Goal: Task Accomplishment & Management: Manage account settings

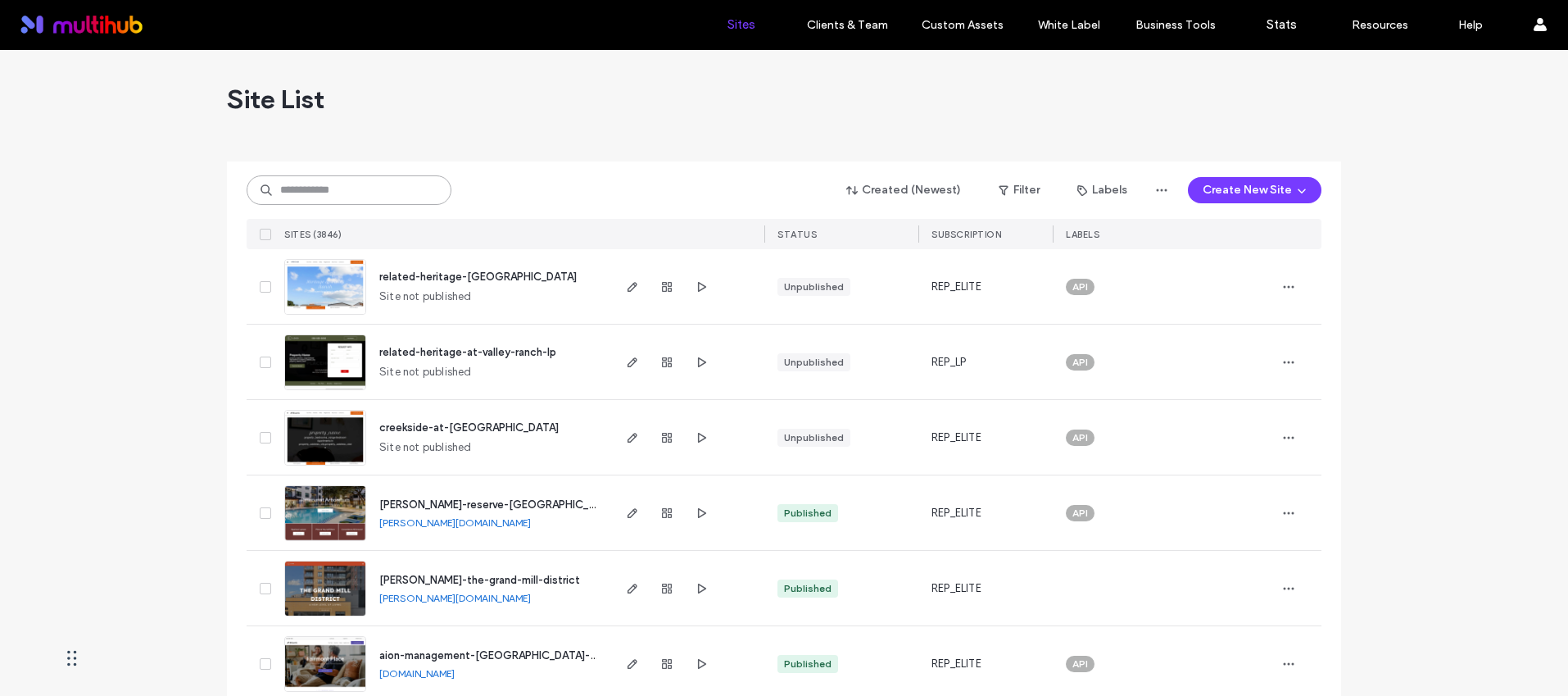
click at [369, 193] on input at bounding box center [349, 191] width 205 height 30
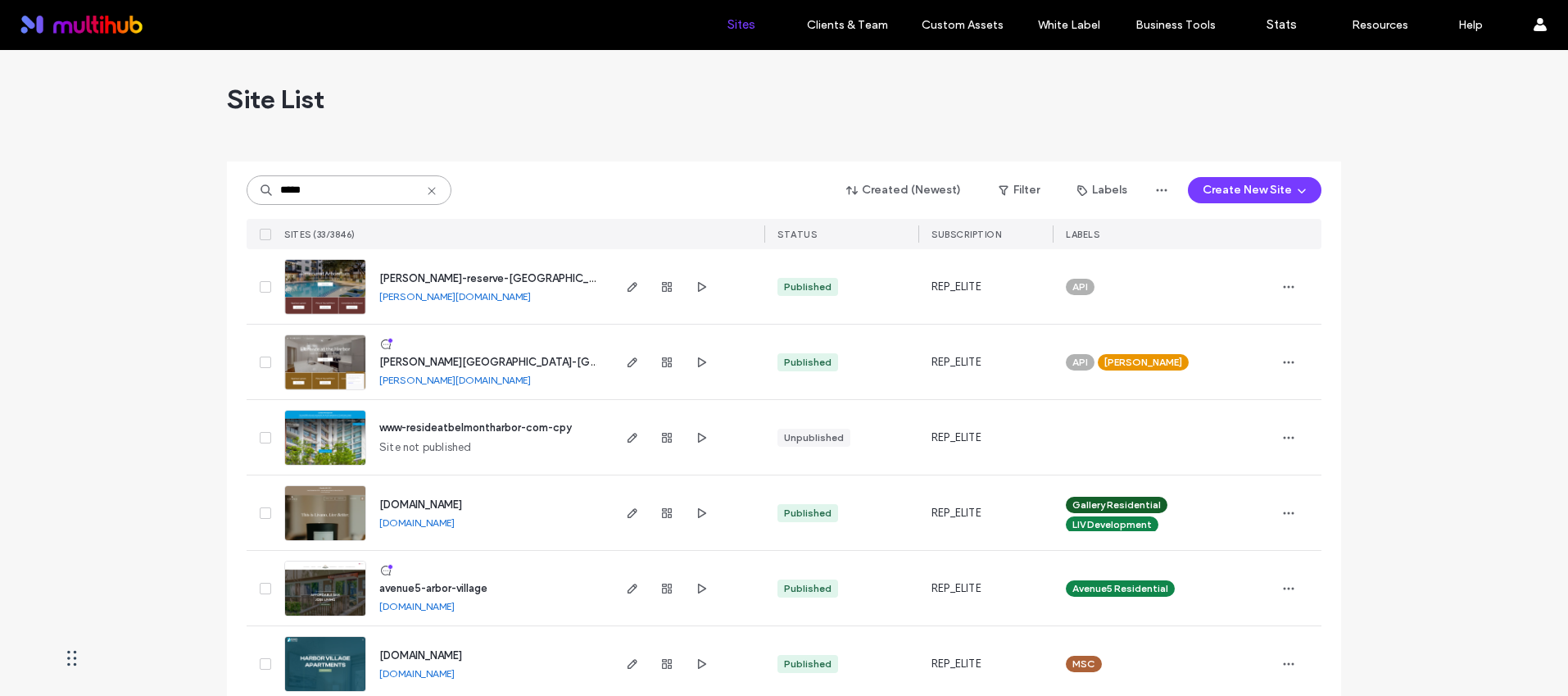
type input "*****"
click at [512, 275] on span "weidner-reserve-at-arboretum" at bounding box center [499, 278] width 239 height 12
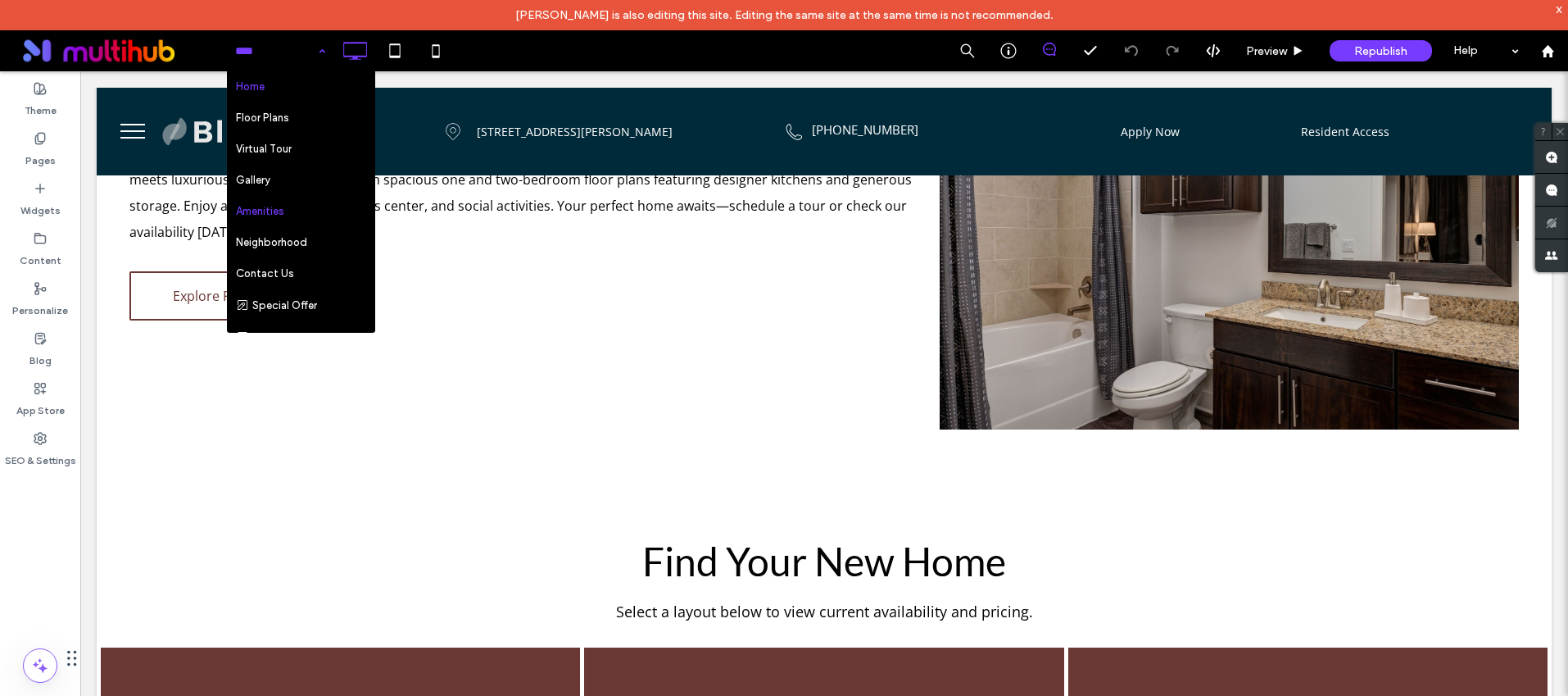
scroll to position [87, 0]
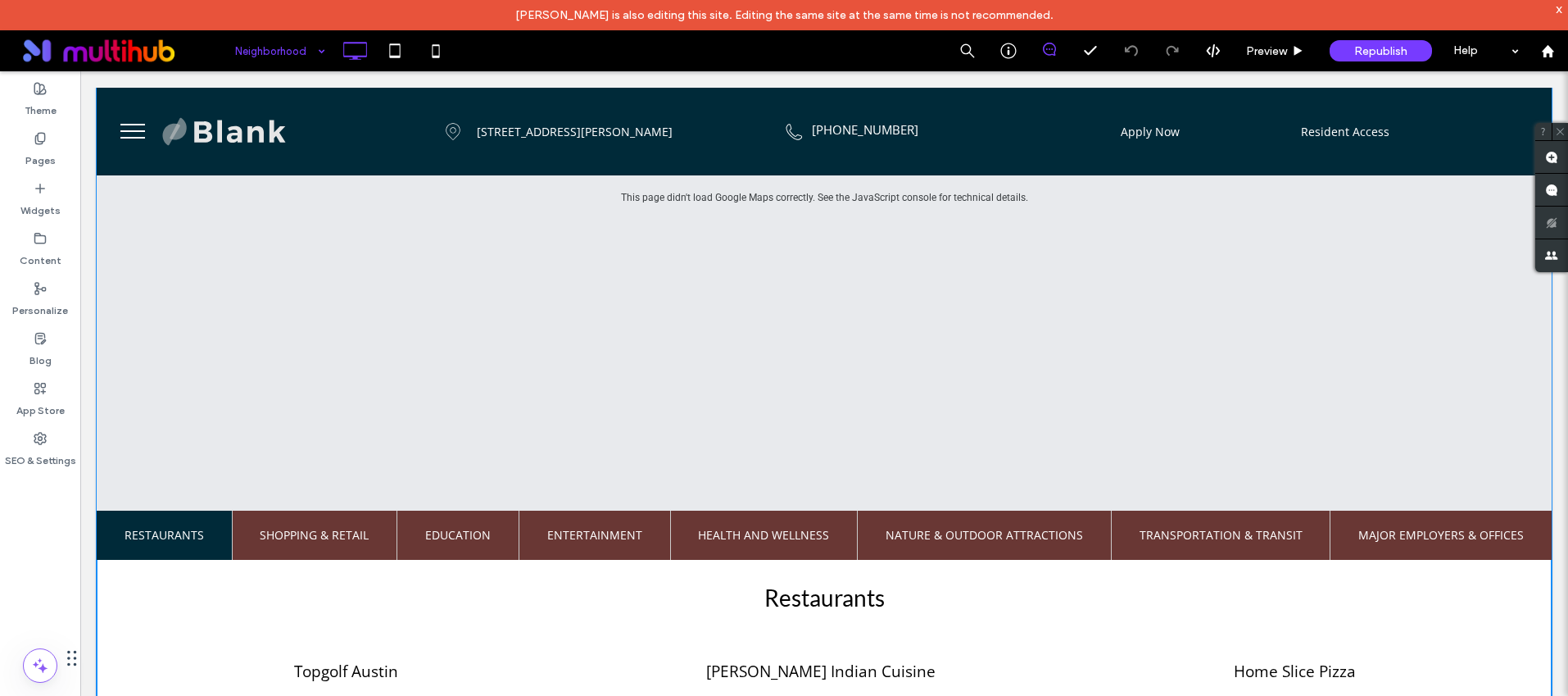
scroll to position [545, 0]
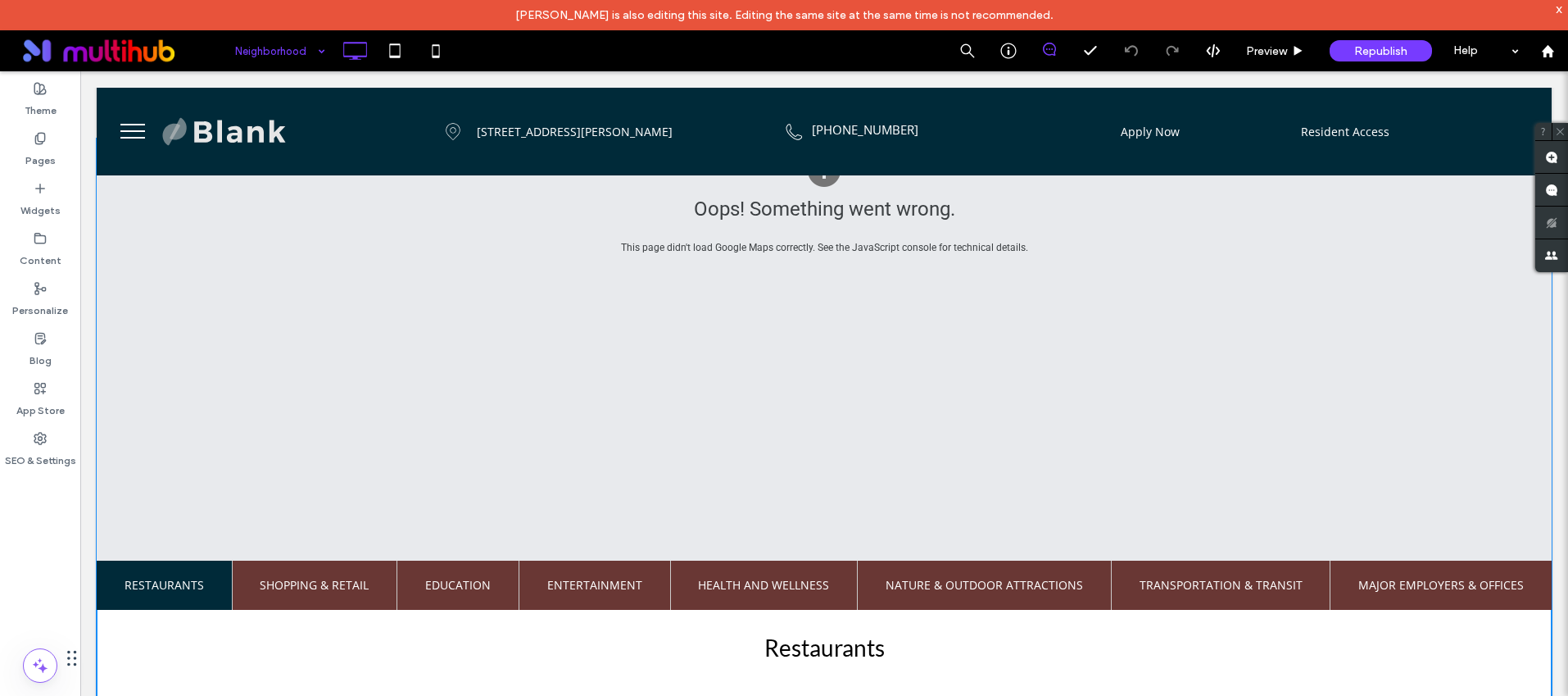
click at [449, 352] on span at bounding box center [824, 479] width 1455 height 658
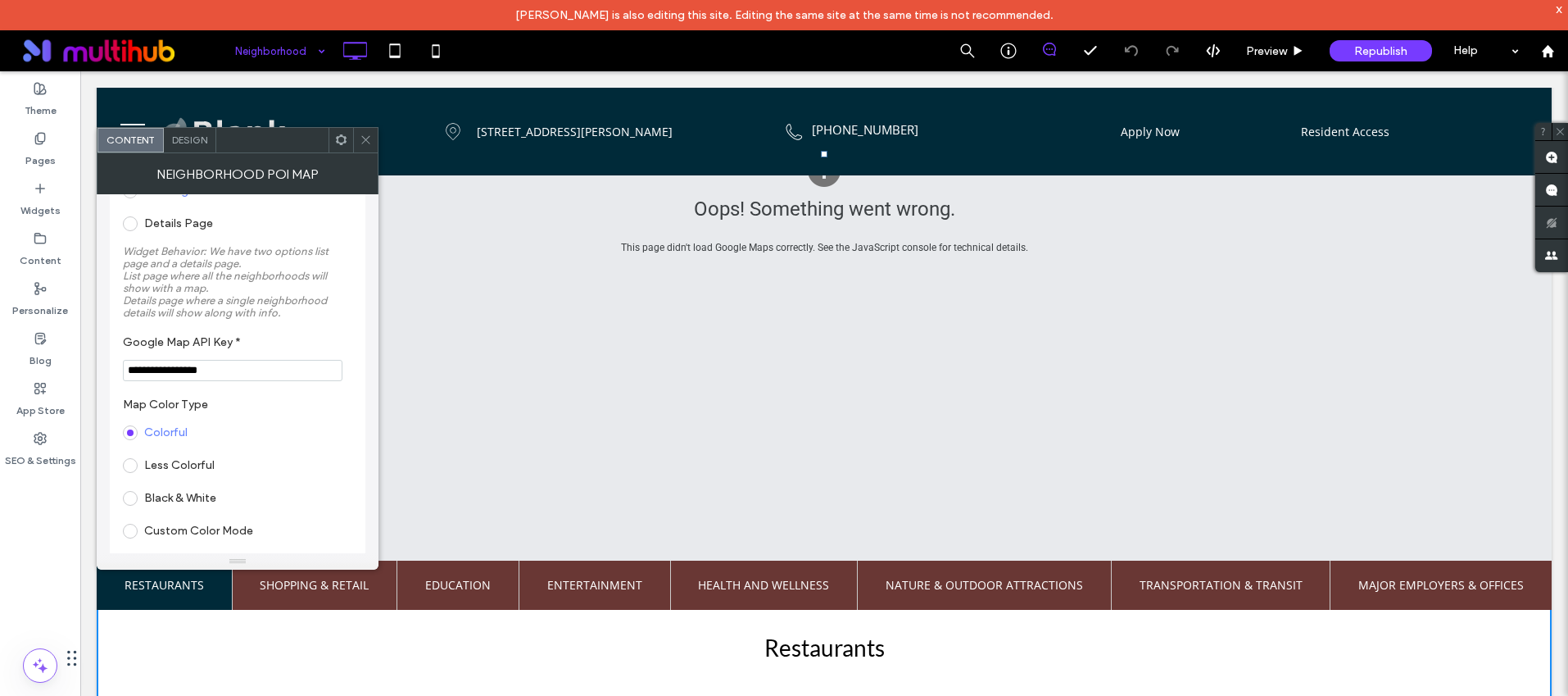
scroll to position [132, 0]
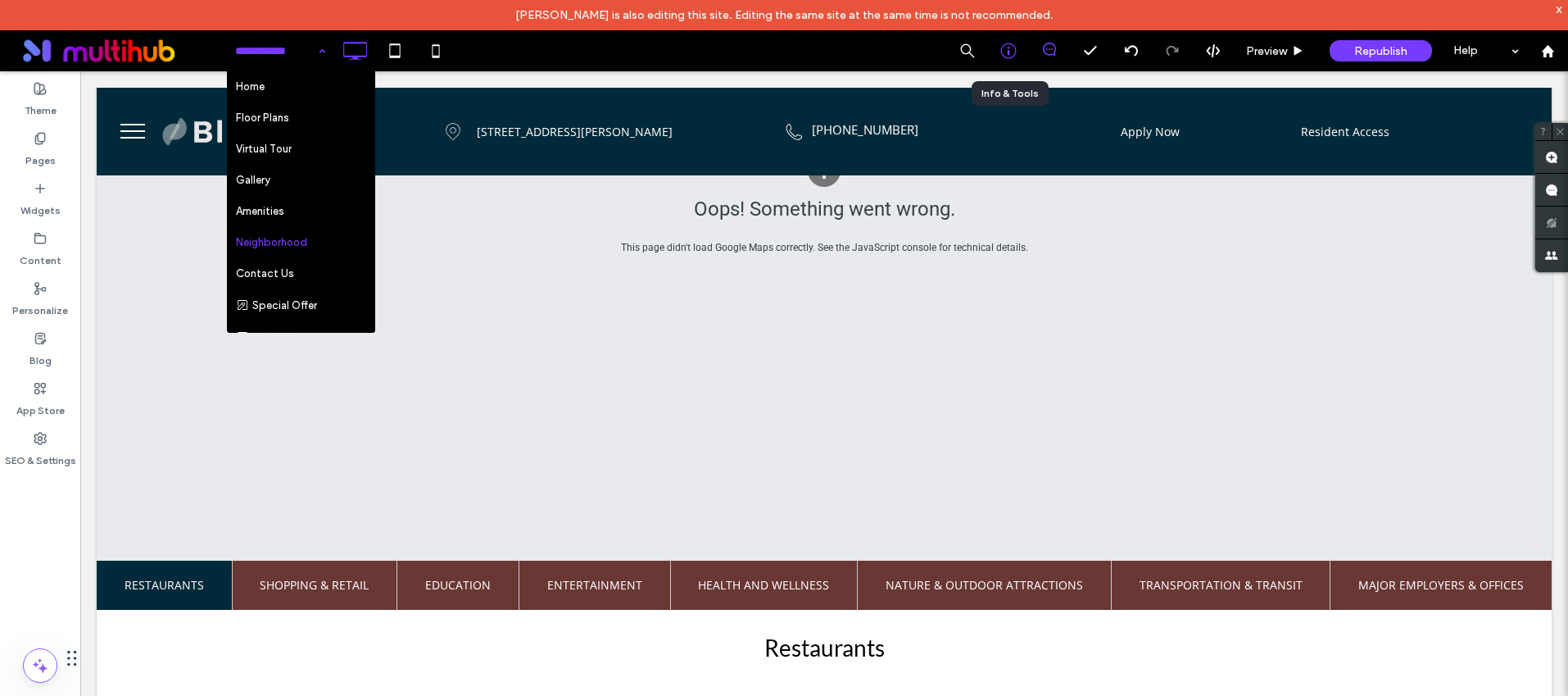
click at [1006, 43] on div at bounding box center [1008, 51] width 41 height 41
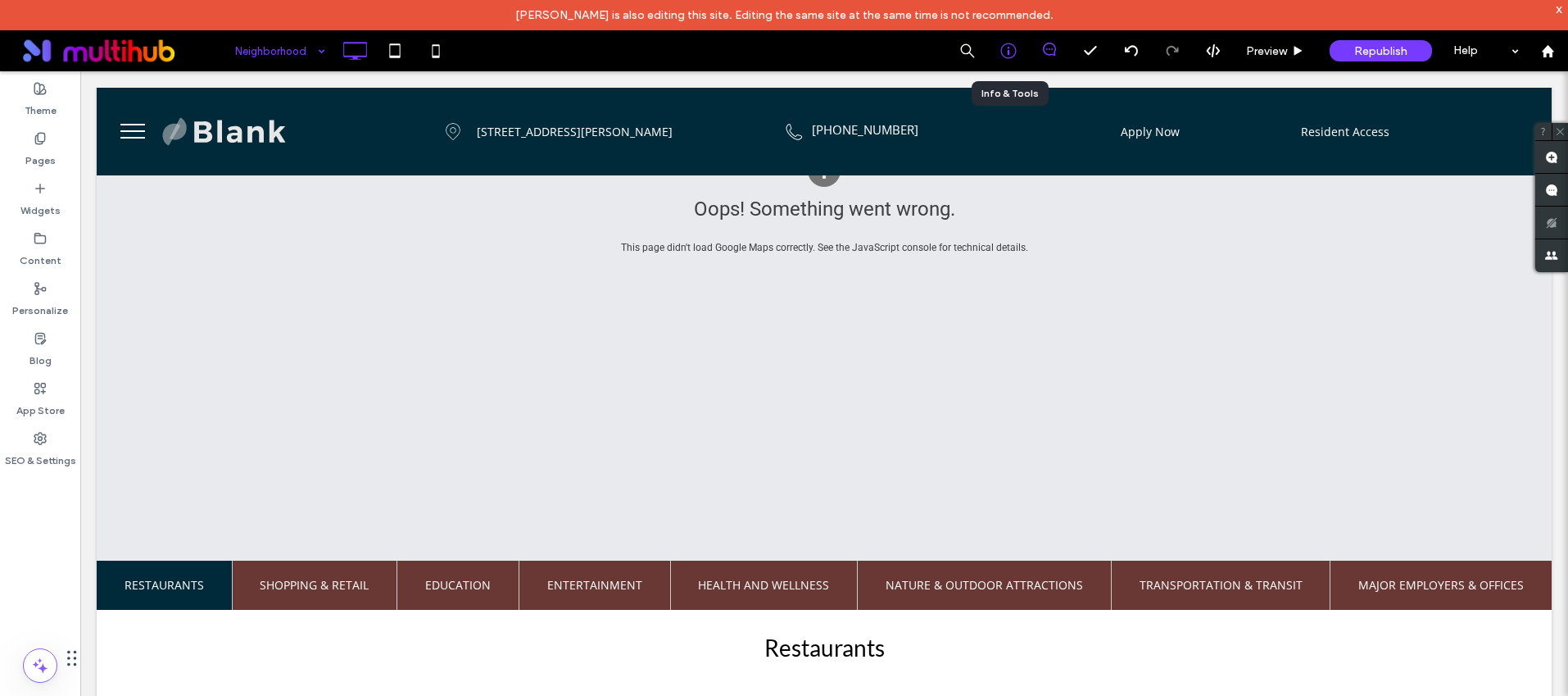
click at [1009, 44] on use at bounding box center [1008, 52] width 16 height 16
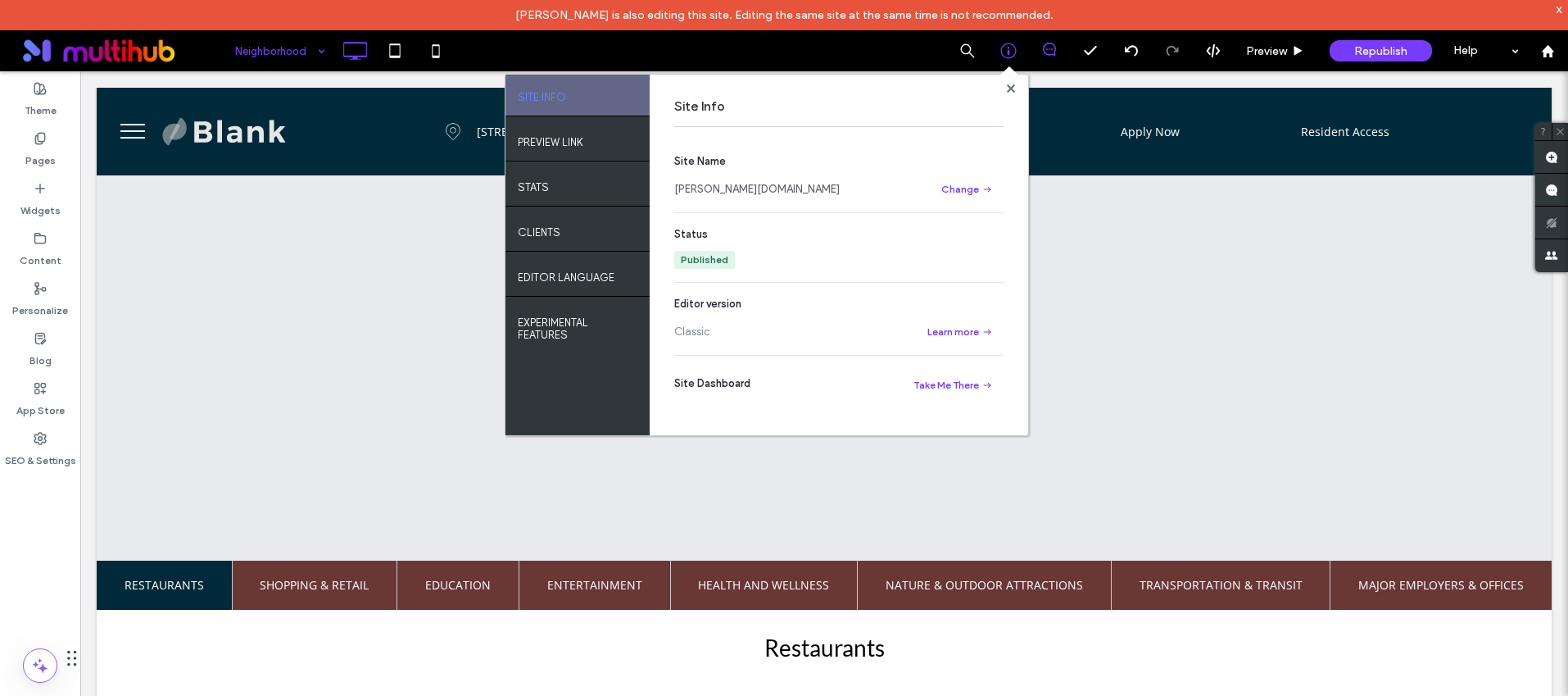
click at [742, 39] on div "Neighborhood SITE INFO PREVIEW LINK STATS Clients EDITOR LANGUAGE EXPERIMENTAL …" at bounding box center [897, 51] width 1342 height 41
click at [240, 306] on span at bounding box center [824, 479] width 1455 height 658
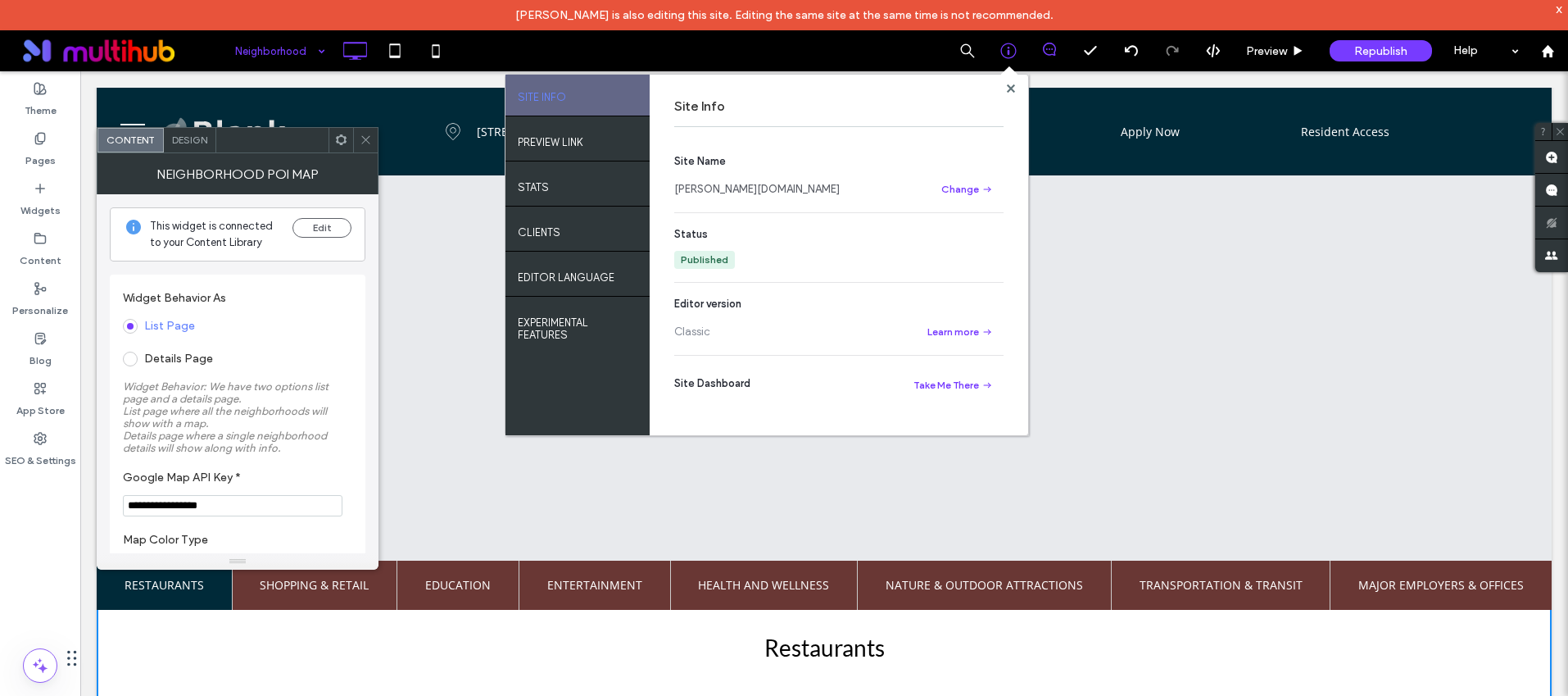
scroll to position [92, 0]
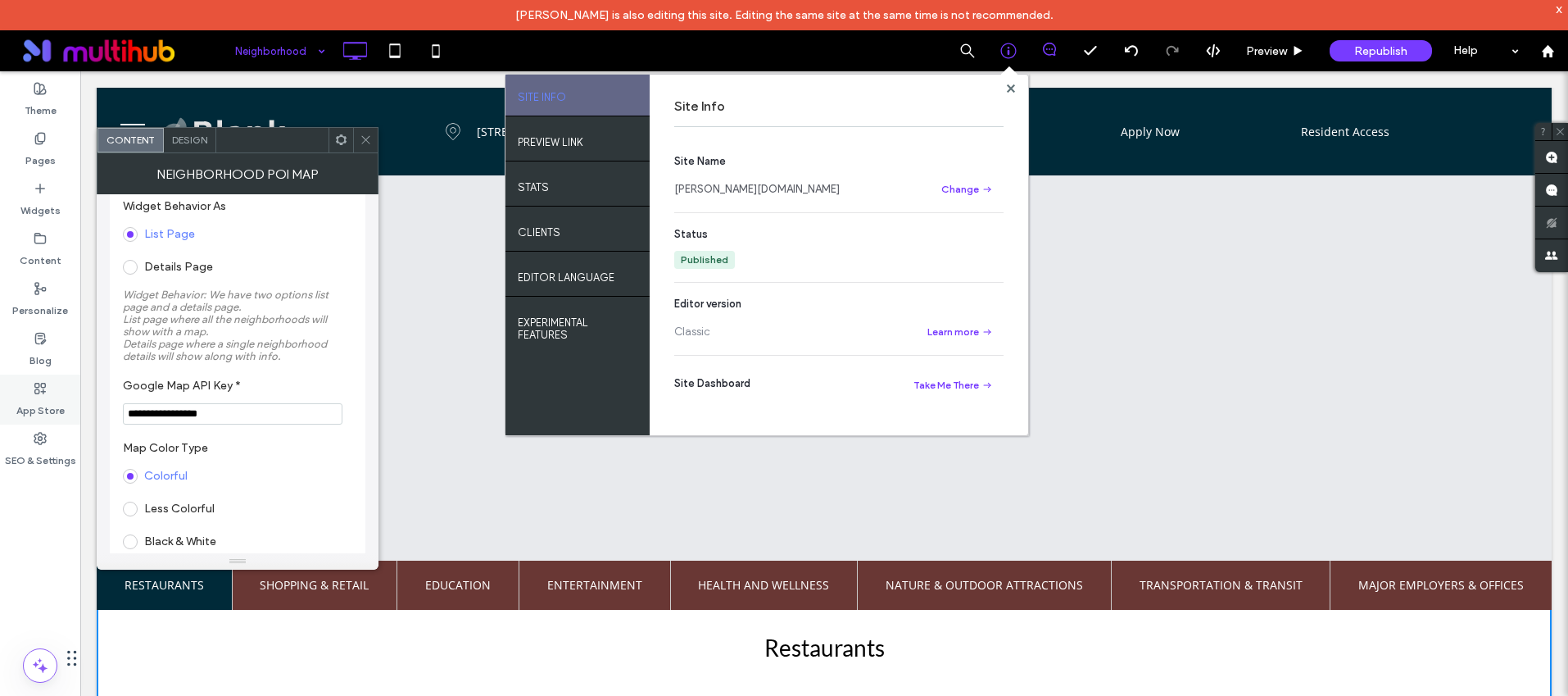
drag, startPoint x: 259, startPoint y: 416, endPoint x: 41, endPoint y: 414, distance: 218.0
click at [41, 414] on body "Matt Jurgensen is also editing this site. Editing the same site at the same tim…" at bounding box center [784, 348] width 1568 height 696
paste input "**********"
type input "**********"
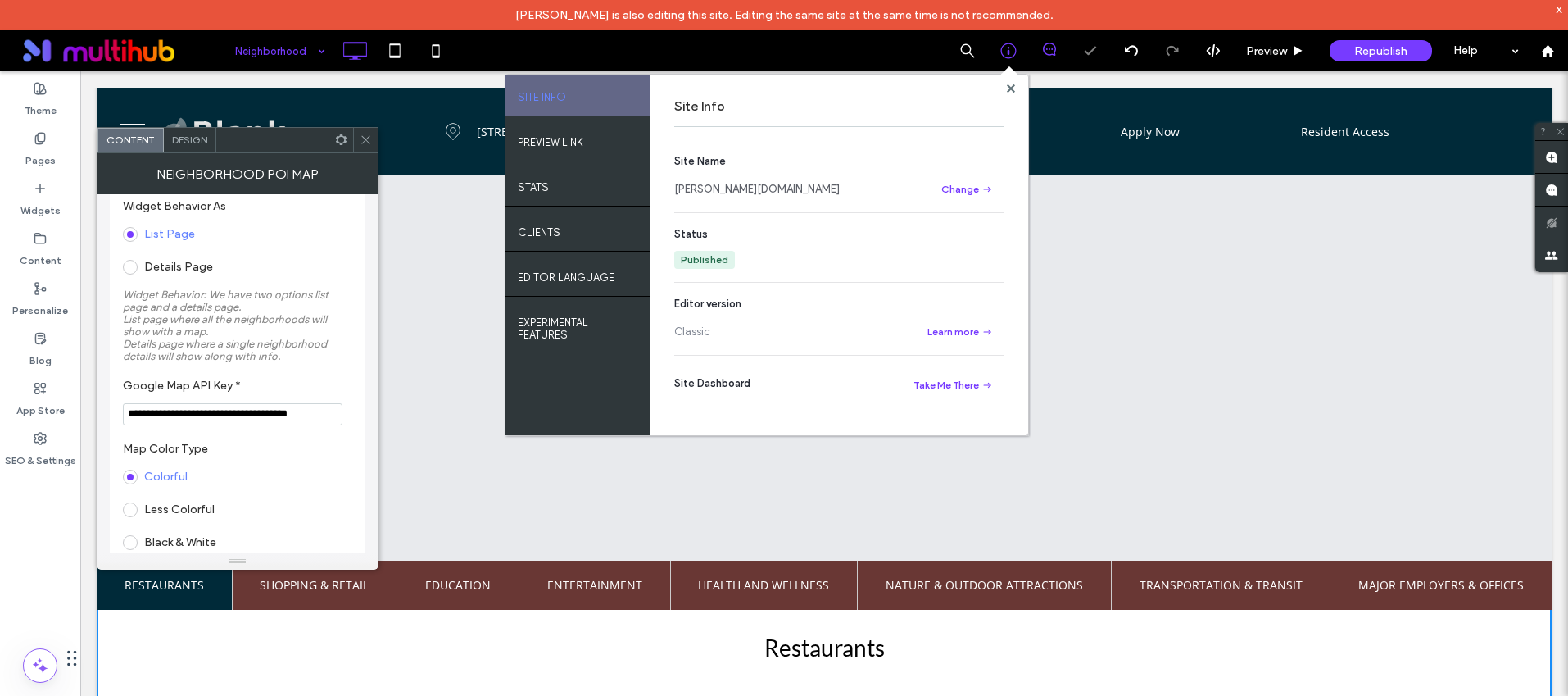
scroll to position [0, 0]
click at [296, 371] on section "**********" at bounding box center [238, 402] width 229 height 63
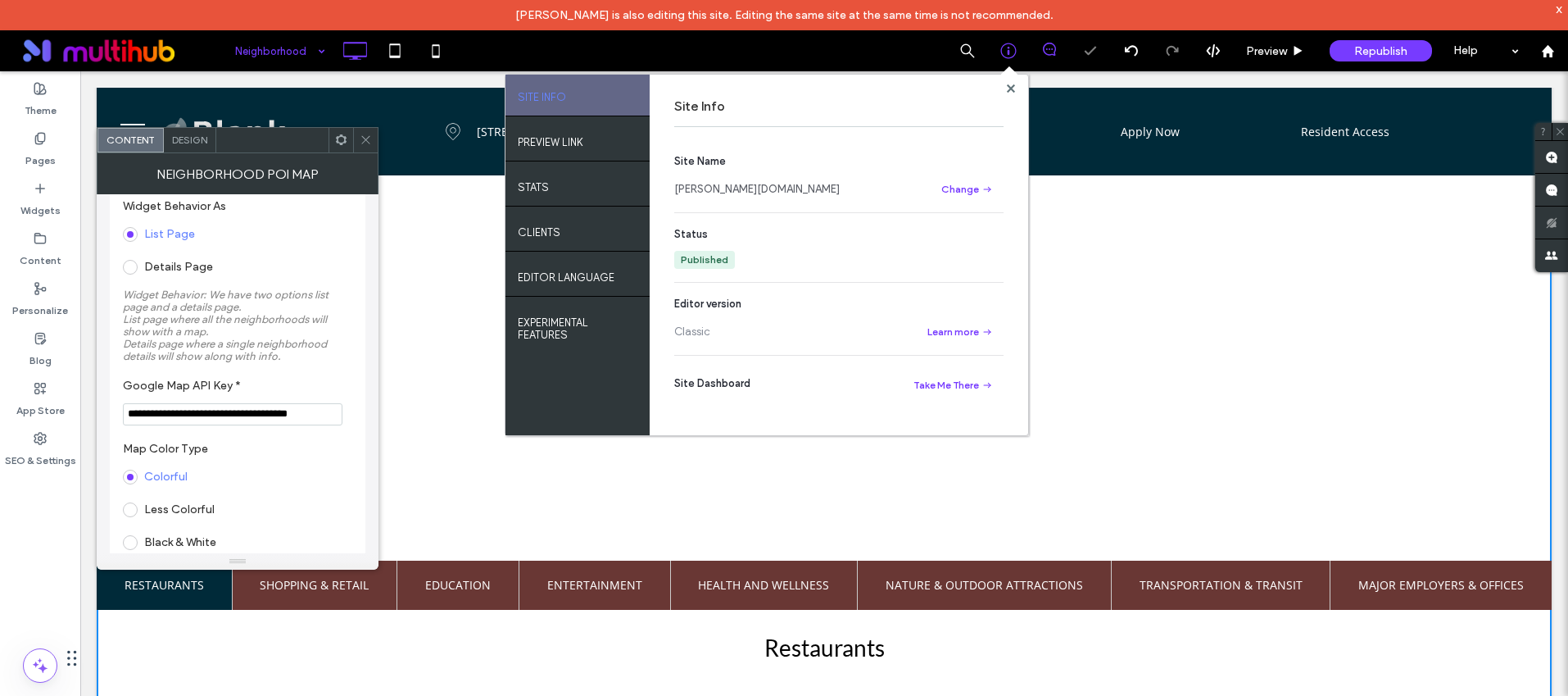
click at [359, 134] on icon at bounding box center [365, 140] width 12 height 12
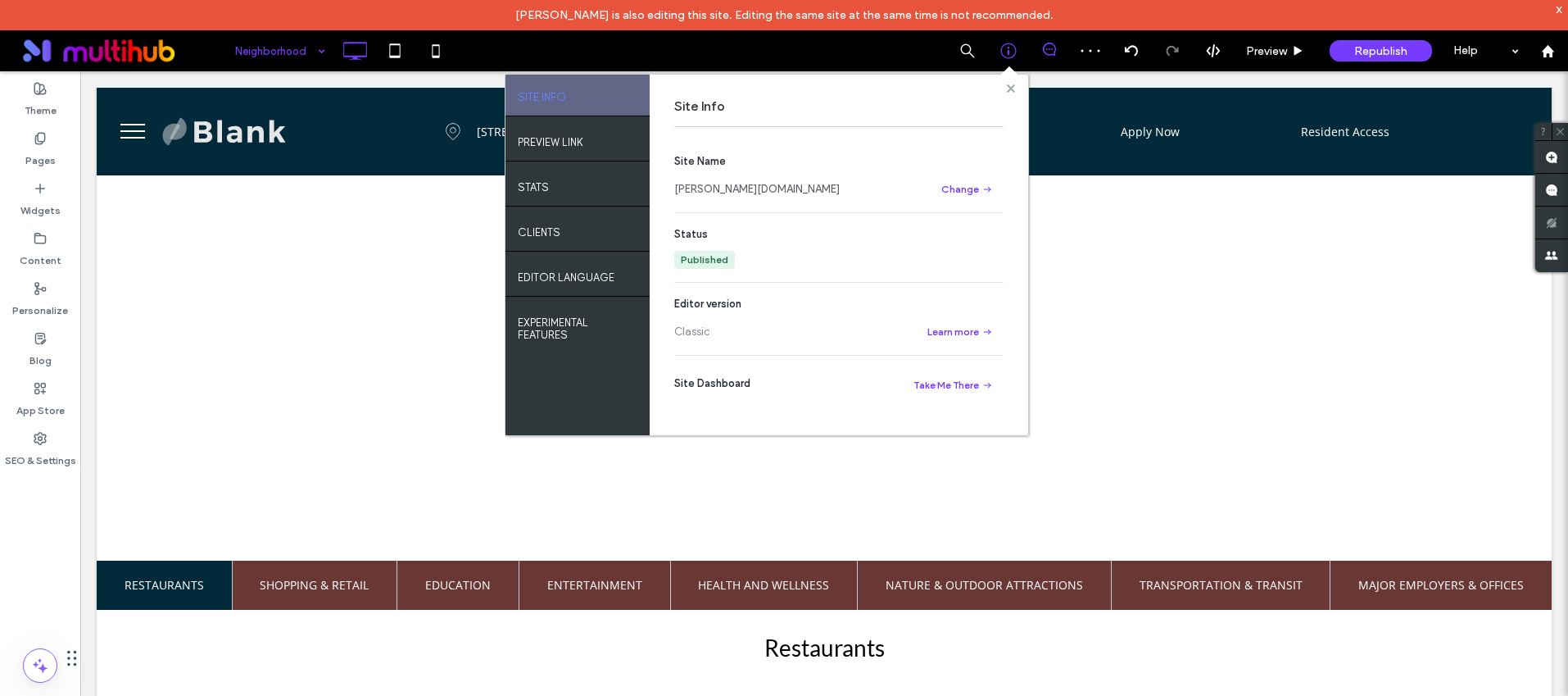
click at [1008, 87] on icon at bounding box center [1010, 88] width 8 height 8
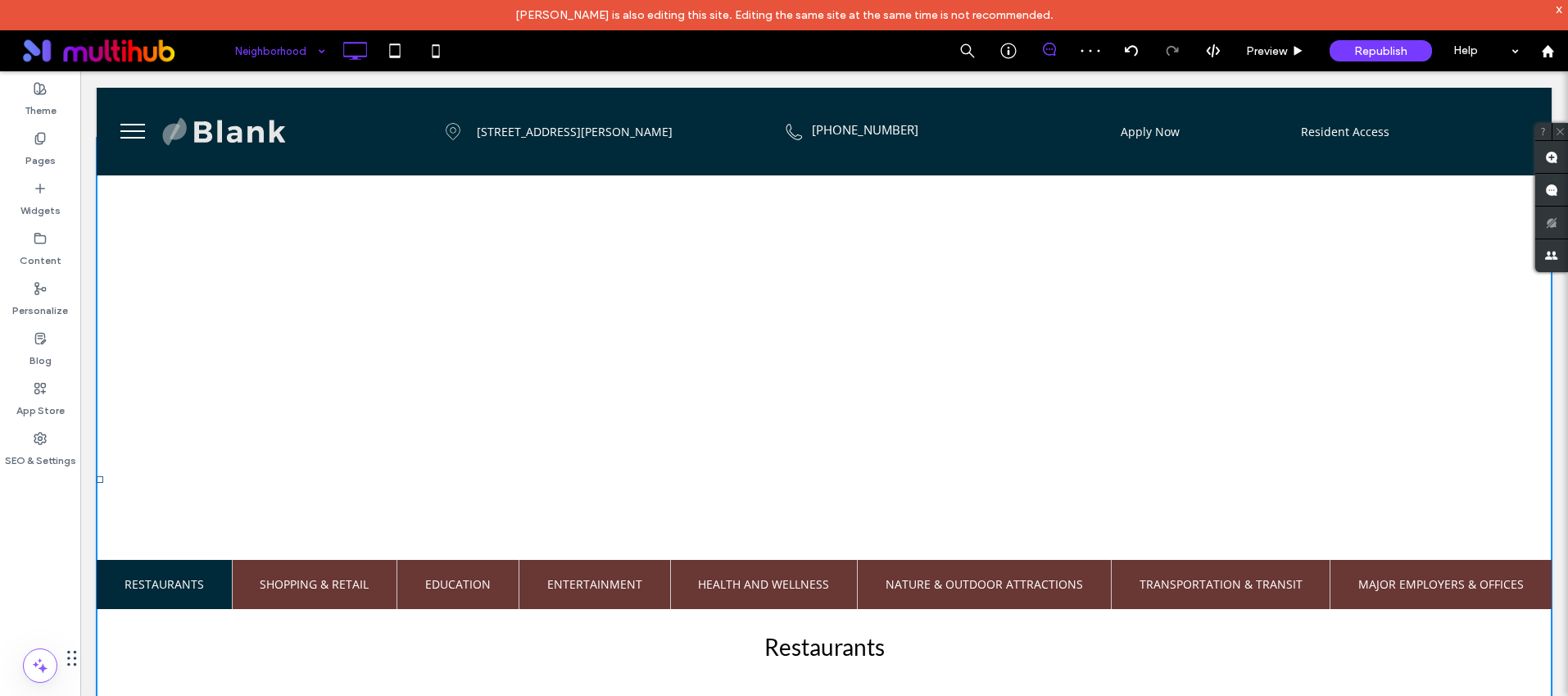
scroll to position [546, 0]
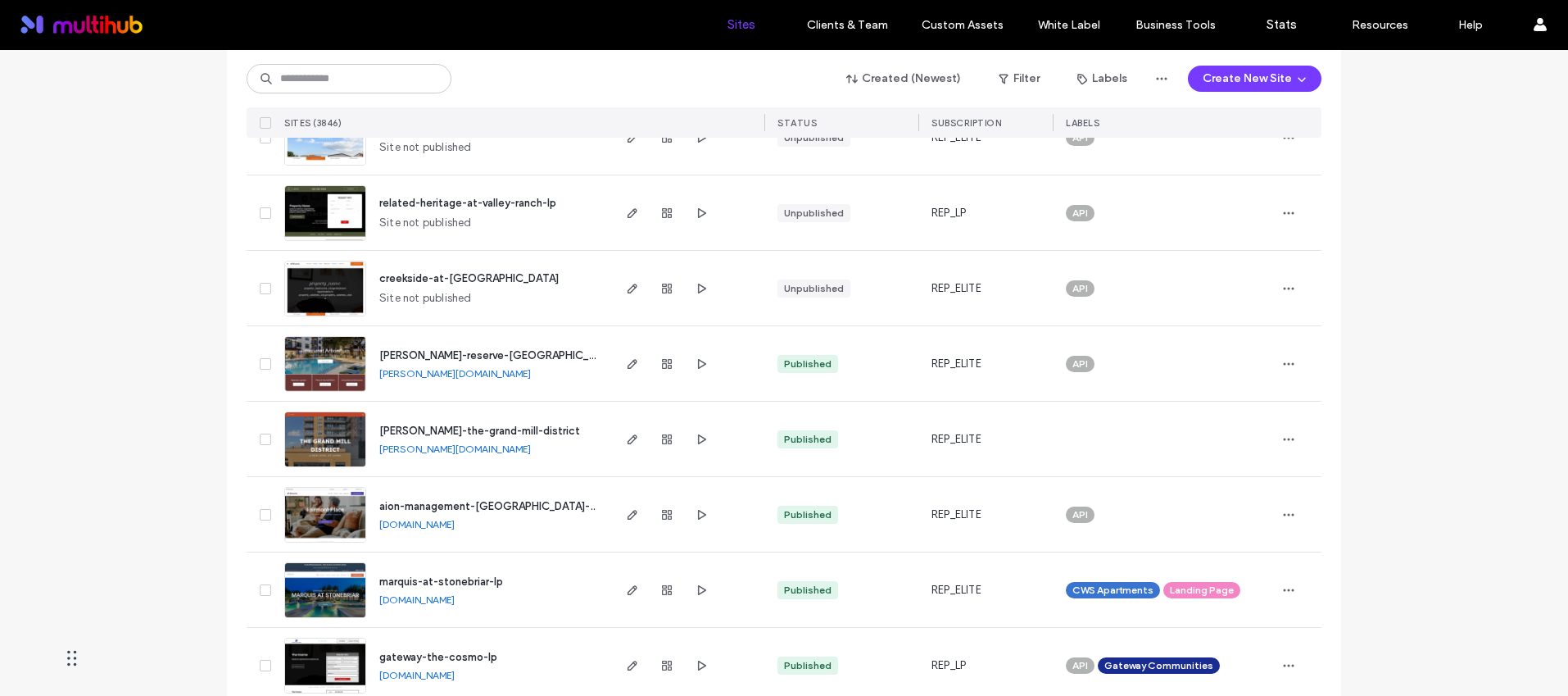
scroll to position [203, 0]
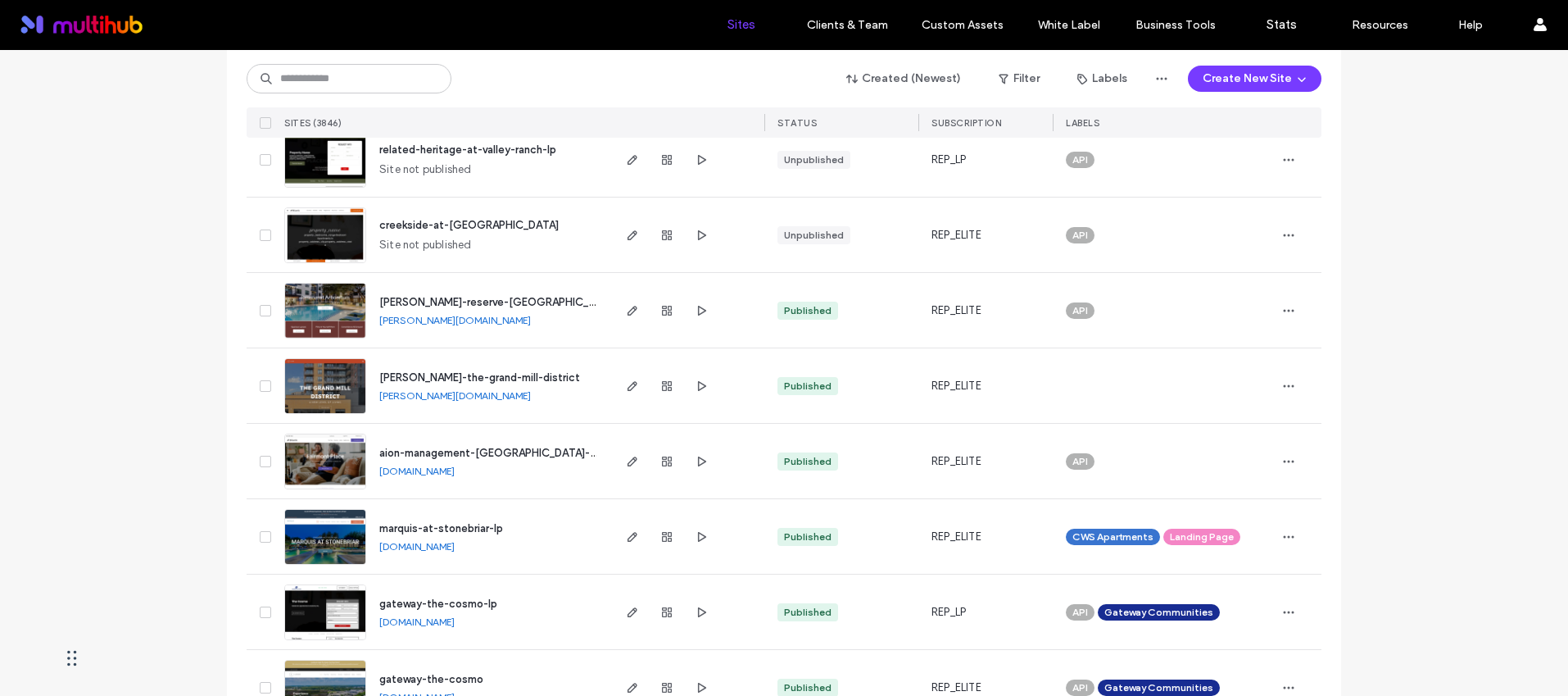
click at [516, 374] on span "weidner-the-grand-mill-district" at bounding box center [480, 378] width 201 height 12
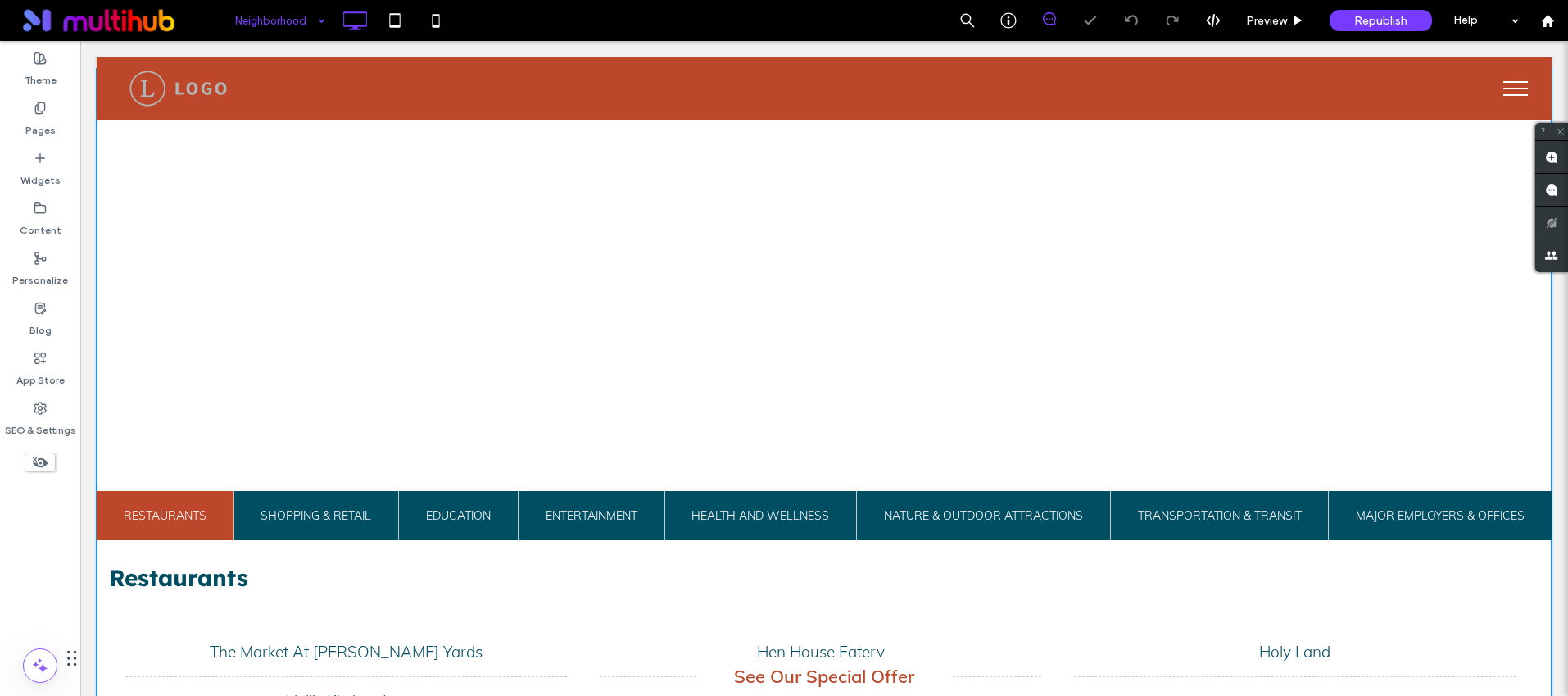
scroll to position [300, 0]
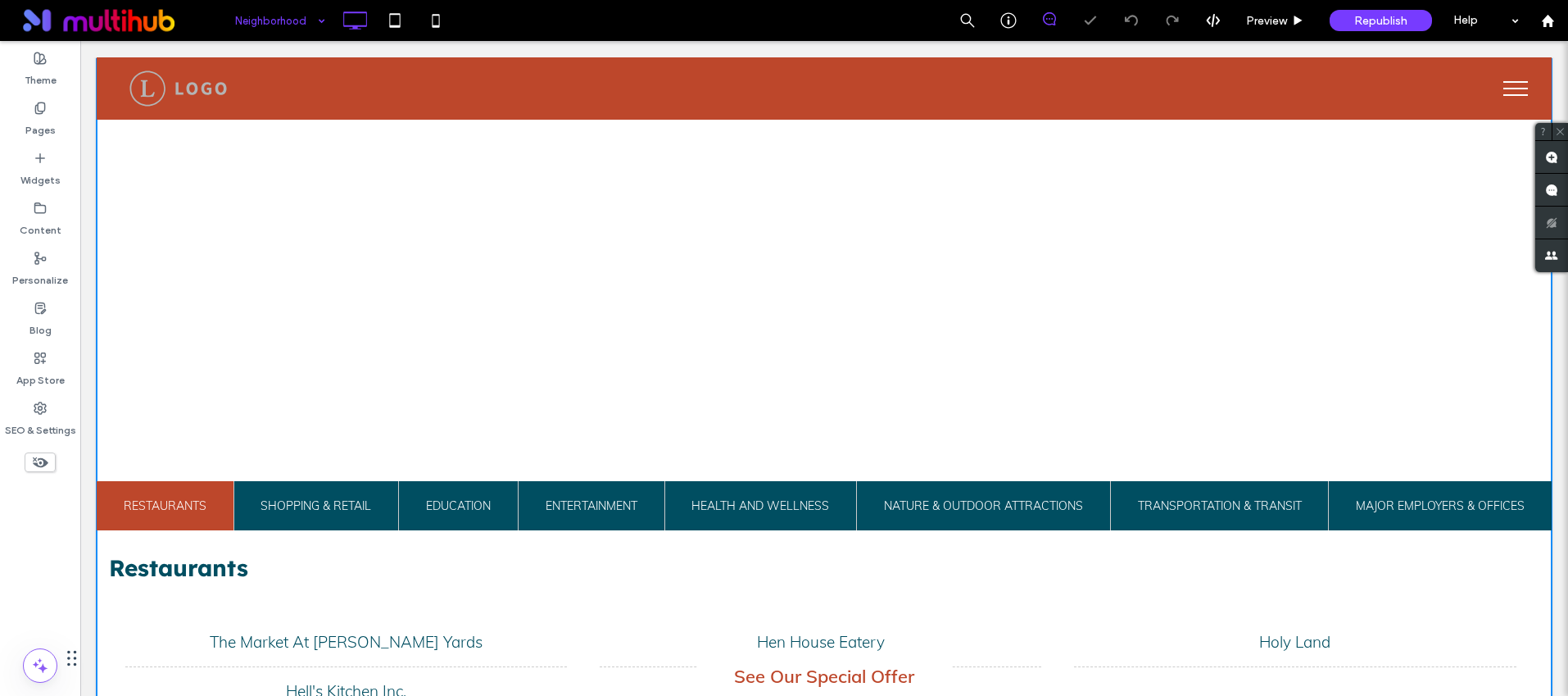
click at [759, 336] on span at bounding box center [824, 400] width 1455 height 658
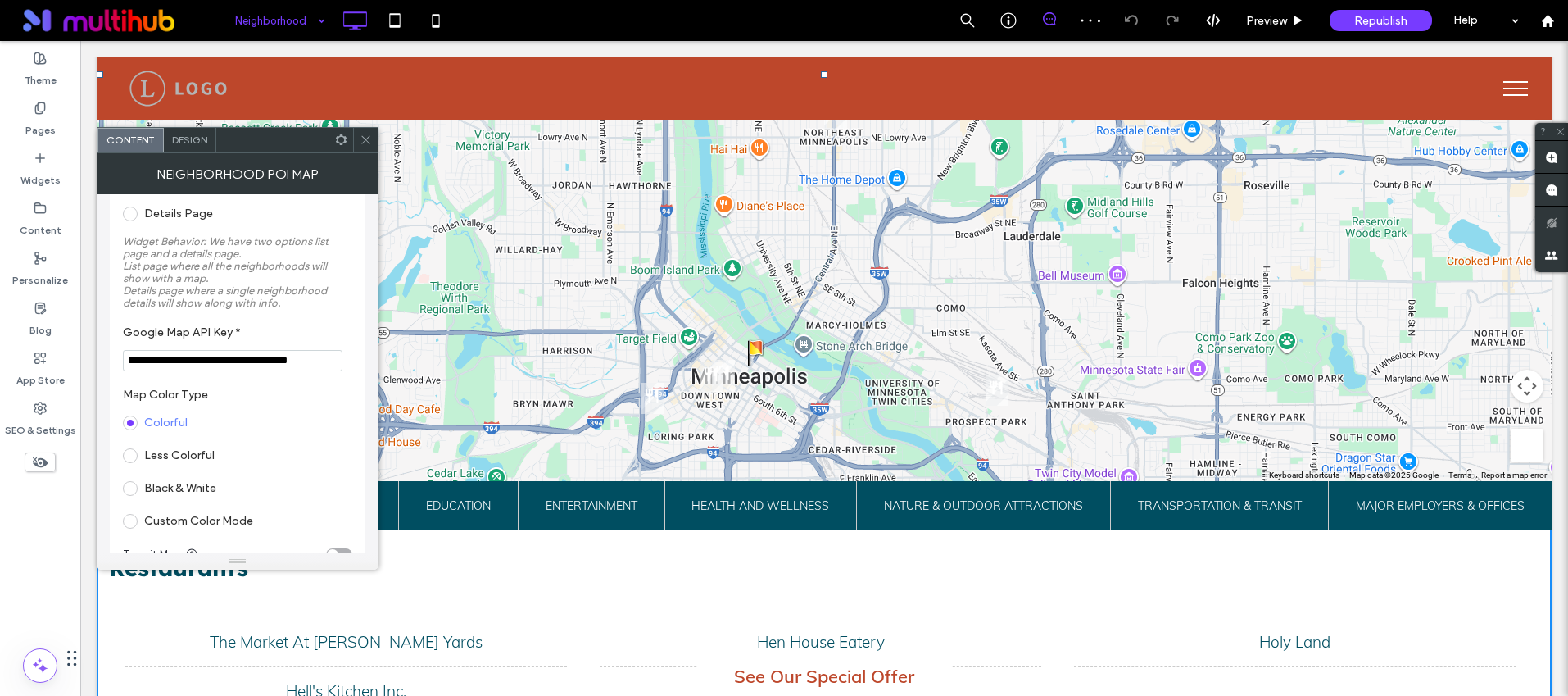
scroll to position [152, 0]
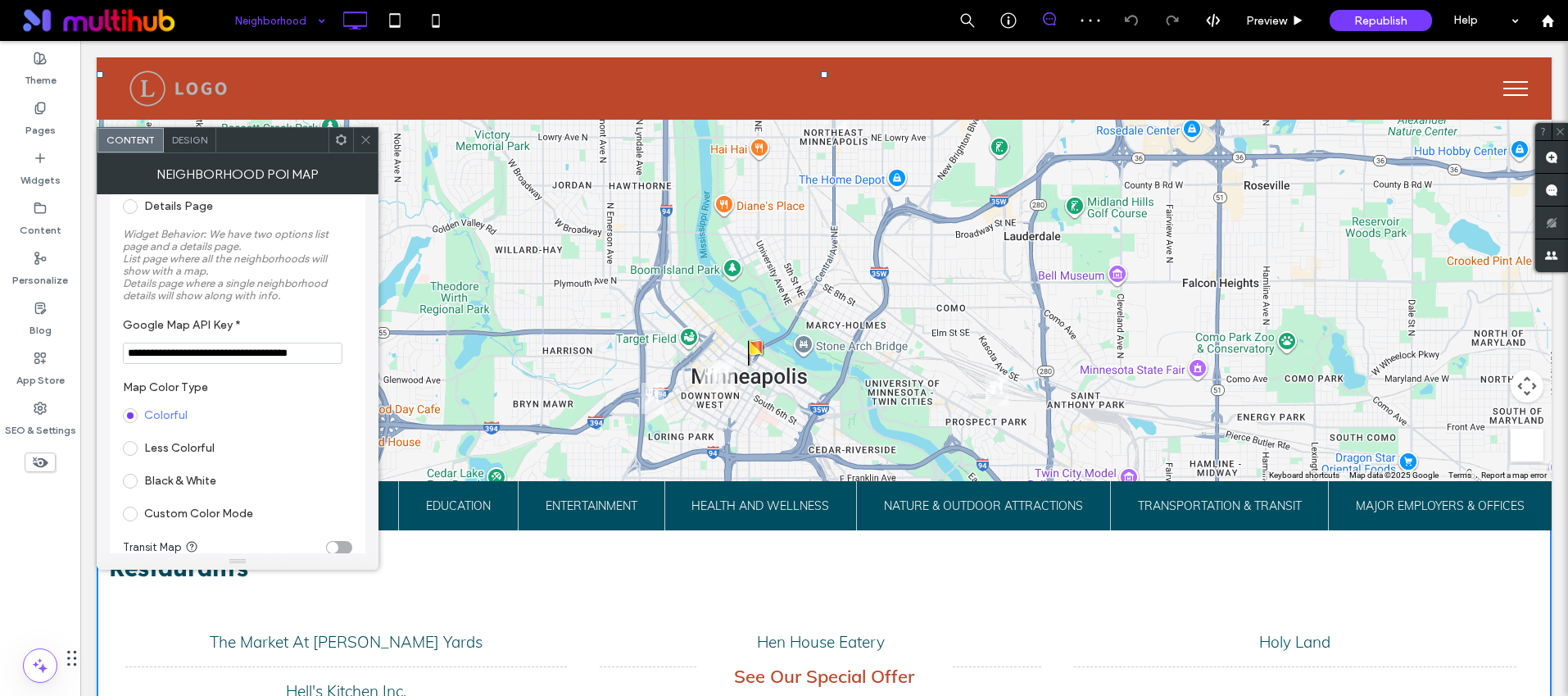
click at [257, 351] on input "**********" at bounding box center [232, 353] width 219 height 21
click at [489, 3] on div "Neighborhood Preview Republish Help" at bounding box center [897, 20] width 1342 height 41
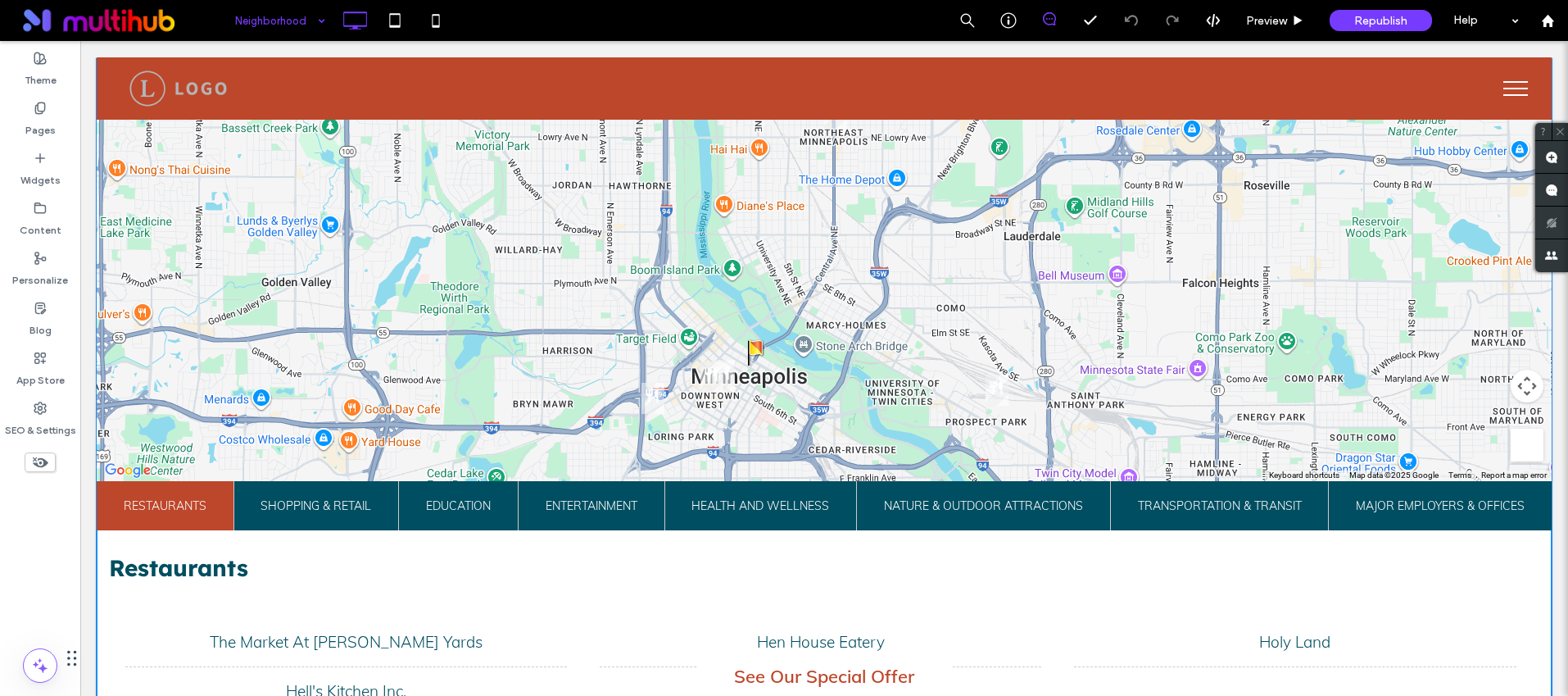
click at [767, 389] on span at bounding box center [824, 400] width 1455 height 658
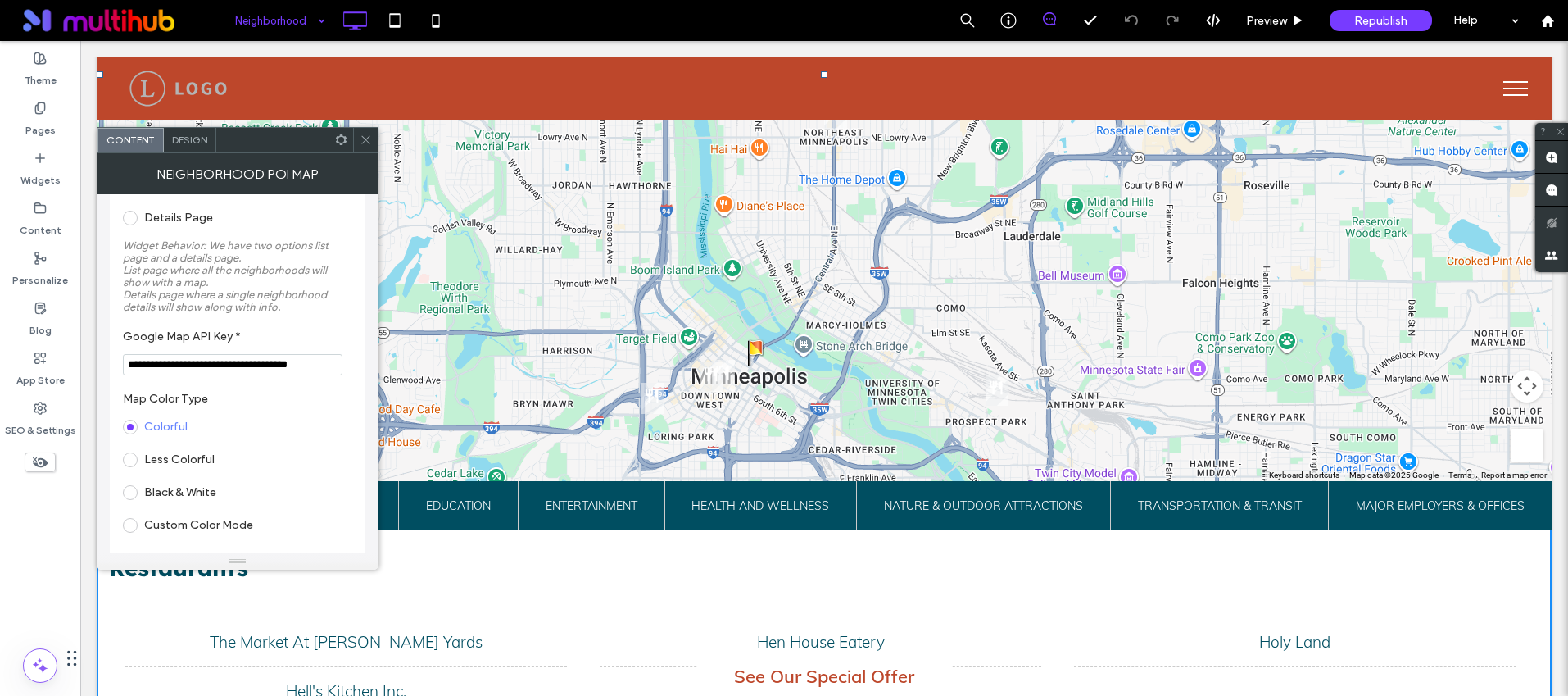
scroll to position [150, 0]
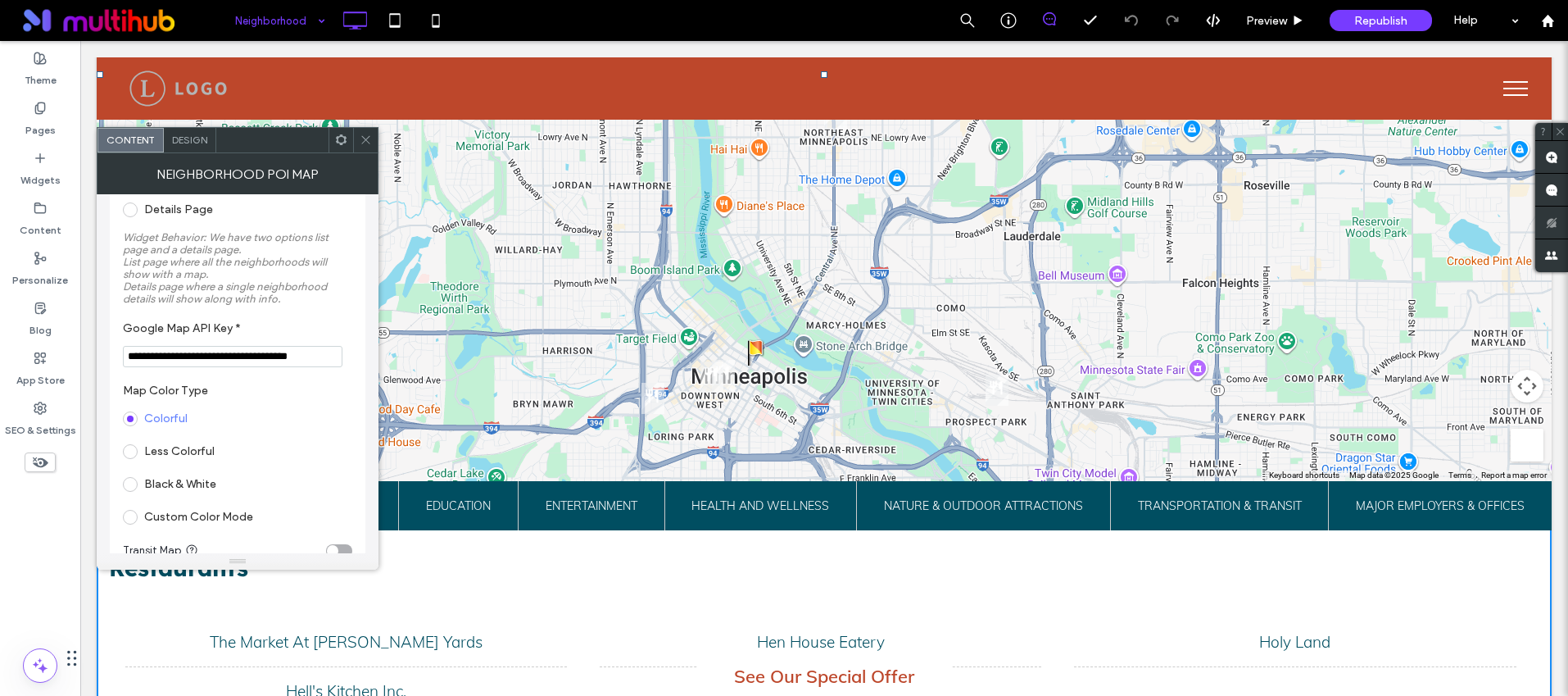
click at [232, 358] on input "**********" at bounding box center [232, 357] width 219 height 21
click at [232, 358] on input "**********" at bounding box center [232, 357] width 219 height 21
click at [231, 359] on input "**********" at bounding box center [232, 357] width 219 height 21
click at [231, 357] on input "**********" at bounding box center [232, 357] width 219 height 21
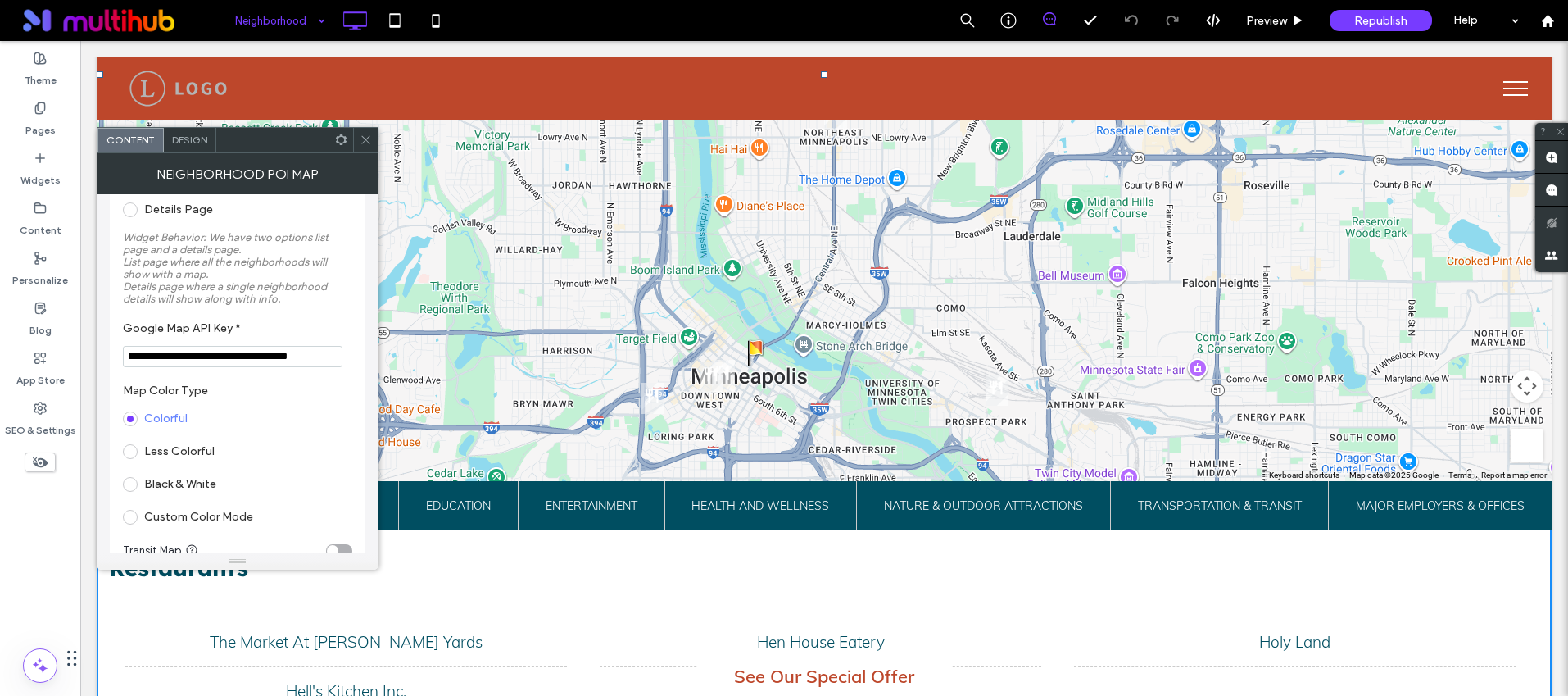
click at [231, 357] on input "**********" at bounding box center [232, 357] width 219 height 21
drag, startPoint x: 1545, startPoint y: 17, endPoint x: 1537, endPoint y: 13, distance: 8.9
click at [1544, 17] on use at bounding box center [1547, 20] width 12 height 12
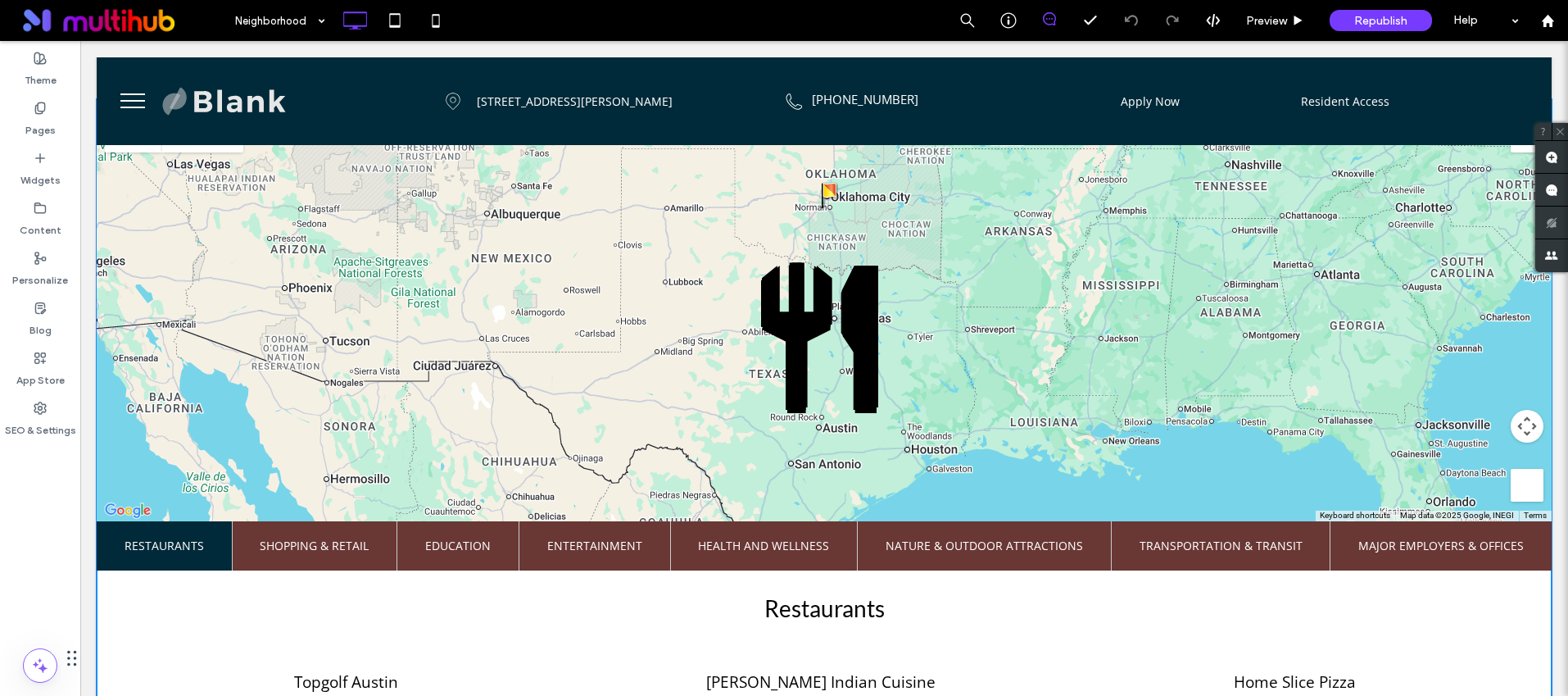
click at [818, 331] on span at bounding box center [824, 440] width 1455 height 658
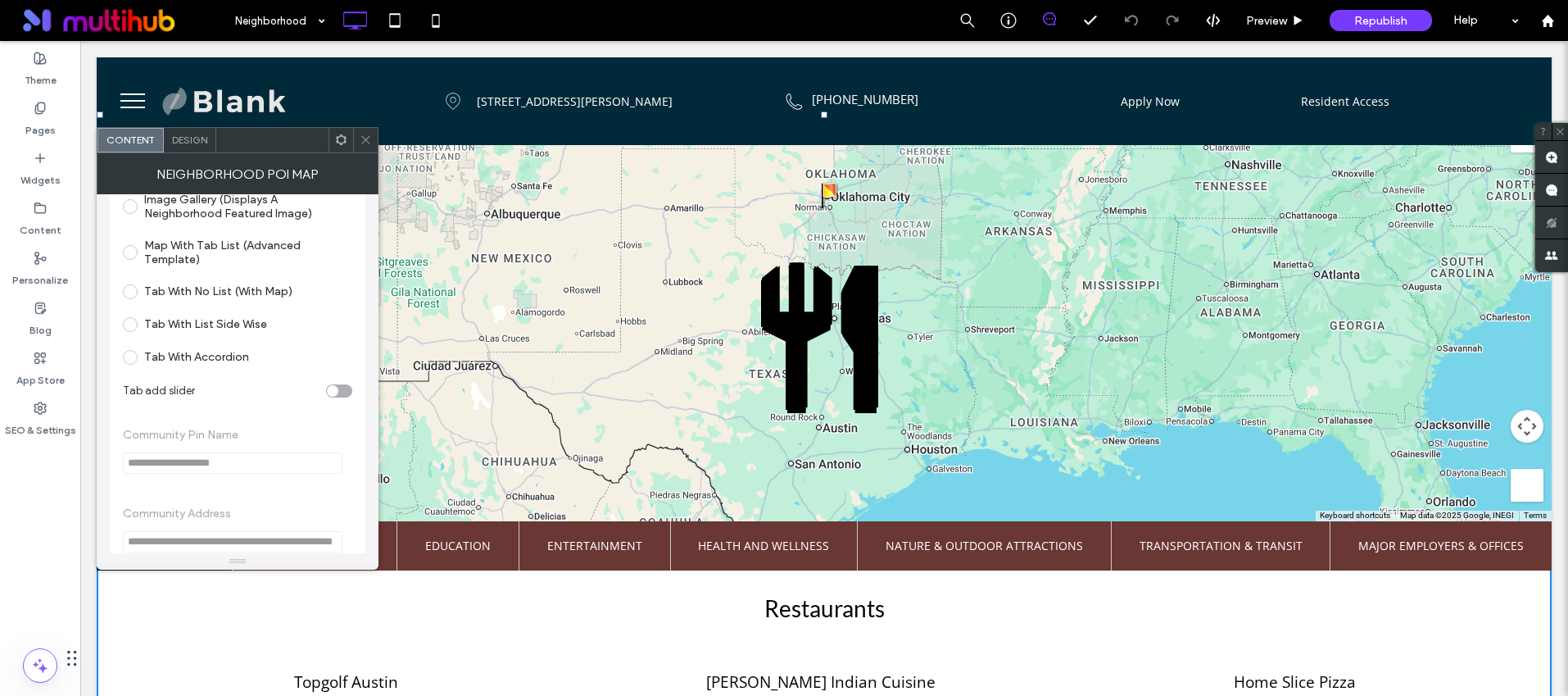
scroll to position [763, 0]
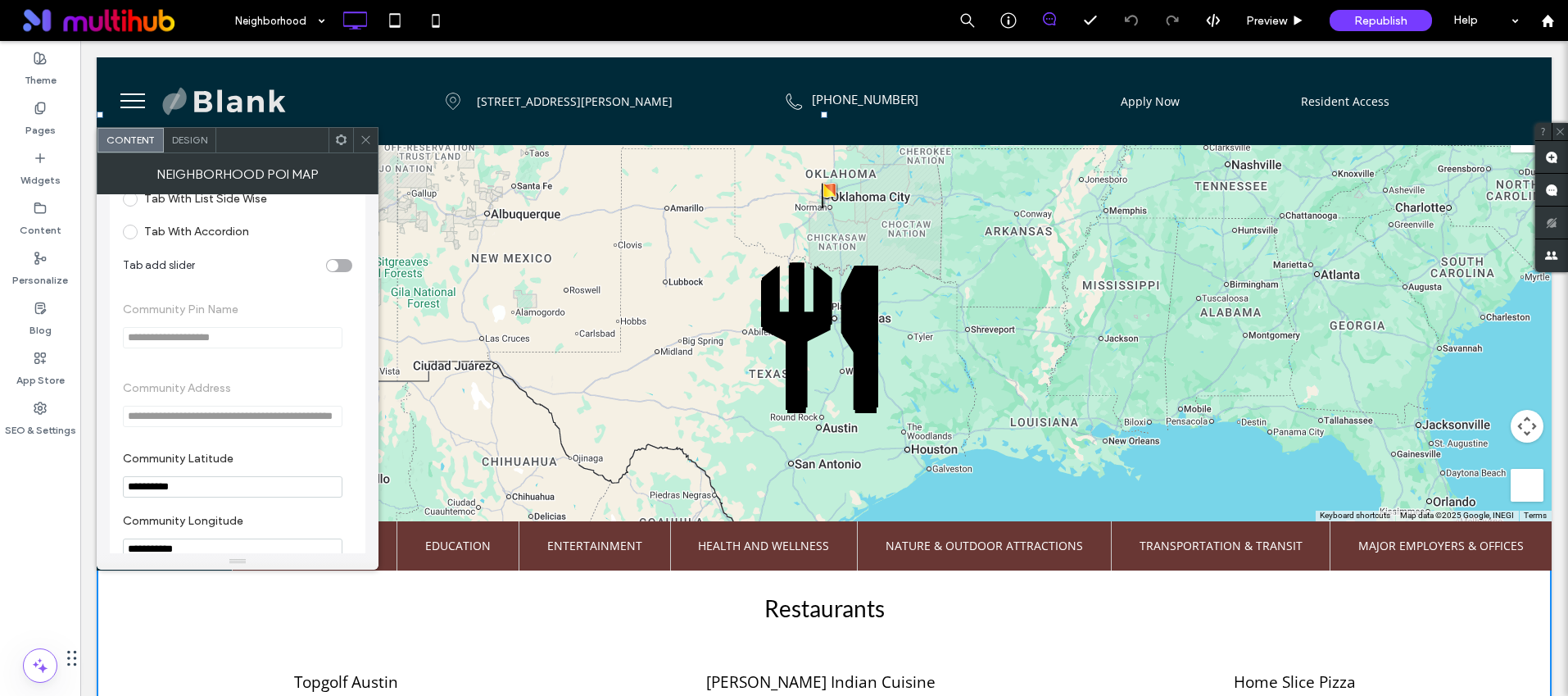
click at [247, 337] on span "**********" at bounding box center [238, 325] width 229 height 79
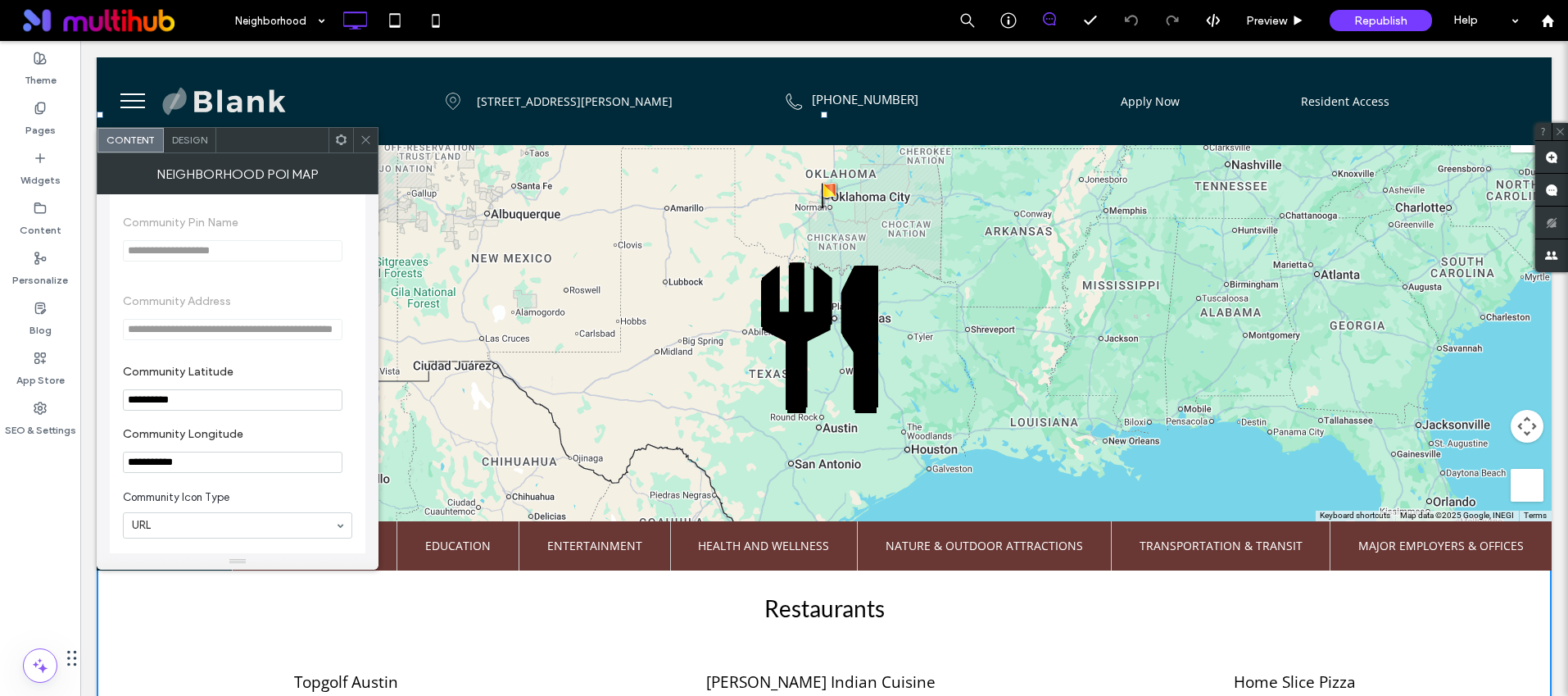
drag, startPoint x: 197, startPoint y: 405, endPoint x: 111, endPoint y: 402, distance: 86.1
click at [236, 360] on section "**********" at bounding box center [238, 387] width 229 height 62
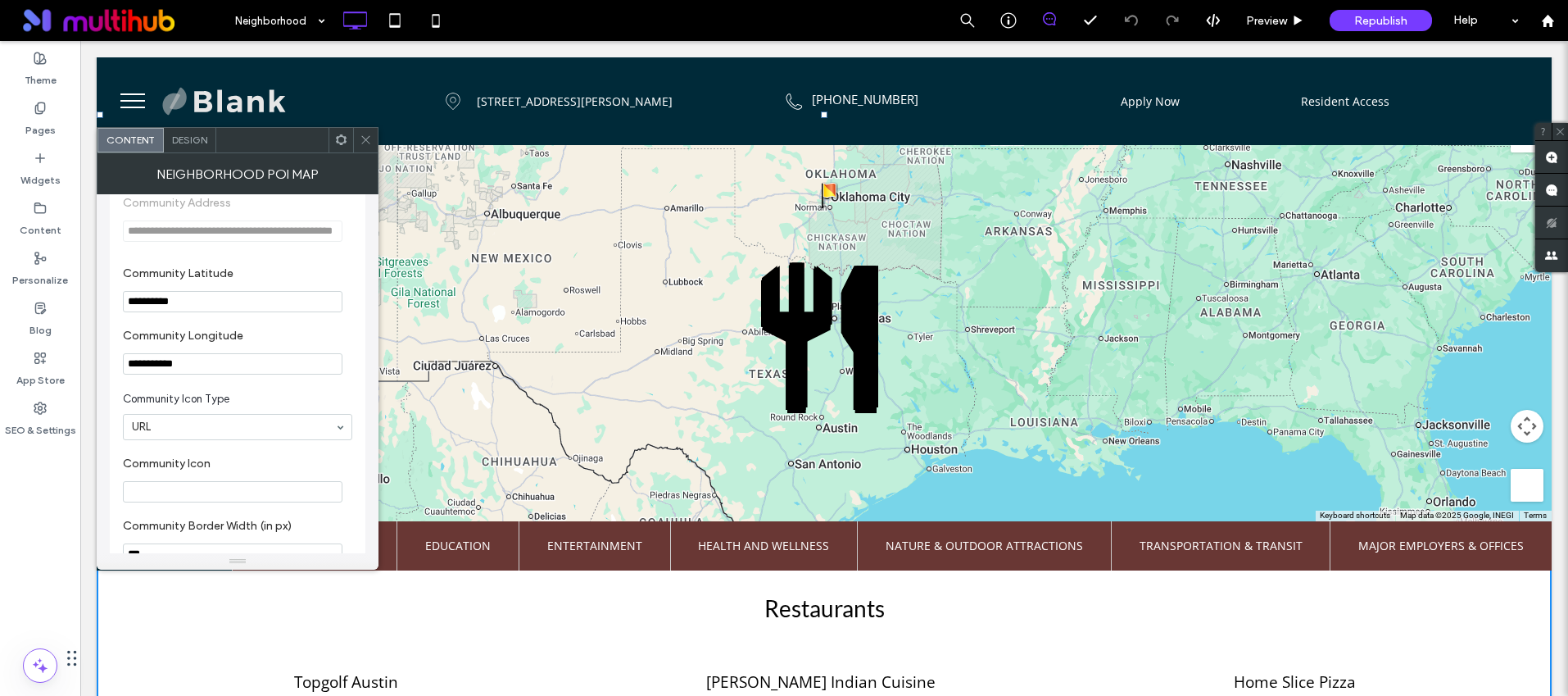
scroll to position [948, 0]
drag, startPoint x: 209, startPoint y: 373, endPoint x: 80, endPoint y: 372, distance: 129.0
click at [80, 372] on body ".wqwq-1{fill:#231f20;} .cls-1q, .cls-2q { fill-rule: evenodd; } .cls-2q { fill:…" at bounding box center [784, 348] width 1568 height 696
drag, startPoint x: 193, startPoint y: 307, endPoint x: 115, endPoint y: 307, distance: 78.0
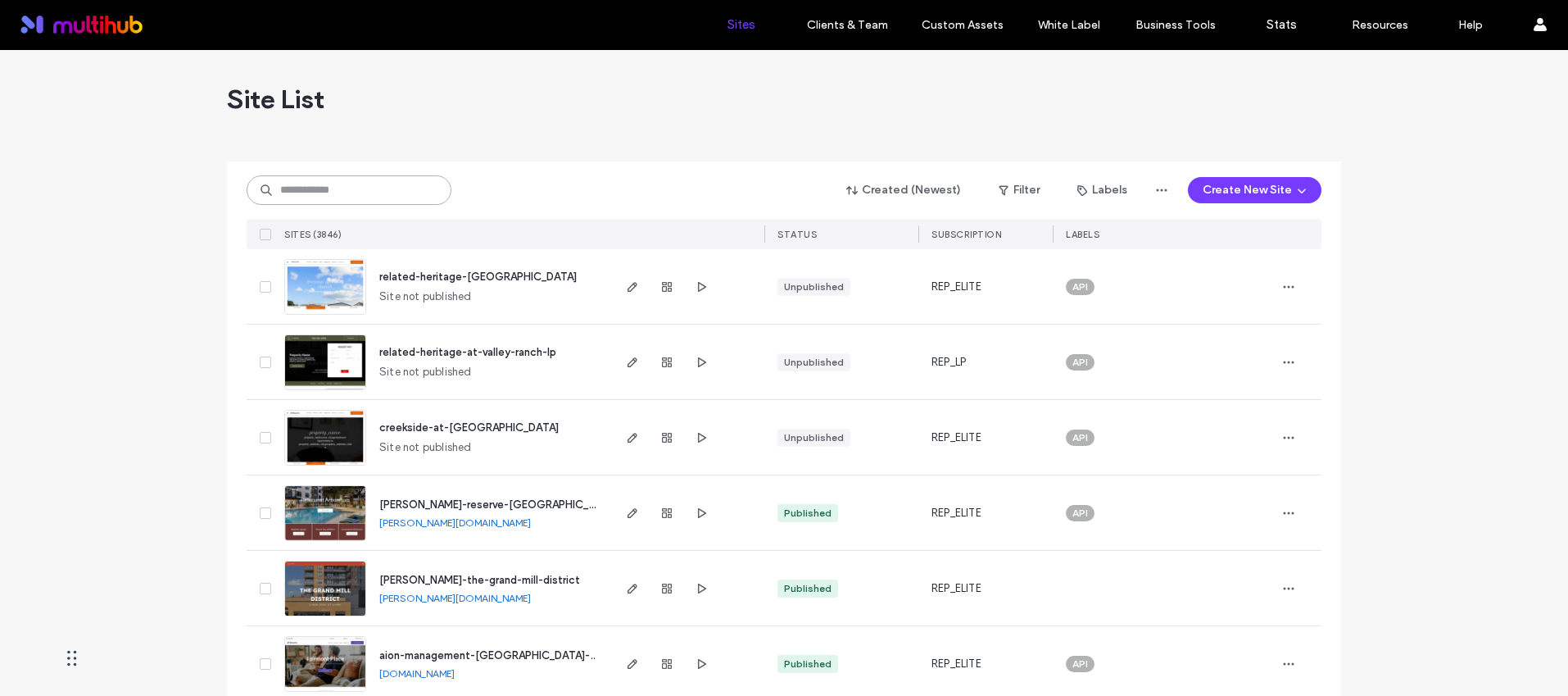
click at [416, 177] on input at bounding box center [349, 191] width 205 height 30
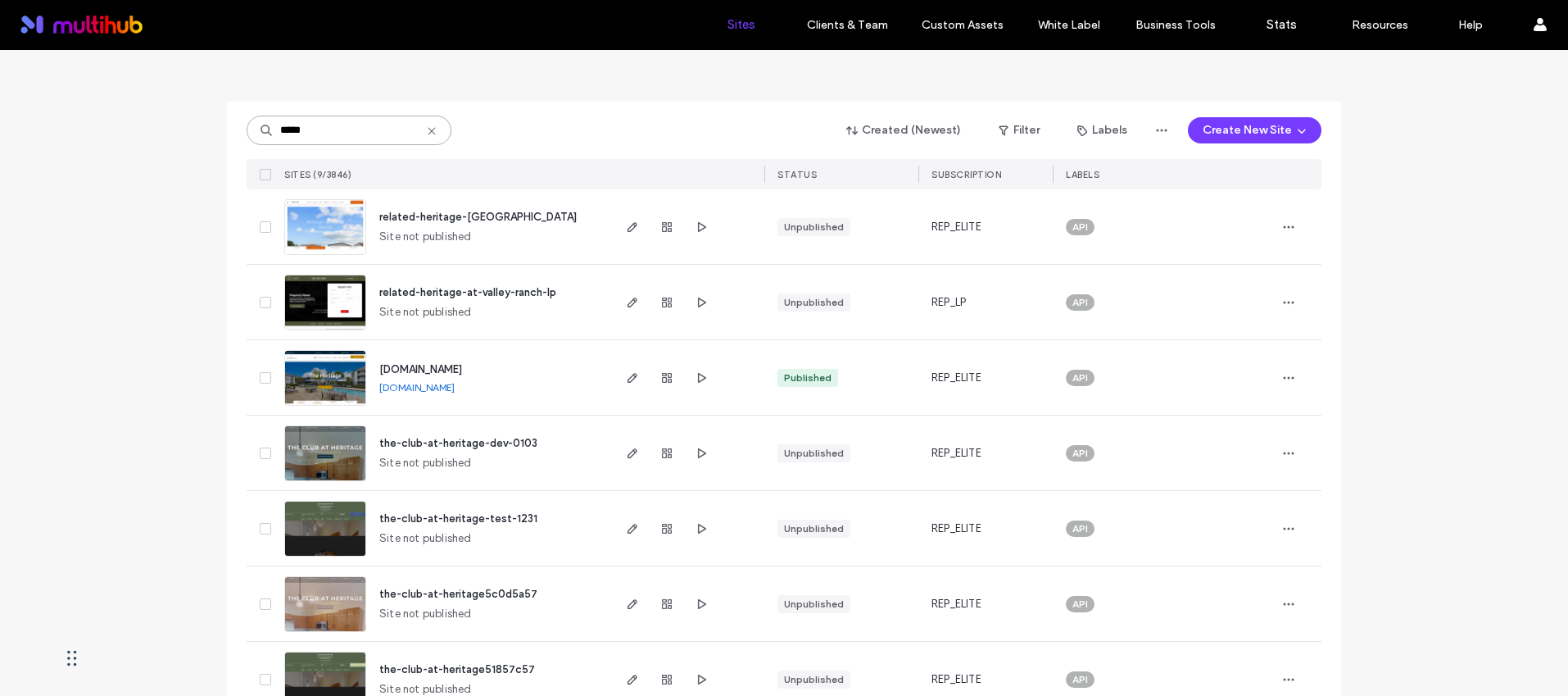
scroll to position [72, 0]
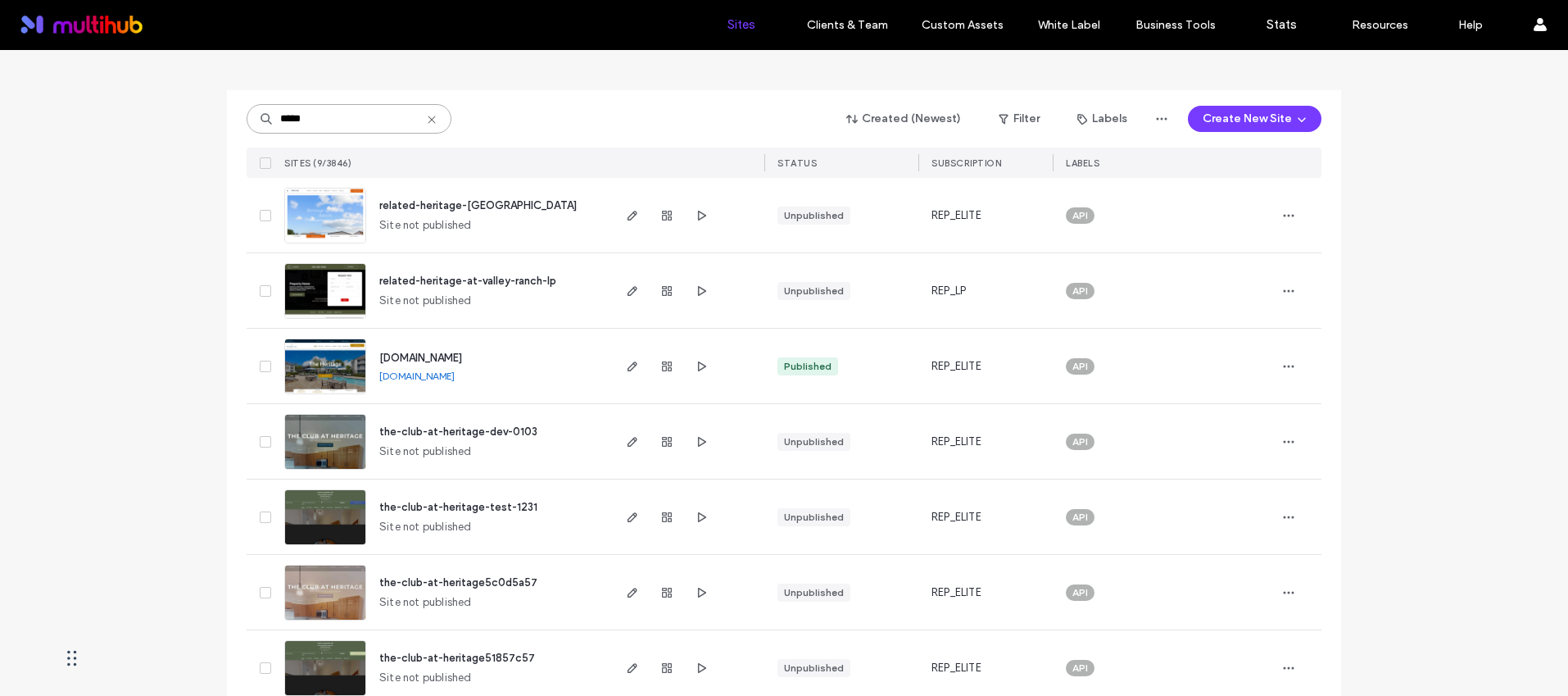
type input "*****"
click at [462, 354] on span "[DOMAIN_NAME]" at bounding box center [420, 358] width 83 height 12
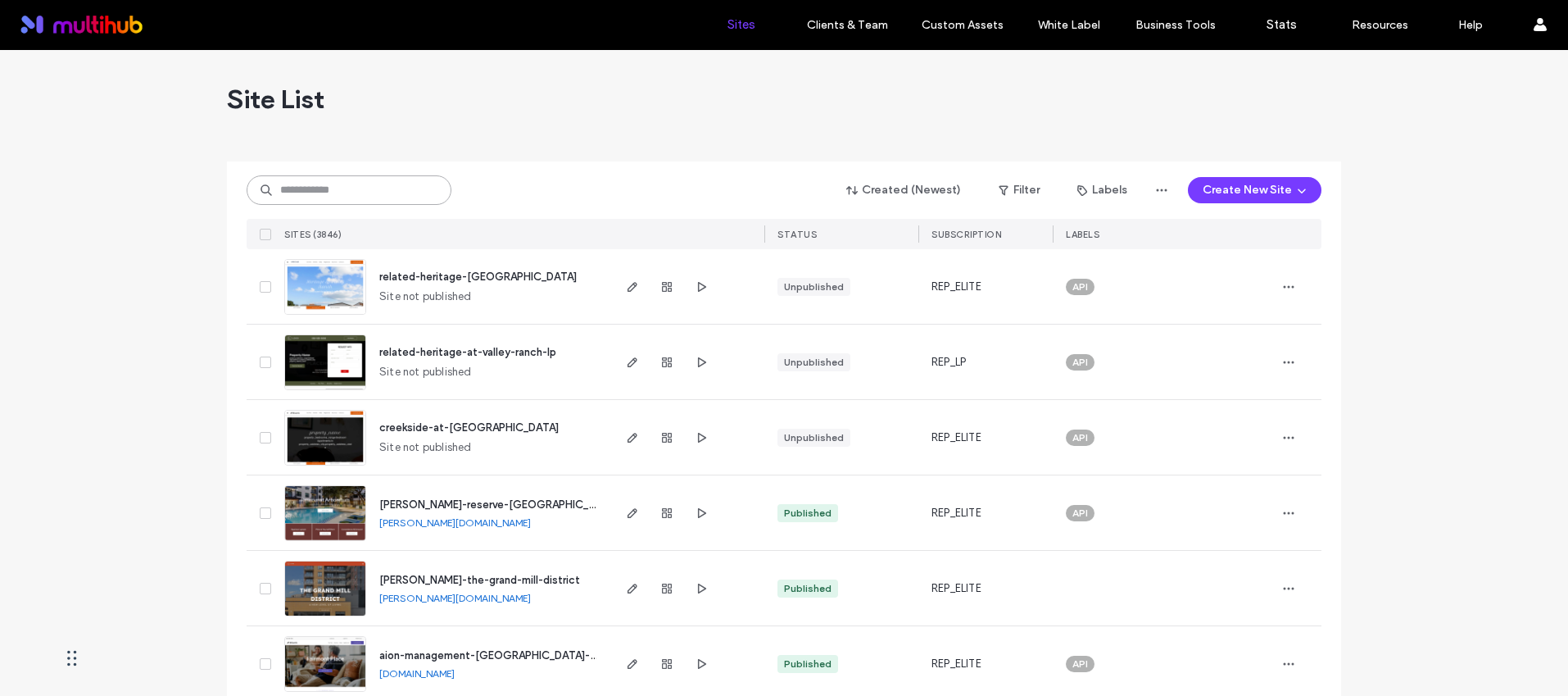
click at [365, 189] on input at bounding box center [349, 191] width 205 height 30
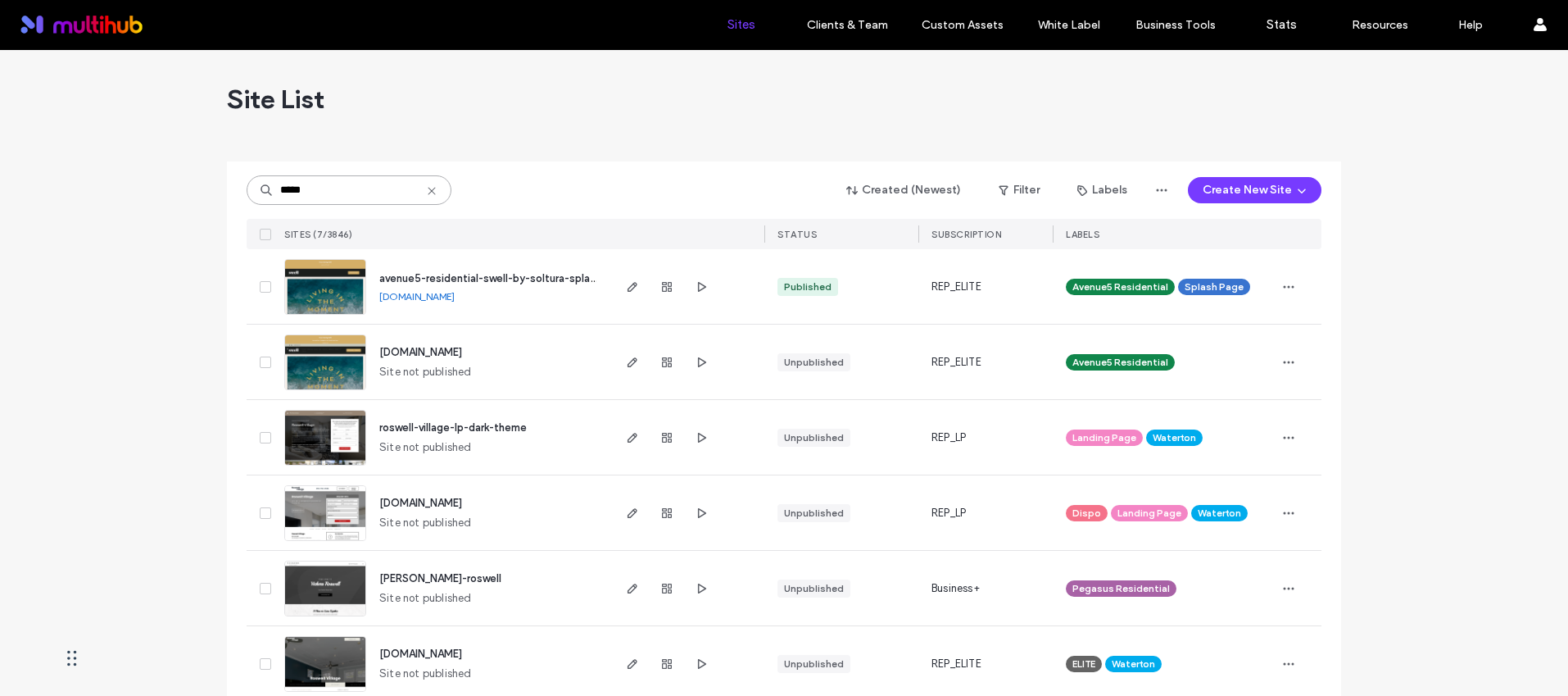
type input "*****"
click at [488, 272] on span "avenue5-residential-swell-by-soltura-splash" at bounding box center [490, 278] width 222 height 12
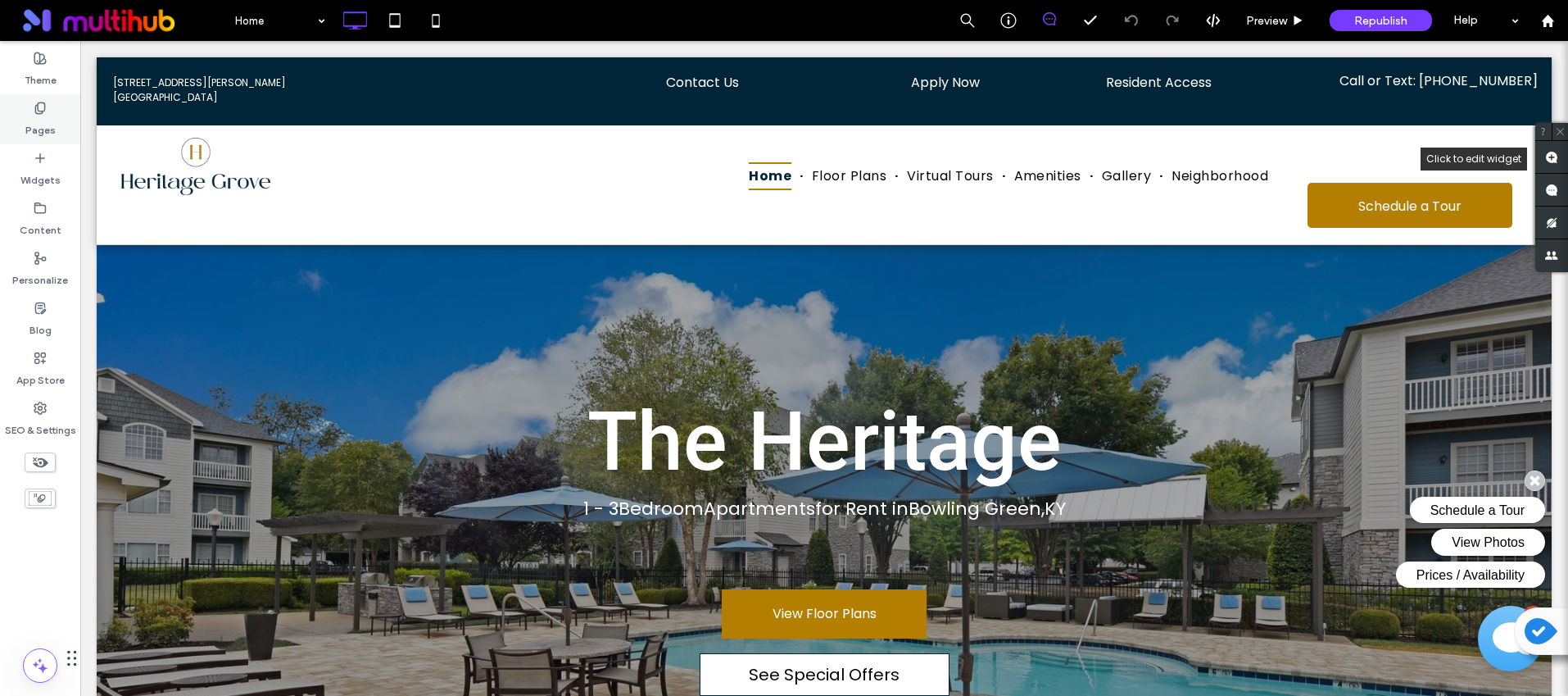
click at [42, 135] on label "Pages" at bounding box center [40, 126] width 31 height 23
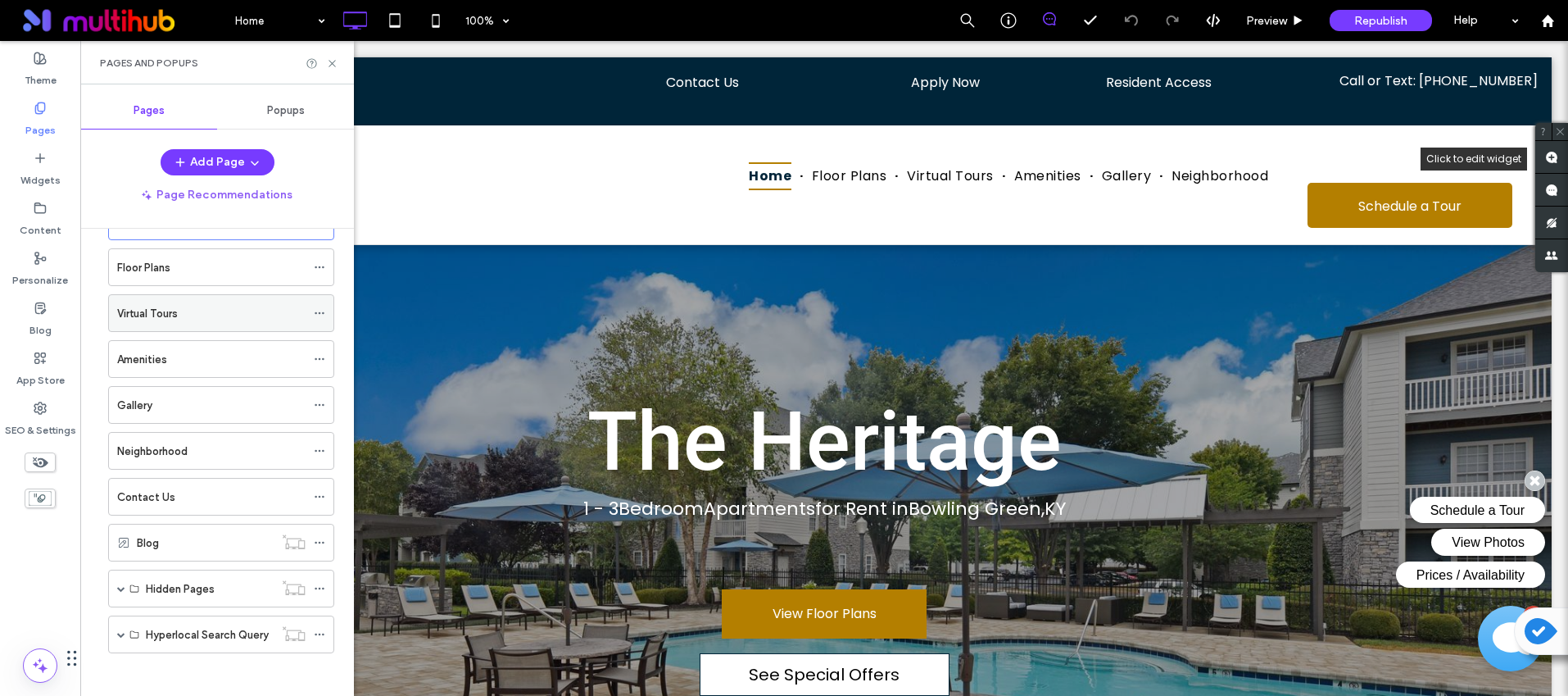
scroll to position [60, 0]
drag, startPoint x: 72, startPoint y: 650, endPoint x: 56, endPoint y: 391, distance: 259.5
click at [56, 453] on div "Chat Widget" at bounding box center [95, 546] width 191 height 185
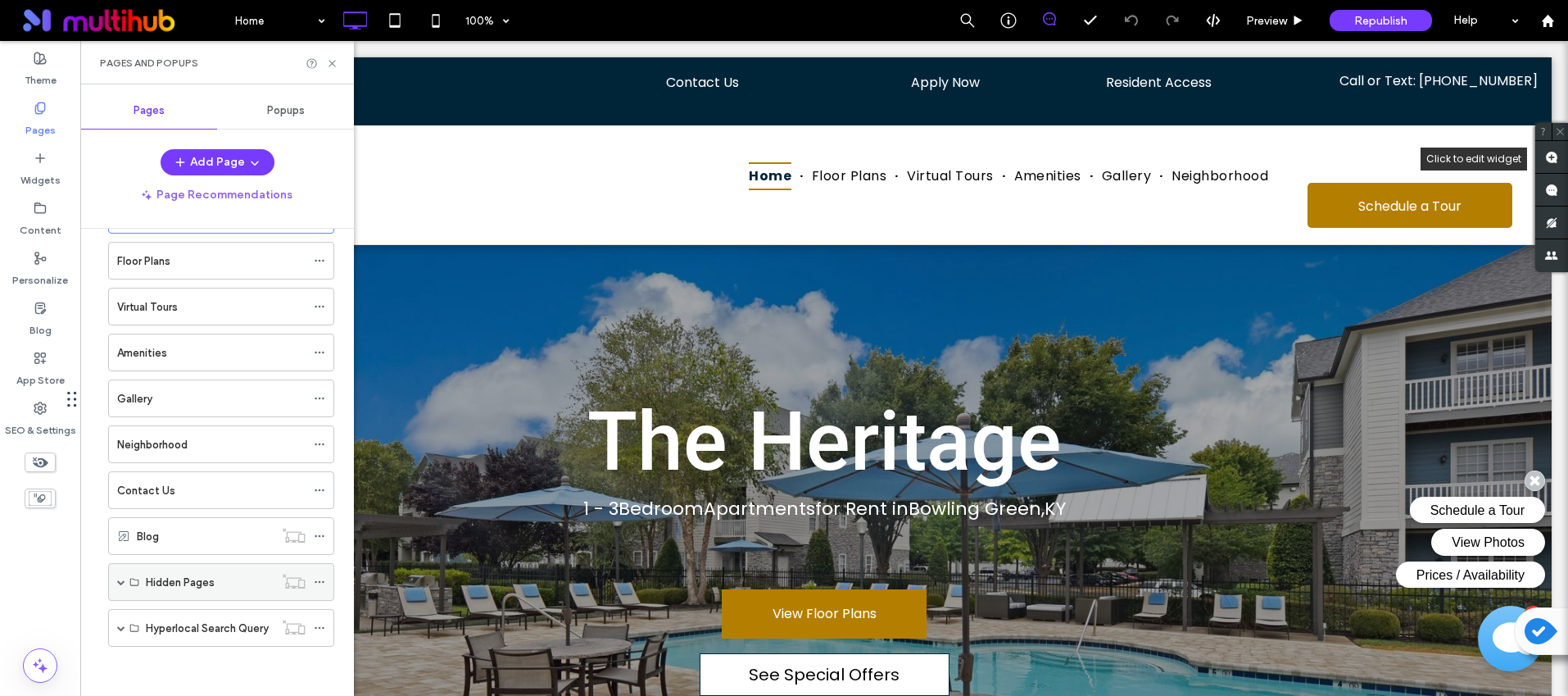
click at [118, 581] on span at bounding box center [121, 581] width 8 height 8
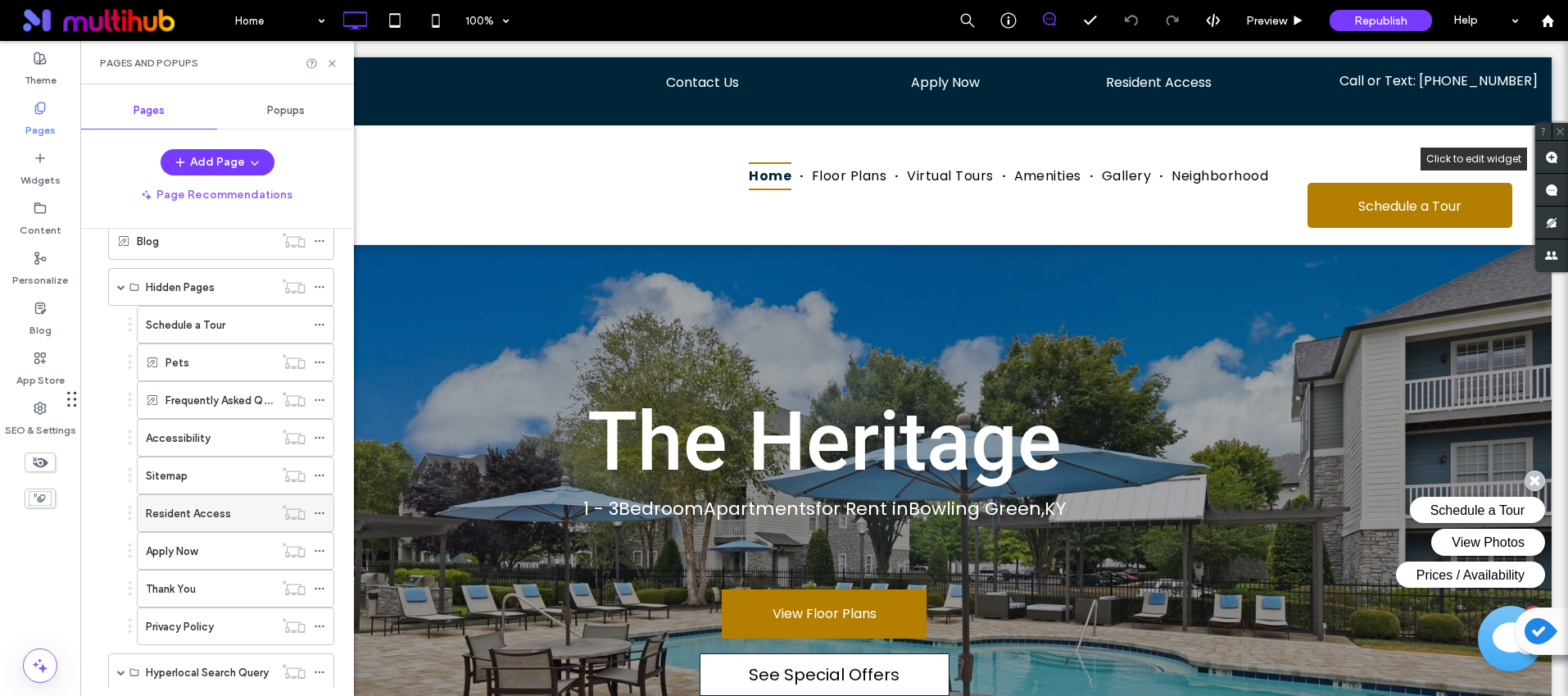
scroll to position [352, 0]
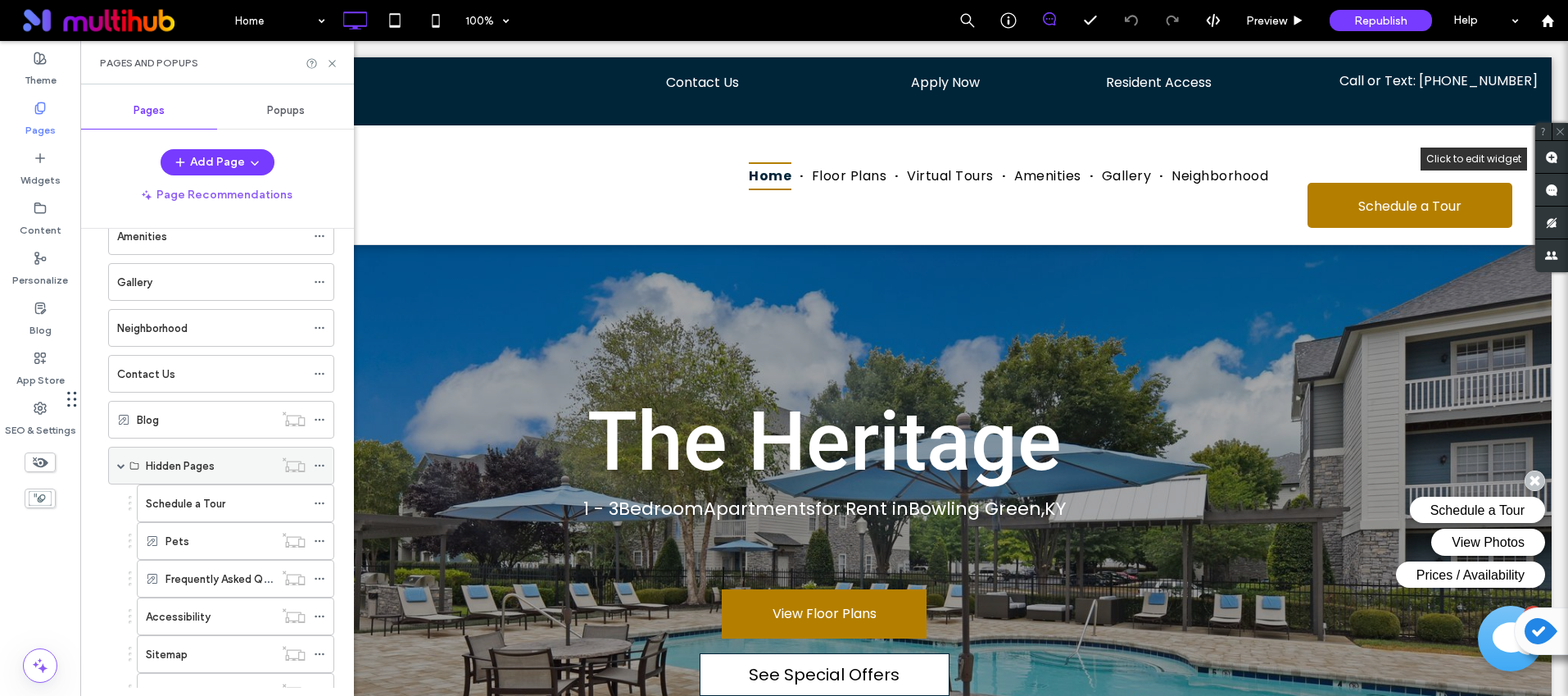
click at [119, 463] on span at bounding box center [121, 465] width 8 height 8
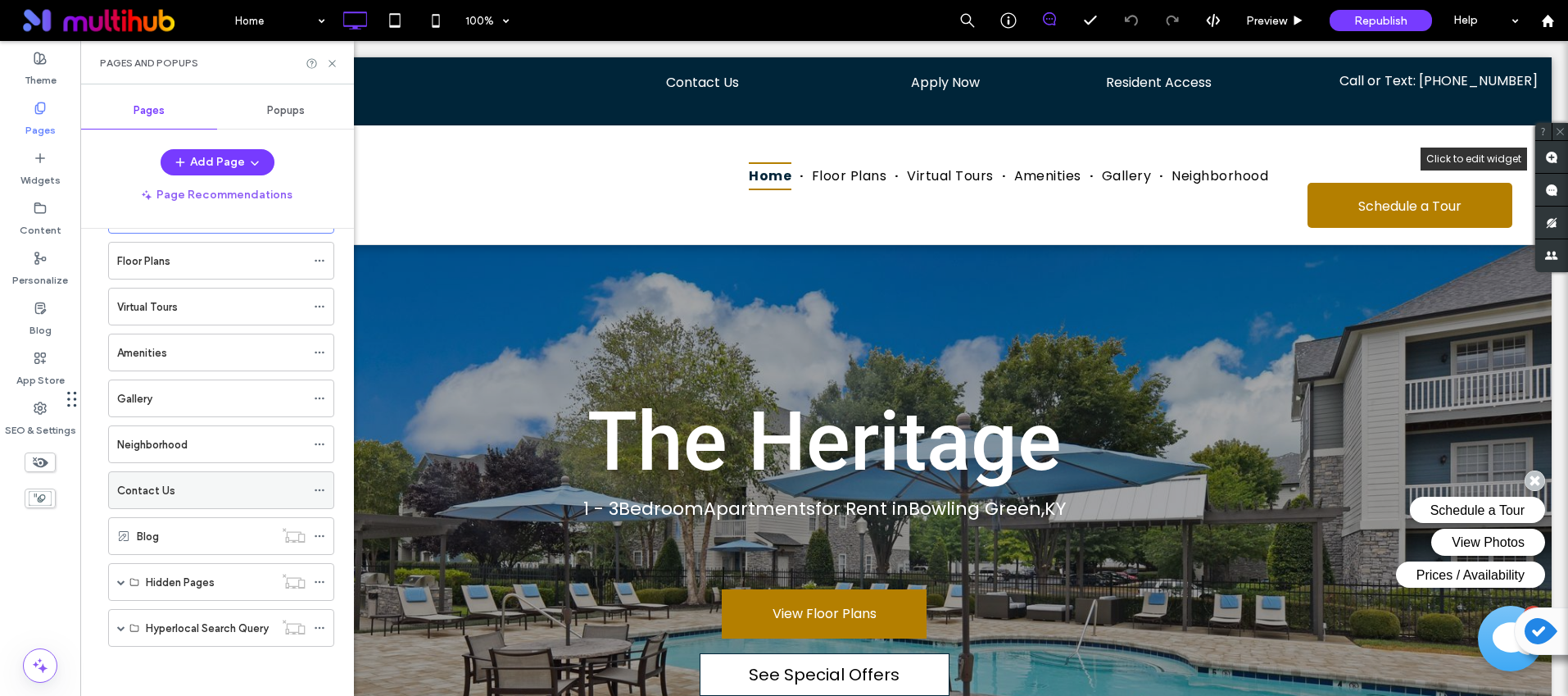
scroll to position [60, 0]
drag, startPoint x: 72, startPoint y: 405, endPoint x: 45, endPoint y: 669, distance: 265.4
click at [45, 669] on div "Chat Widget" at bounding box center [95, 593] width 191 height 185
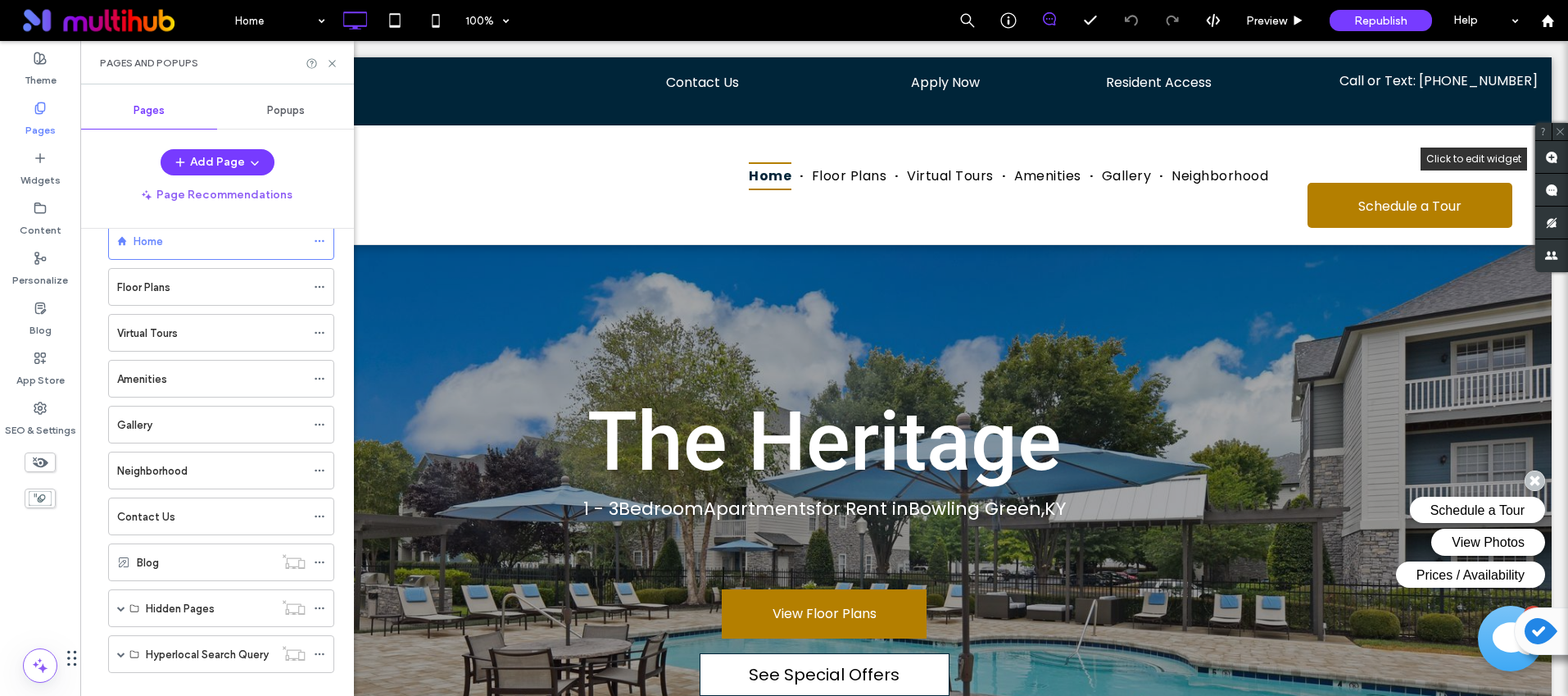
scroll to position [0, 0]
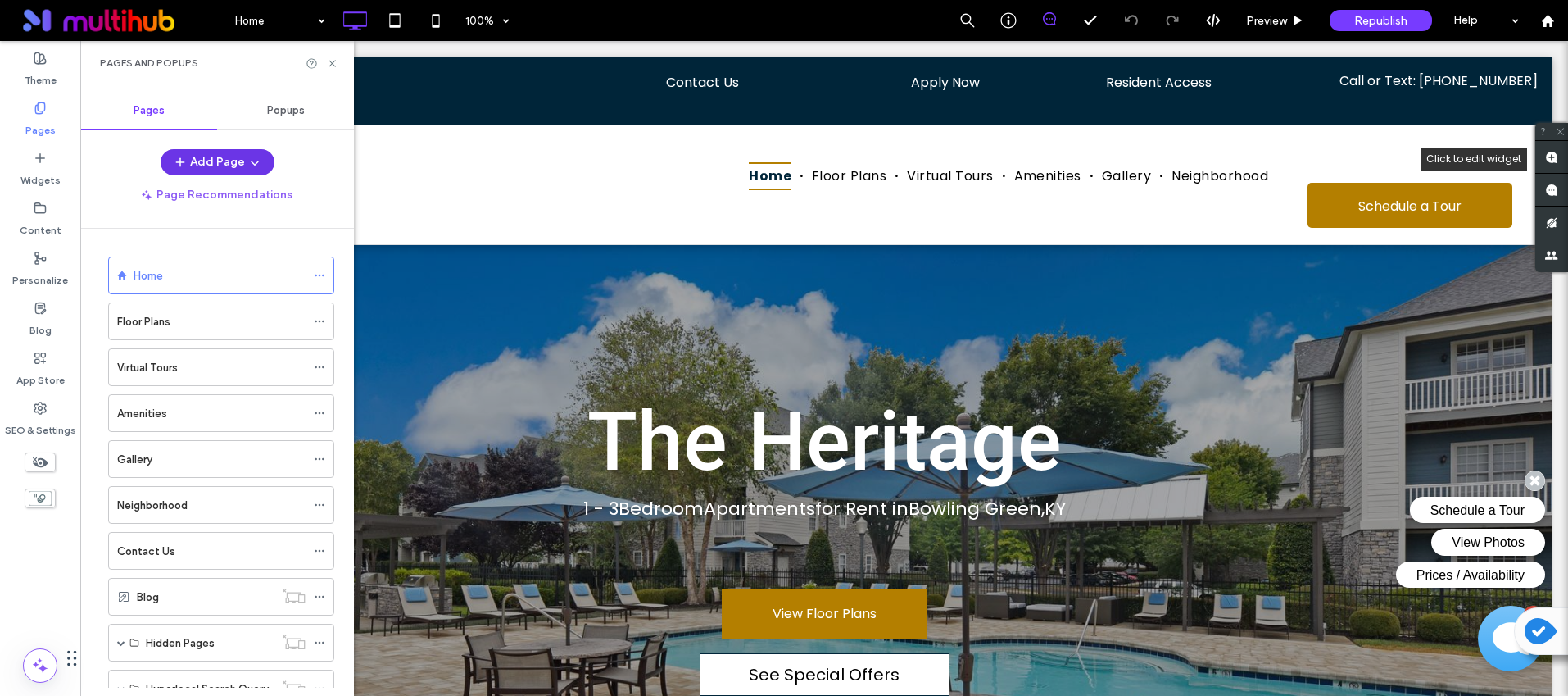
click at [248, 164] on icon "button" at bounding box center [254, 162] width 13 height 13
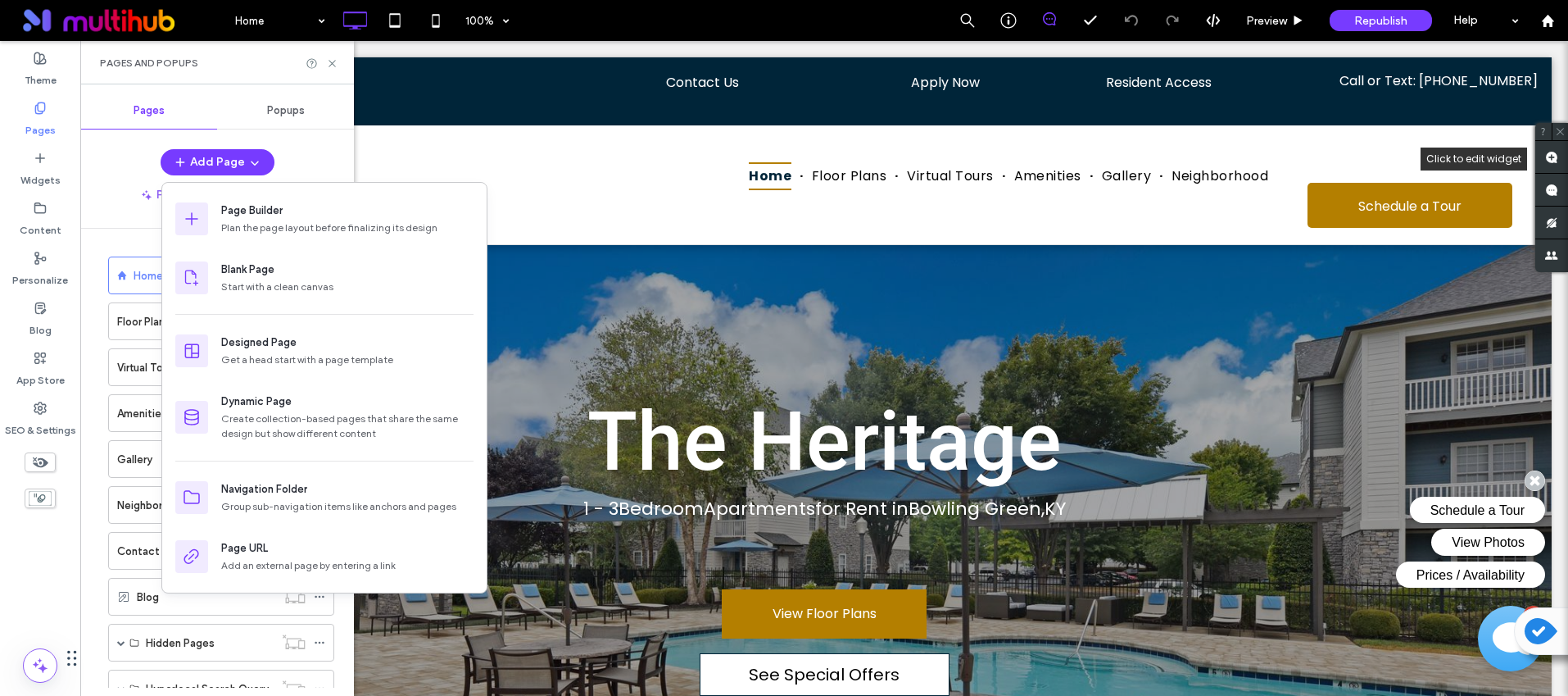
click at [116, 228] on hr at bounding box center [217, 228] width 274 height 1
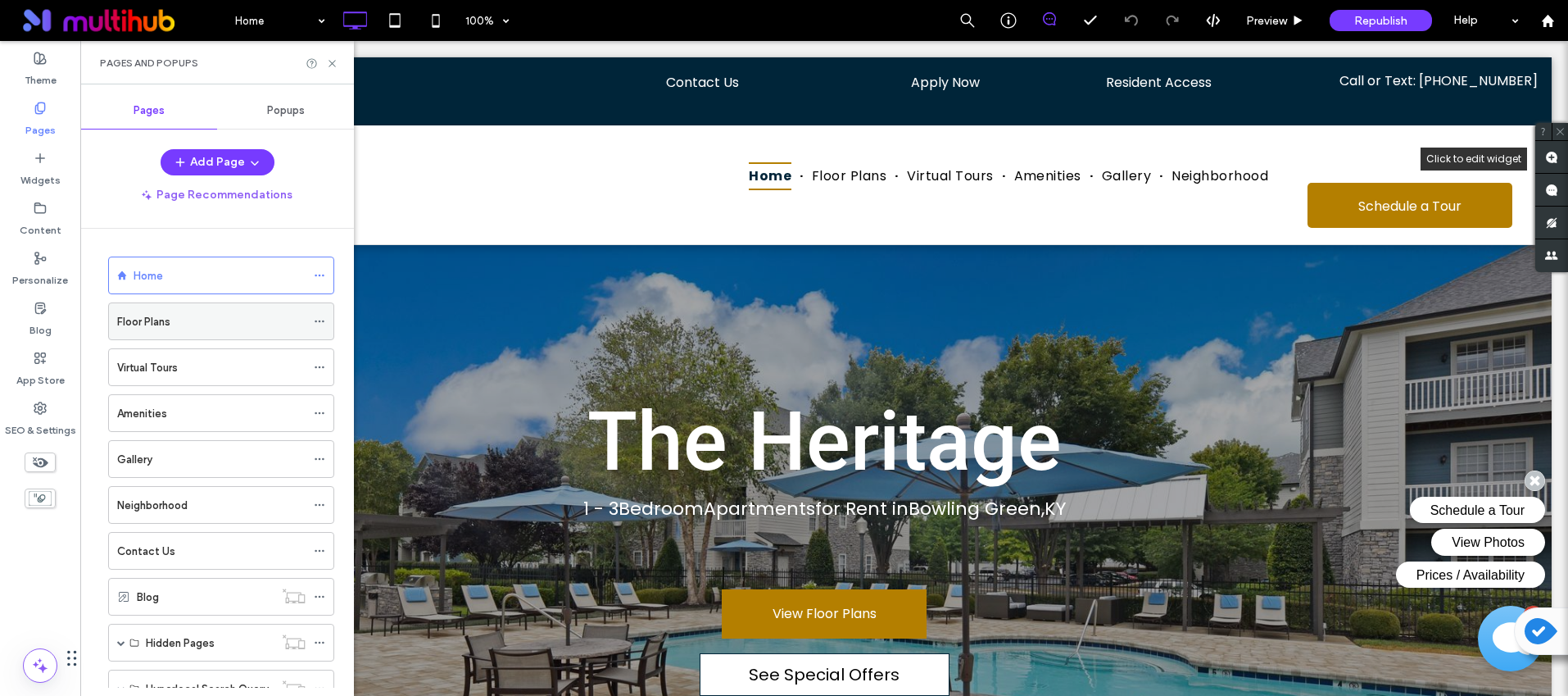
click at [320, 317] on icon at bounding box center [319, 321] width 11 height 11
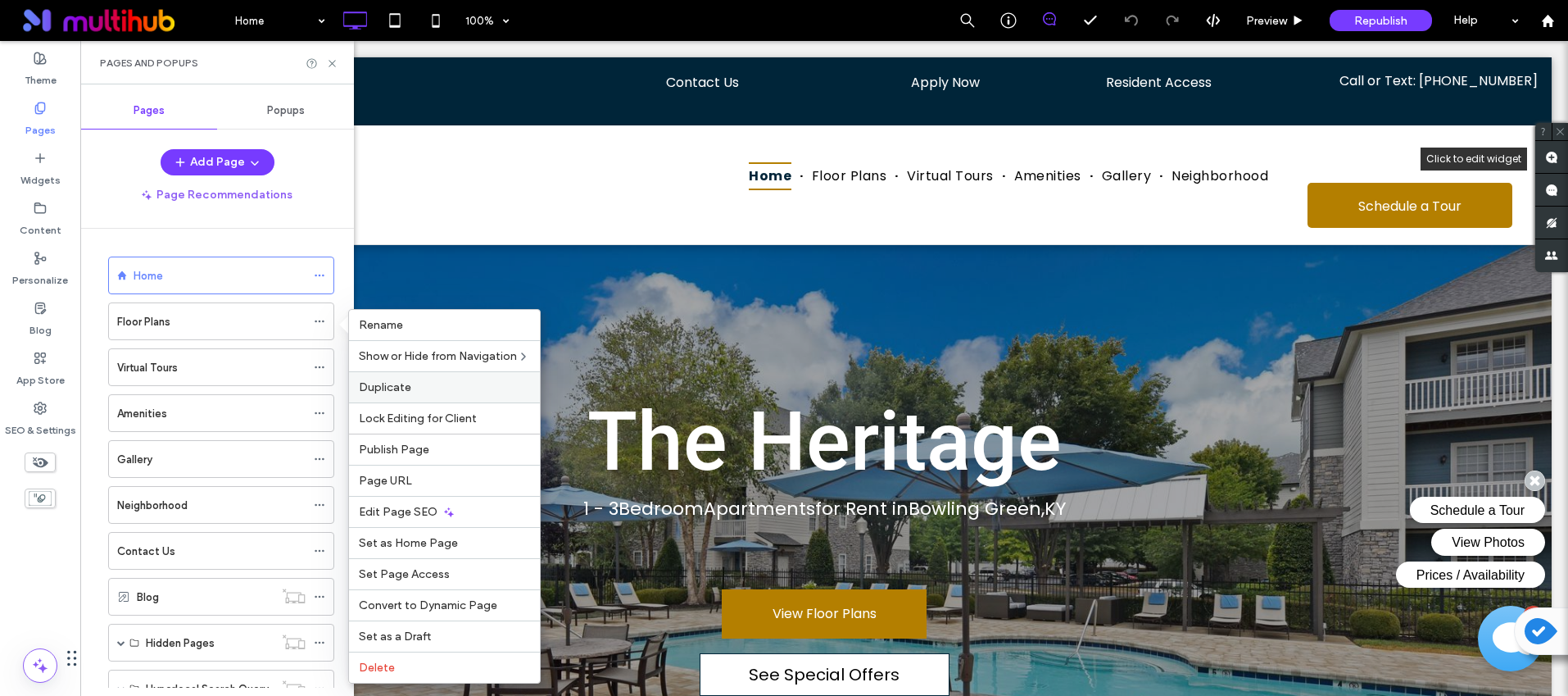
click at [448, 391] on label "Duplicate" at bounding box center [445, 387] width 171 height 14
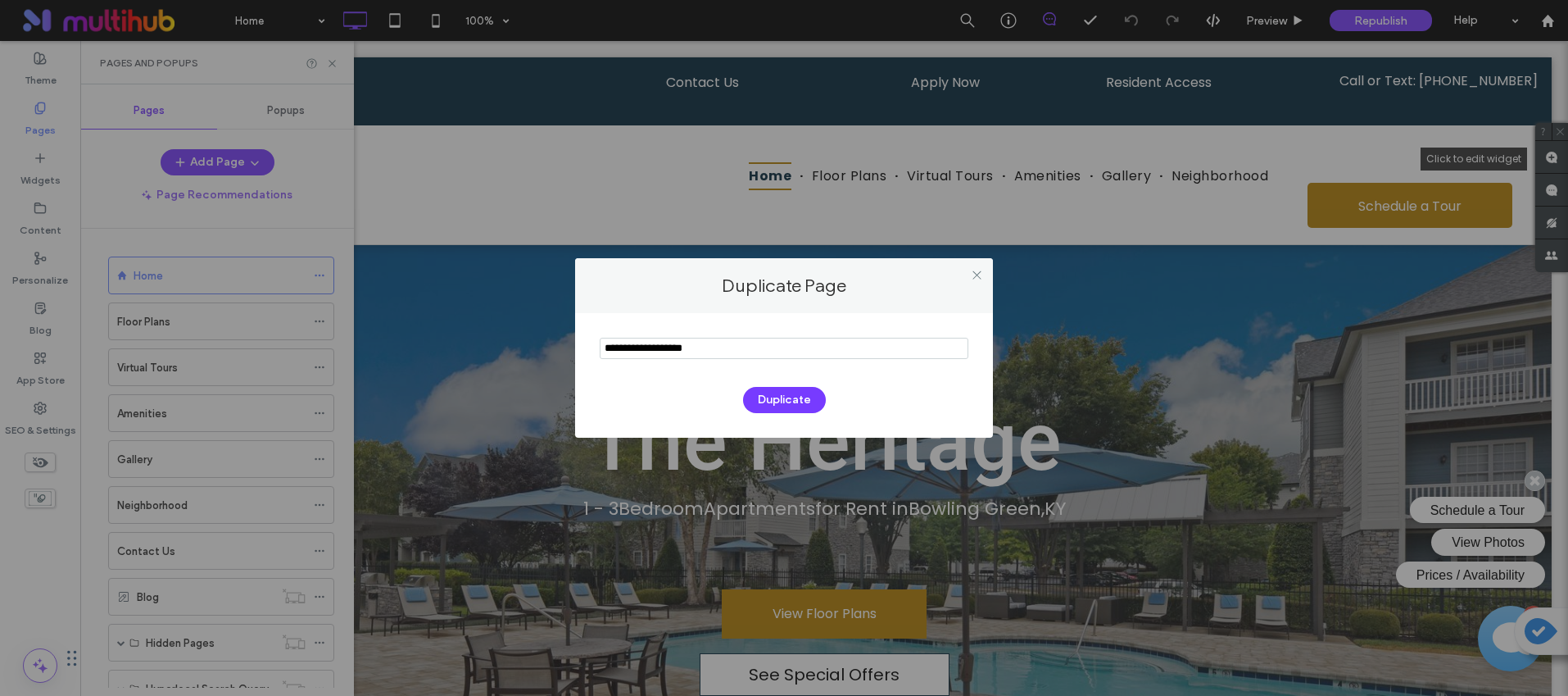
click at [687, 346] on input "notEmpty" at bounding box center [784, 348] width 369 height 21
type input "*"
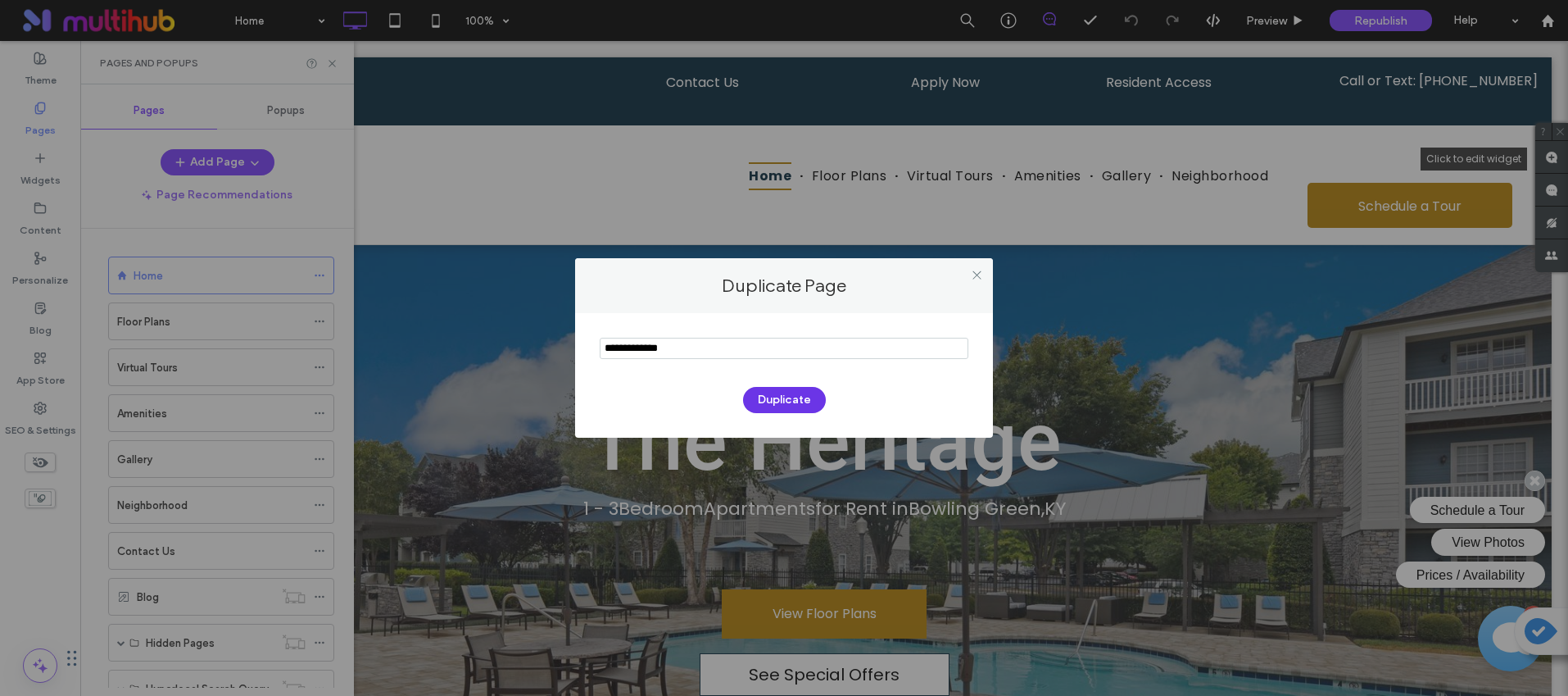
type input "**********"
click at [803, 402] on button "Duplicate" at bounding box center [784, 400] width 83 height 26
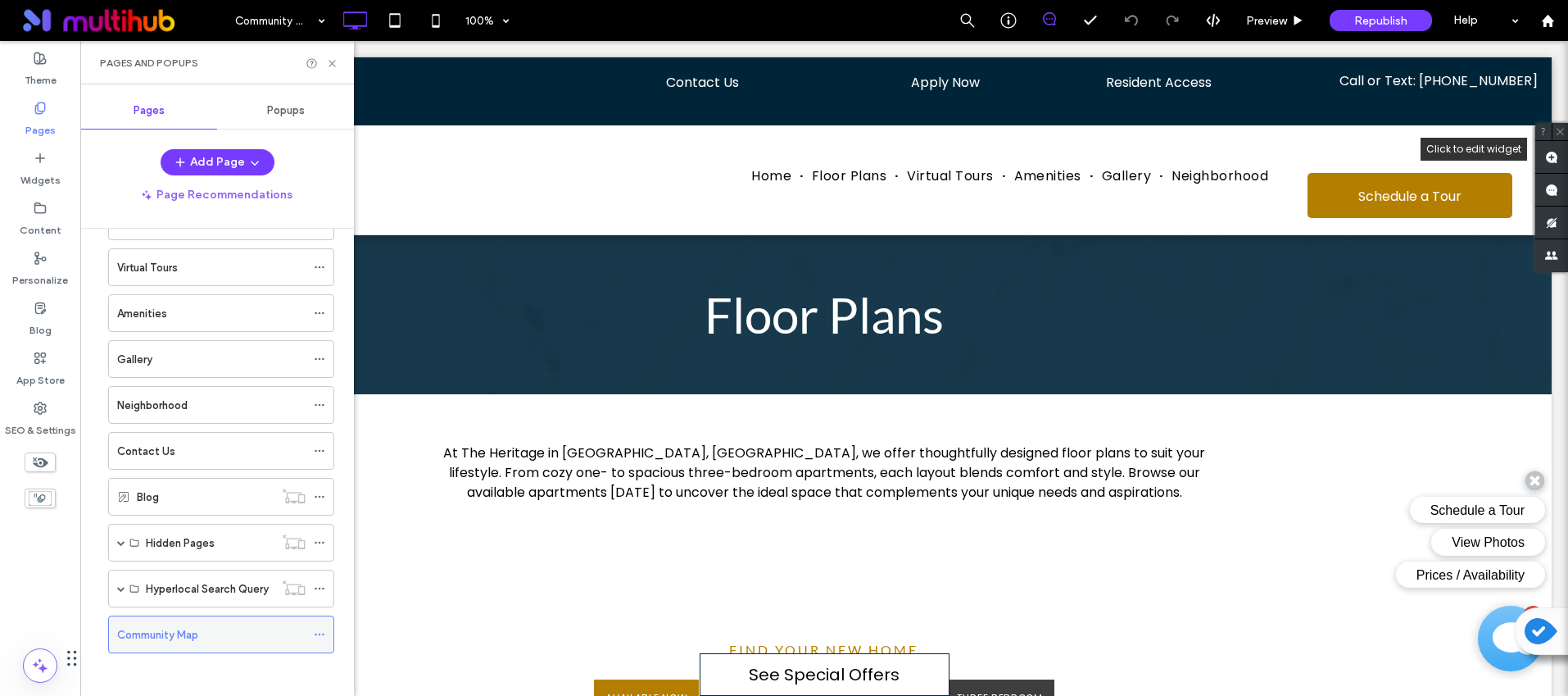
scroll to position [97, 0]
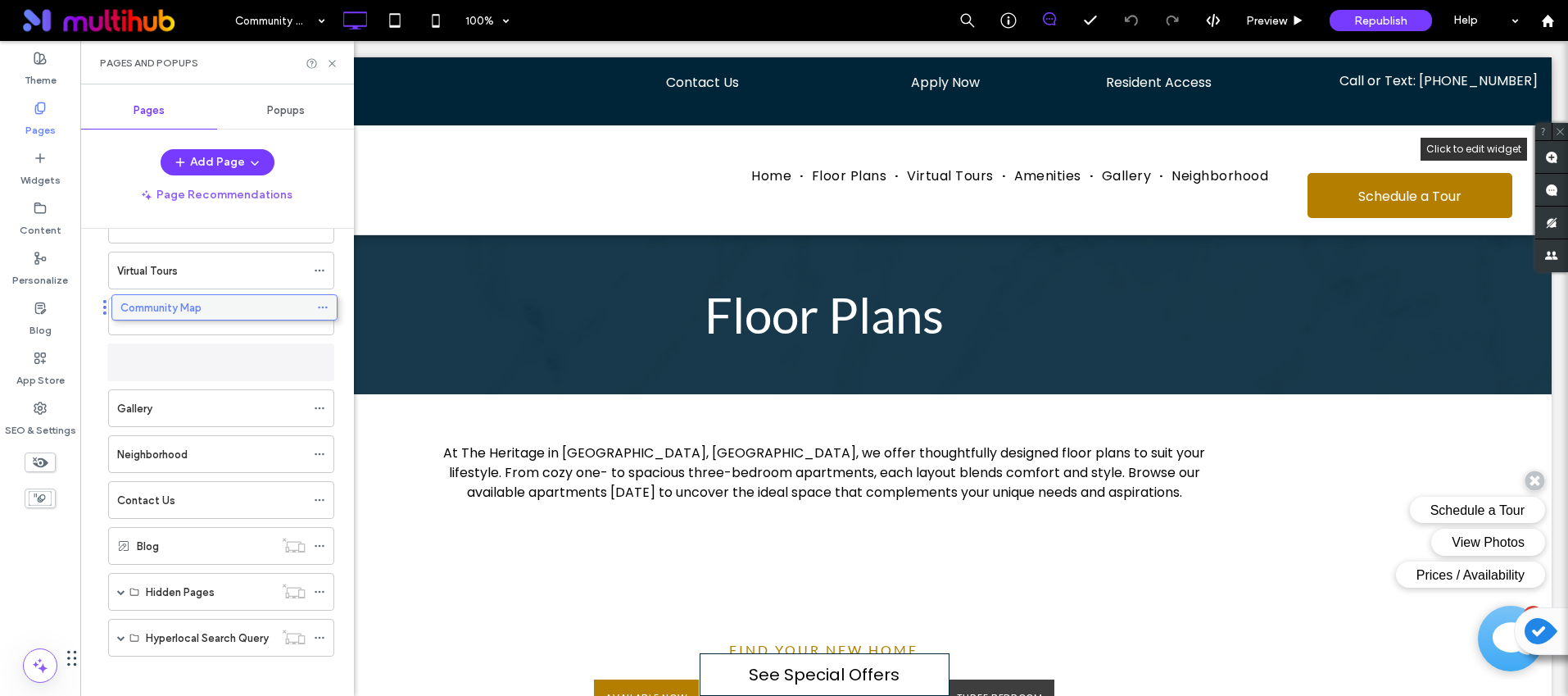
drag, startPoint x: 215, startPoint y: 637, endPoint x: 219, endPoint y: 307, distance: 330.0
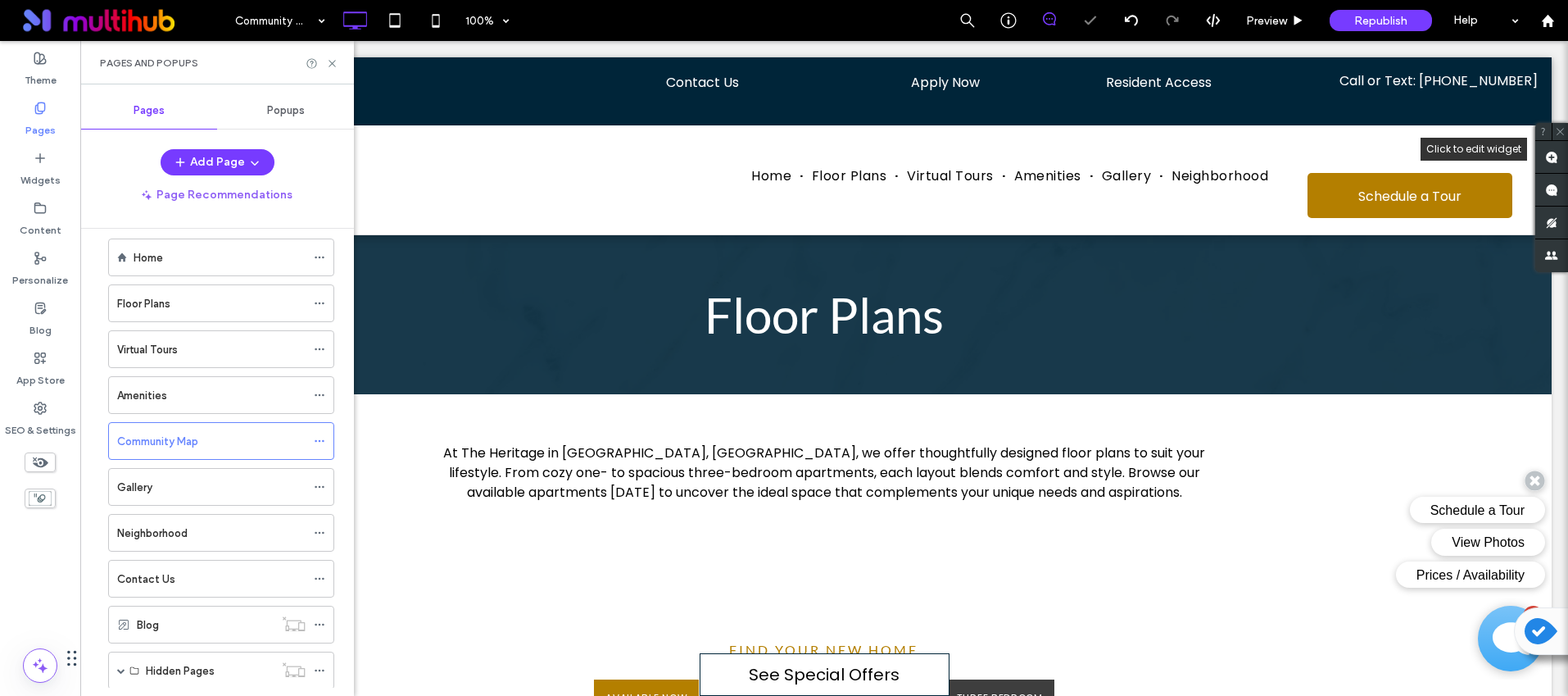
scroll to position [10, 0]
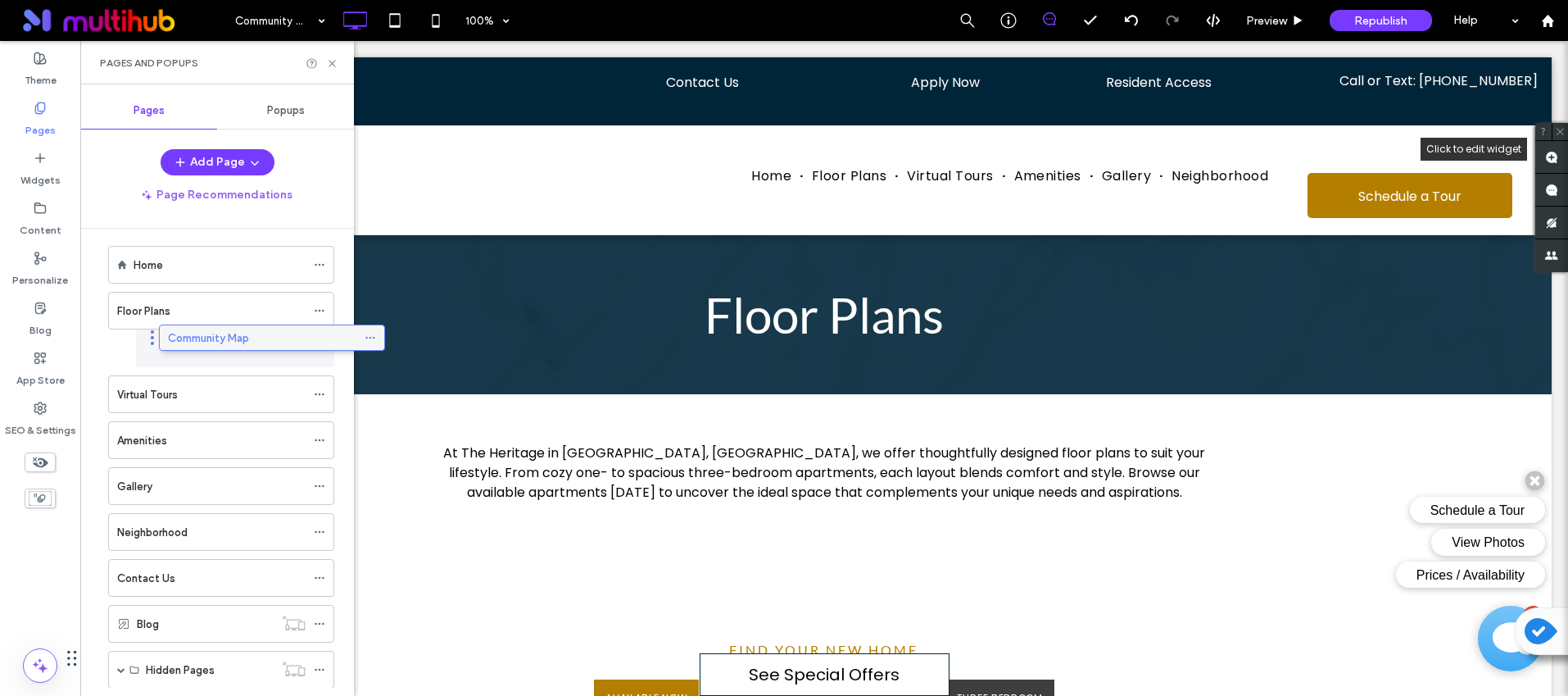
drag, startPoint x: 211, startPoint y: 449, endPoint x: 261, endPoint y: 344, distance: 116.3
click at [245, 348] on div "Community Map" at bounding box center [225, 349] width 160 height 17
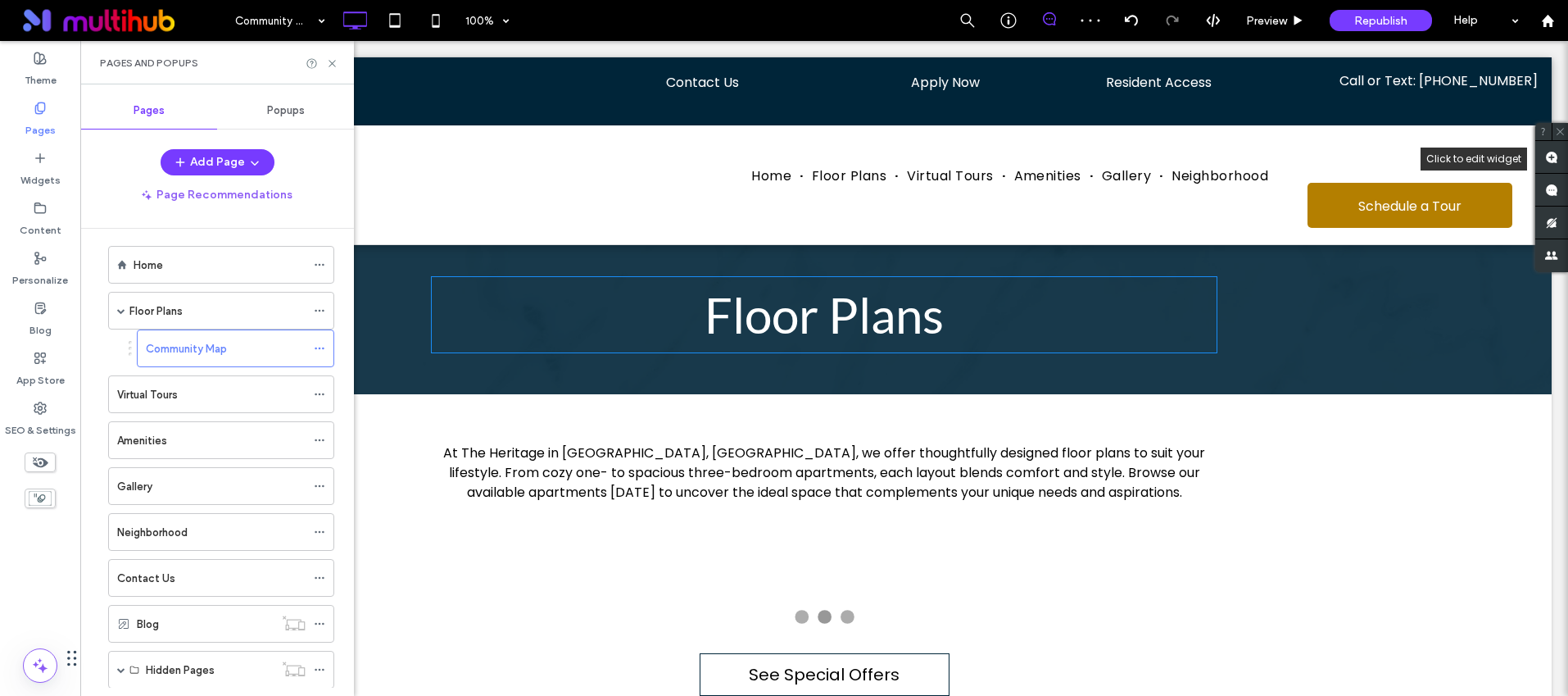
scroll to position [0, 0]
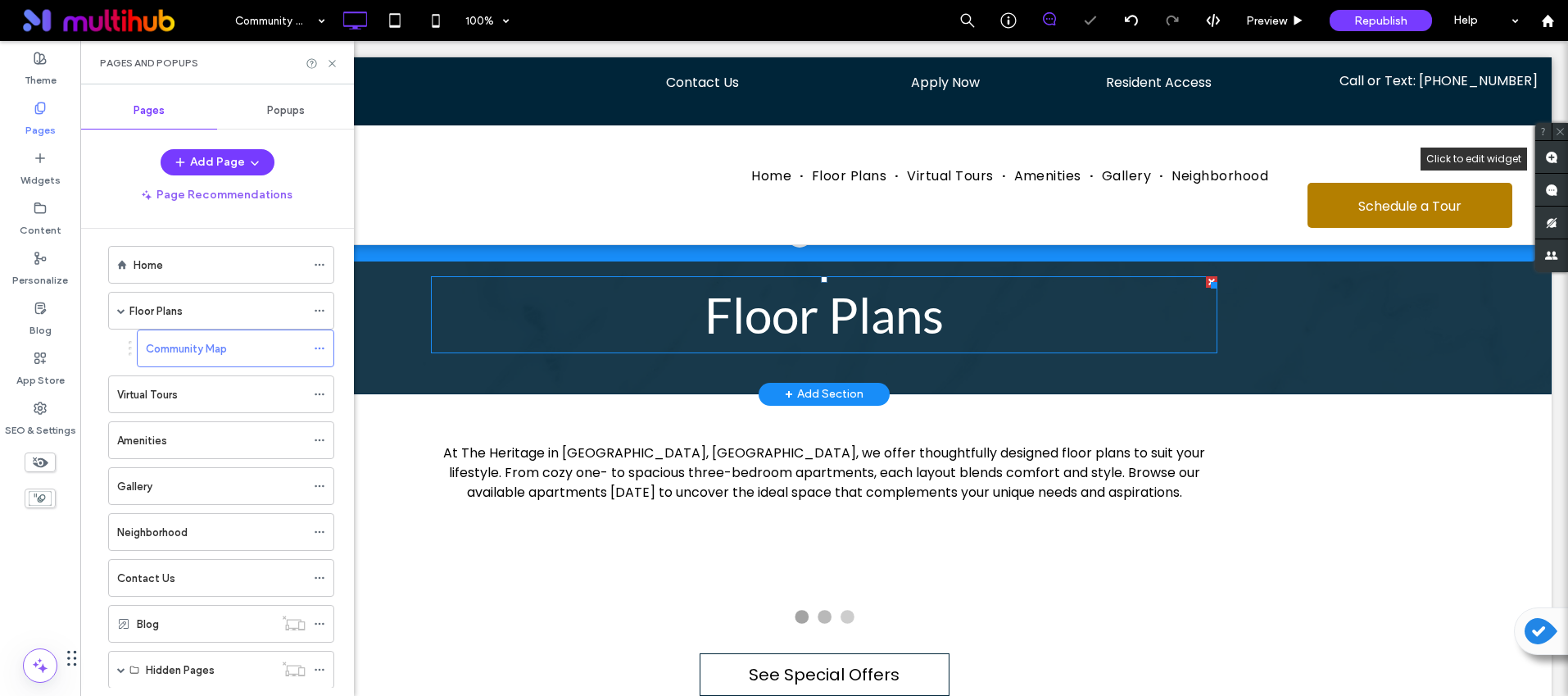
click at [787, 316] on span "Floor Plans" at bounding box center [824, 314] width 239 height 59
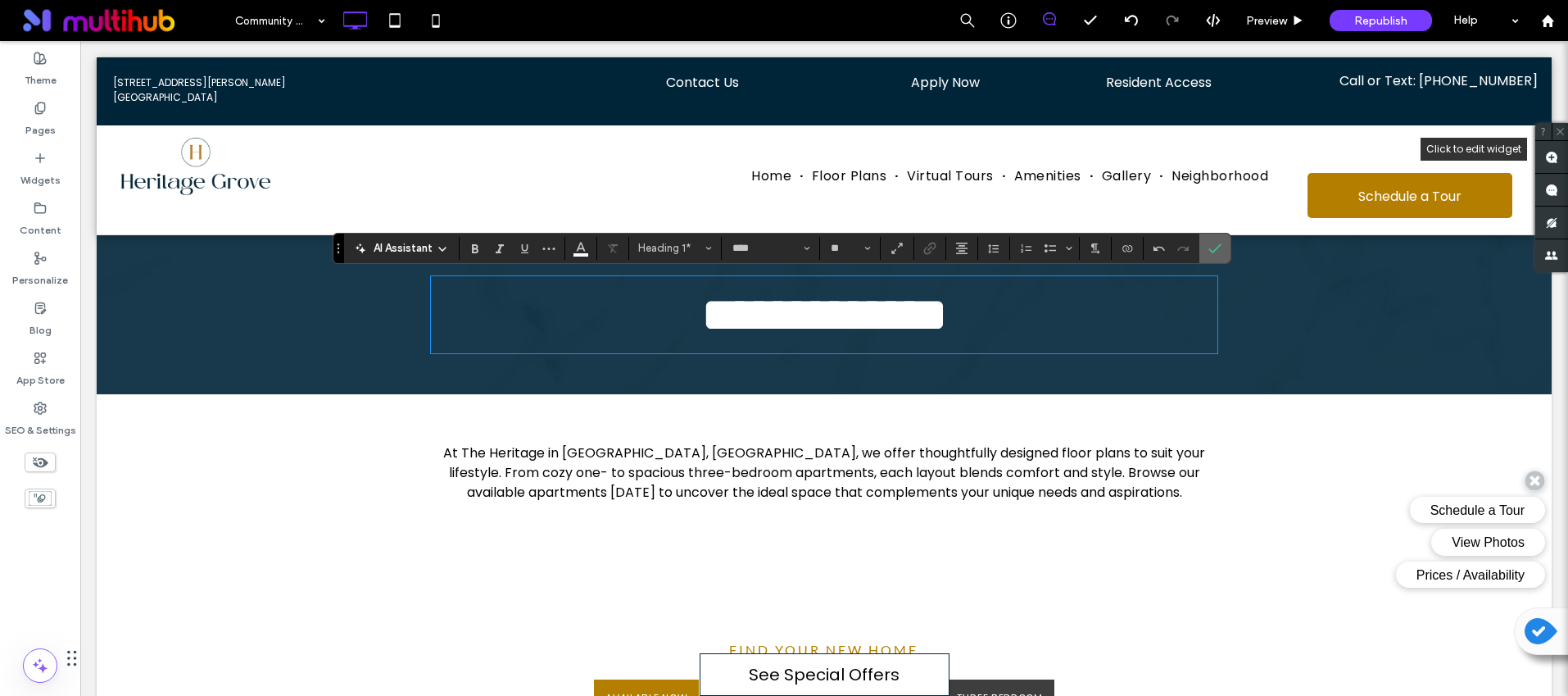
drag, startPoint x: 1213, startPoint y: 248, endPoint x: 1077, endPoint y: 199, distance: 144.6
click at [1213, 248] on icon "Confirm" at bounding box center [1215, 248] width 13 height 13
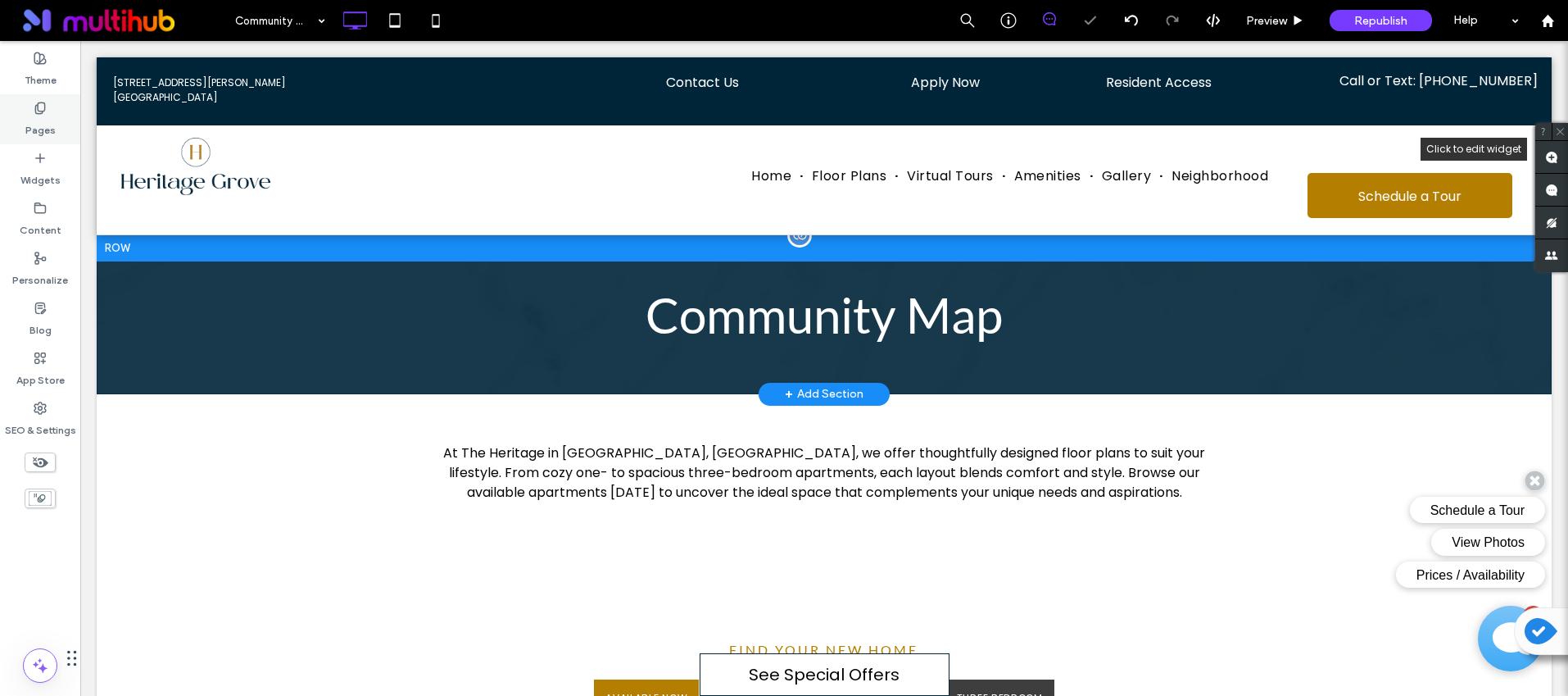
click at [46, 117] on label "Pages" at bounding box center [40, 126] width 31 height 23
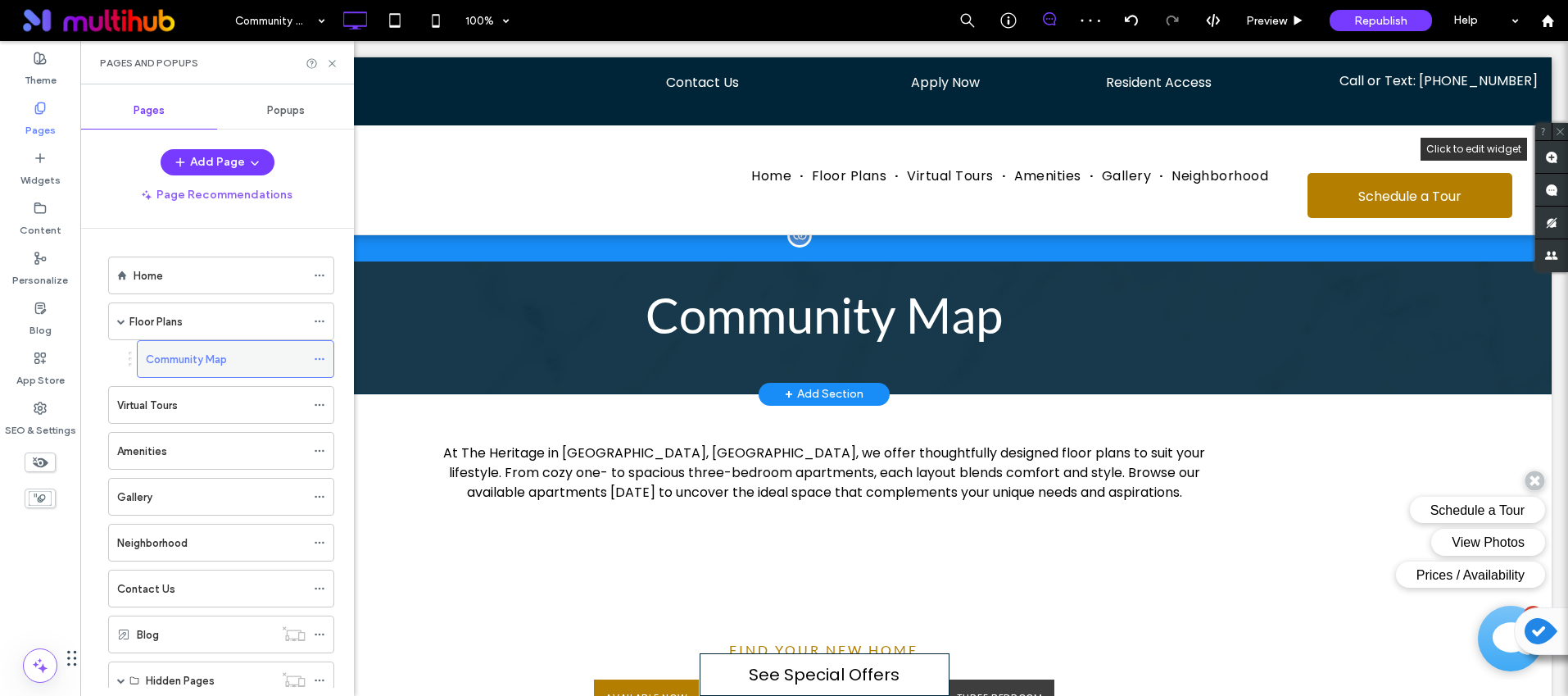
click at [319, 354] on icon at bounding box center [319, 358] width 11 height 11
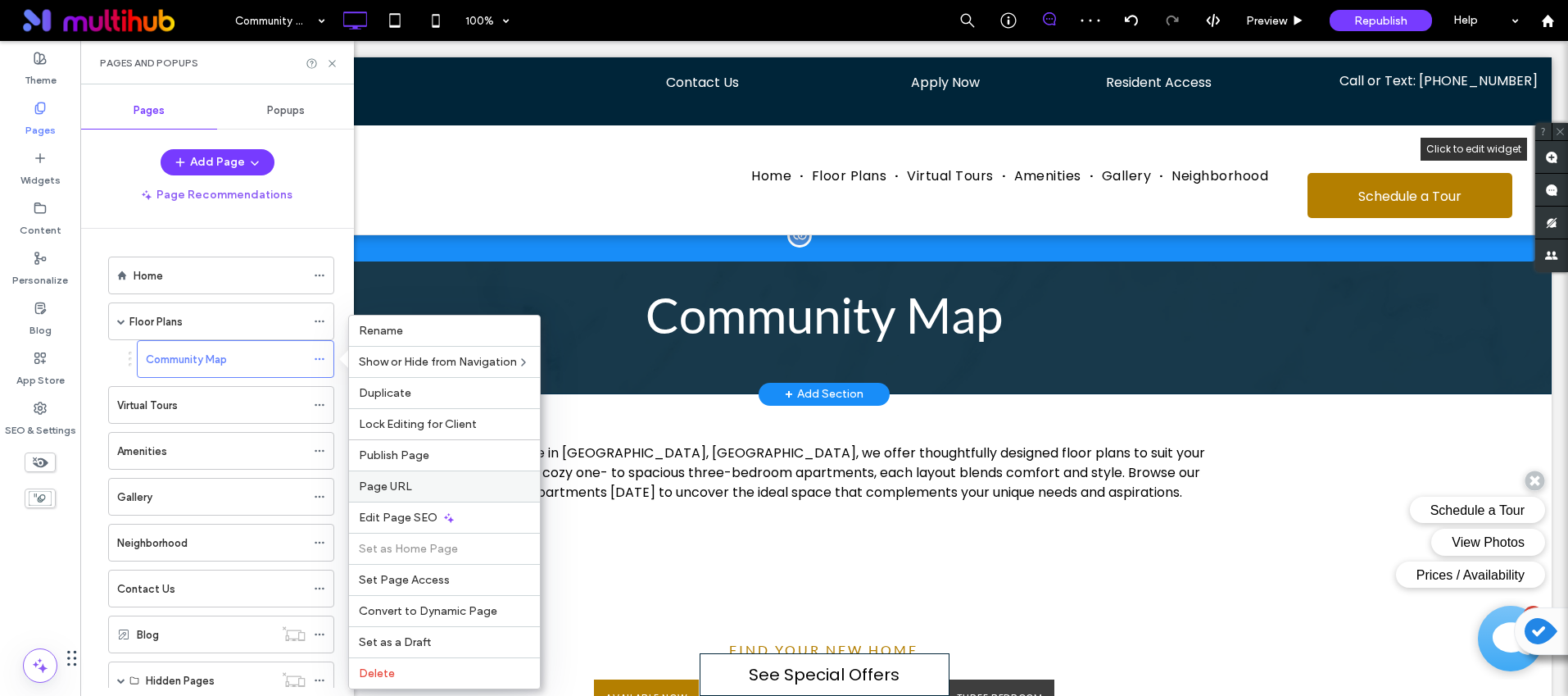
click at [434, 488] on label "Page URL" at bounding box center [445, 486] width 171 height 14
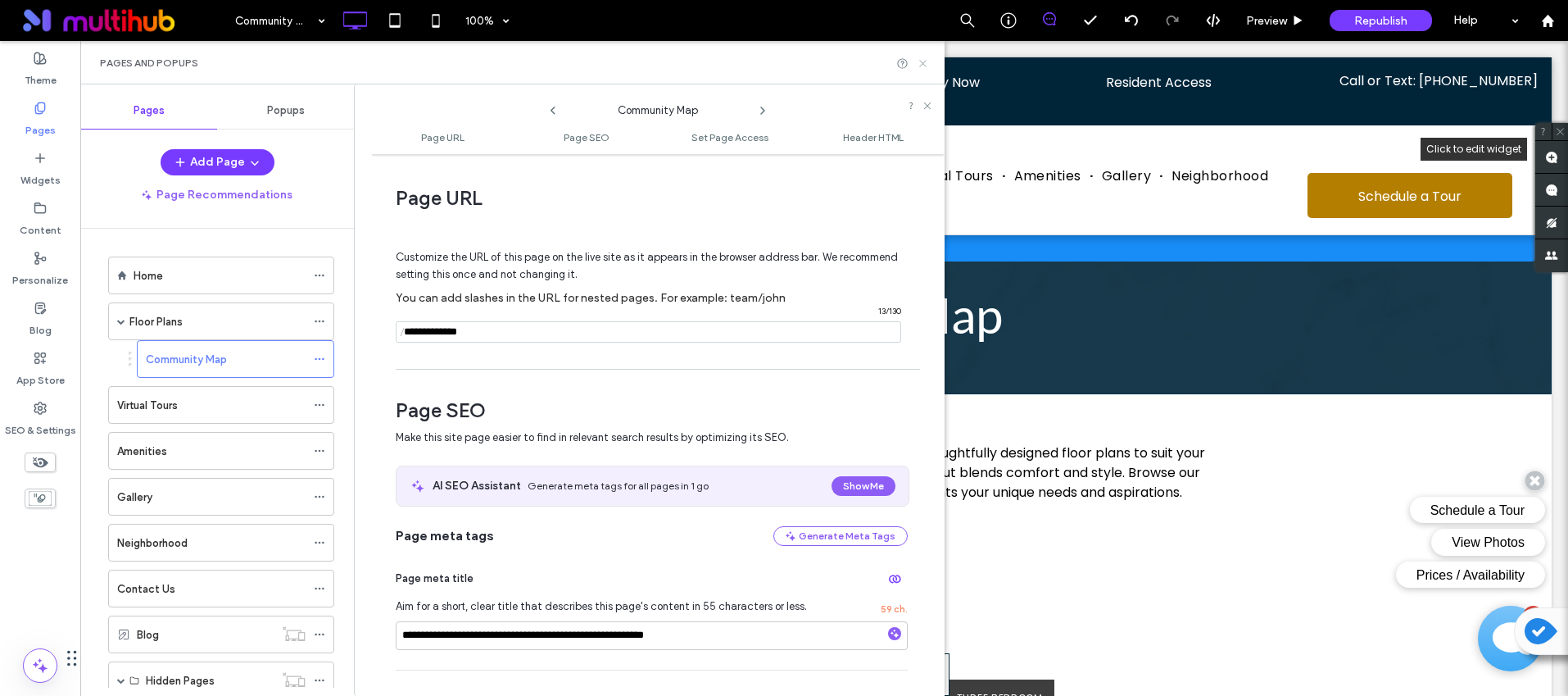
drag, startPoint x: 921, startPoint y: 66, endPoint x: 699, endPoint y: 227, distance: 274.2
click at [921, 66] on icon at bounding box center [923, 64] width 12 height 12
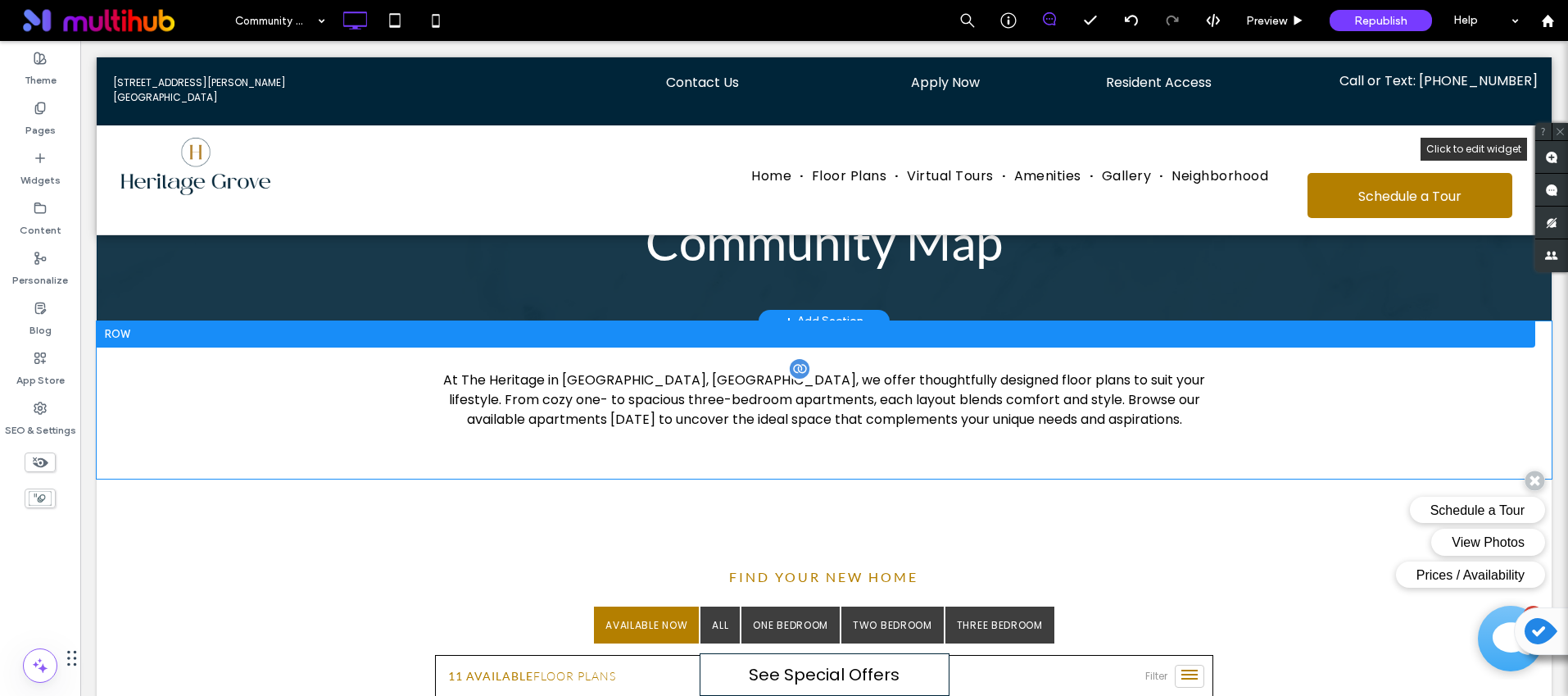
scroll to position [75, 0]
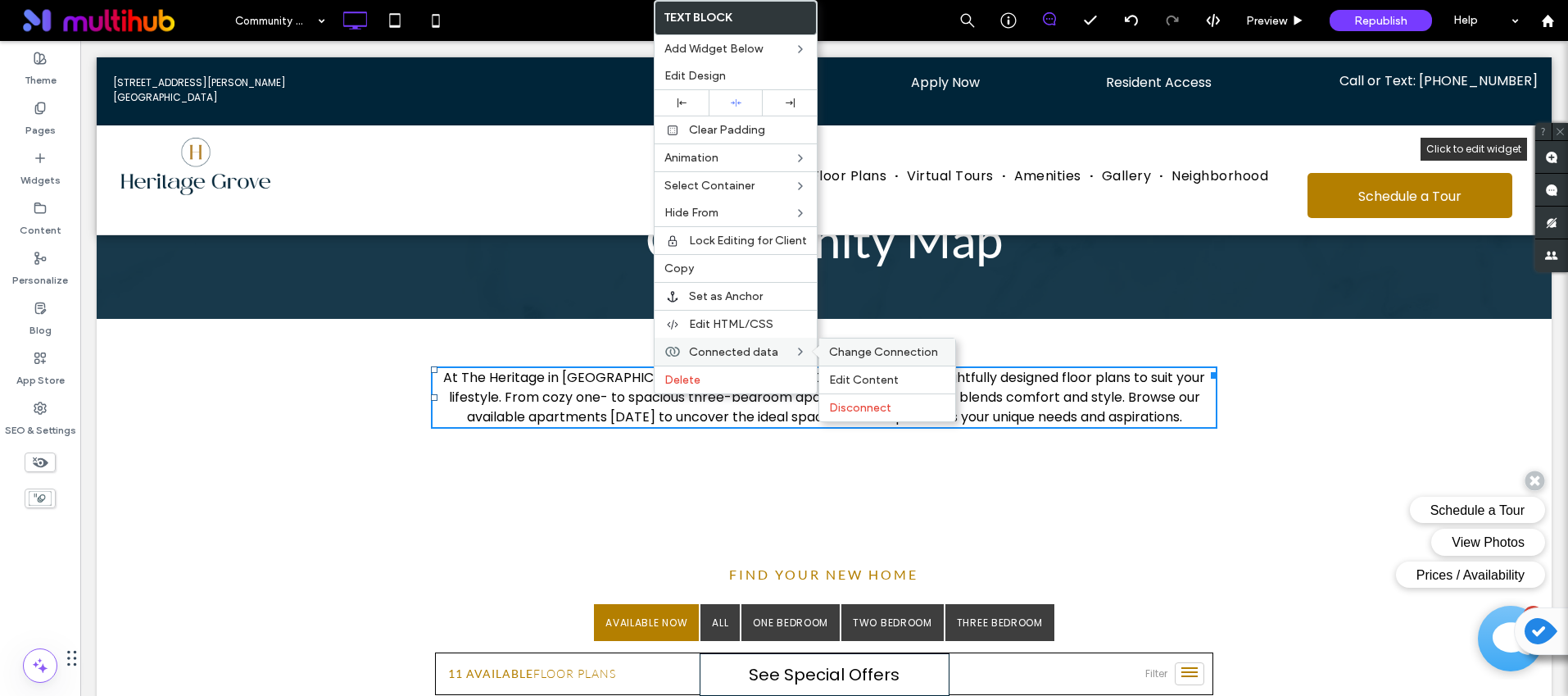
click at [871, 351] on span "Change Connection" at bounding box center [884, 352] width 109 height 14
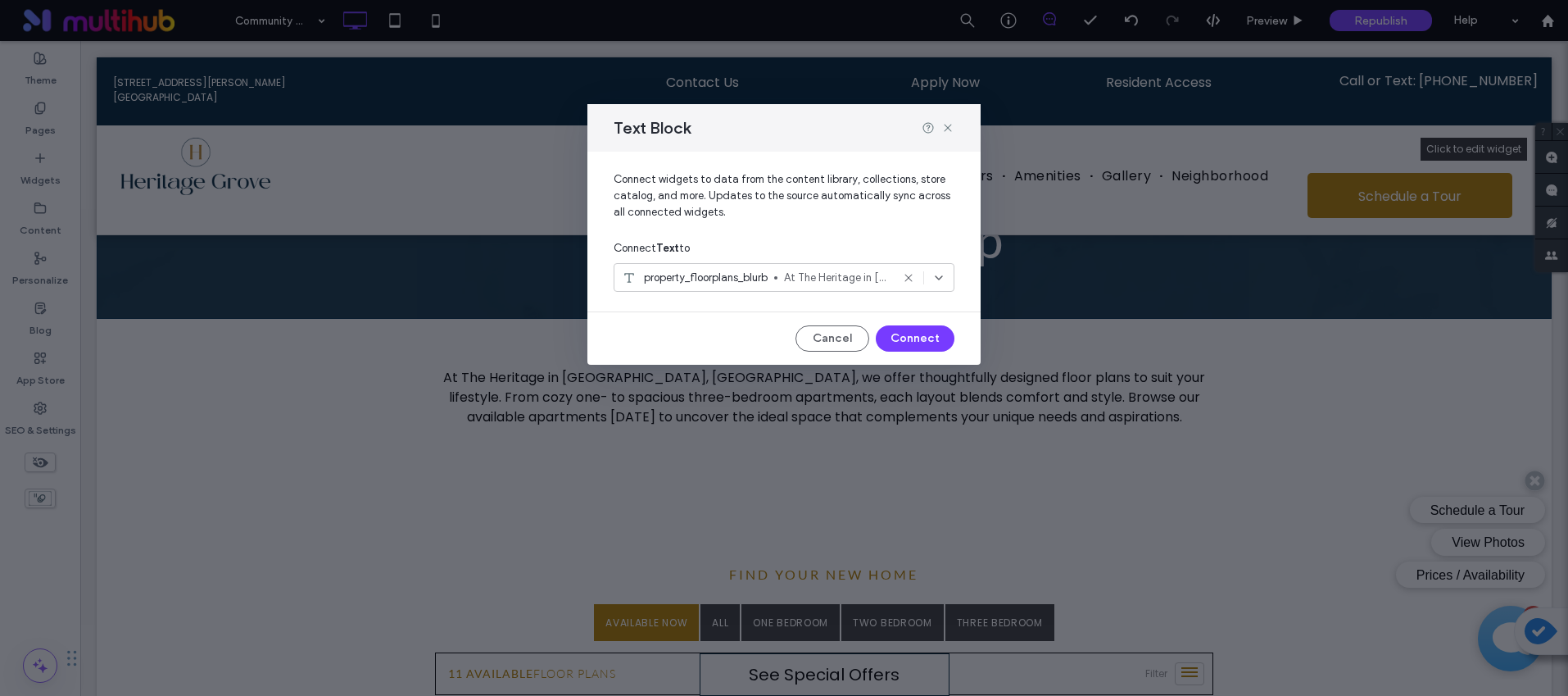
click at [783, 275] on div "property_floorplans_blurb At The Heritage in Bowling Green, KY, we offer though…" at bounding box center [755, 277] width 269 height 17
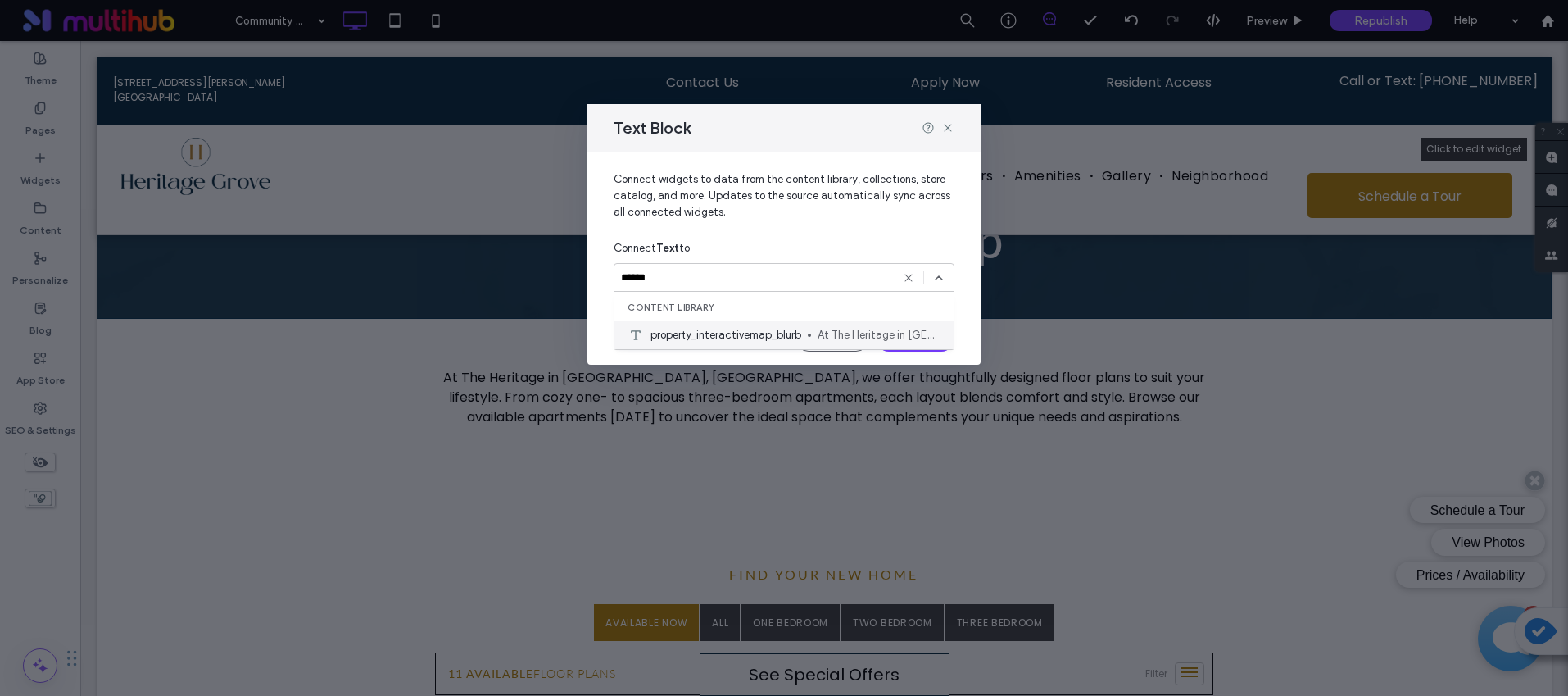
type input "******"
click at [782, 324] on div "property_interactivemap_blurb At The Heritage in Bowling Green, KY, your dream …" at bounding box center [784, 334] width 339 height 29
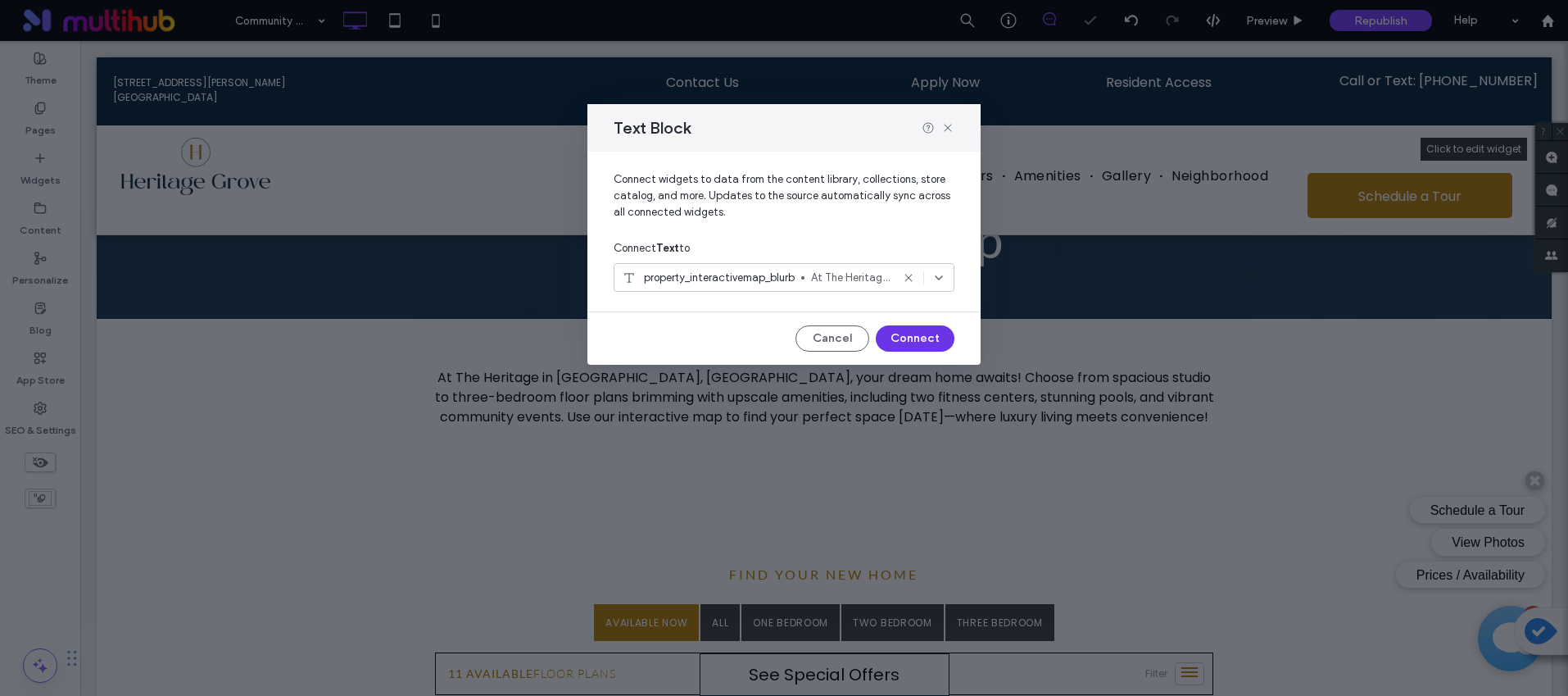
click at [897, 339] on button "Connect" at bounding box center [915, 338] width 79 height 26
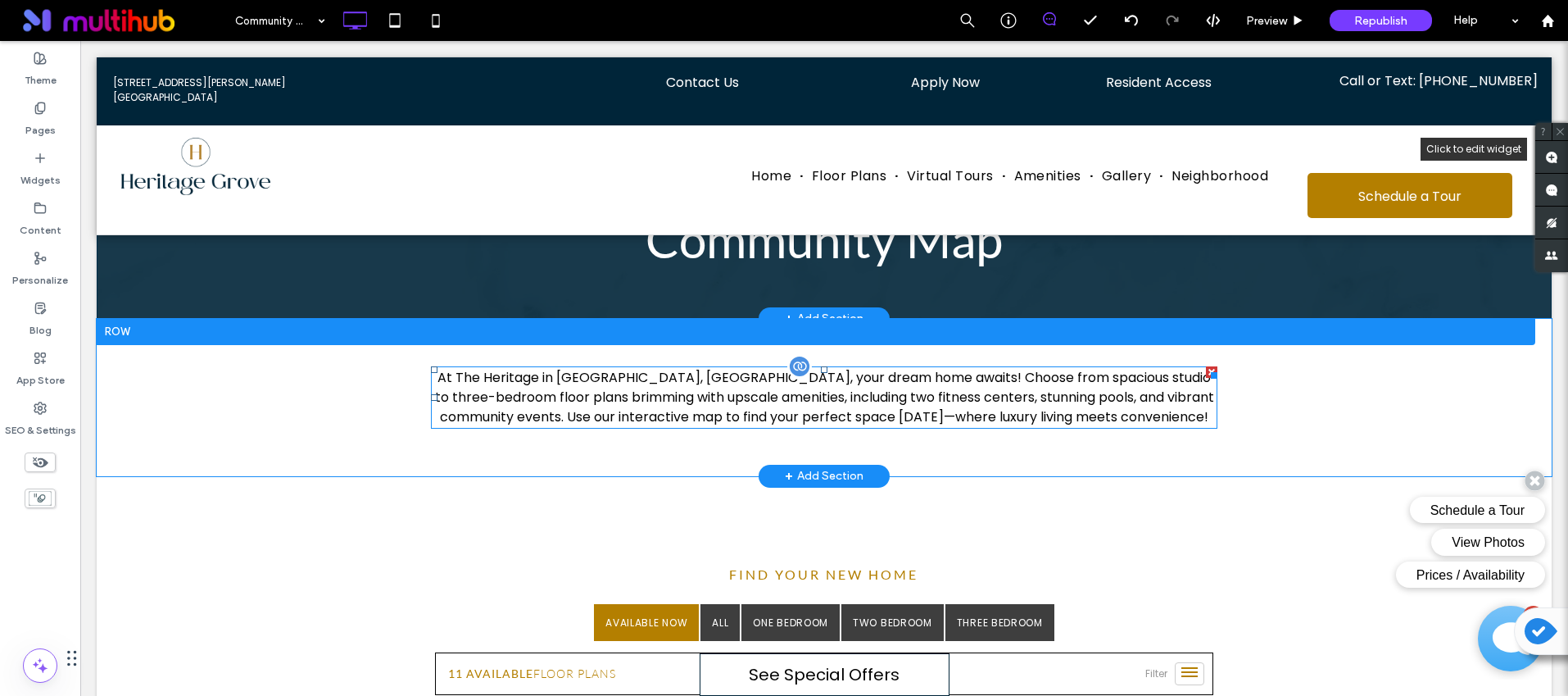
click at [676, 403] on p "At The Heritage in Bowling Green, KY, your dream home awaits! Choose from spaci…" at bounding box center [824, 397] width 787 height 59
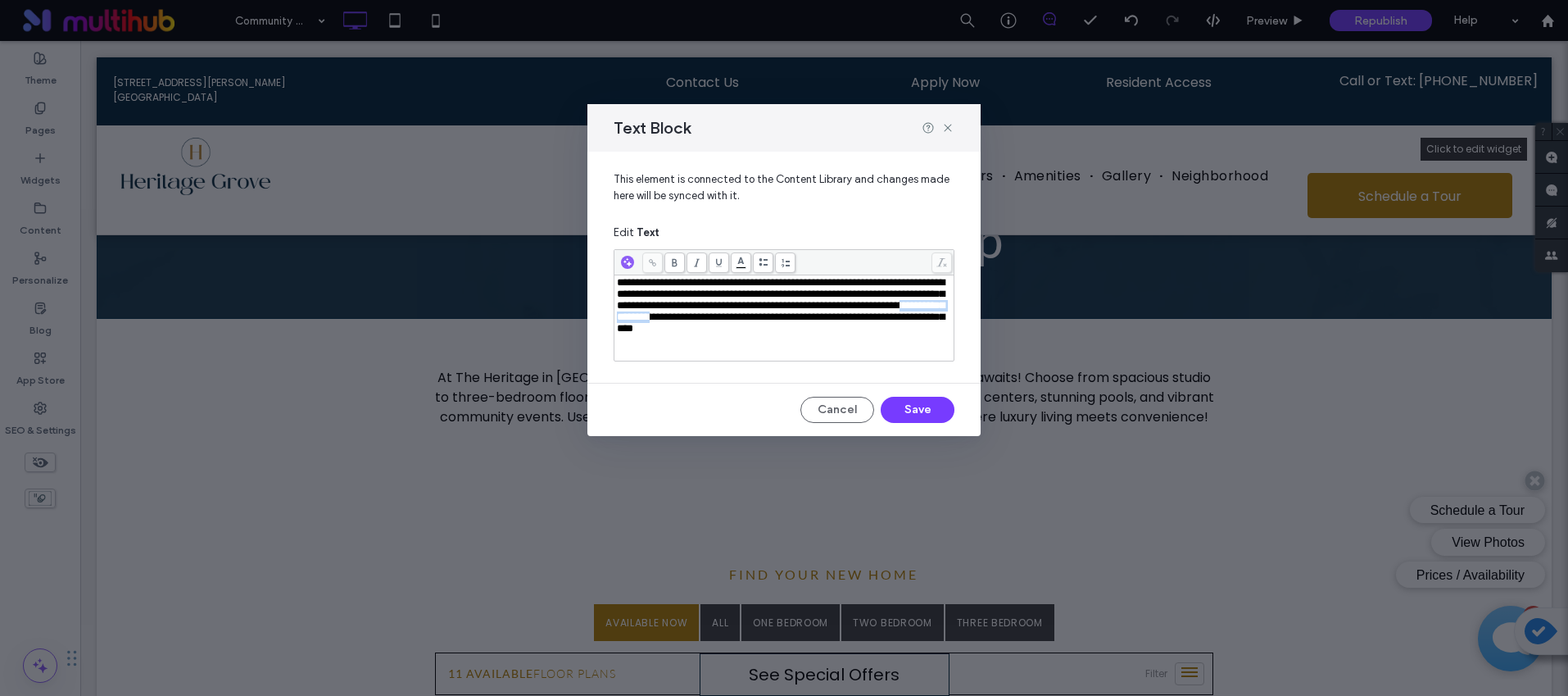
drag, startPoint x: 925, startPoint y: 323, endPoint x: 852, endPoint y: 316, distance: 73.3
click at [850, 318] on span "**********" at bounding box center [781, 305] width 328 height 57
click at [916, 402] on button "Save" at bounding box center [918, 410] width 73 height 26
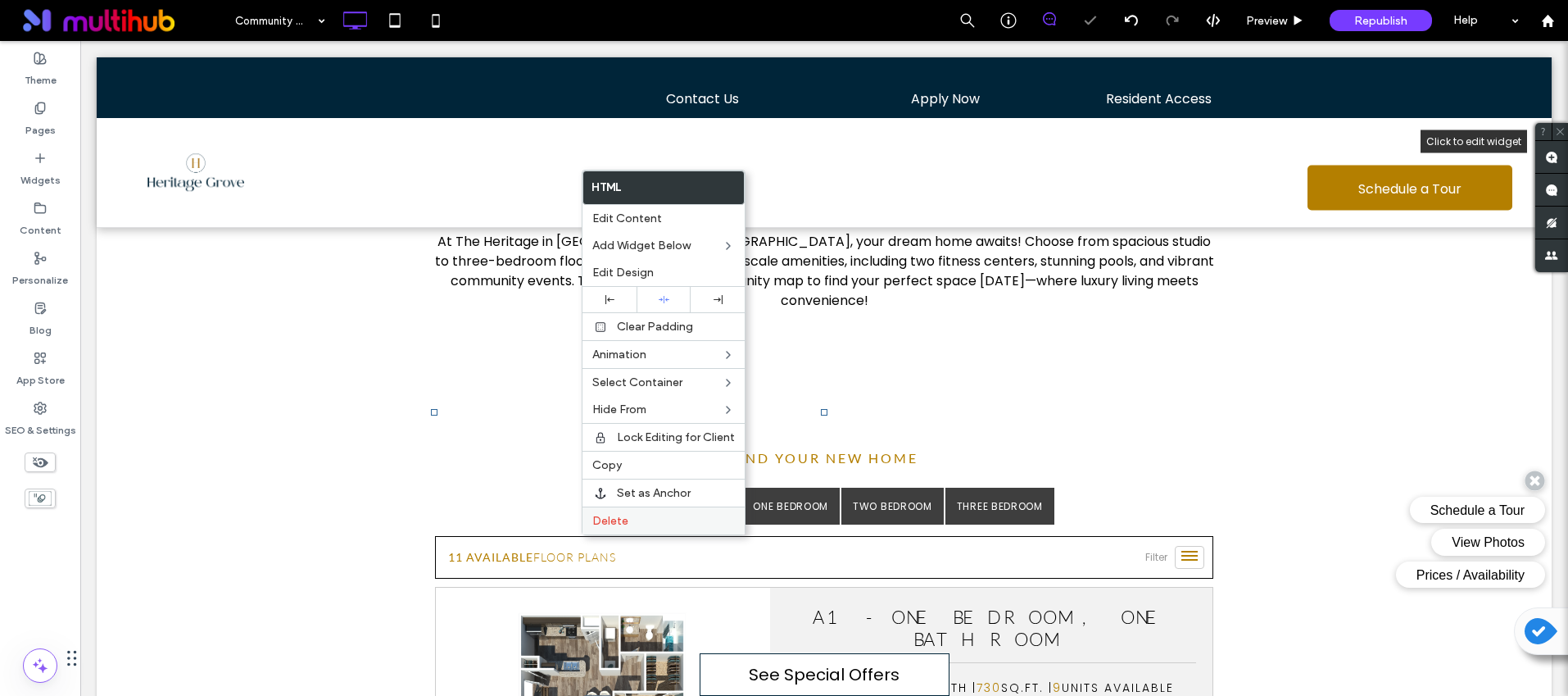
scroll to position [0, 0]
click at [601, 519] on span "Delete" at bounding box center [610, 521] width 36 height 14
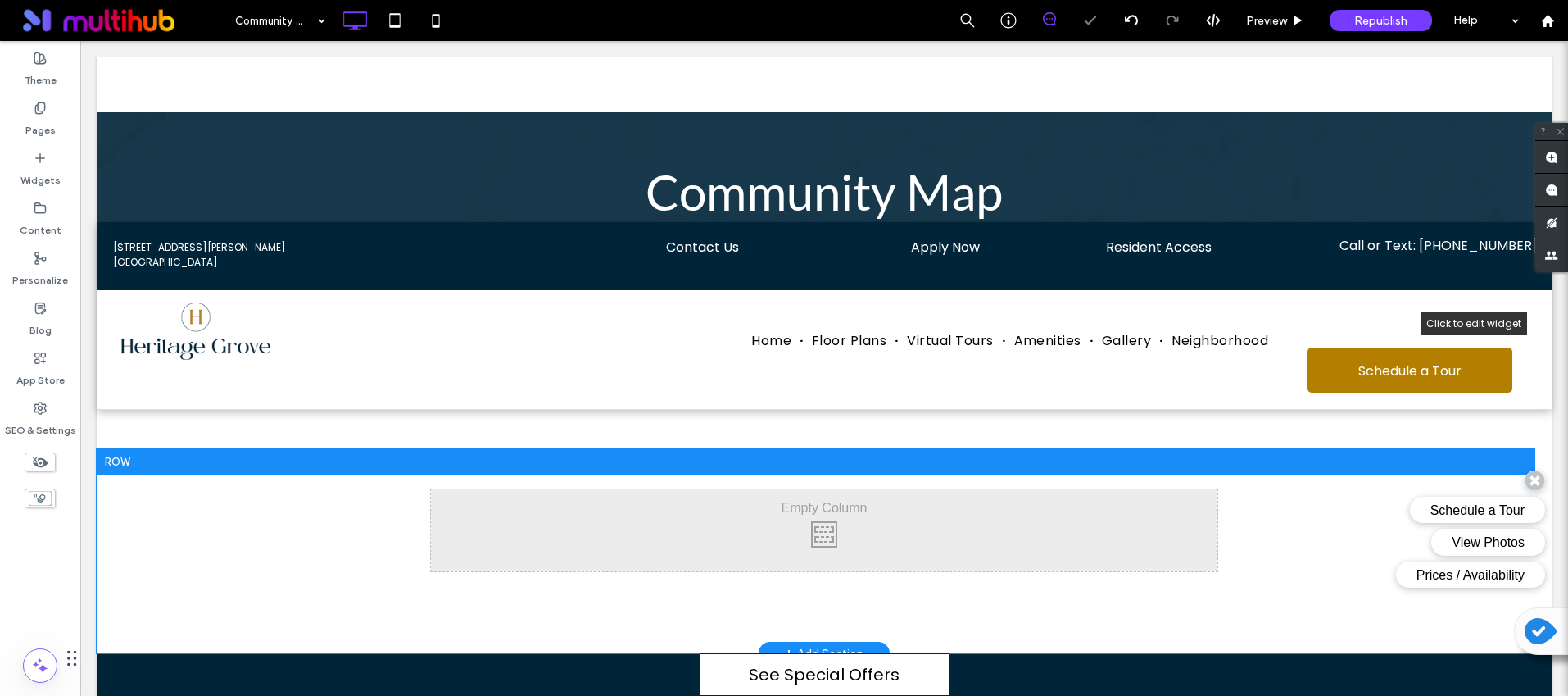
scroll to position [286, 0]
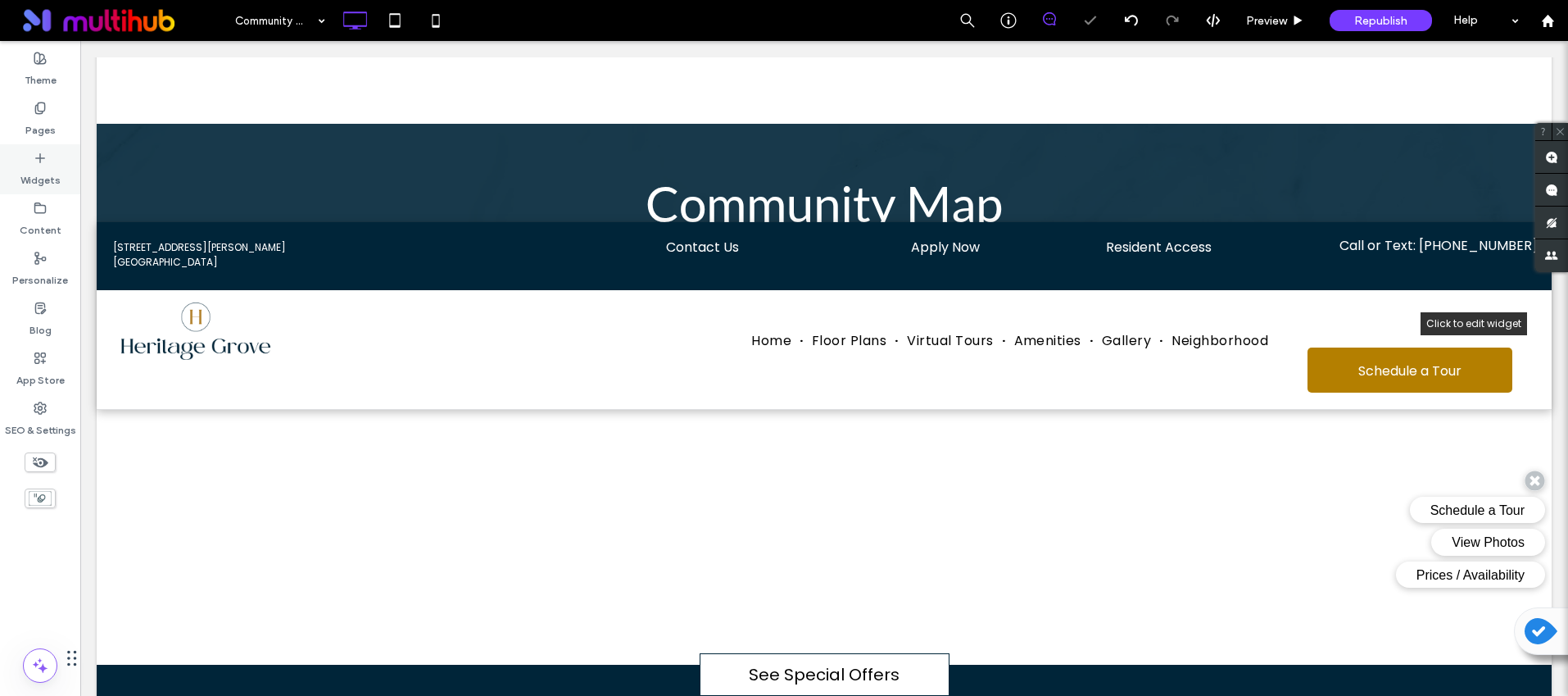
click at [36, 172] on label "Widgets" at bounding box center [40, 176] width 40 height 23
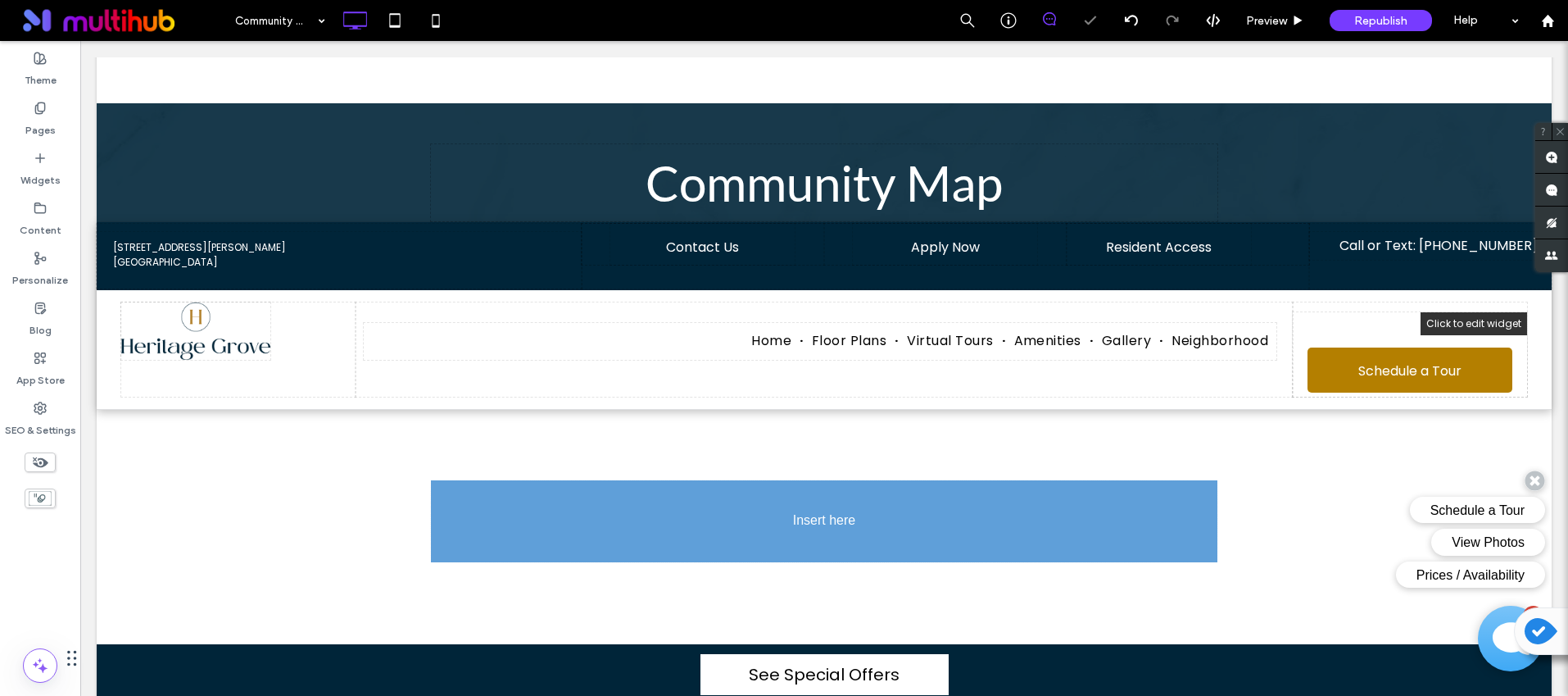
scroll to position [319, 0]
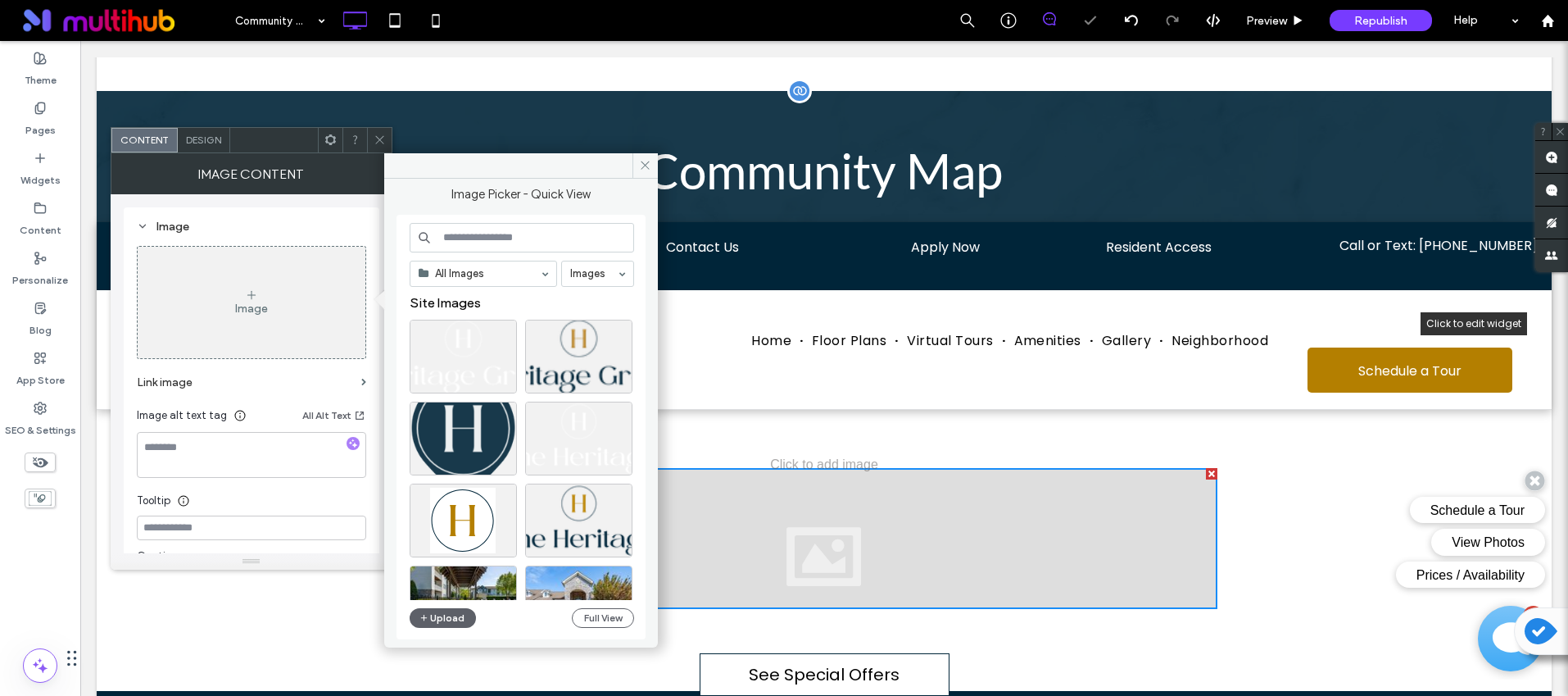
drag, startPoint x: 285, startPoint y: 235, endPoint x: 296, endPoint y: 57, distance: 178.3
click at [441, 620] on button "Upload" at bounding box center [443, 617] width 67 height 19
click at [448, 621] on button "Upload" at bounding box center [443, 617] width 67 height 19
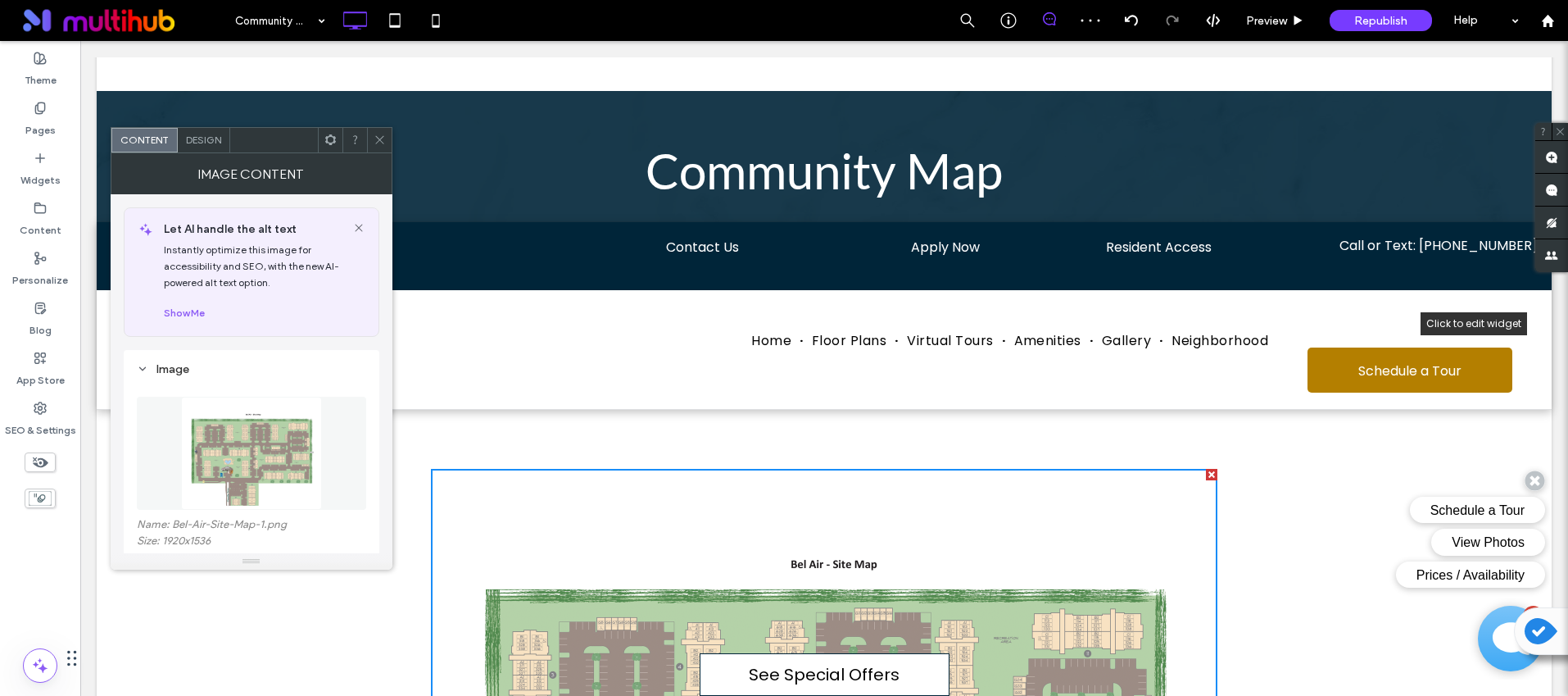
click at [375, 134] on icon at bounding box center [379, 140] width 12 height 12
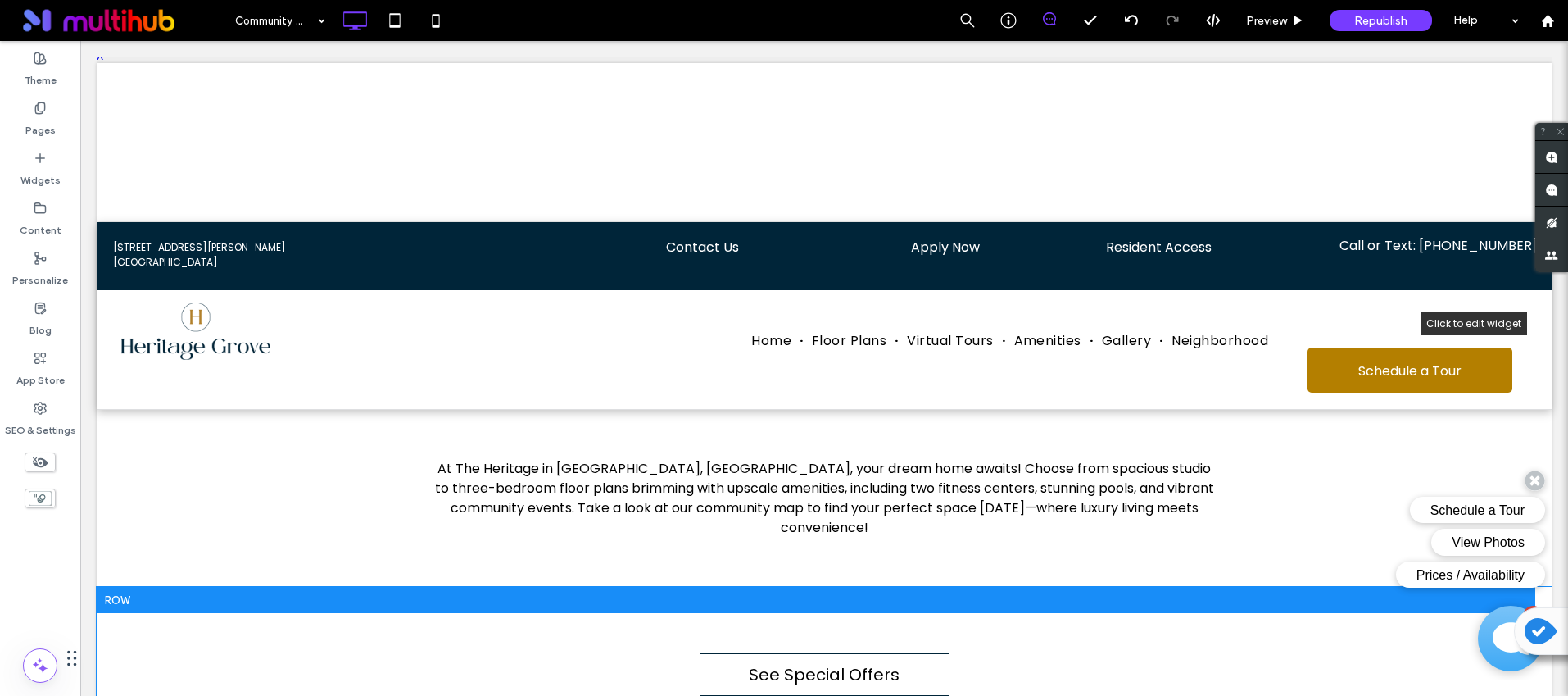
scroll to position [3, 0]
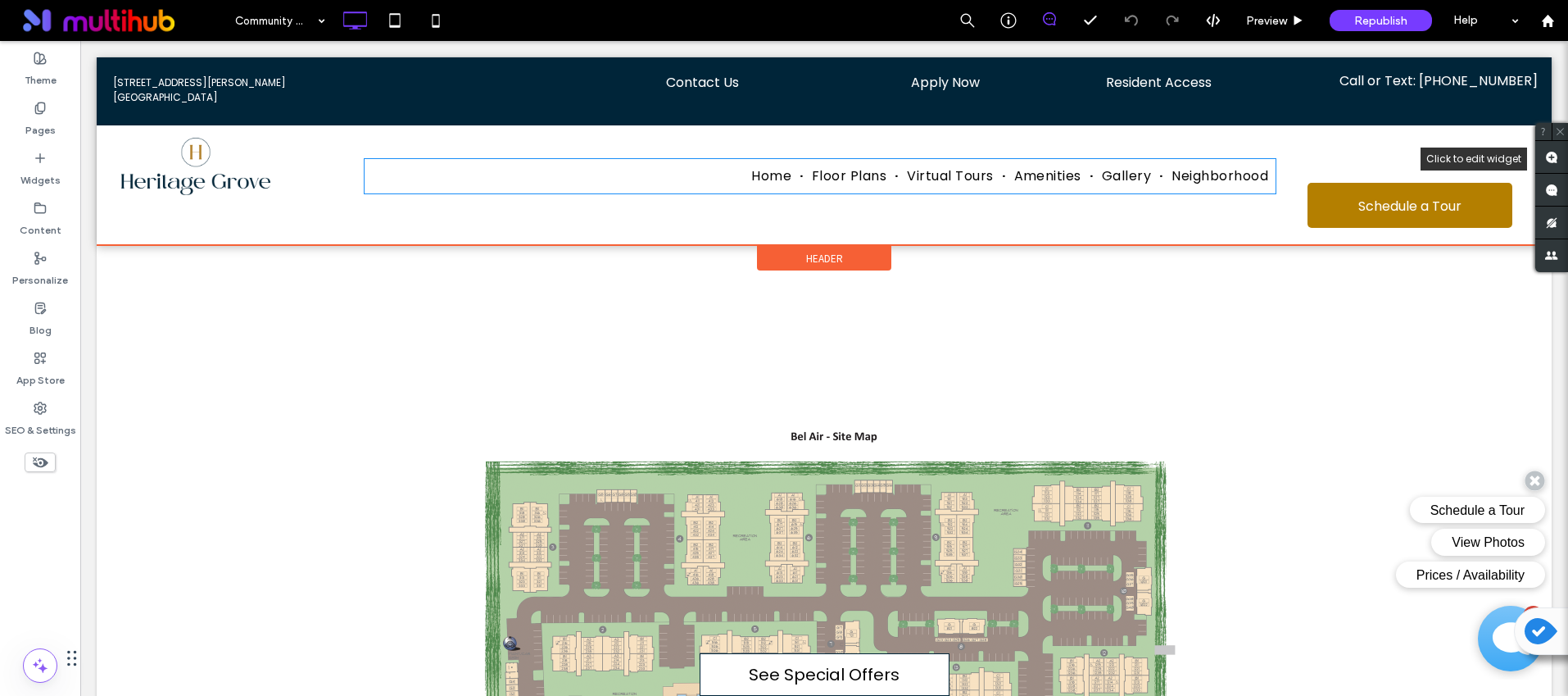
scroll to position [164, 0]
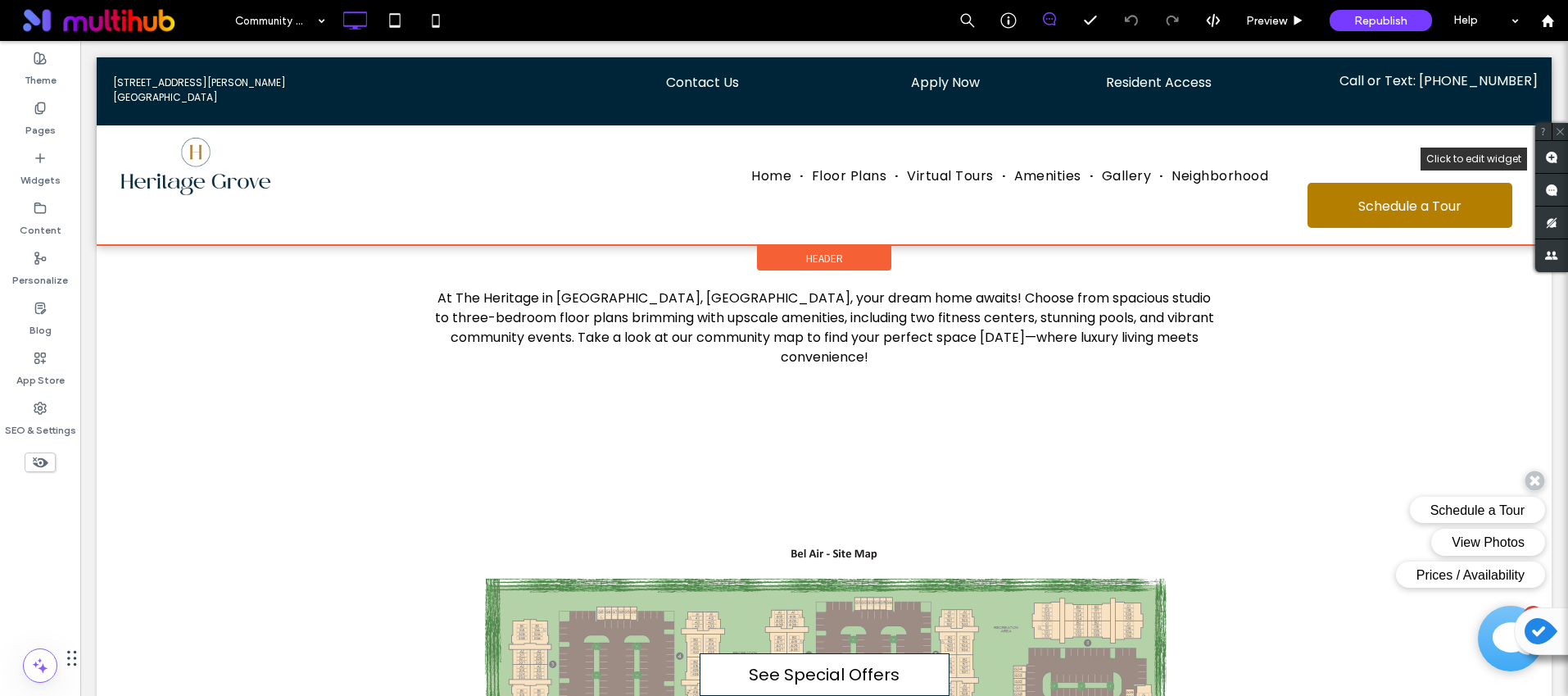
click at [856, 250] on div "Header" at bounding box center [824, 258] width 135 height 24
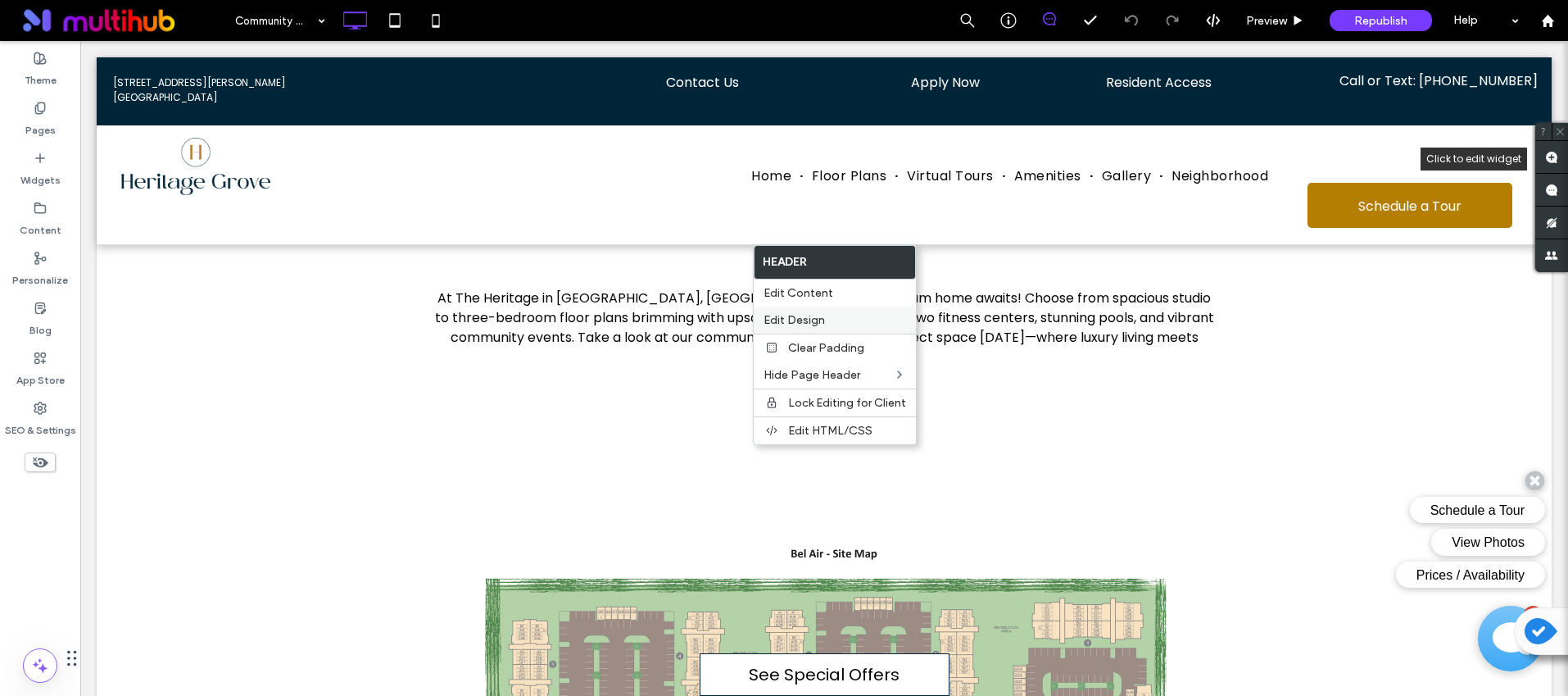
click at [856, 313] on label "Edit Design" at bounding box center [835, 320] width 142 height 14
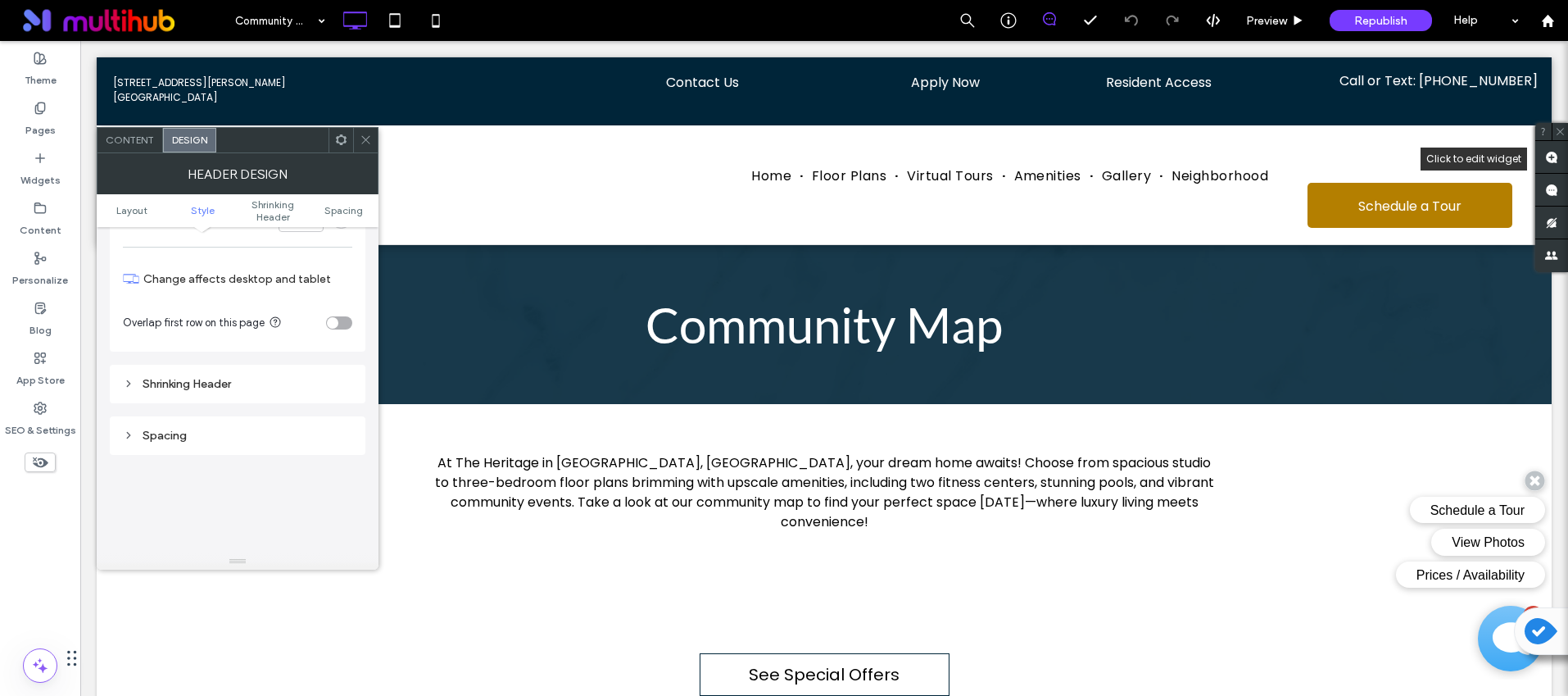
scroll to position [516, 0]
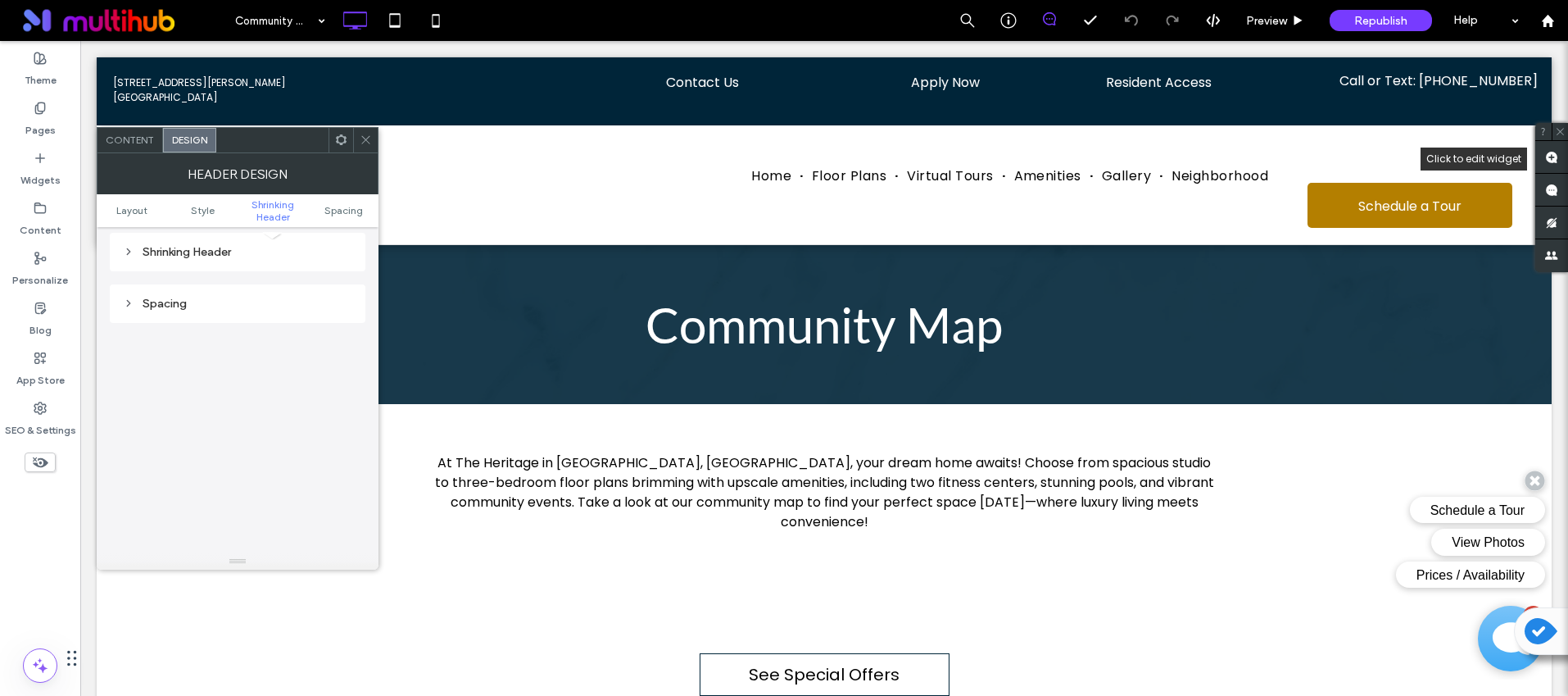
click at [143, 247] on div "Shrinking Header" at bounding box center [238, 252] width 229 height 14
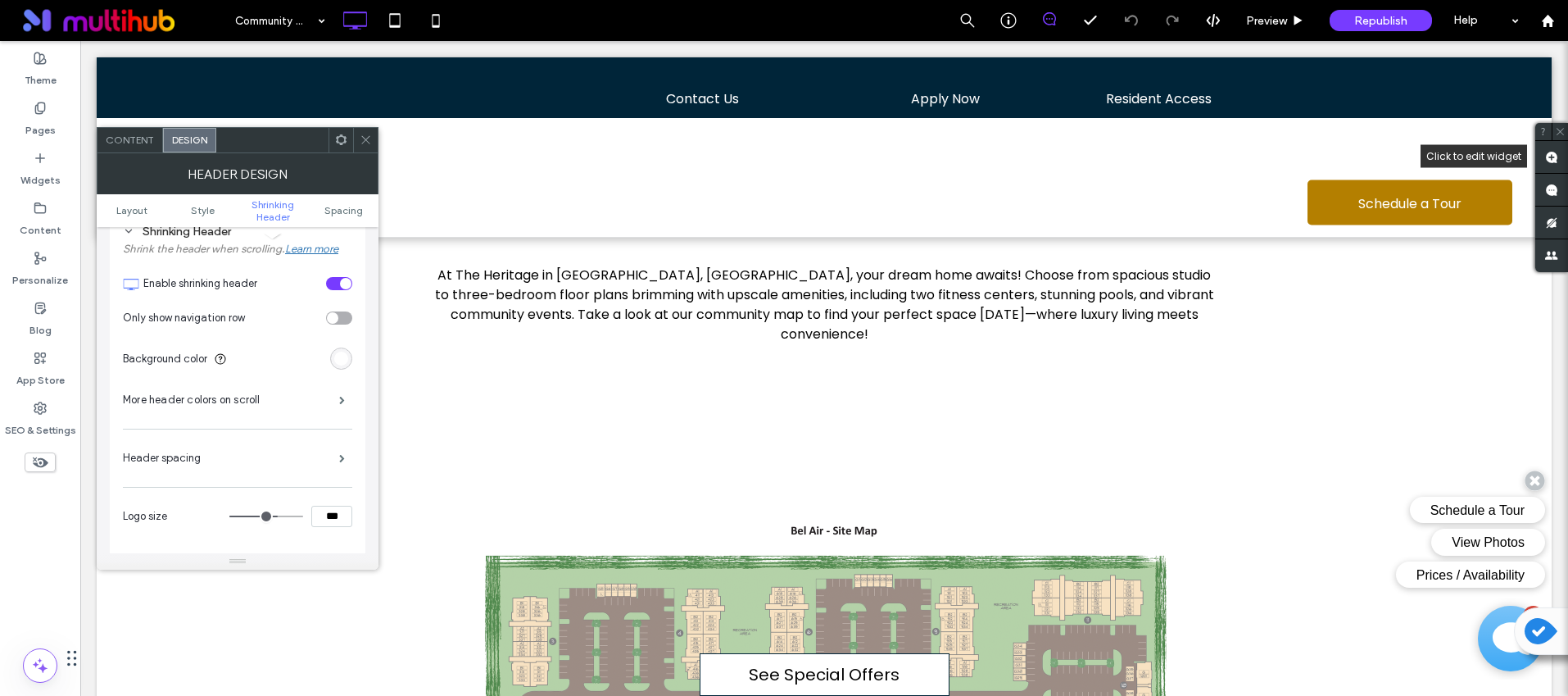
scroll to position [589, 0]
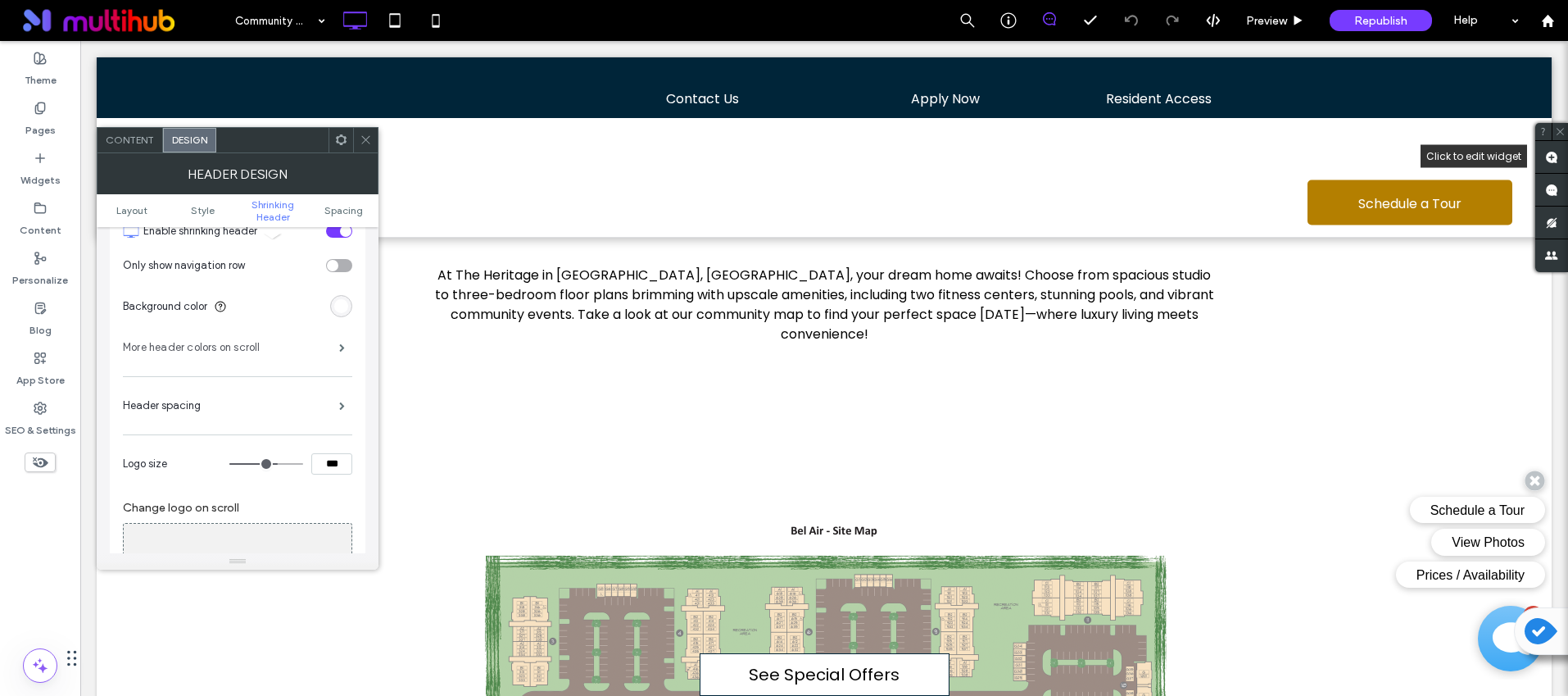
click at [176, 329] on div "More header colors on scroll" at bounding box center [238, 347] width 229 height 41
click at [171, 342] on label "More header colors on scroll" at bounding box center [231, 347] width 216 height 32
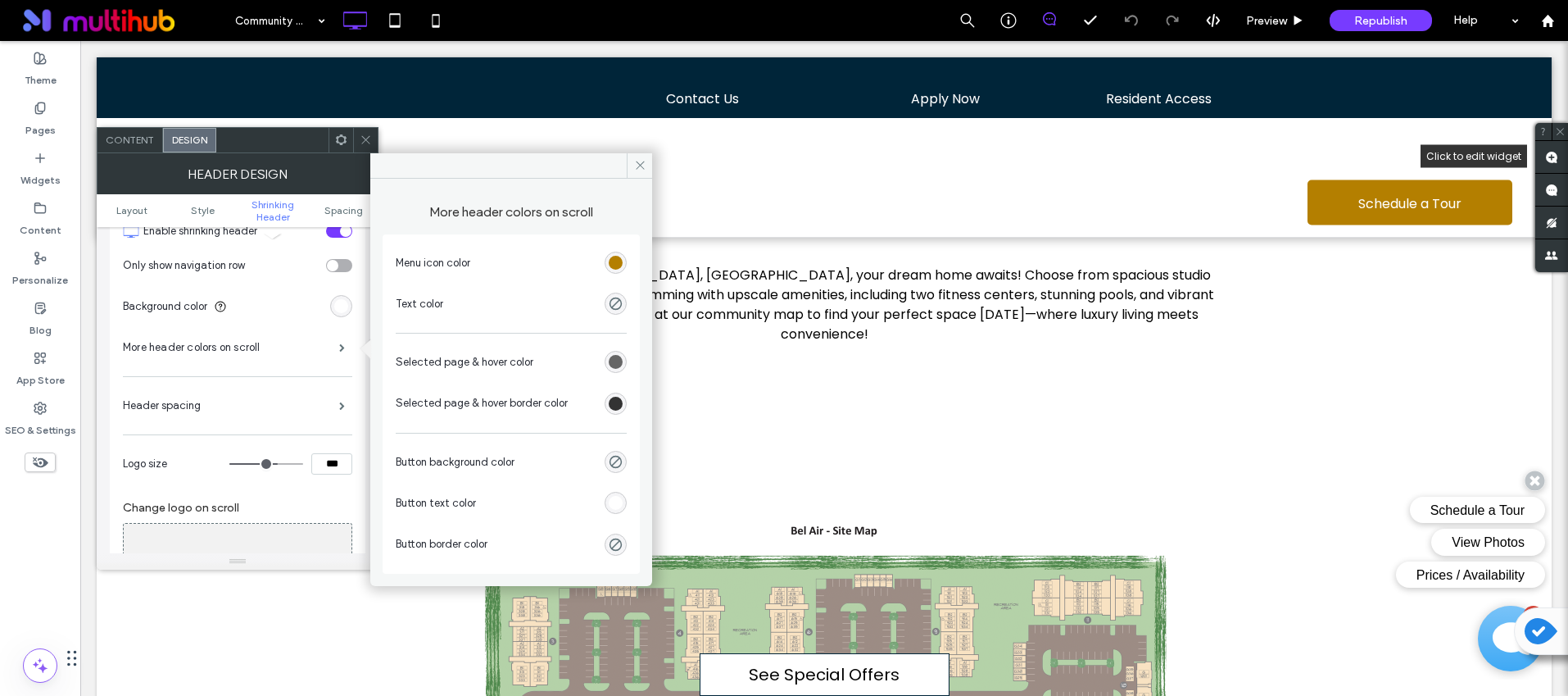
drag, startPoint x: 363, startPoint y: 136, endPoint x: 309, endPoint y: 105, distance: 62.3
click at [363, 136] on icon at bounding box center [365, 140] width 12 height 12
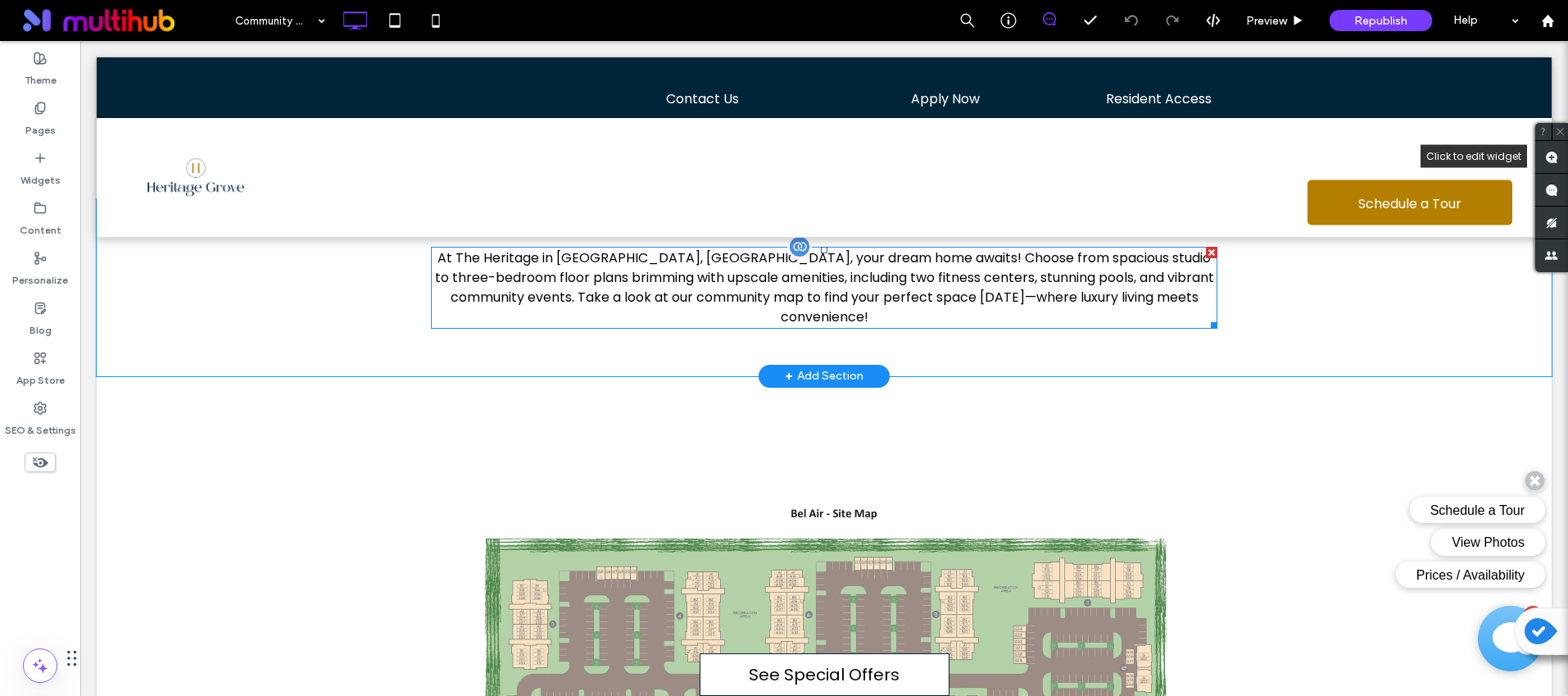
scroll to position [262, 0]
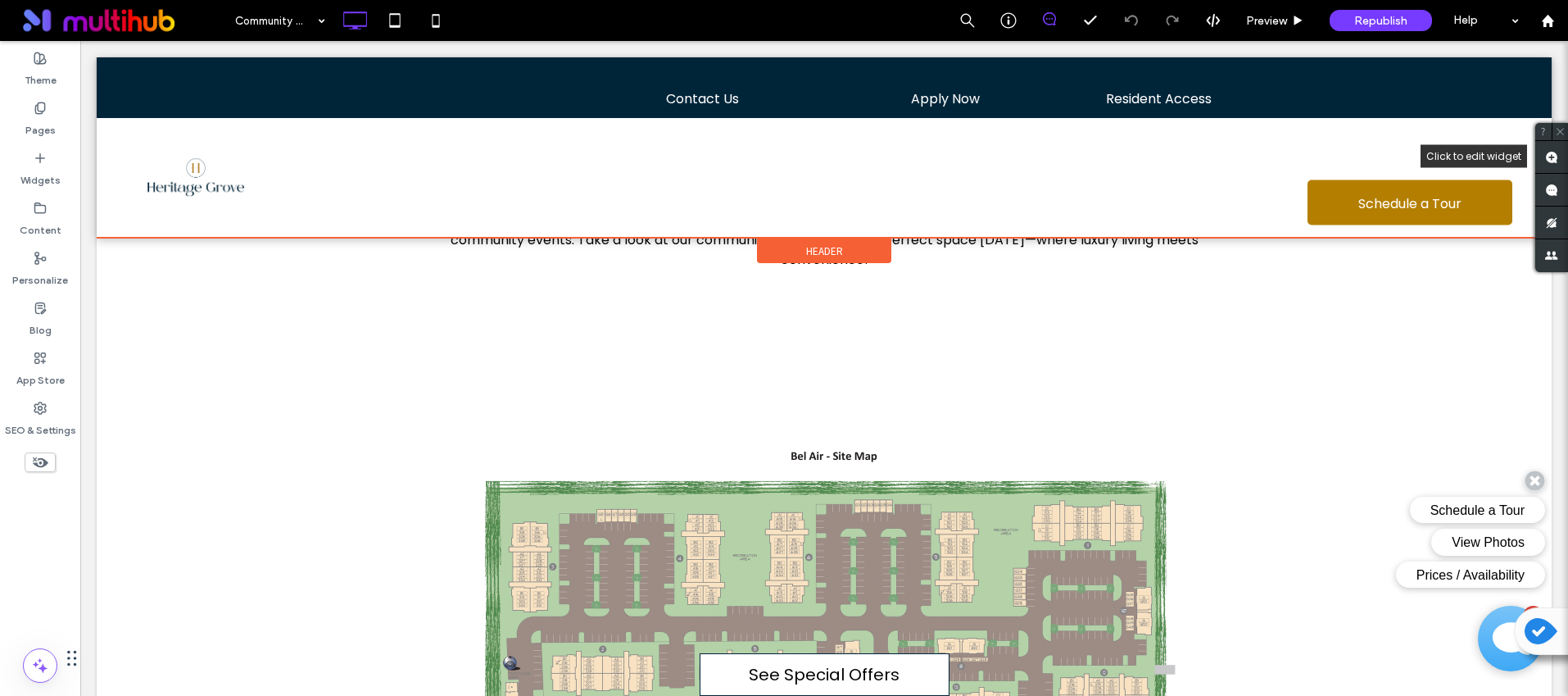
click at [837, 245] on div "Header" at bounding box center [824, 251] width 135 height 24
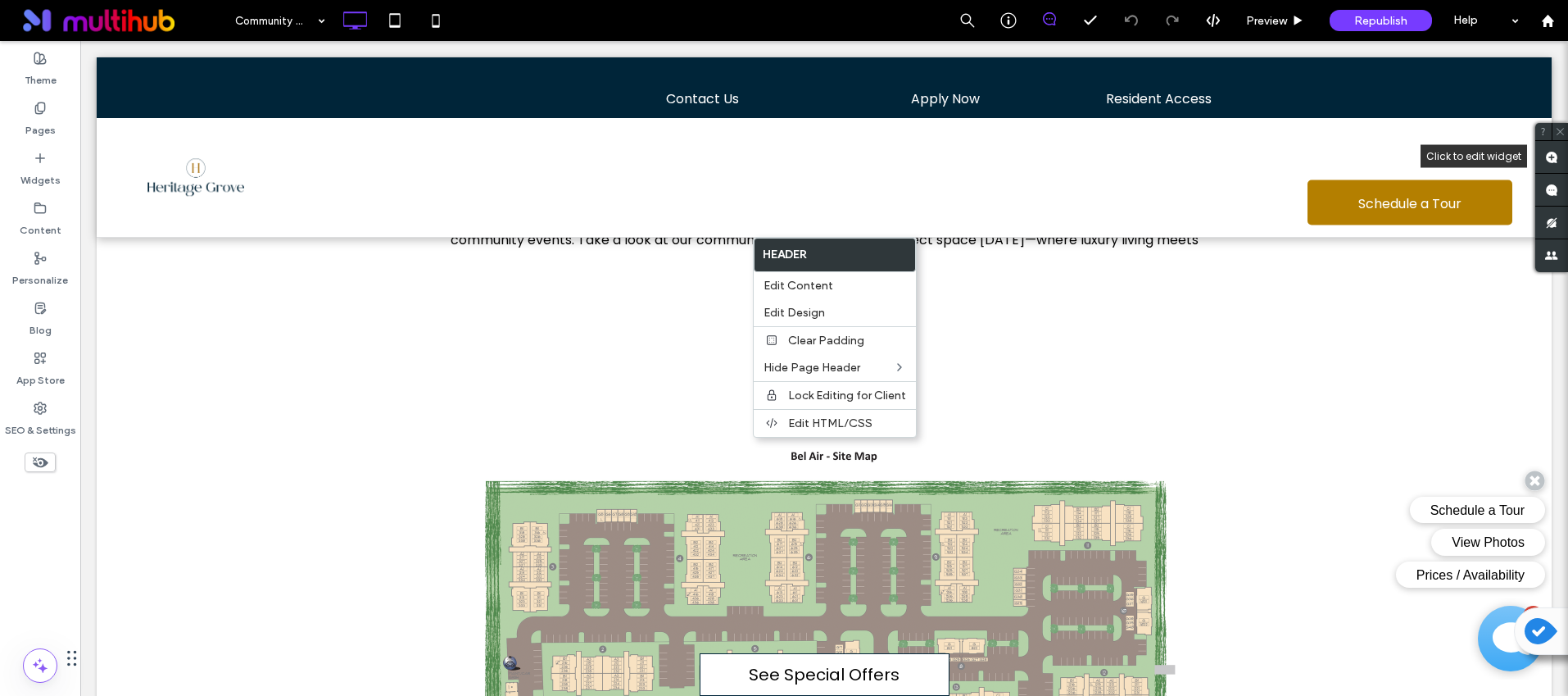
click at [691, 86] on div at bounding box center [824, 148] width 1455 height 180
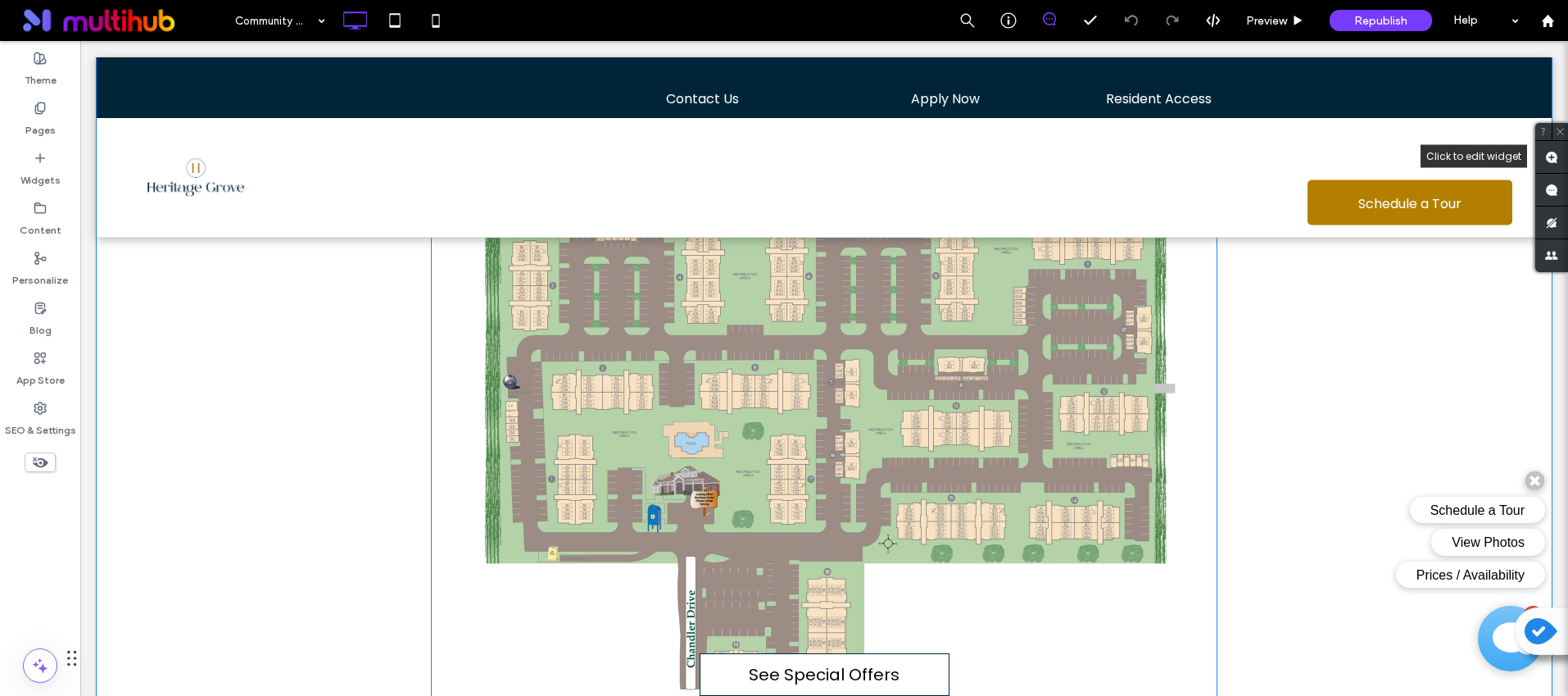
scroll to position [600, 0]
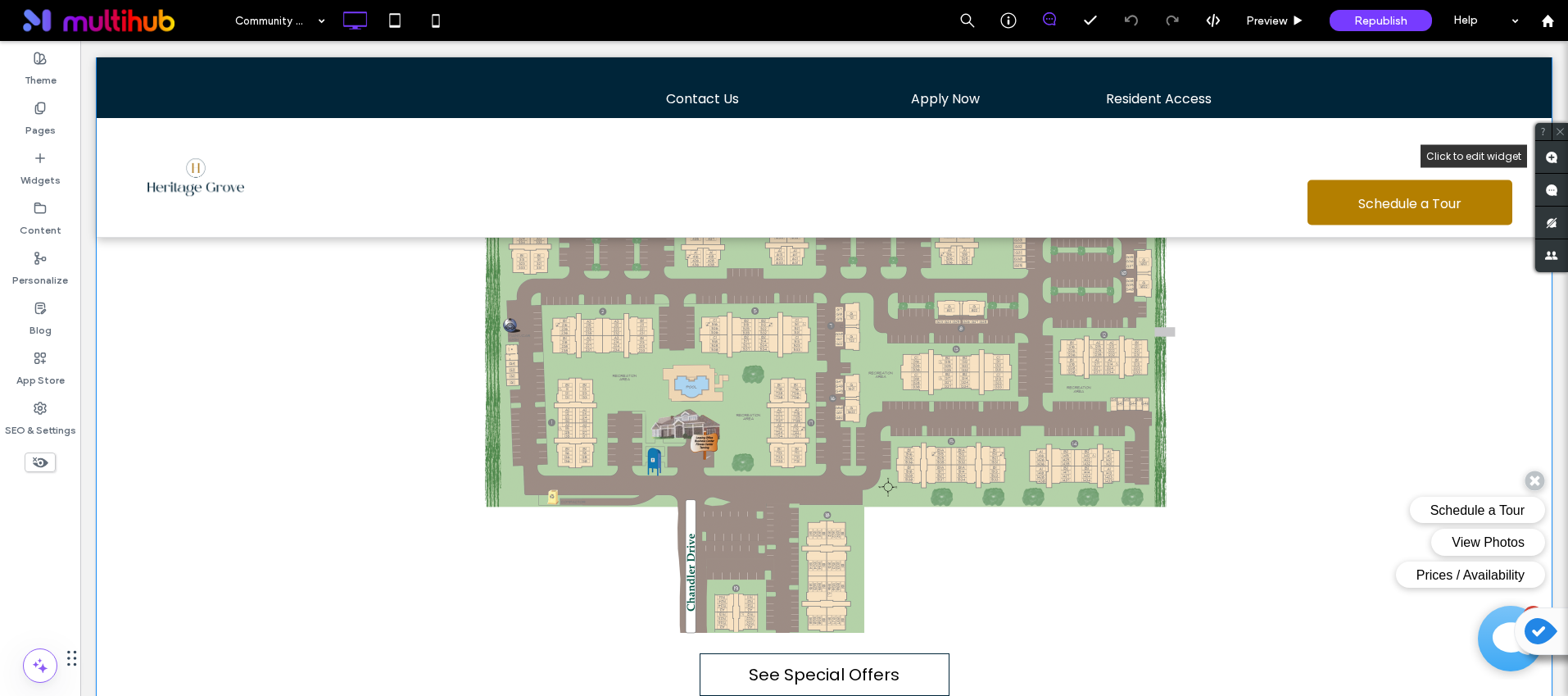
click at [262, 407] on div "Click To Paste Row + Add Section" at bounding box center [824, 357] width 1455 height 753
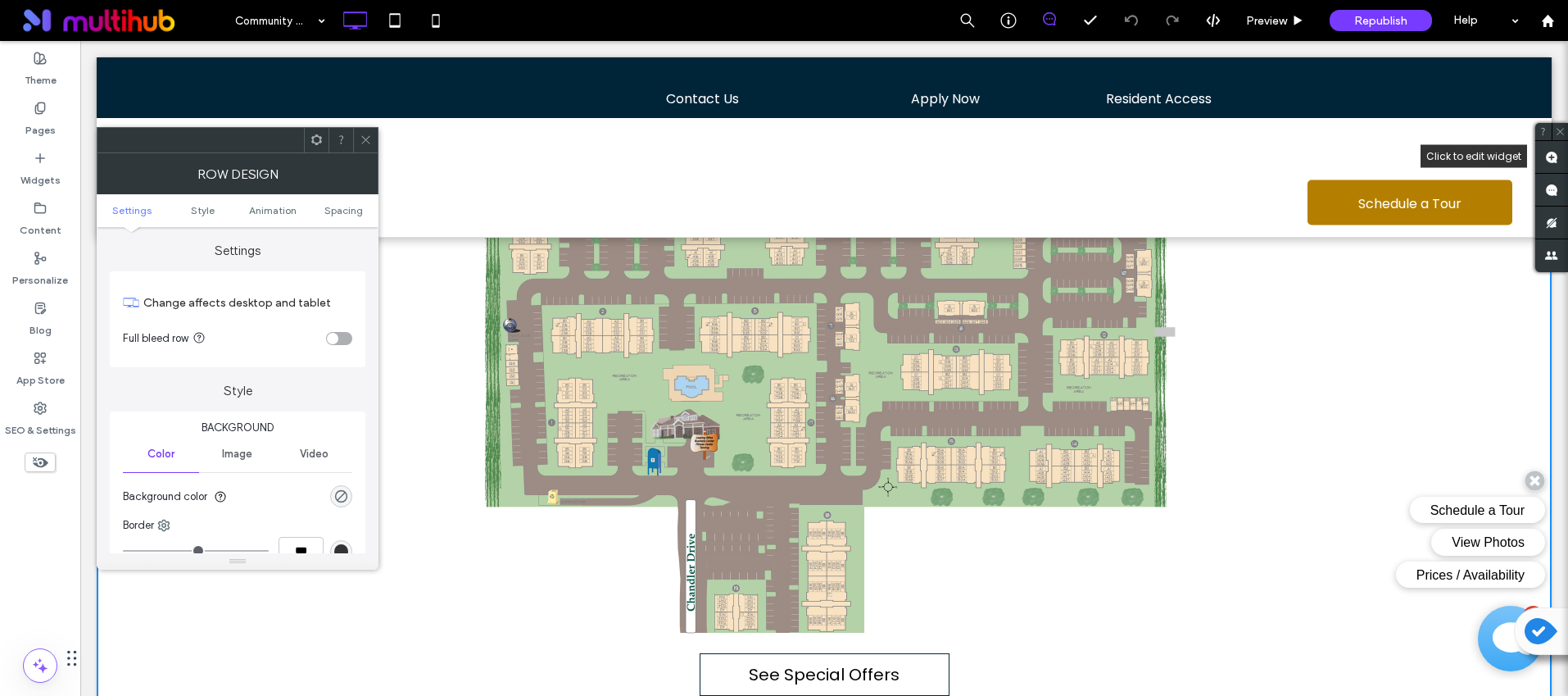
click at [333, 328] on section "Full bleed row" at bounding box center [238, 338] width 229 height 41
click at [335, 338] on div "toggle" at bounding box center [332, 338] width 11 height 11
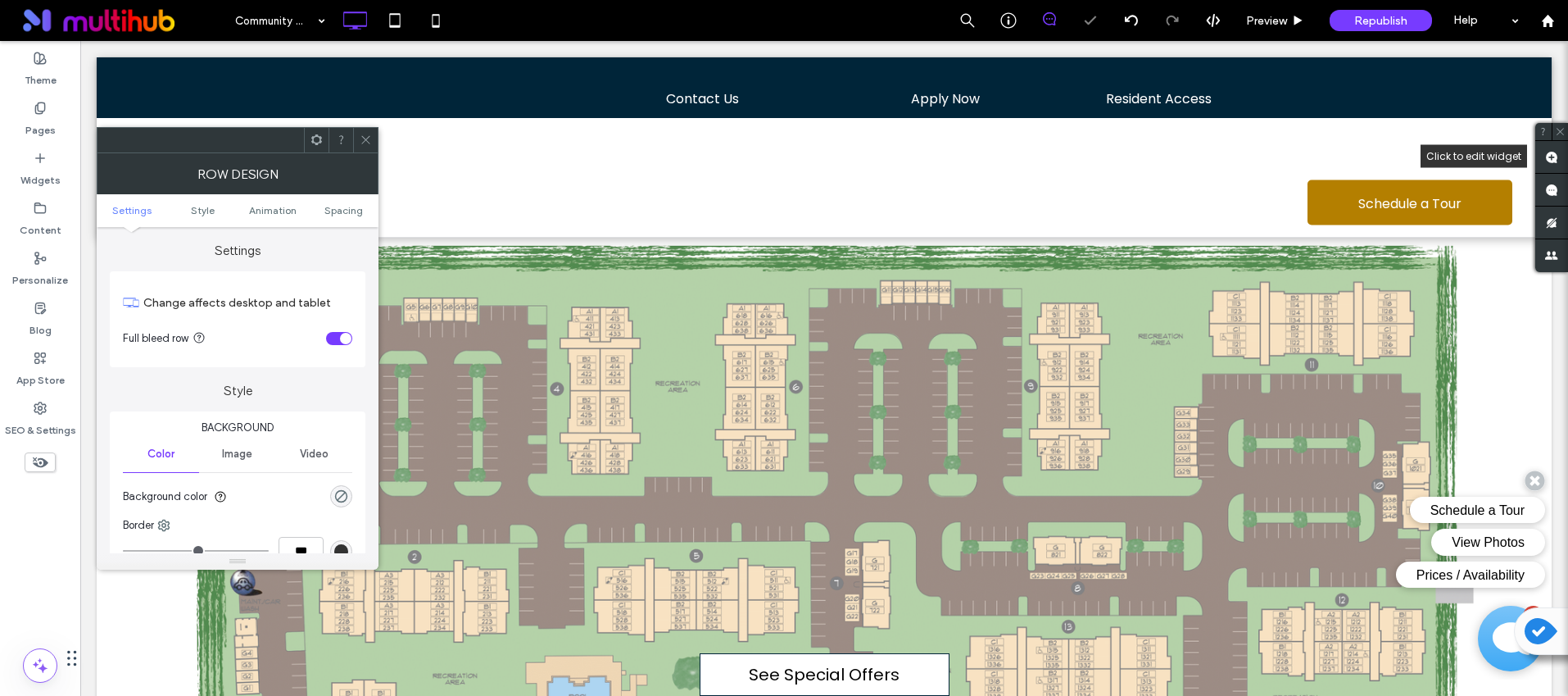
click at [336, 338] on div "toggle" at bounding box center [339, 338] width 26 height 13
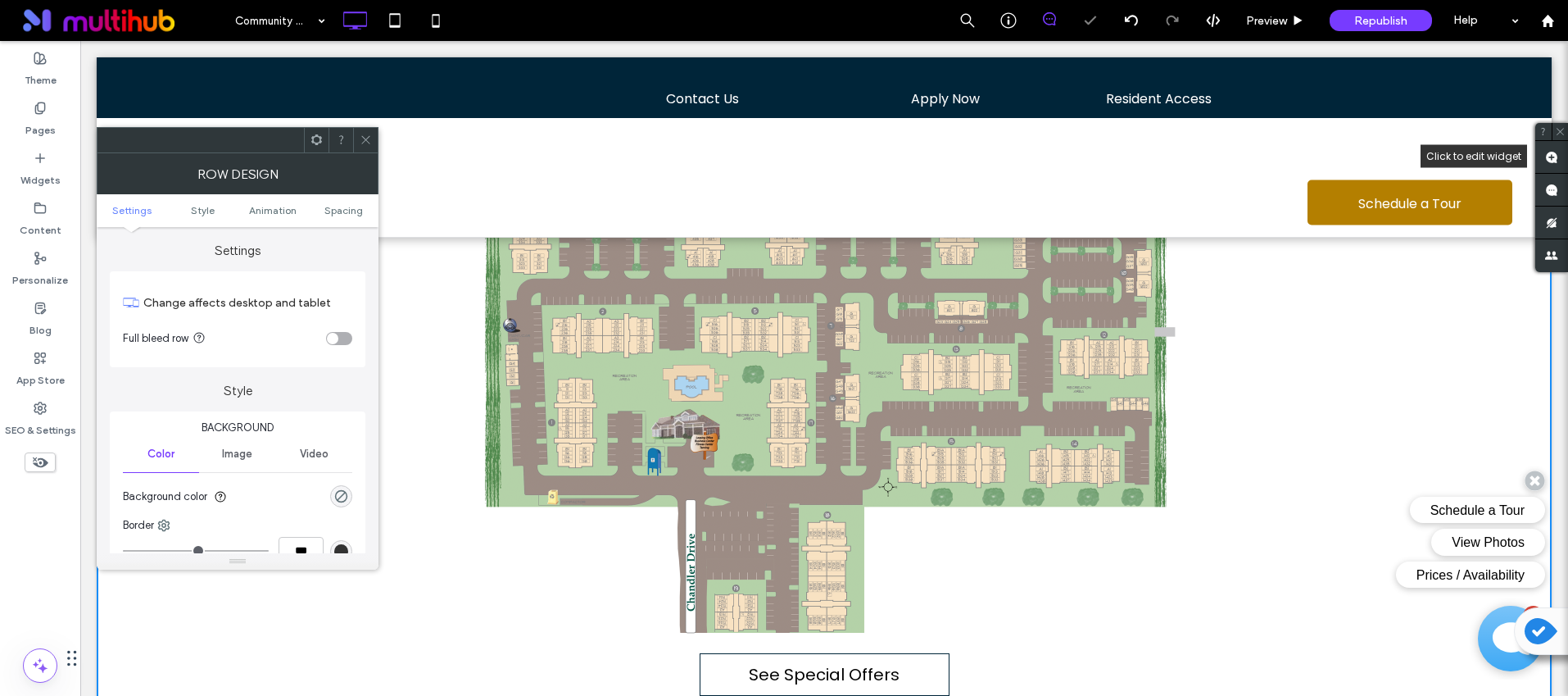
click at [370, 143] on icon at bounding box center [365, 140] width 12 height 12
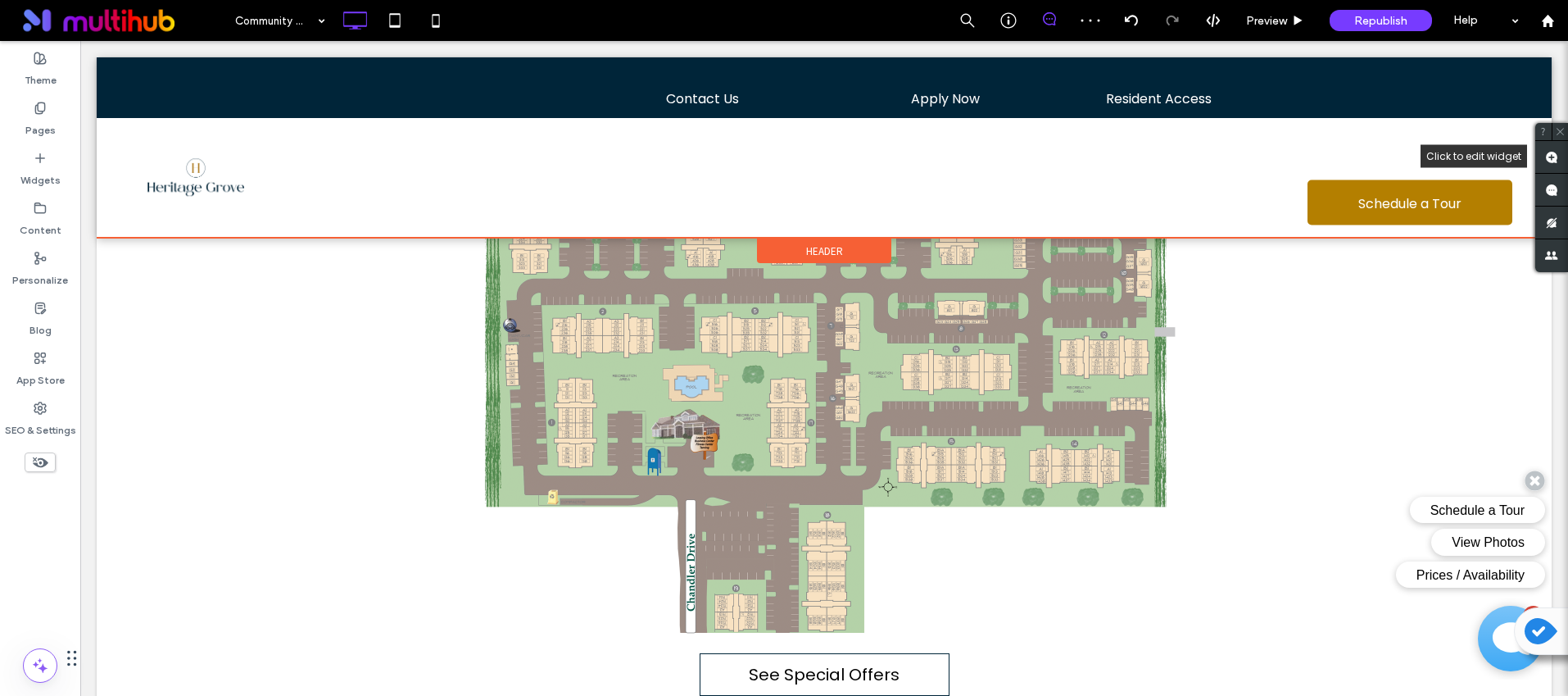
click at [832, 241] on div "Header" at bounding box center [824, 251] width 135 height 24
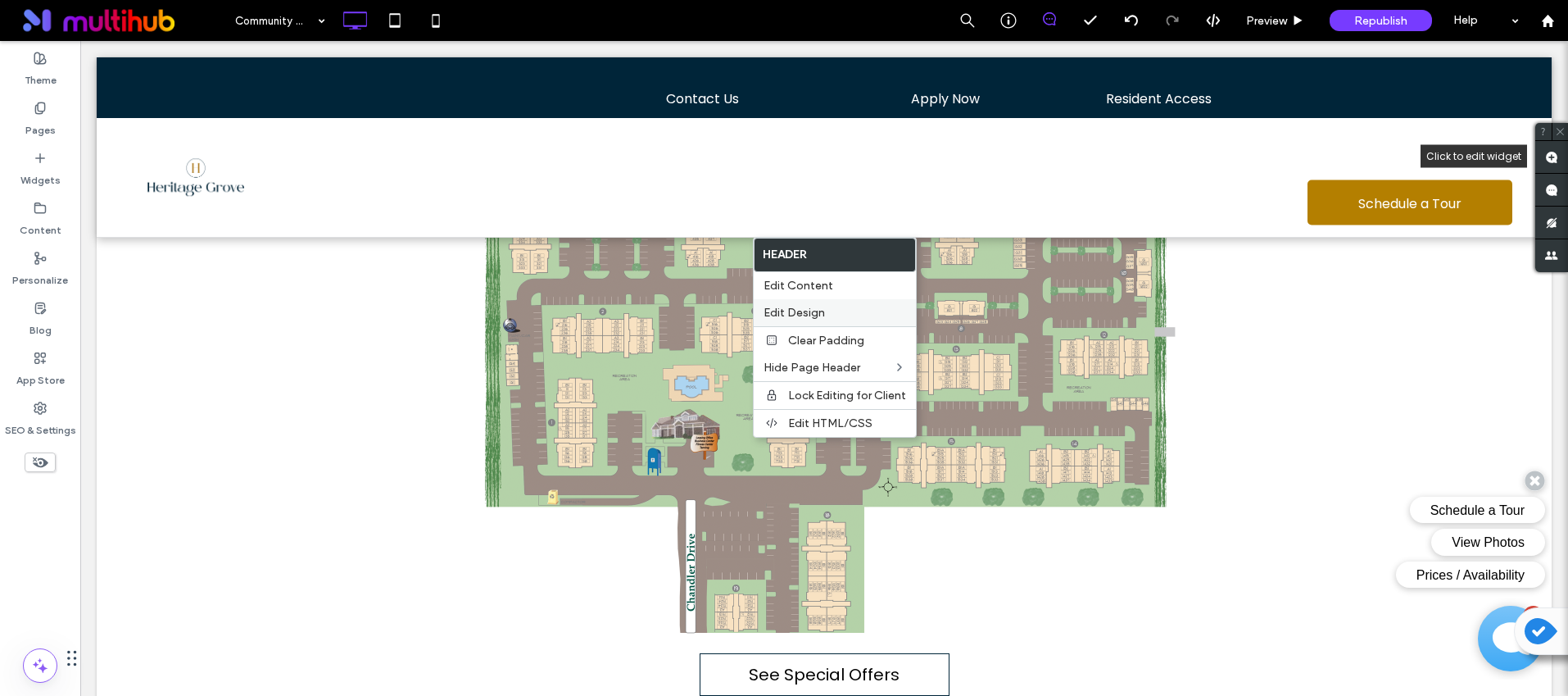
click at [831, 310] on label "Edit Design" at bounding box center [835, 313] width 142 height 14
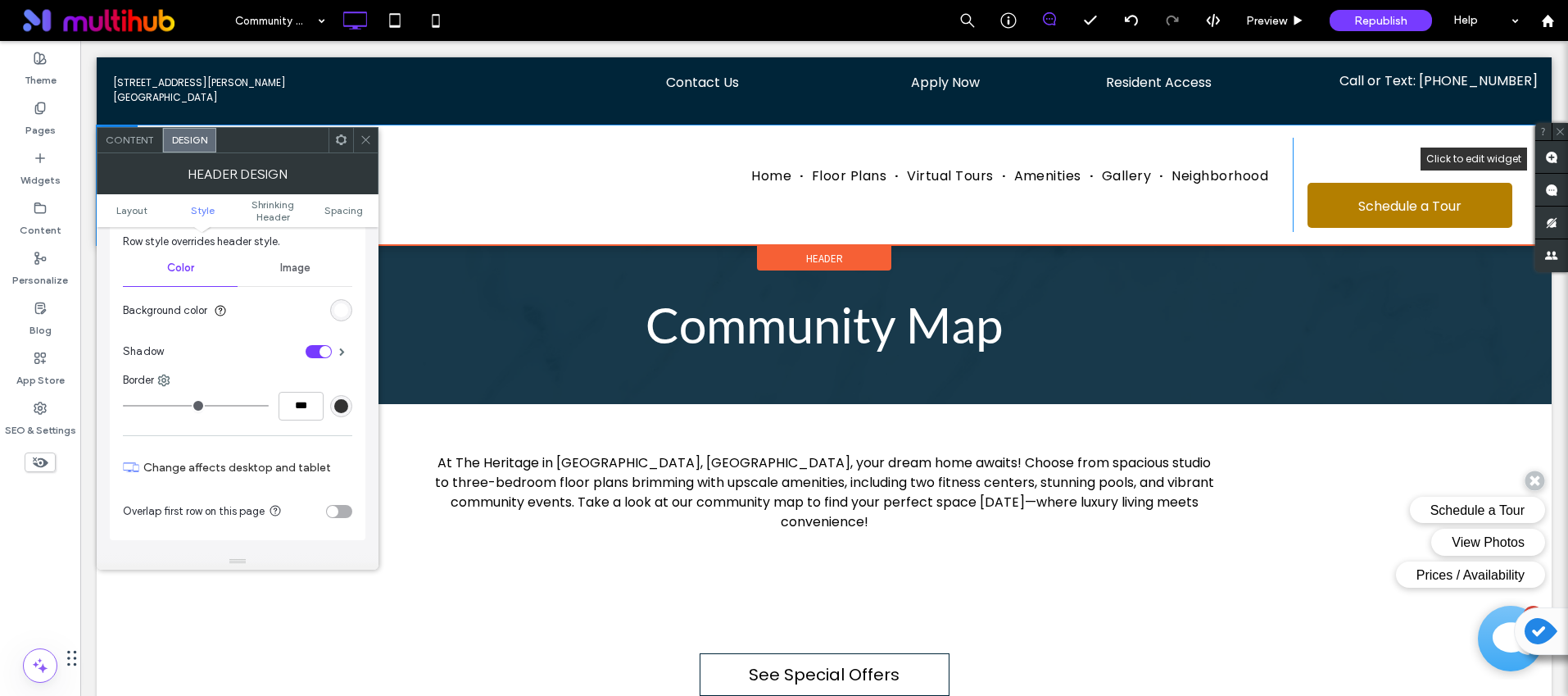
scroll to position [199, 0]
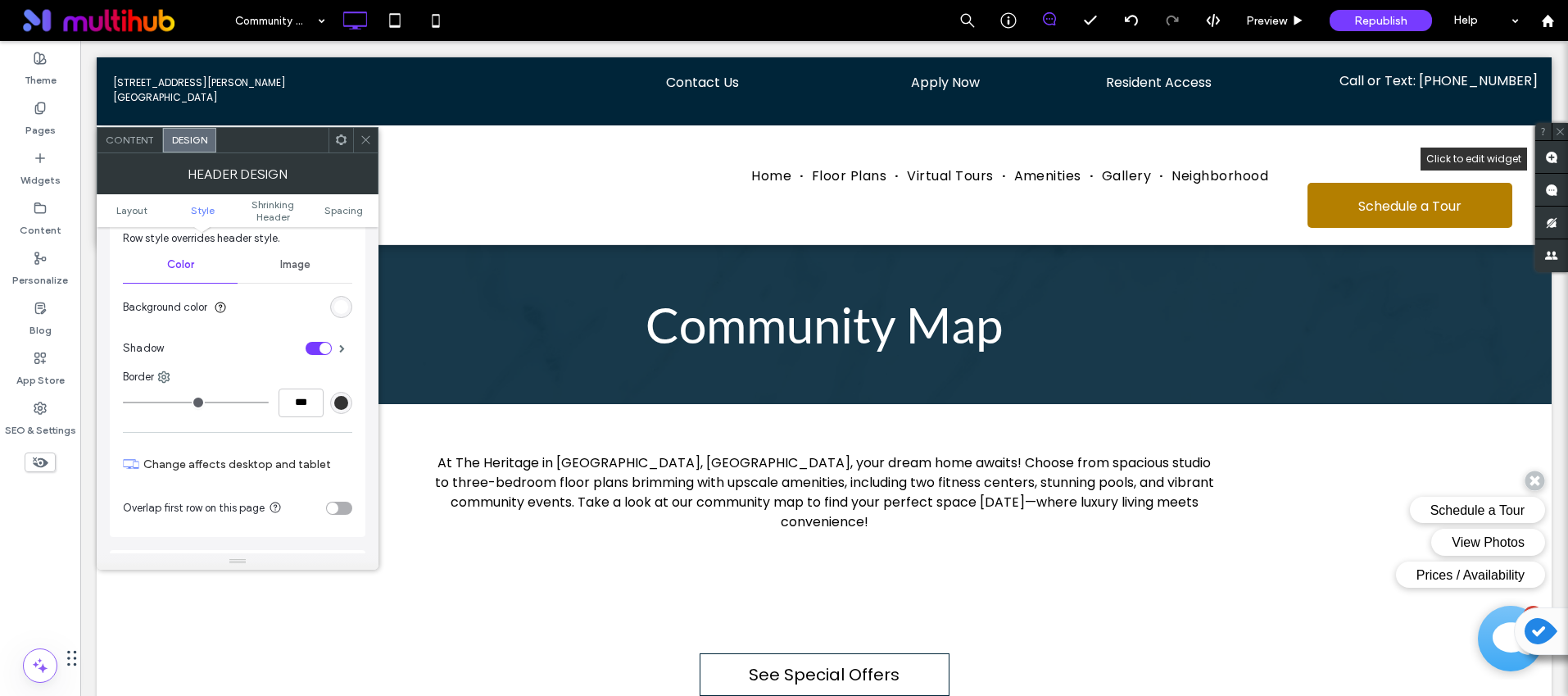
click at [360, 137] on icon at bounding box center [365, 140] width 12 height 12
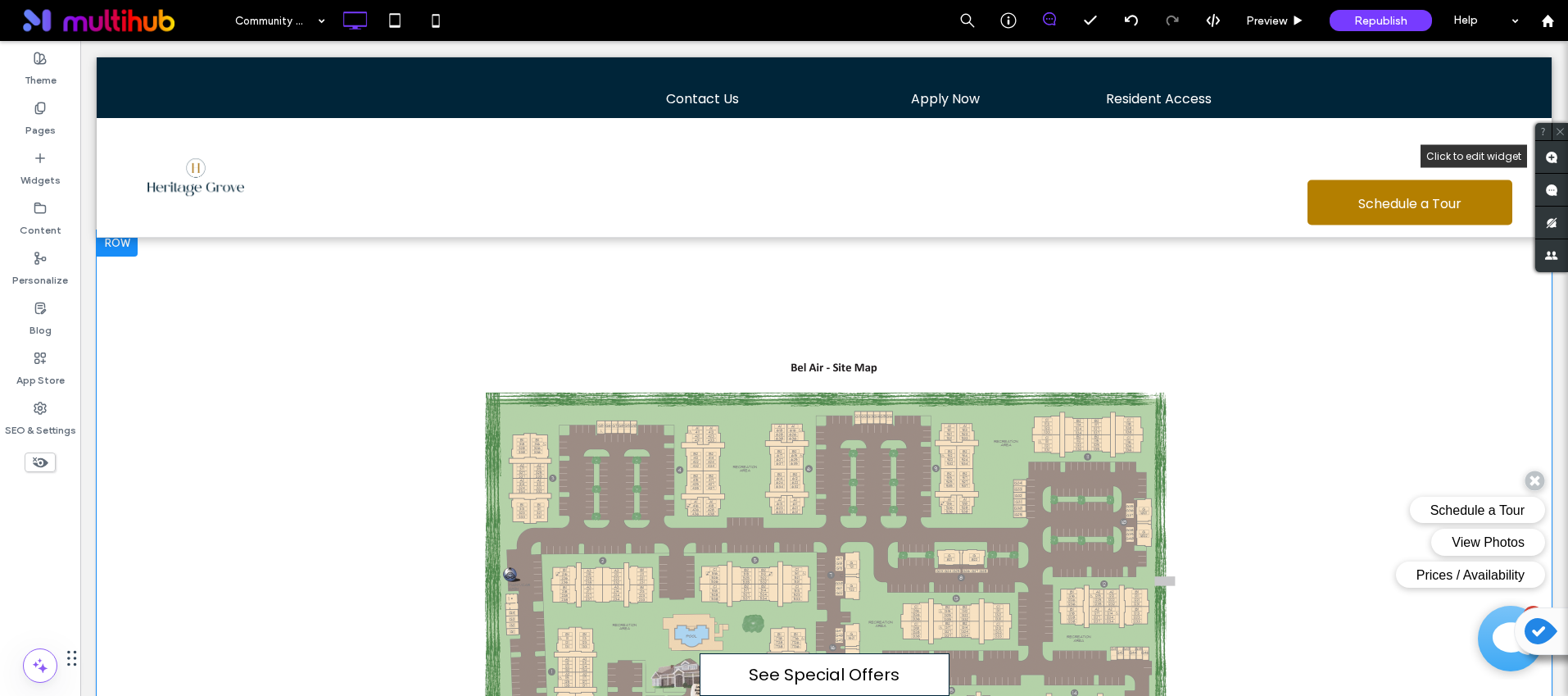
scroll to position [282, 0]
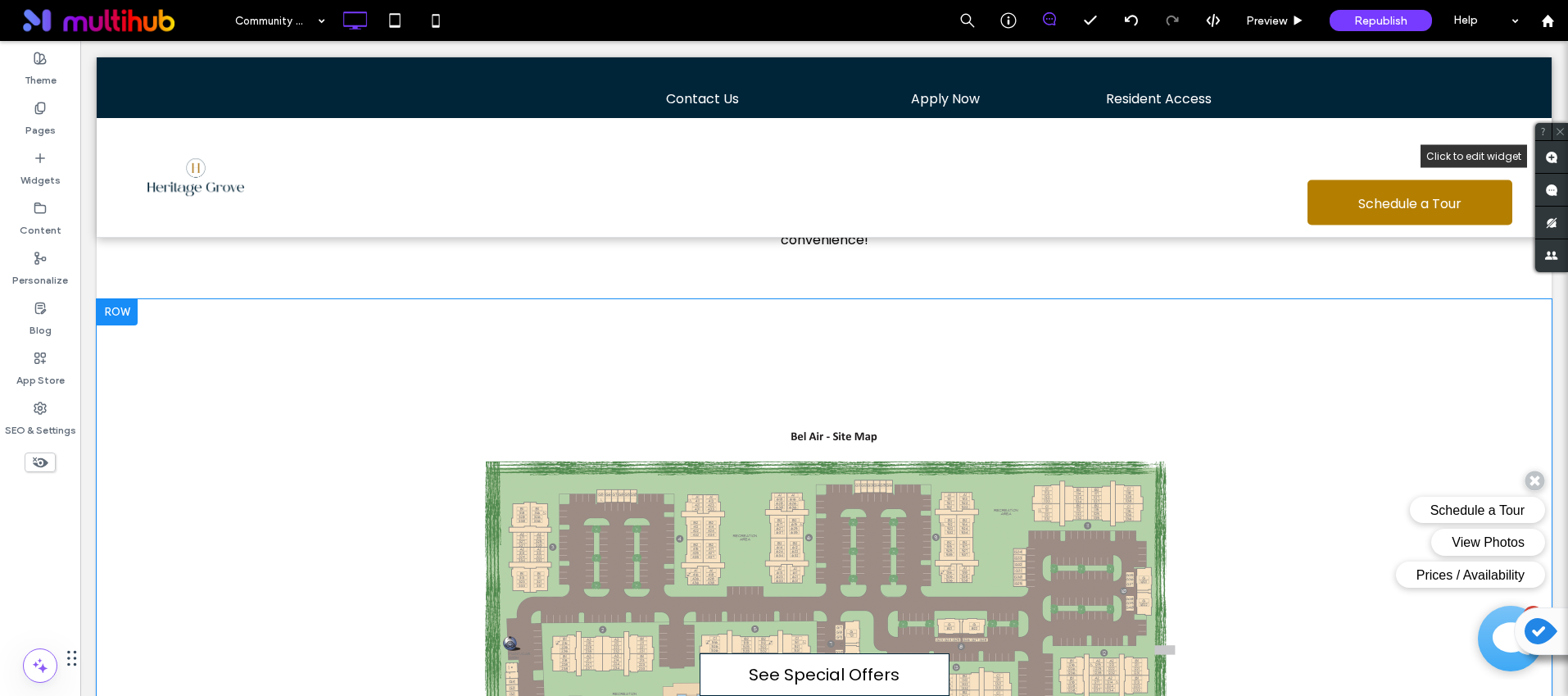
click at [222, 471] on div "Click To Paste Row + Add Section" at bounding box center [824, 675] width 1455 height 753
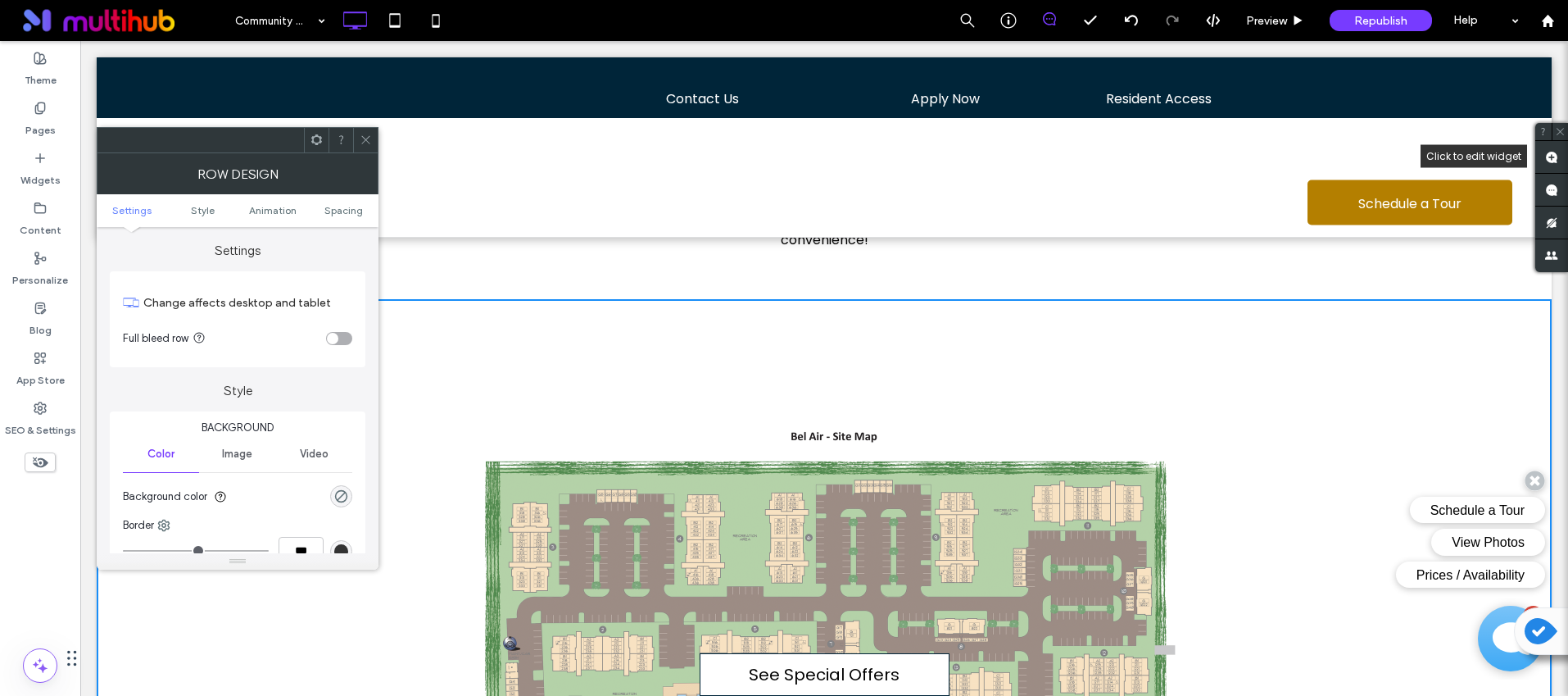
click at [343, 338] on div "toggle" at bounding box center [339, 338] width 26 height 13
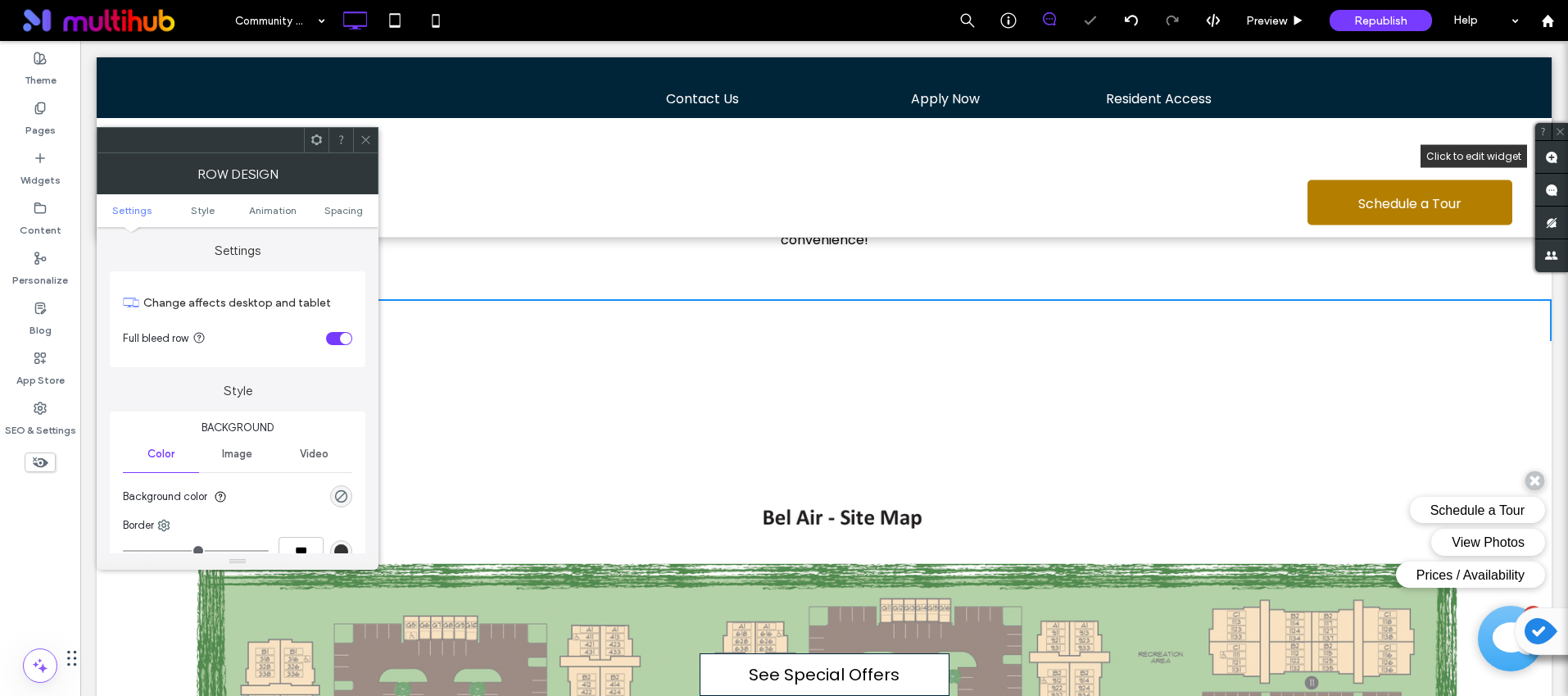
click at [365, 140] on use at bounding box center [364, 140] width 8 height 8
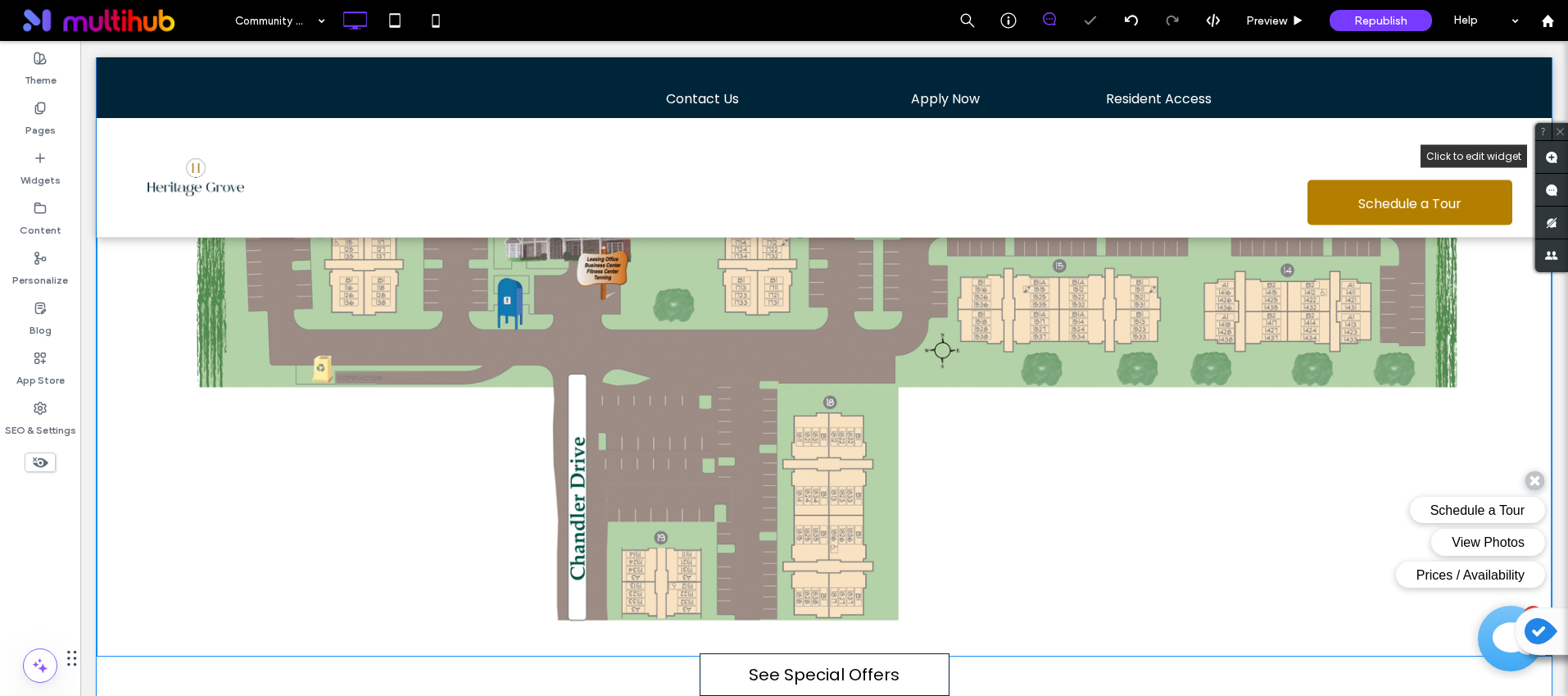
scroll to position [1055, 0]
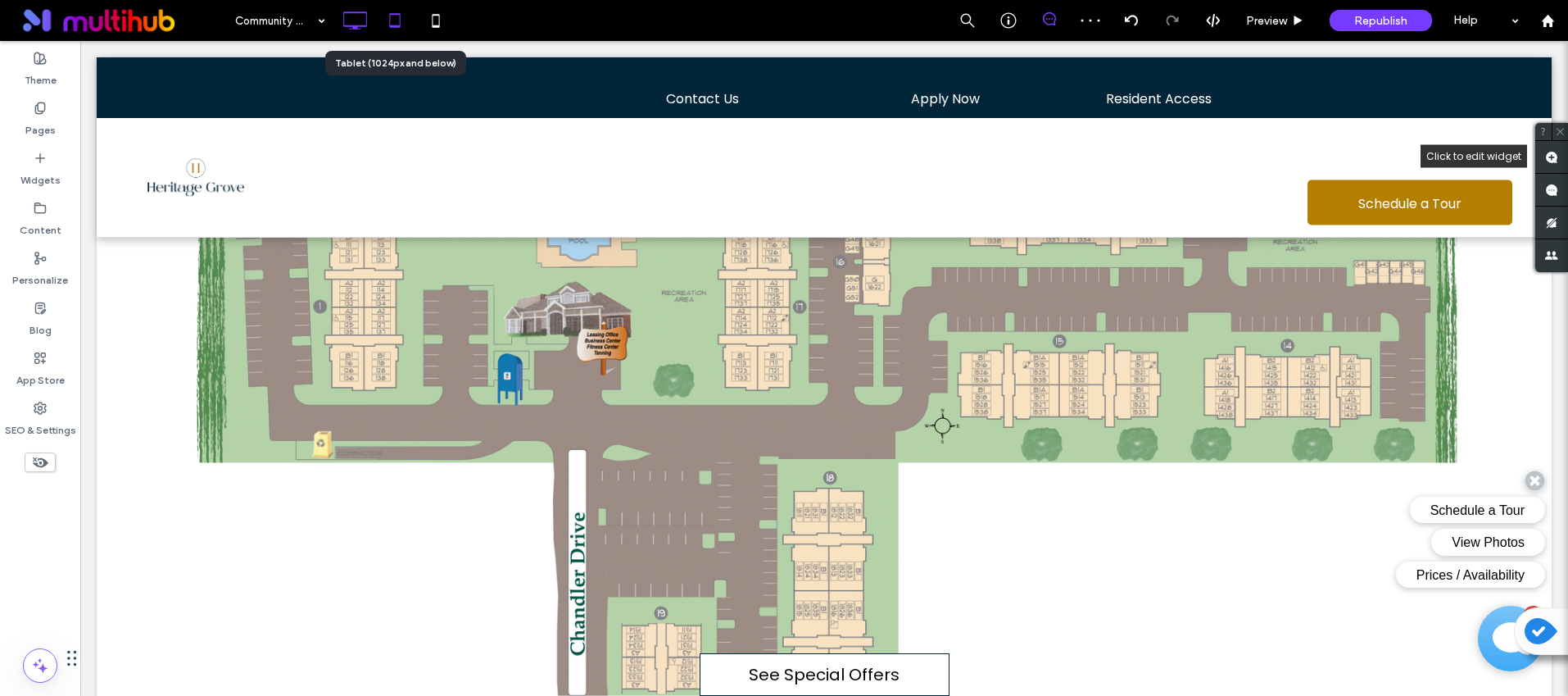
click at [395, 22] on icon at bounding box center [394, 20] width 32 height 32
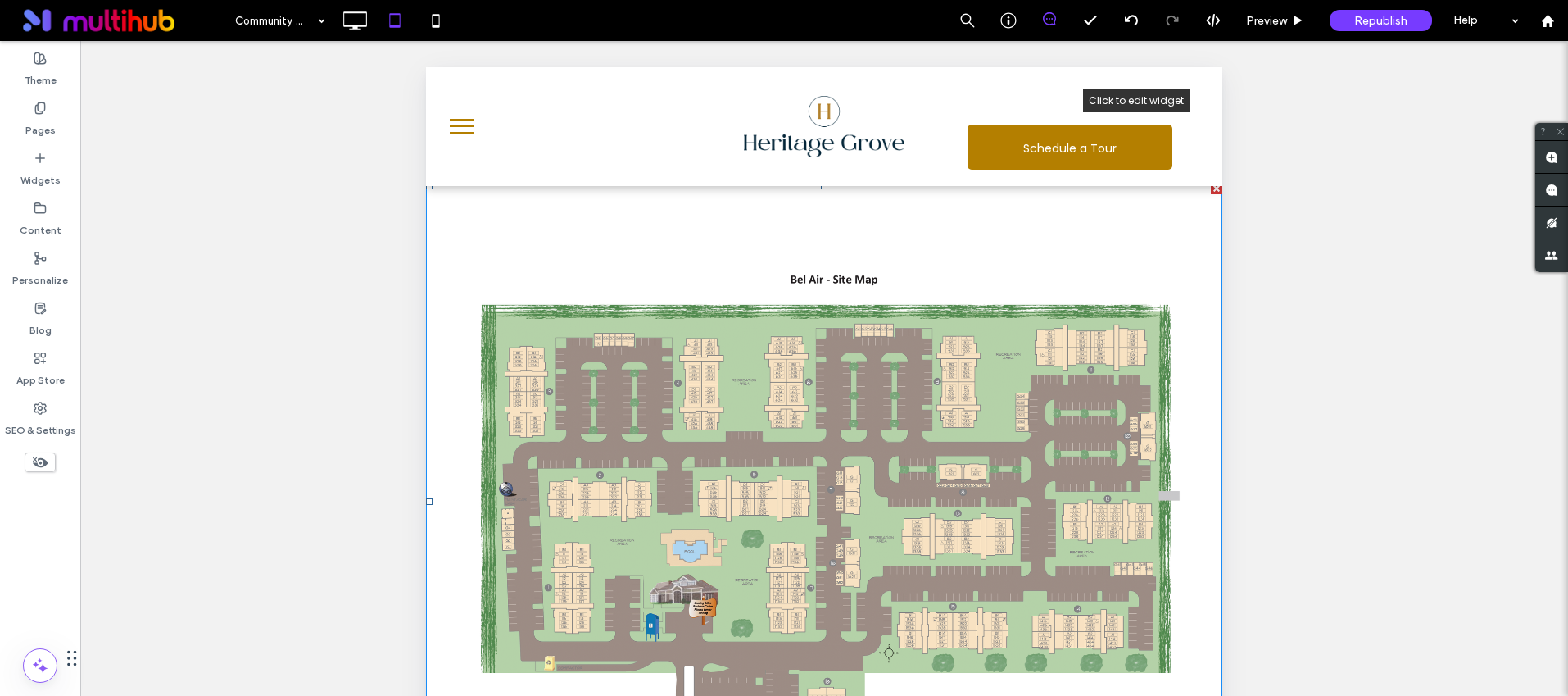
scroll to position [559, 0]
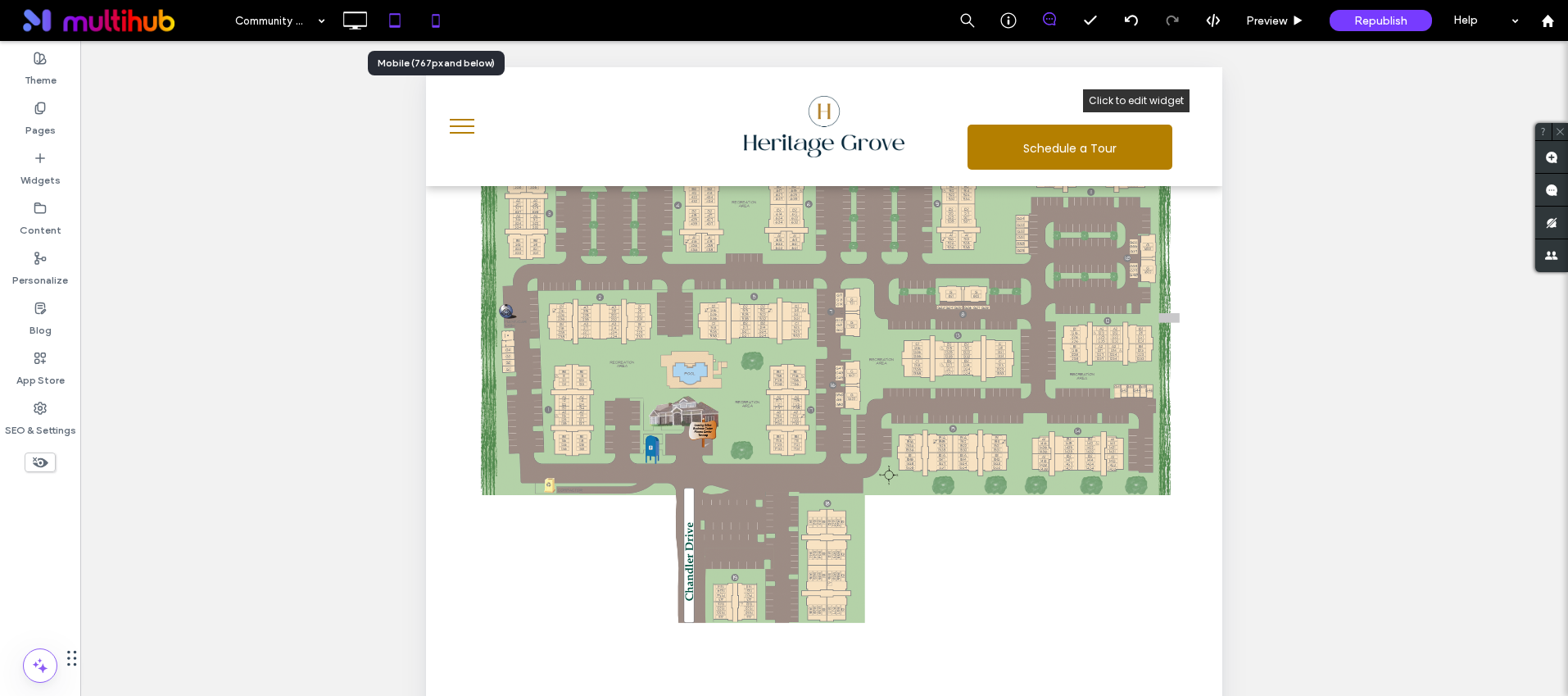
click at [437, 20] on icon at bounding box center [435, 20] width 32 height 32
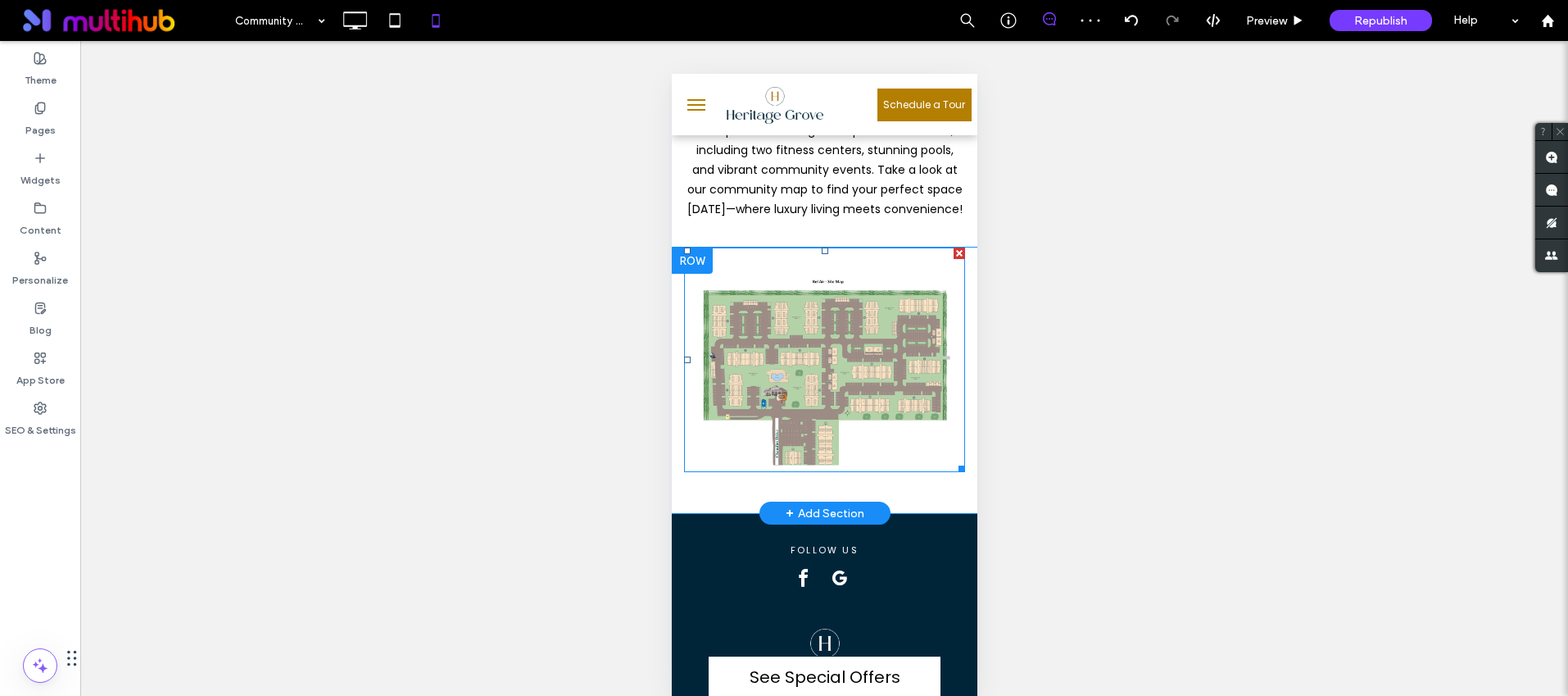
scroll to position [0, 0]
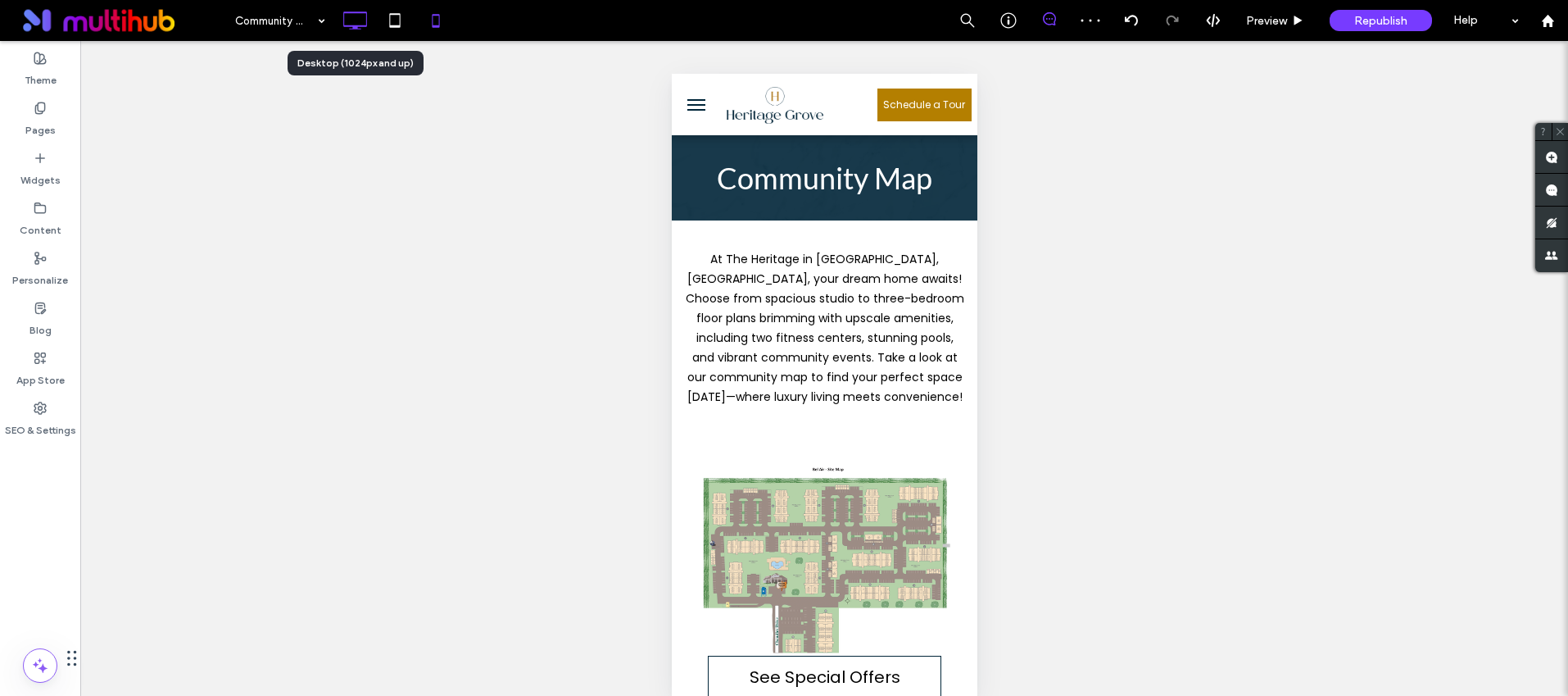
click at [354, 14] on icon at bounding box center [354, 20] width 32 height 32
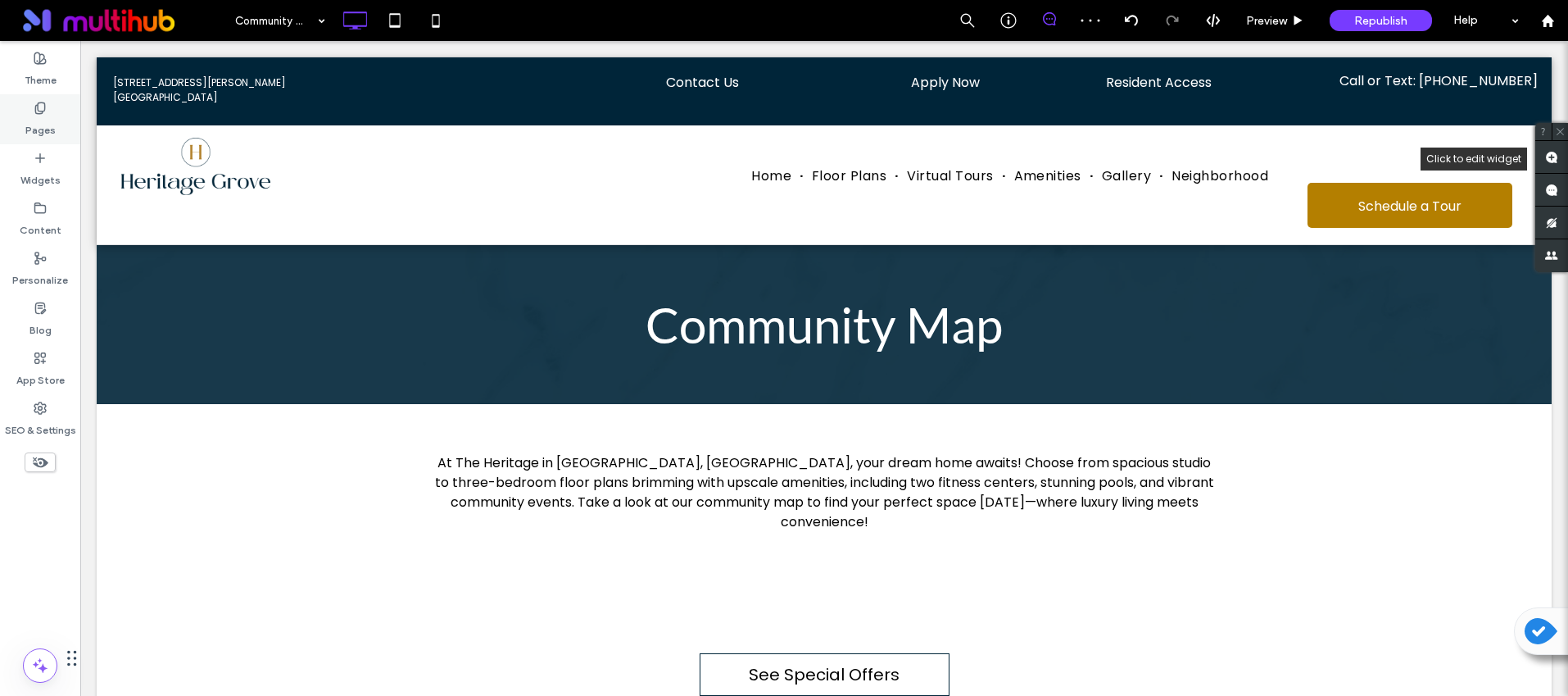
click at [49, 128] on label "Pages" at bounding box center [40, 126] width 31 height 23
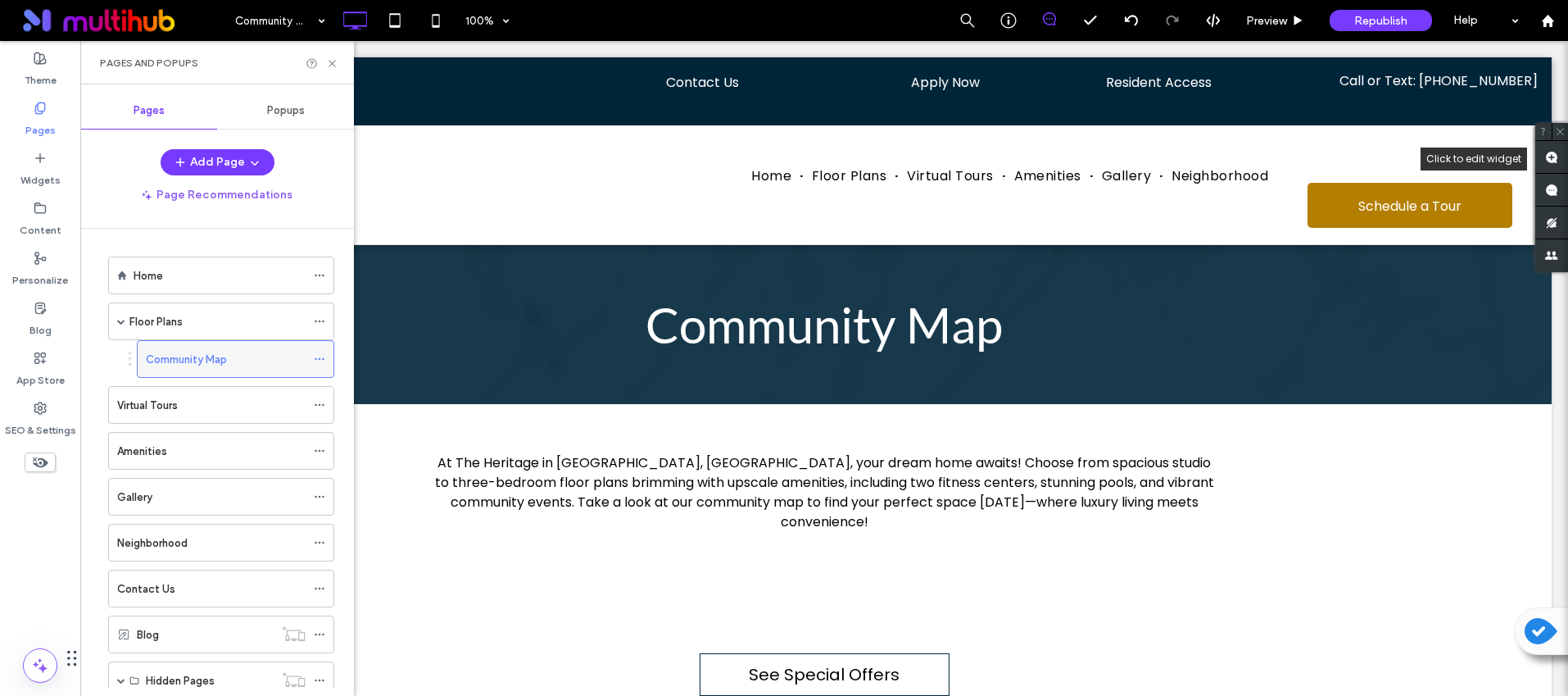
click at [321, 358] on icon at bounding box center [319, 358] width 11 height 11
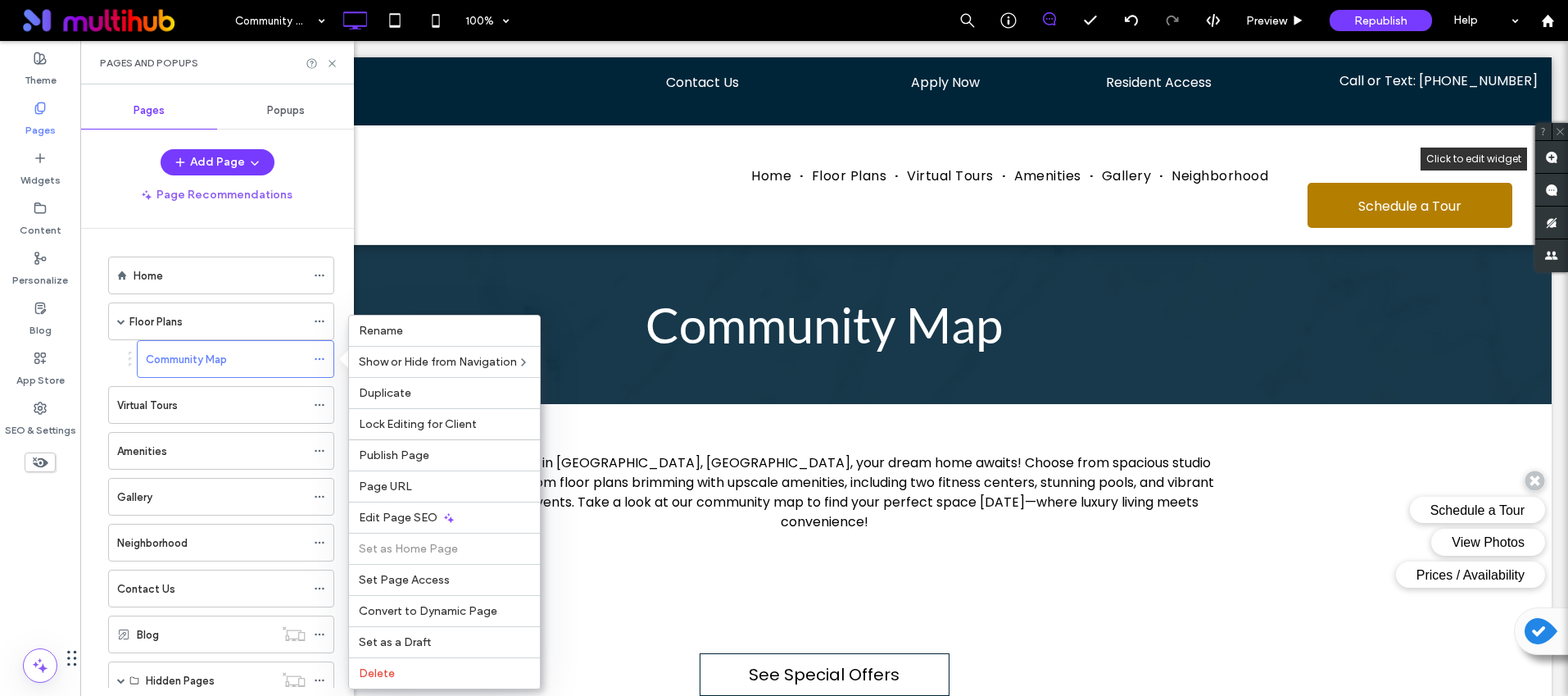
click at [541, 21] on div "Community Map 100% Preview Republish Help" at bounding box center [897, 20] width 1342 height 41
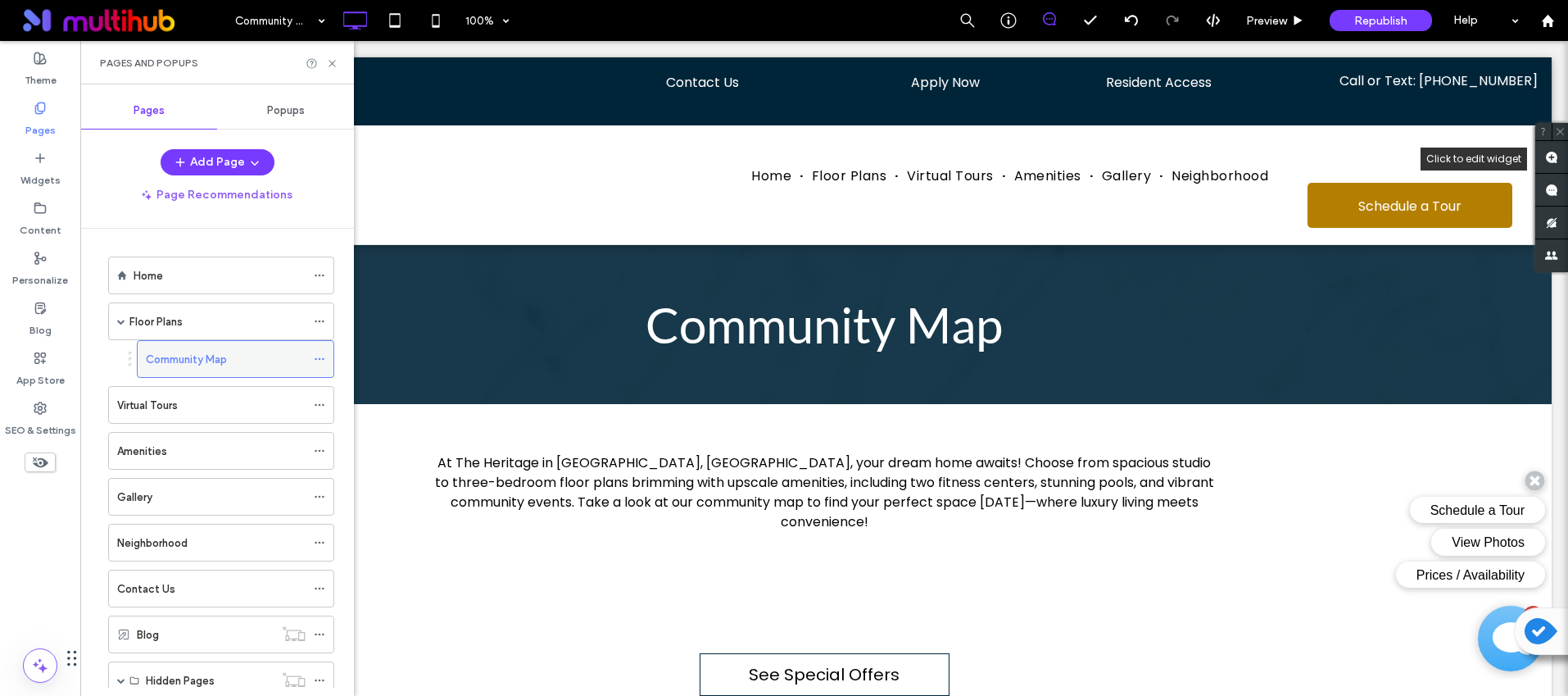
click at [323, 351] on span at bounding box center [319, 358] width 11 height 24
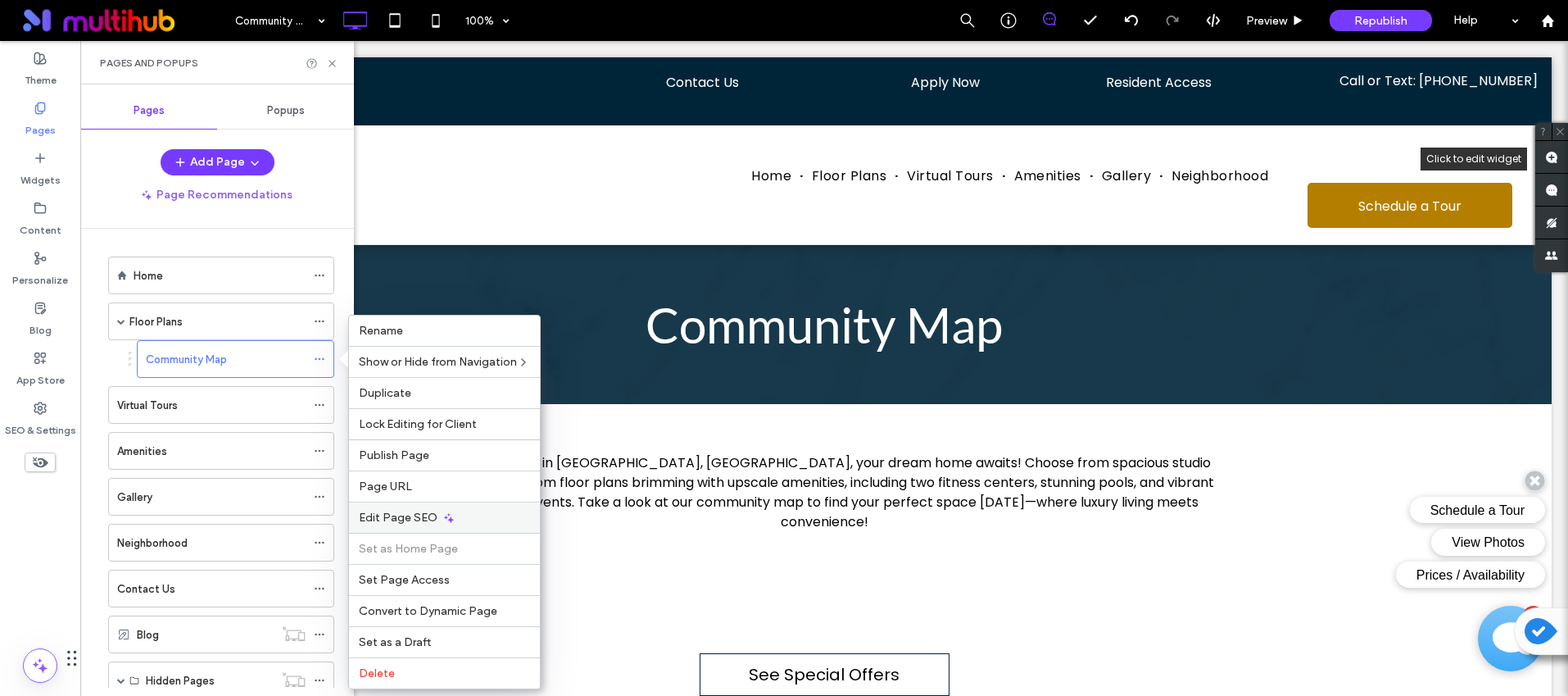
click at [463, 511] on div "Edit Page SEO" at bounding box center [444, 518] width 191 height 31
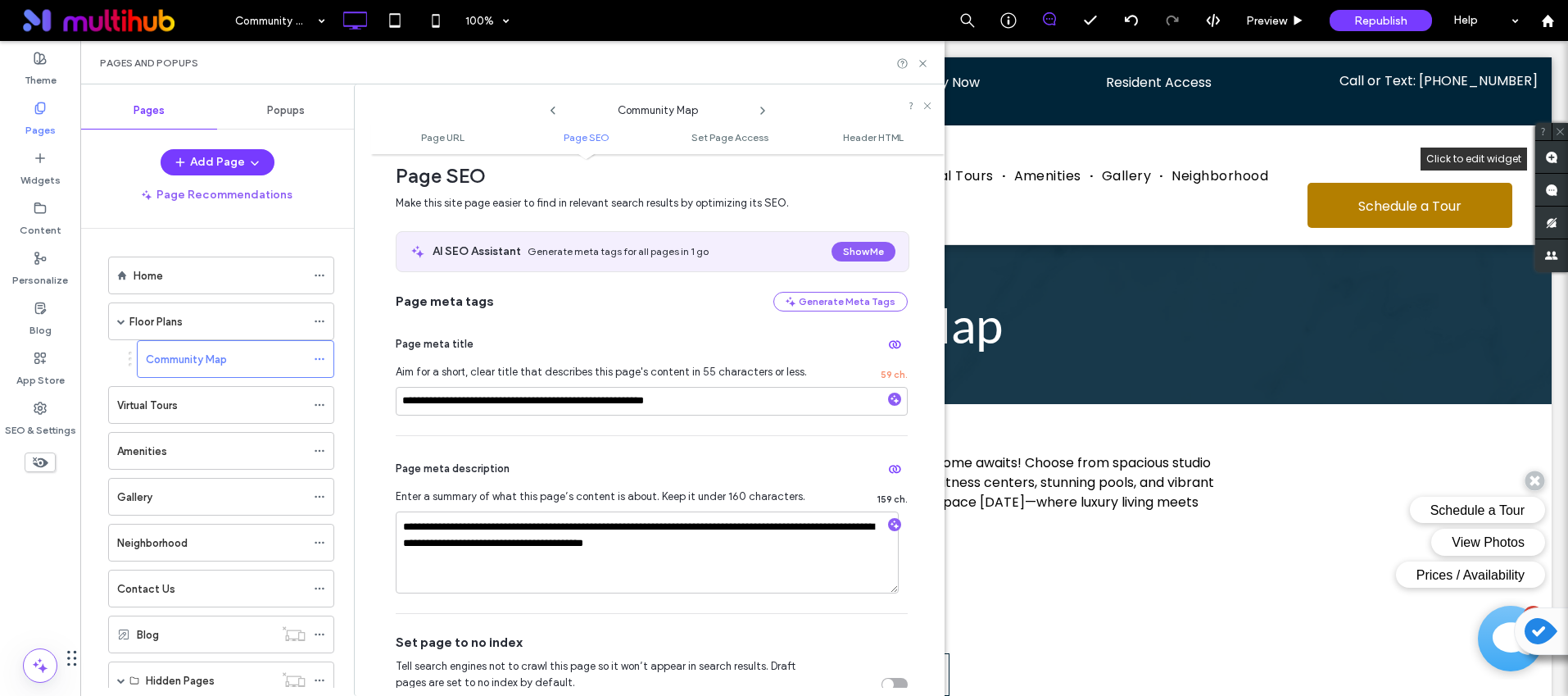
scroll to position [245, 0]
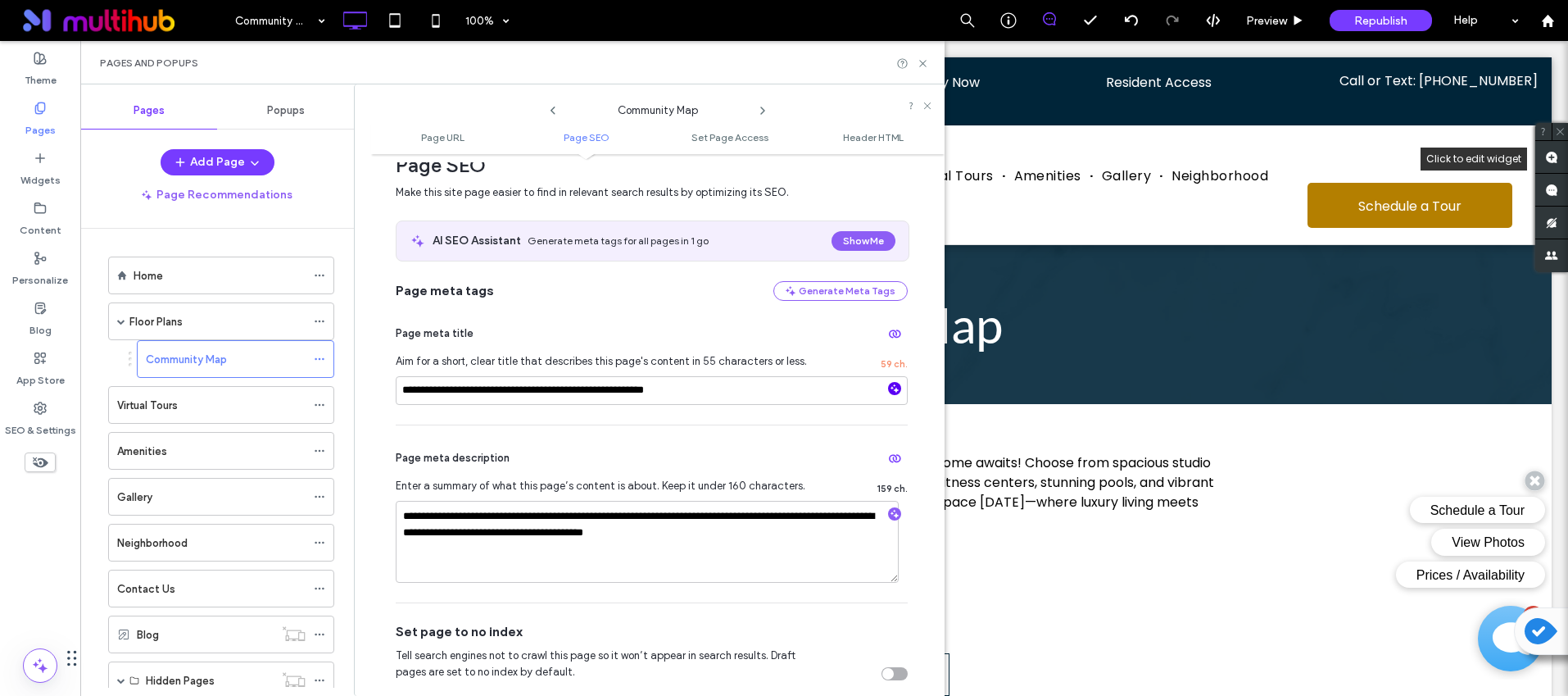
click at [889, 384] on icon "button" at bounding box center [894, 388] width 11 height 11
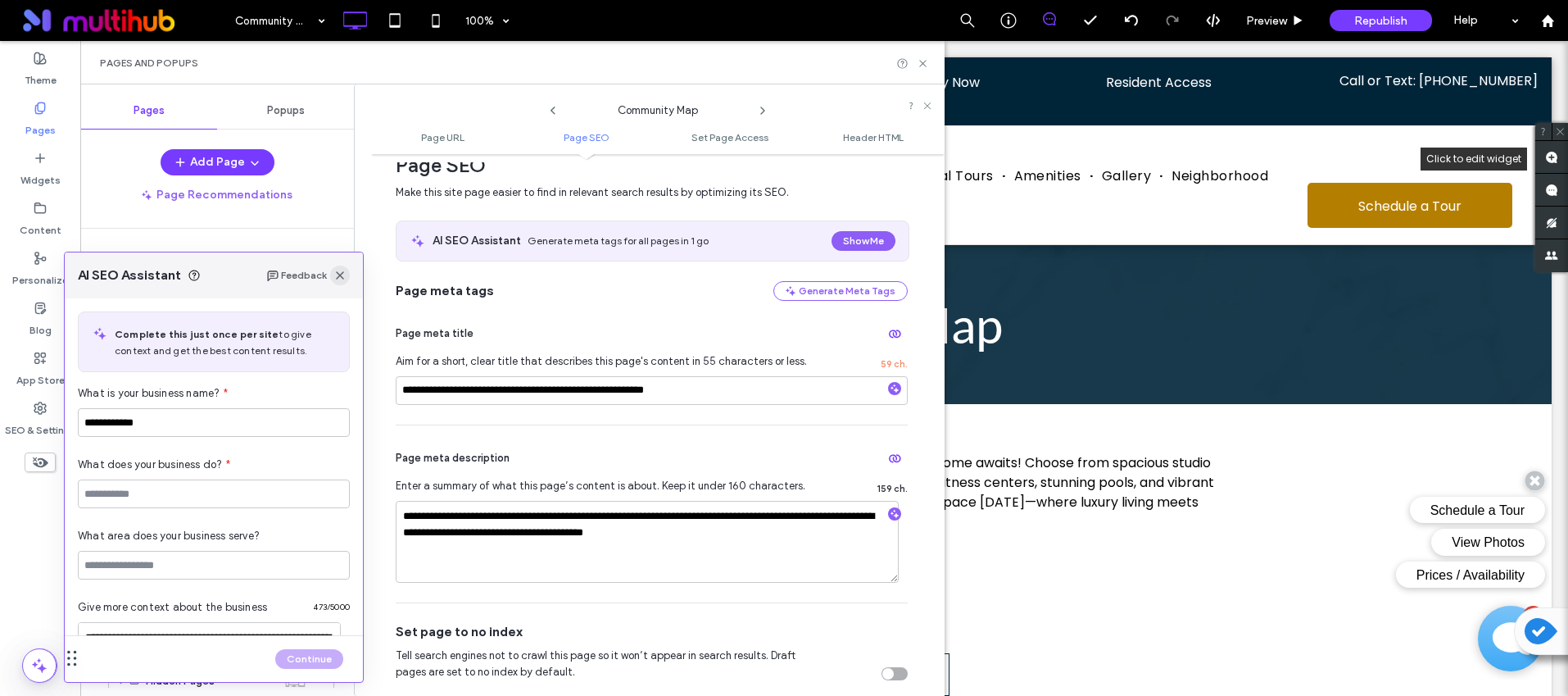
click at [342, 276] on use "button" at bounding box center [339, 275] width 8 height 8
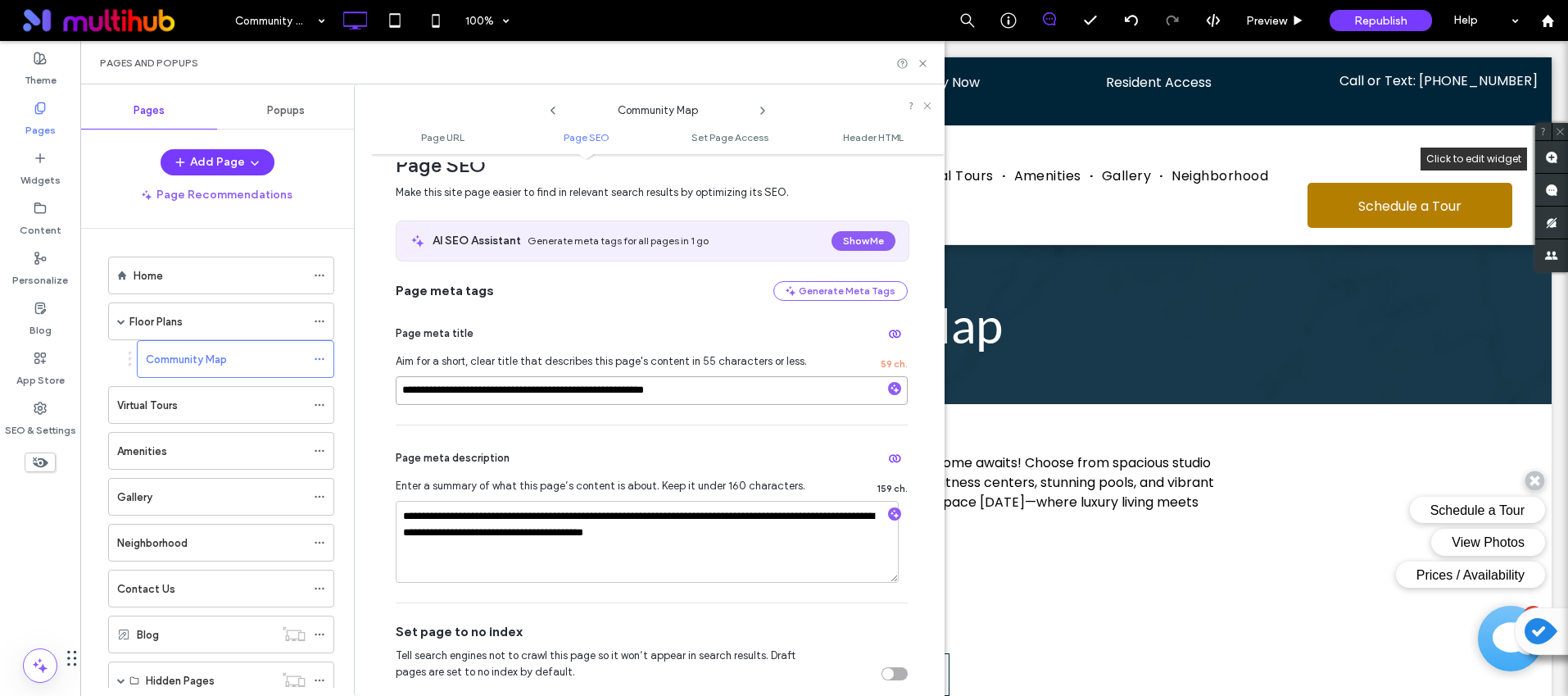
drag, startPoint x: 456, startPoint y: 395, endPoint x: 402, endPoint y: 394, distance: 54.0
click at [402, 394] on input "**********" at bounding box center [652, 390] width 512 height 29
type input "**********"
click at [730, 393] on input "**********" at bounding box center [652, 390] width 512 height 29
drag, startPoint x: 736, startPoint y: 391, endPoint x: 489, endPoint y: 387, distance: 247.0
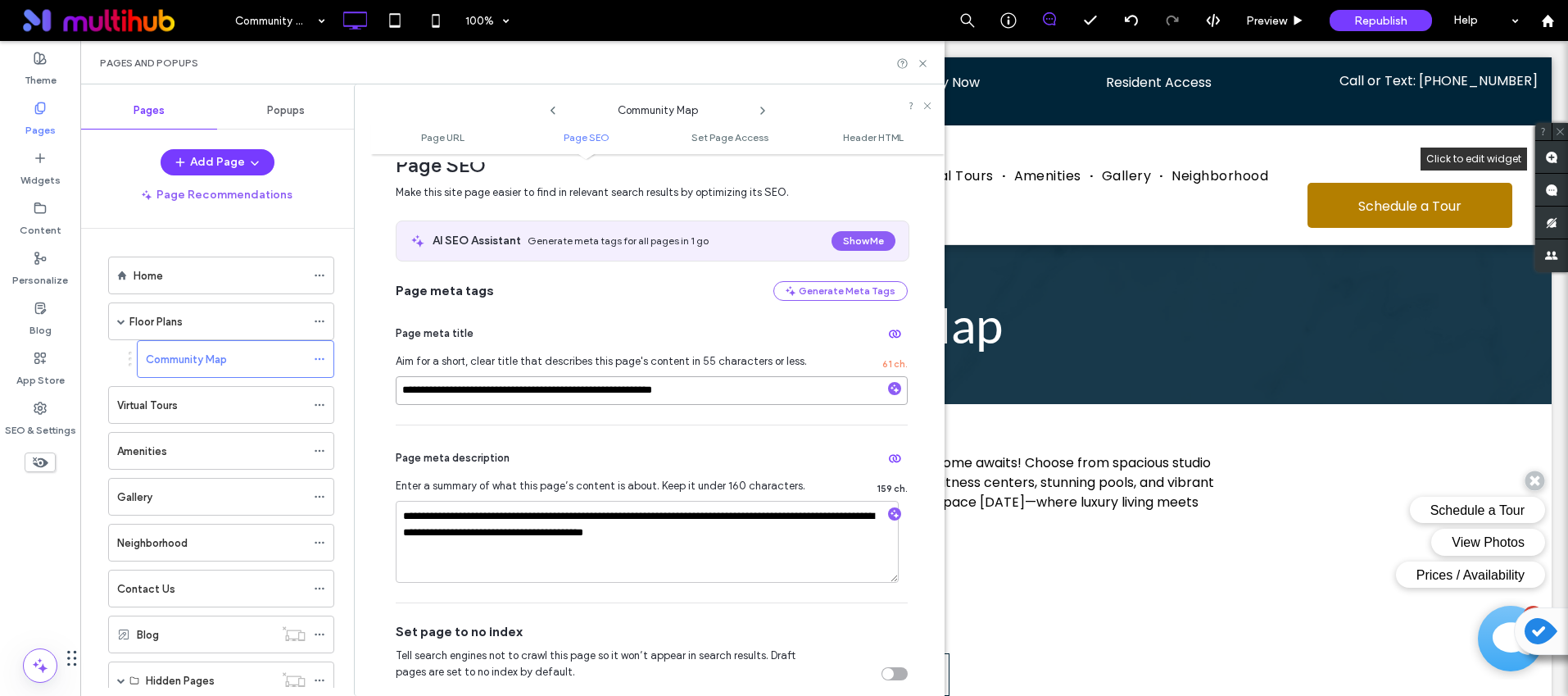
click at [489, 387] on input "**********" at bounding box center [652, 390] width 512 height 29
click at [581, 437] on div "**********" at bounding box center [652, 513] width 512 height 177
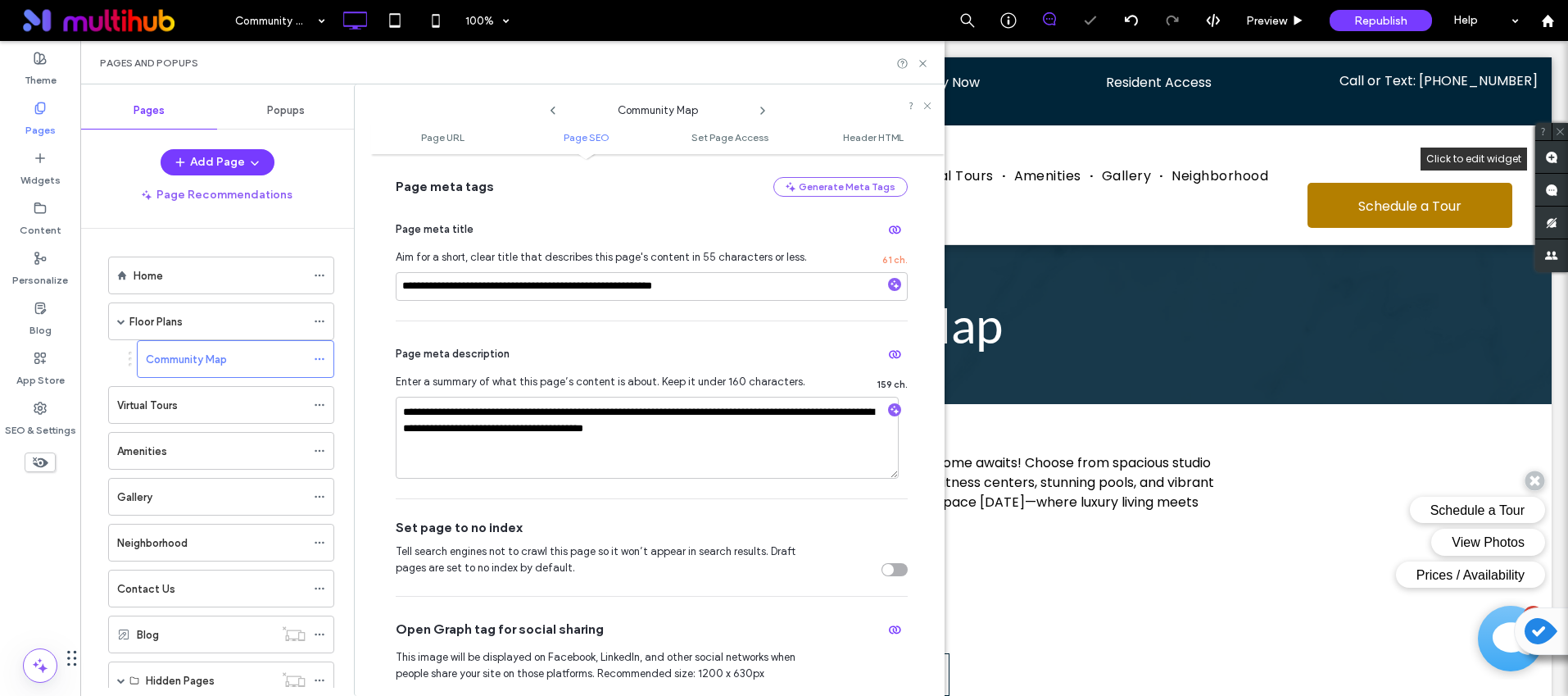
scroll to position [413, 0]
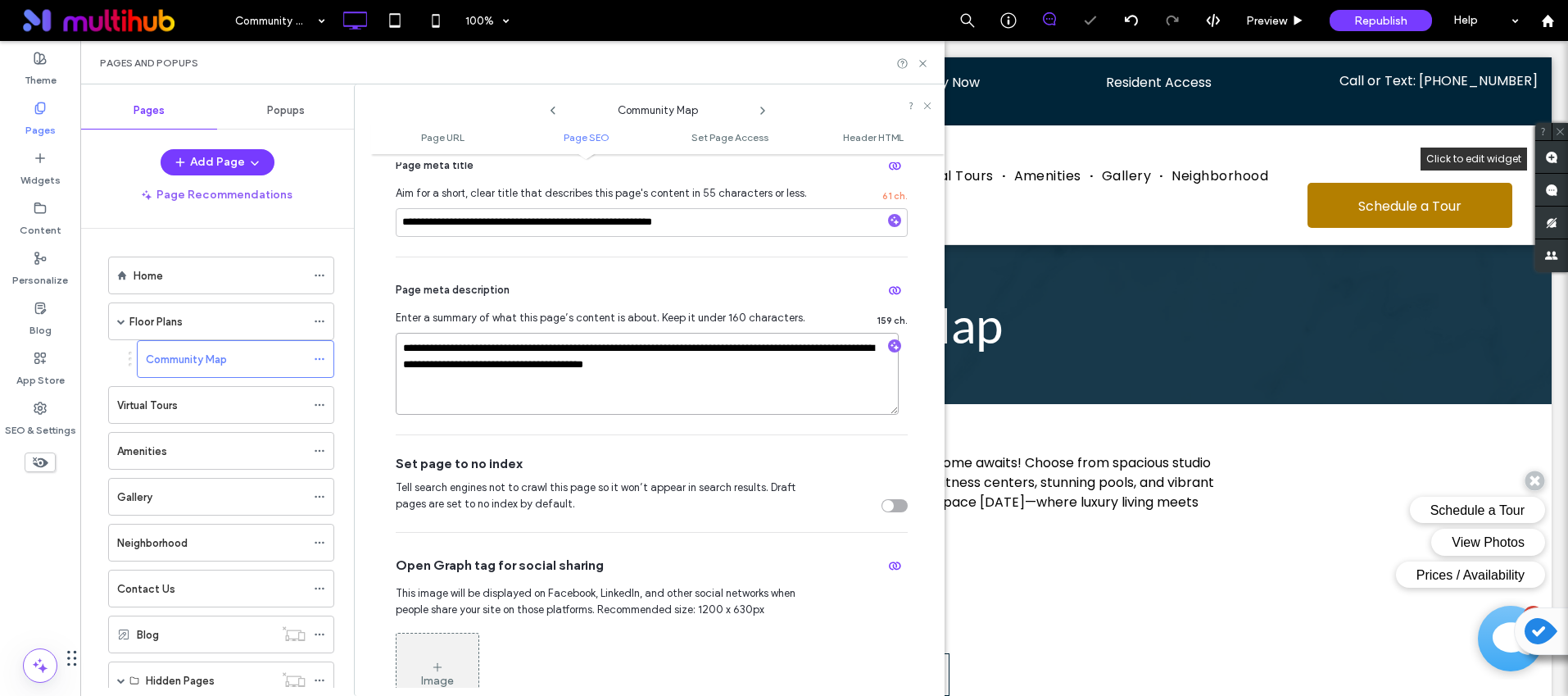
click at [762, 366] on textarea "**********" at bounding box center [647, 374] width 503 height 82
drag, startPoint x: 711, startPoint y: 366, endPoint x: 509, endPoint y: 372, distance: 202.1
click at [509, 372] on textarea "**********" at bounding box center [647, 374] width 503 height 82
type textarea "**********"
click at [485, 223] on input "**********" at bounding box center [652, 222] width 512 height 29
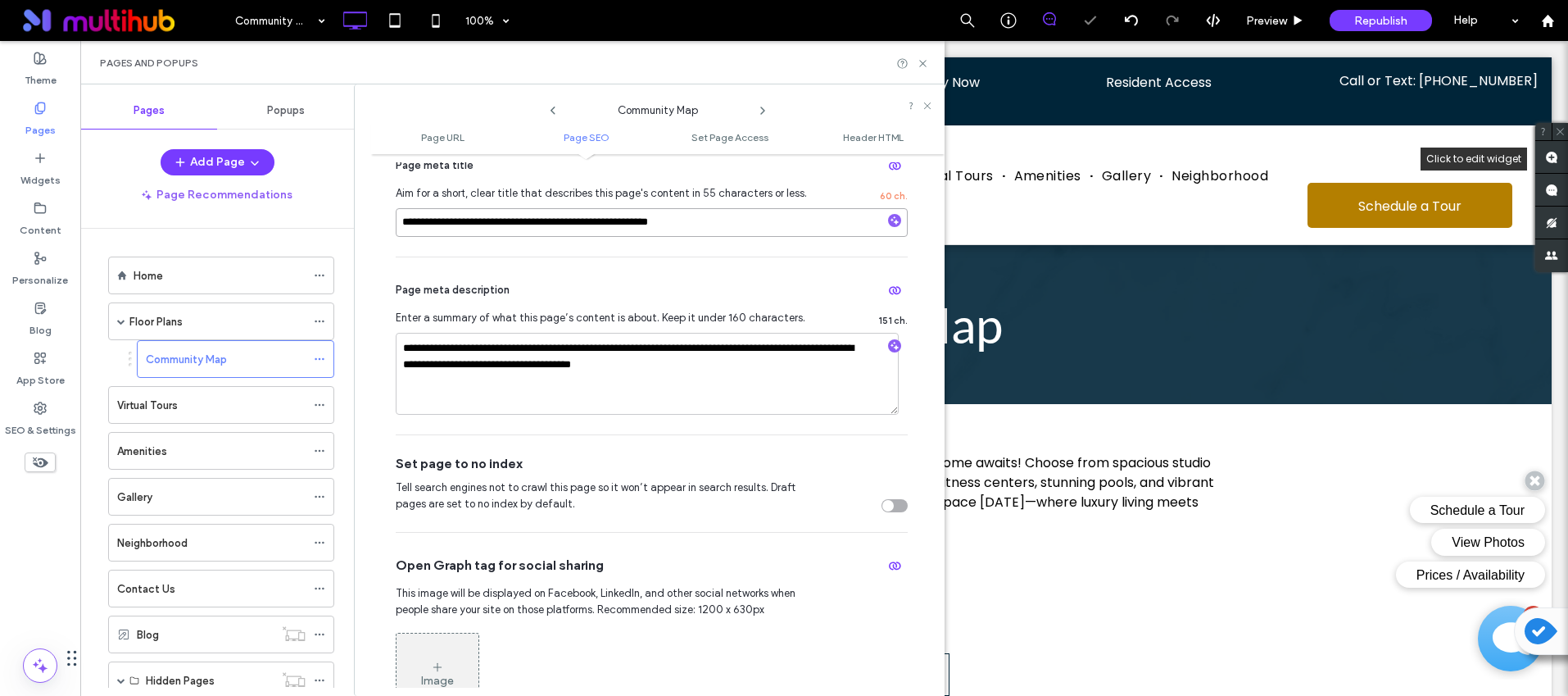
type input "**********"
type textarea "**********"
click at [760, 412] on textarea "**********" at bounding box center [647, 374] width 503 height 82
click at [771, 435] on hr at bounding box center [652, 435] width 512 height 1
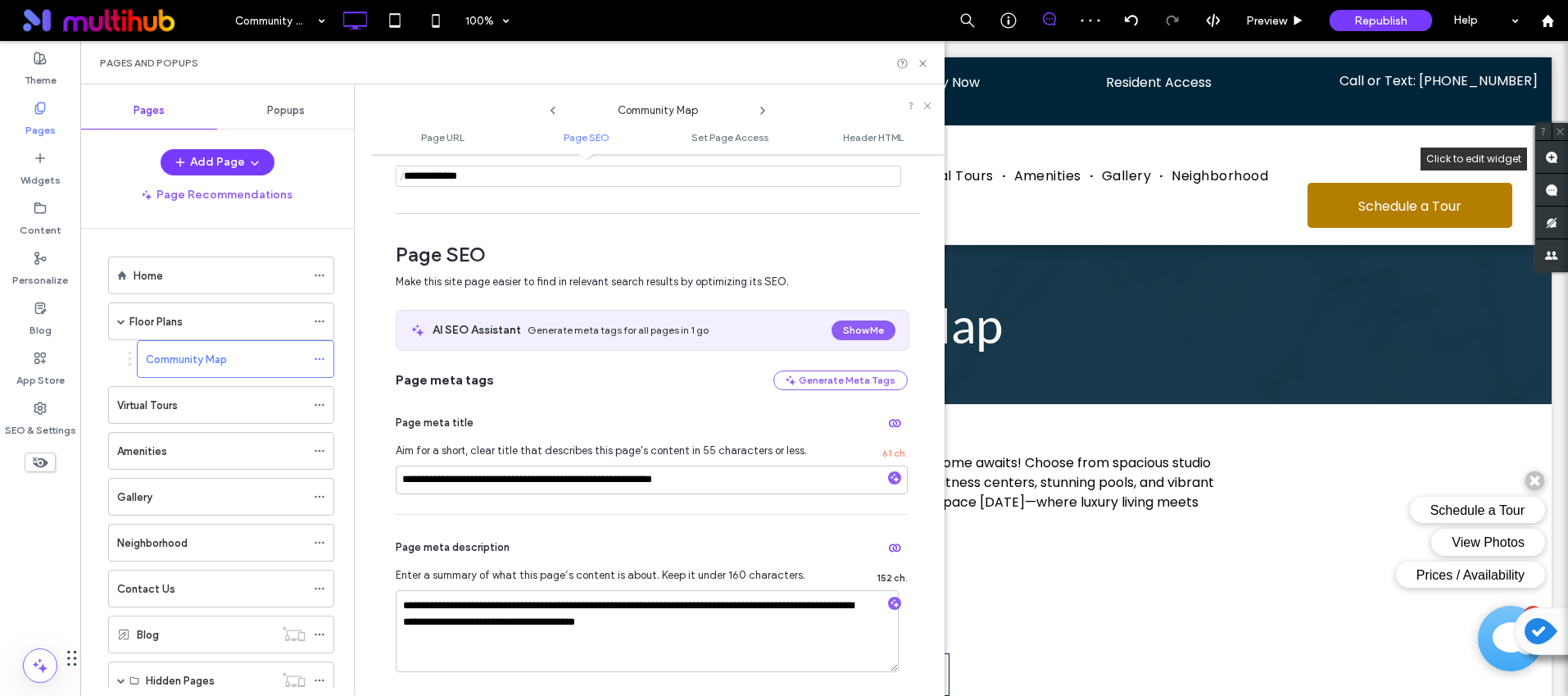
scroll to position [330, 0]
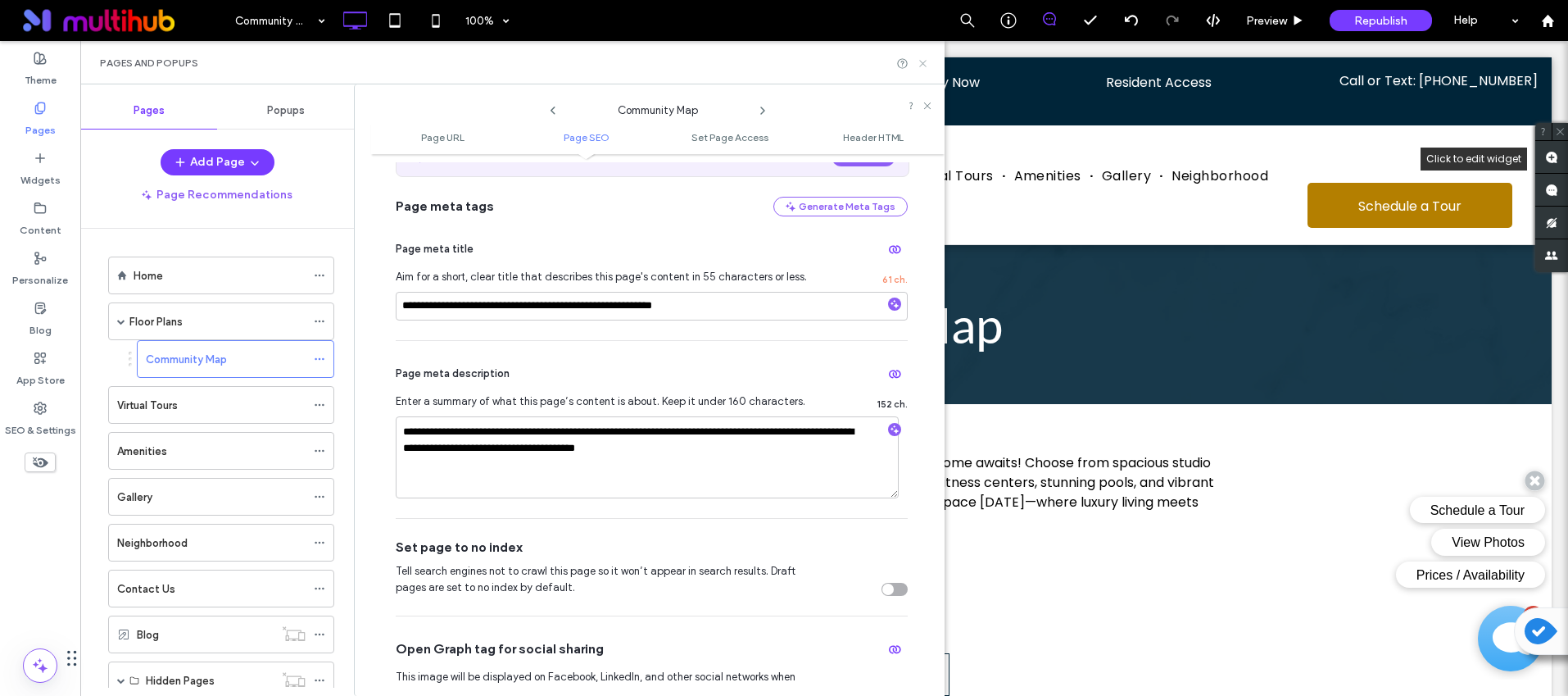
drag, startPoint x: 927, startPoint y: 64, endPoint x: 818, endPoint y: 53, distance: 109.6
click at [927, 64] on icon at bounding box center [923, 64] width 12 height 12
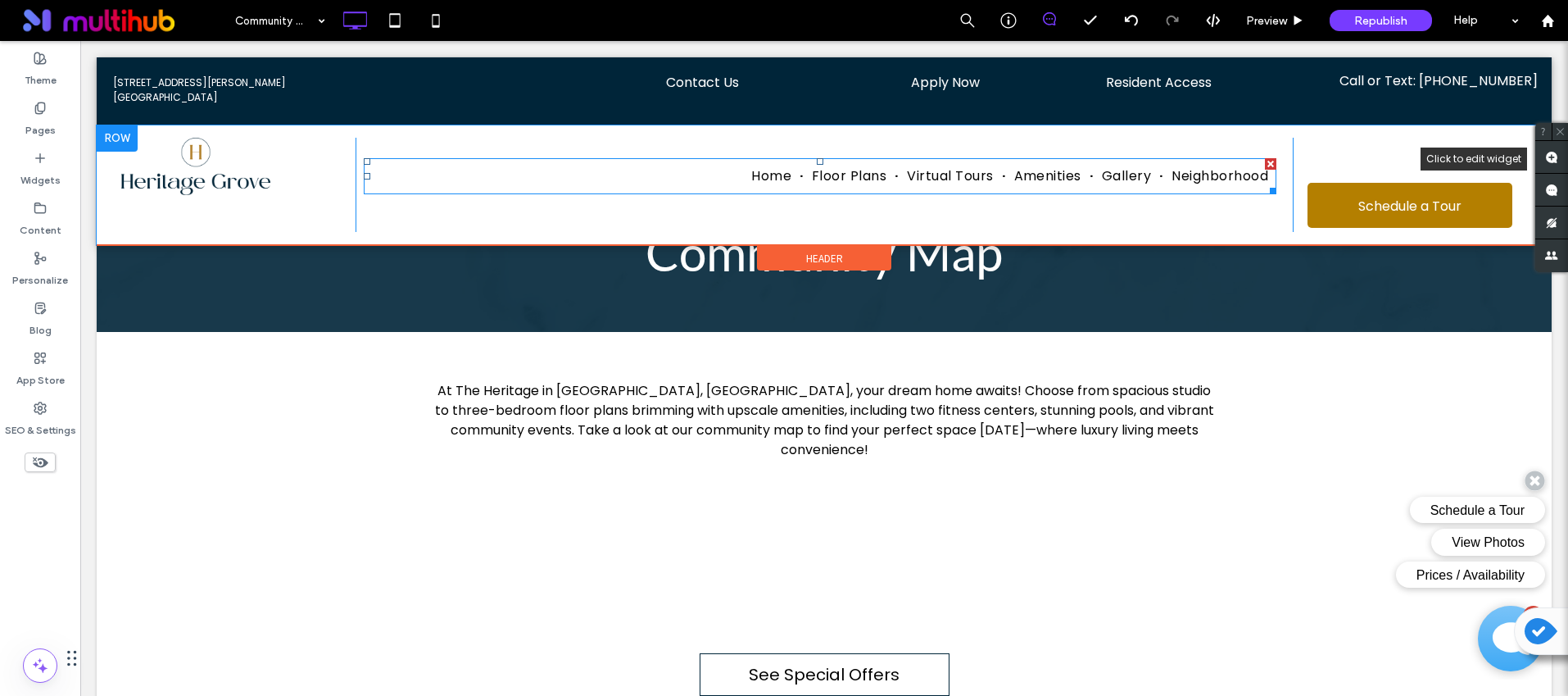
scroll to position [0, 0]
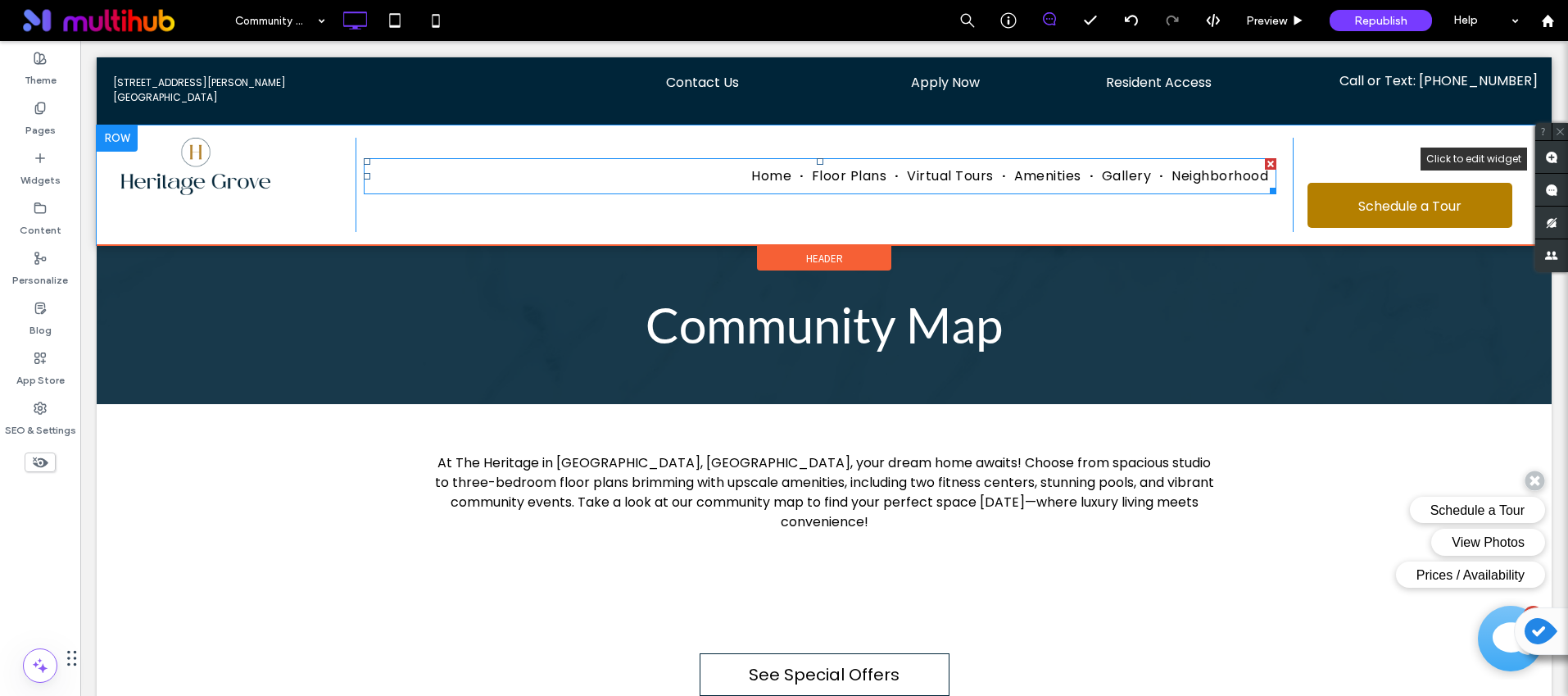
click at [690, 175] on ul "Home Floor Plans Virtual Tours Amenities Gallery Neighborhood" at bounding box center [820, 177] width 912 height 28
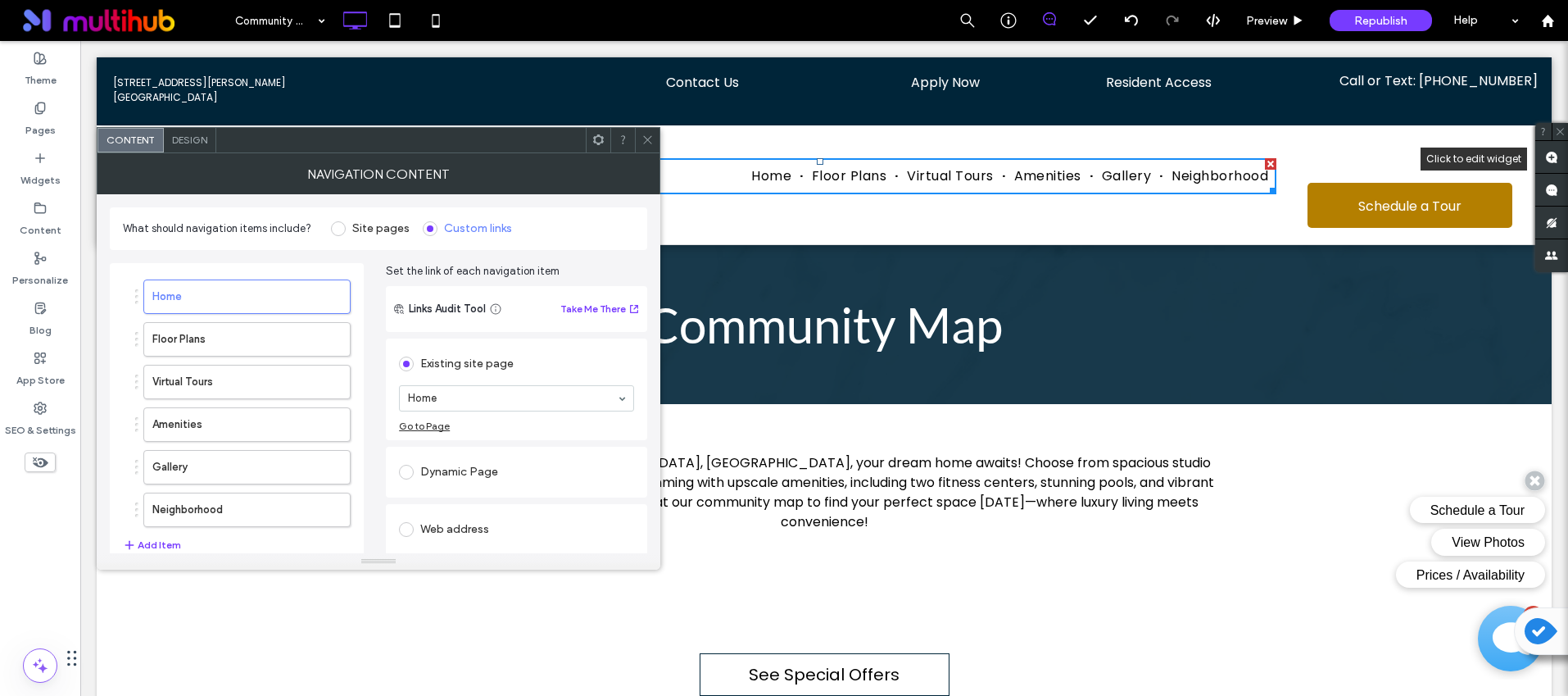
click at [334, 227] on span at bounding box center [338, 228] width 15 height 15
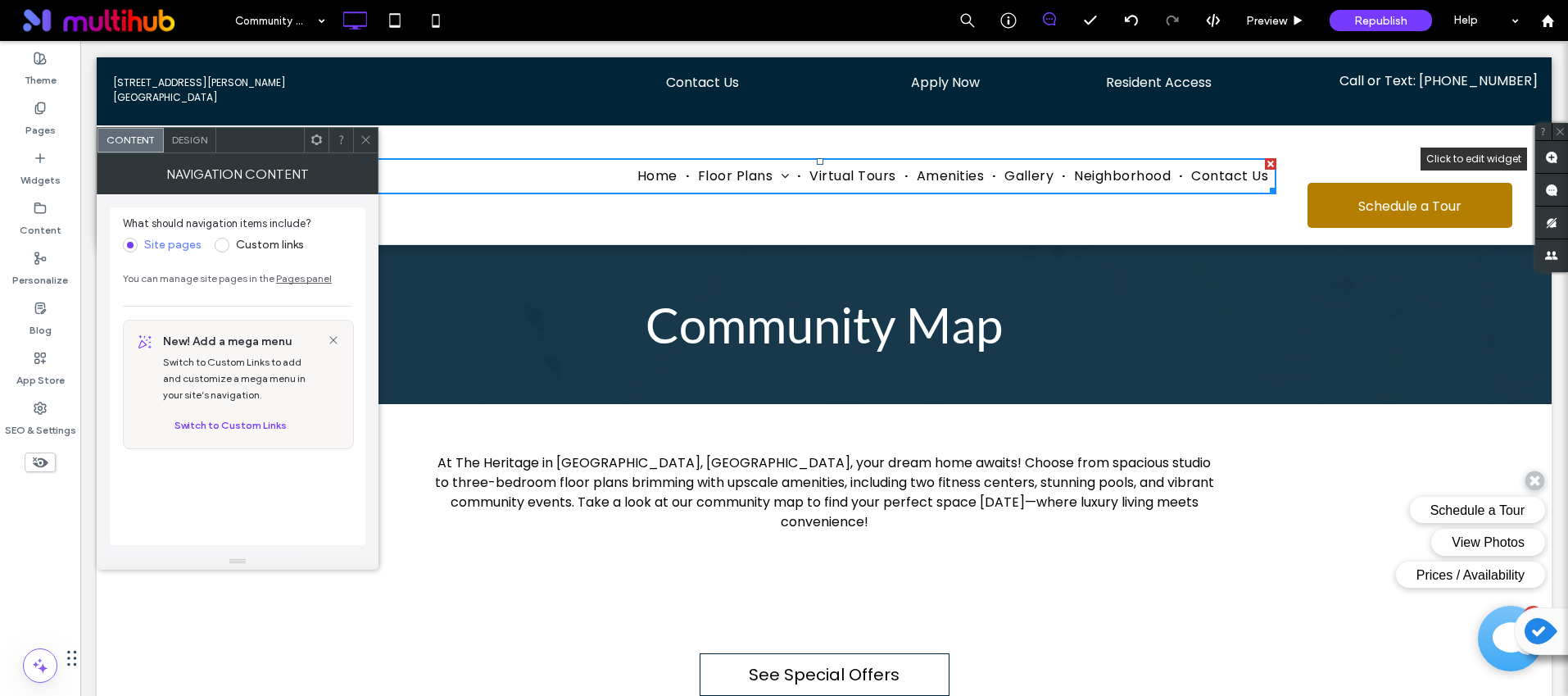
click at [361, 148] on span at bounding box center [365, 140] width 12 height 24
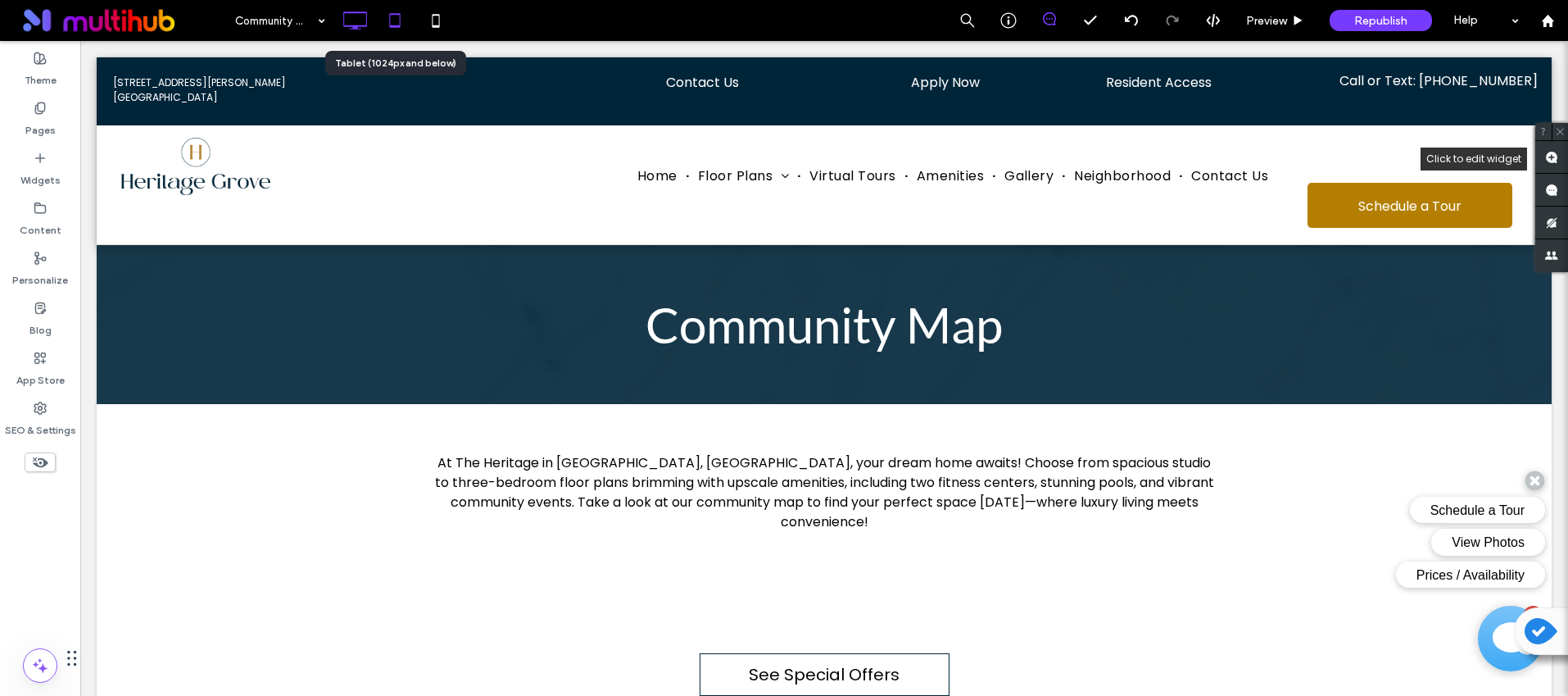
click at [385, 20] on icon at bounding box center [394, 20] width 32 height 32
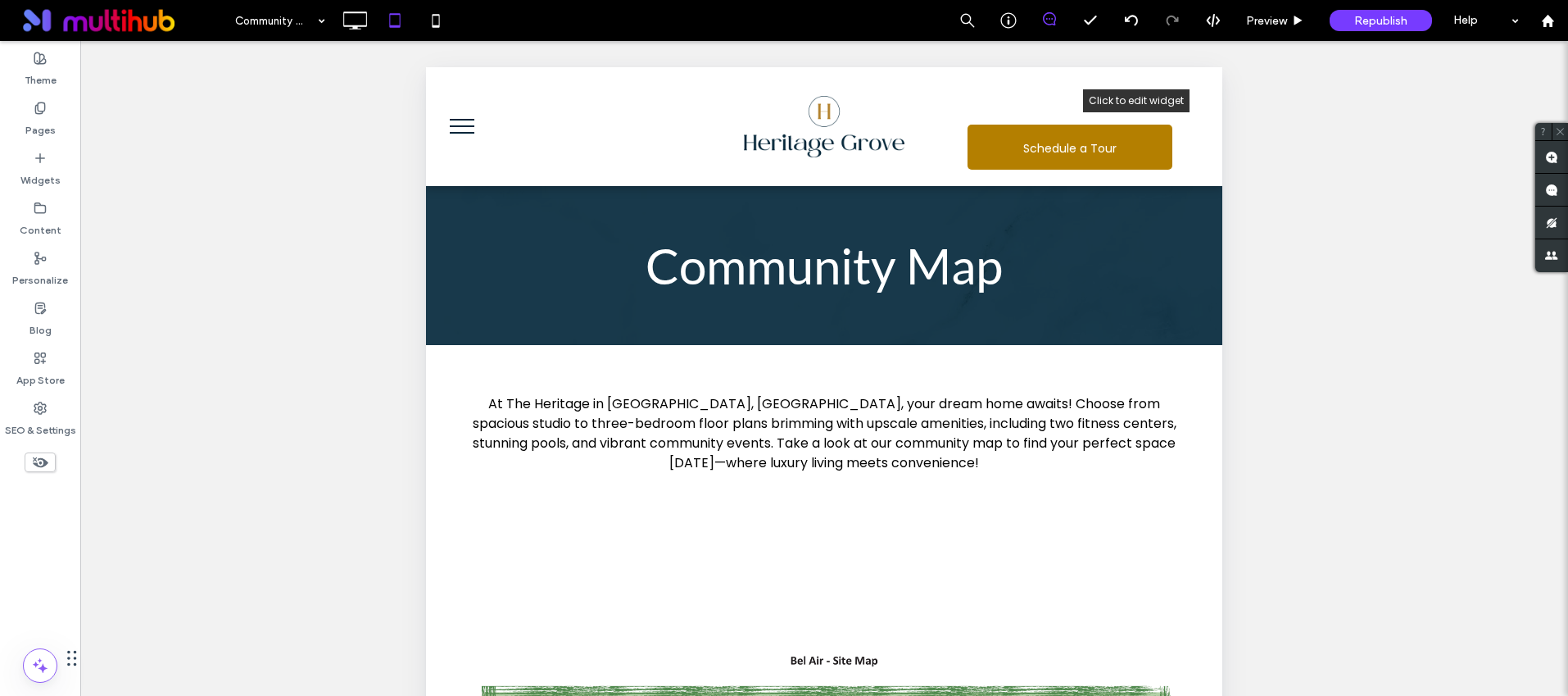
click at [474, 140] on button "menu" at bounding box center [461, 126] width 43 height 43
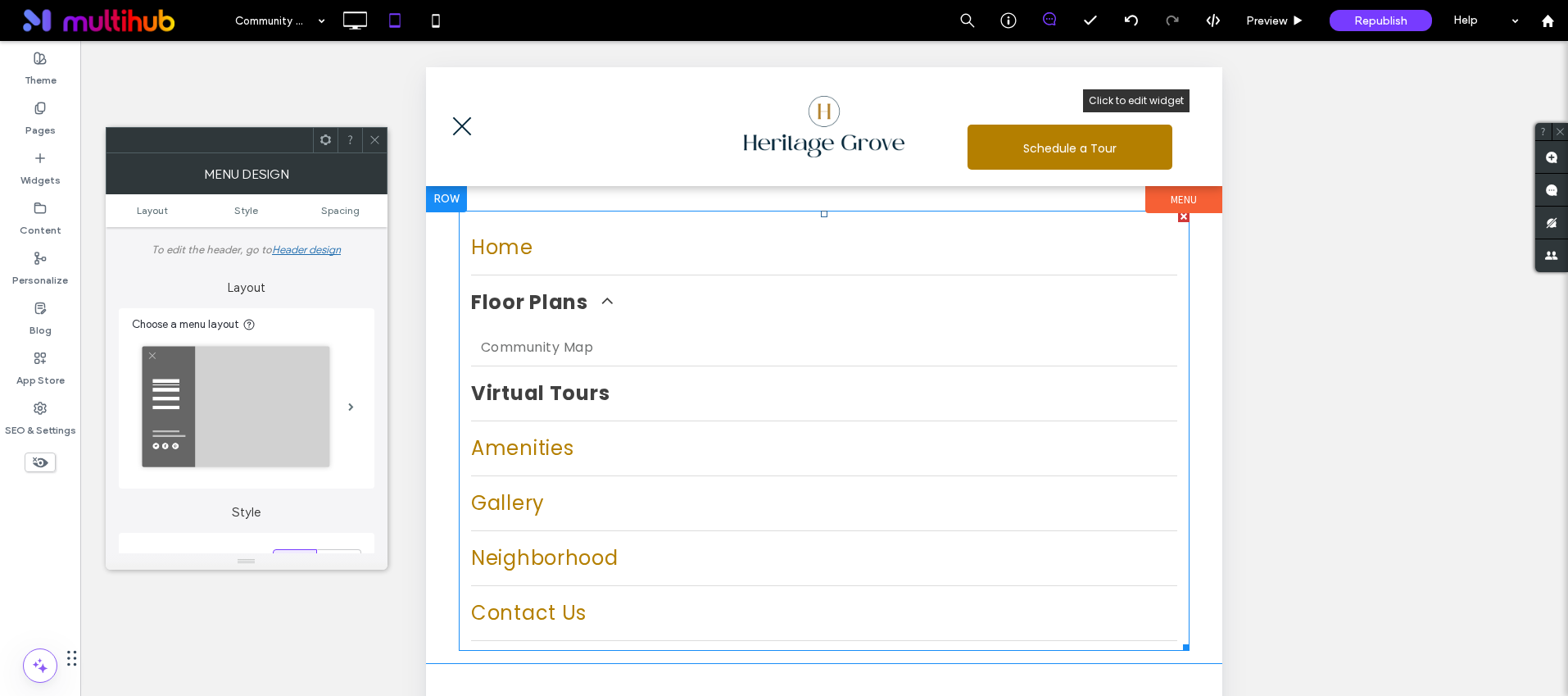
click at [656, 378] on link "Virtual Tours" at bounding box center [824, 393] width 706 height 54
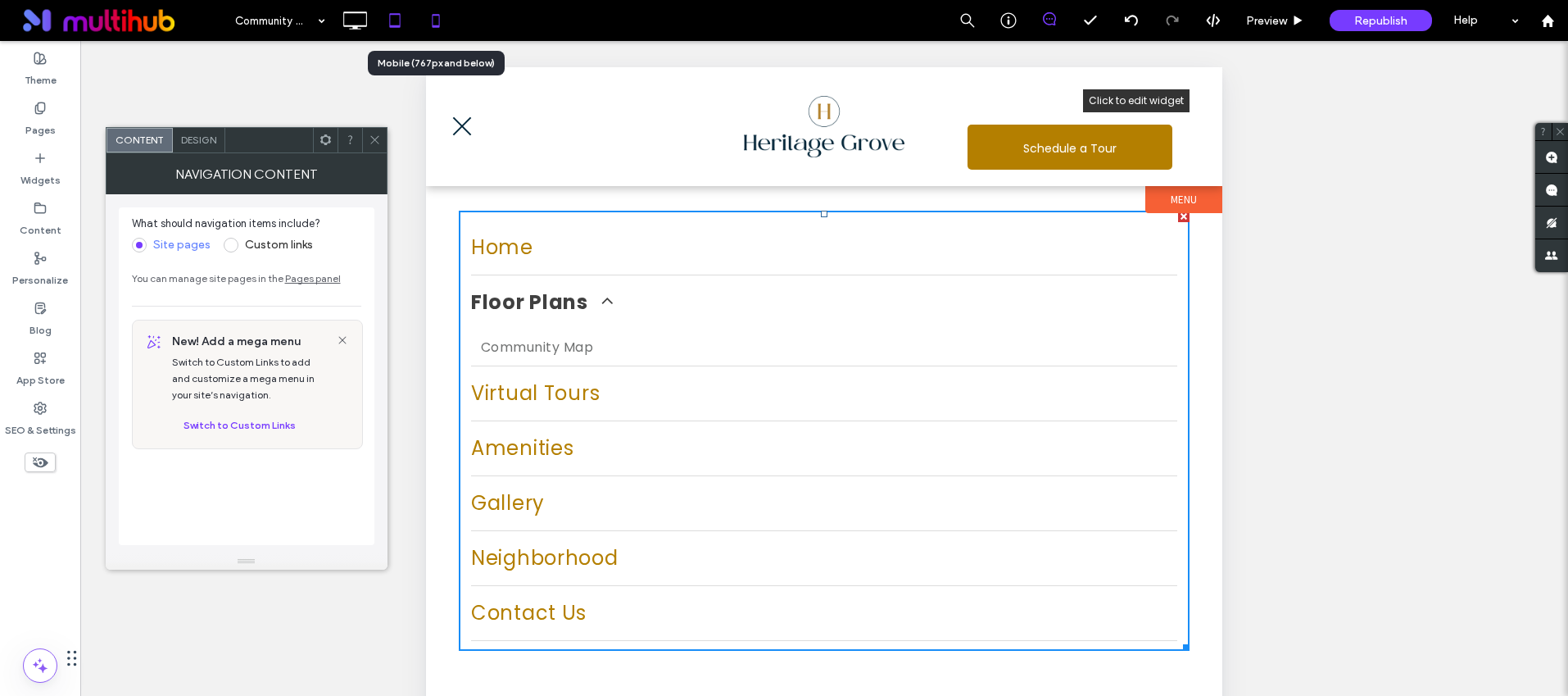
click at [431, 8] on icon at bounding box center [435, 20] width 32 height 32
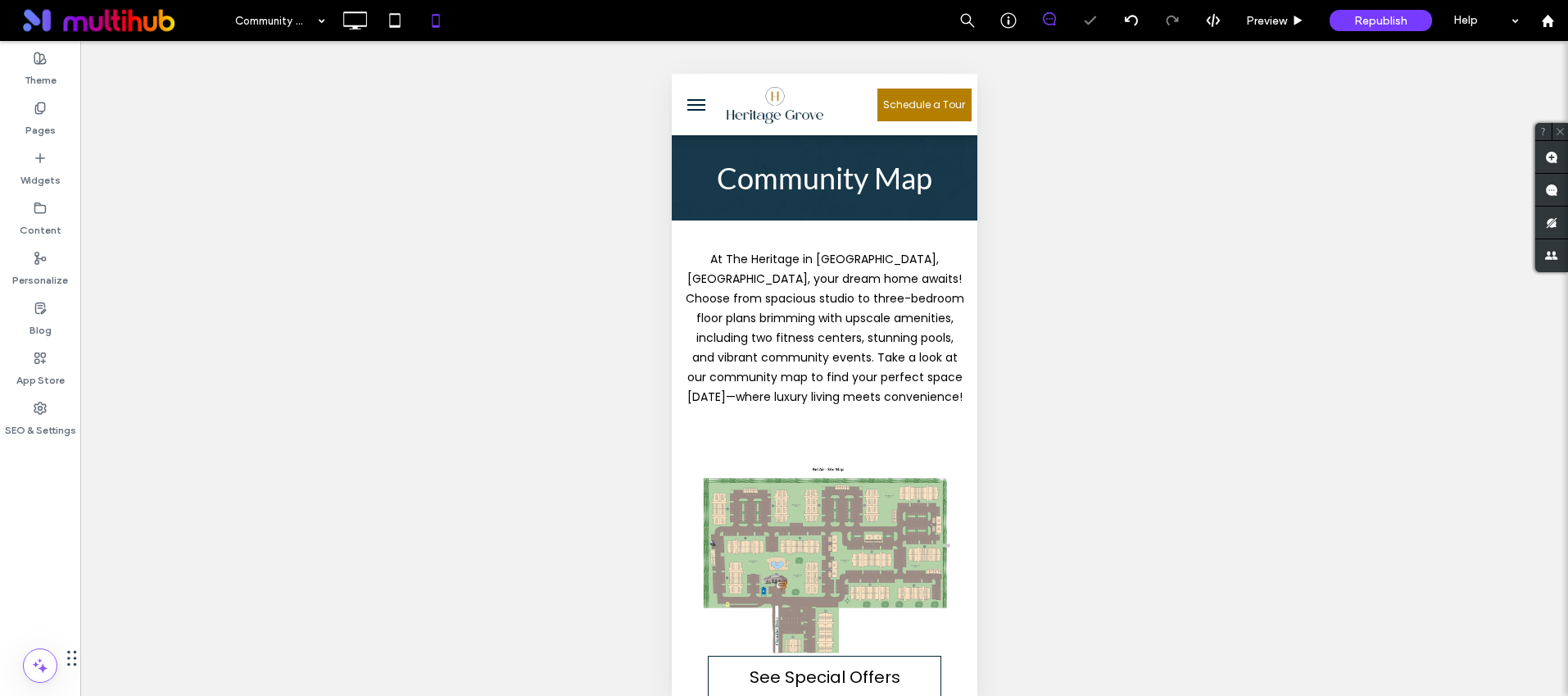
click at [695, 99] on span "menu" at bounding box center [695, 100] width 18 height 2
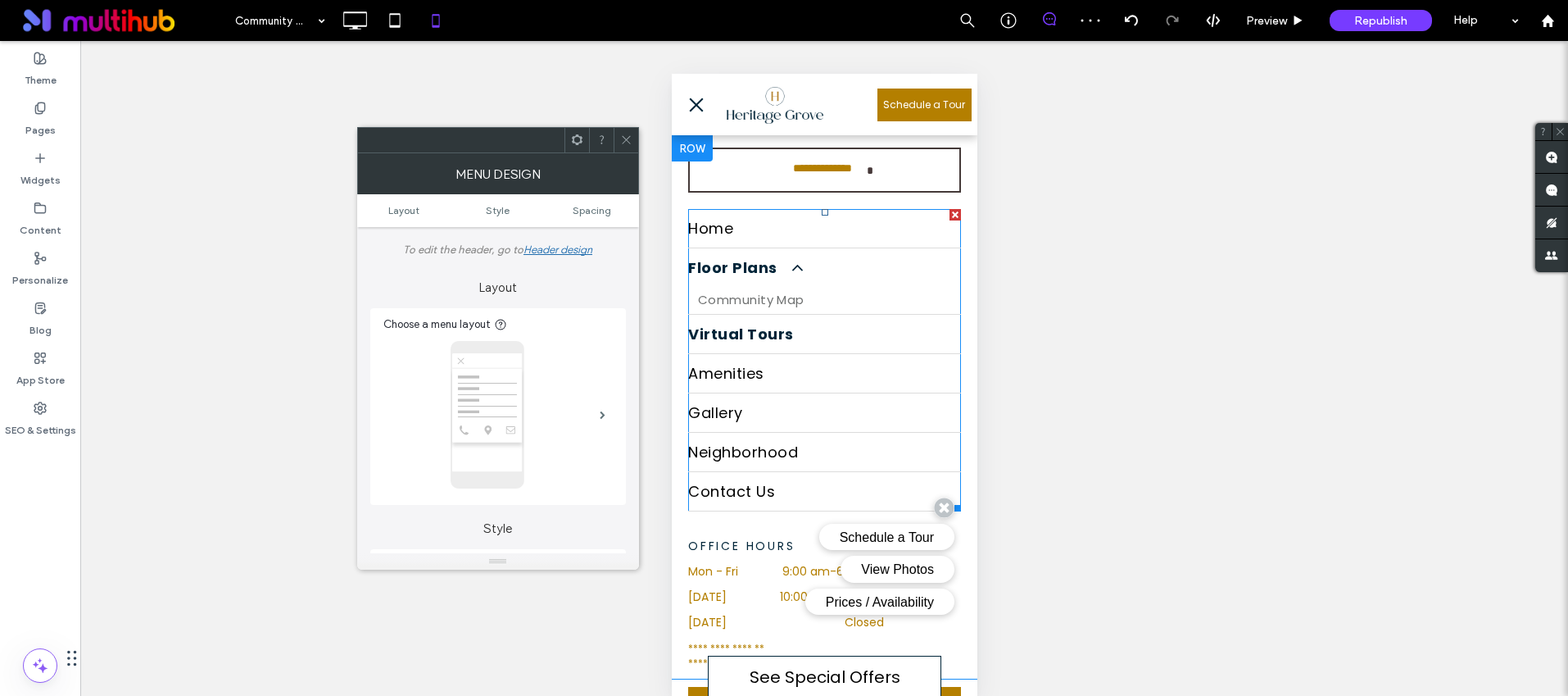
click at [916, 334] on link "Virtual Tours" at bounding box center [823, 334] width 273 height 38
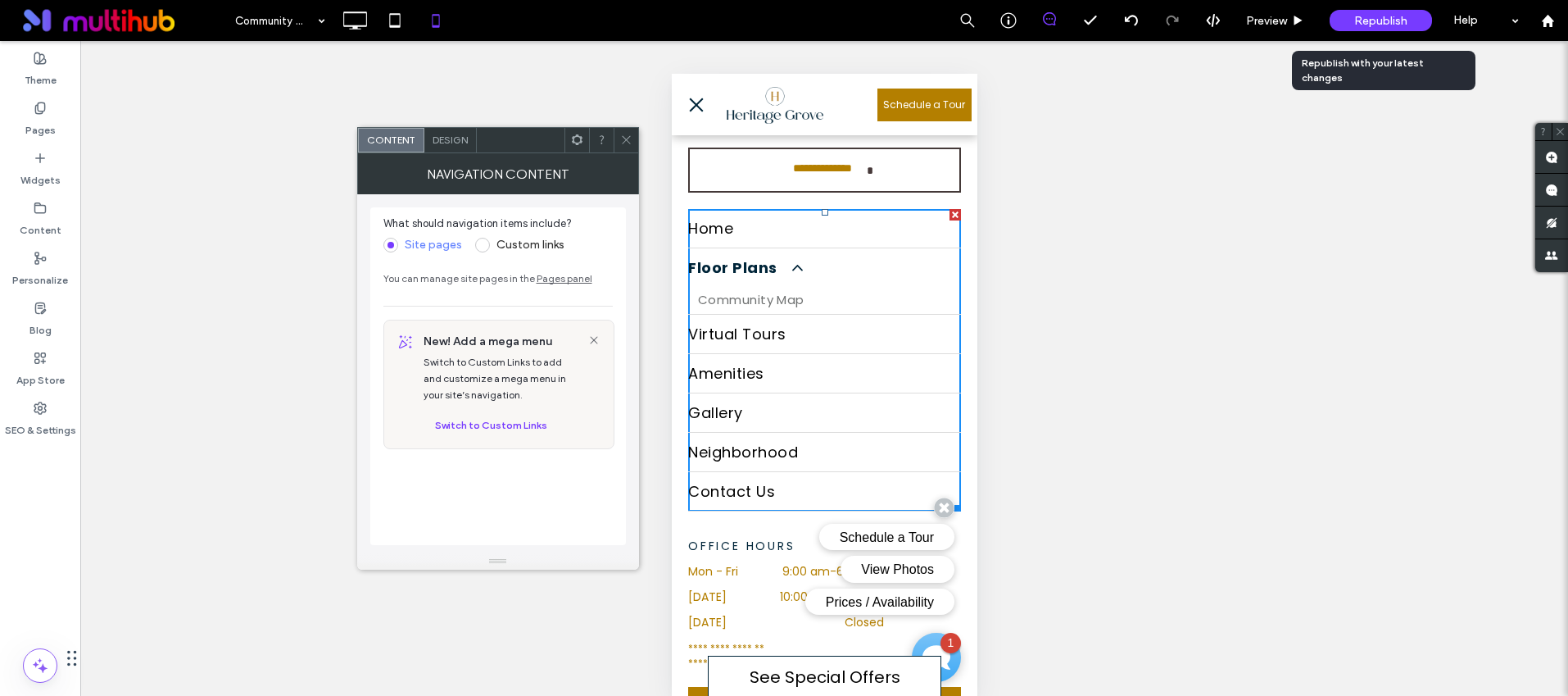
click at [1335, 25] on div "Republish" at bounding box center [1380, 20] width 102 height 21
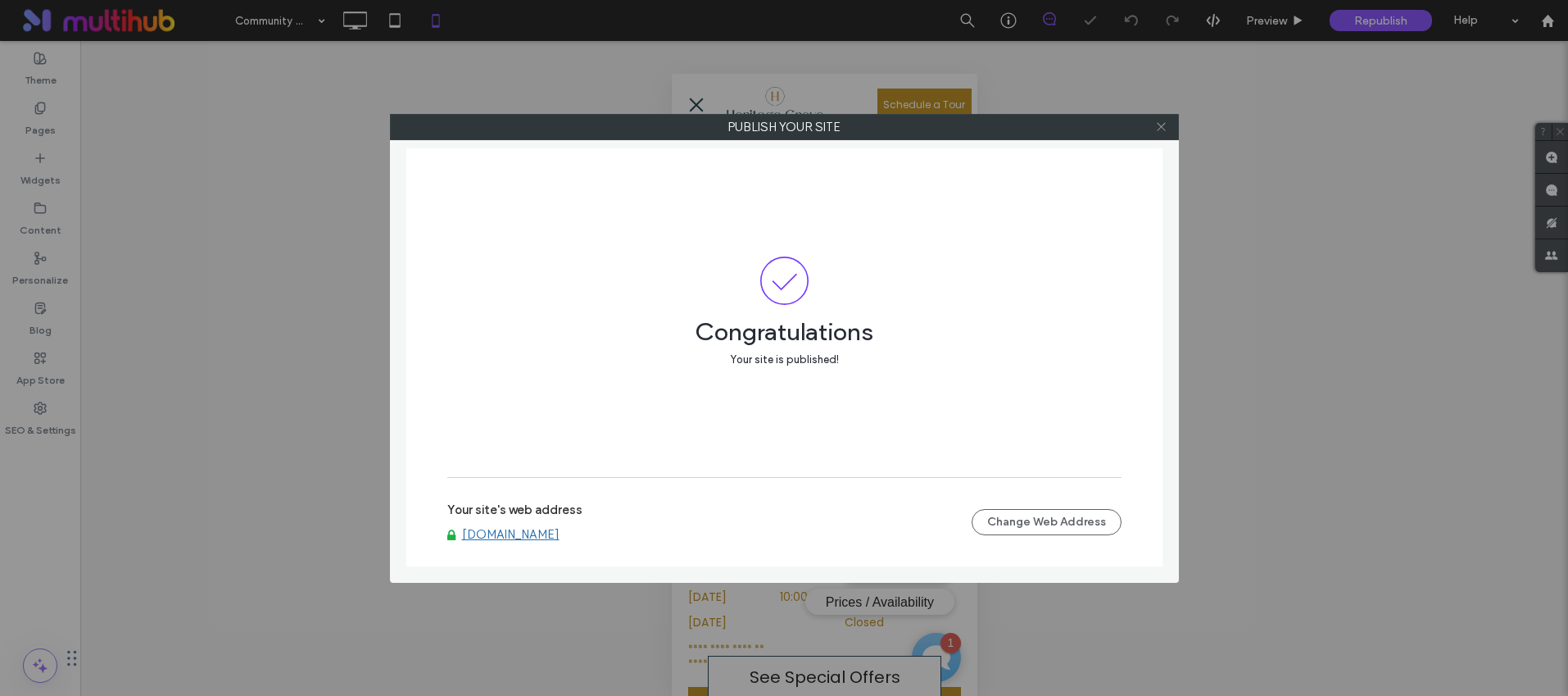
click at [1156, 124] on icon at bounding box center [1162, 127] width 12 height 12
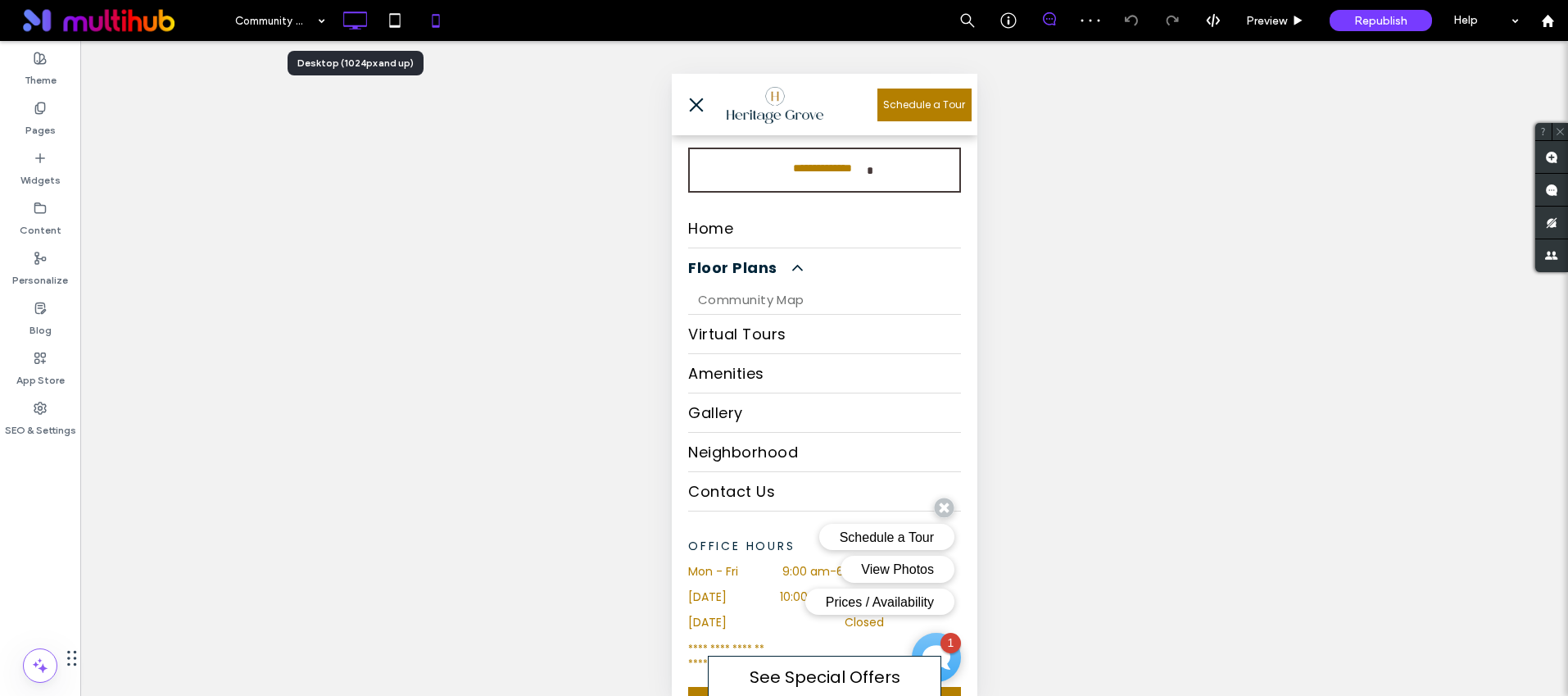
click at [358, 23] on icon at bounding box center [354, 20] width 32 height 32
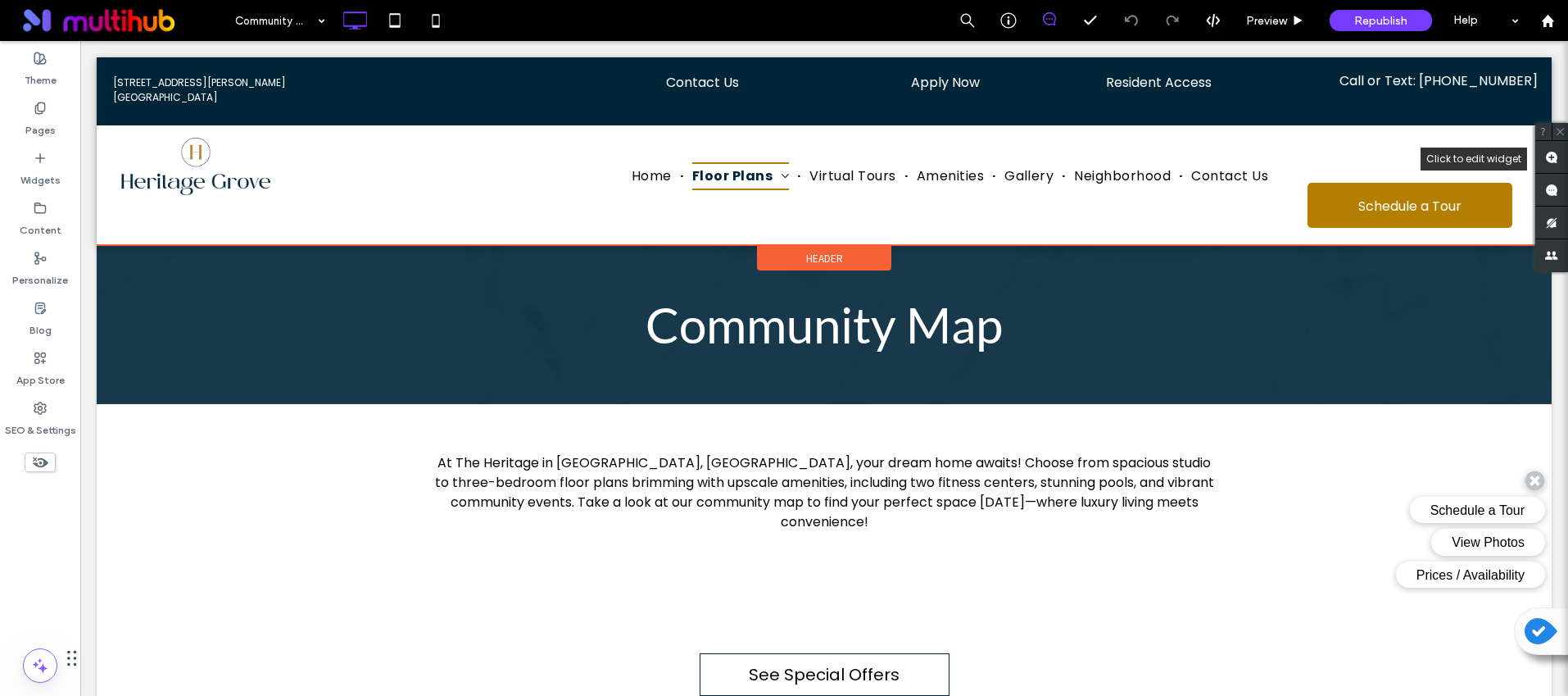
click at [829, 254] on span "Header" at bounding box center [824, 259] width 37 height 14
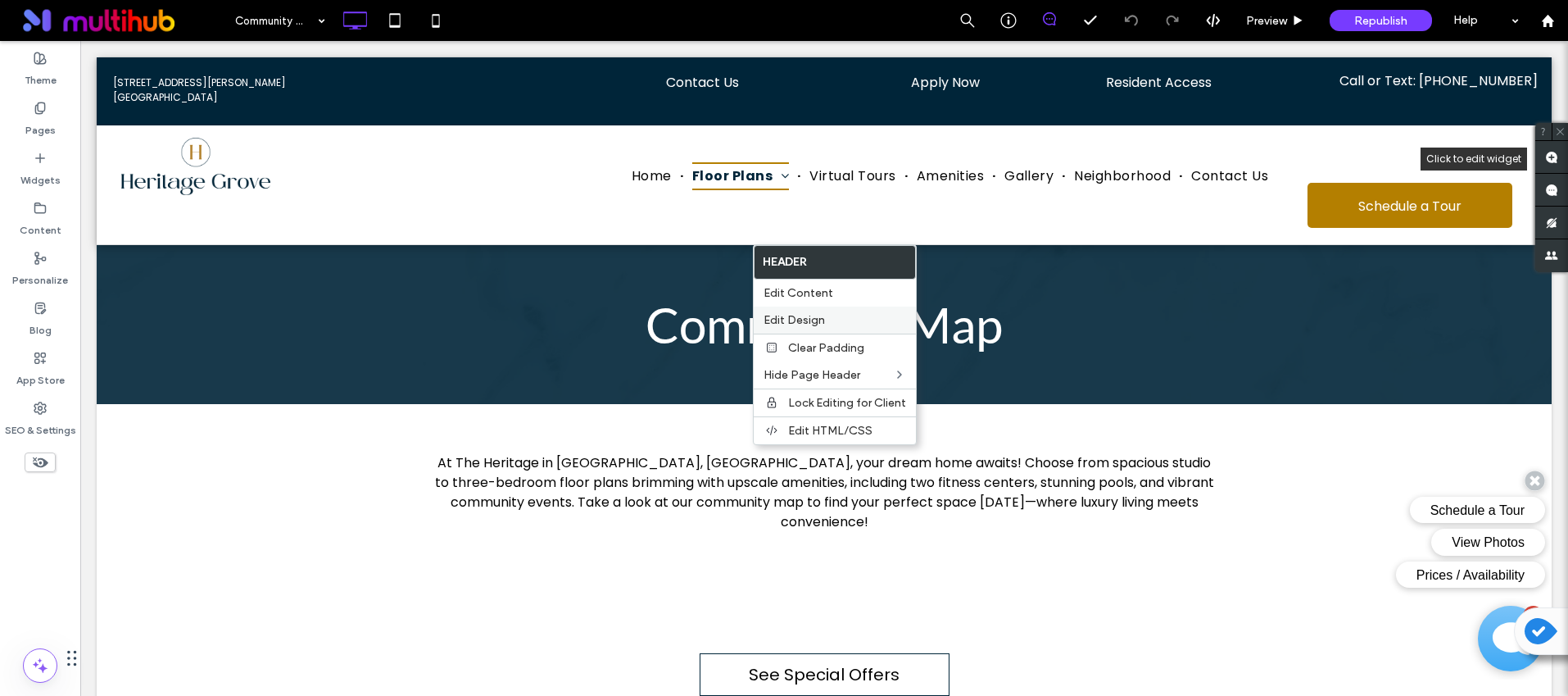
click at [835, 317] on label "Edit Design" at bounding box center [835, 320] width 142 height 14
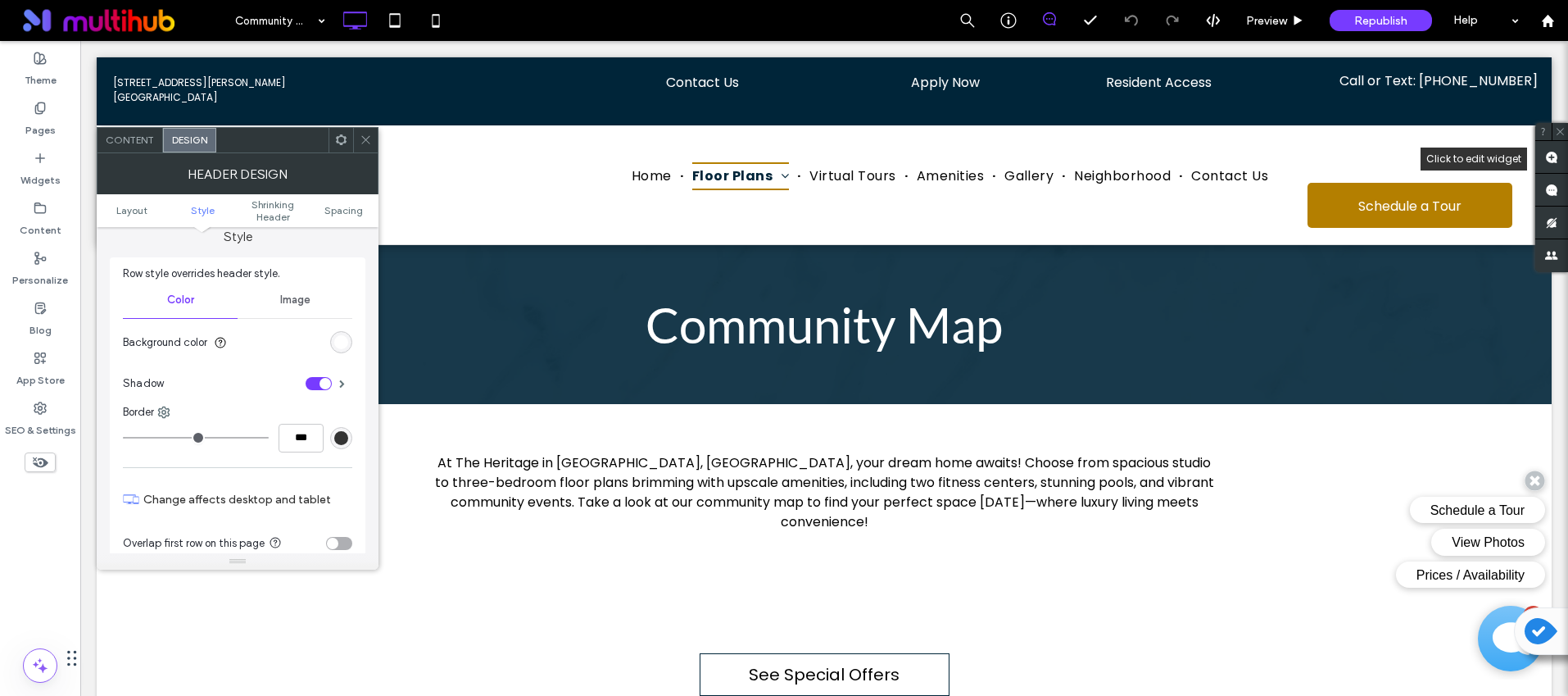
scroll to position [338, 0]
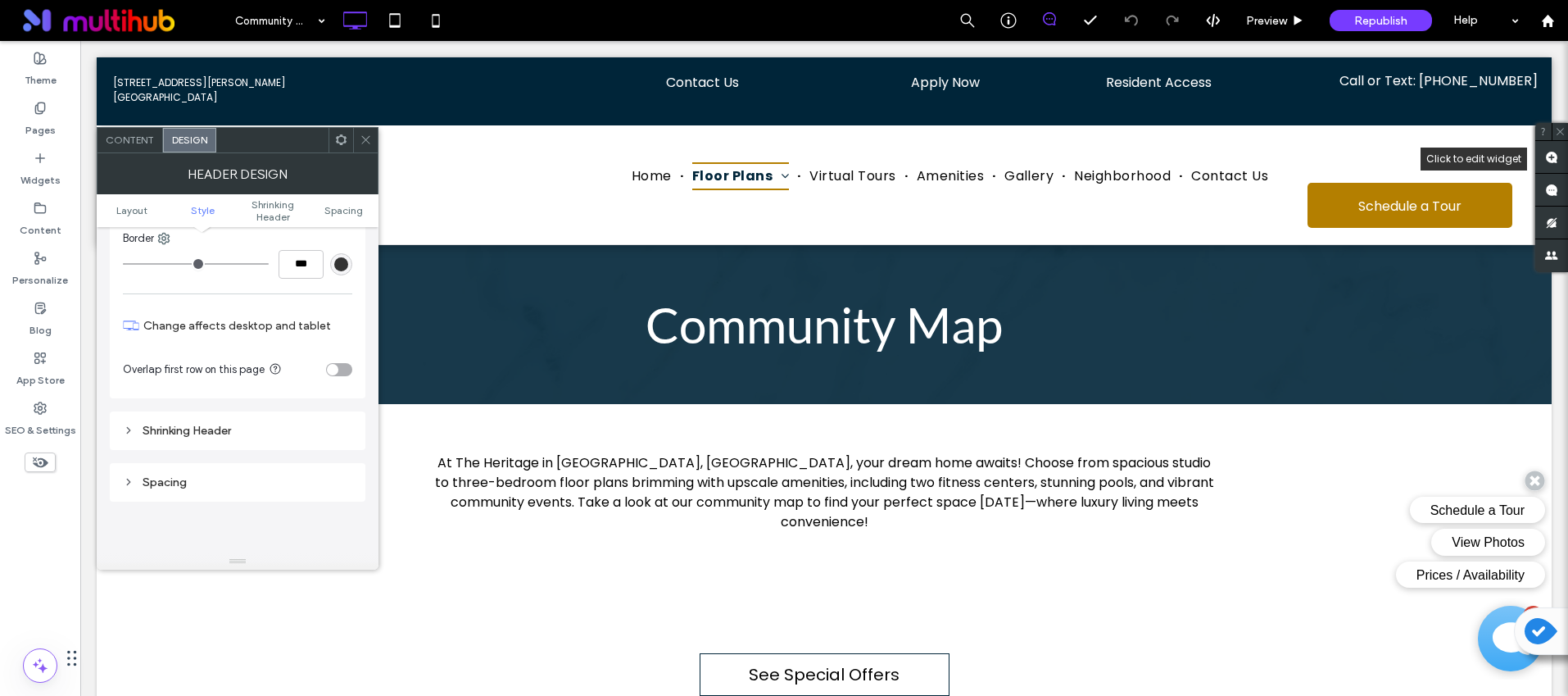
click at [195, 425] on div "Shrinking Header" at bounding box center [238, 431] width 229 height 14
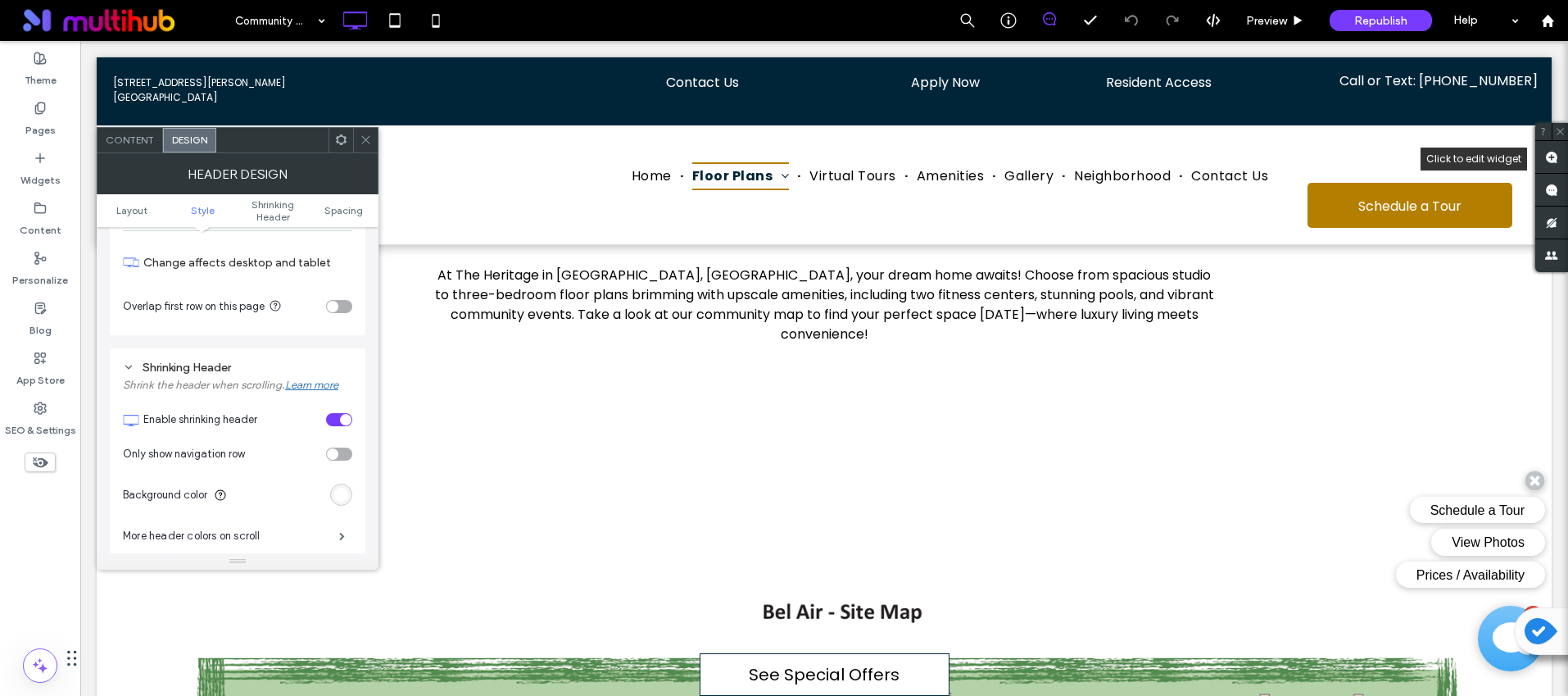
scroll to position [532, 0]
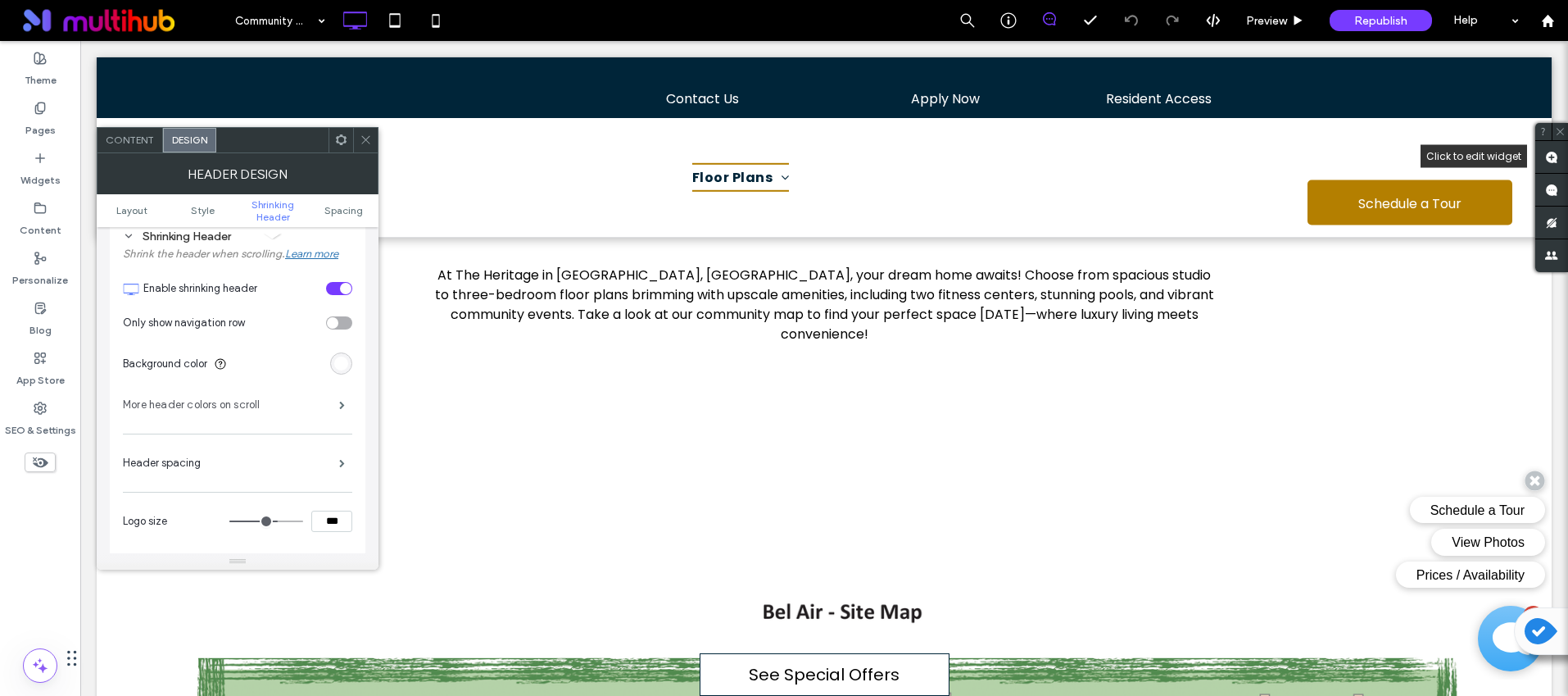
click at [225, 405] on label "More header colors on scroll" at bounding box center [231, 404] width 216 height 32
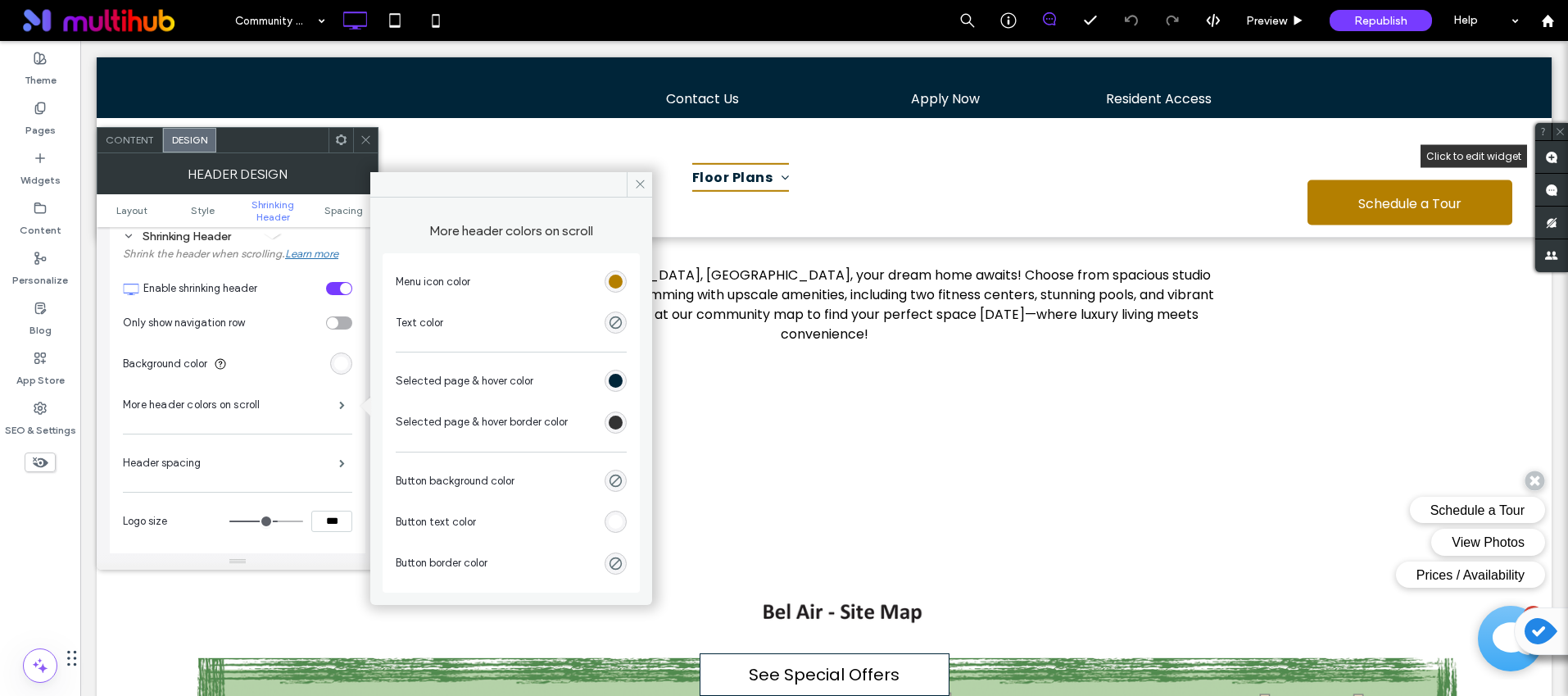
click at [616, 525] on div "rgb(255, 255, 255)" at bounding box center [615, 522] width 14 height 14
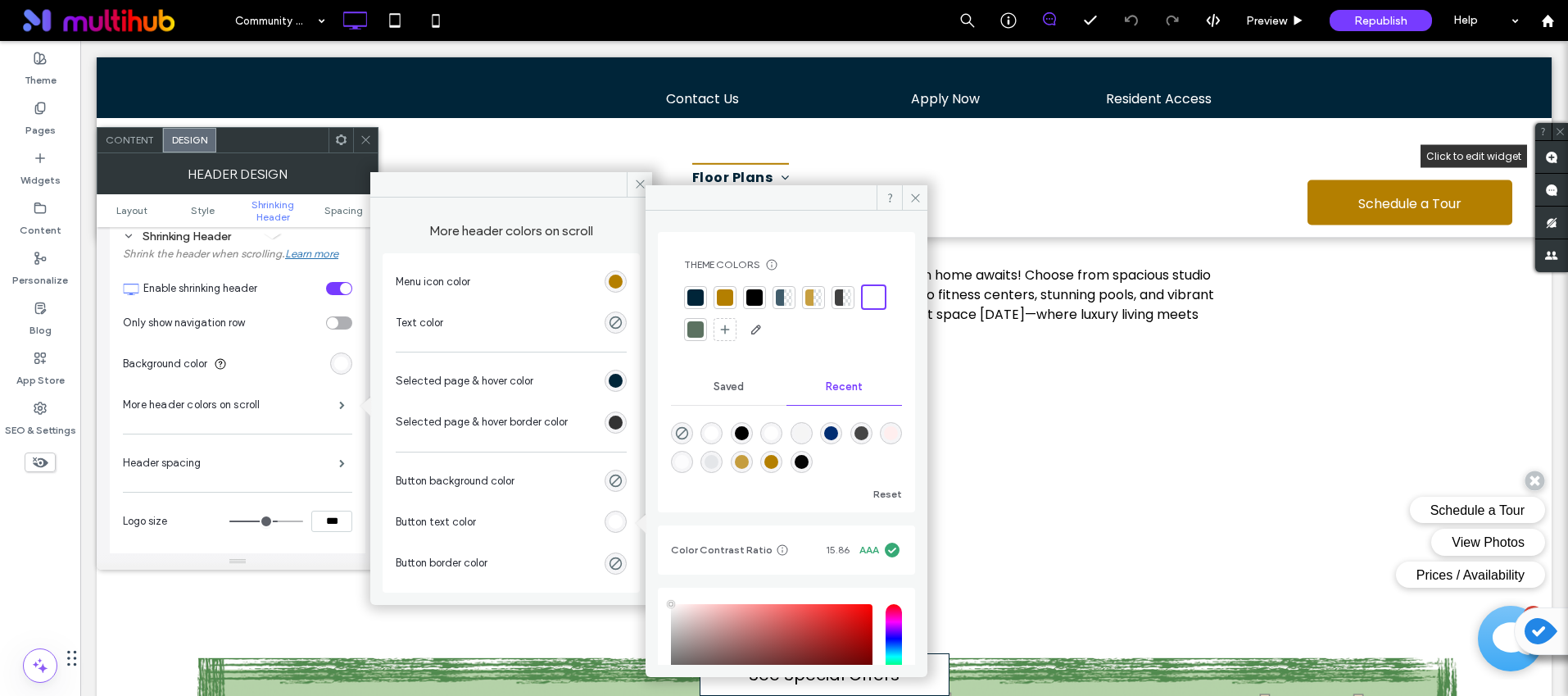
click at [699, 300] on div at bounding box center [695, 297] width 17 height 17
click at [867, 306] on div at bounding box center [875, 297] width 17 height 17
click at [639, 181] on icon at bounding box center [640, 184] width 12 height 12
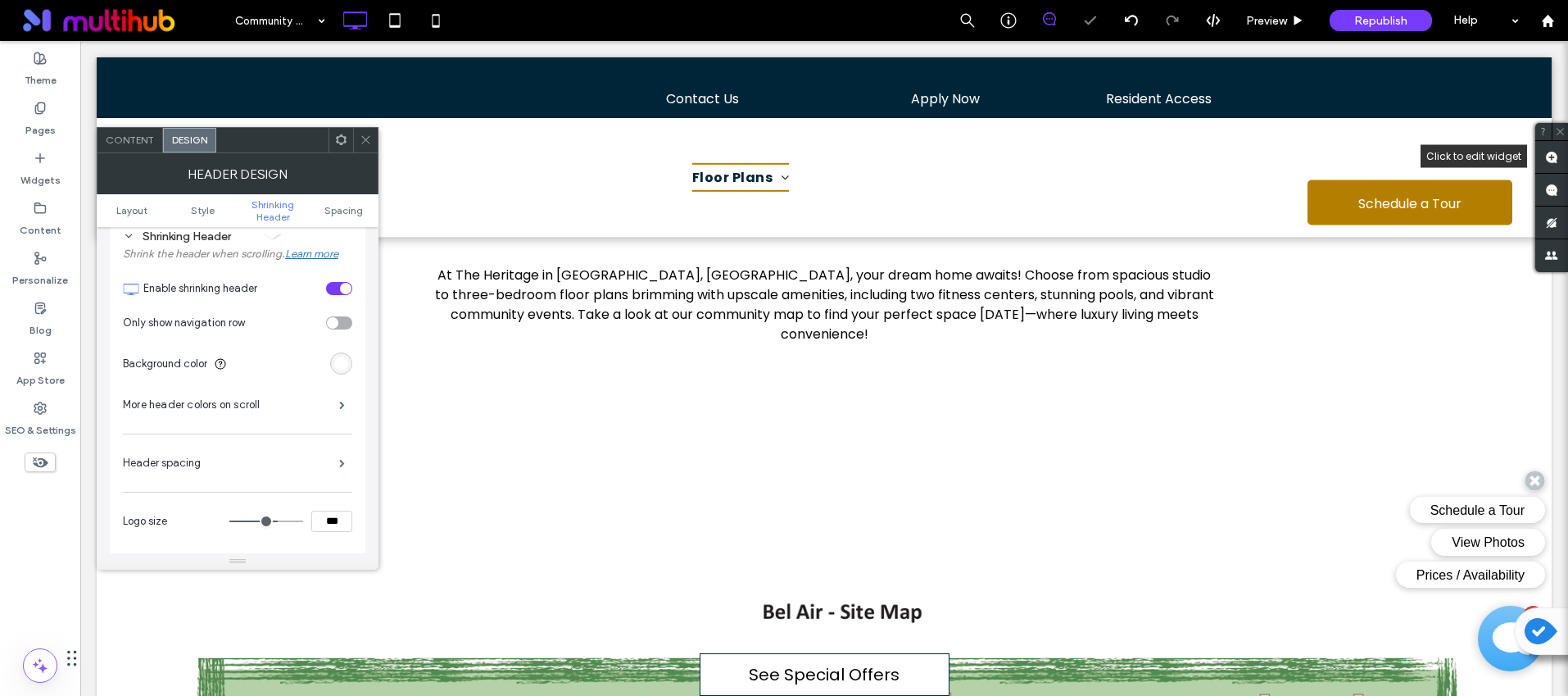
click at [364, 137] on icon at bounding box center [365, 140] width 12 height 12
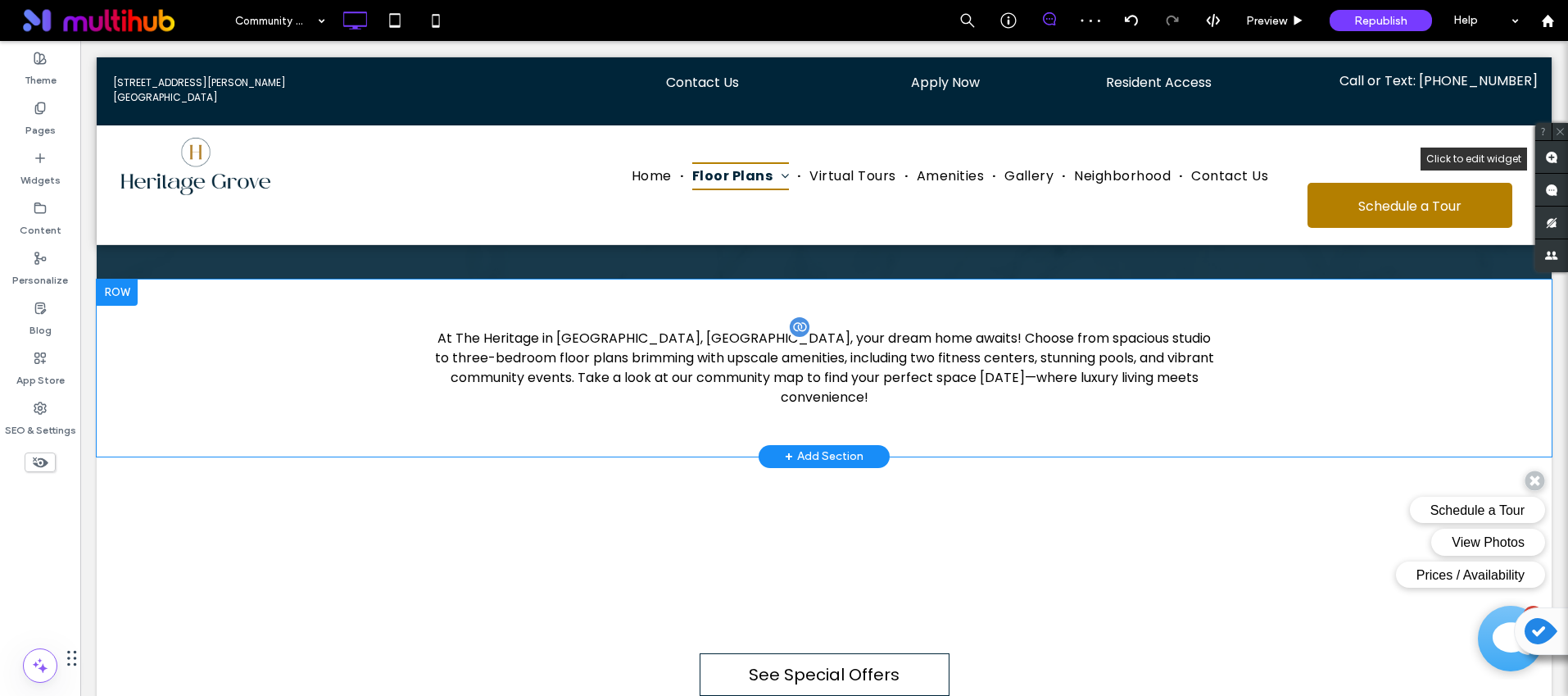
scroll to position [156, 0]
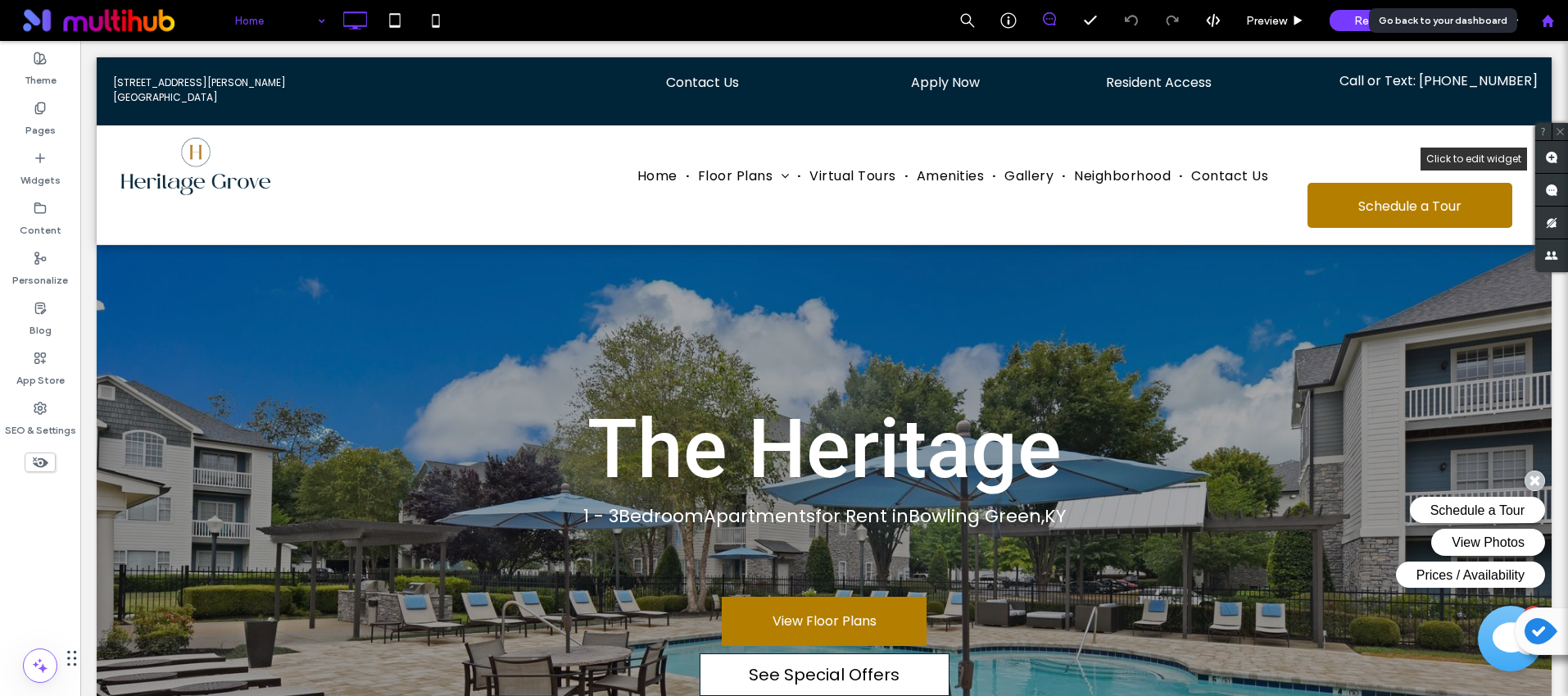
click at [1542, 16] on icon at bounding box center [1548, 21] width 14 height 14
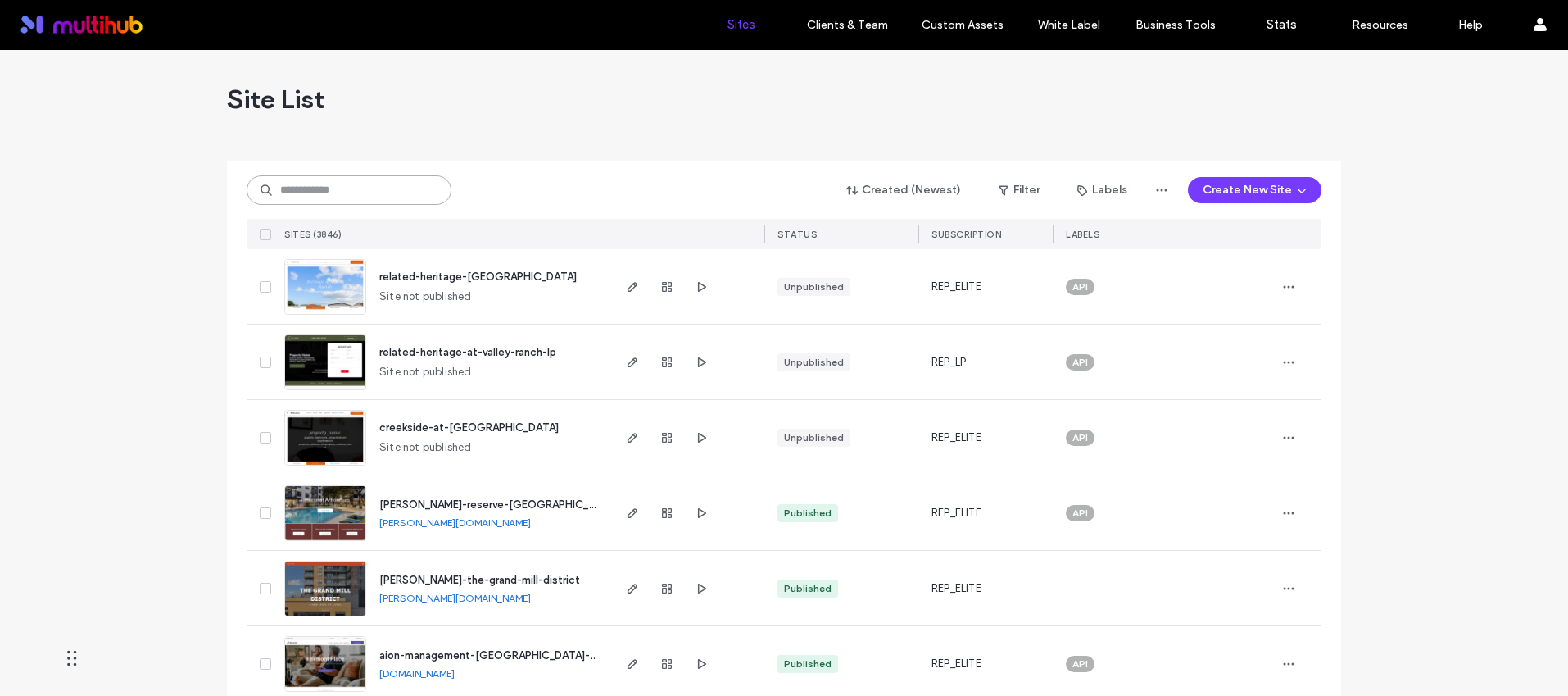
click at [366, 190] on input at bounding box center [349, 191] width 205 height 30
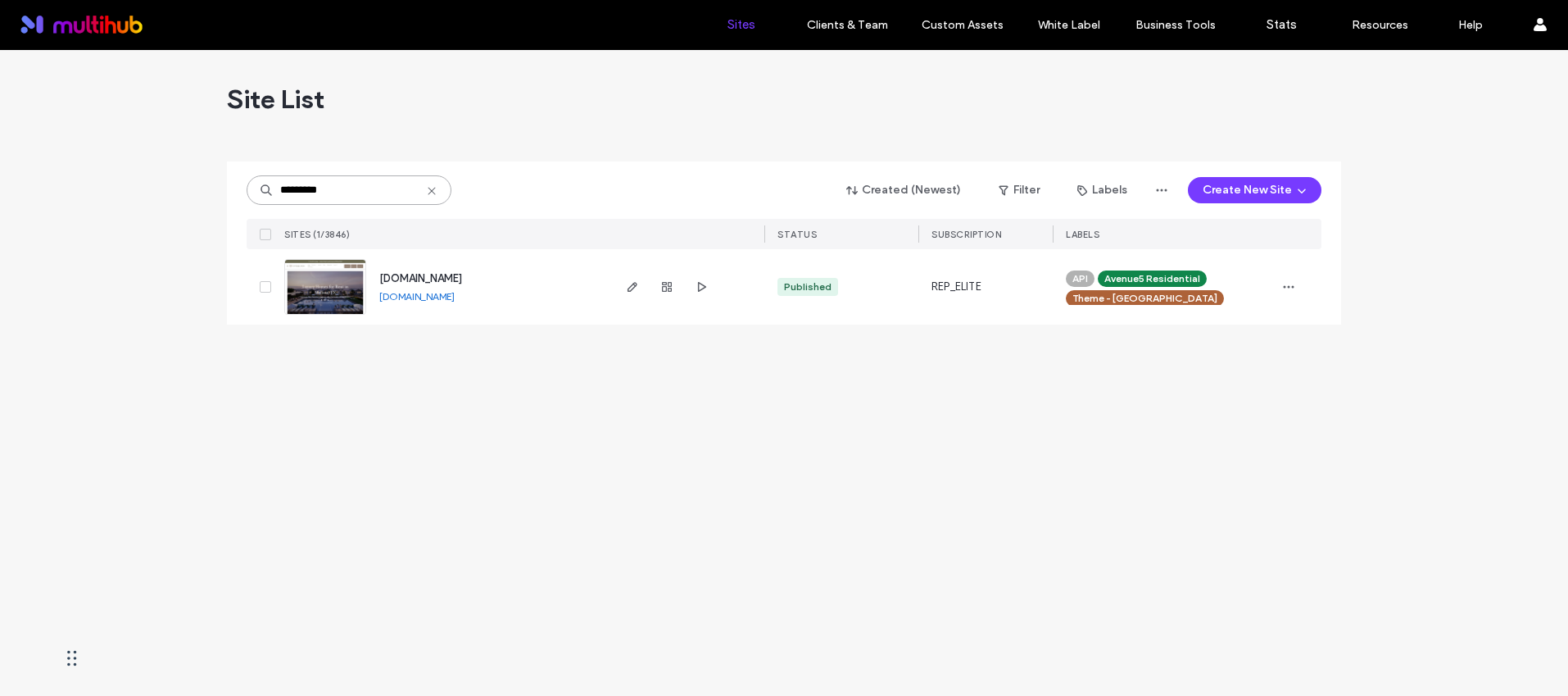
type input "*********"
click at [462, 272] on span "[DOMAIN_NAME]" at bounding box center [420, 278] width 83 height 12
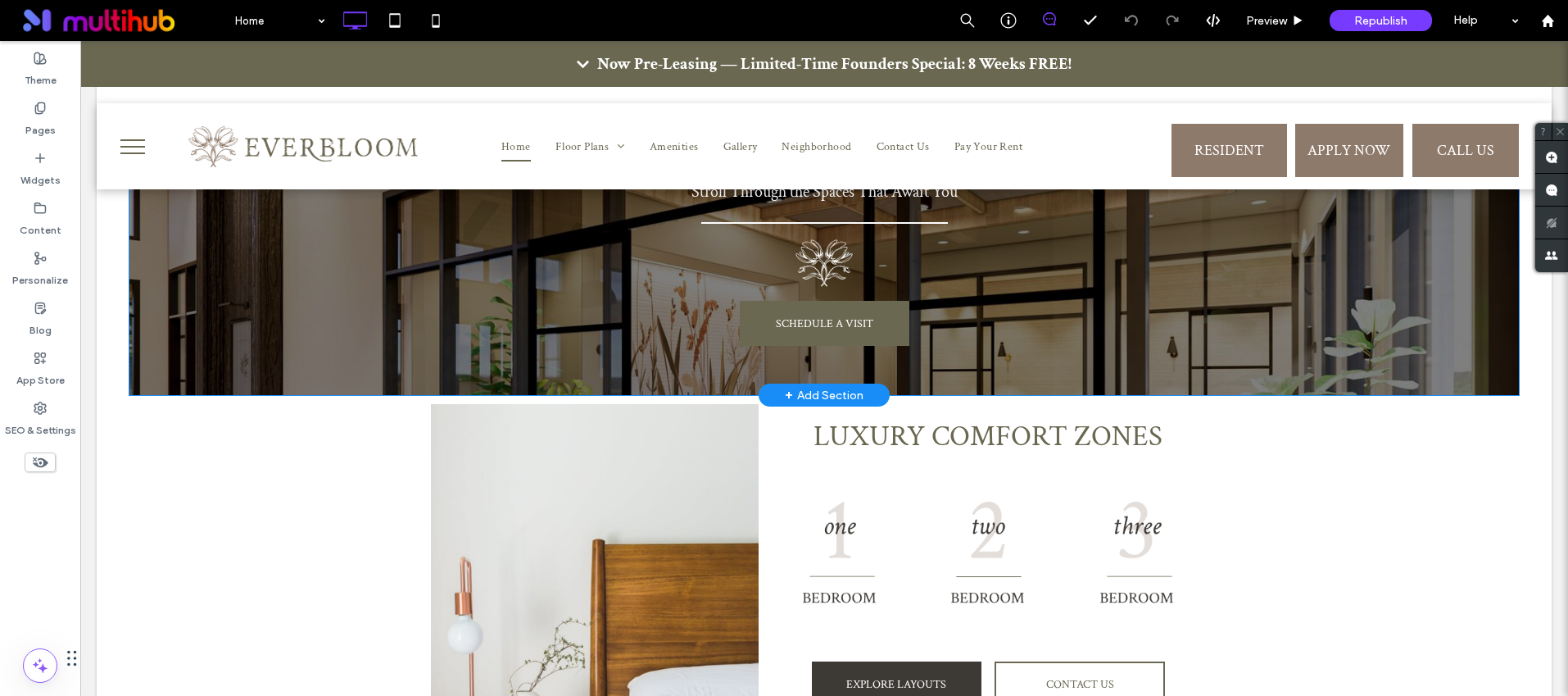
scroll to position [1362, 0]
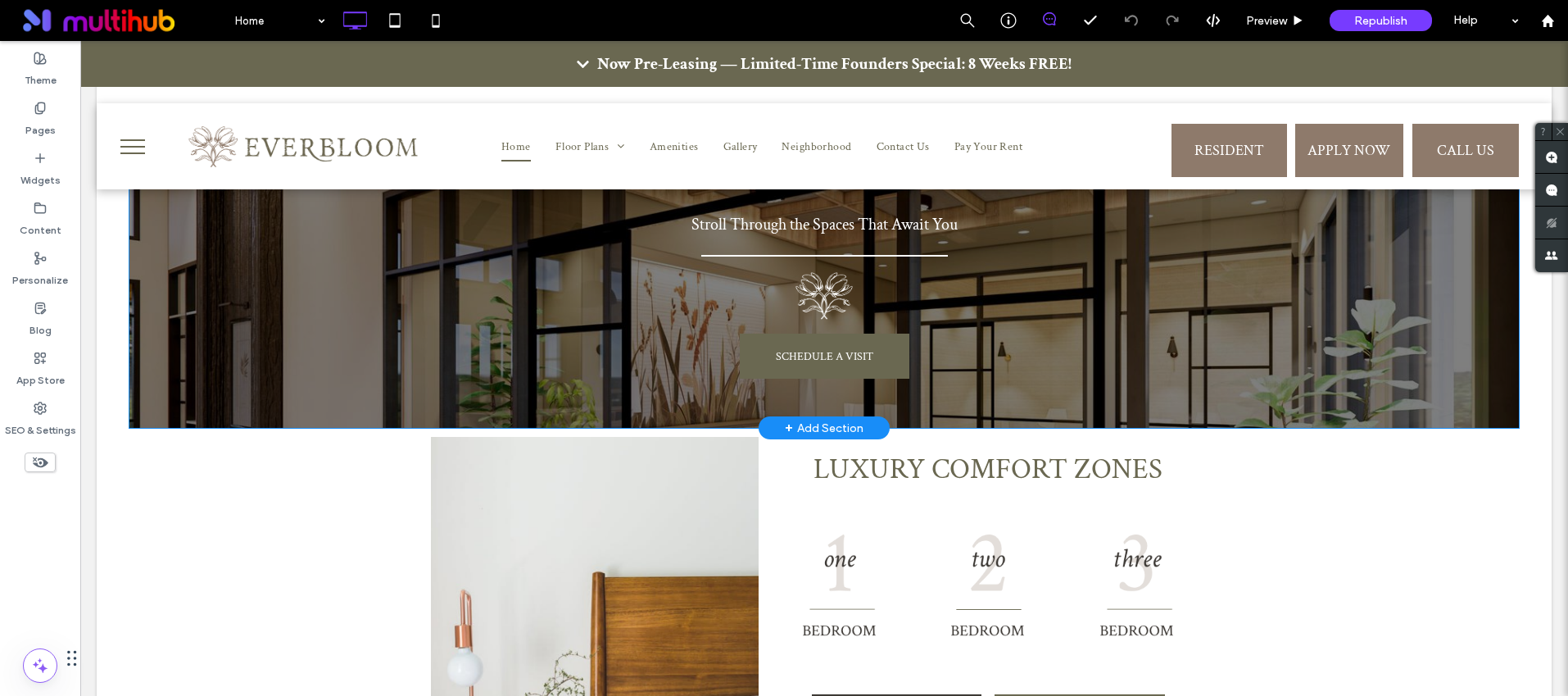
click at [833, 419] on div "+ Add Section" at bounding box center [824, 428] width 79 height 18
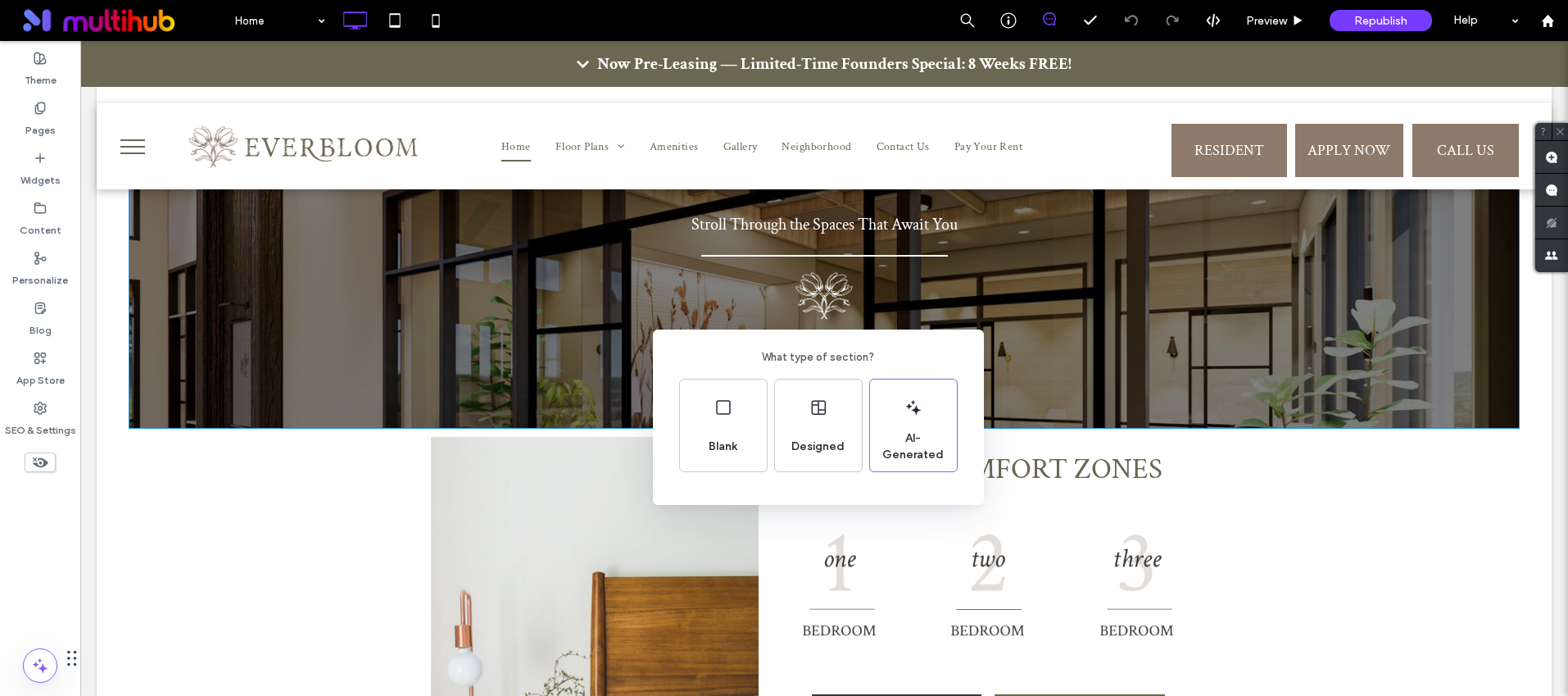
click at [816, 307] on div "What type of section? Blank Designed AI-Generated" at bounding box center [784, 388] width 1568 height 776
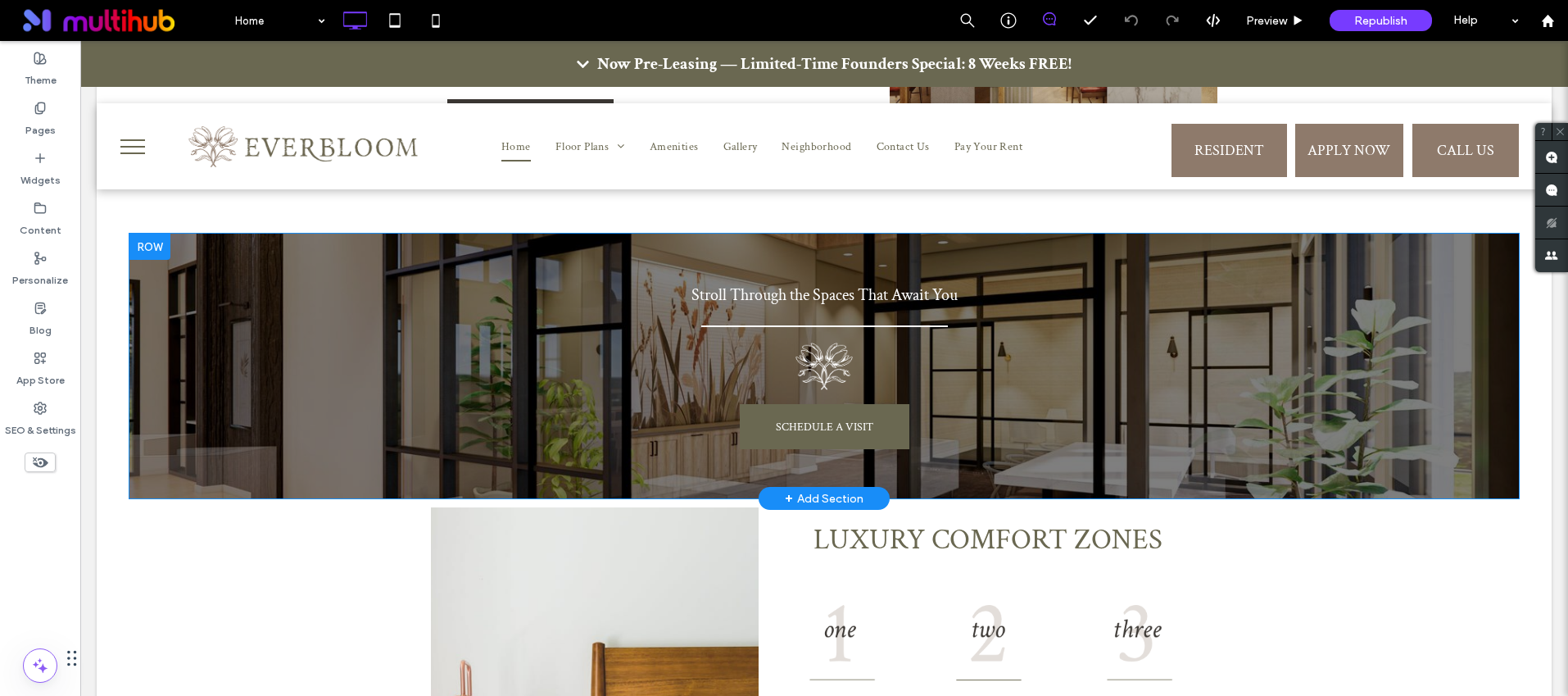
scroll to position [1277, 0]
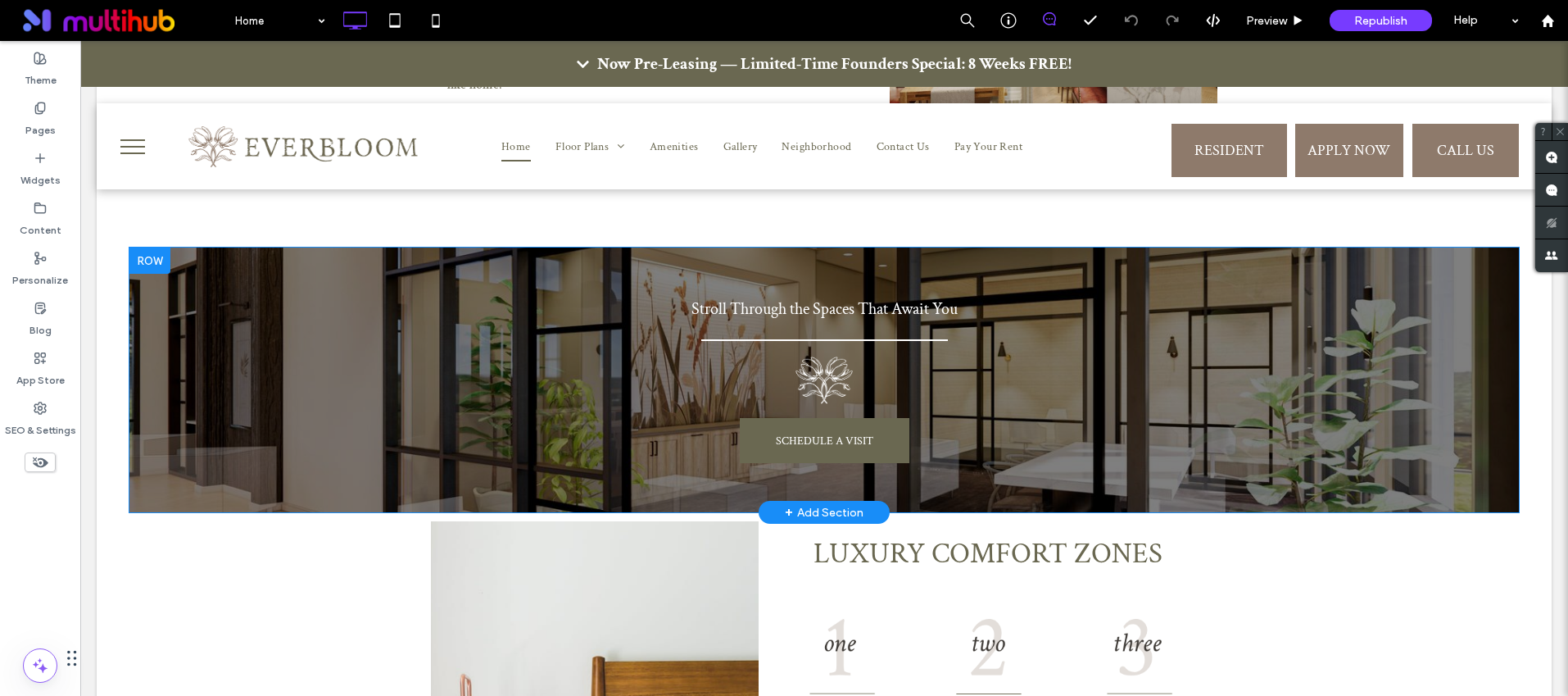
click at [811, 503] on div "+ Add Section" at bounding box center [824, 512] width 79 height 18
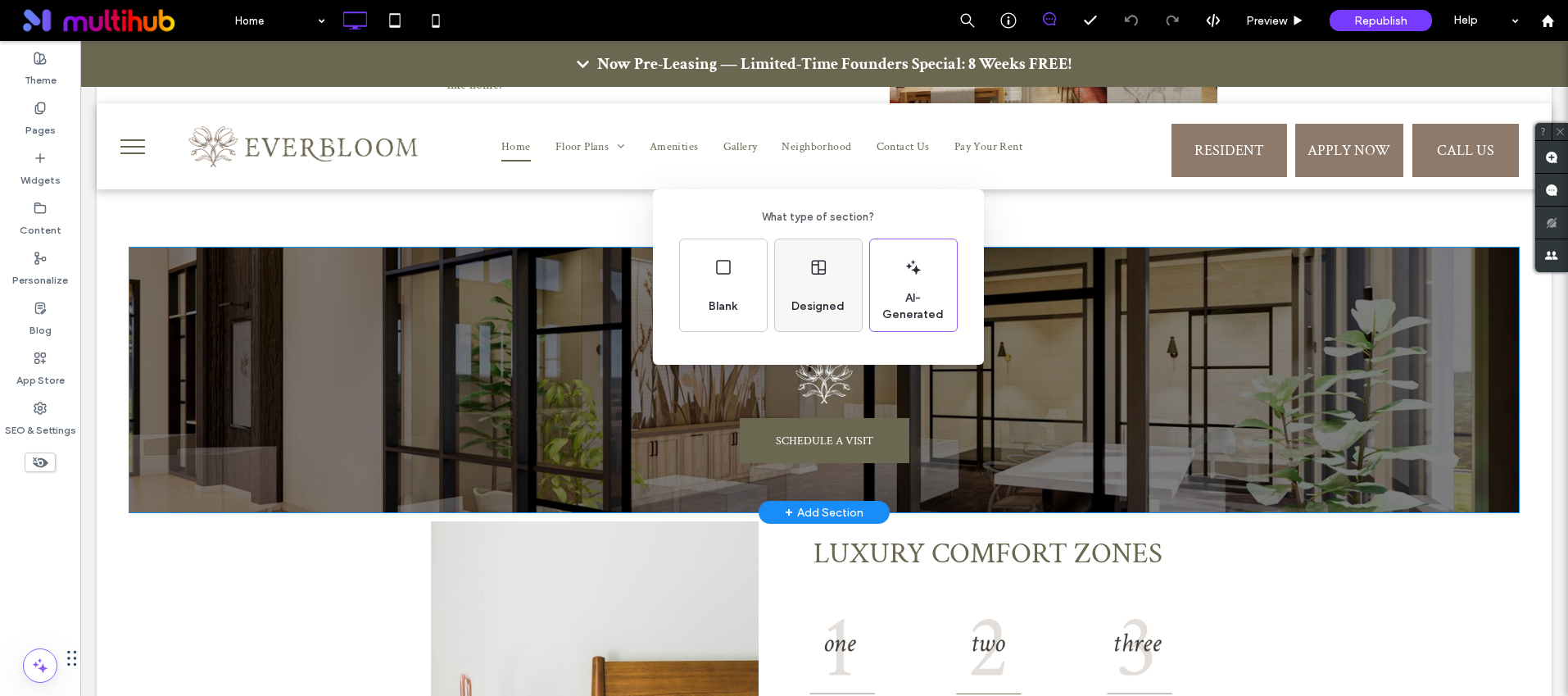
click at [821, 289] on div "Designed" at bounding box center [818, 306] width 66 height 36
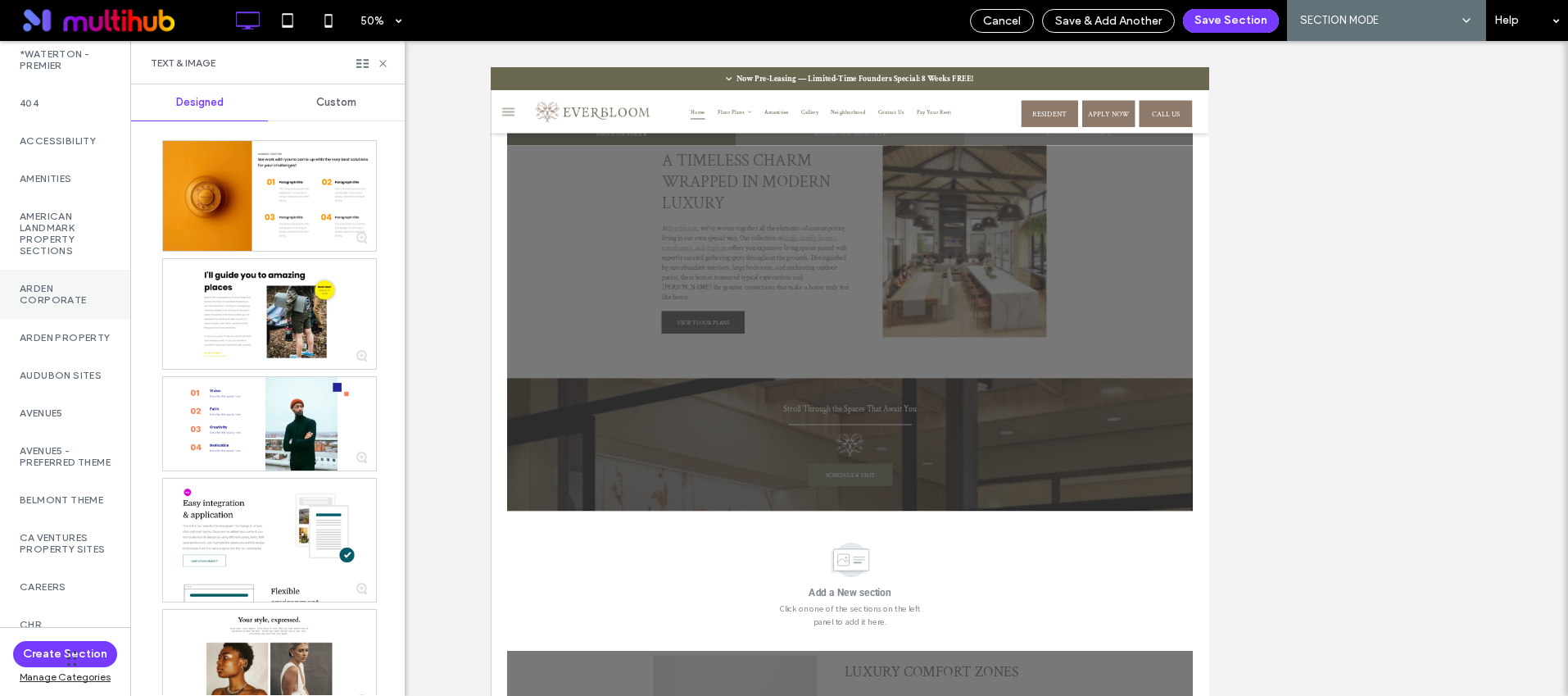
scroll to position [1380, 0]
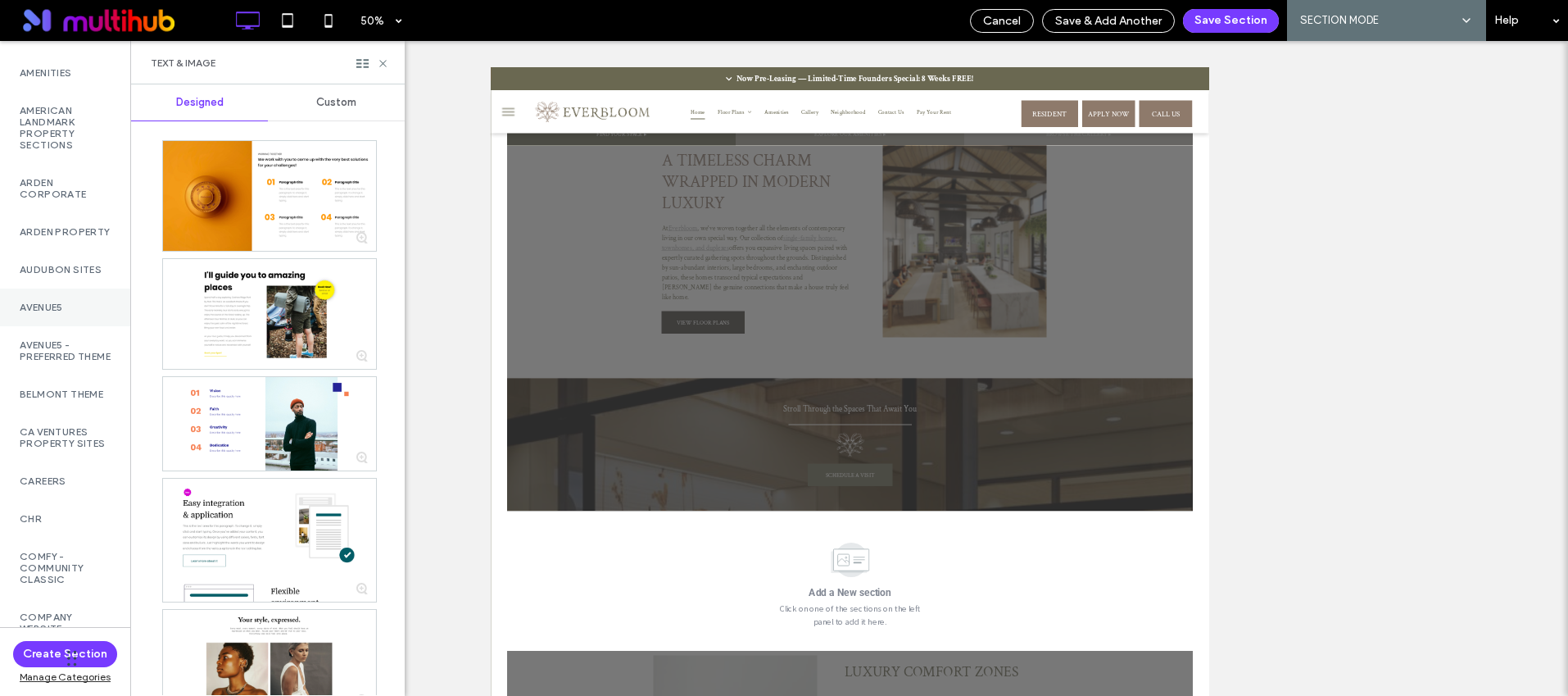
click at [51, 313] on label "Avenue5" at bounding box center [65, 307] width 91 height 11
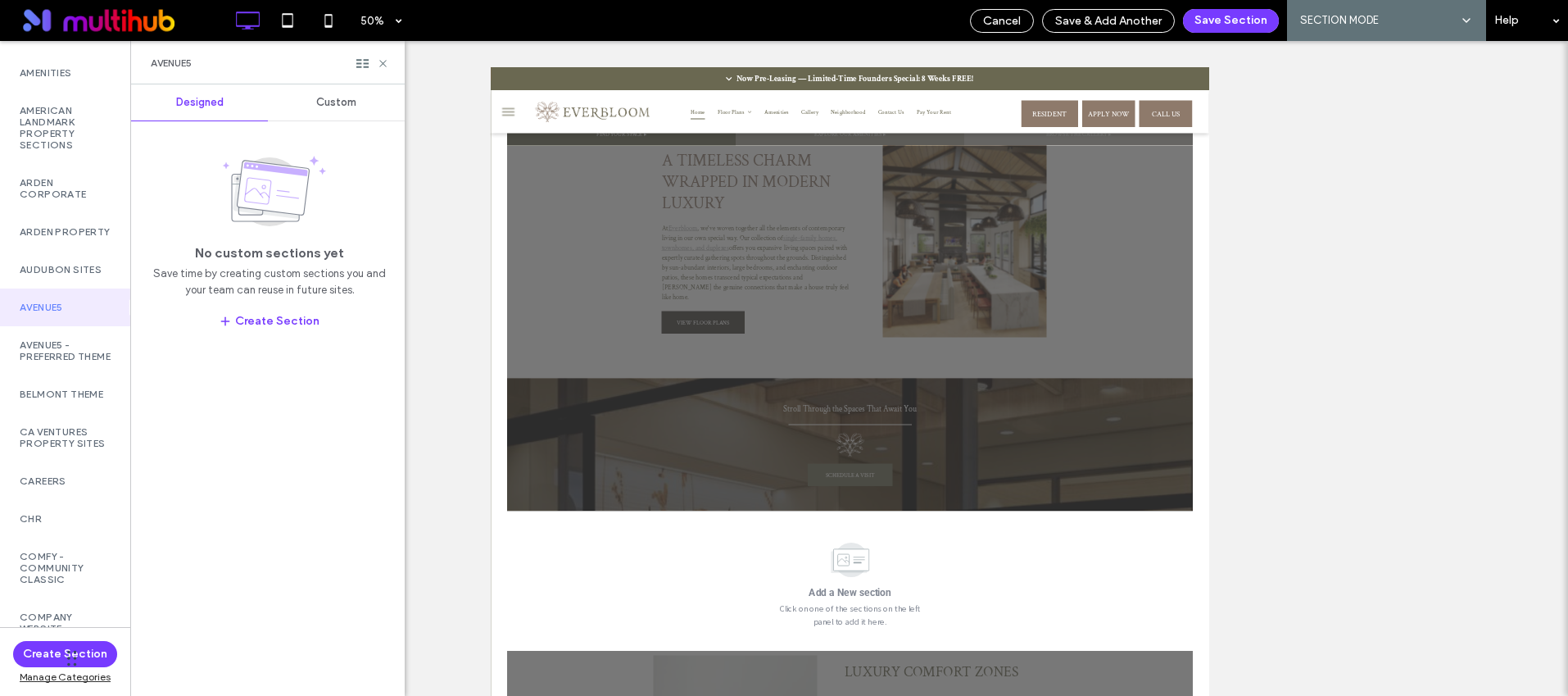
click at [327, 105] on span "Custom" at bounding box center [336, 102] width 40 height 13
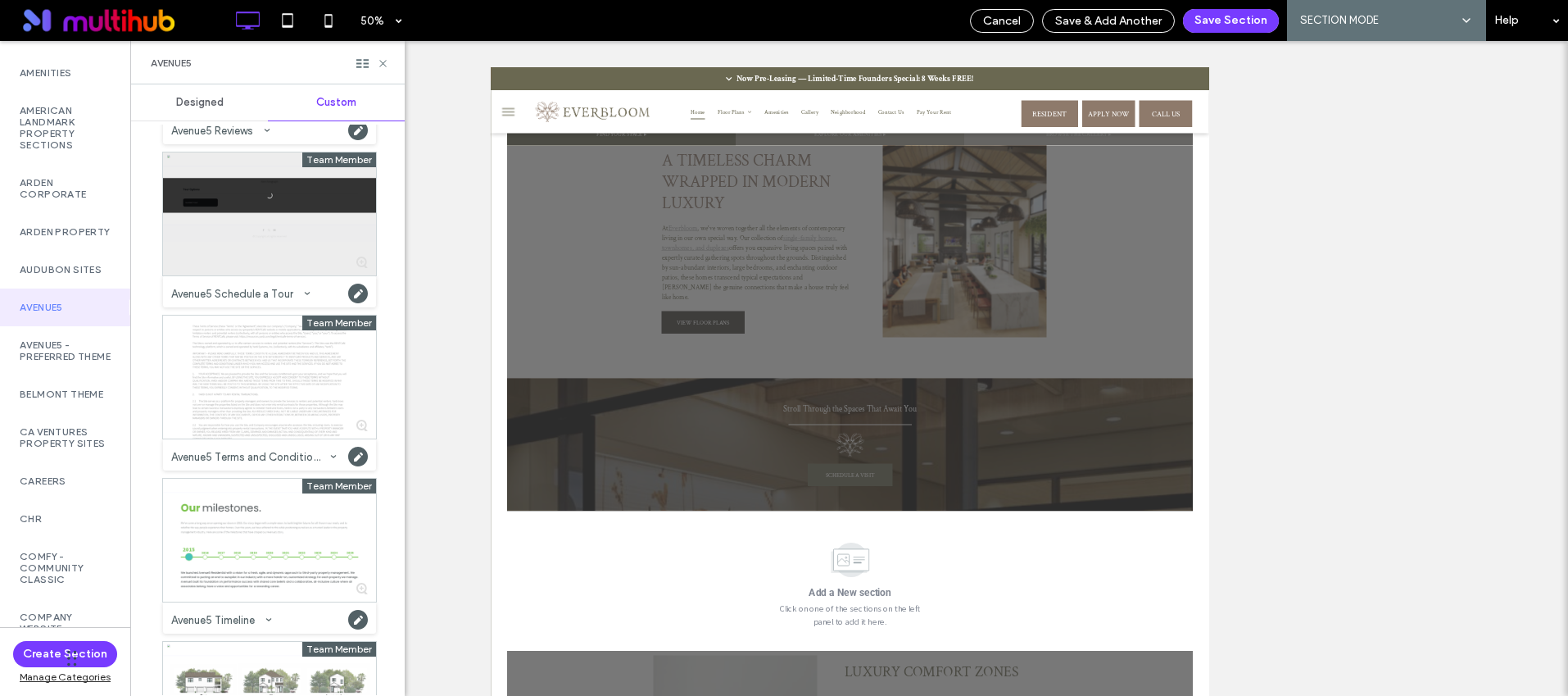
scroll to position [1079, 0]
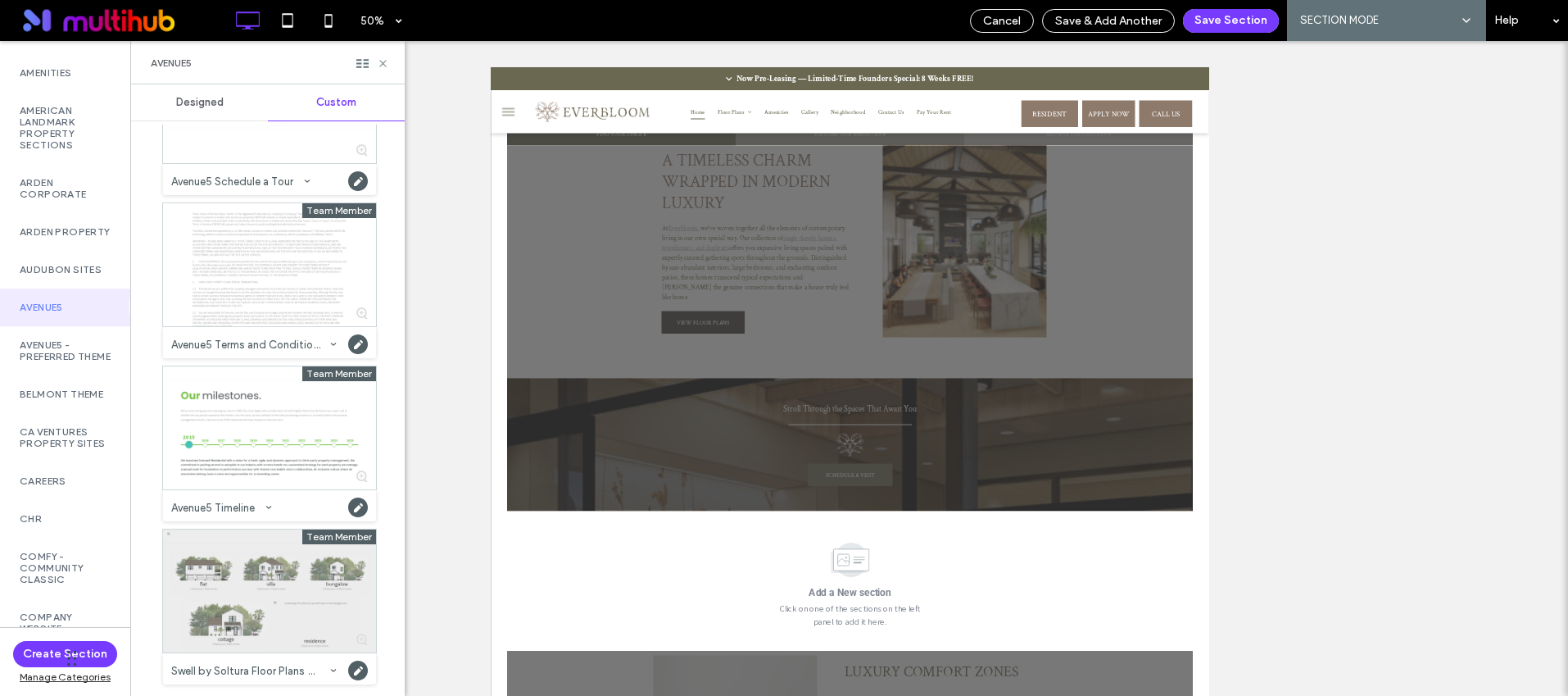
click at [283, 597] on div at bounding box center [270, 590] width 213 height 123
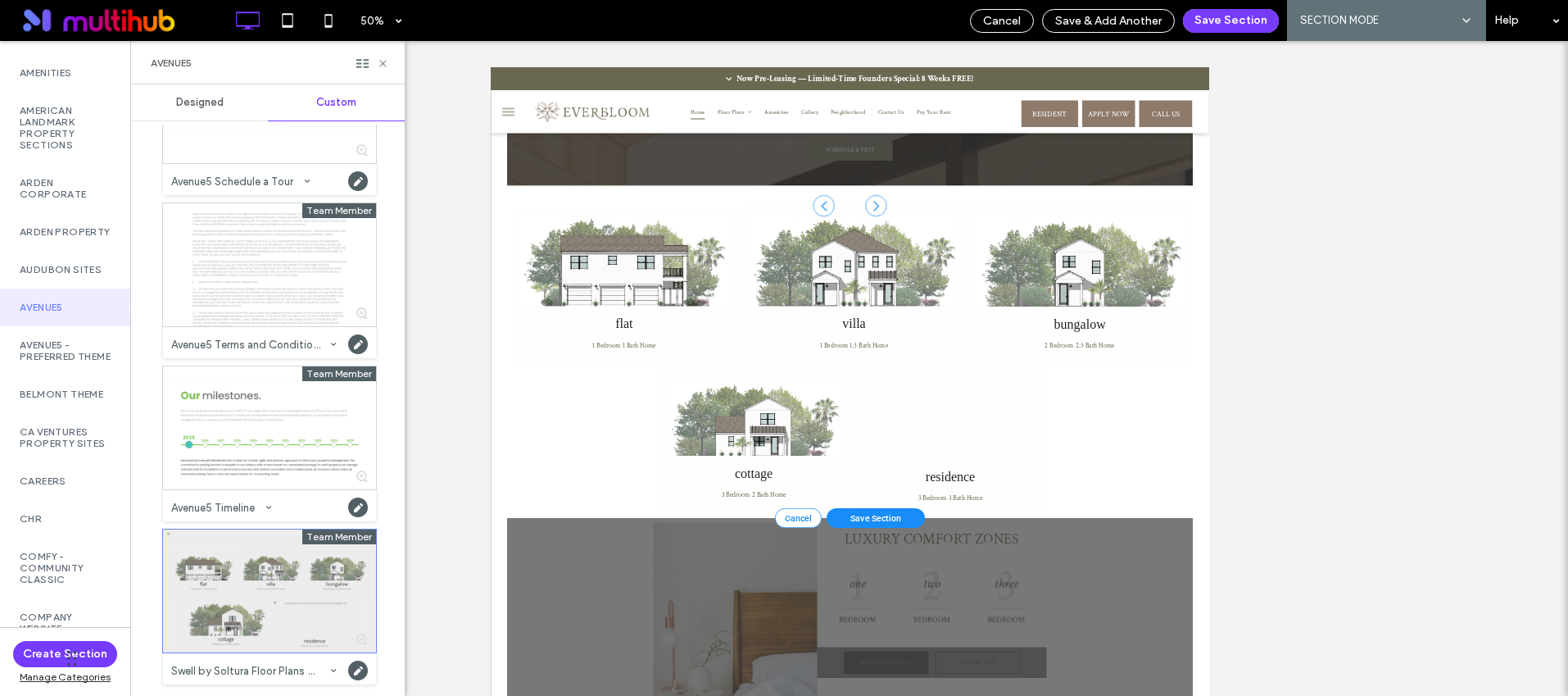
scroll to position [1506, 0]
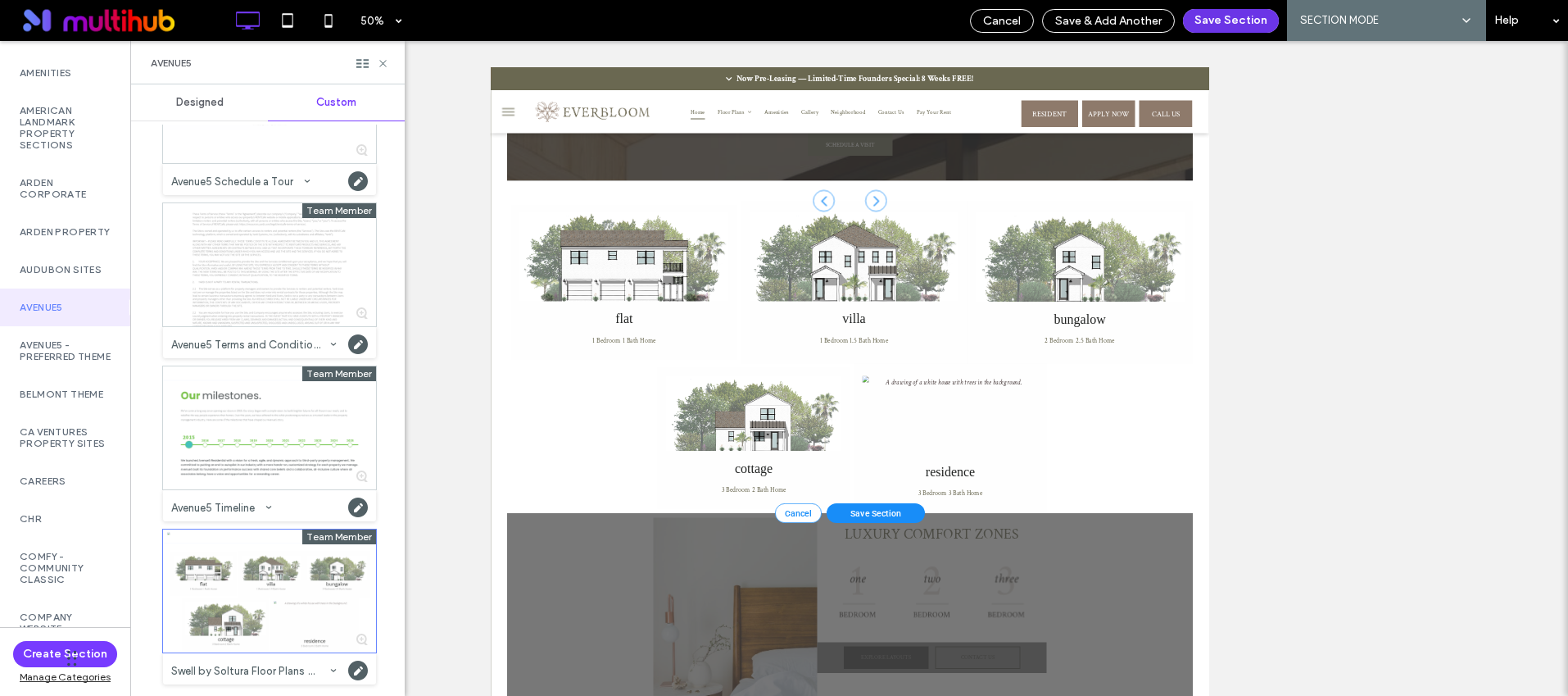
click at [1219, 21] on button "Save Section" at bounding box center [1231, 20] width 96 height 24
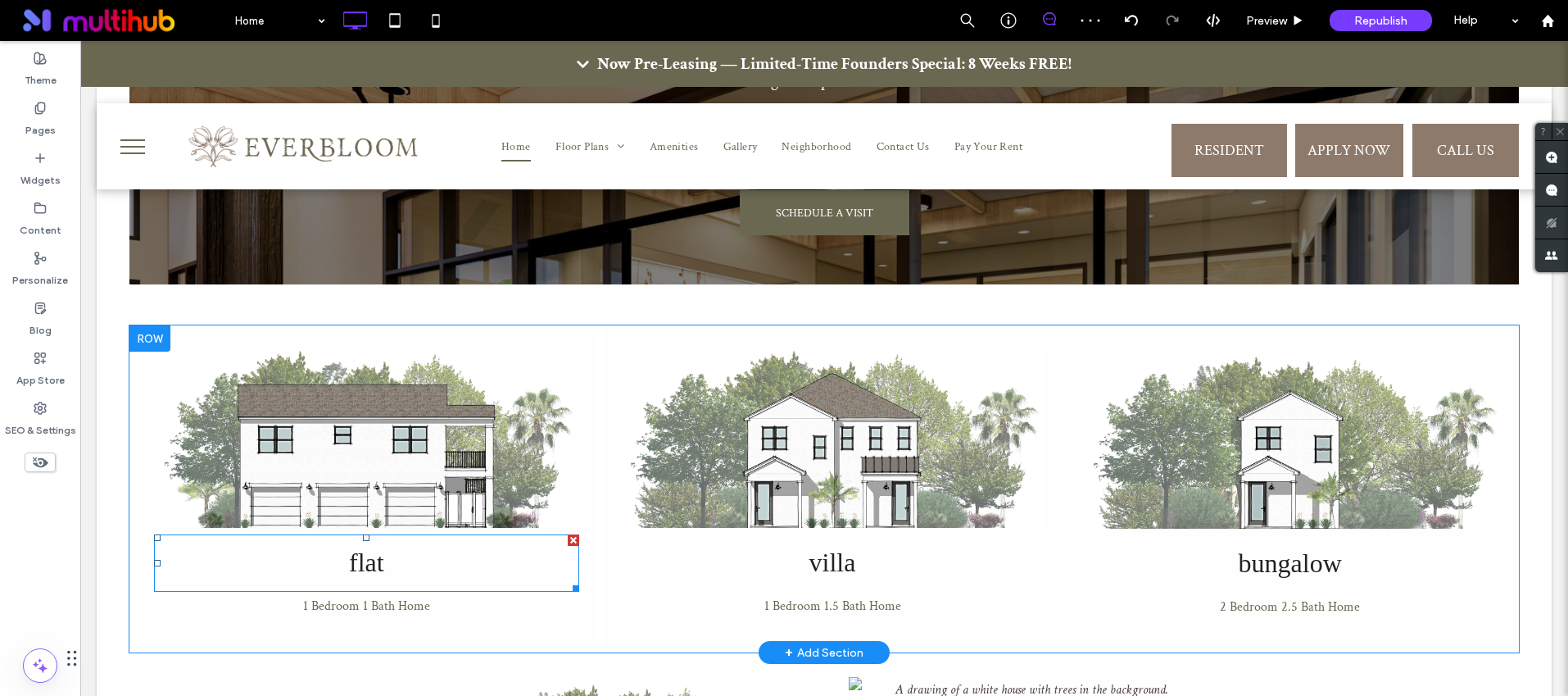
click at [334, 536] on h3 "flat" at bounding box center [366, 563] width 425 height 54
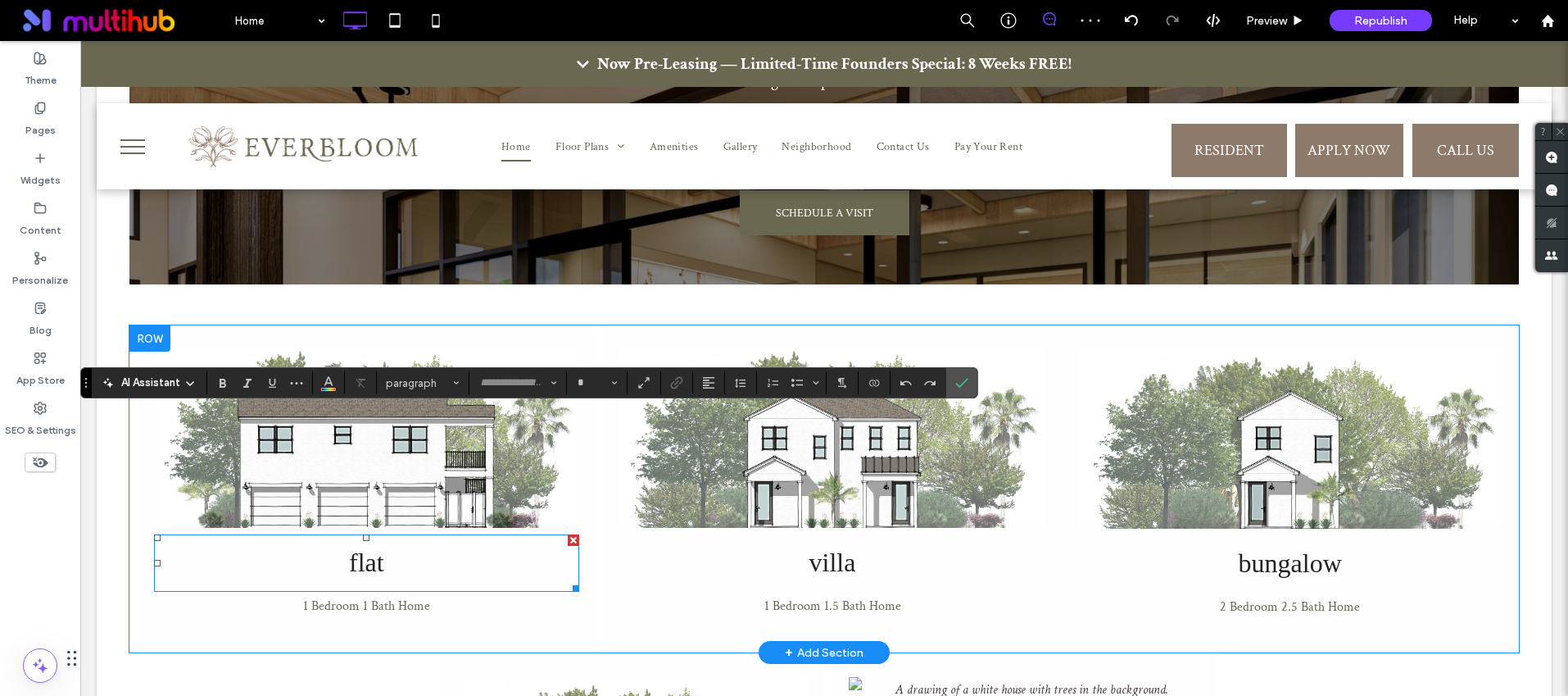
type input "**"
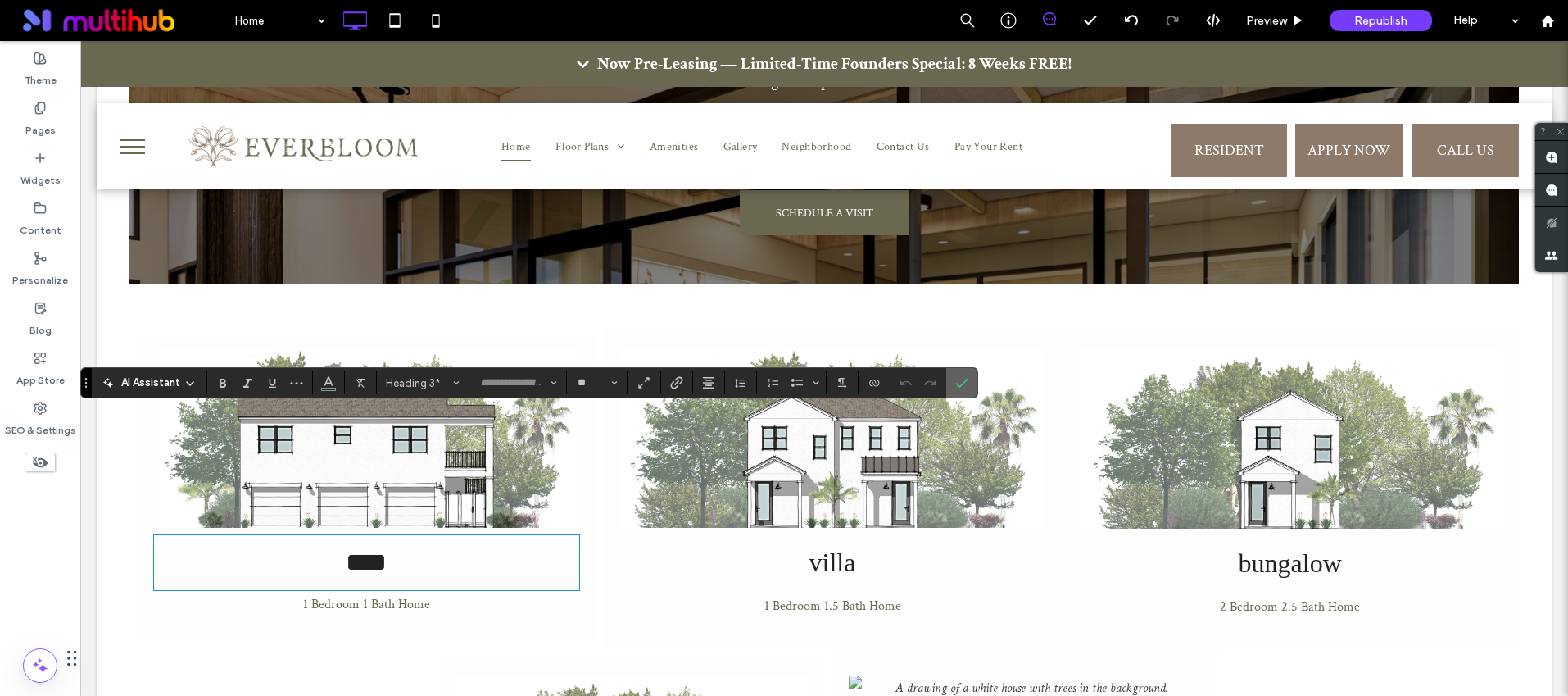
click at [961, 380] on icon "Confirm" at bounding box center [961, 382] width 13 height 13
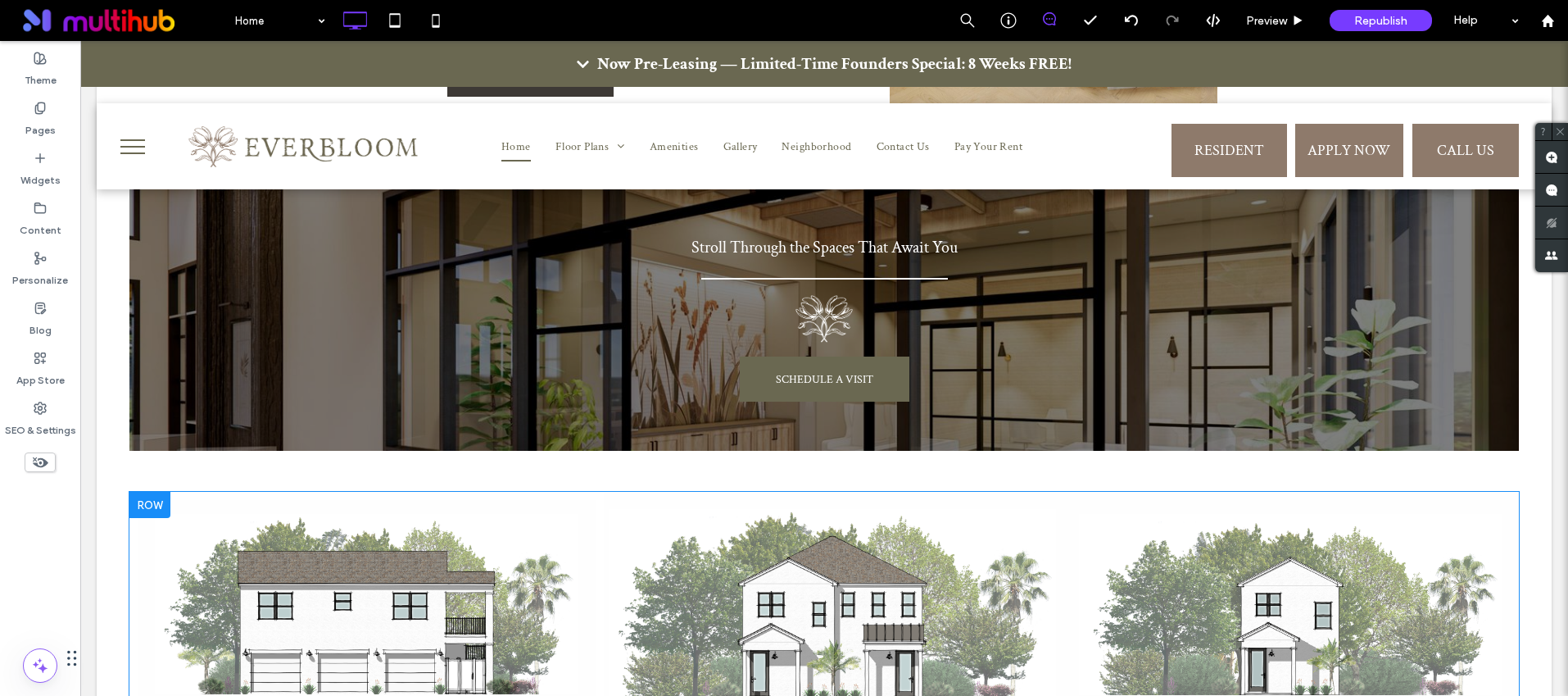
scroll to position [1173, 0]
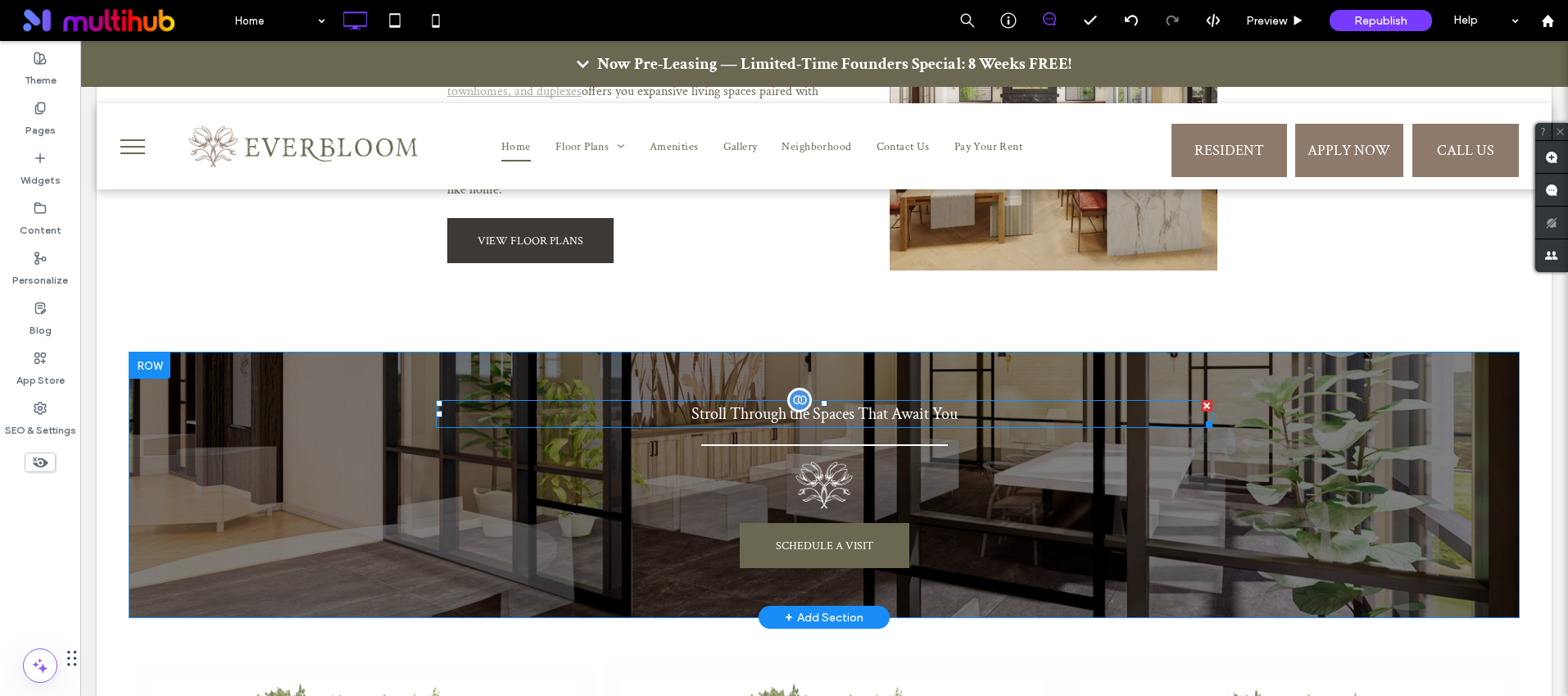
click at [801, 403] on span "Stroll Through the Spaces That Await You" at bounding box center [824, 414] width 267 height 21
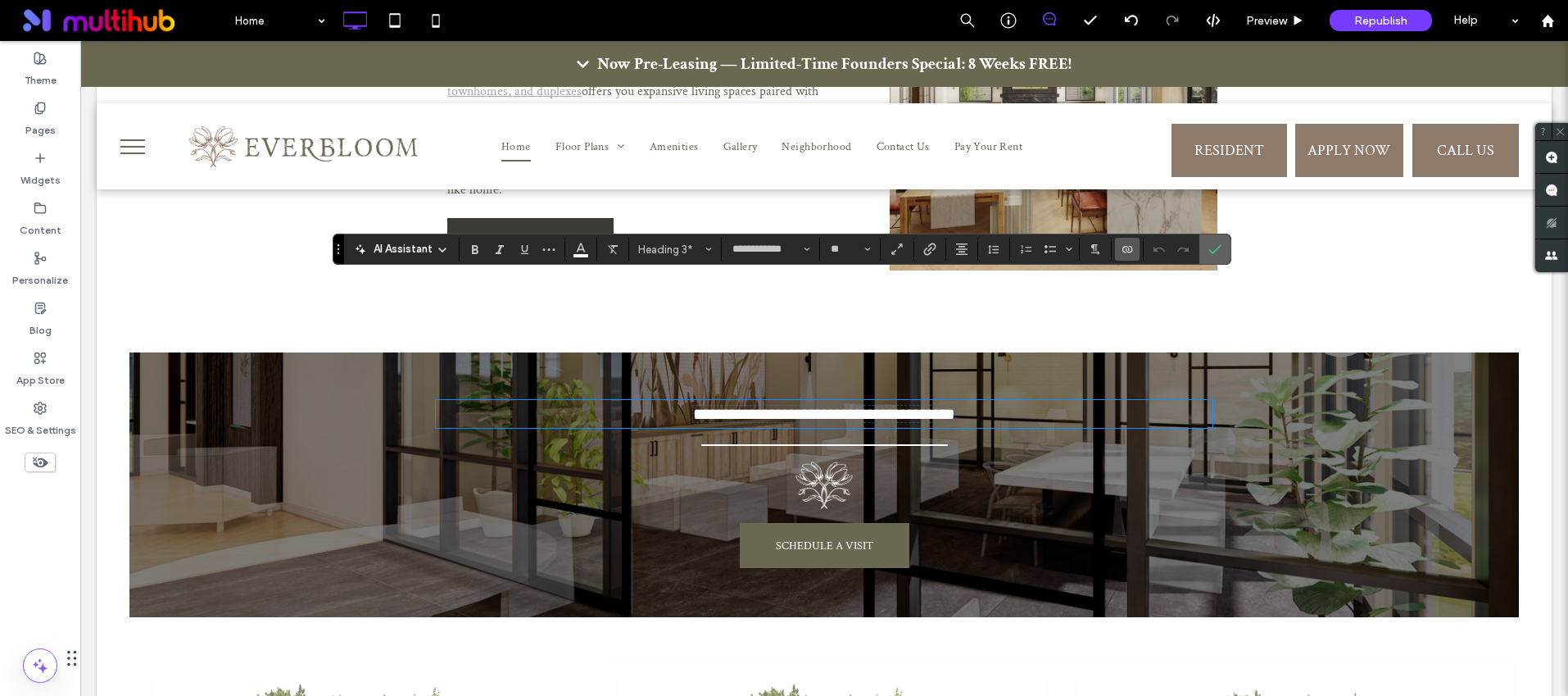
click at [1216, 255] on label "Confirm" at bounding box center [1215, 249] width 24 height 30
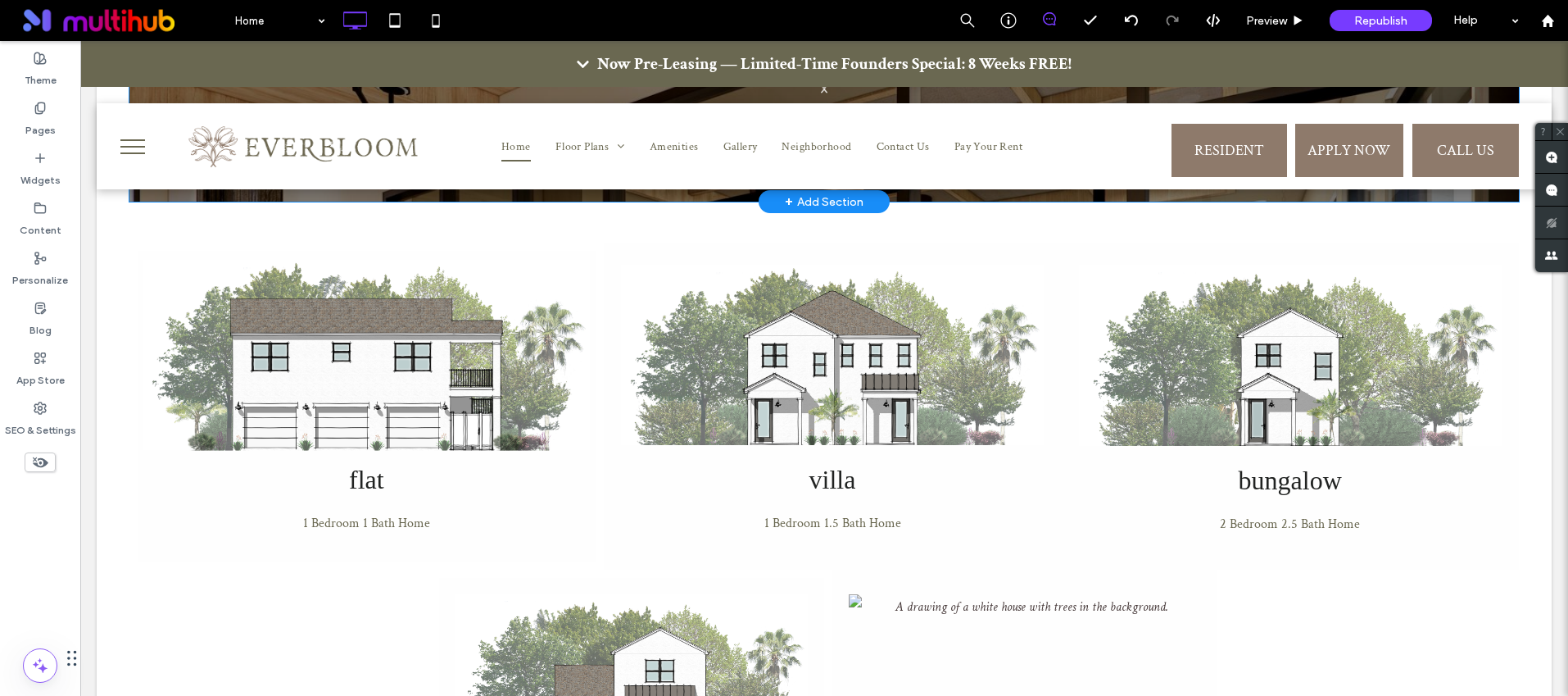
scroll to position [1526, 0]
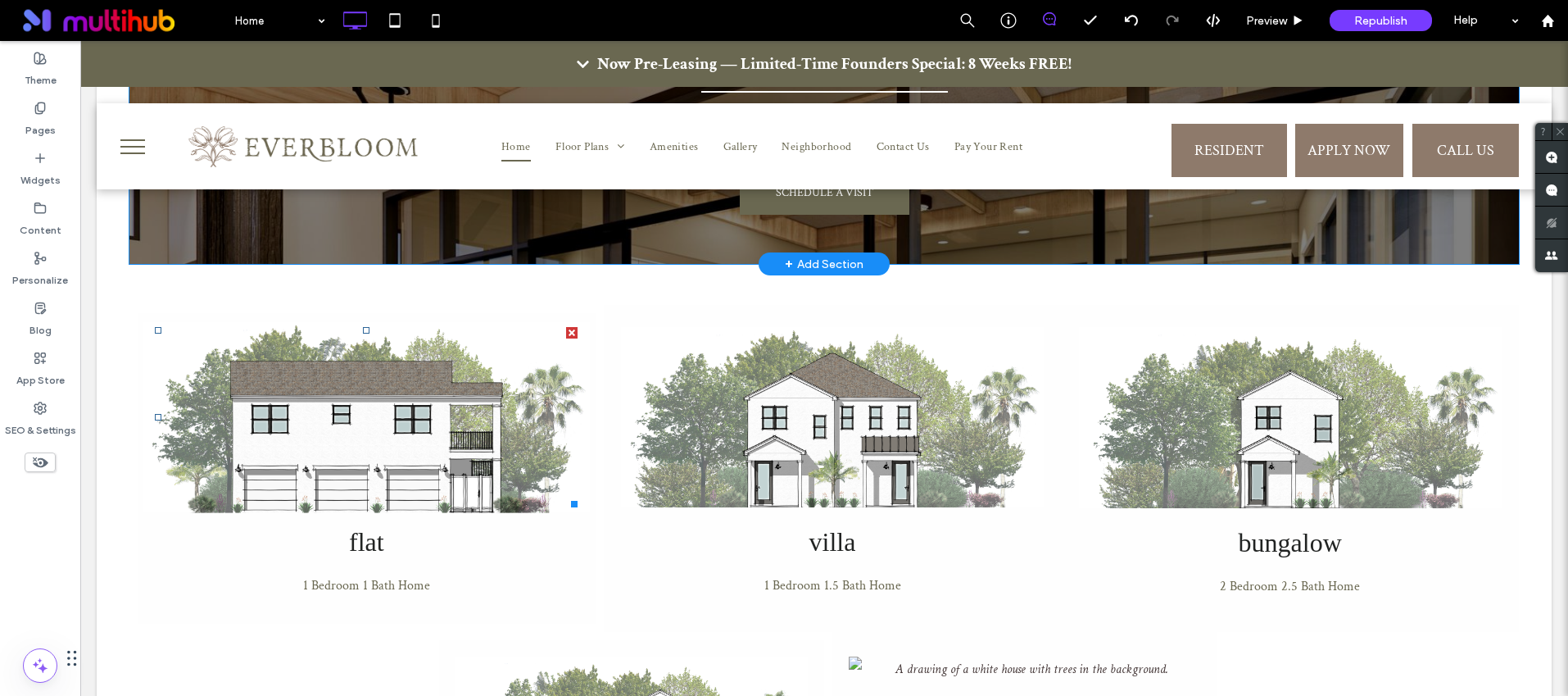
click at [462, 330] on img at bounding box center [366, 417] width 448 height 191
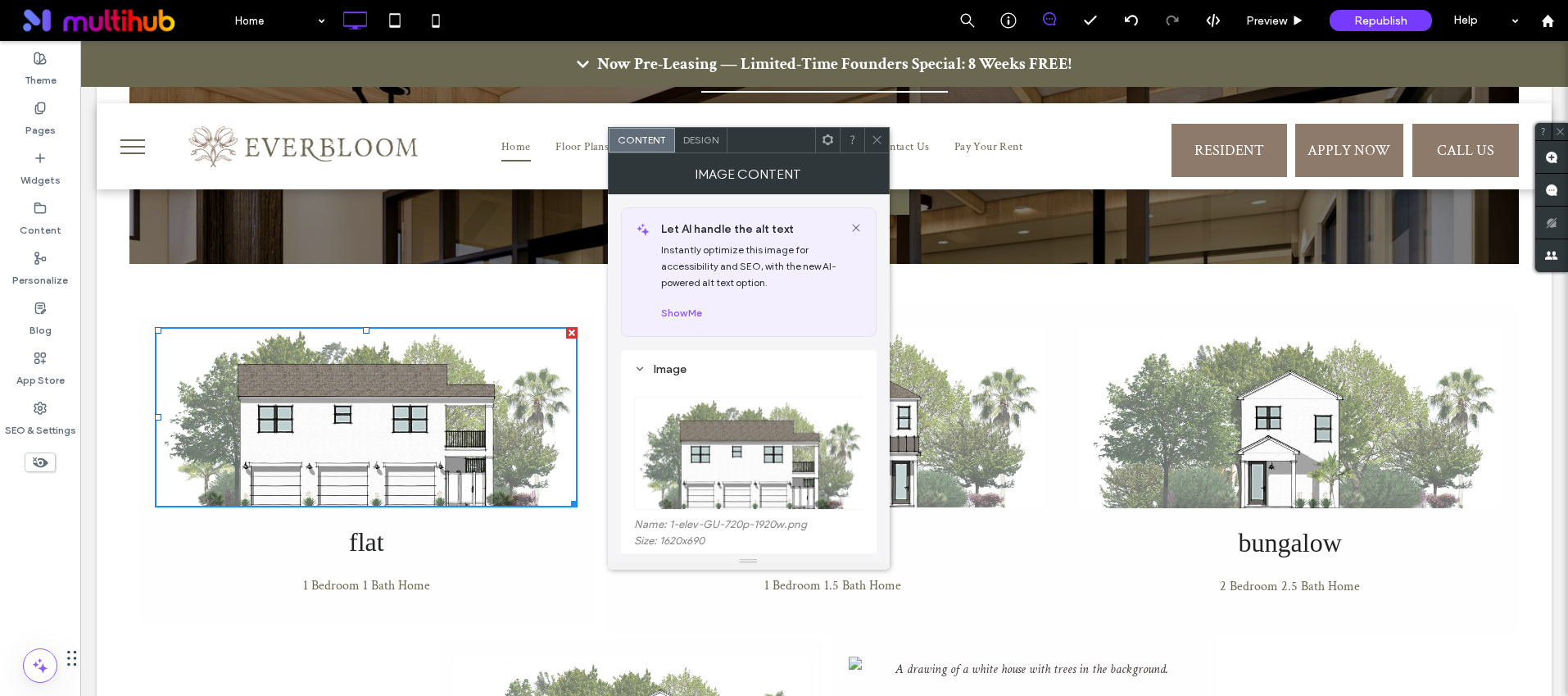
scroll to position [83, 0]
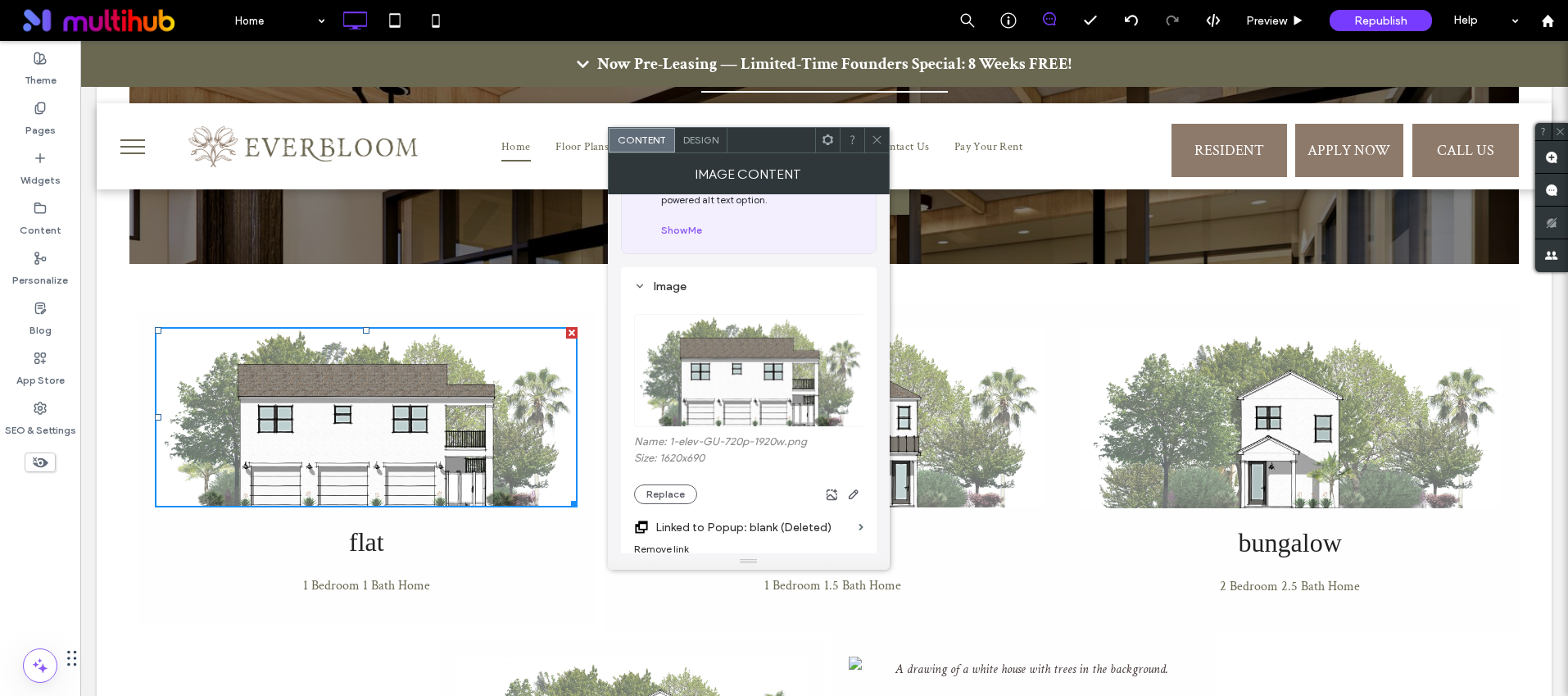
click at [879, 127] on div "Content Design" at bounding box center [748, 140] width 281 height 26
click at [671, 485] on button "Replace" at bounding box center [665, 494] width 63 height 19
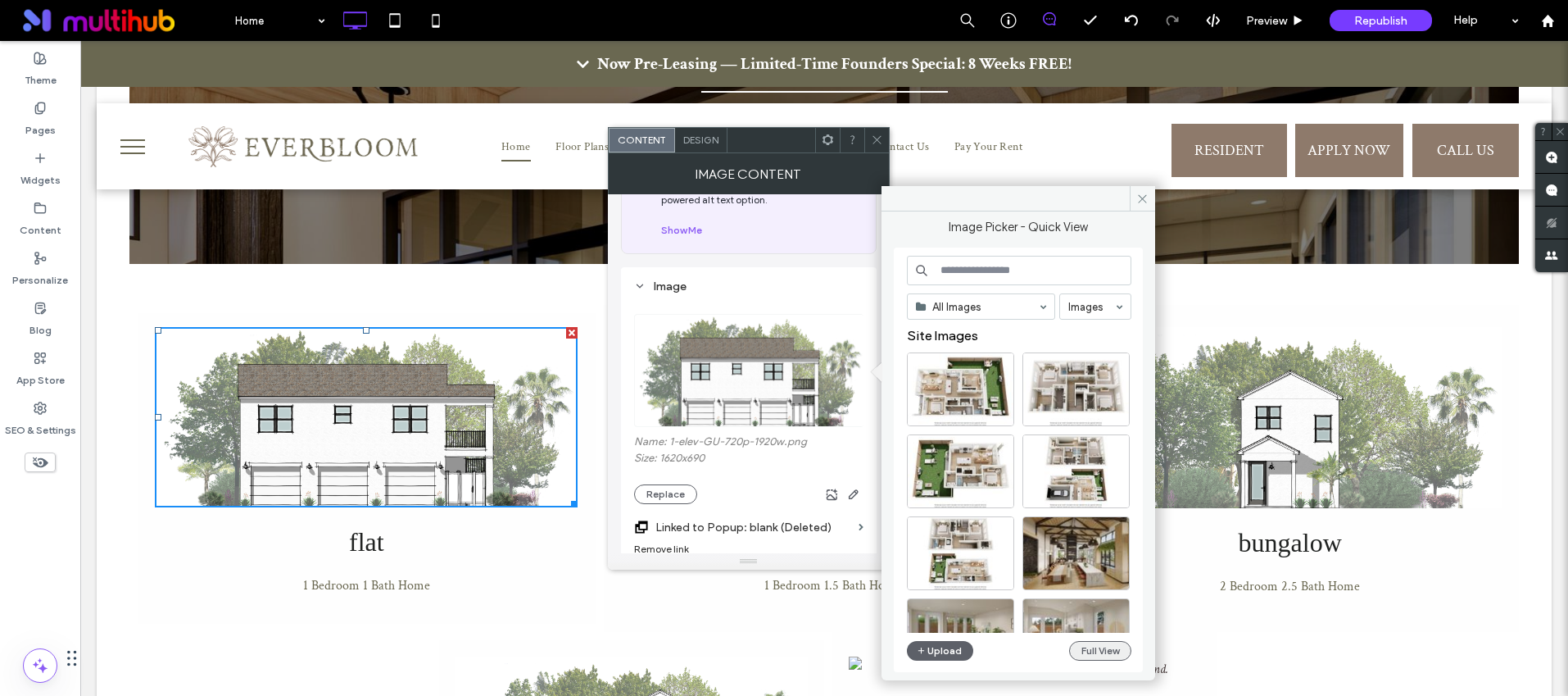
click at [1105, 650] on button "Full View" at bounding box center [1100, 651] width 62 height 19
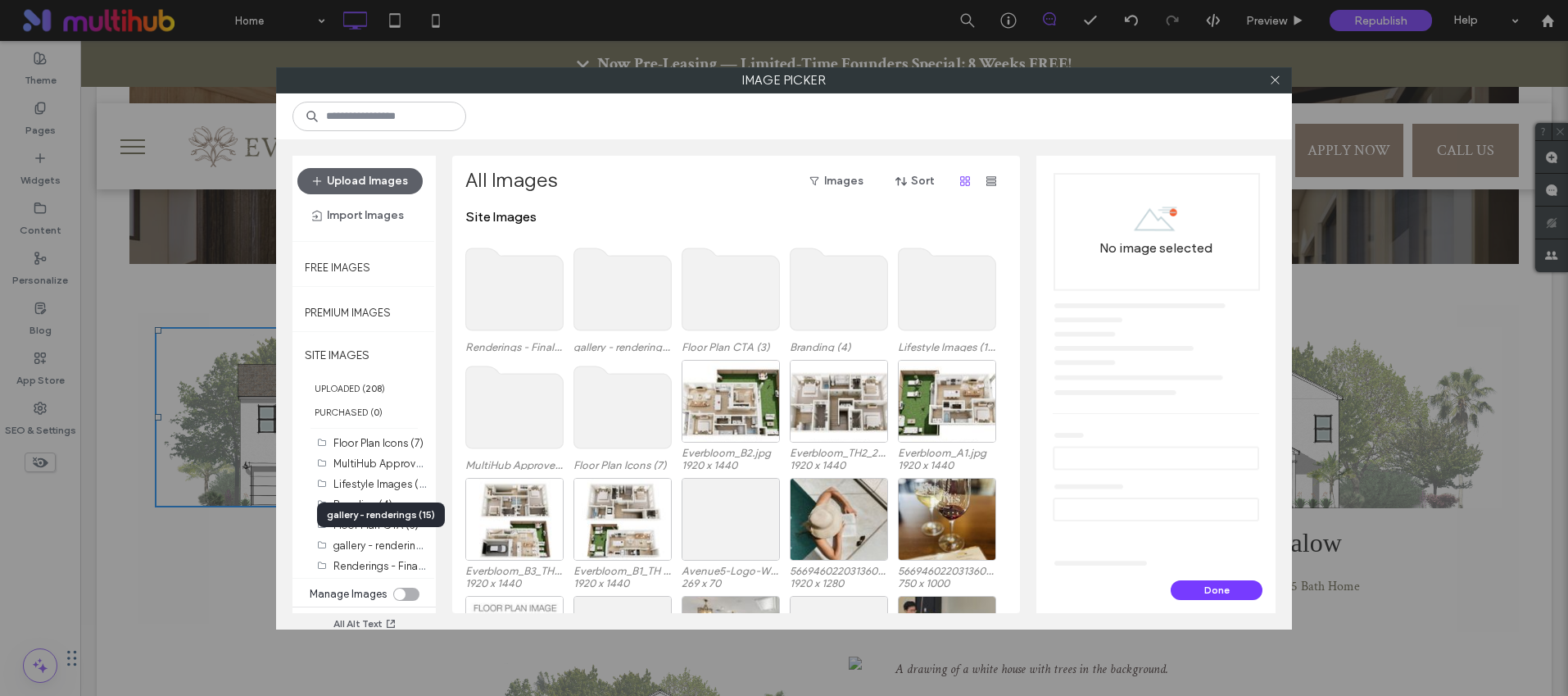
click at [372, 525] on div "gallery - renderings (15)" at bounding box center [381, 515] width 128 height 24
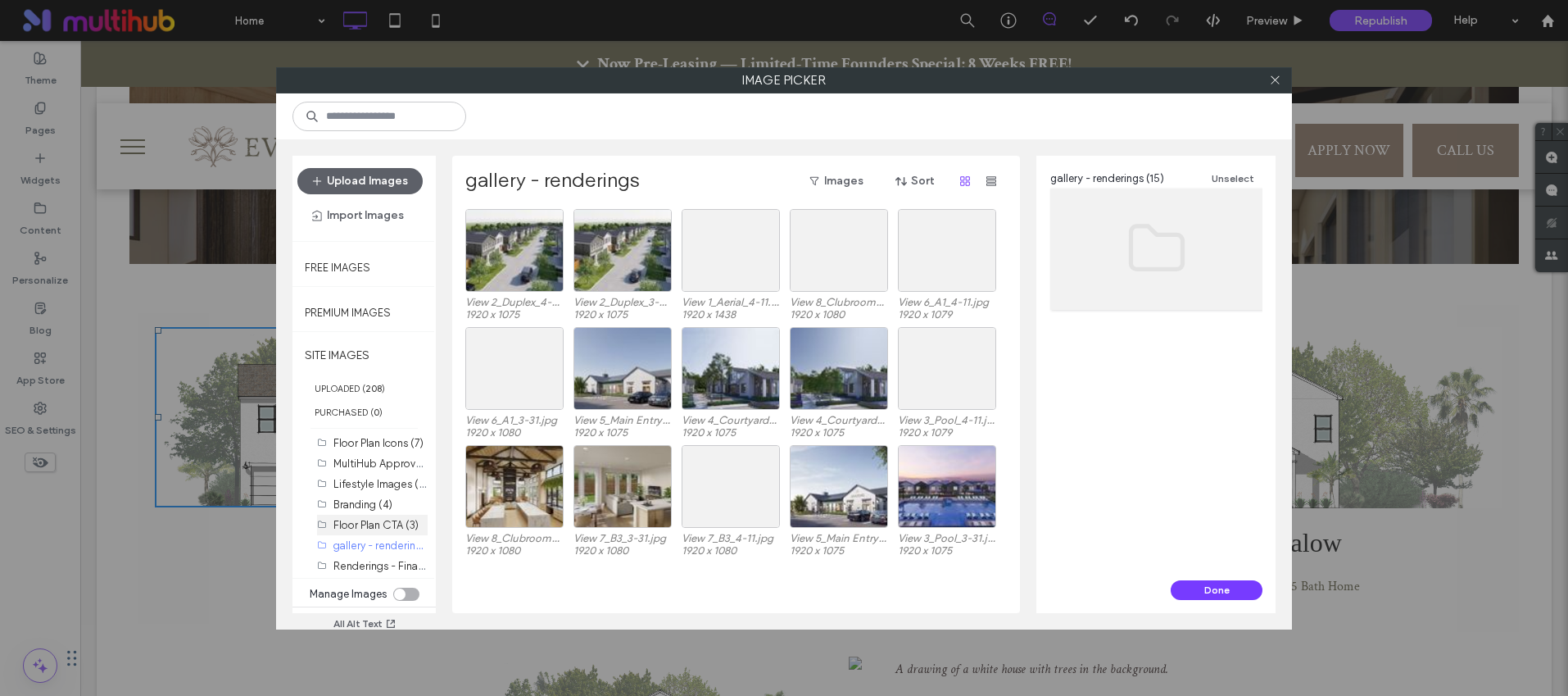
click at [363, 526] on label "Floor Plan CTA (3)" at bounding box center [375, 525] width 85 height 12
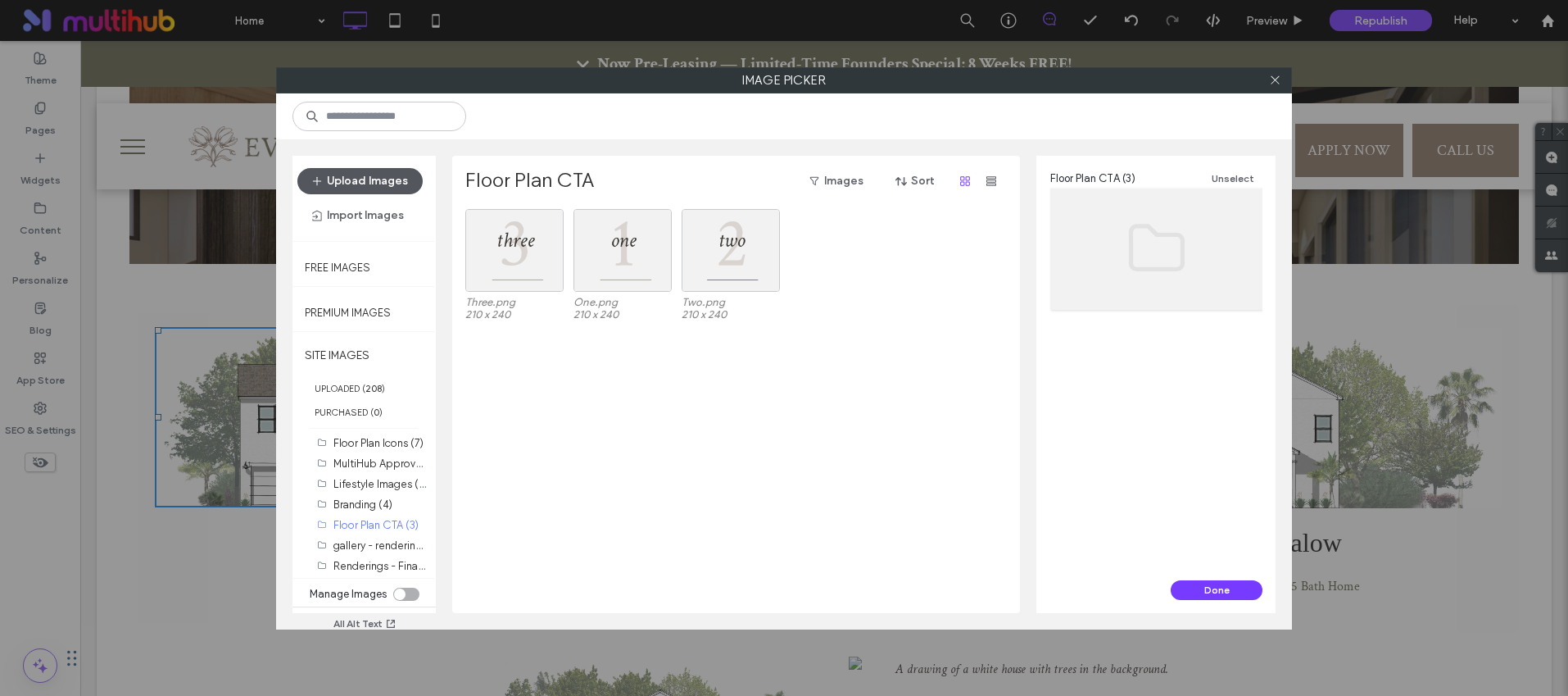
click at [358, 177] on button "Upload Images" at bounding box center [359, 181] width 125 height 26
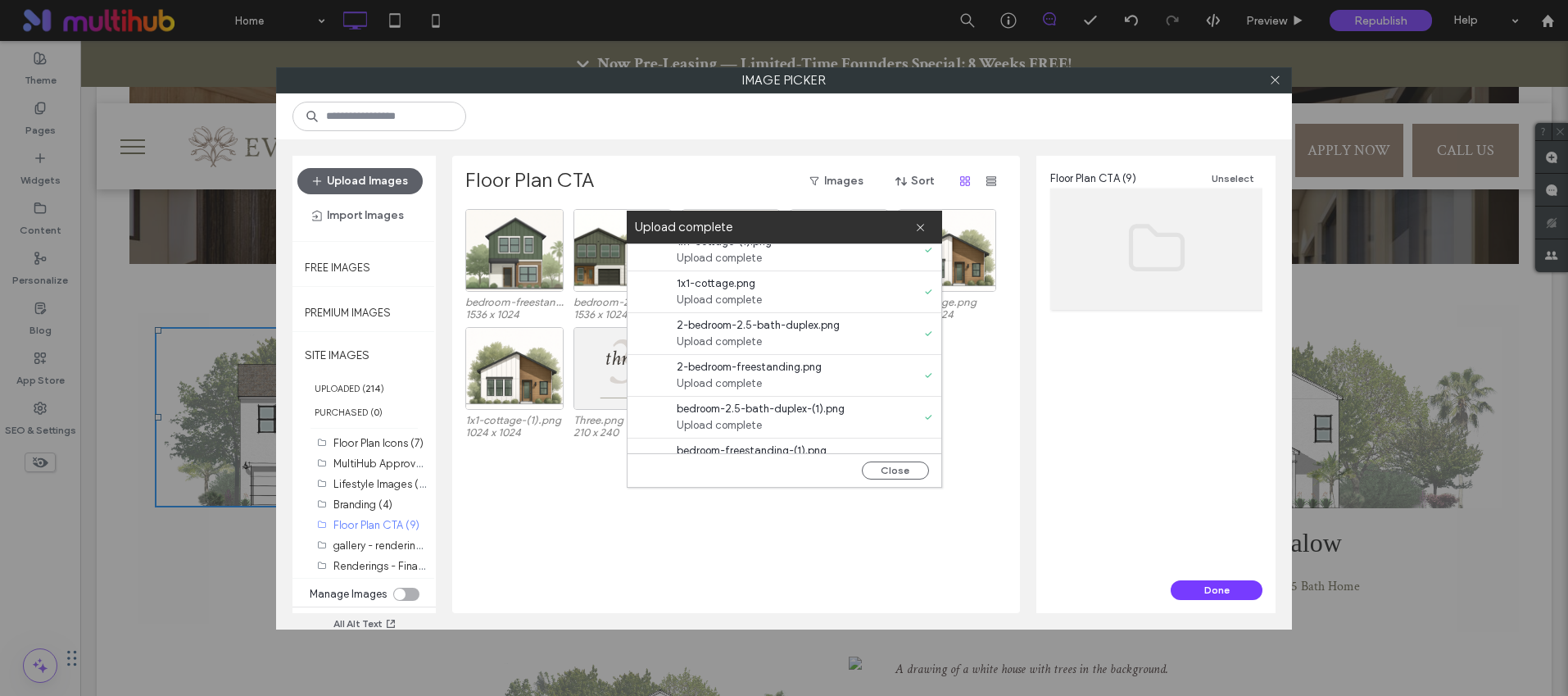
scroll to position [0, 0]
click at [919, 226] on use at bounding box center [920, 227] width 7 height 7
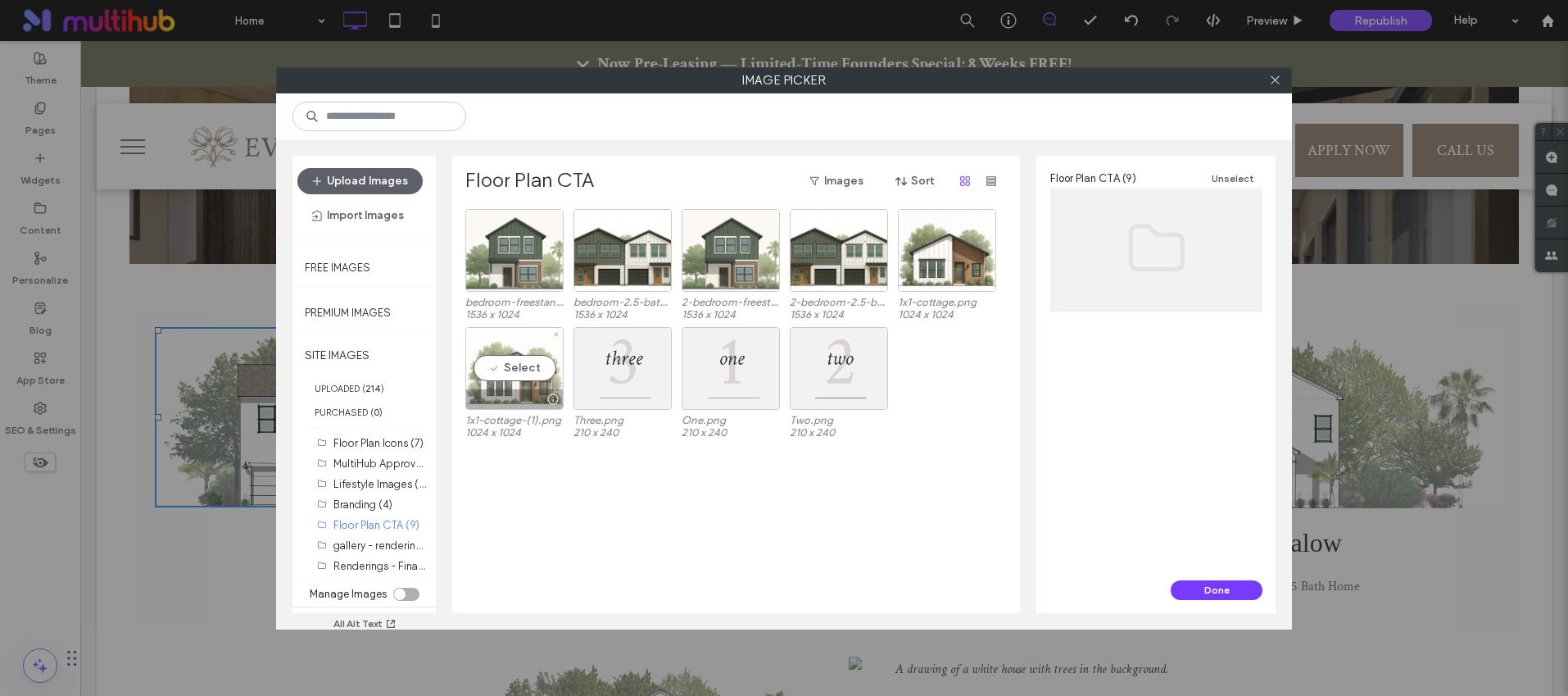
click at [501, 376] on div "Select" at bounding box center [514, 368] width 98 height 83
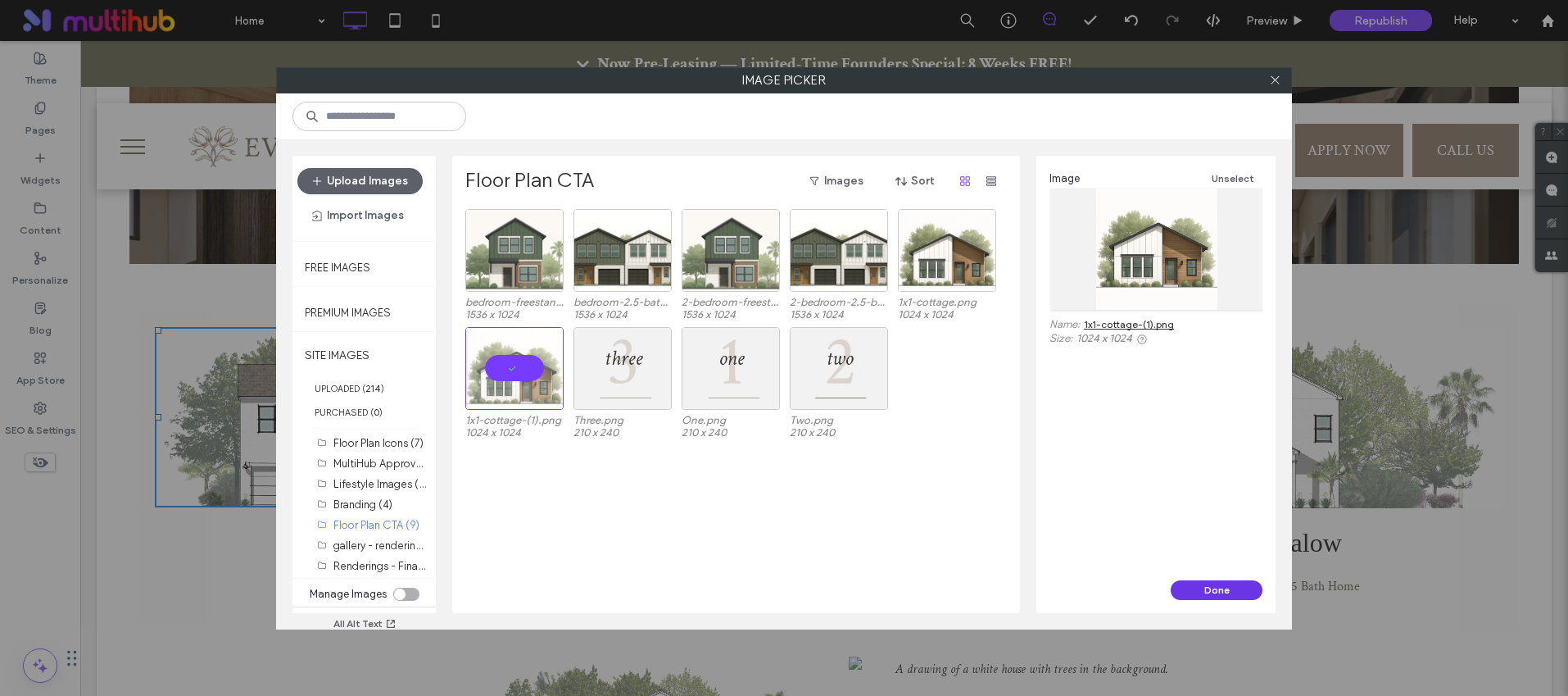
click at [1199, 587] on button "Done" at bounding box center [1216, 590] width 92 height 19
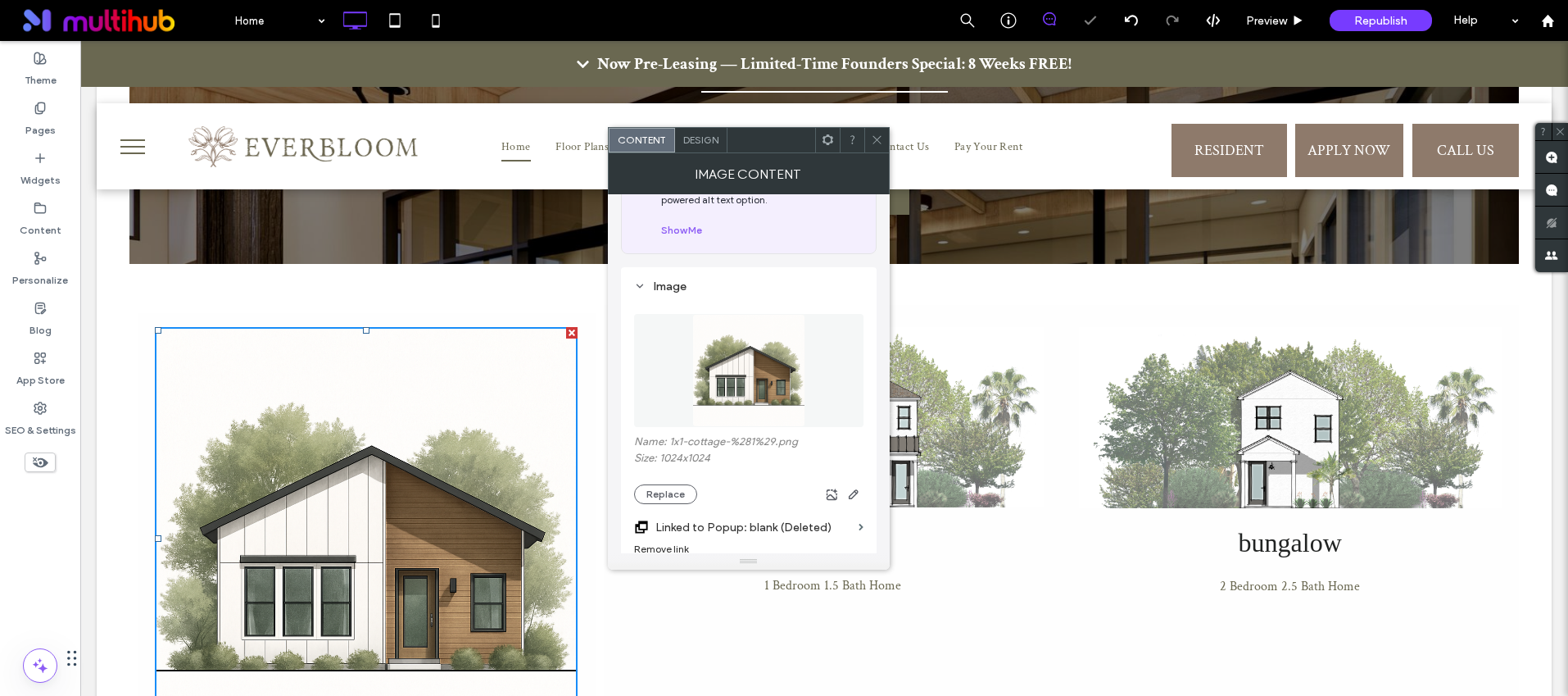
click at [880, 146] on span at bounding box center [877, 140] width 12 height 24
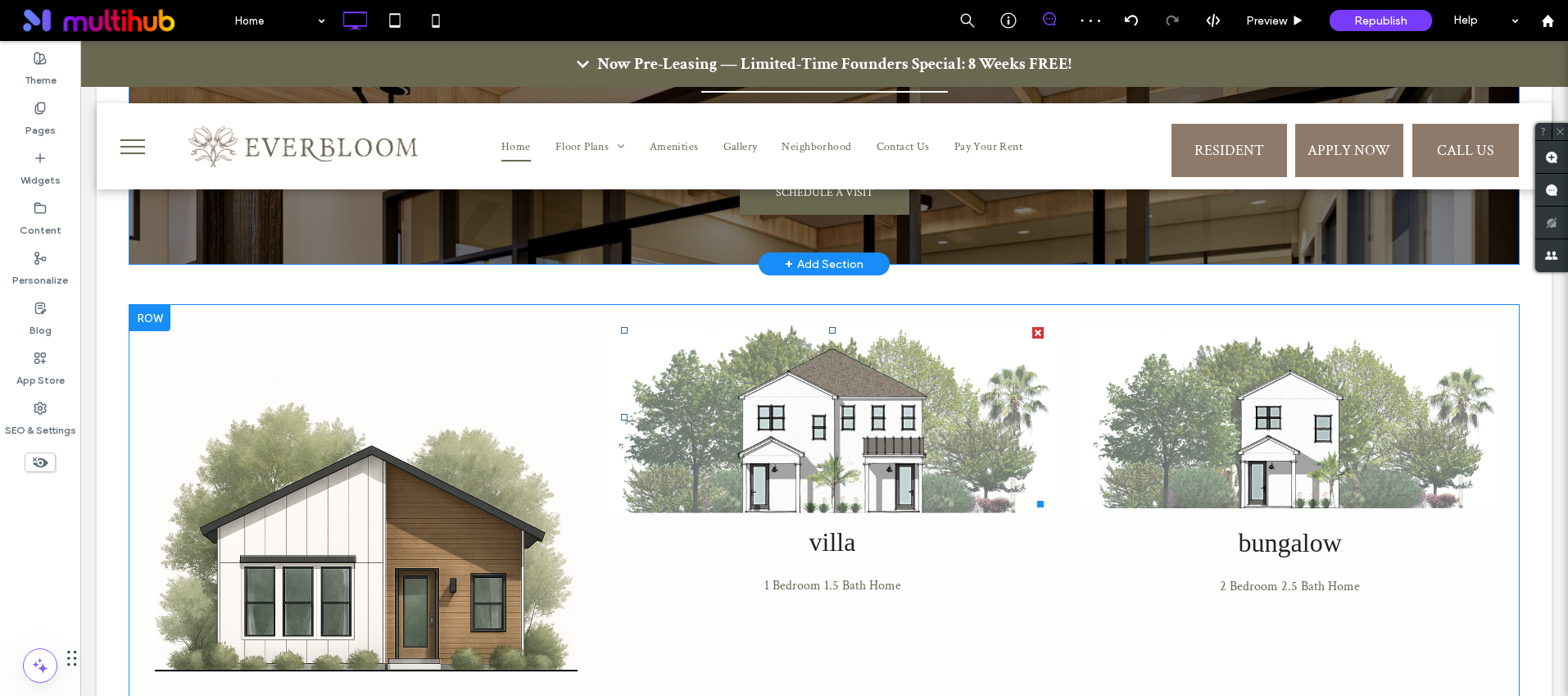
click at [743, 322] on img at bounding box center [832, 417] width 448 height 191
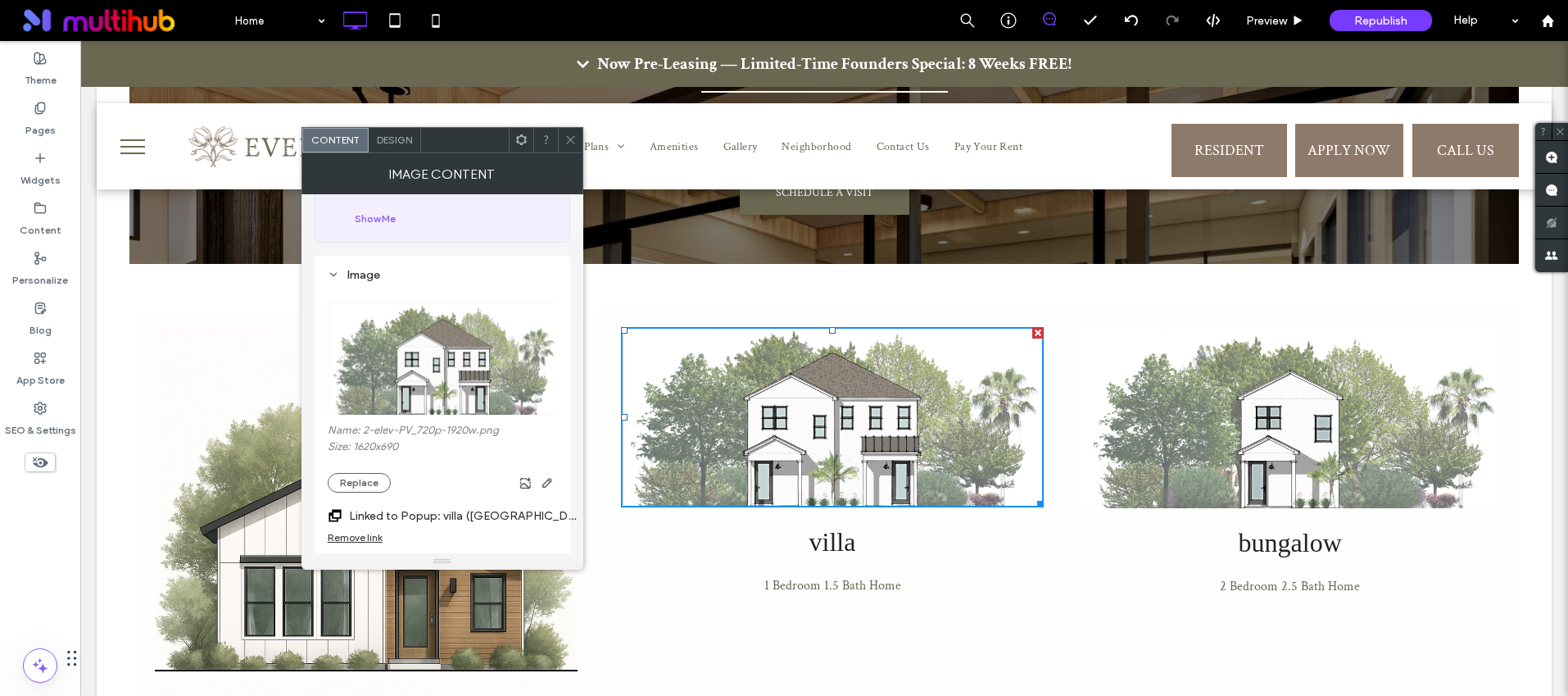
scroll to position [120, 0]
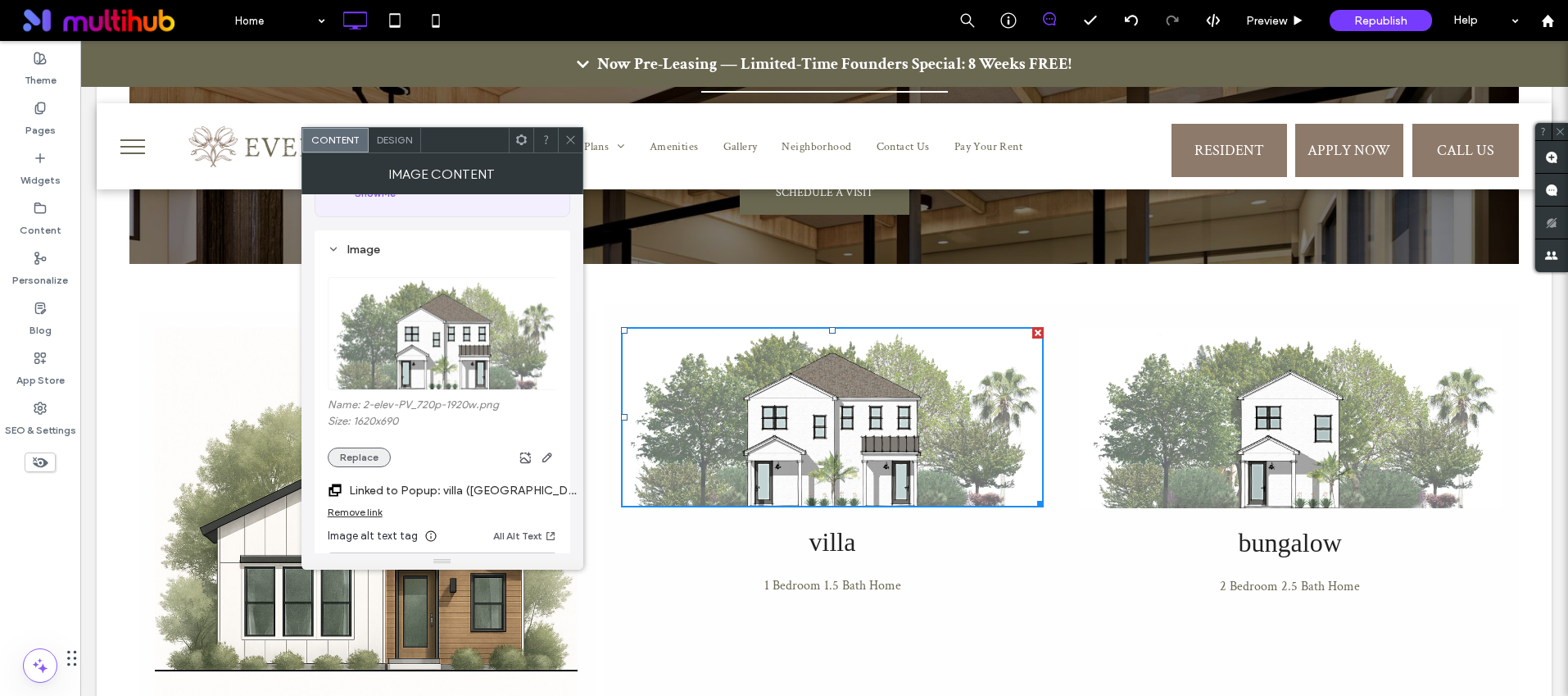
click at [357, 454] on button "Replace" at bounding box center [359, 457] width 63 height 19
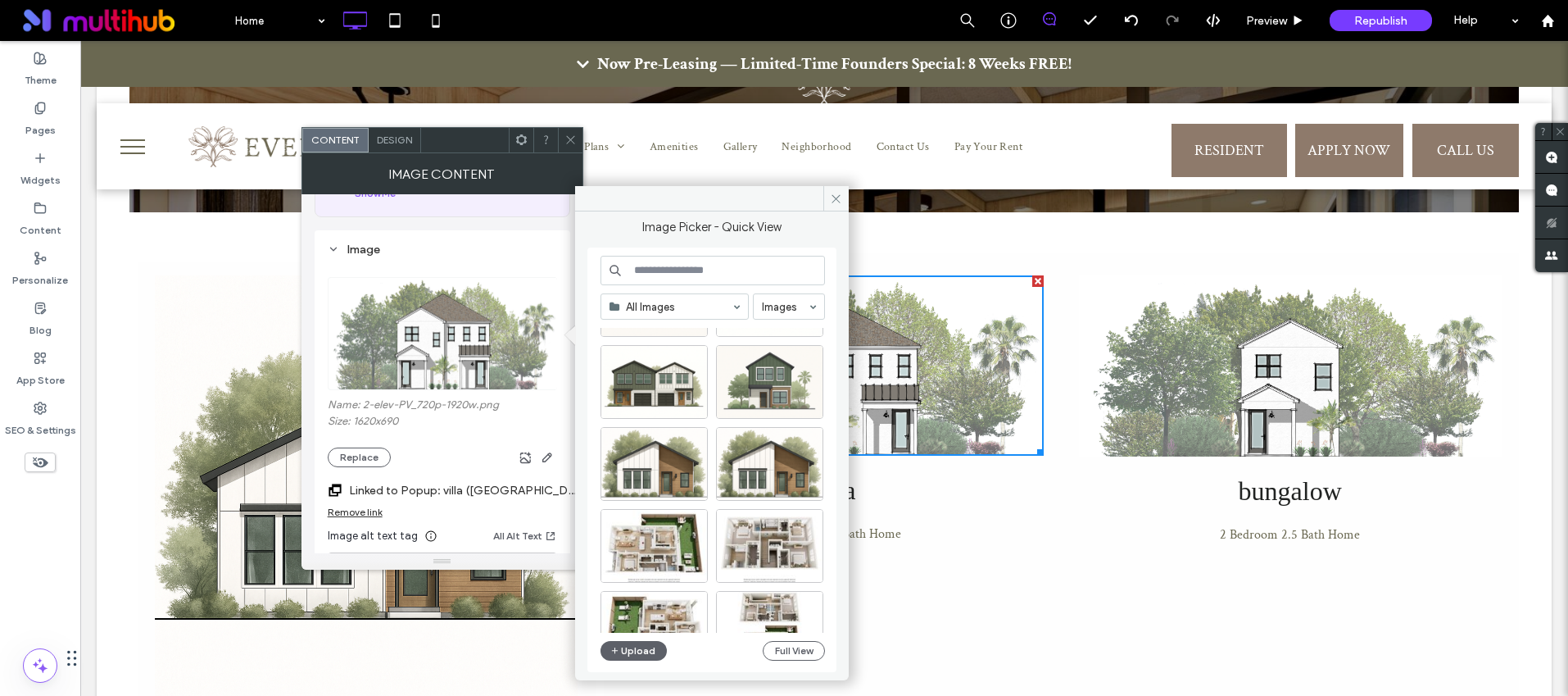
scroll to position [1716, 0]
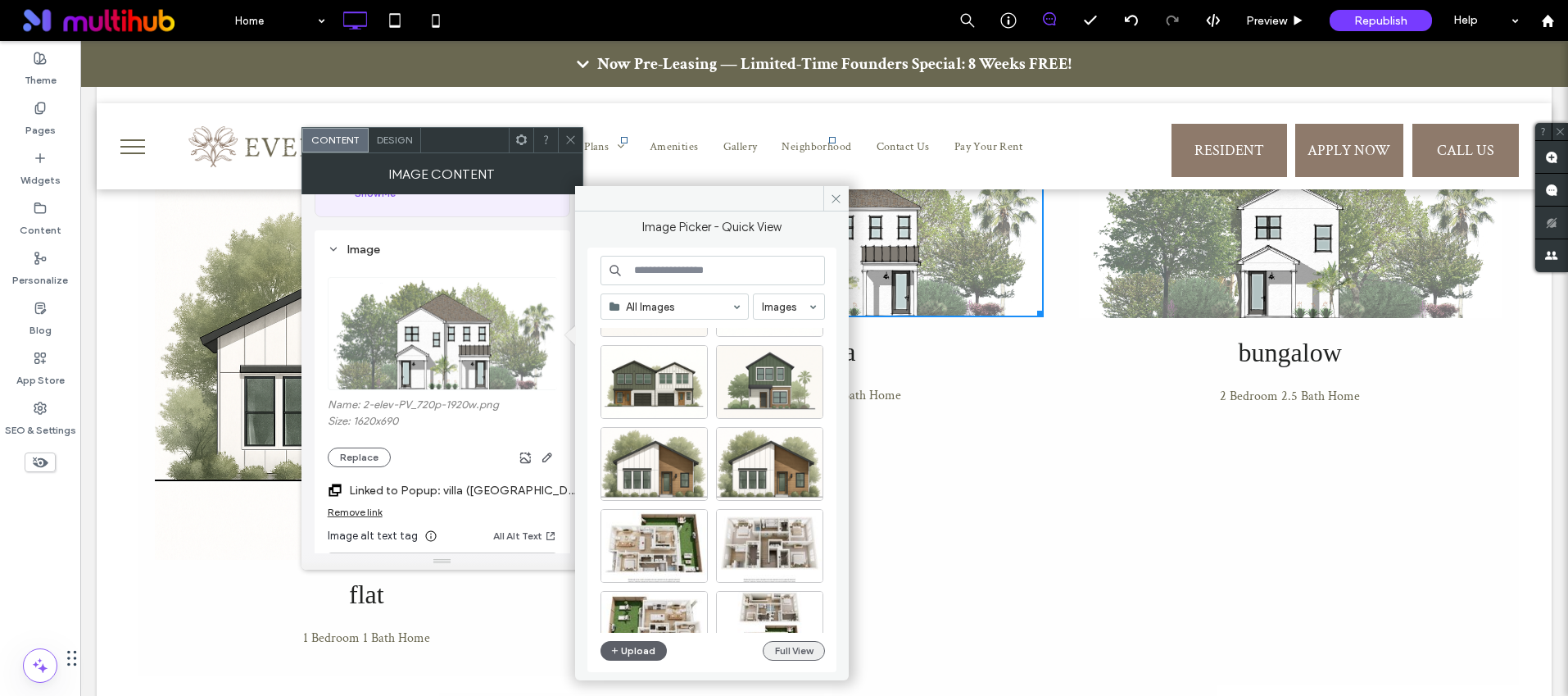
click at [795, 650] on button "Full View" at bounding box center [794, 651] width 62 height 19
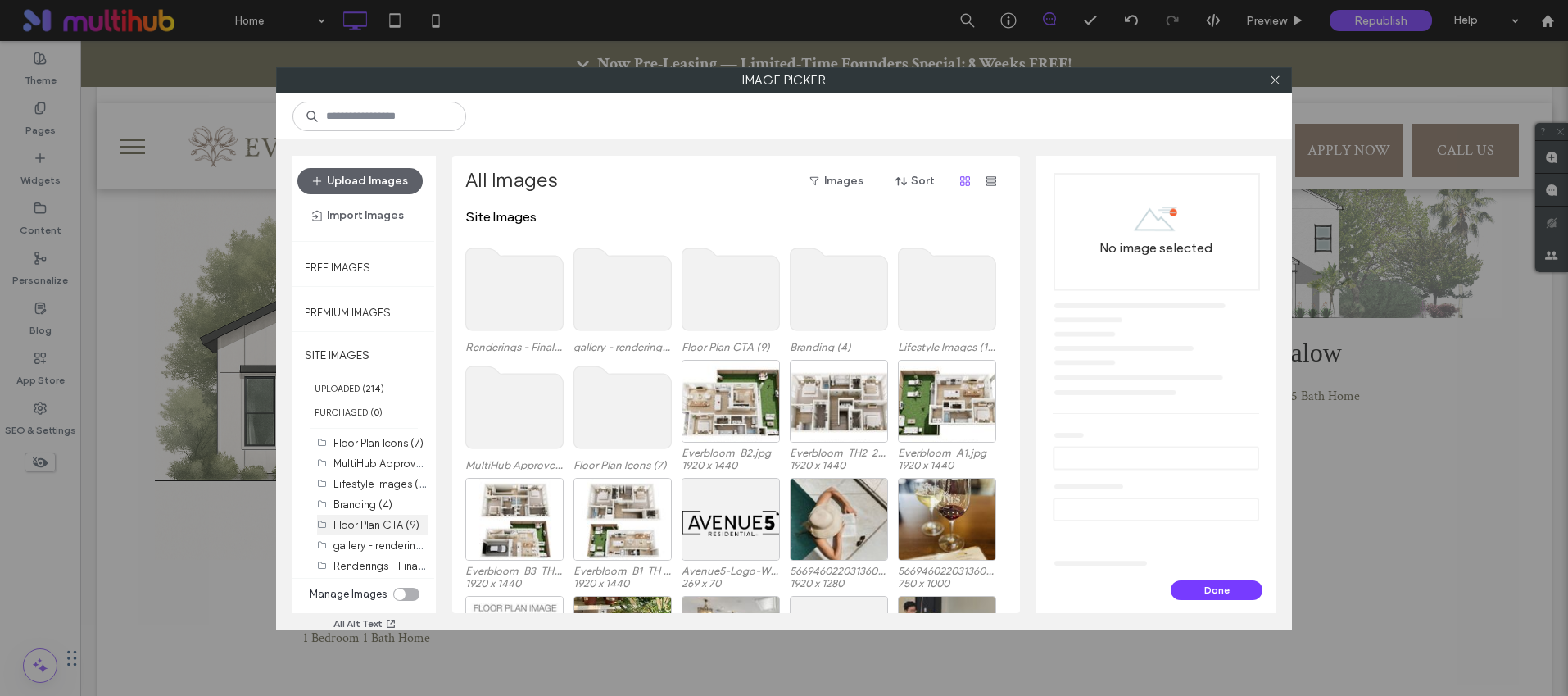
click at [372, 523] on label "Floor Plan CTA (9)" at bounding box center [376, 525] width 86 height 12
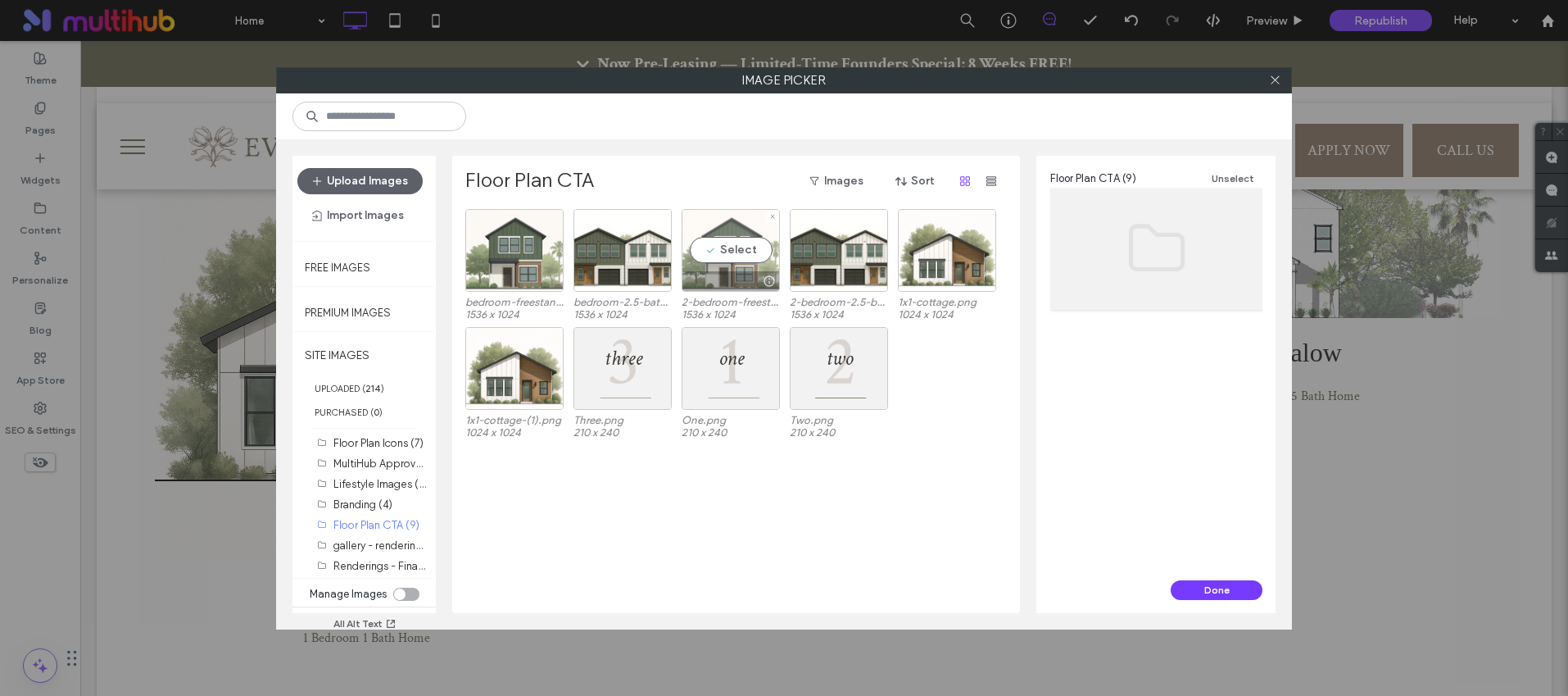
click at [739, 263] on div "Select" at bounding box center [731, 250] width 98 height 83
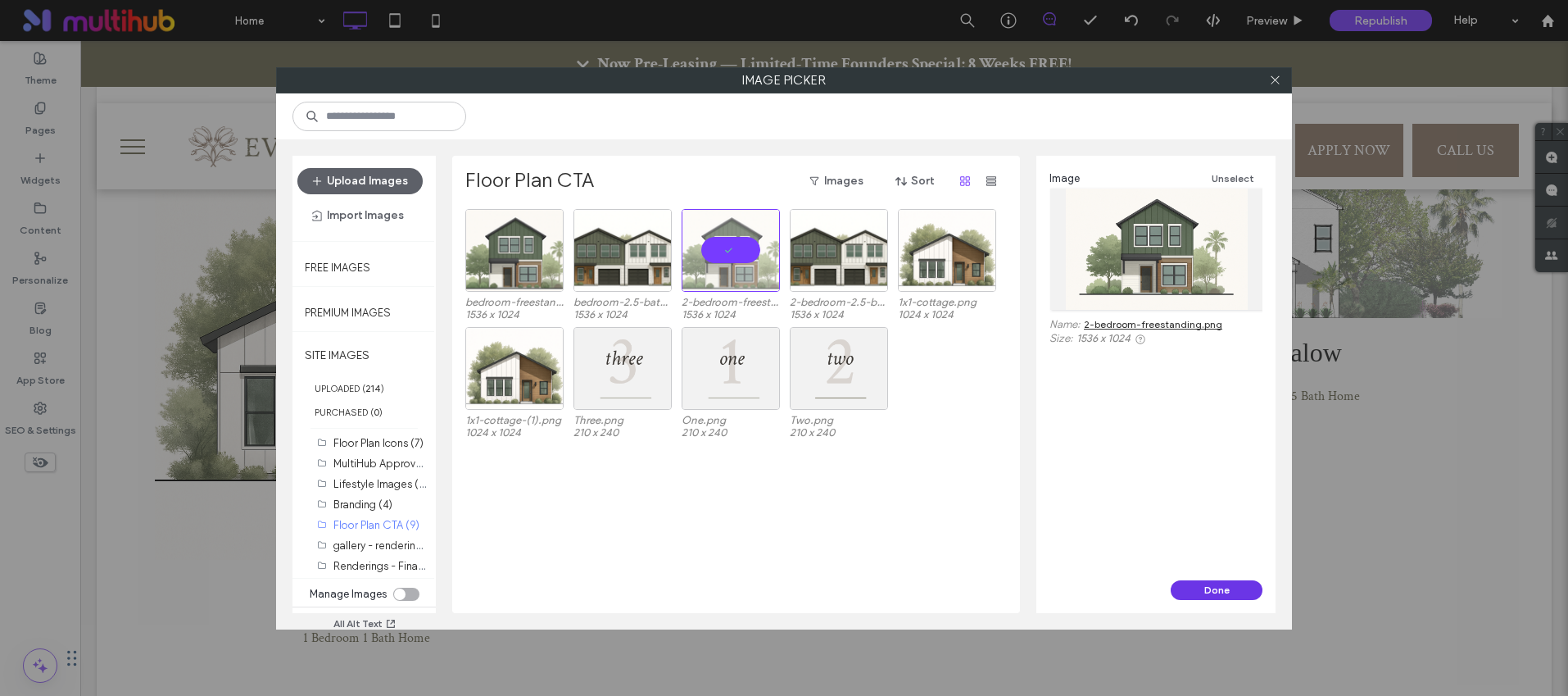
click at [1225, 585] on button "Done" at bounding box center [1216, 590] width 92 height 19
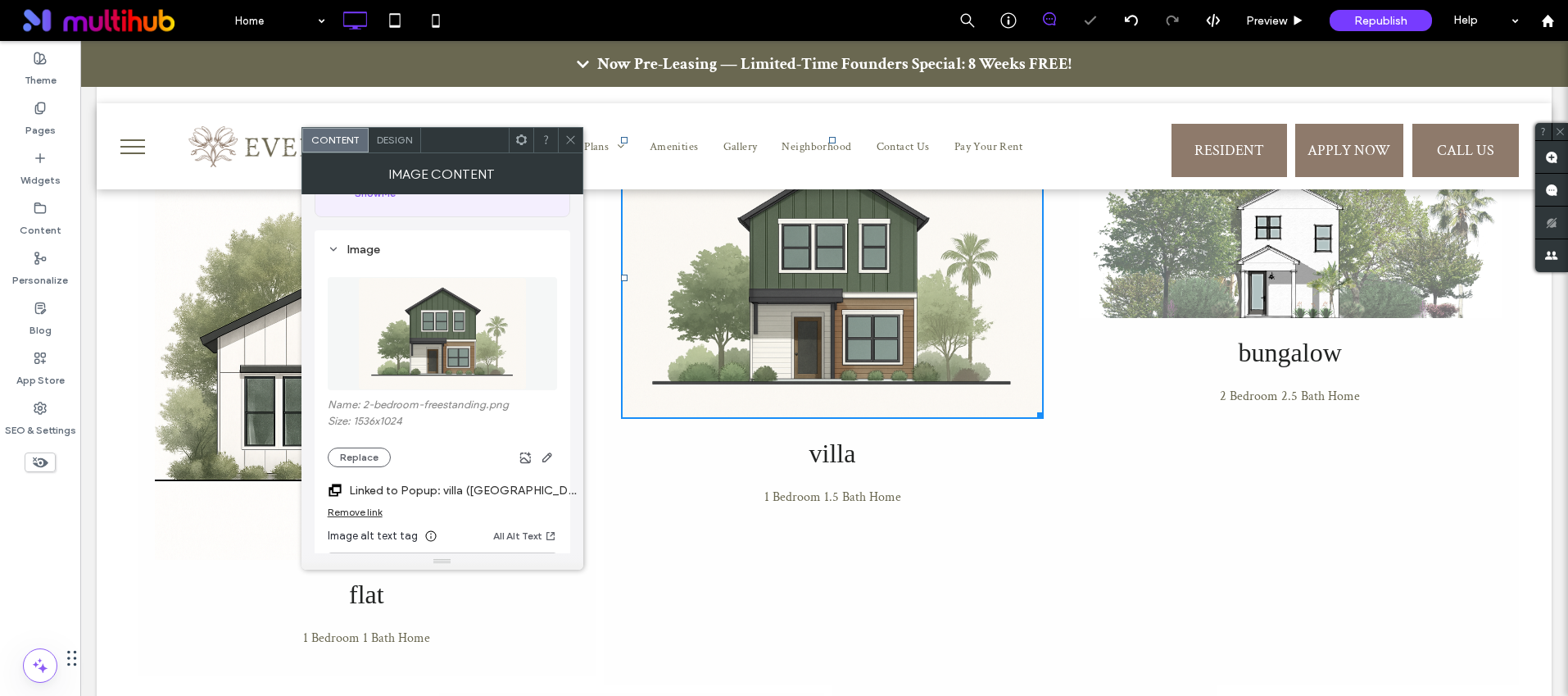
click at [561, 128] on div at bounding box center [570, 140] width 24 height 24
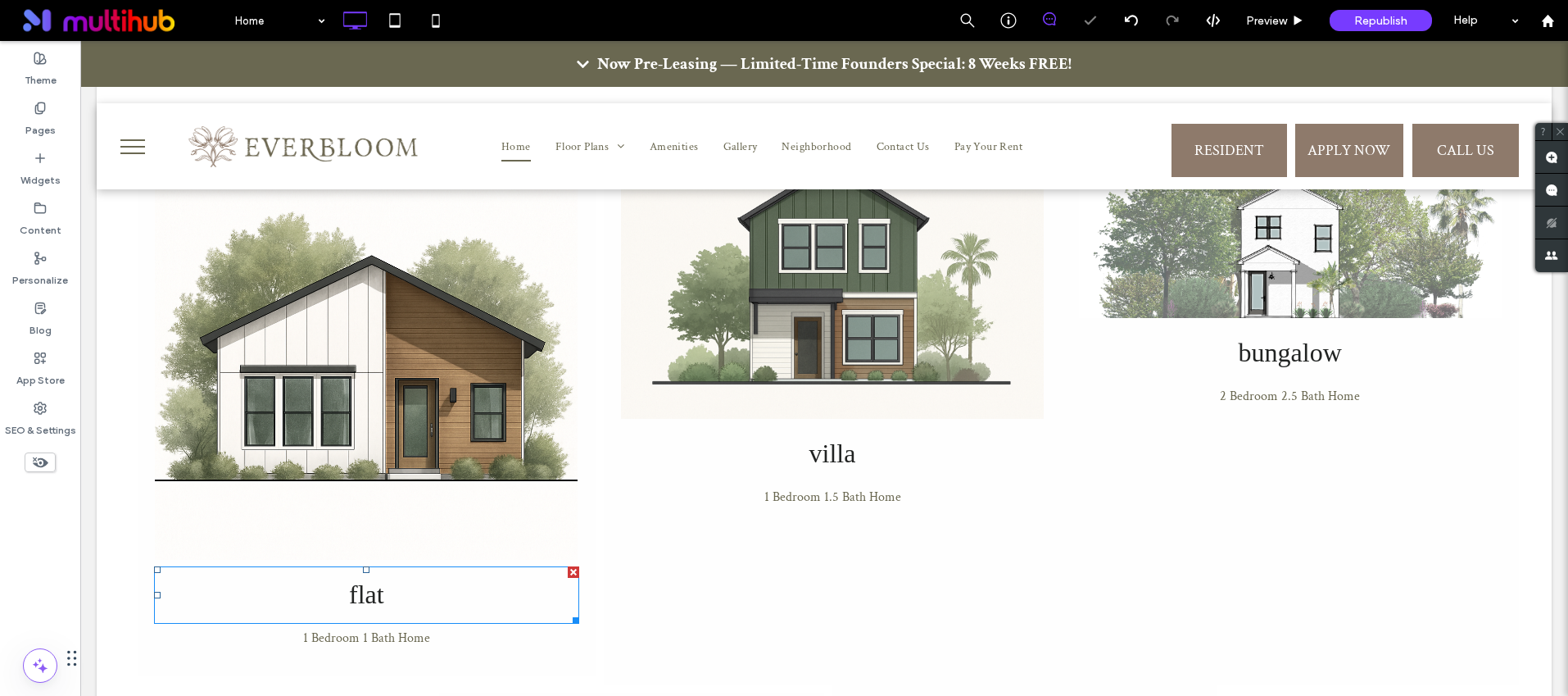
click at [367, 580] on span "flat" at bounding box center [366, 595] width 35 height 30
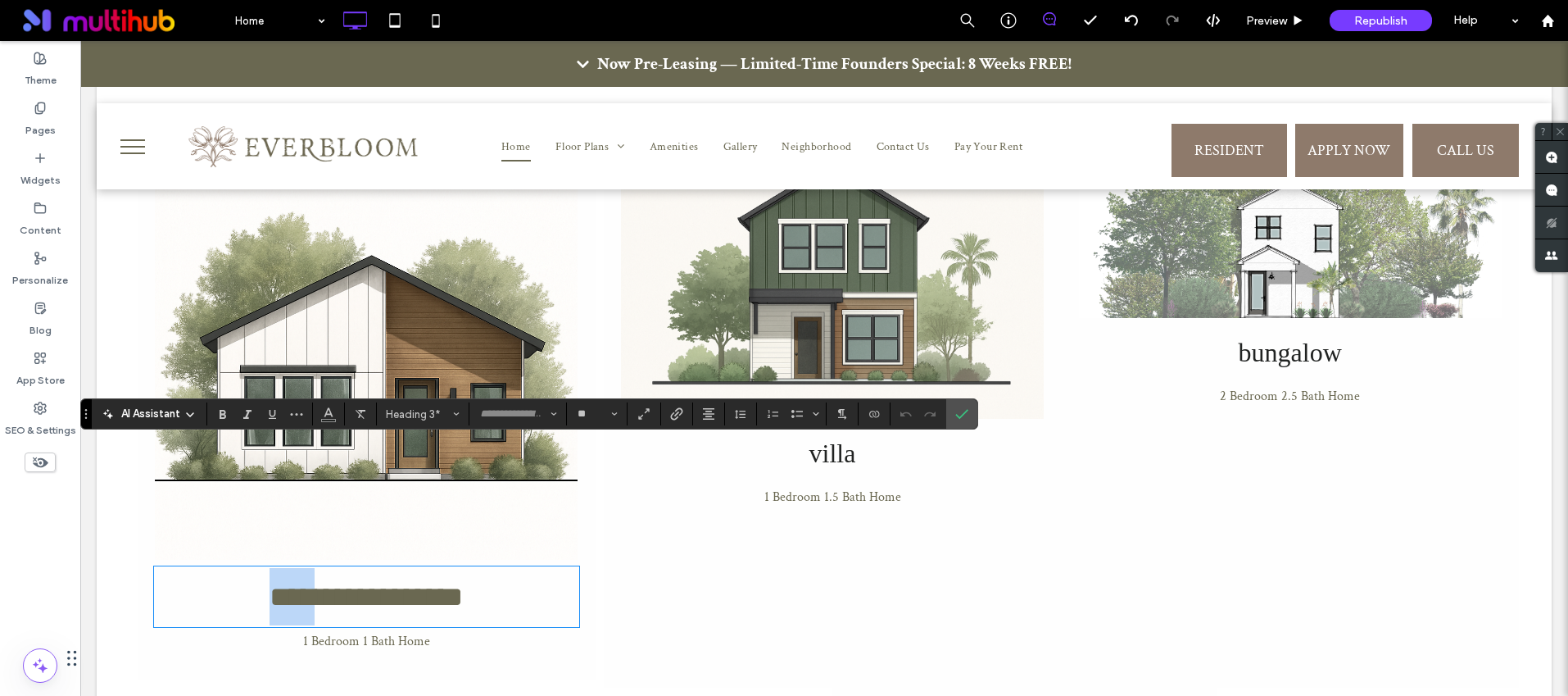
type input "**********"
type input "**"
drag, startPoint x: 964, startPoint y: 417, endPoint x: 706, endPoint y: 236, distance: 315.2
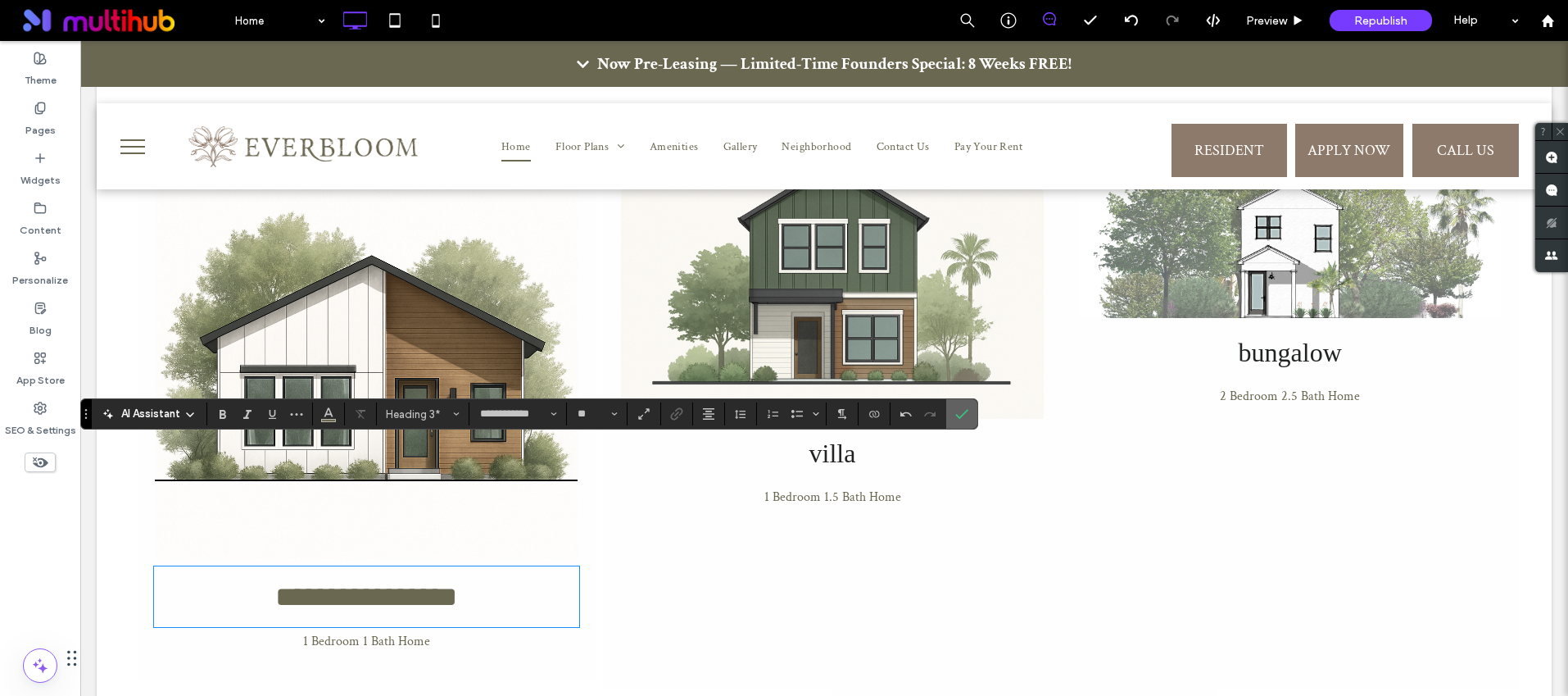
click at [964, 417] on icon "Confirm" at bounding box center [961, 414] width 13 height 13
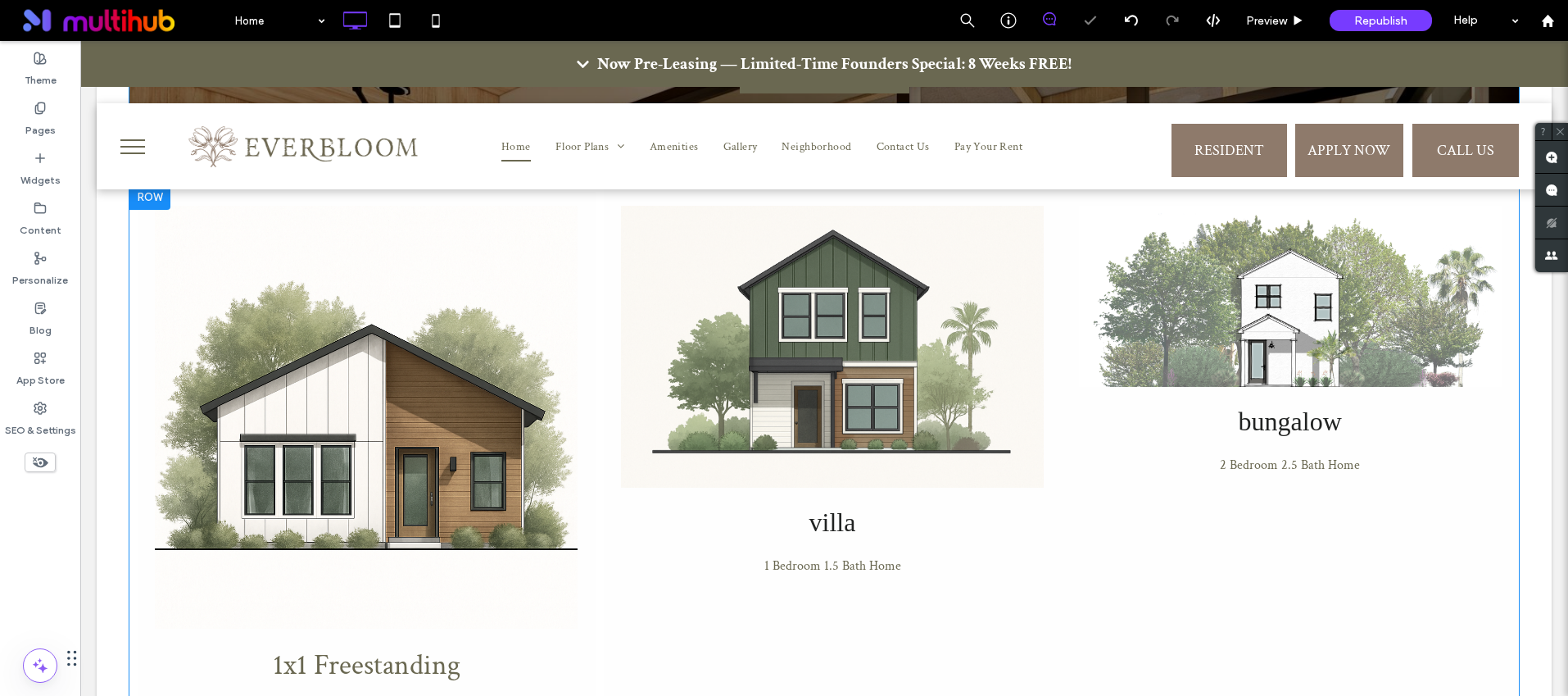
scroll to position [1646, 0]
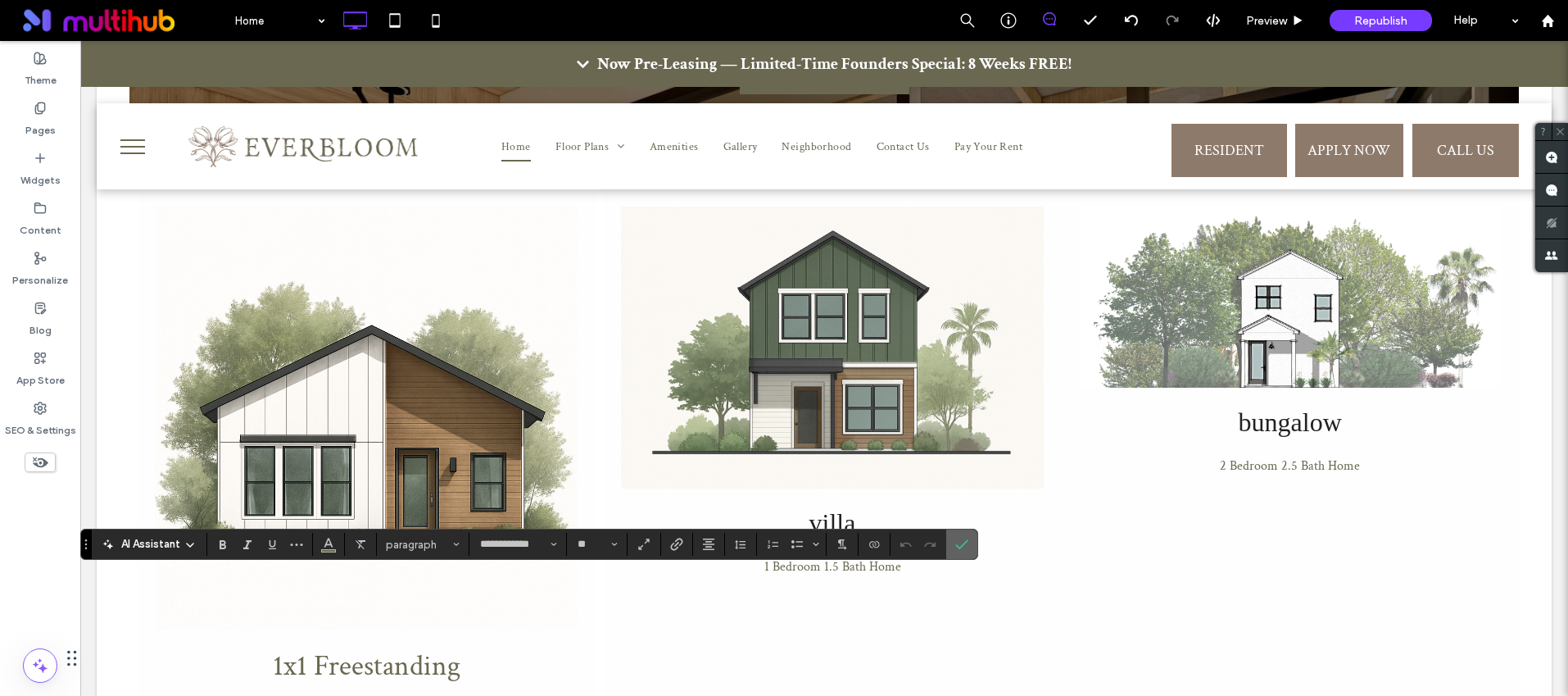
click at [974, 542] on label "Confirm" at bounding box center [961, 544] width 24 height 30
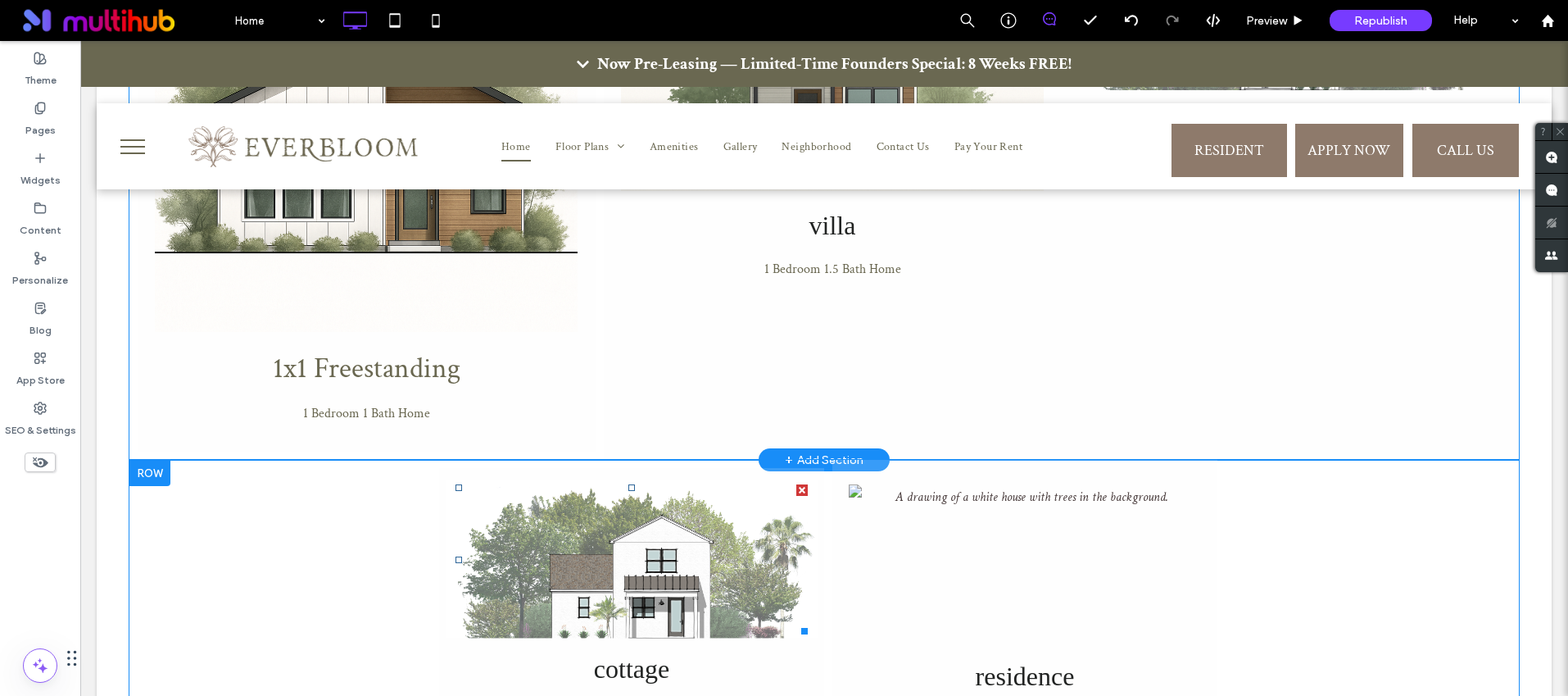
scroll to position [1700, 0]
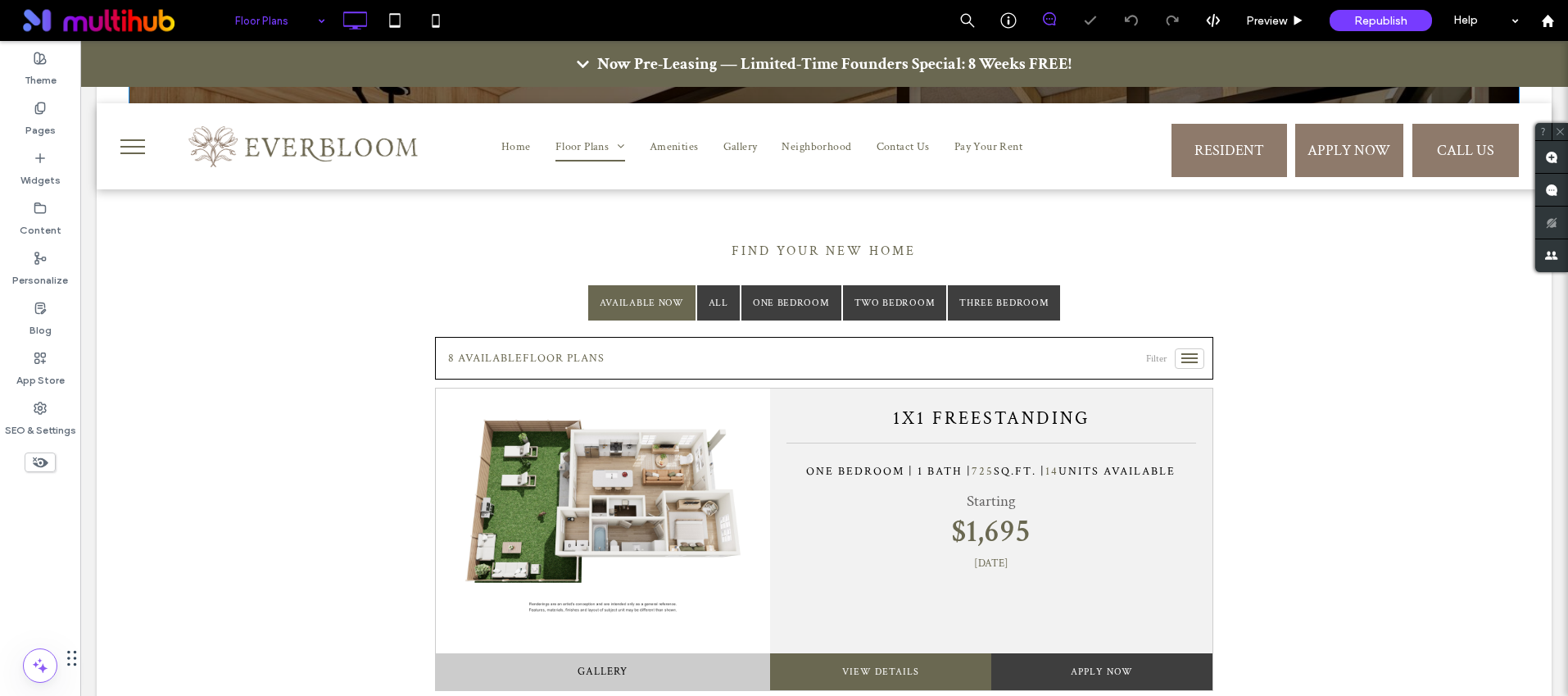
scroll to position [779, 0]
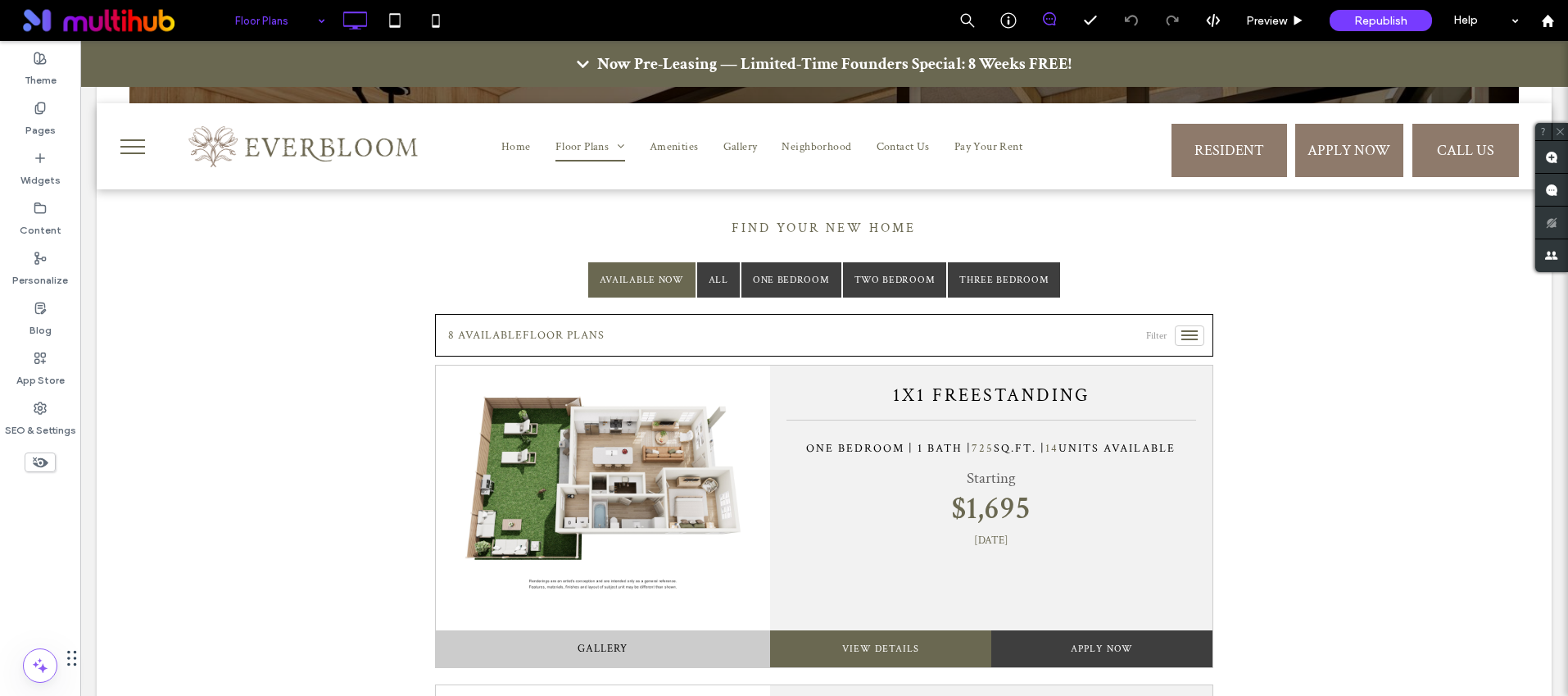
click at [252, 22] on input at bounding box center [276, 20] width 82 height 41
drag, startPoint x: 253, startPoint y: 62, endPoint x: 276, endPoint y: 166, distance: 106.5
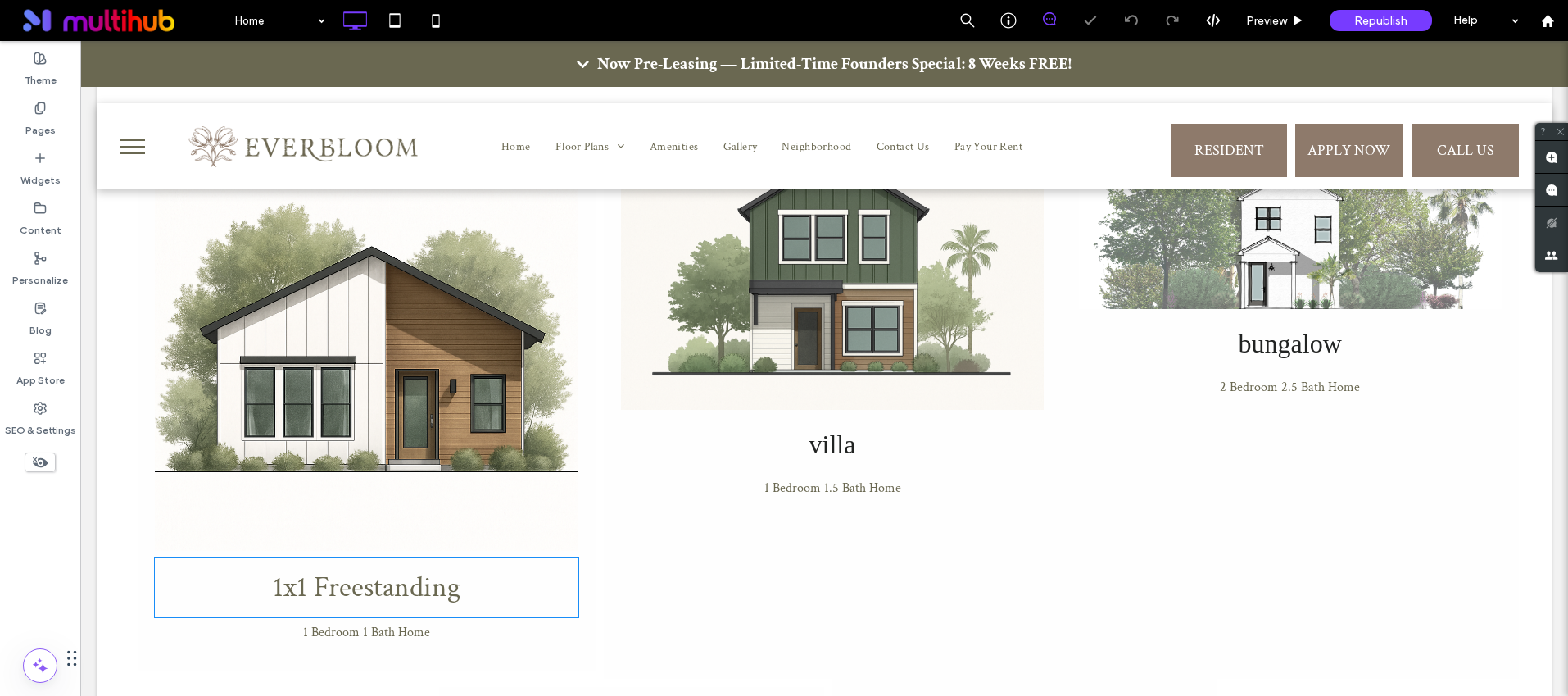
scroll to position [1793, 0]
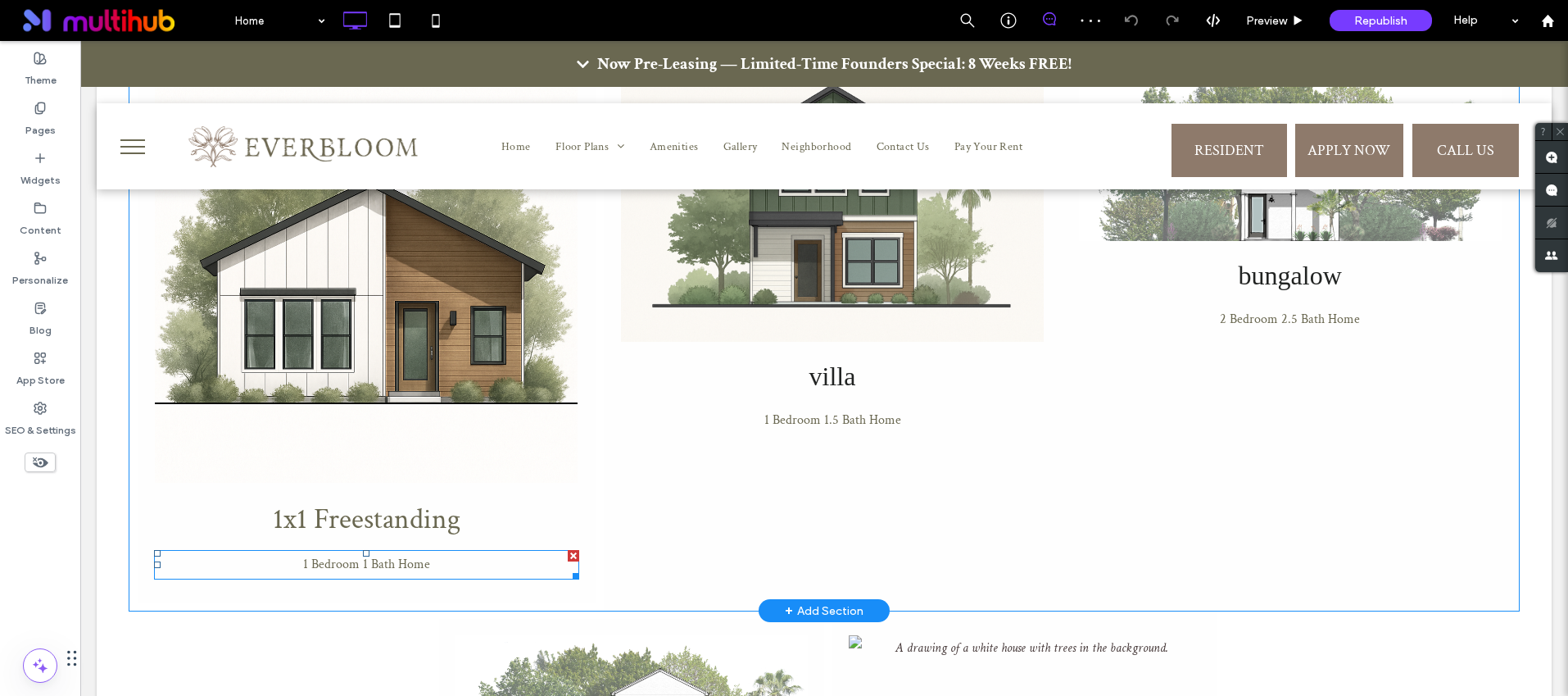
click at [408, 555] on span "1 Bedroom 1 Bath Home" at bounding box center [366, 564] width 127 height 17
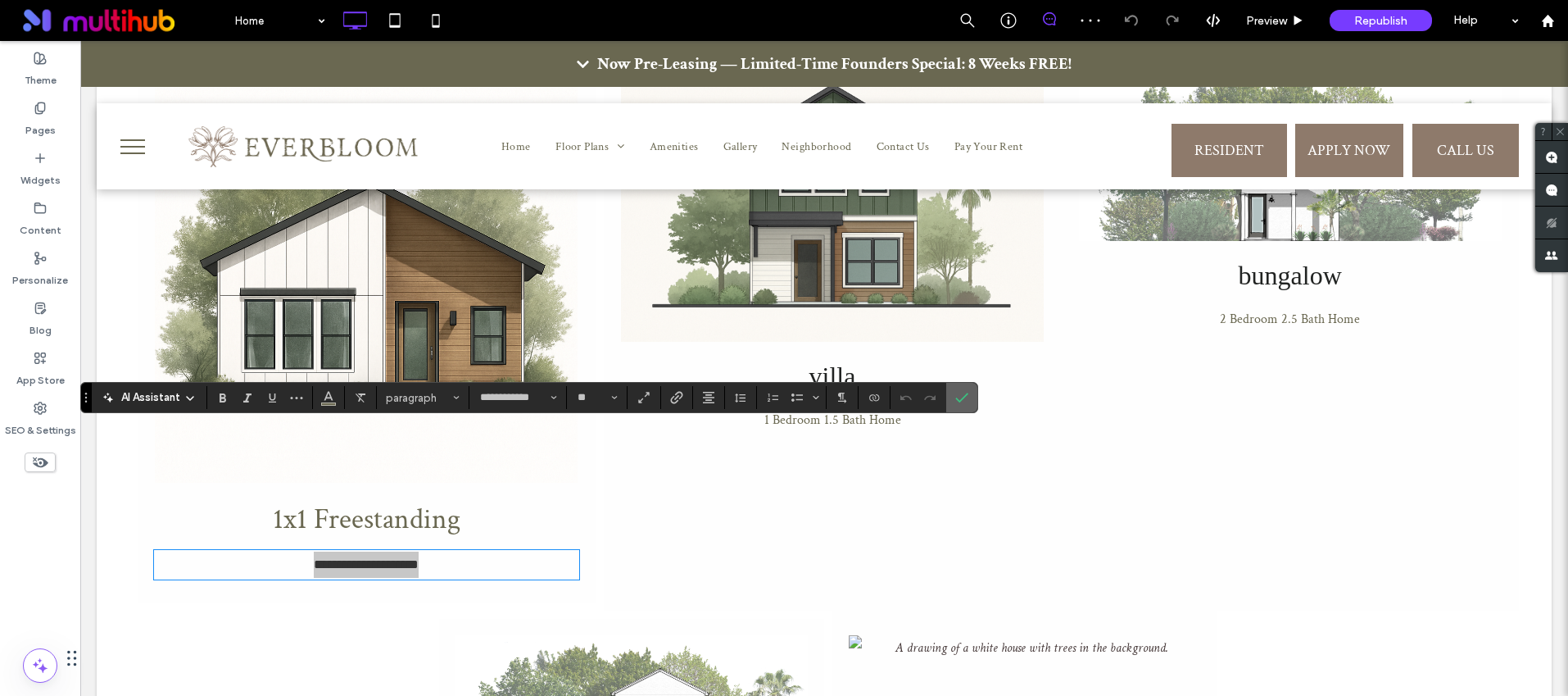
click at [968, 402] on icon "Confirm" at bounding box center [961, 397] width 13 height 13
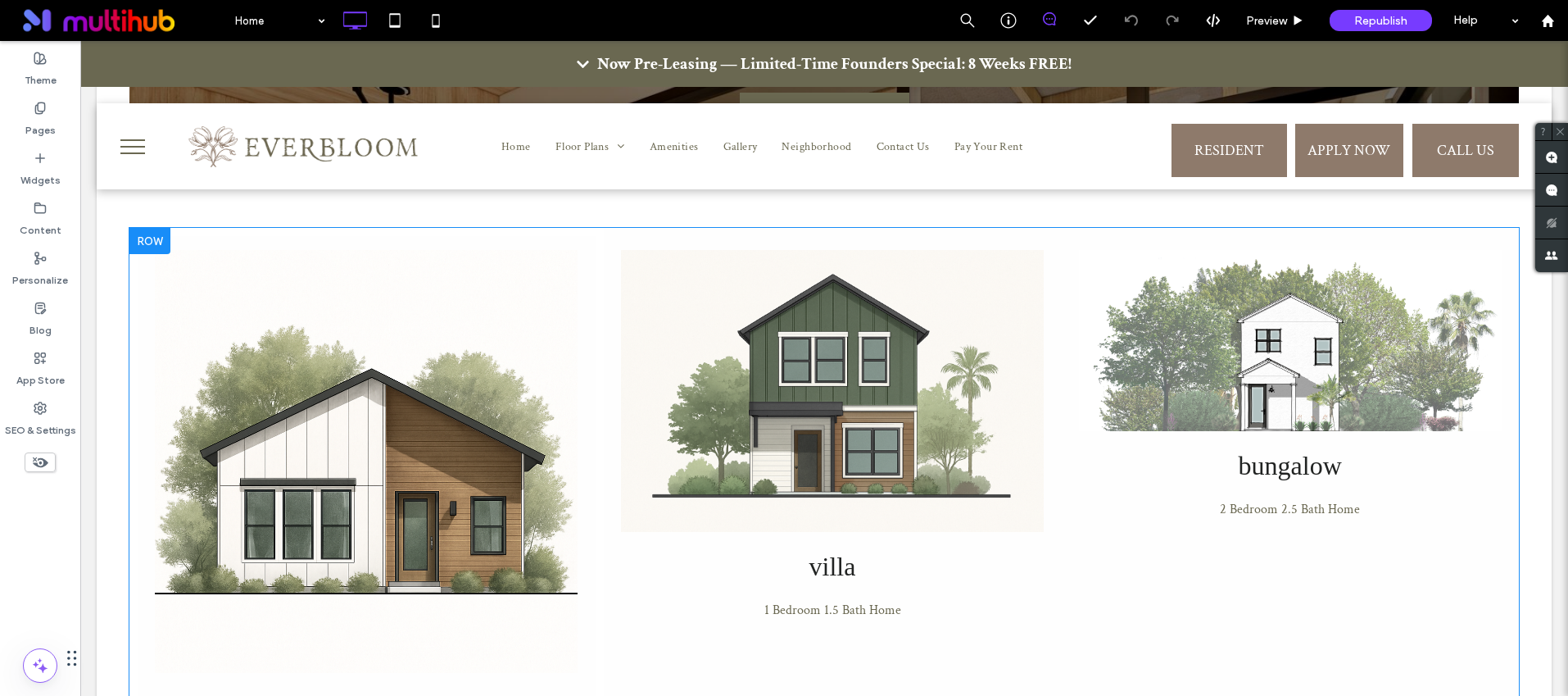
scroll to position [1582, 0]
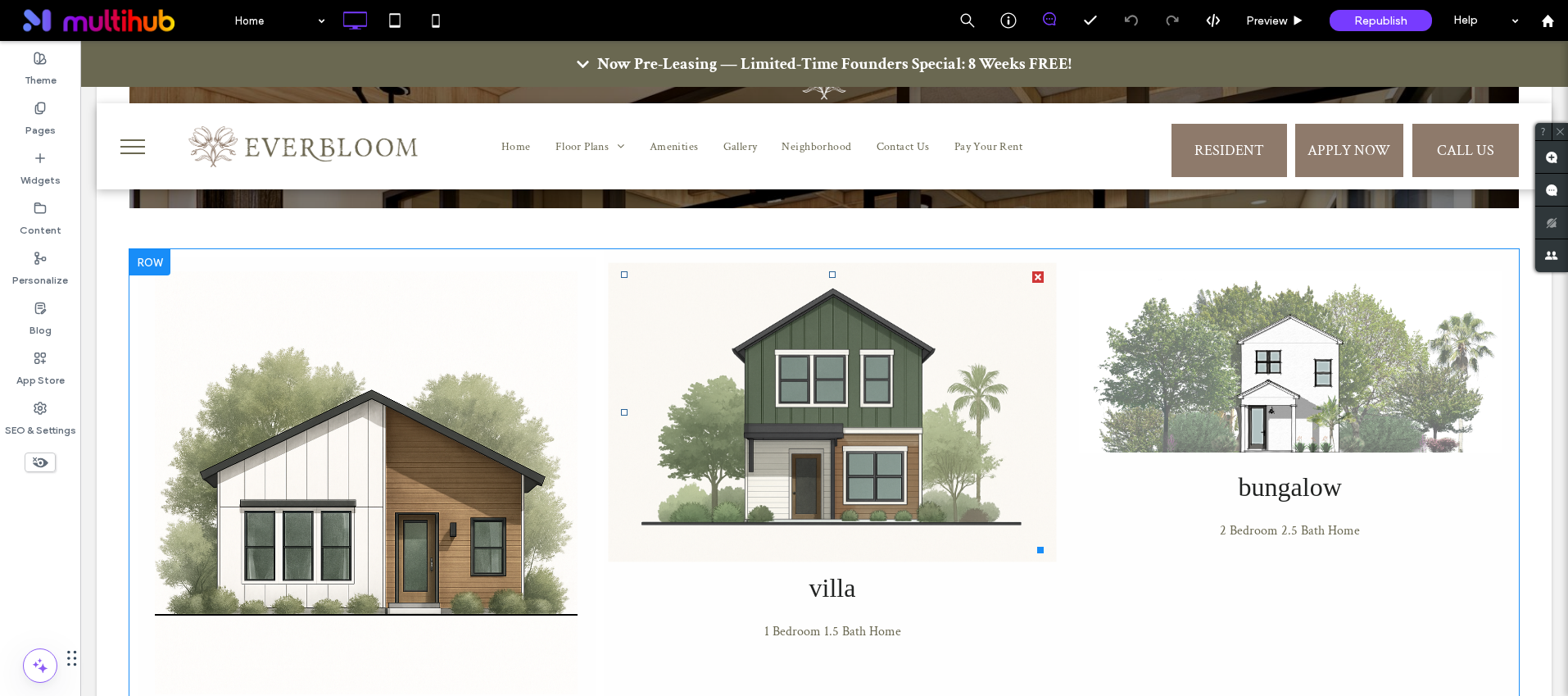
click at [802, 298] on img at bounding box center [832, 413] width 448 height 299
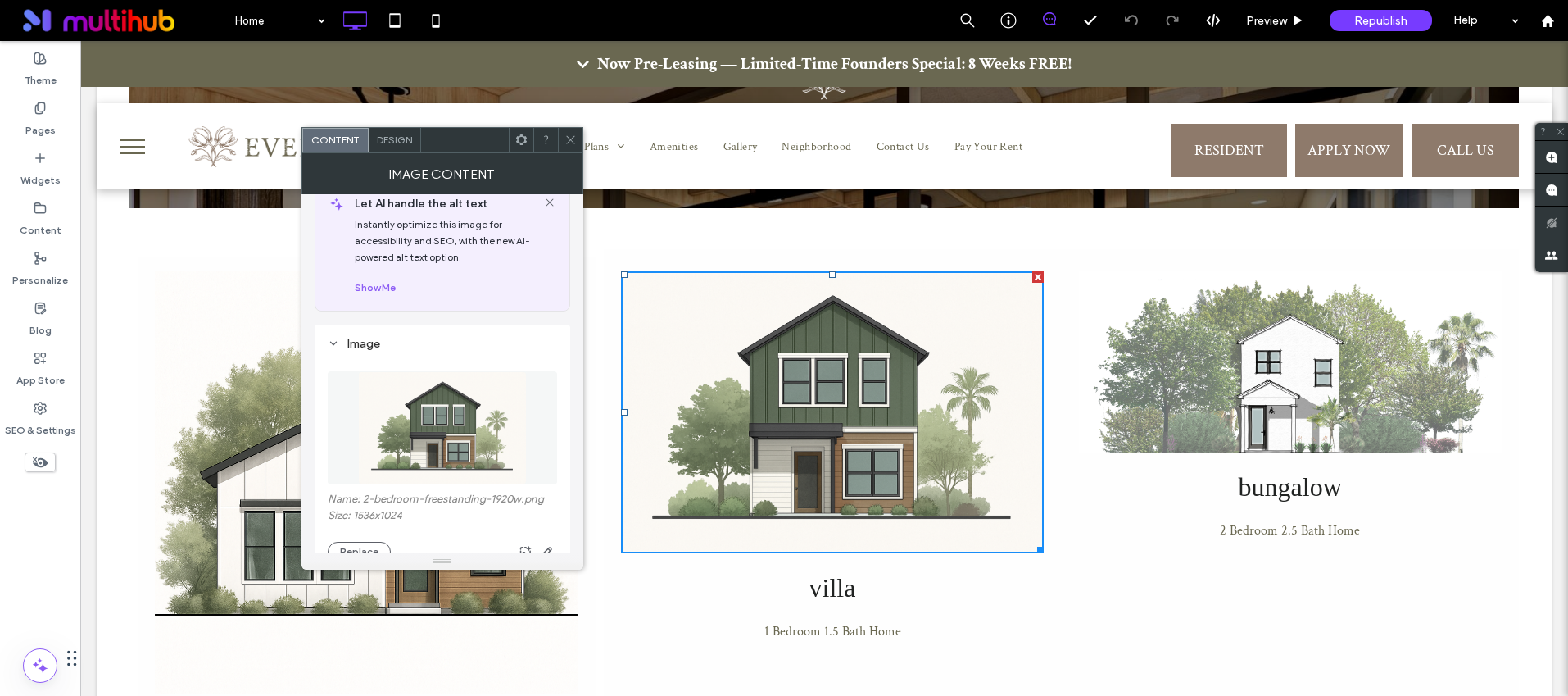
scroll to position [38, 0]
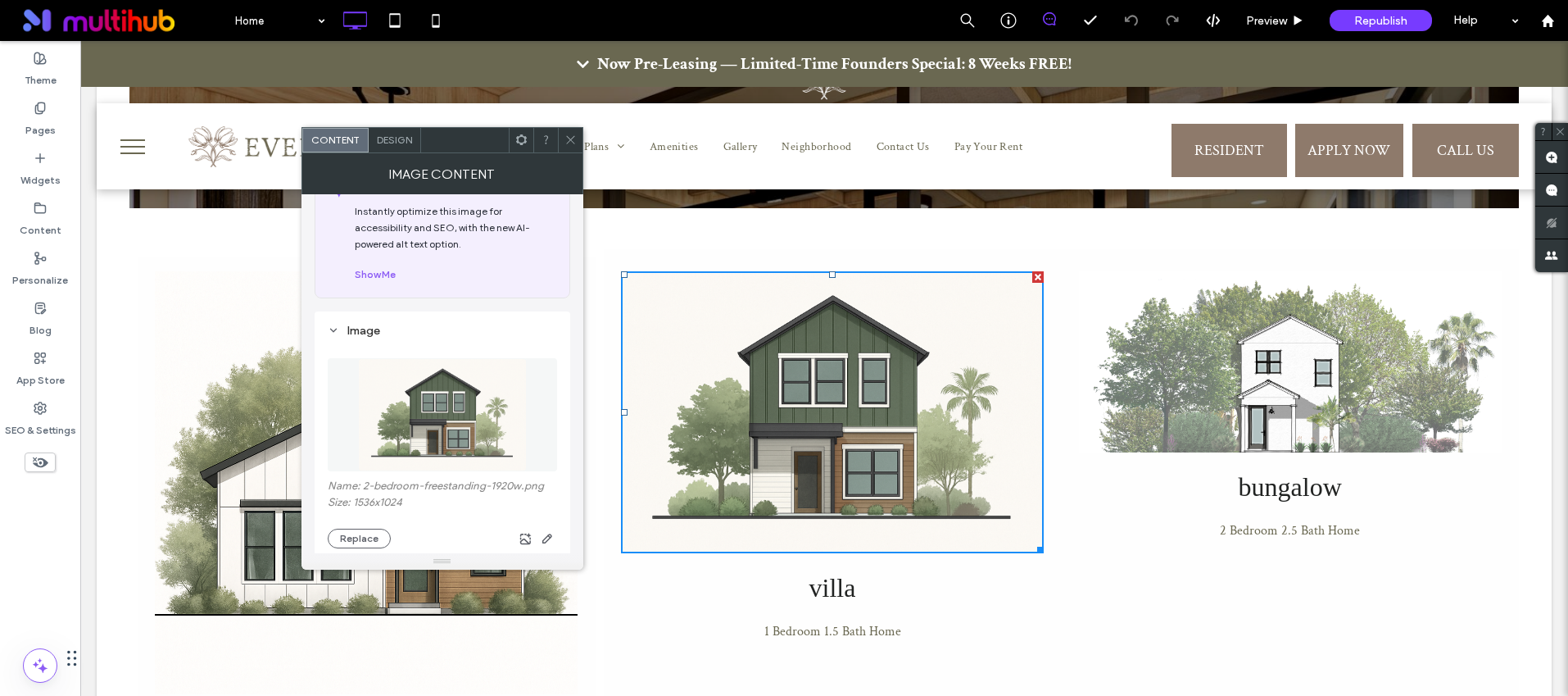
drag, startPoint x: 565, startPoint y: 132, endPoint x: 473, endPoint y: 83, distance: 104.2
click at [565, 132] on span at bounding box center [571, 140] width 12 height 24
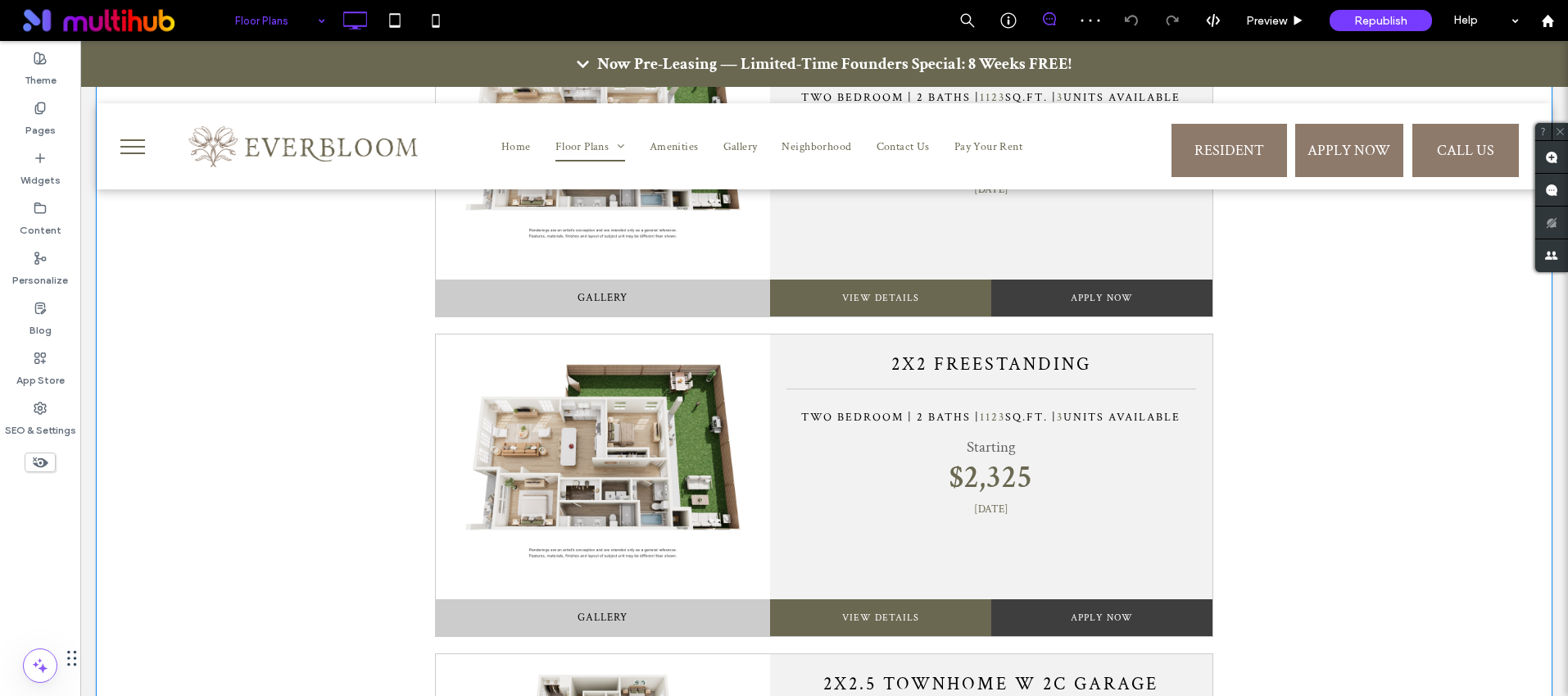
scroll to position [1771, 0]
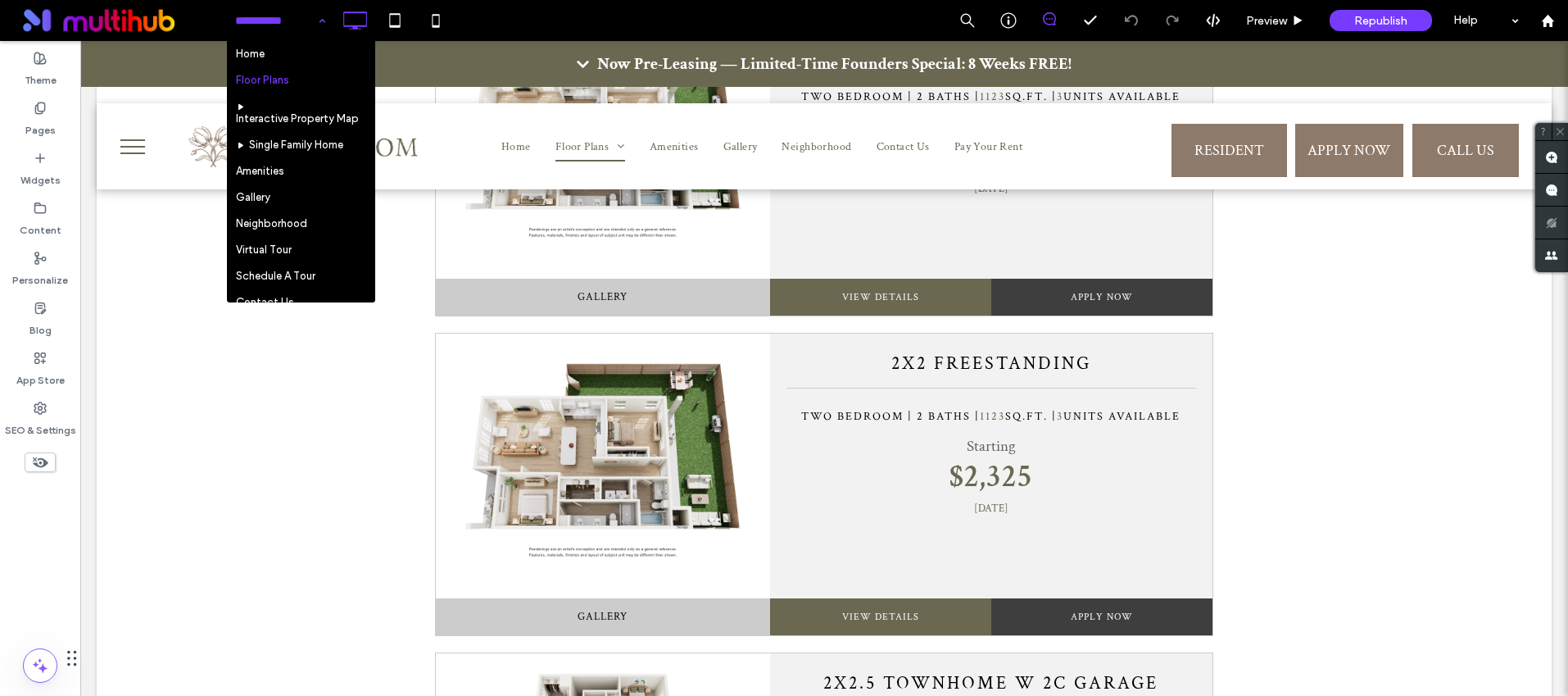
click at [267, 7] on input at bounding box center [276, 20] width 82 height 41
click at [260, 38] on input at bounding box center [276, 20] width 82 height 41
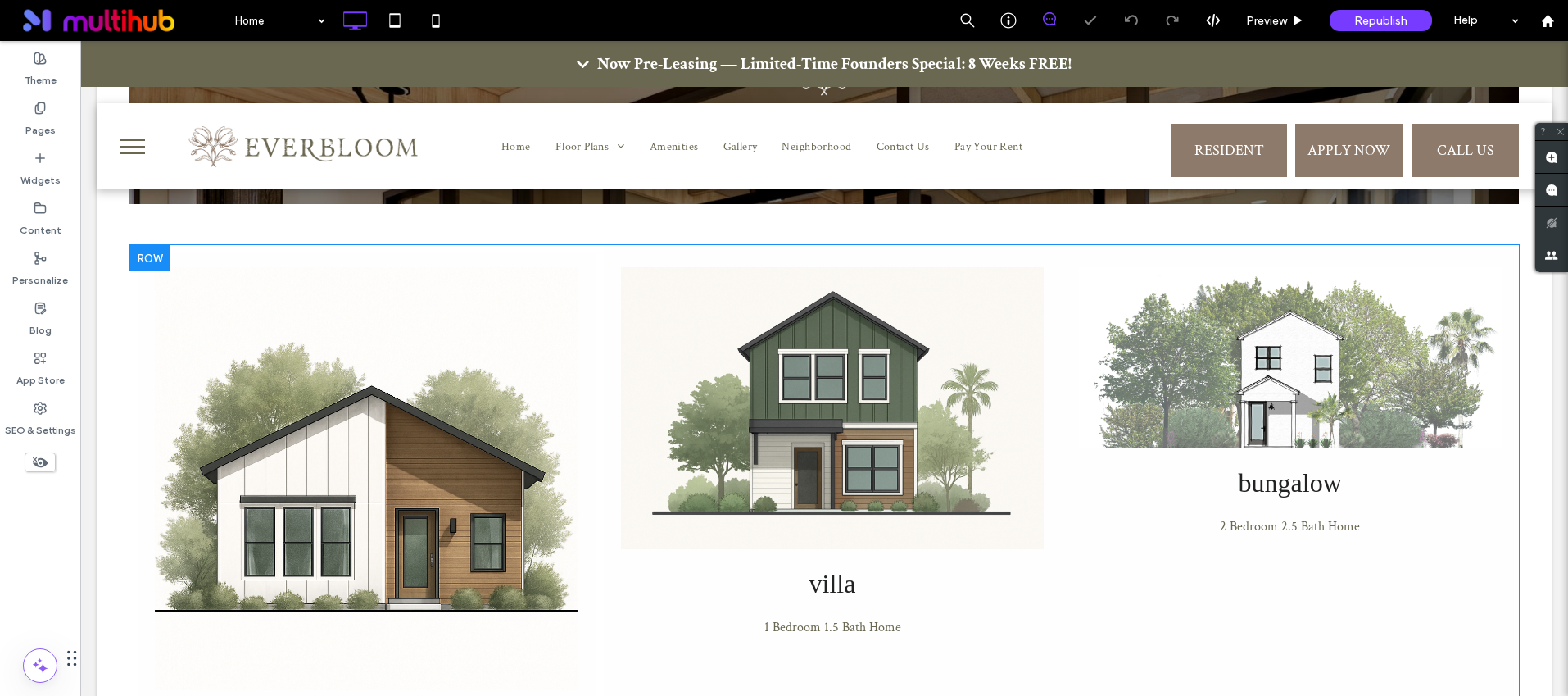
scroll to position [1710, 0]
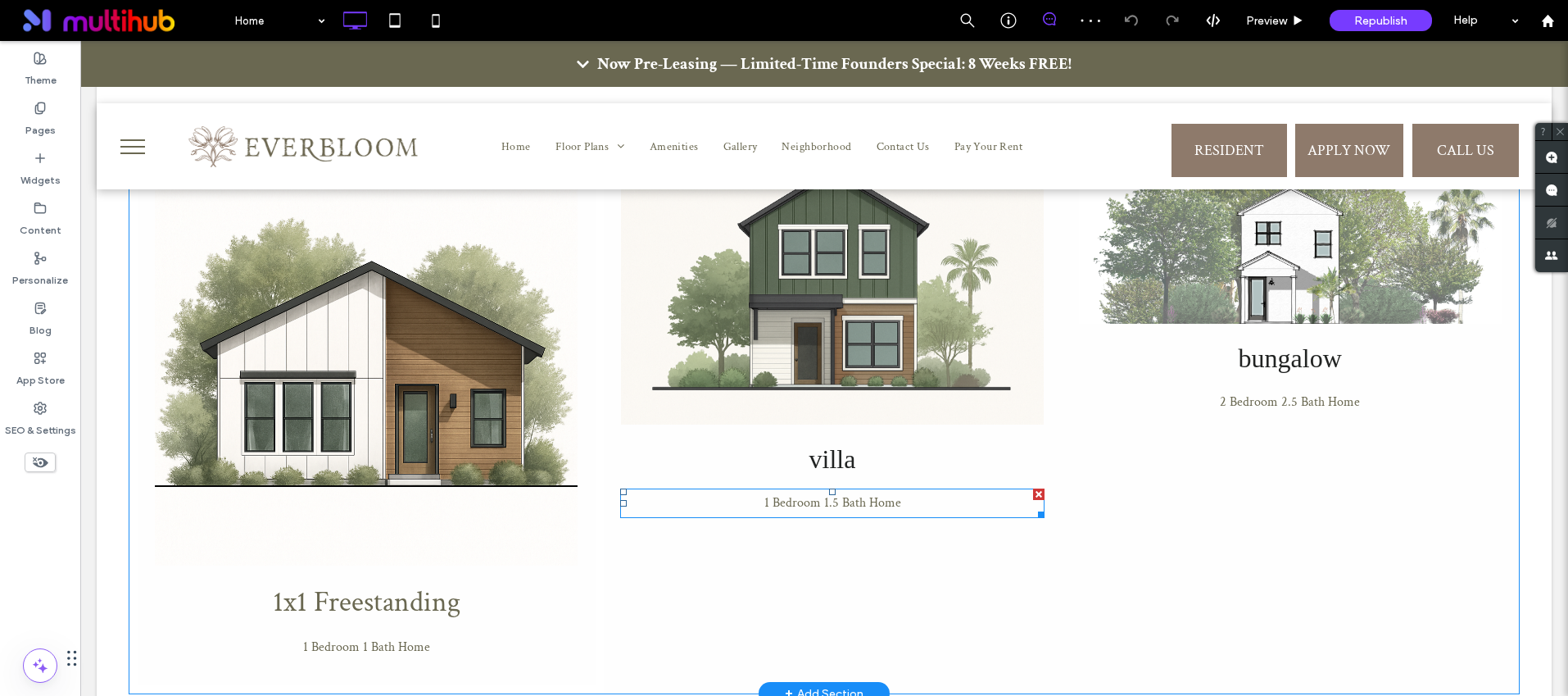
click at [829, 494] on span "1 Bedroom 1.5 Bath Home" at bounding box center [832, 503] width 137 height 17
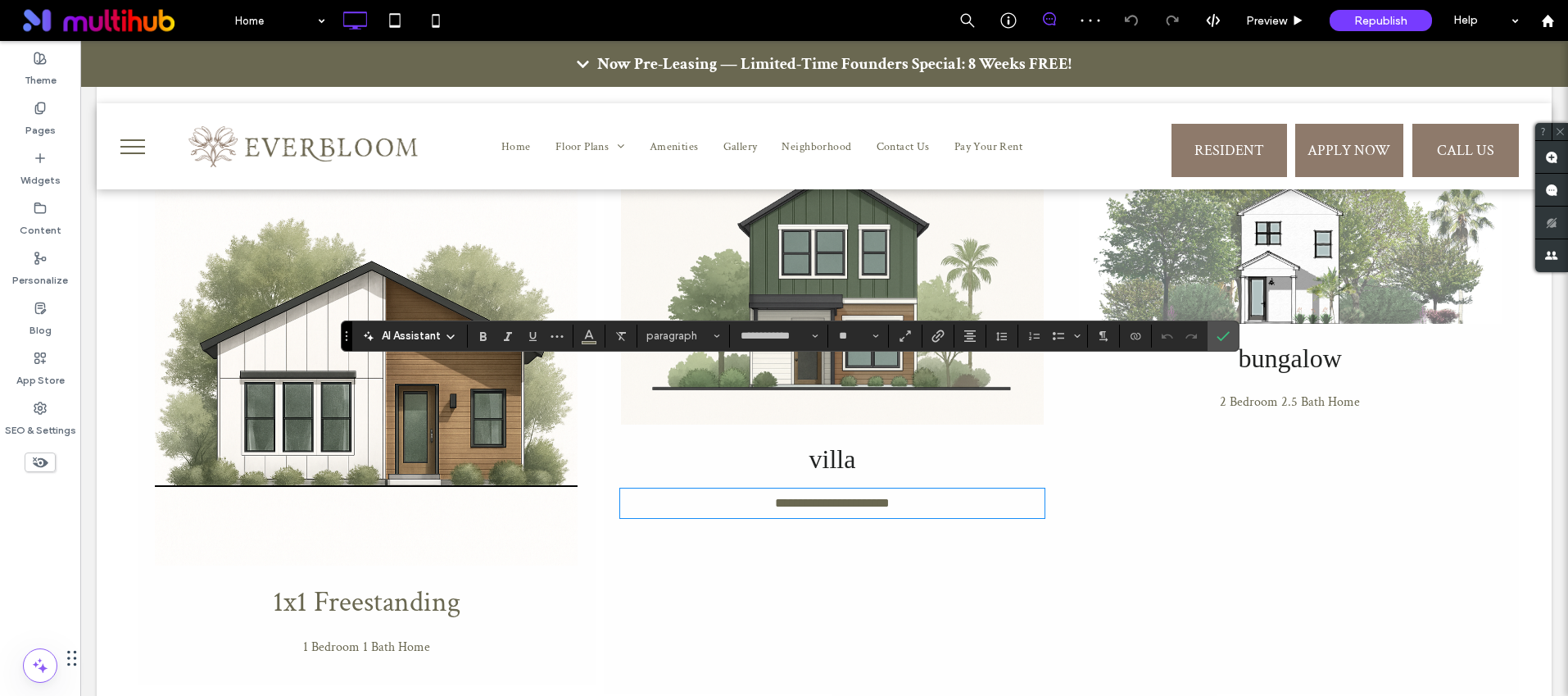
click at [786, 497] on span "**********" at bounding box center [832, 503] width 114 height 12
click at [775, 497] on span "**********" at bounding box center [832, 503] width 114 height 12
click at [829, 497] on span "**********" at bounding box center [832, 503] width 114 height 12
click at [1218, 333] on icon "Confirm" at bounding box center [1223, 336] width 13 height 13
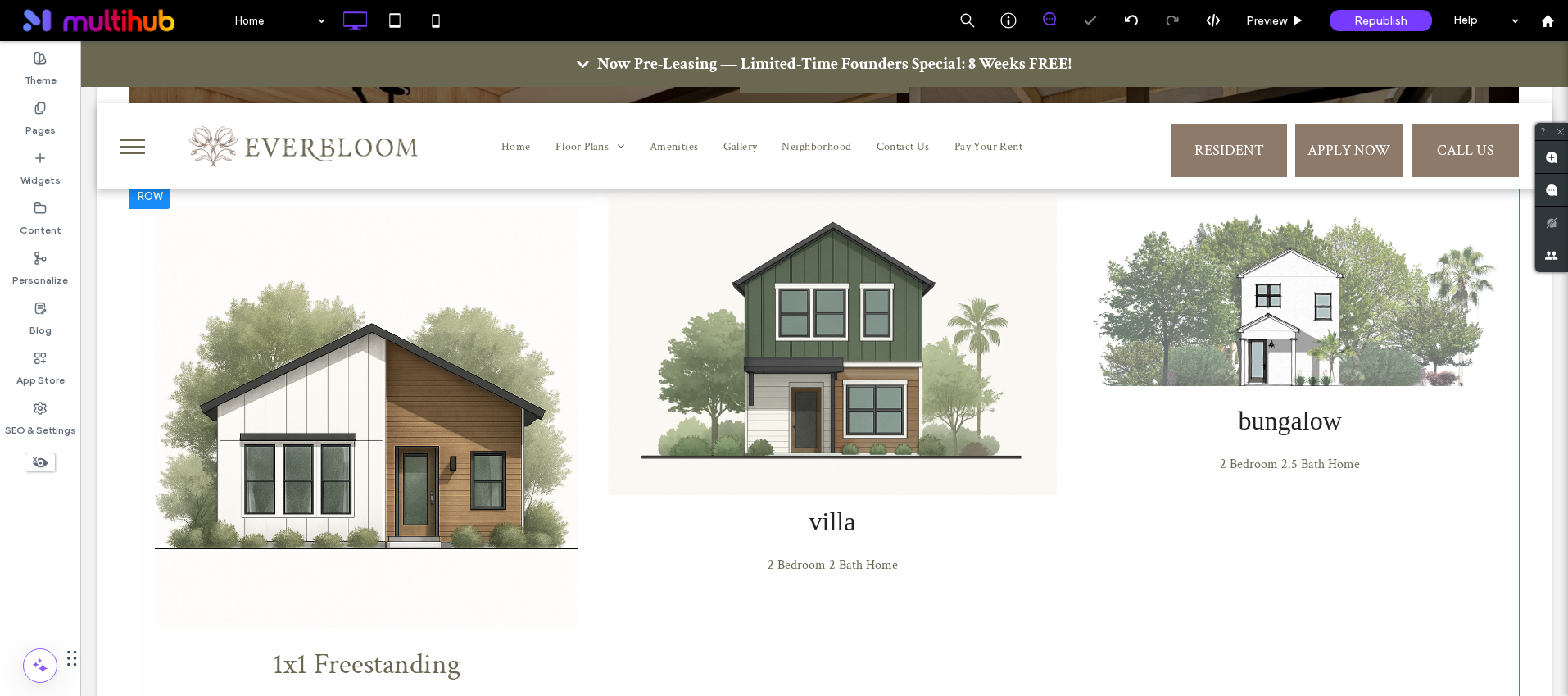
scroll to position [1528, 0]
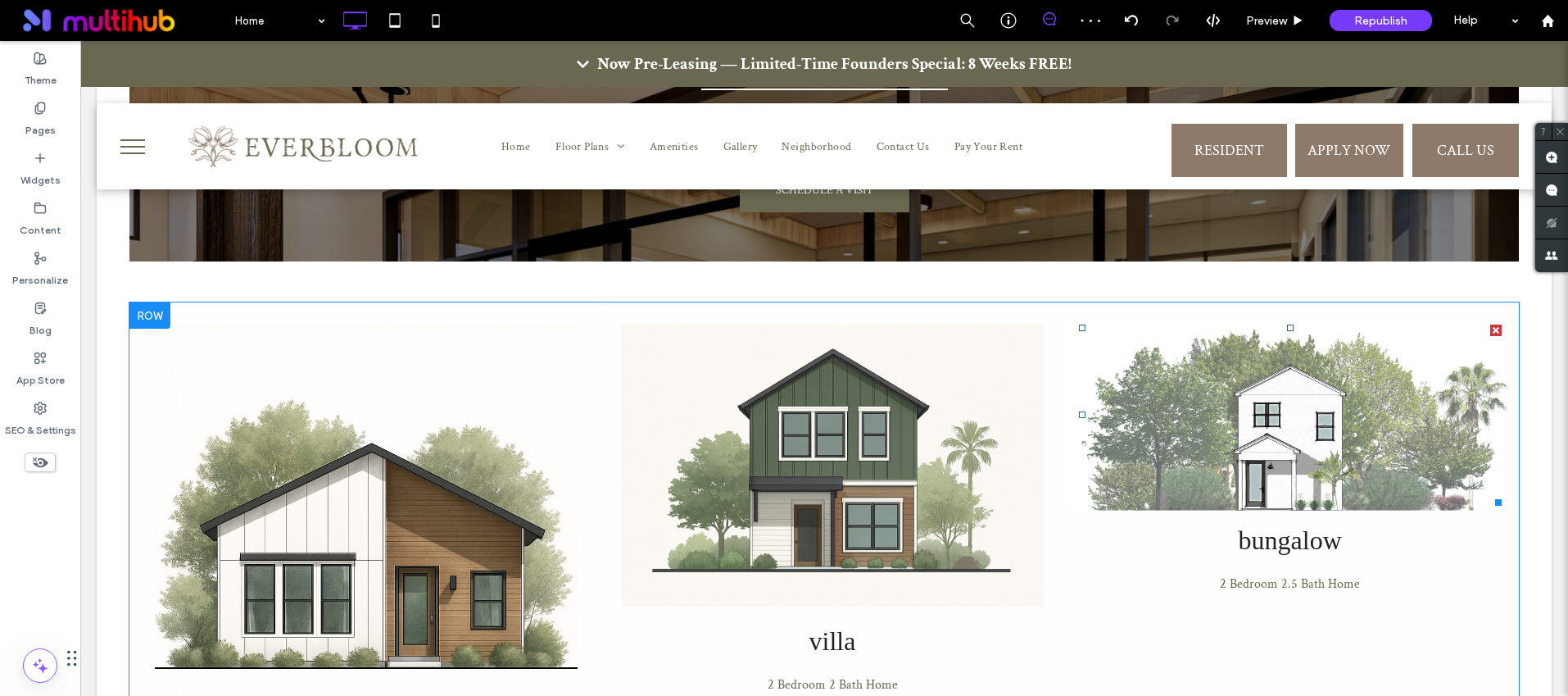
click at [1196, 337] on img at bounding box center [1289, 415] width 448 height 191
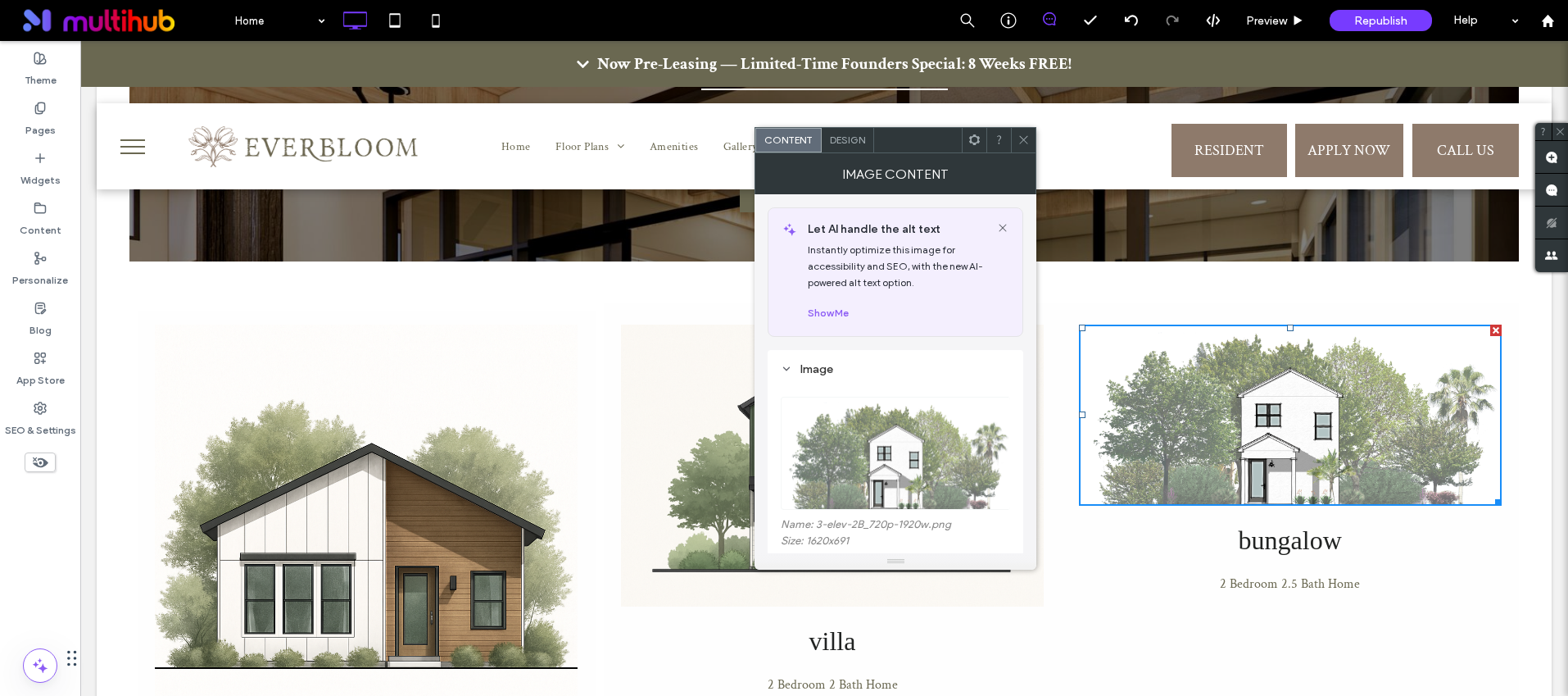
click at [1021, 134] on icon at bounding box center [1023, 140] width 12 height 12
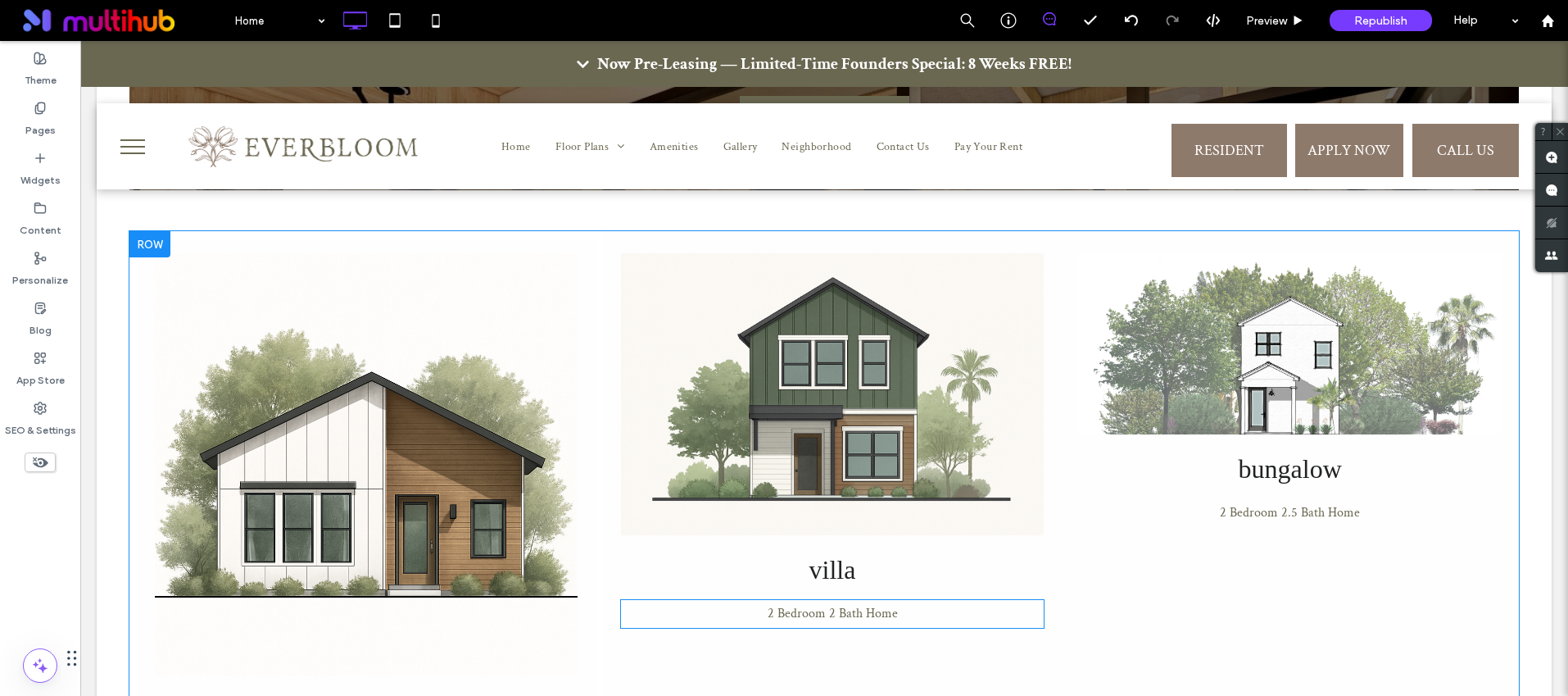
scroll to position [1602, 0]
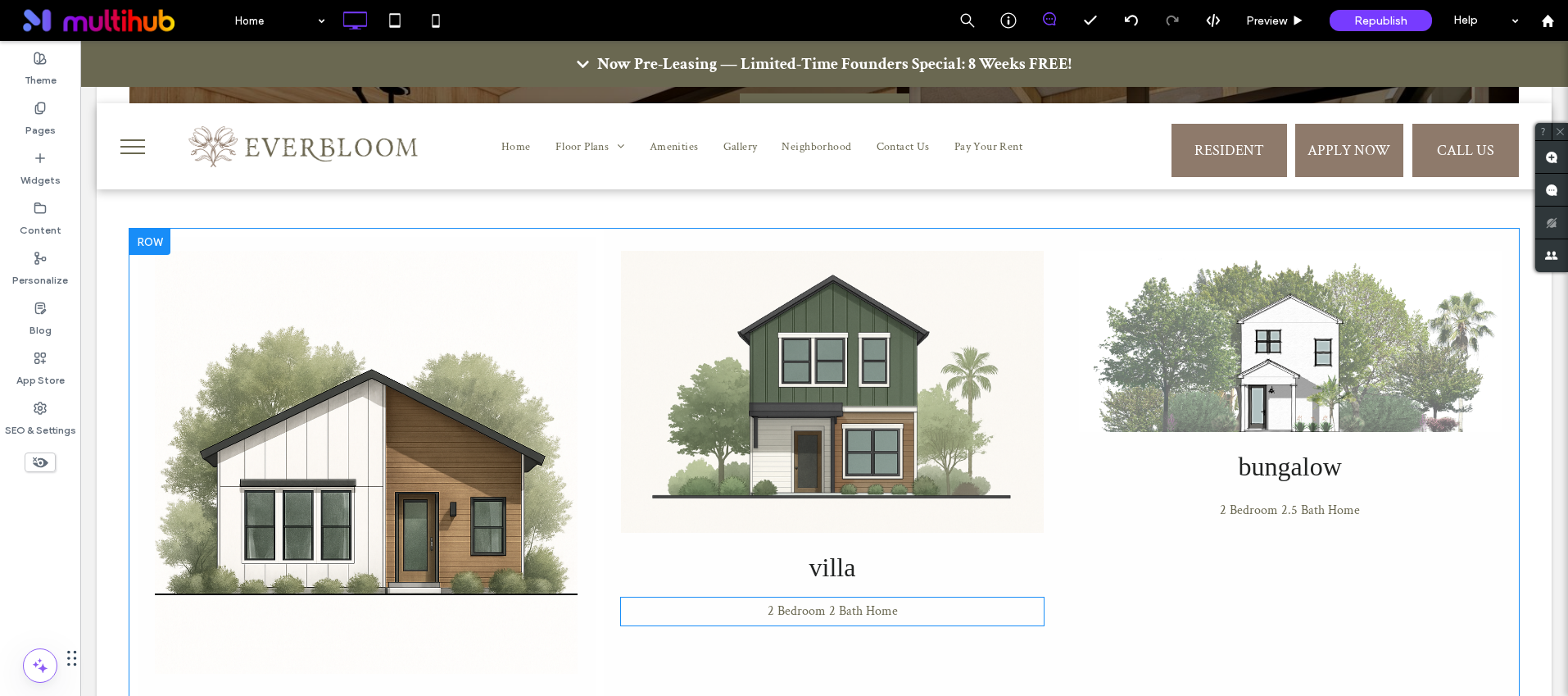
click at [829, 553] on span "villa" at bounding box center [832, 567] width 46 height 30
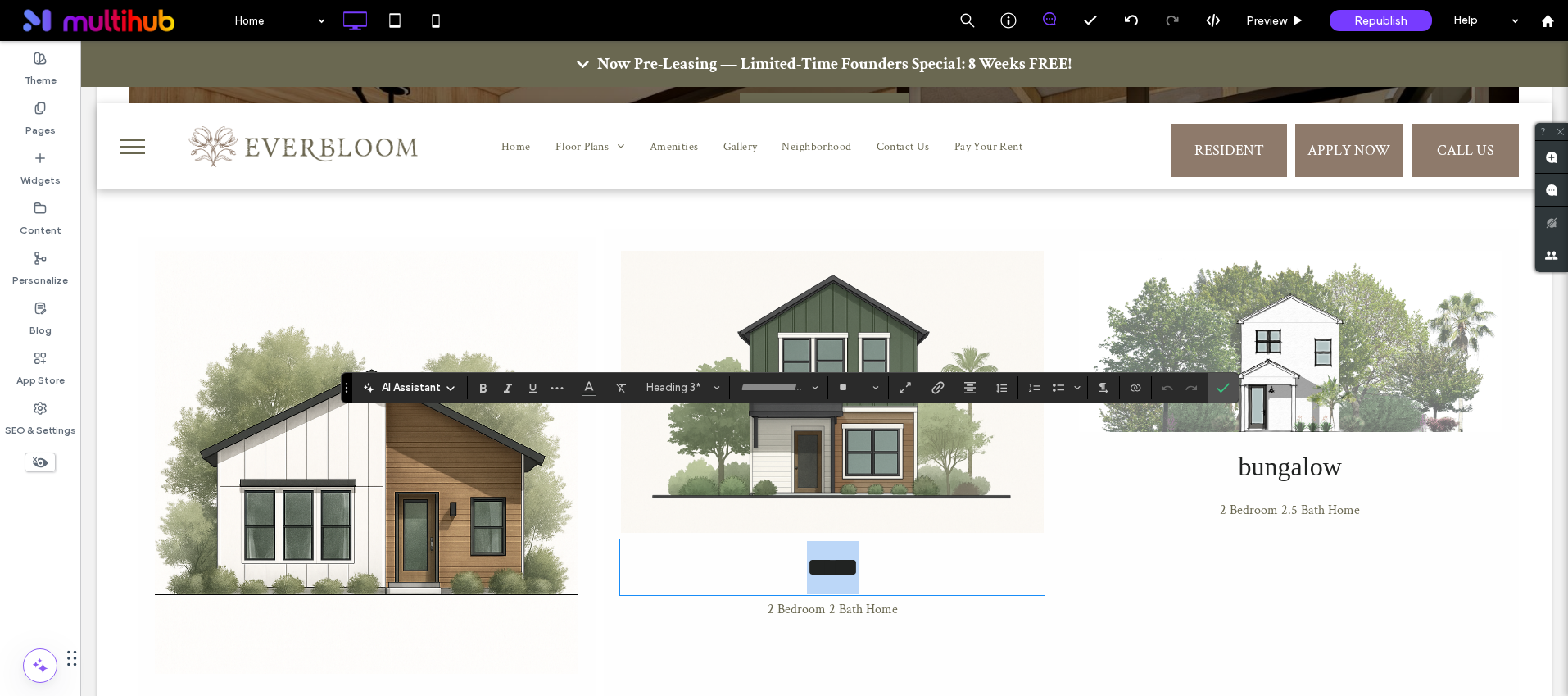
type input "**********"
type input "**"
click at [1221, 386] on icon "Confirm" at bounding box center [1223, 387] width 13 height 13
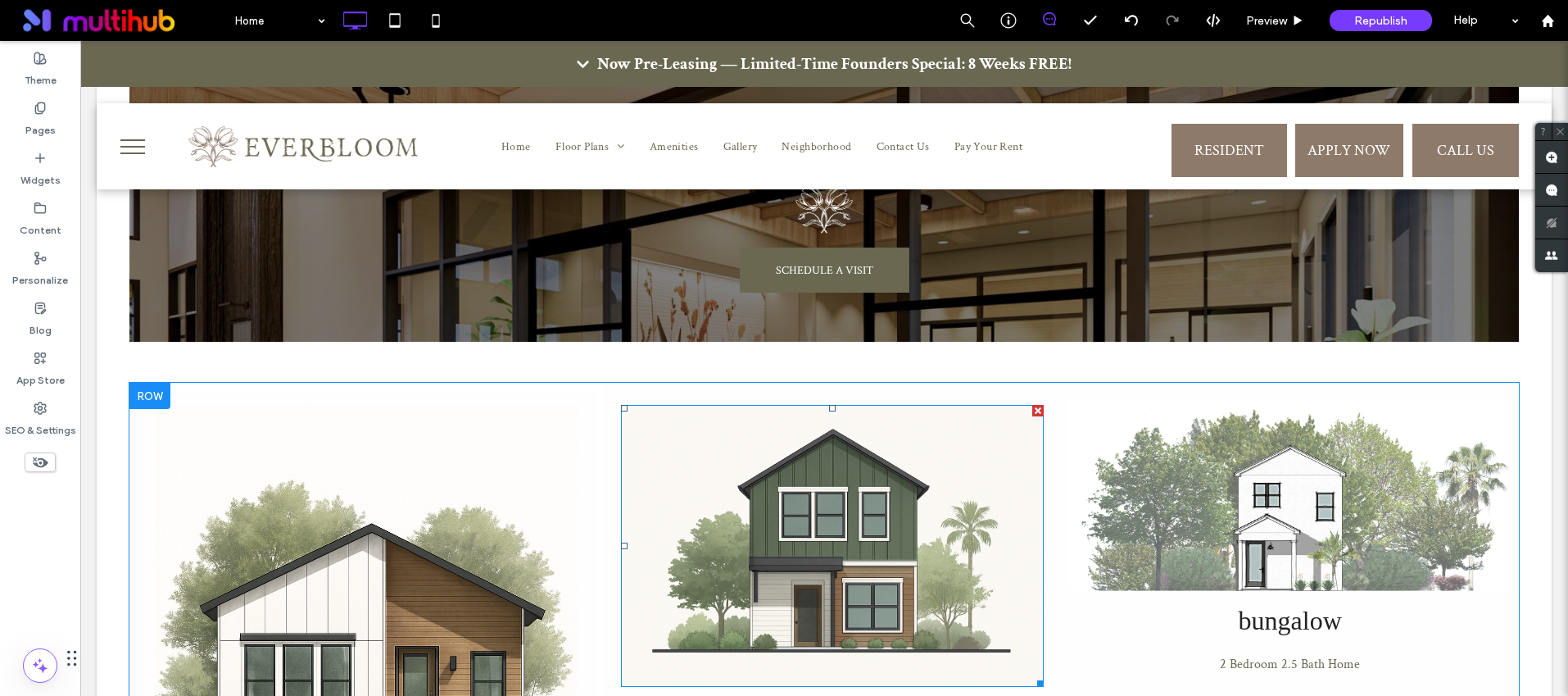
scroll to position [1431, 0]
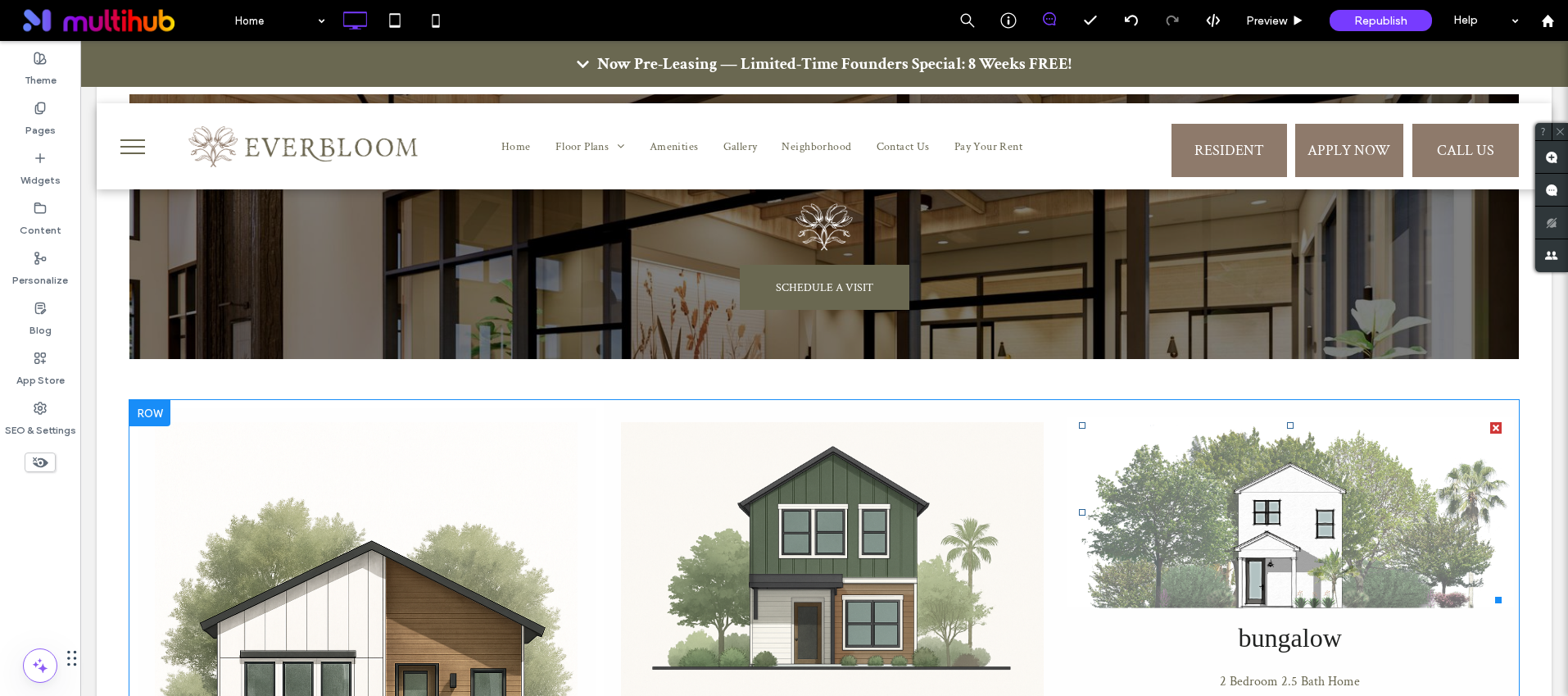
click at [1285, 417] on img at bounding box center [1289, 512] width 448 height 191
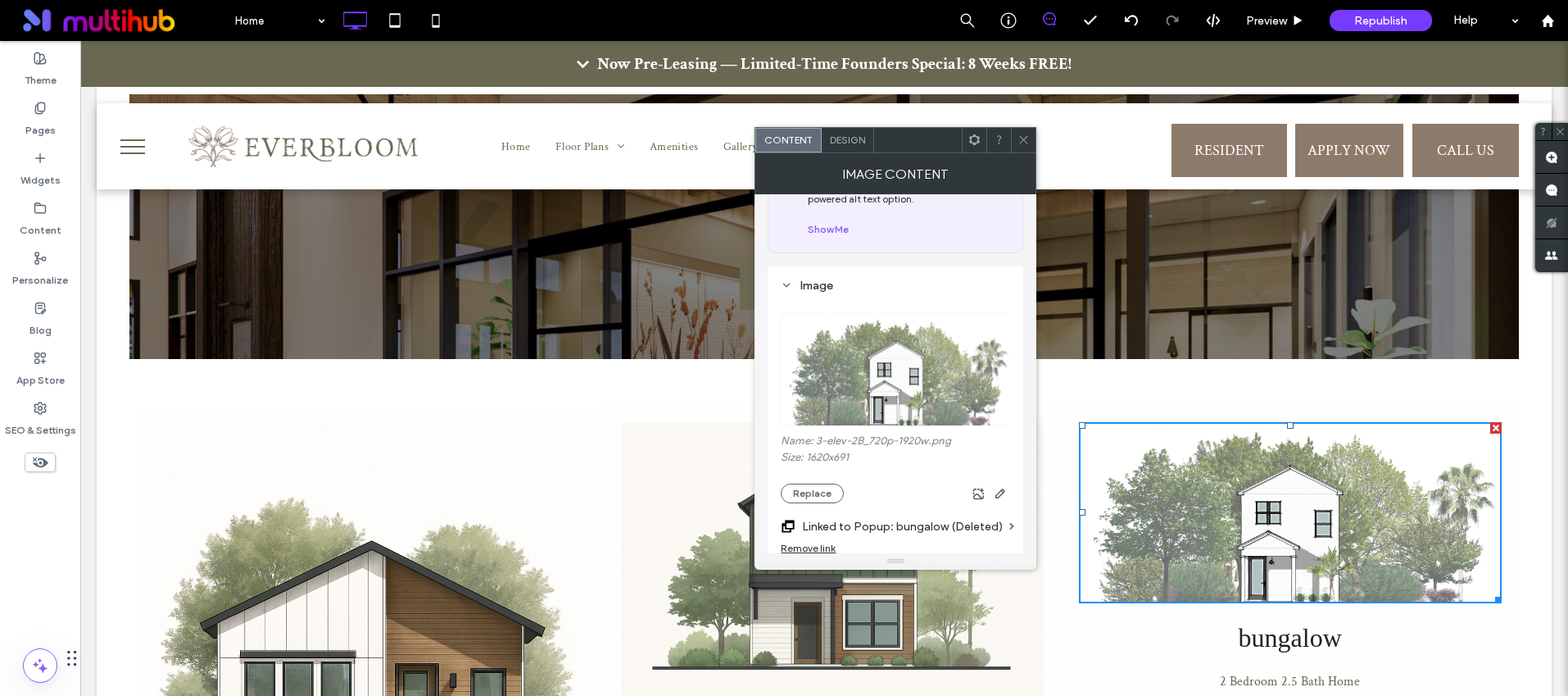
scroll to position [87, 0]
click at [811, 477] on div "Name: 3-elev-2B_720p-1920w.png Size: 1620x691 Replace" at bounding box center [895, 465] width 229 height 69
click at [809, 483] on button "Replace" at bounding box center [812, 490] width 63 height 19
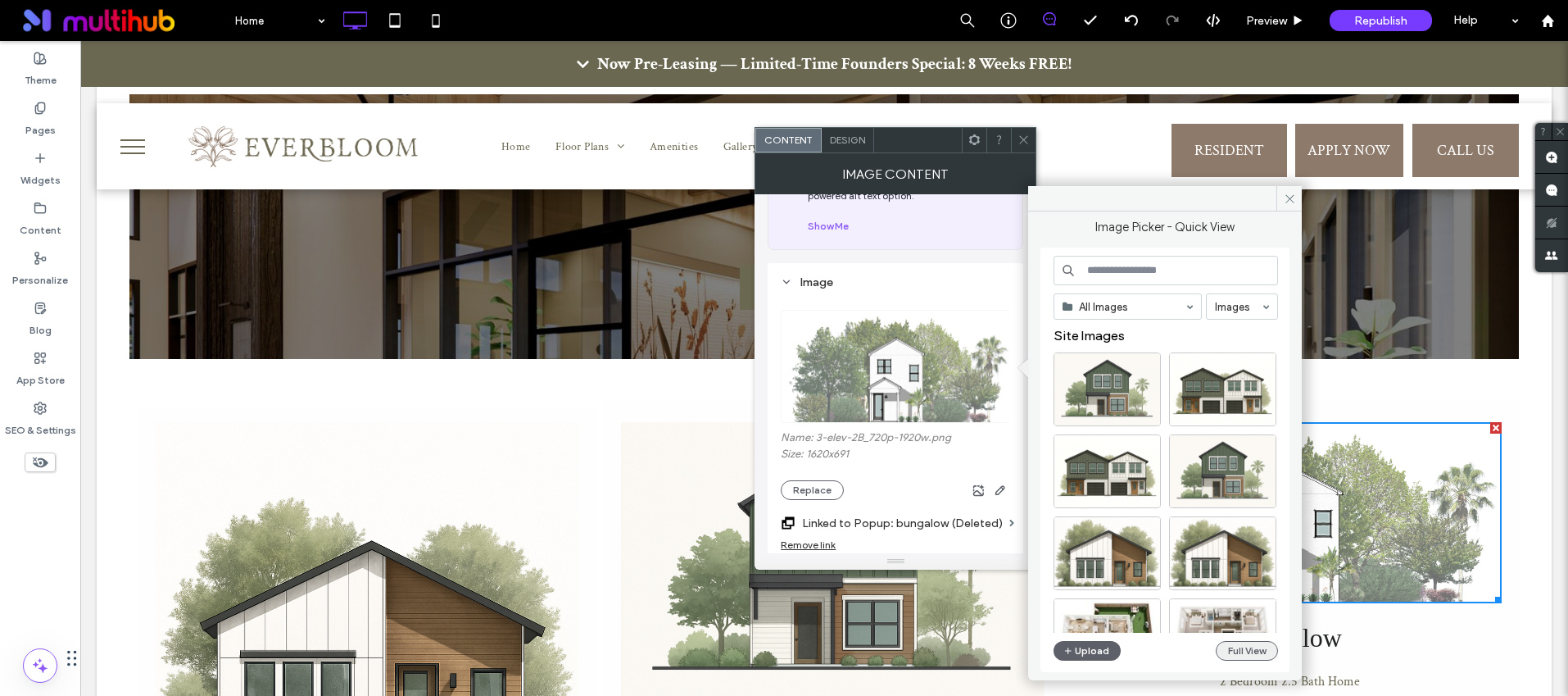
click at [1242, 642] on button "Full View" at bounding box center [1246, 651] width 62 height 19
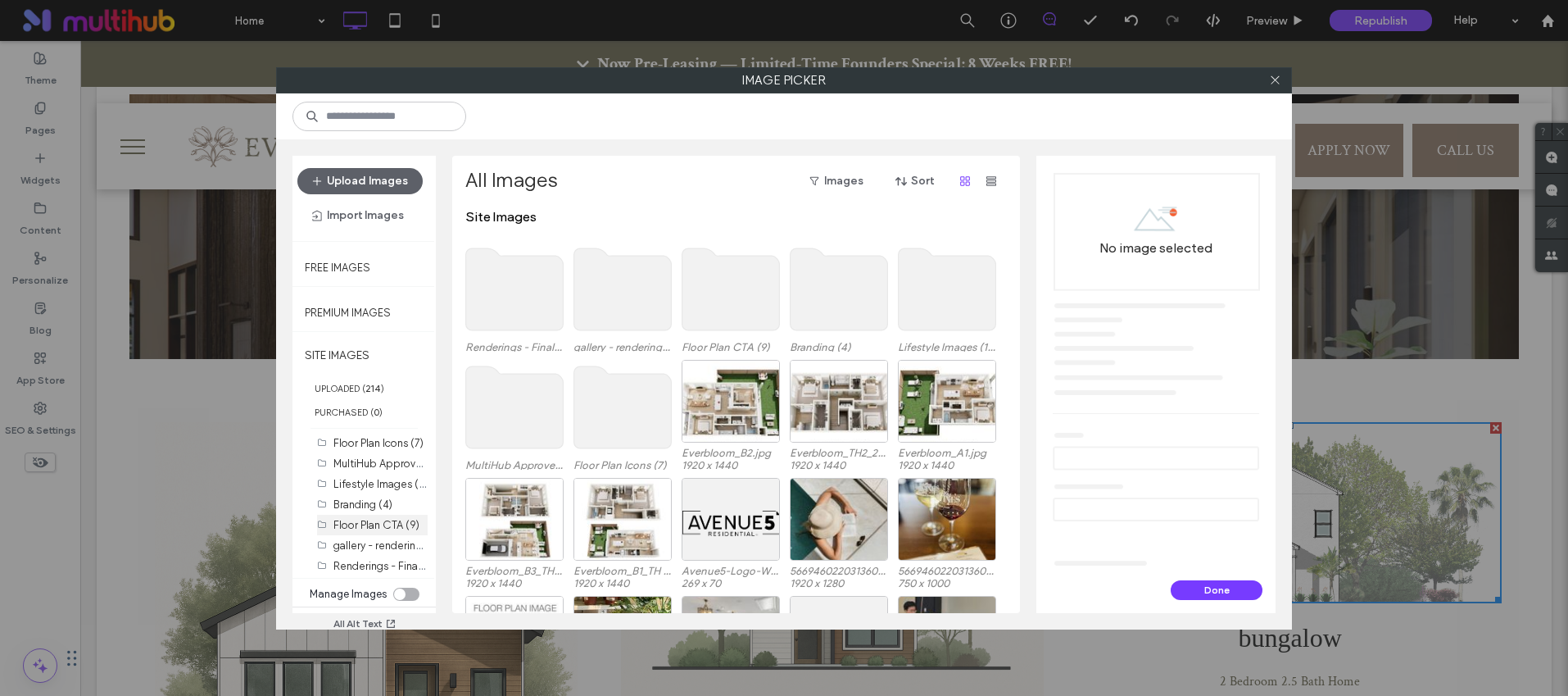
click at [378, 526] on label "Floor Plan CTA (9)" at bounding box center [376, 525] width 86 height 12
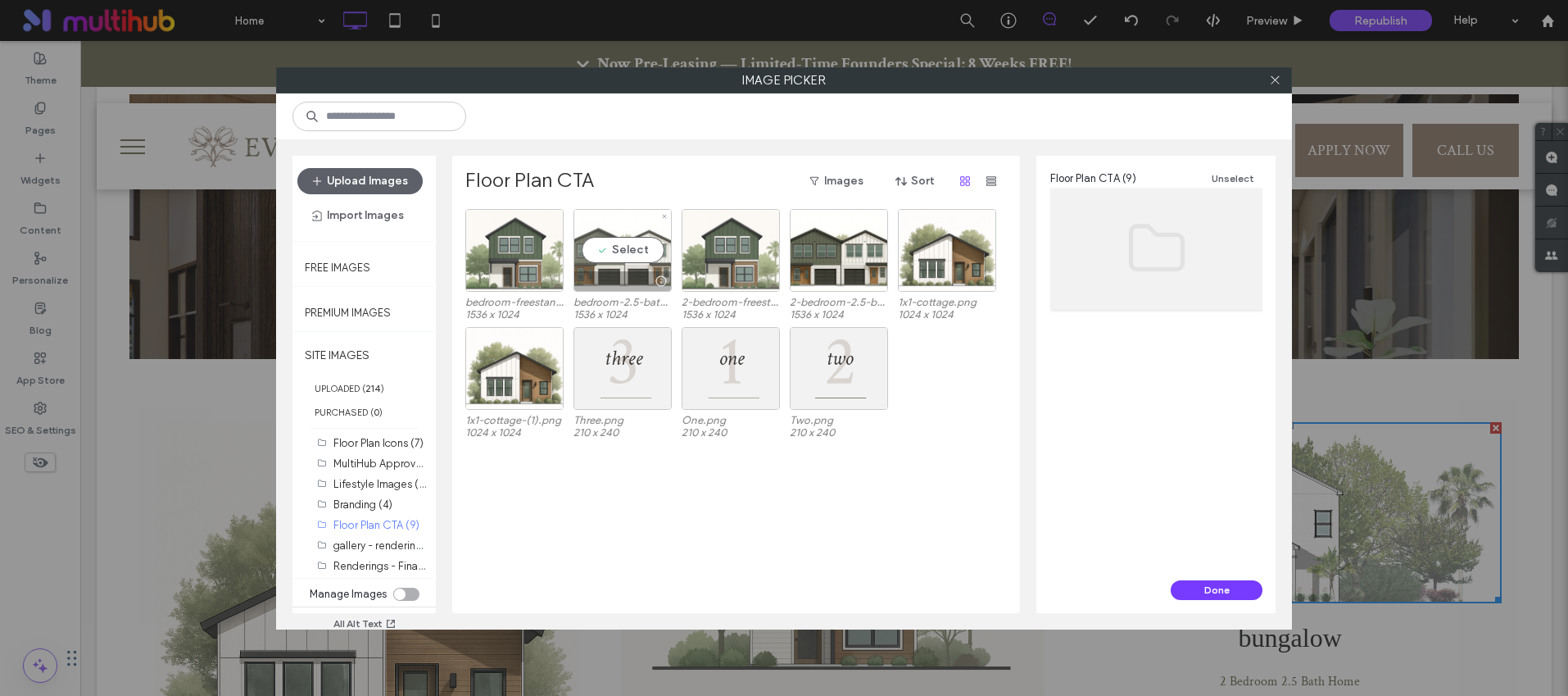
click at [648, 262] on div "Select" at bounding box center [622, 250] width 98 height 83
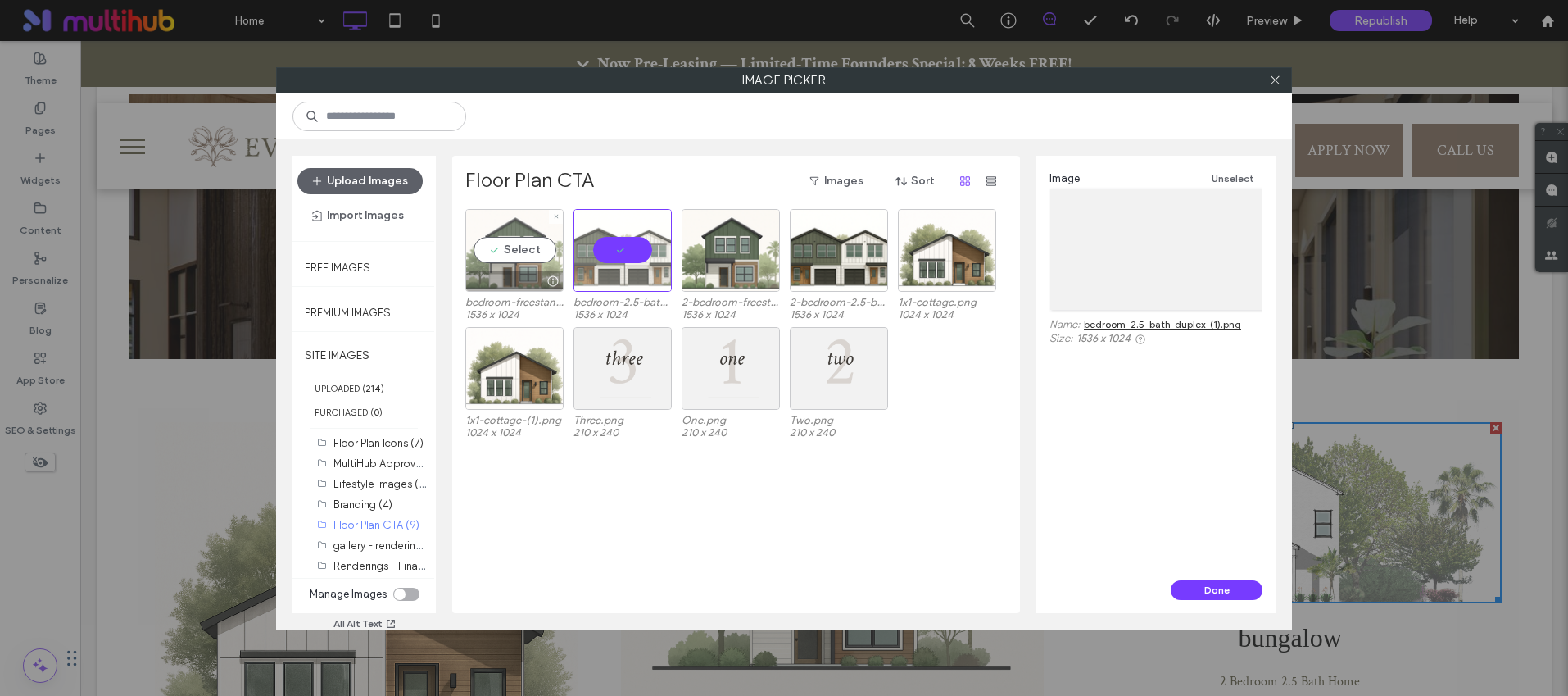
click at [542, 281] on div at bounding box center [552, 281] width 20 height 13
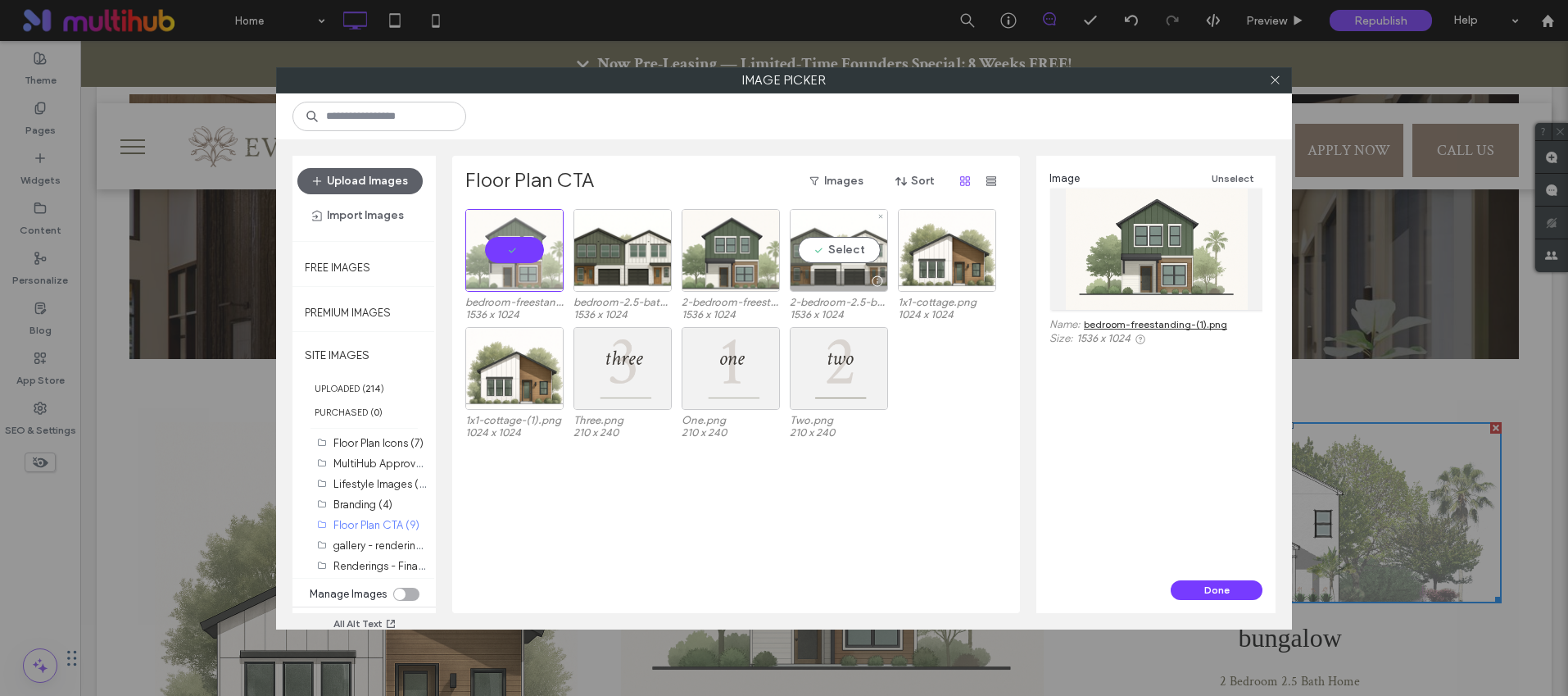
click at [817, 272] on div at bounding box center [838, 281] width 97 height 19
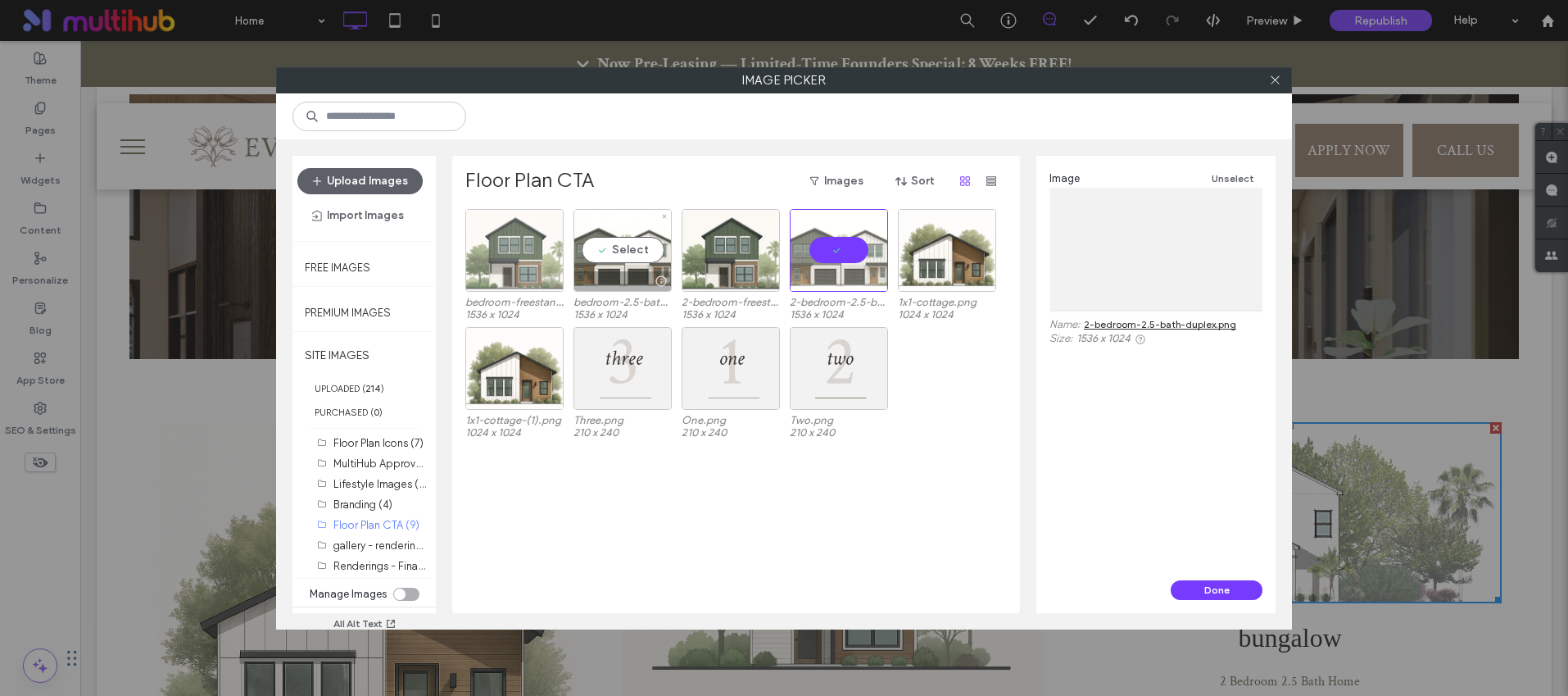
click at [631, 267] on div "Select" at bounding box center [622, 250] width 98 height 83
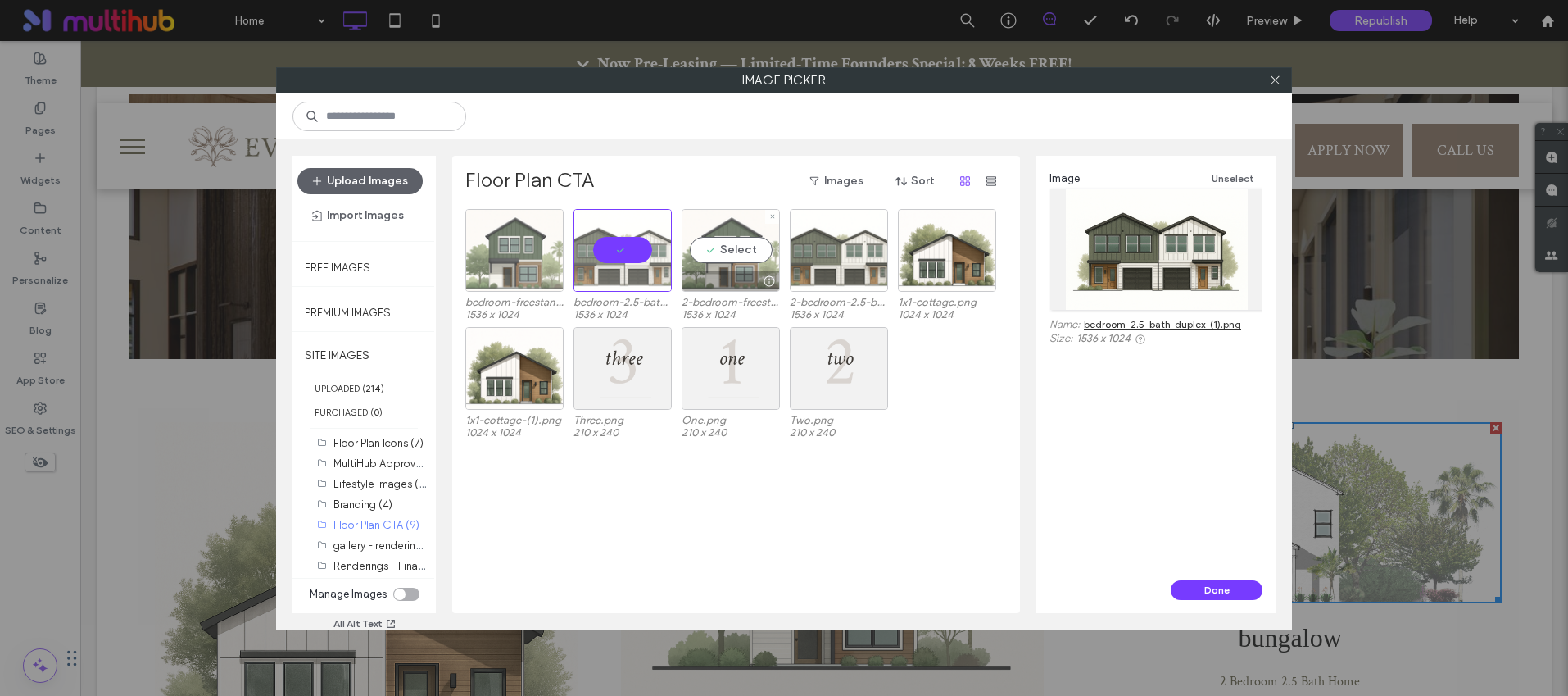
click at [727, 254] on div "Select" at bounding box center [731, 250] width 98 height 83
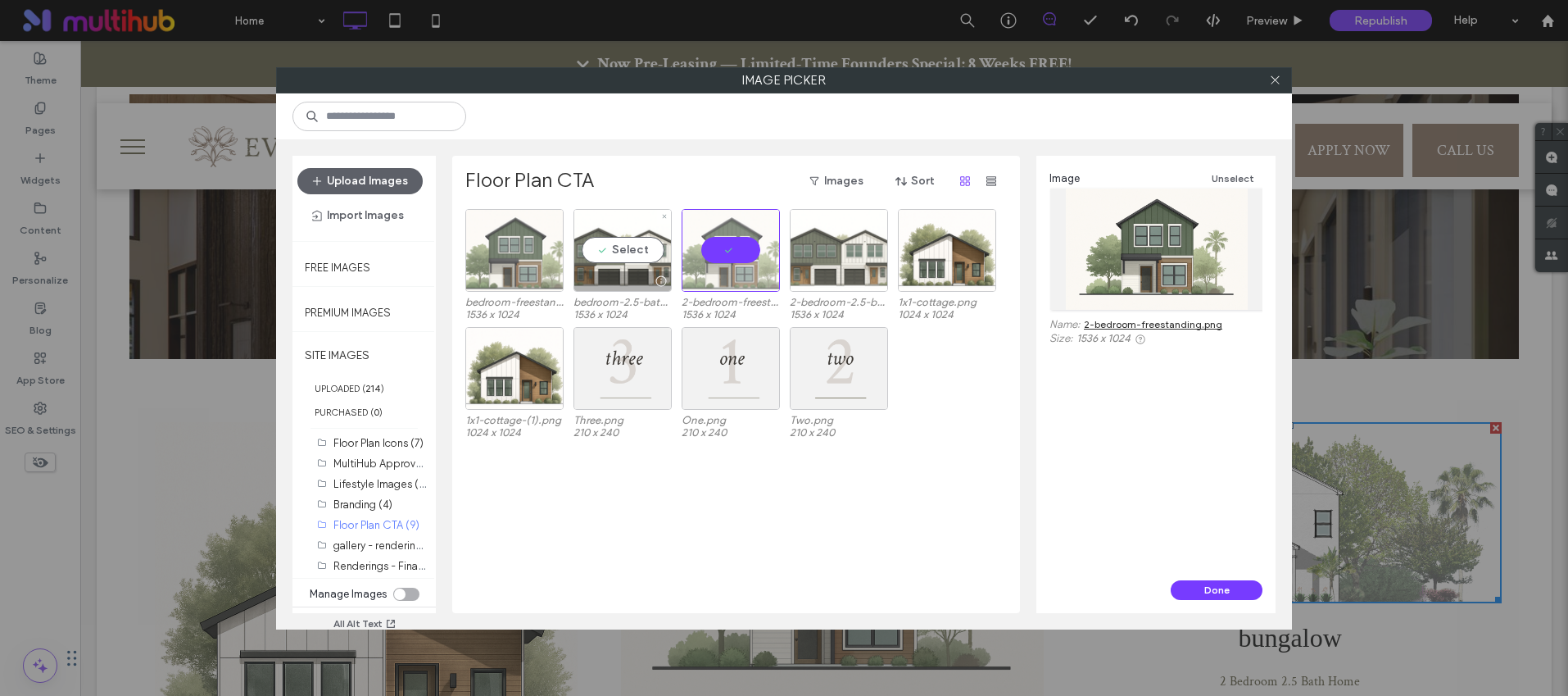
click at [607, 268] on div "Select" at bounding box center [622, 250] width 98 height 83
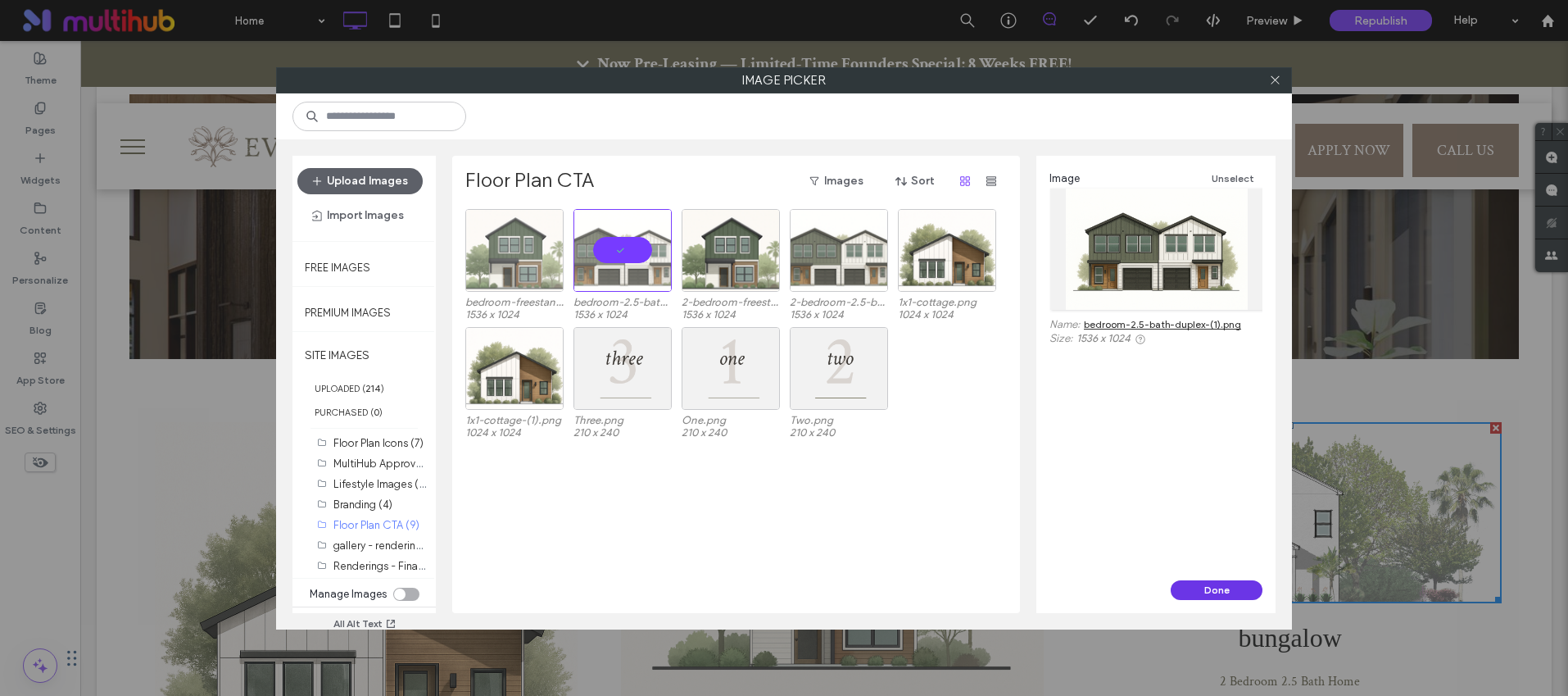
click at [1220, 590] on button "Done" at bounding box center [1216, 590] width 92 height 19
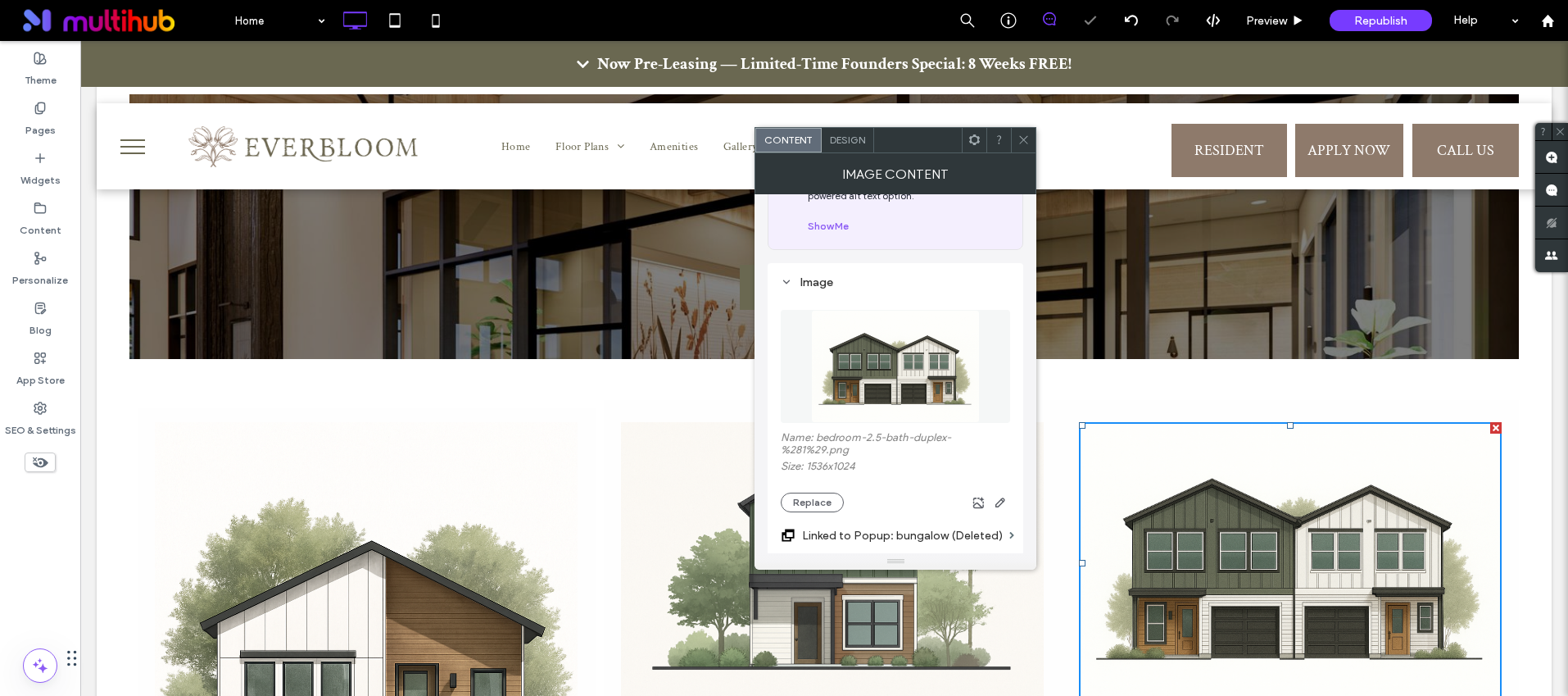
click at [1019, 145] on icon at bounding box center [1023, 140] width 12 height 12
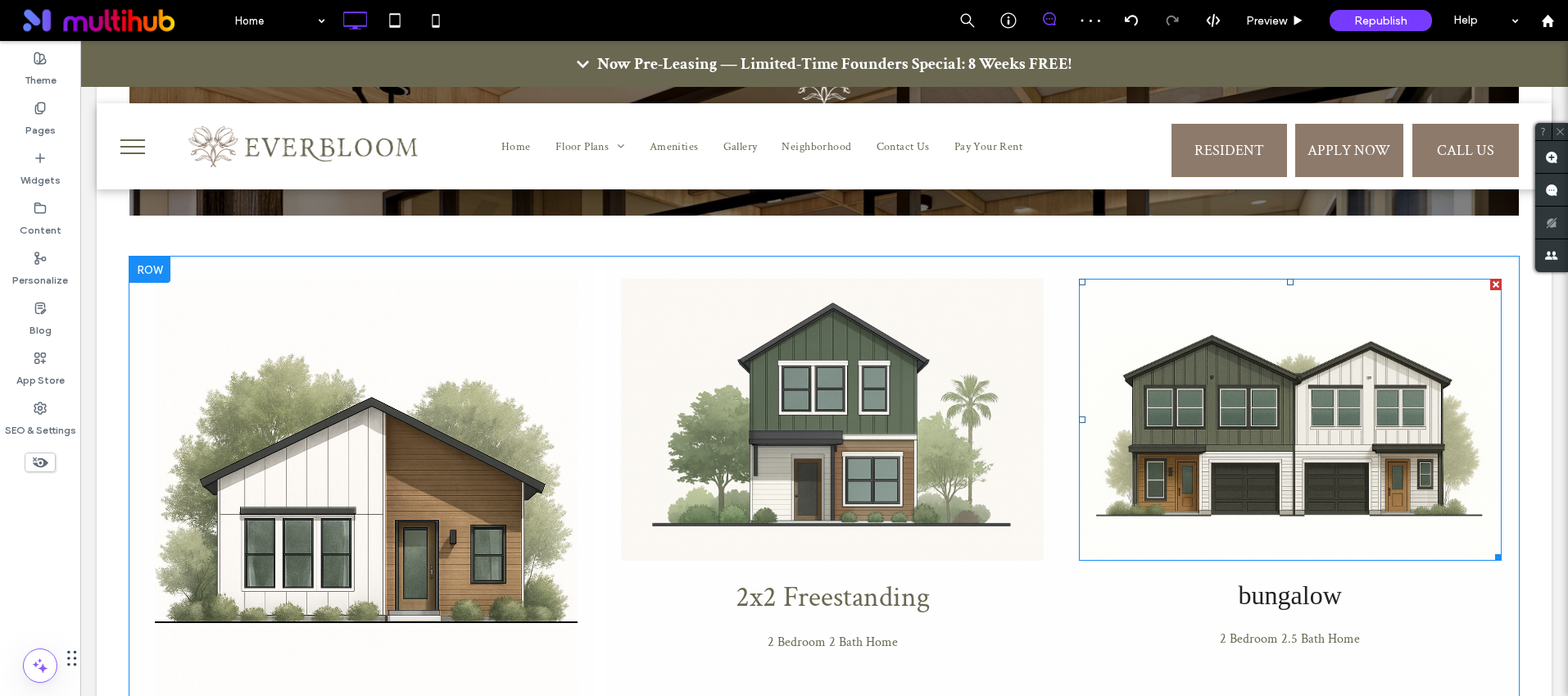
scroll to position [1605, 0]
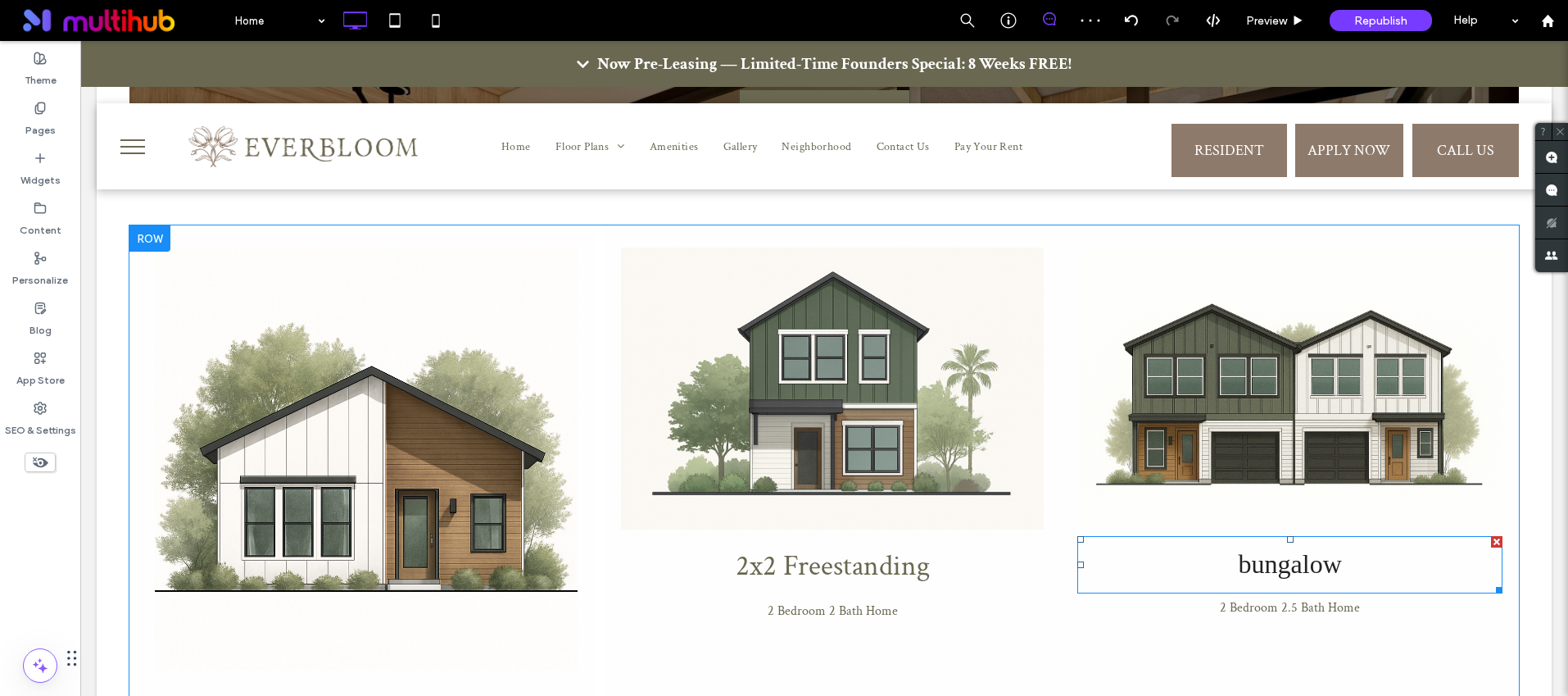
click at [1271, 549] on span "bungalow" at bounding box center [1290, 564] width 103 height 30
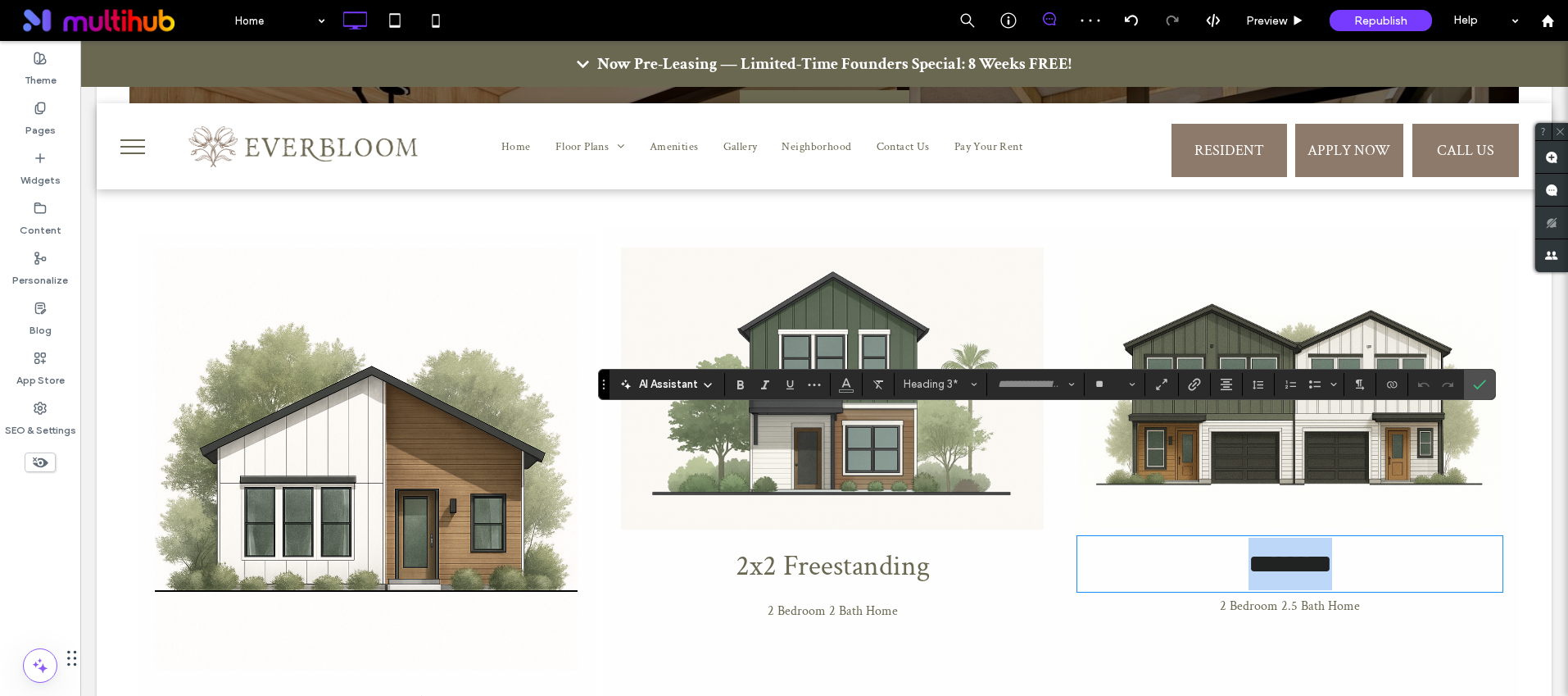
type input "**********"
type input "**"
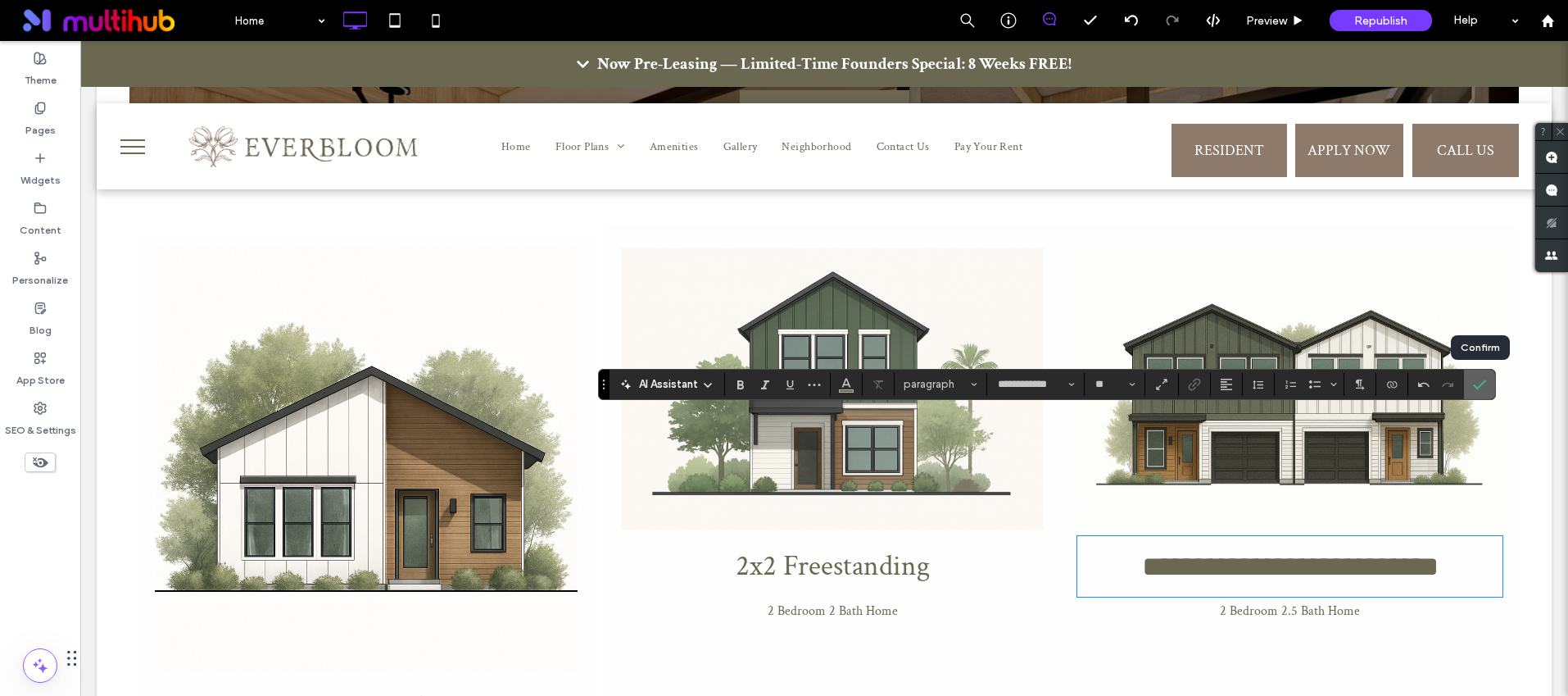
click at [1474, 381] on icon "Confirm" at bounding box center [1479, 384] width 13 height 13
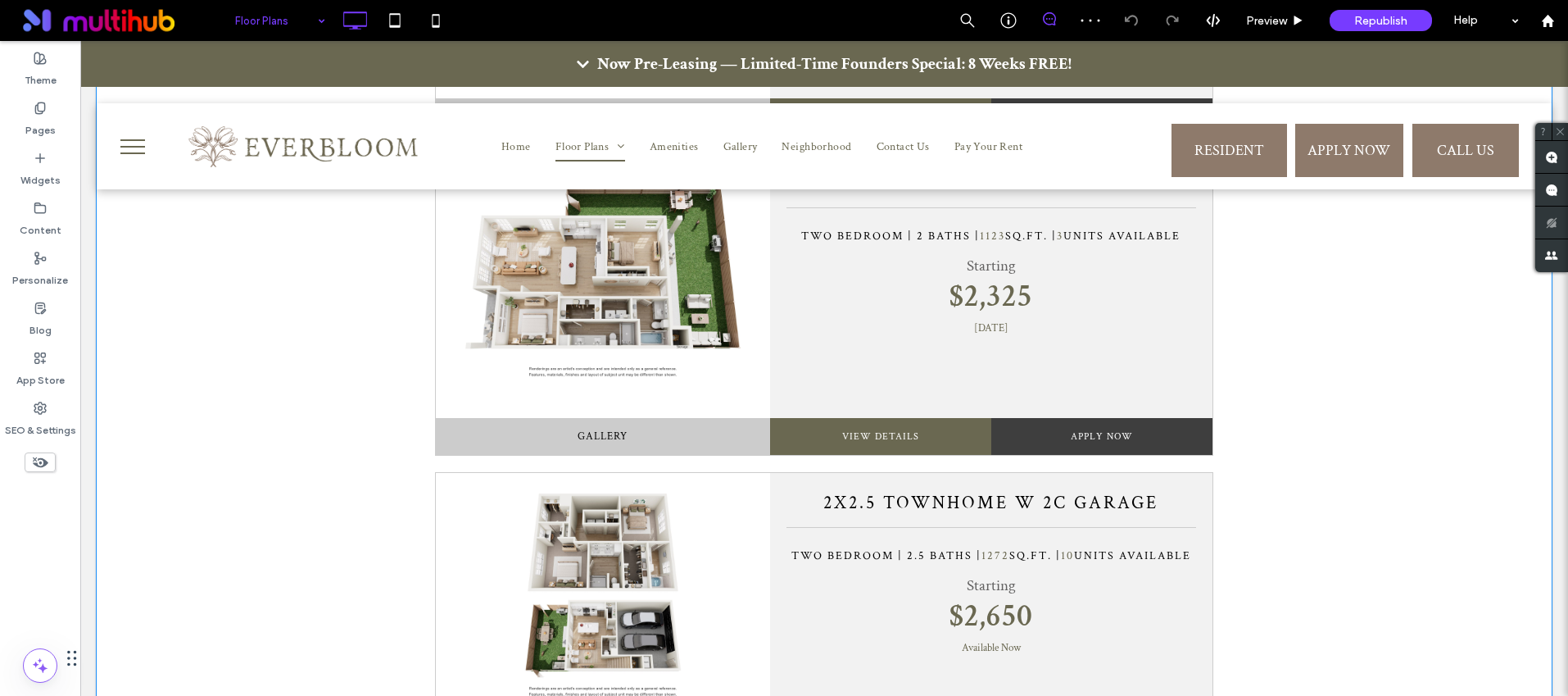
scroll to position [2021, 0]
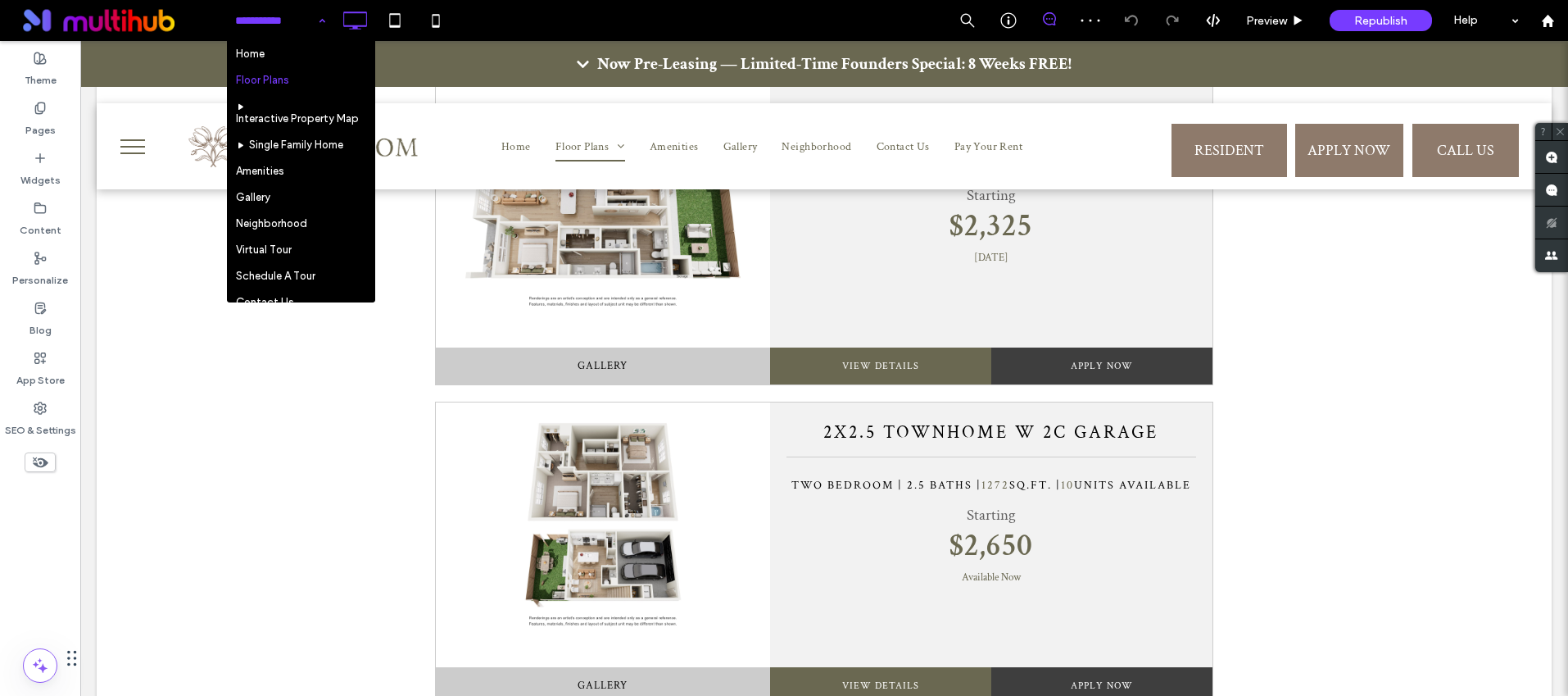
click at [291, 17] on input at bounding box center [276, 20] width 82 height 41
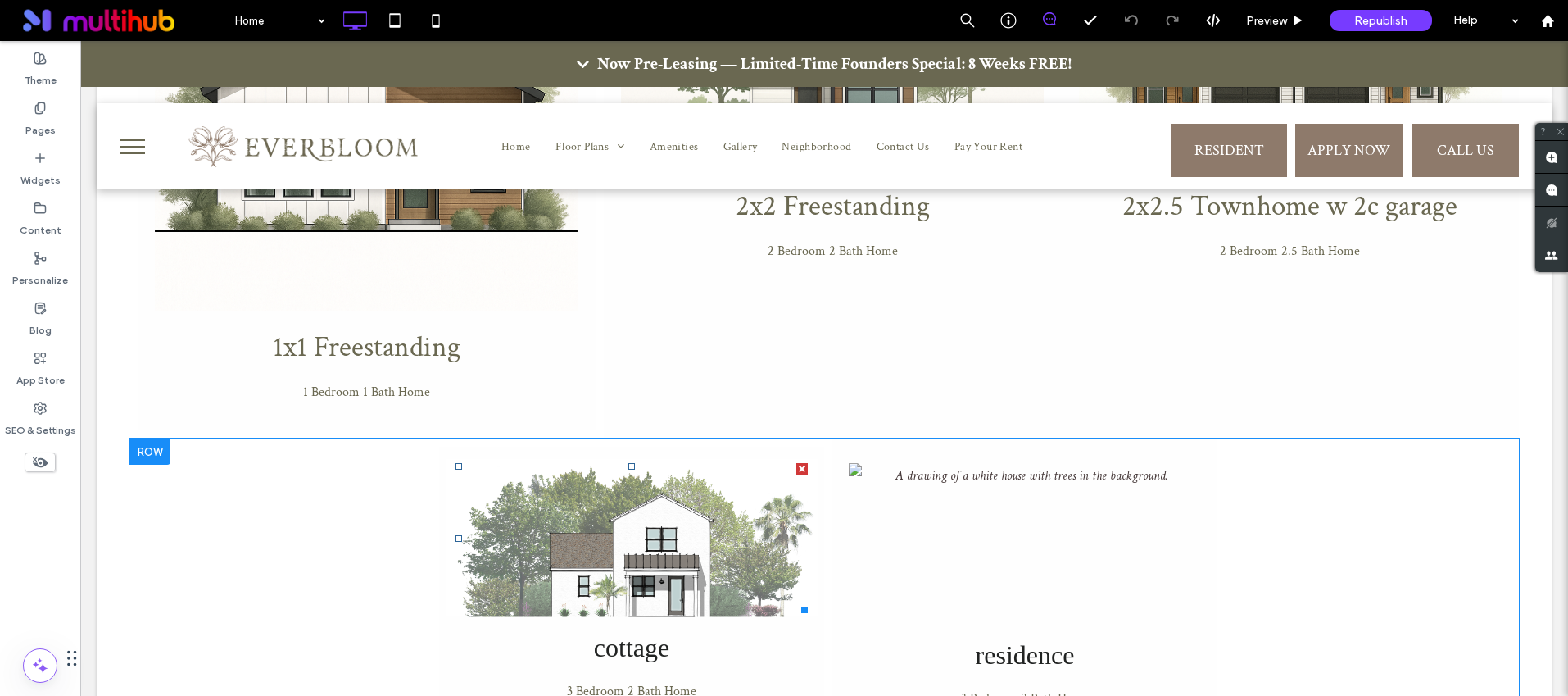
scroll to position [1971, 0]
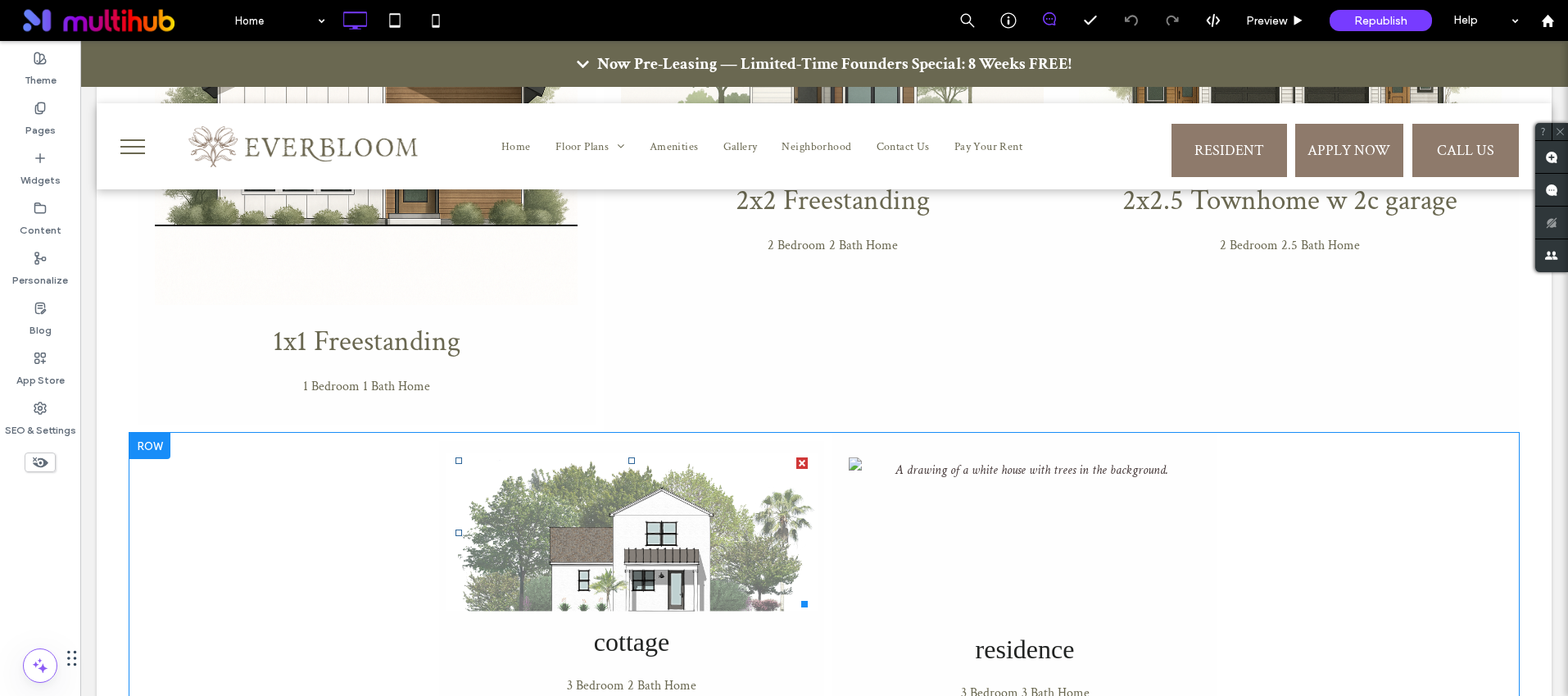
click at [529, 453] on img at bounding box center [631, 532] width 373 height 158
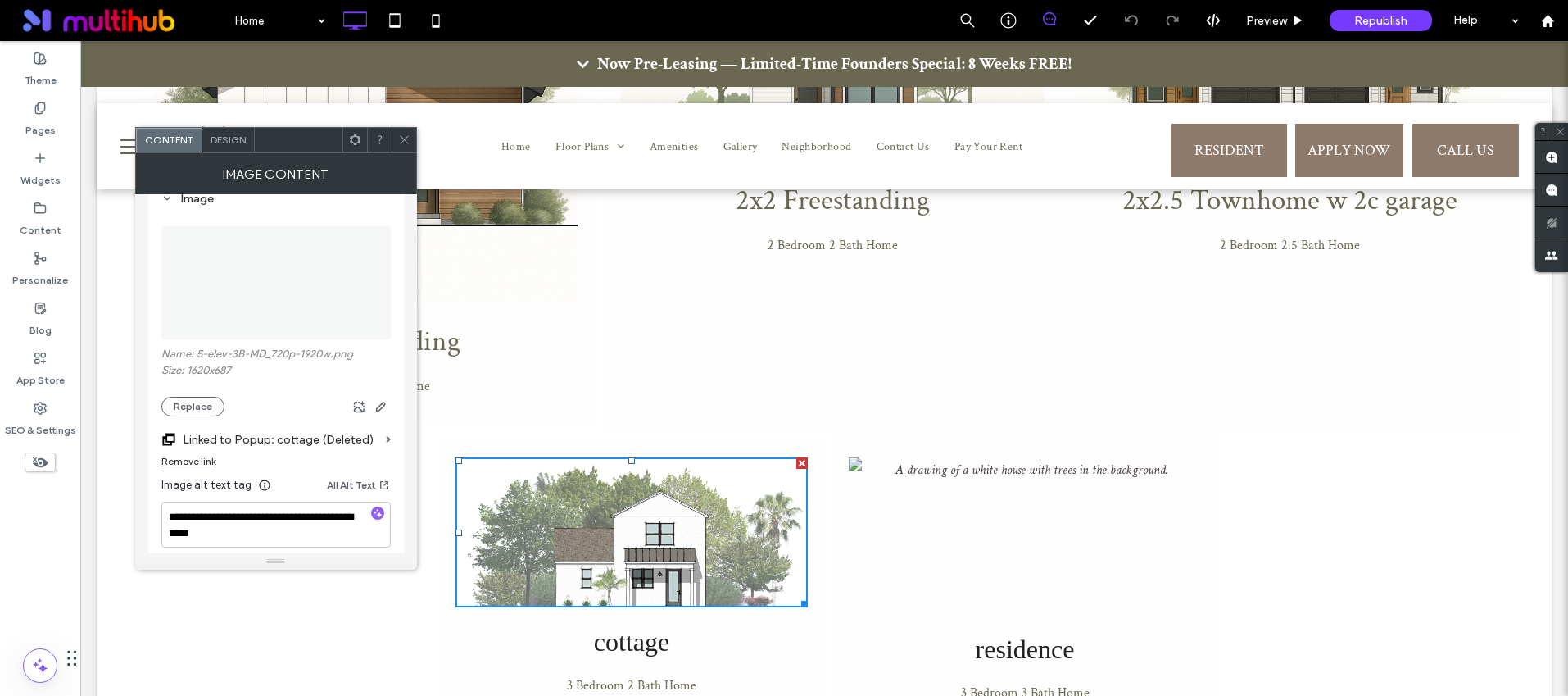
scroll to position [177, 0]
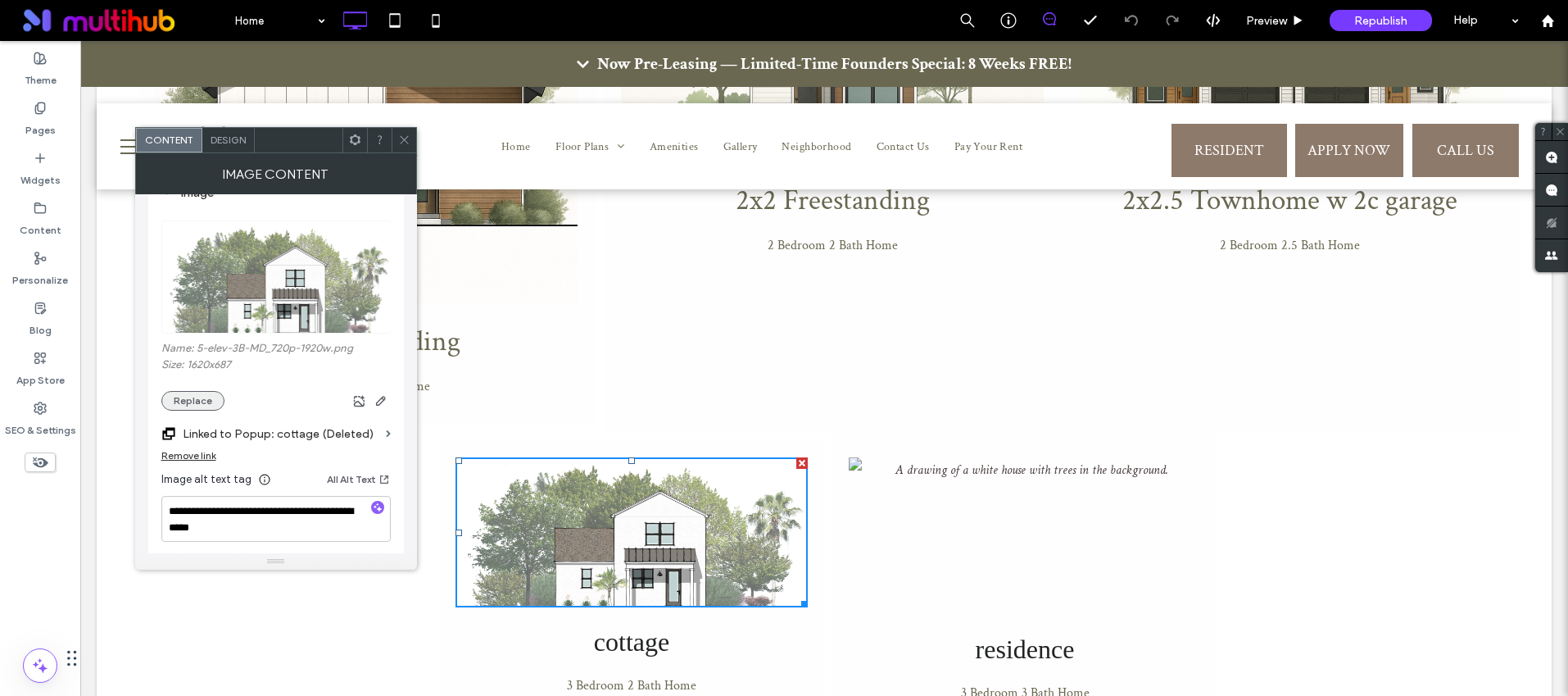
click at [177, 399] on button "Replace" at bounding box center [193, 400] width 63 height 19
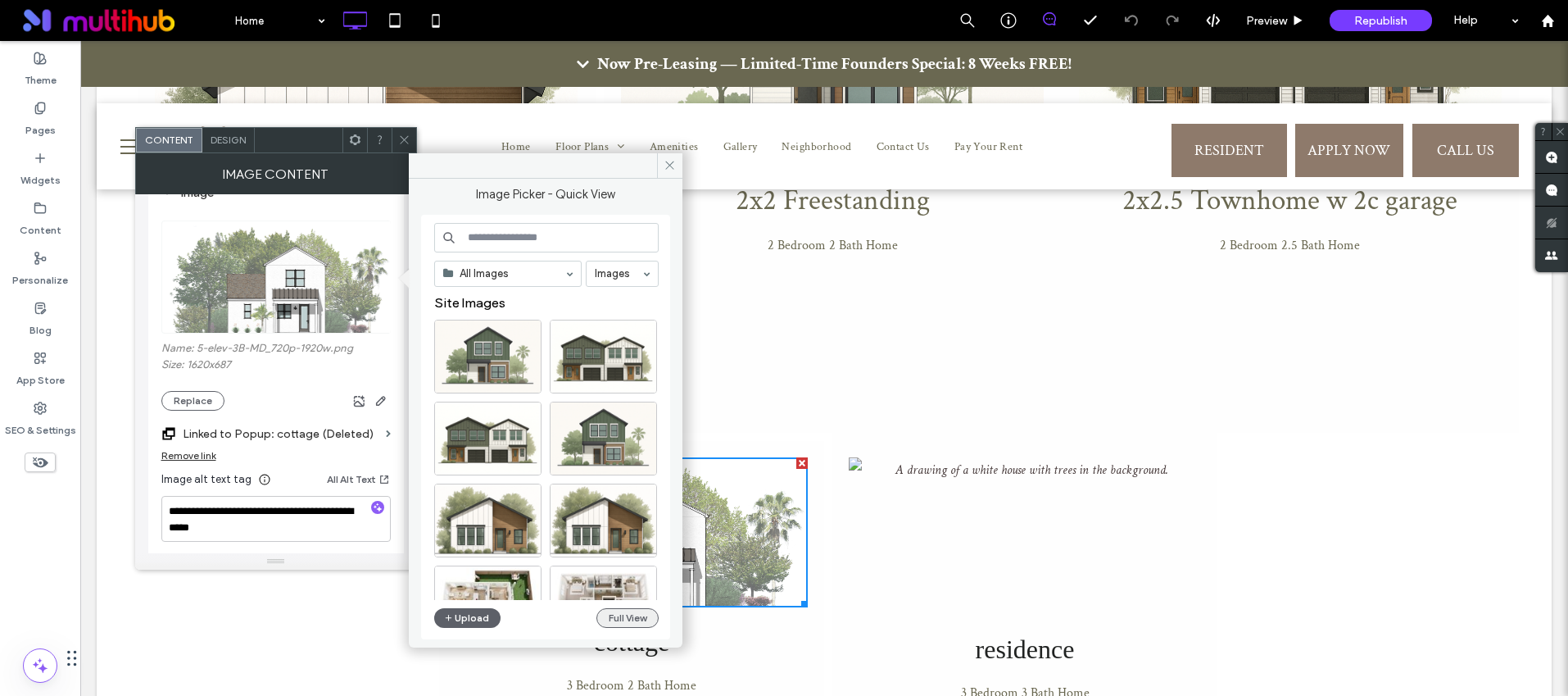
click at [612, 609] on button "Full View" at bounding box center [627, 617] width 62 height 19
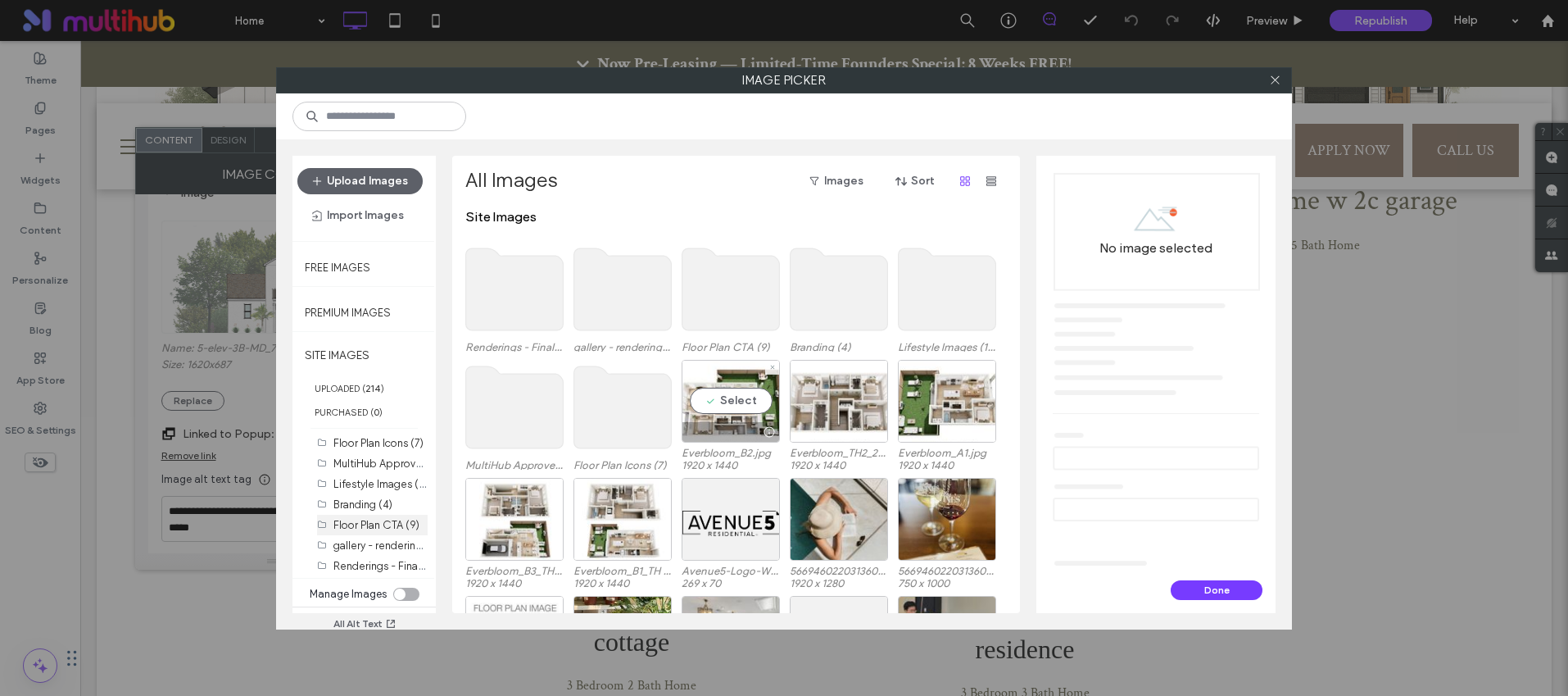
scroll to position [22, 0]
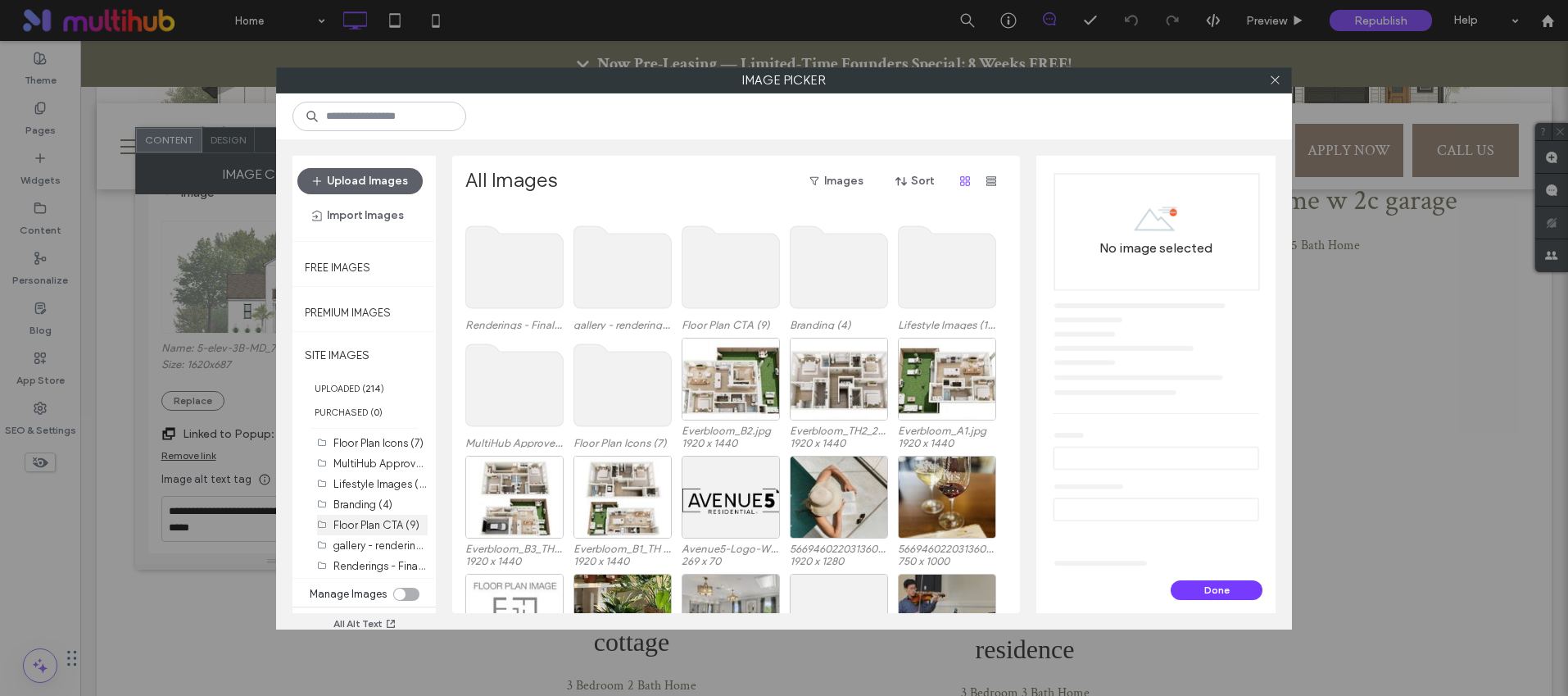
click at [372, 519] on label "Floor Plan CTA (9)" at bounding box center [376, 525] width 86 height 12
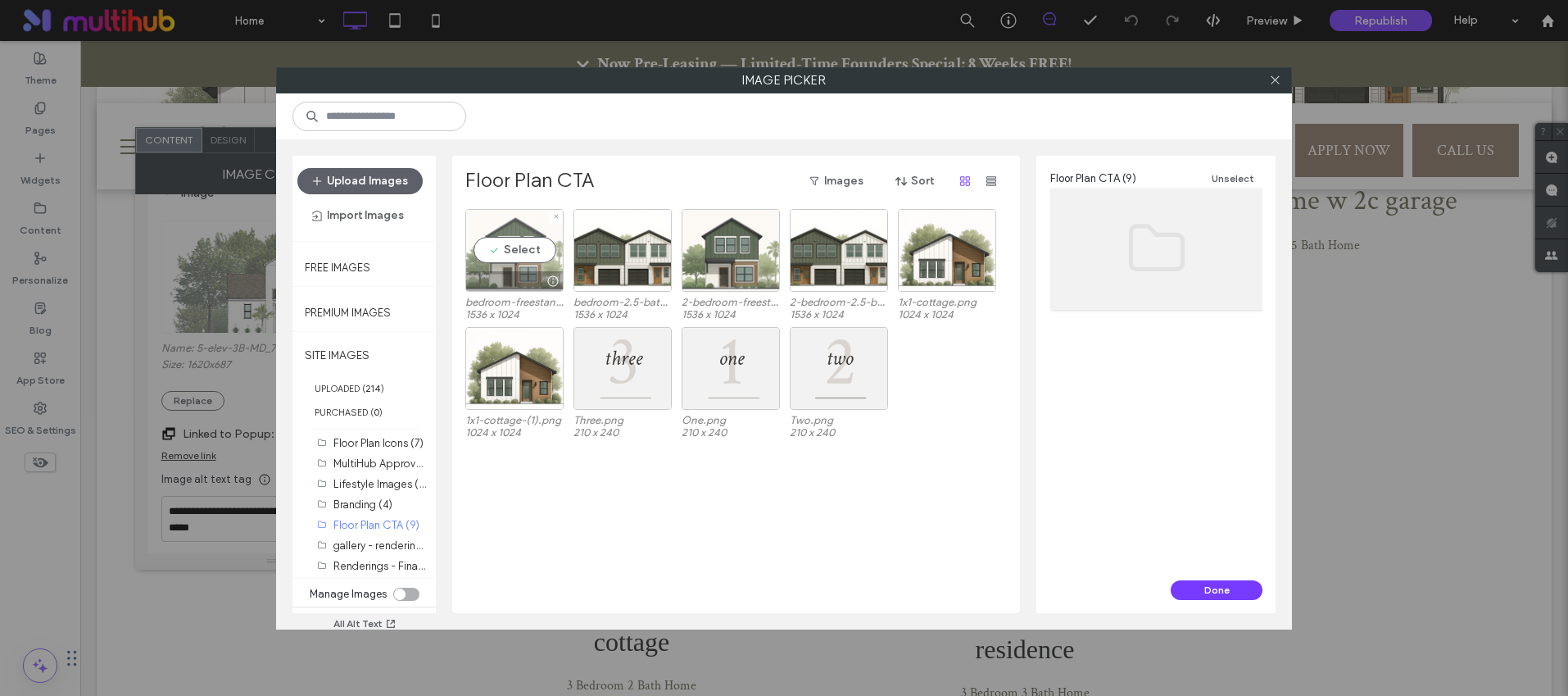
click at [542, 276] on div at bounding box center [552, 281] width 20 height 13
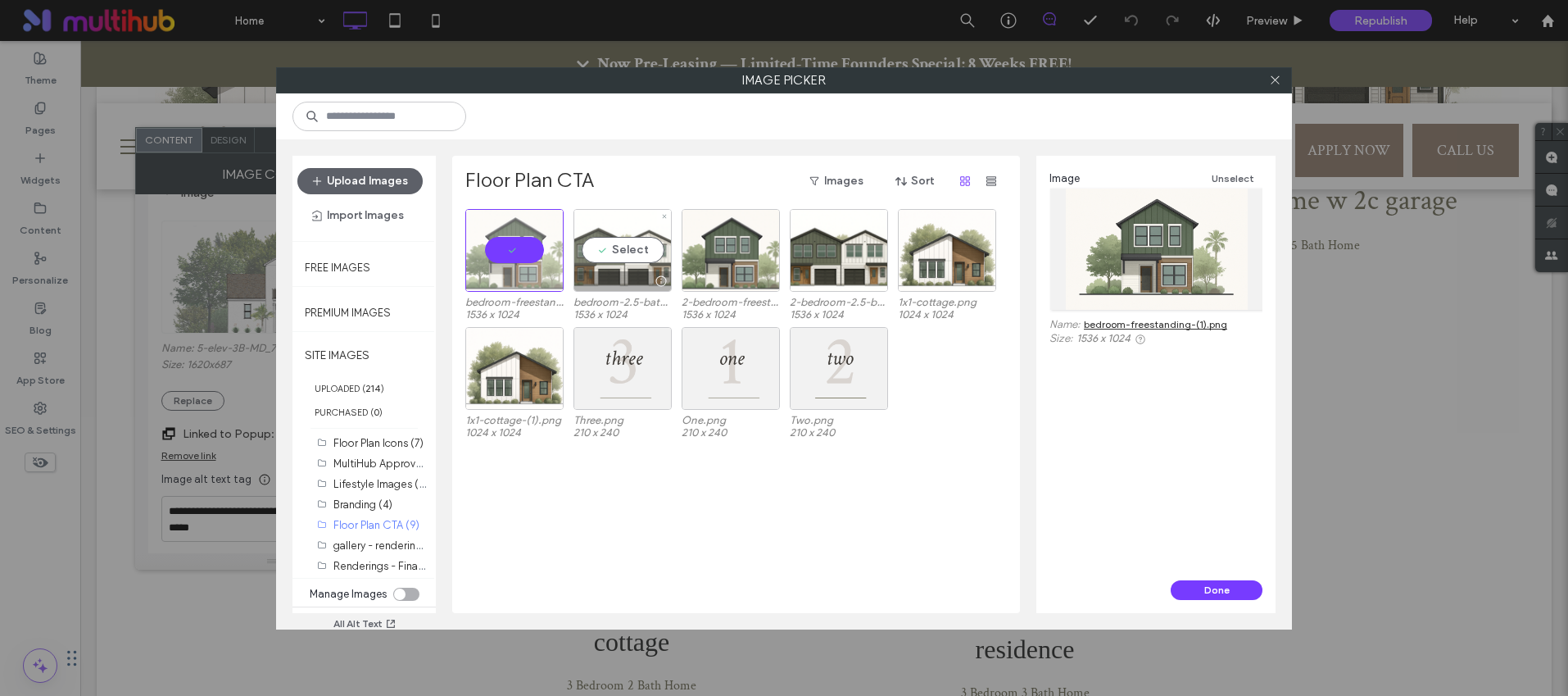
click at [612, 267] on div "Select" at bounding box center [622, 250] width 98 height 83
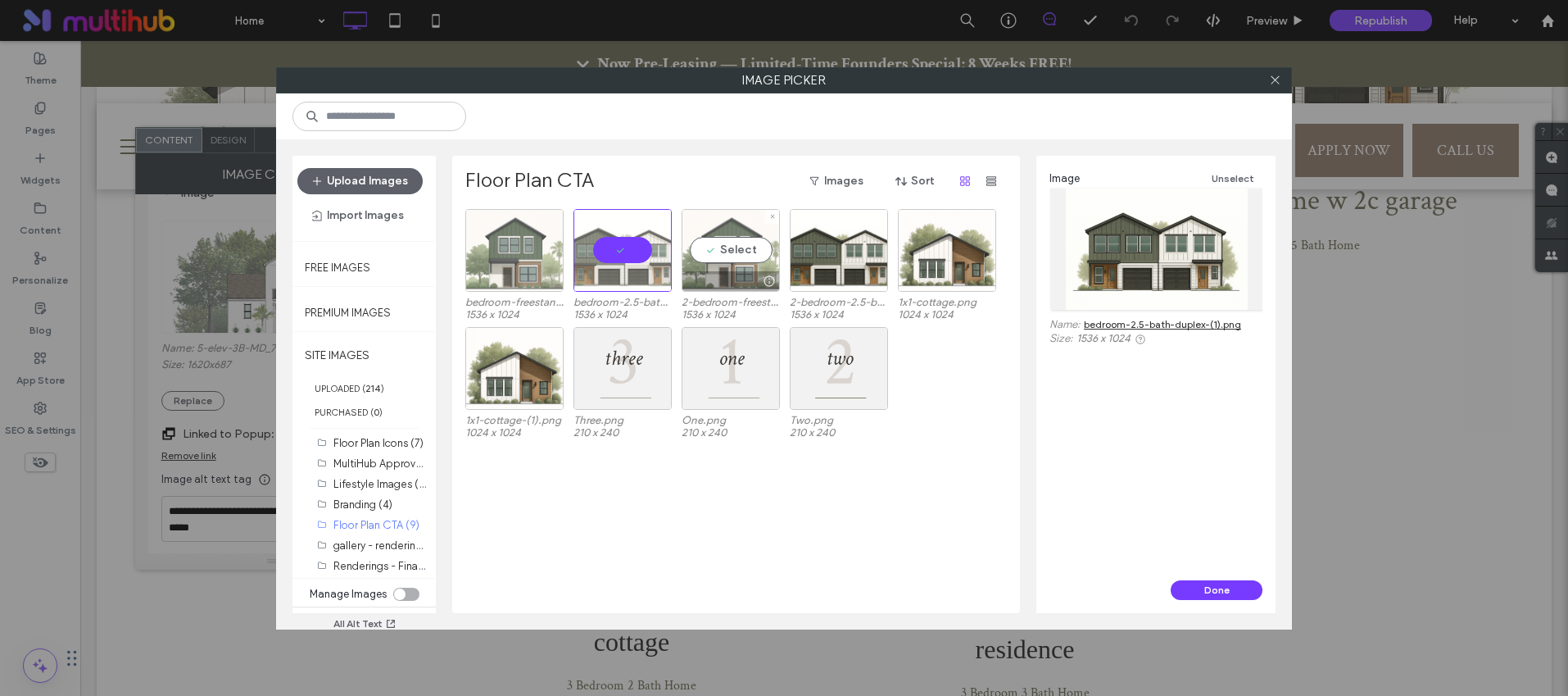
click at [741, 255] on div "Select" at bounding box center [731, 250] width 98 height 83
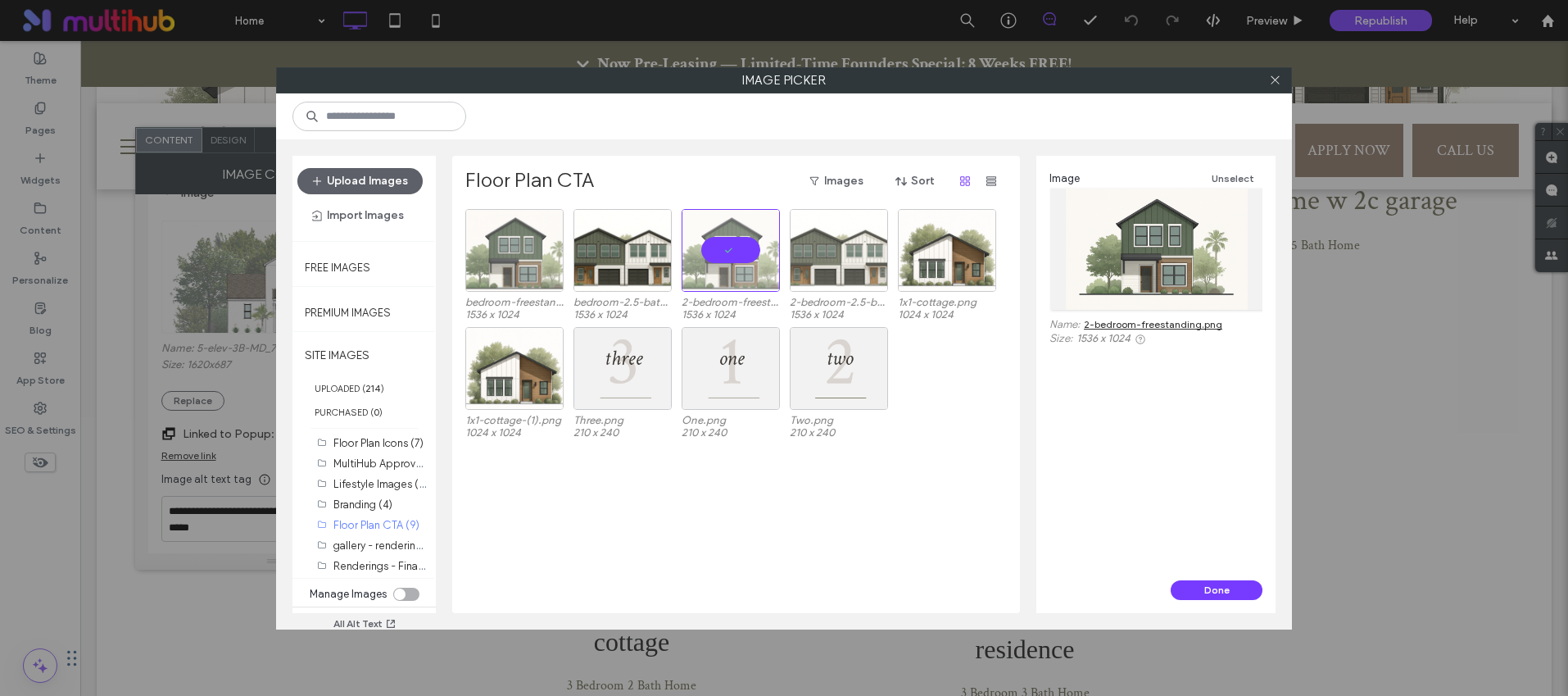
click at [804, 253] on div at bounding box center [839, 250] width 98 height 83
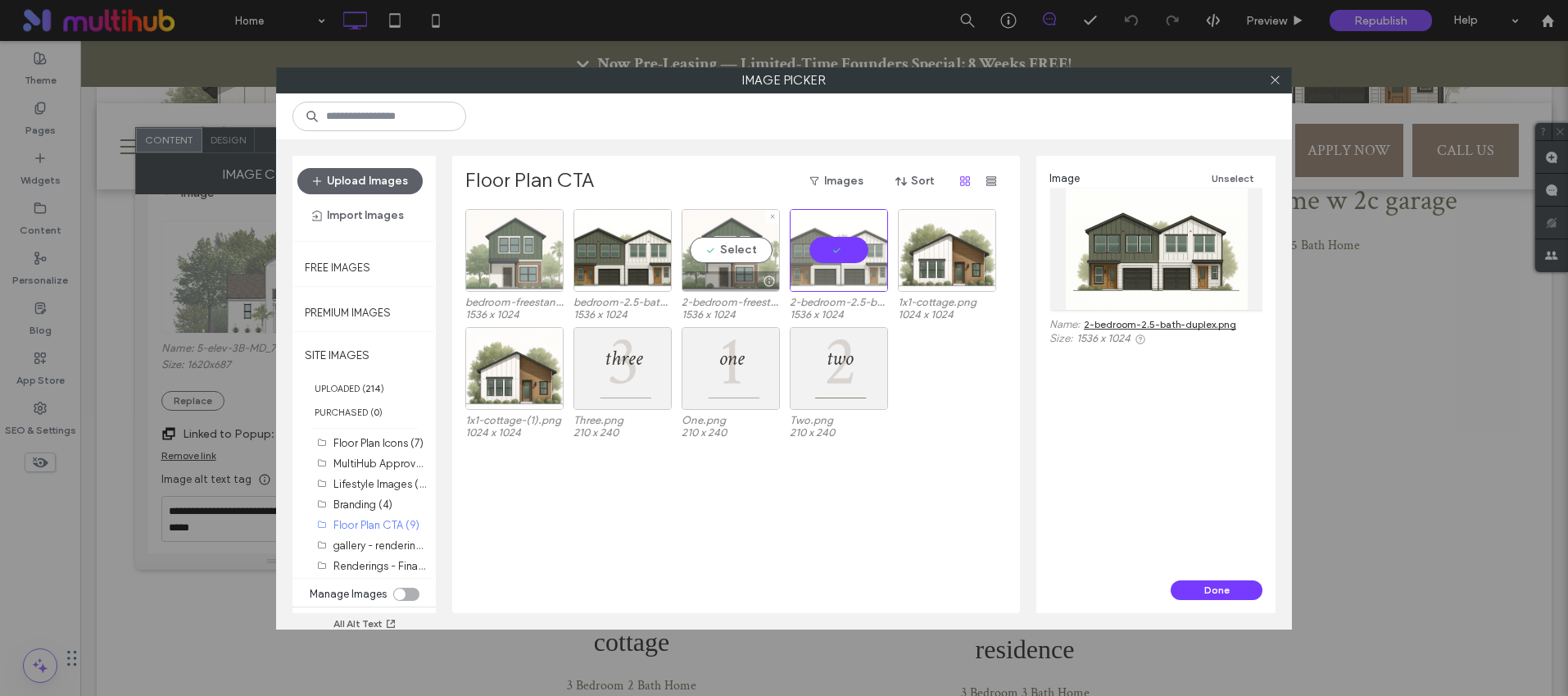
click at [725, 254] on div "Select" at bounding box center [731, 250] width 98 height 83
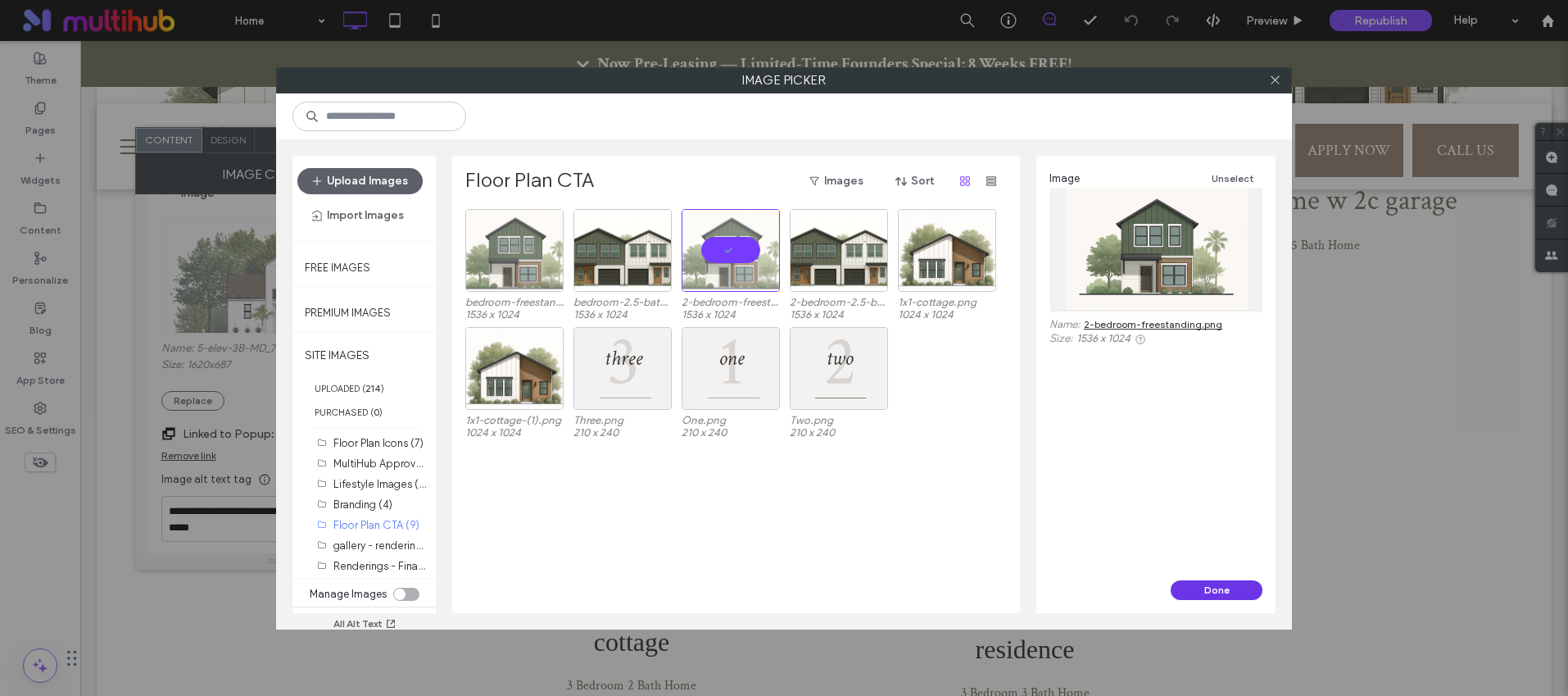
click at [1208, 589] on button "Done" at bounding box center [1216, 590] width 92 height 19
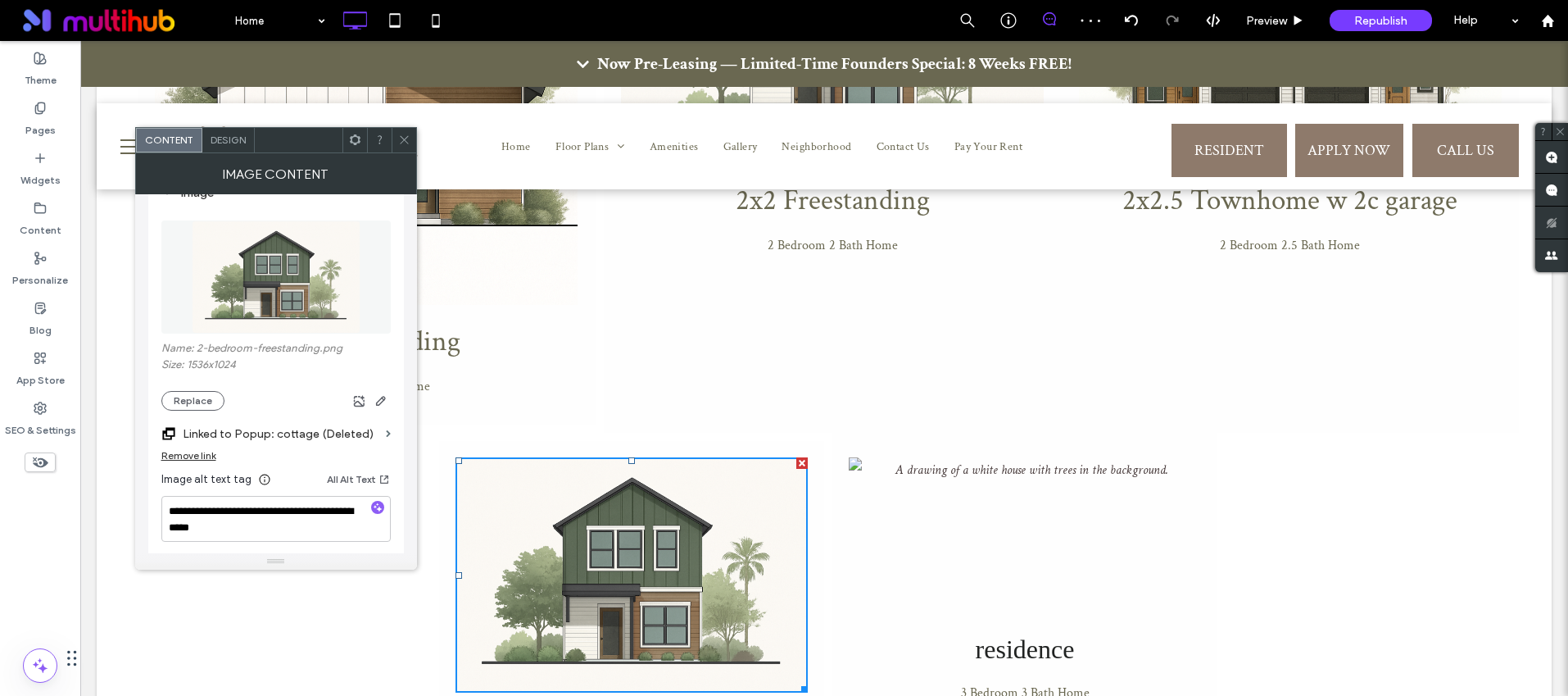
click at [399, 142] on icon at bounding box center [405, 140] width 12 height 12
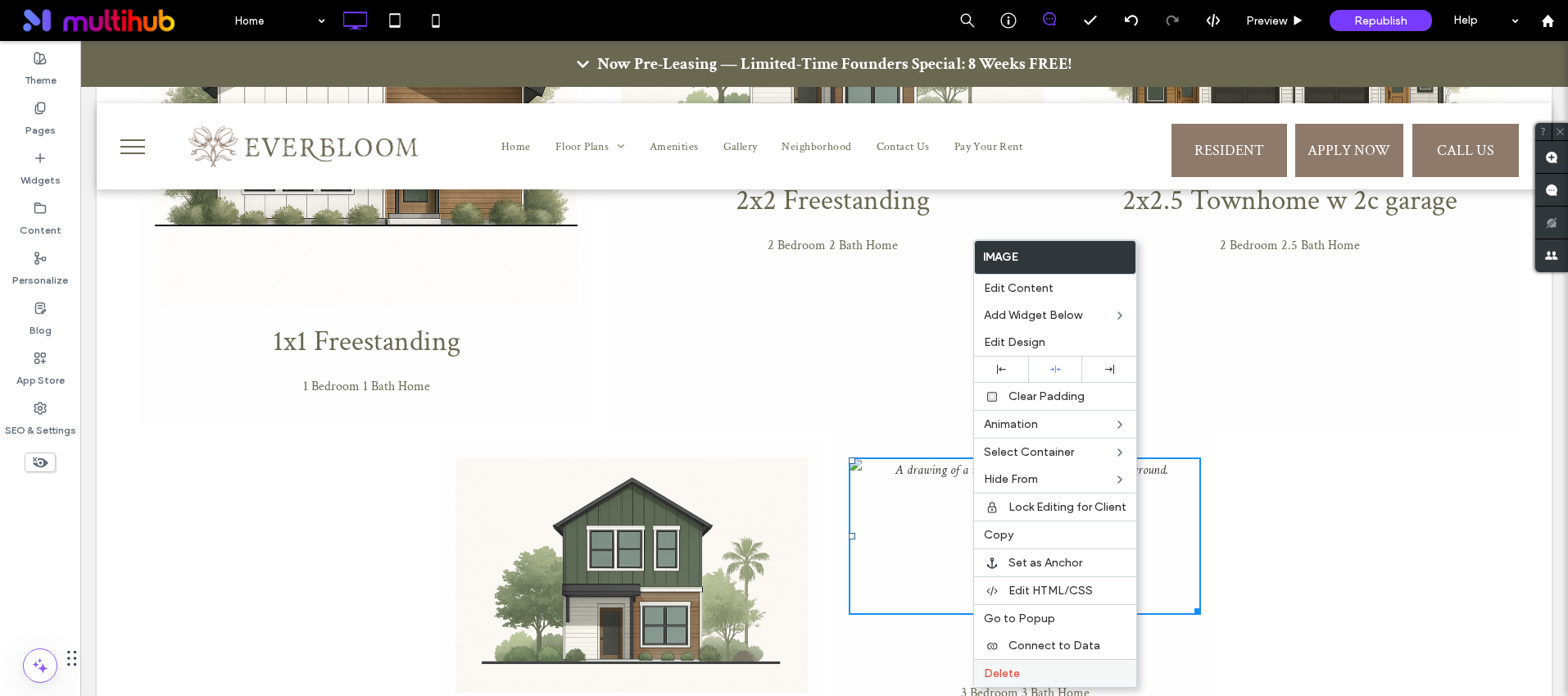
click at [996, 671] on span "Delete" at bounding box center [1002, 673] width 36 height 14
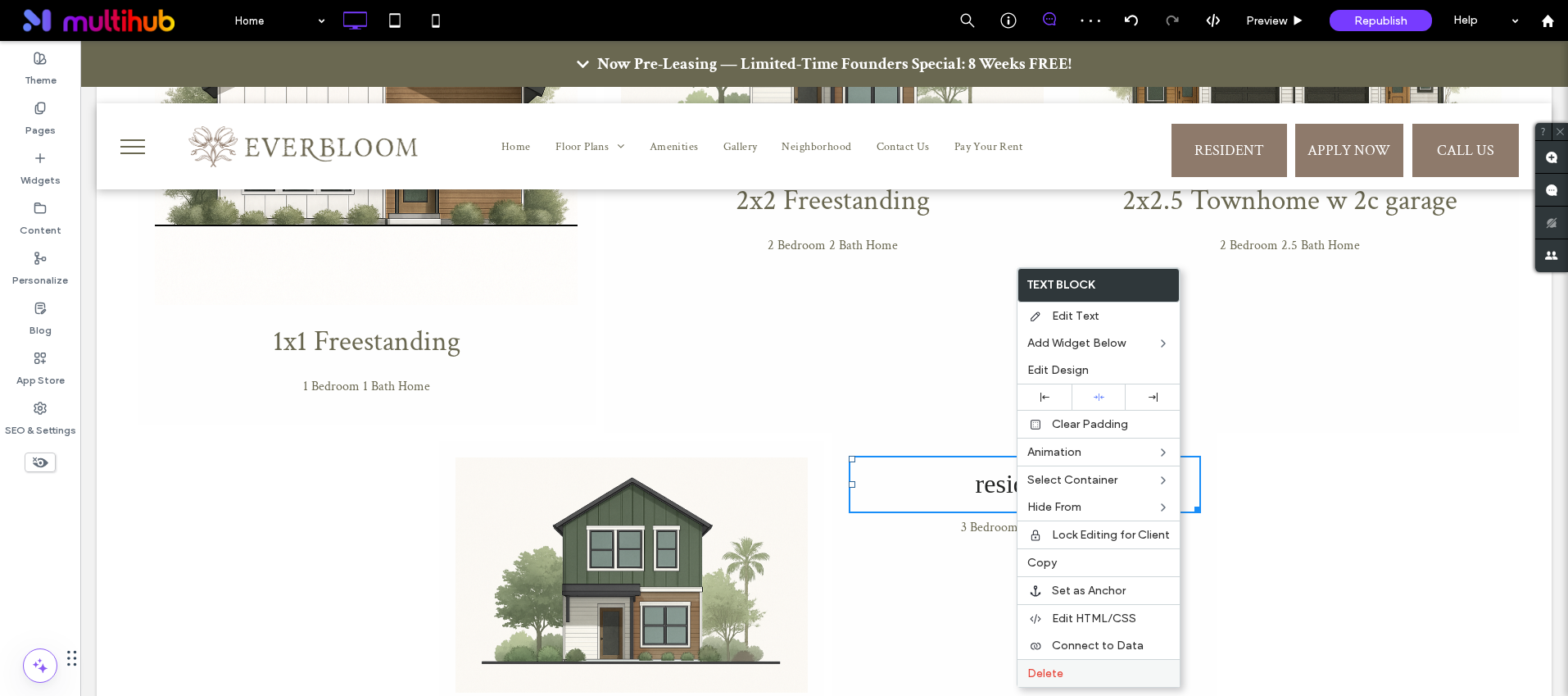
click at [1051, 671] on span "Delete" at bounding box center [1044, 673] width 36 height 14
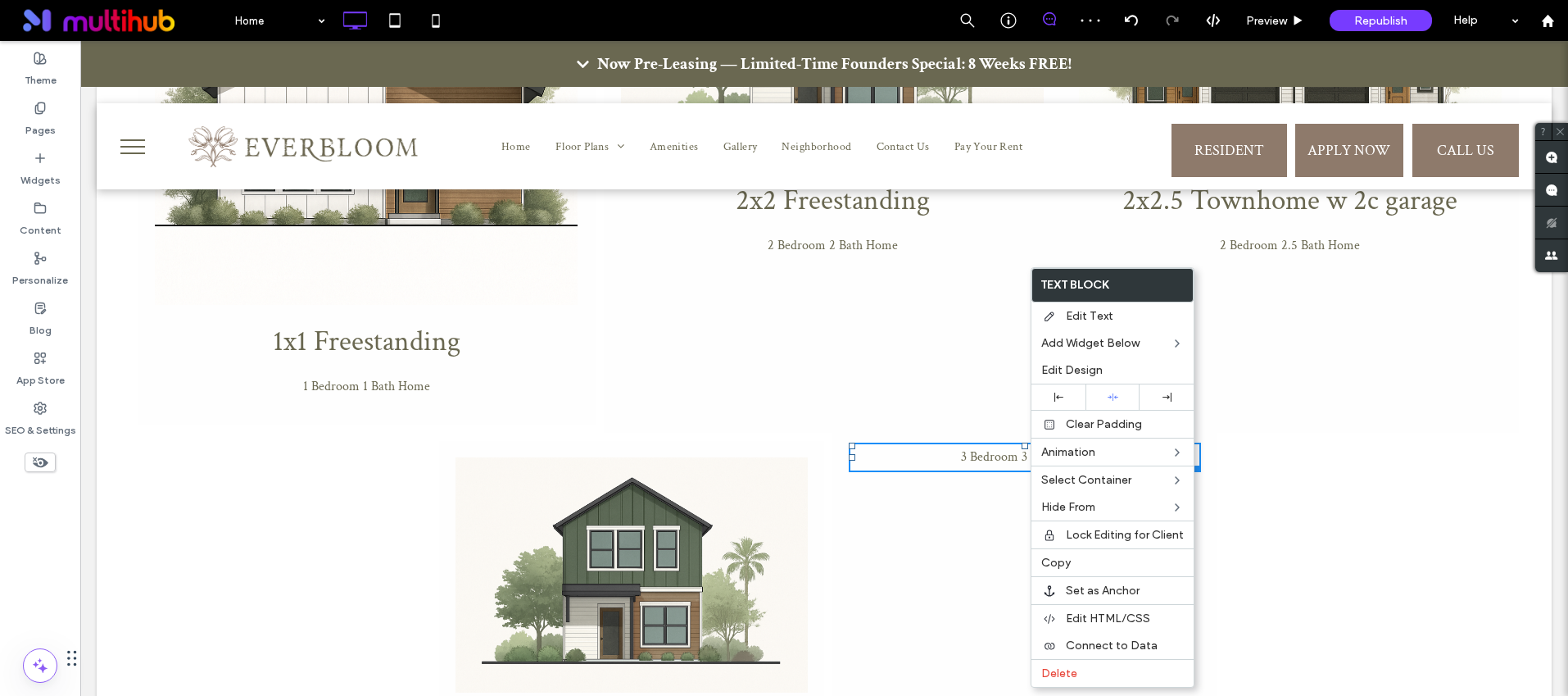
drag, startPoint x: 1060, startPoint y: 672, endPoint x: 961, endPoint y: 595, distance: 125.4
click at [1060, 671] on span "Delete" at bounding box center [1058, 673] width 36 height 14
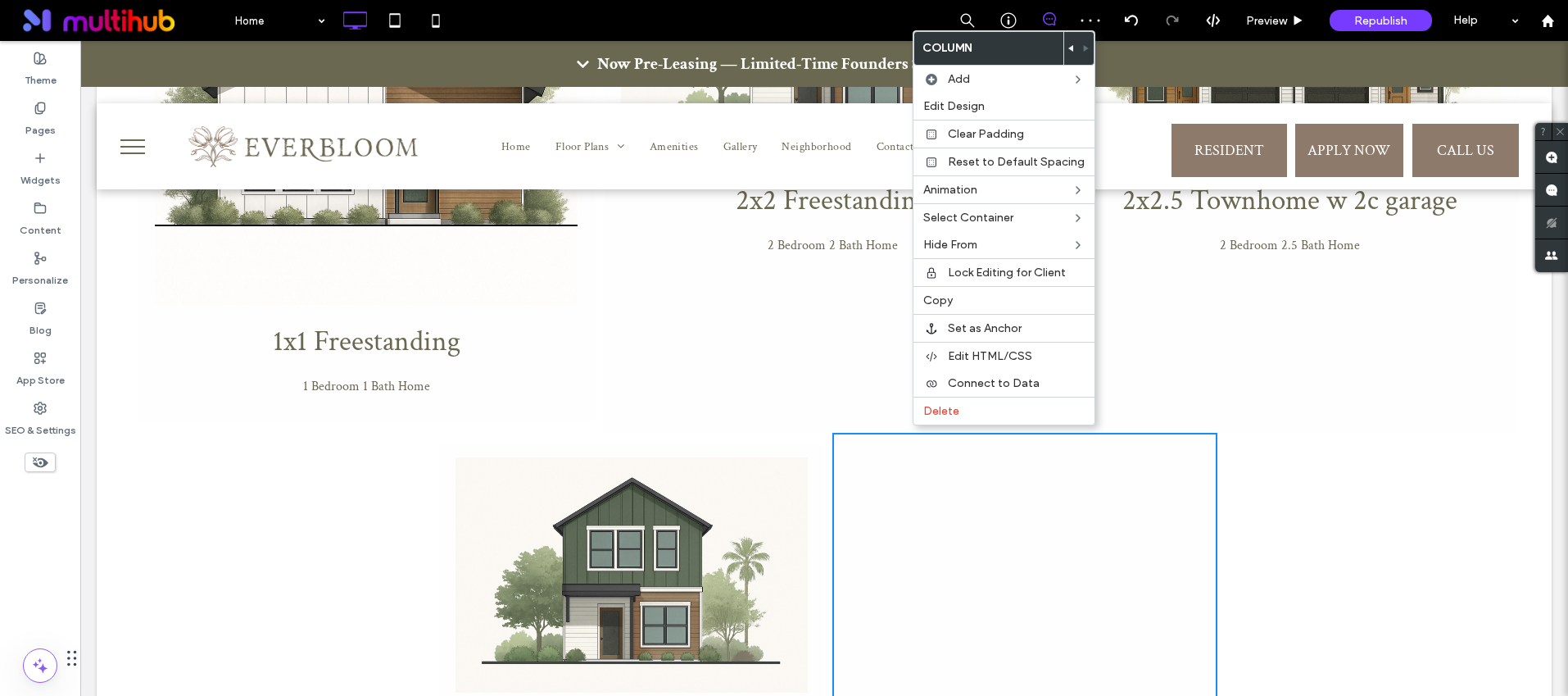
click at [905, 434] on div "Click To Paste" at bounding box center [1024, 625] width 385 height 385
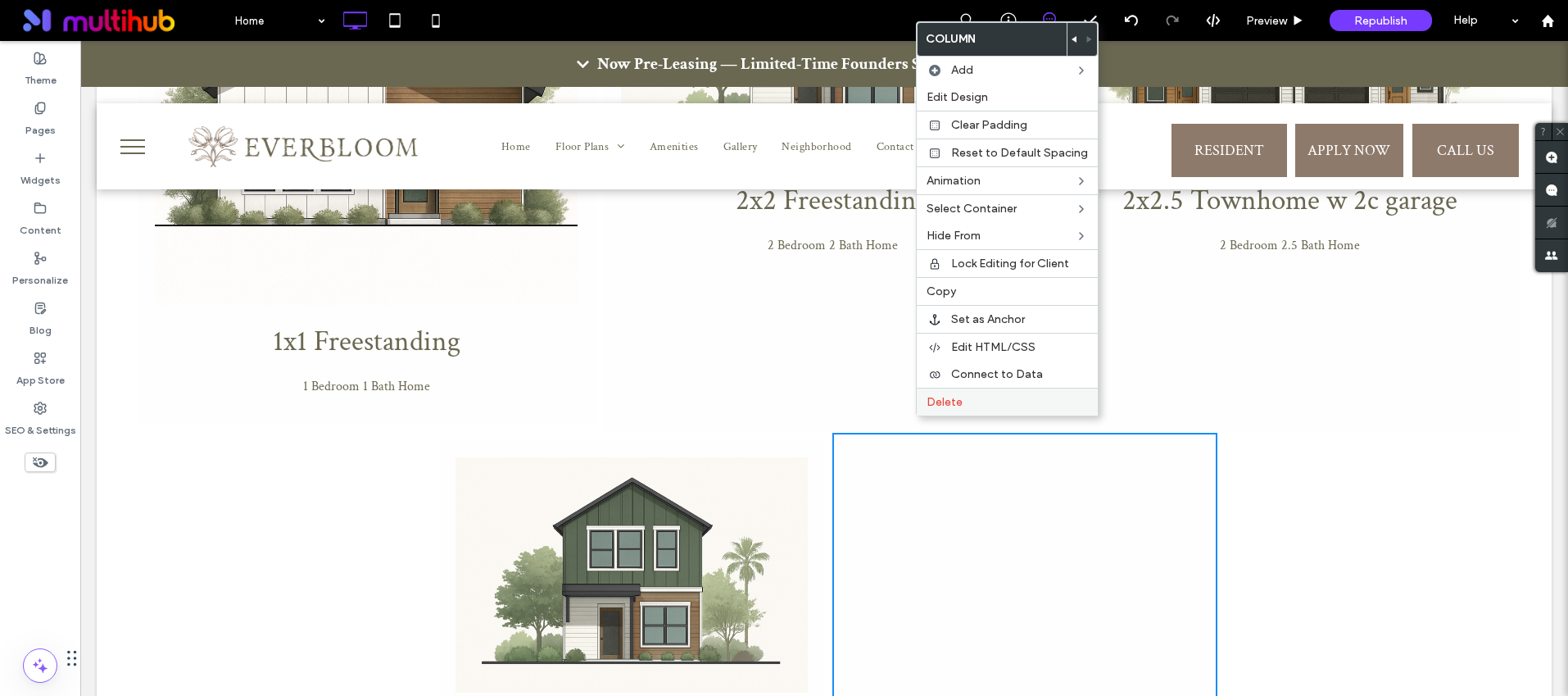
click at [949, 399] on span "Delete" at bounding box center [944, 402] width 36 height 14
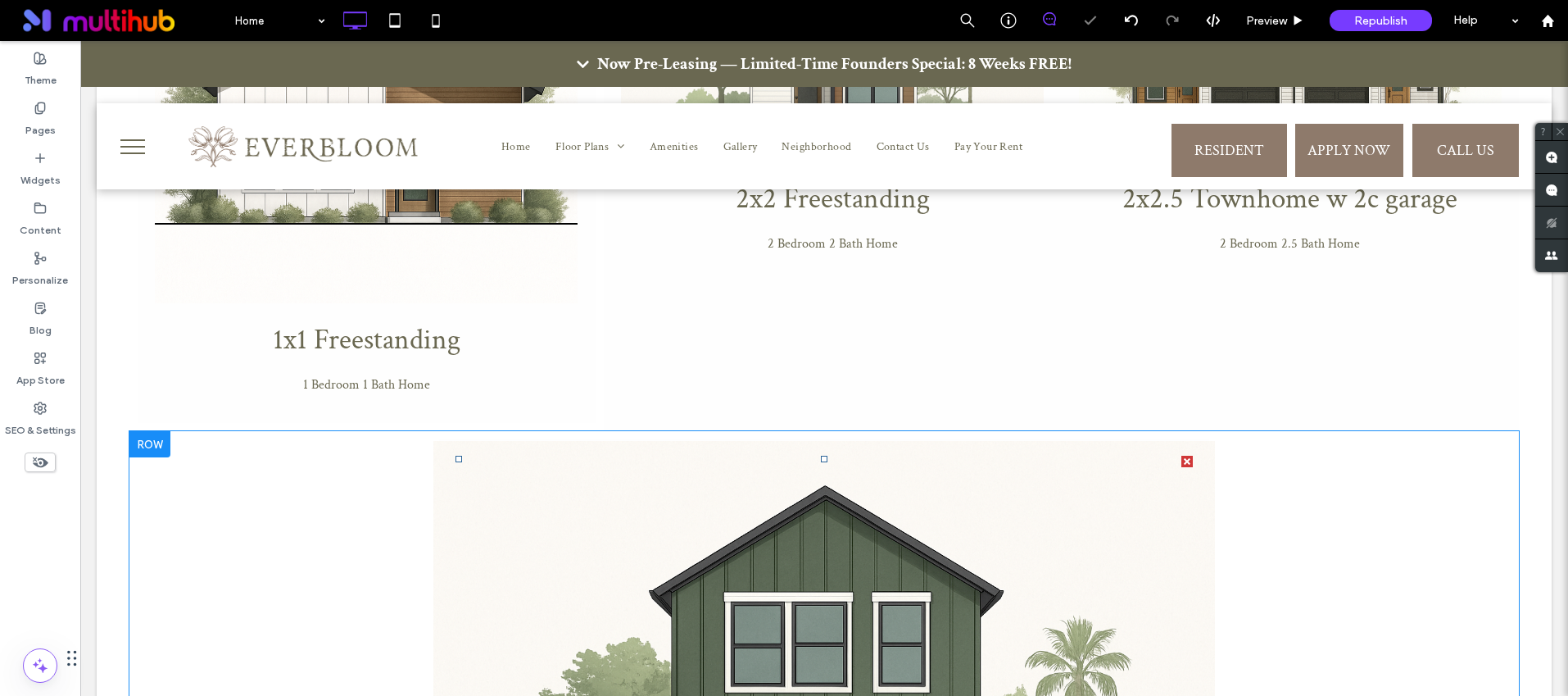
scroll to position [2308, 0]
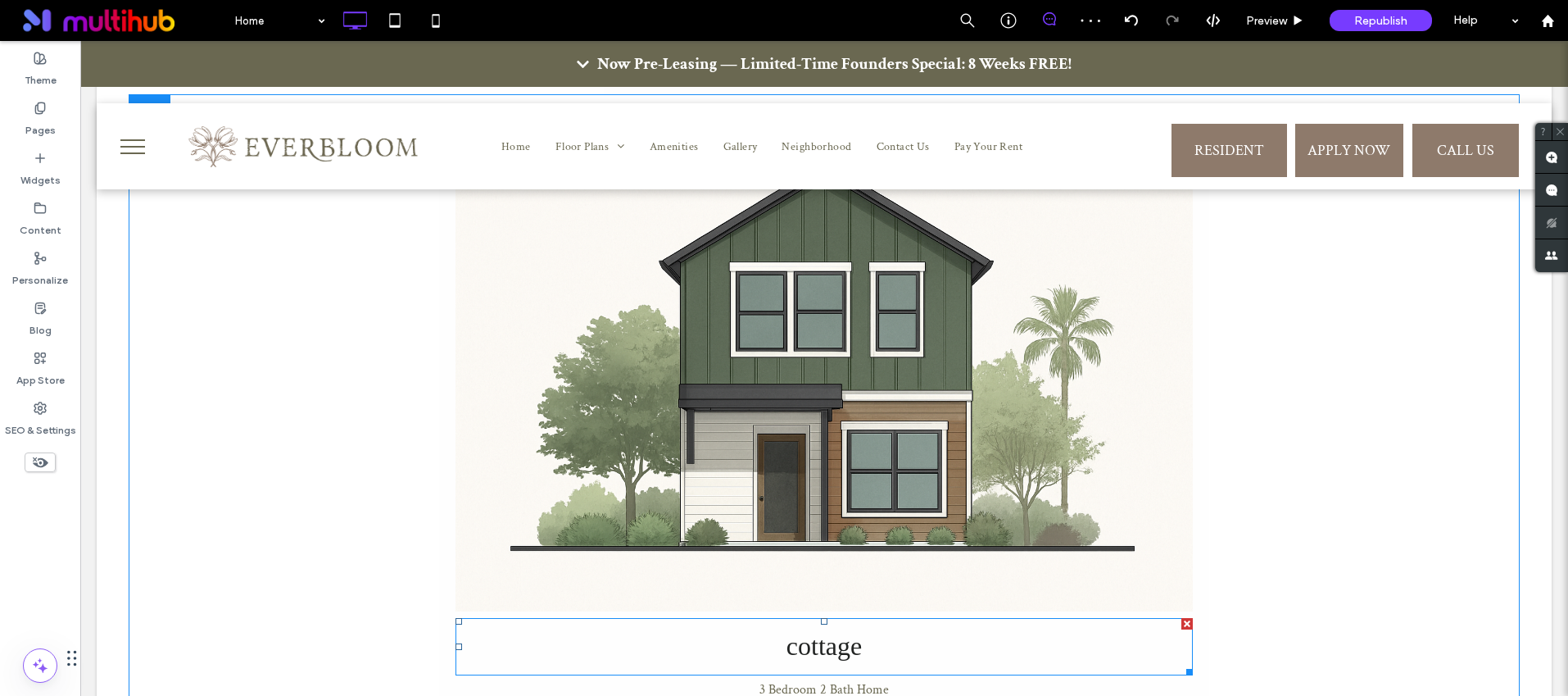
click at [829, 631] on span "cottage" at bounding box center [824, 646] width 75 height 30
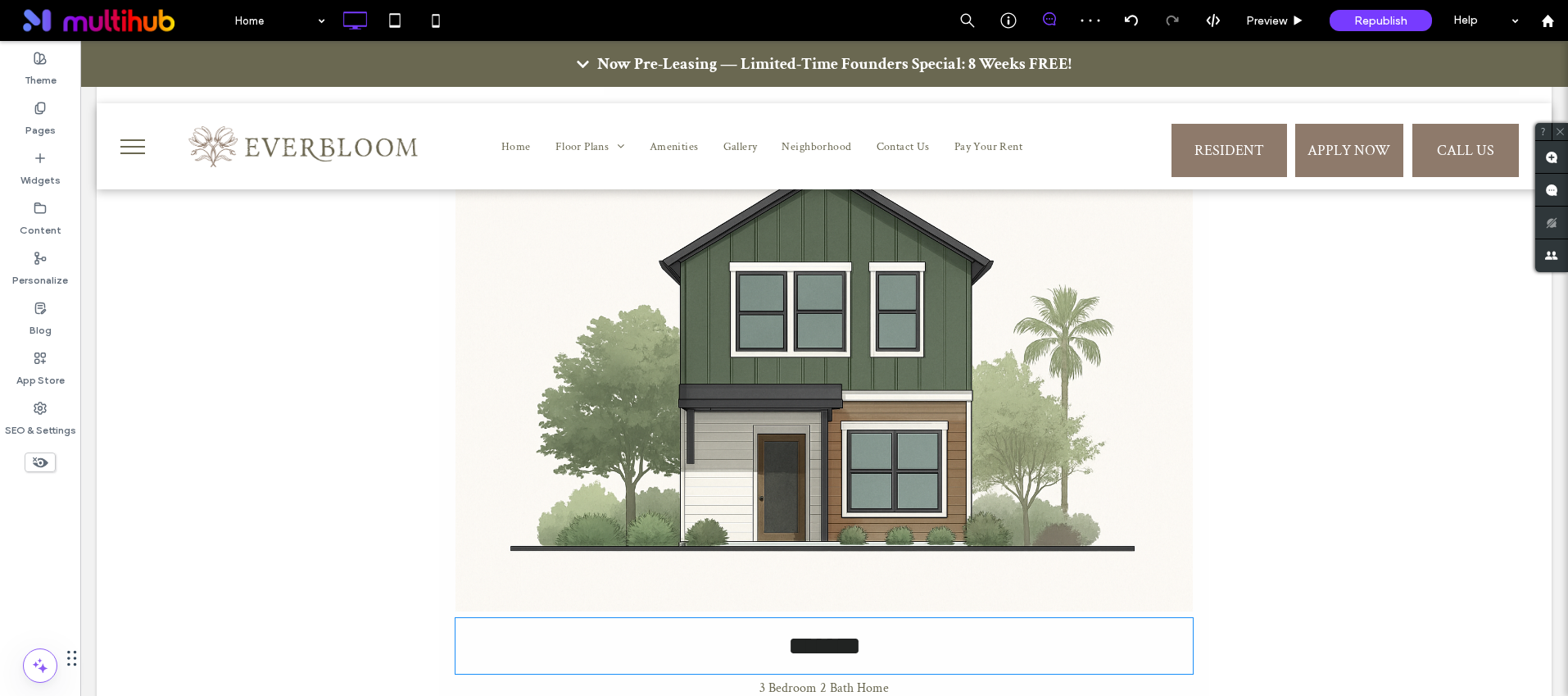
type input "**"
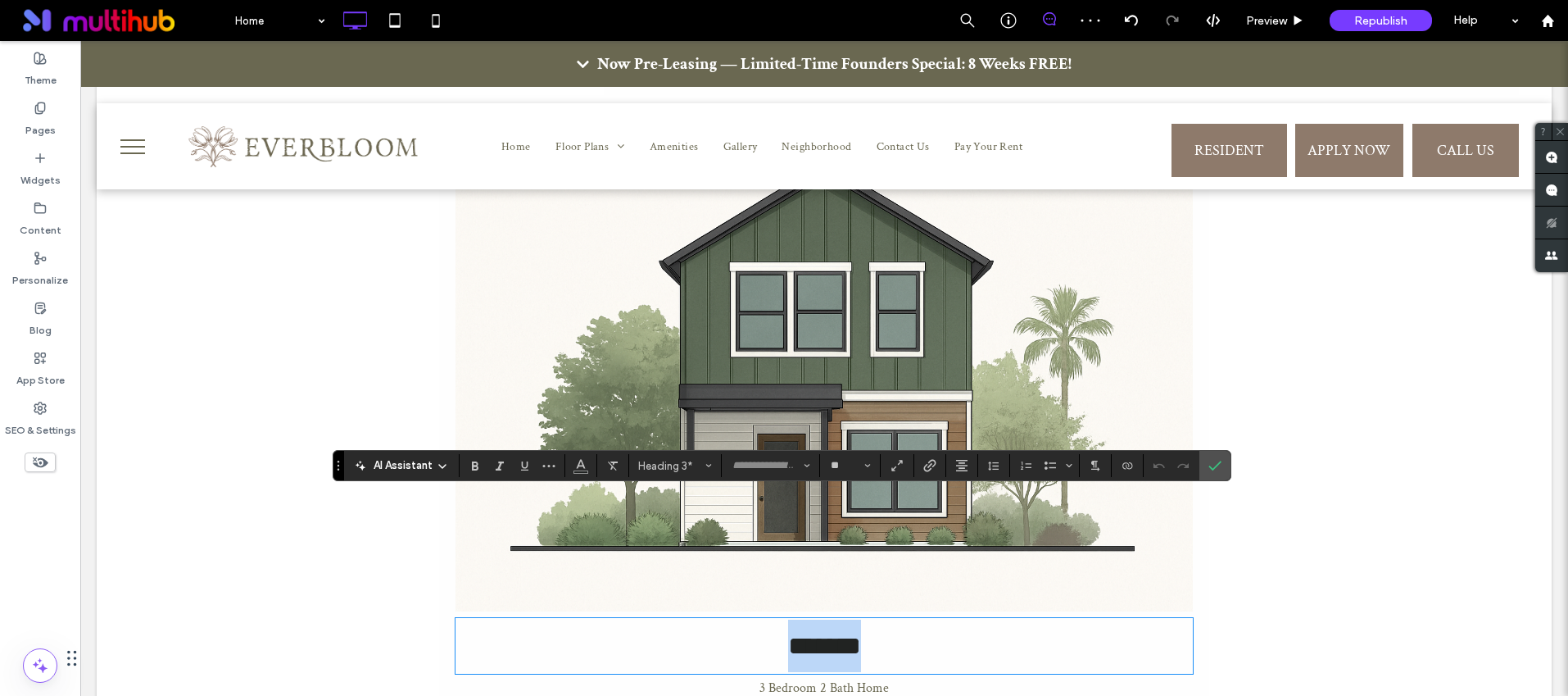
type input "**********"
type input "**"
drag, startPoint x: 1212, startPoint y: 465, endPoint x: 1062, endPoint y: 435, distance: 153.0
click at [1212, 465] on icon "Confirm" at bounding box center [1215, 465] width 13 height 13
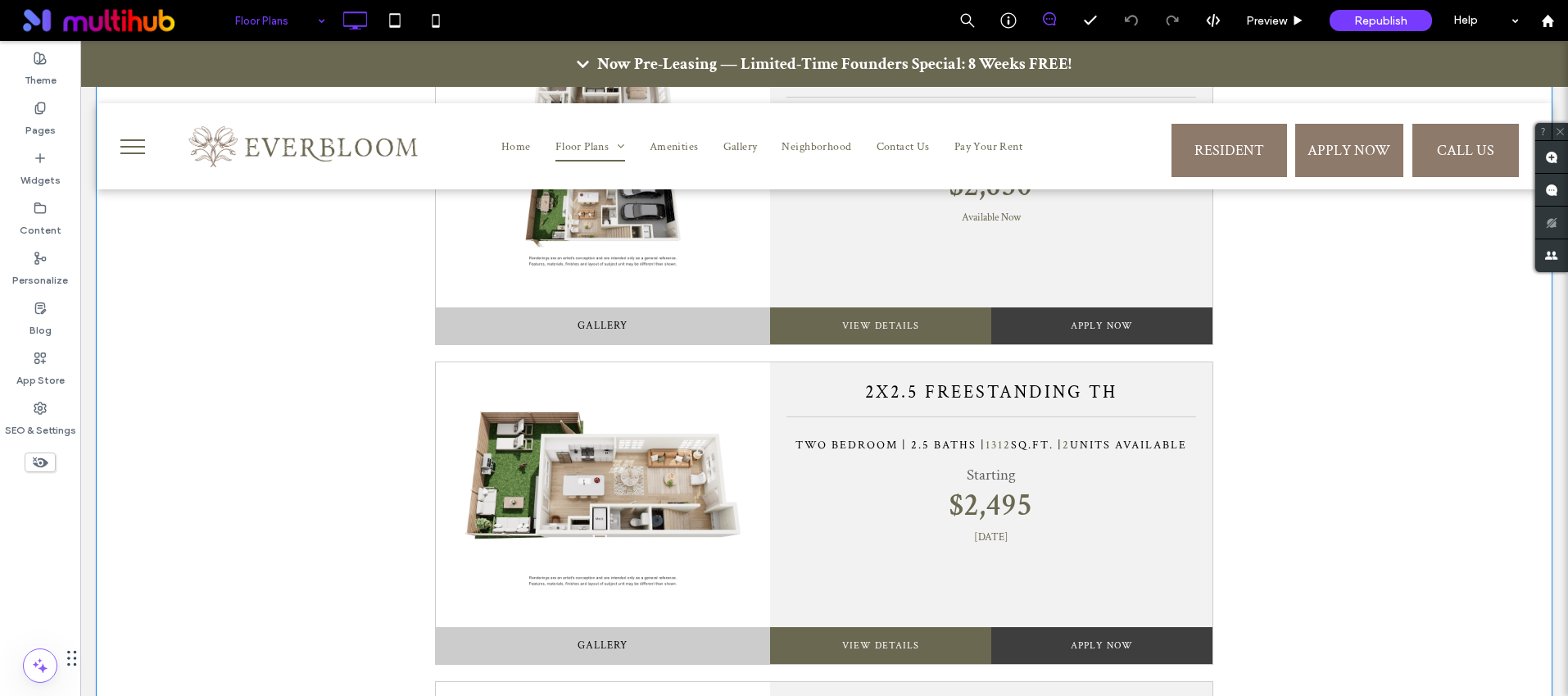
scroll to position [2384, 0]
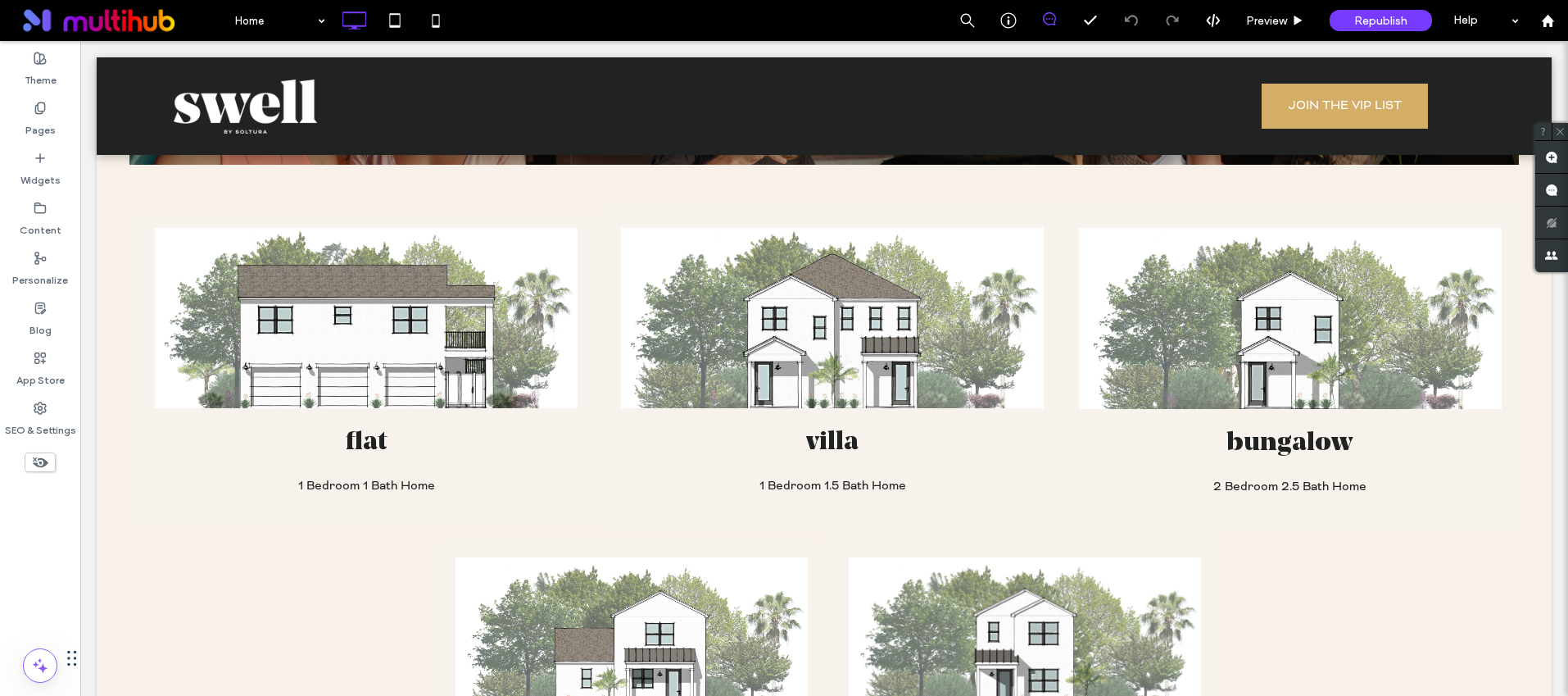
click at [142, 217] on div at bounding box center [149, 219] width 41 height 26
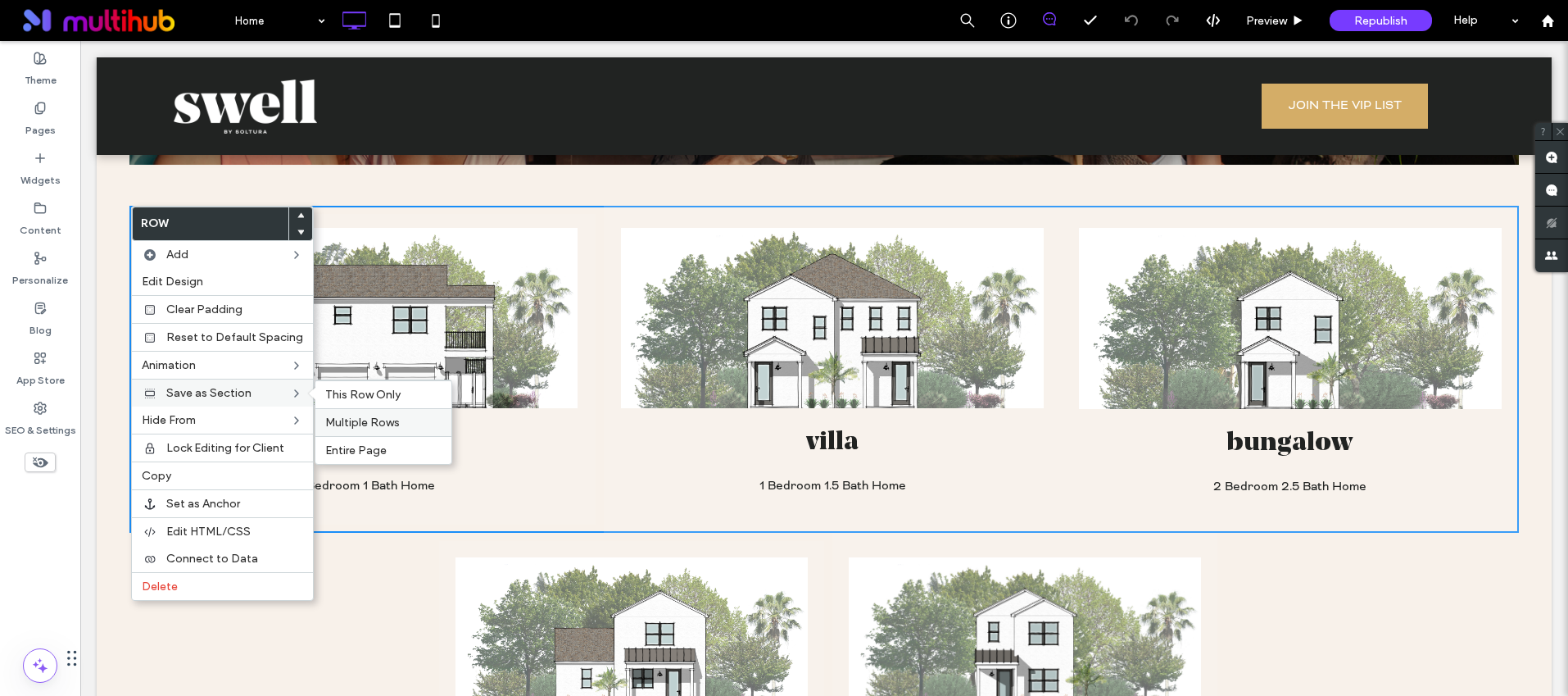
click at [360, 423] on span "Multiple Rows" at bounding box center [362, 422] width 74 height 14
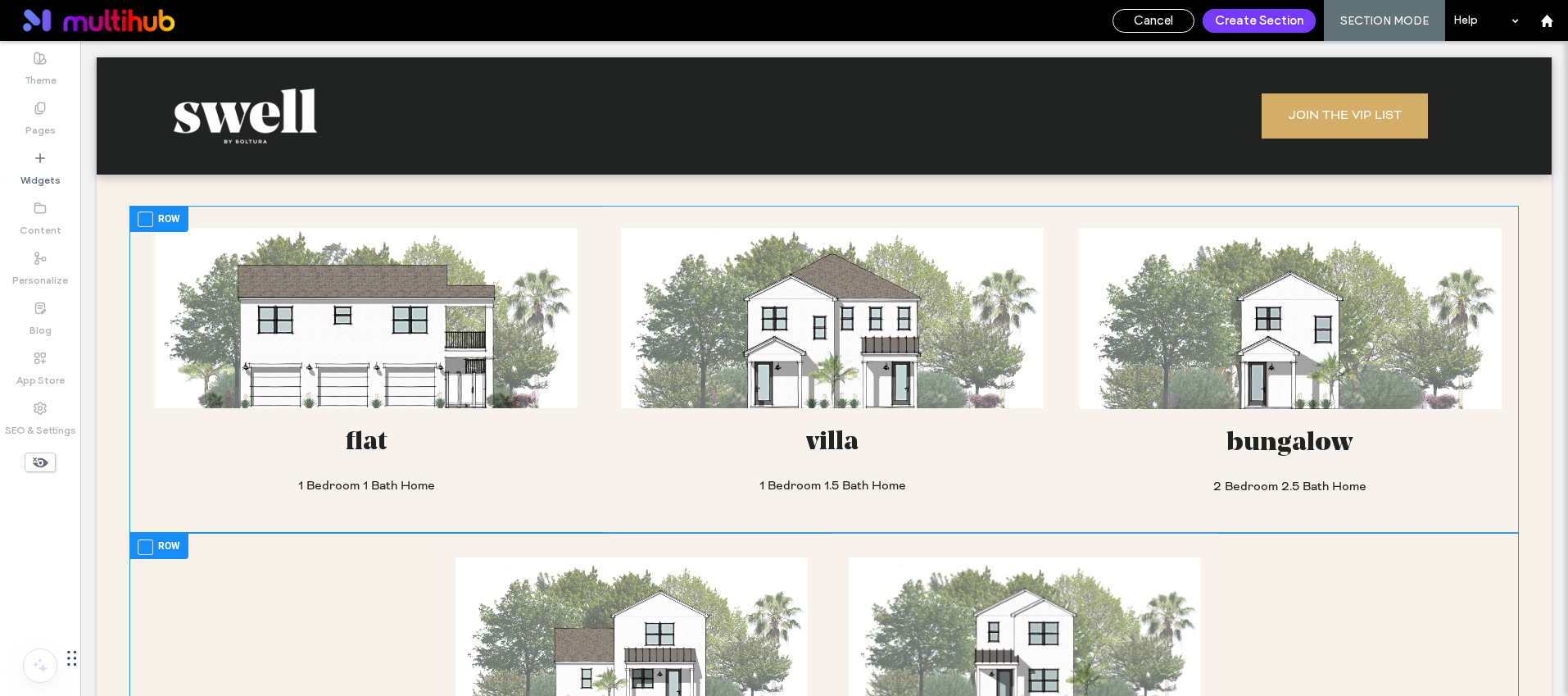
click at [143, 218] on span at bounding box center [145, 219] width 16 height 16
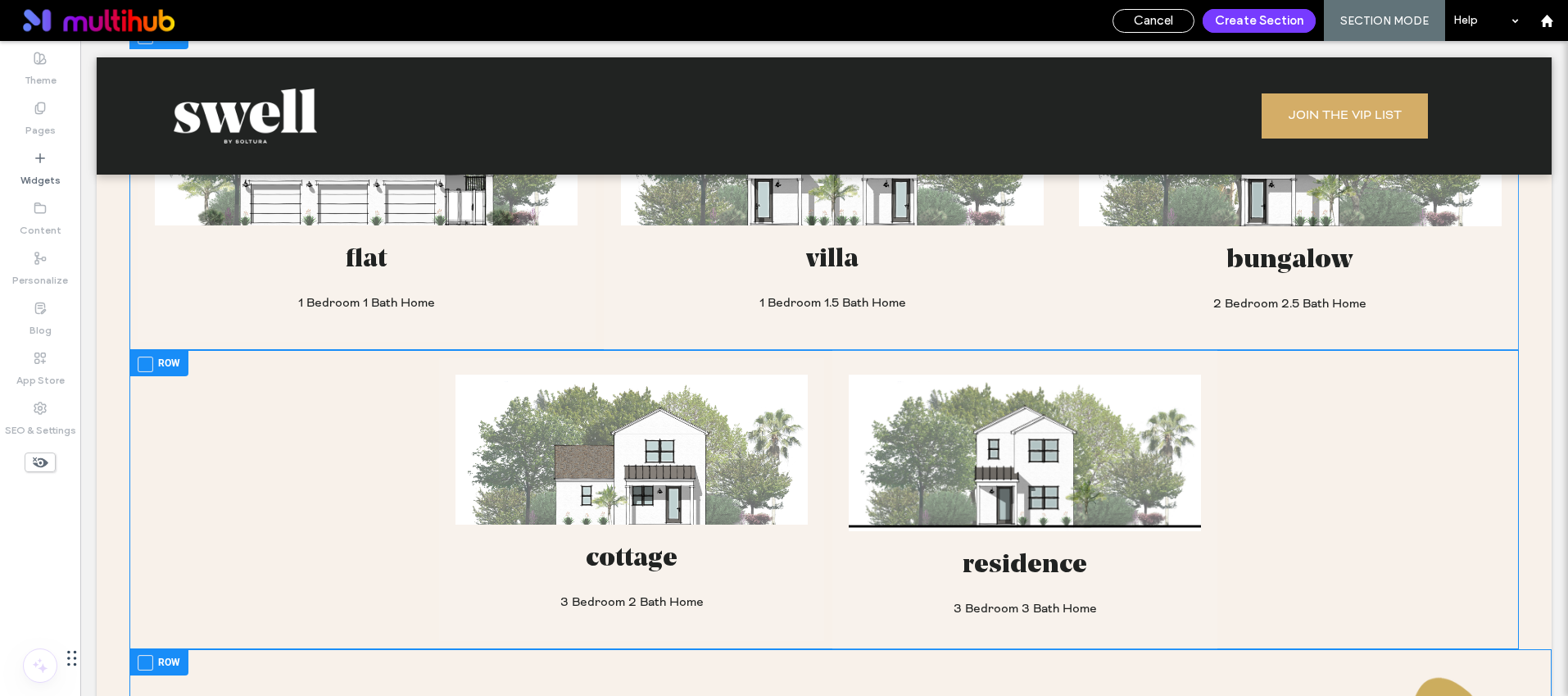
scroll to position [1665, 0]
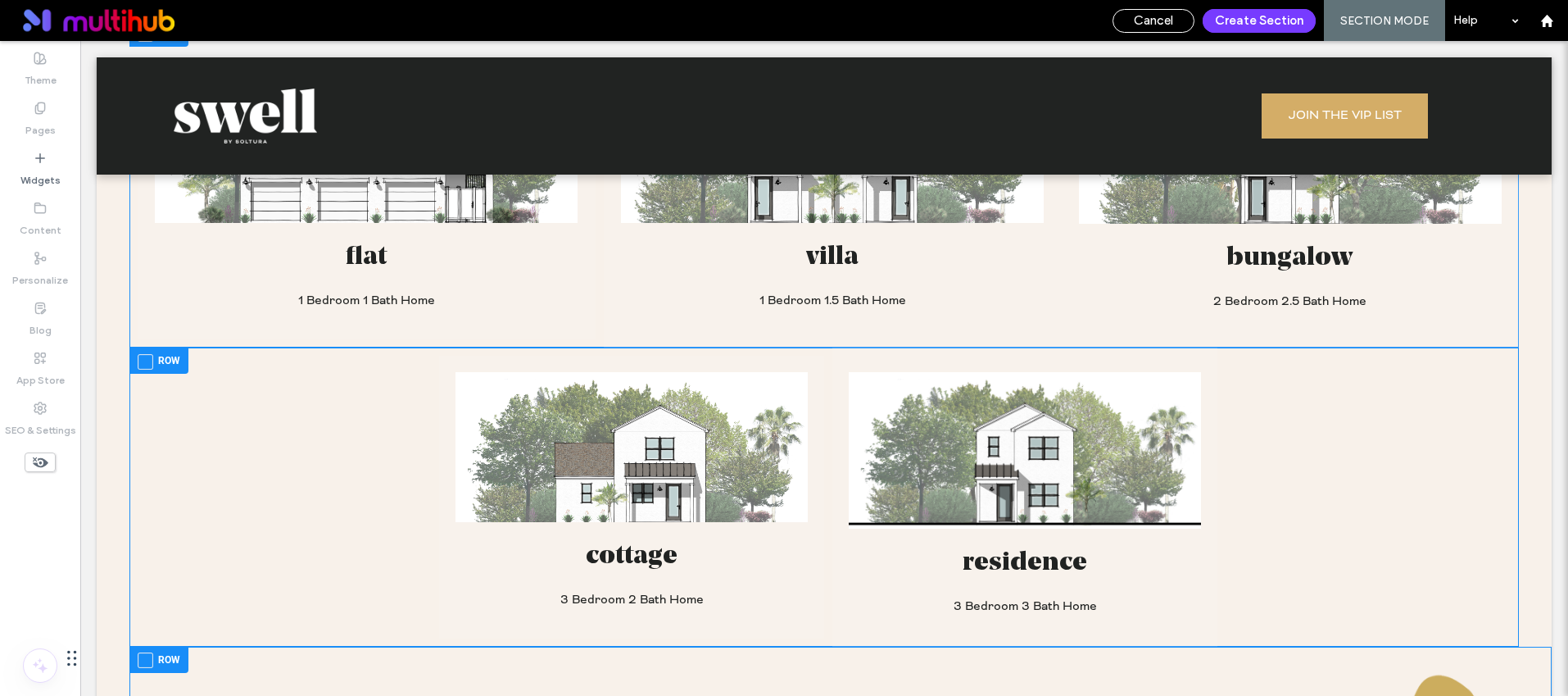
click at [149, 358] on span at bounding box center [145, 362] width 16 height 16
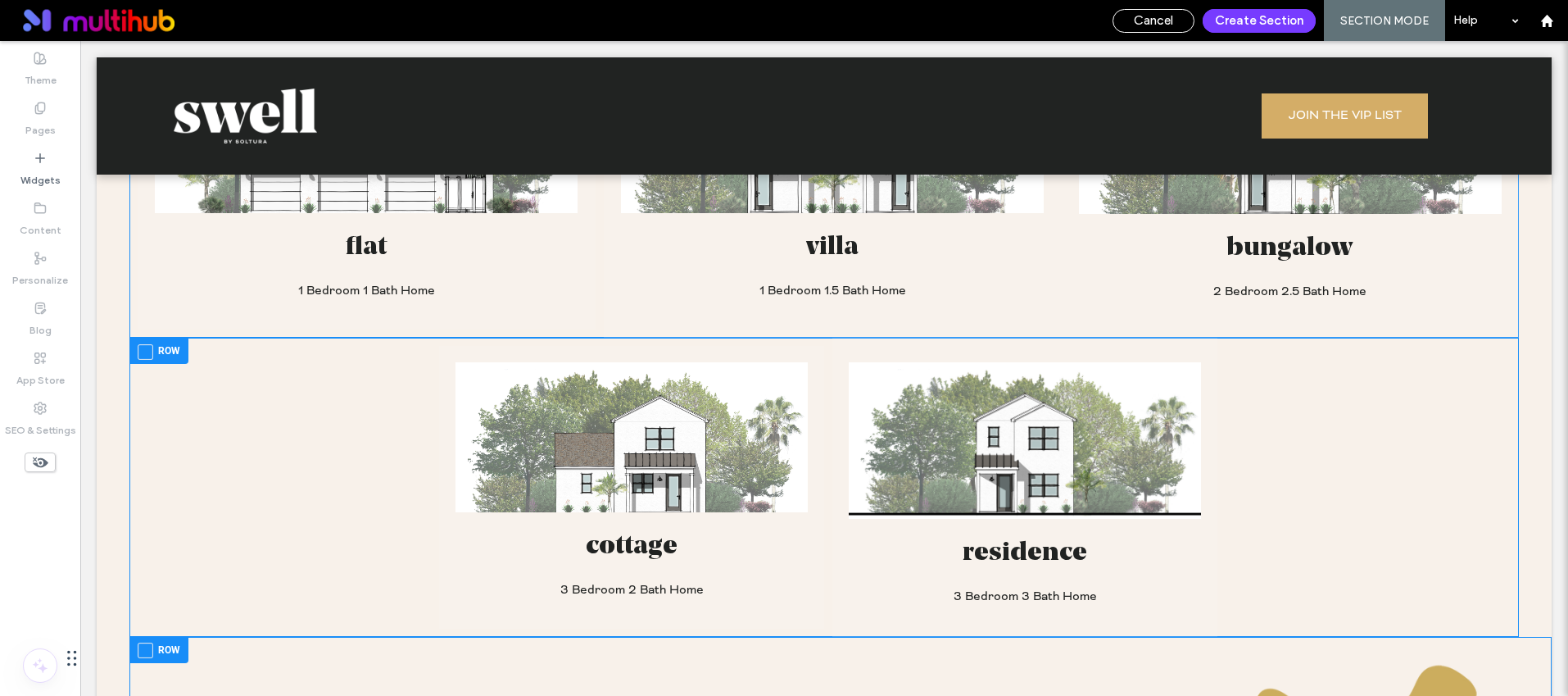
scroll to position [1667, 0]
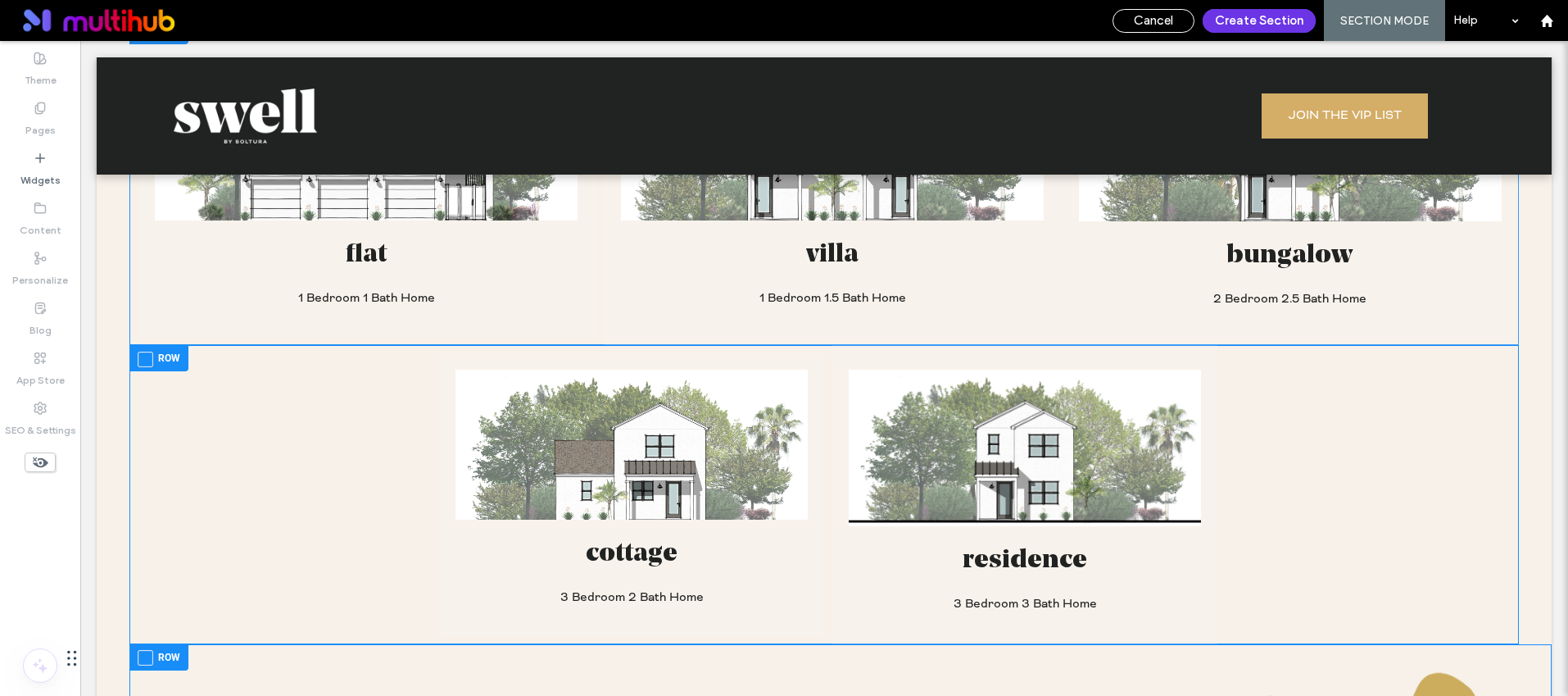
click at [1257, 21] on button "Create Section" at bounding box center [1259, 20] width 113 height 24
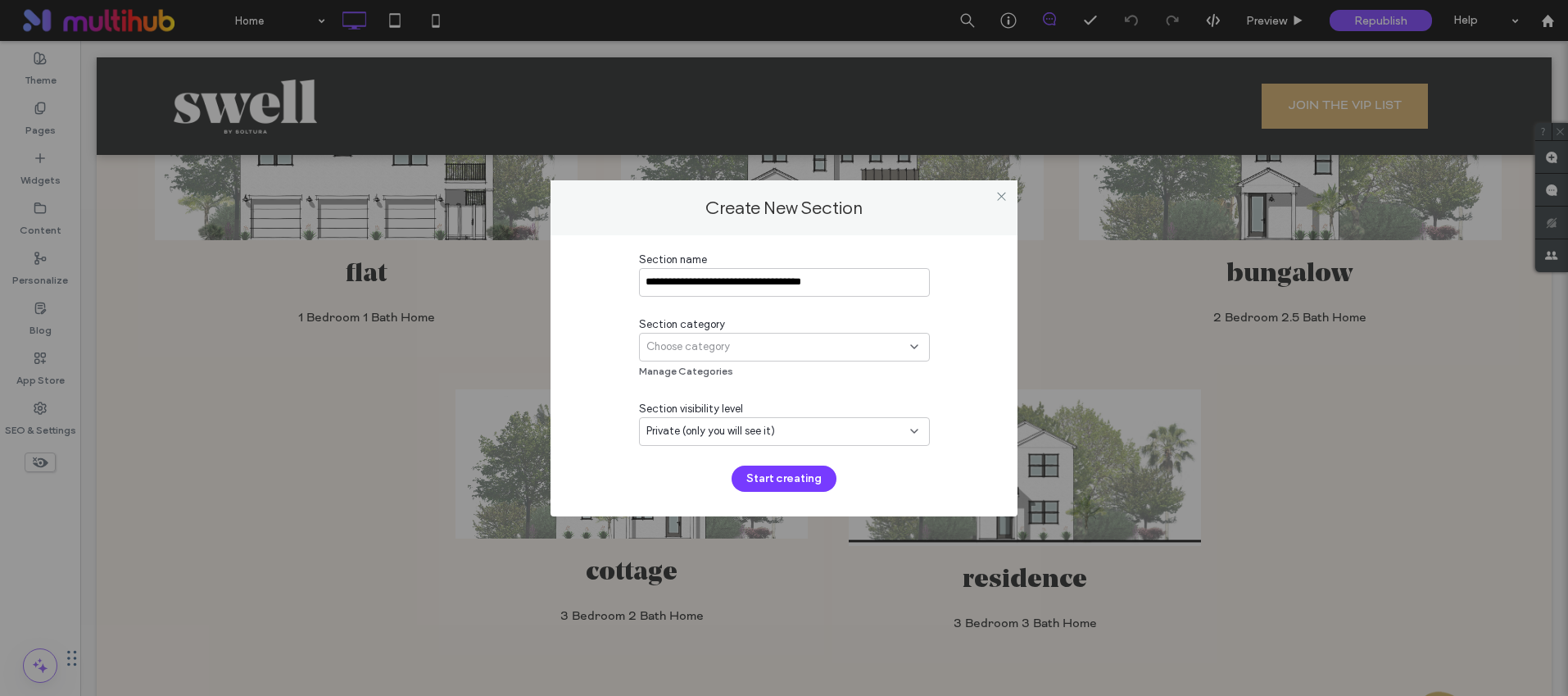
type input "**********"
click at [798, 339] on div "Choose category" at bounding box center [779, 346] width 264 height 17
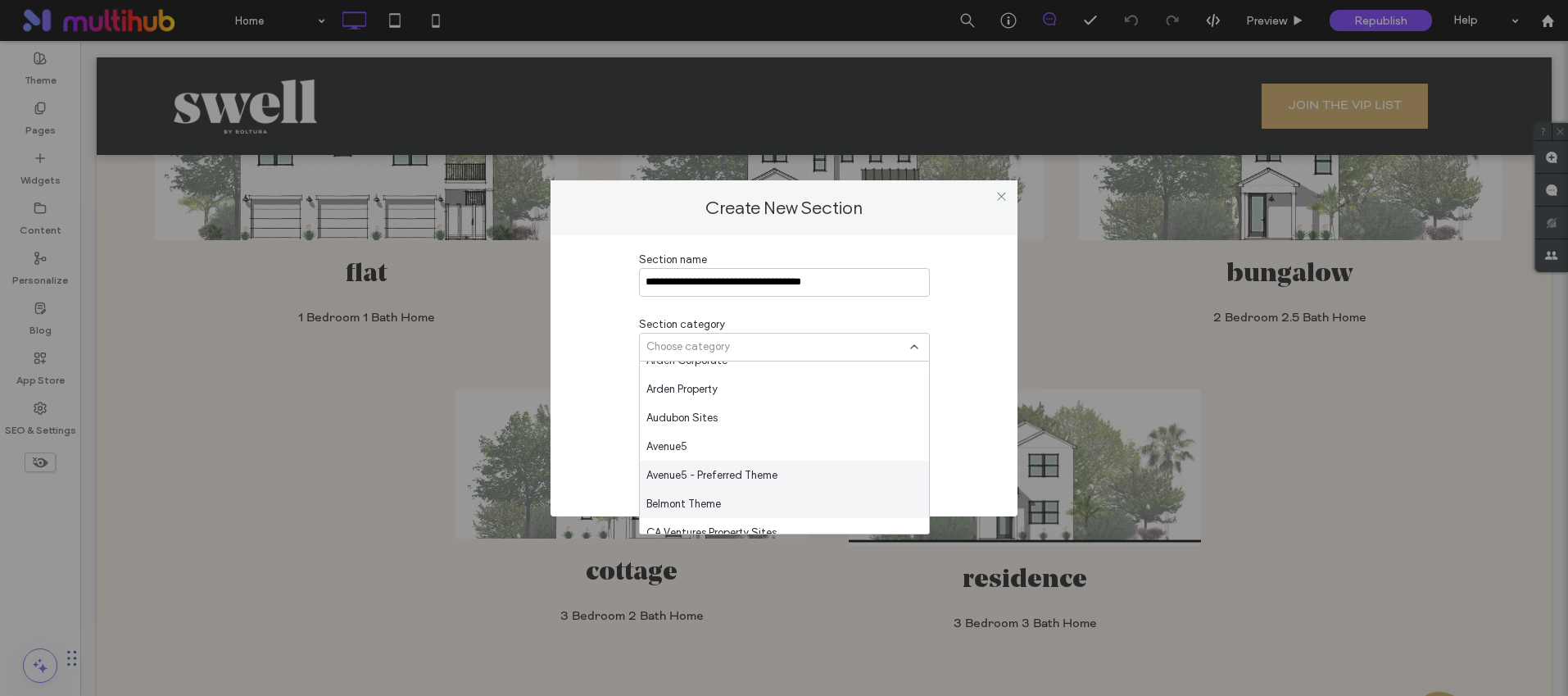
scroll to position [1049, 0]
click at [683, 443] on span "Avenue5" at bounding box center [667, 446] width 41 height 17
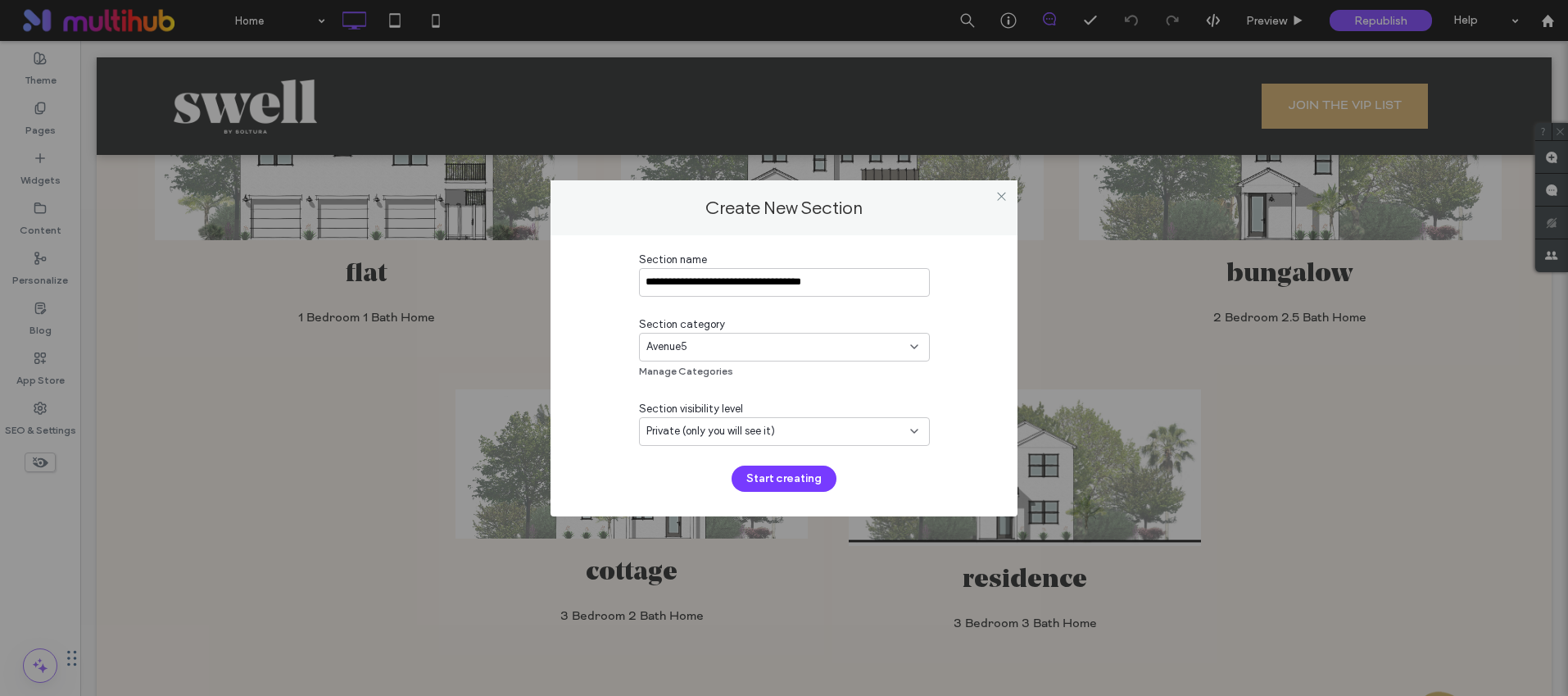
click at [760, 436] on span "Private (only you will see it)" at bounding box center [711, 431] width 128 height 17
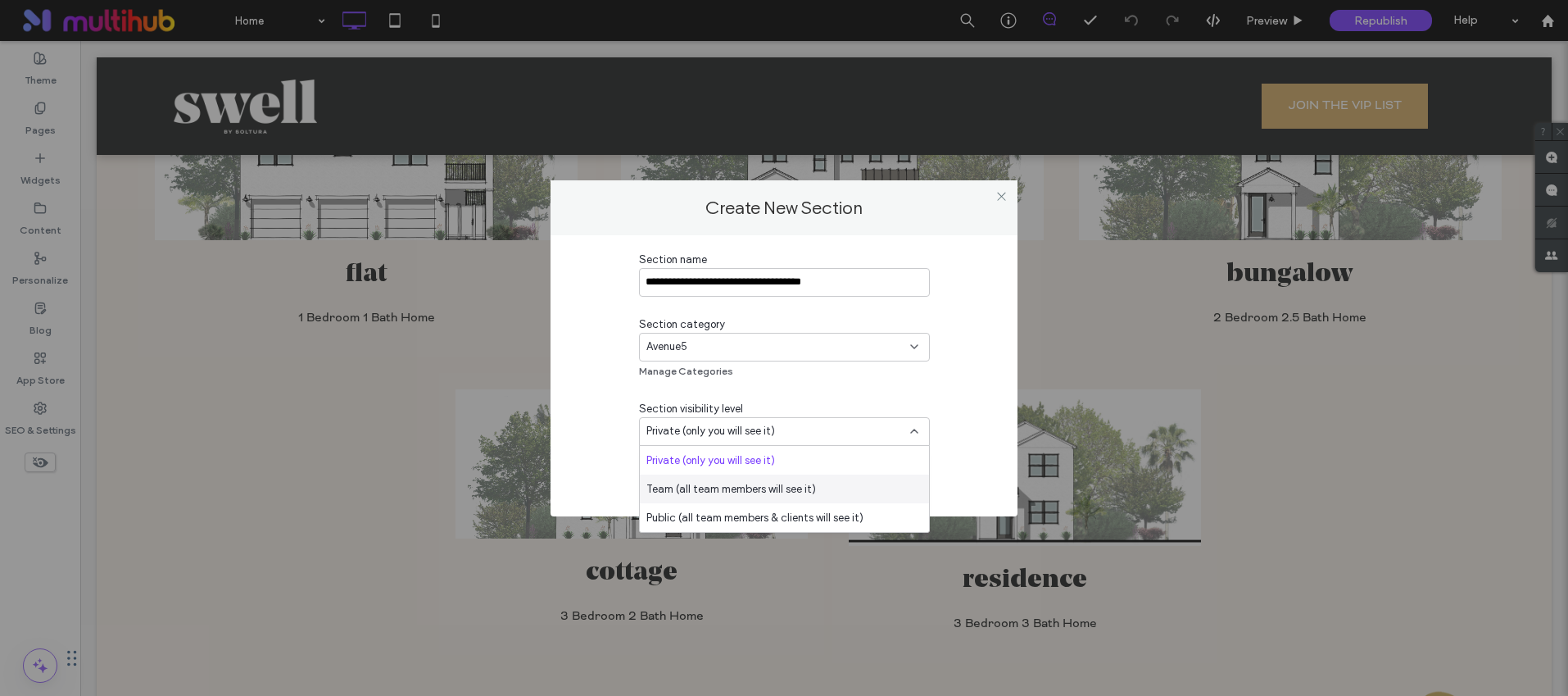
click at [758, 483] on span "Team (all team members will see it)" at bounding box center [732, 489] width 170 height 17
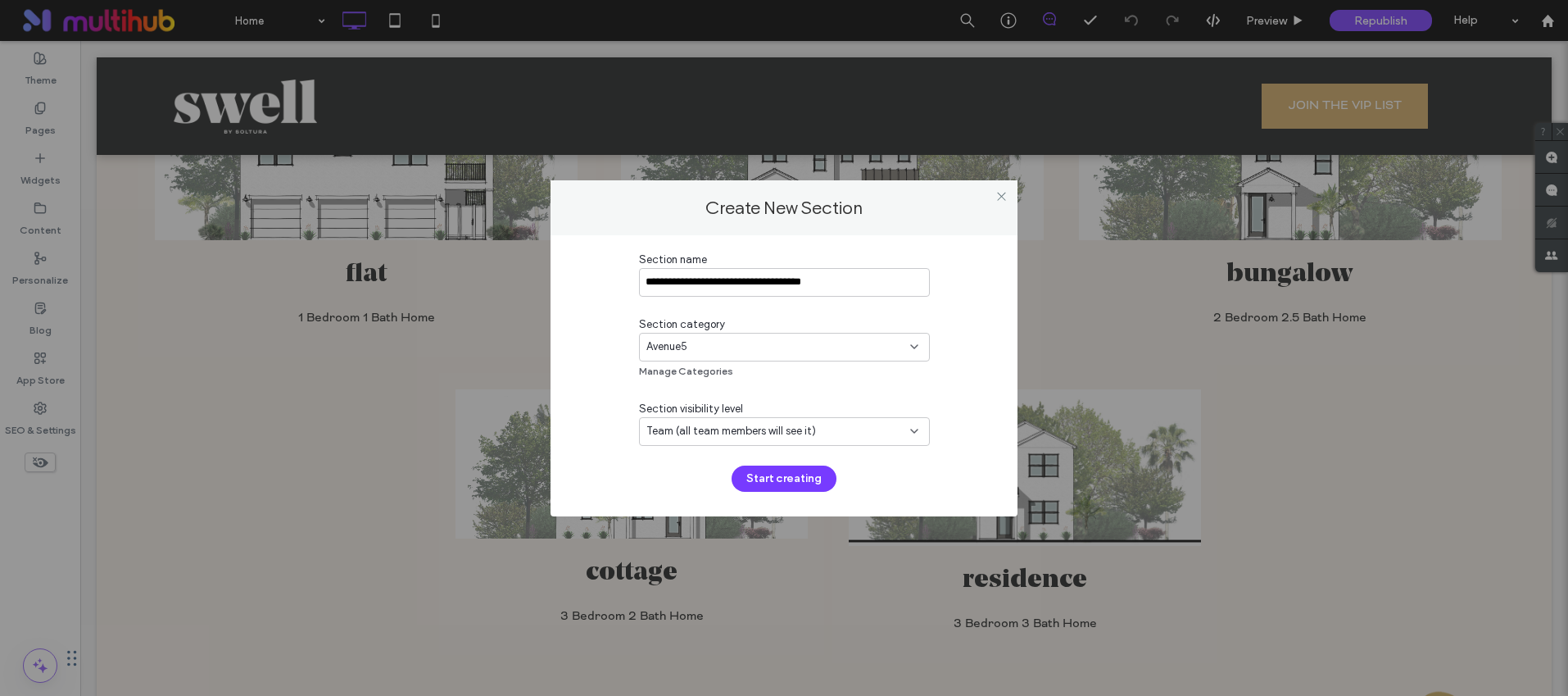
click at [773, 477] on button "Start creating" at bounding box center [784, 478] width 105 height 26
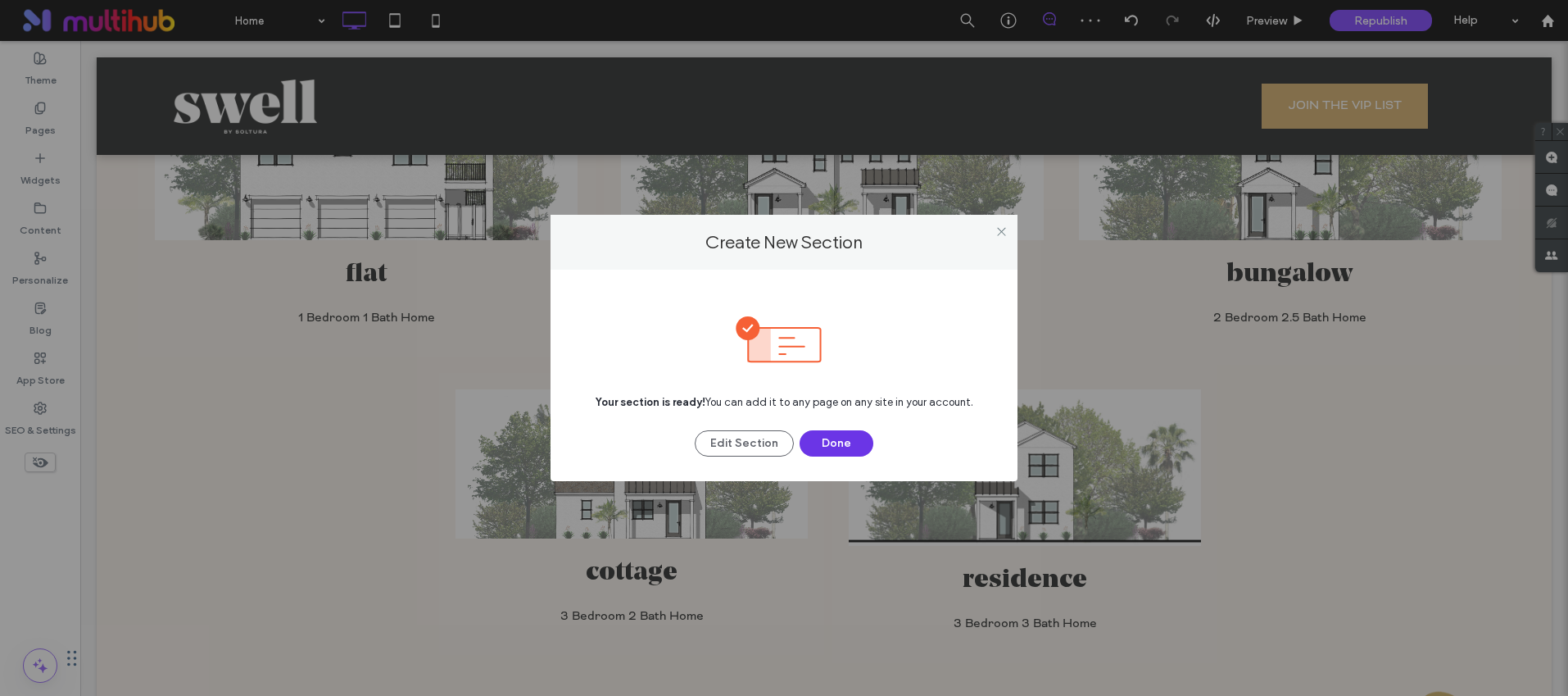
click at [830, 443] on button "Done" at bounding box center [836, 443] width 73 height 26
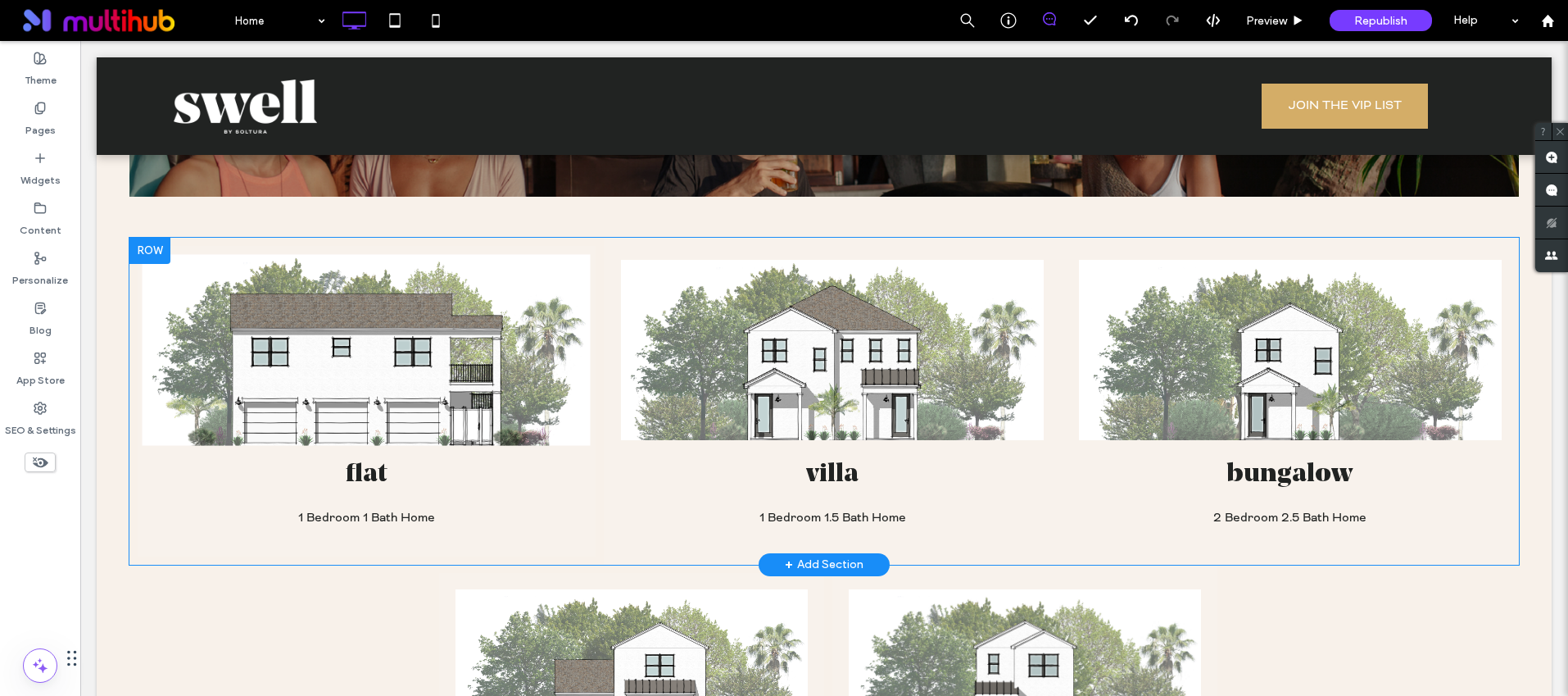
scroll to position [1462, 0]
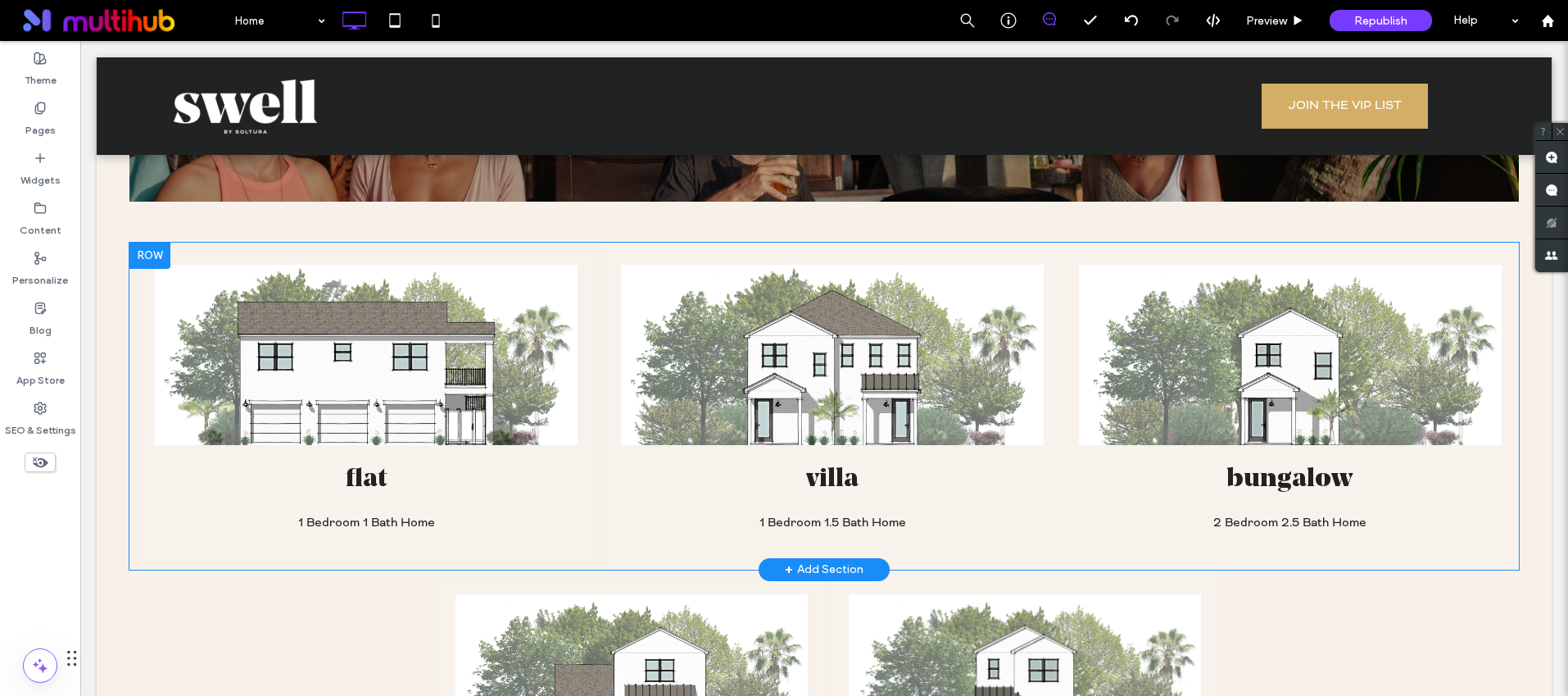
click at [138, 247] on div at bounding box center [149, 255] width 41 height 26
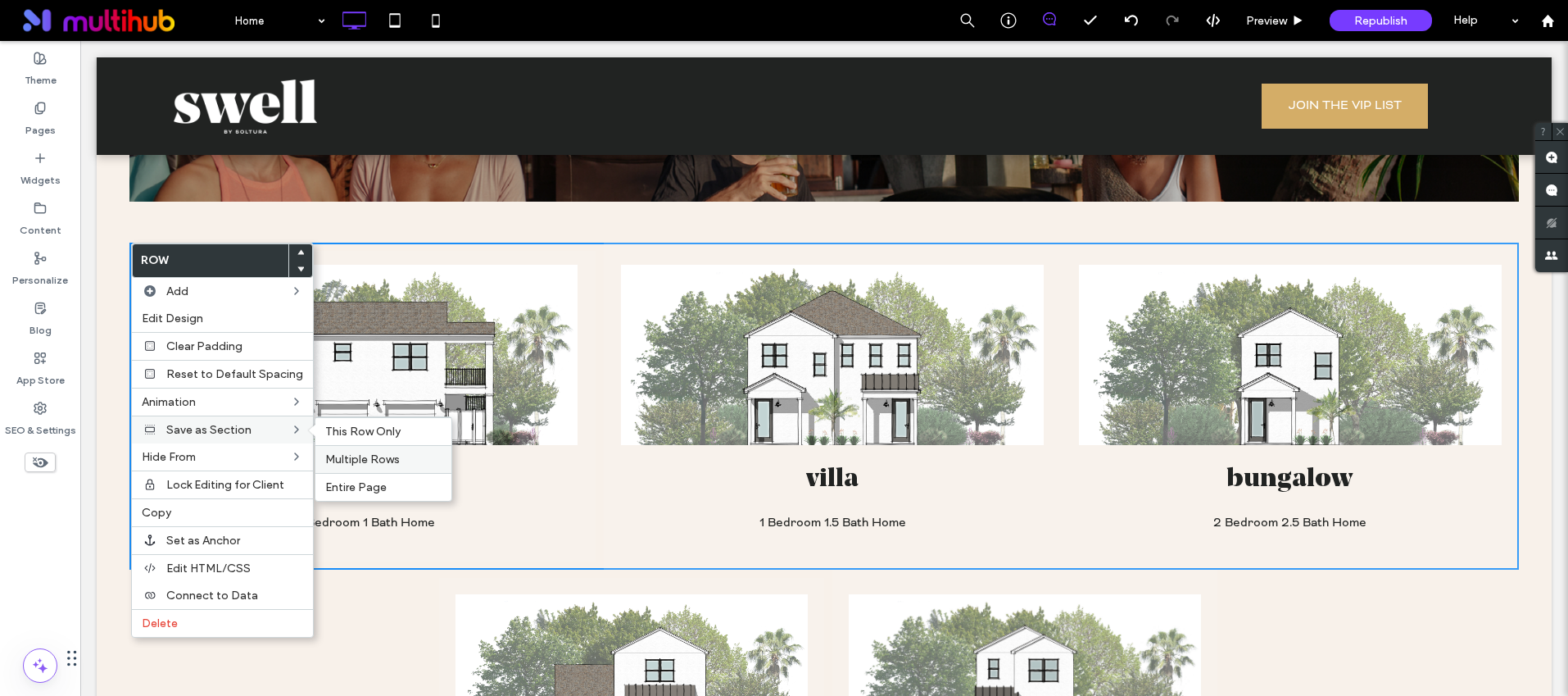
click at [393, 461] on span "Multiple Rows" at bounding box center [362, 459] width 74 height 14
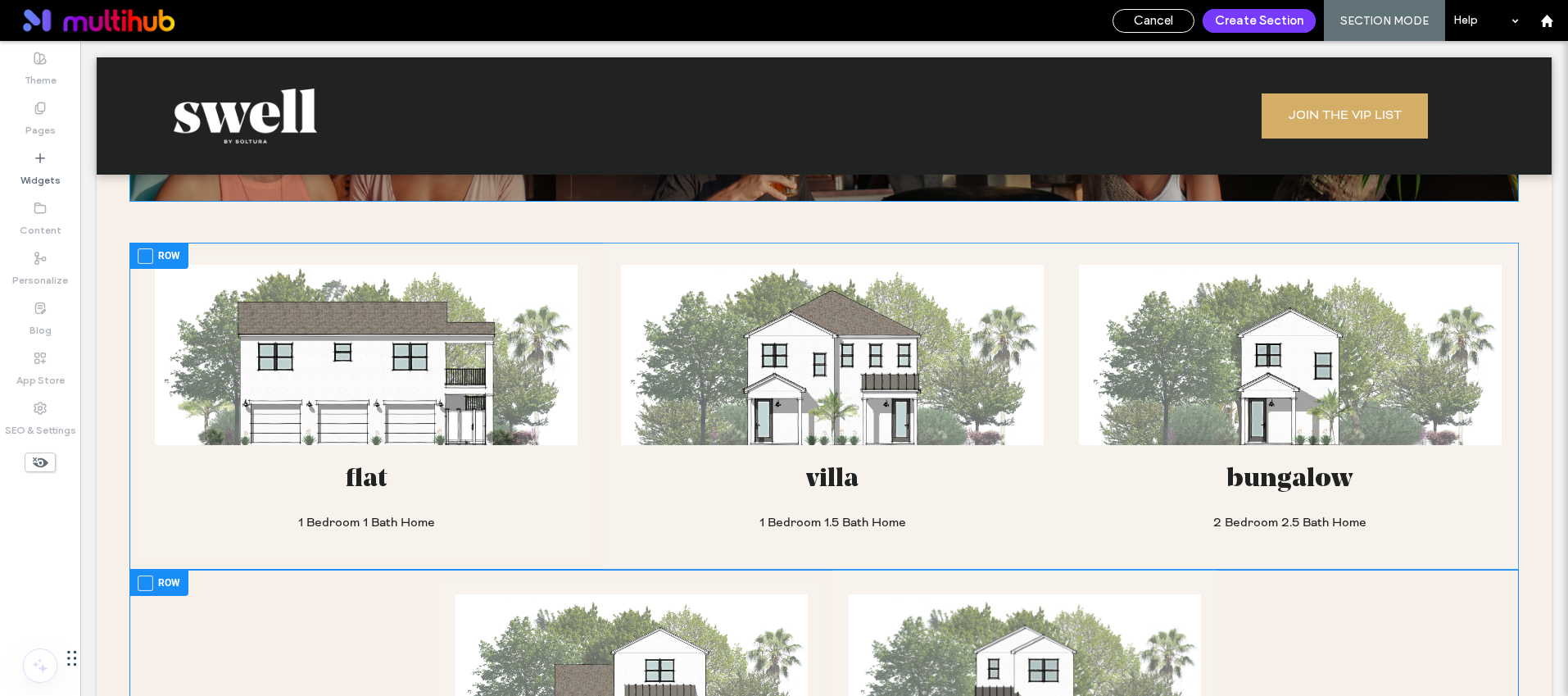
click at [140, 251] on span at bounding box center [145, 256] width 16 height 16
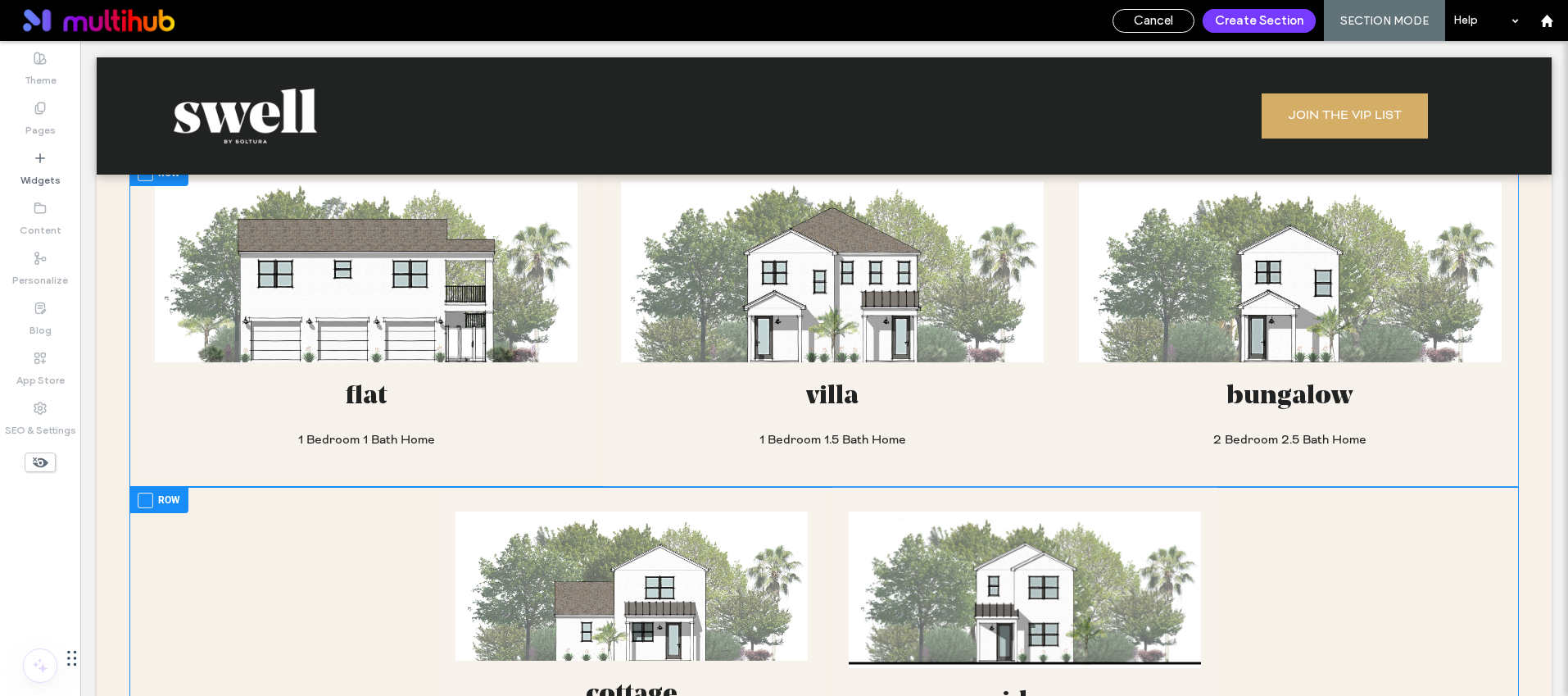
scroll to position [1548, 0]
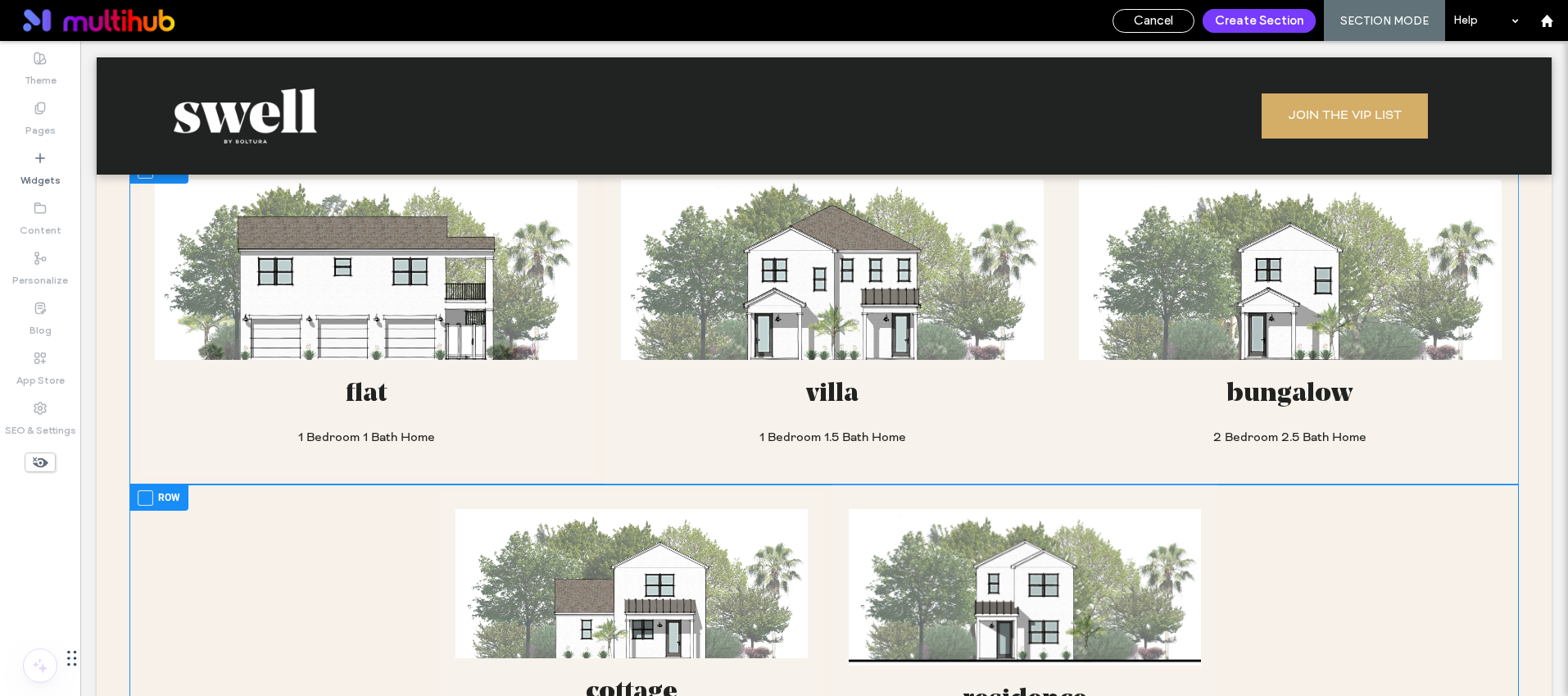
click at [149, 495] on span at bounding box center [145, 498] width 16 height 16
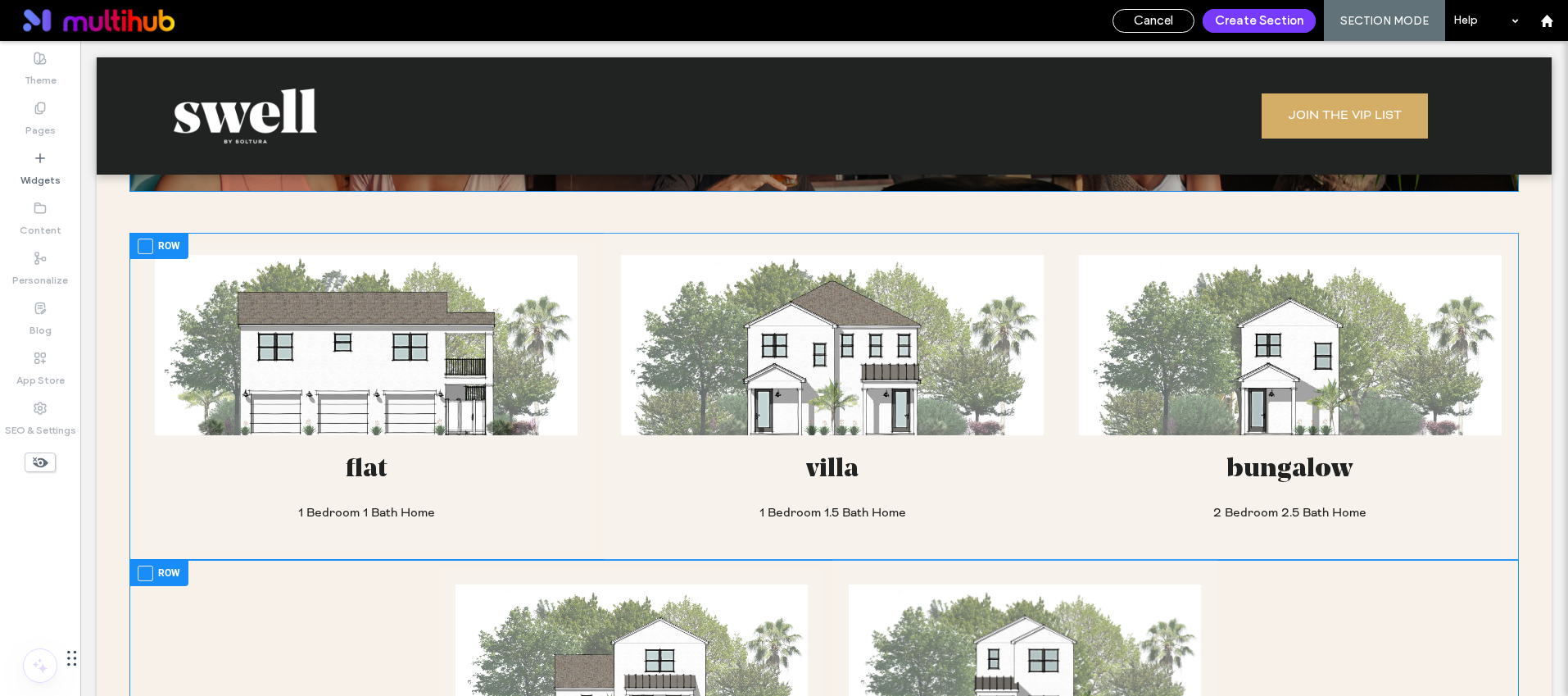
scroll to position [1471, 0]
click at [146, 250] on span at bounding box center [145, 247] width 16 height 16
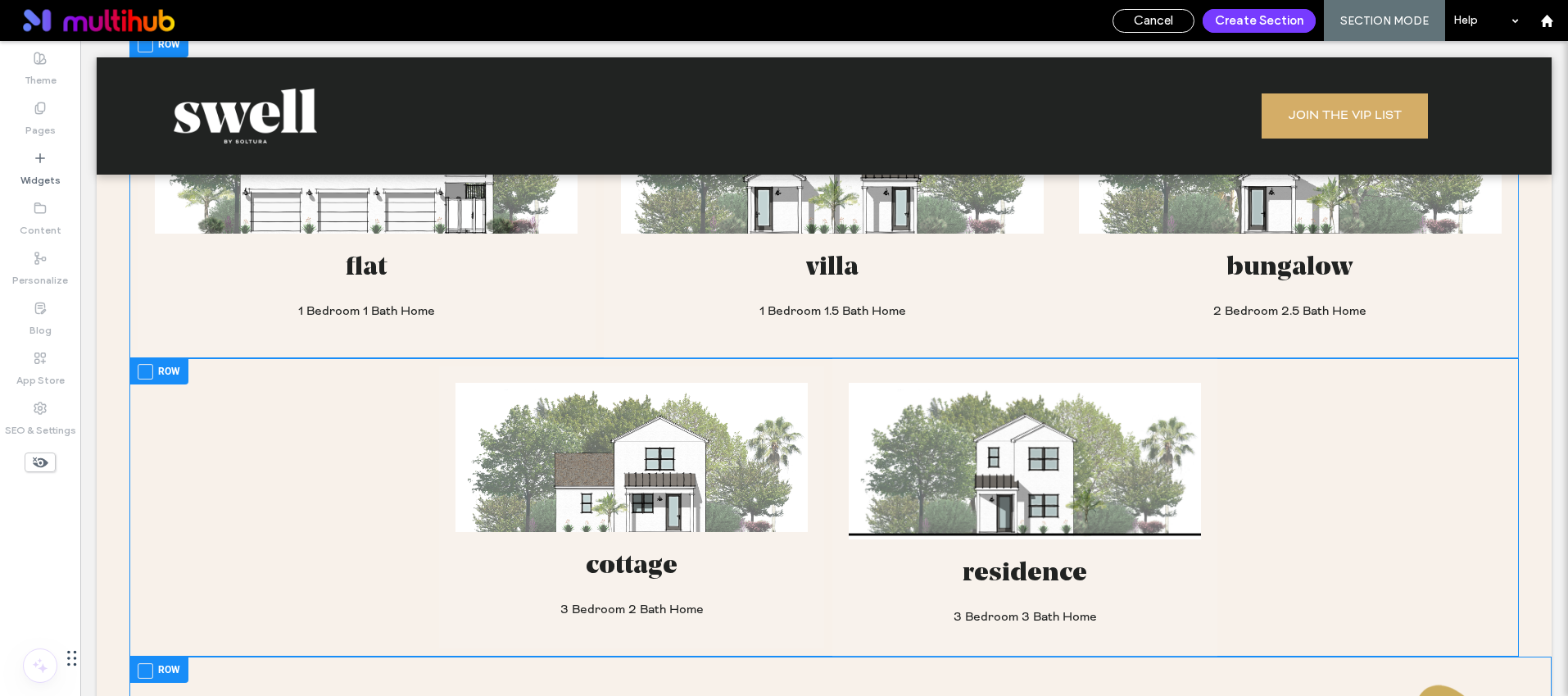
click at [134, 365] on div "Row" at bounding box center [158, 372] width 59 height 26
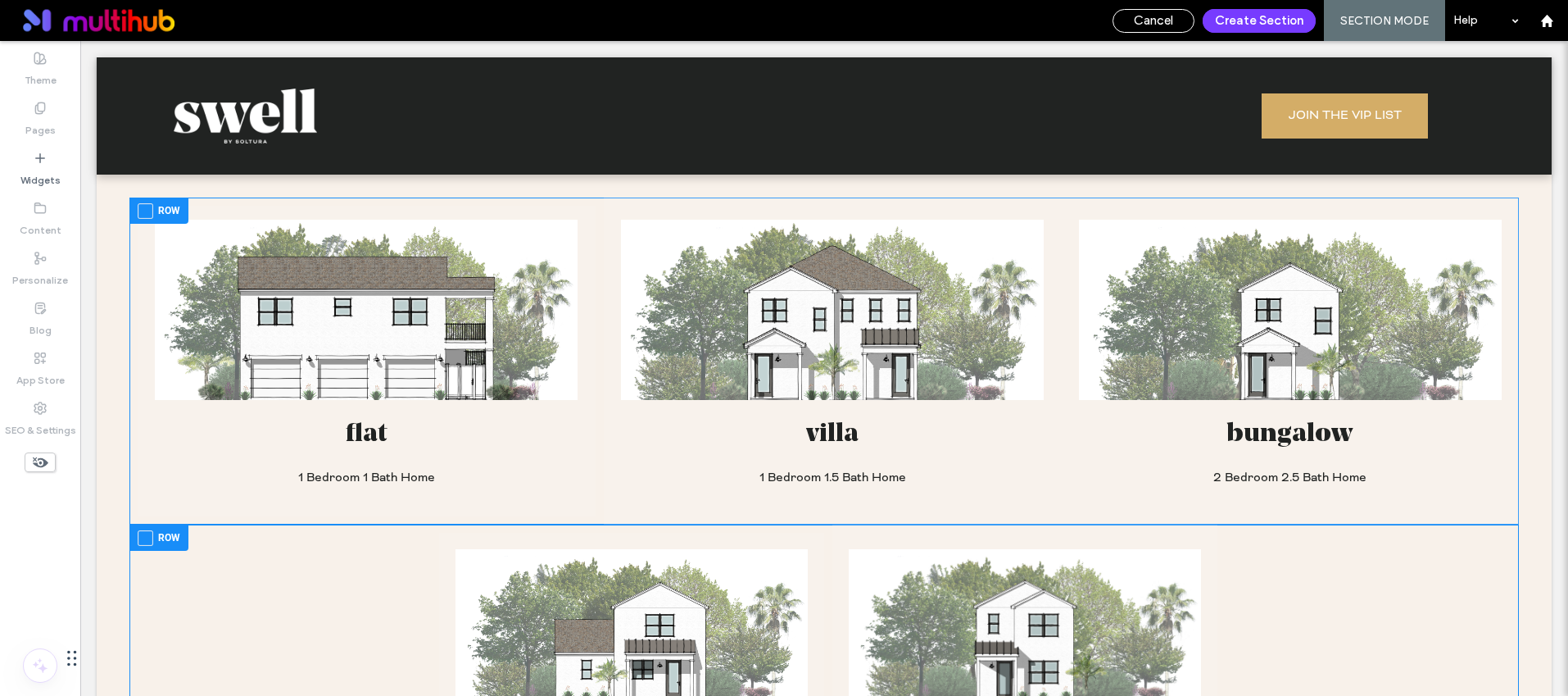
scroll to position [1351, 0]
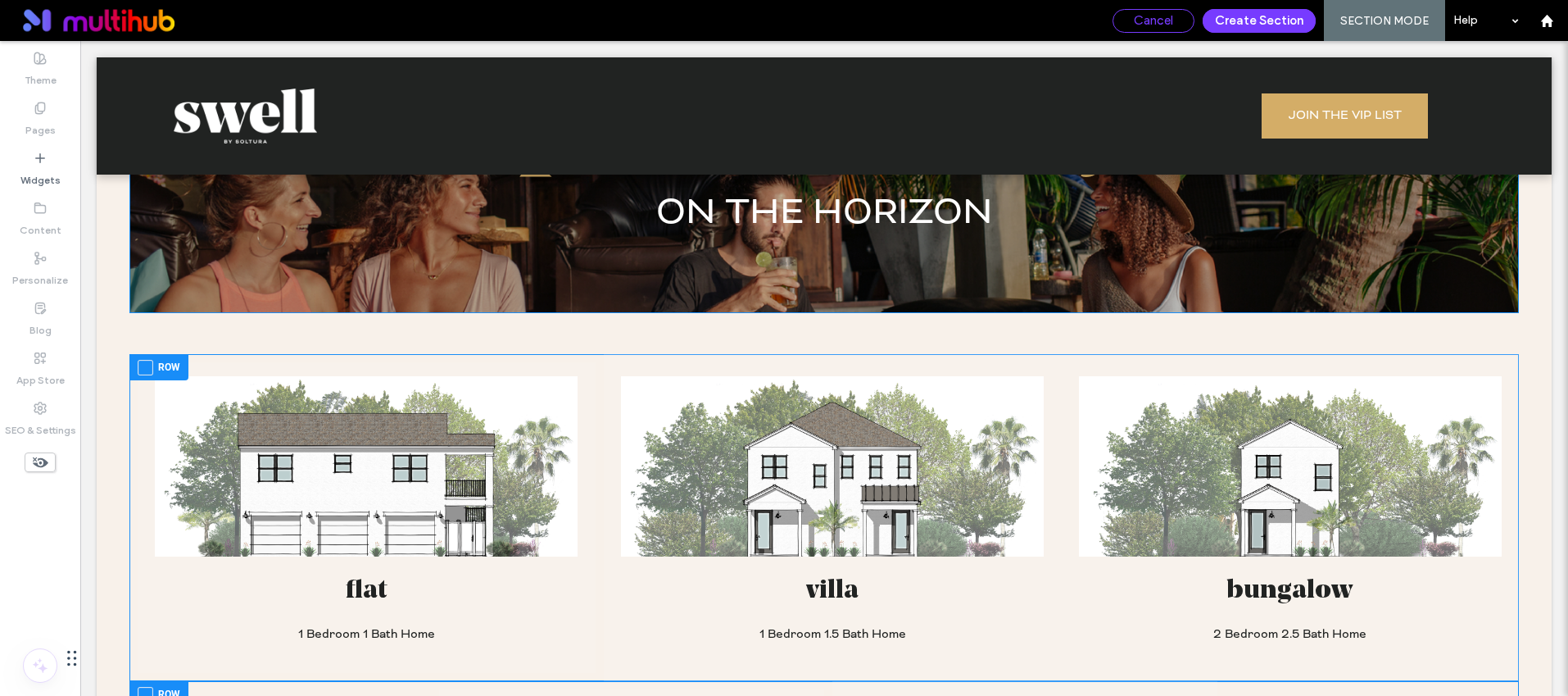
click at [1178, 24] on div "Cancel" at bounding box center [1154, 20] width 80 height 15
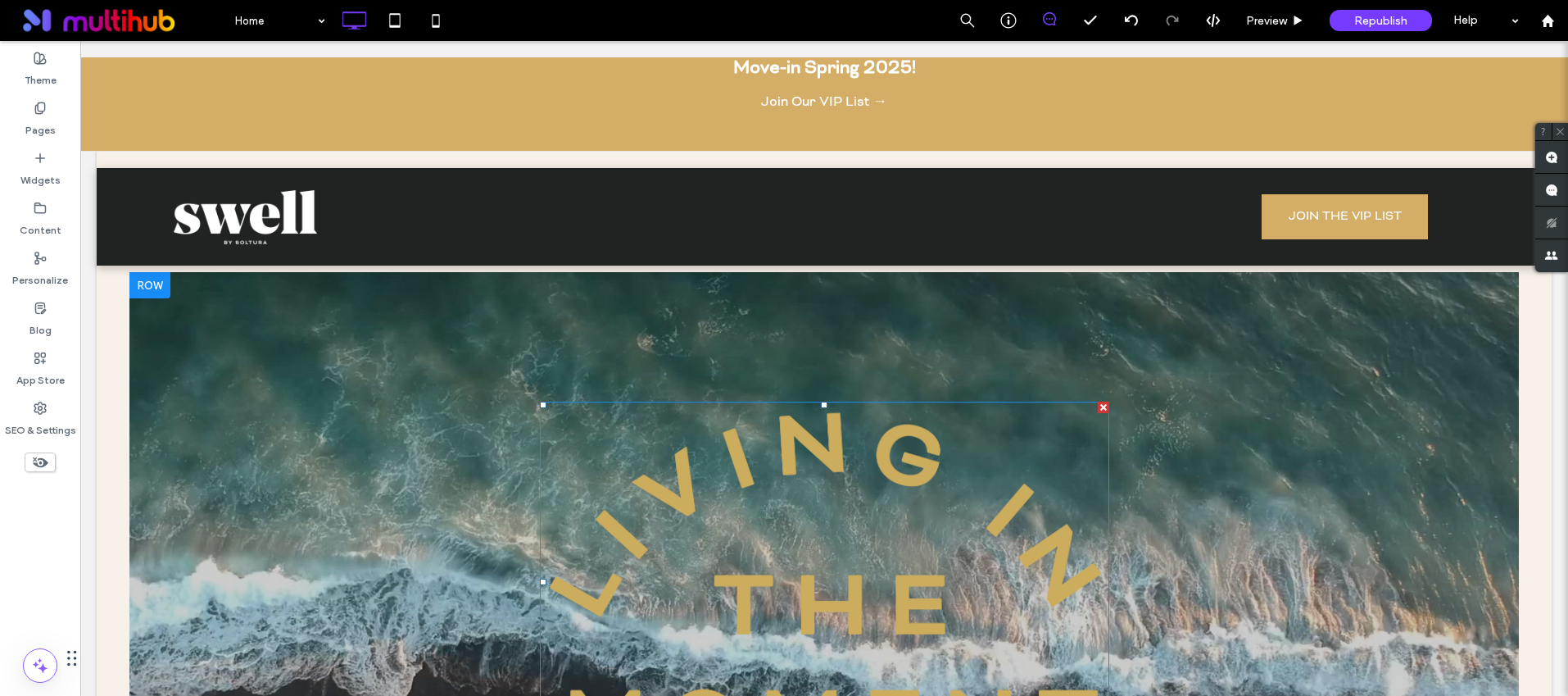
scroll to position [670, 0]
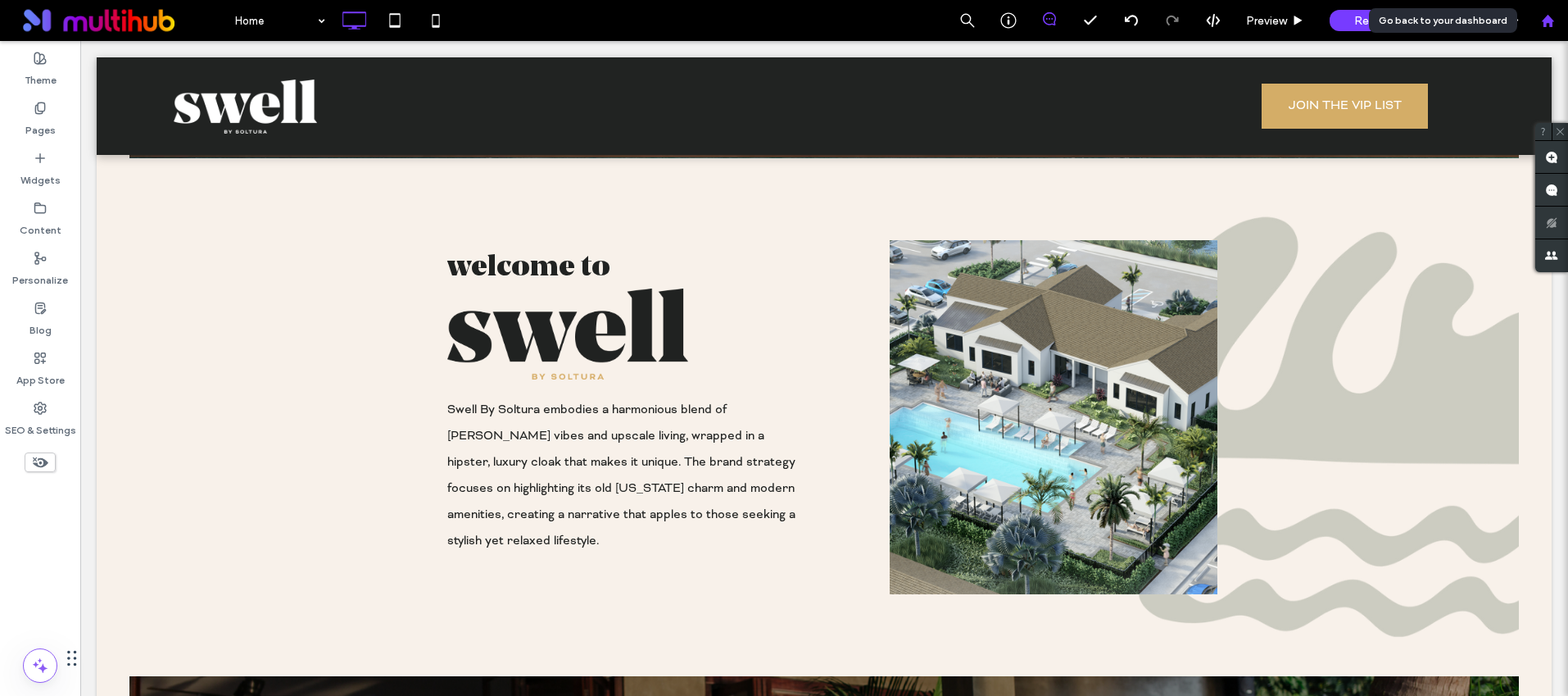
click at [1541, 17] on icon at bounding box center [1548, 21] width 14 height 14
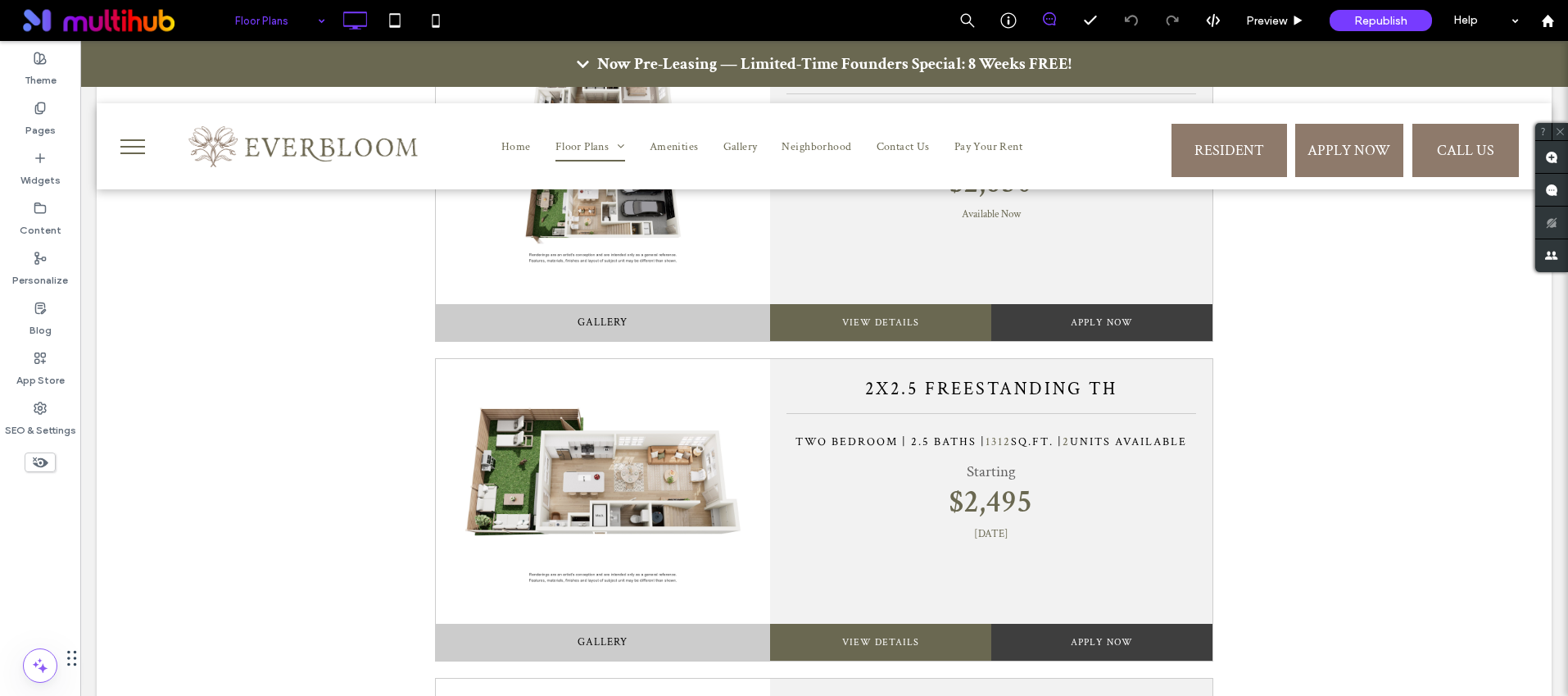
click at [287, 33] on input at bounding box center [276, 20] width 82 height 41
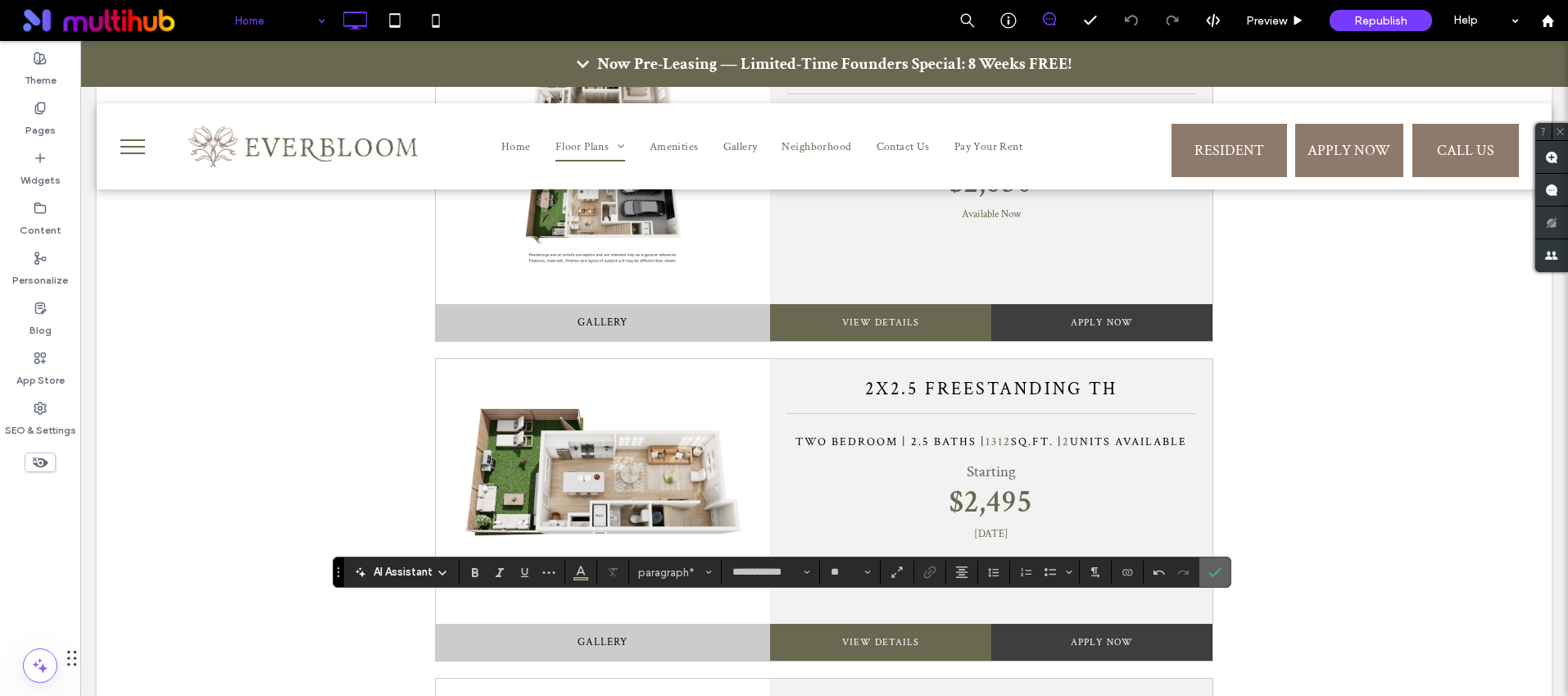
click at [1215, 575] on icon "Confirm" at bounding box center [1215, 572] width 13 height 13
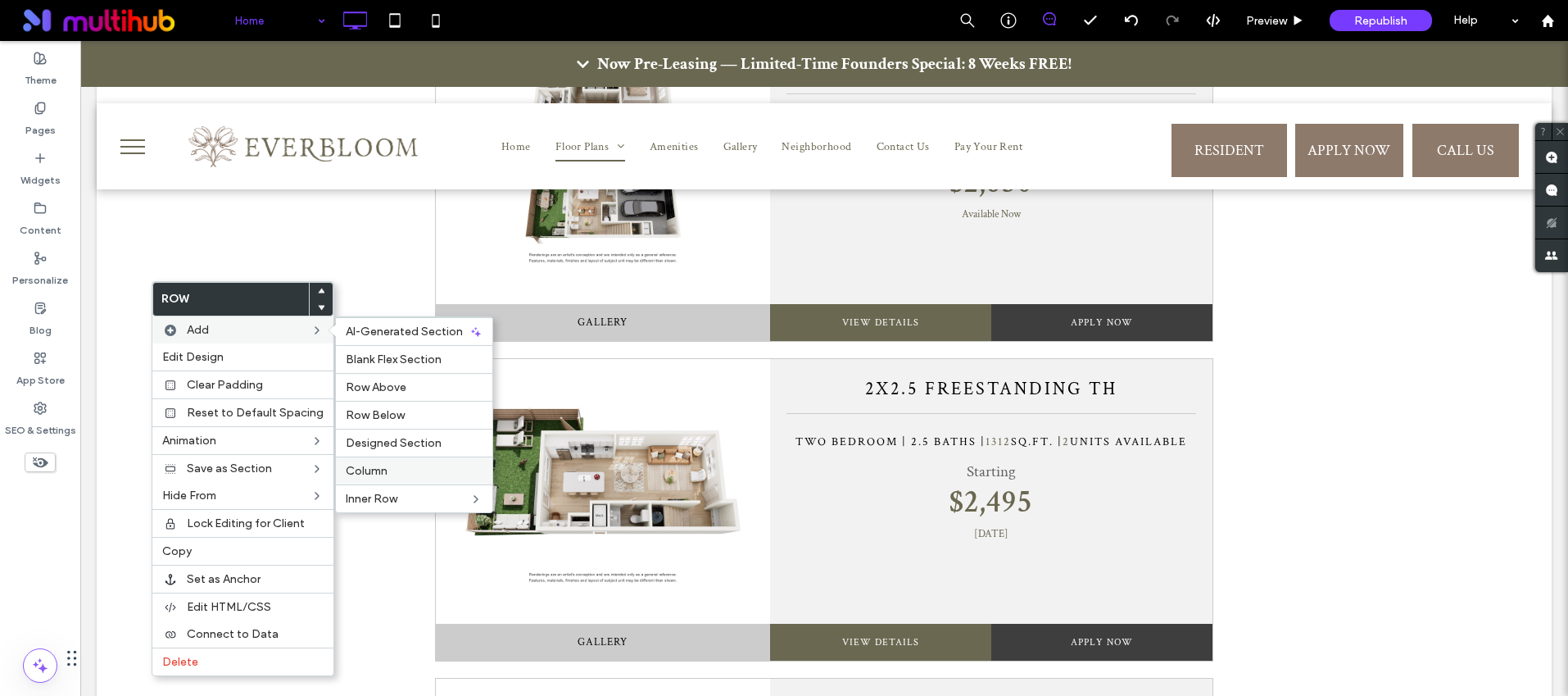
click at [385, 470] on label "Column" at bounding box center [414, 471] width 137 height 14
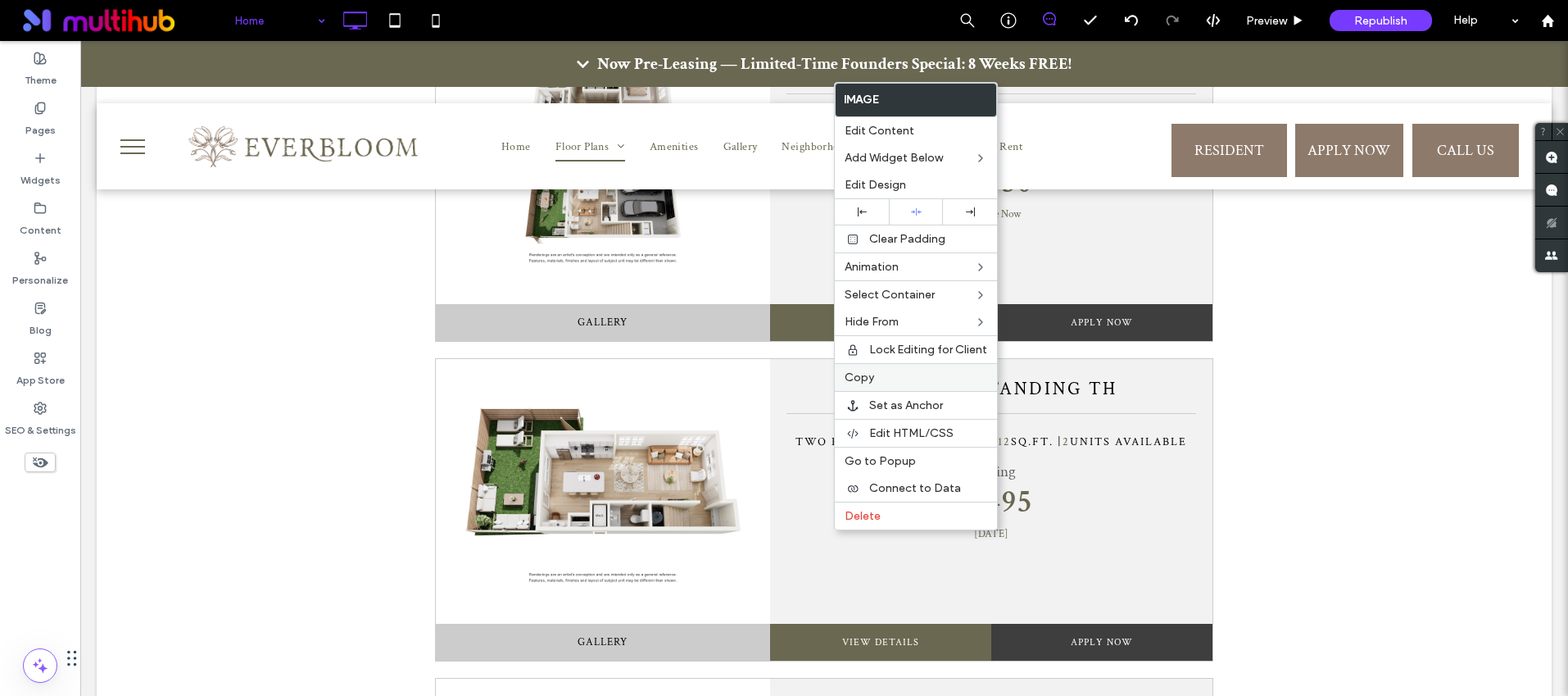
click at [905, 377] on label "Copy" at bounding box center [915, 378] width 142 height 14
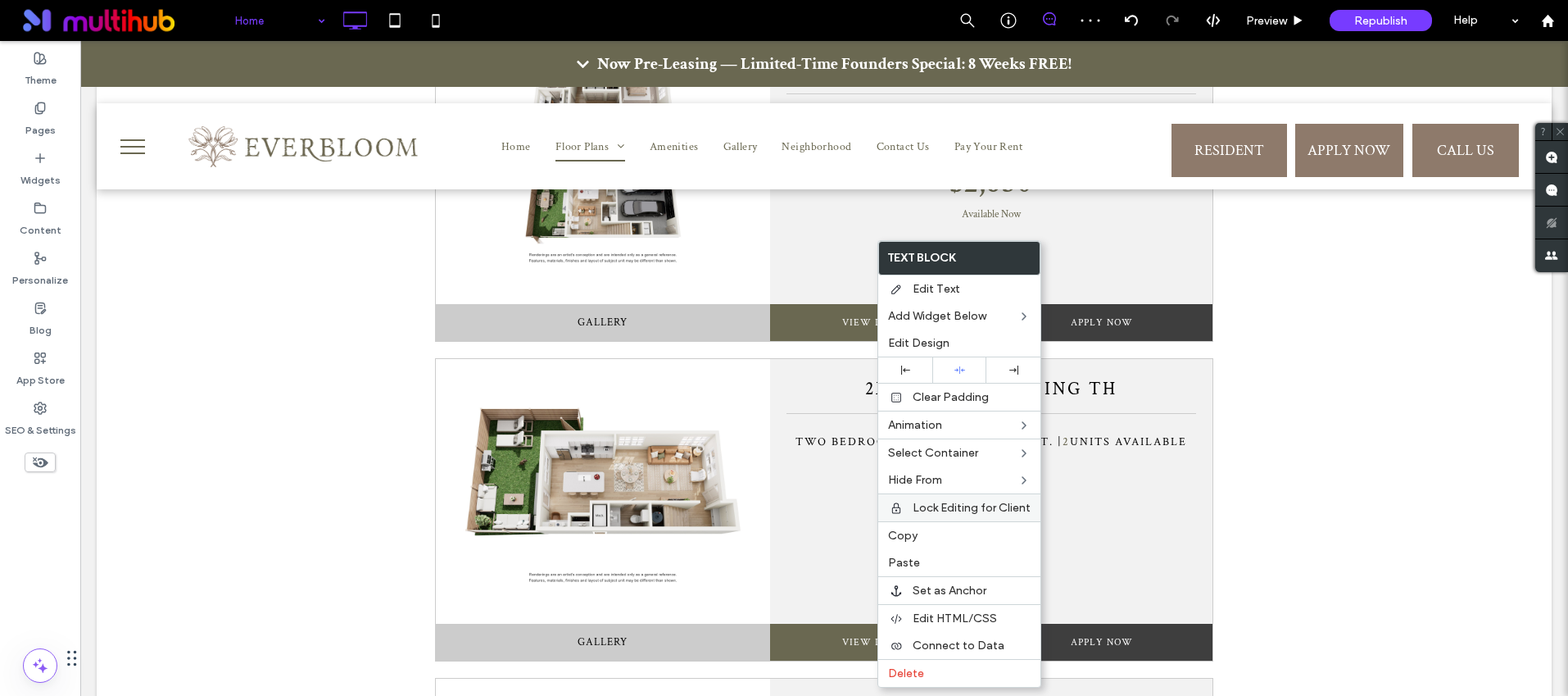
drag, startPoint x: 927, startPoint y: 532, endPoint x: 973, endPoint y: 509, distance: 51.4
click at [927, 532] on label "Copy" at bounding box center [959, 536] width 142 height 14
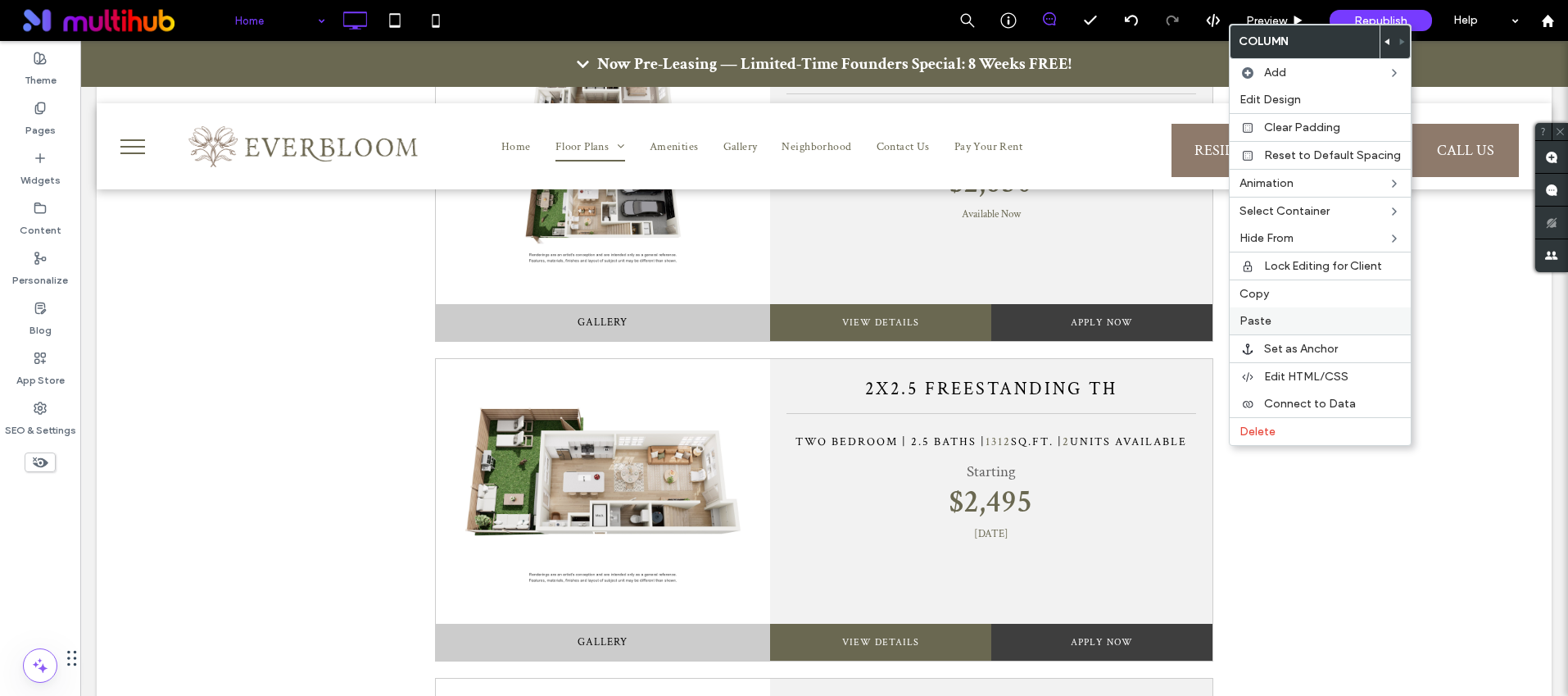
click at [1286, 320] on label "Paste" at bounding box center [1320, 321] width 162 height 14
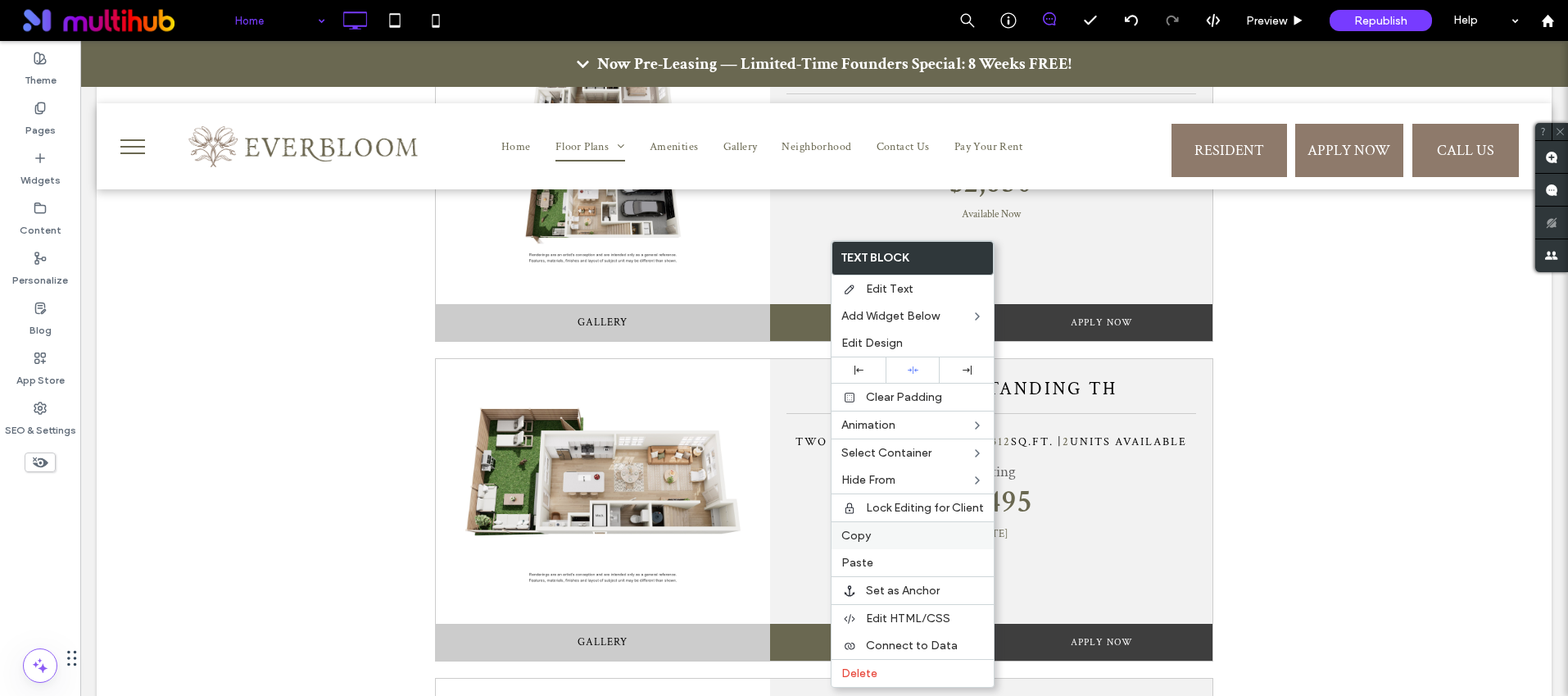
click at [885, 535] on label "Copy" at bounding box center [912, 536] width 142 height 14
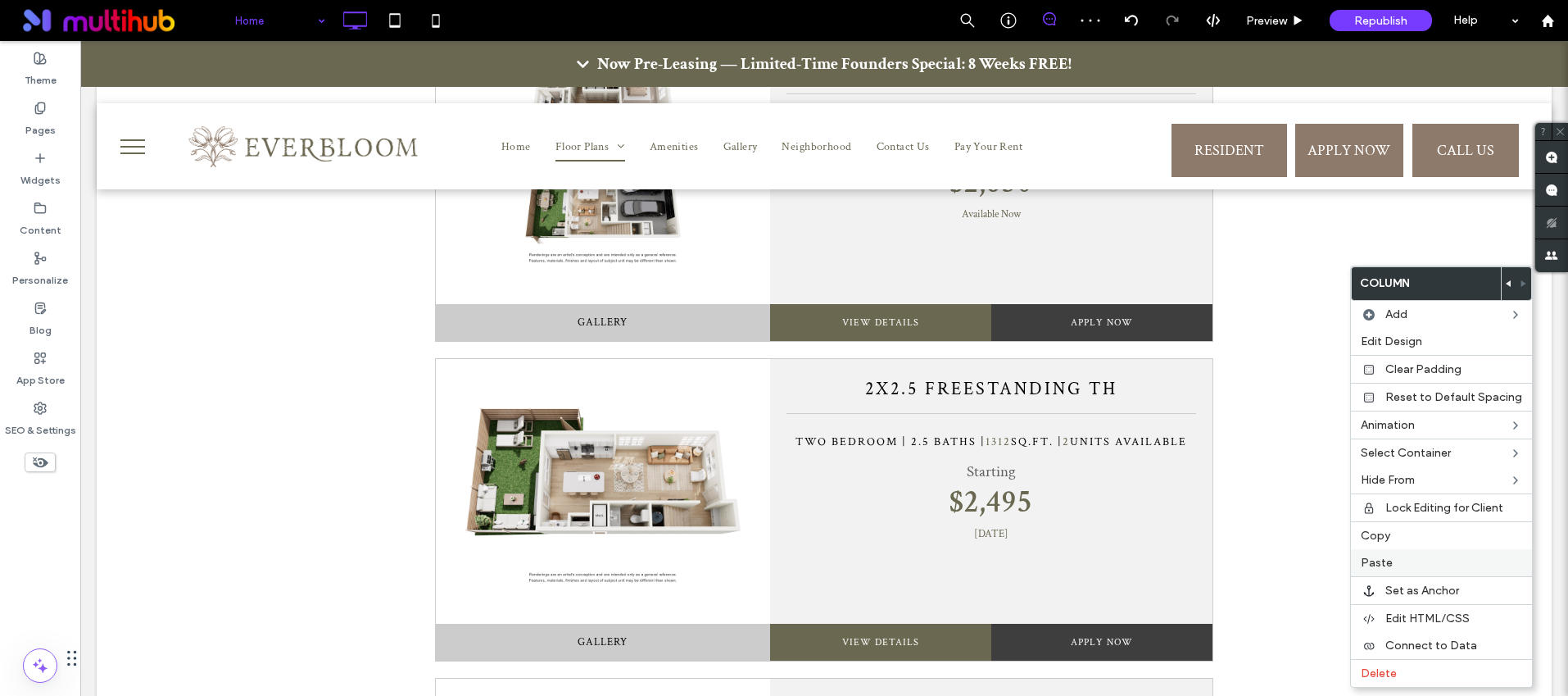
click at [1378, 564] on span "Paste" at bounding box center [1377, 562] width 32 height 14
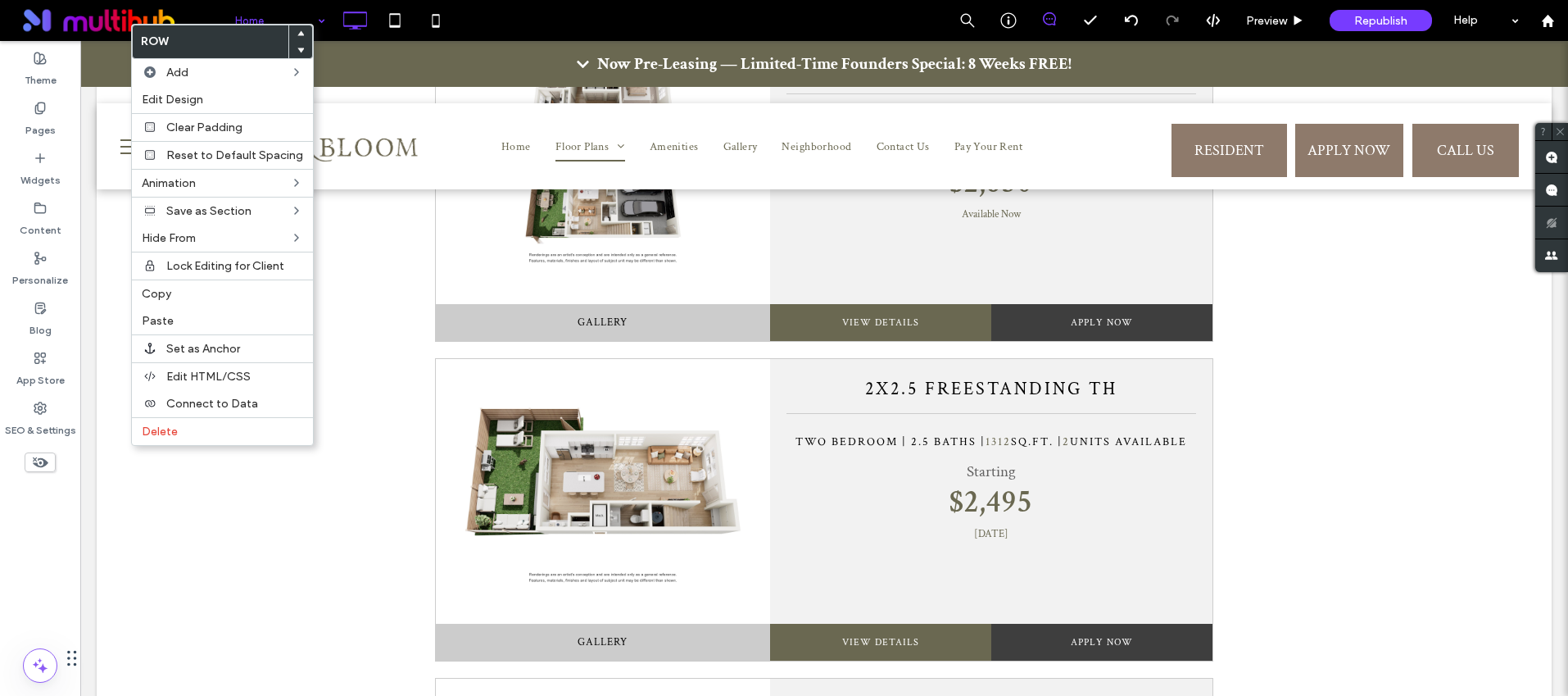
drag, startPoint x: 181, startPoint y: 428, endPoint x: 379, endPoint y: 442, distance: 198.5
click at [181, 428] on label "Delete" at bounding box center [222, 432] width 162 height 14
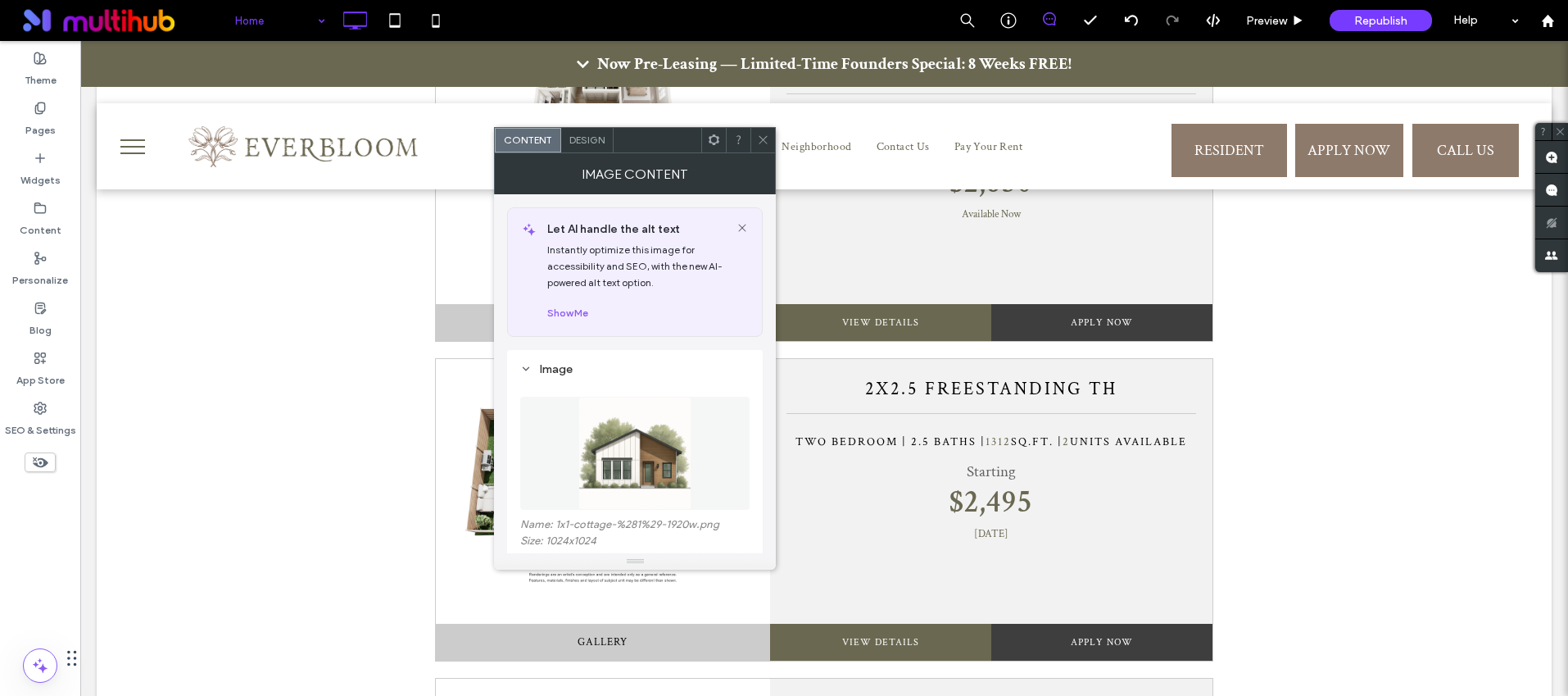
click at [764, 137] on icon at bounding box center [763, 140] width 12 height 12
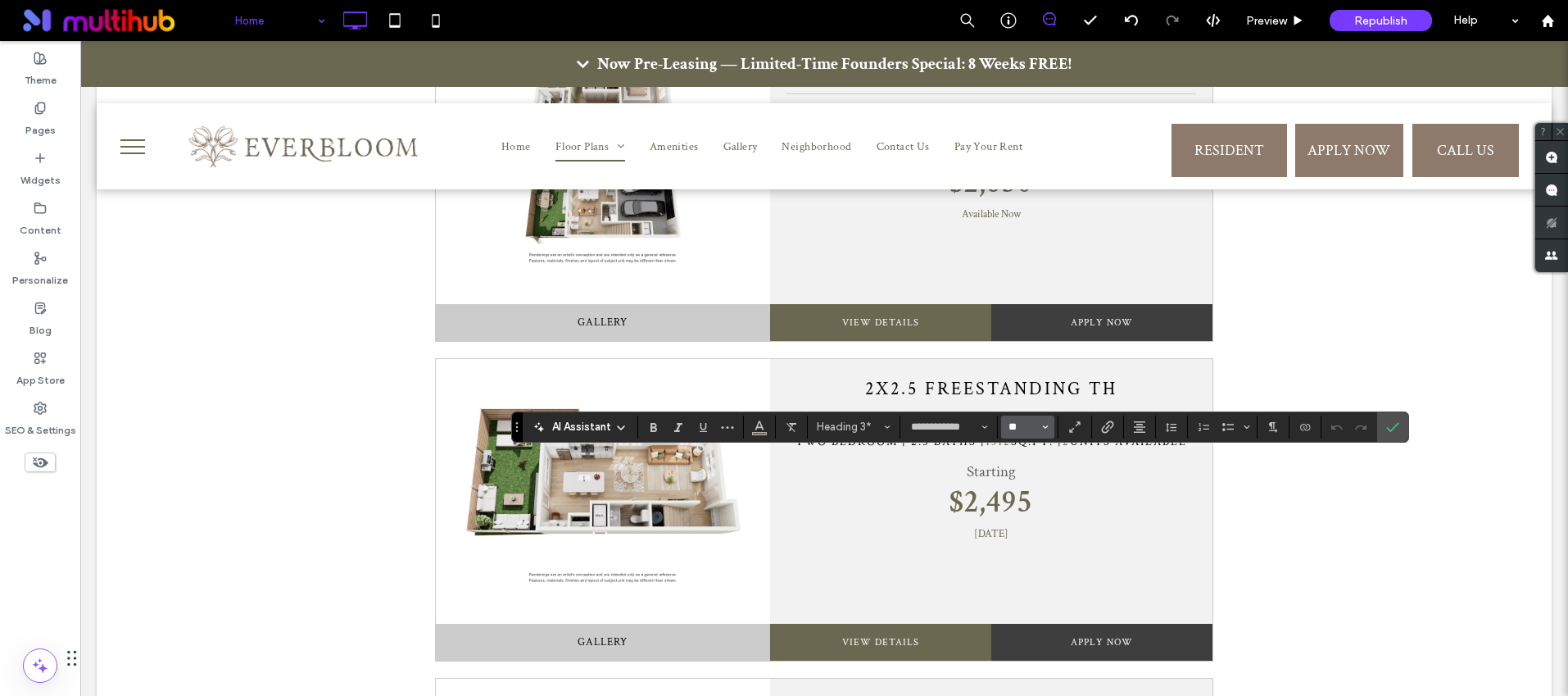
click at [1025, 430] on input "**" at bounding box center [1023, 427] width 32 height 13
type input "**"
click at [1398, 428] on icon "Confirm" at bounding box center [1392, 427] width 13 height 13
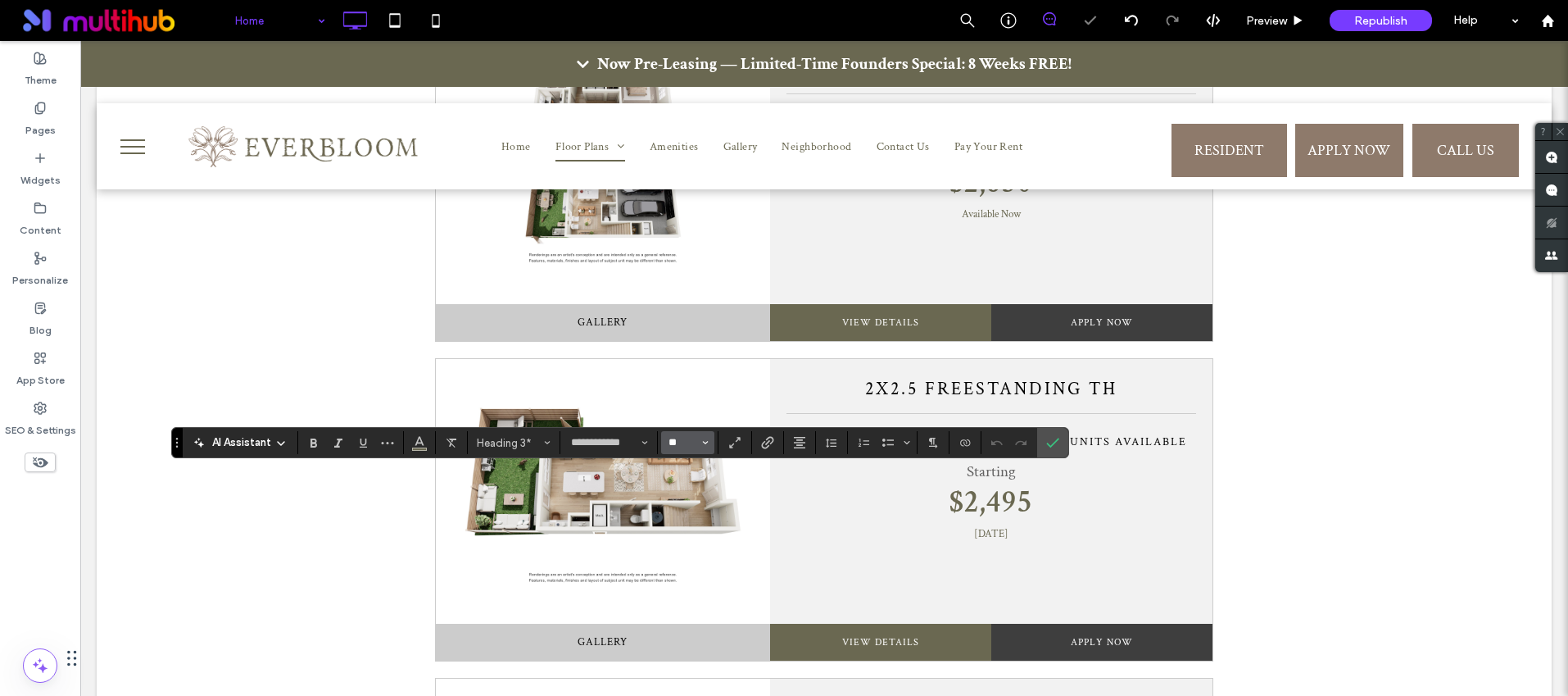
click at [688, 448] on input "**" at bounding box center [683, 442] width 32 height 13
type input "**"
click at [1046, 443] on icon "Confirm" at bounding box center [1052, 442] width 13 height 13
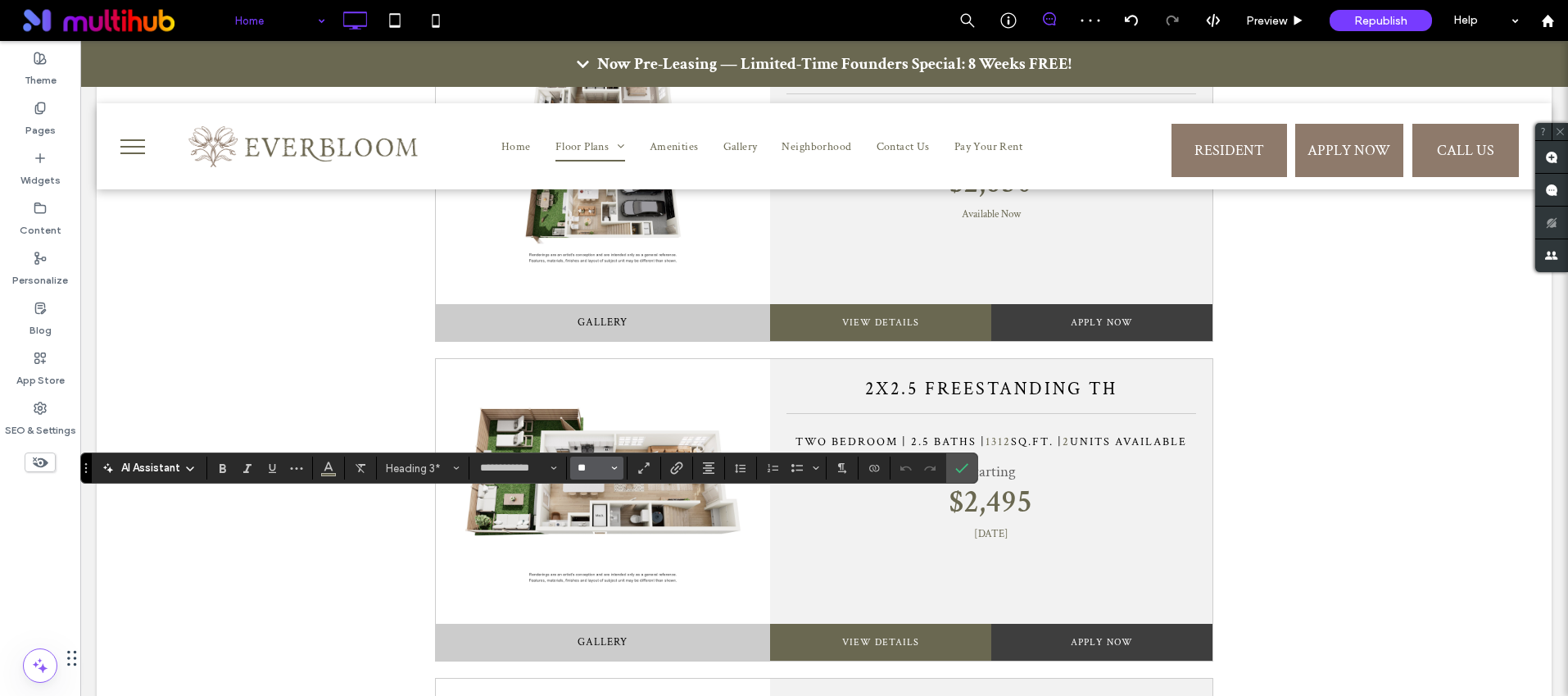
click at [591, 465] on input "**" at bounding box center [592, 468] width 32 height 13
type input "**"
click at [964, 470] on icon "Confirm" at bounding box center [961, 468] width 13 height 13
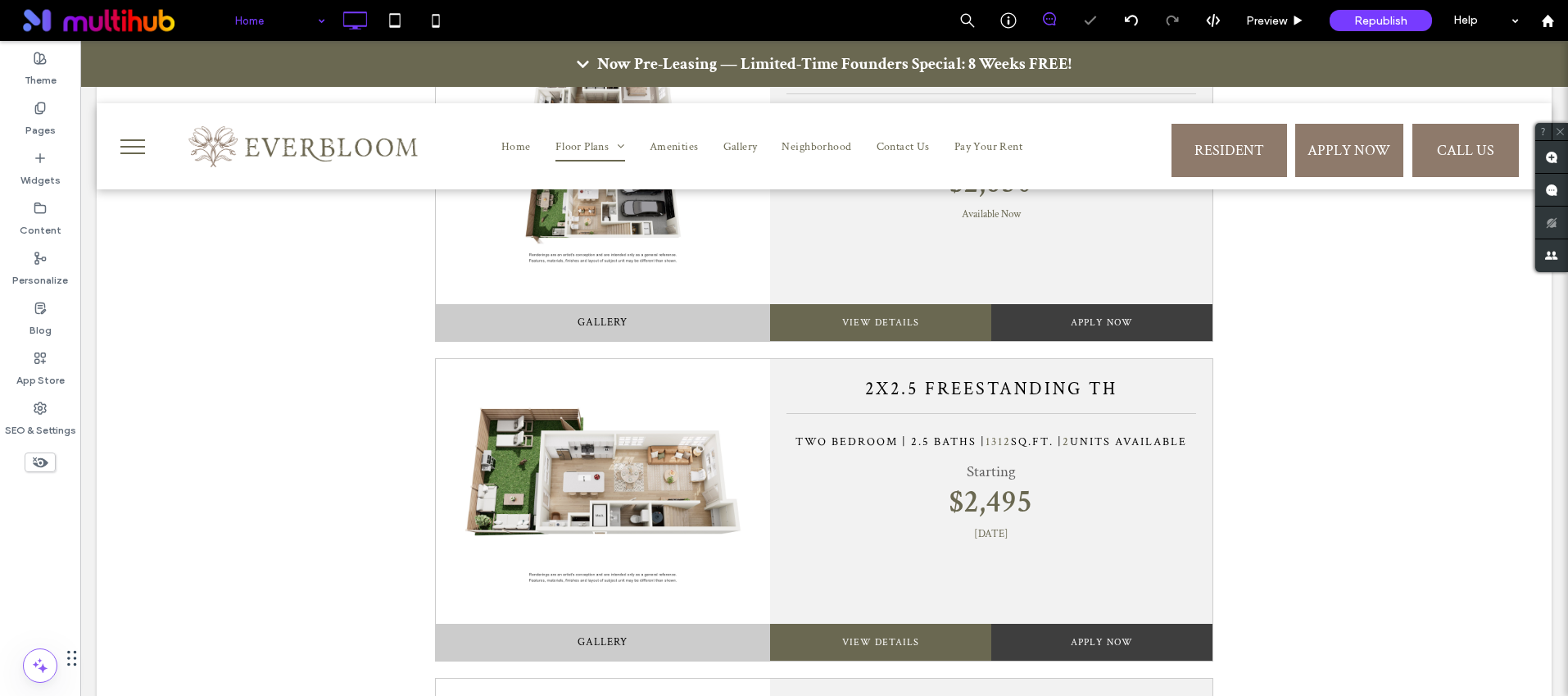
type input "**********"
type input "**"
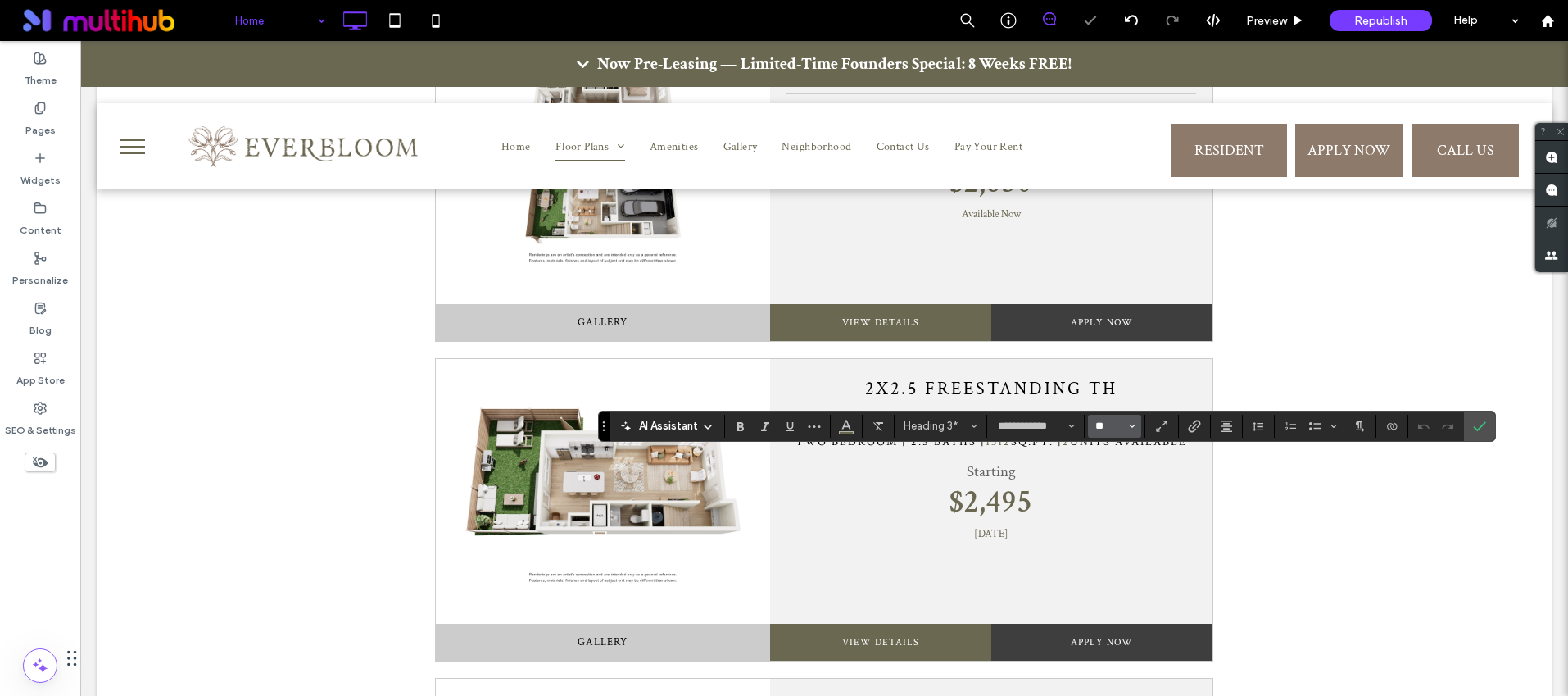
click at [1104, 430] on input "**" at bounding box center [1109, 426] width 32 height 13
type input "**"
click at [1479, 424] on icon "Confirm" at bounding box center [1479, 426] width 13 height 13
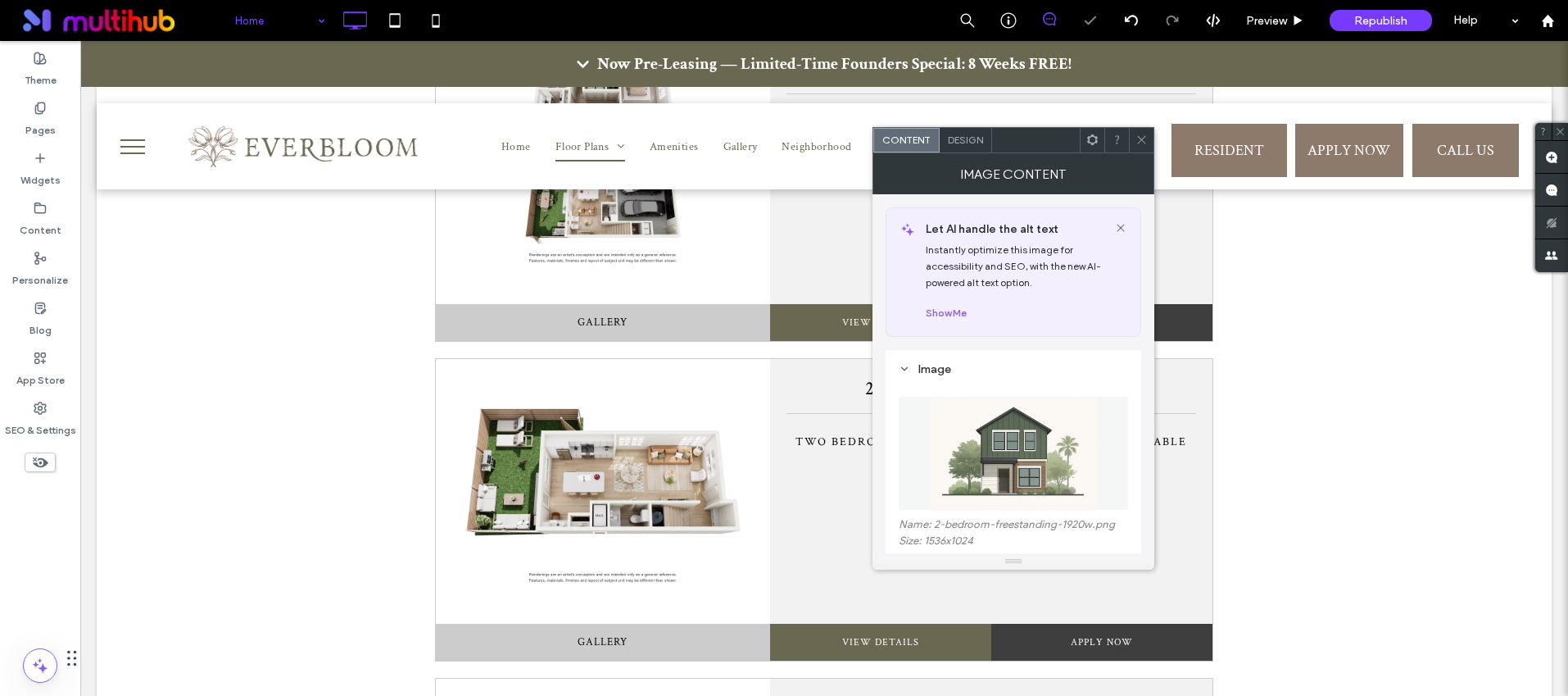
click at [1146, 143] on icon at bounding box center [1141, 140] width 12 height 12
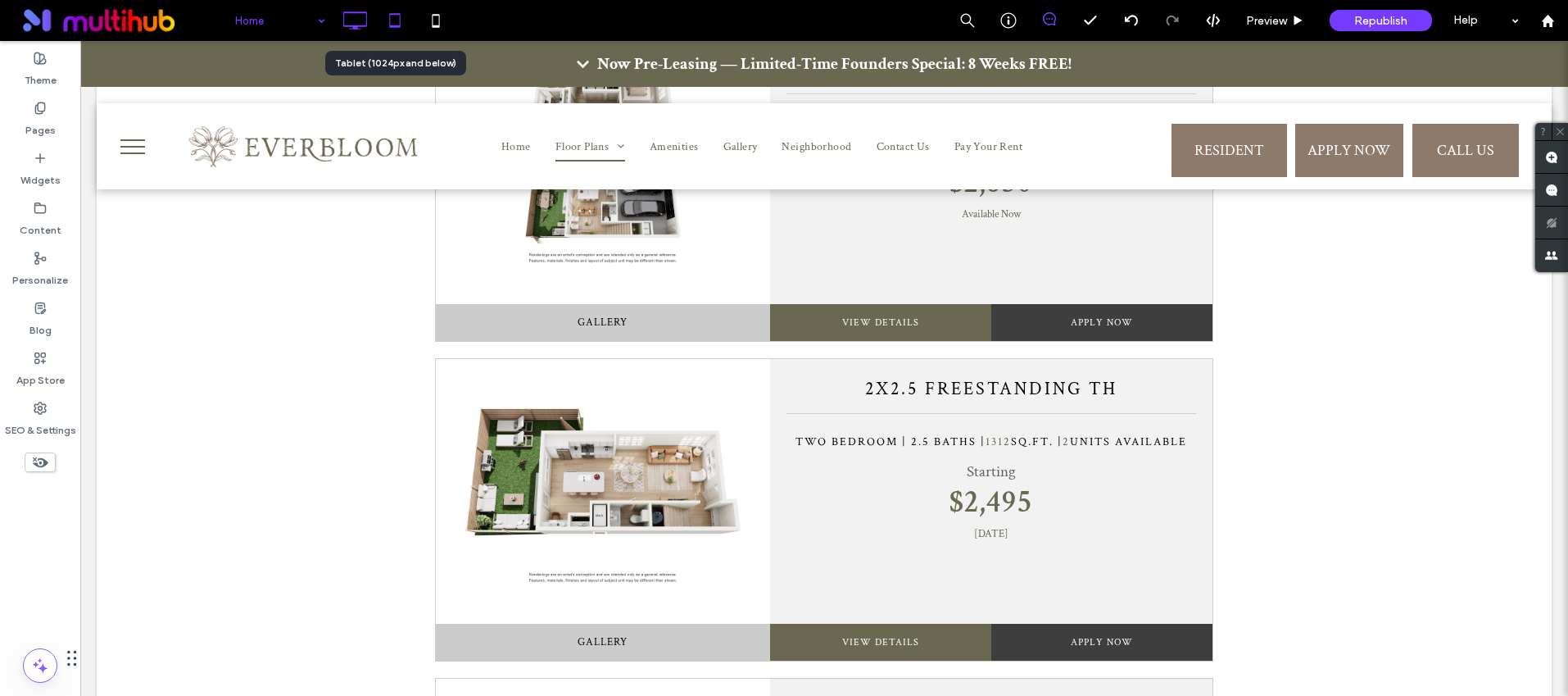
click at [396, 18] on icon at bounding box center [394, 20] width 32 height 32
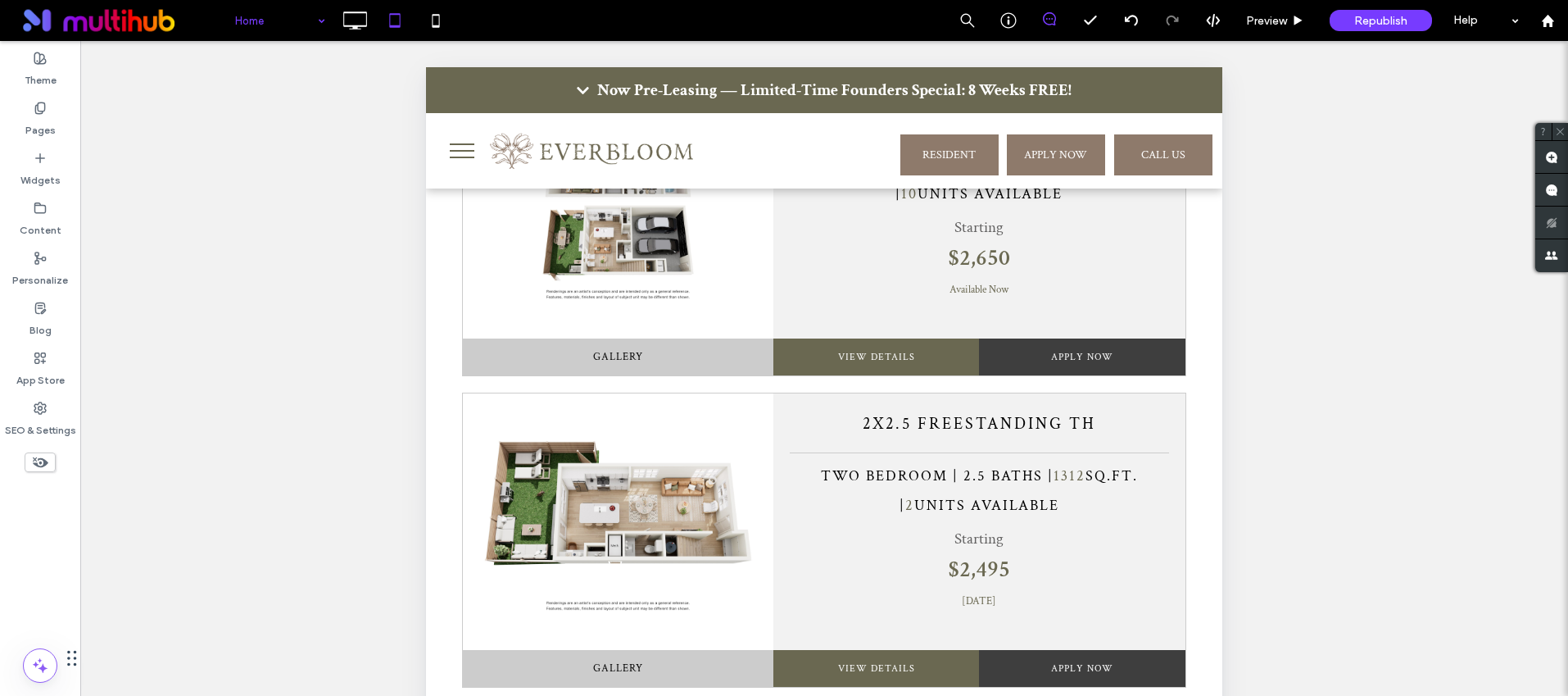
type input "**********"
type input "**"
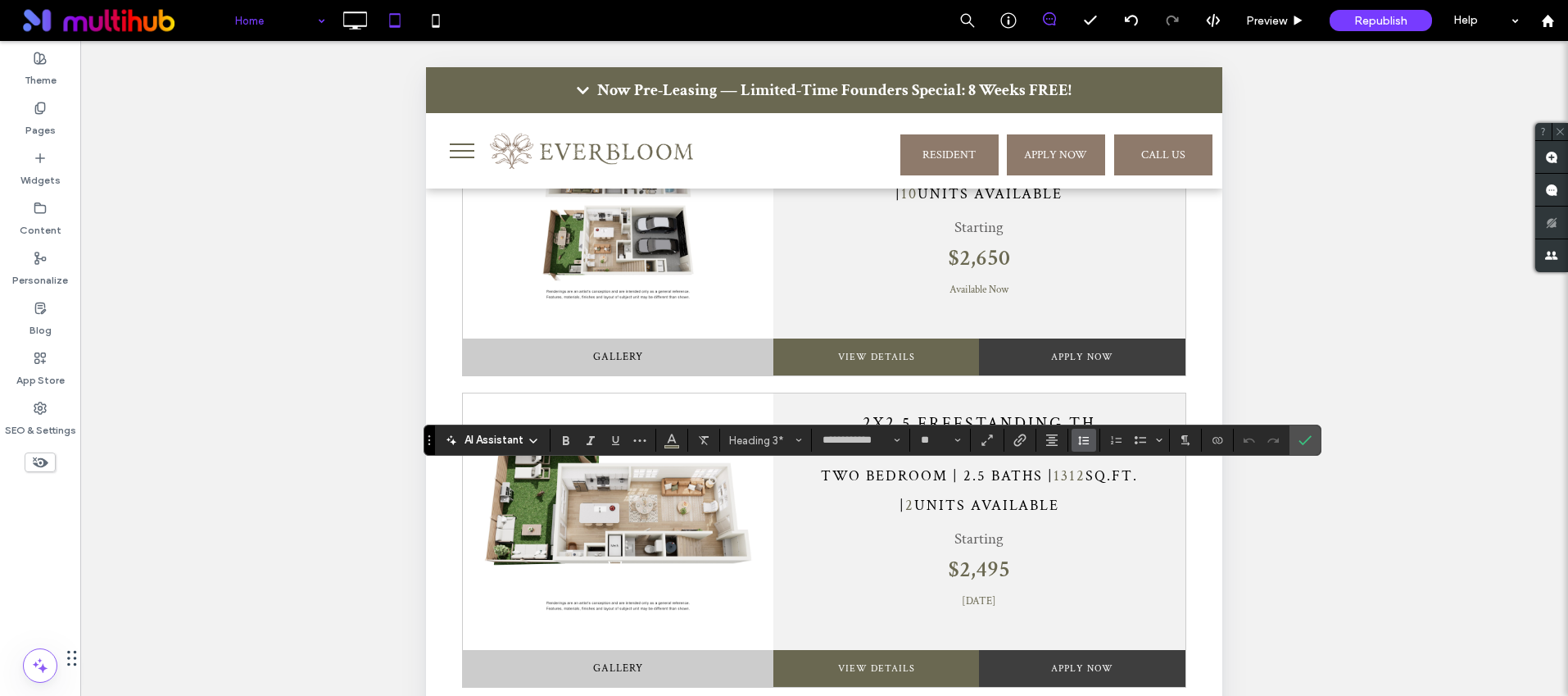
click at [1079, 439] on icon "Line Height" at bounding box center [1084, 440] width 13 height 13
click at [1110, 340] on div "Single" at bounding box center [1110, 345] width 40 height 12
click at [1296, 436] on label "Confirm" at bounding box center [1305, 440] width 24 height 30
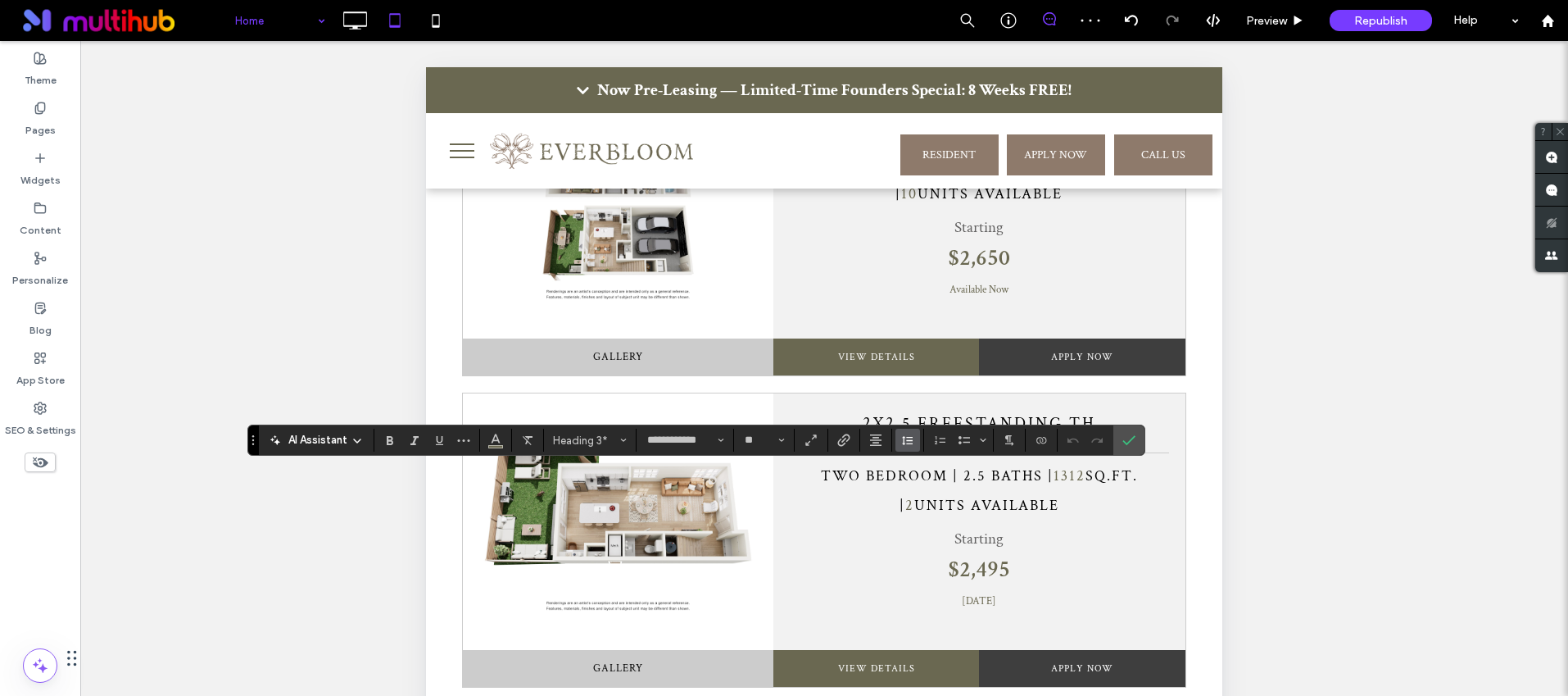
drag, startPoint x: 912, startPoint y: 438, endPoint x: 905, endPoint y: 442, distance: 8.1
click at [912, 438] on icon "Line Height" at bounding box center [907, 440] width 13 height 13
click at [944, 345] on div "Single" at bounding box center [933, 345] width 40 height 12
click at [1129, 439] on icon "Confirm" at bounding box center [1128, 440] width 13 height 13
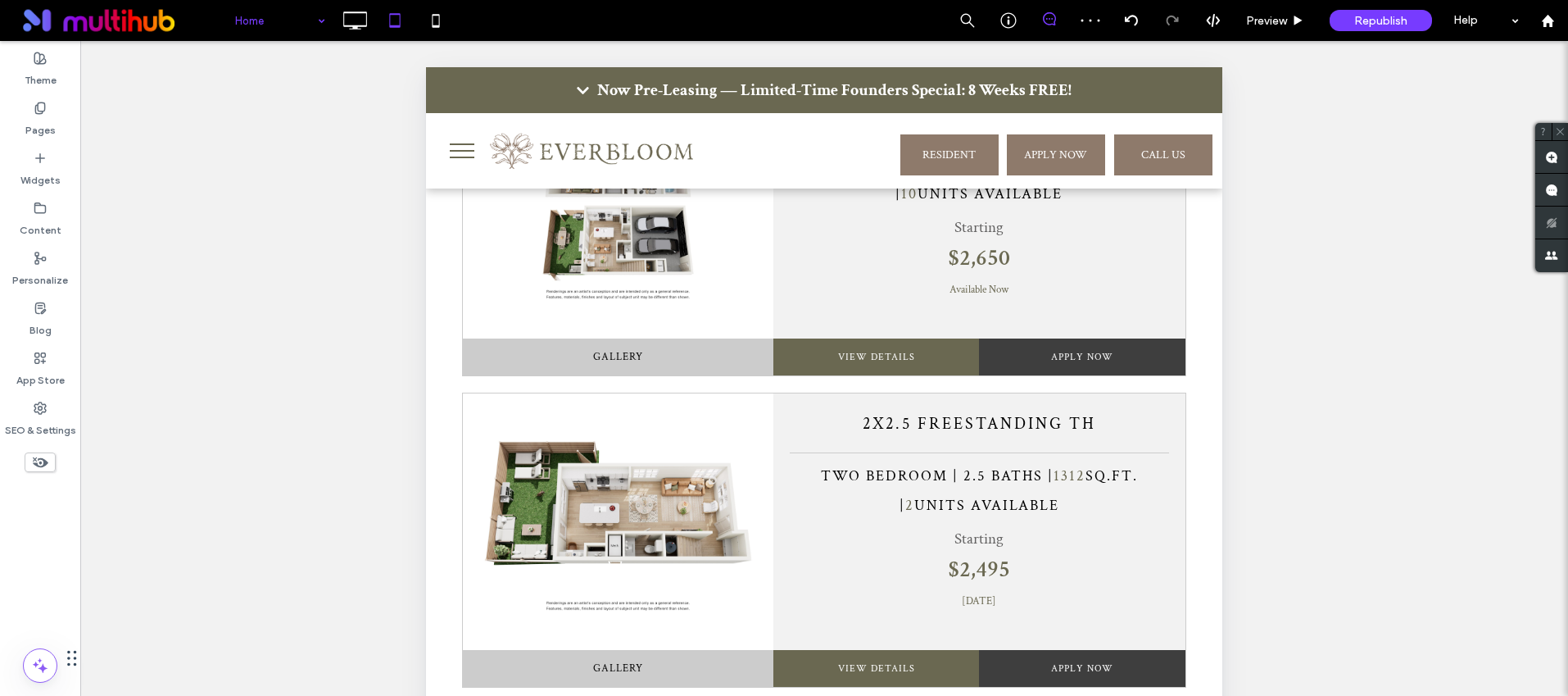
type input "**********"
type input "**"
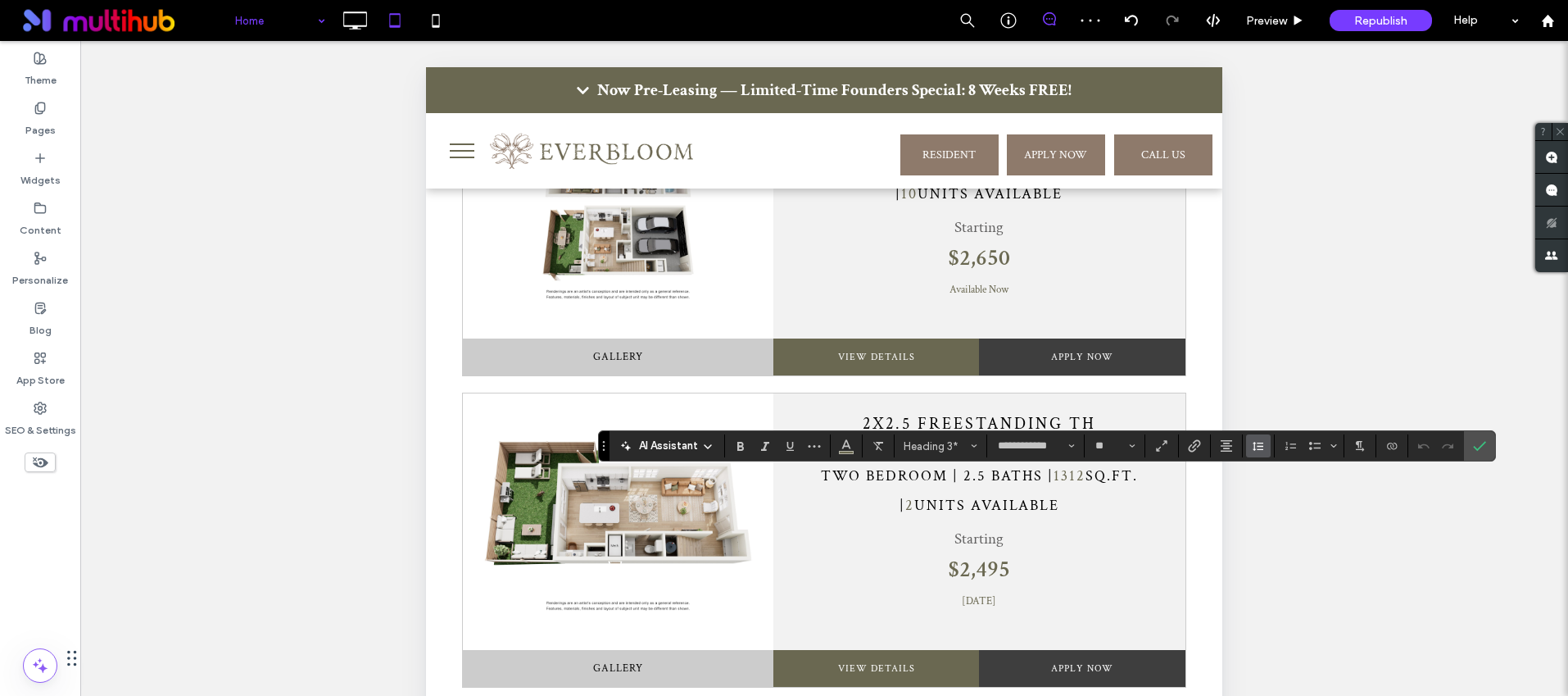
click at [1260, 449] on use "Line Height" at bounding box center [1258, 446] width 10 height 9
click at [1282, 351] on div "Single" at bounding box center [1284, 351] width 40 height 12
click at [1464, 442] on section at bounding box center [1480, 446] width 31 height 30
click at [1483, 447] on icon "Confirm" at bounding box center [1479, 445] width 13 height 13
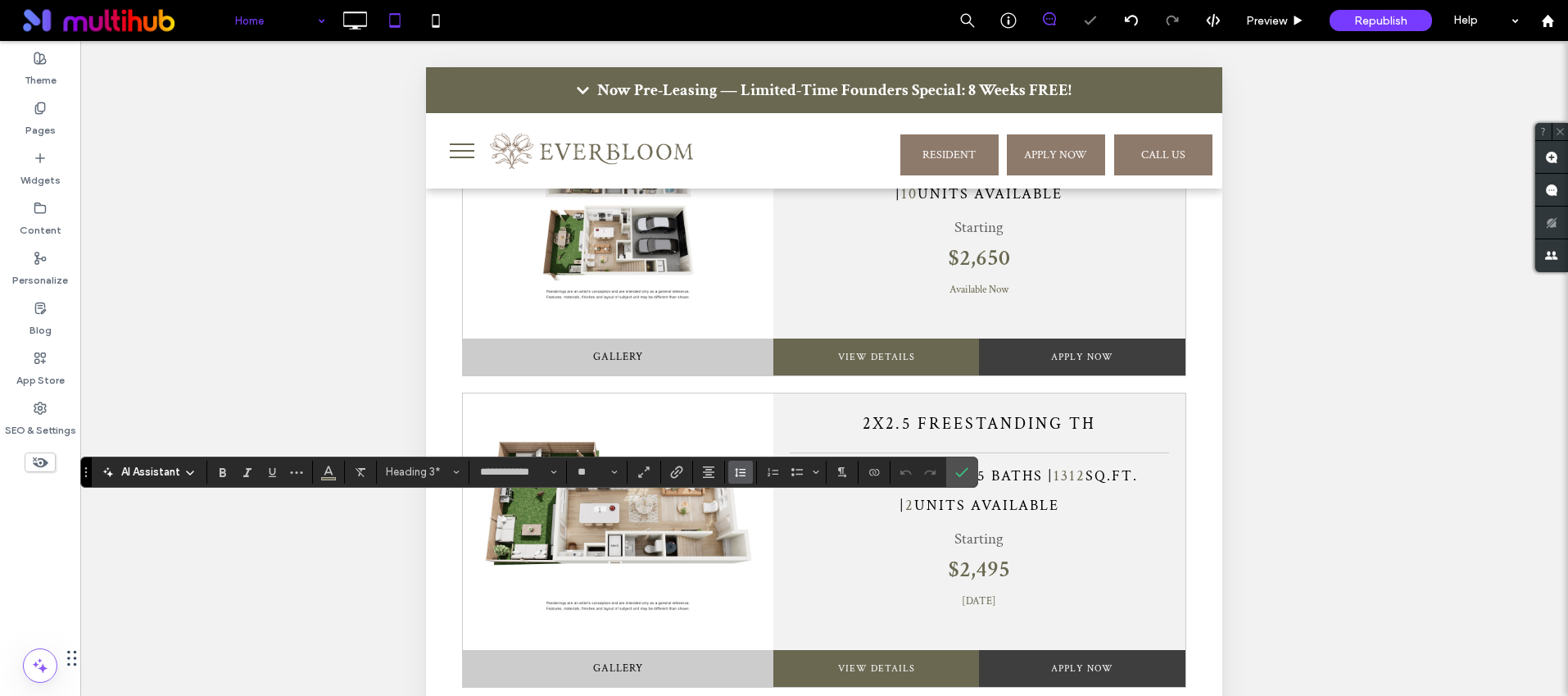
click at [732, 471] on button "Line Height" at bounding box center [740, 472] width 24 height 23
click at [776, 382] on div "Single" at bounding box center [767, 377] width 40 height 12
click at [961, 465] on icon "Confirm" at bounding box center [961, 471] width 13 height 13
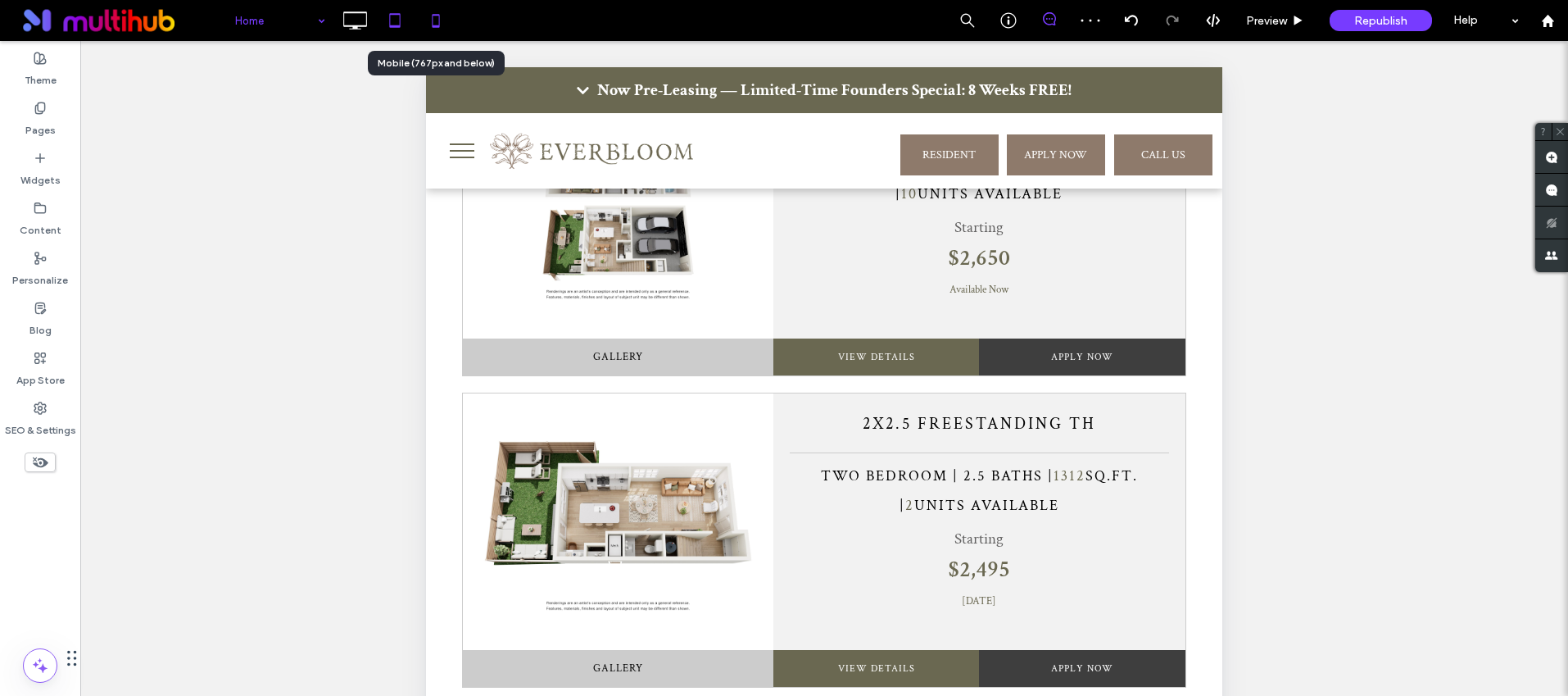
click at [438, 28] on icon at bounding box center [435, 20] width 32 height 32
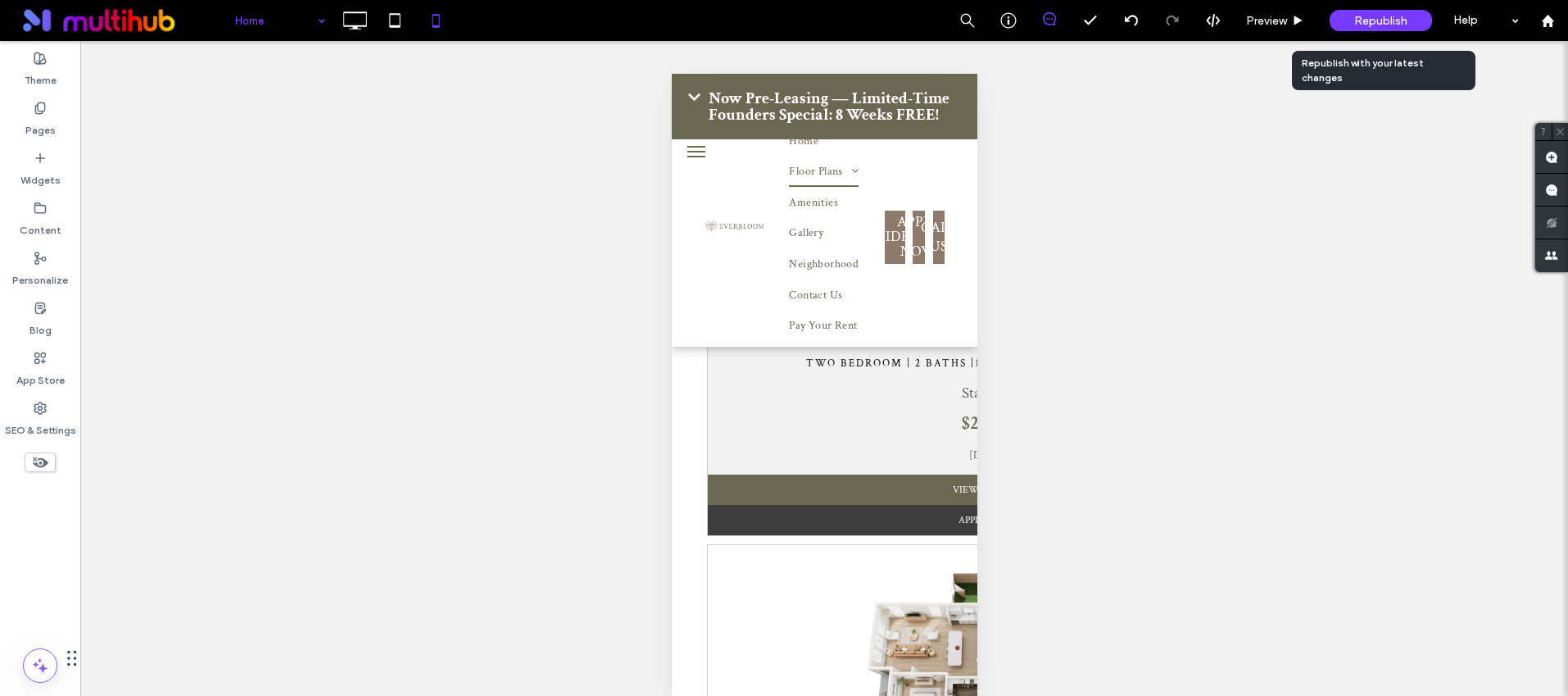
drag, startPoint x: 1365, startPoint y: 21, endPoint x: 1350, endPoint y: 36, distance: 21.2
click at [1365, 20] on span "Republish" at bounding box center [1380, 21] width 53 height 14
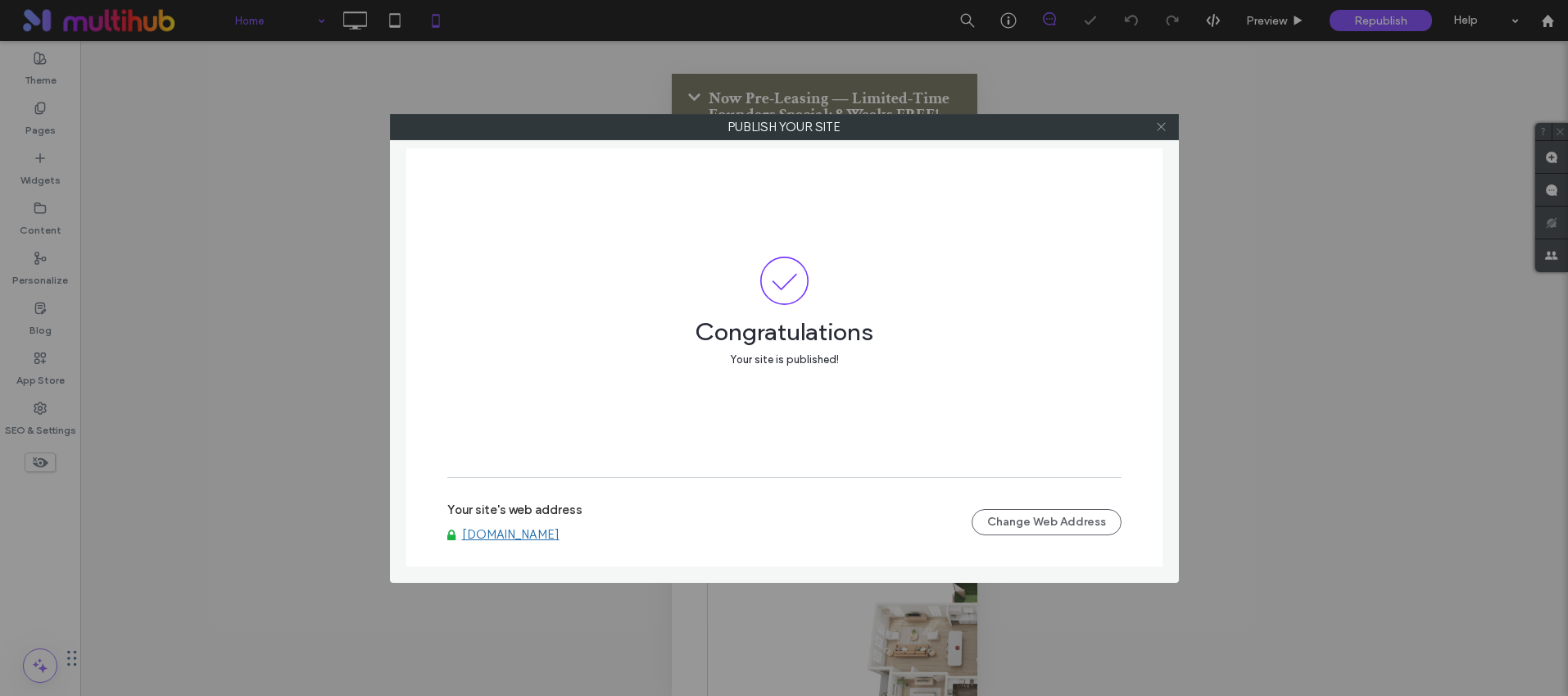
click at [1161, 127] on use at bounding box center [1160, 127] width 8 height 8
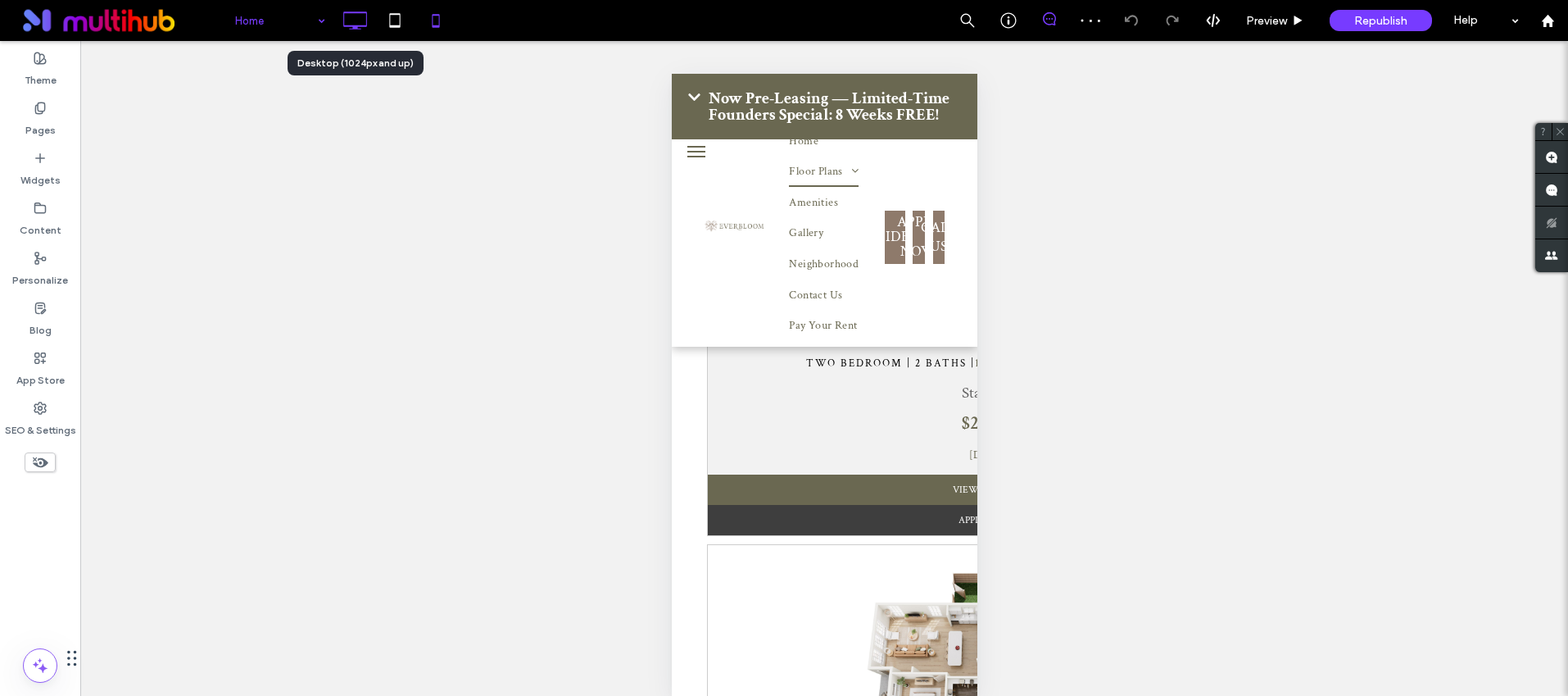
click at [355, 11] on use at bounding box center [355, 20] width 24 height 18
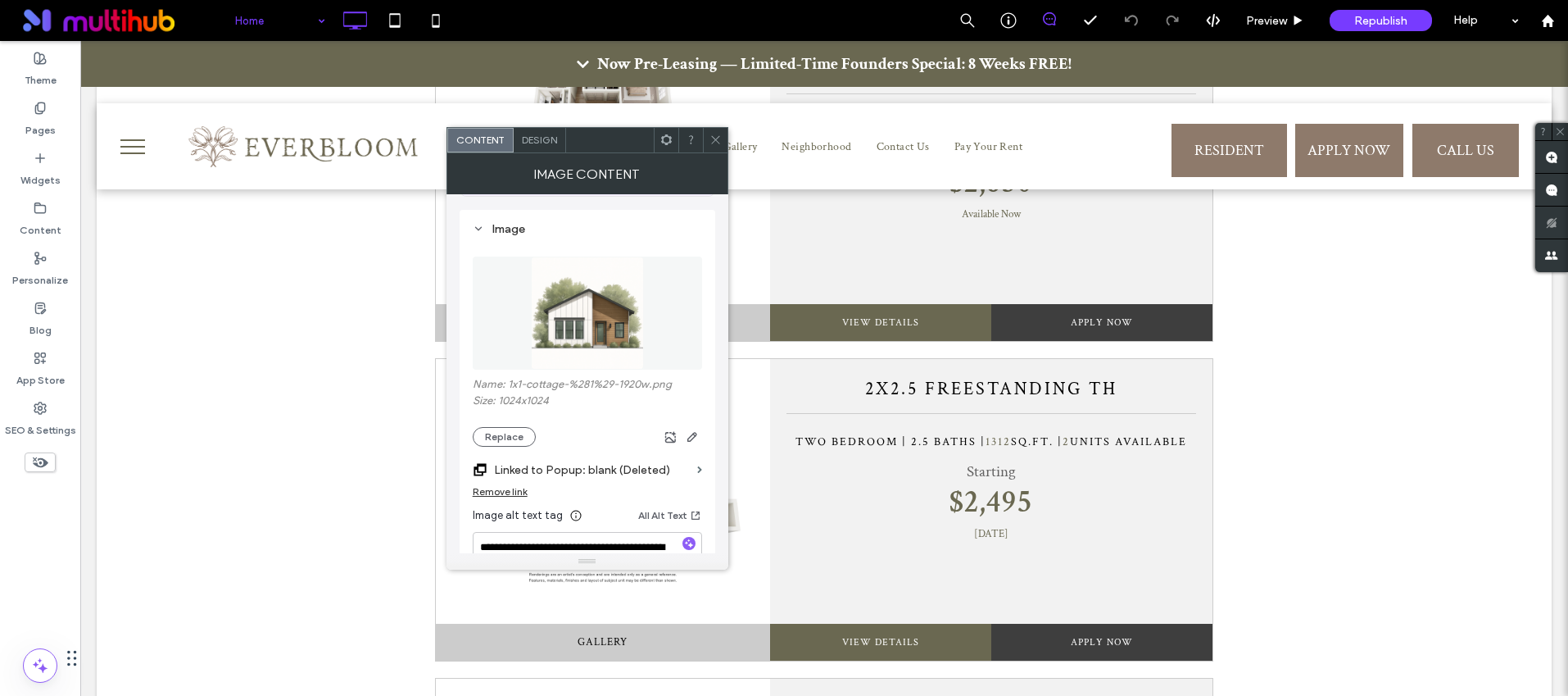
scroll to position [334, 0]
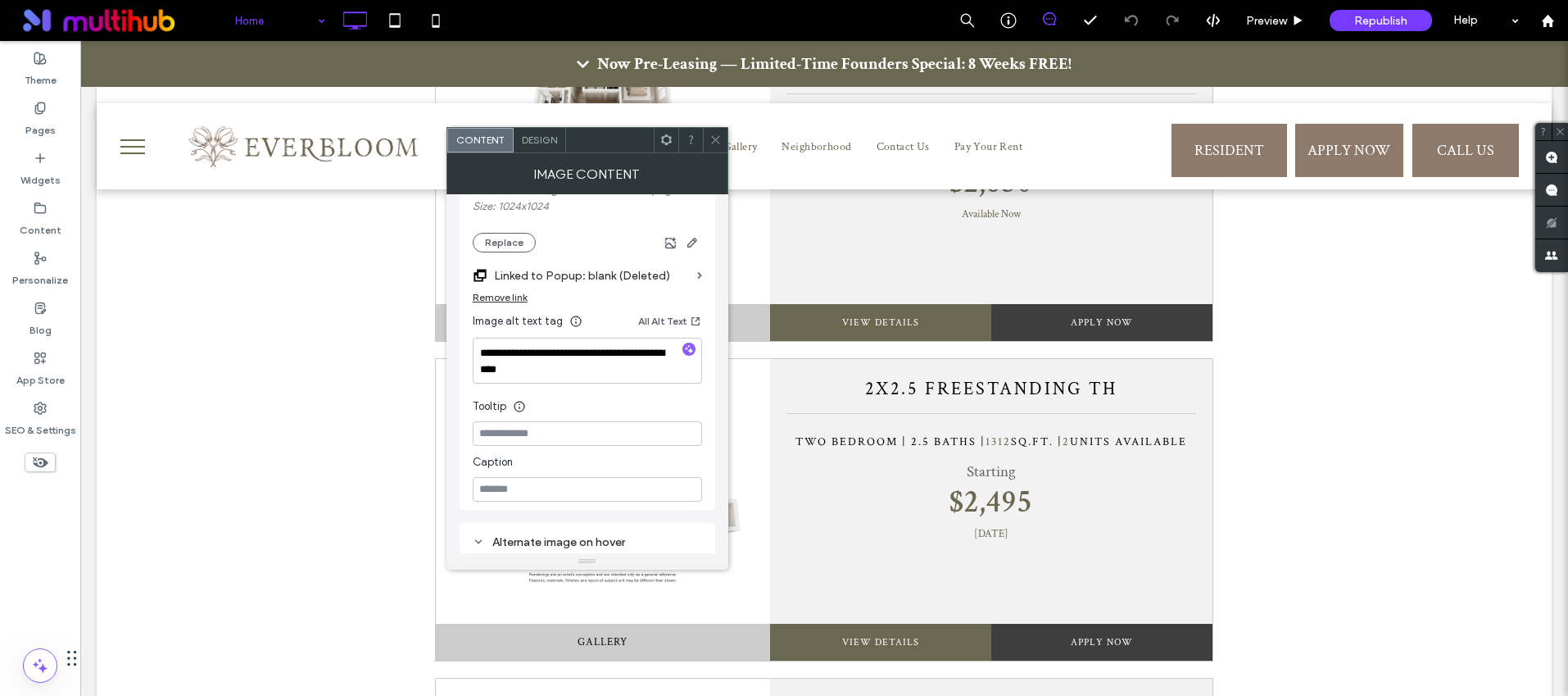
click at [697, 352] on div at bounding box center [689, 351] width 26 height 16
click at [690, 351] on icon "button" at bounding box center [689, 349] width 11 height 11
type textarea "**********"
click at [717, 145] on icon at bounding box center [716, 140] width 12 height 12
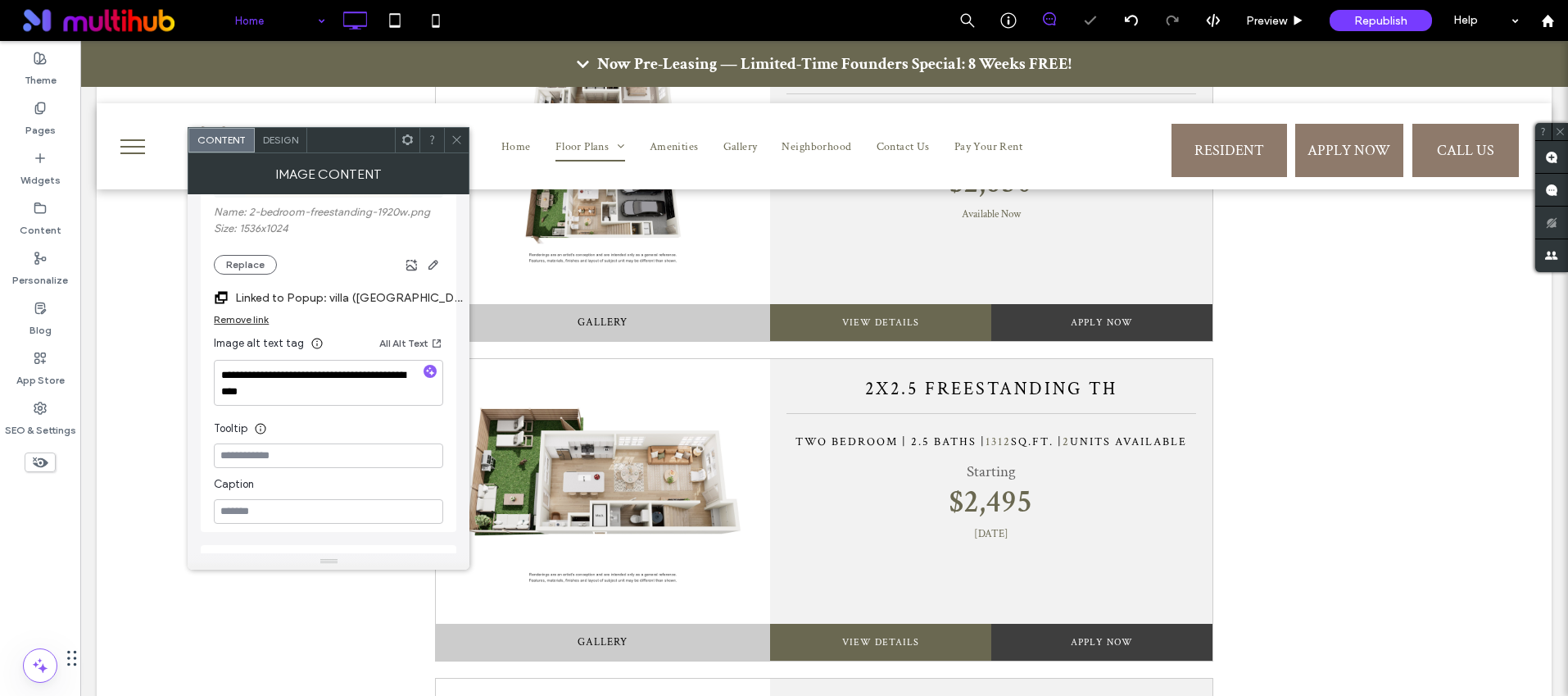
scroll to position [321, 0]
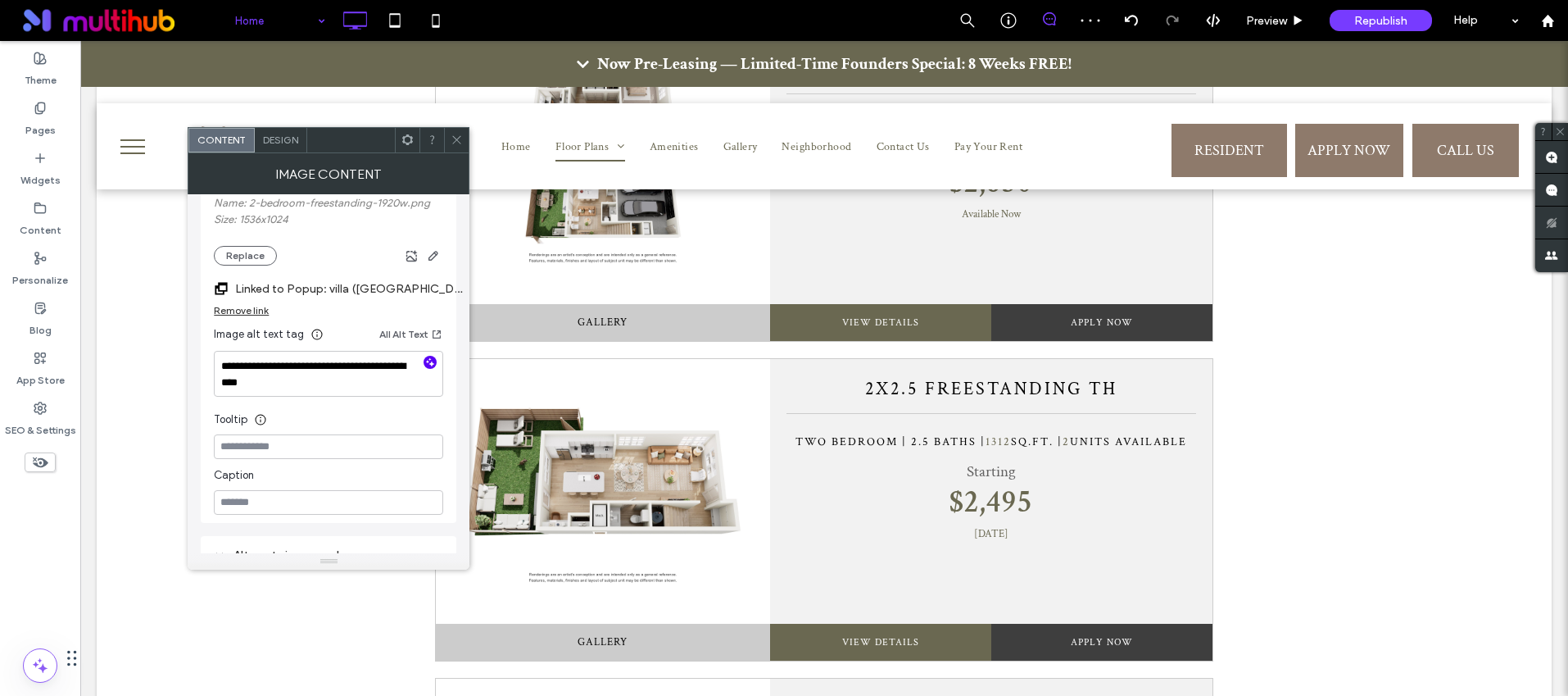
click at [430, 359] on use "button" at bounding box center [430, 362] width 9 height 9
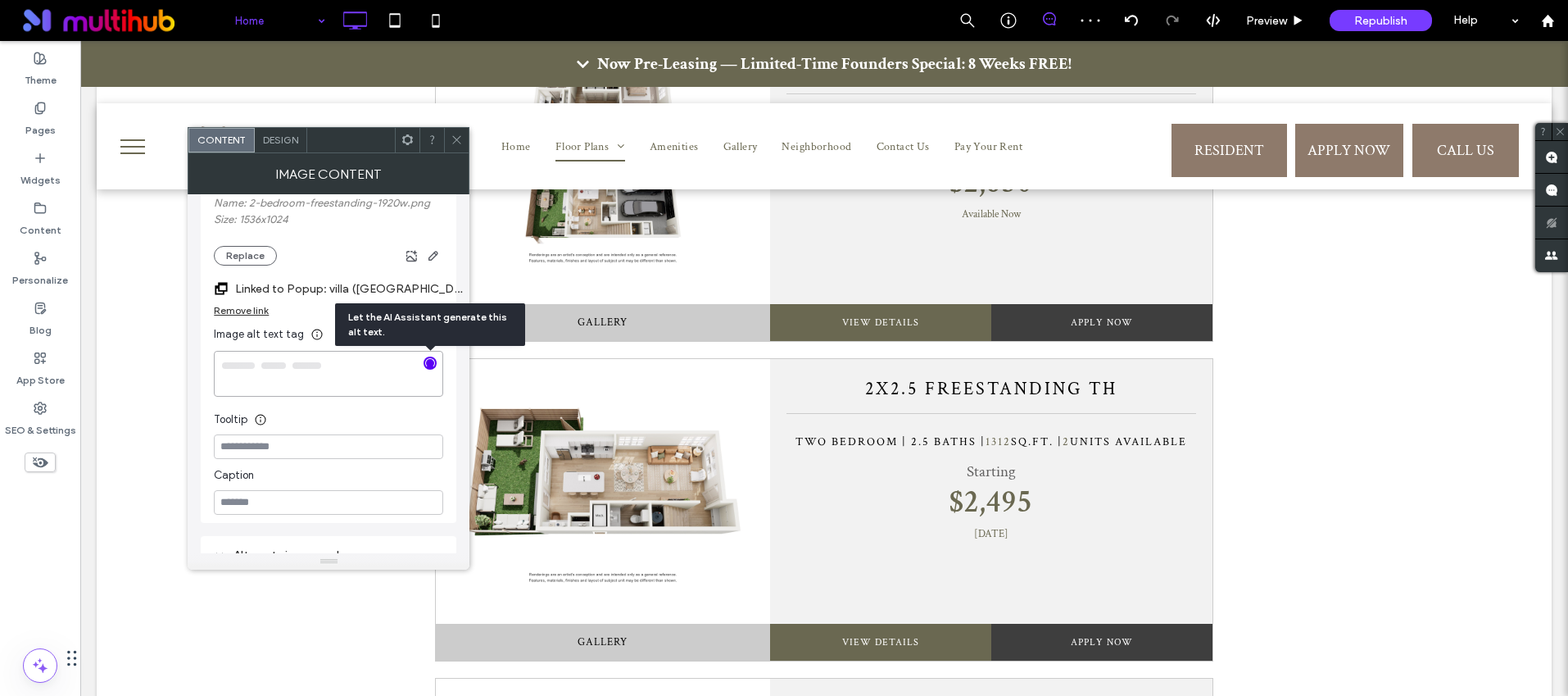
type textarea "**********"
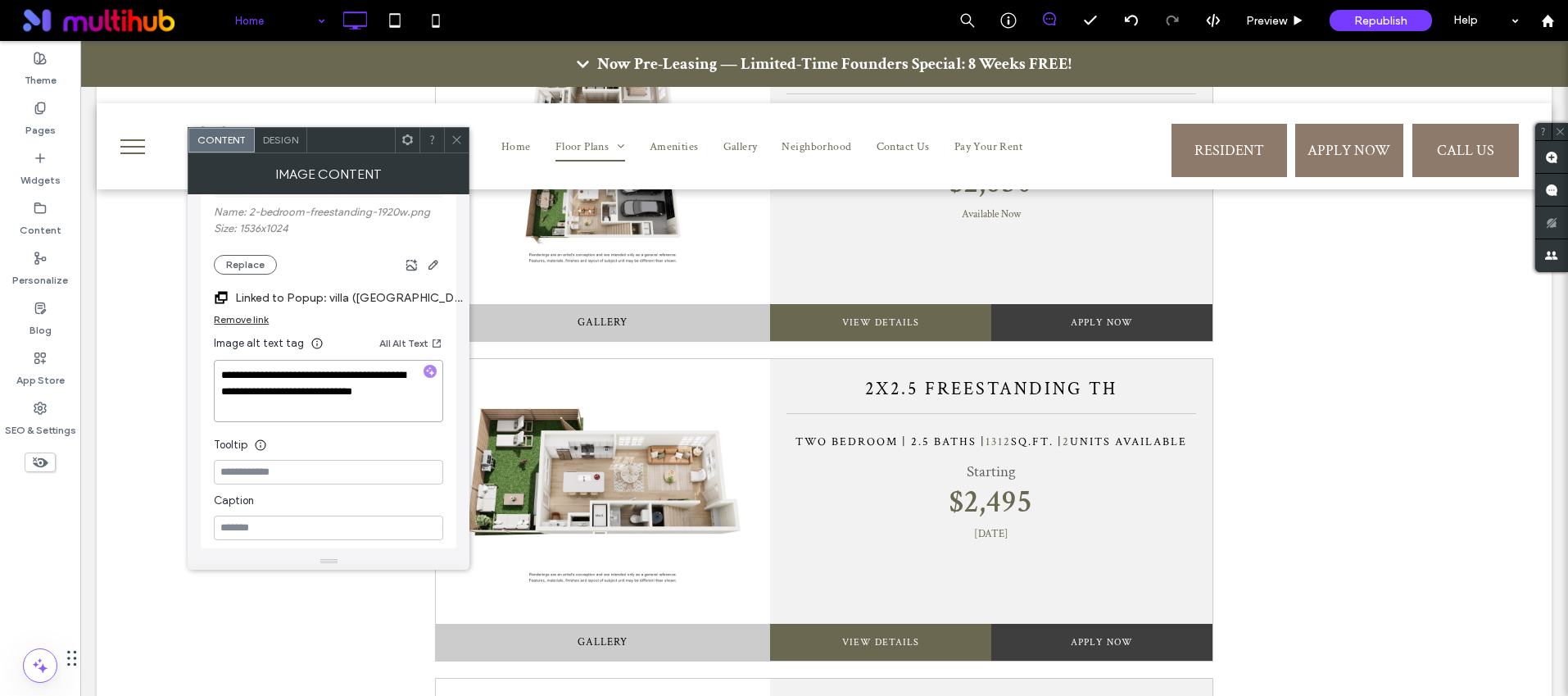
scroll to position [302, 0]
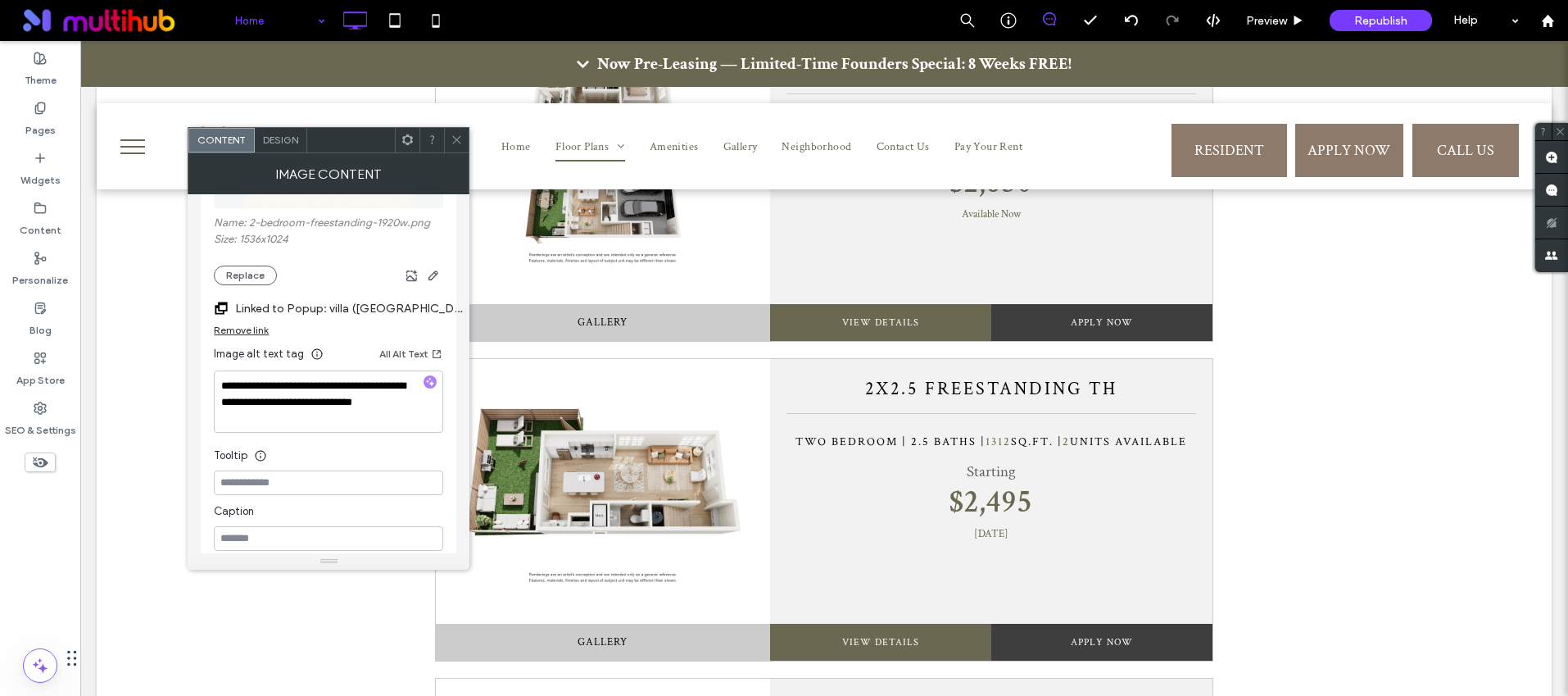
click at [446, 143] on div at bounding box center [456, 140] width 24 height 24
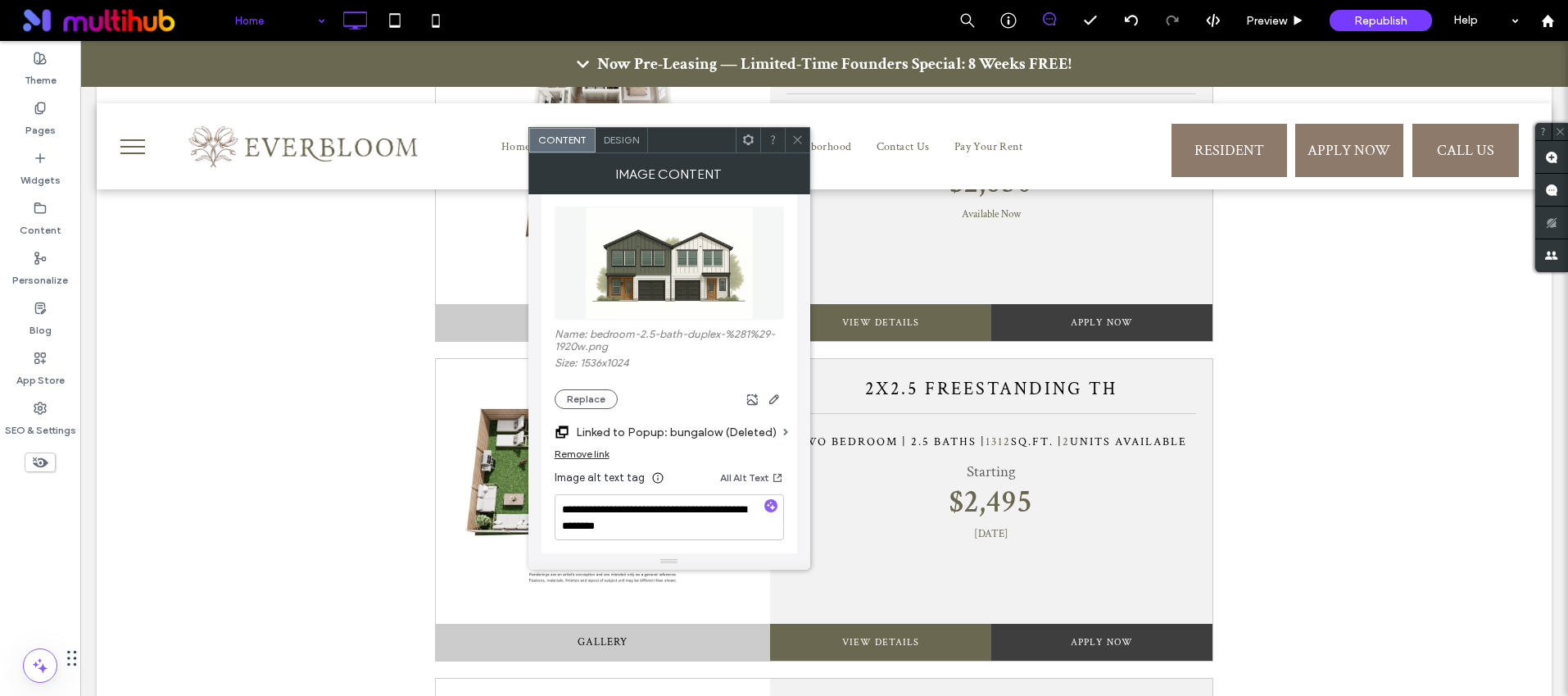
scroll to position [191, 0]
click at [767, 505] on icon "button" at bounding box center [770, 505] width 11 height 11
type textarea "**********"
click at [796, 132] on span at bounding box center [797, 140] width 12 height 24
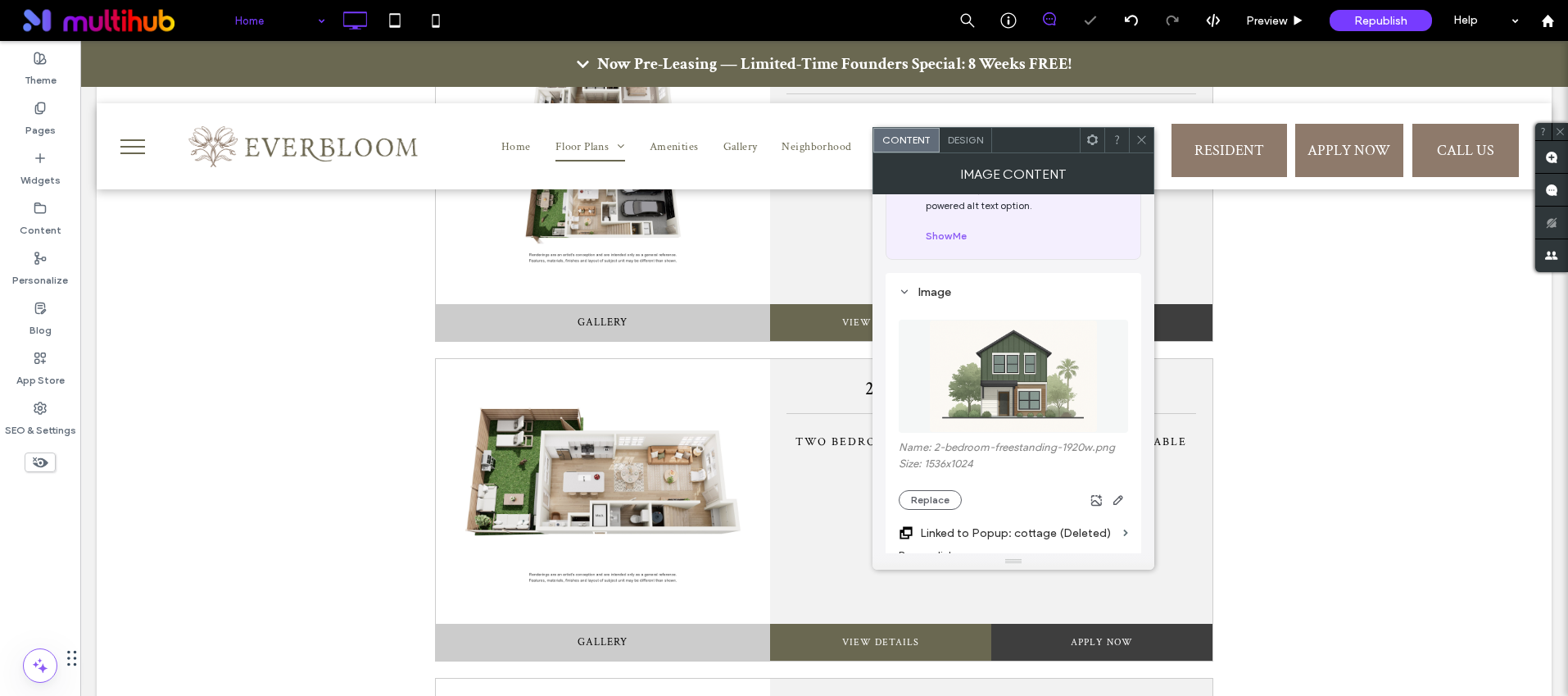
scroll to position [195, 0]
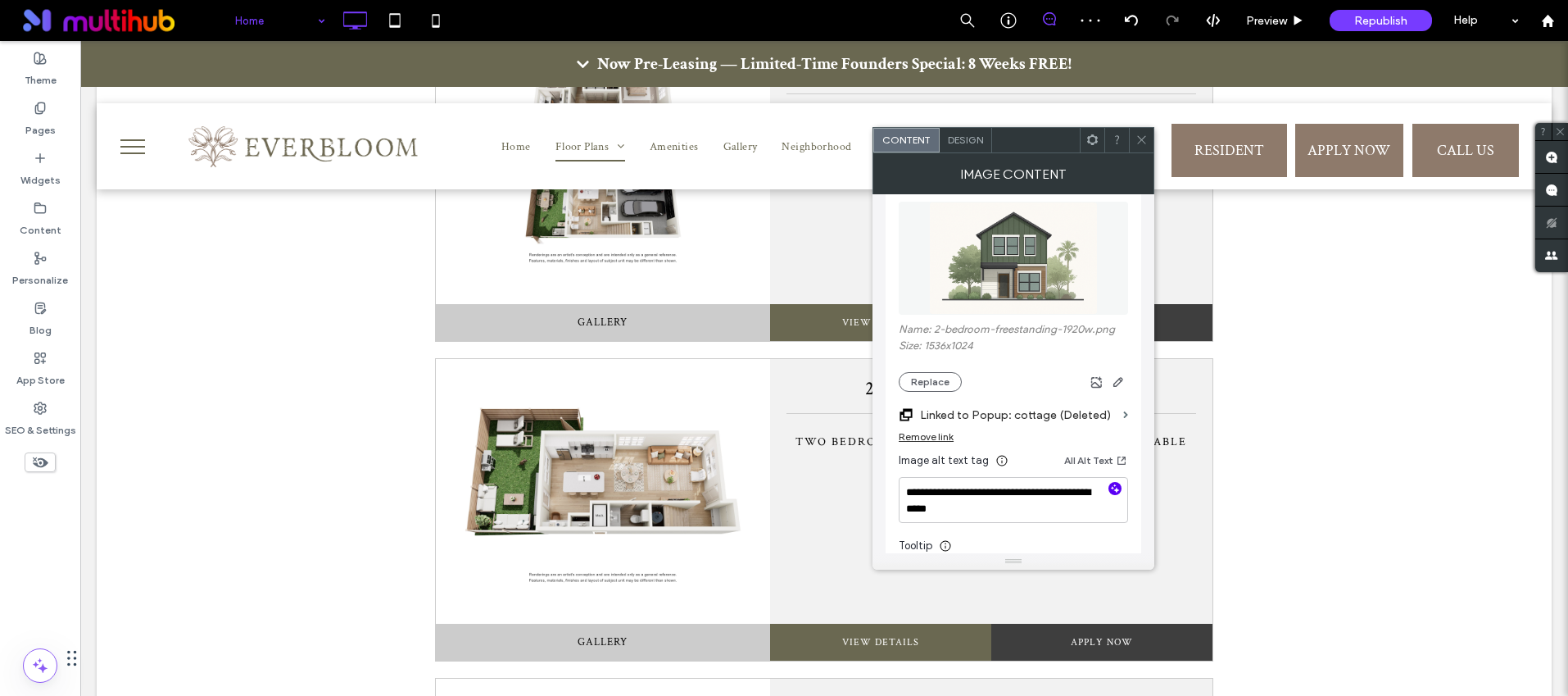
click at [1109, 489] on icon "button" at bounding box center [1114, 488] width 11 height 11
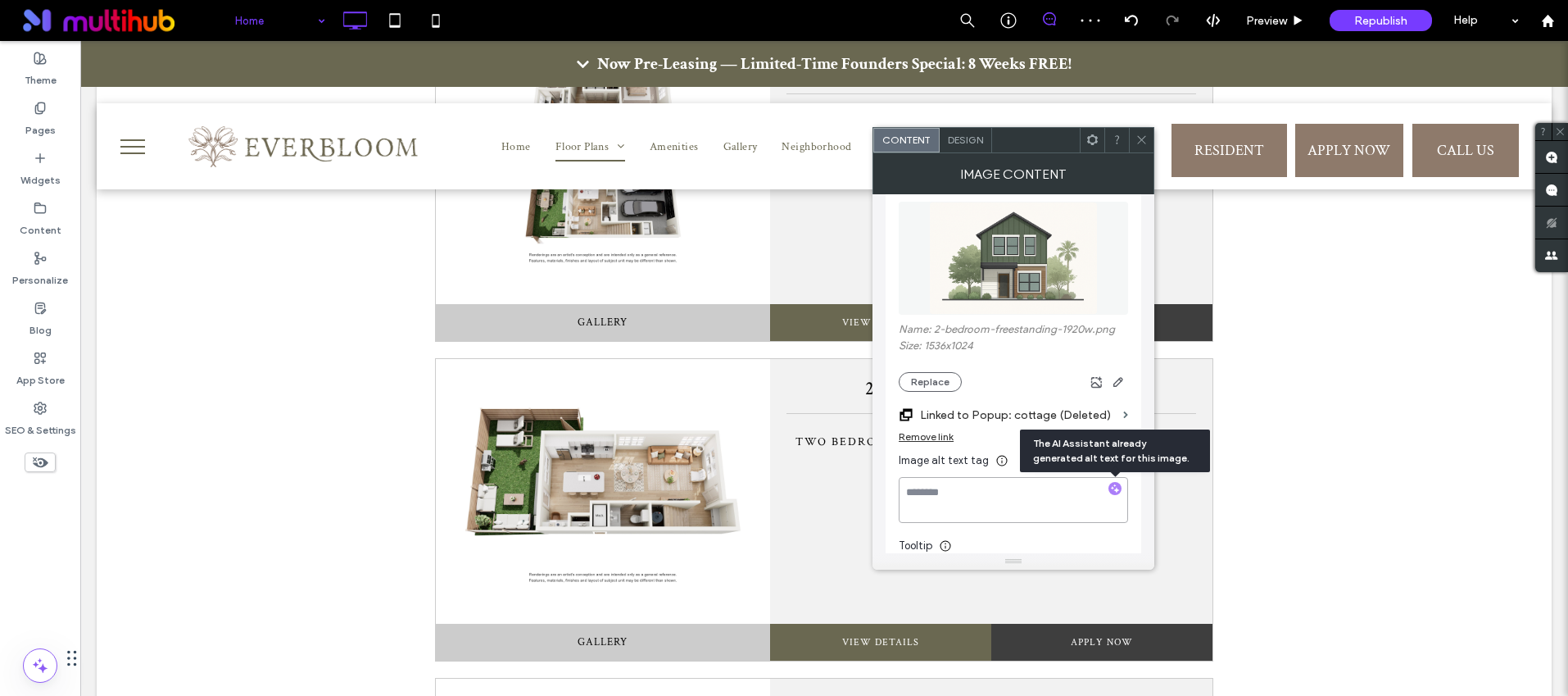
type textarea "**********"
click at [1144, 139] on icon at bounding box center [1141, 140] width 12 height 12
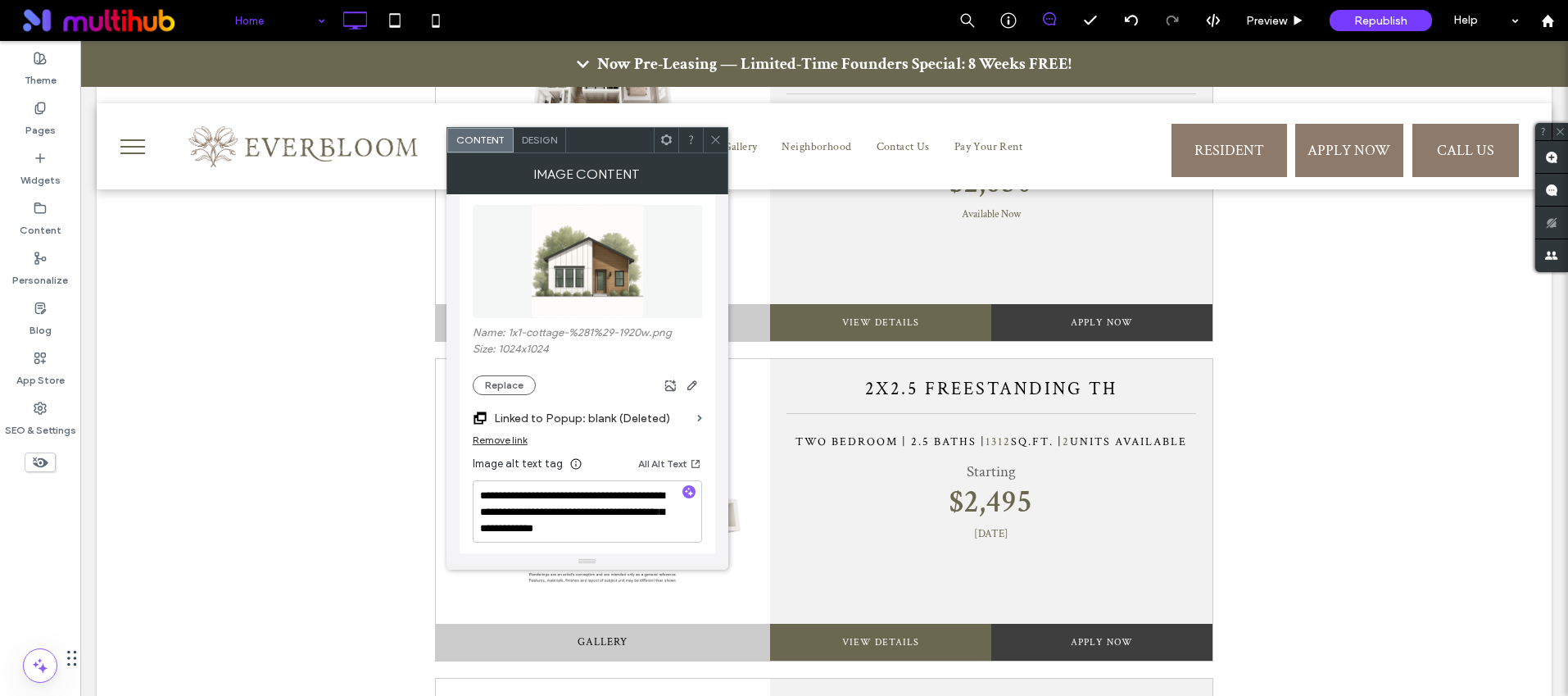
scroll to position [214, 0]
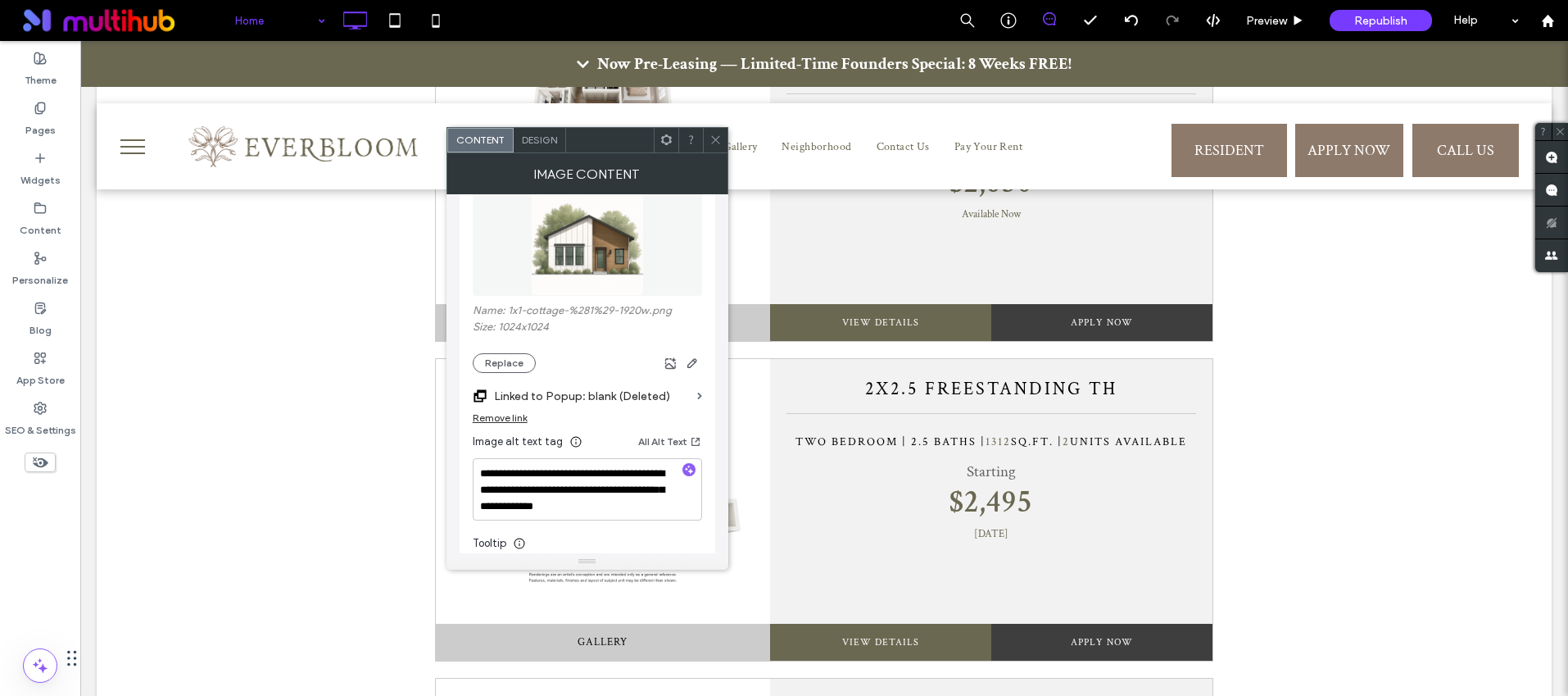
click at [499, 415] on div "Remove link" at bounding box center [500, 418] width 55 height 12
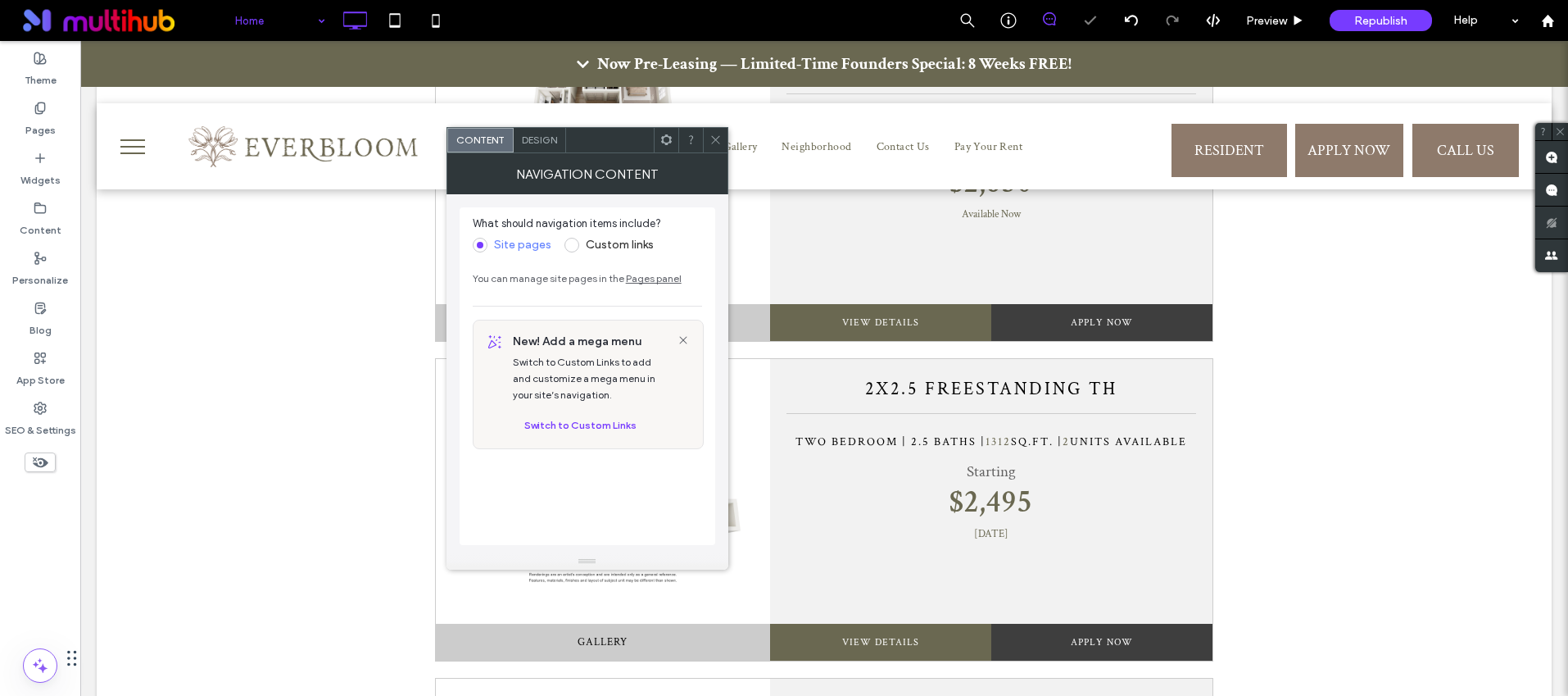
click at [712, 142] on icon at bounding box center [716, 140] width 12 height 12
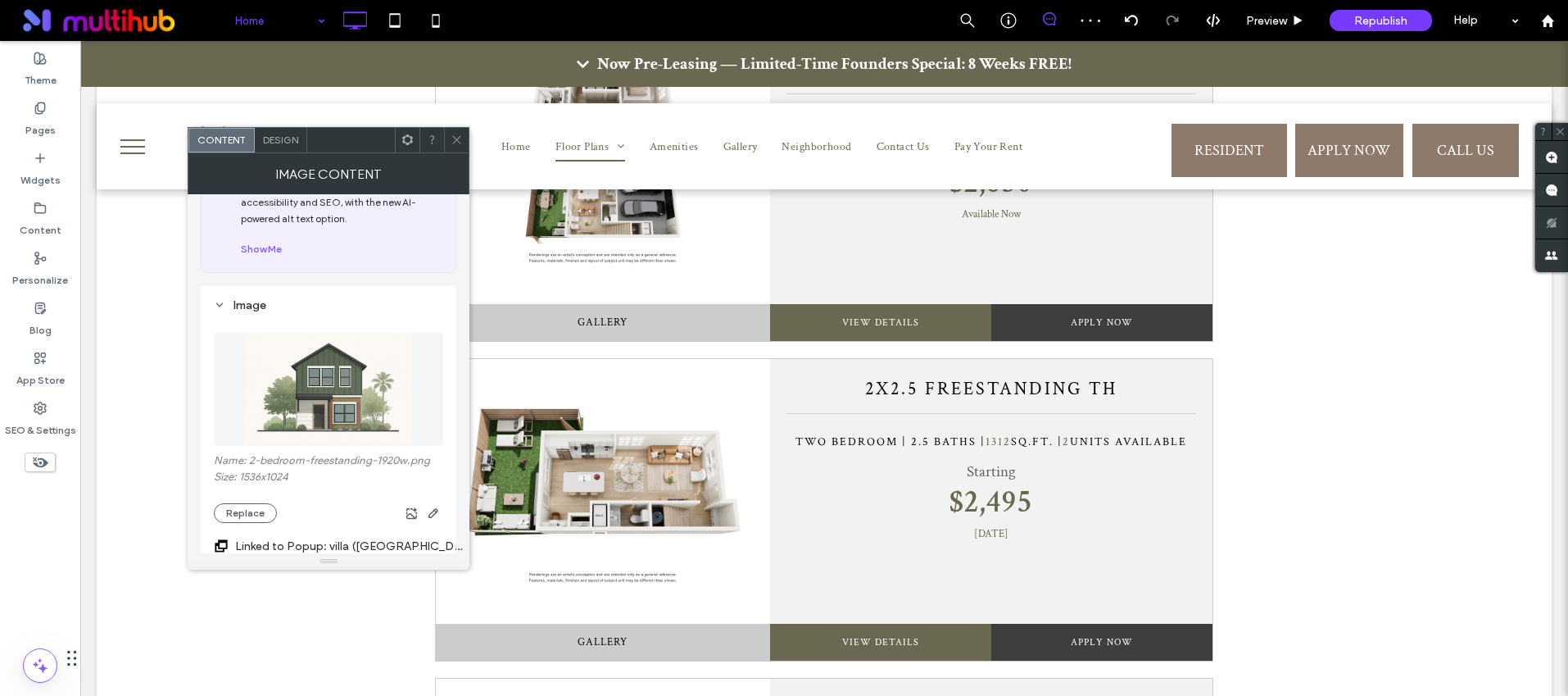
scroll to position [189, 0]
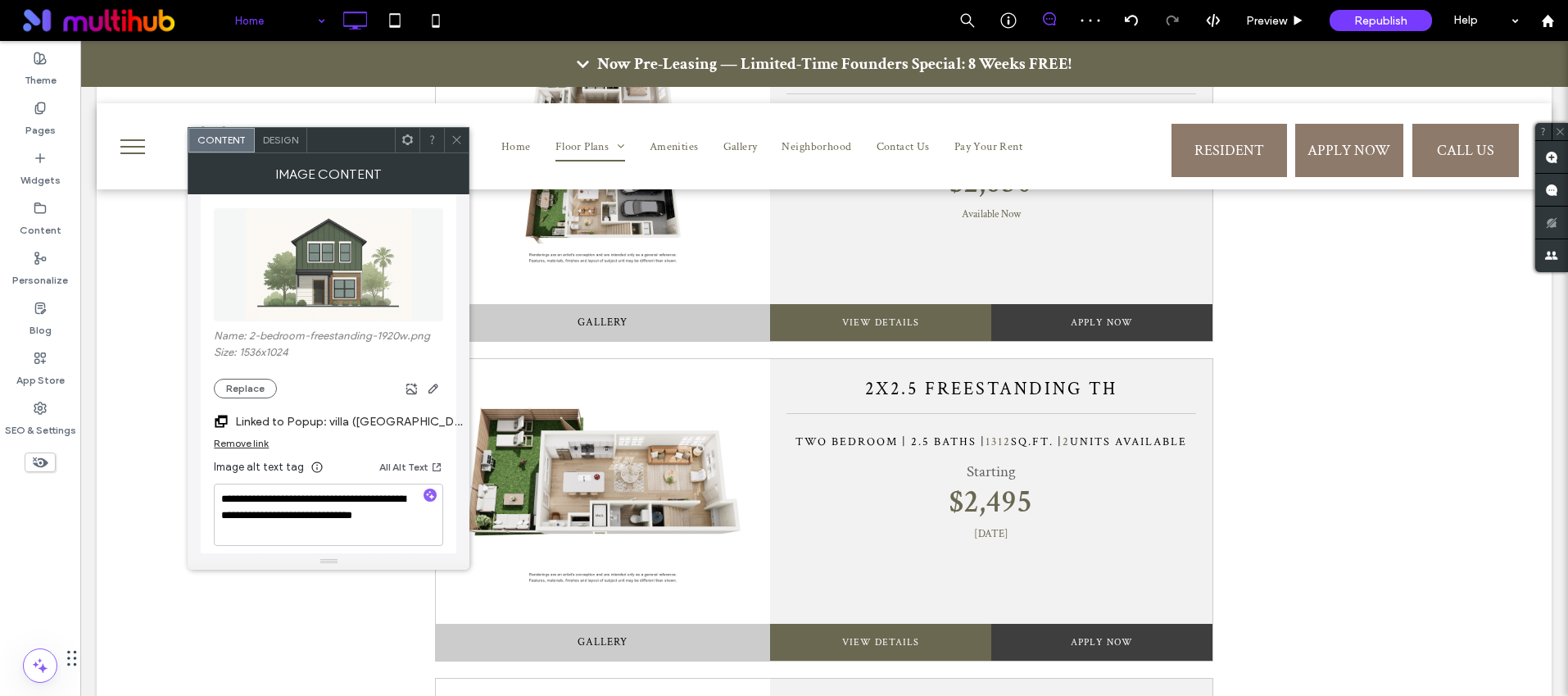
click at [252, 443] on div "Remove link" at bounding box center [241, 443] width 55 height 12
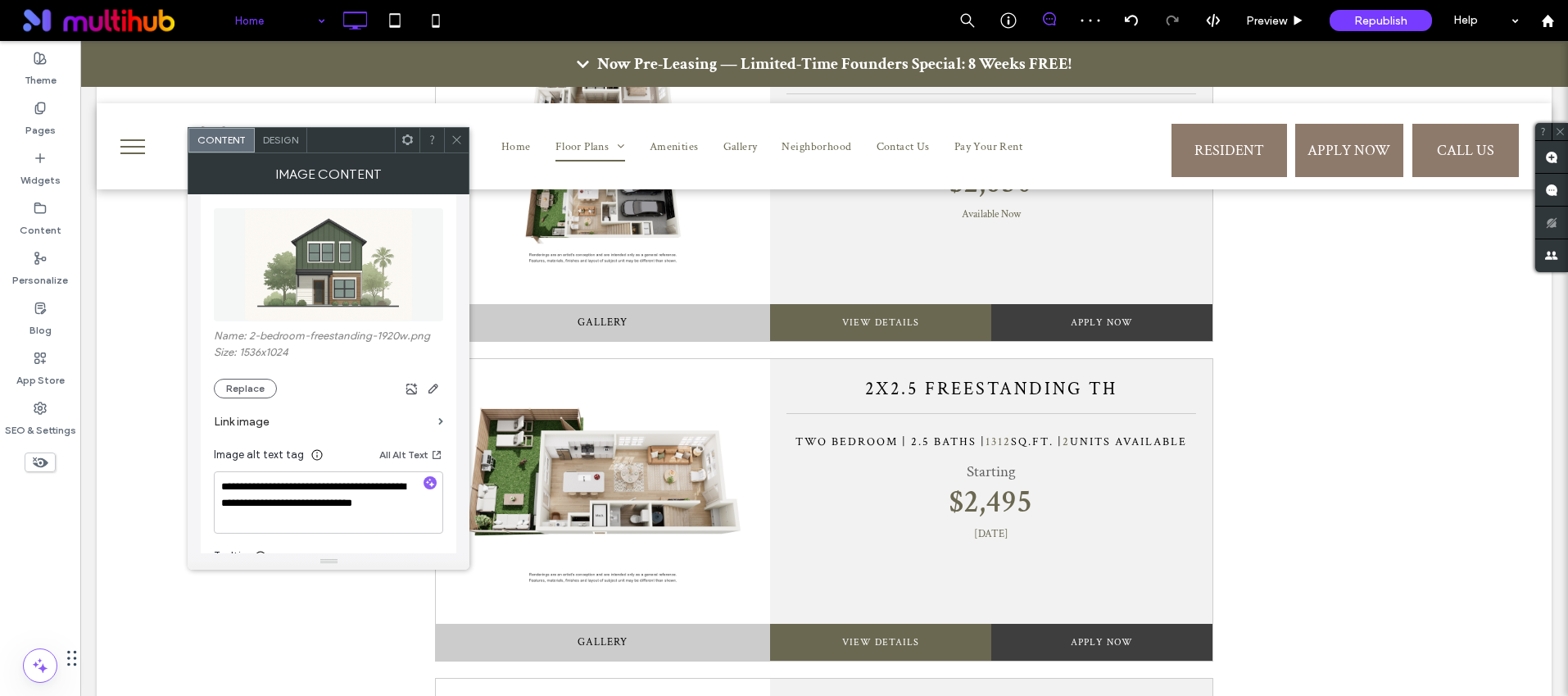
click at [455, 139] on icon at bounding box center [457, 140] width 12 height 12
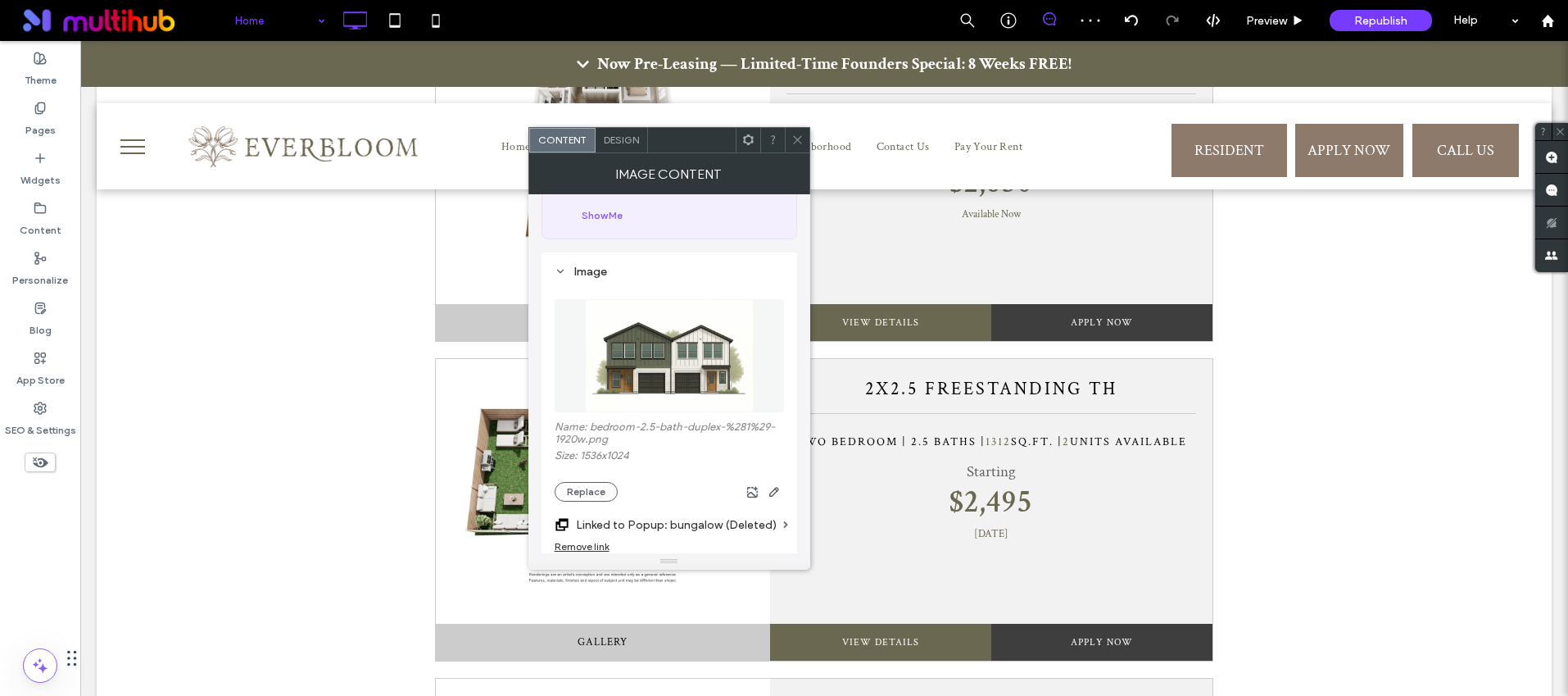
scroll to position [214, 0]
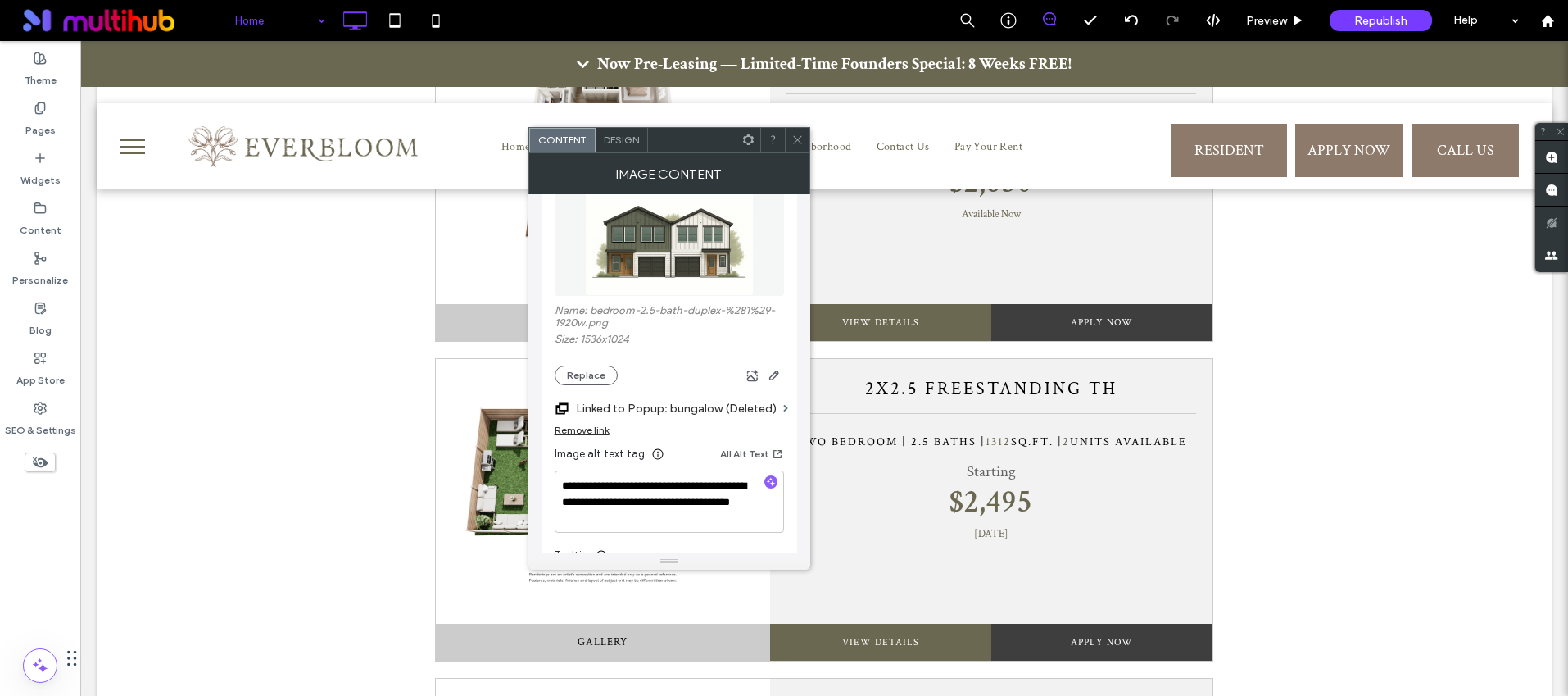
click at [594, 432] on div "Remove link" at bounding box center [582, 430] width 55 height 12
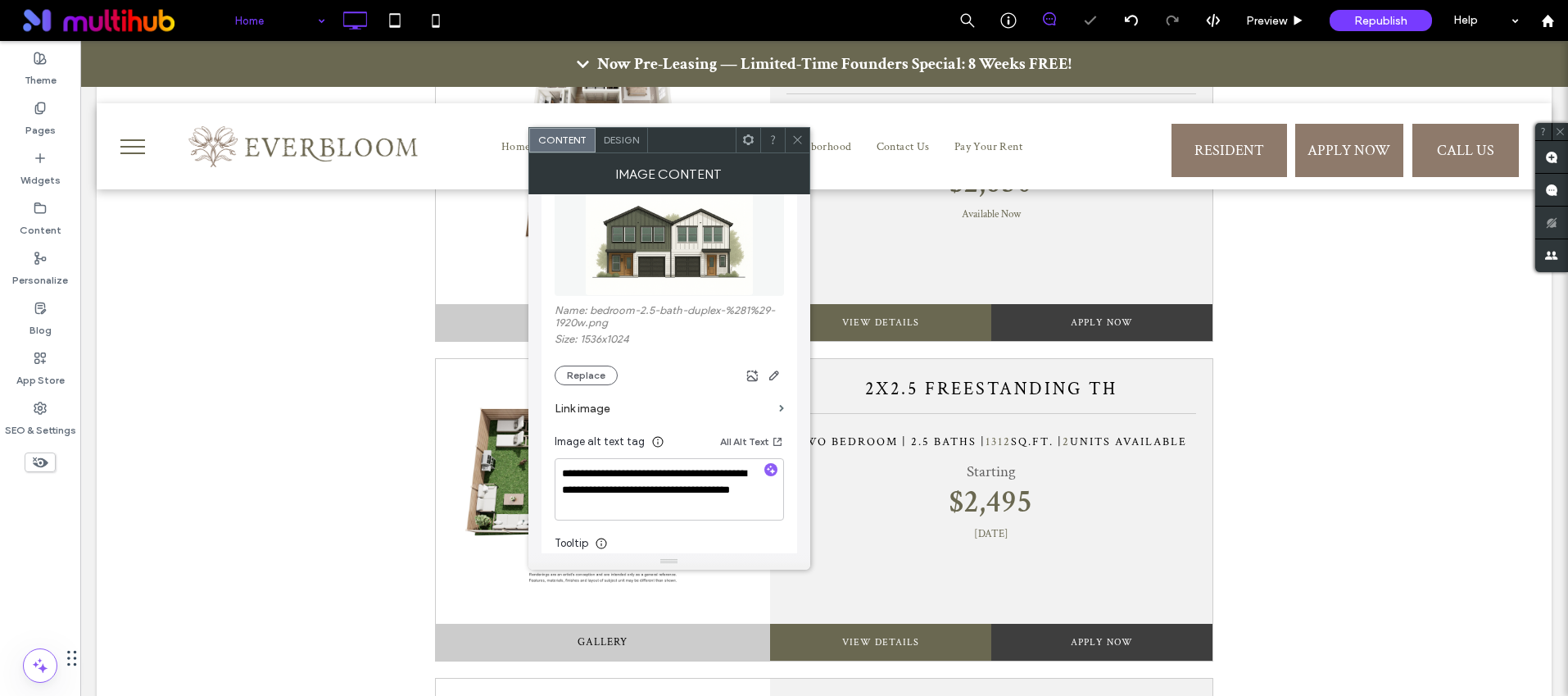
click at [799, 143] on icon at bounding box center [797, 140] width 12 height 12
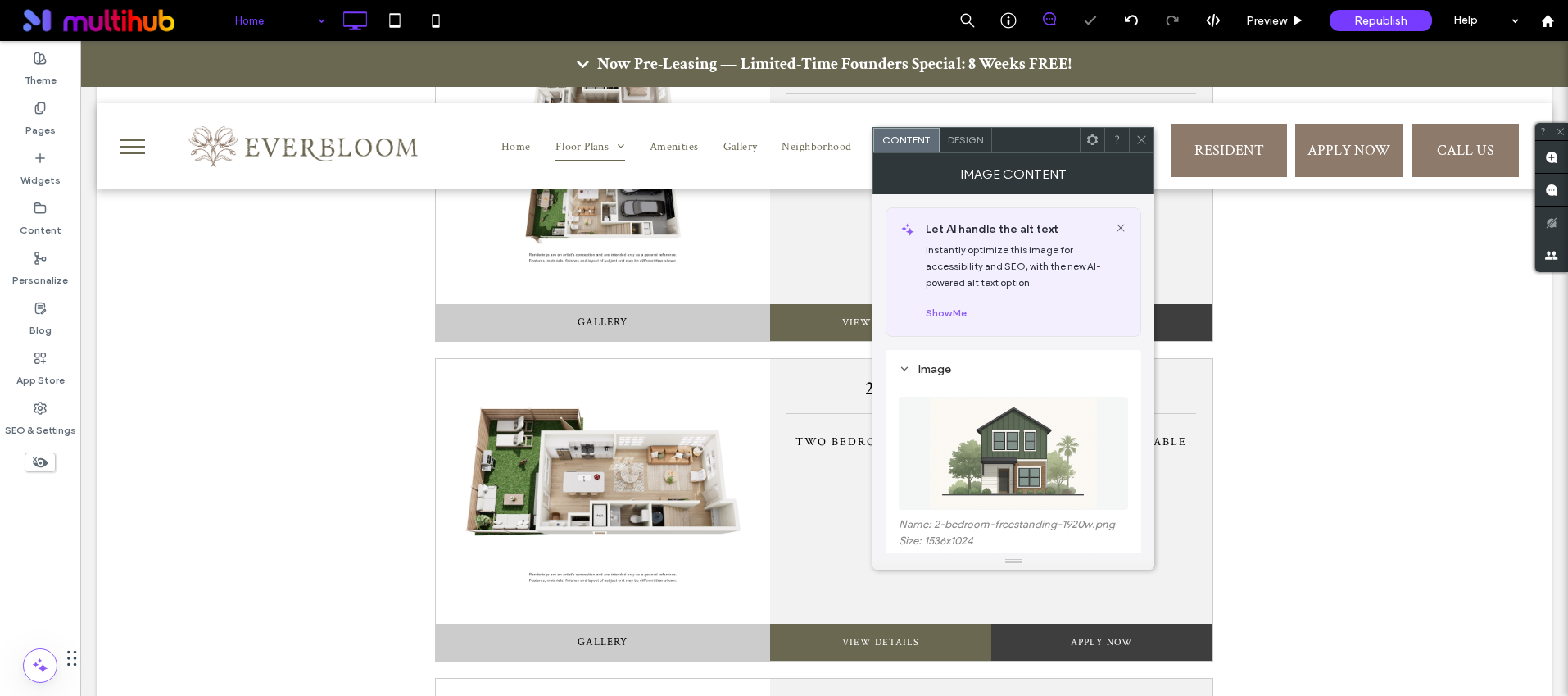
scroll to position [191, 0]
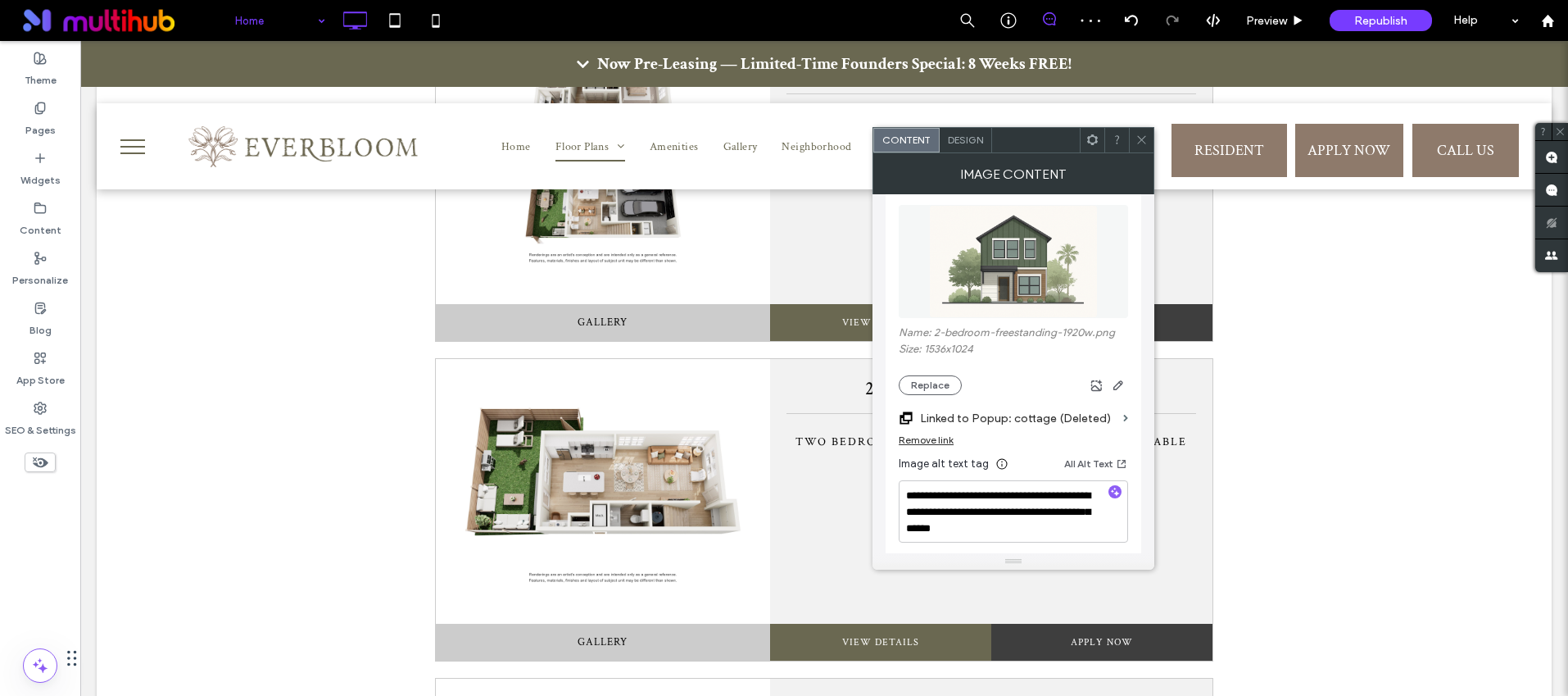
click at [927, 438] on div "Remove link" at bounding box center [926, 440] width 55 height 12
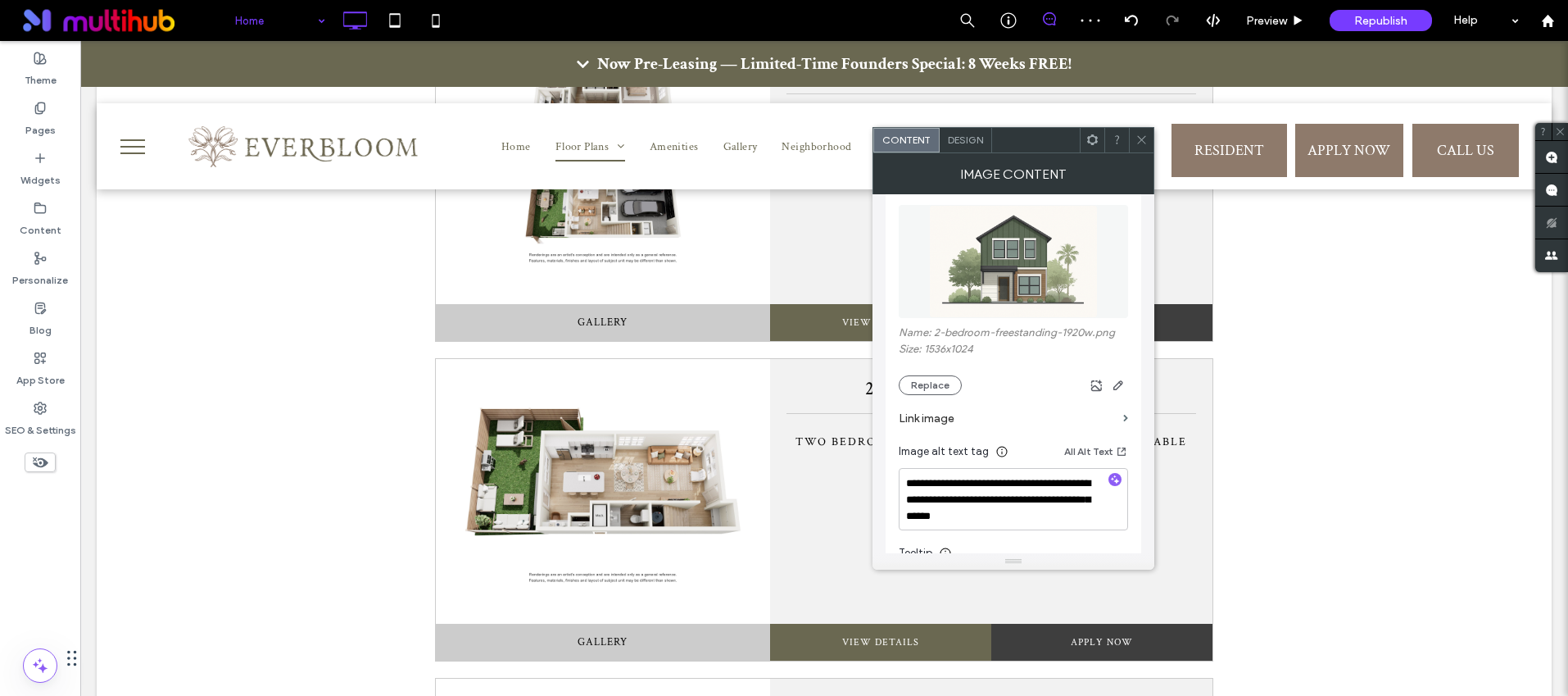
click at [1134, 134] on div at bounding box center [1141, 140] width 24 height 24
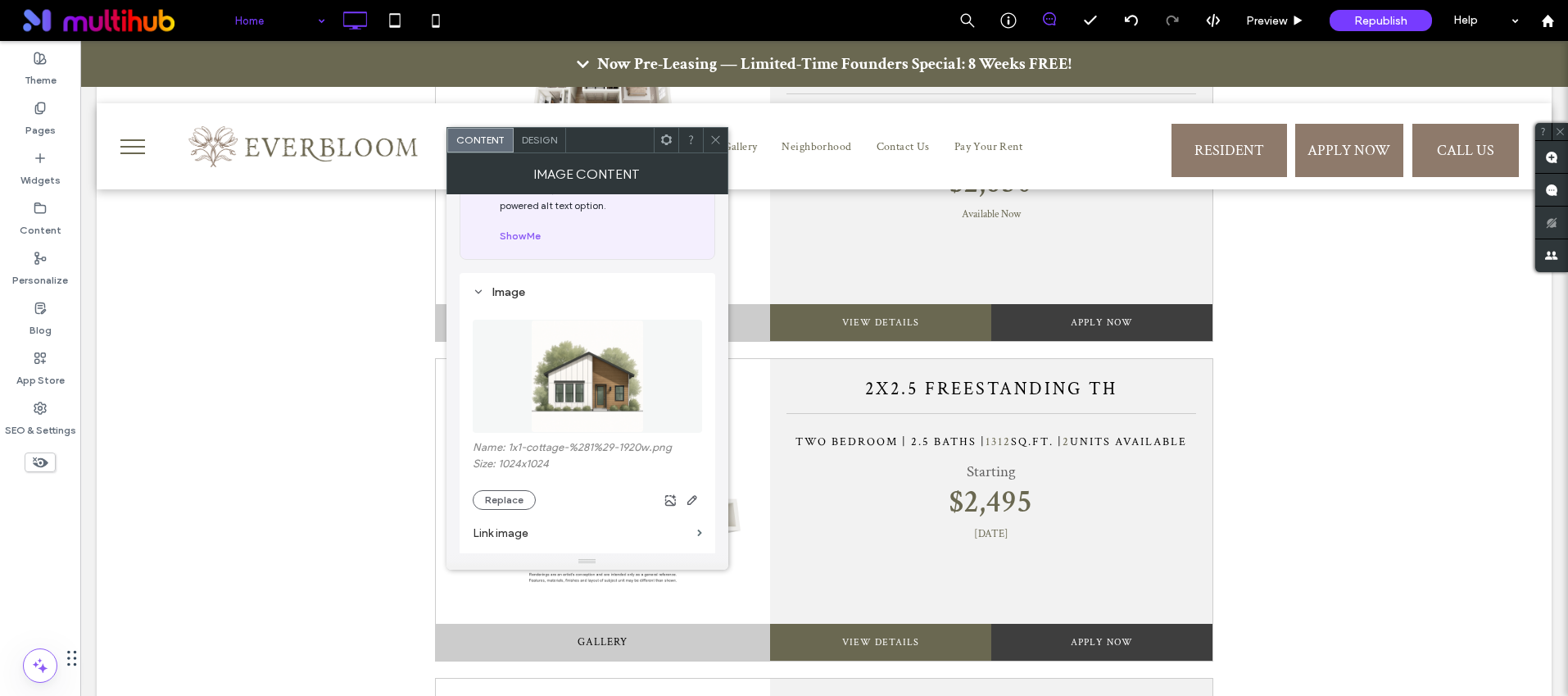
scroll to position [80, 0]
click at [715, 134] on icon at bounding box center [716, 140] width 12 height 12
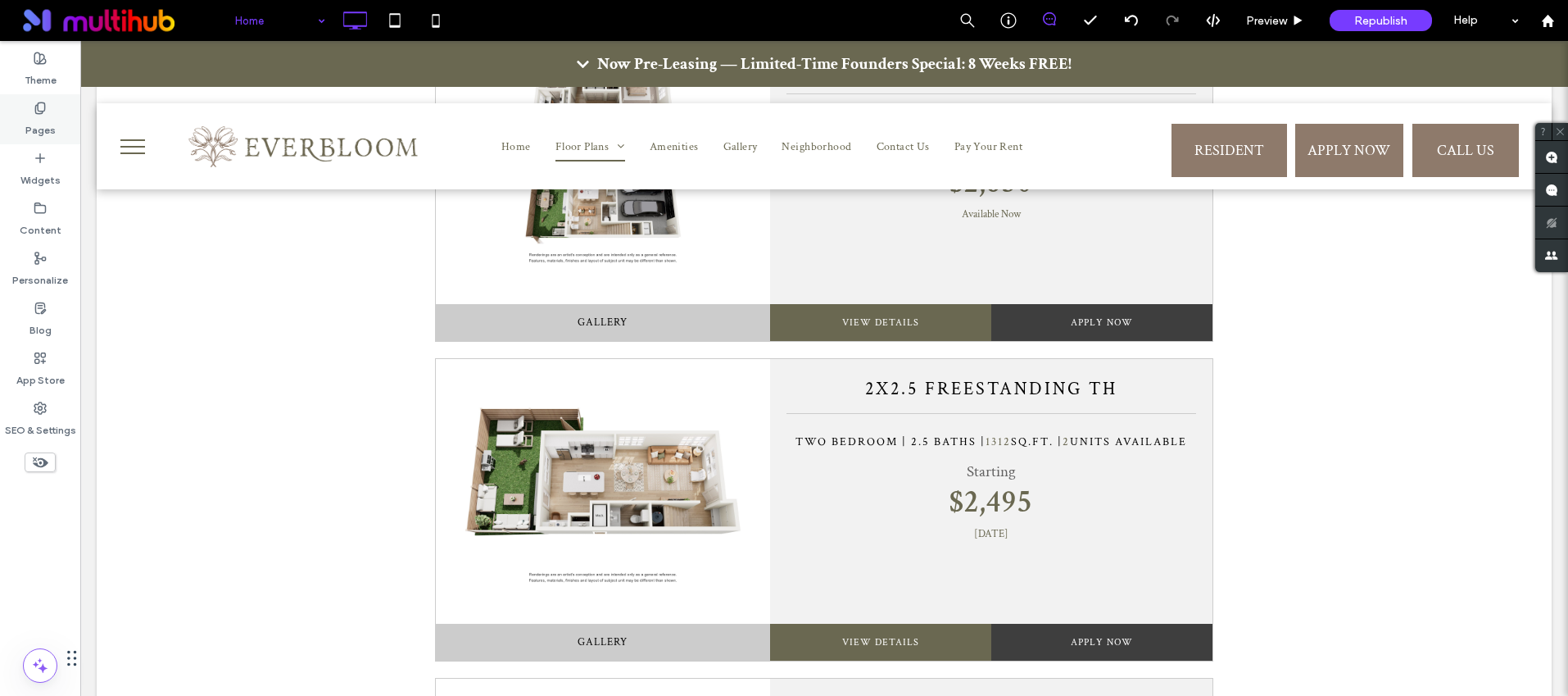
click at [36, 115] on label "Pages" at bounding box center [40, 126] width 31 height 23
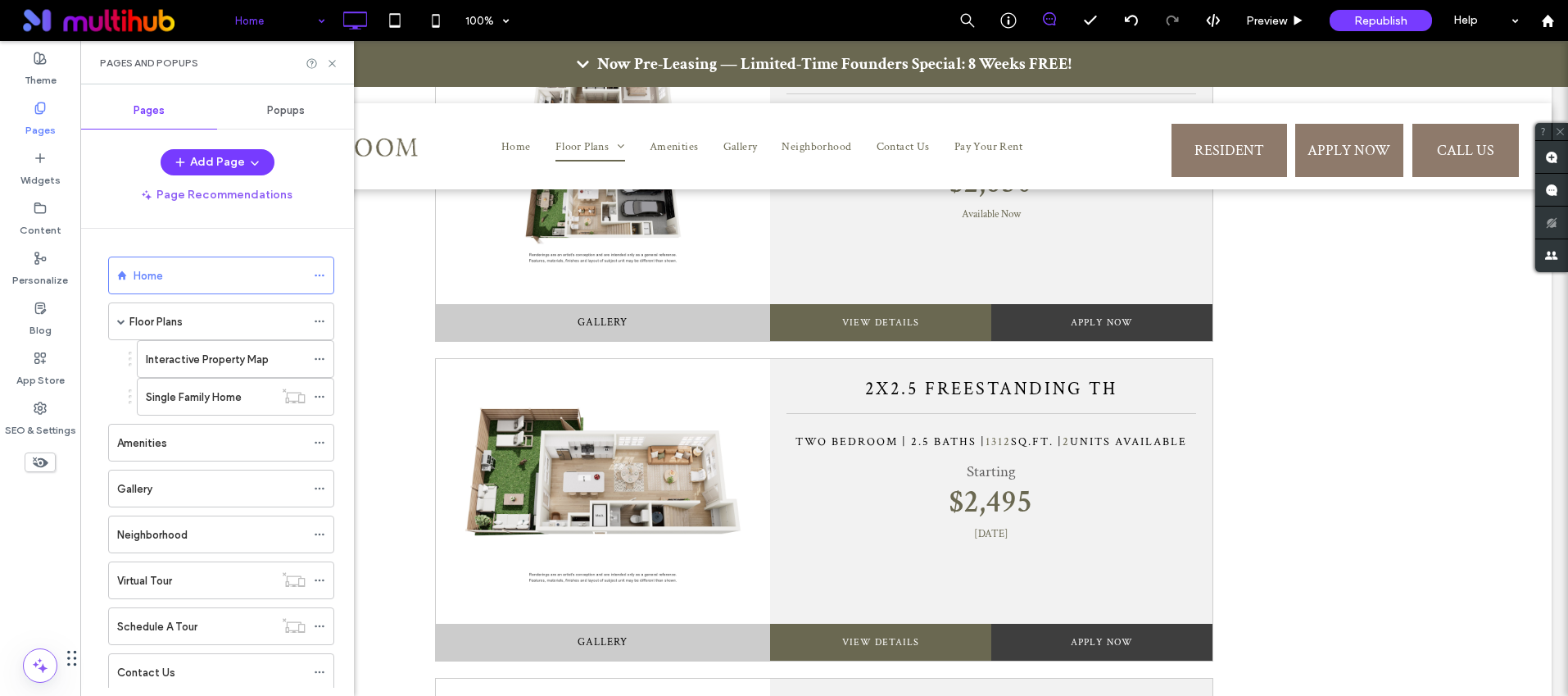
click at [294, 102] on div "Popups" at bounding box center [285, 110] width 137 height 36
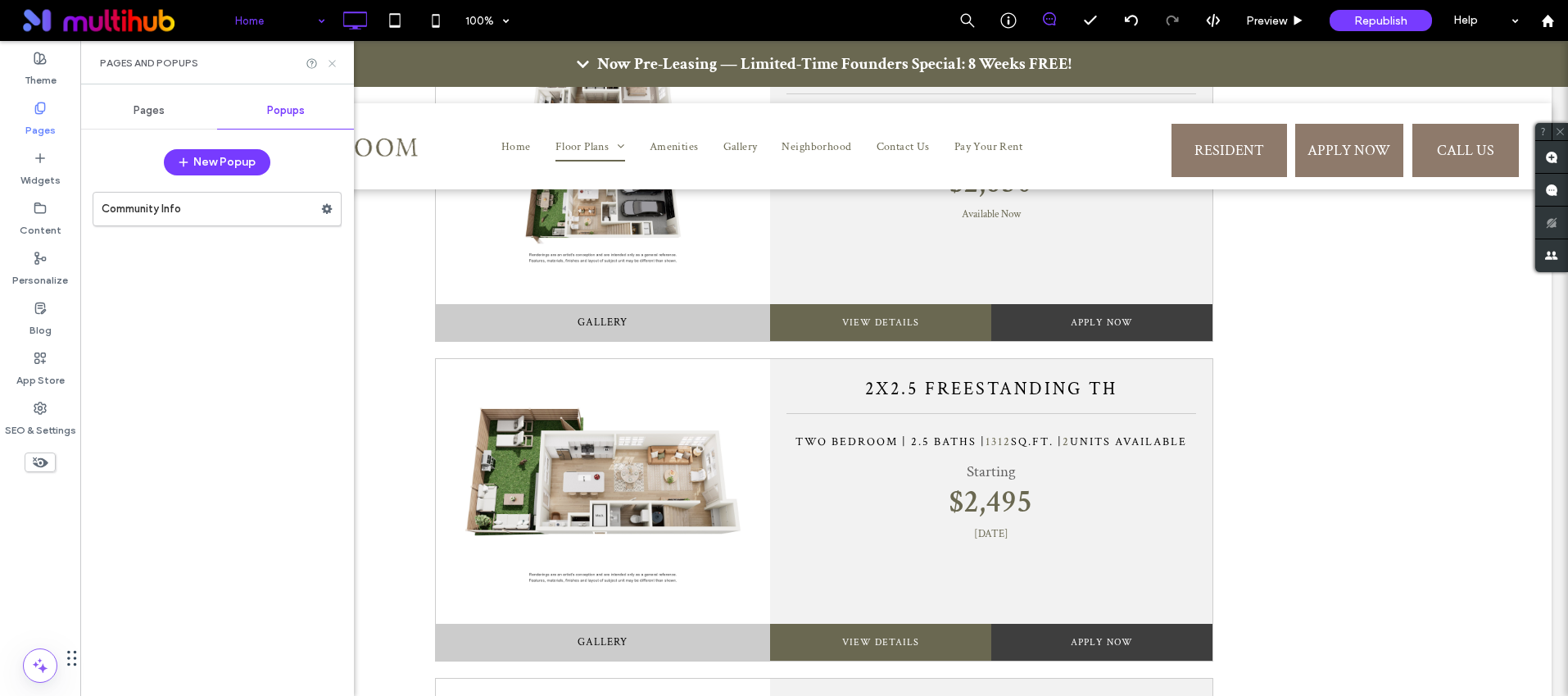
click at [335, 64] on icon at bounding box center [332, 64] width 12 height 12
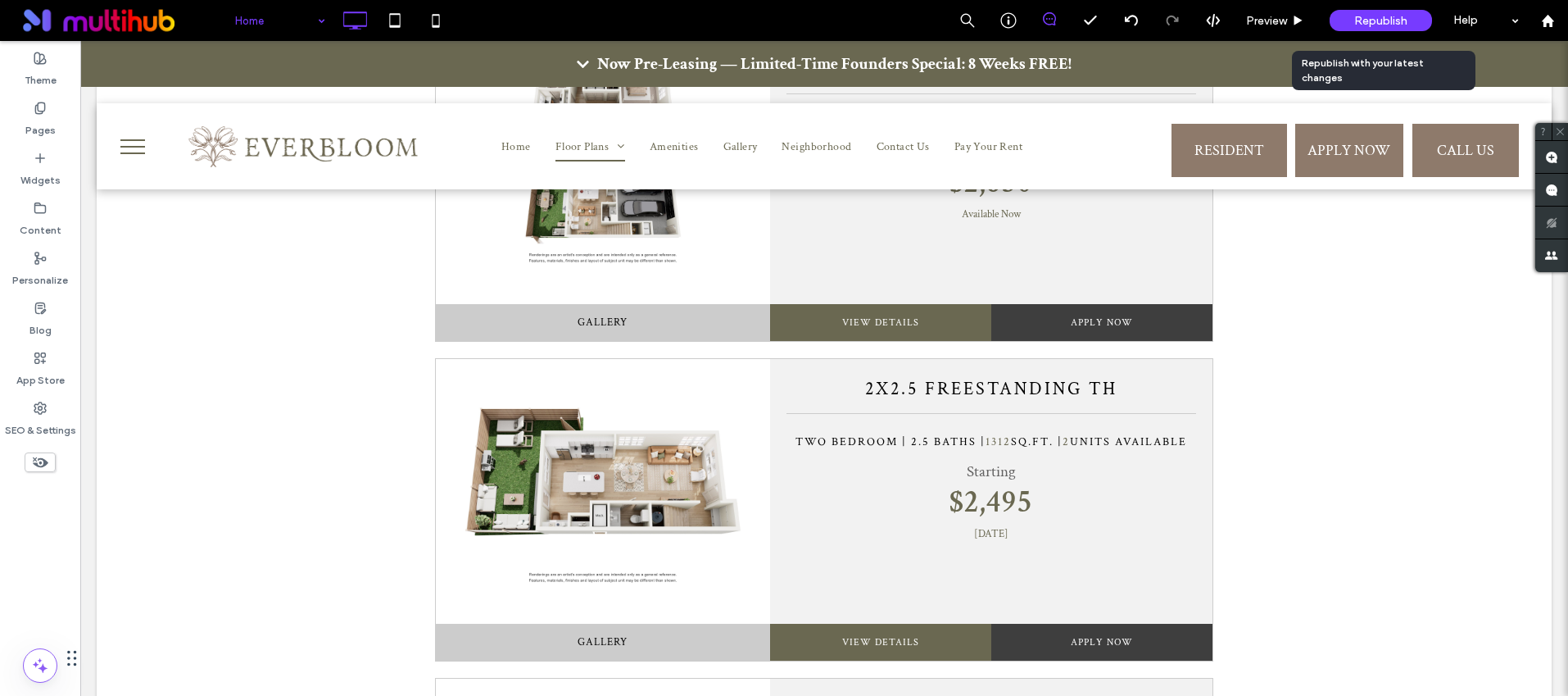
click at [1352, 19] on div "Republish" at bounding box center [1380, 20] width 102 height 21
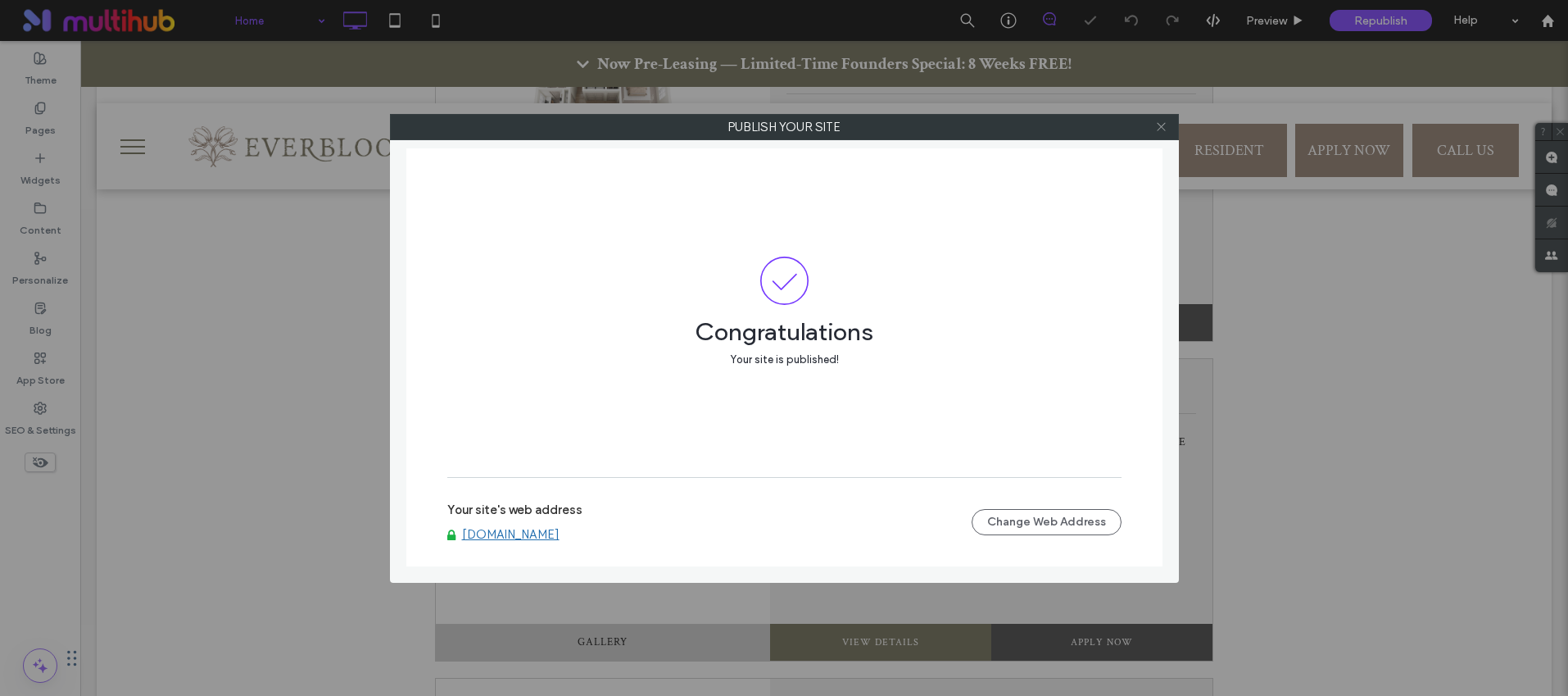
click at [1157, 128] on icon at bounding box center [1162, 127] width 12 height 12
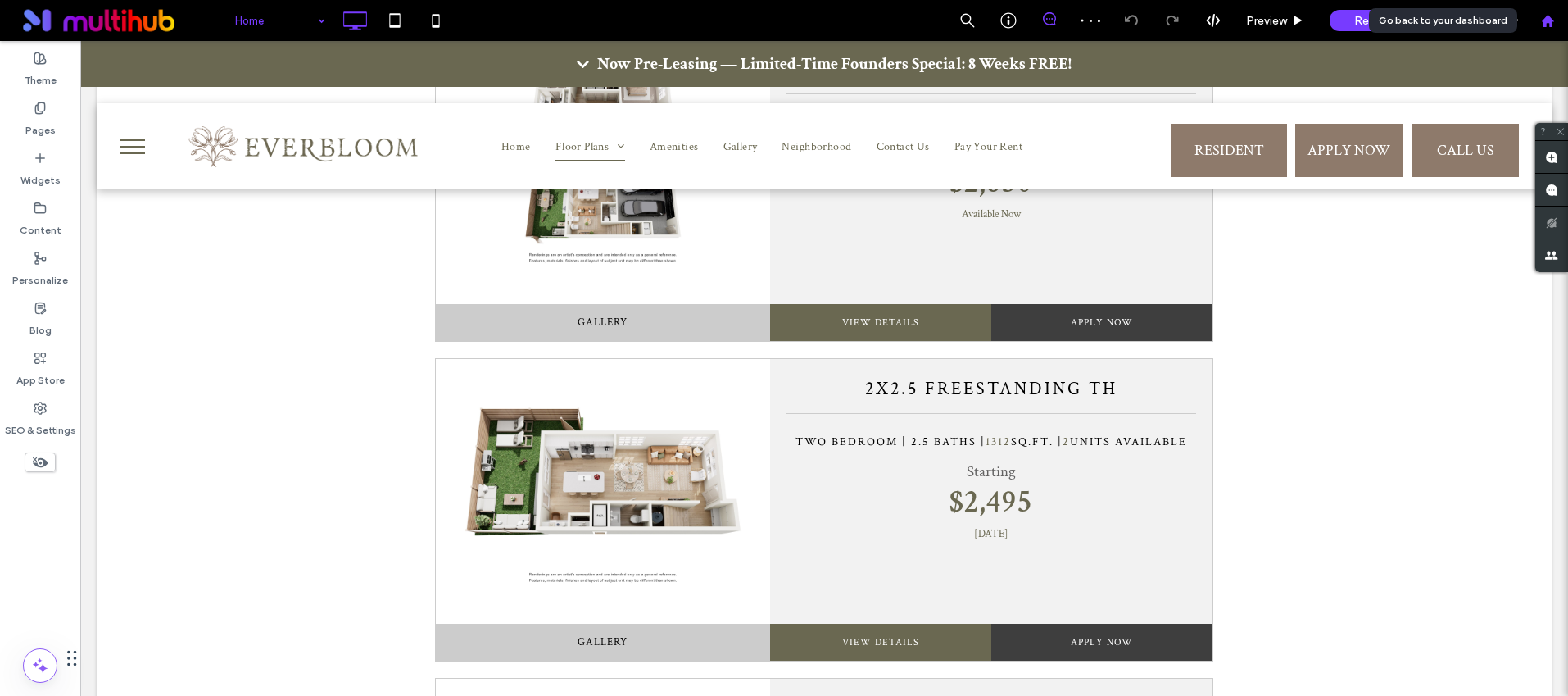
drag, startPoint x: 1548, startPoint y: 23, endPoint x: 1307, endPoint y: 8, distance: 241.5
click at [1549, 23] on use at bounding box center [1547, 20] width 12 height 12
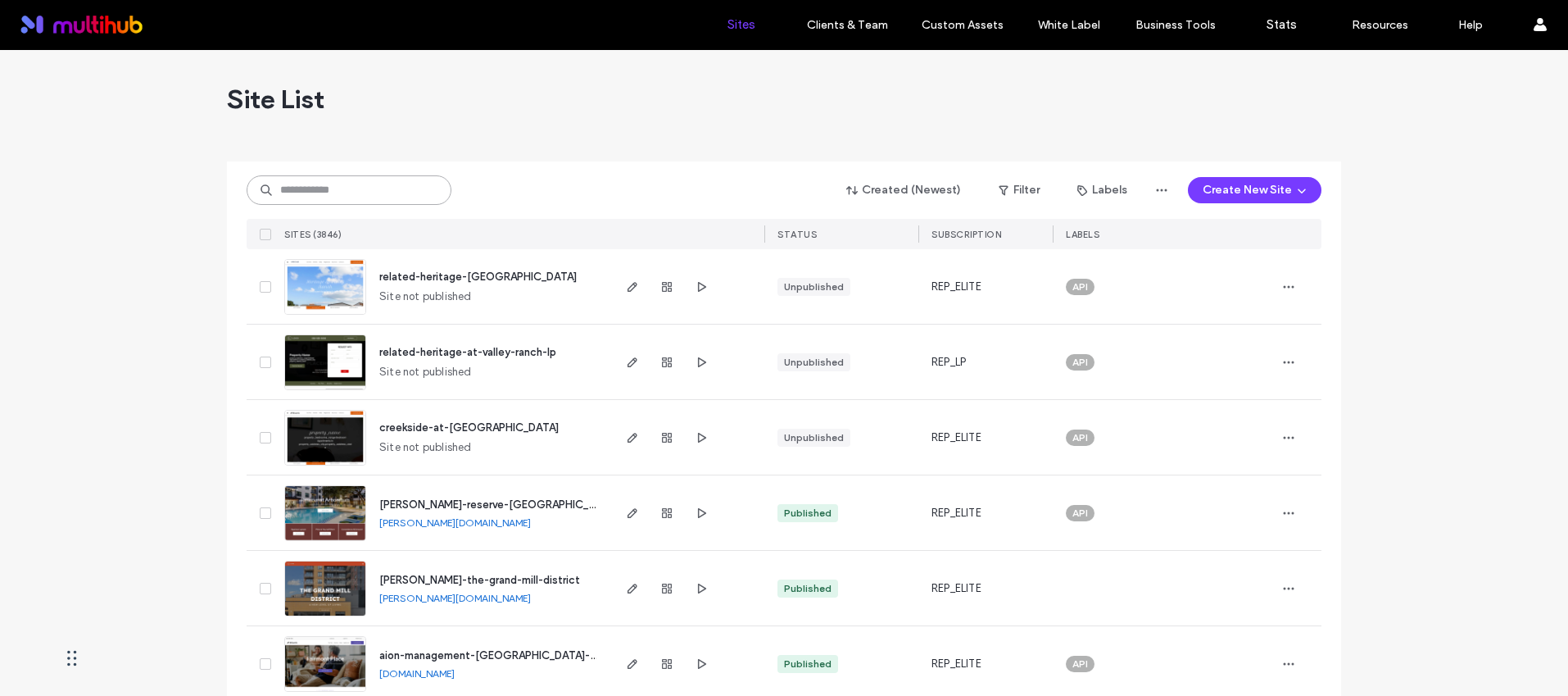
click at [413, 198] on input at bounding box center [349, 191] width 205 height 30
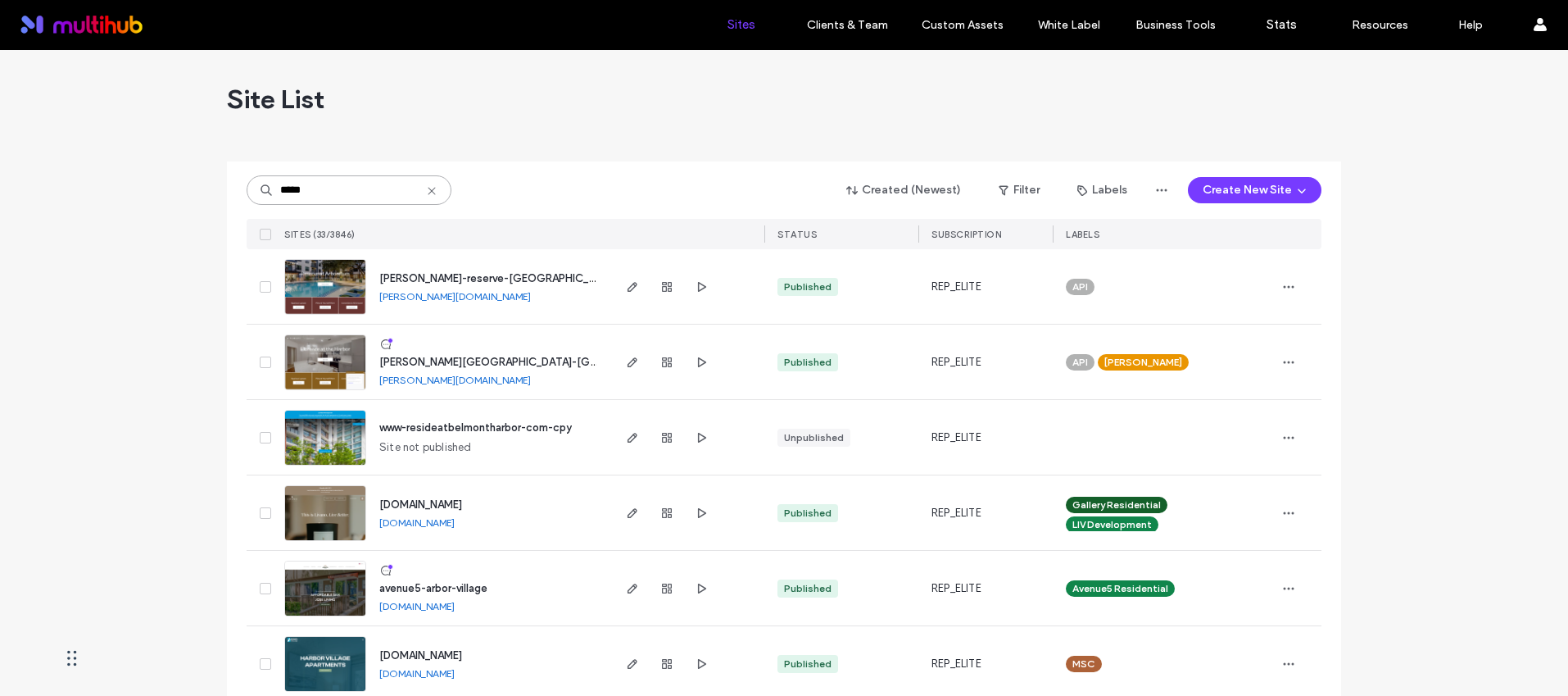
type input "*****"
click at [477, 277] on span "weidner-reserve-at-arboretum" at bounding box center [499, 278] width 239 height 12
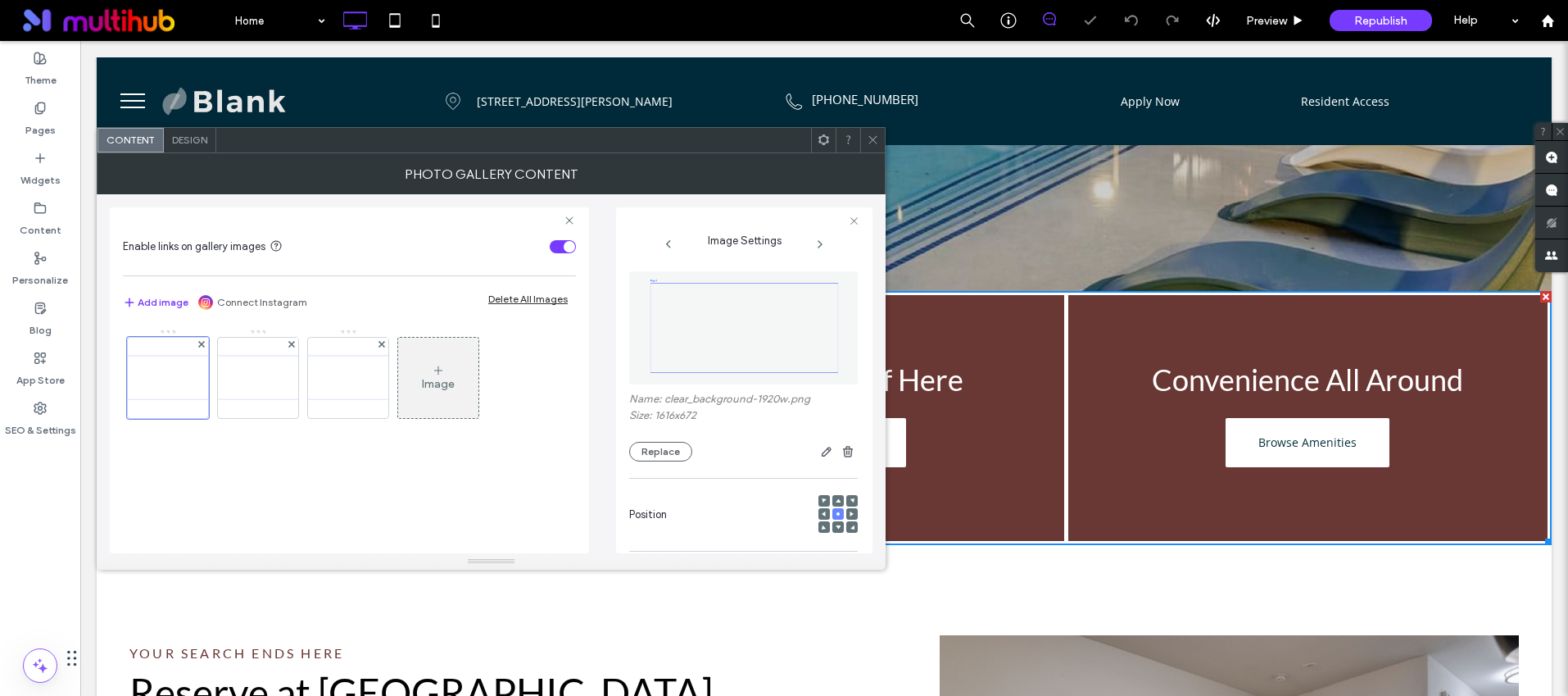
click at [201, 140] on span "Design" at bounding box center [190, 140] width 35 height 12
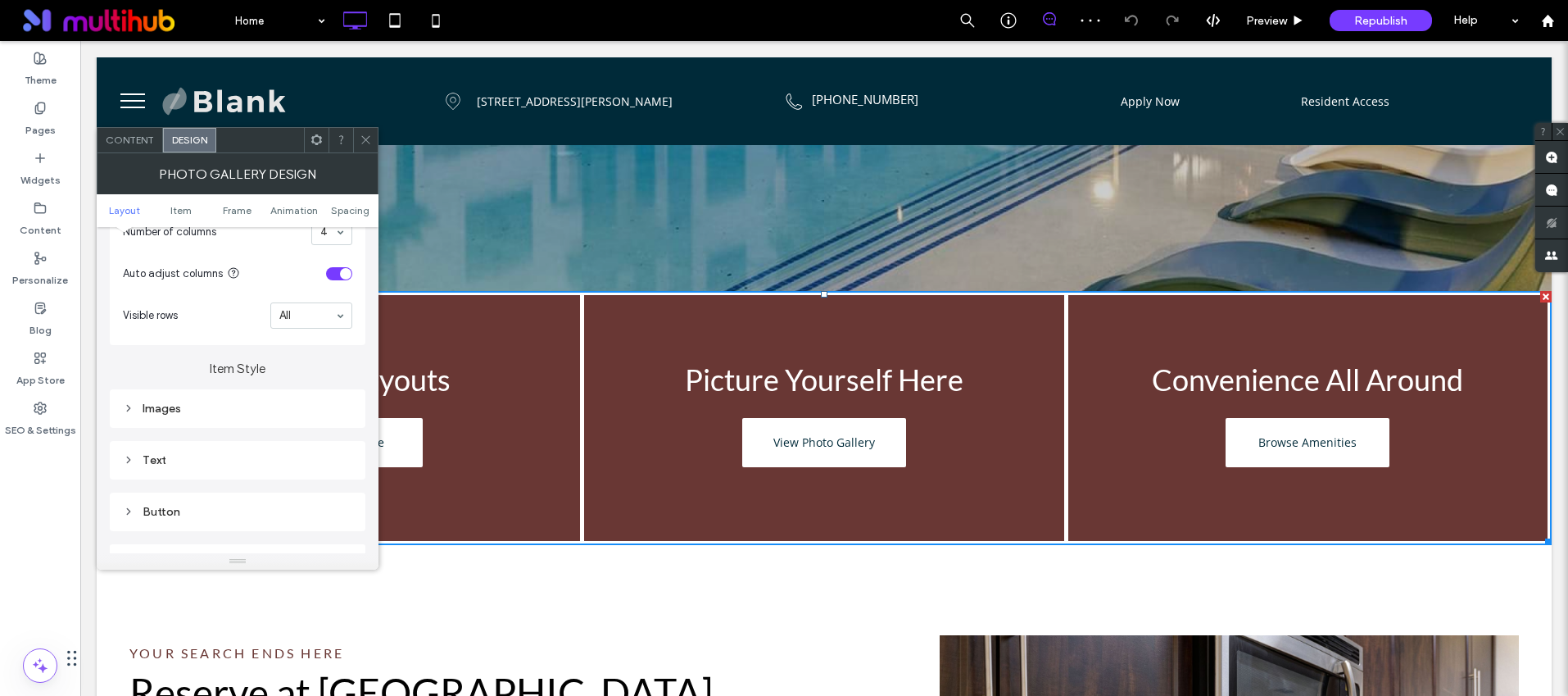
click at [162, 402] on div "Images" at bounding box center [238, 408] width 229 height 14
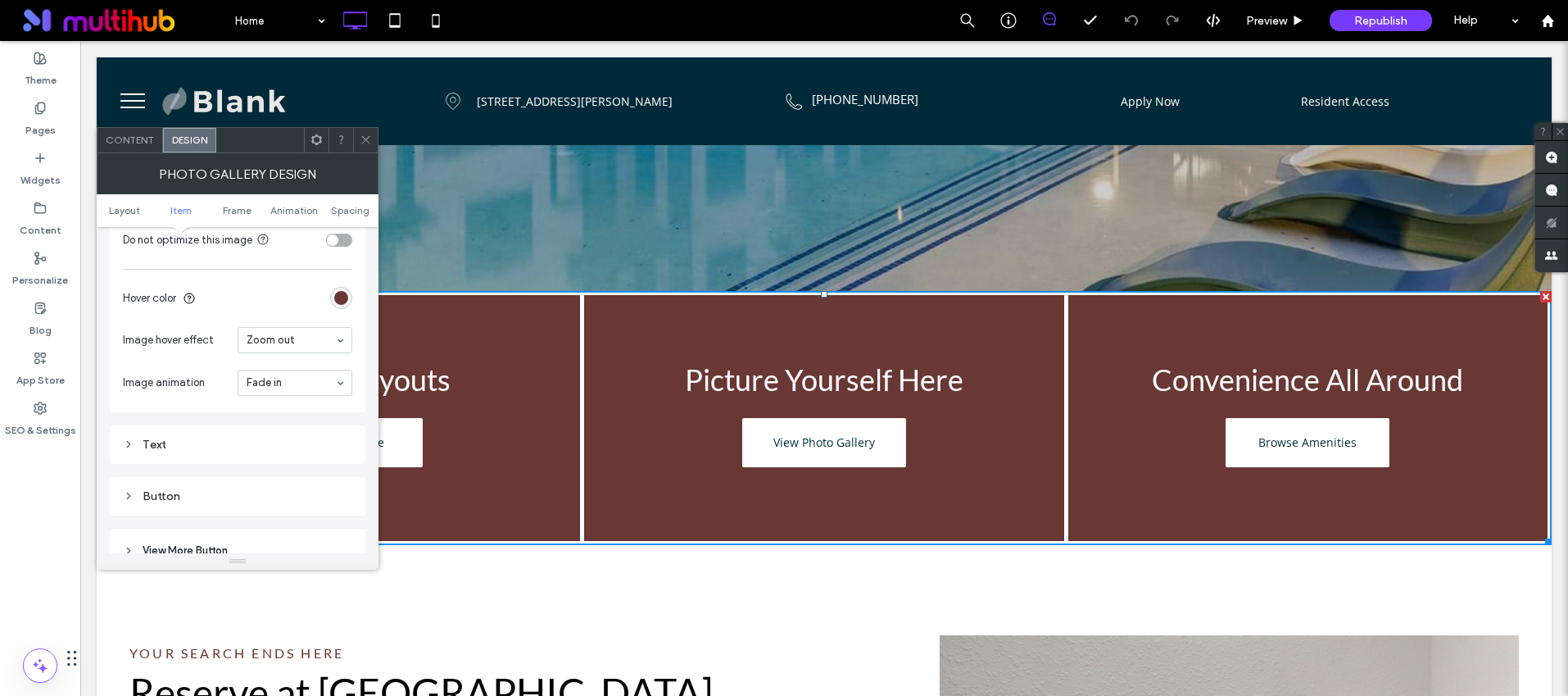
scroll to position [973, 0]
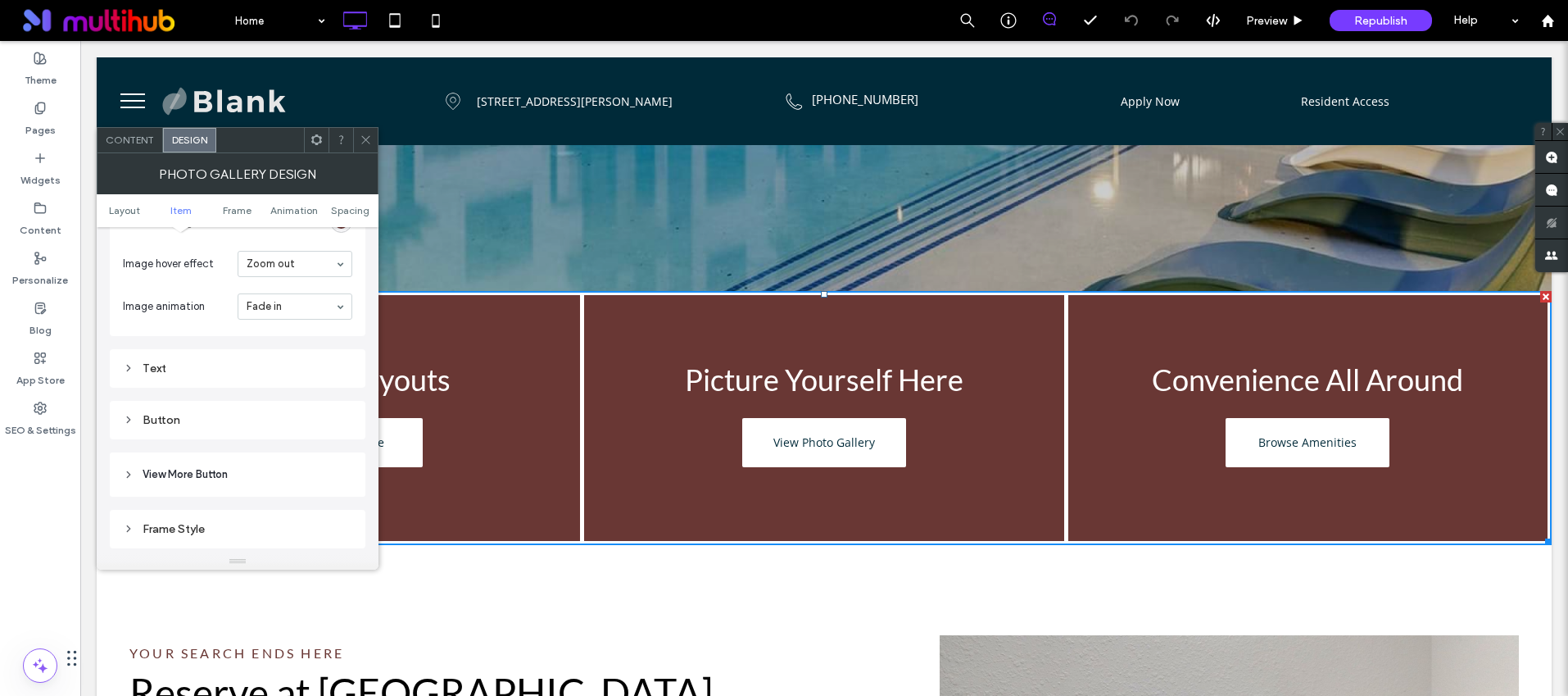
click at [152, 464] on header "View More Button" at bounding box center [238, 474] width 255 height 45
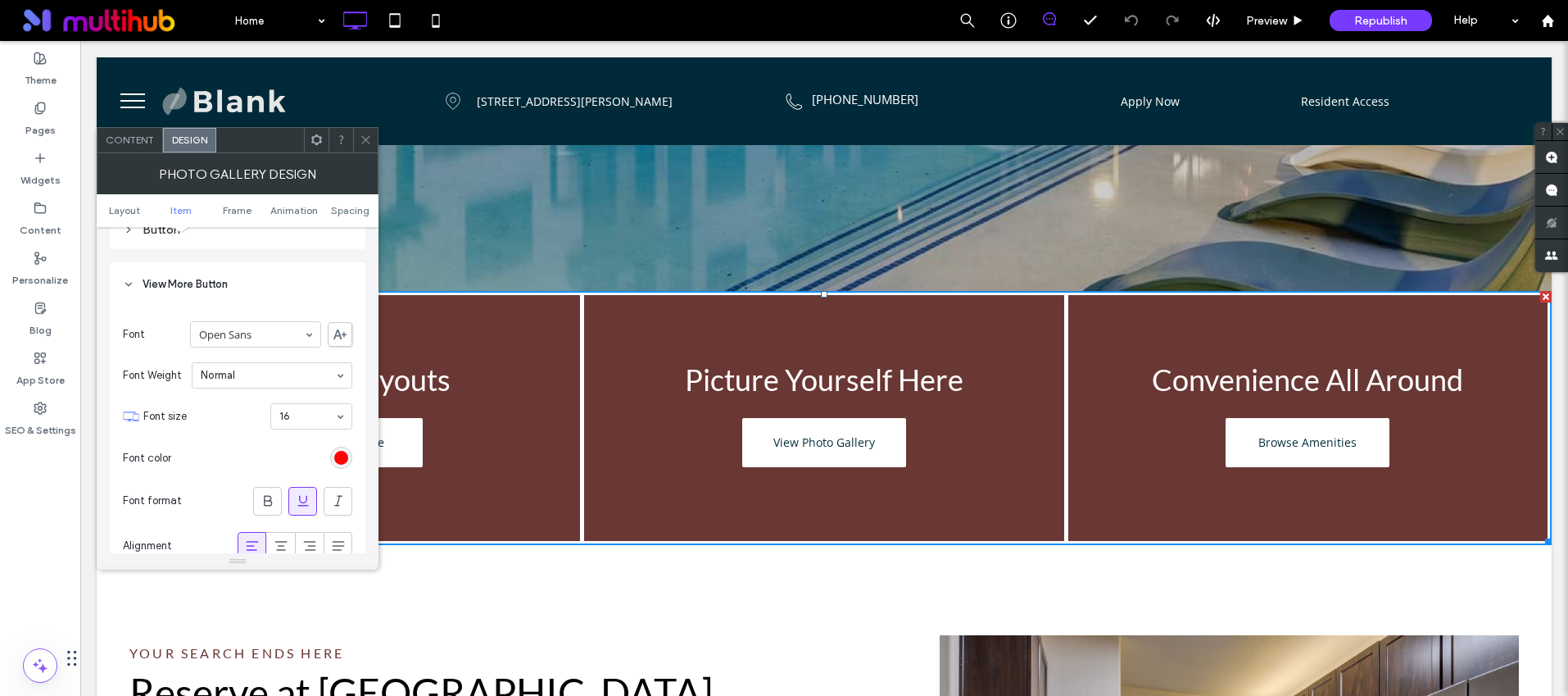
scroll to position [1498, 0]
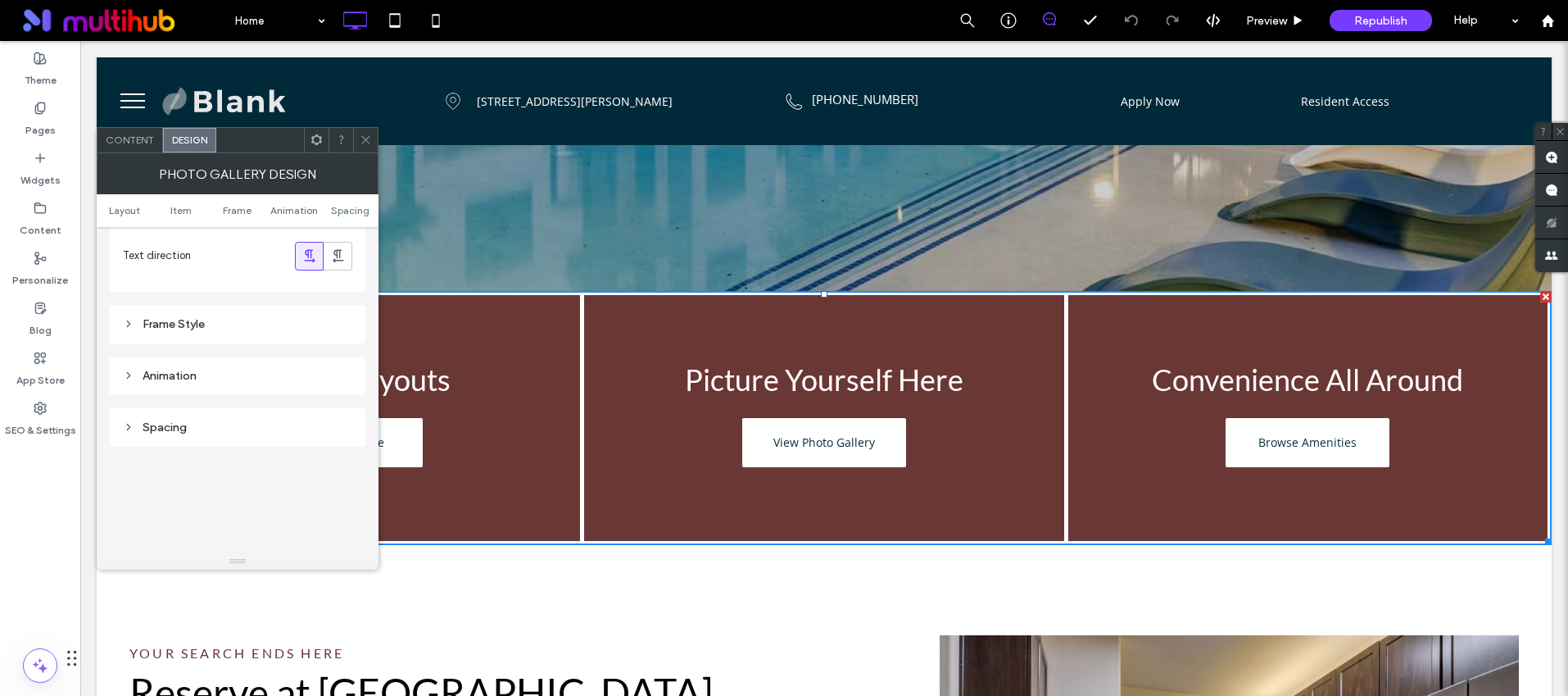
click at [132, 331] on div "Frame Style" at bounding box center [238, 324] width 229 height 14
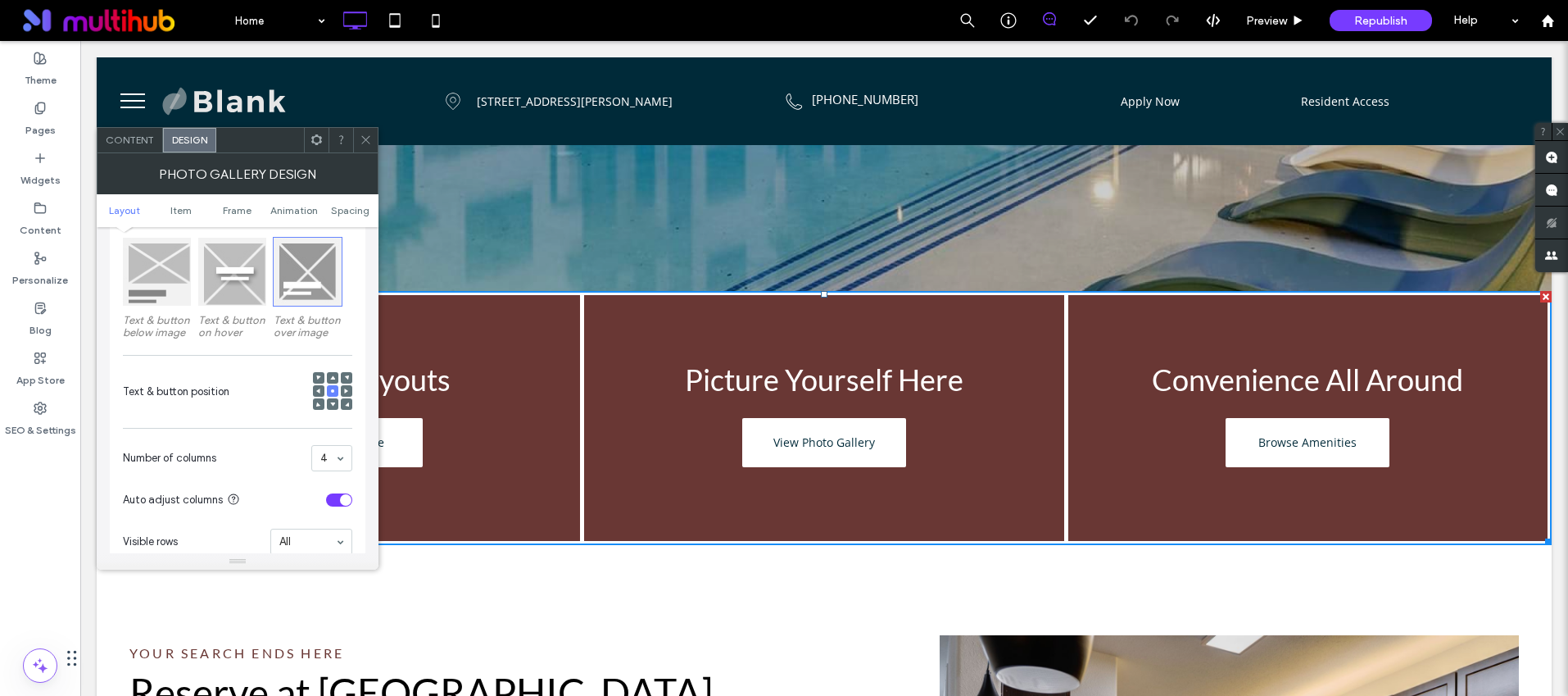
scroll to position [0, 0]
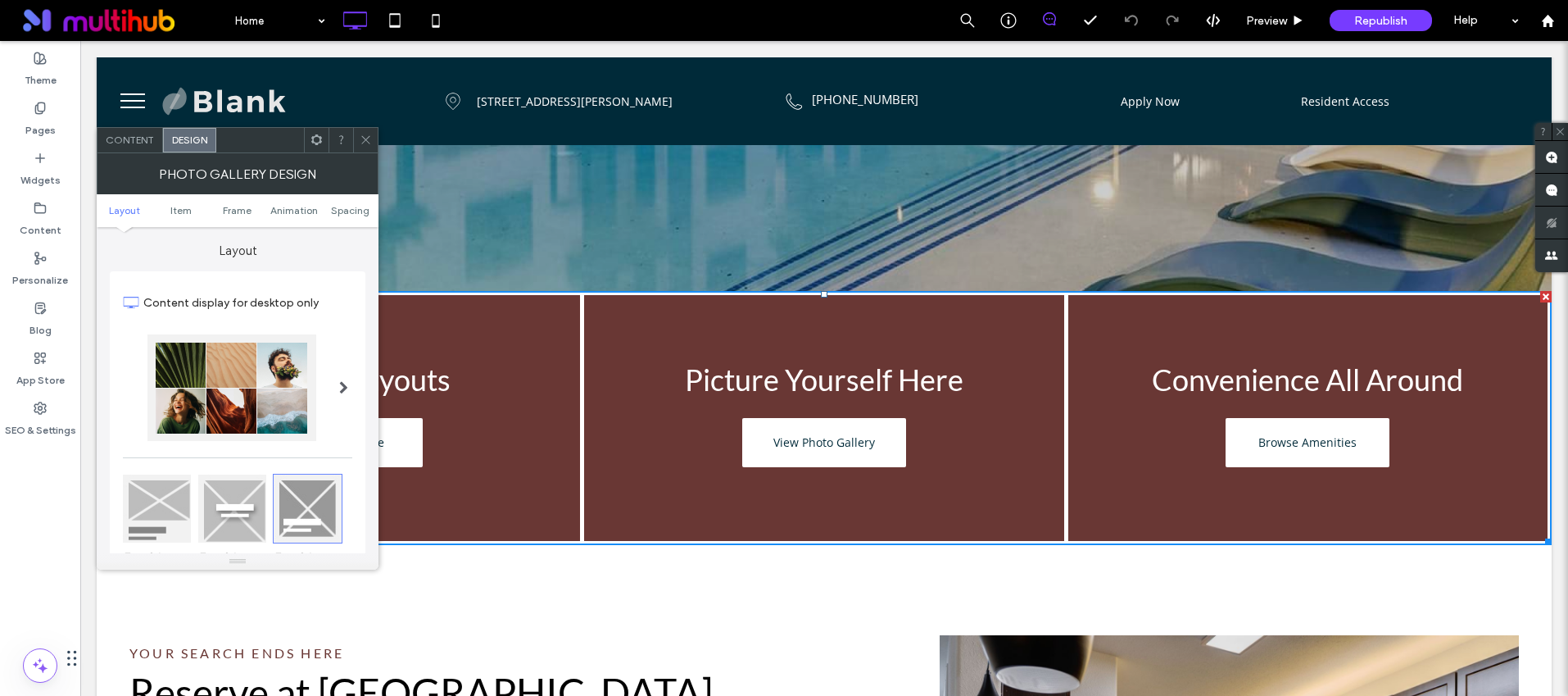
click at [139, 140] on span "Content" at bounding box center [129, 140] width 48 height 12
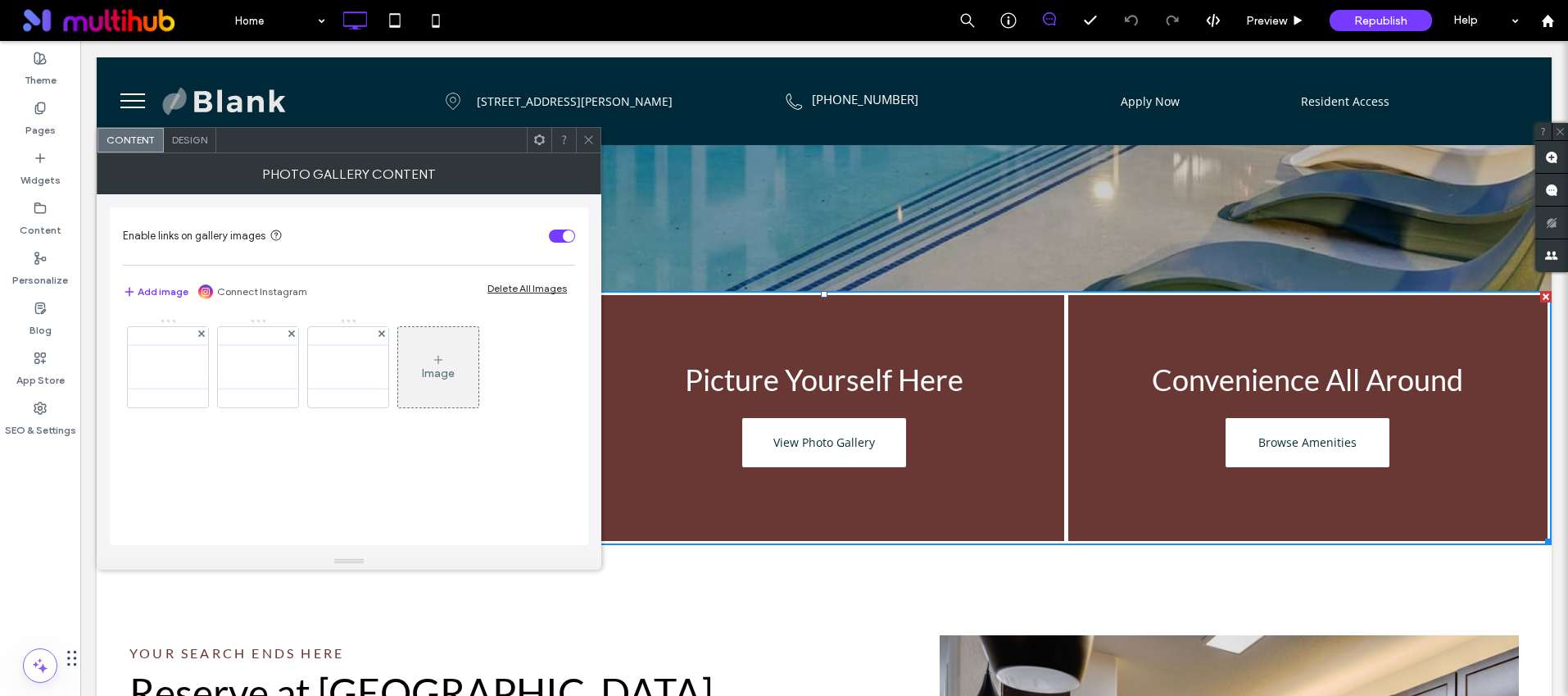
click at [195, 138] on span "Design" at bounding box center [190, 140] width 35 height 12
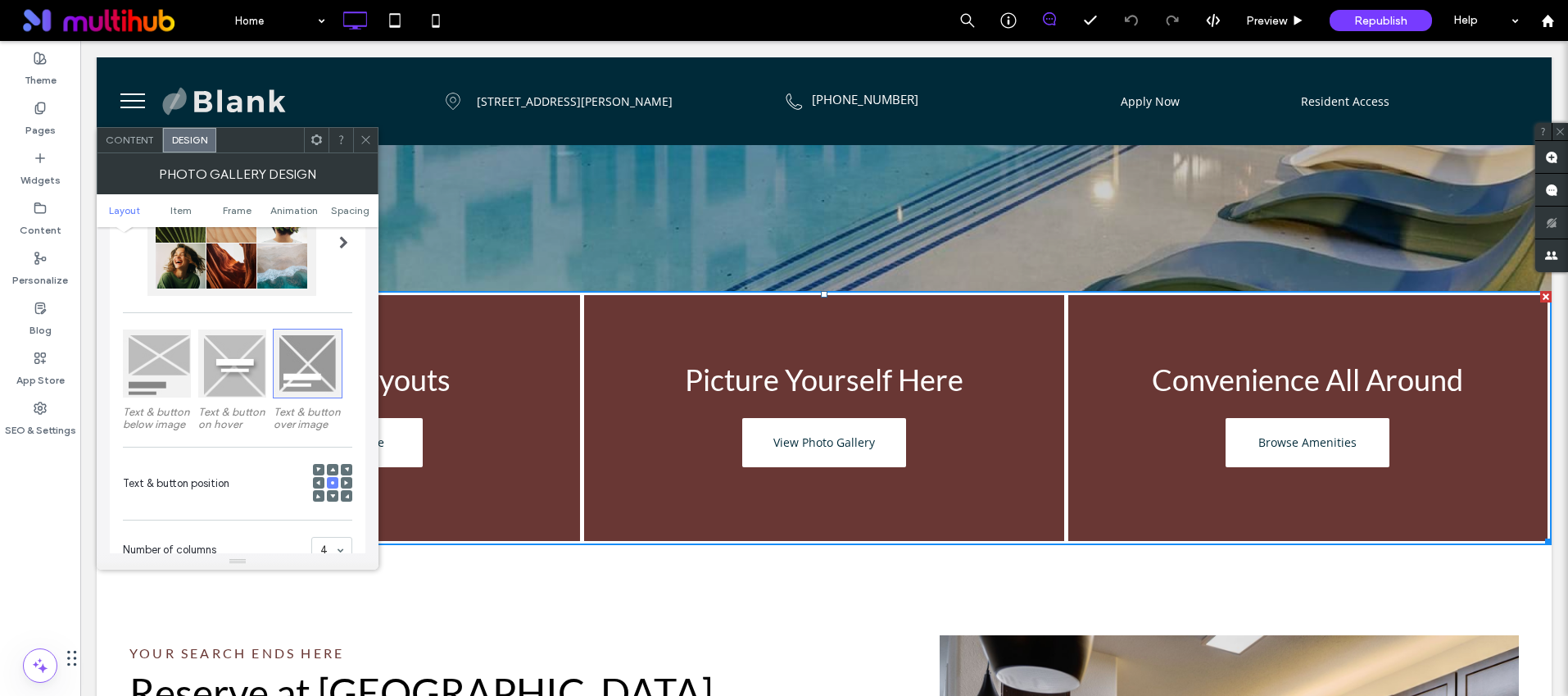
scroll to position [177, 0]
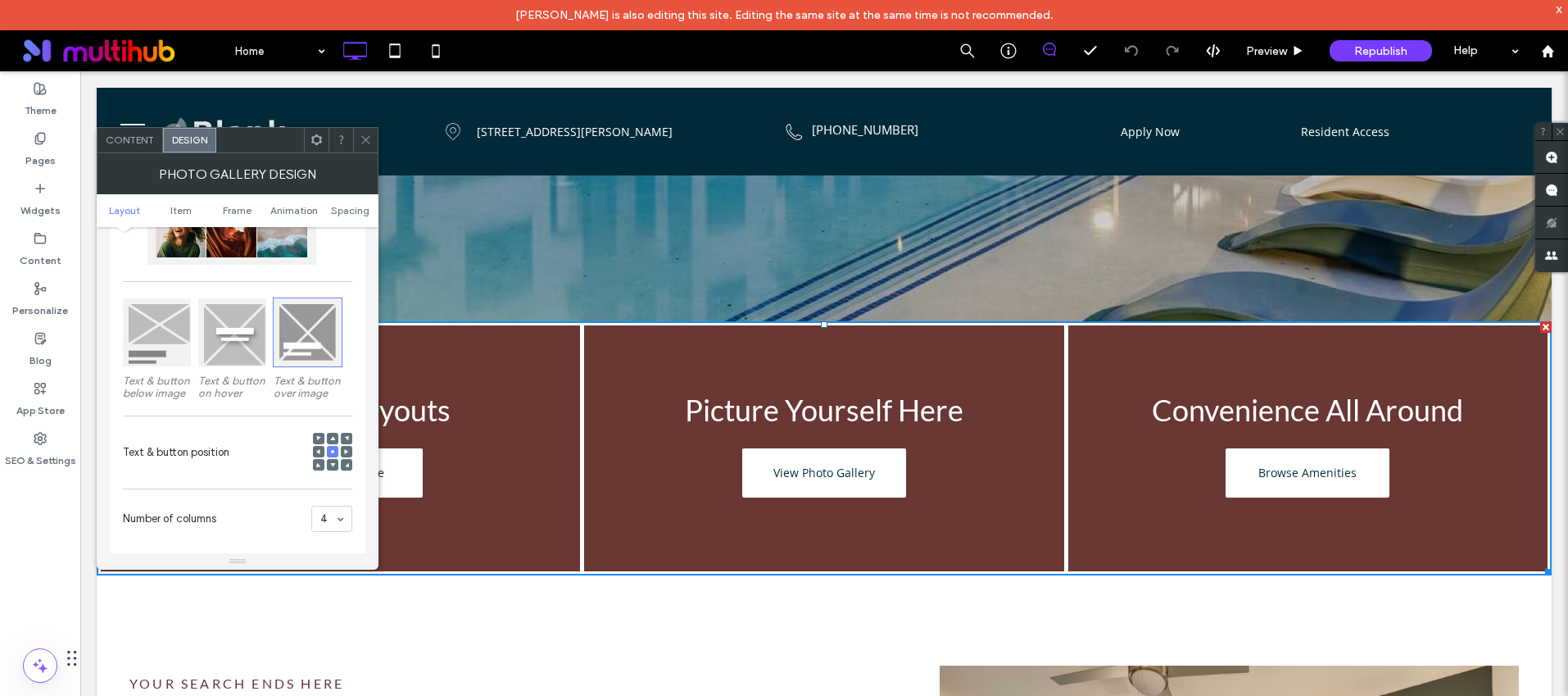
click at [229, 338] on div at bounding box center [232, 332] width 68 height 68
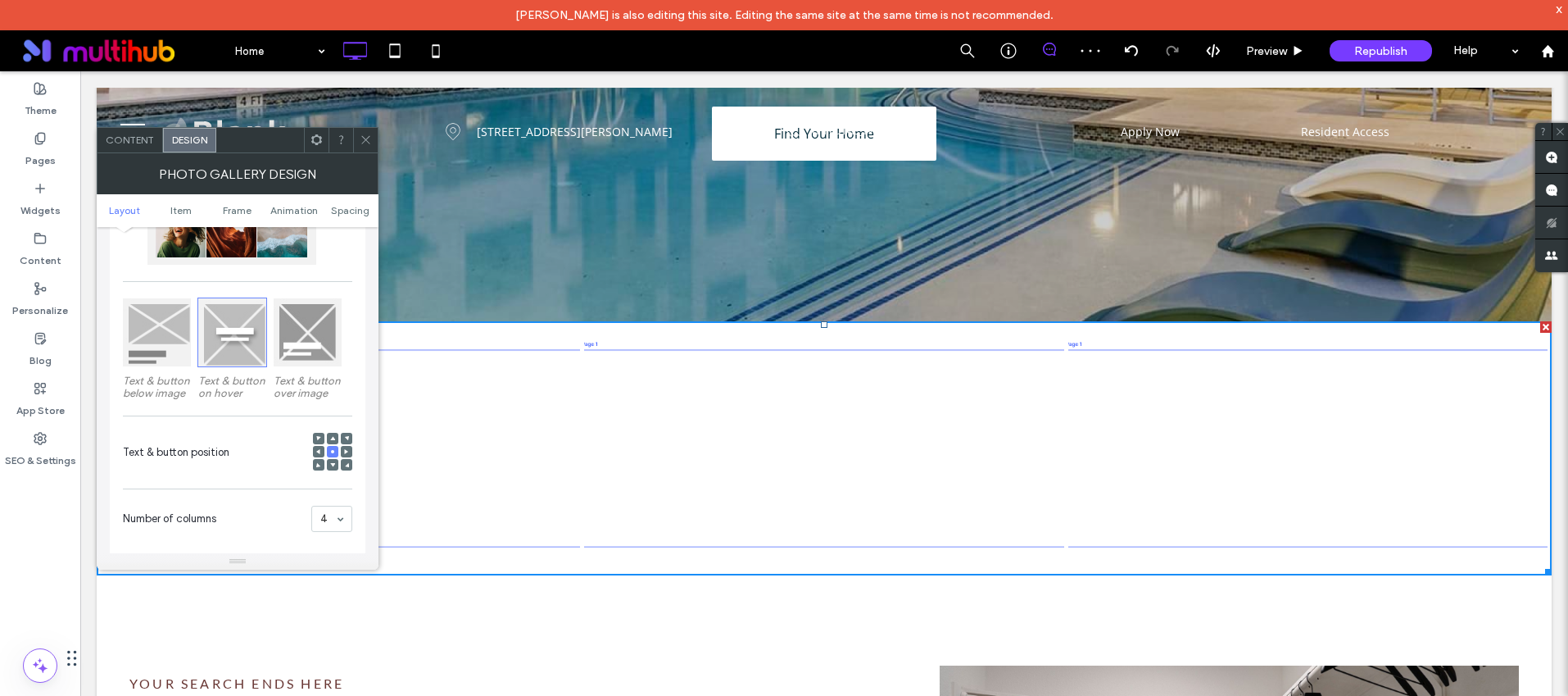
click at [316, 340] on div at bounding box center [308, 332] width 68 height 68
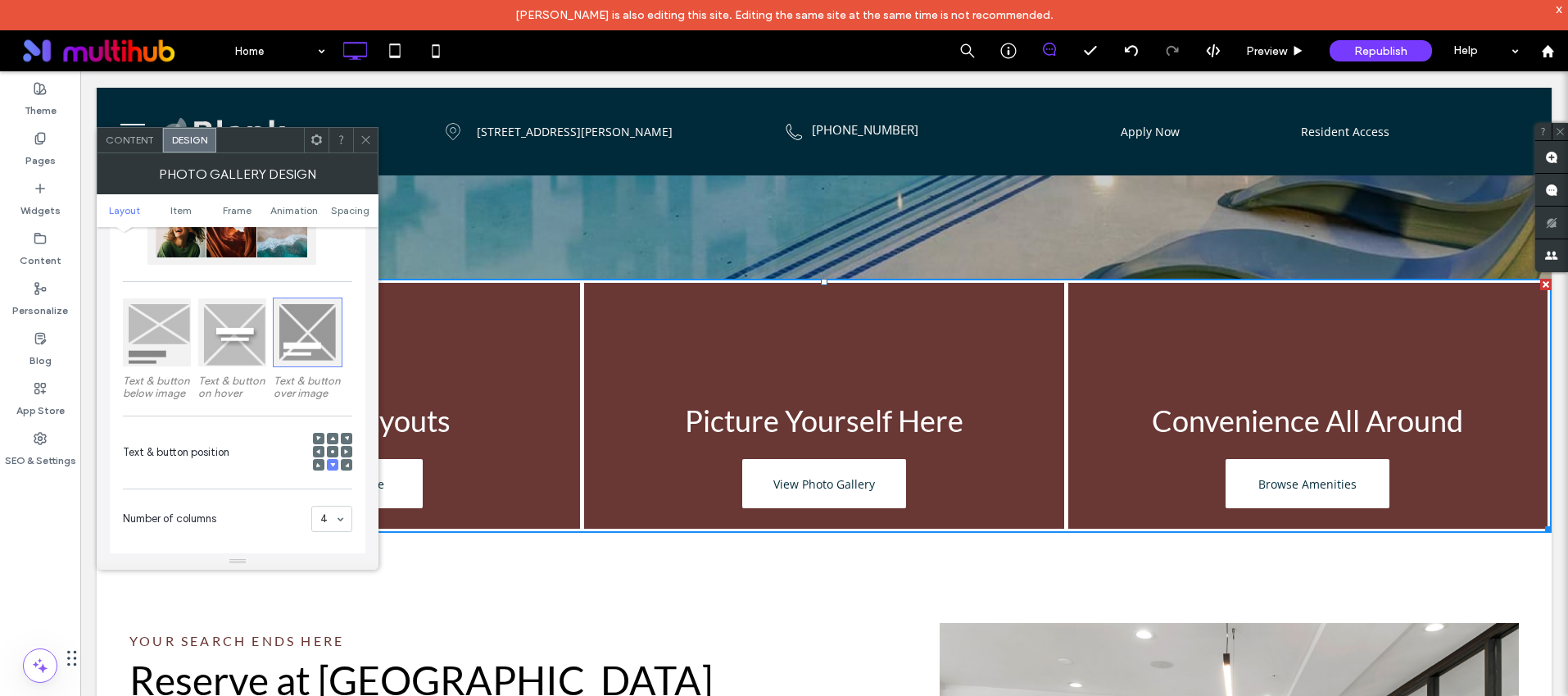
scroll to position [359, 0]
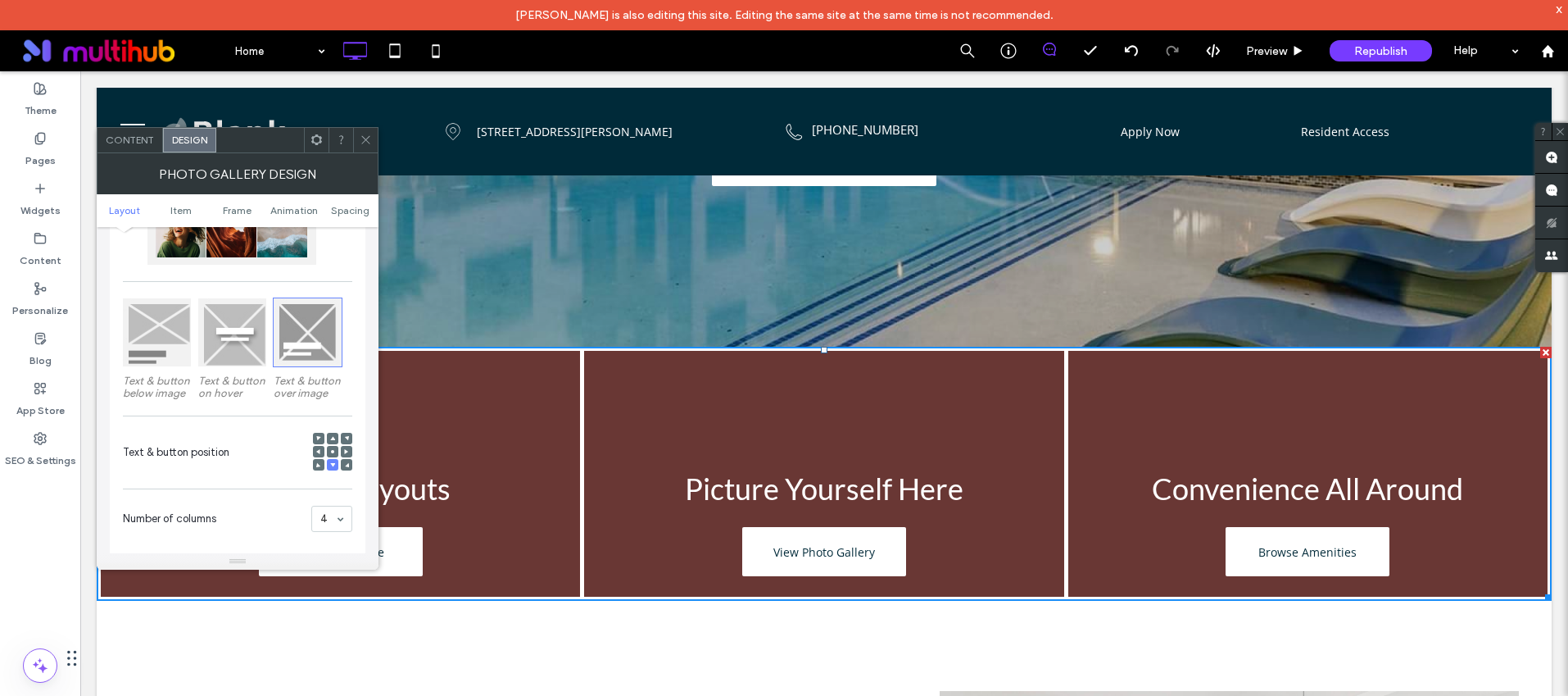
click at [335, 450] on div at bounding box center [332, 451] width 11 height 11
click at [335, 449] on div at bounding box center [332, 451] width 11 height 11
click at [332, 452] on use at bounding box center [333, 452] width 3 height 3
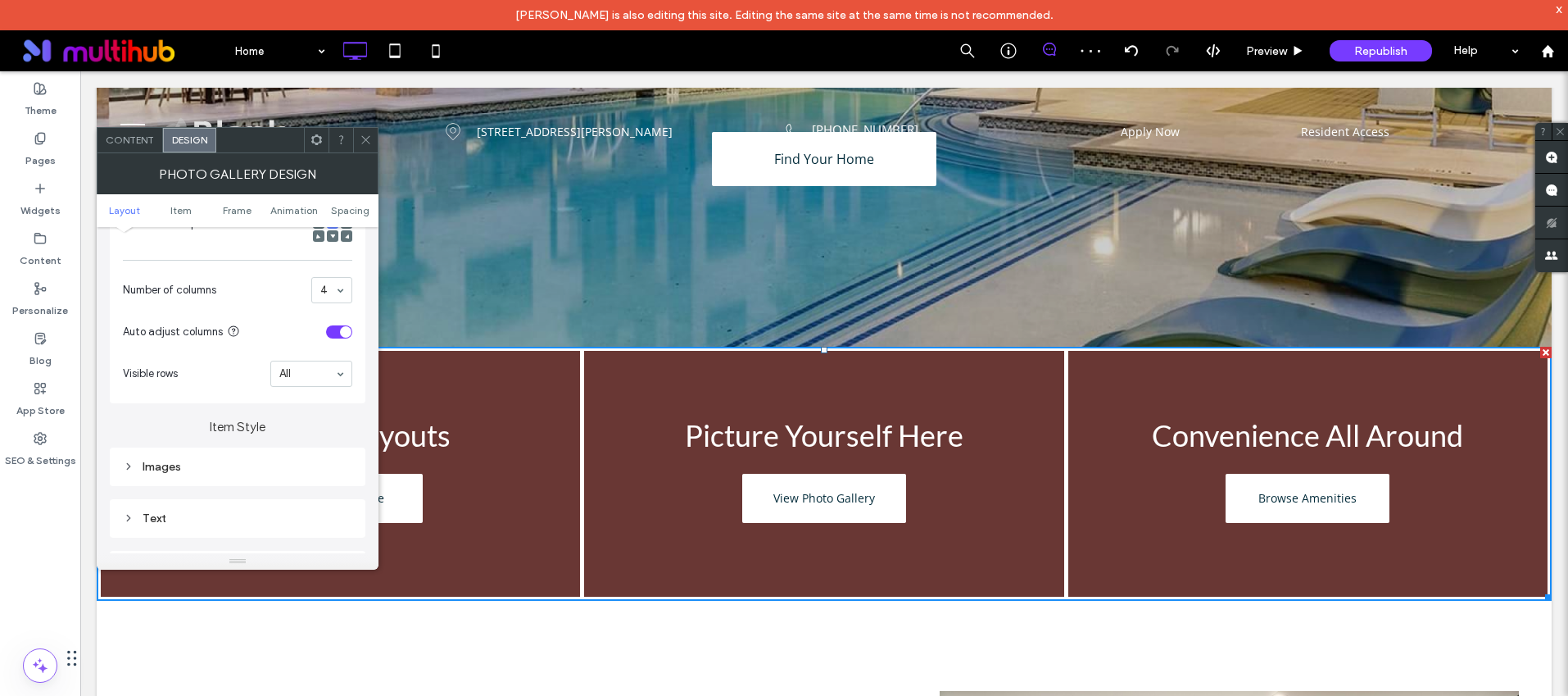
scroll to position [459, 0]
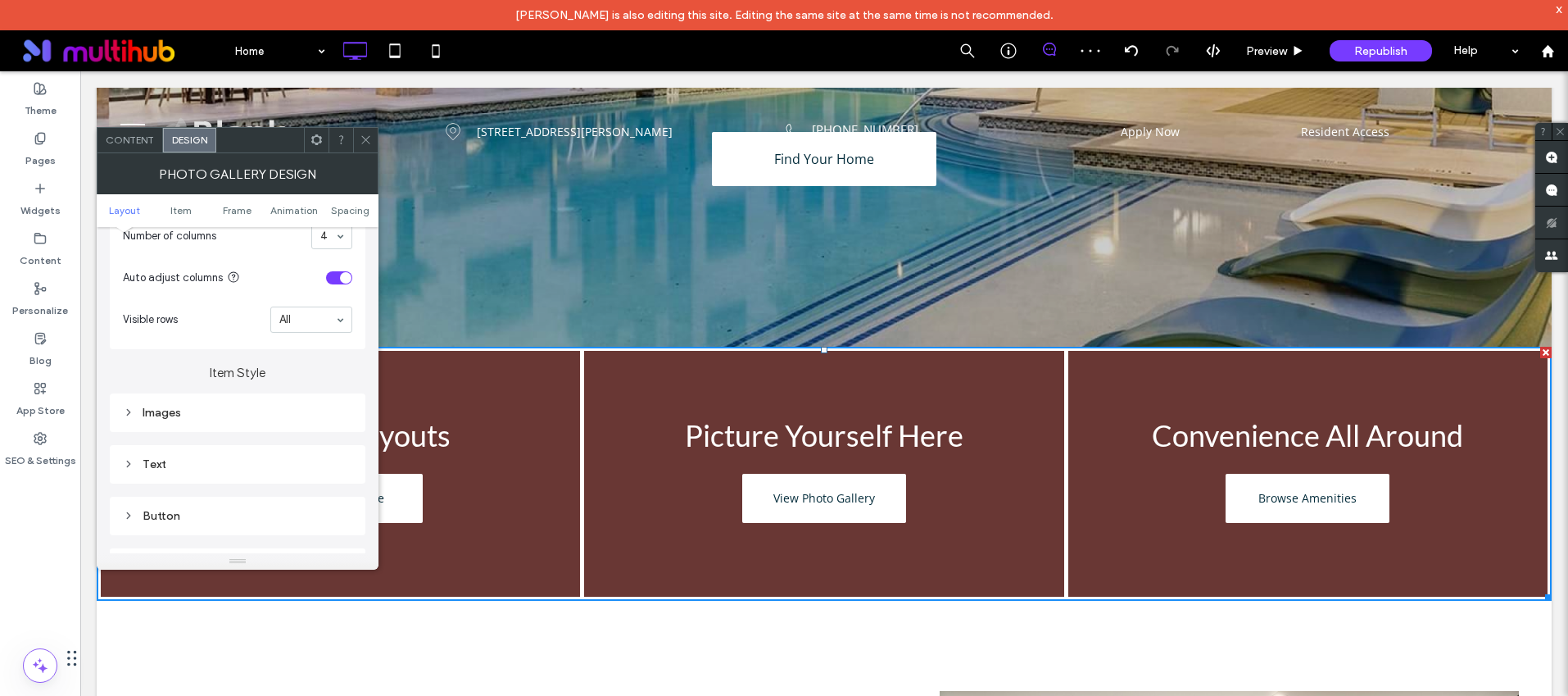
click at [150, 422] on div "Images" at bounding box center [238, 412] width 229 height 22
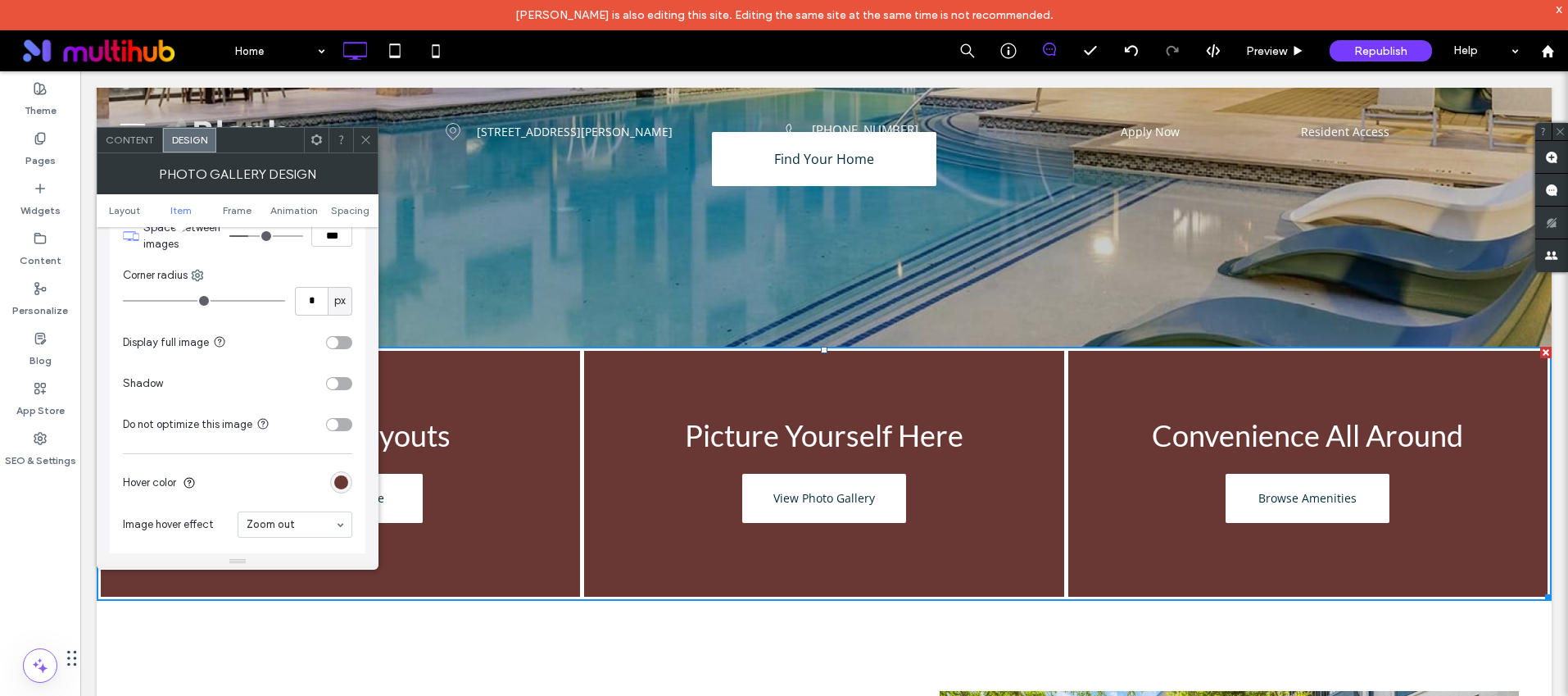
scroll to position [776, 0]
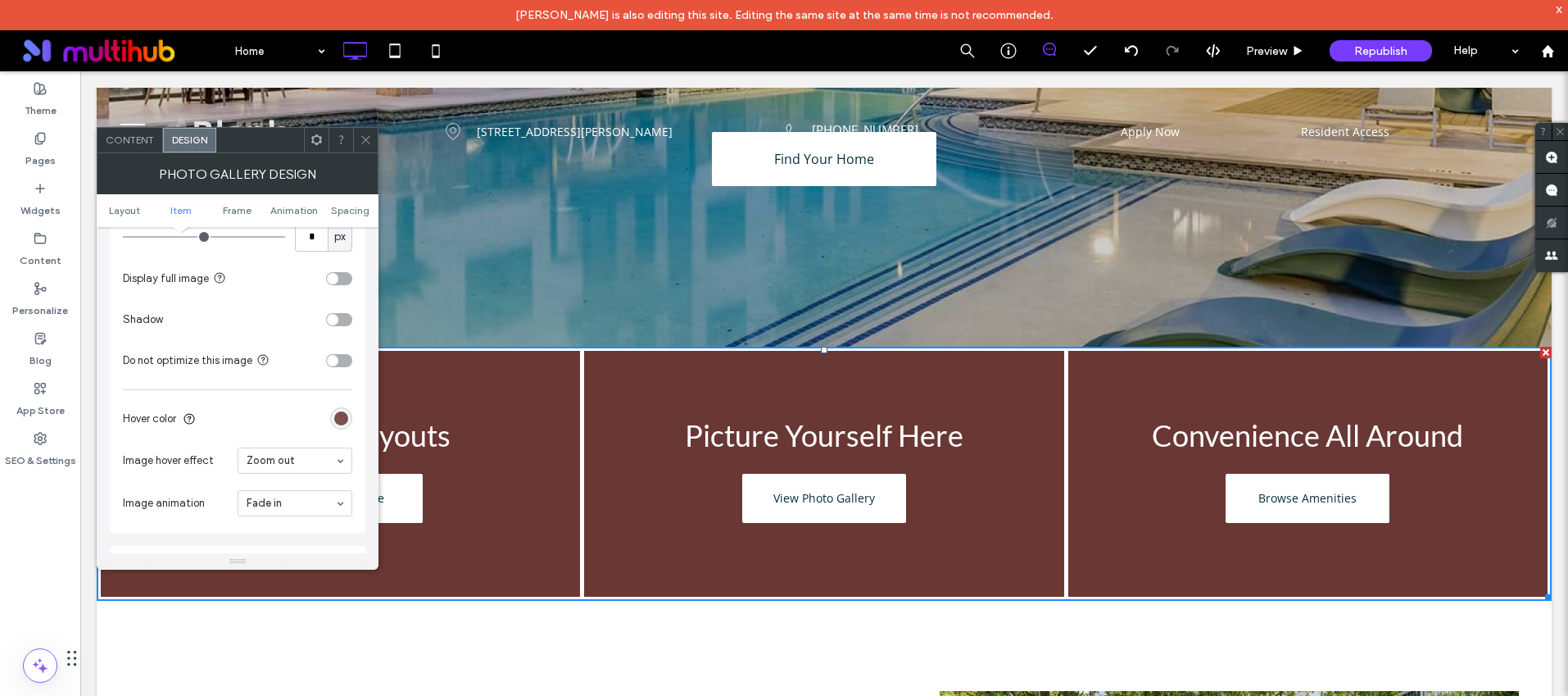
click at [342, 421] on div "rgb(105, 55, 52)" at bounding box center [341, 419] width 14 height 14
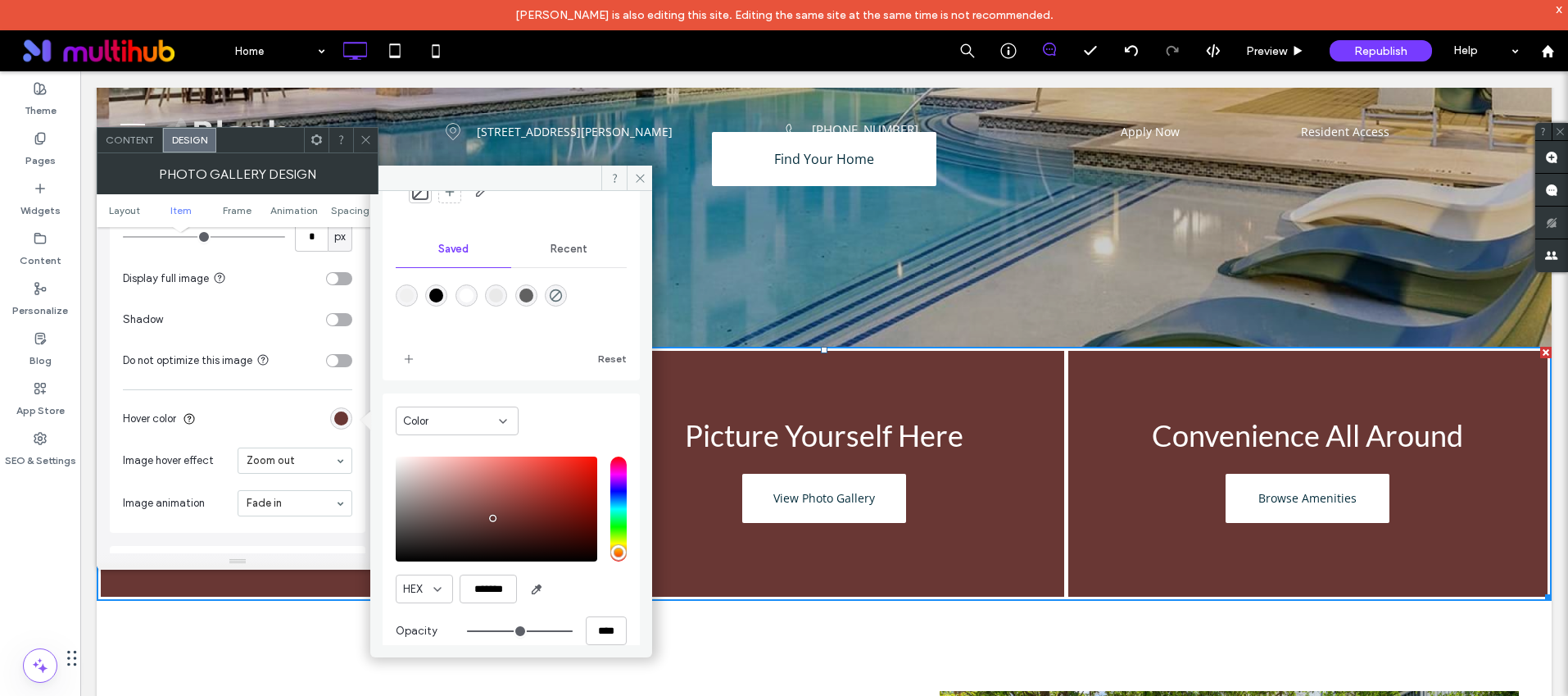
type input "**"
type input "***"
type input "**"
type input "***"
type input "**"
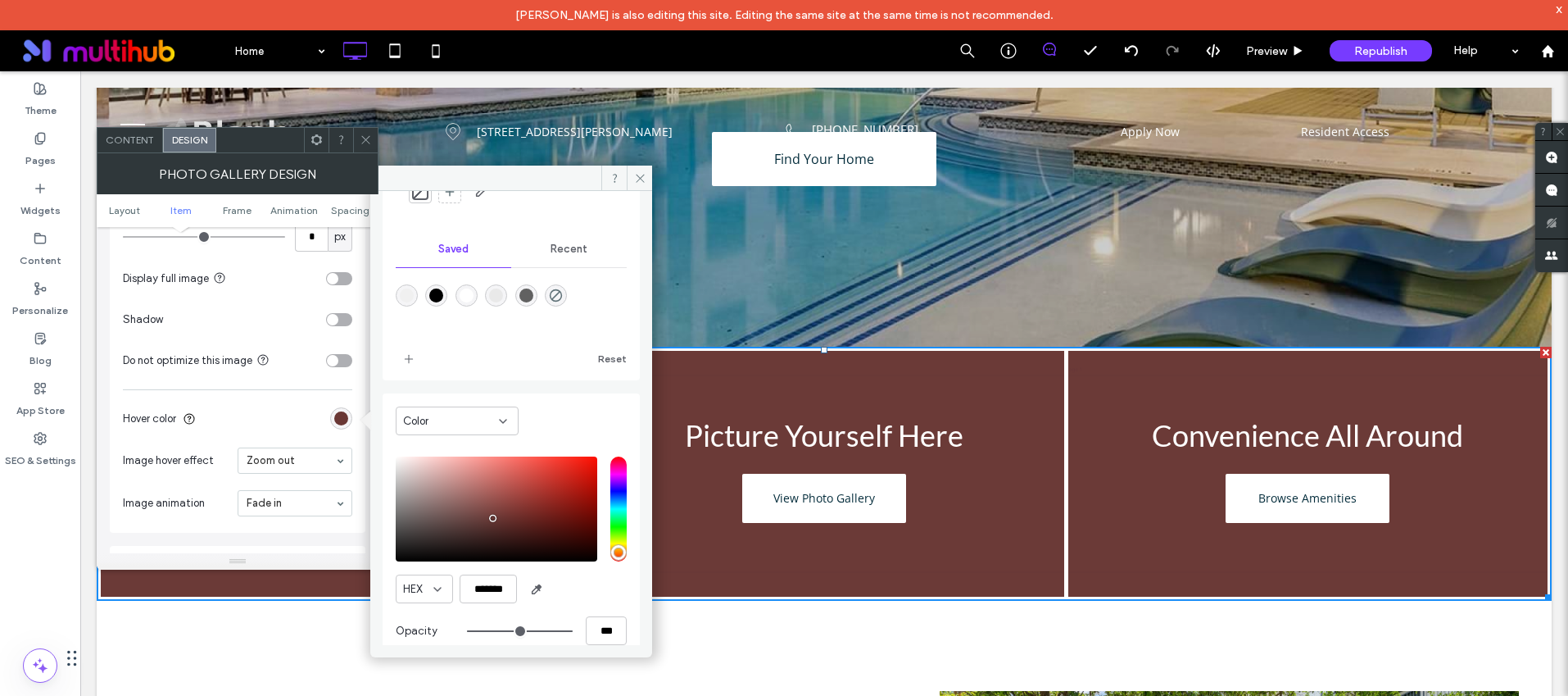
type input "***"
type input "**"
type input "***"
type input "**"
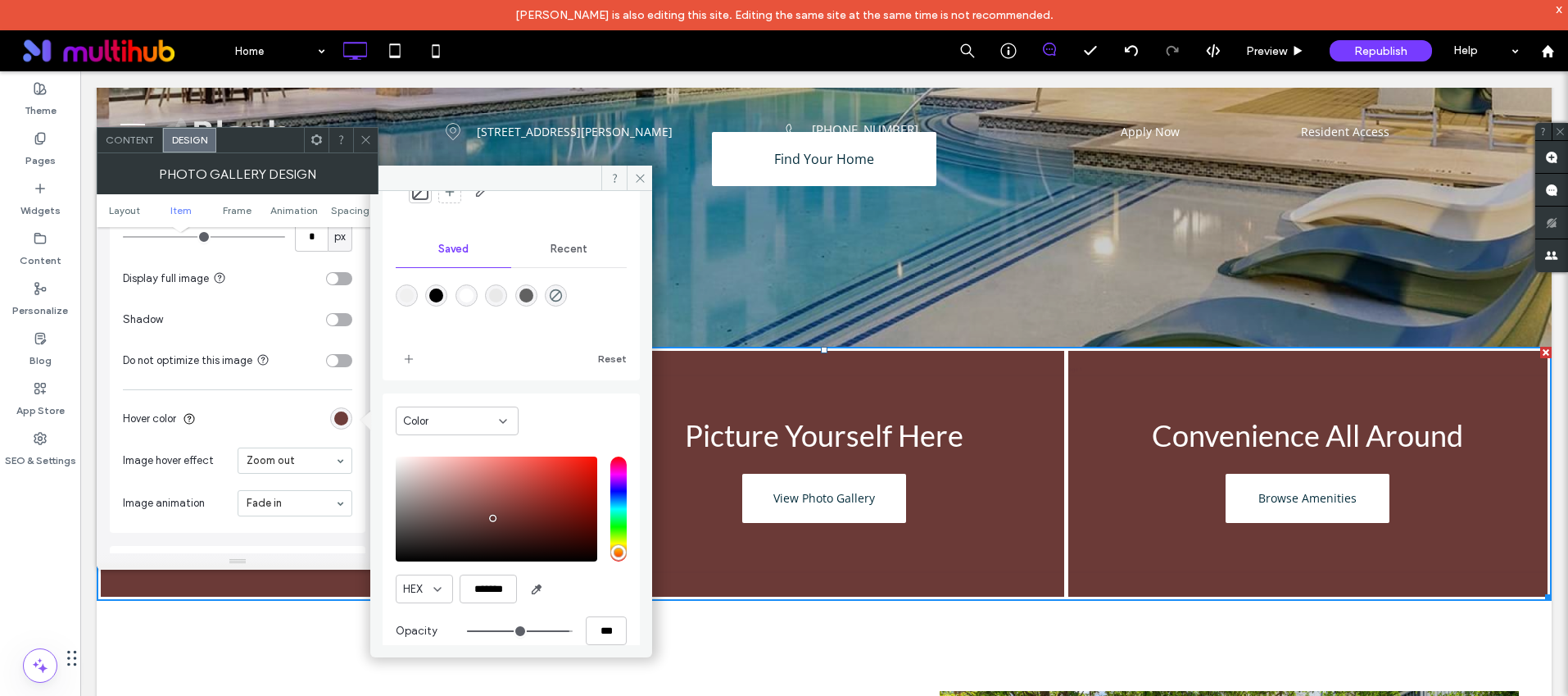
type input "***"
type input "**"
type input "***"
type input "**"
type input "***"
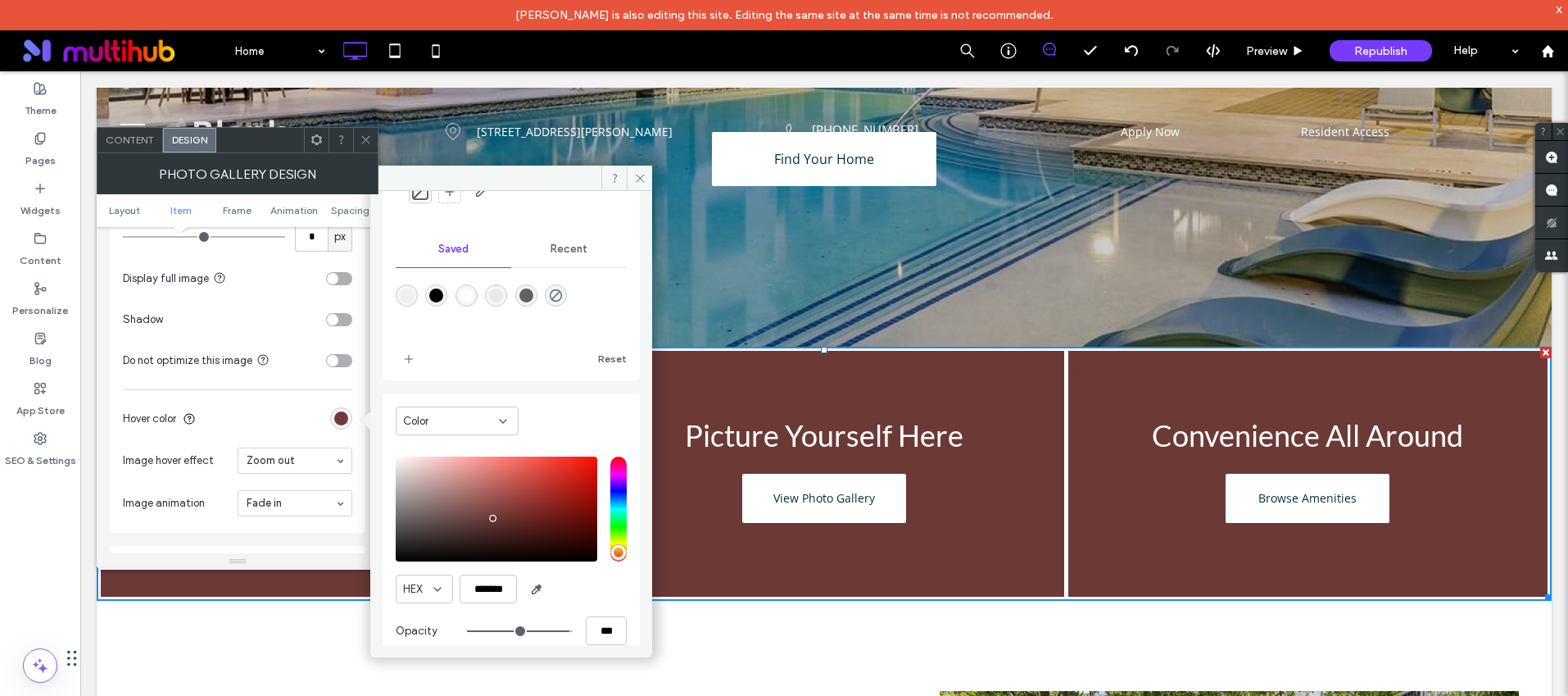
type input "**"
type input "***"
type input "**"
type input "***"
type input "**"
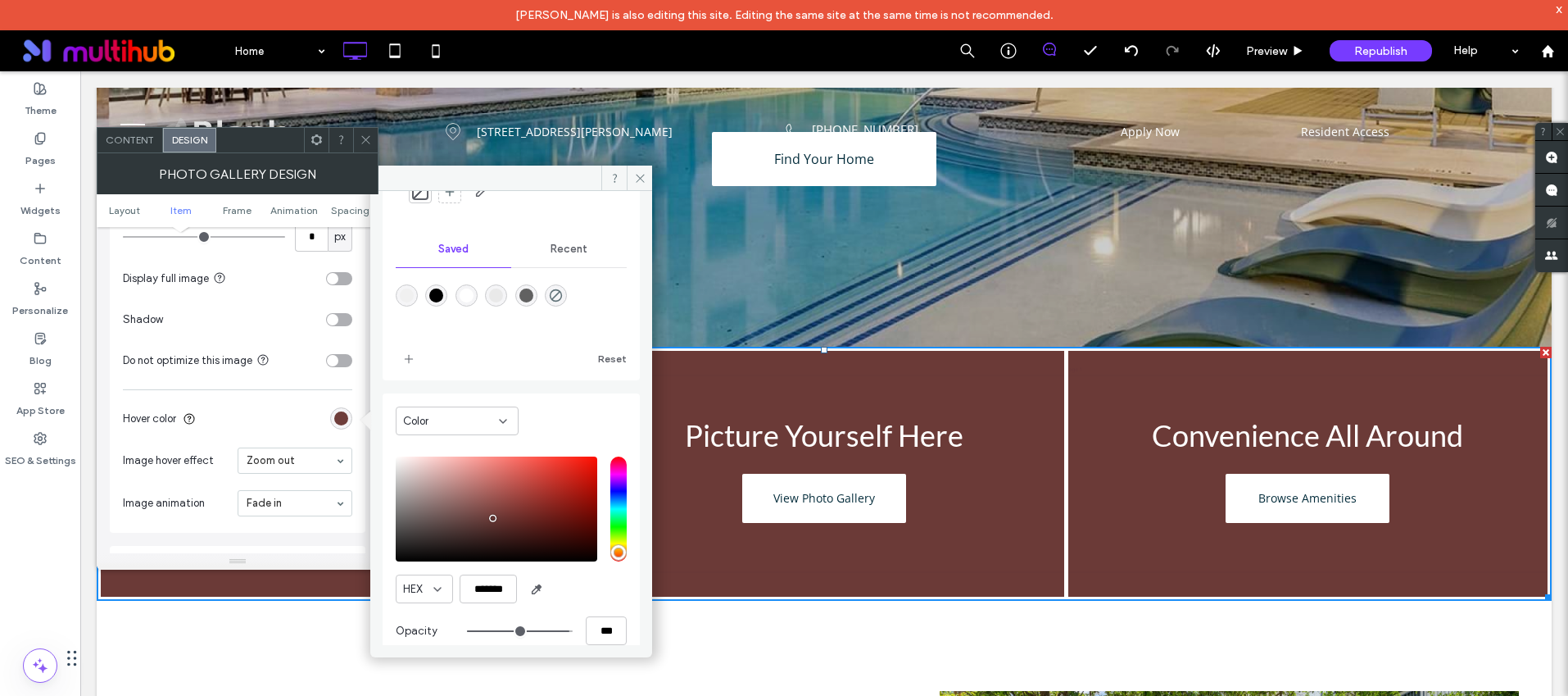
type input "***"
type input "**"
type input "***"
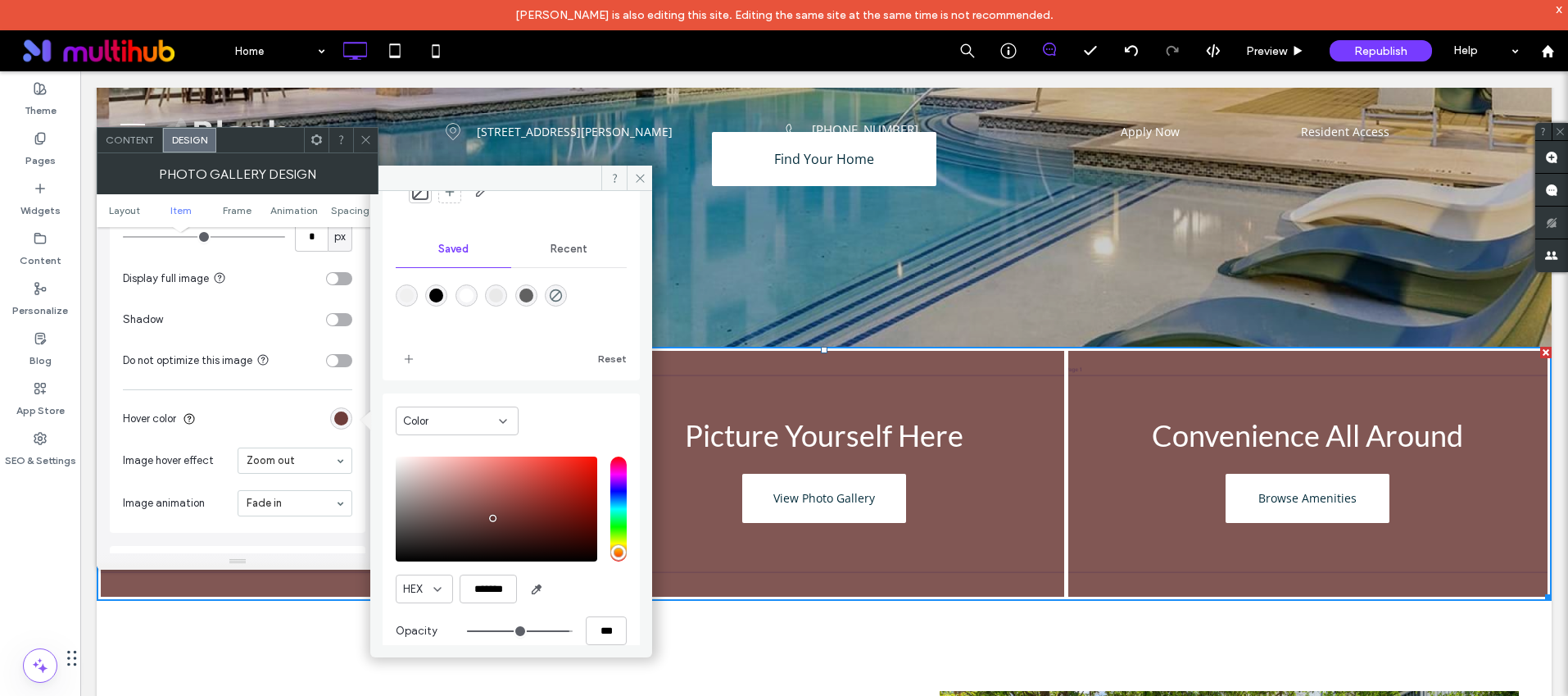
type input "**"
type input "***"
type input "**"
type input "***"
type input "**"
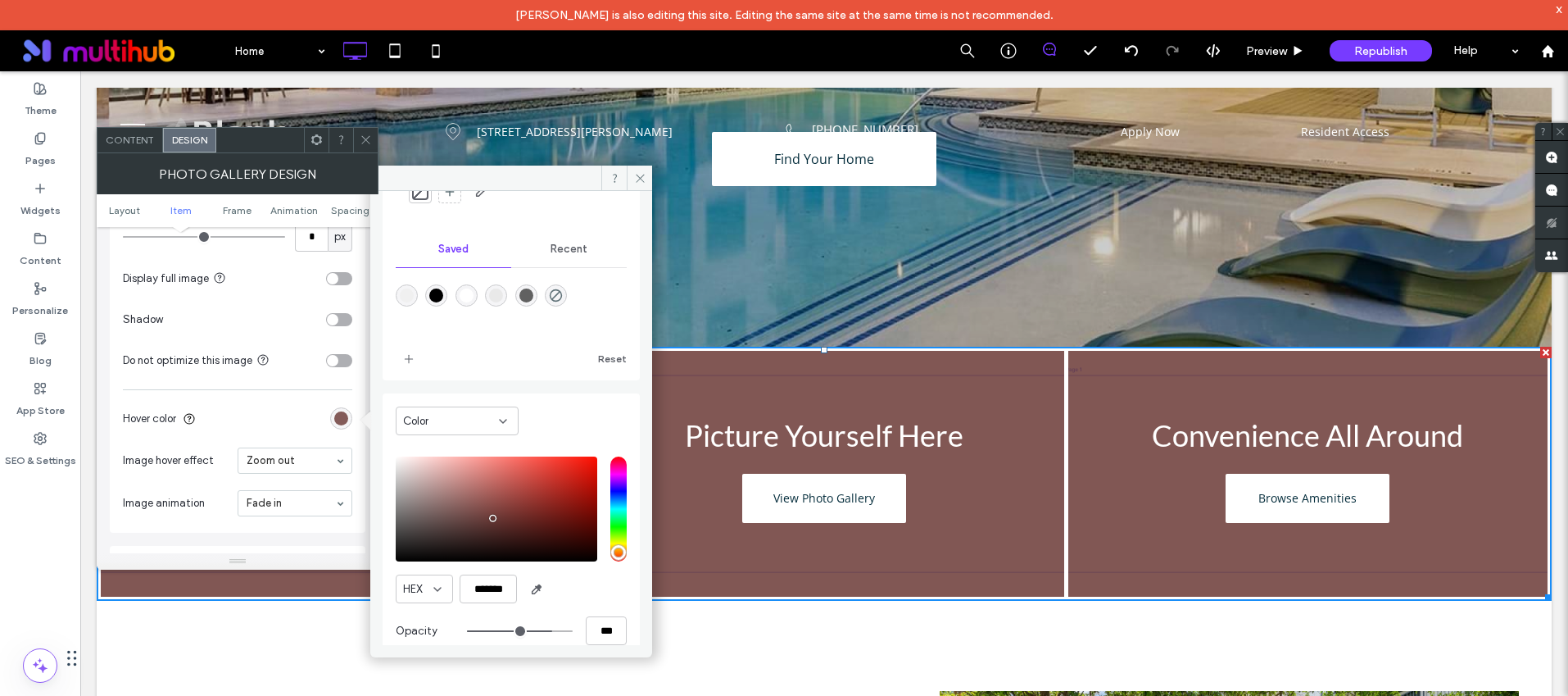
type input "***"
type input "**"
type input "***"
type input "**"
type input "***"
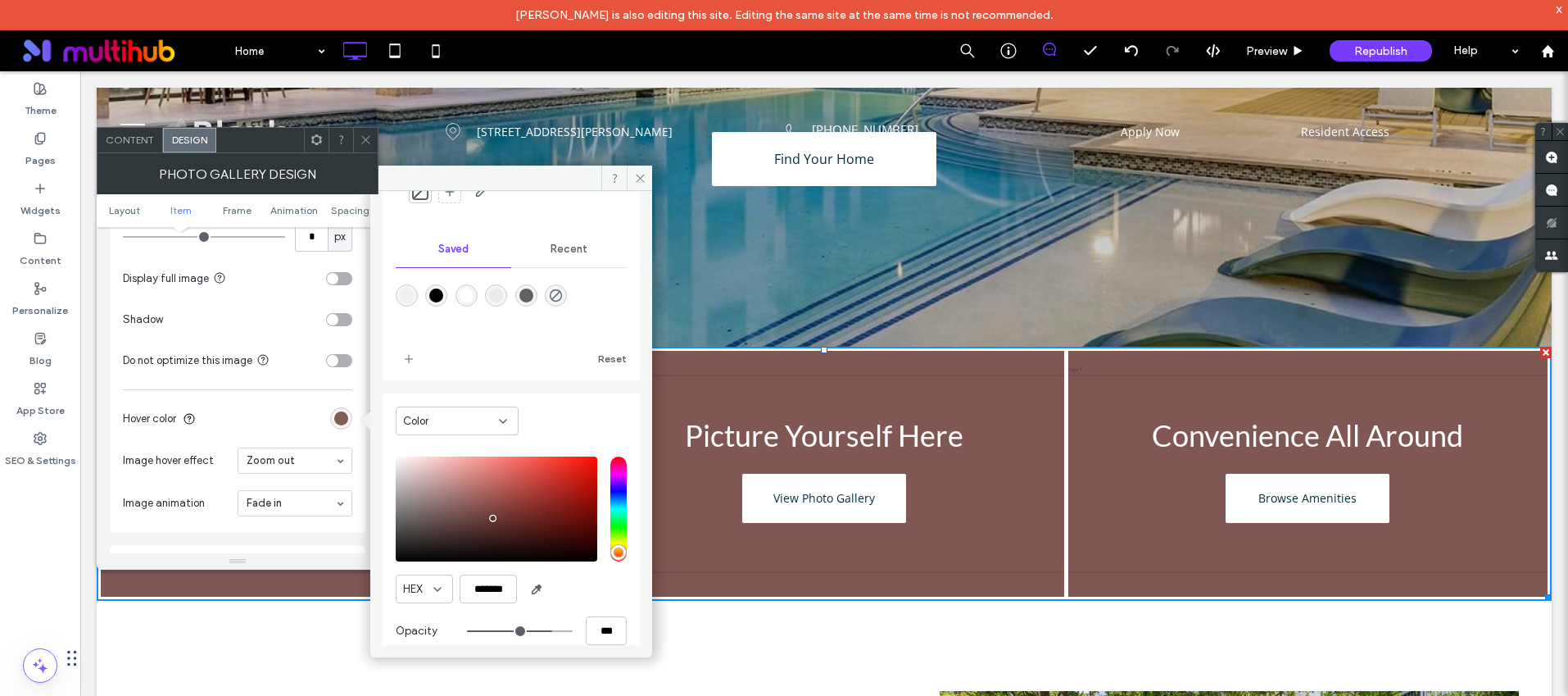
type input "**"
type input "***"
type input "**"
type input "***"
type input "**"
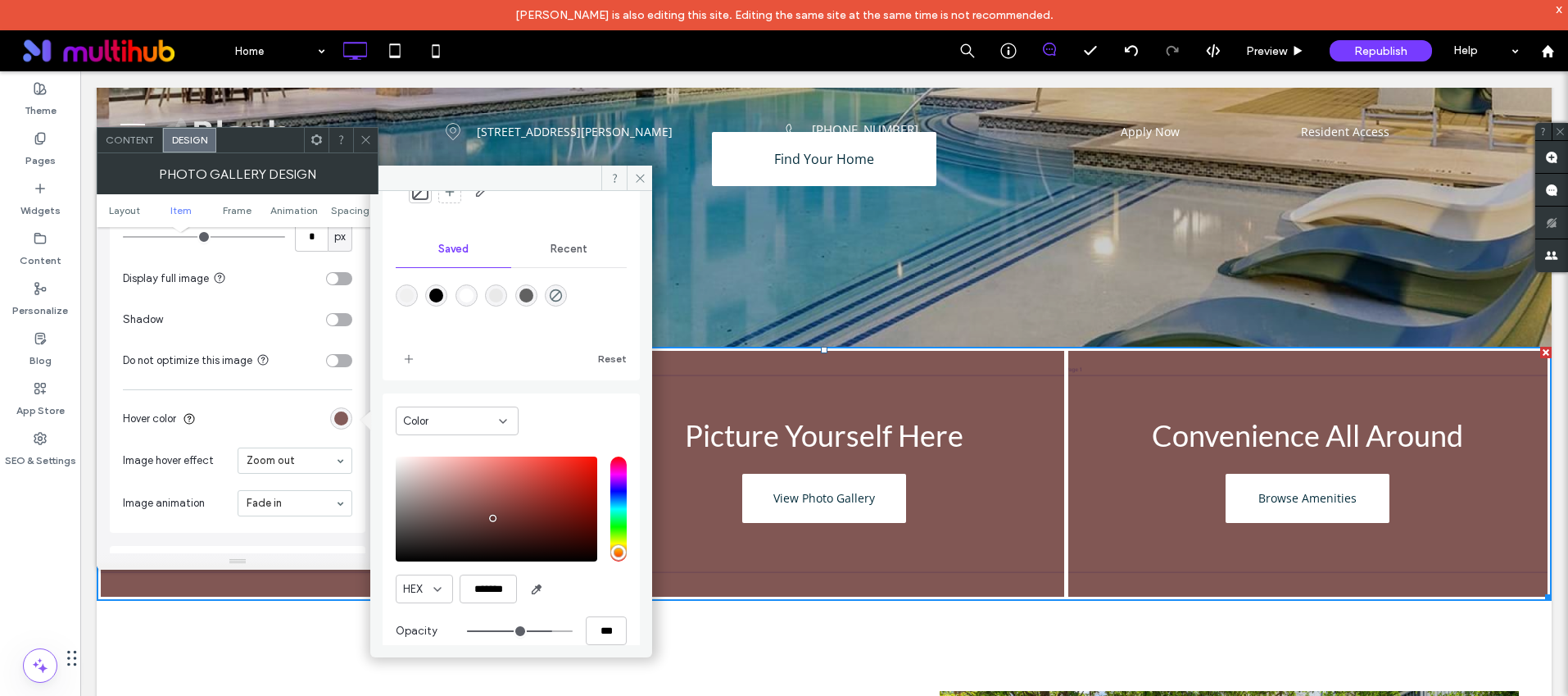
type input "***"
type input "**"
type input "***"
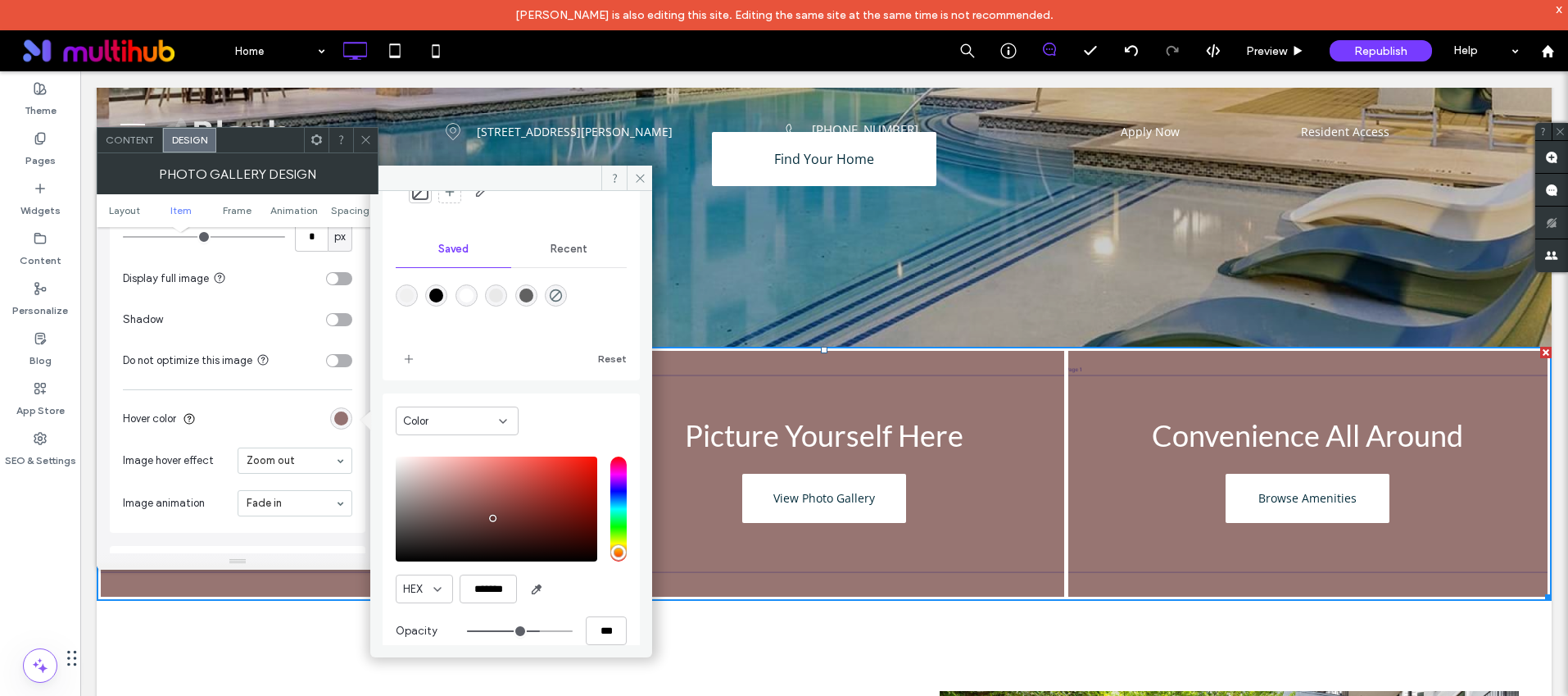
drag, startPoint x: 556, startPoint y: 630, endPoint x: 528, endPoint y: 630, distance: 28.0
click at [528, 630] on input "range" at bounding box center [519, 631] width 106 height 2
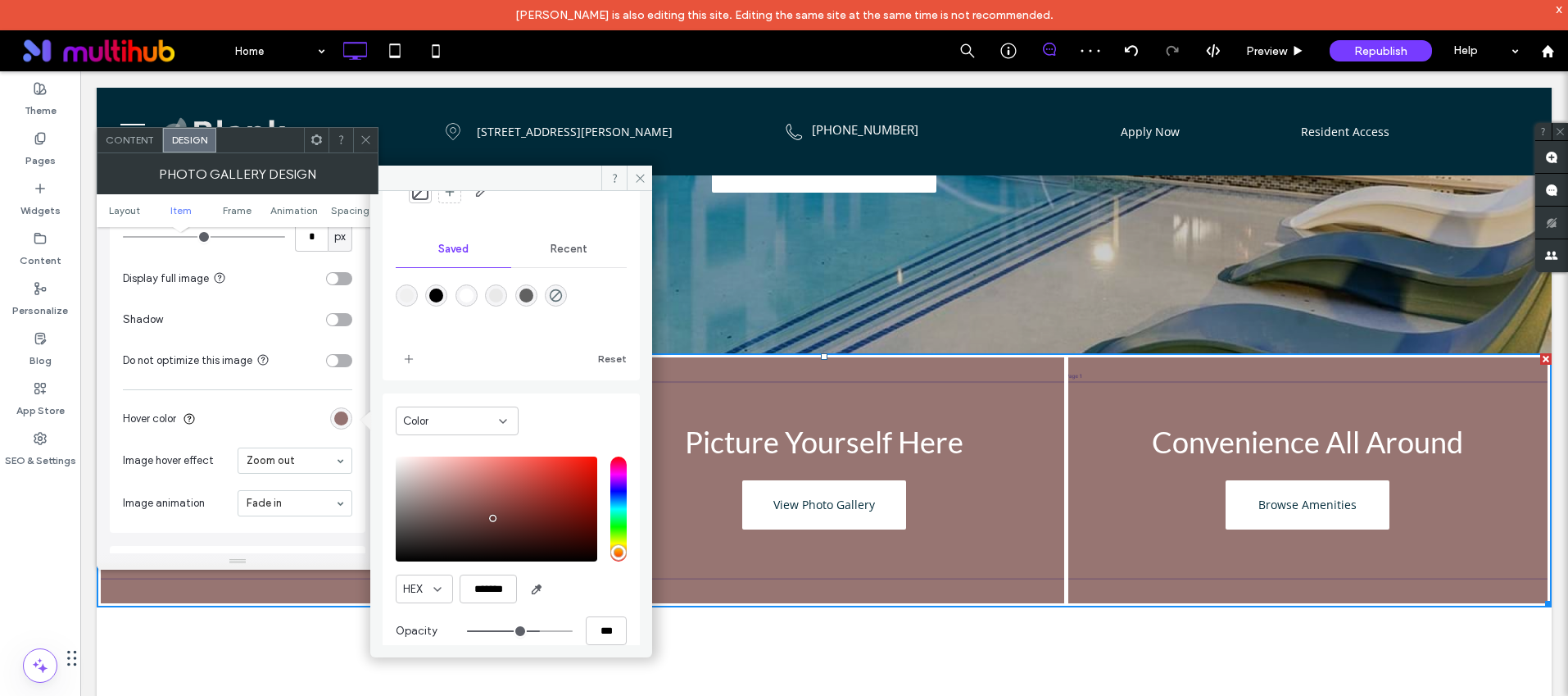
scroll to position [136, 0]
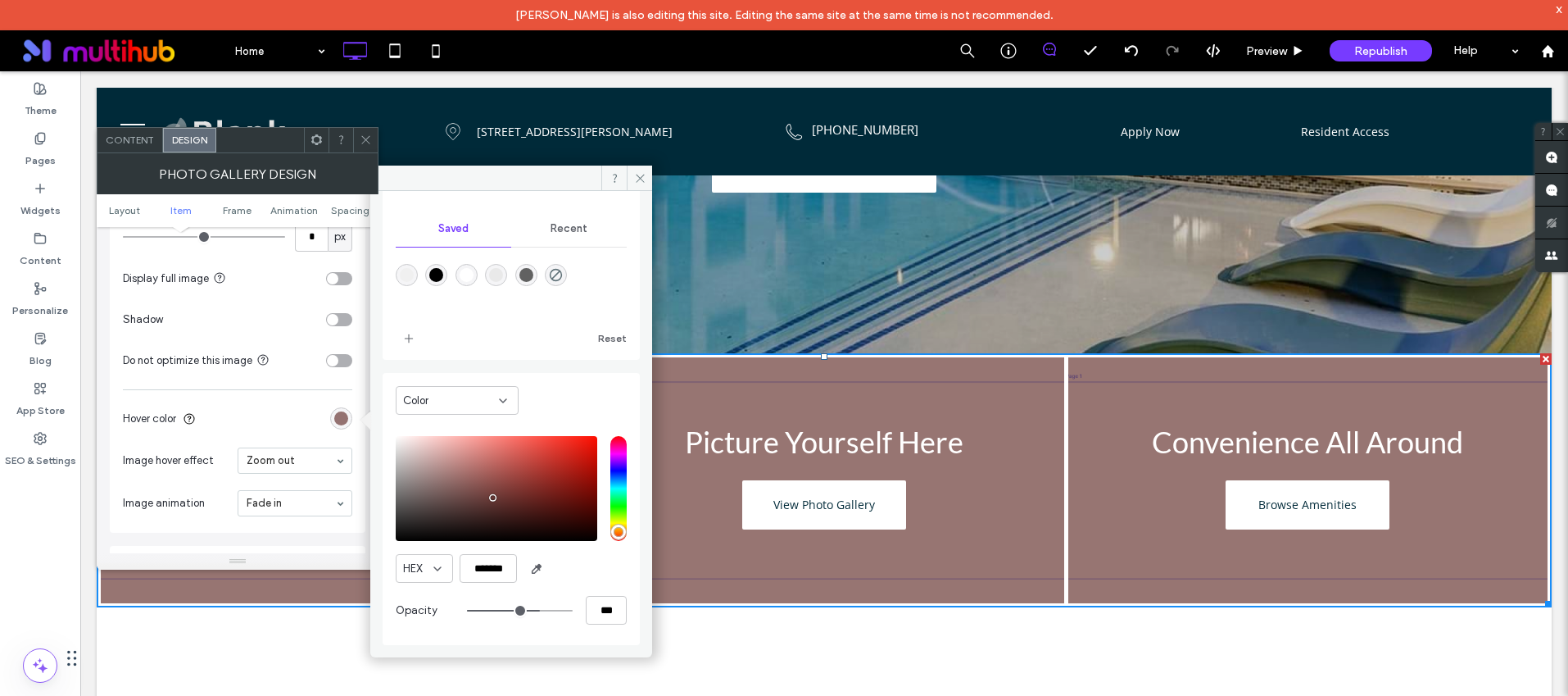
type input "**"
type input "***"
type input "**"
type input "***"
type input "**"
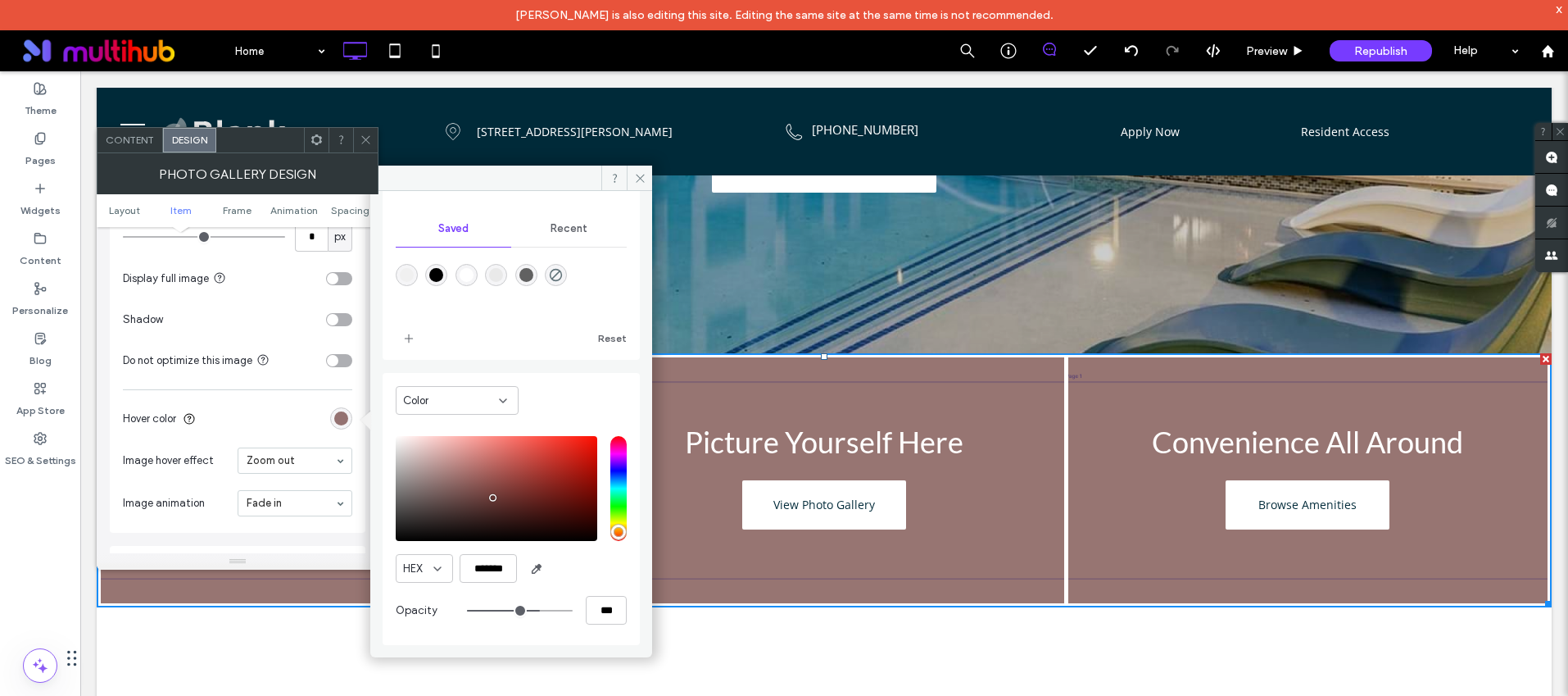
type input "***"
type input "**"
type input "***"
type input "**"
type input "***"
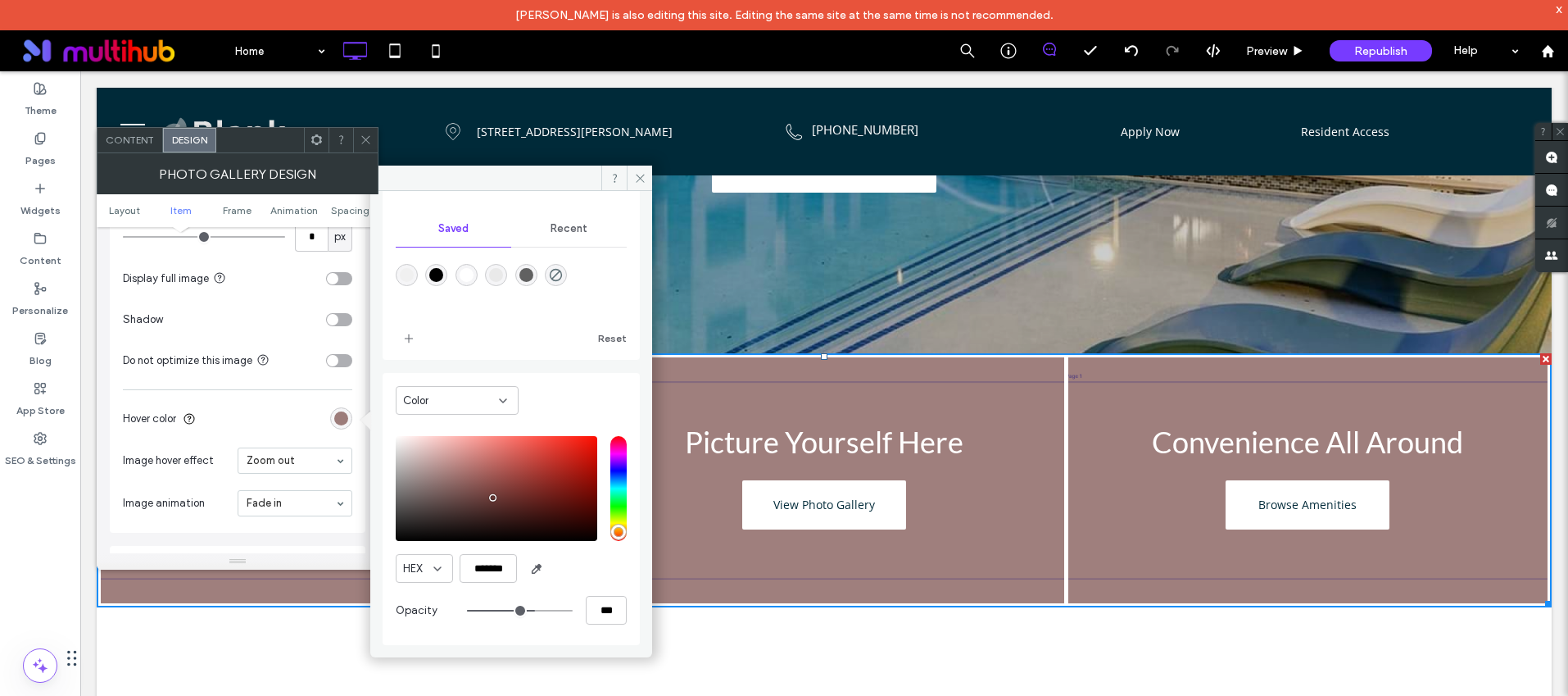
type input "**"
click at [524, 611] on input "range" at bounding box center [519, 610] width 106 height 2
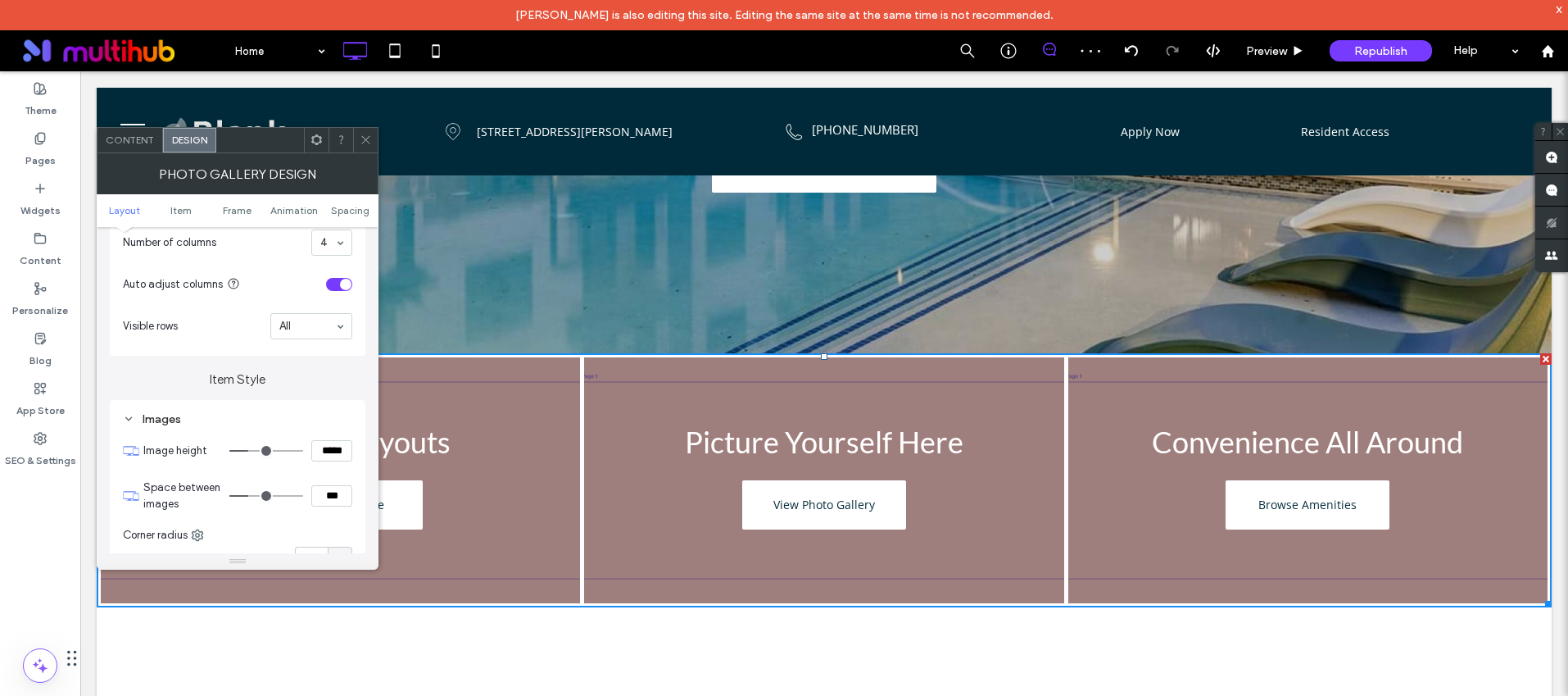
scroll to position [463, 0]
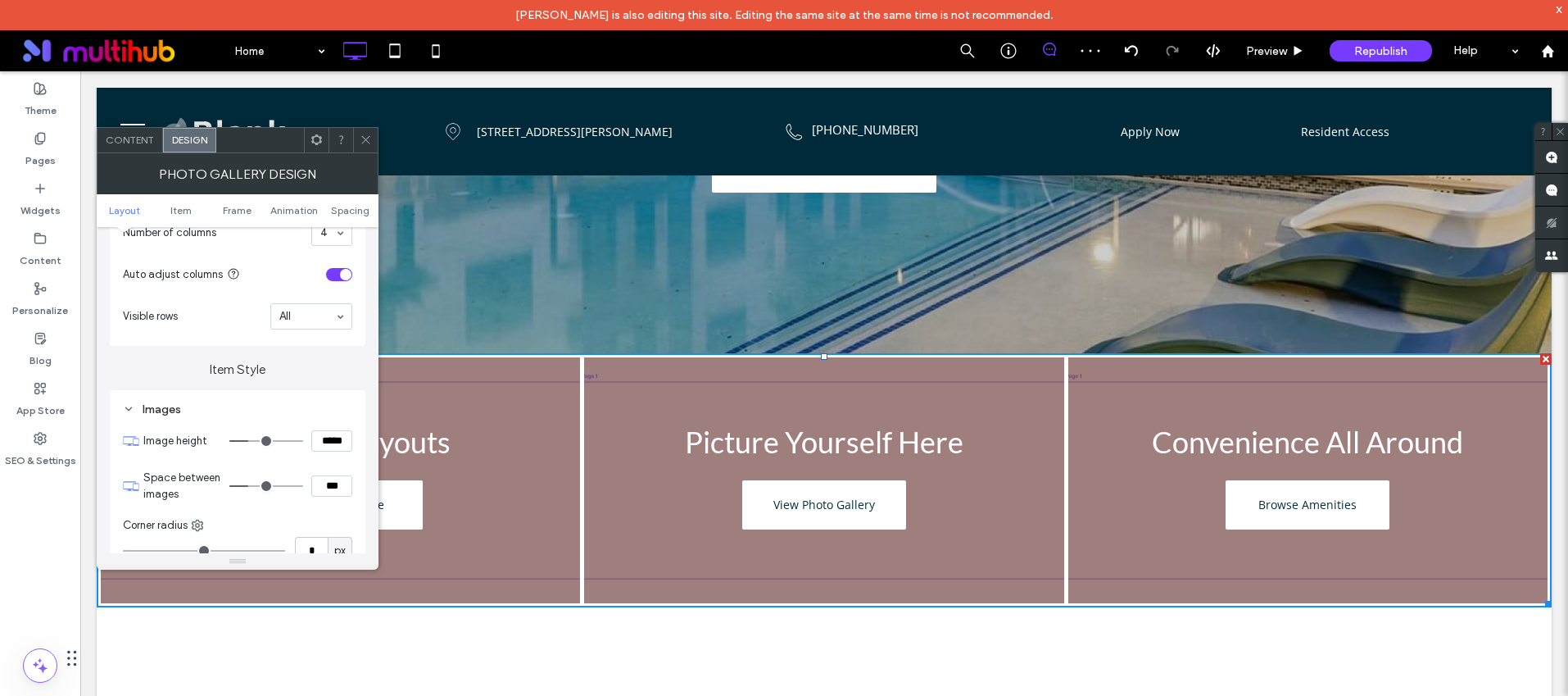
click at [367, 145] on icon at bounding box center [365, 140] width 12 height 12
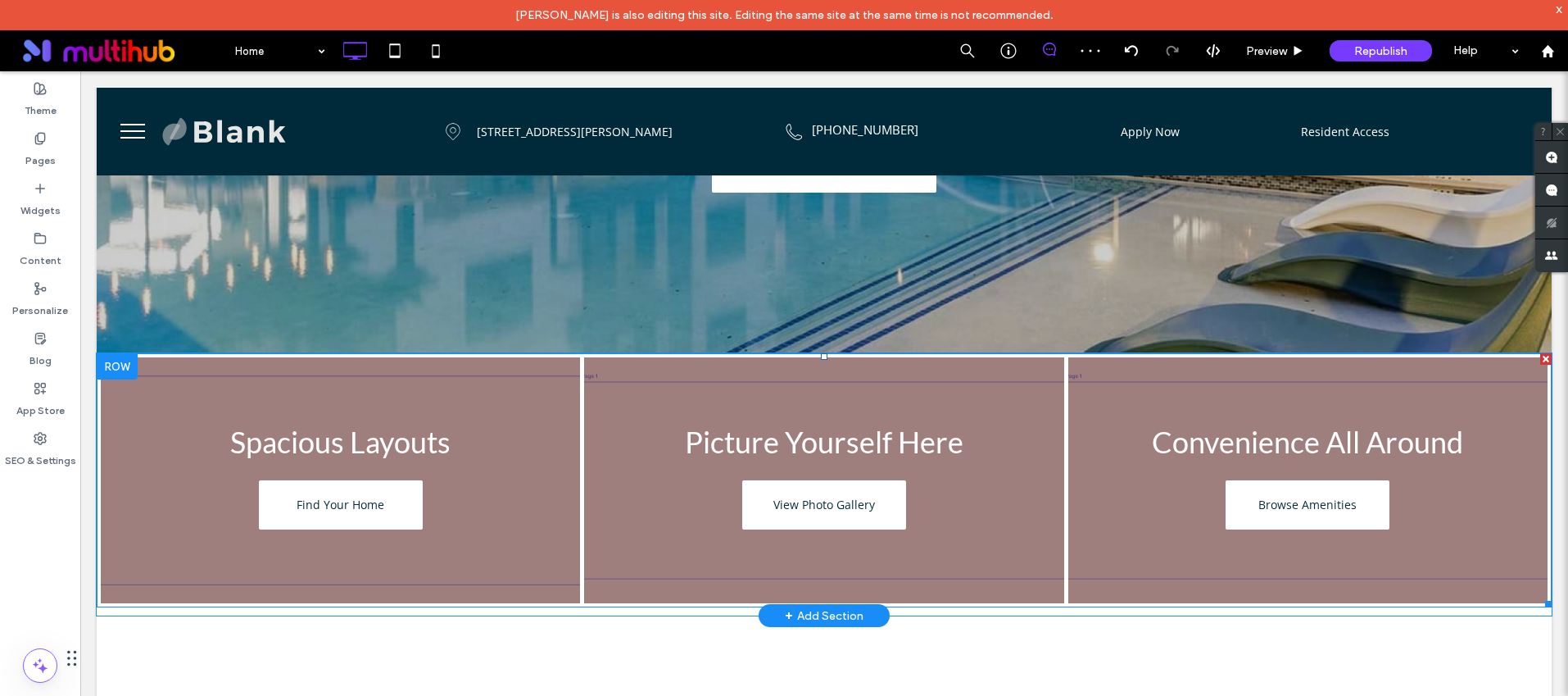
click at [483, 419] on link at bounding box center [339, 480] width 508 height 261
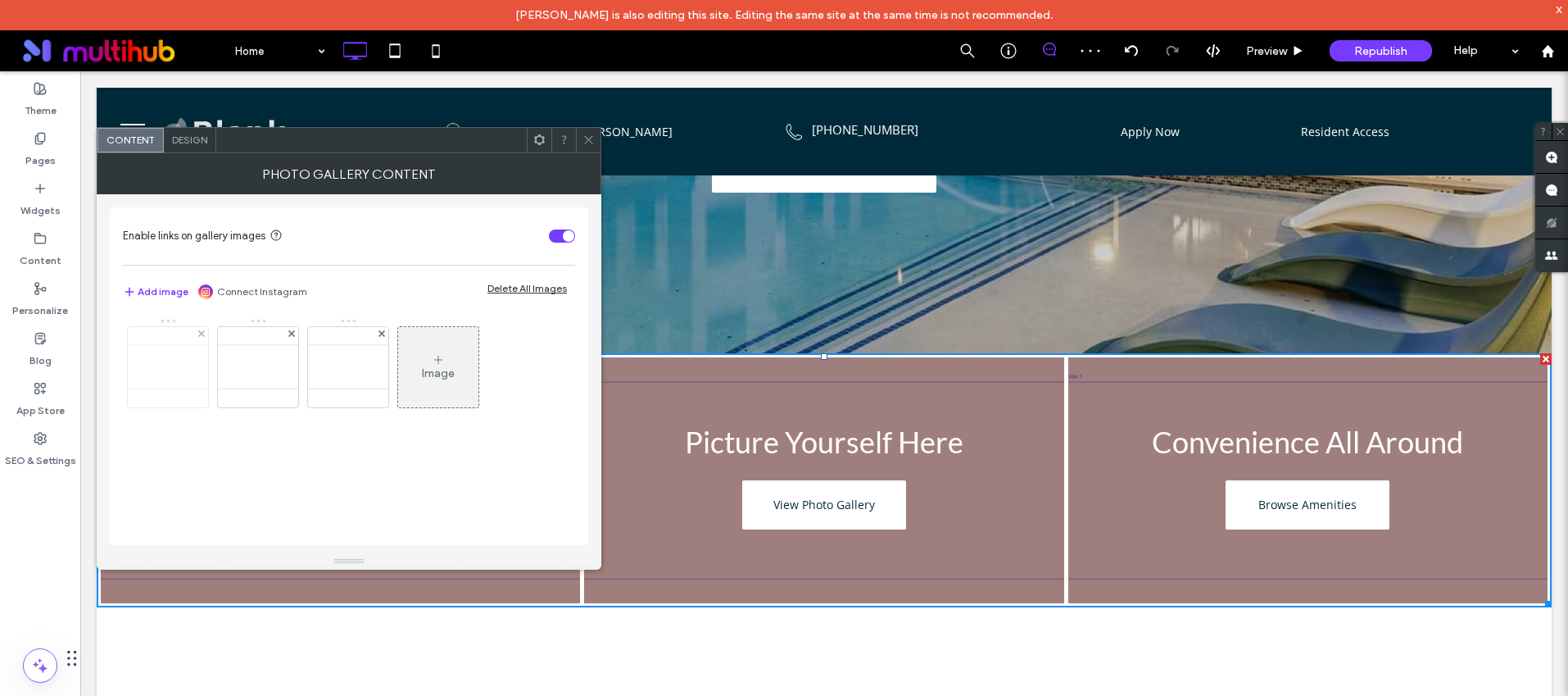
click at [169, 365] on img at bounding box center [168, 366] width 131 height 55
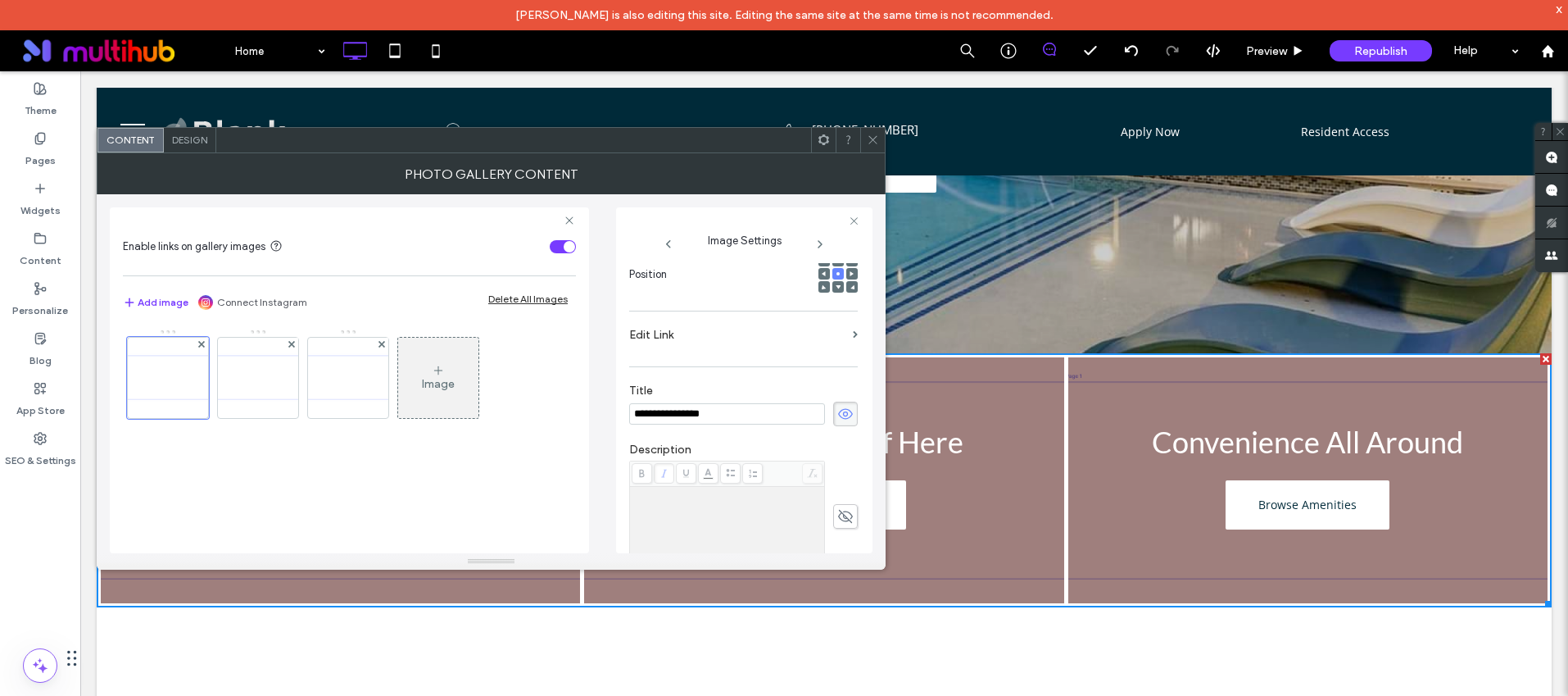
scroll to position [25, 0]
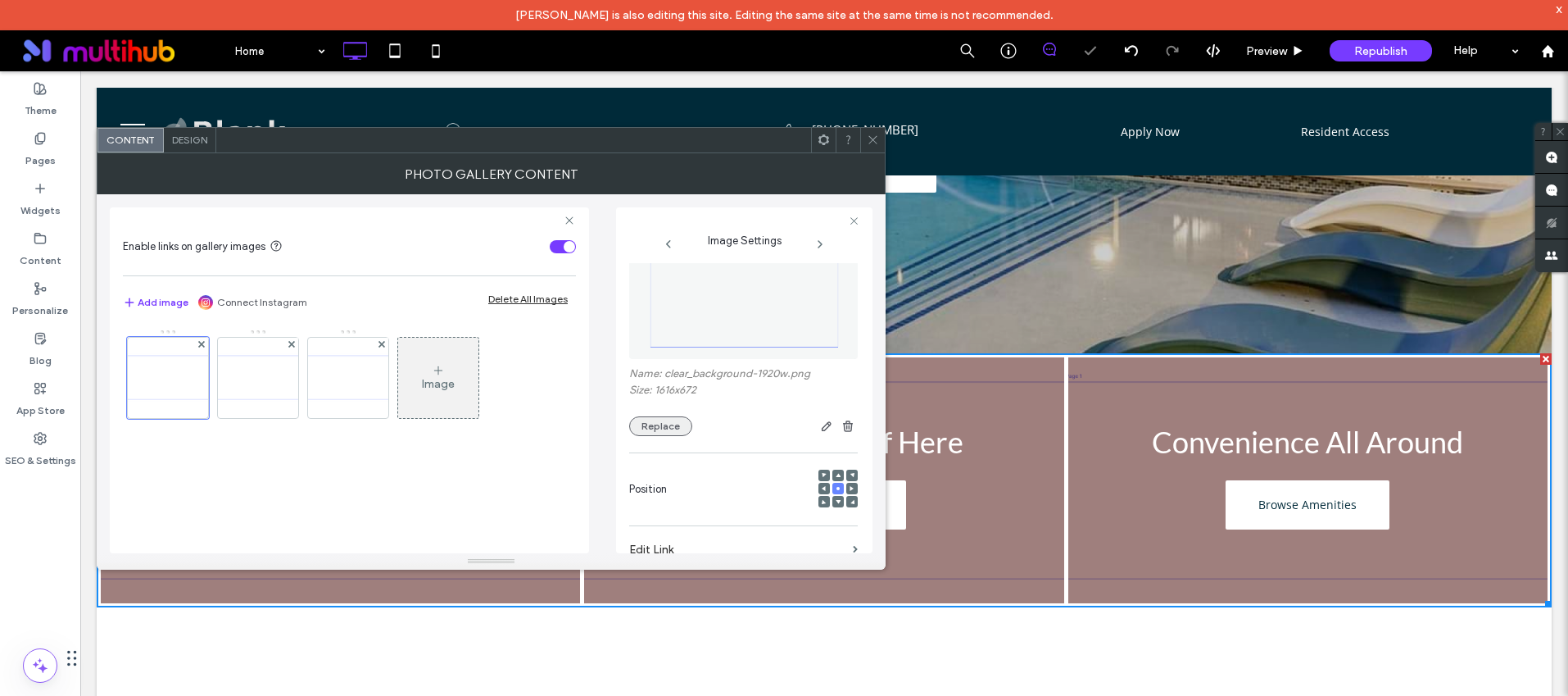
click at [663, 425] on button "Replace" at bounding box center [661, 426] width 63 height 19
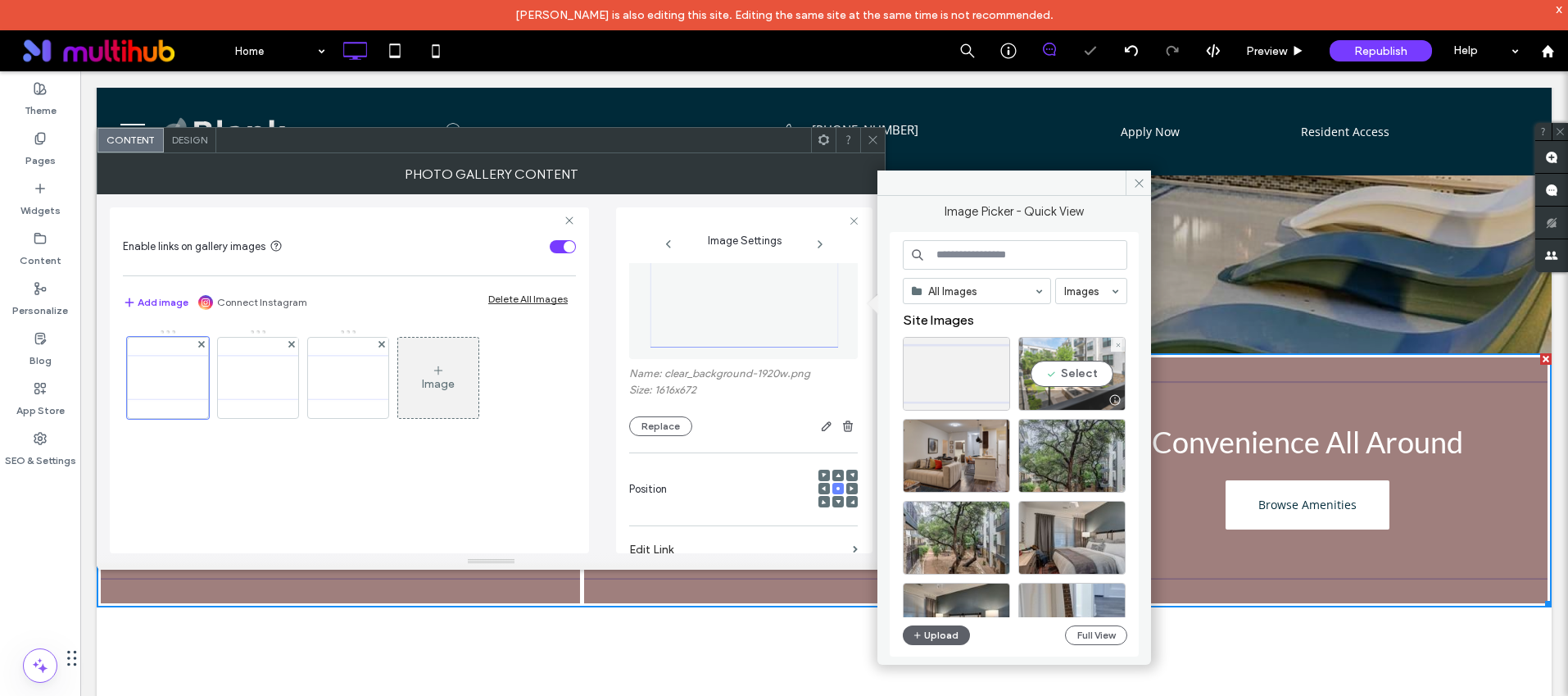
click at [1103, 359] on div "Select" at bounding box center [1072, 373] width 108 height 73
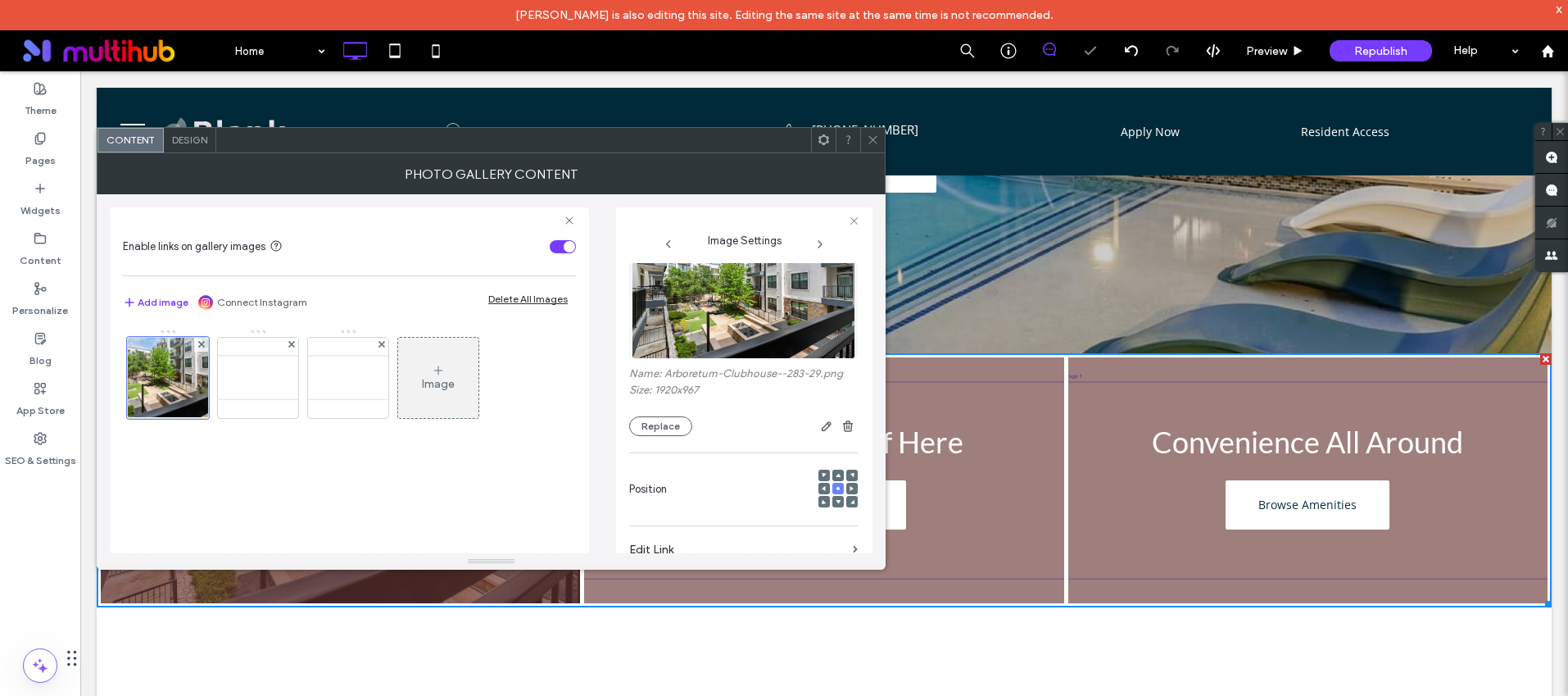
click at [878, 140] on icon at bounding box center [873, 140] width 12 height 12
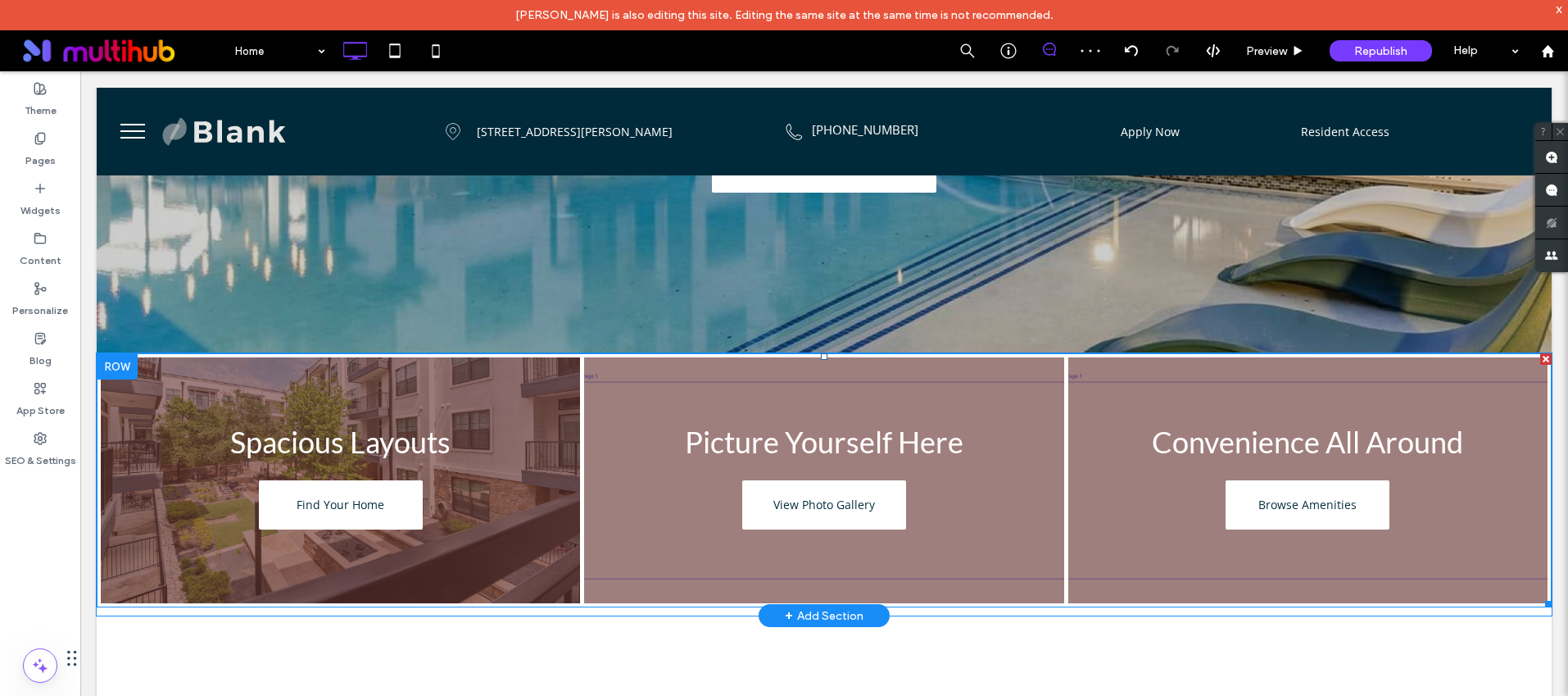
click at [548, 431] on link at bounding box center [339, 480] width 508 height 261
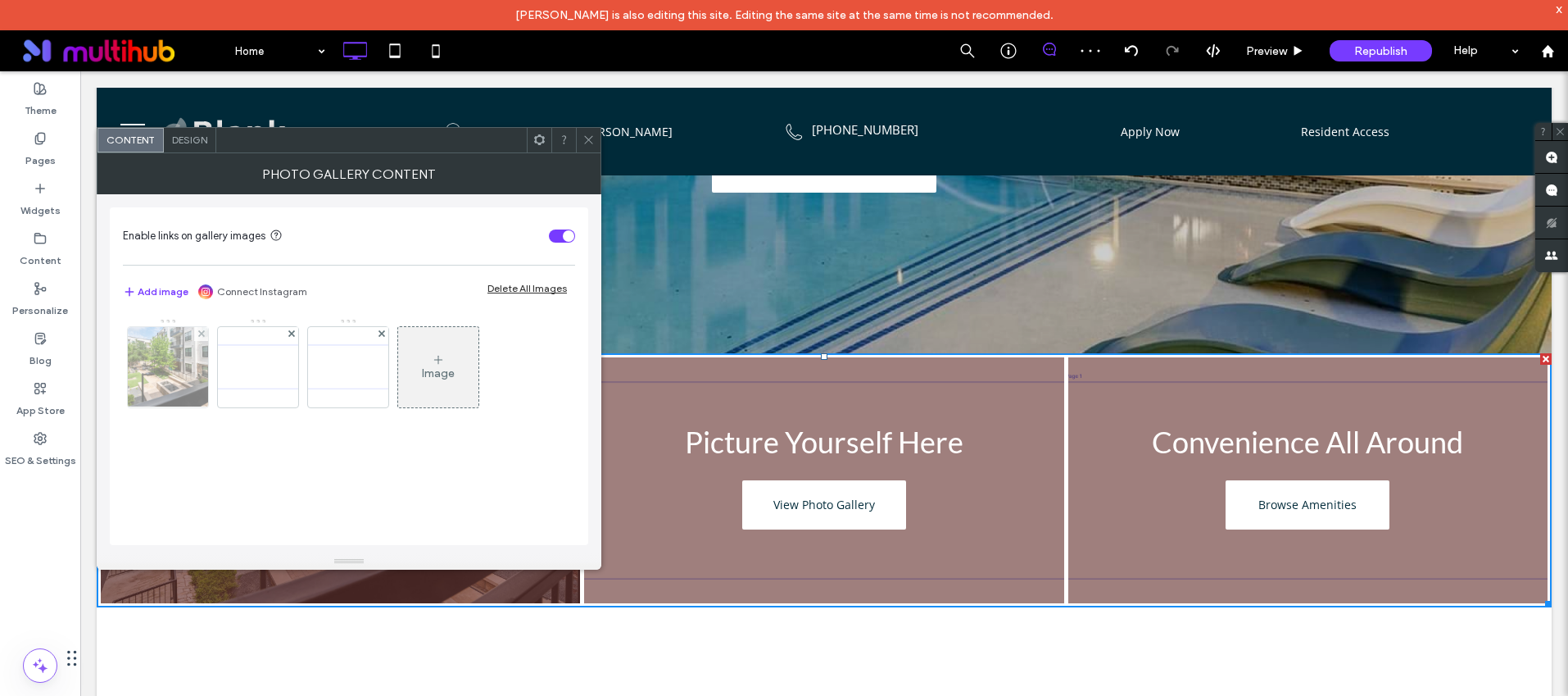
click at [190, 392] on img at bounding box center [168, 367] width 160 height 80
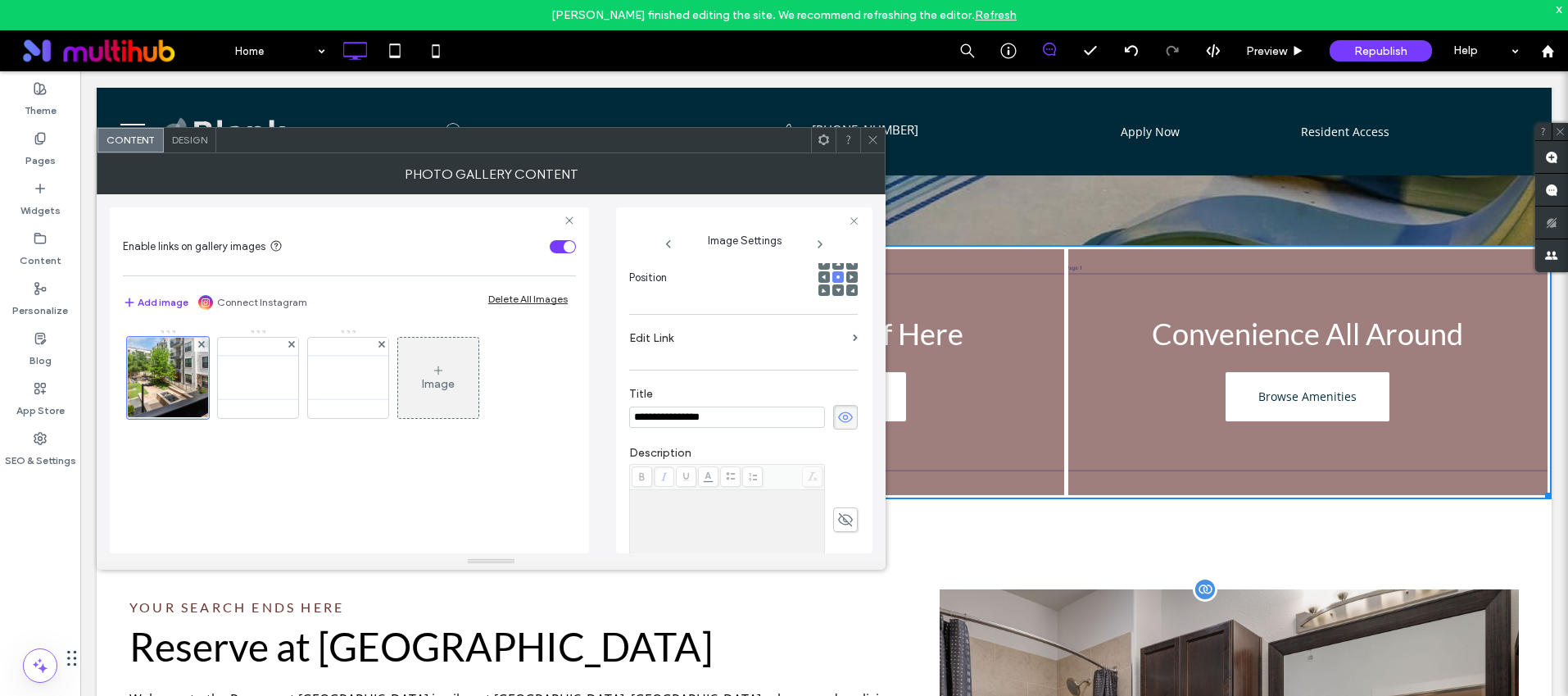
scroll to position [801, 0]
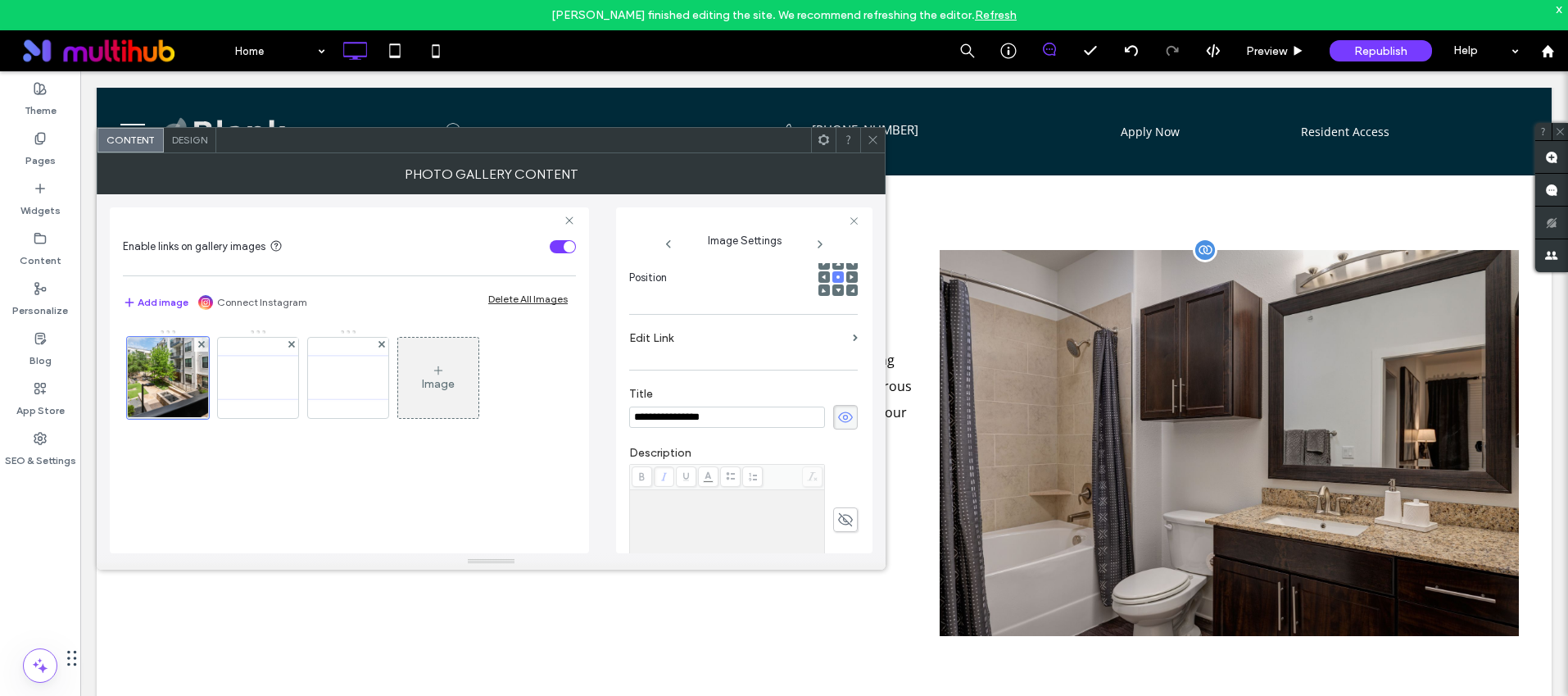
click at [882, 141] on div at bounding box center [872, 140] width 24 height 24
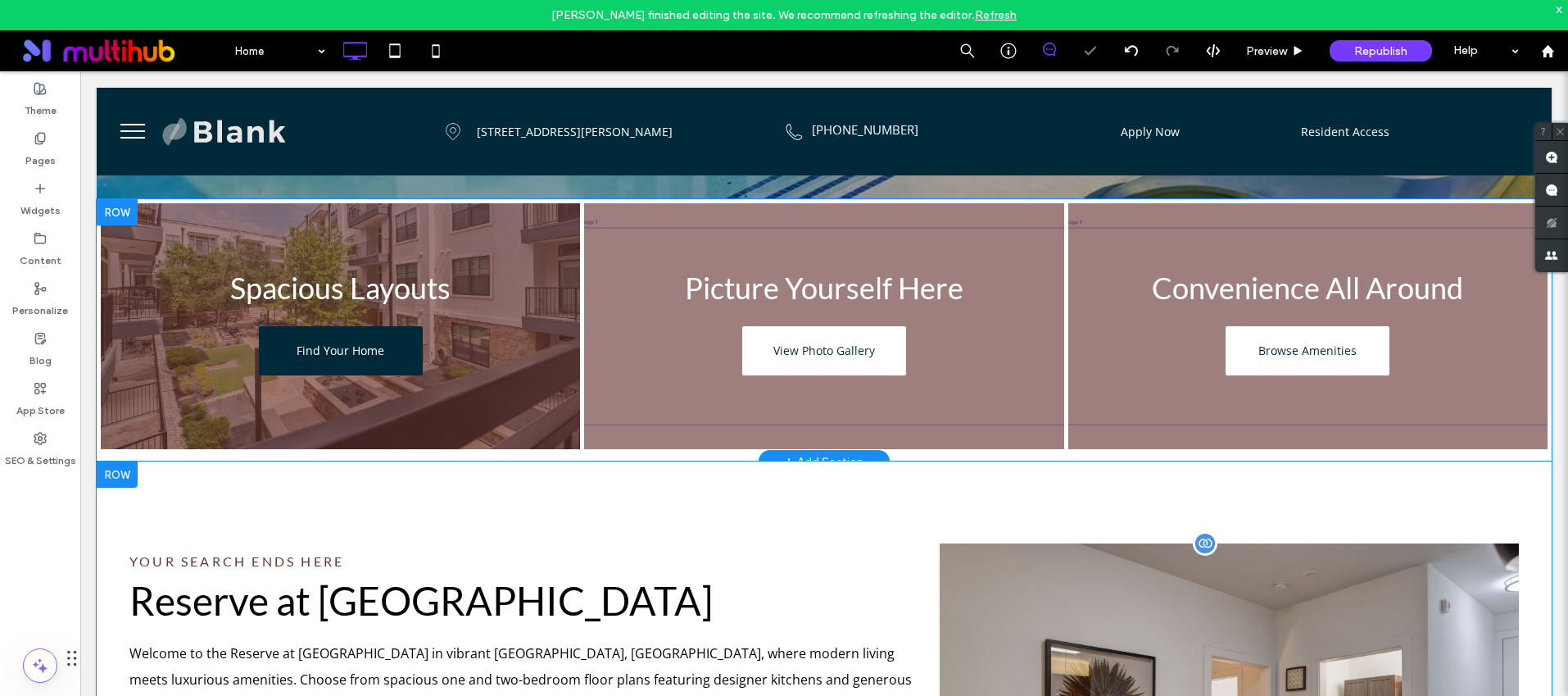
scroll to position [318, 0]
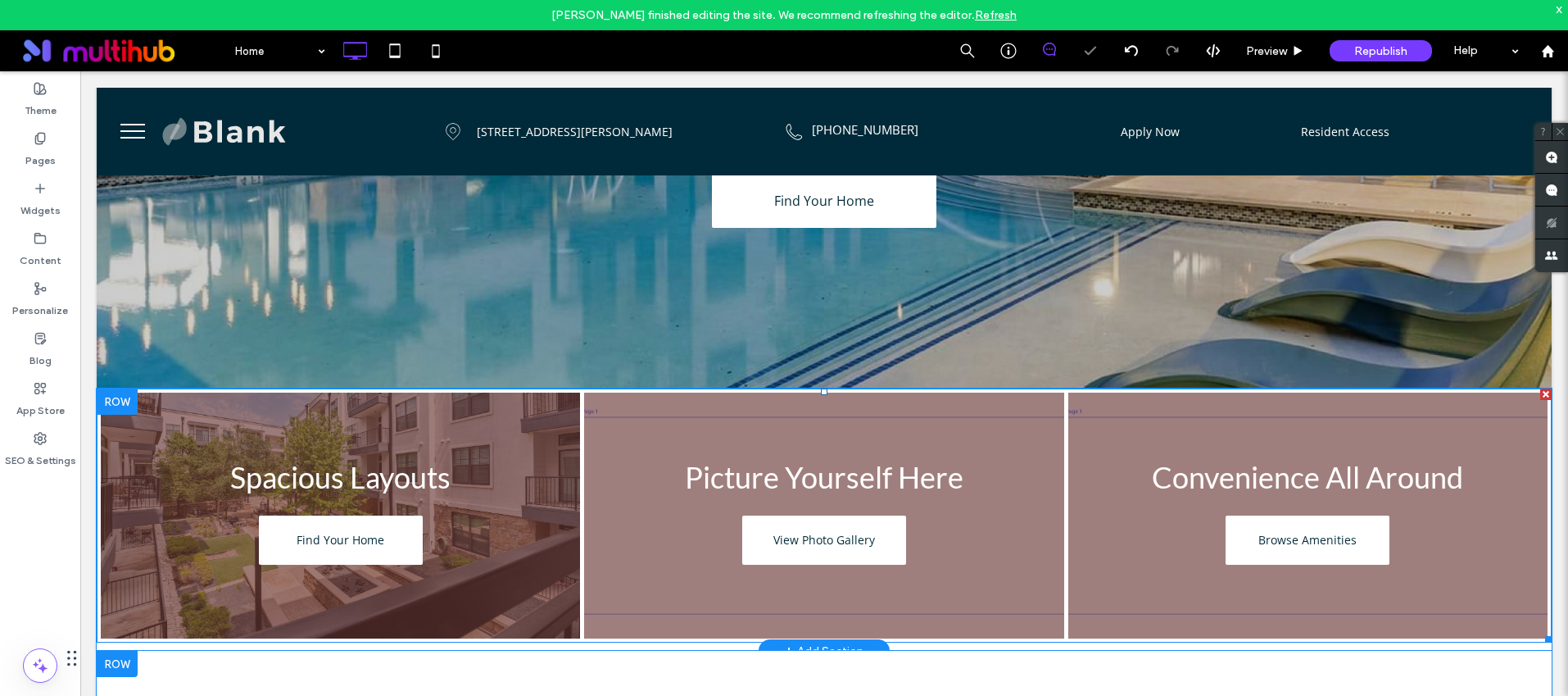
click at [135, 400] on link at bounding box center [339, 516] width 508 height 261
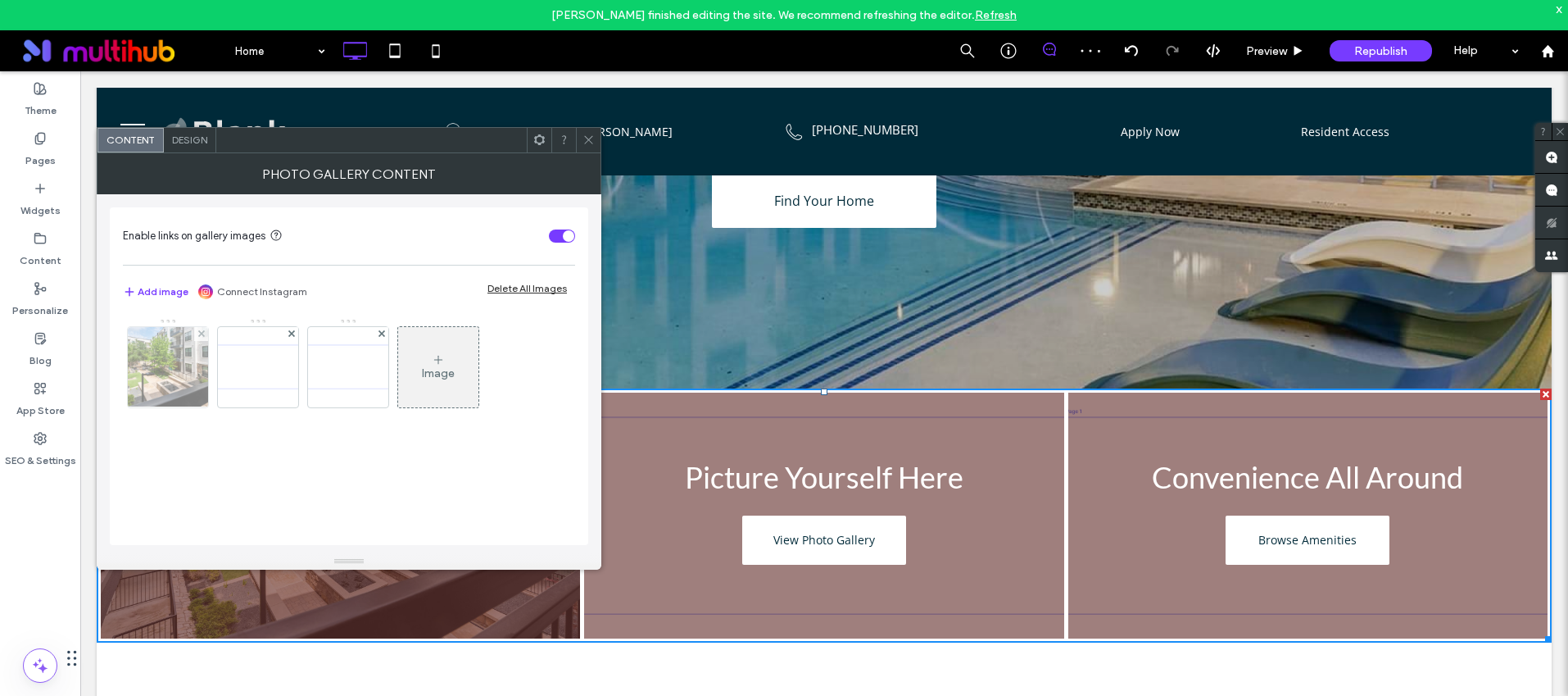
click at [177, 372] on img at bounding box center [168, 367] width 160 height 80
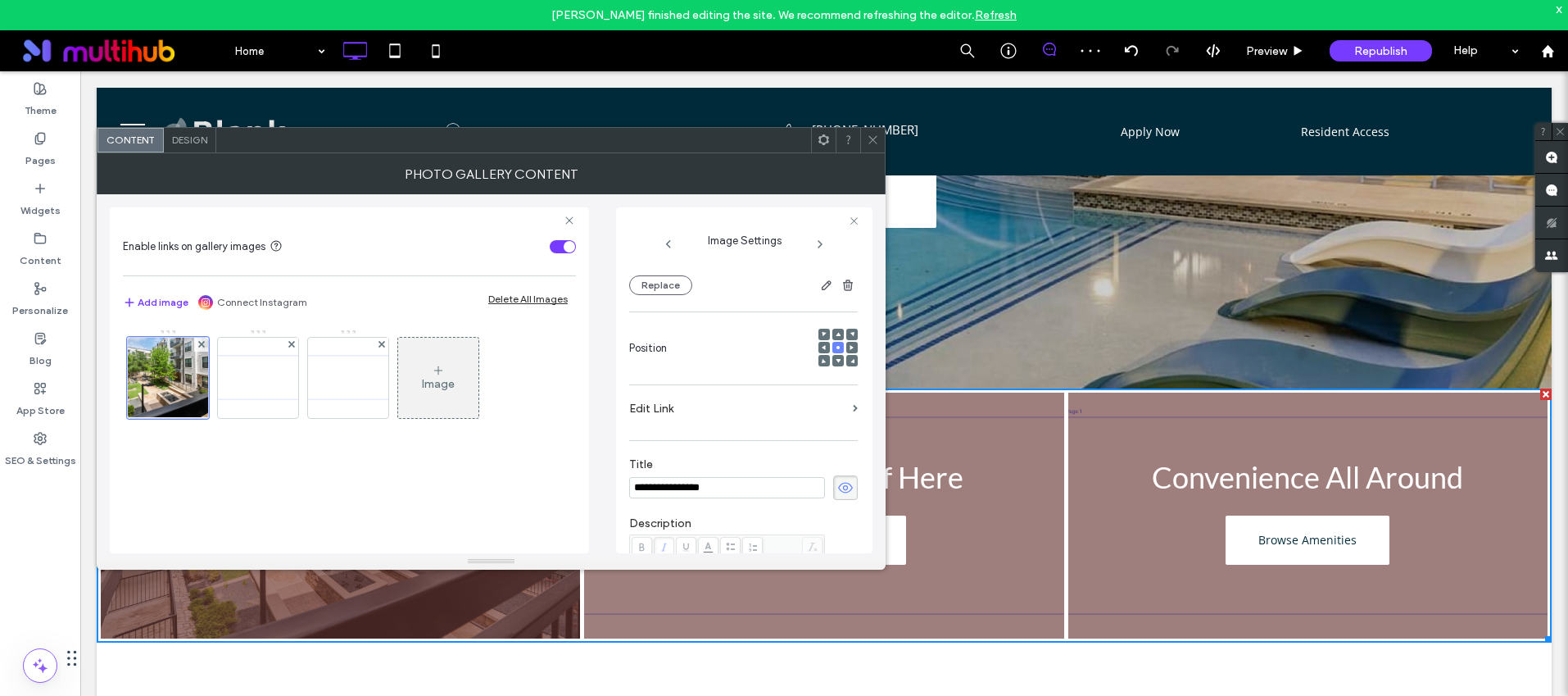
scroll to position [157, 0]
click at [657, 299] on button "Replace" at bounding box center [661, 294] width 63 height 19
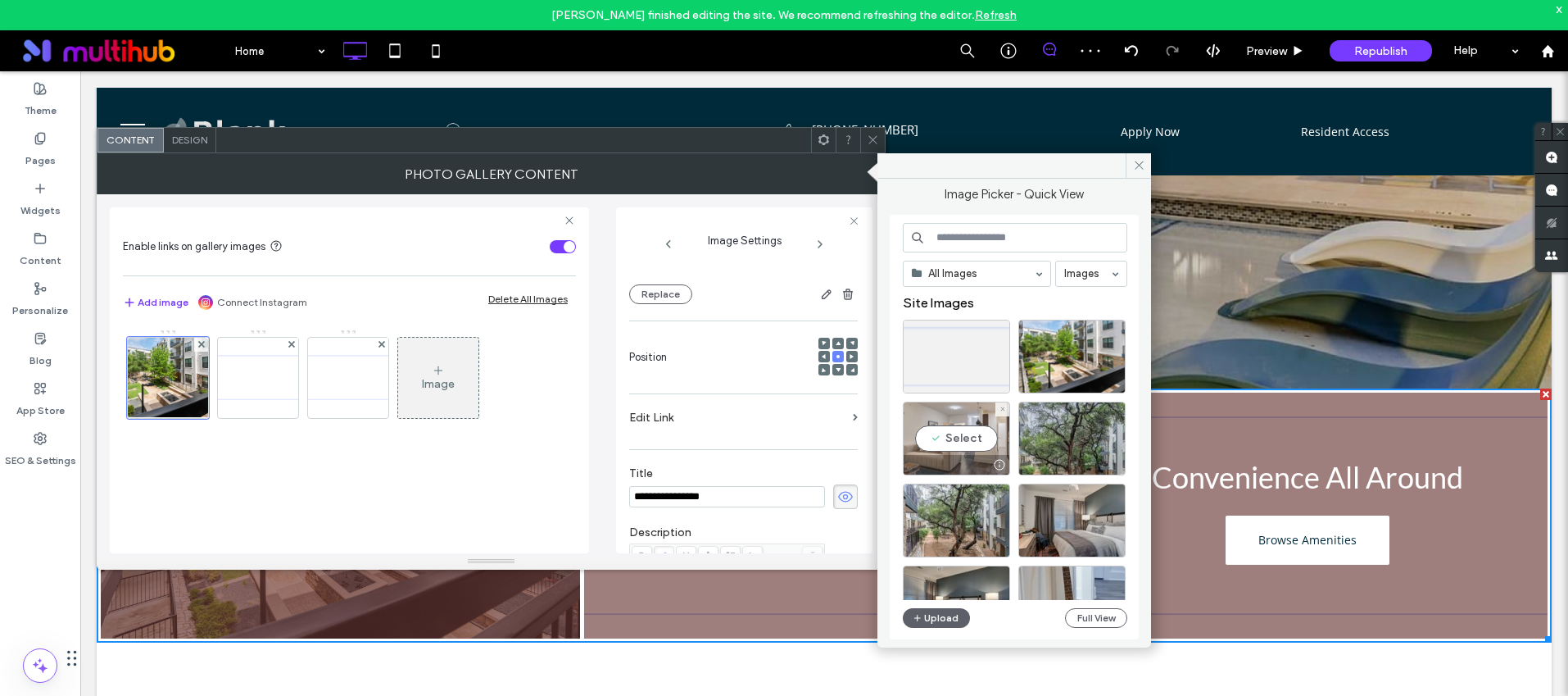
drag, startPoint x: 973, startPoint y: 442, endPoint x: 892, endPoint y: 372, distance: 107.1
click at [973, 442] on div "Select" at bounding box center [956, 438] width 108 height 73
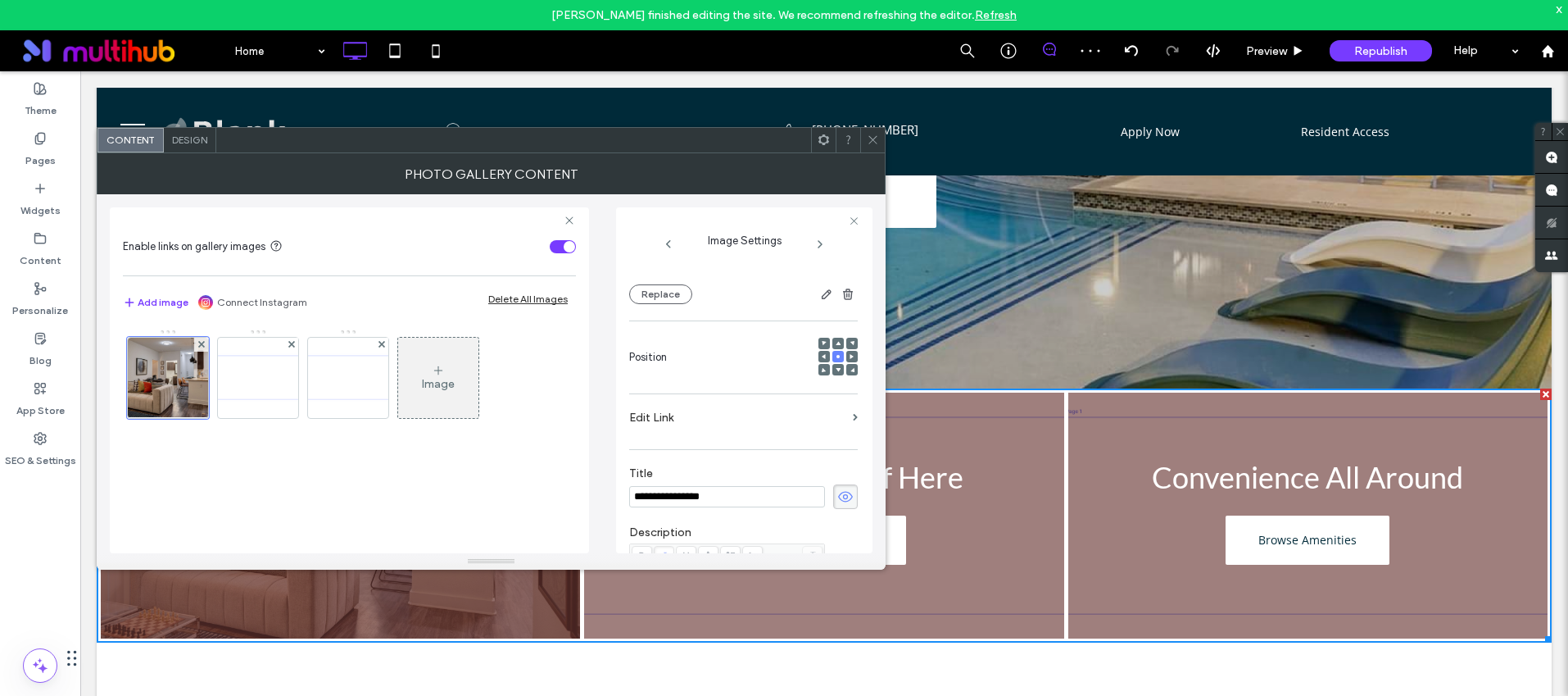
click at [869, 136] on use at bounding box center [872, 140] width 8 height 8
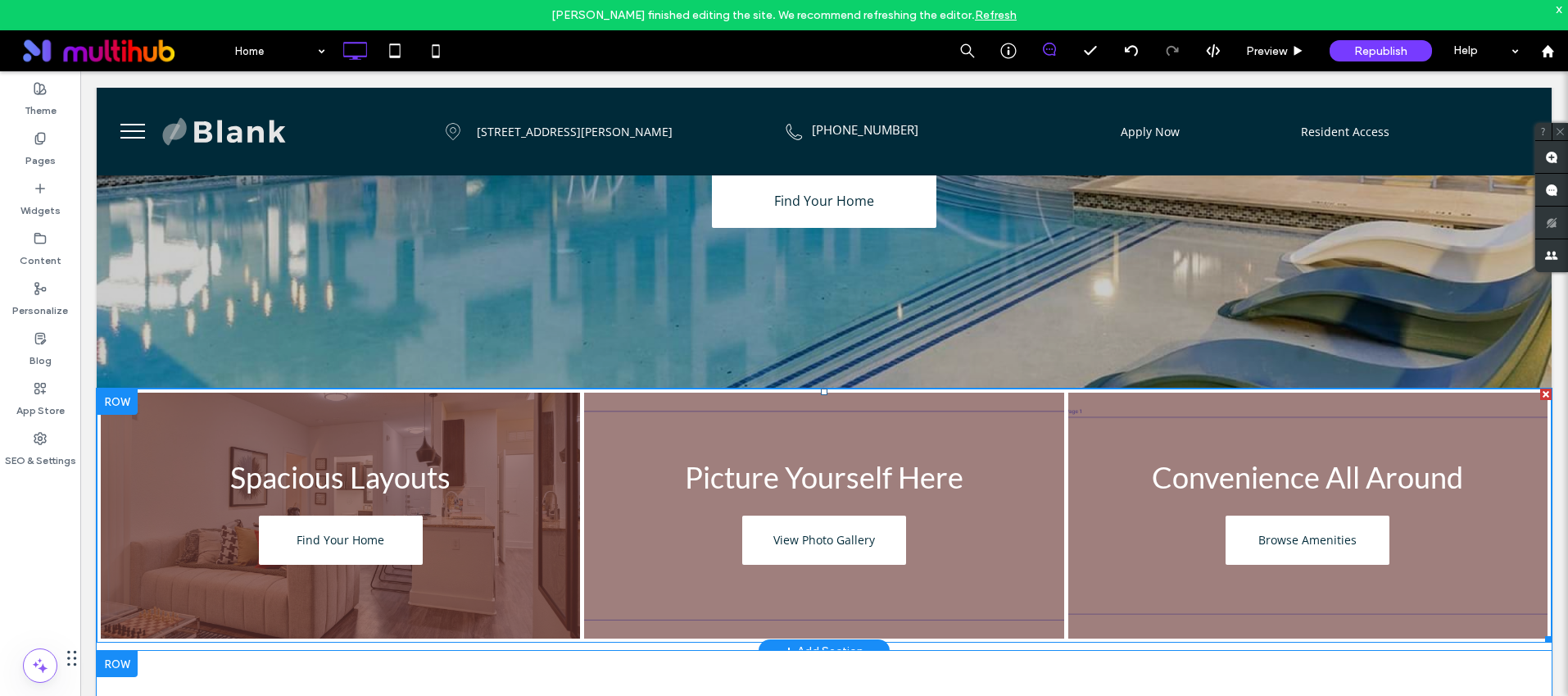
click at [612, 386] on link at bounding box center [823, 516] width 508 height 261
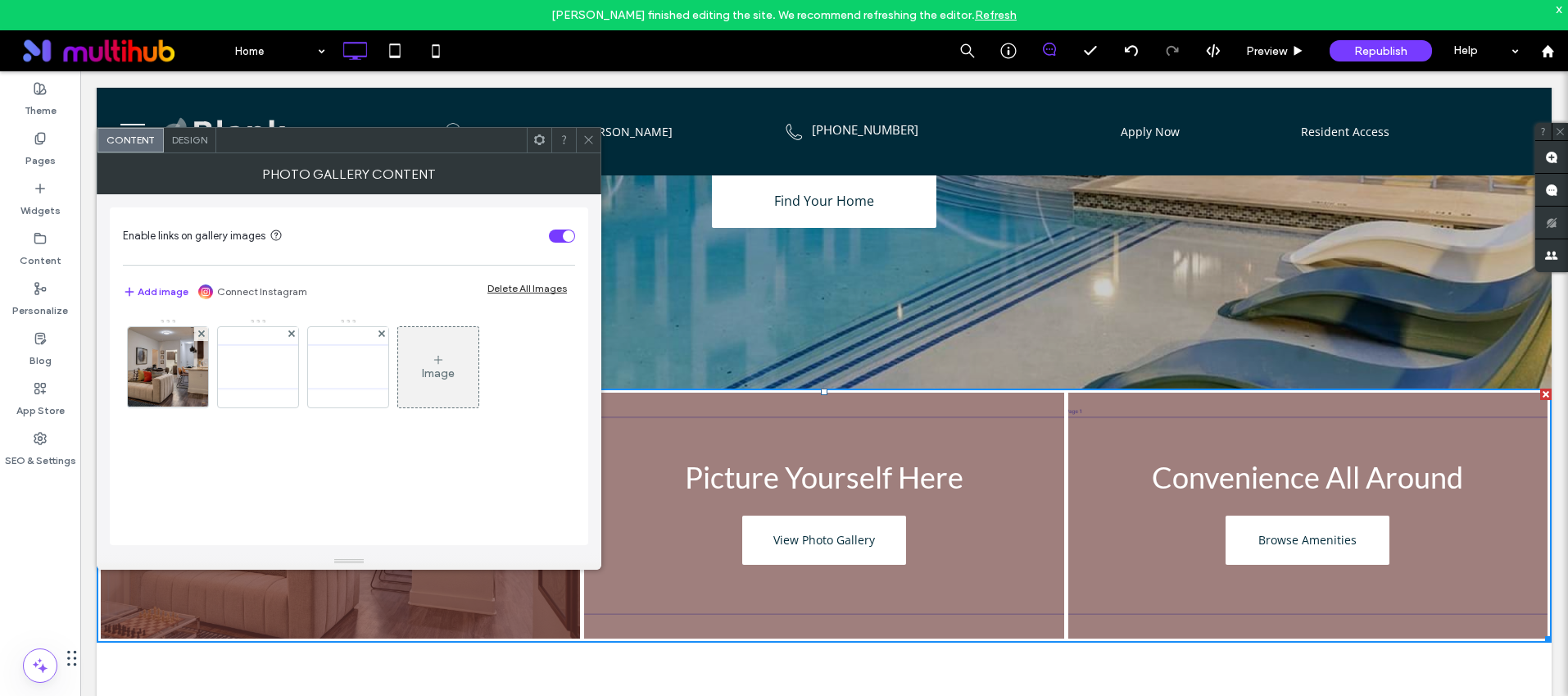
click at [210, 150] on div "Design" at bounding box center [190, 140] width 52 height 24
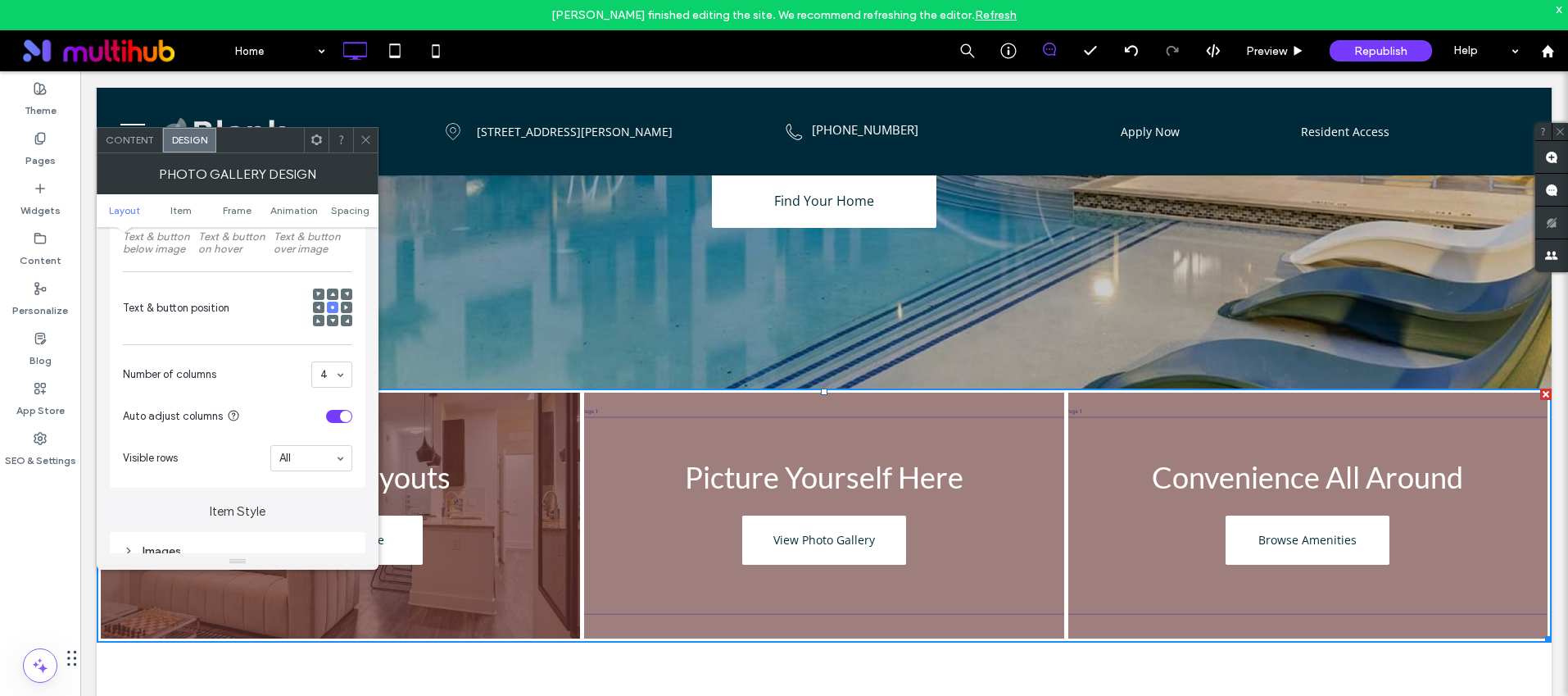
scroll to position [527, 0]
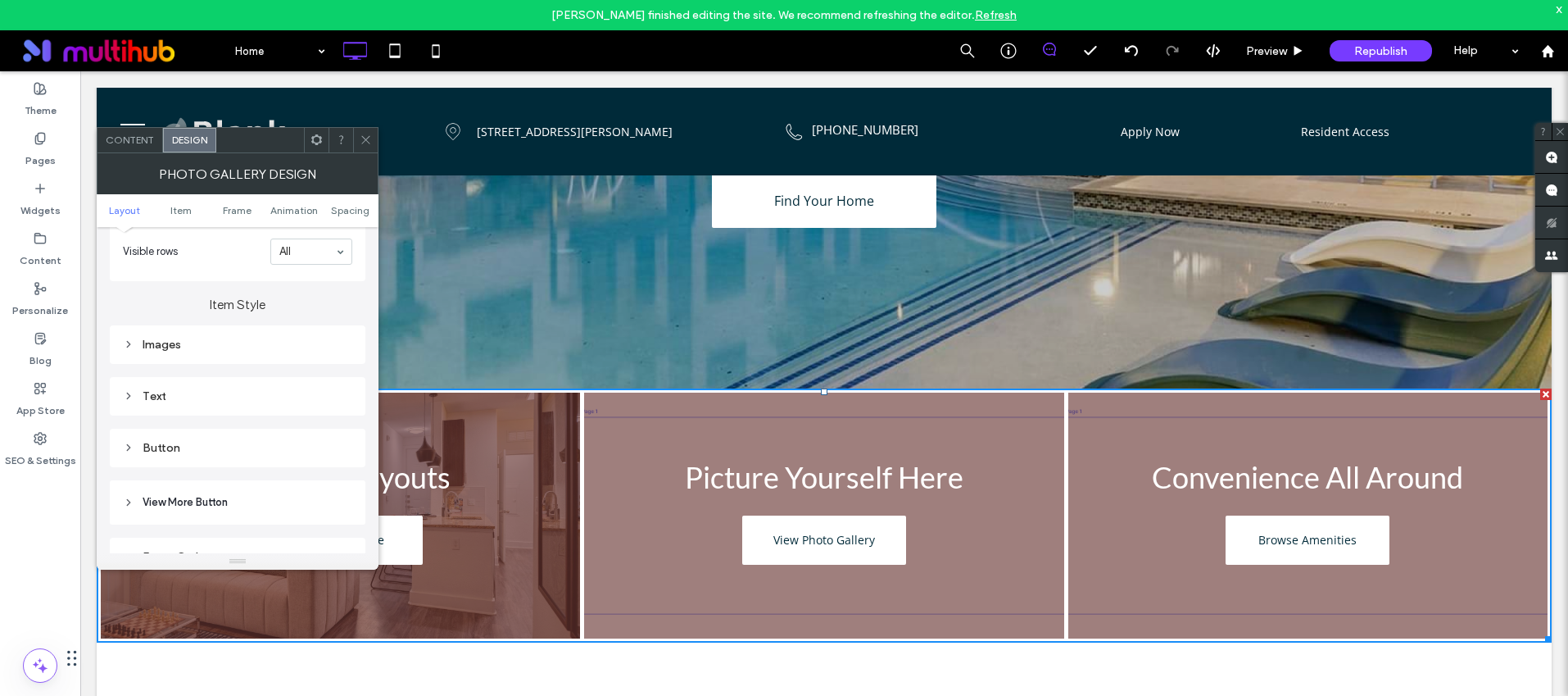
click at [135, 338] on div "Images" at bounding box center [238, 345] width 229 height 14
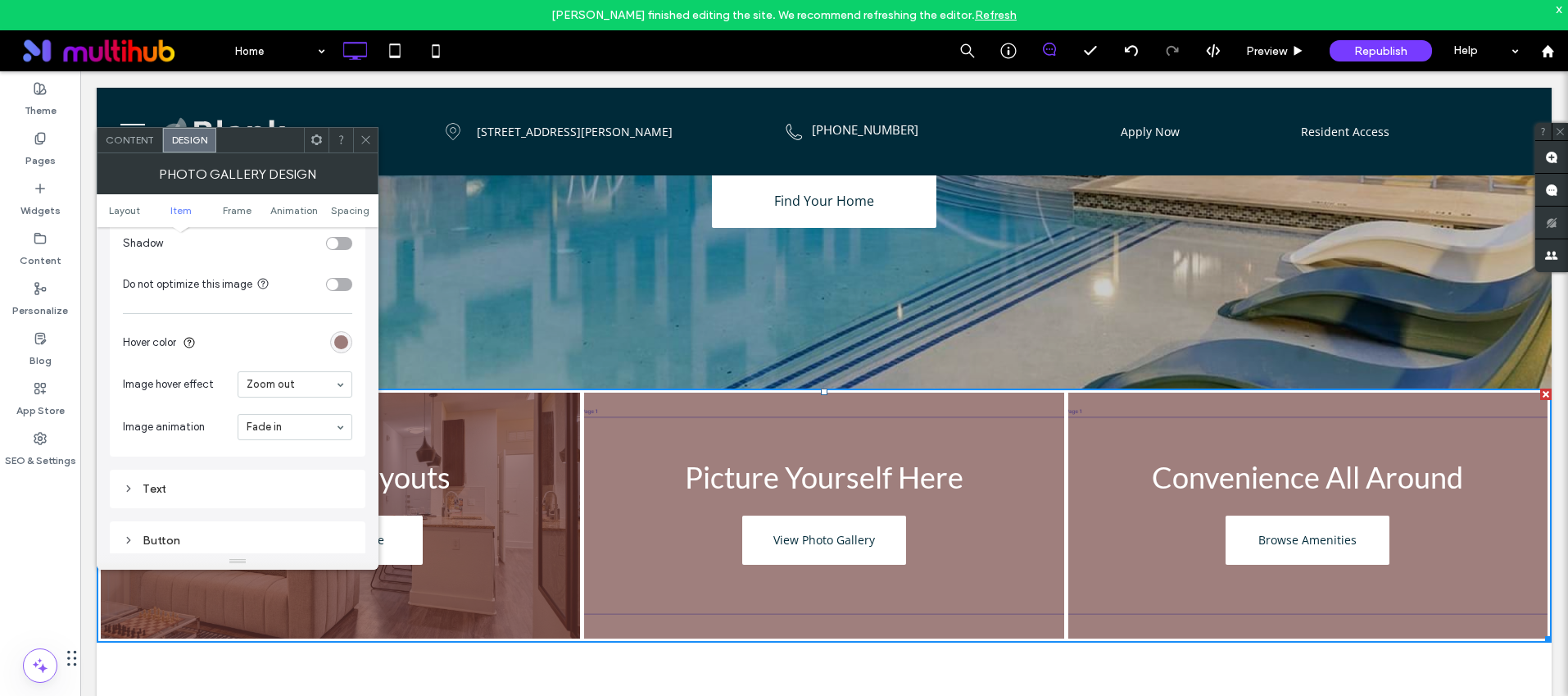
scroll to position [855, 0]
click at [344, 345] on div "rgba(105, 55, 52, 0.64)" at bounding box center [341, 340] width 14 height 14
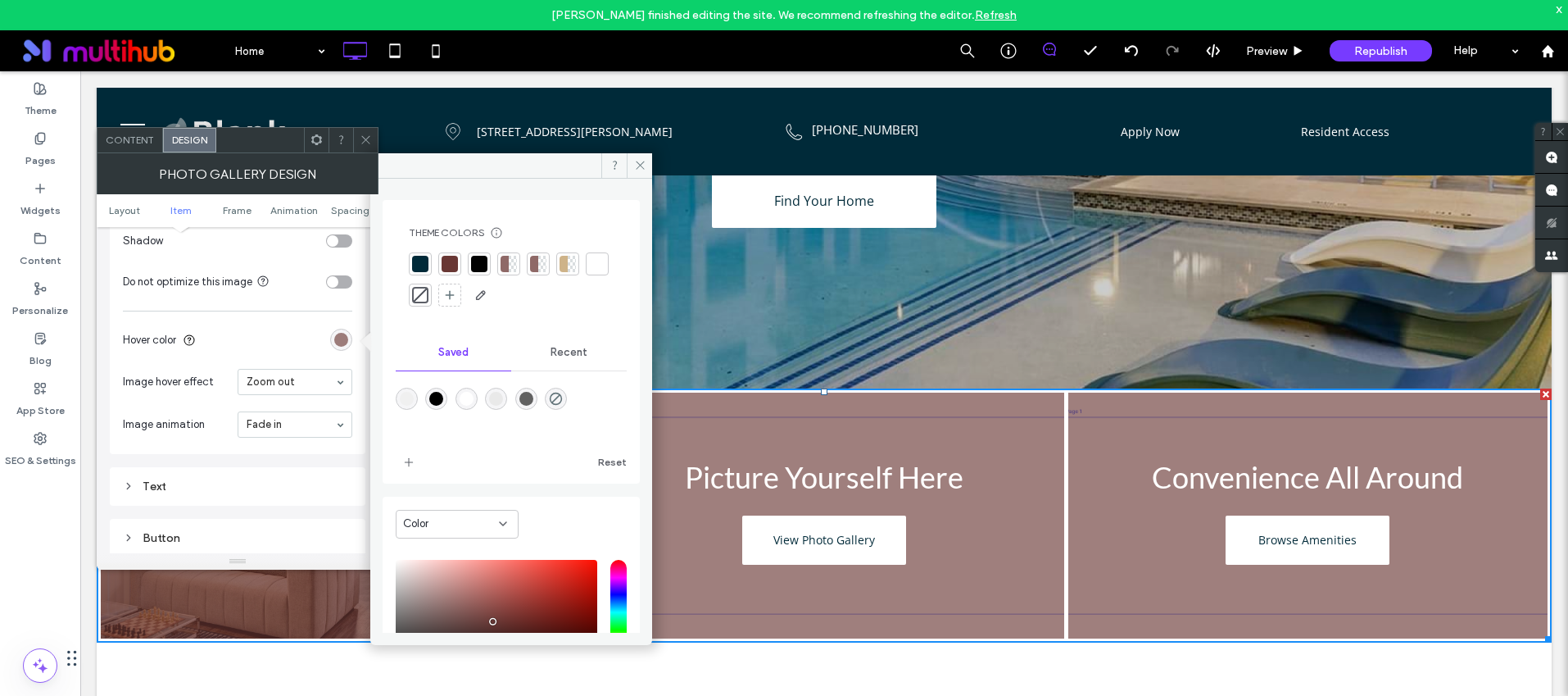
click at [367, 140] on use at bounding box center [364, 140] width 8 height 8
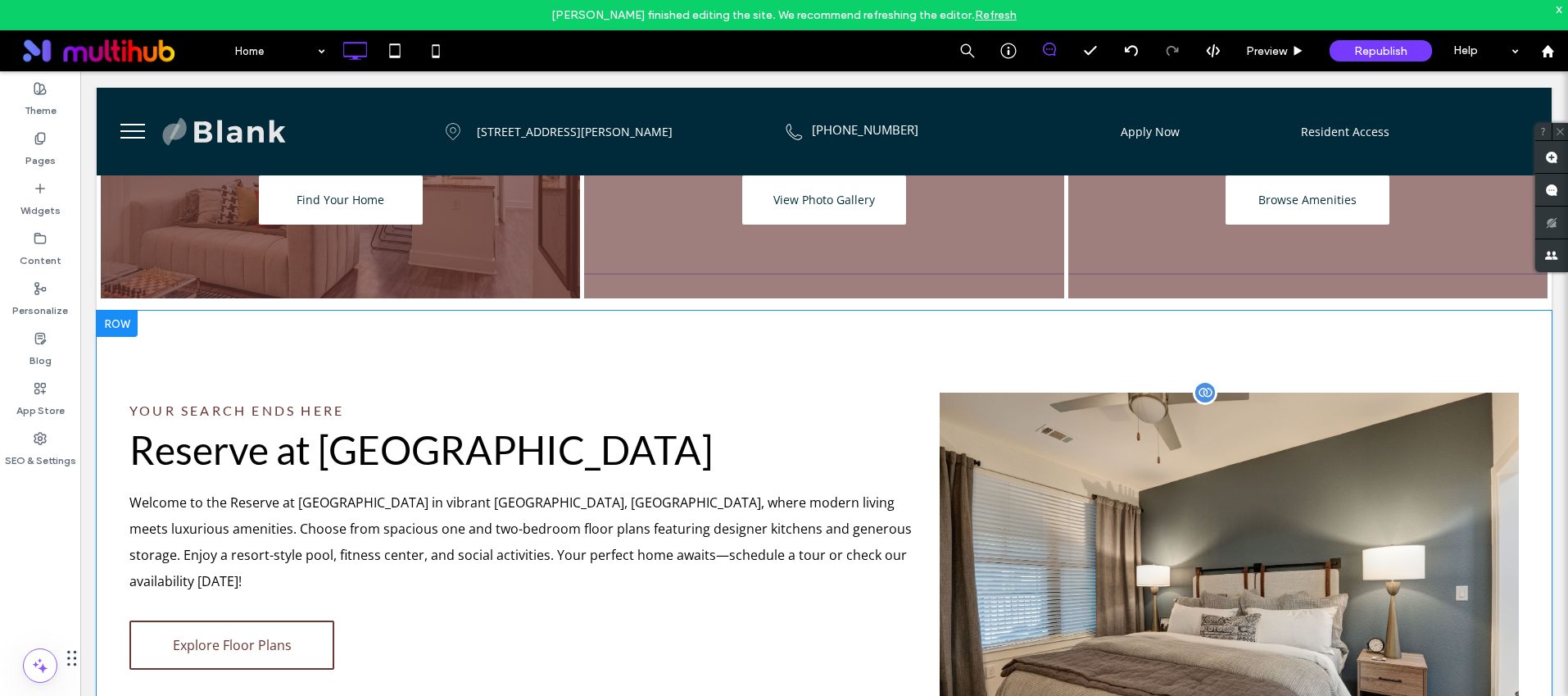
scroll to position [0, 0]
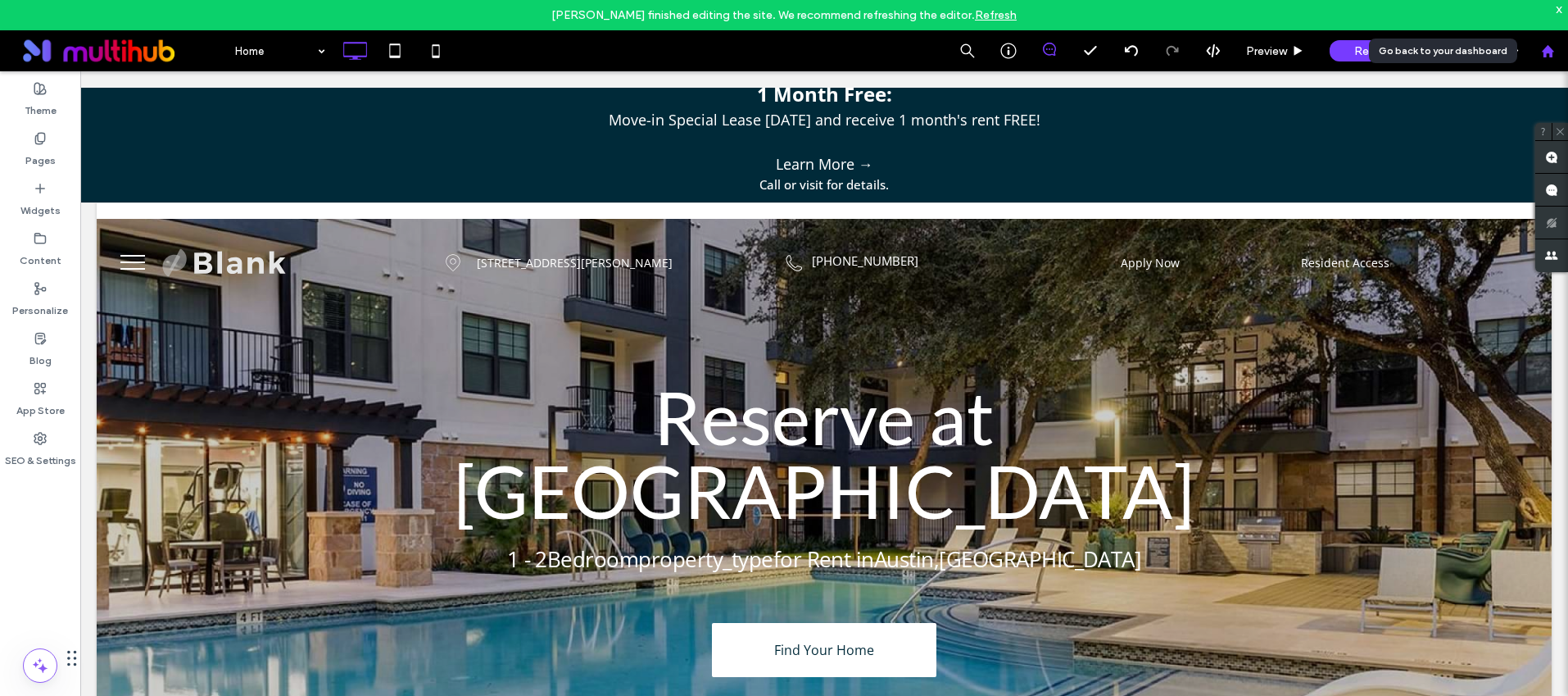
click at [1546, 52] on use at bounding box center [1547, 51] width 12 height 12
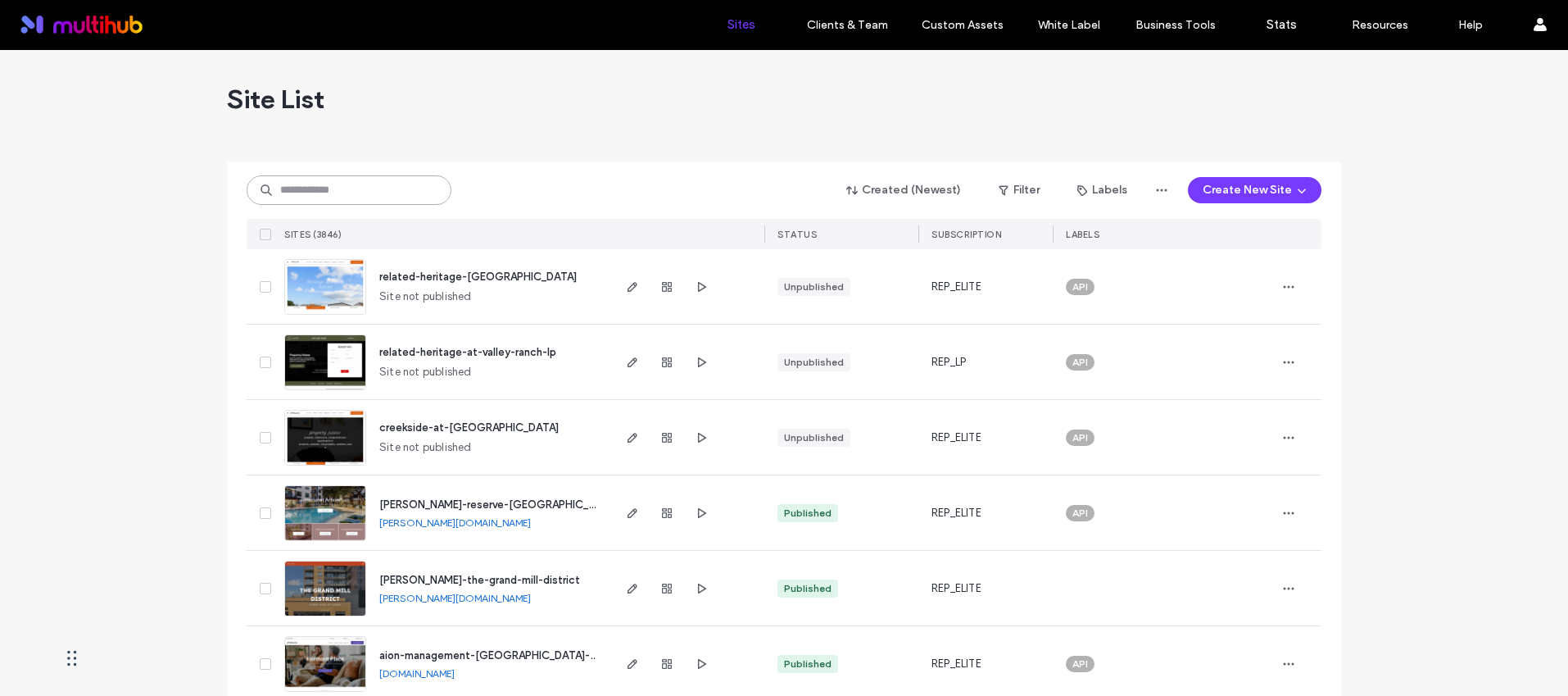
click at [343, 176] on input at bounding box center [349, 191] width 205 height 30
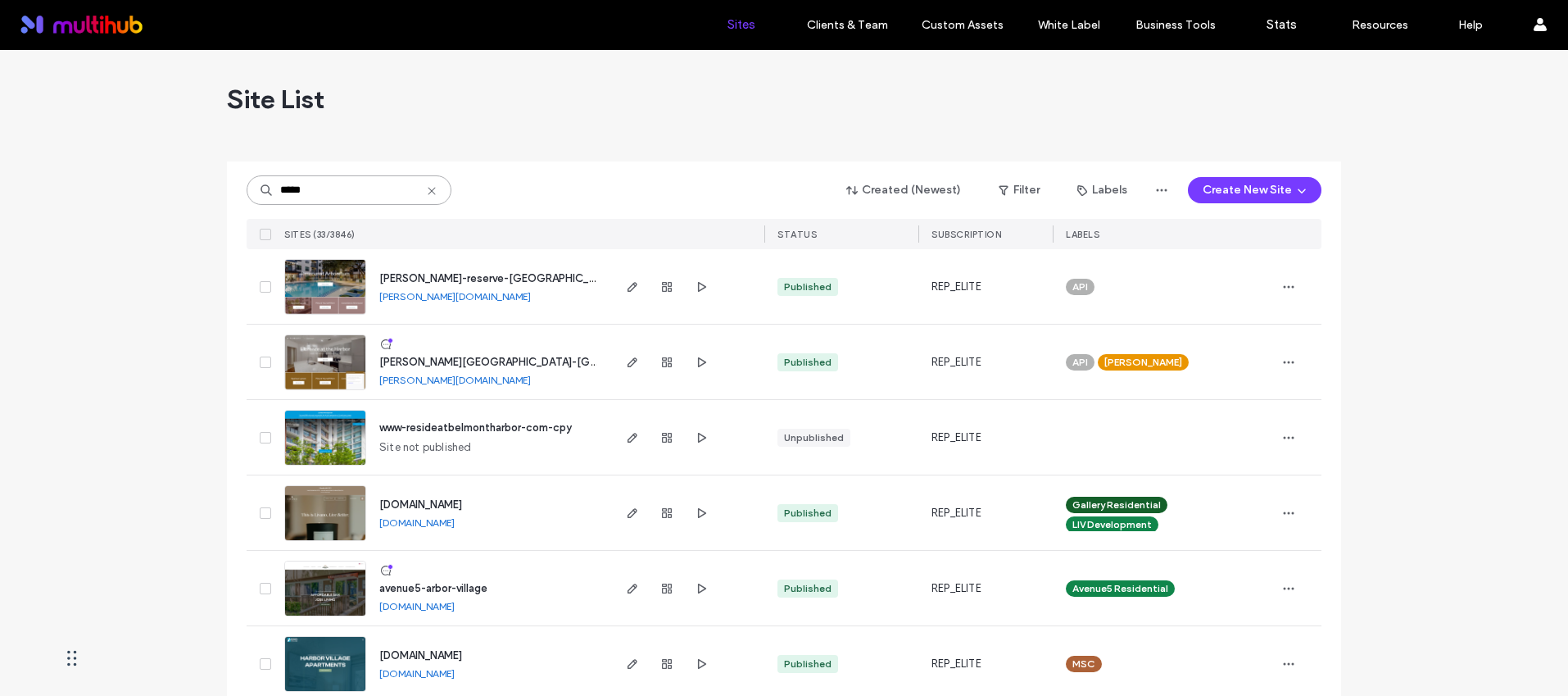
type input "*****"
click at [434, 272] on span "[PERSON_NAME]-reserve-[GEOGRAPHIC_DATA]" at bounding box center [499, 278] width 239 height 12
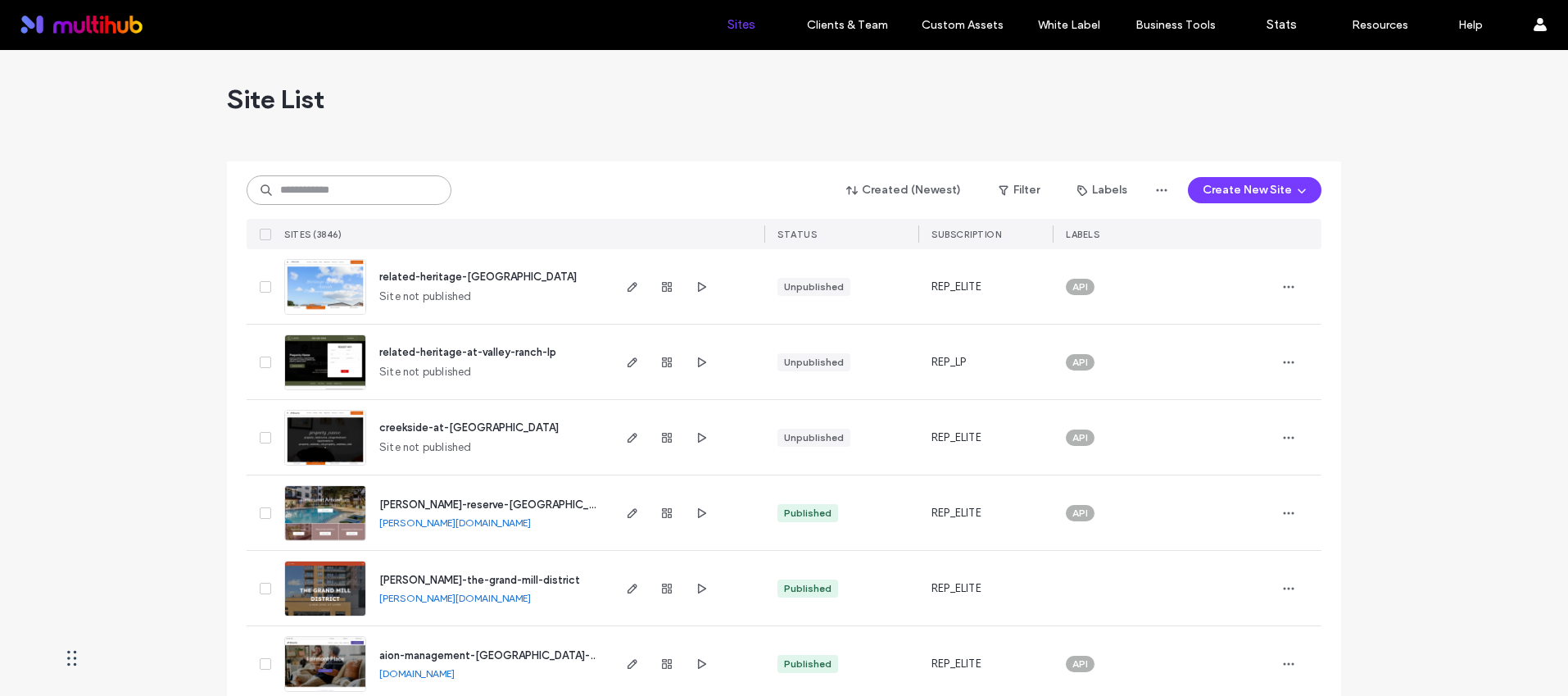
click at [385, 201] on input at bounding box center [349, 191] width 205 height 30
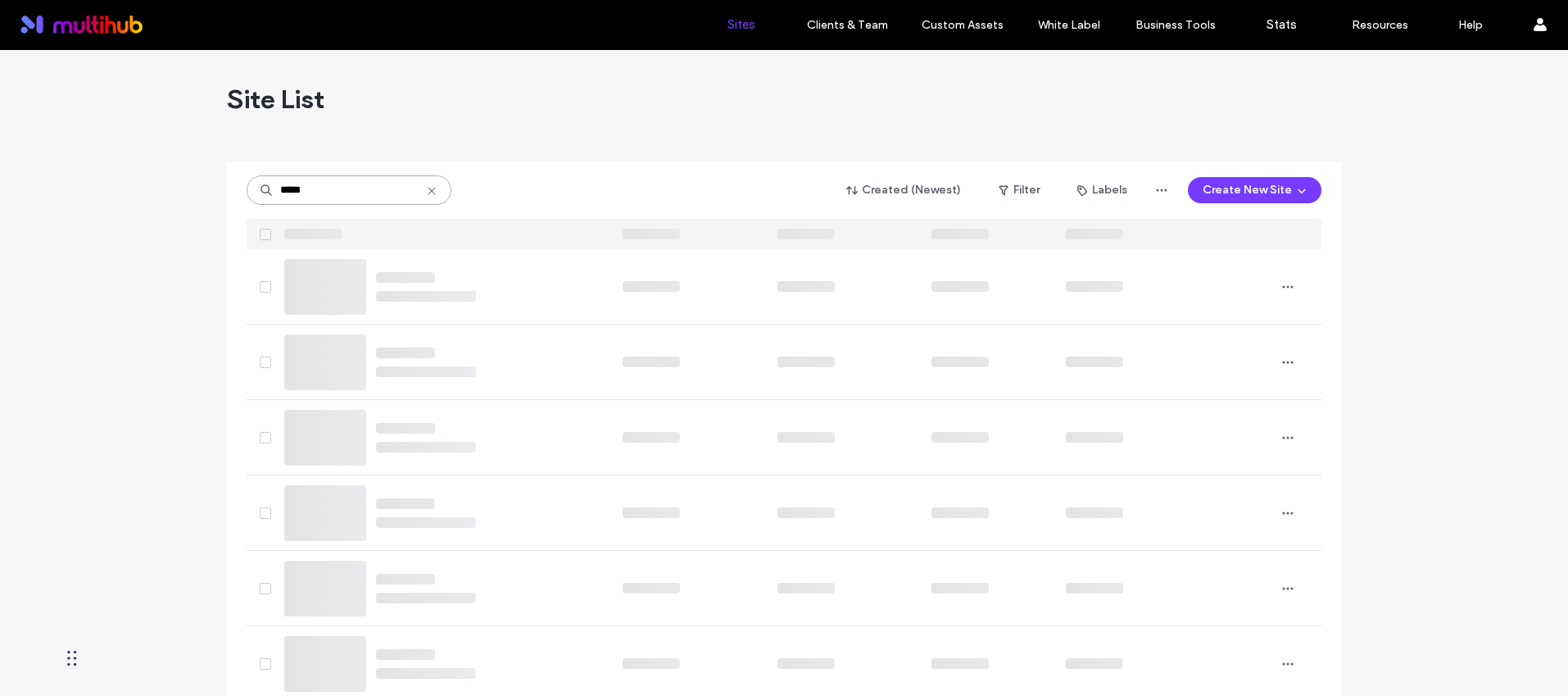
type input "*****"
click at [427, 187] on icon at bounding box center [431, 191] width 13 height 13
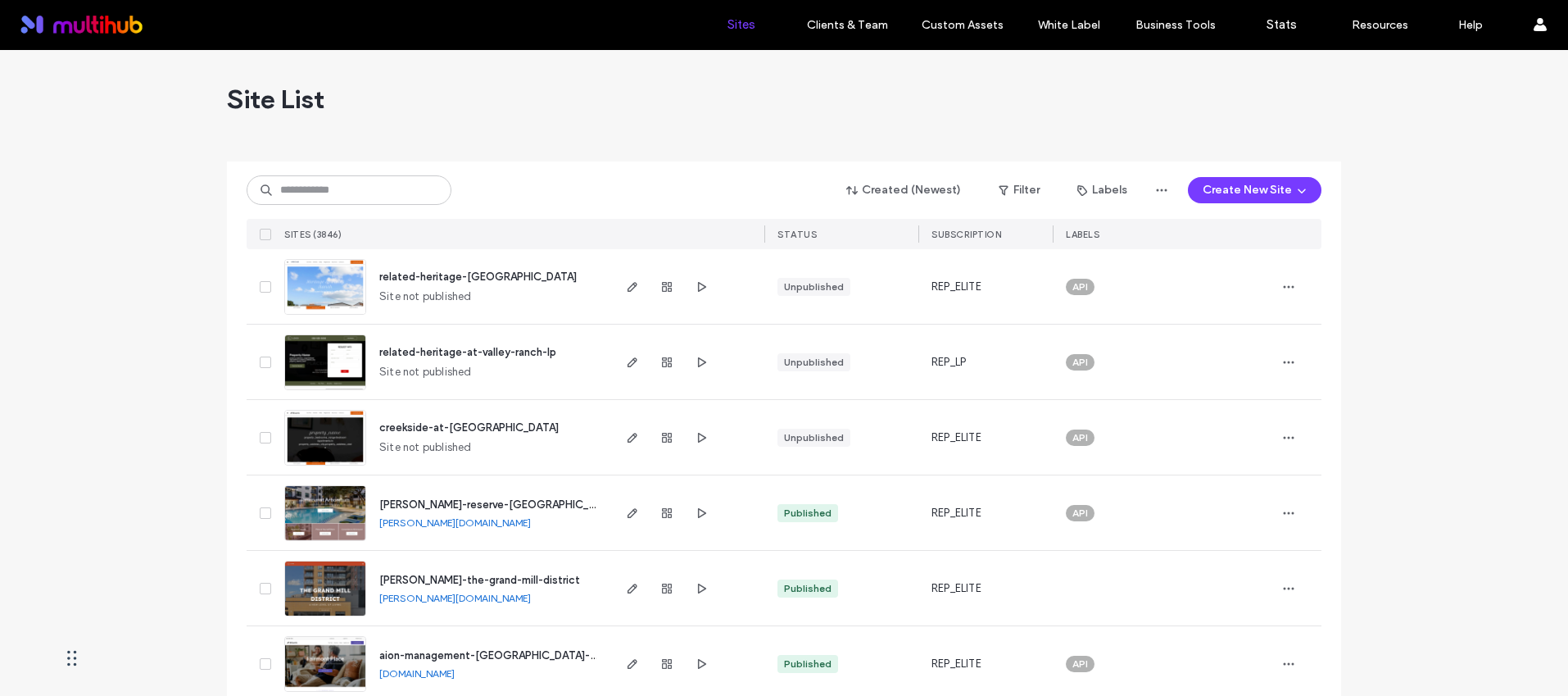
click at [388, 177] on div "Created (Newest) Filter Labels Create New Site" at bounding box center [784, 191] width 1075 height 31
click at [369, 189] on input at bounding box center [349, 191] width 205 height 30
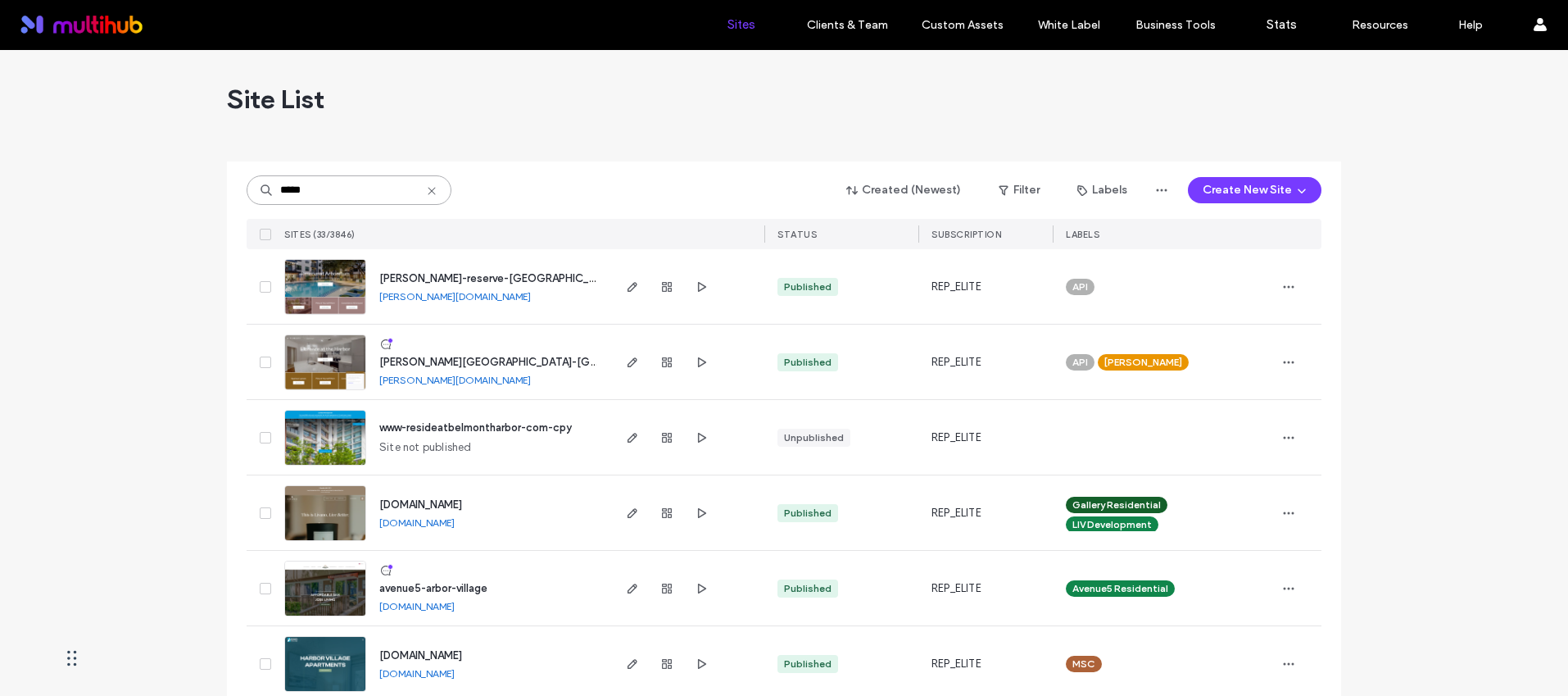
type input "*****"
click at [471, 272] on span "[PERSON_NAME]-reserve-[GEOGRAPHIC_DATA]" at bounding box center [499, 278] width 239 height 12
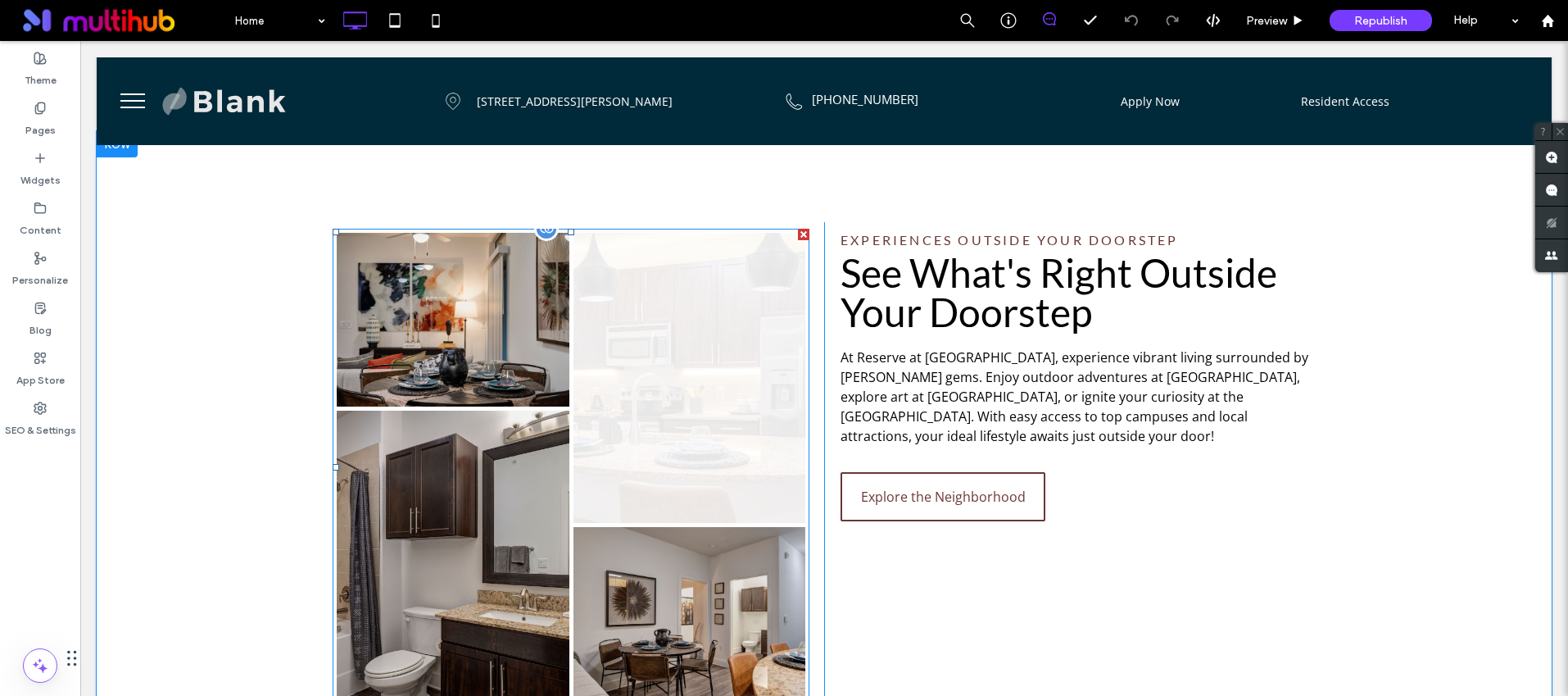
scroll to position [1741, 0]
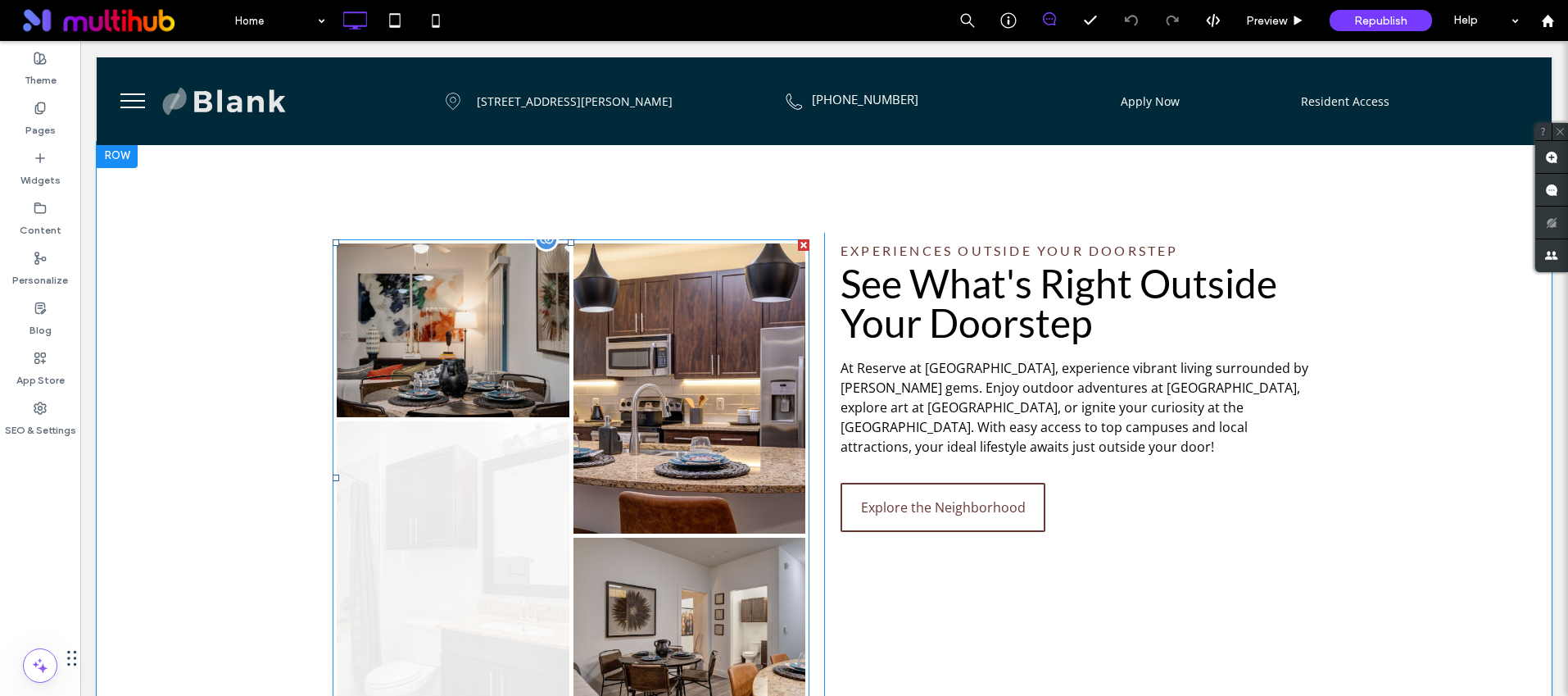
click at [483, 426] on link at bounding box center [453, 567] width 232 height 290
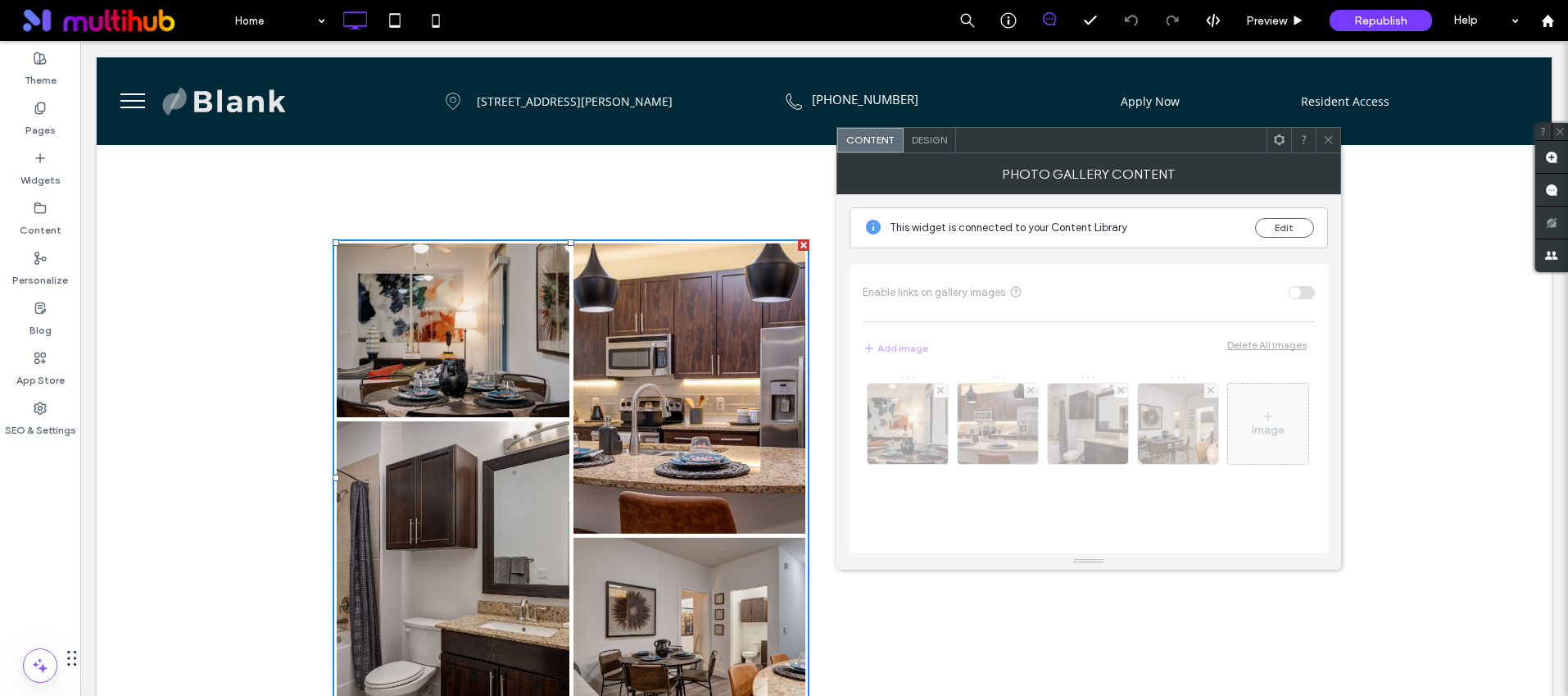
click at [934, 137] on span "Design" at bounding box center [929, 140] width 35 height 12
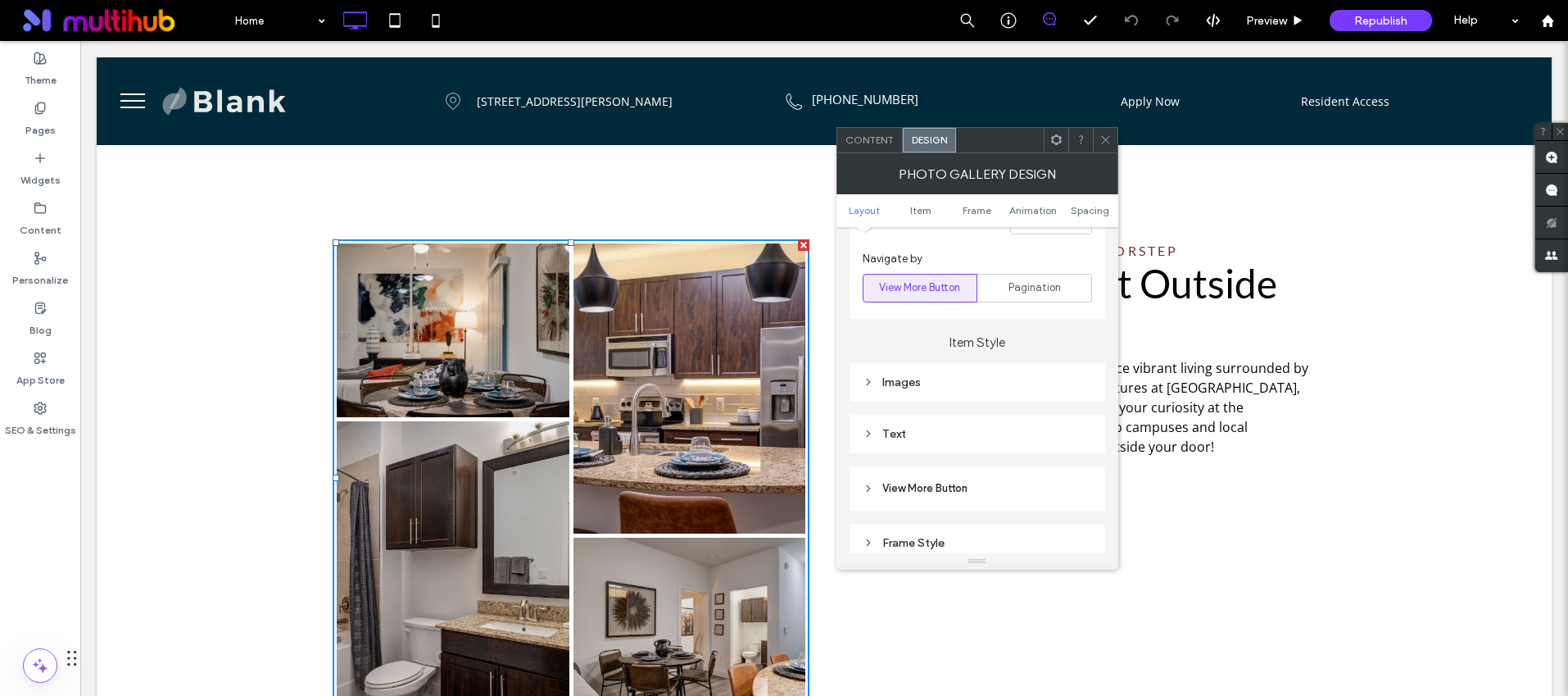
scroll to position [616, 0]
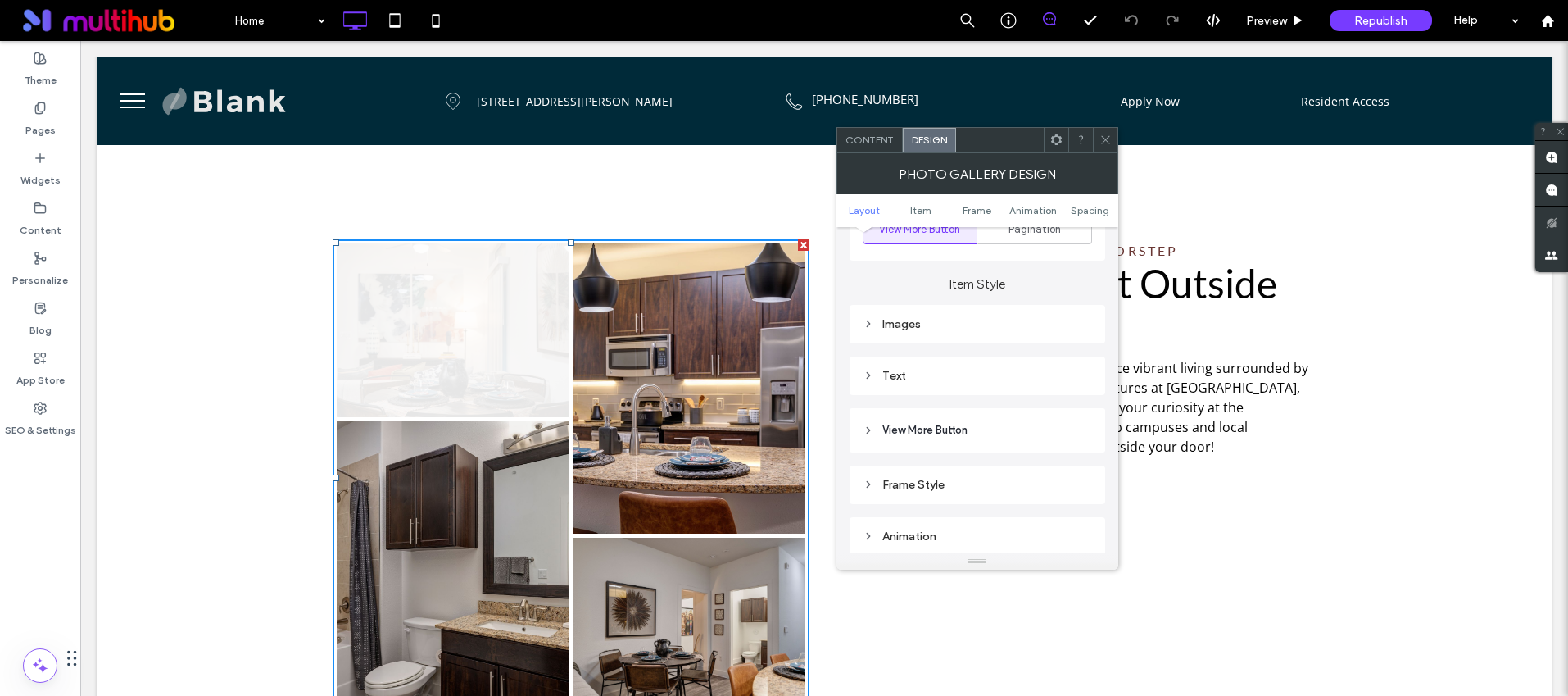
click at [883, 324] on div "Images" at bounding box center [977, 324] width 229 height 14
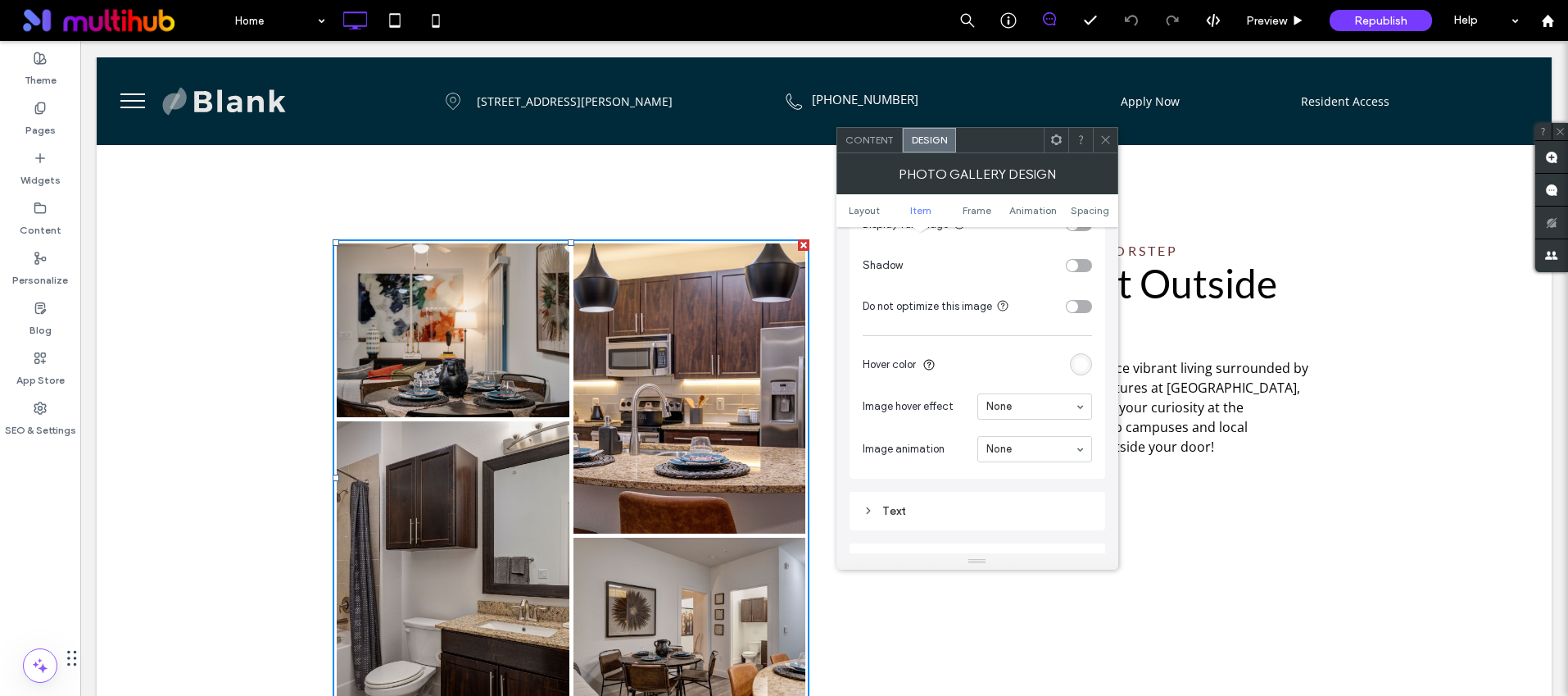
scroll to position [865, 0]
click at [1078, 358] on div "rgba(255, 255, 255, 0.9)" at bounding box center [1081, 357] width 14 height 14
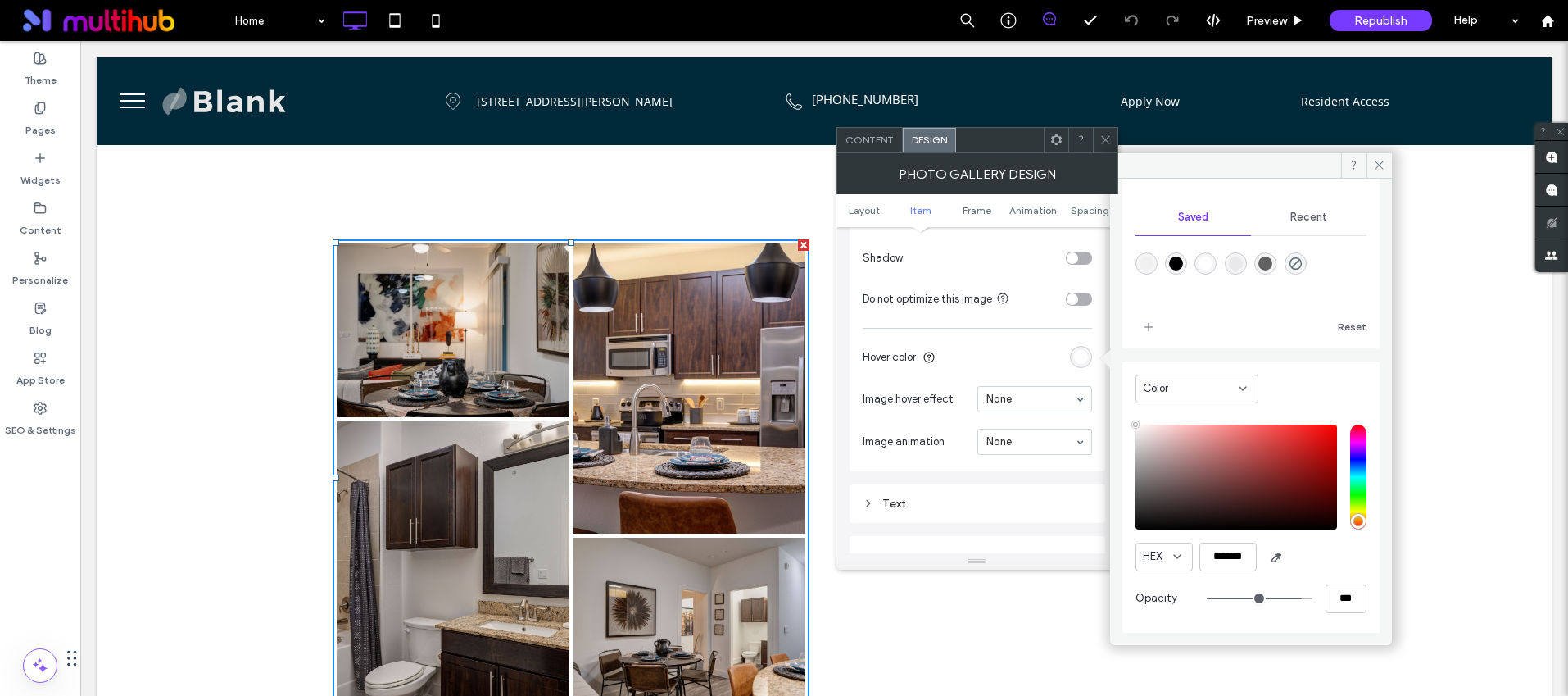
scroll to position [136, 0]
type input "**"
type input "***"
type input "**"
type input "***"
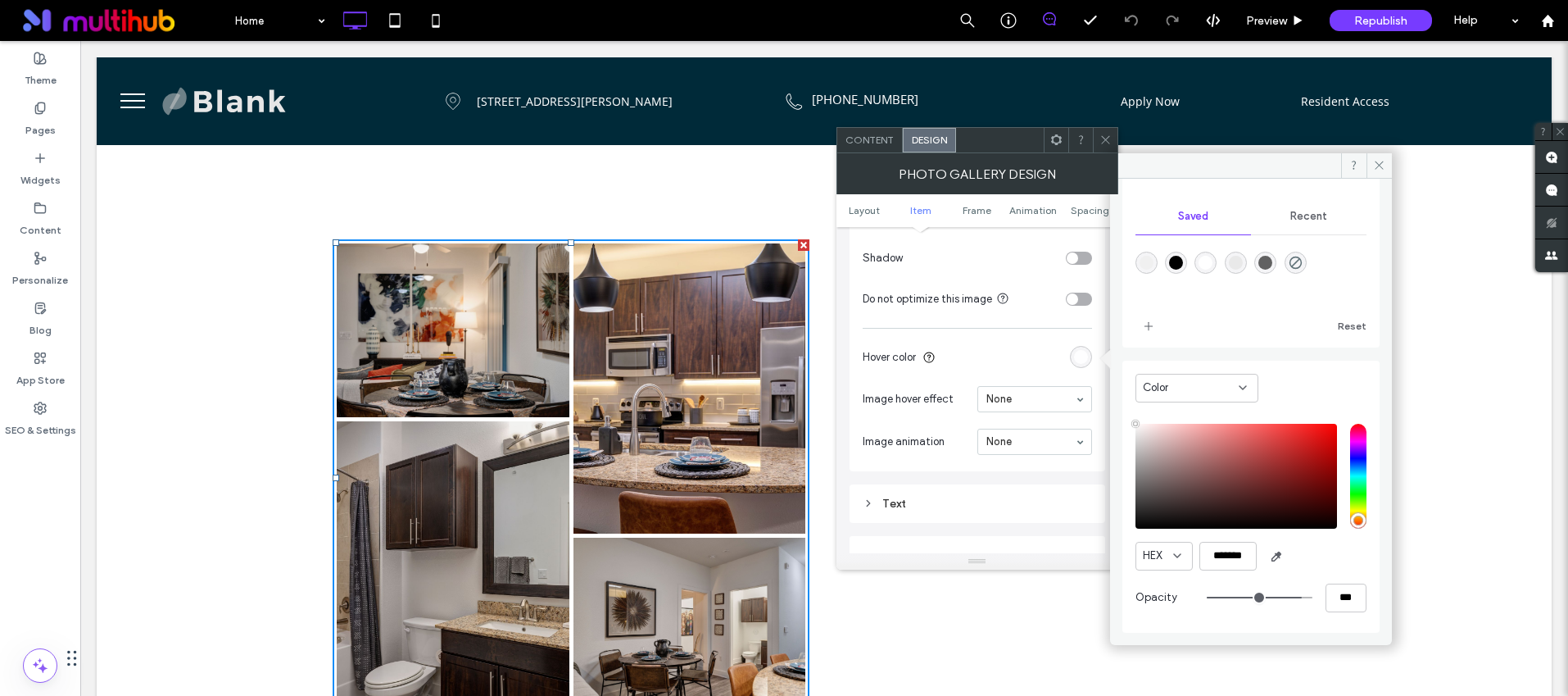
type input "**"
type input "***"
type input "**"
type input "***"
type input "**"
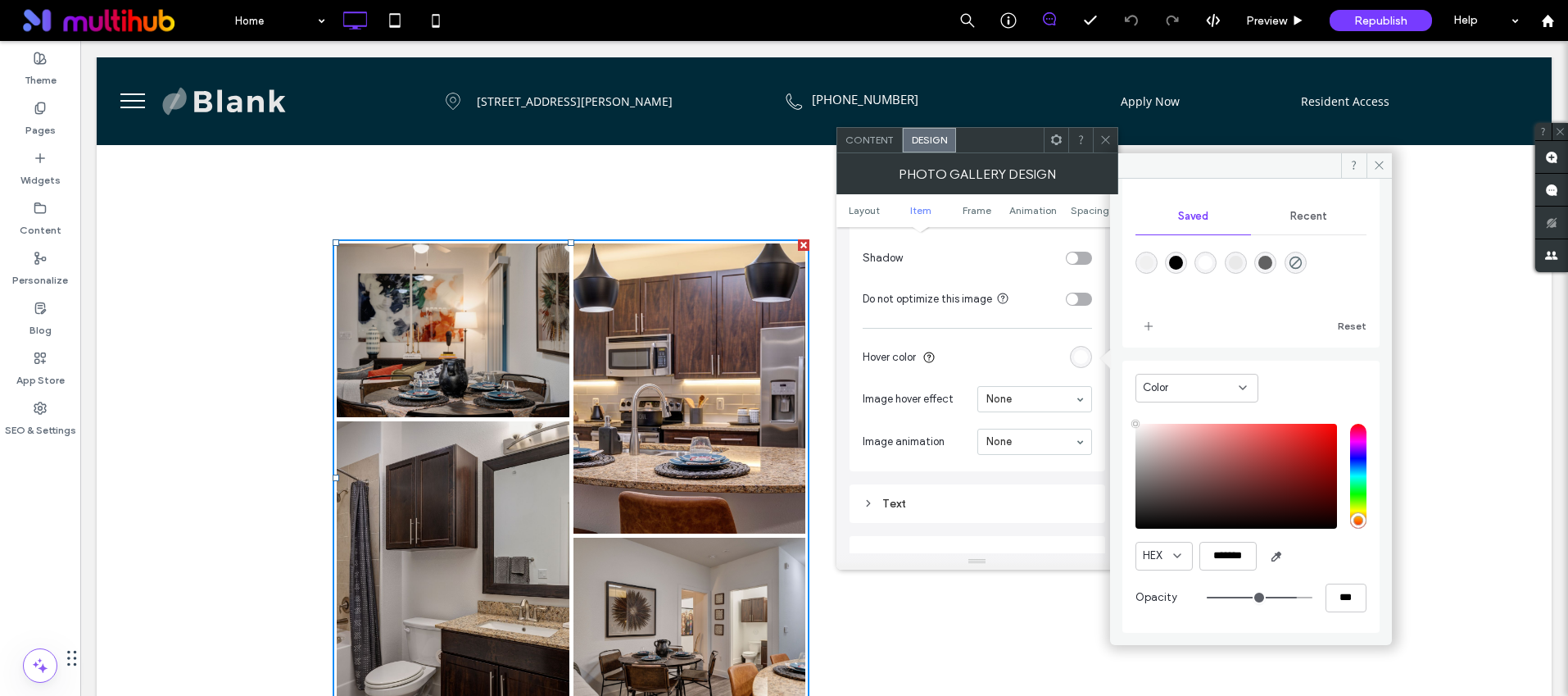
type input "***"
type input "**"
type input "***"
type input "**"
type input "***"
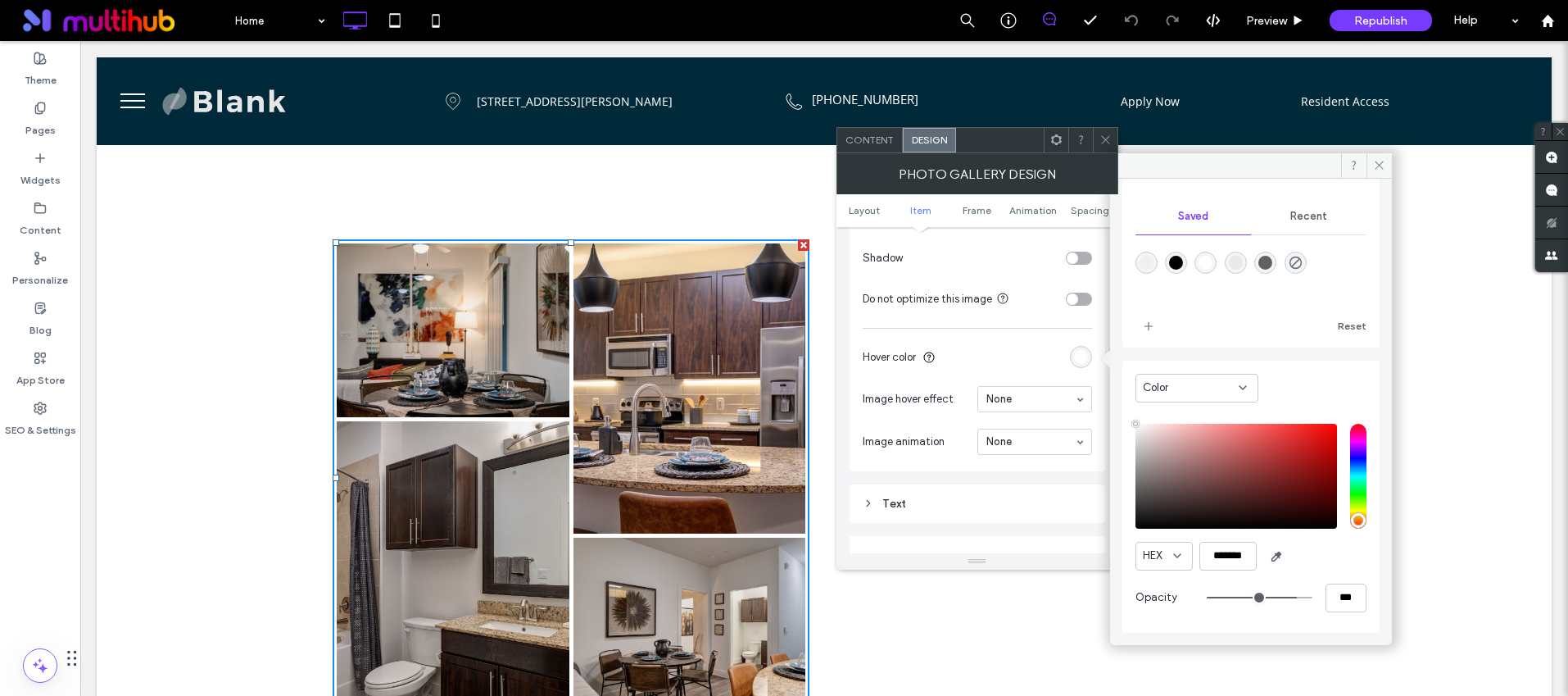
type input "**"
type input "***"
type input "**"
type input "***"
type input "**"
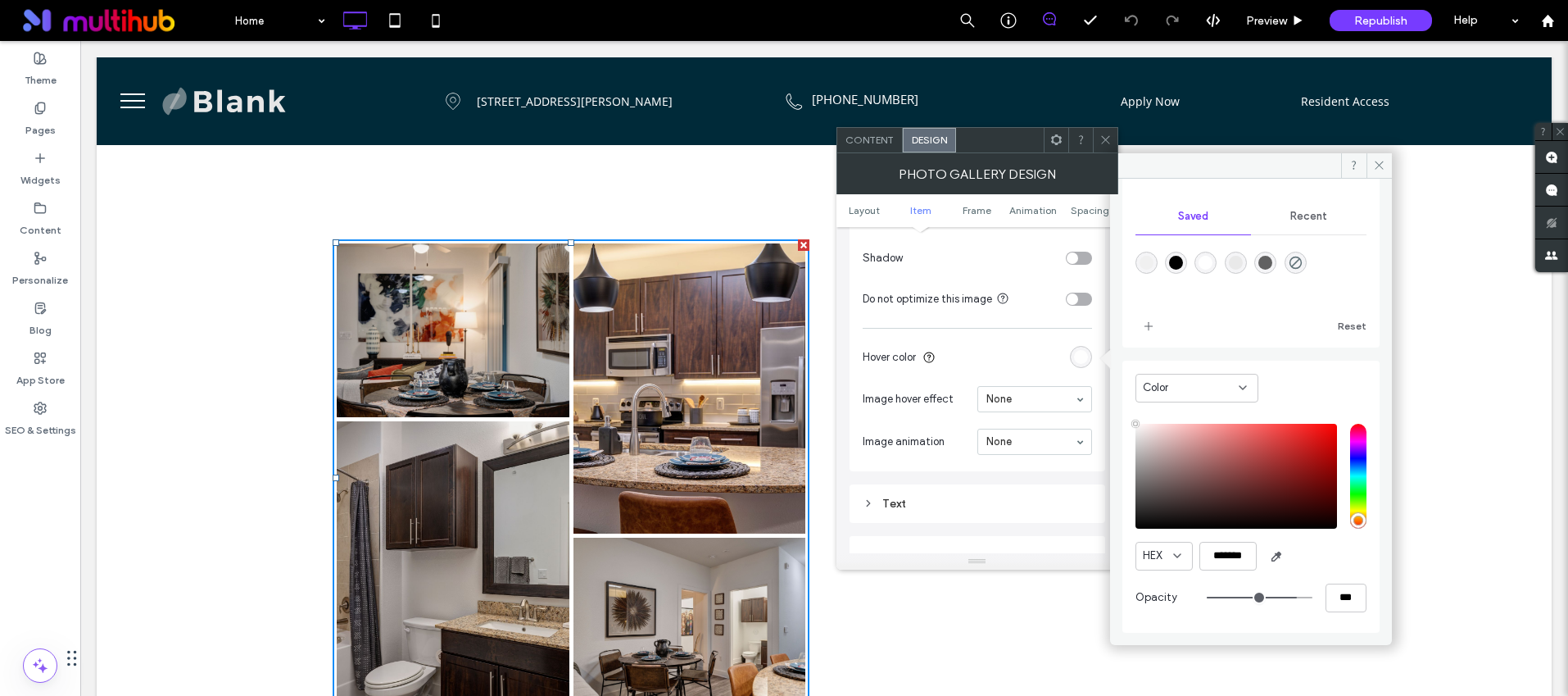
type input "***"
type input "**"
type input "***"
type input "**"
type input "***"
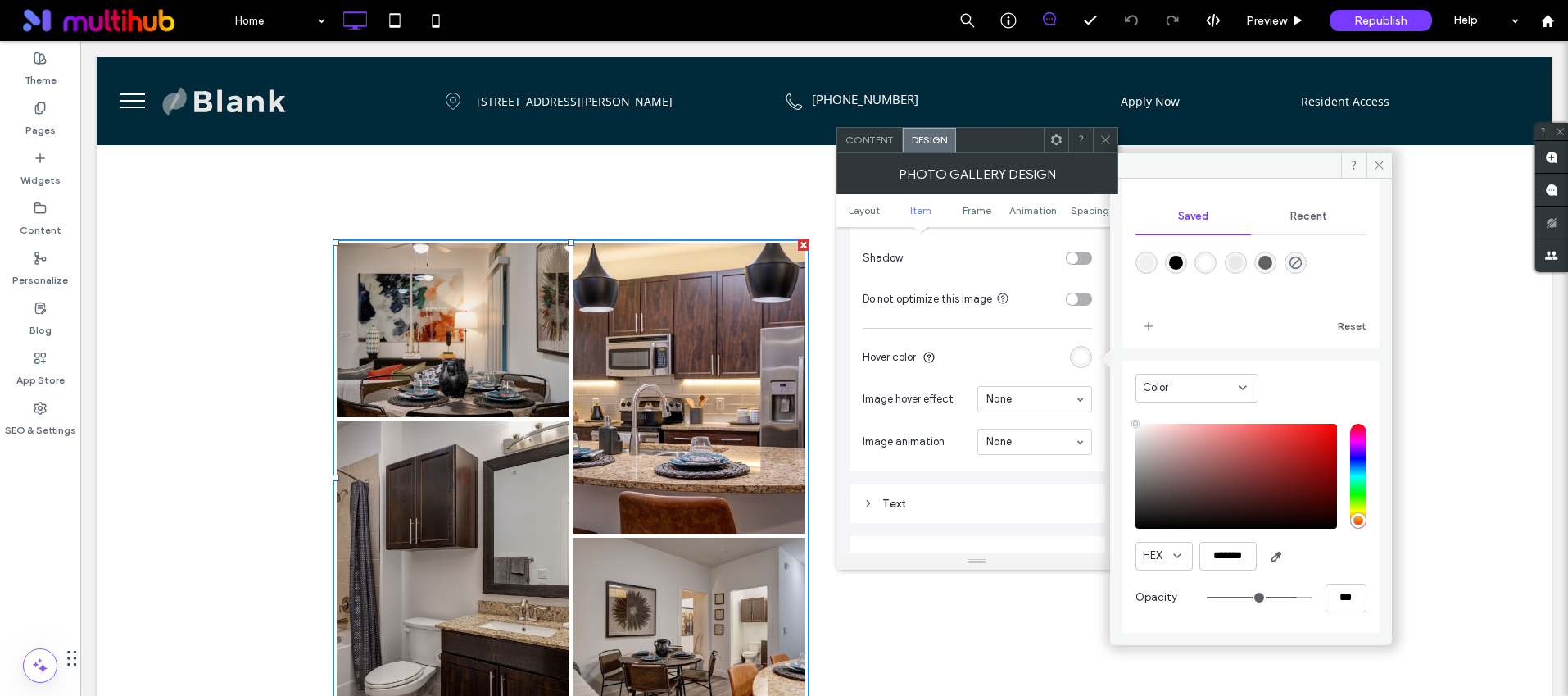
type input "**"
type input "***"
type input "**"
type input "***"
type input "**"
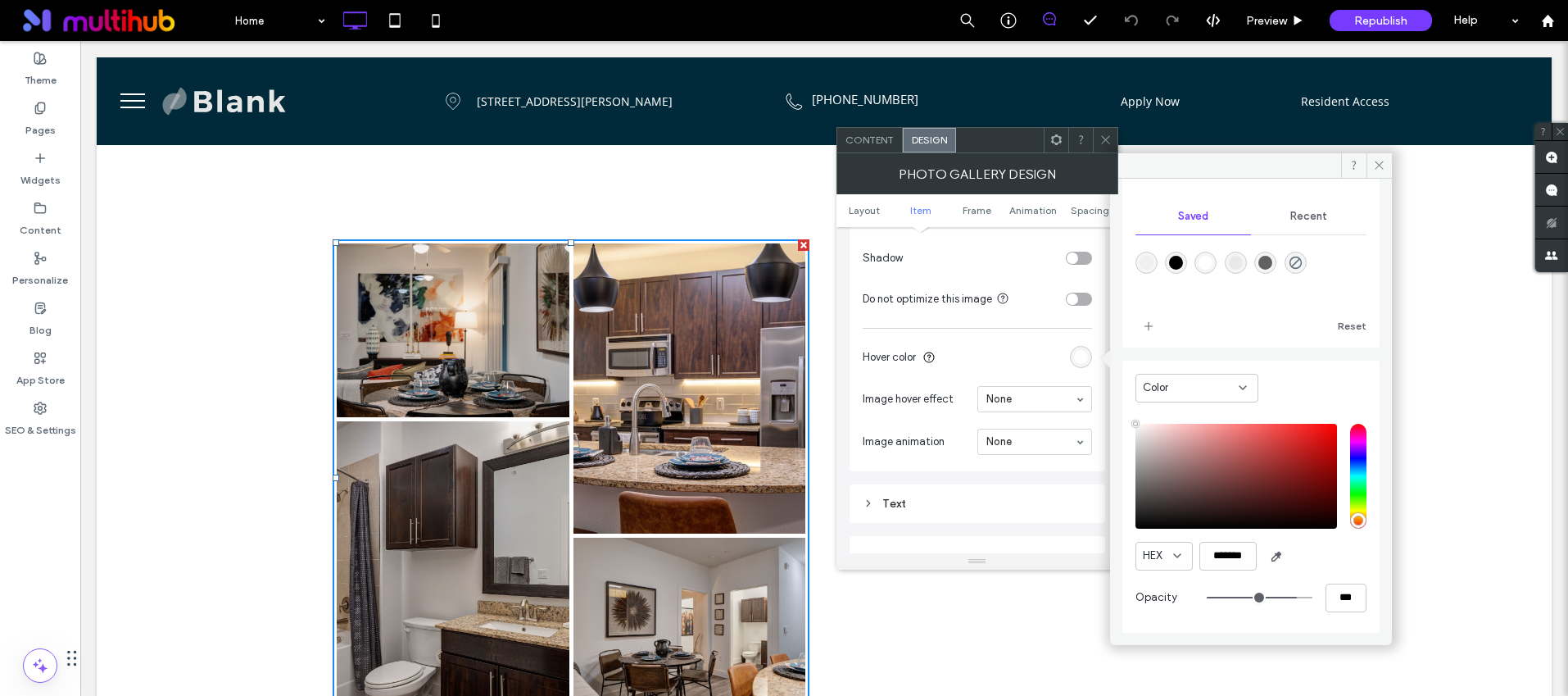
type input "***"
type input "**"
type input "***"
type input "**"
type input "***"
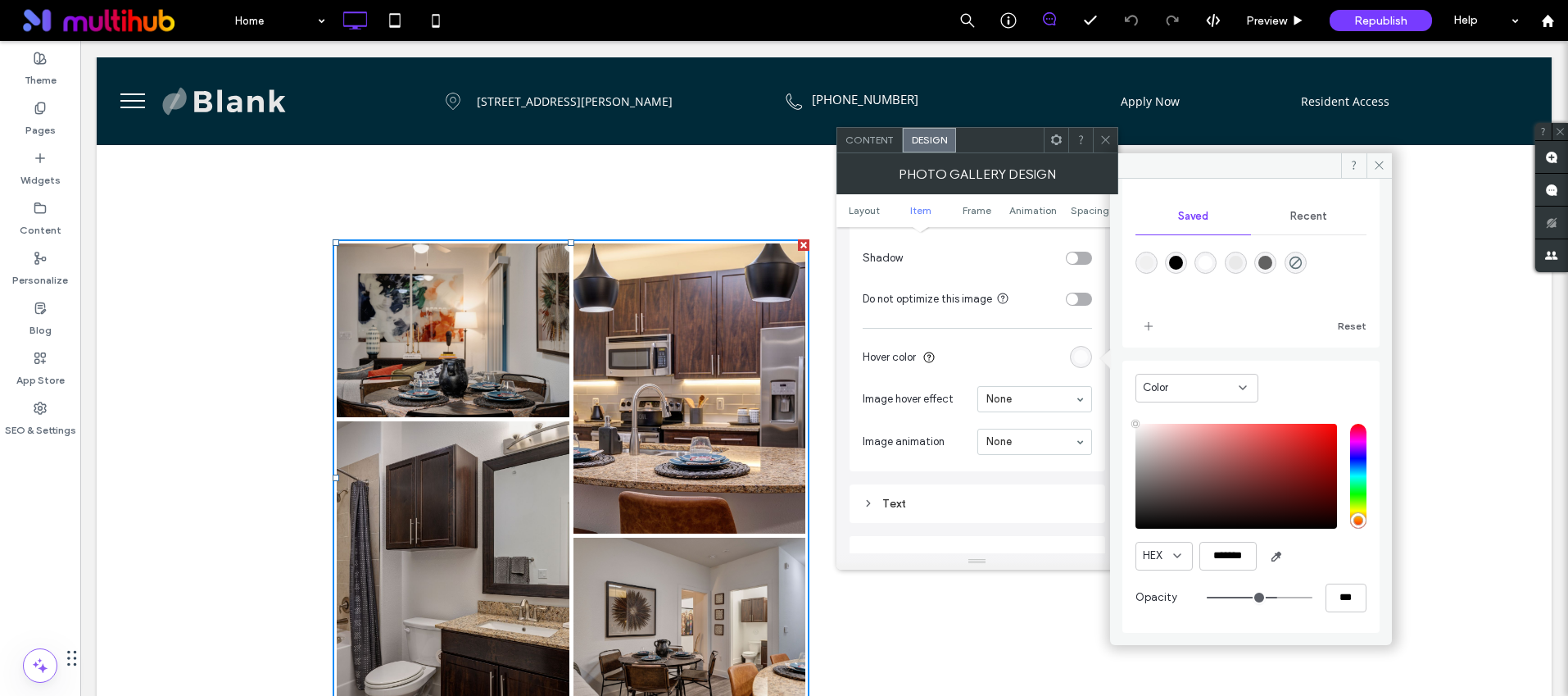
type input "**"
type input "***"
type input "**"
type input "***"
type input "**"
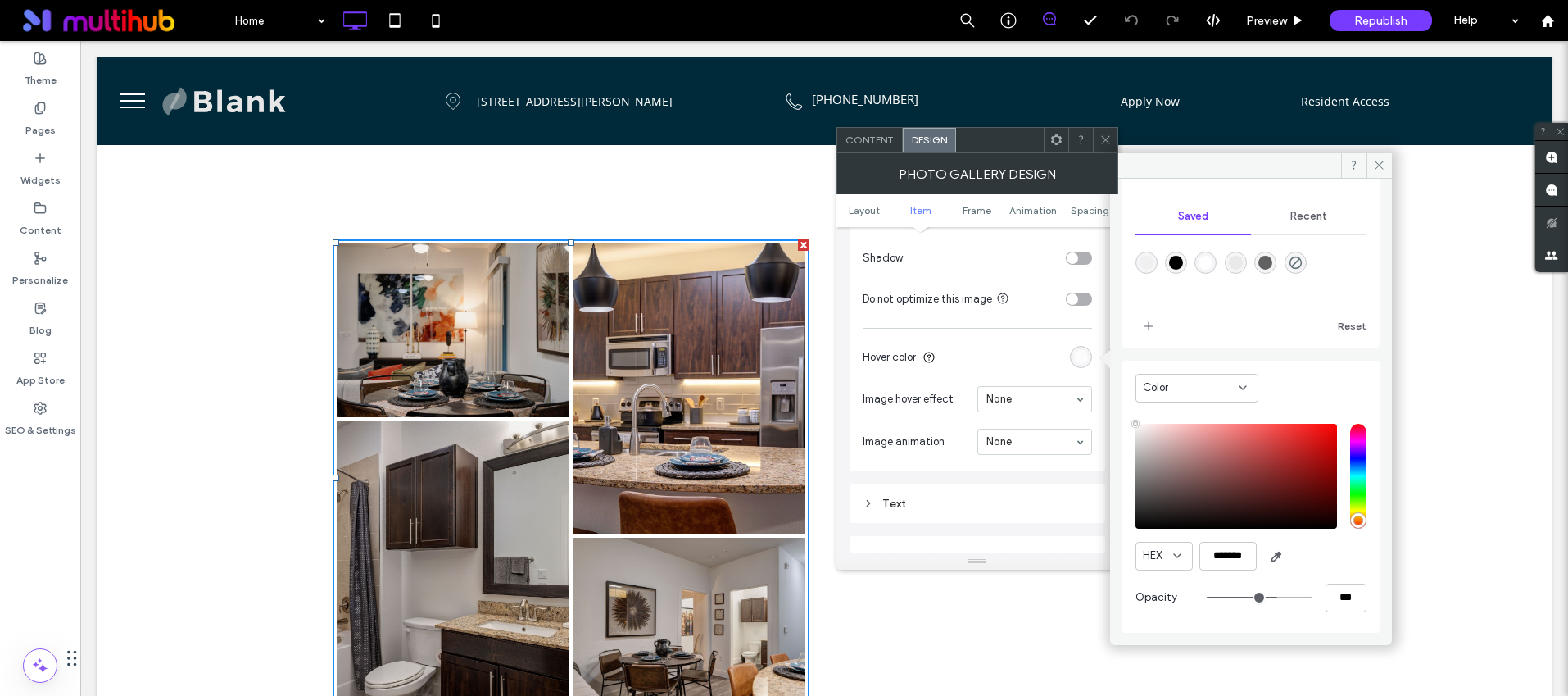
type input "***"
type input "**"
type input "***"
type input "**"
type input "***"
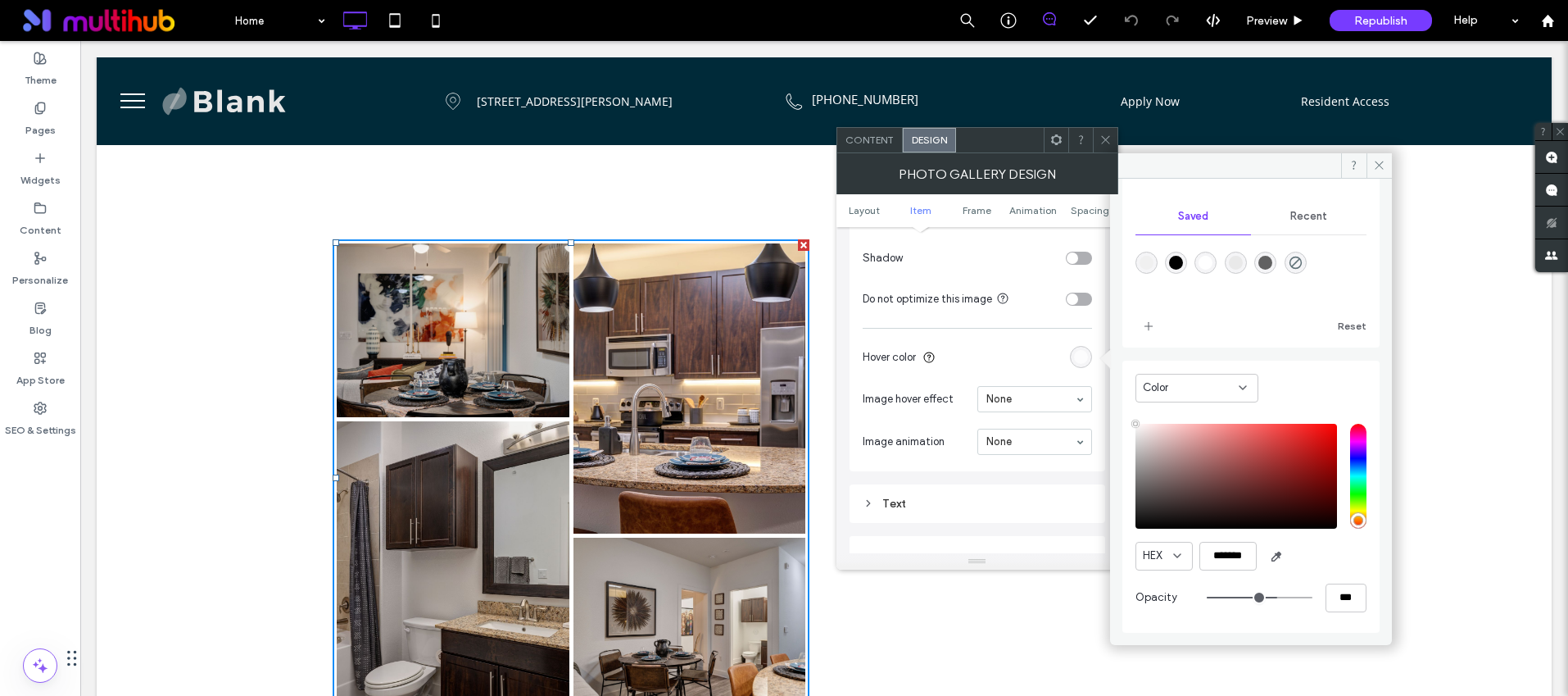
type input "**"
type input "***"
drag, startPoint x: 1285, startPoint y: 597, endPoint x: 1259, endPoint y: 599, distance: 26.1
type input "**"
click at [1259, 598] on input "range" at bounding box center [1259, 597] width 106 height 2
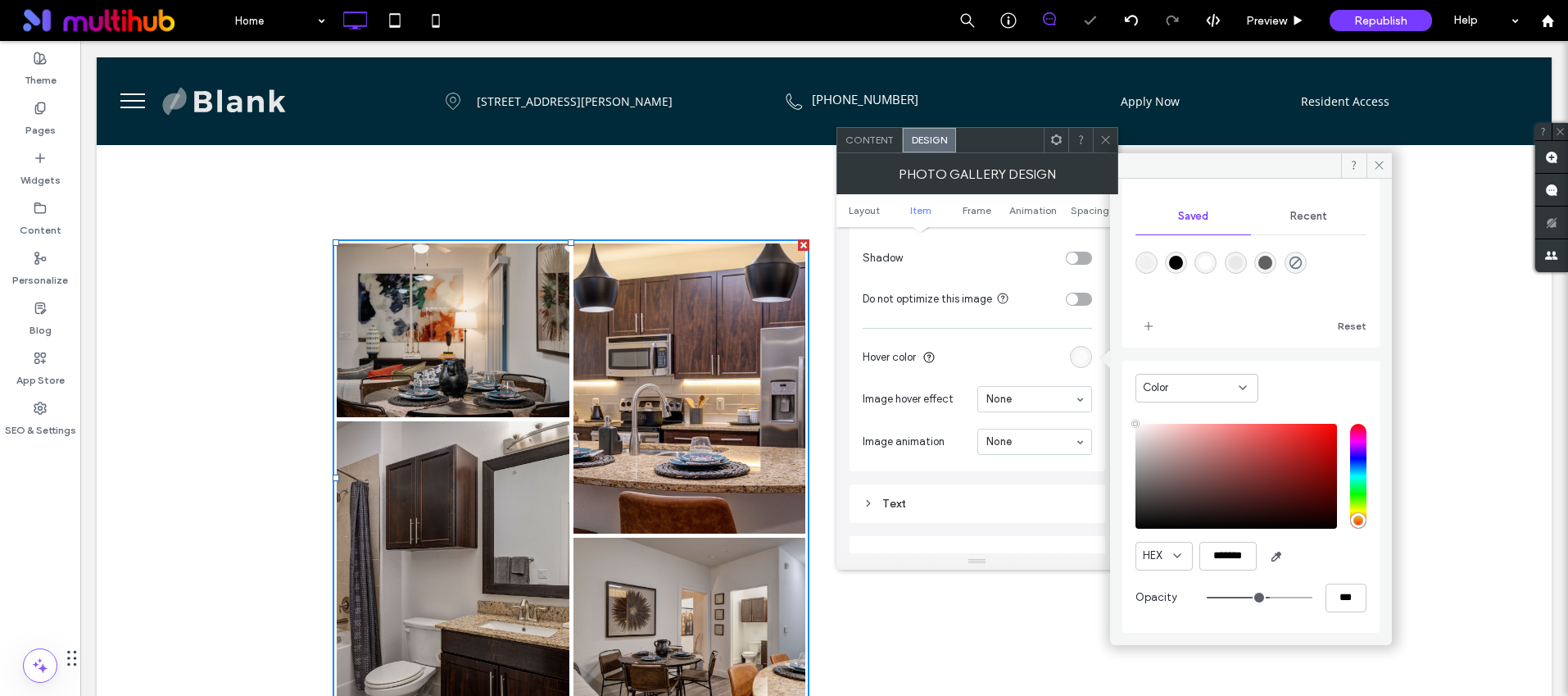
click at [1107, 137] on icon at bounding box center [1106, 140] width 12 height 12
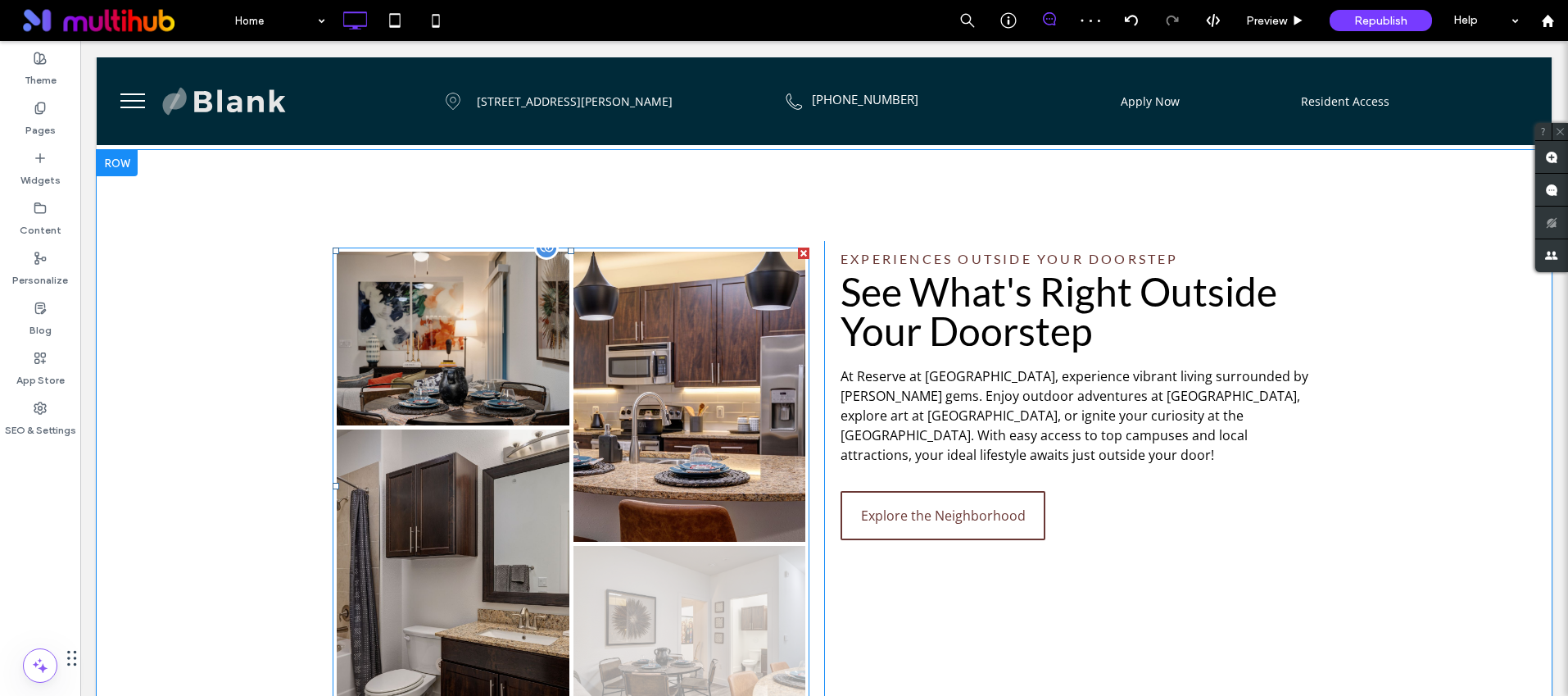
scroll to position [1743, 0]
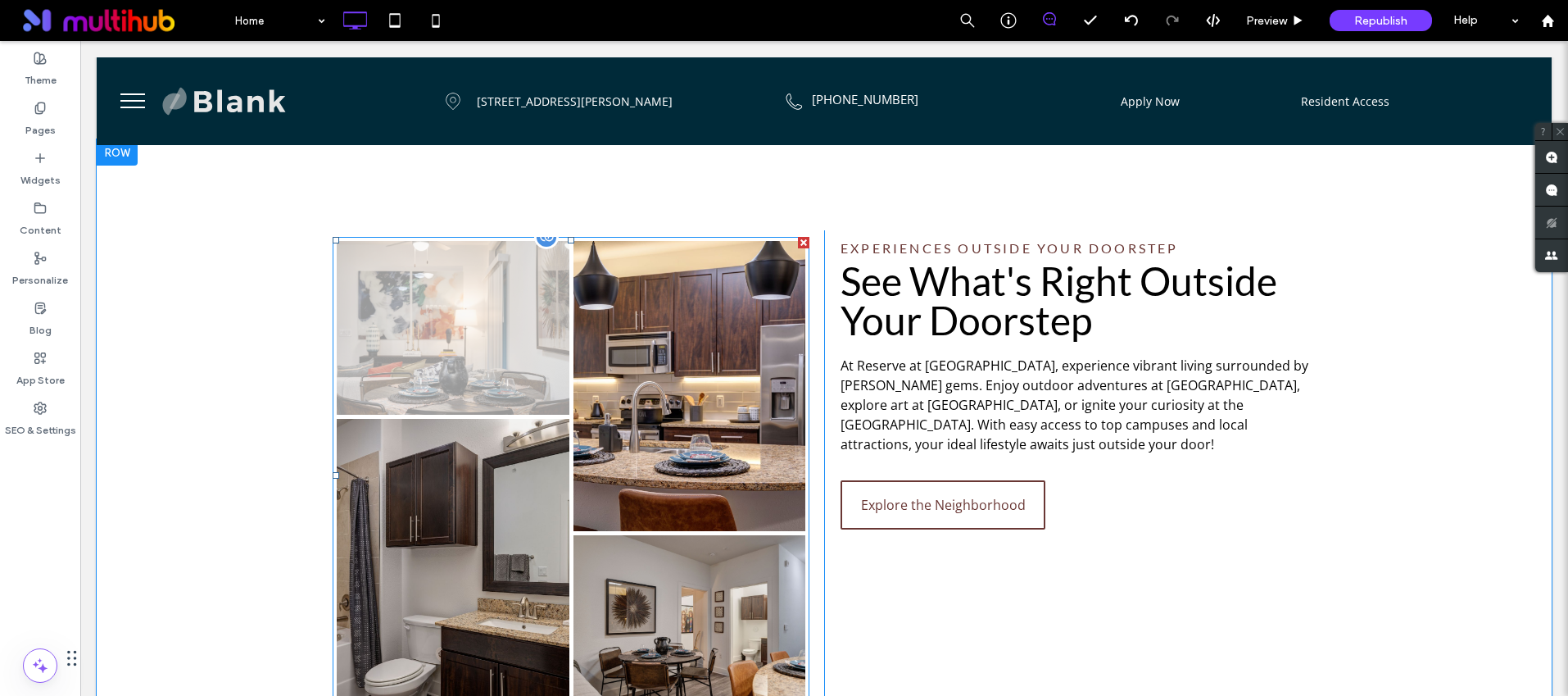
click at [465, 298] on link at bounding box center [453, 329] width 232 height 175
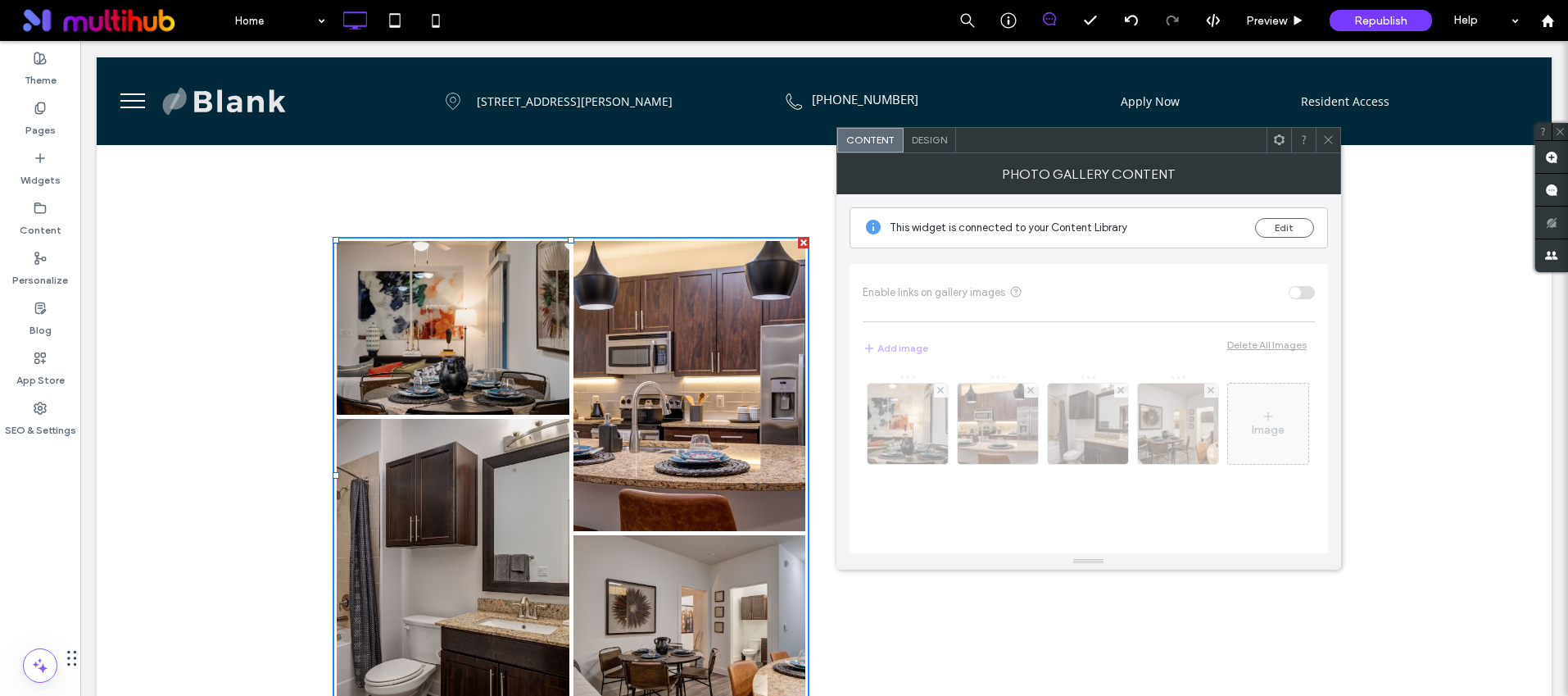
click at [940, 143] on span "Design" at bounding box center [929, 140] width 35 height 12
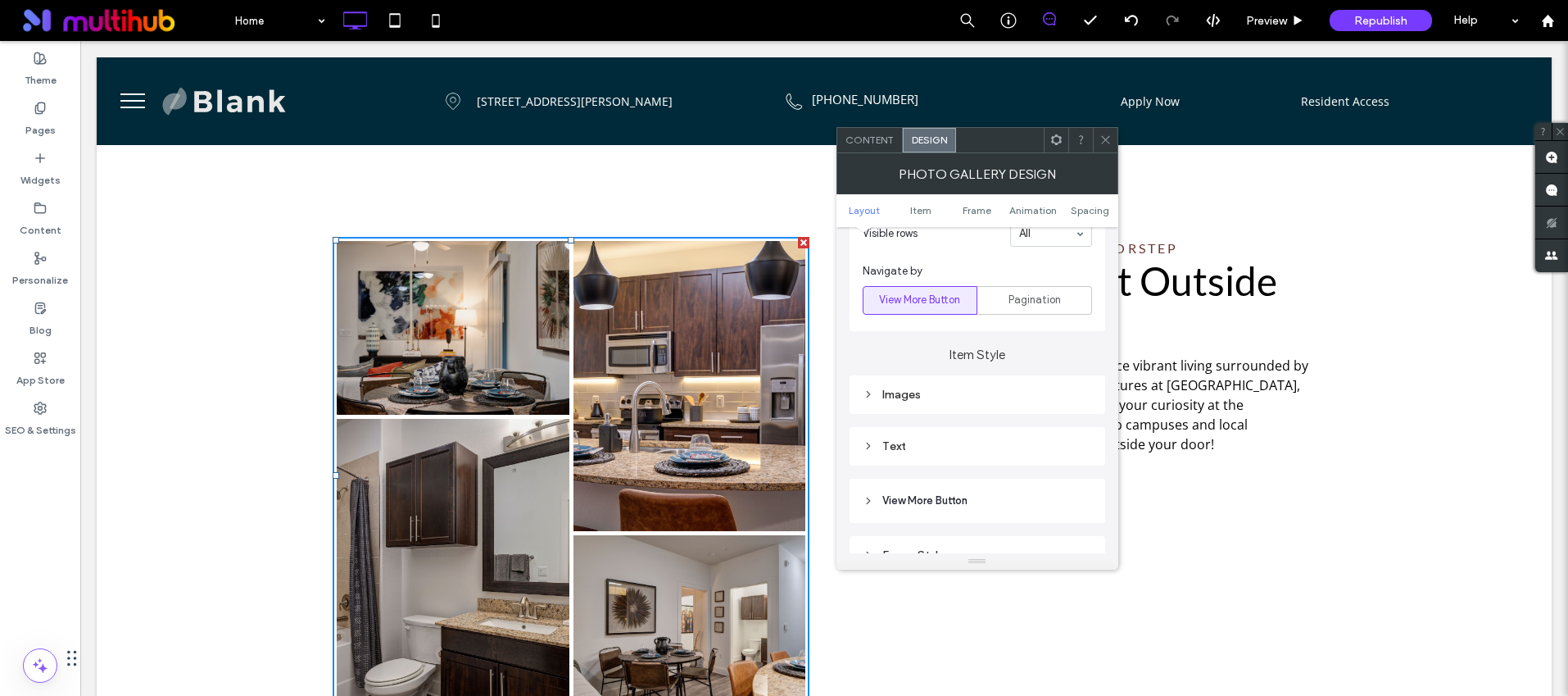
click at [923, 394] on div "Images" at bounding box center [977, 394] width 229 height 14
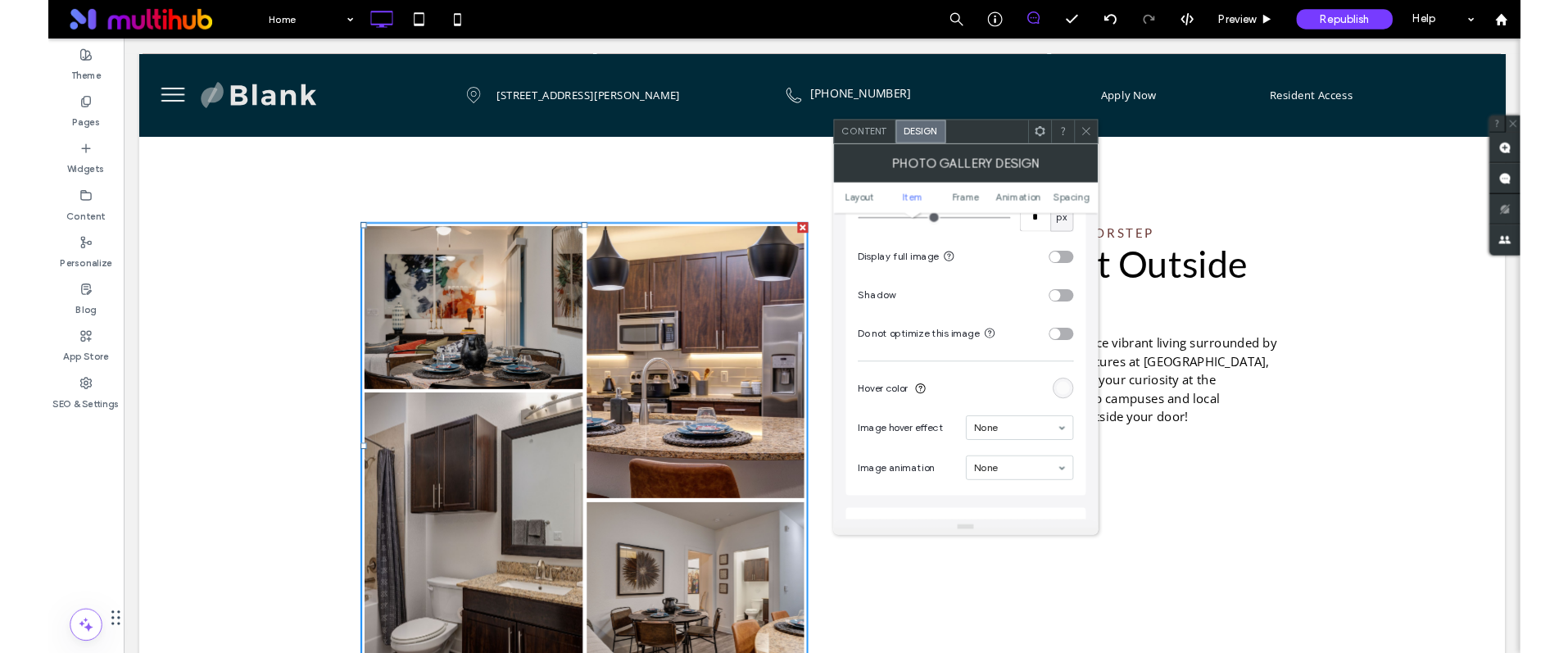
scroll to position [809, 0]
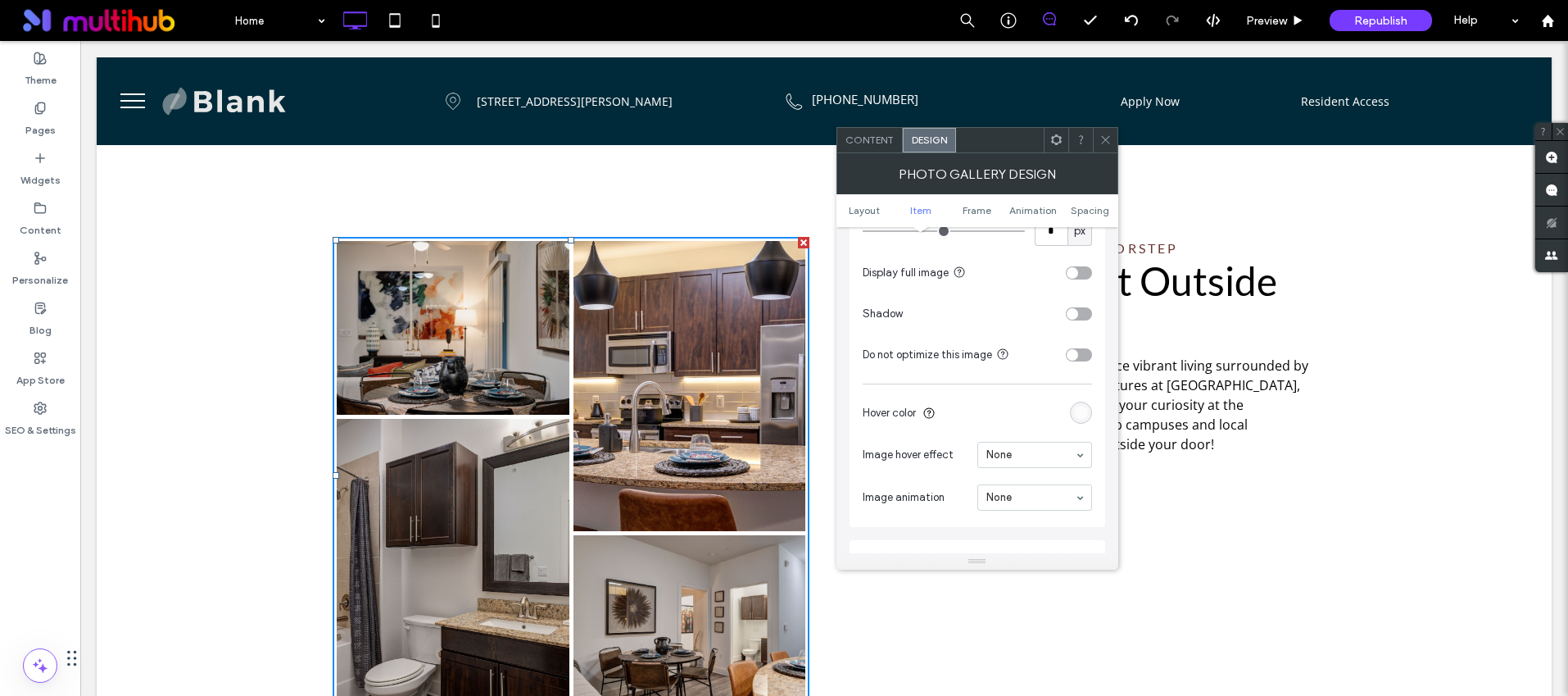
click at [1079, 413] on div "rgba(255, 255, 255, 0.6)" at bounding box center [1081, 413] width 14 height 14
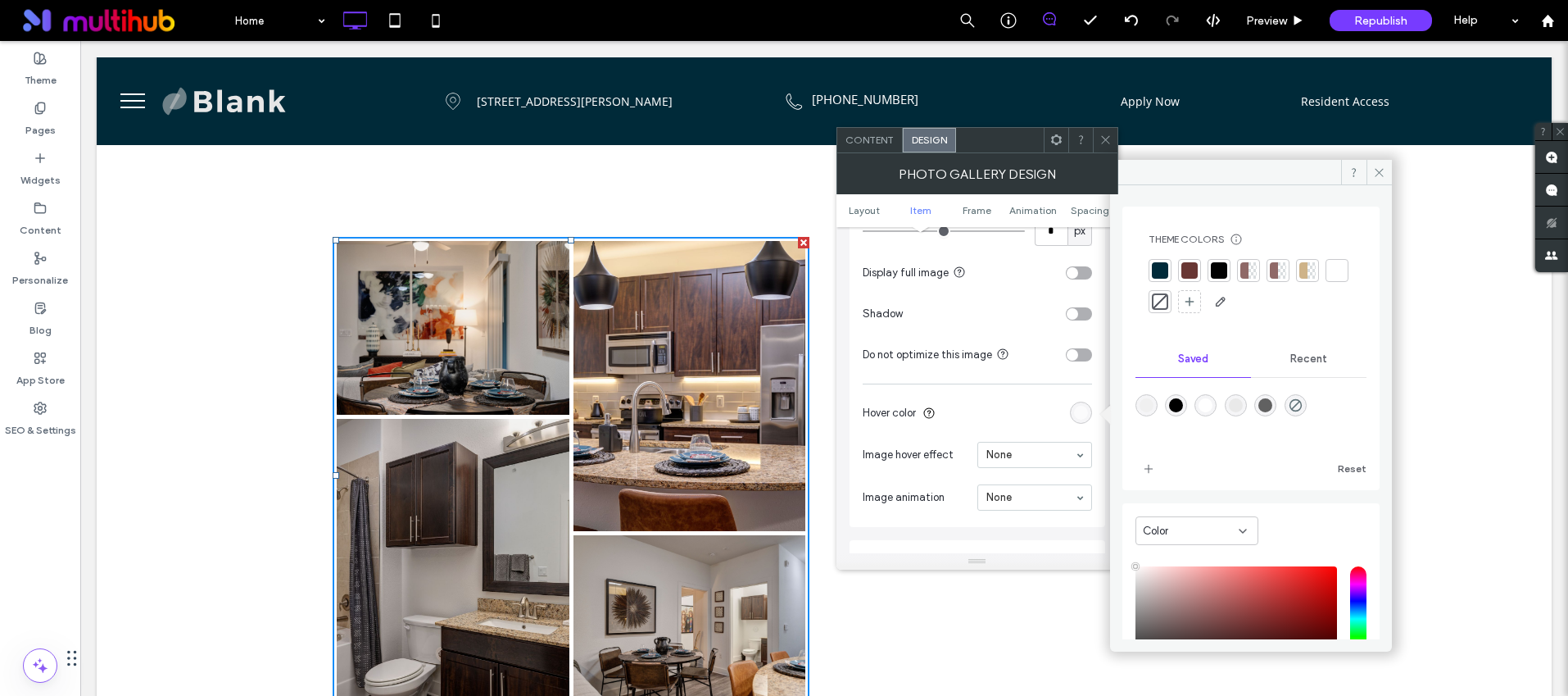
click at [1100, 139] on icon at bounding box center [1106, 140] width 12 height 12
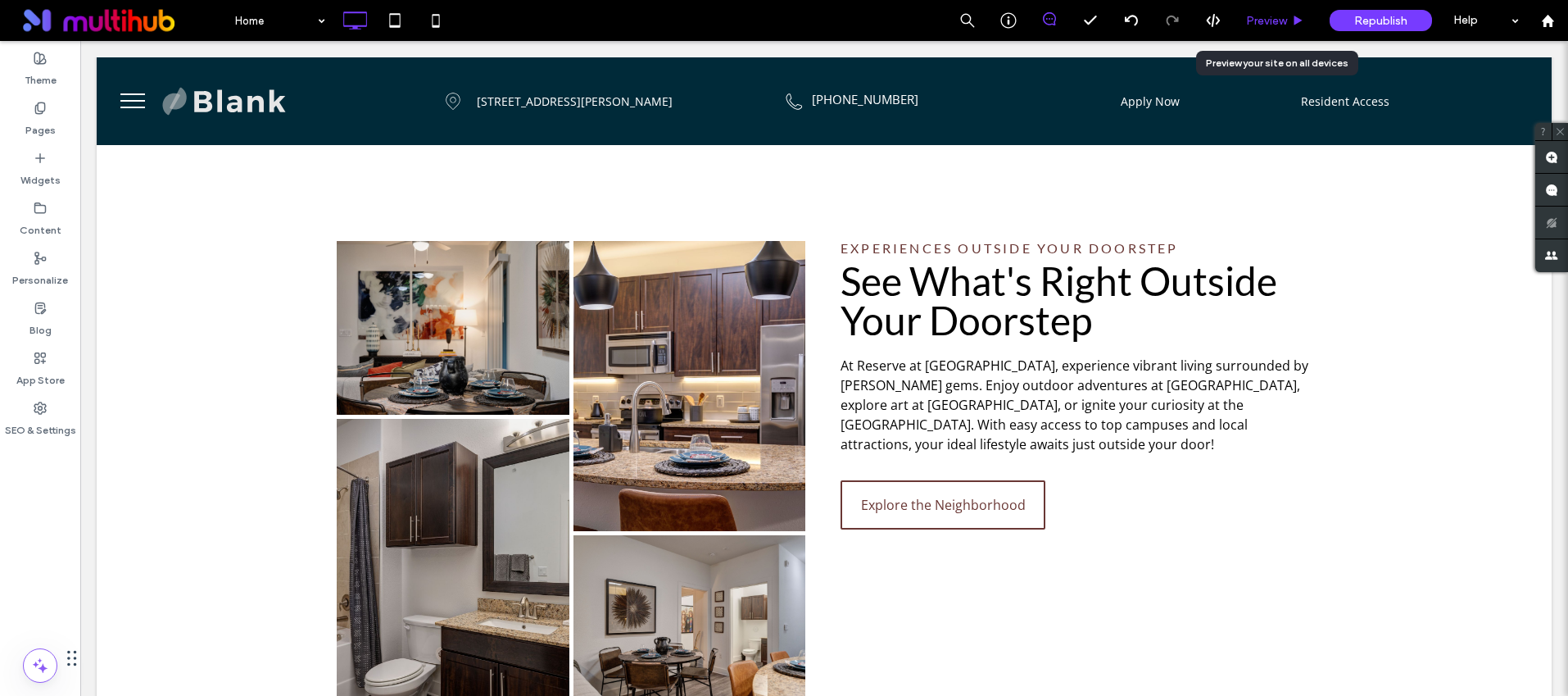
click at [1259, 21] on span "Preview" at bounding box center [1266, 21] width 41 height 14
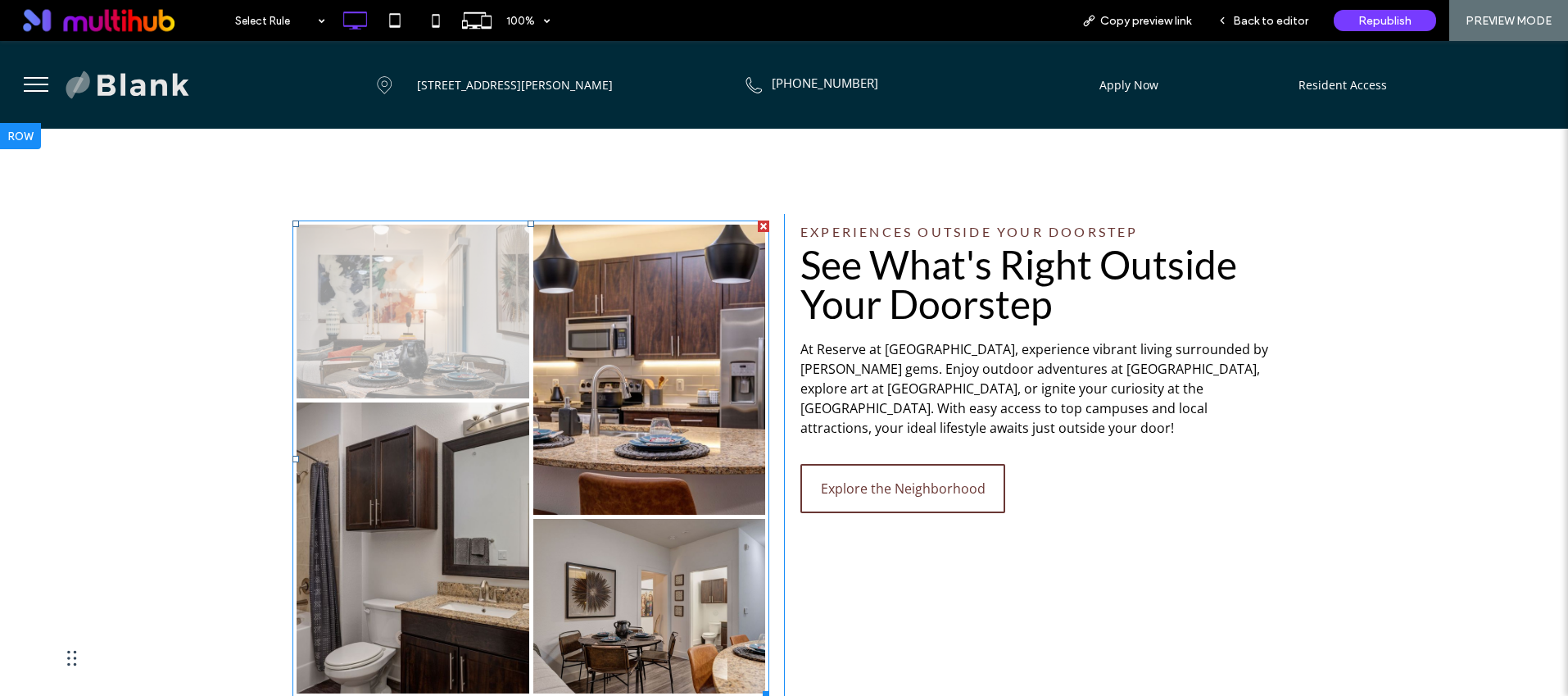
click at [485, 276] on link at bounding box center [413, 312] width 232 height 175
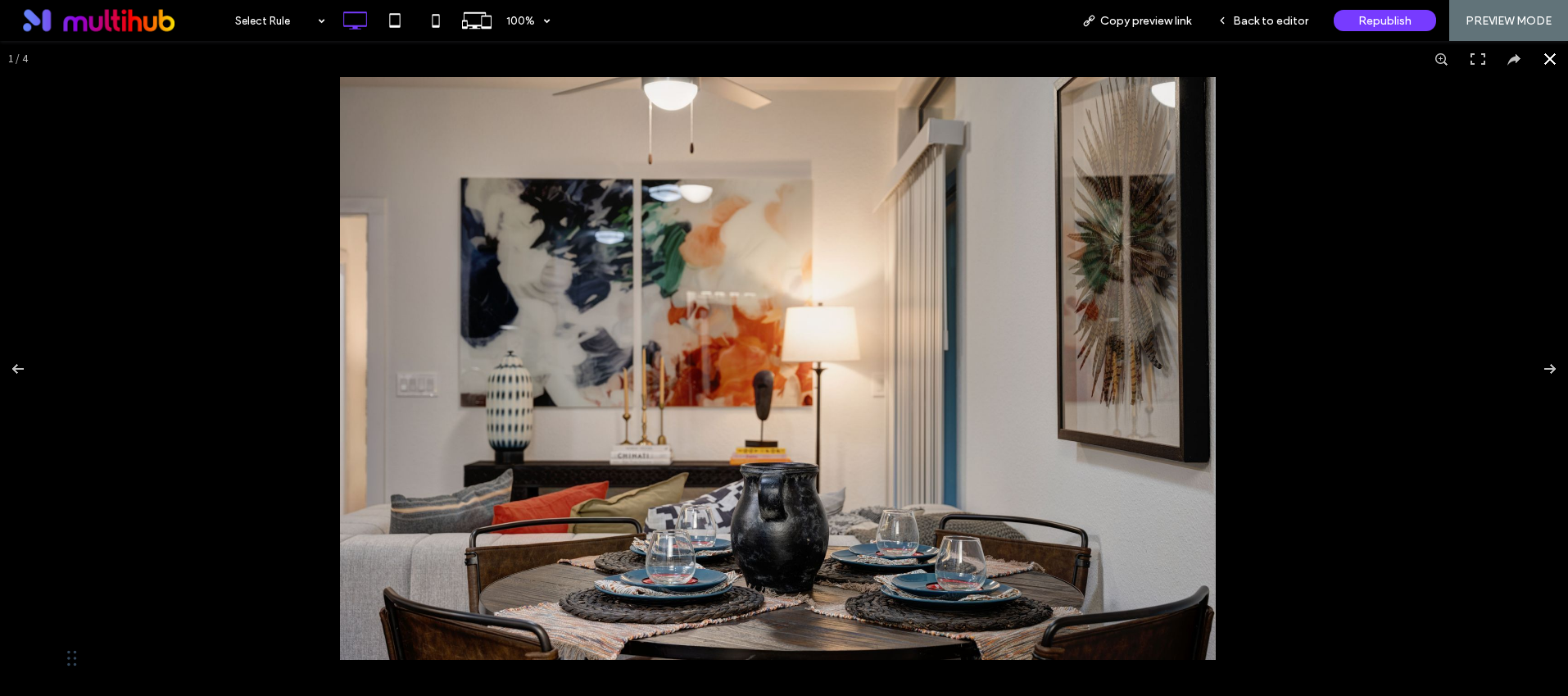
click at [1535, 58] on button at bounding box center [1550, 59] width 36 height 36
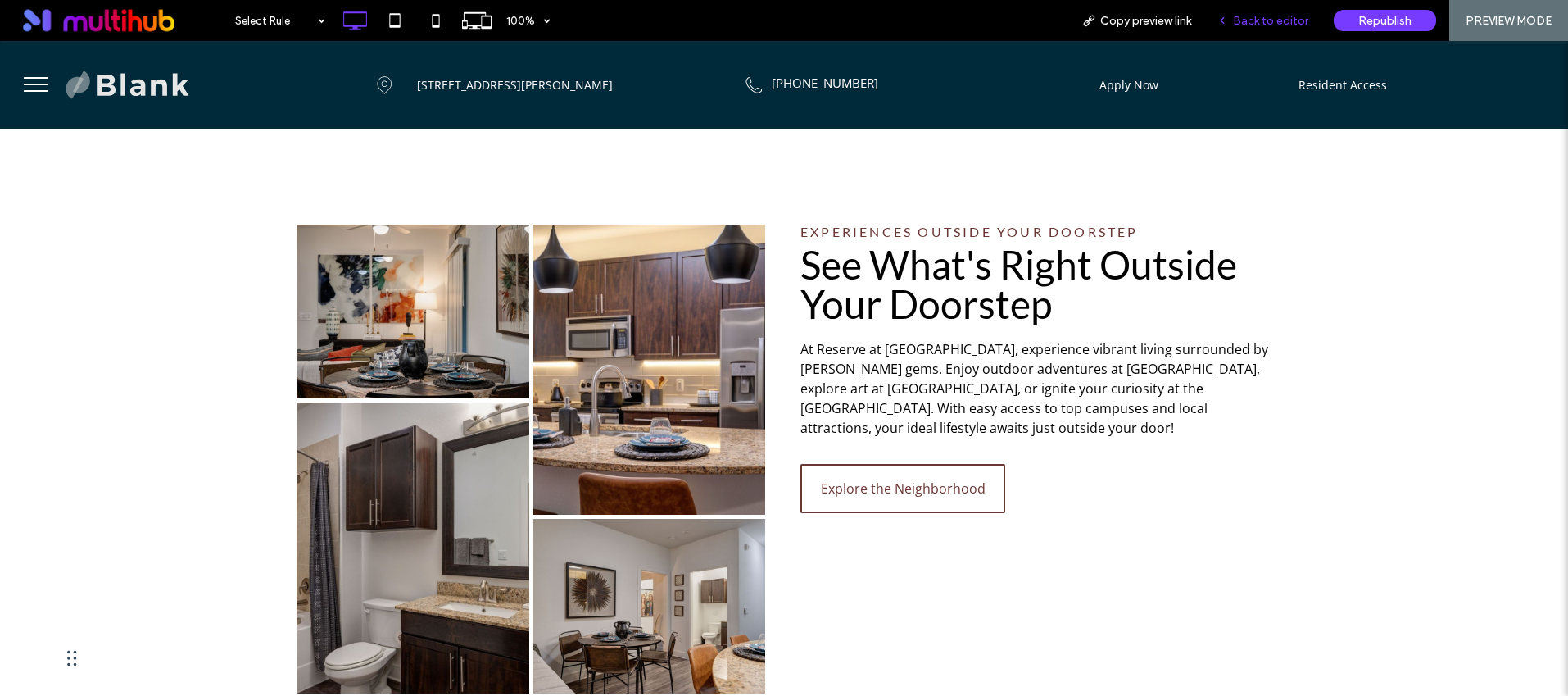
click at [1267, 14] on span "Back to editor" at bounding box center [1271, 21] width 75 height 14
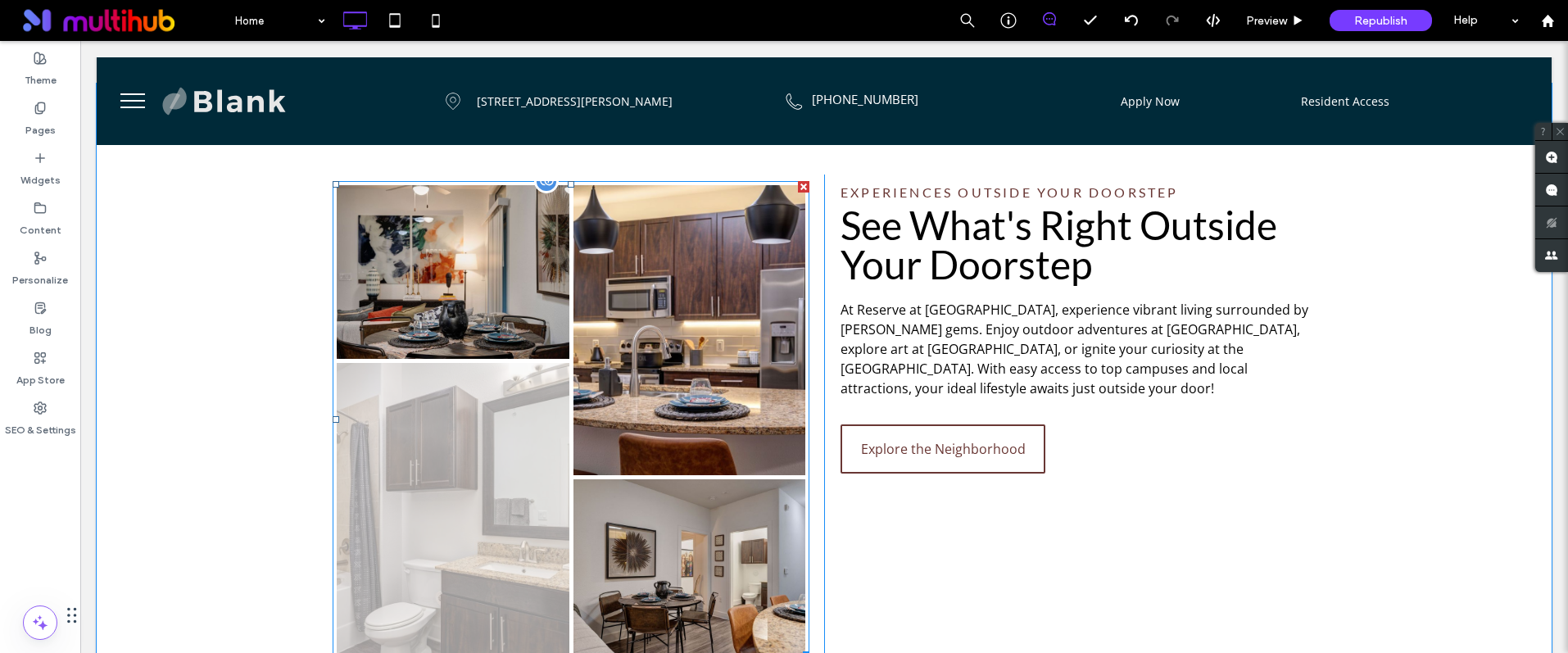
scroll to position [1803, 0]
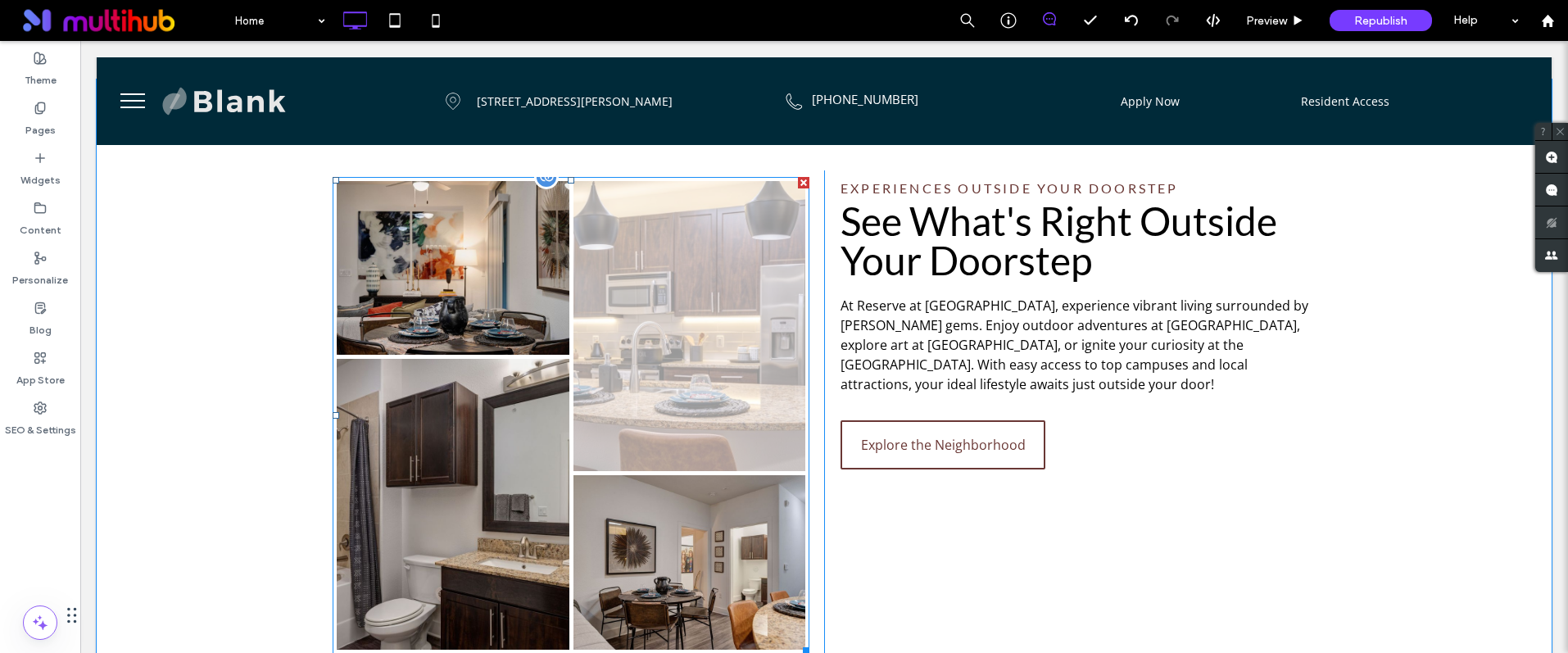
click at [634, 277] on link at bounding box center [690, 326] width 232 height 290
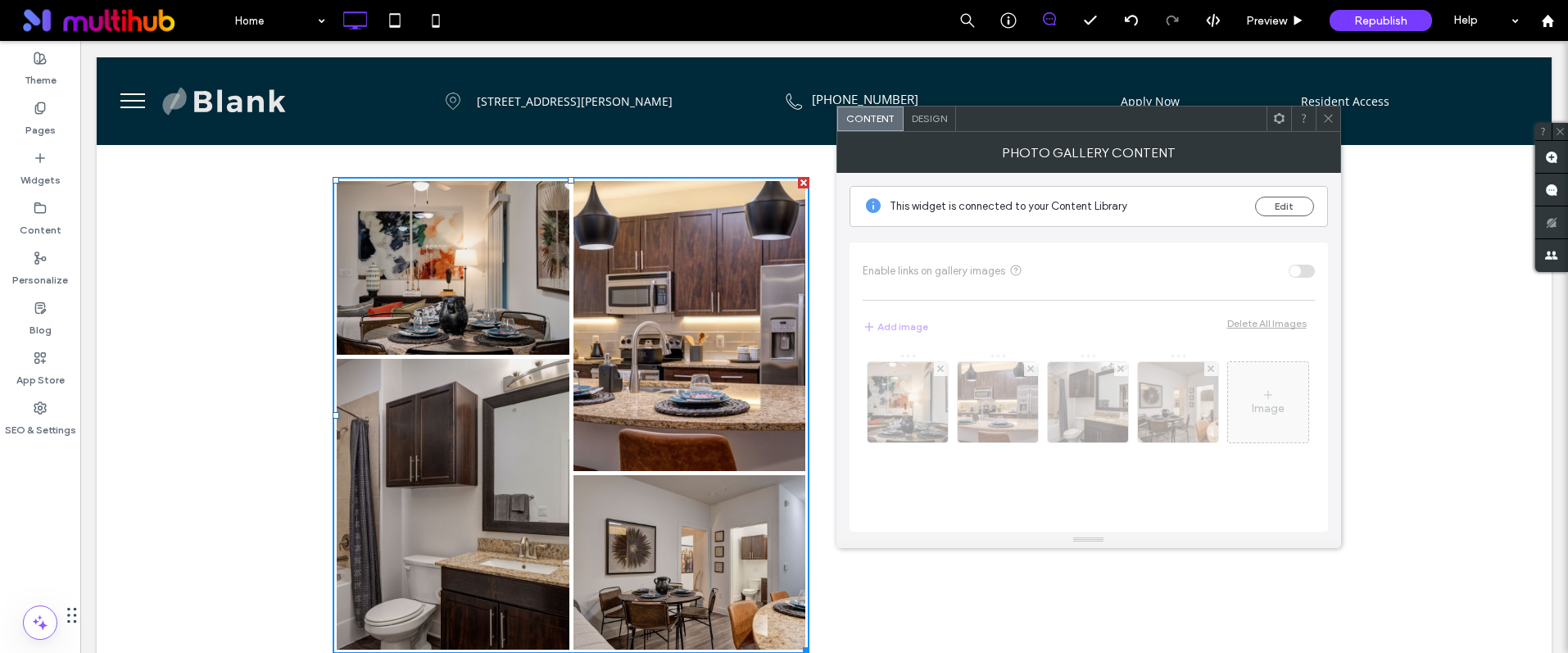
click at [1319, 116] on div at bounding box center [1328, 119] width 24 height 24
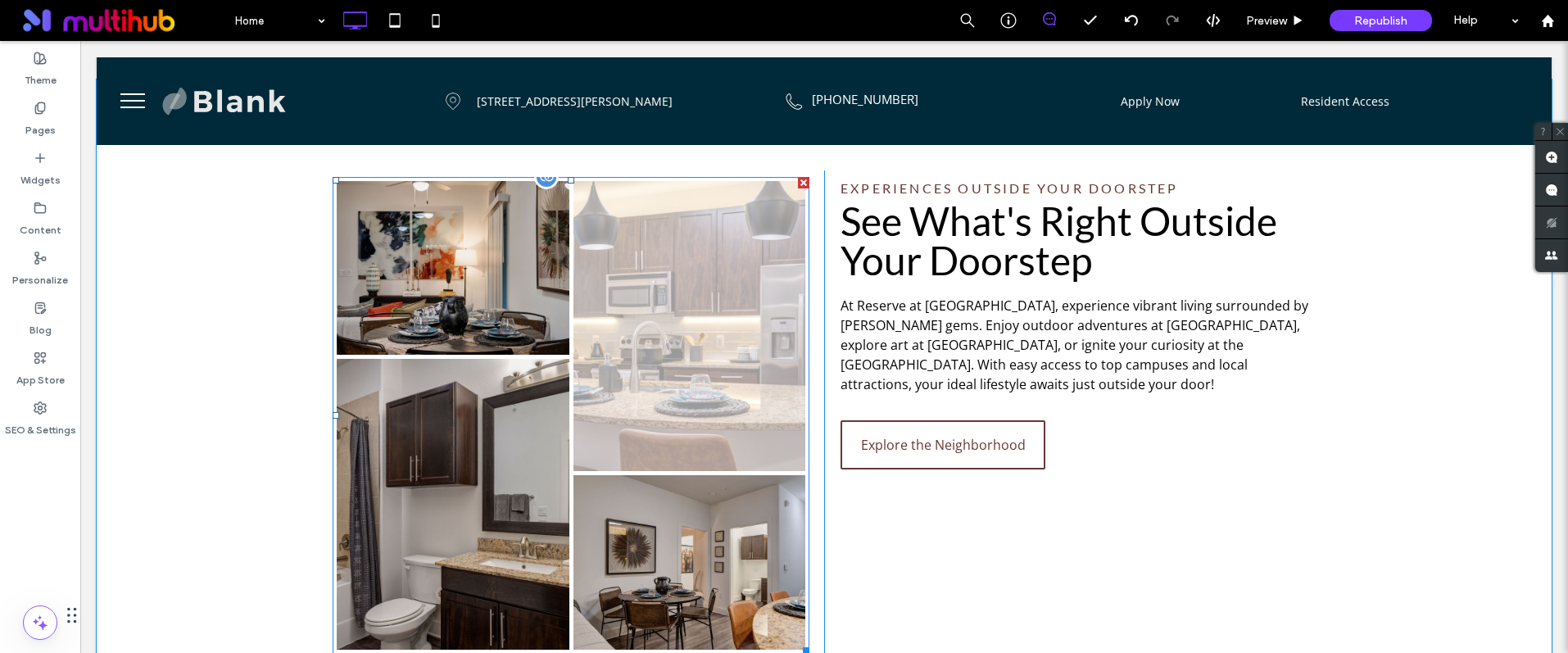
click at [635, 261] on link at bounding box center [690, 326] width 232 height 290
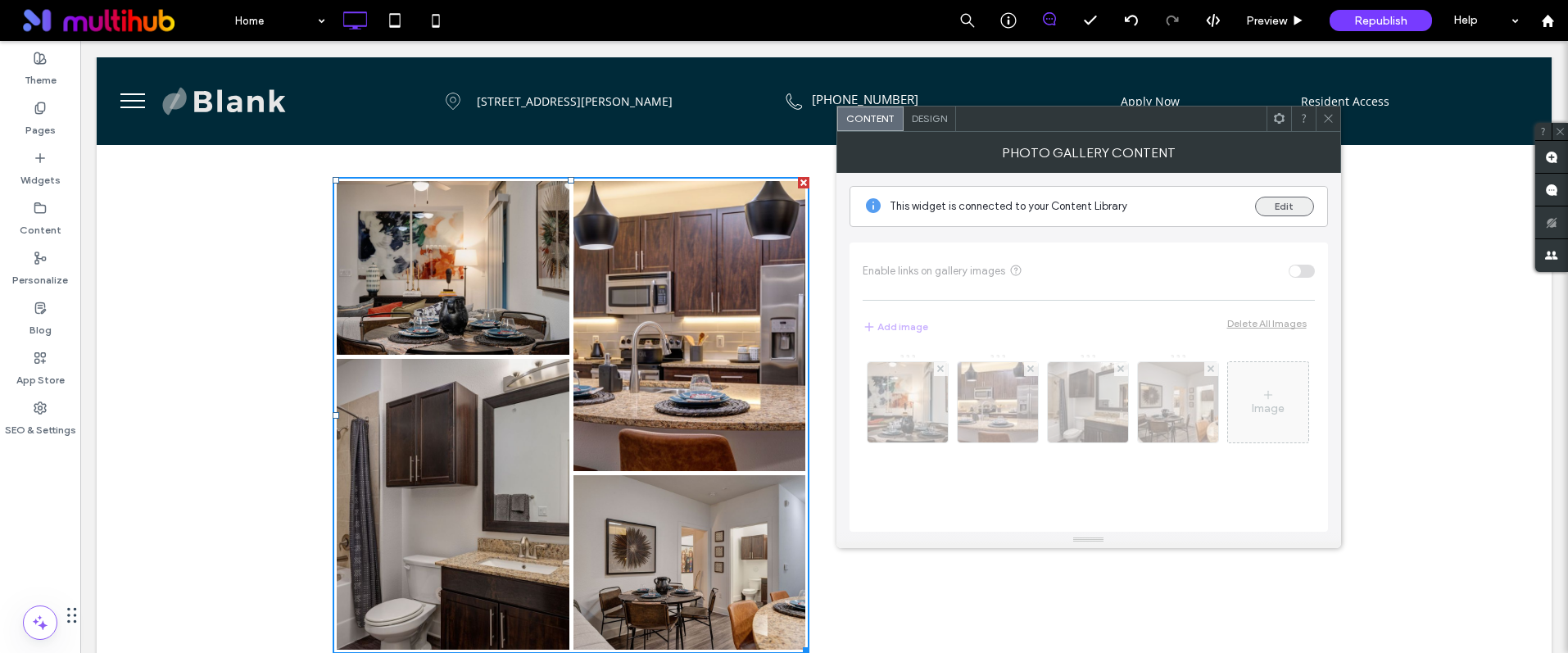
click at [1269, 207] on button "Edit" at bounding box center [1284, 206] width 59 height 19
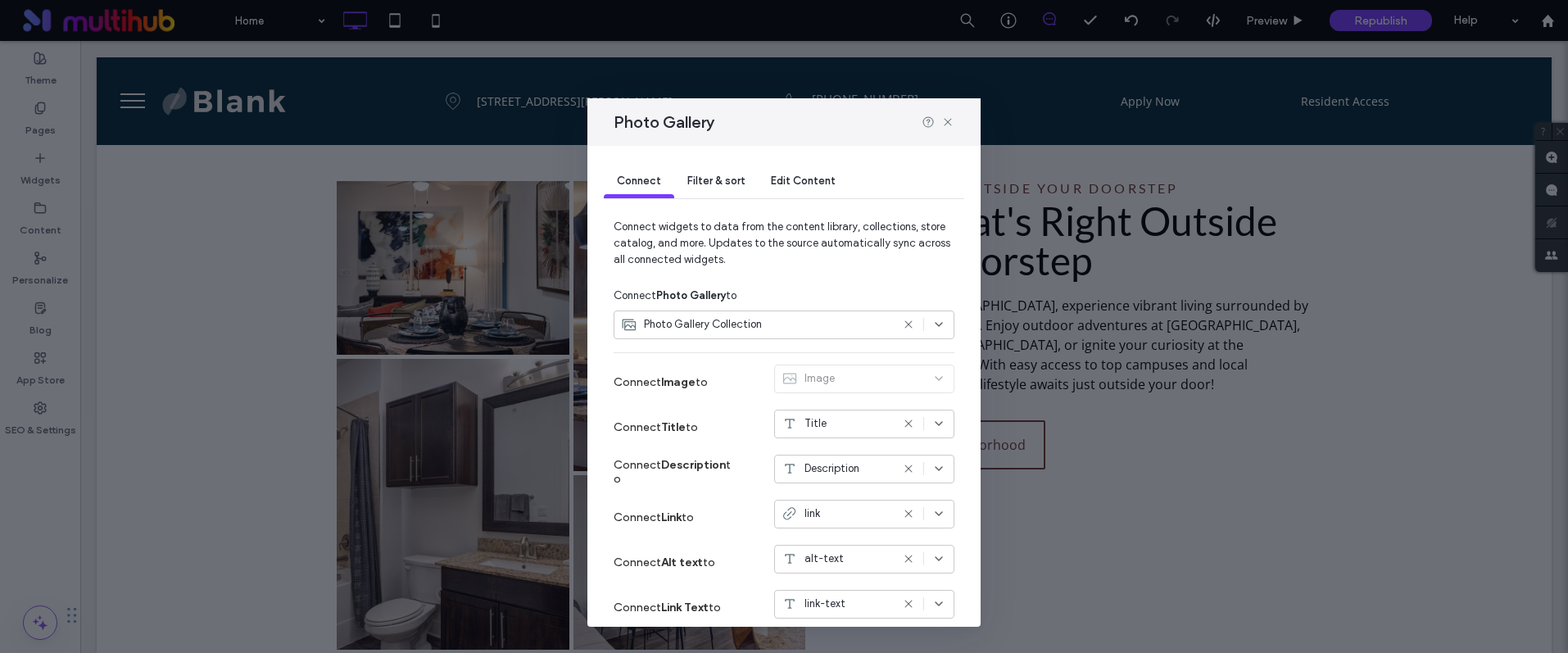
click at [739, 192] on div "Filter & sort" at bounding box center [716, 181] width 84 height 32
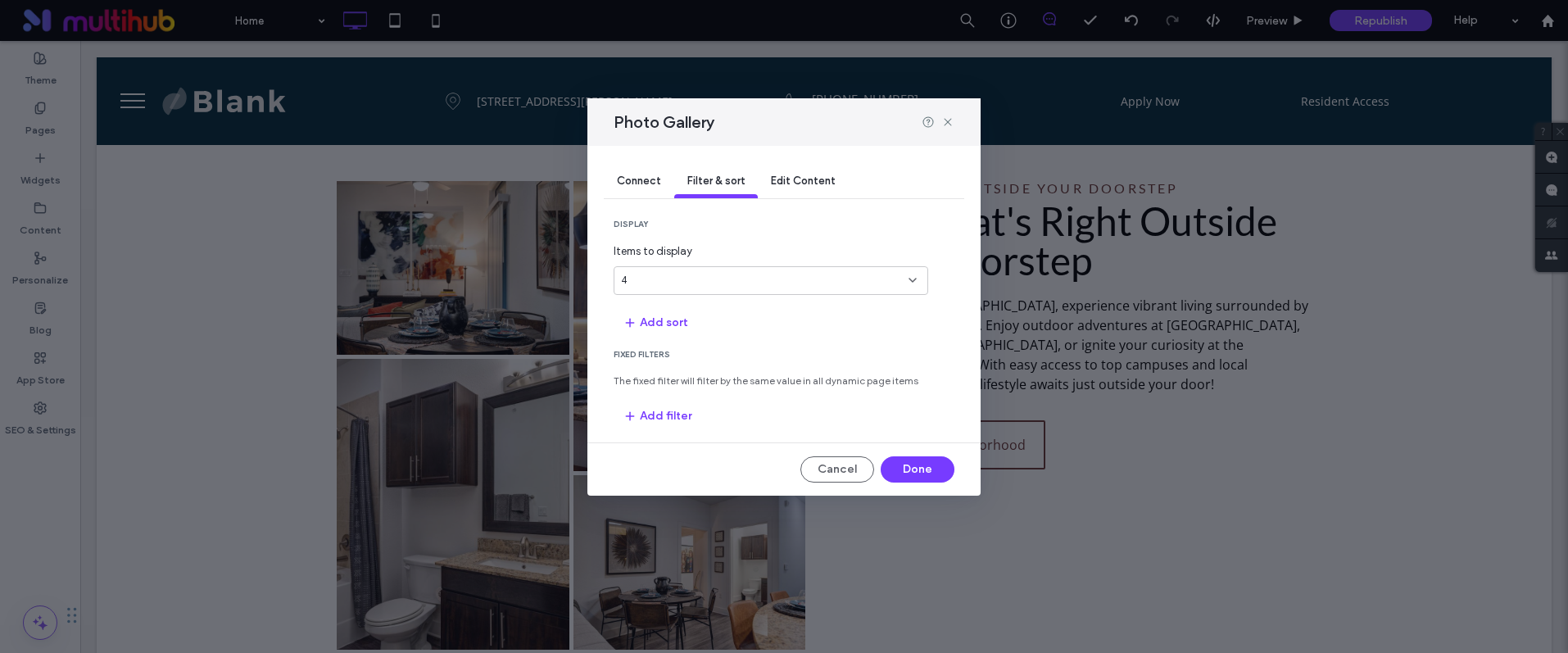
click at [630, 177] on span "Connect" at bounding box center [639, 181] width 45 height 12
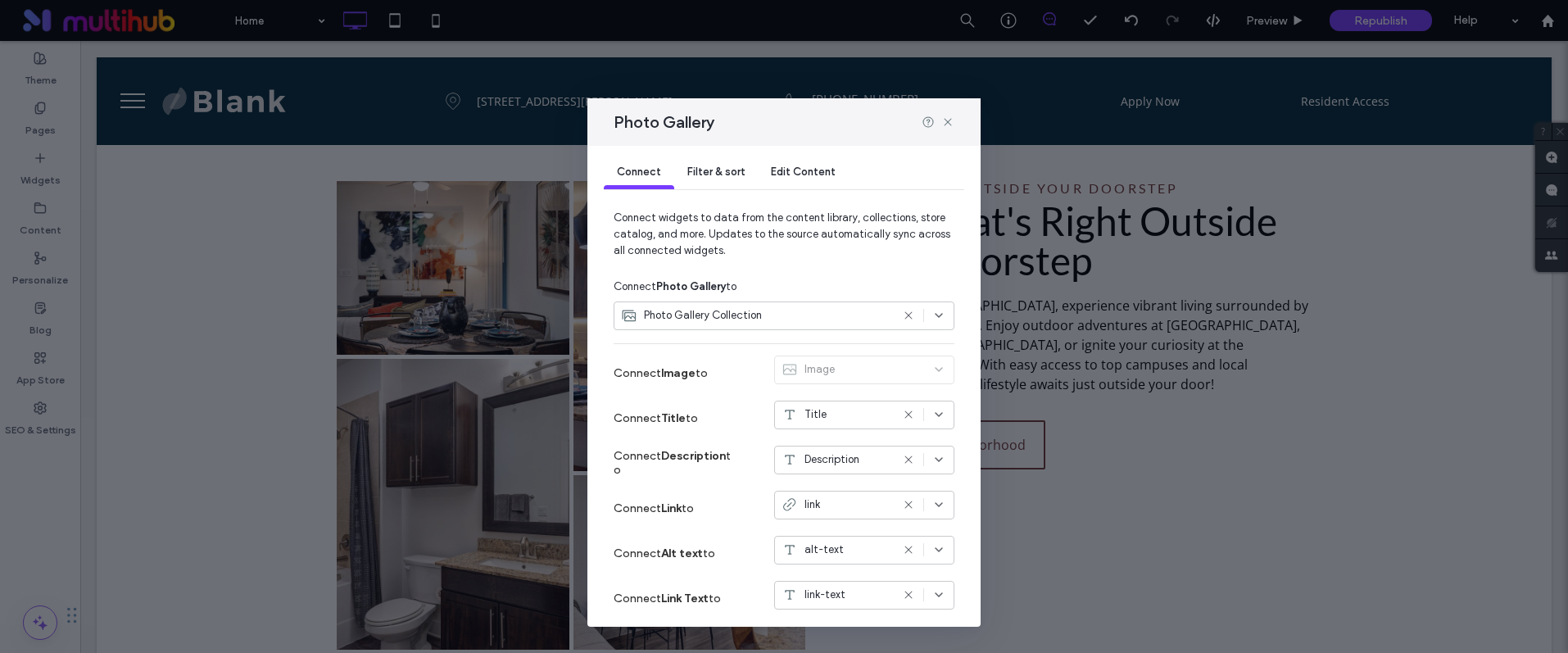
scroll to position [69, 0]
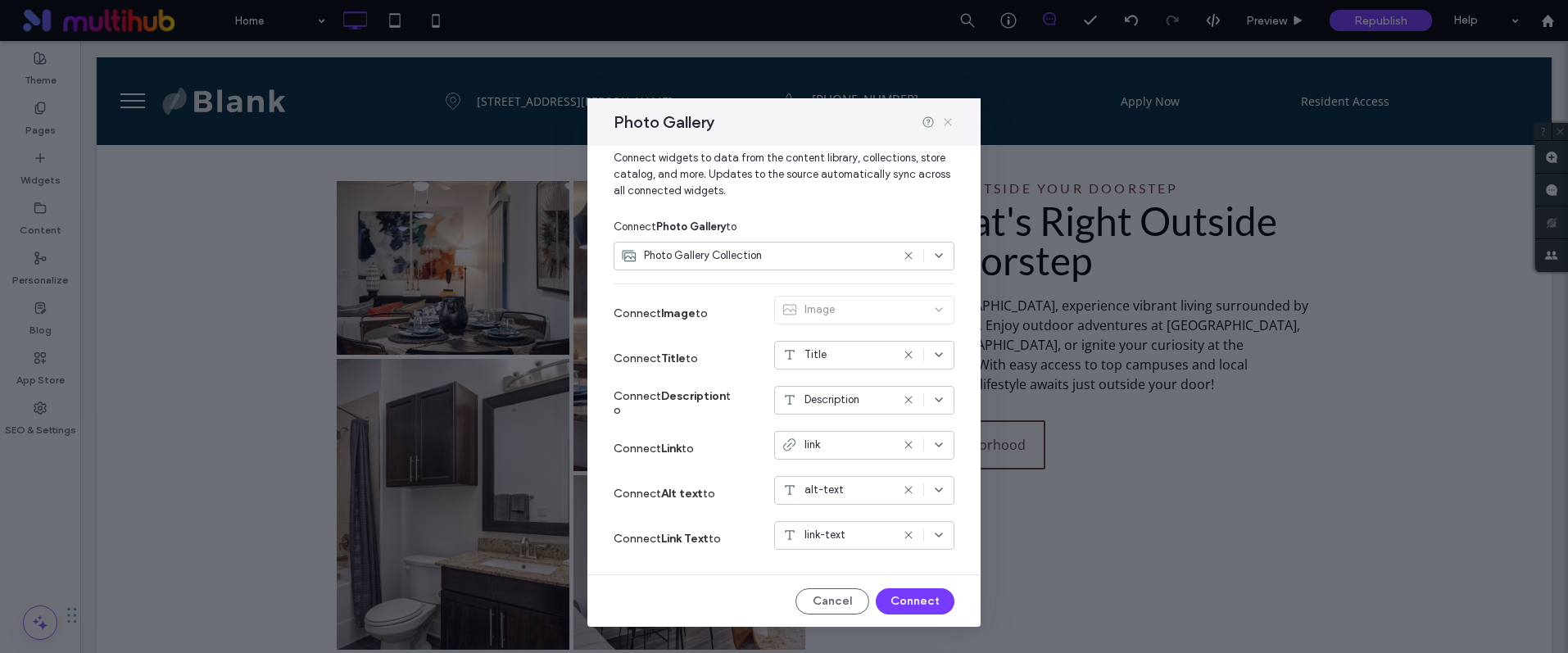
click at [947, 123] on use at bounding box center [947, 122] width 7 height 7
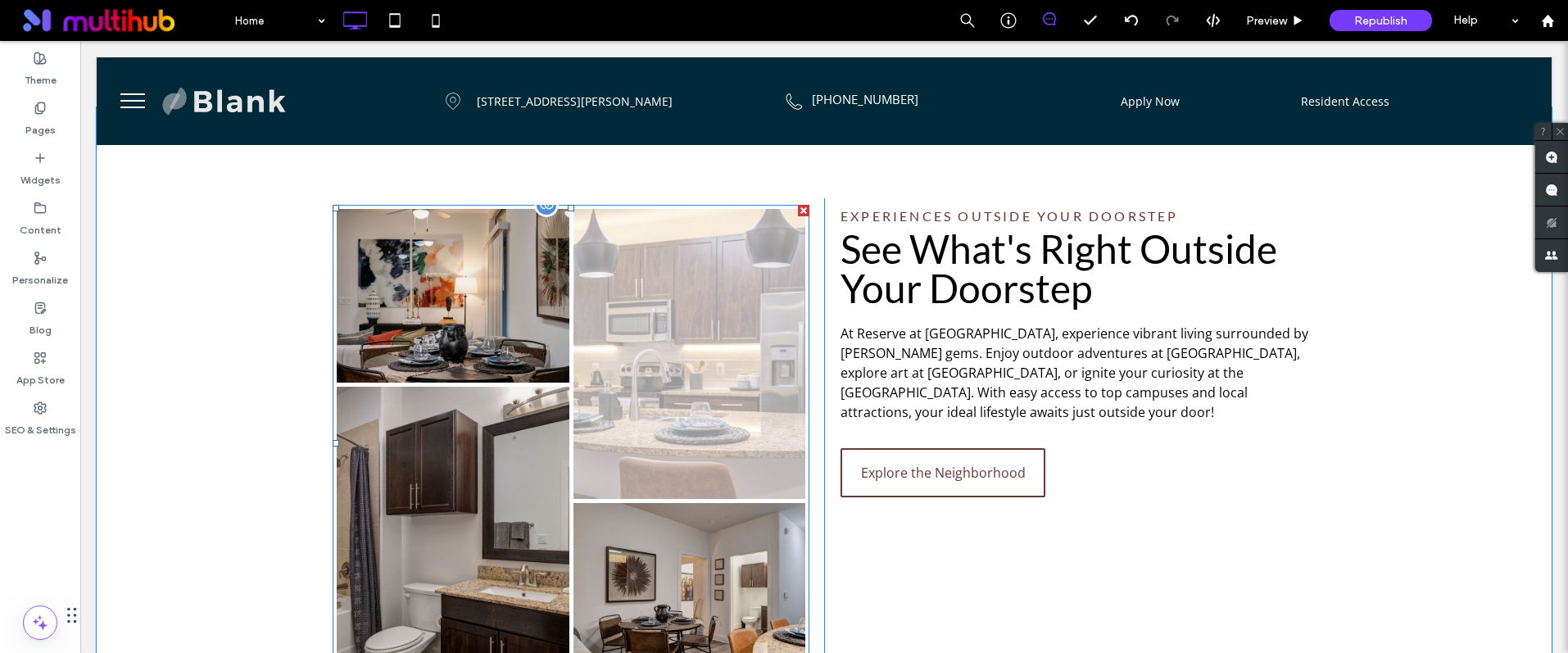
scroll to position [1722, 0]
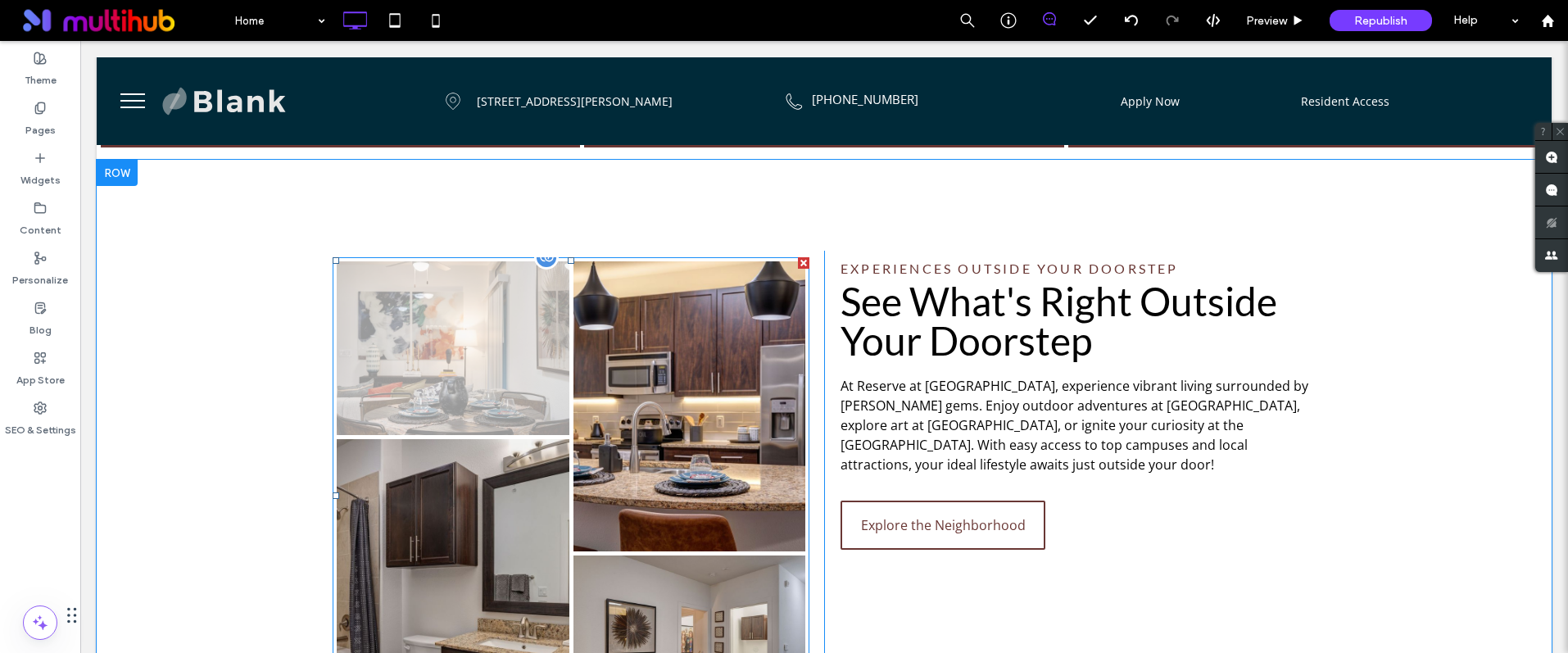
click at [517, 321] on link at bounding box center [453, 349] width 232 height 175
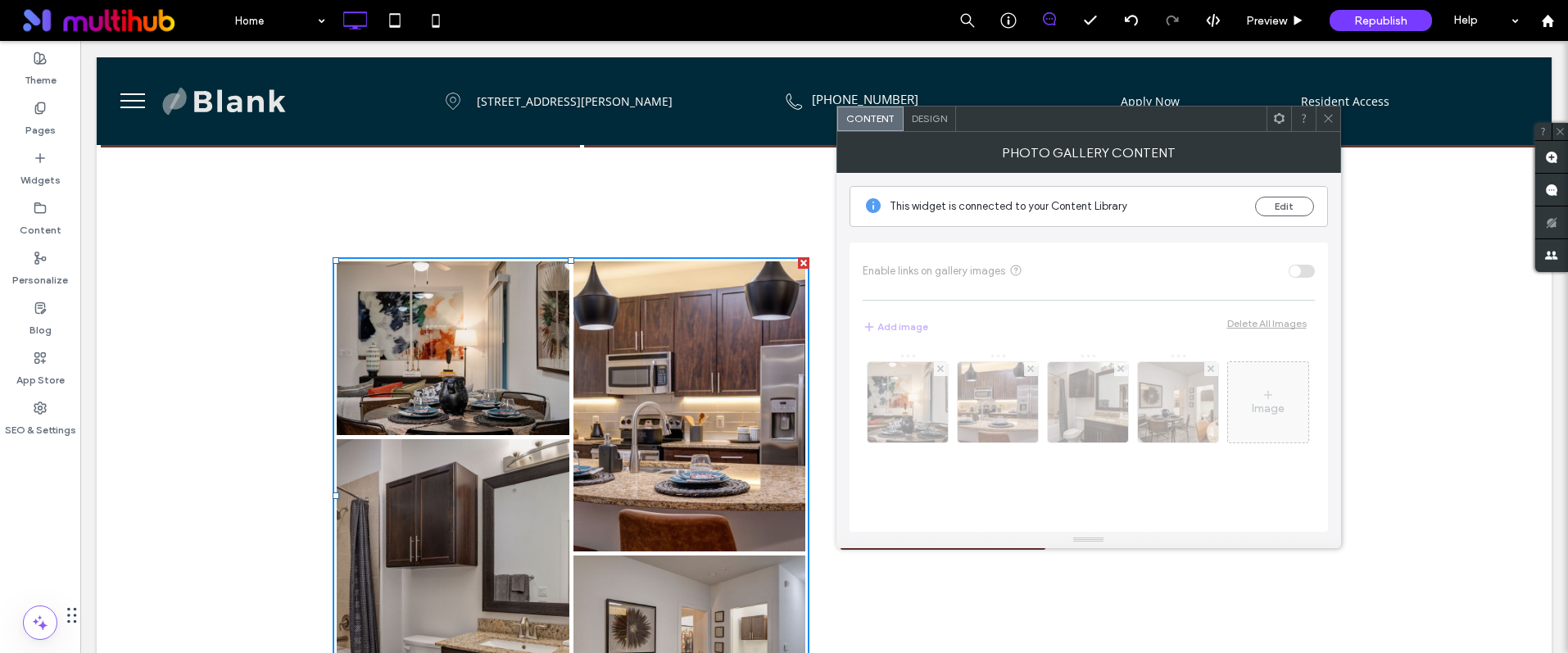
click at [935, 117] on span "Design" at bounding box center [929, 118] width 35 height 12
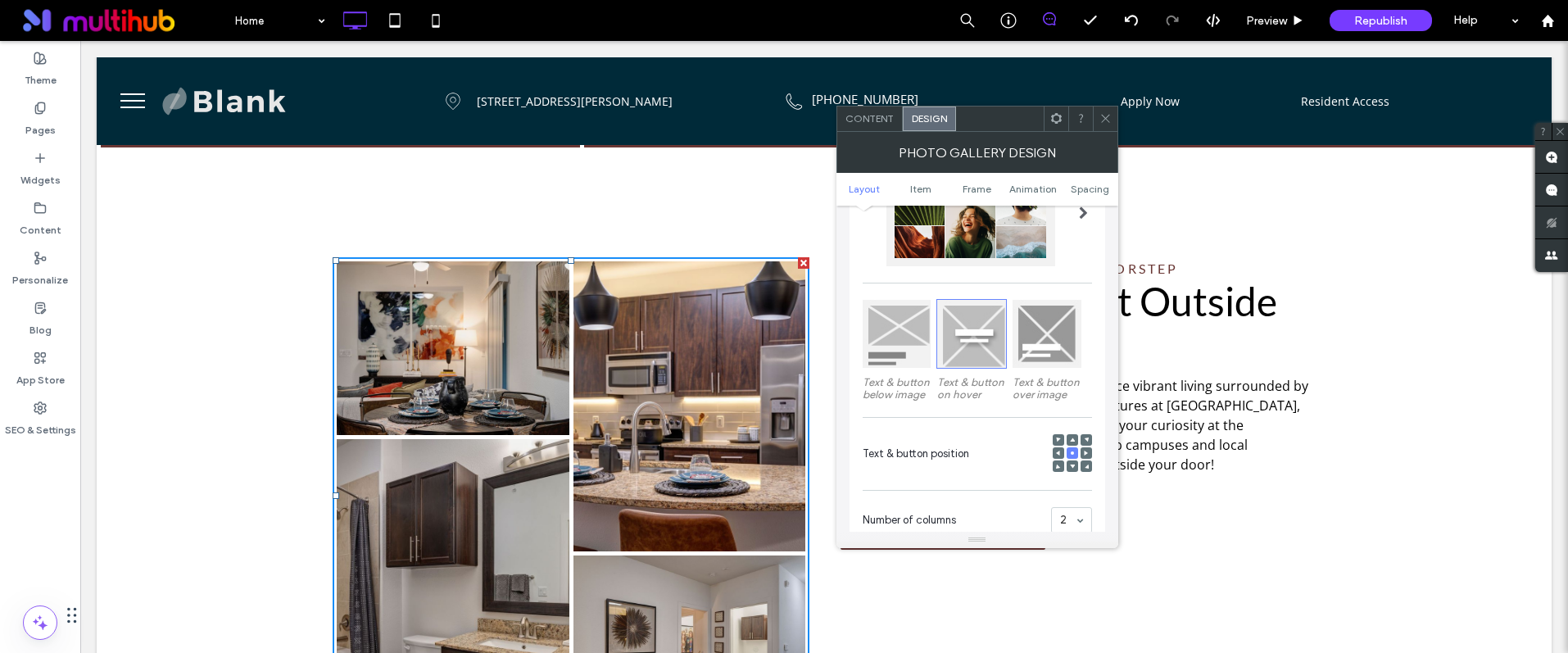
scroll to position [169, 0]
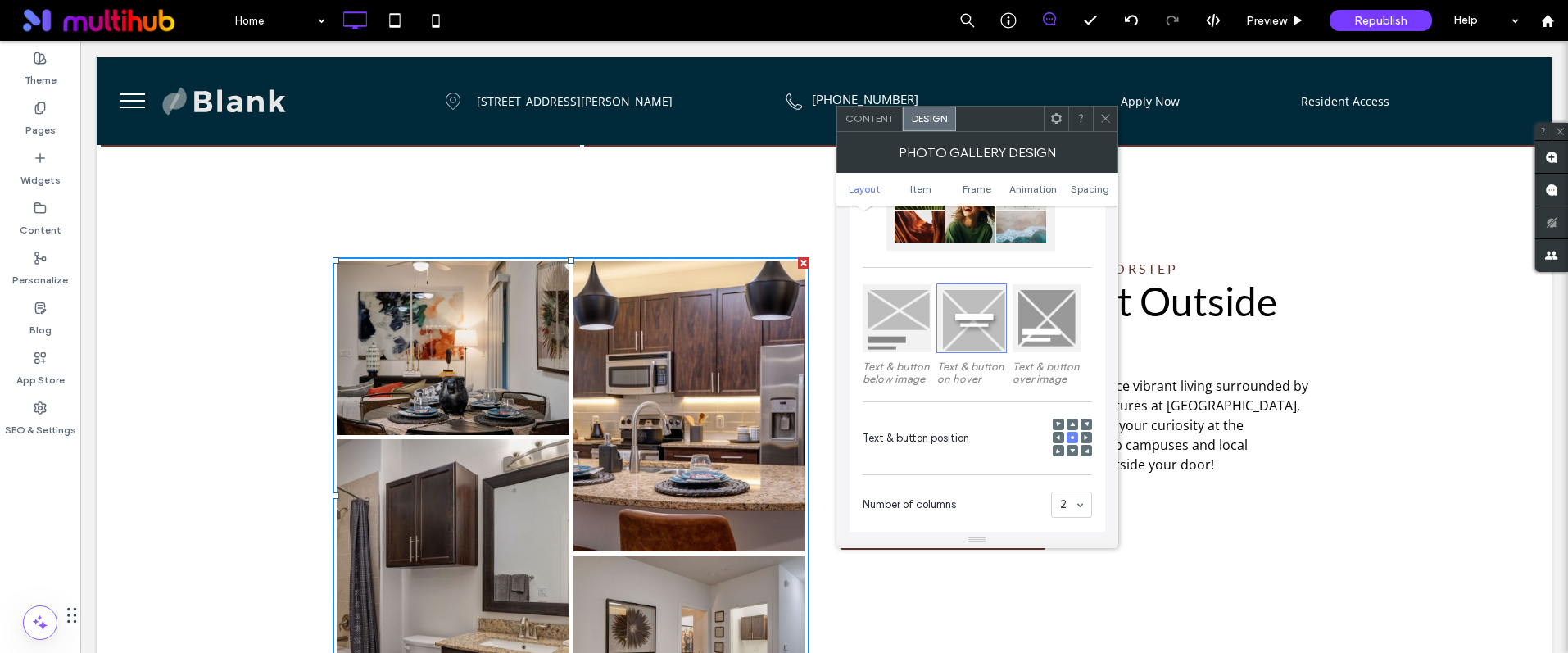
click at [874, 119] on span "Content" at bounding box center [869, 118] width 48 height 12
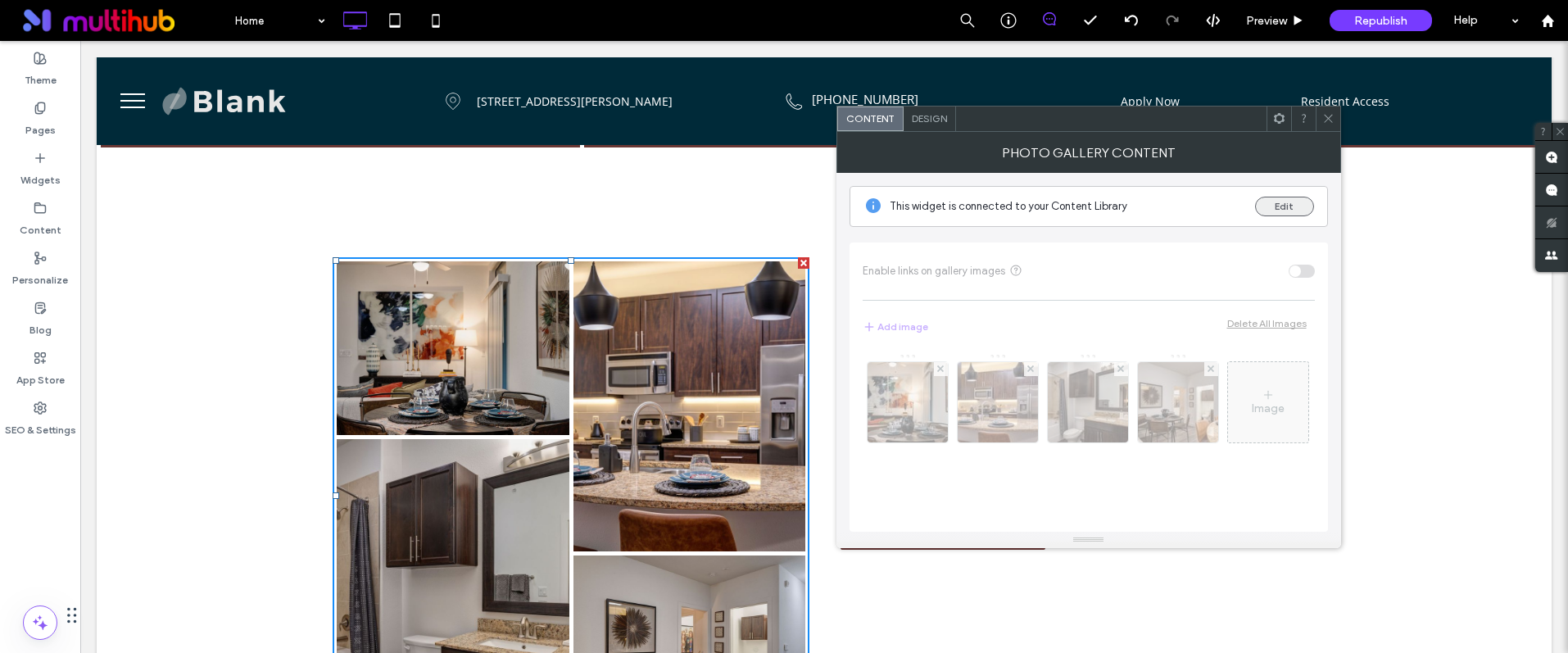
click at [1286, 213] on button "Edit" at bounding box center [1284, 206] width 59 height 19
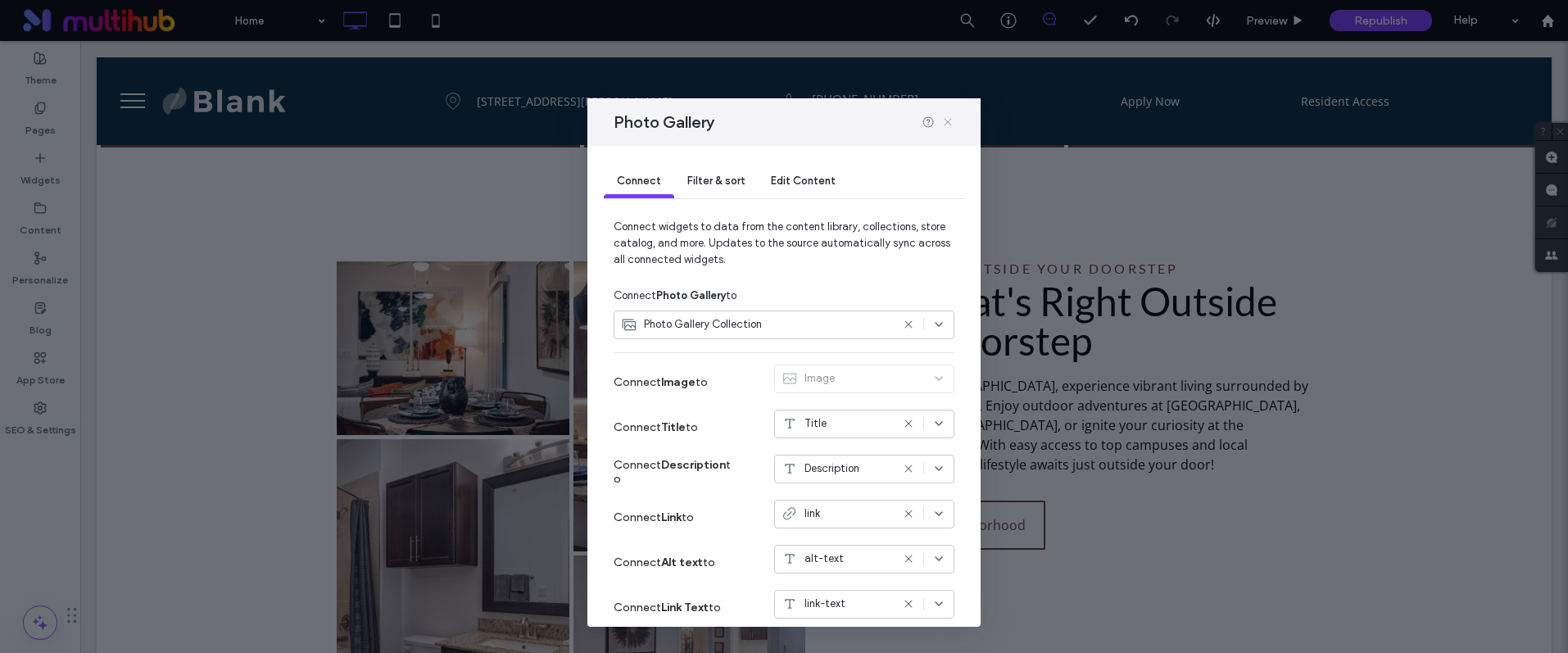
click at [947, 126] on icon at bounding box center [947, 122] width 13 height 13
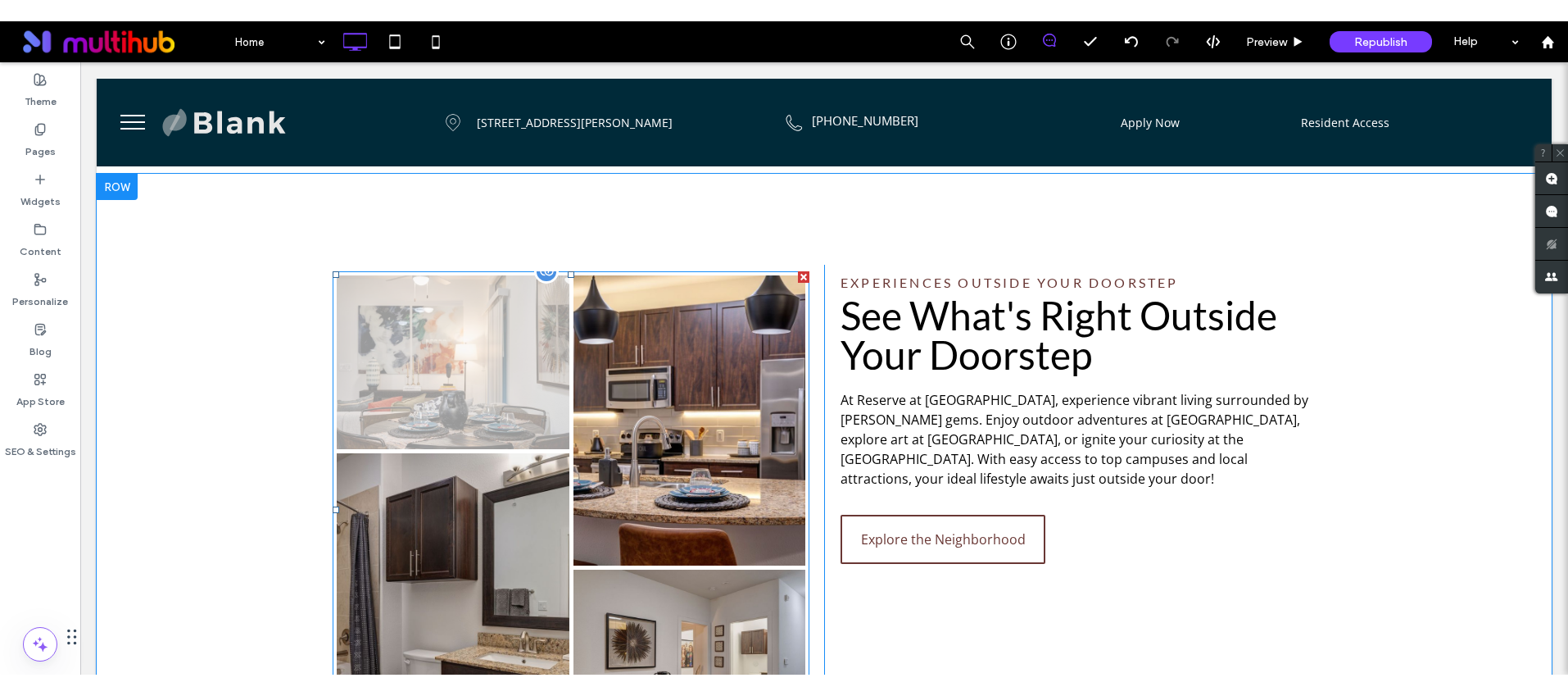
scroll to position [1743, 0]
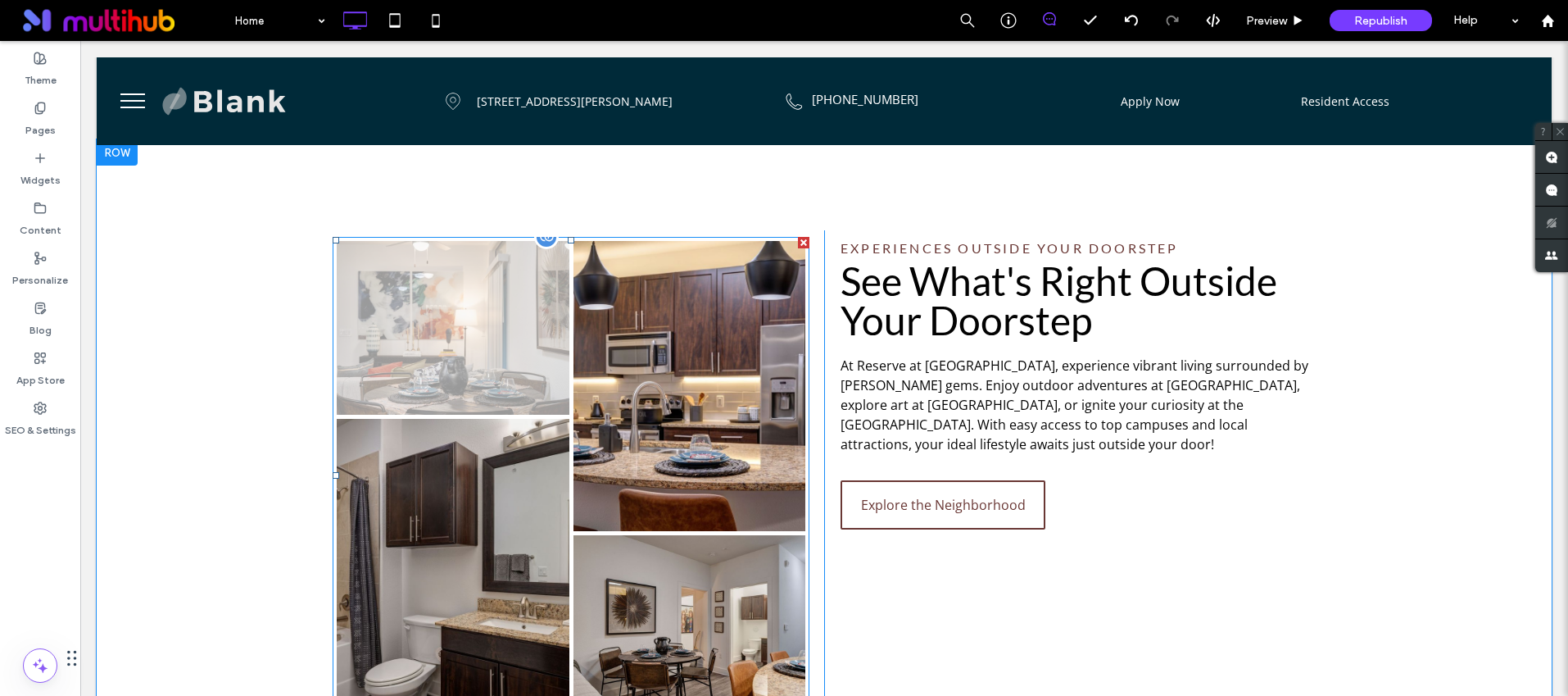
click at [475, 310] on link at bounding box center [453, 329] width 232 height 175
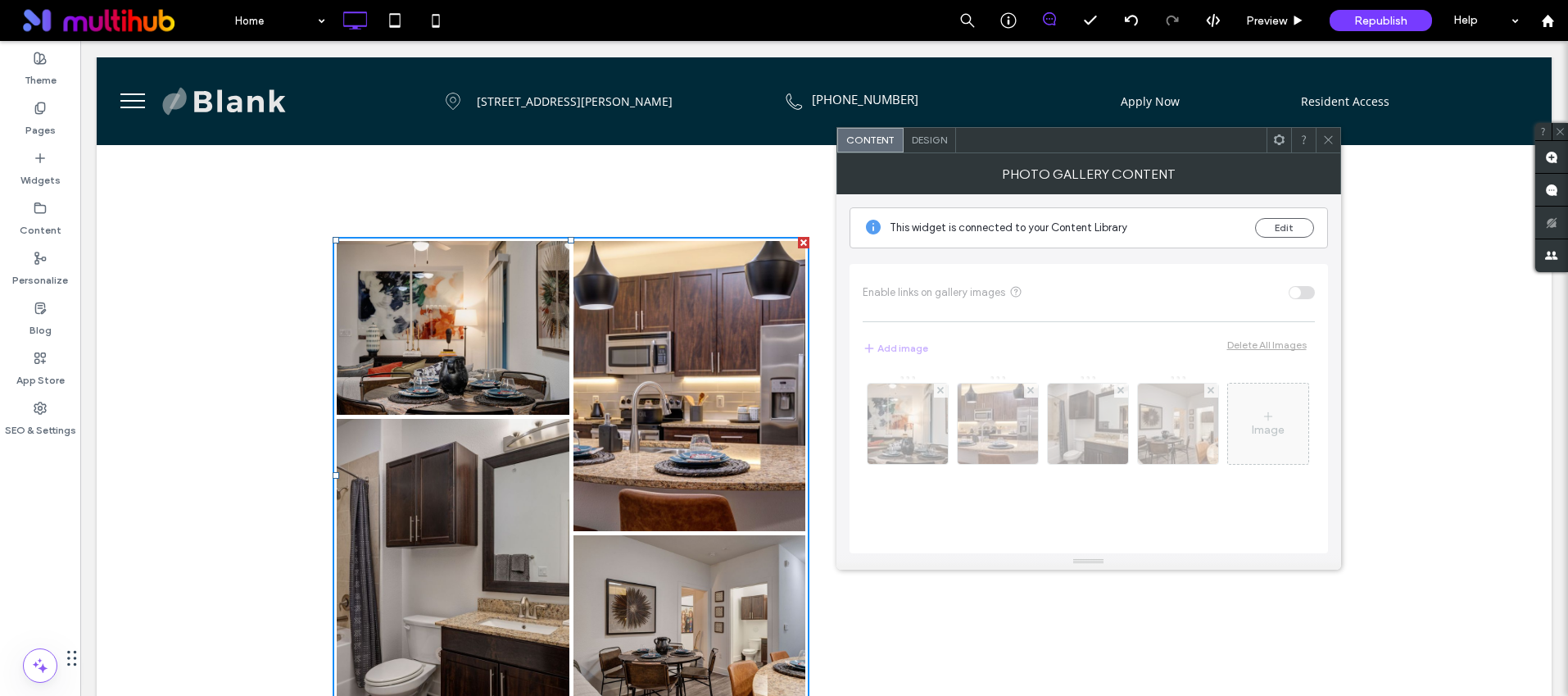
click at [1320, 139] on div at bounding box center [1328, 140] width 24 height 24
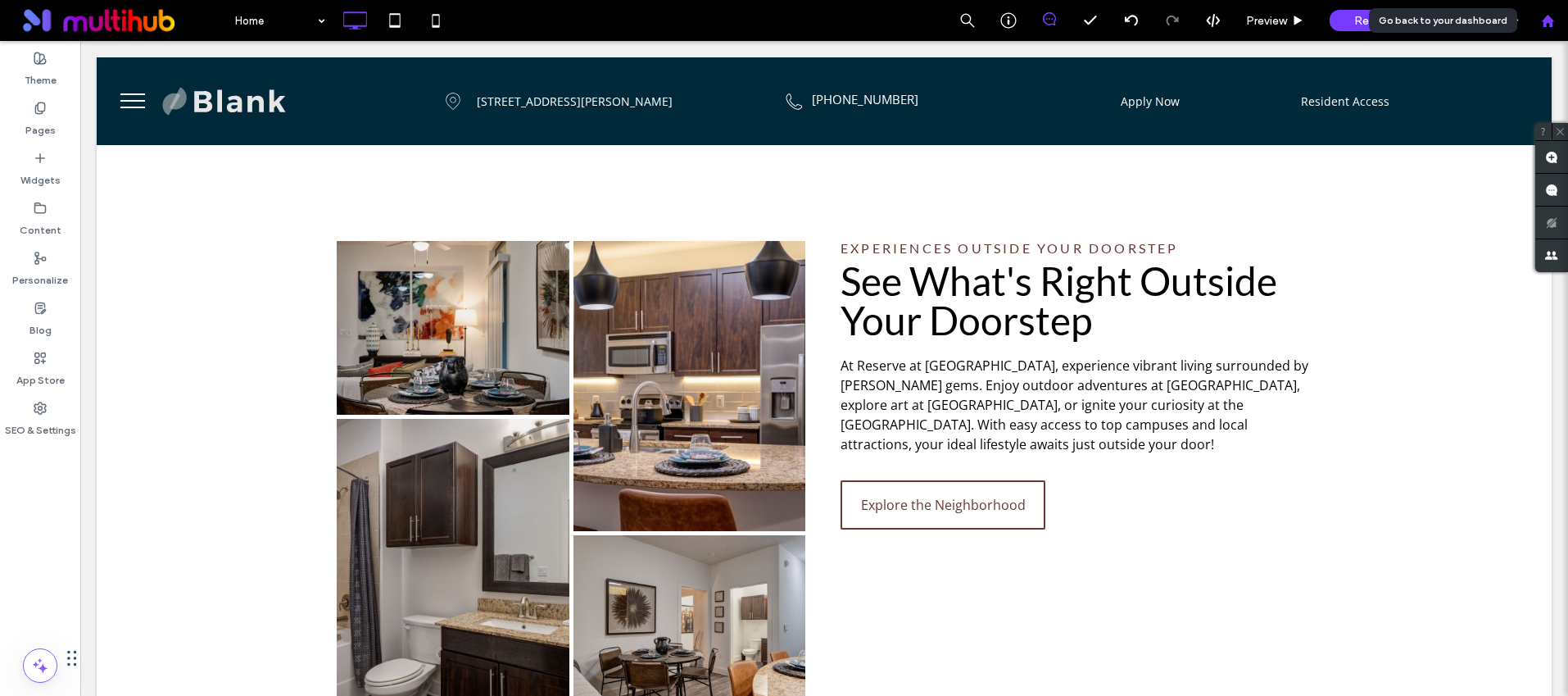
click at [1548, 22] on use at bounding box center [1547, 20] width 12 height 12
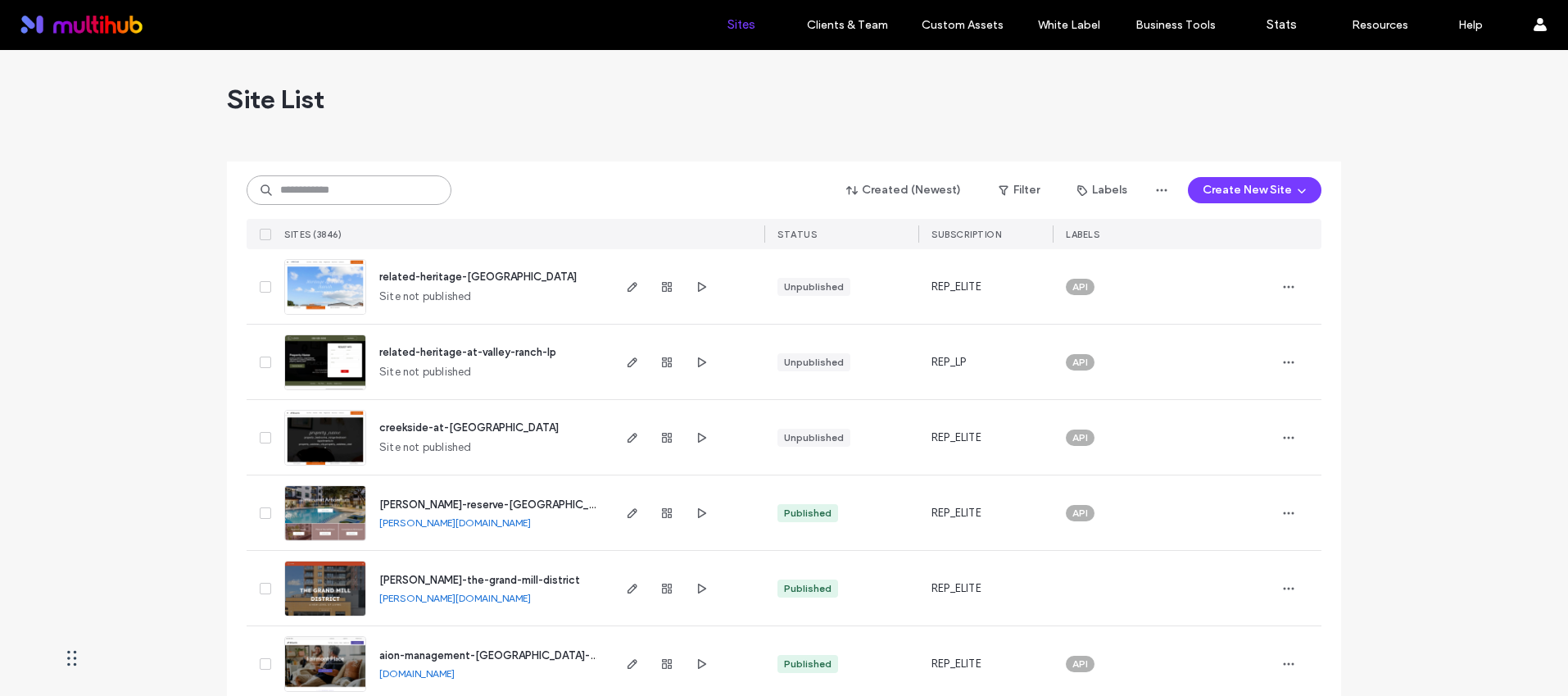
click at [364, 177] on input at bounding box center [349, 191] width 205 height 30
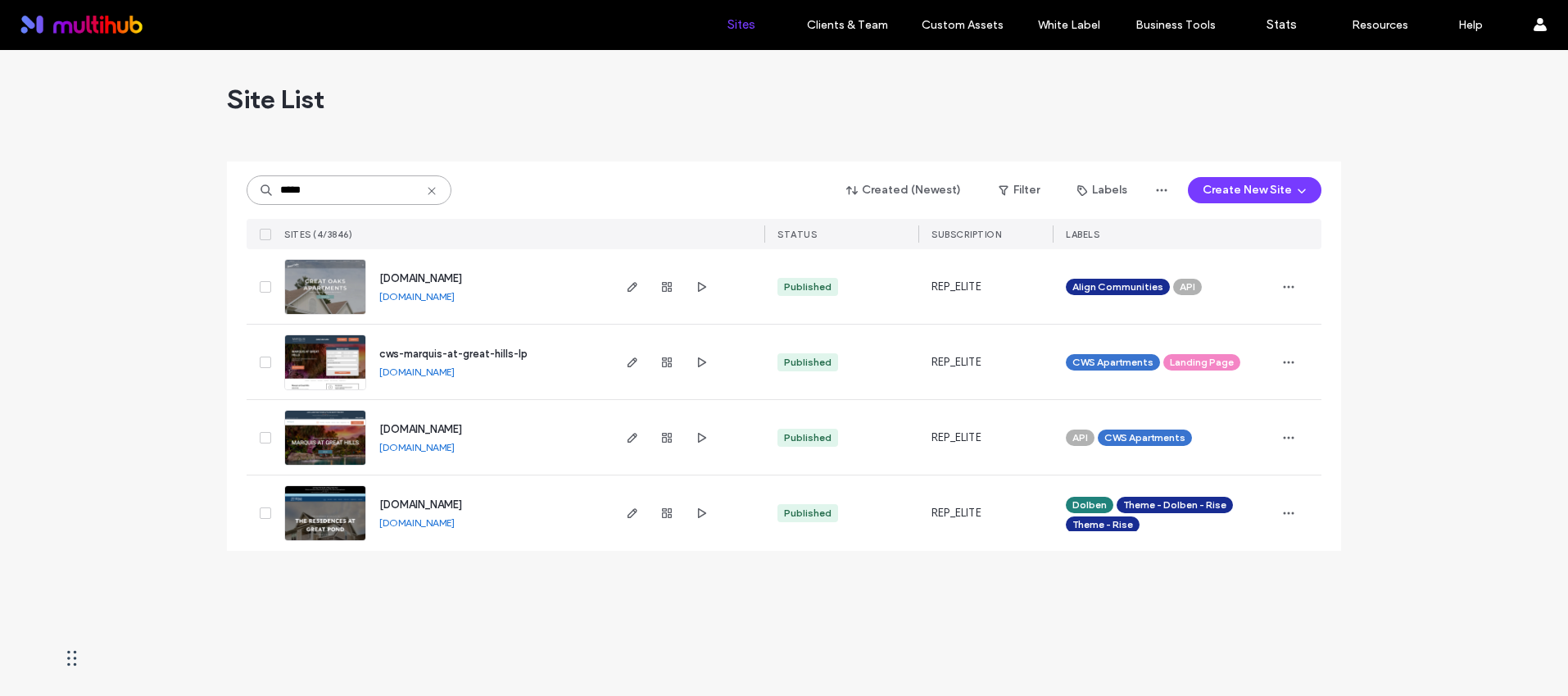
type input "*****"
click at [518, 353] on span "cws-marquis-at-great-hills-lp" at bounding box center [454, 353] width 149 height 12
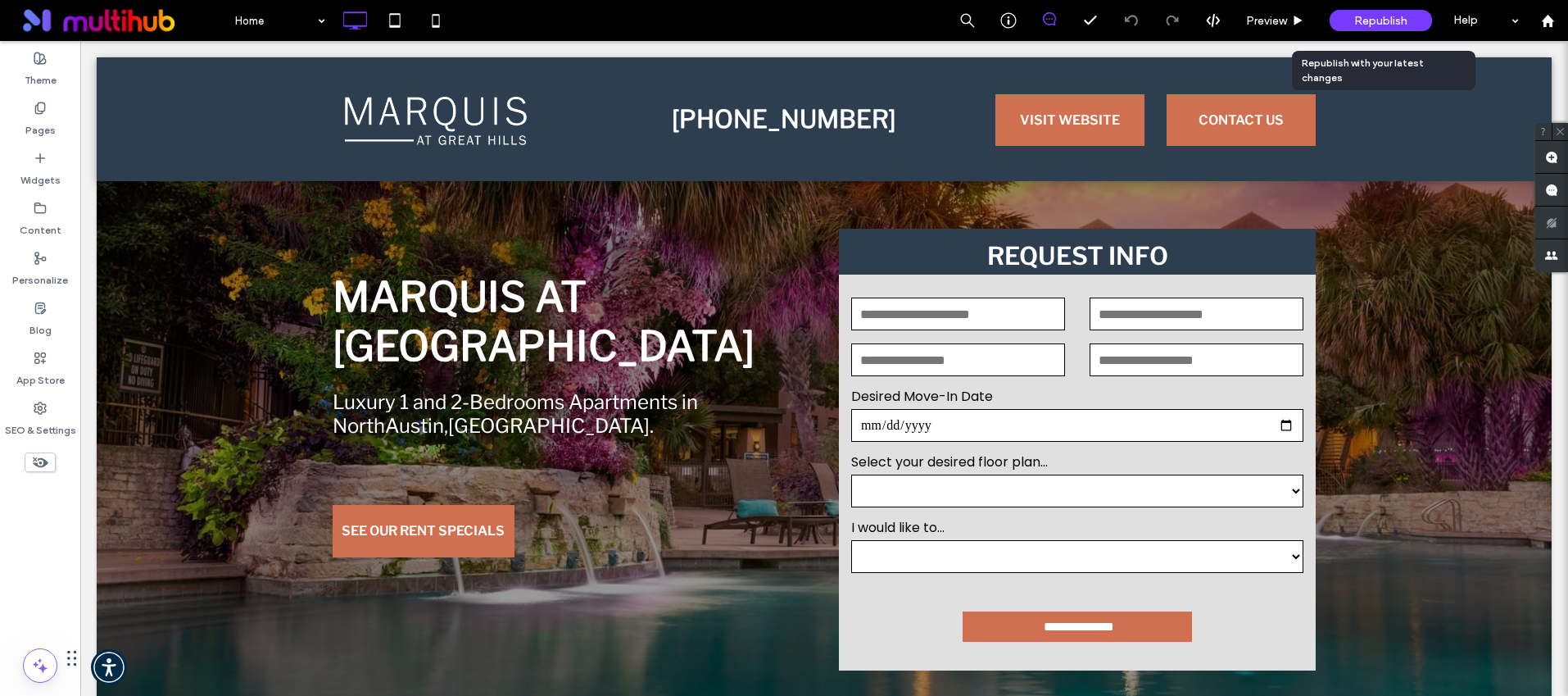
click at [1351, 19] on div "Republish" at bounding box center [1380, 20] width 102 height 21
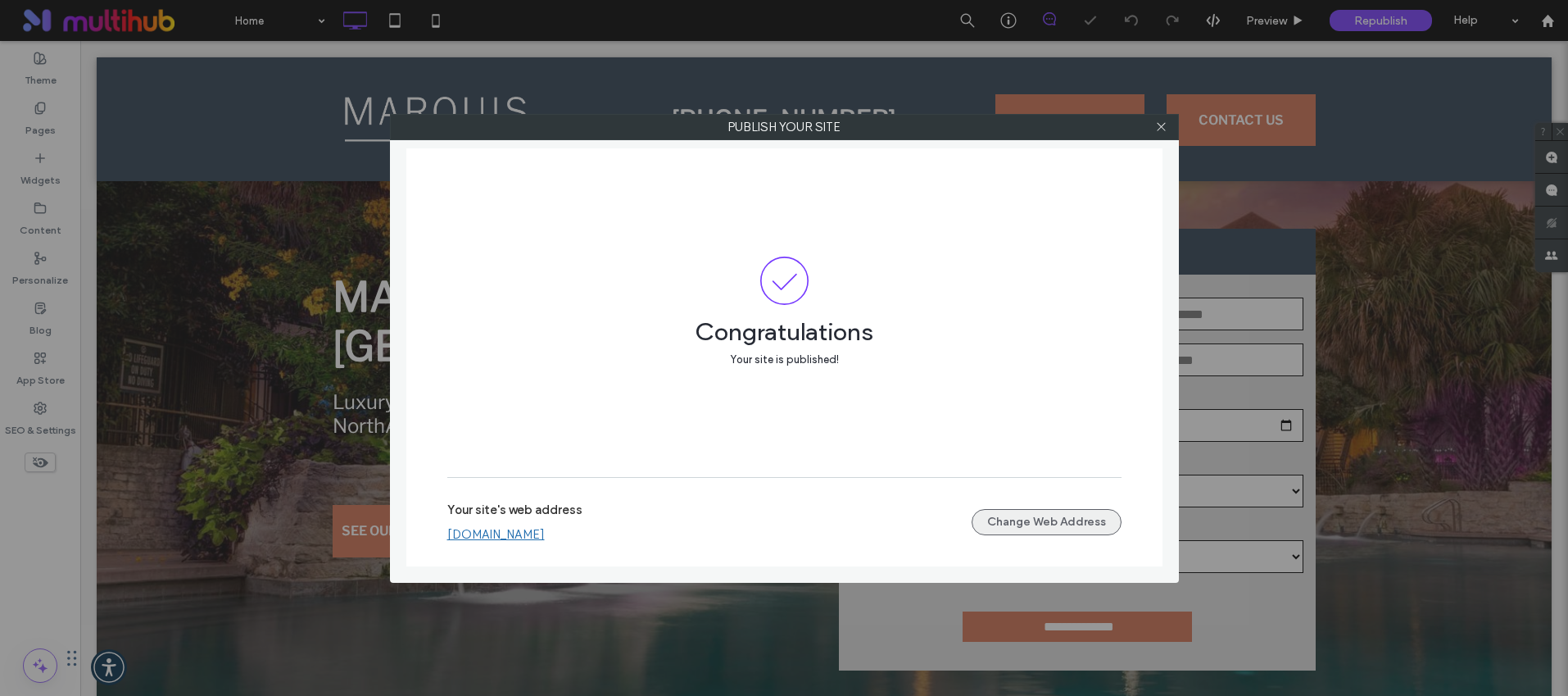
click at [1023, 529] on button "Change Web Address" at bounding box center [1047, 522] width 150 height 26
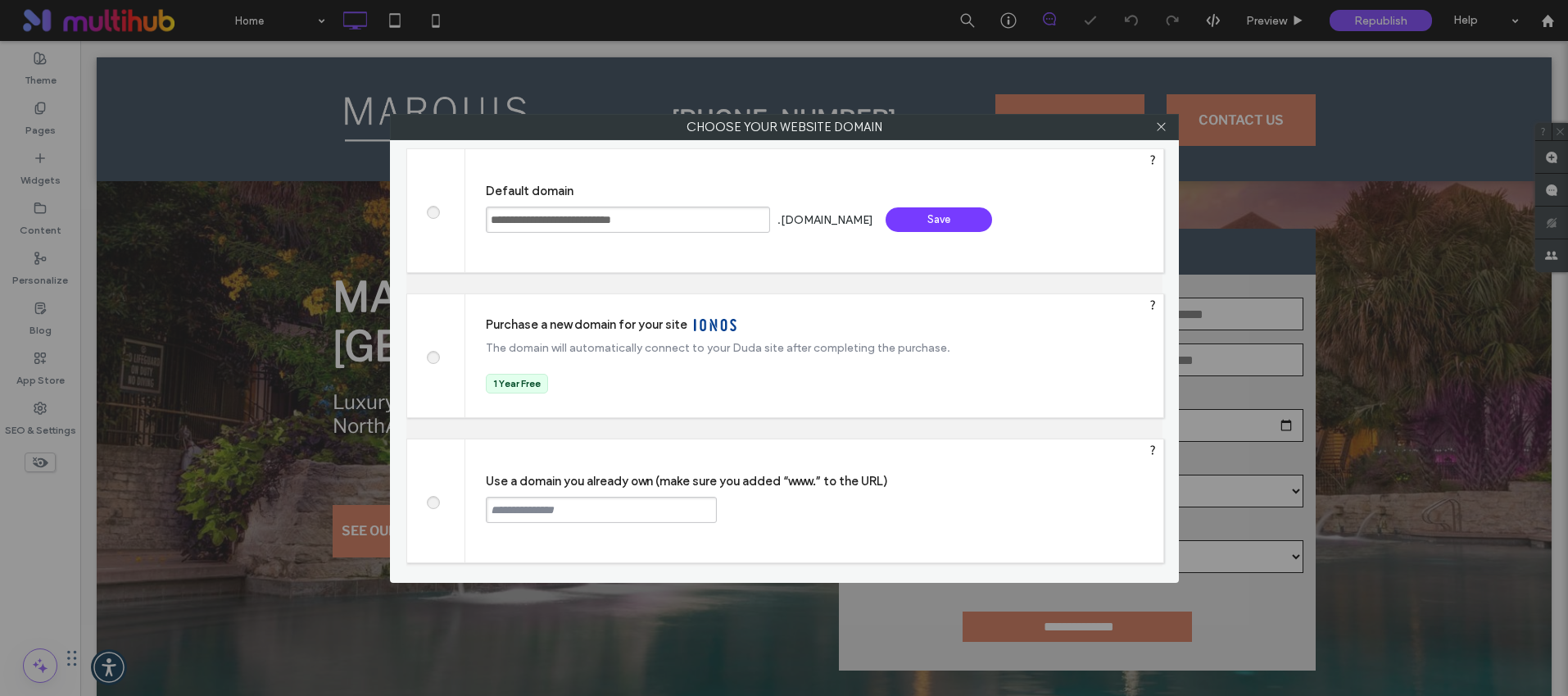
click at [664, 503] on input "text" at bounding box center [601, 510] width 231 height 26
paste input "**********"
type input "**********"
click at [753, 511] on div "Continue" at bounding box center [779, 509] width 107 height 24
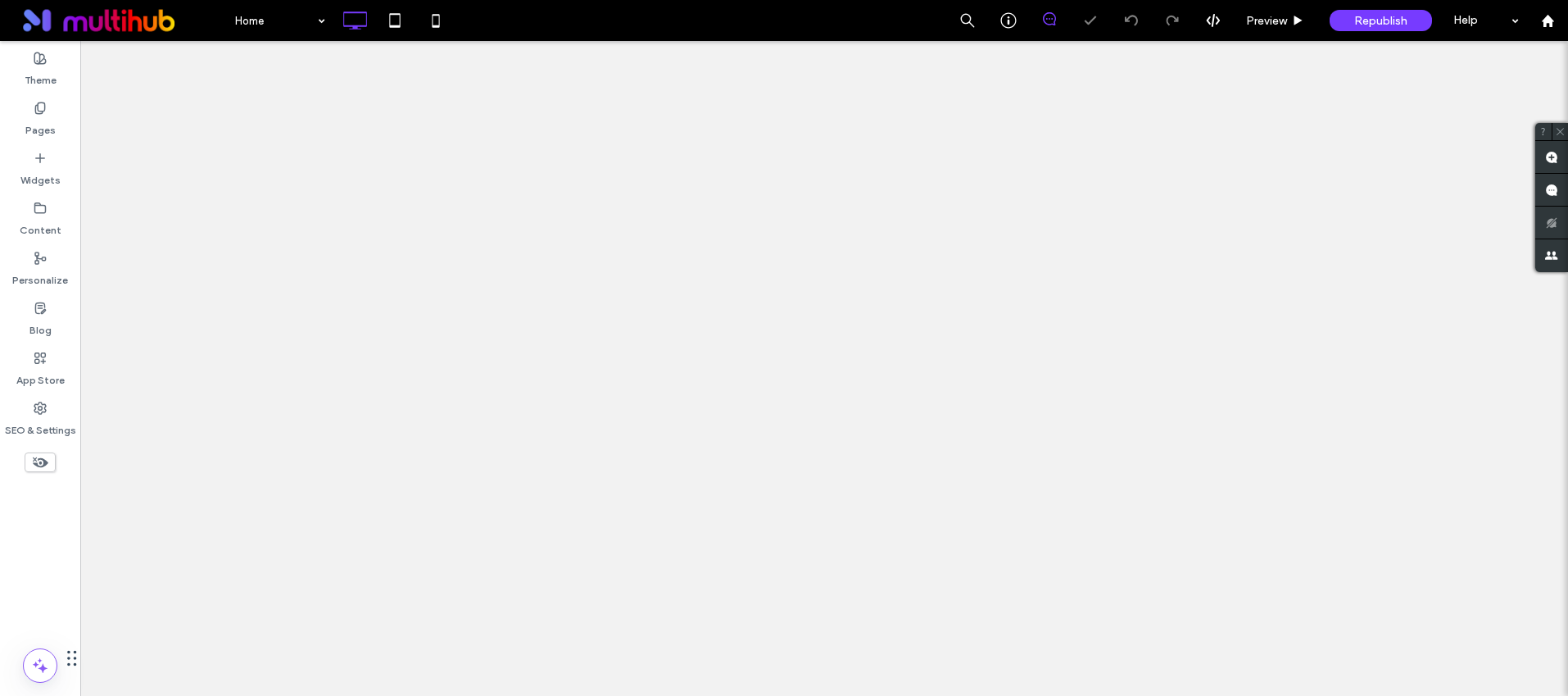
click at [77, 402] on div "SEO & Settings" at bounding box center [40, 419] width 80 height 50
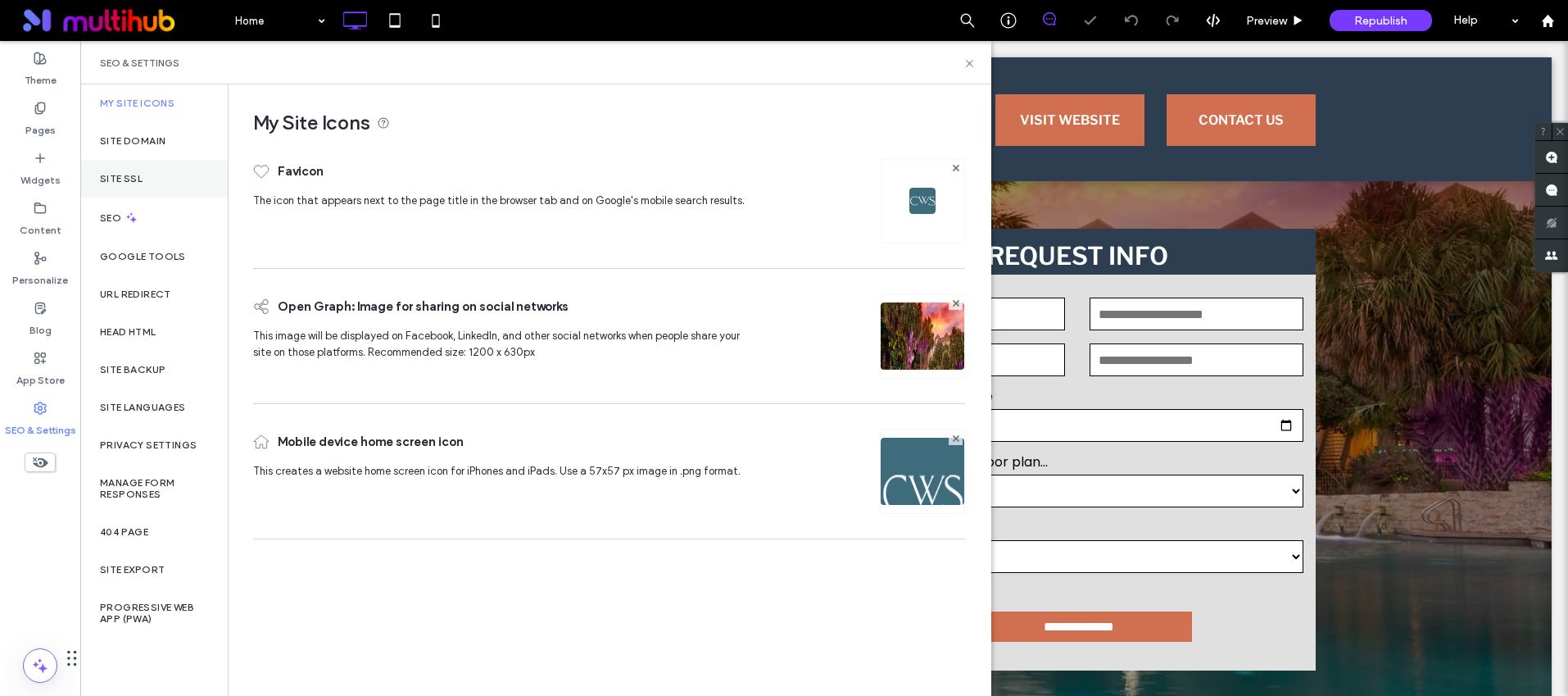
click at [128, 184] on label "Site SSL" at bounding box center [121, 178] width 43 height 11
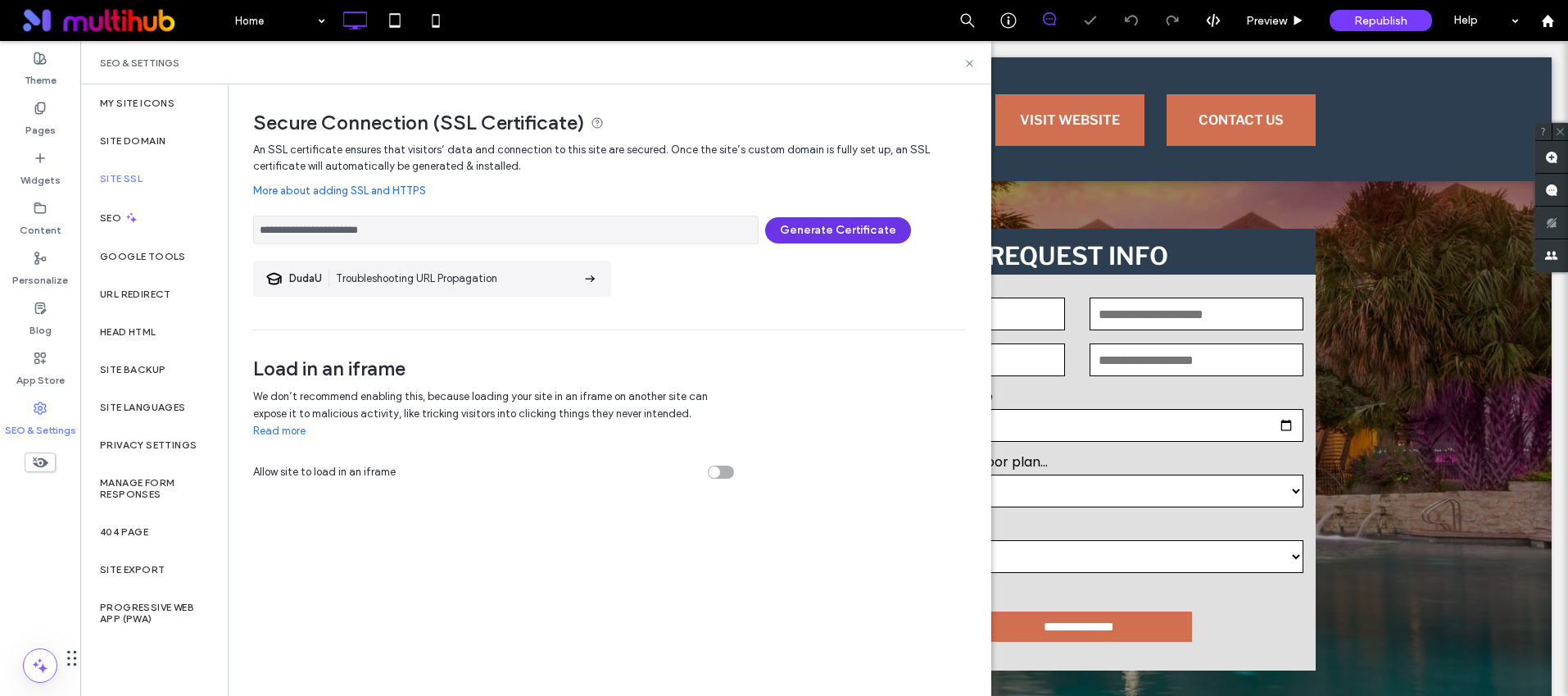
click at [803, 221] on button "Generate Certificate" at bounding box center [837, 230] width 146 height 26
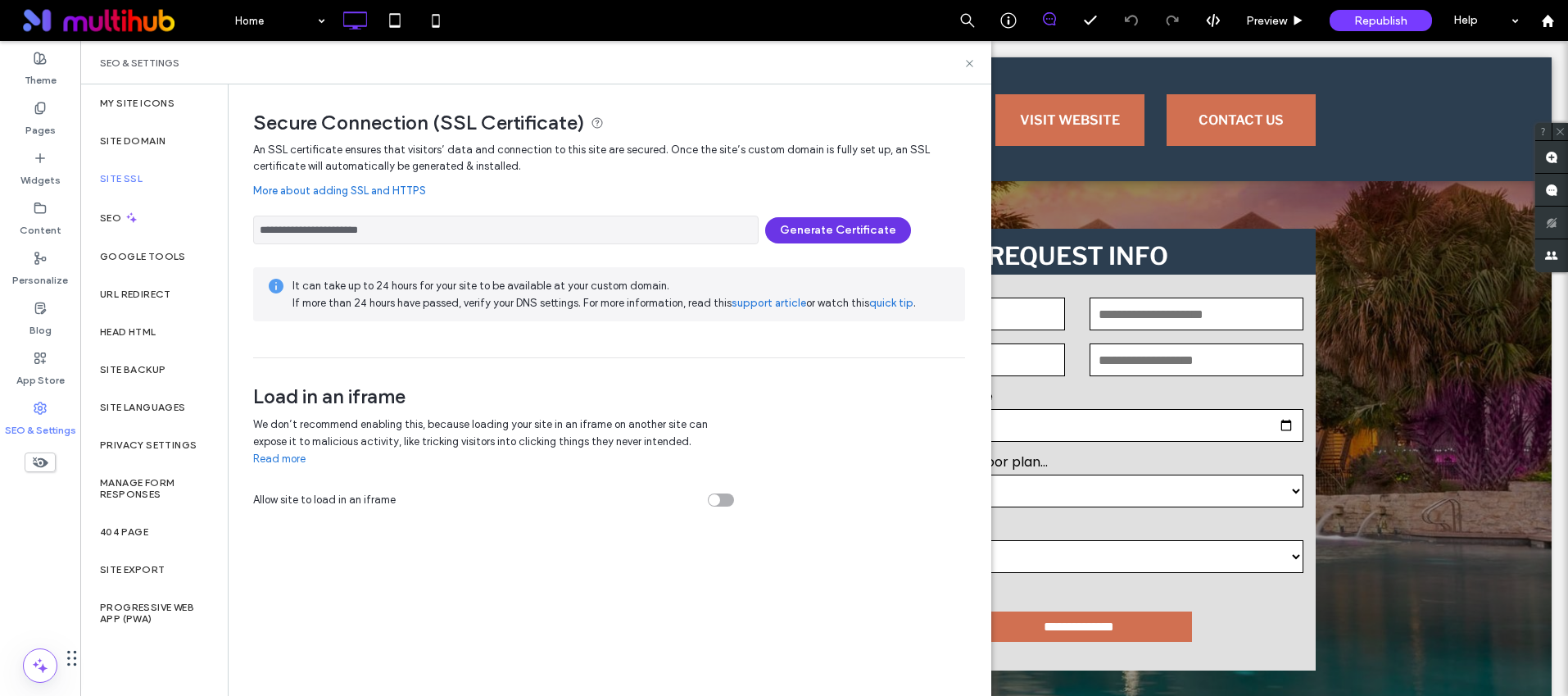
click at [836, 226] on button "Generate Certificate" at bounding box center [837, 230] width 146 height 26
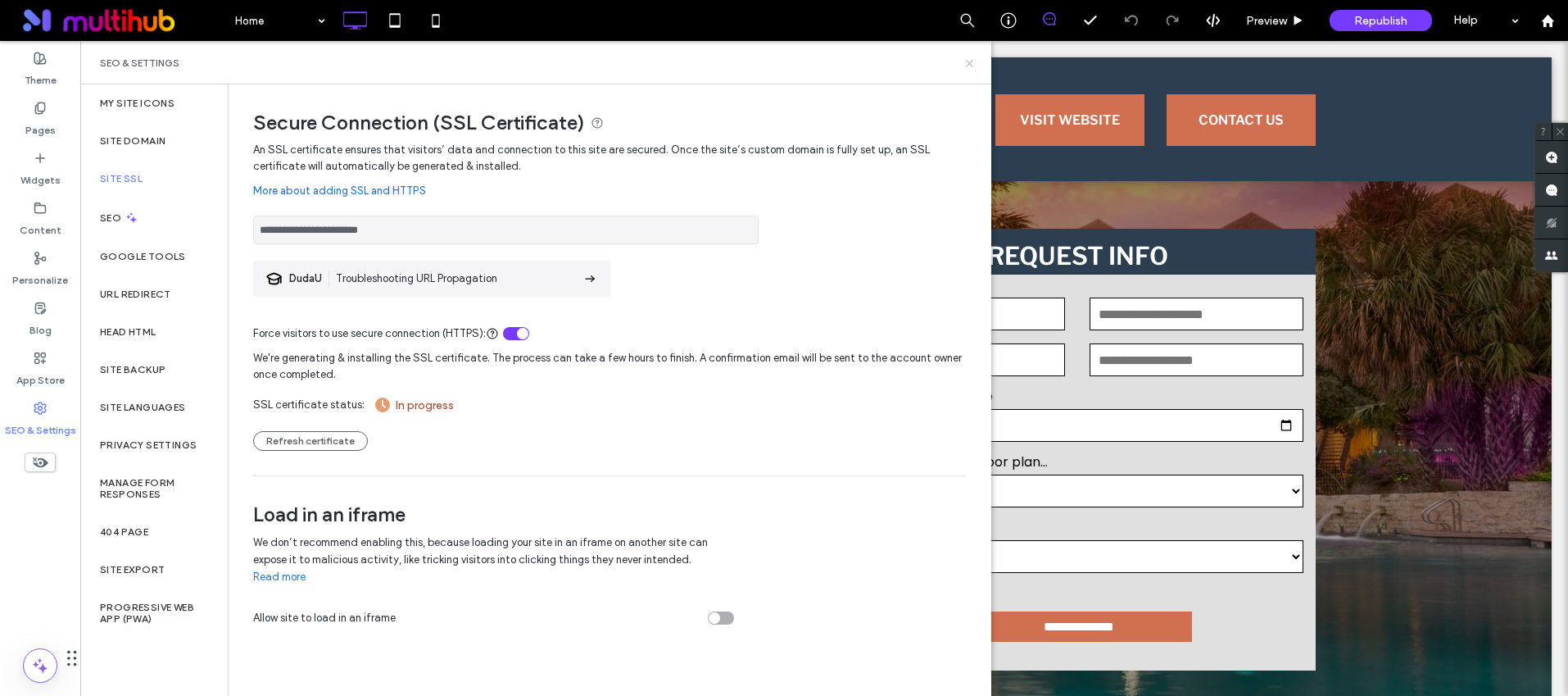
click at [974, 69] on icon at bounding box center [969, 64] width 12 height 12
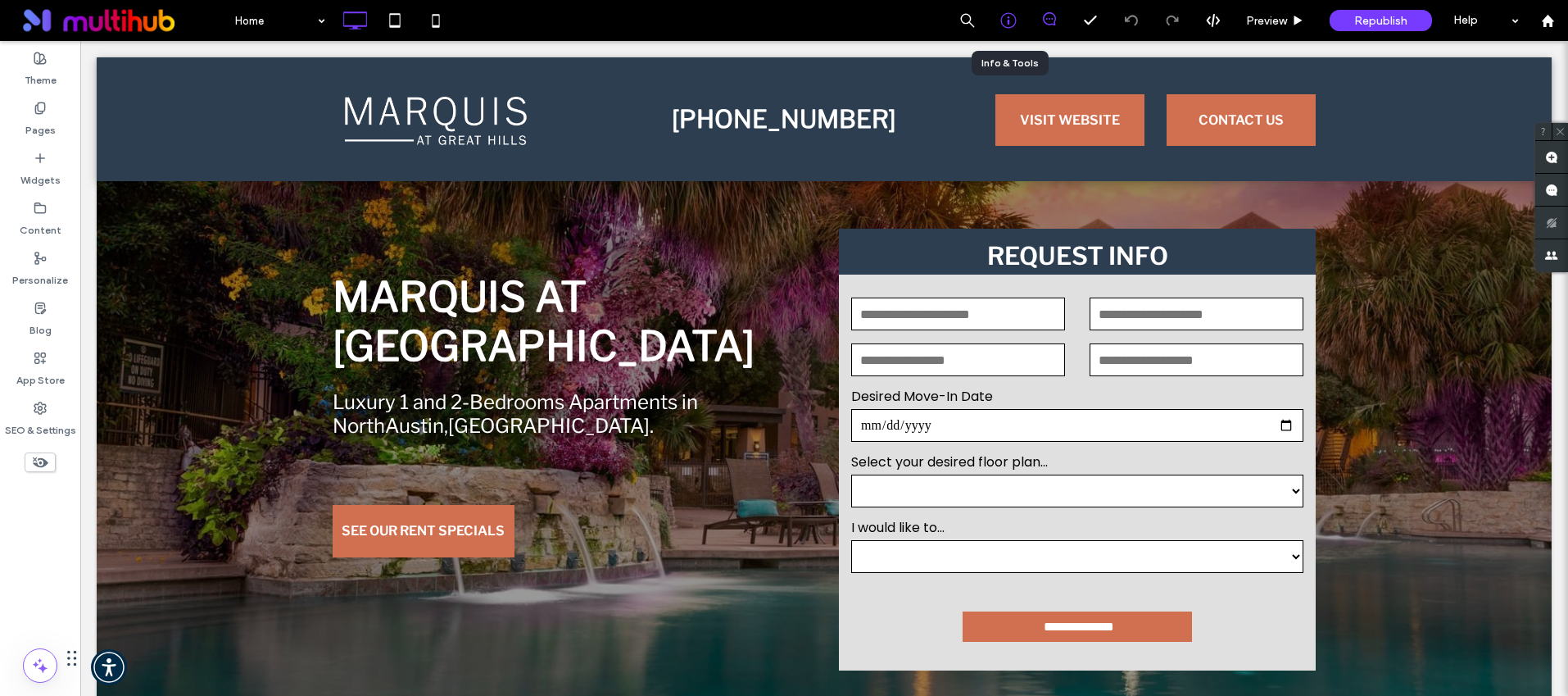
click at [1015, 21] on use at bounding box center [1008, 21] width 16 height 16
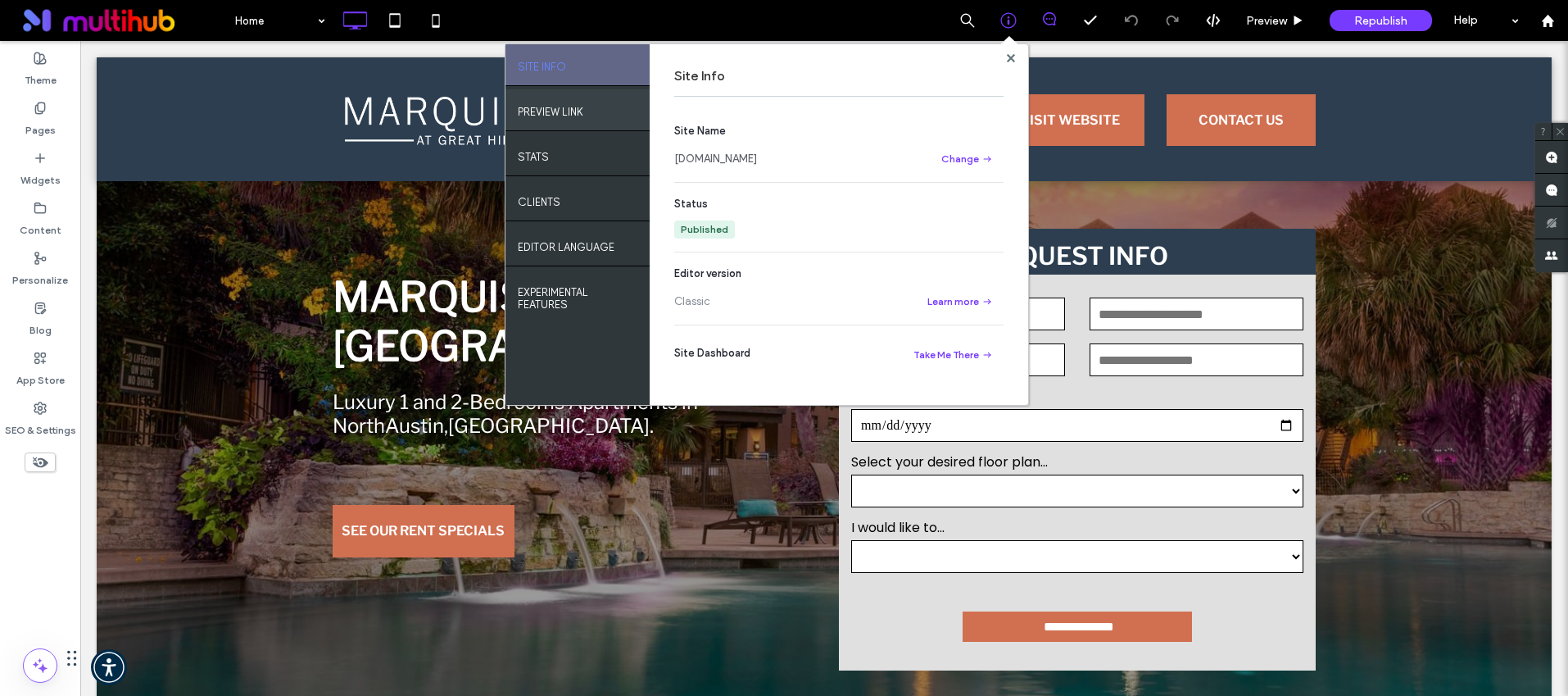
click at [556, 96] on div "PREVIEW LINK" at bounding box center [577, 109] width 144 height 41
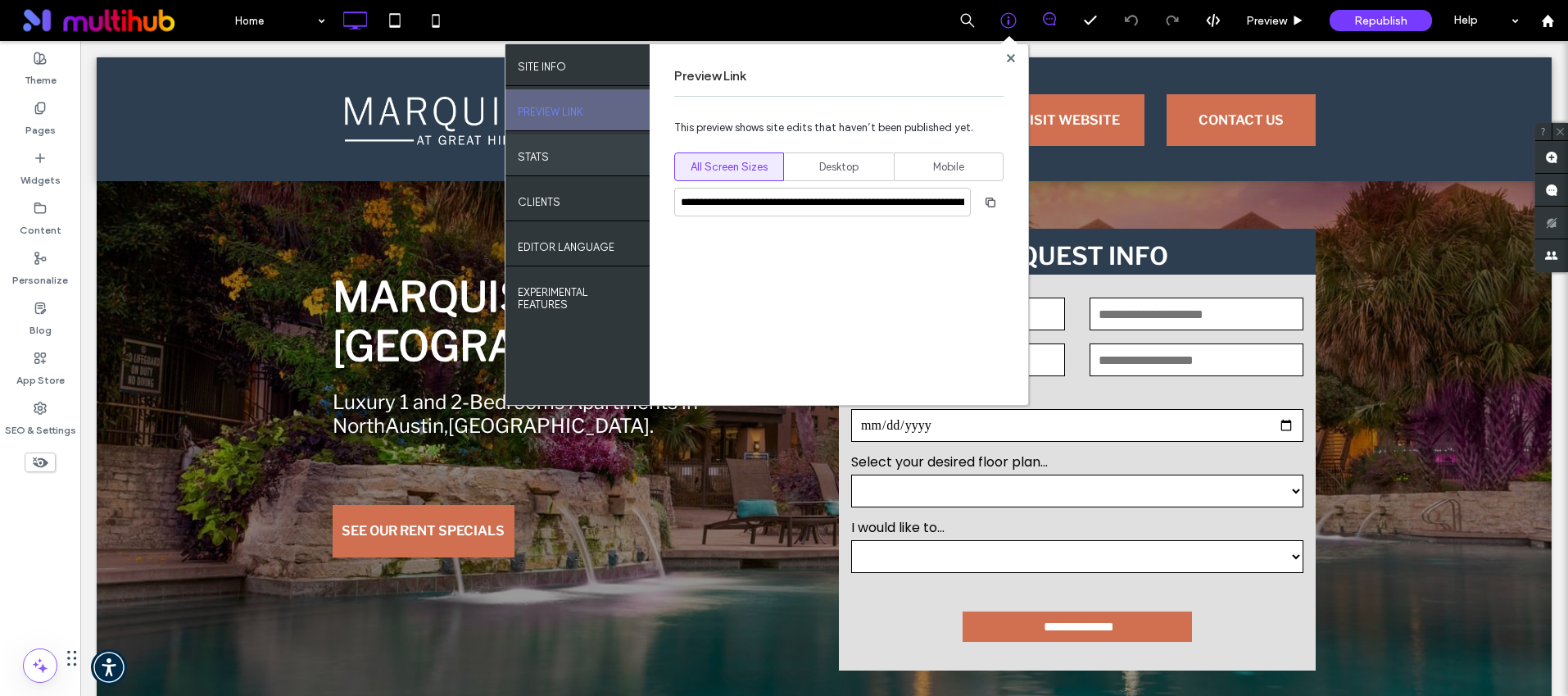
click at [587, 162] on div "STATS" at bounding box center [577, 155] width 144 height 41
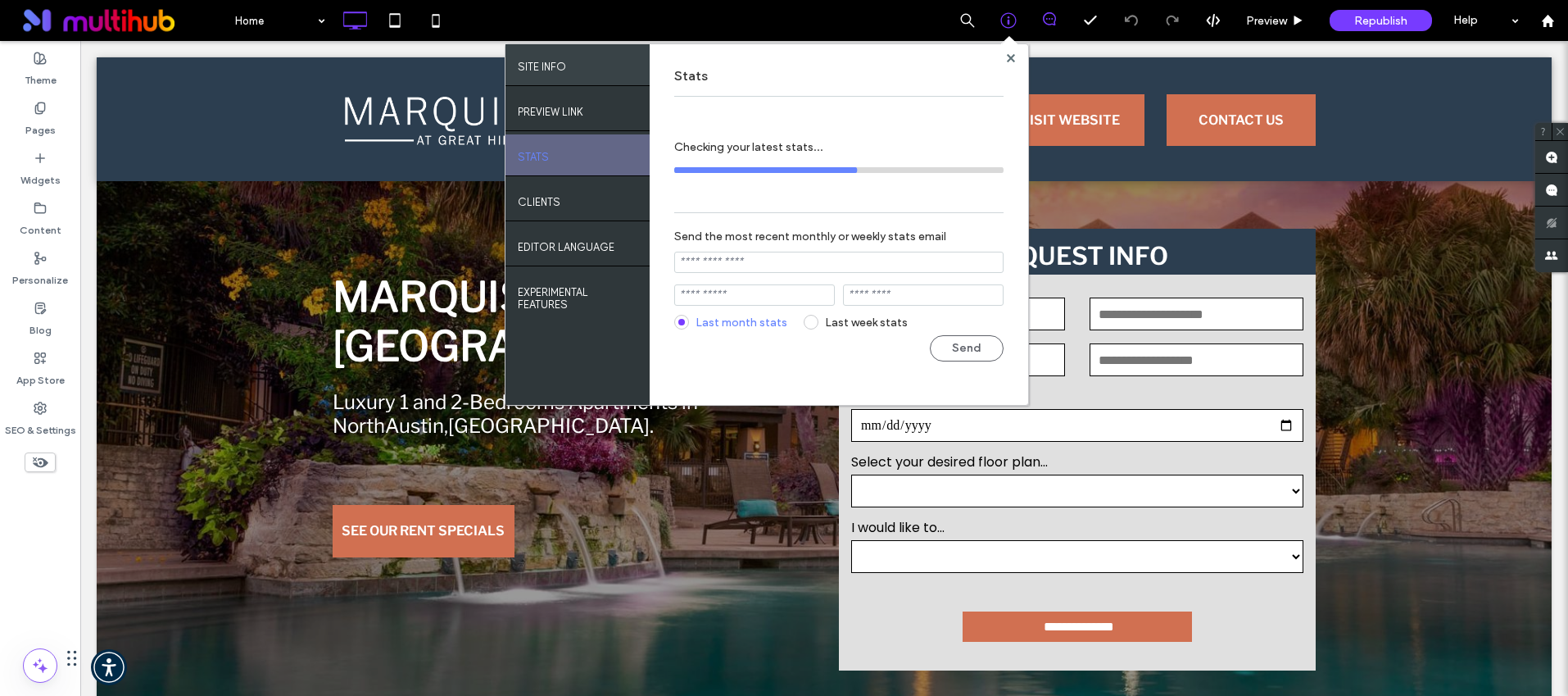
click at [569, 65] on div "SITE INFO" at bounding box center [577, 65] width 144 height 41
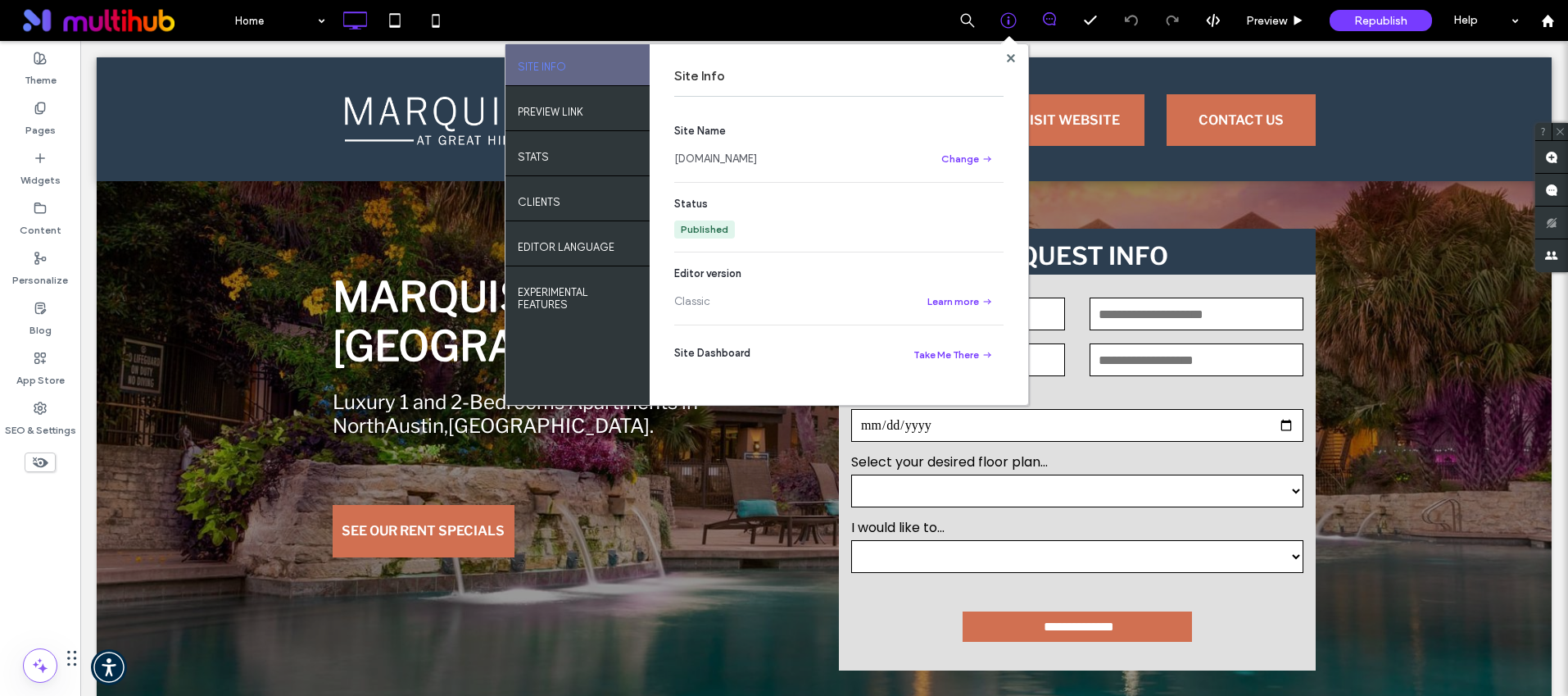
click at [1014, 56] on div at bounding box center [1010, 58] width 12 height 12
drag, startPoint x: 1009, startPoint y: 57, endPoint x: 1030, endPoint y: 29, distance: 35.0
click at [1009, 57] on use at bounding box center [1009, 57] width 8 height 8
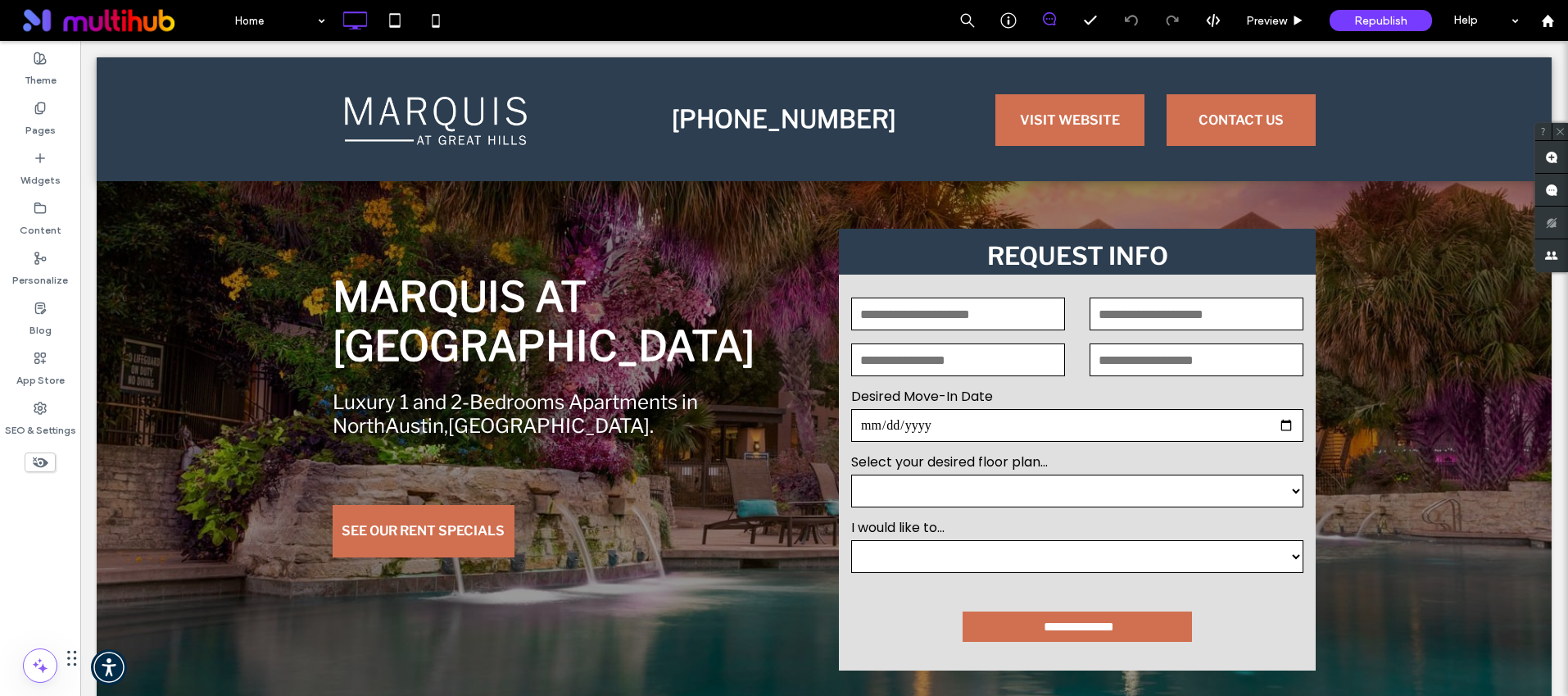
click at [1408, 13] on div "Republish" at bounding box center [1380, 20] width 102 height 21
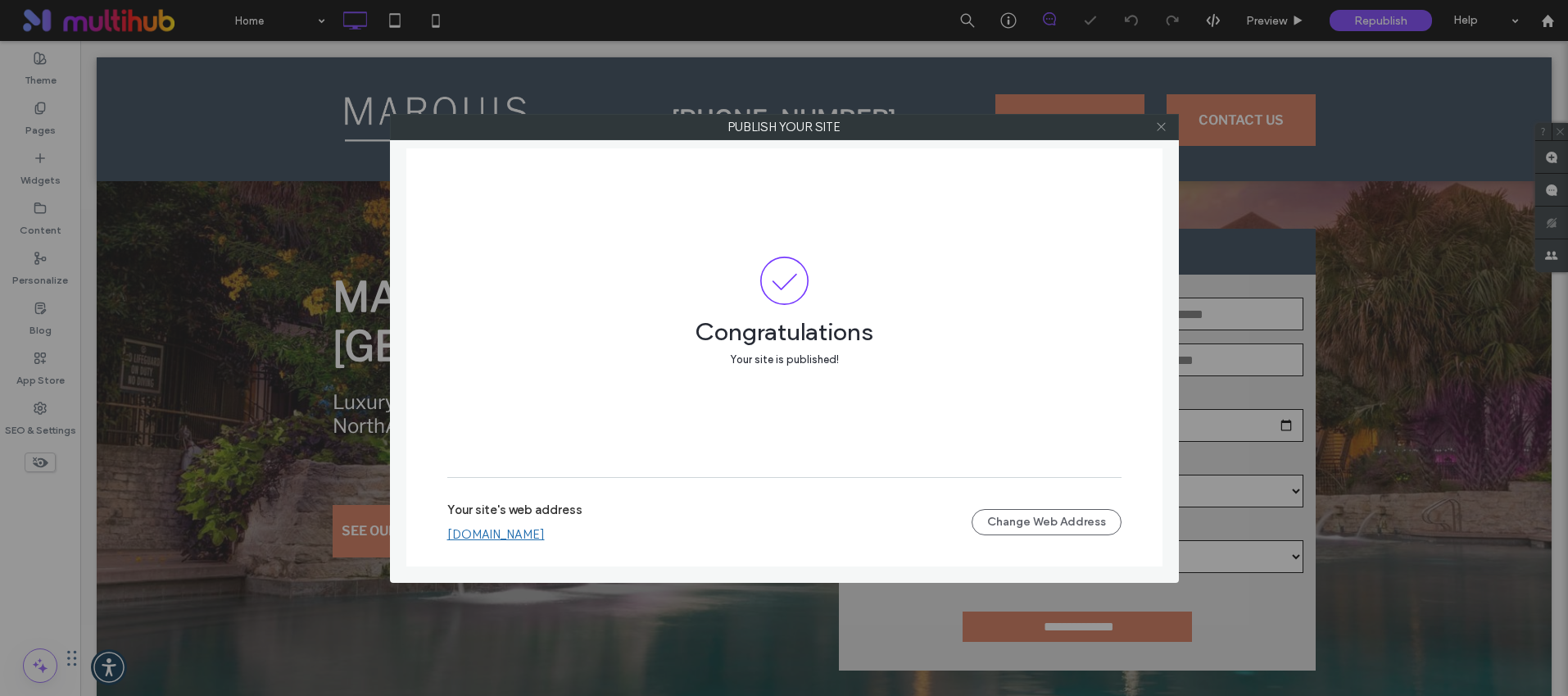
click at [1163, 126] on icon at bounding box center [1162, 127] width 12 height 12
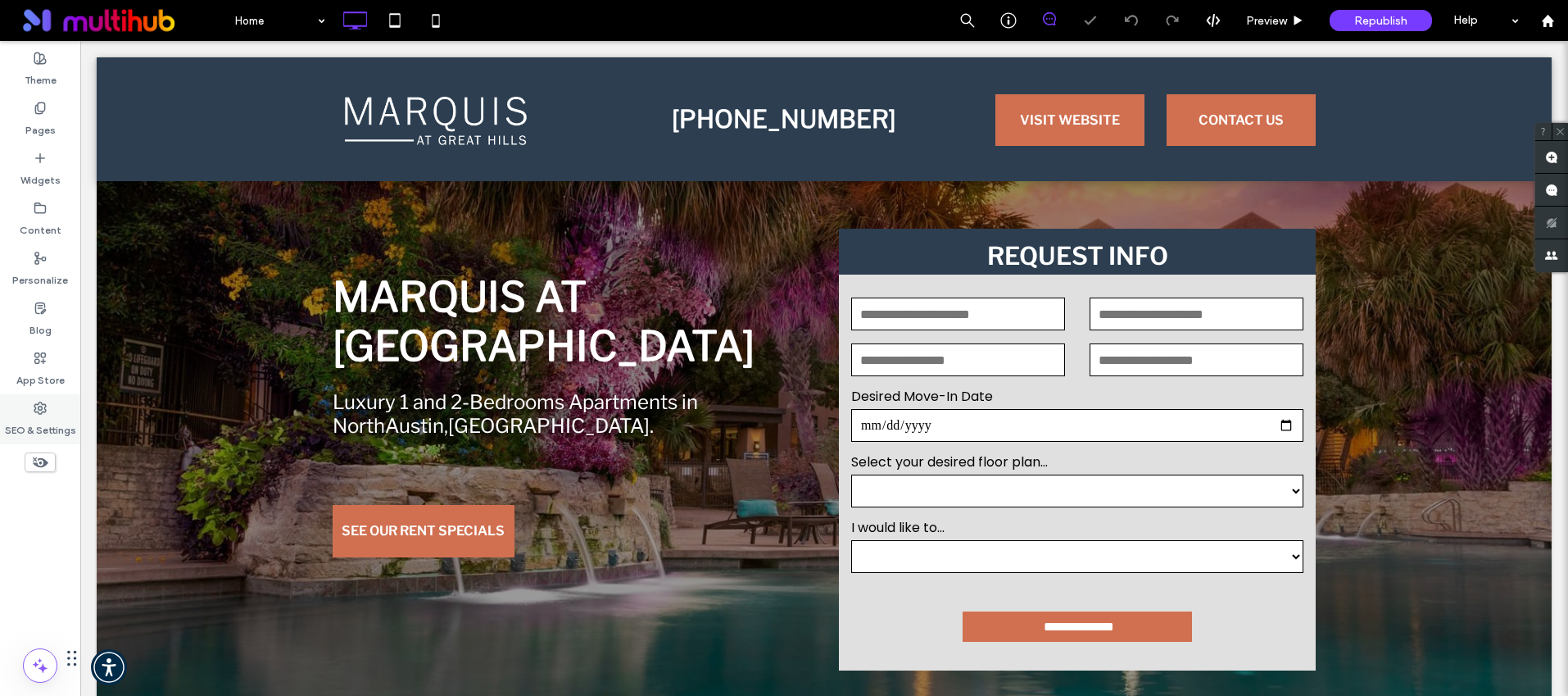
click at [66, 404] on div "SEO & Settings" at bounding box center [40, 419] width 80 height 50
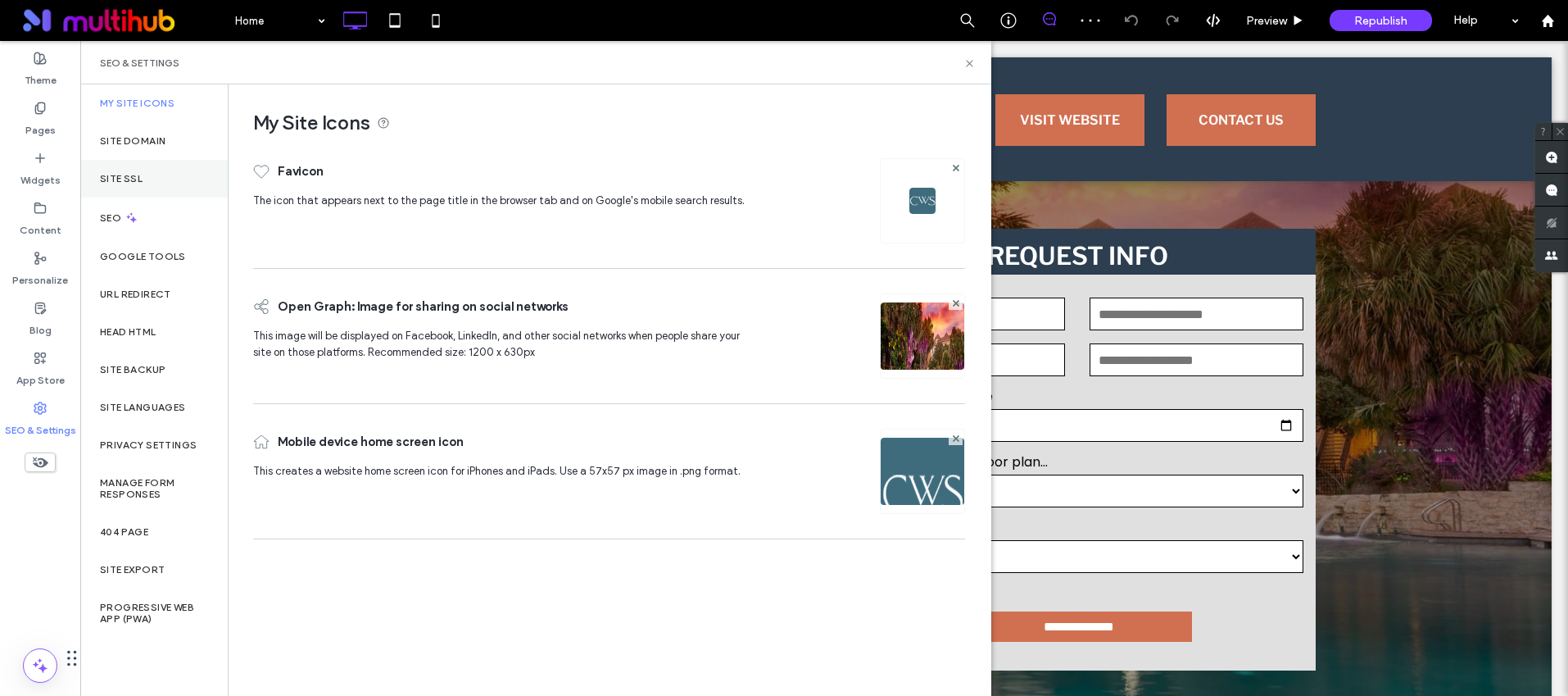
click at [116, 164] on div "Site SSL" at bounding box center [154, 178] width 148 height 38
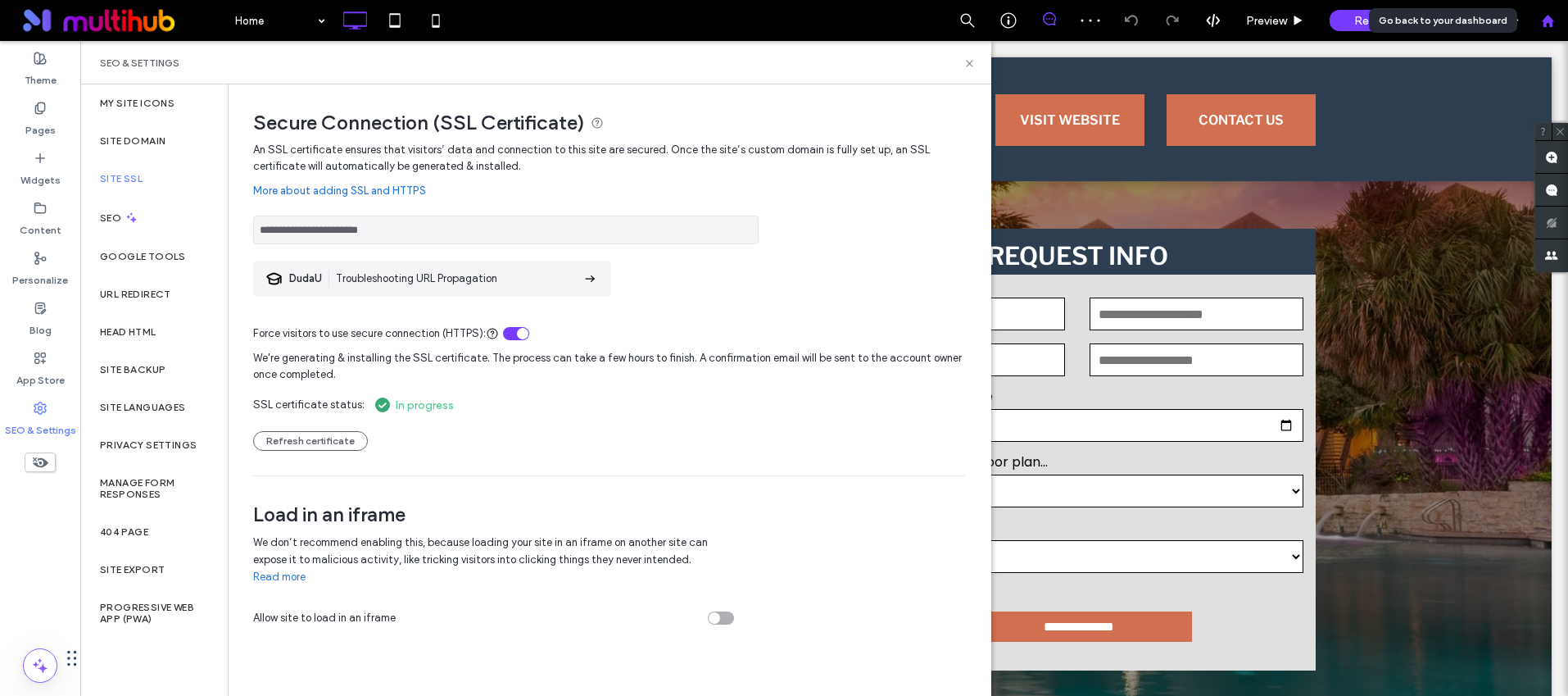
click at [1550, 16] on icon at bounding box center [1548, 21] width 14 height 14
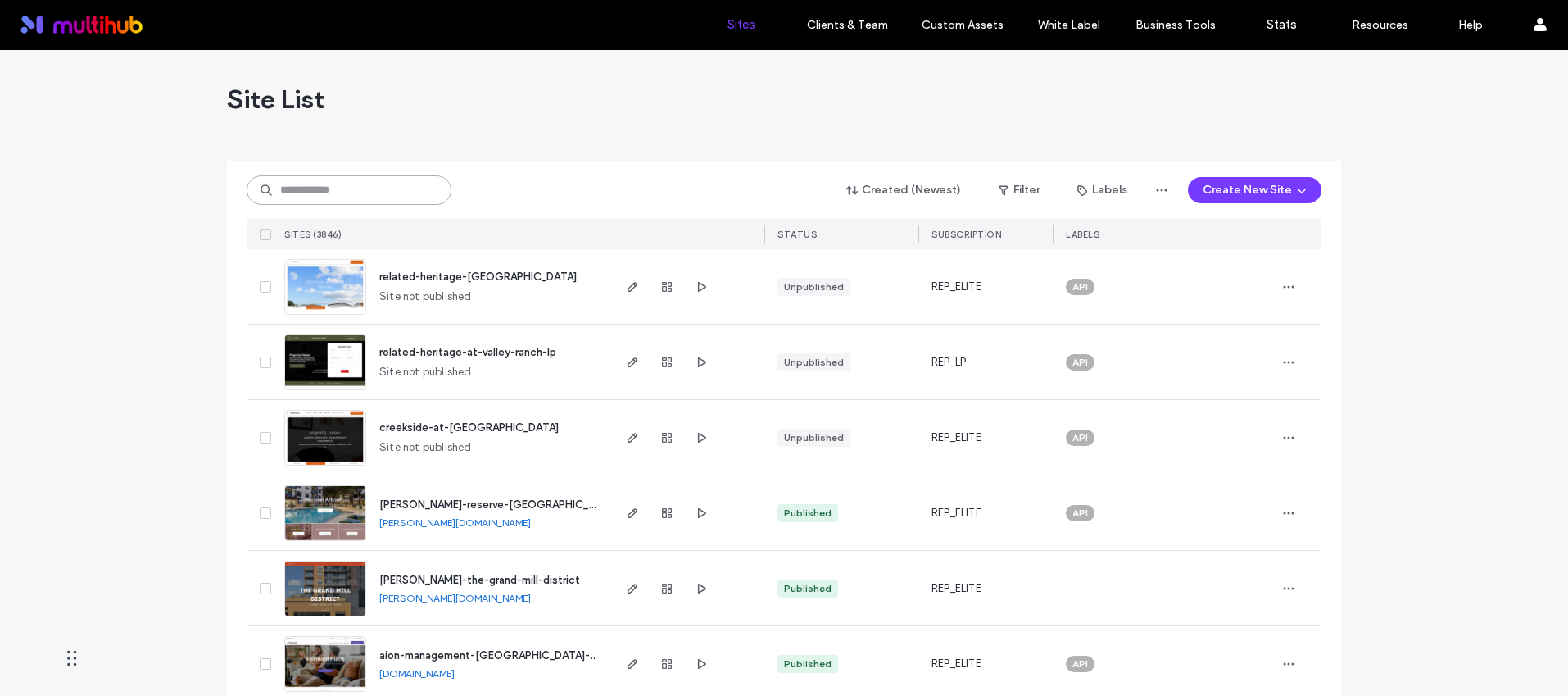
click at [332, 182] on input at bounding box center [349, 191] width 205 height 30
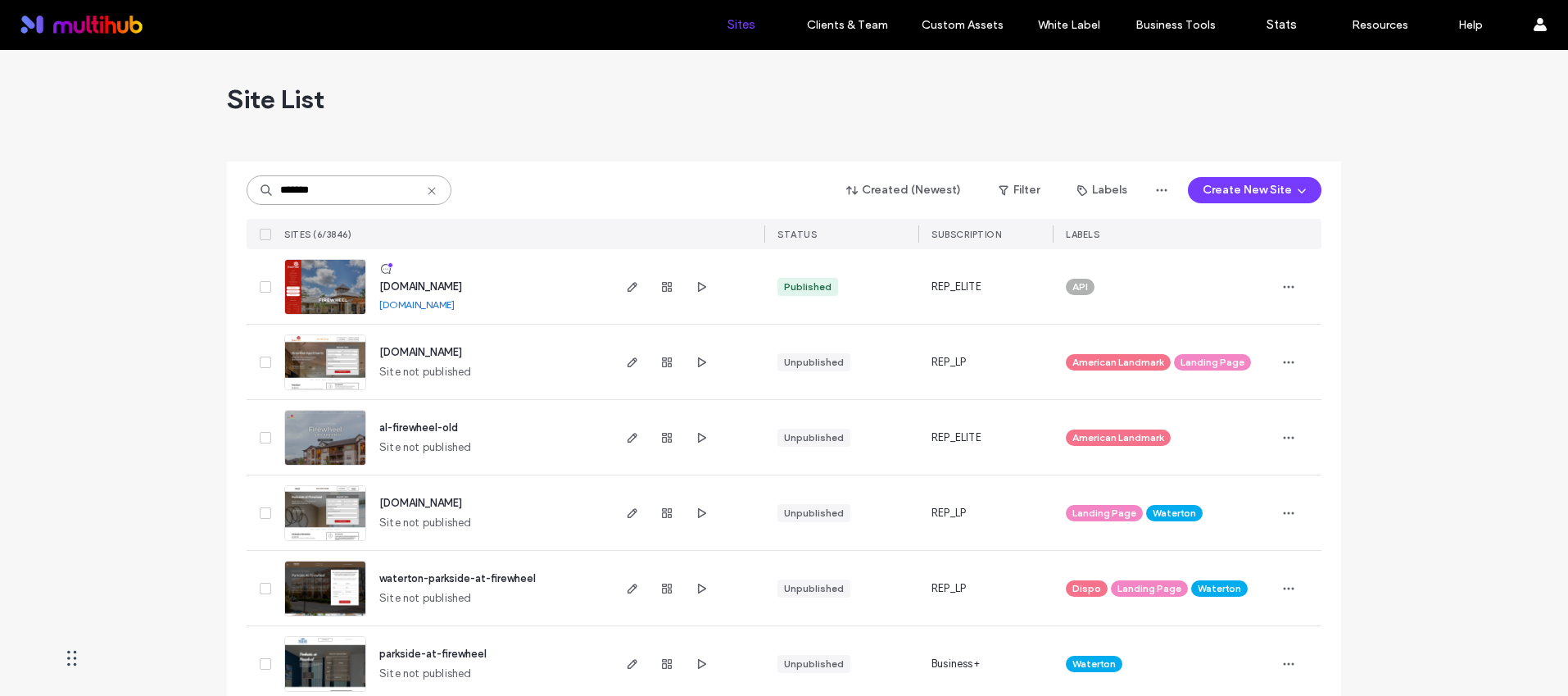
type input "*******"
click at [461, 281] on span "[DOMAIN_NAME]" at bounding box center [420, 287] width 83 height 12
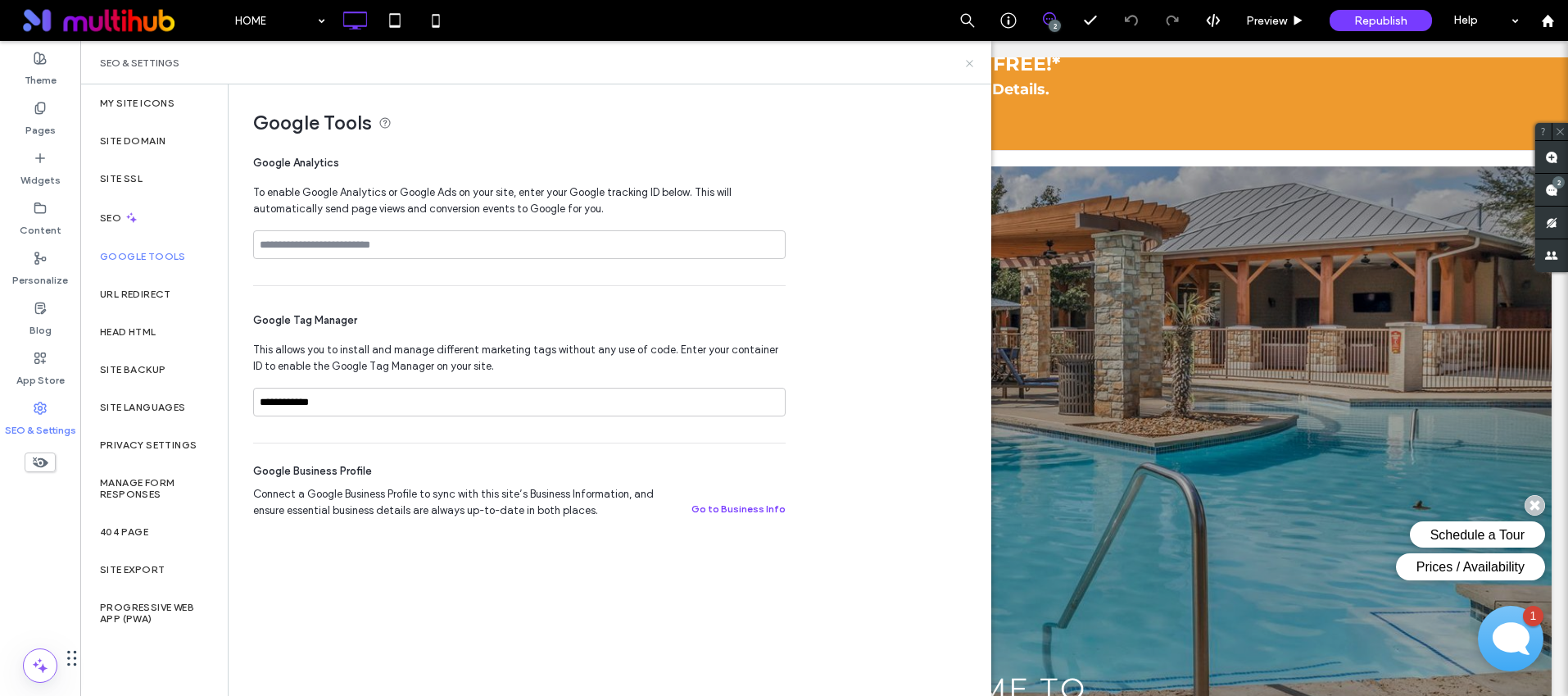
click at [965, 64] on icon at bounding box center [969, 64] width 12 height 12
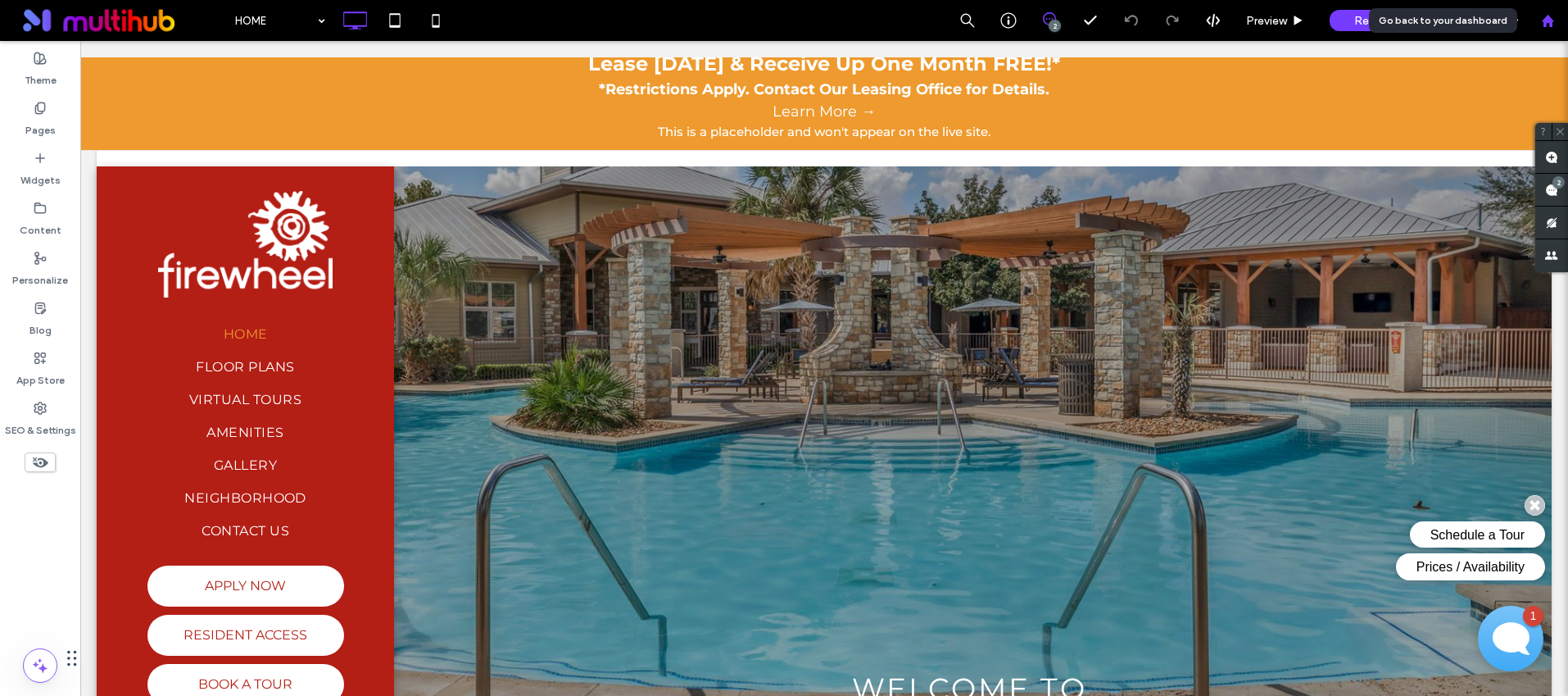
click at [1558, 33] on div at bounding box center [1547, 20] width 41 height 41
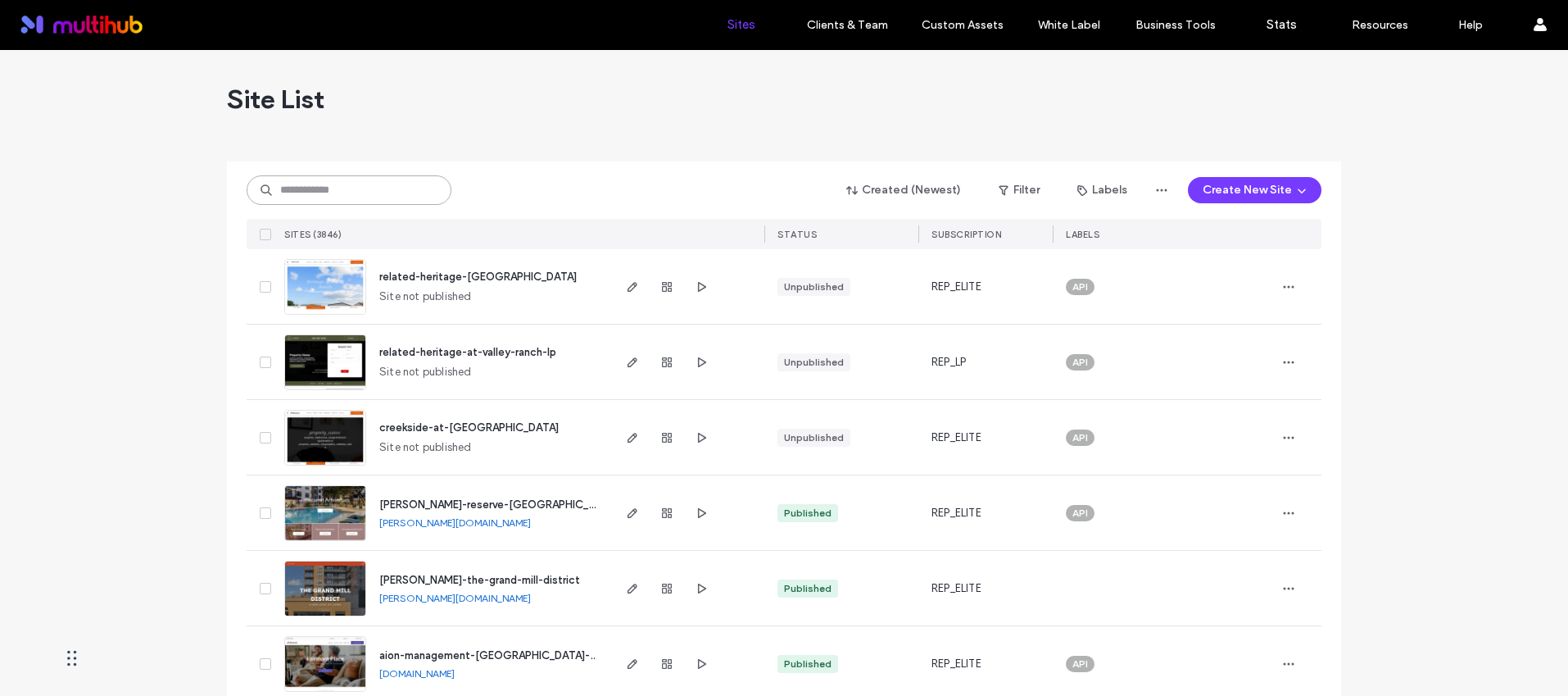
click at [357, 197] on input at bounding box center [349, 191] width 205 height 30
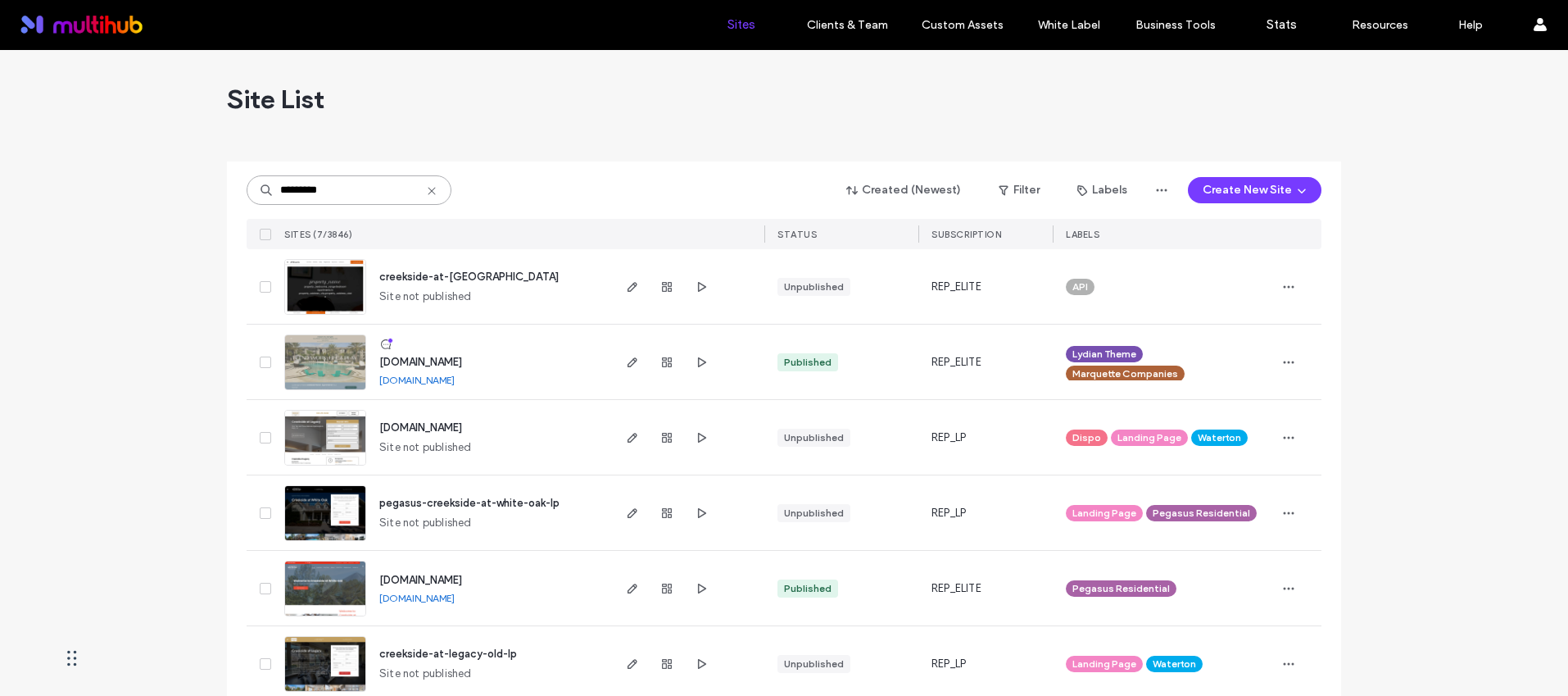
type input "*********"
click at [478, 275] on span "creekside-at-white-oak" at bounding box center [468, 276] width 179 height 12
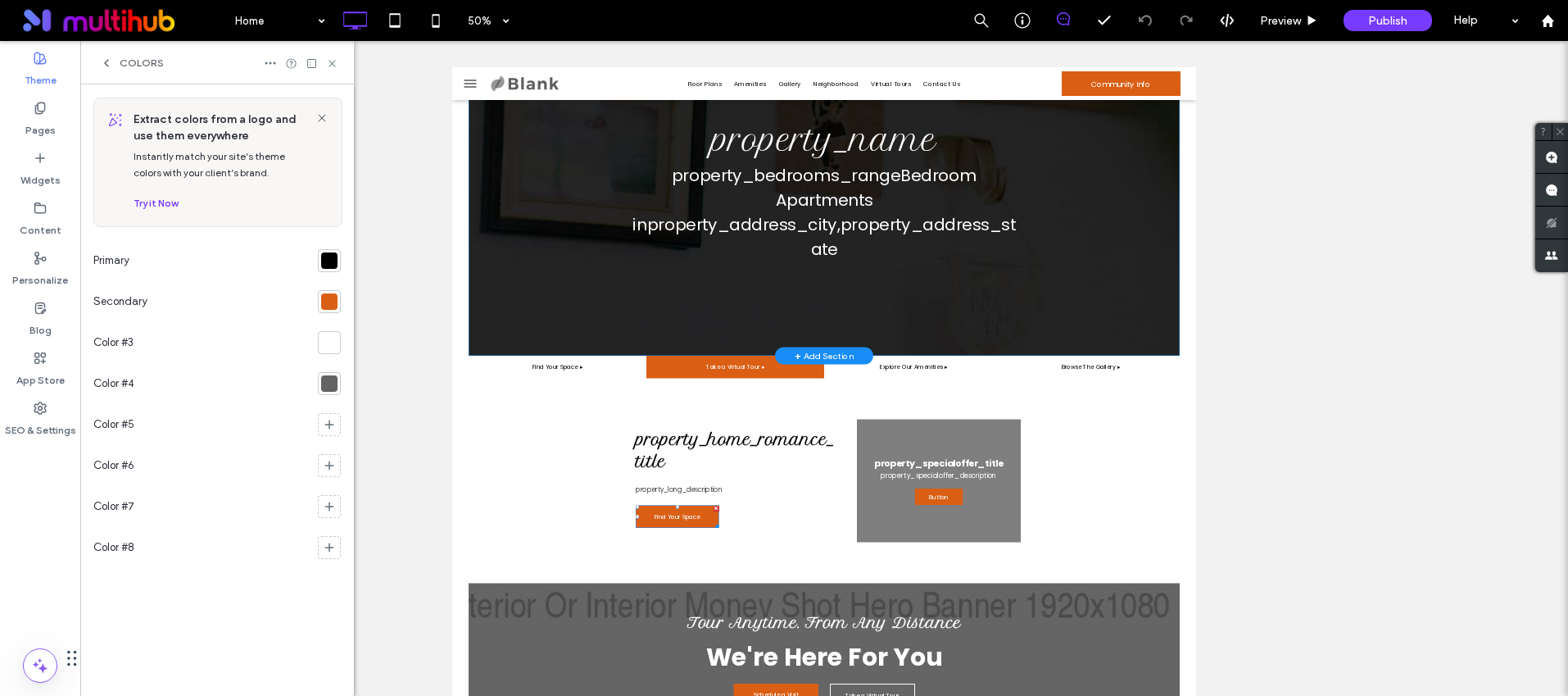
scroll to position [34, 0]
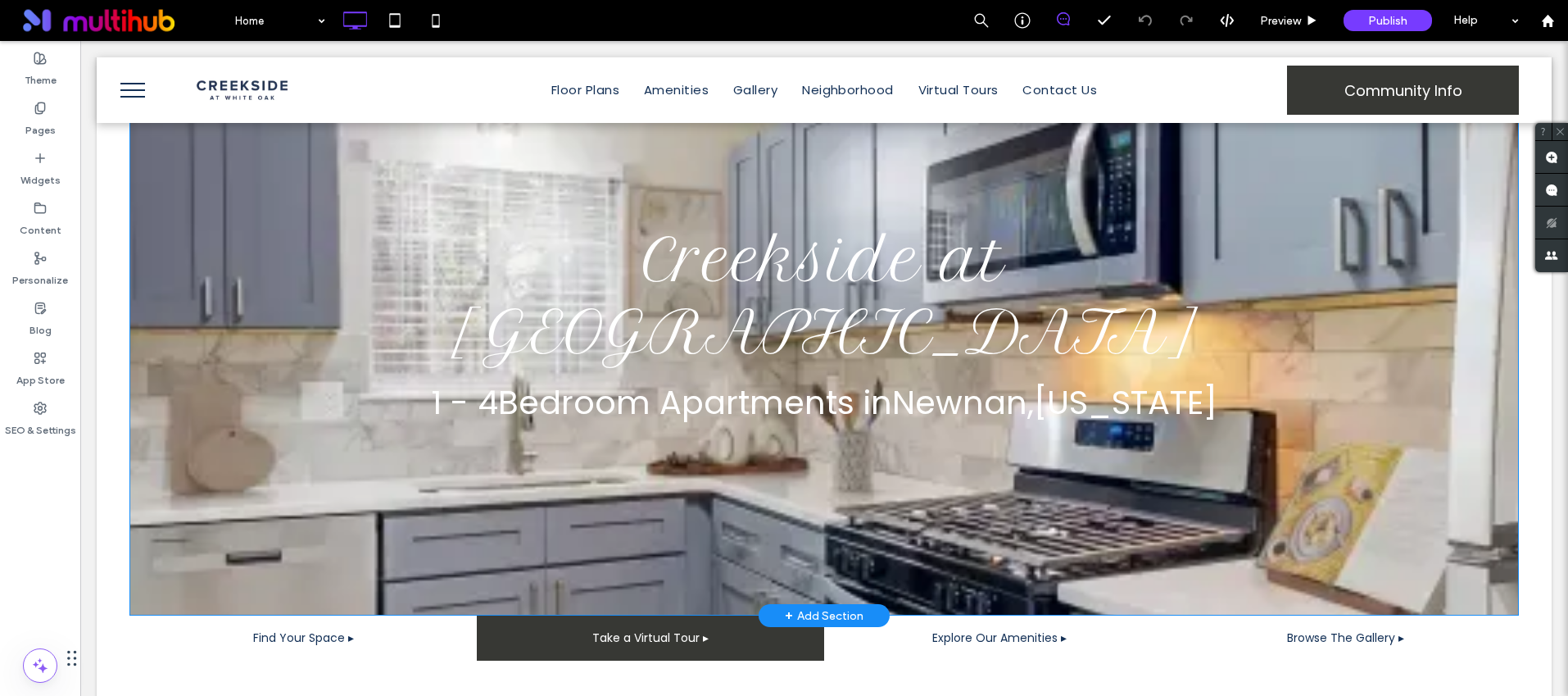
scroll to position [123, 0]
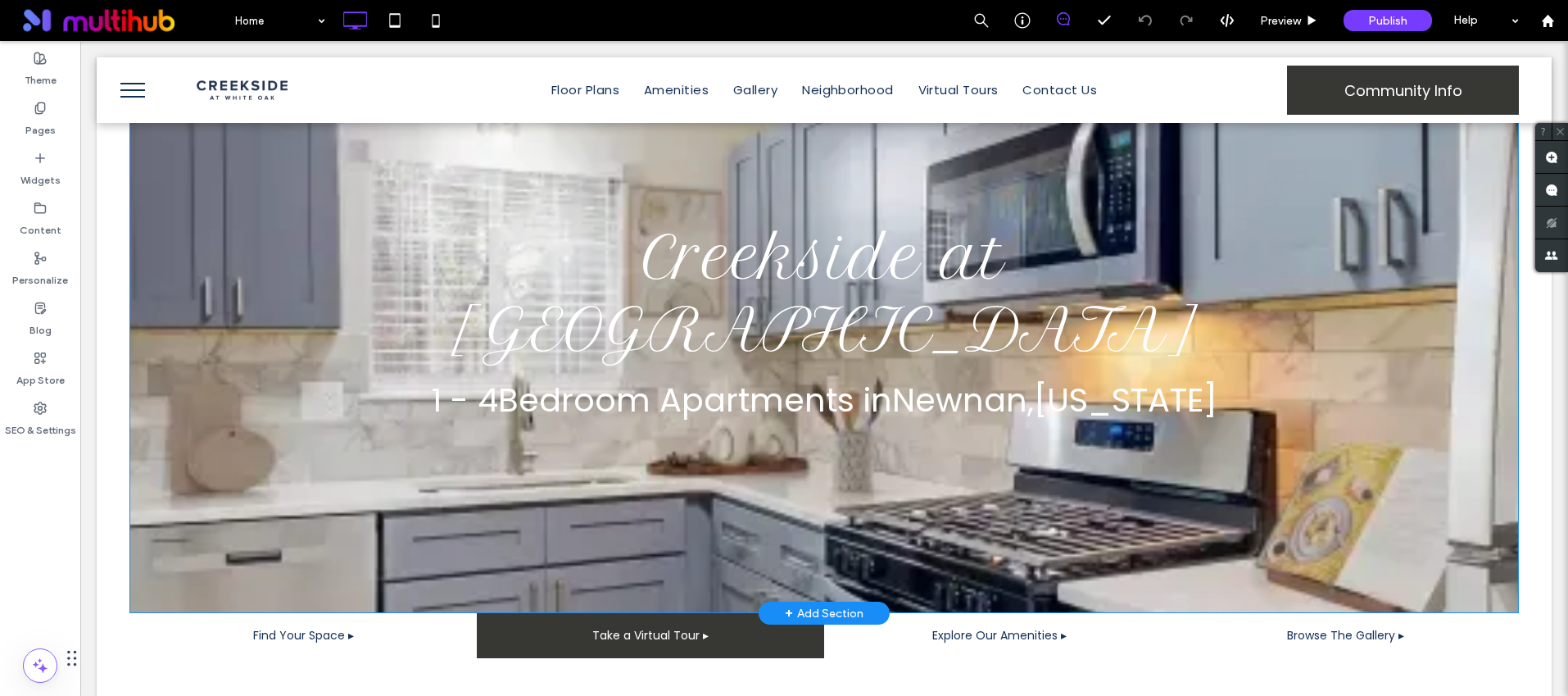
click at [256, 415] on div "Creekside at [GEOGRAPHIC_DATA] 1 - 4 Bedroom Apartments in [GEOGRAPHIC_DATA] , …" at bounding box center [824, 323] width 1390 height 581
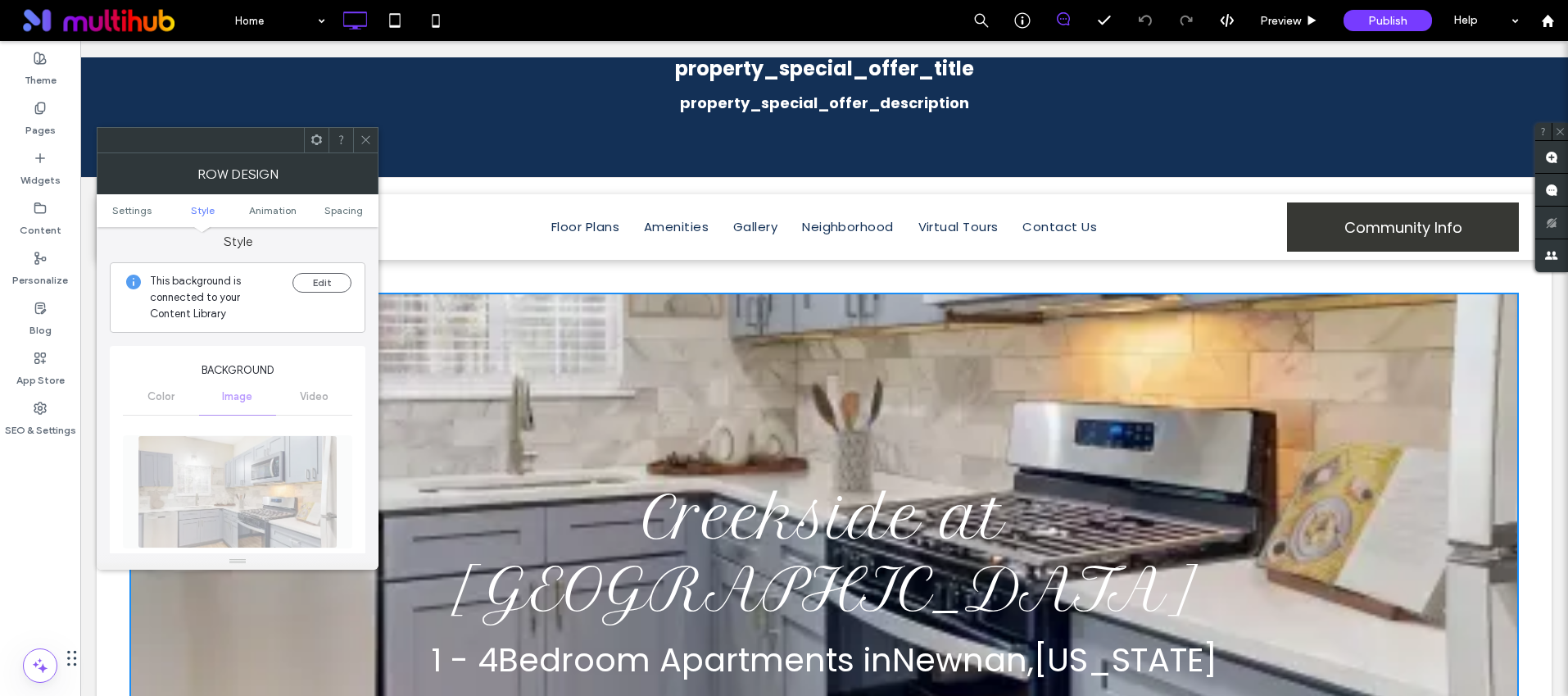
scroll to position [145, 0]
click at [316, 285] on button "Edit" at bounding box center [322, 287] width 59 height 19
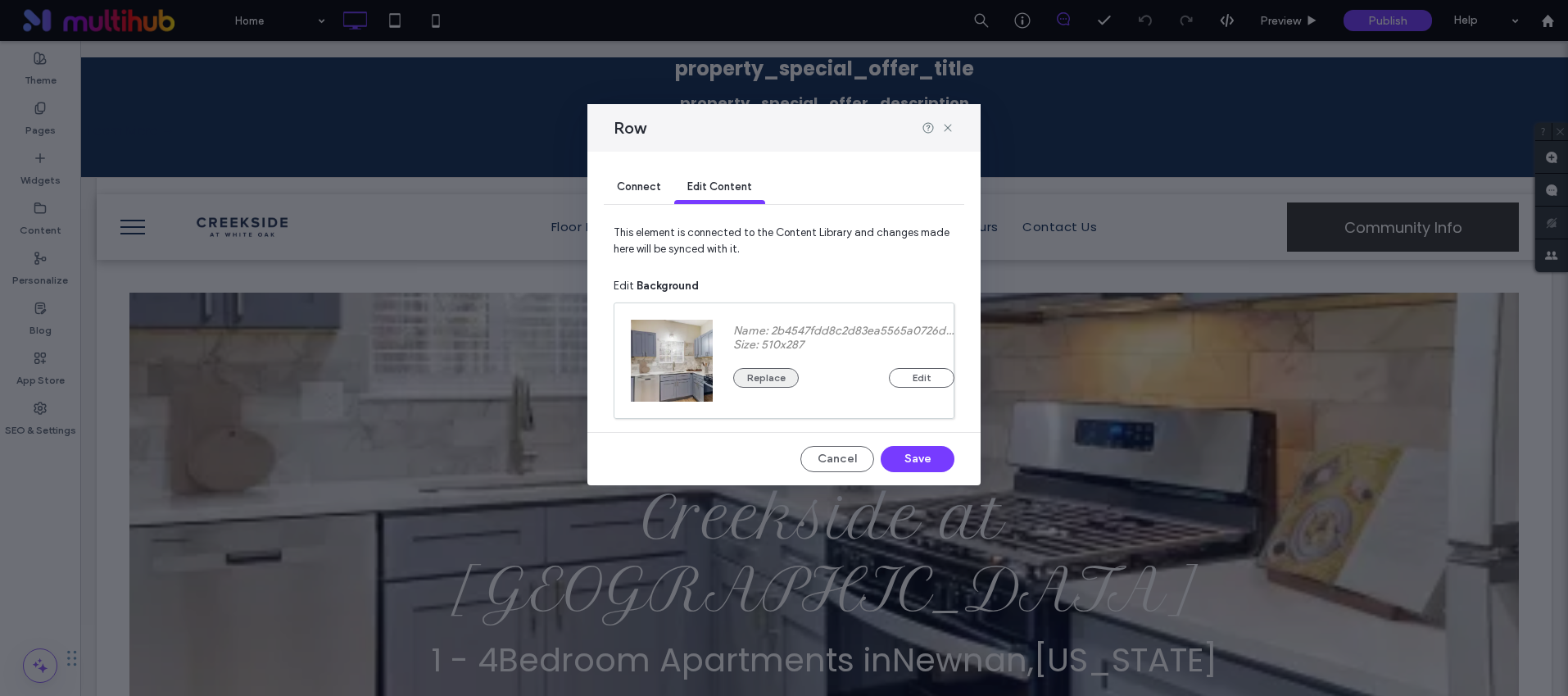
click at [767, 372] on button "Replace" at bounding box center [766, 378] width 66 height 19
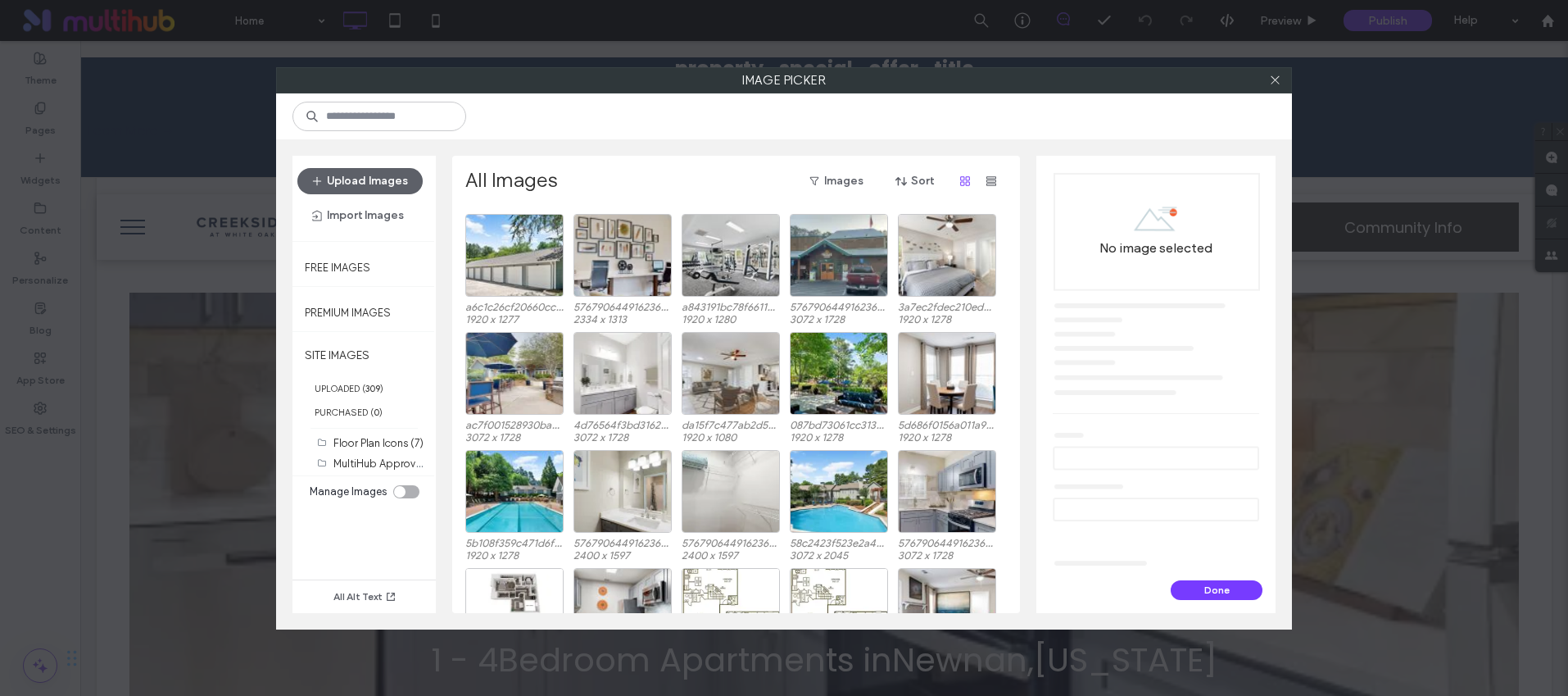
scroll to position [1426, 0]
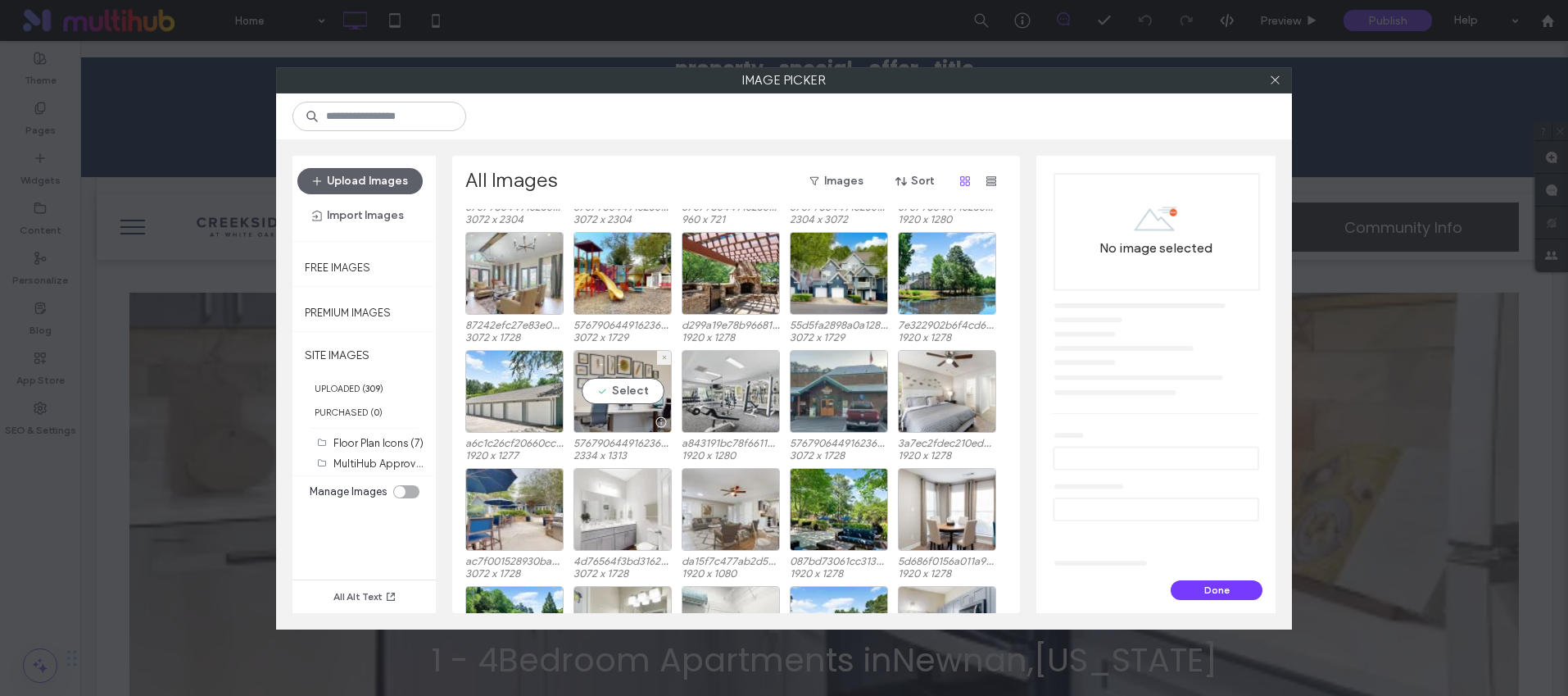
click at [621, 439] on label "5767906449162369/6737460151192531/24f02f353cd9ebb653df803541b677a2.webp" at bounding box center [622, 443] width 98 height 12
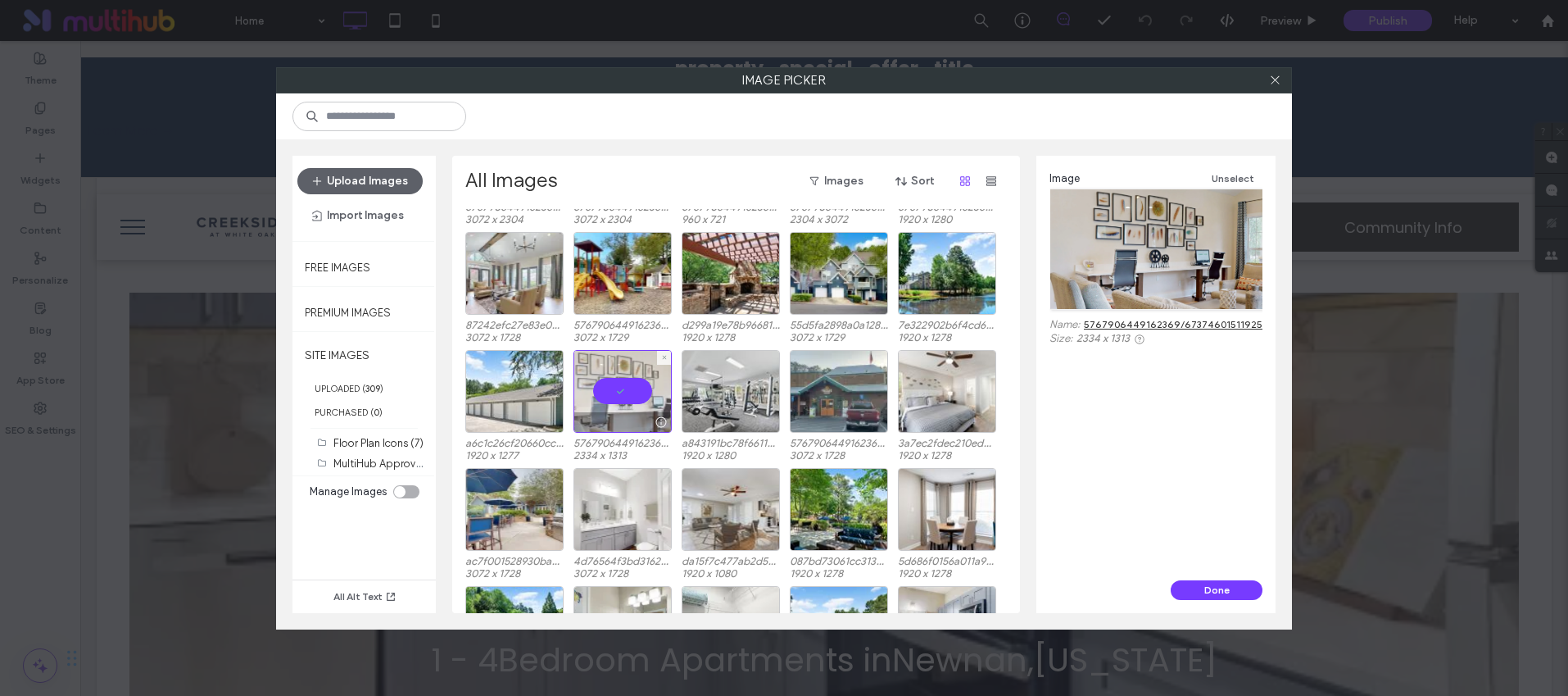
click at [624, 414] on div at bounding box center [622, 421] width 97 height 19
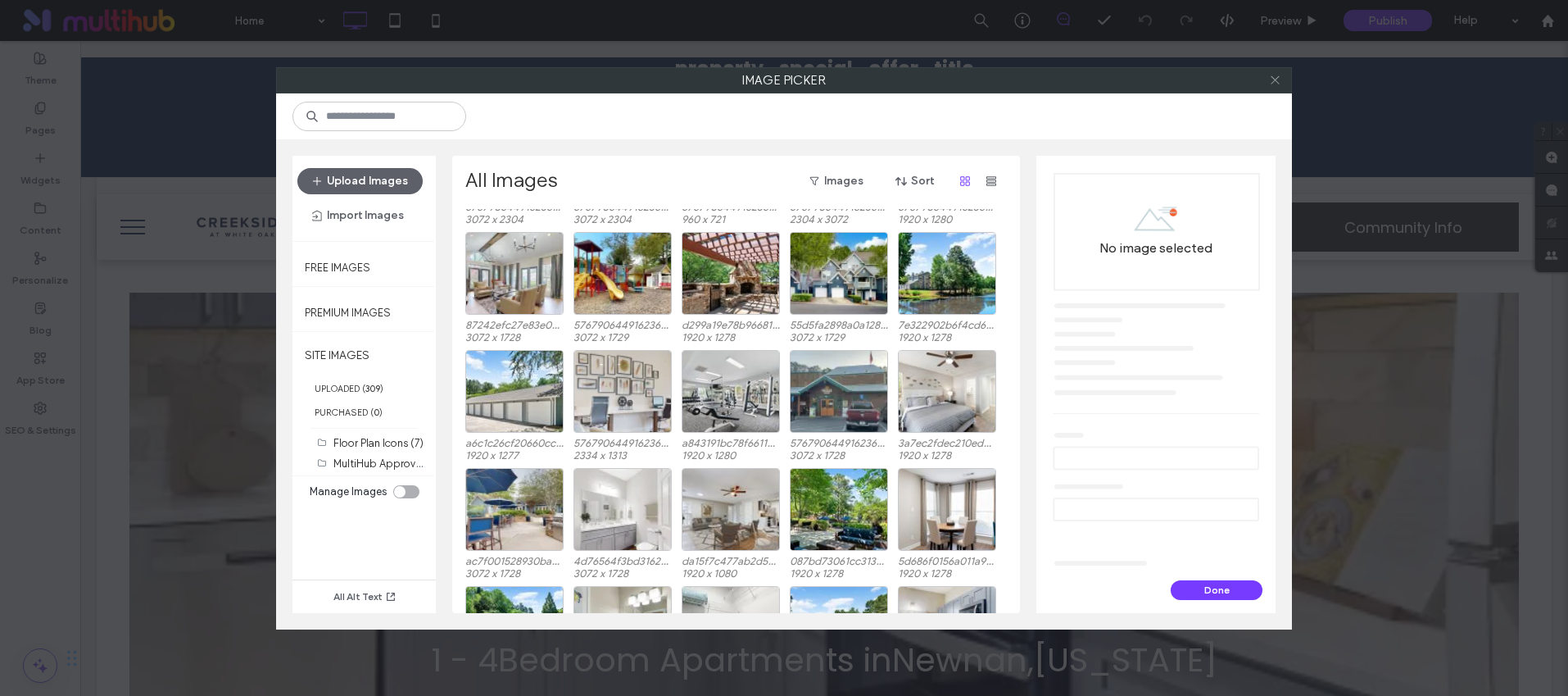
click at [1270, 74] on icon at bounding box center [1275, 80] width 12 height 12
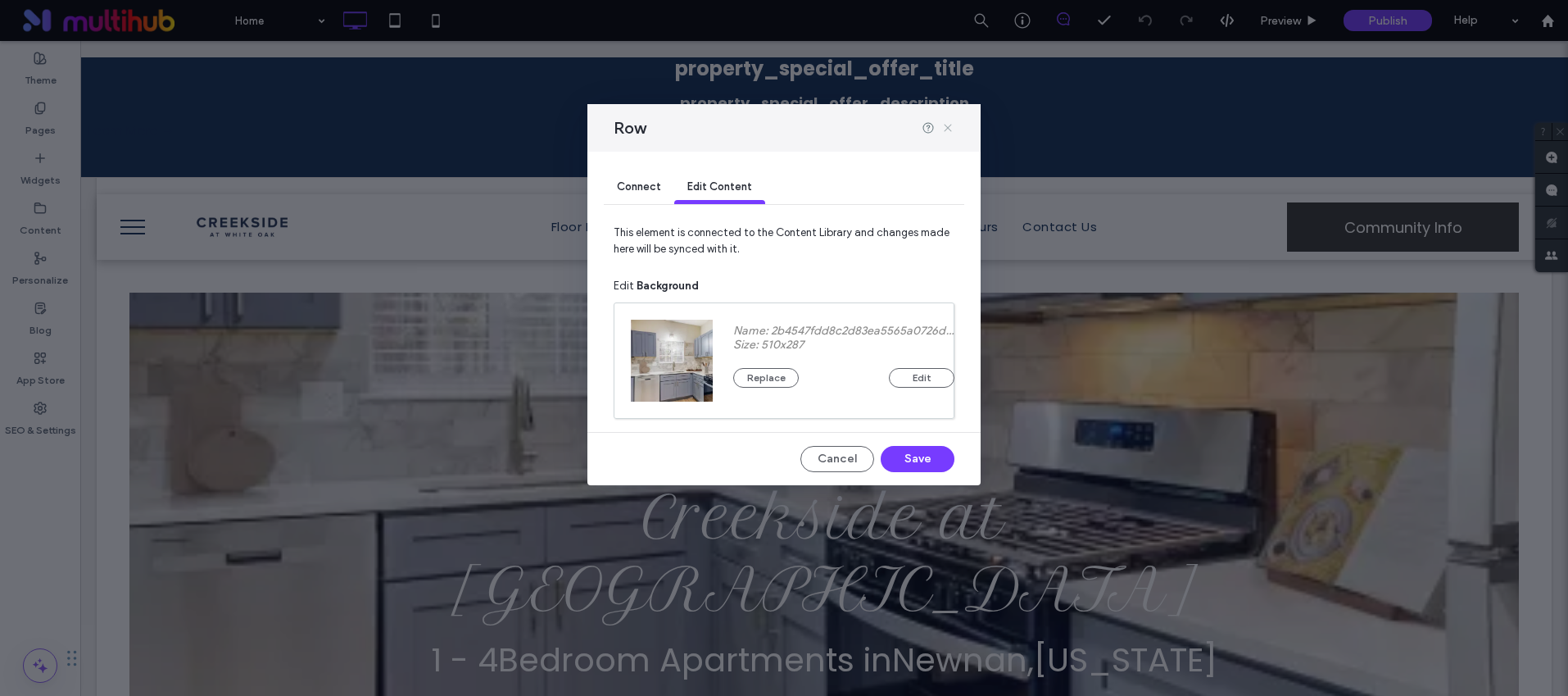
click at [953, 125] on icon at bounding box center [947, 128] width 13 height 13
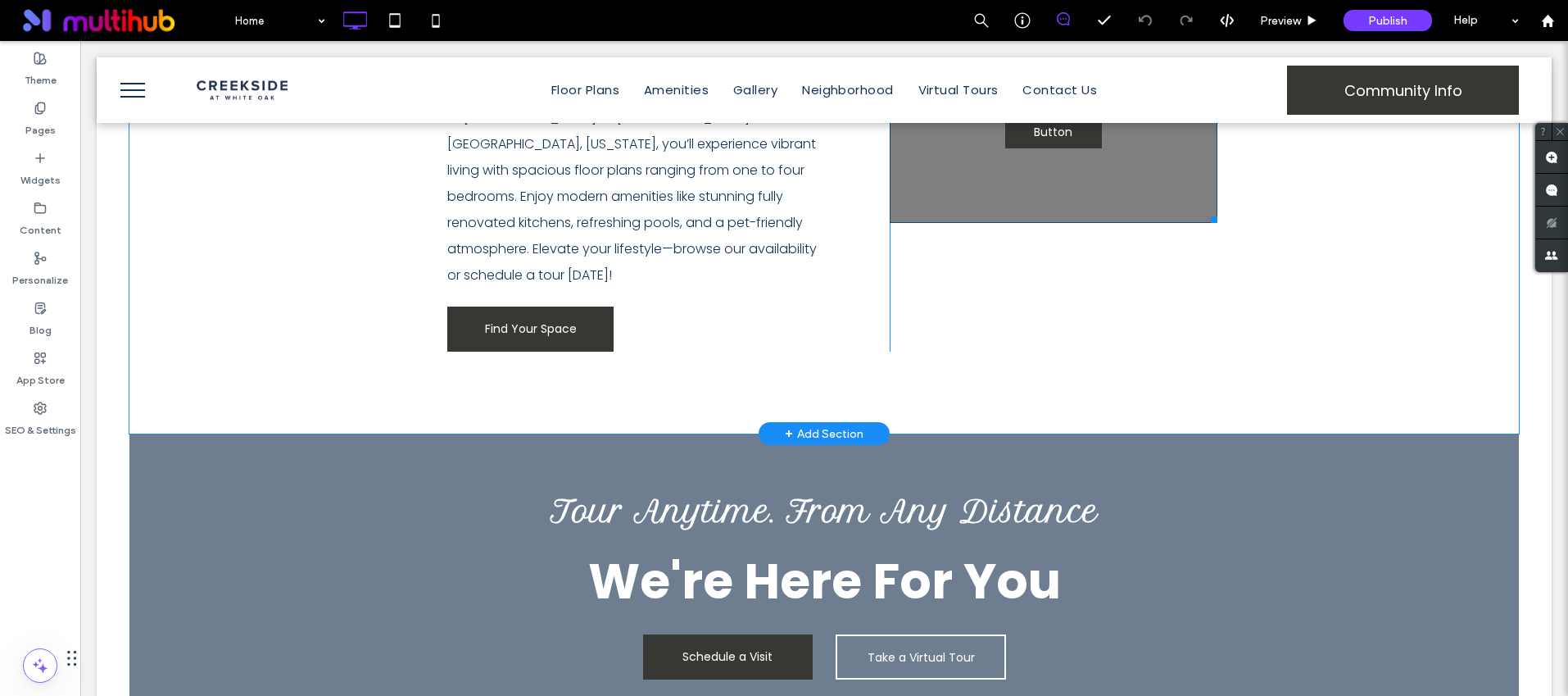
scroll to position [1090, 0]
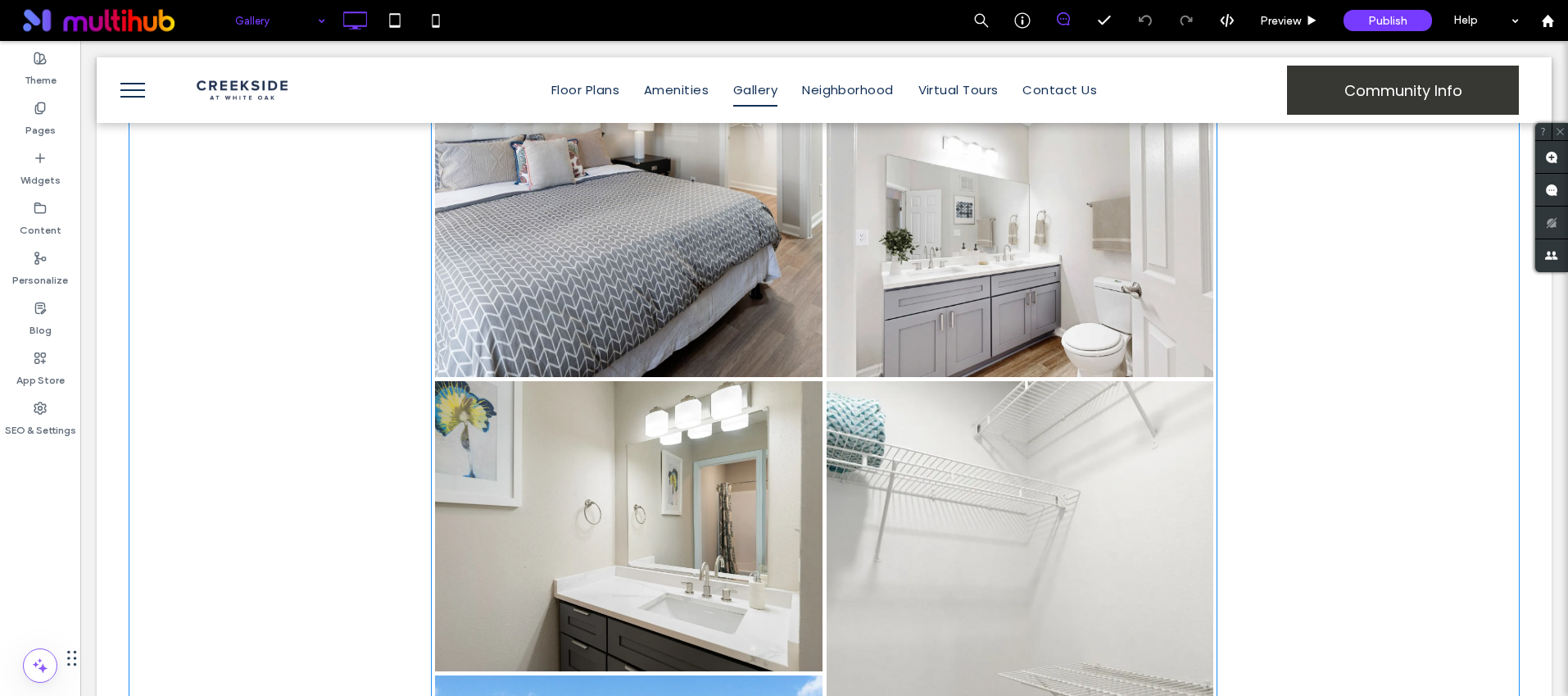
scroll to position [1664, 0]
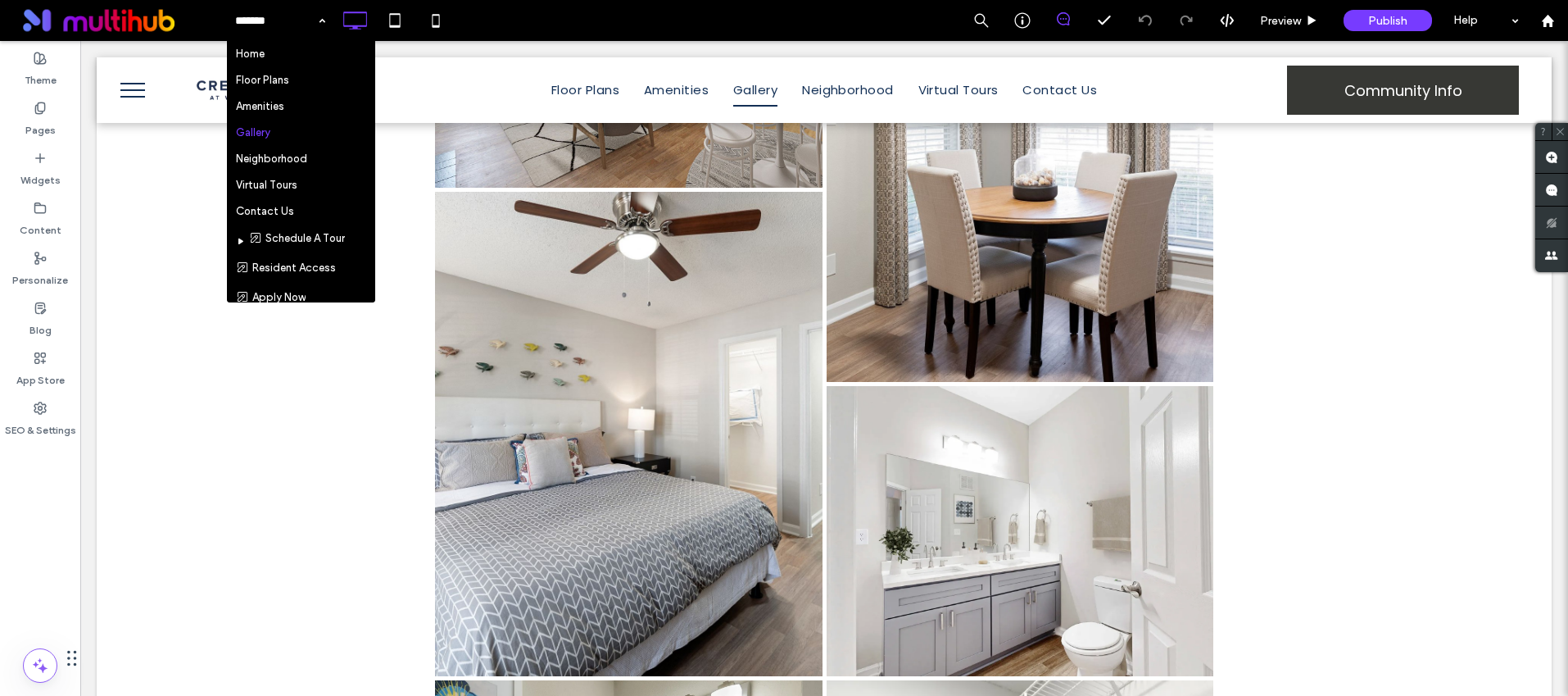
click at [544, 24] on div "Home Floor Plans Amenities Gallery Neighborhood Virtual Tours Contact Us Schedu…" at bounding box center [897, 20] width 1342 height 41
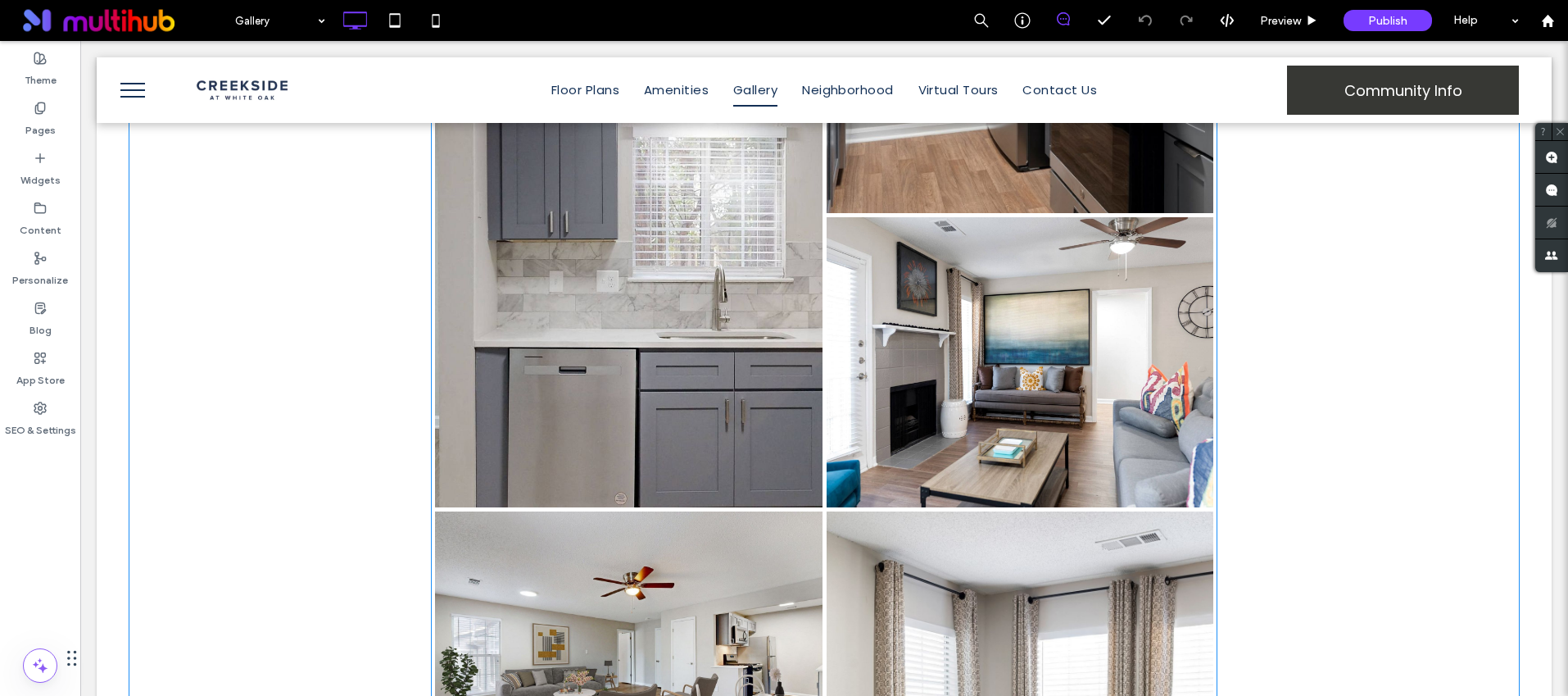
scroll to position [868, 0]
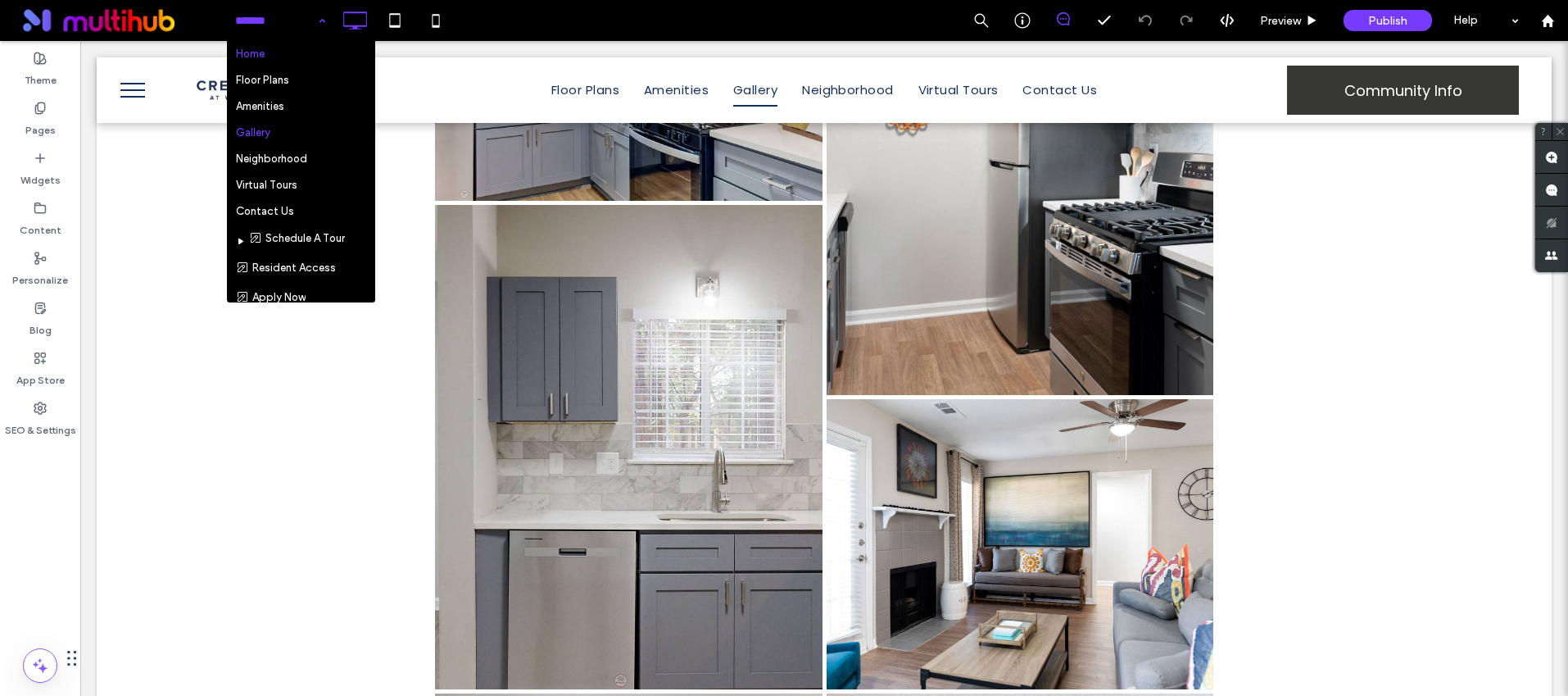
drag, startPoint x: 267, startPoint y: 25, endPoint x: 266, endPoint y: 41, distance: 16.0
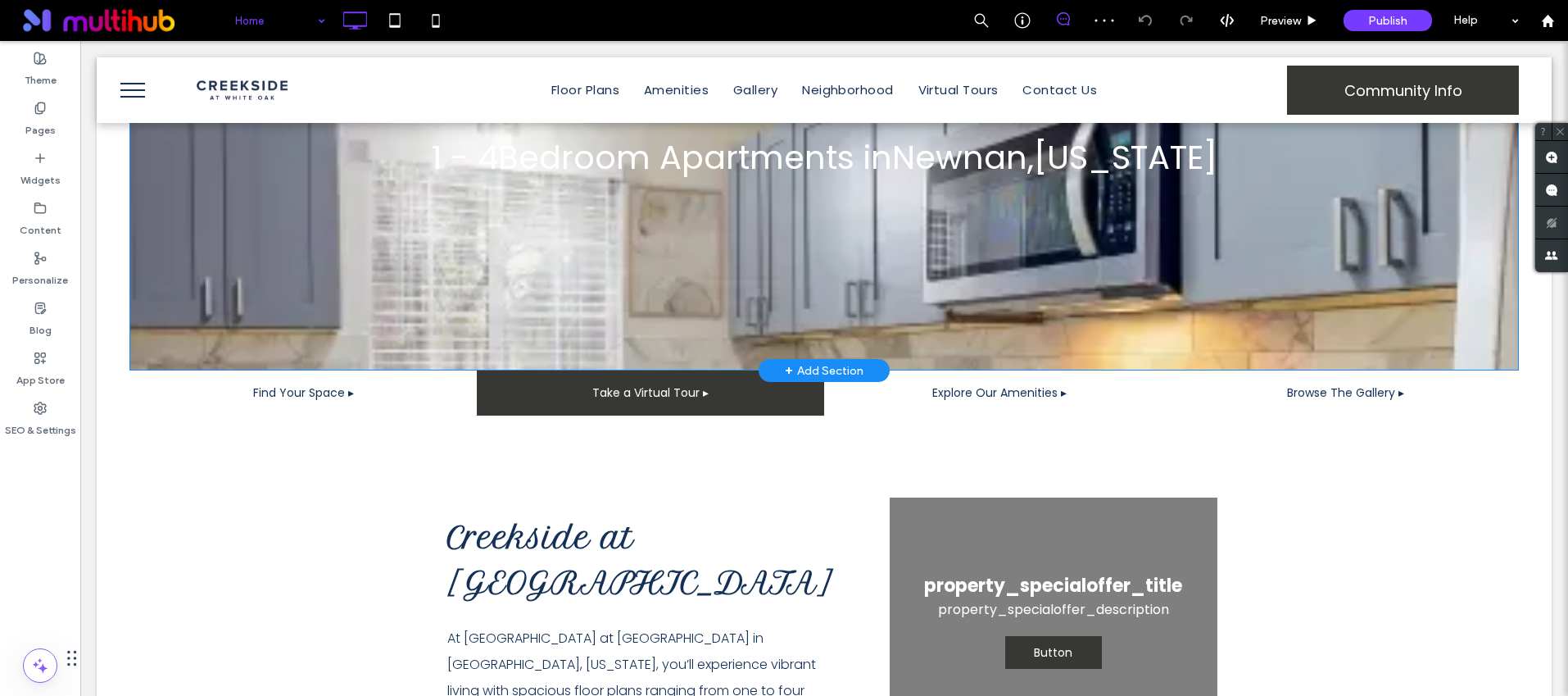
scroll to position [452, 0]
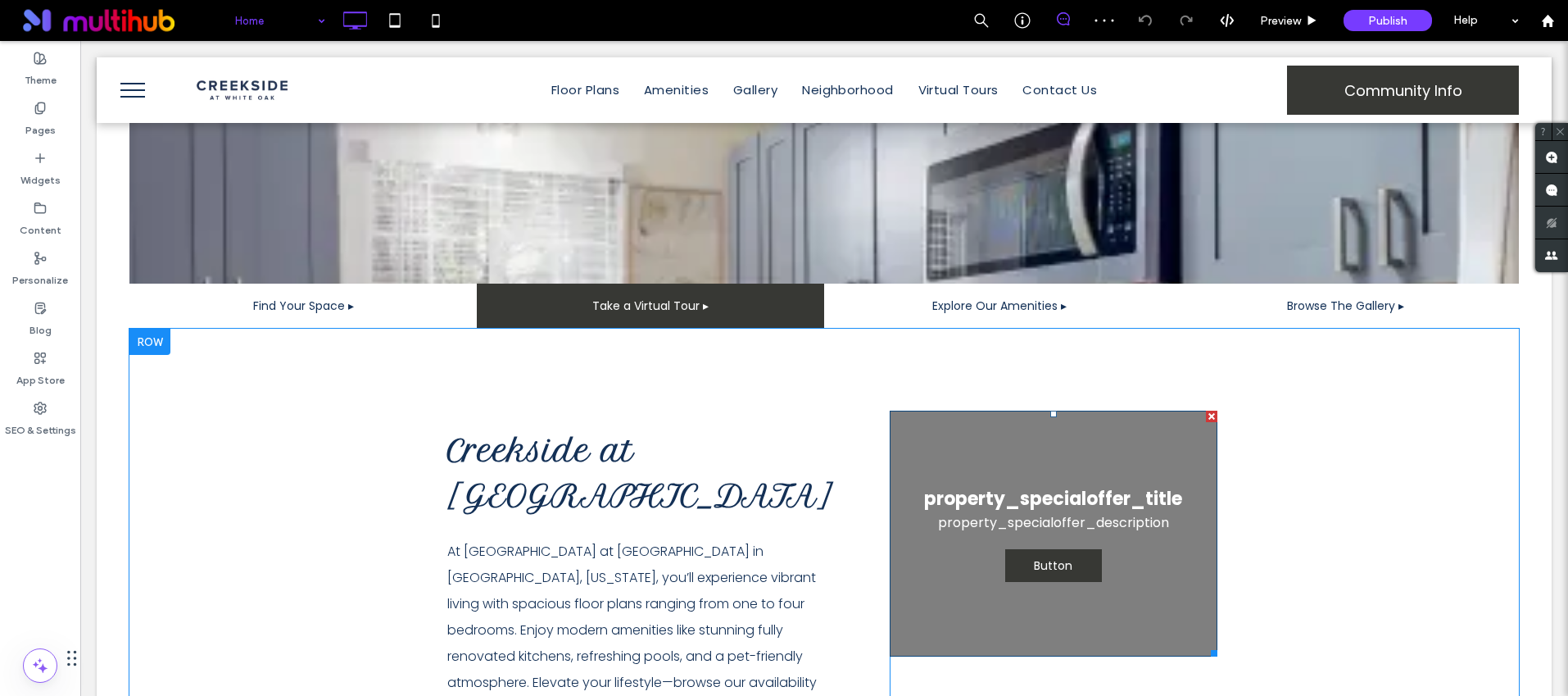
click at [905, 411] on link at bounding box center [1053, 533] width 328 height 246
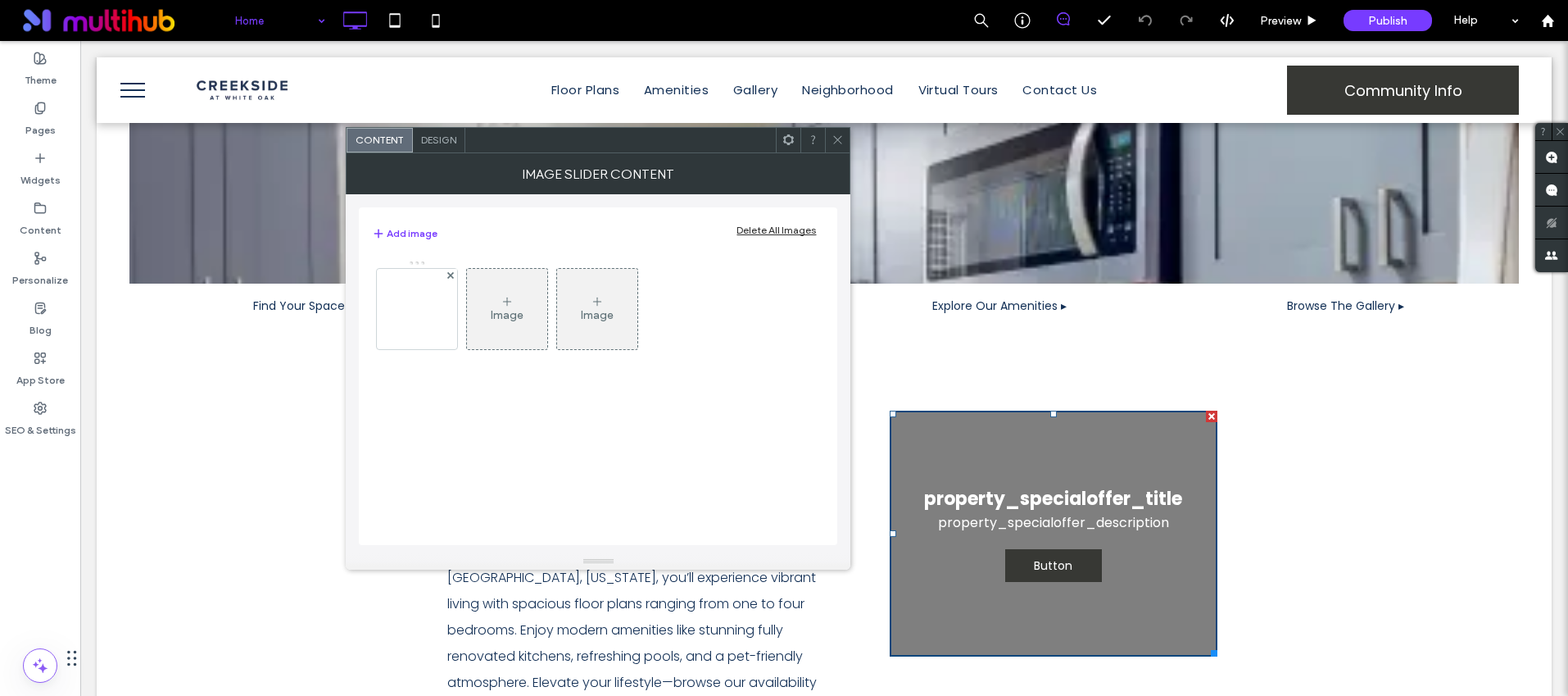
click at [836, 137] on icon at bounding box center [837, 140] width 12 height 12
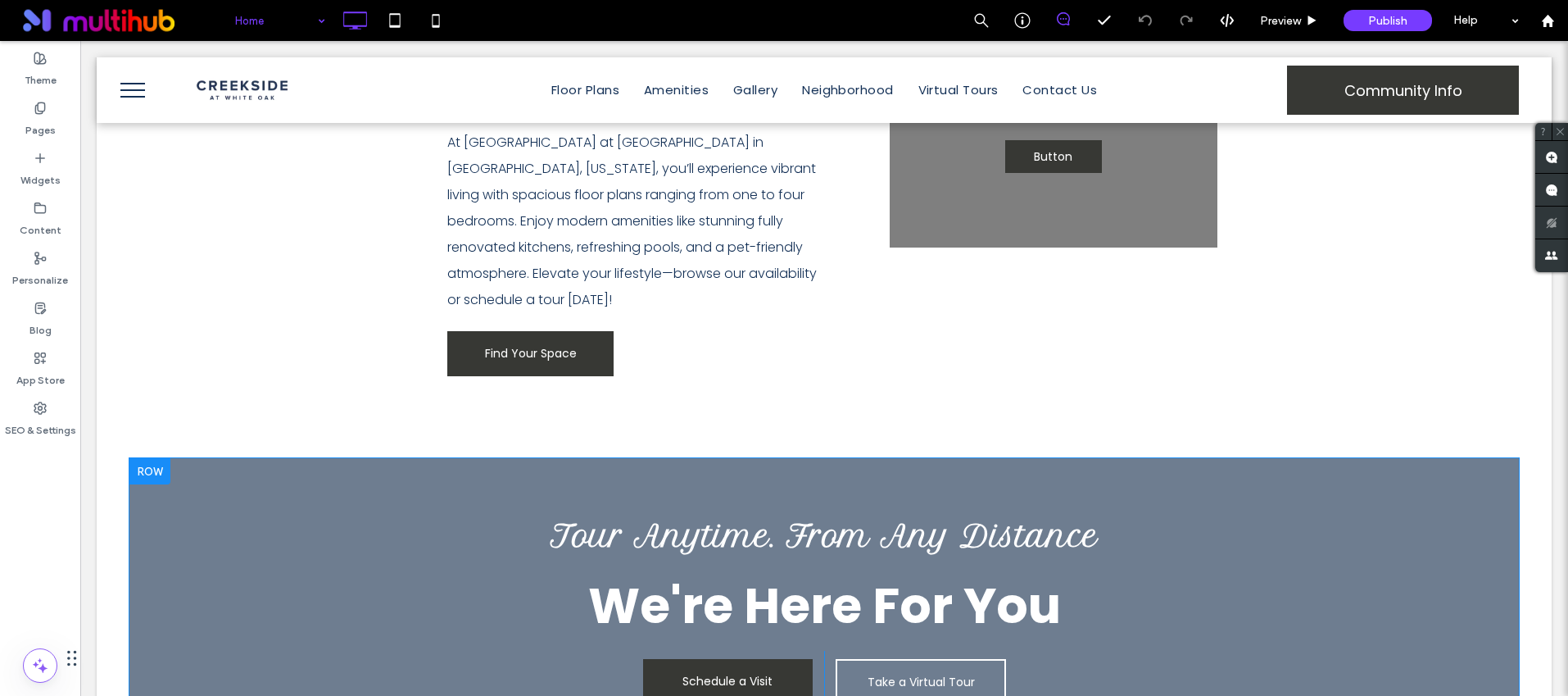
scroll to position [870, 0]
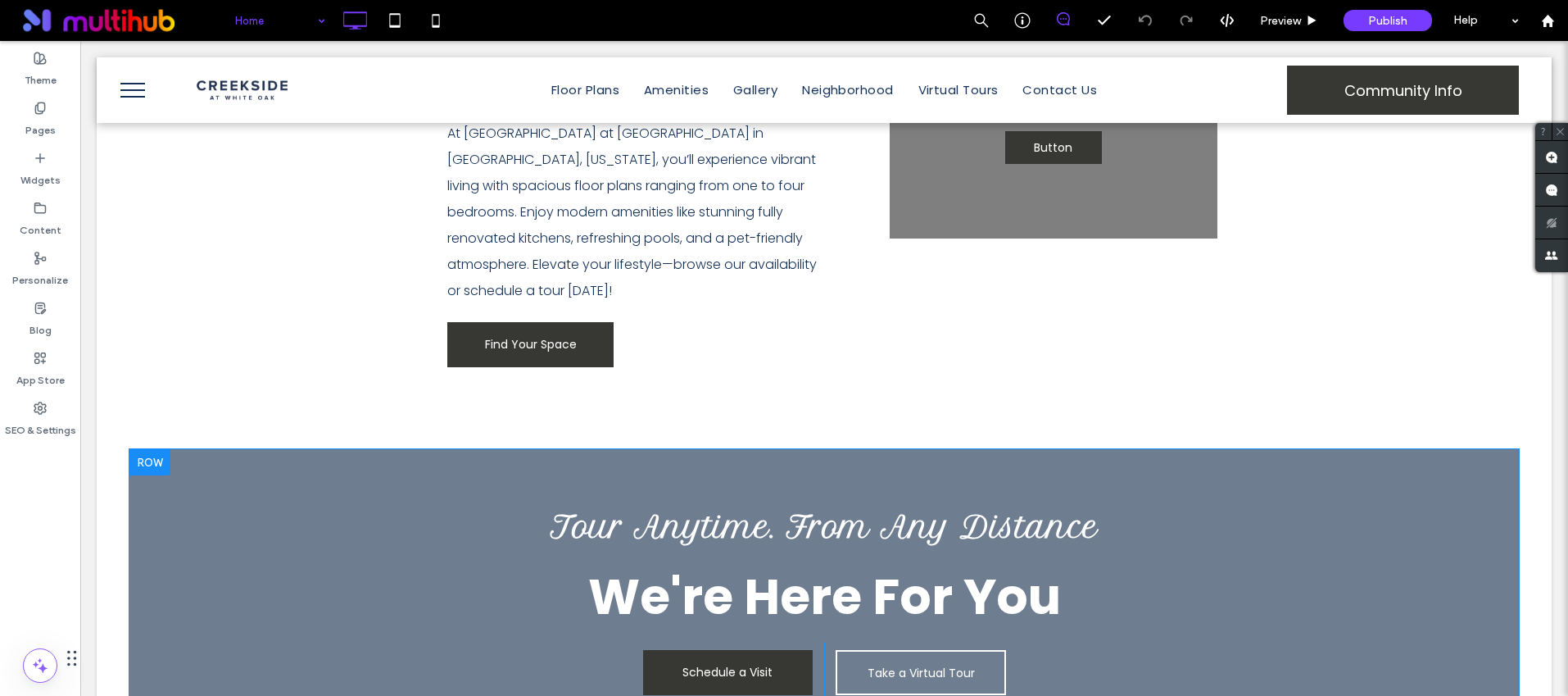
click at [265, 449] on div at bounding box center [824, 596] width 1390 height 295
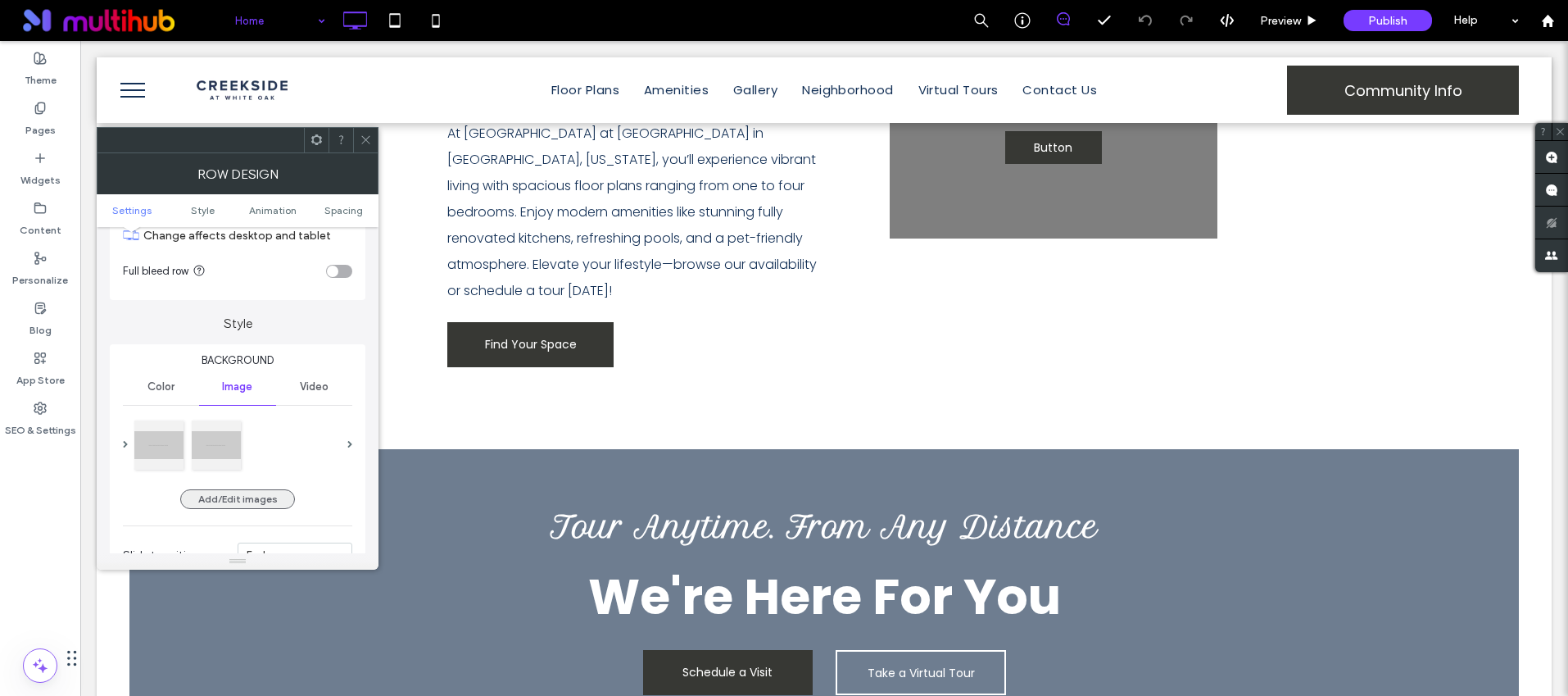
scroll to position [72, 0]
click at [369, 138] on icon at bounding box center [365, 140] width 12 height 12
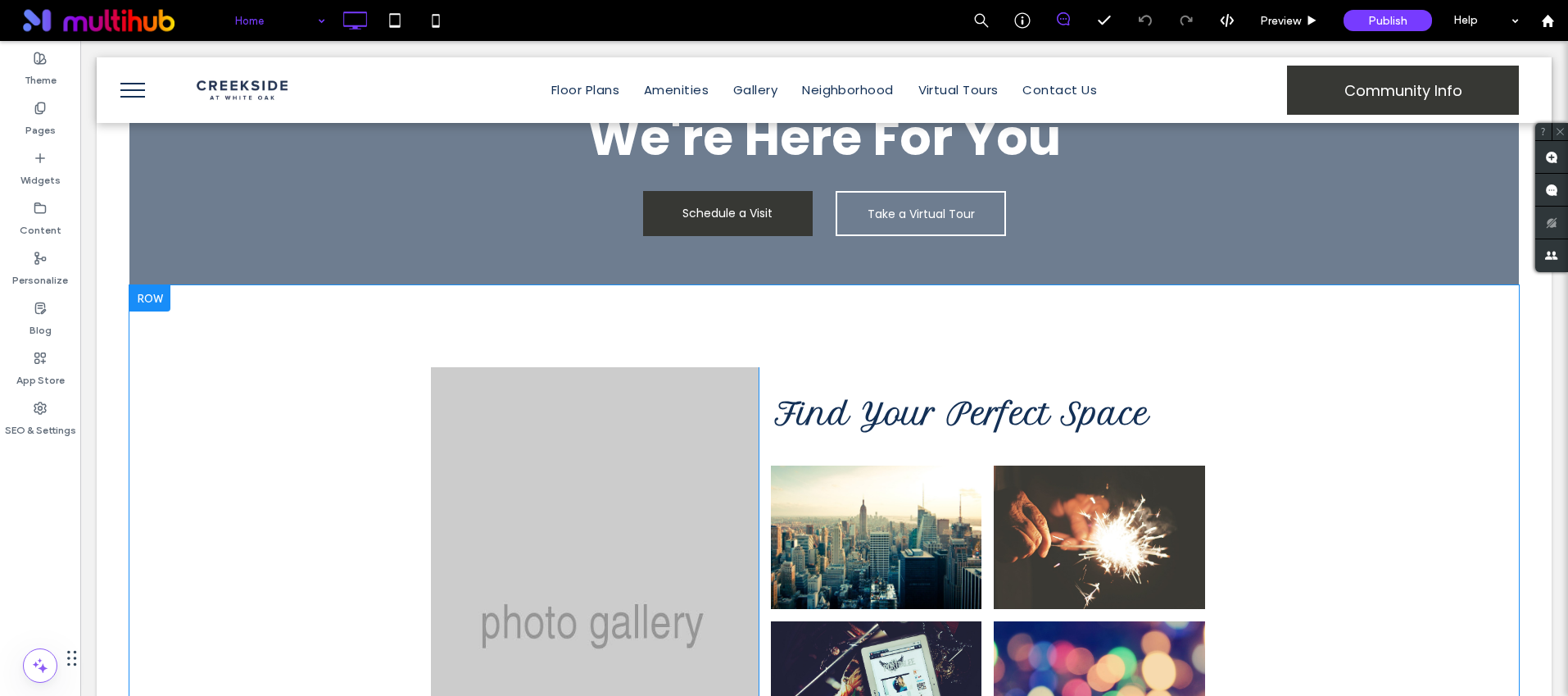
scroll to position [1379, 0]
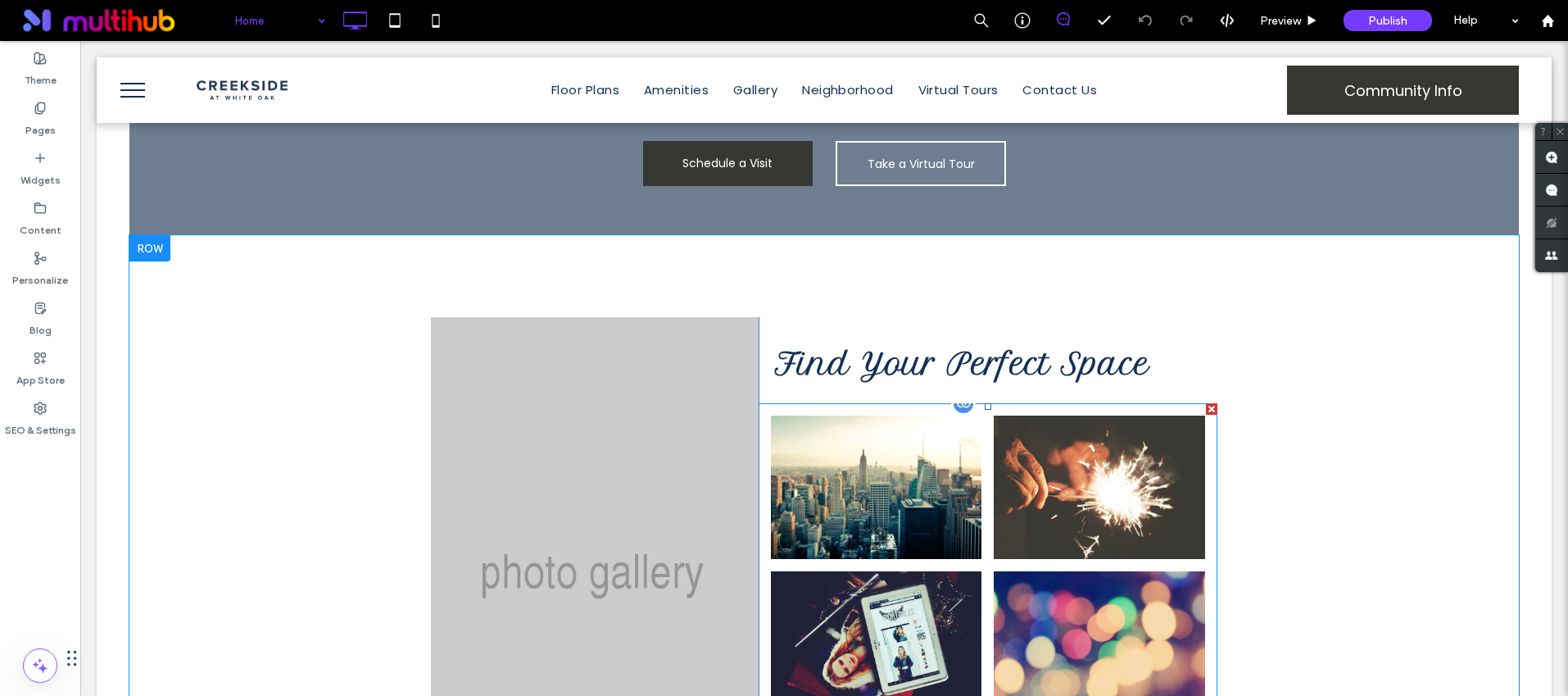
click at [1043, 412] on link at bounding box center [1100, 488] width 224 height 152
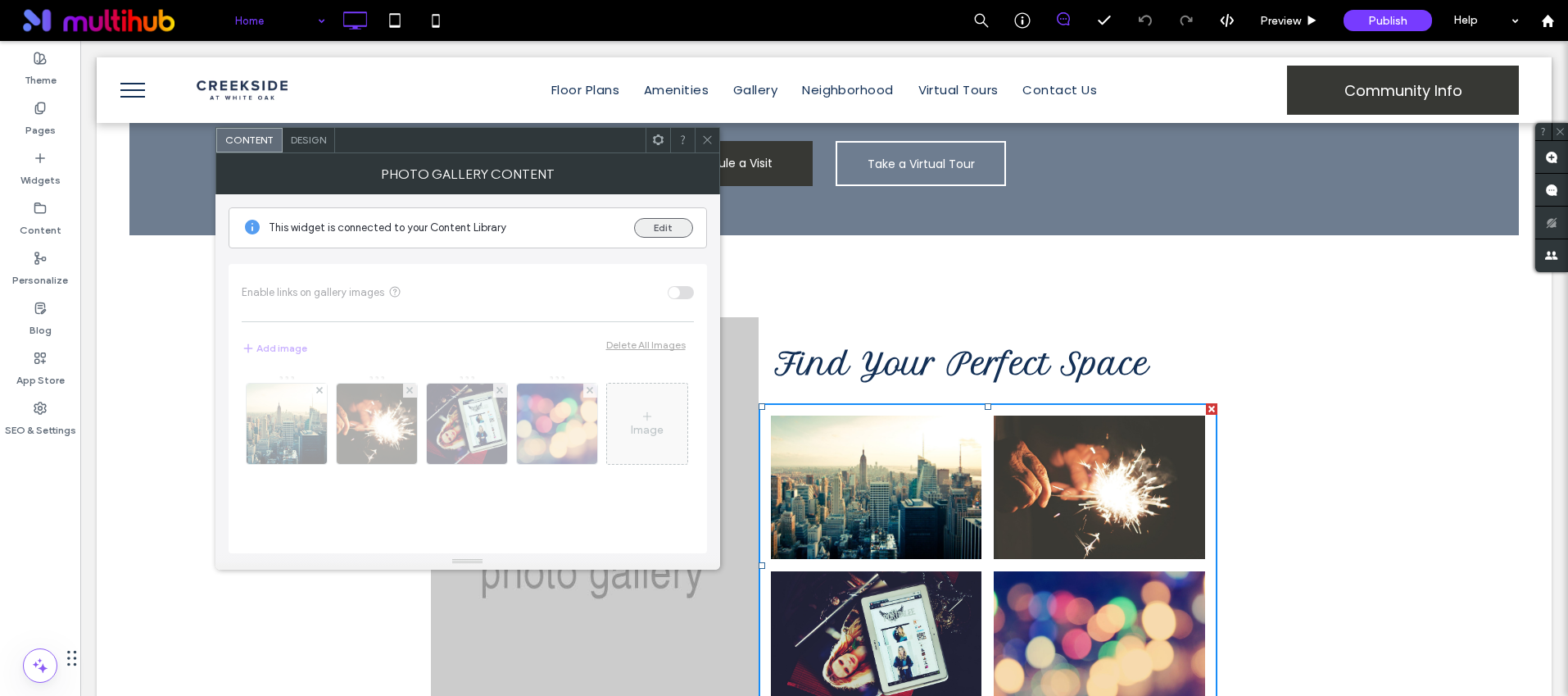
click at [645, 218] on button "Edit" at bounding box center [663, 227] width 59 height 19
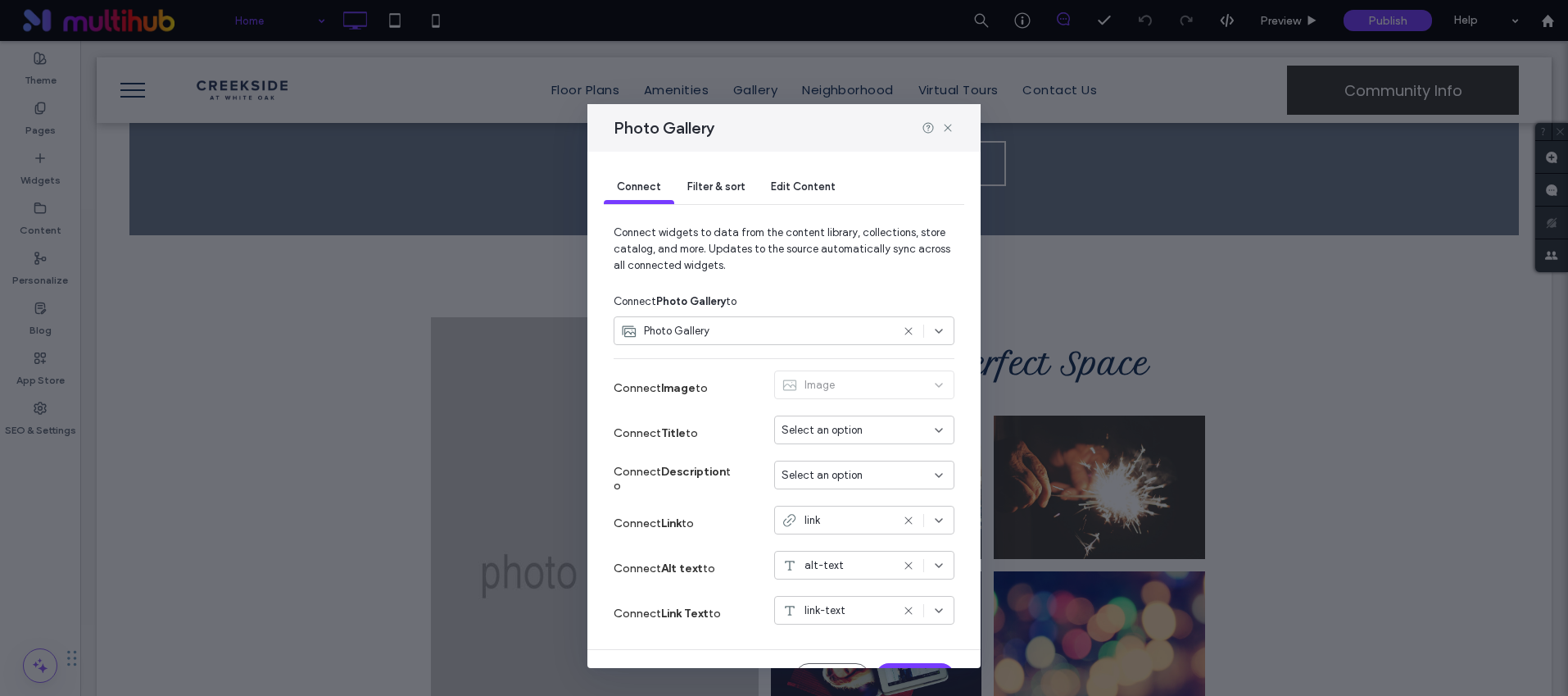
click at [753, 197] on div "Filter & sort" at bounding box center [716, 187] width 84 height 32
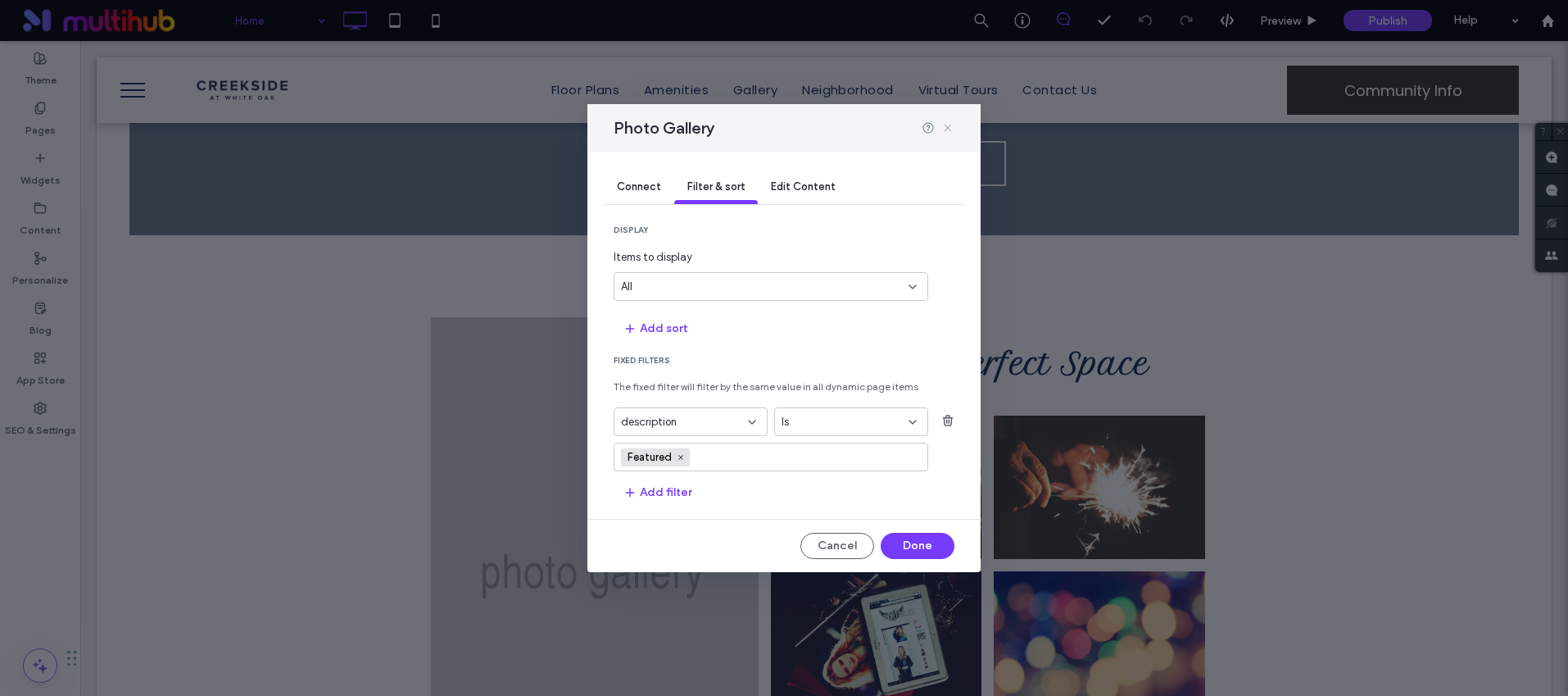
click at [944, 124] on icon at bounding box center [947, 128] width 13 height 13
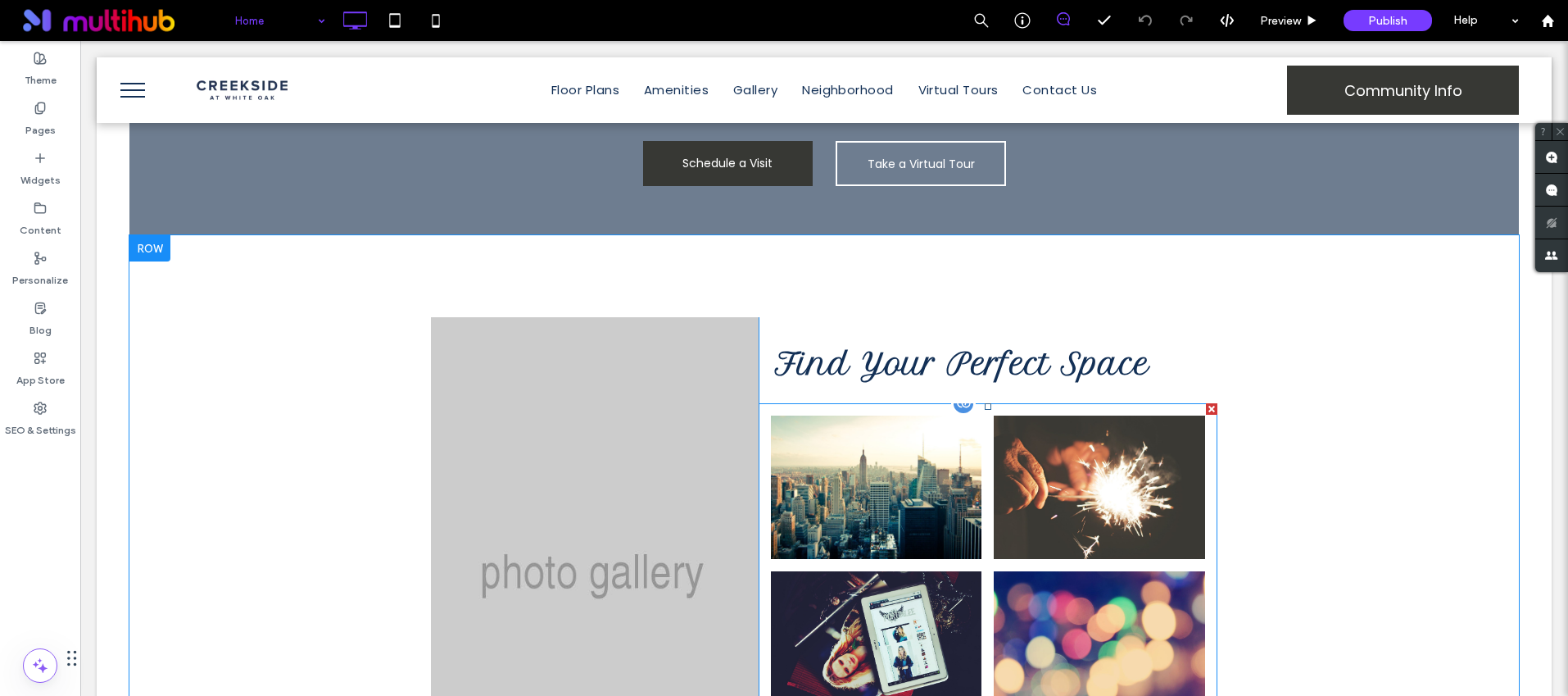
click at [996, 412] on link at bounding box center [1100, 488] width 224 height 152
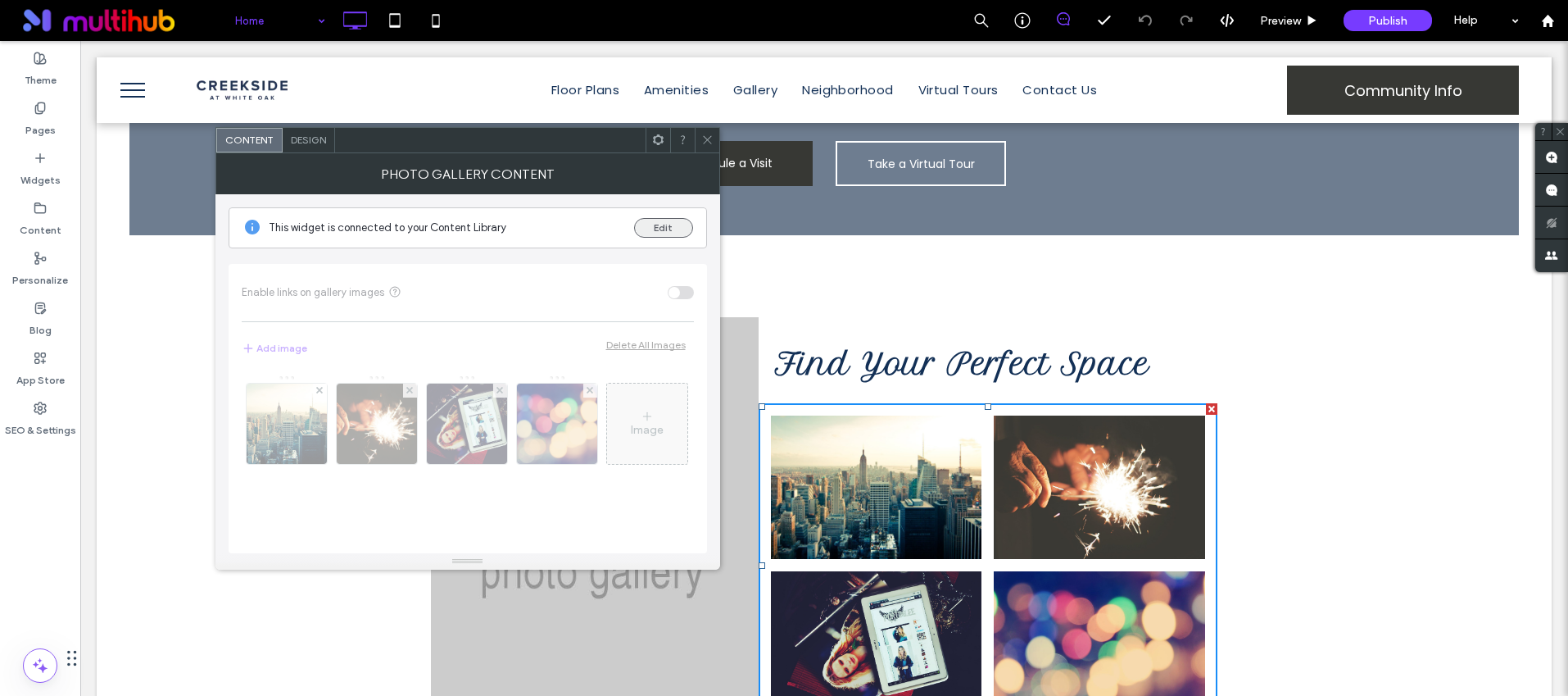
click at [672, 236] on button "Edit" at bounding box center [663, 227] width 59 height 19
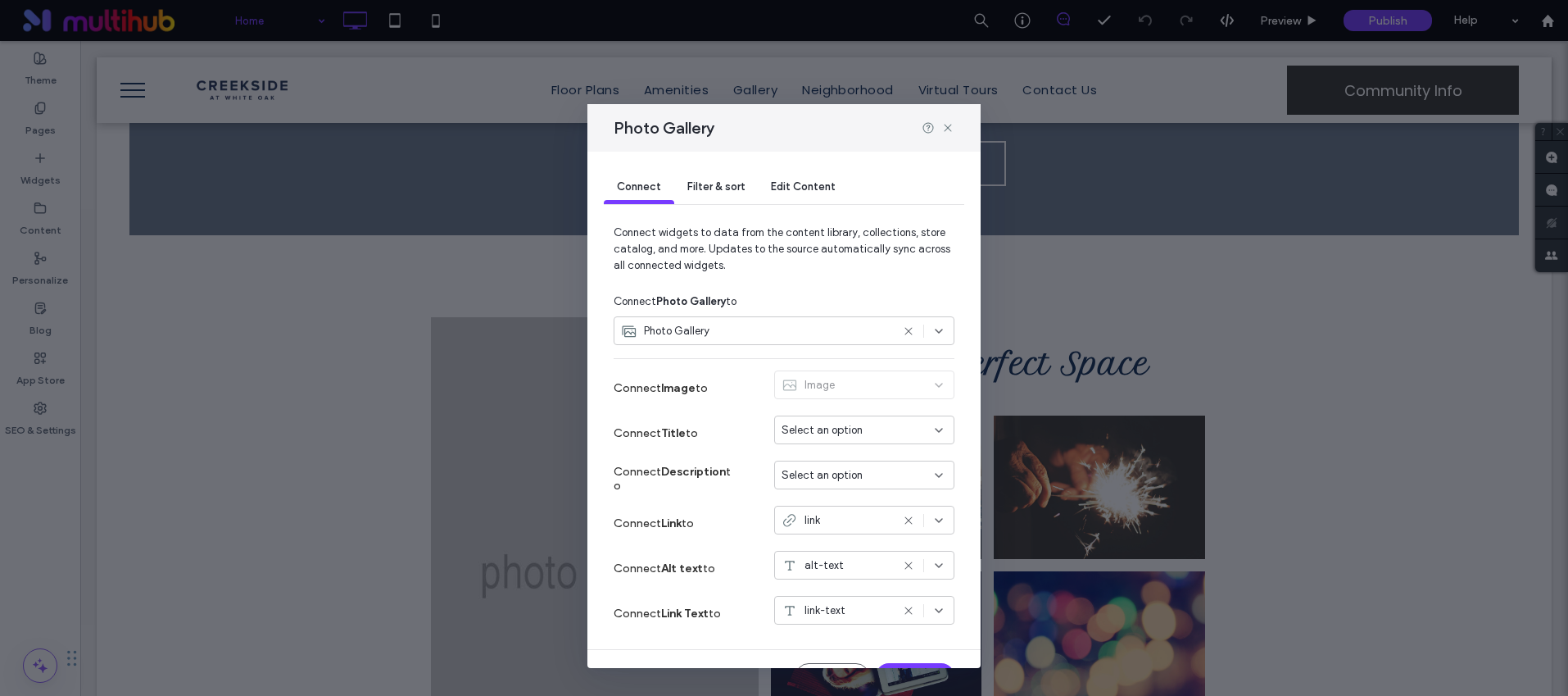
click at [732, 195] on div "Filter & sort" at bounding box center [716, 187] width 84 height 32
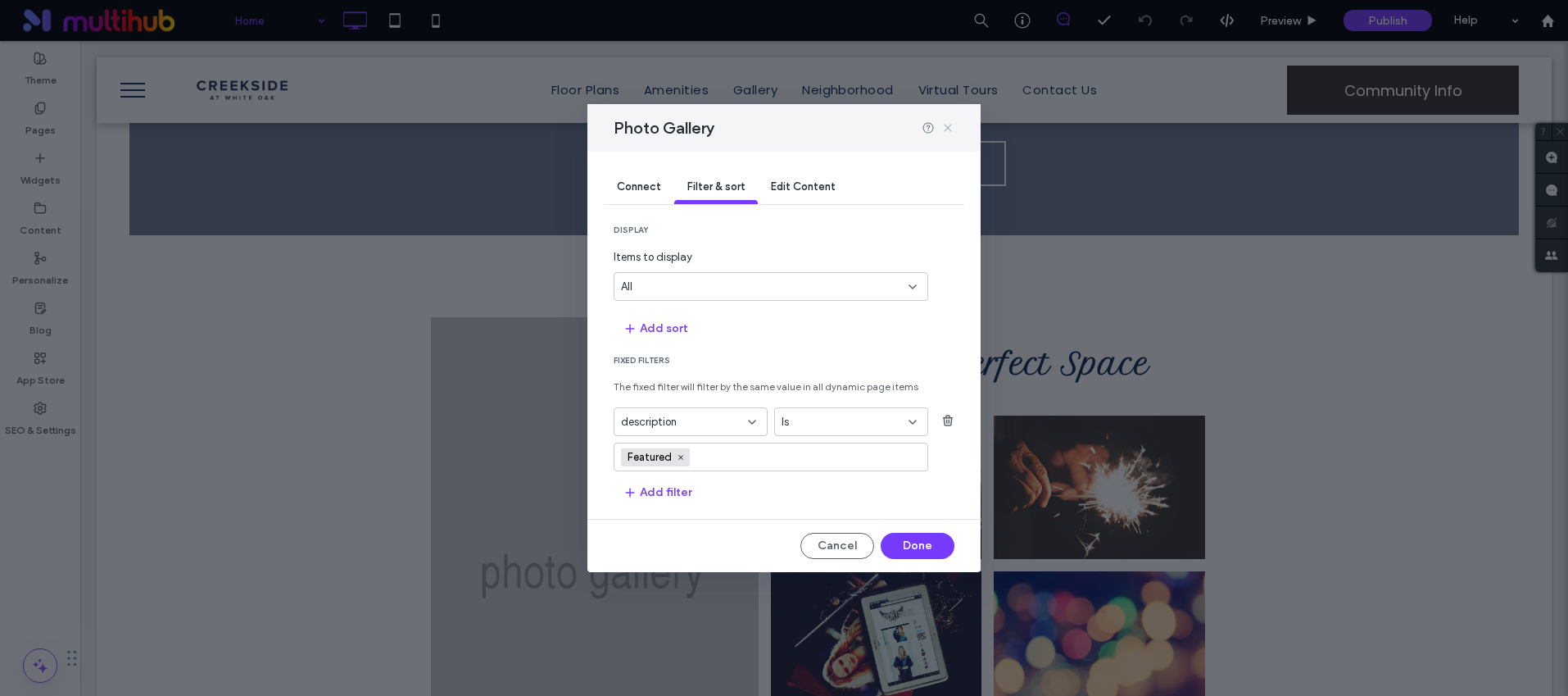
click at [947, 128] on icon at bounding box center [947, 128] width 13 height 13
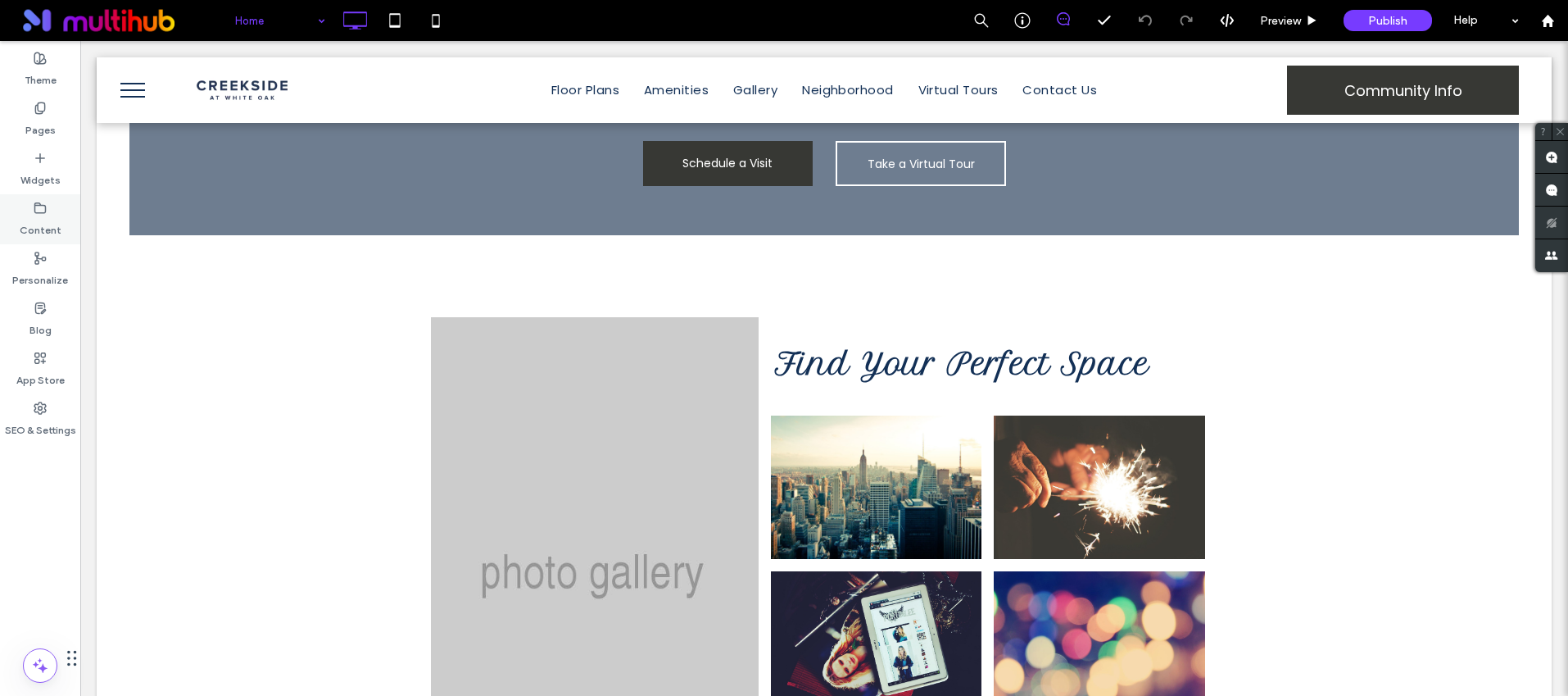
click at [38, 213] on icon at bounding box center [39, 208] width 13 height 13
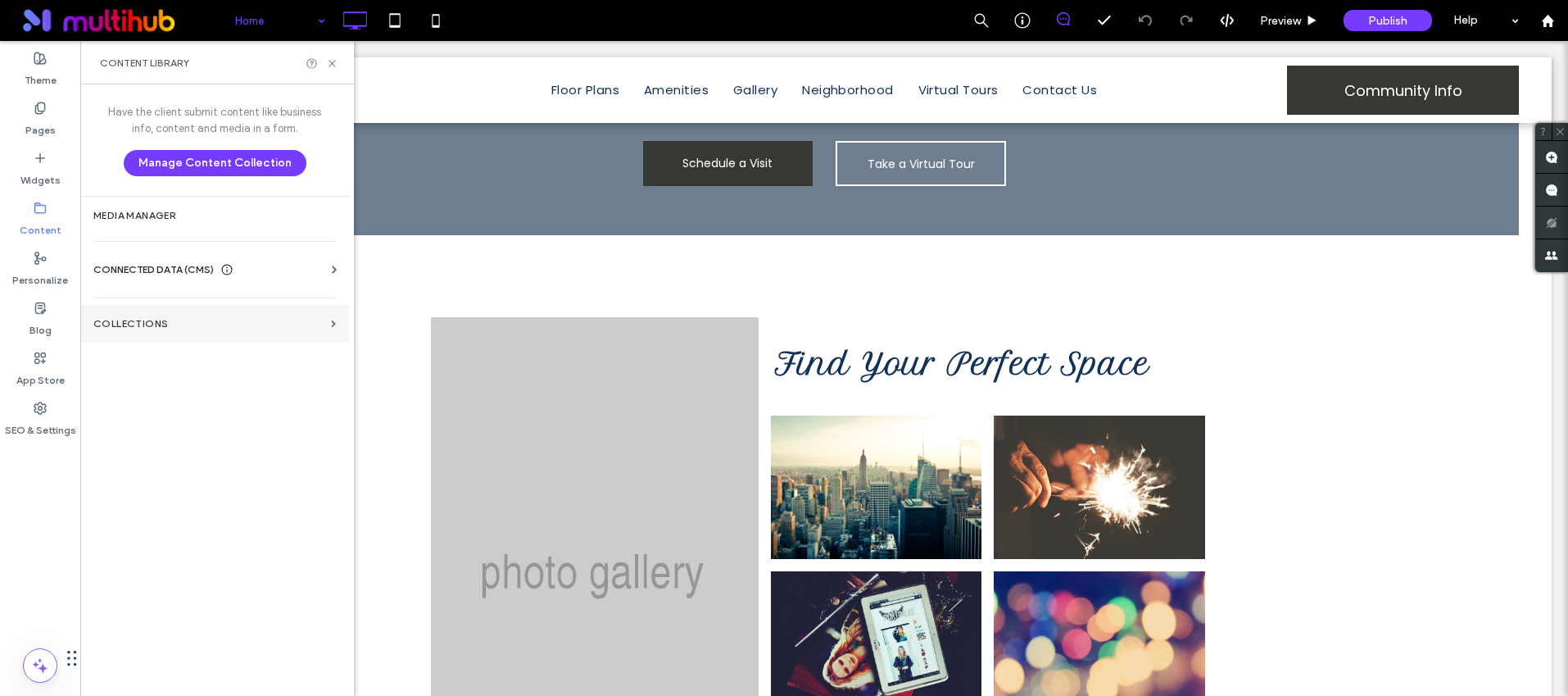
click at [184, 325] on label "Collections" at bounding box center [209, 324] width 231 height 11
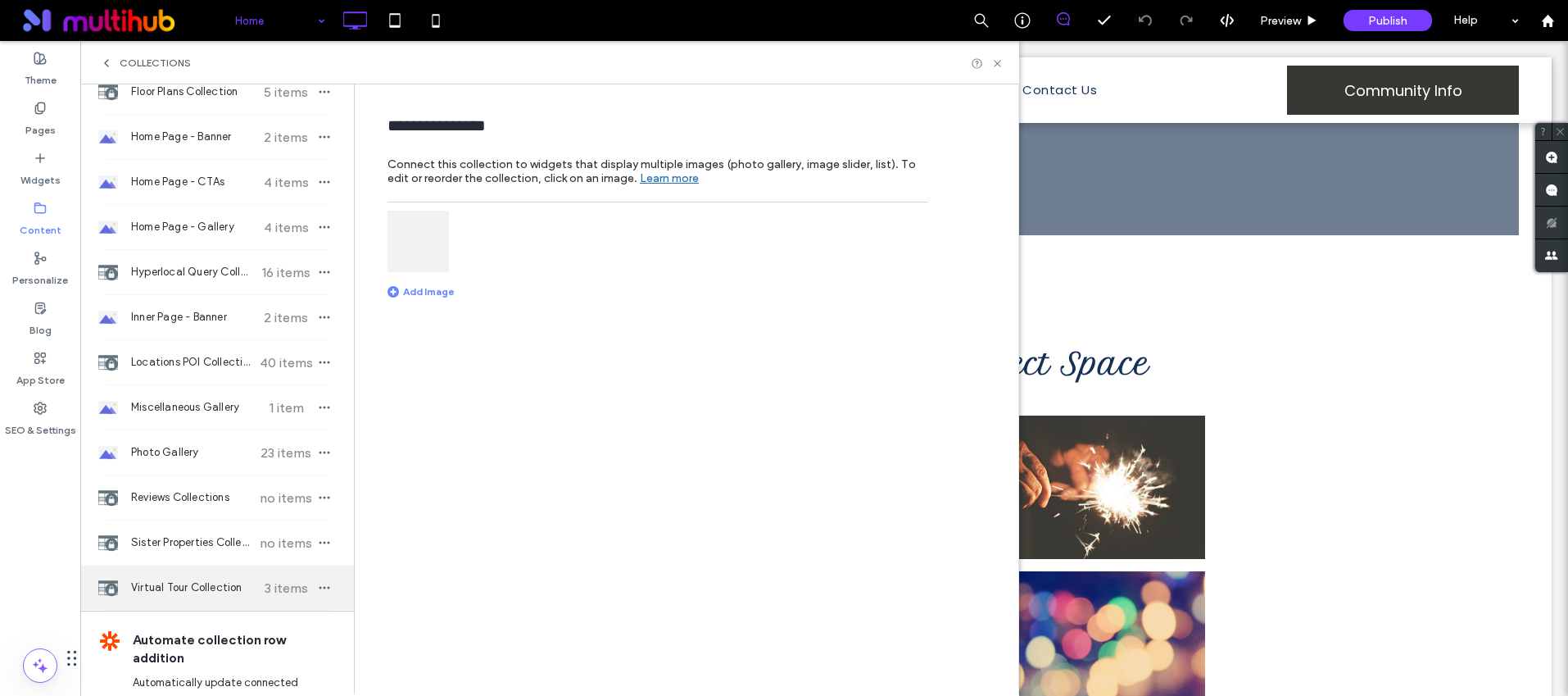
scroll to position [326, 0]
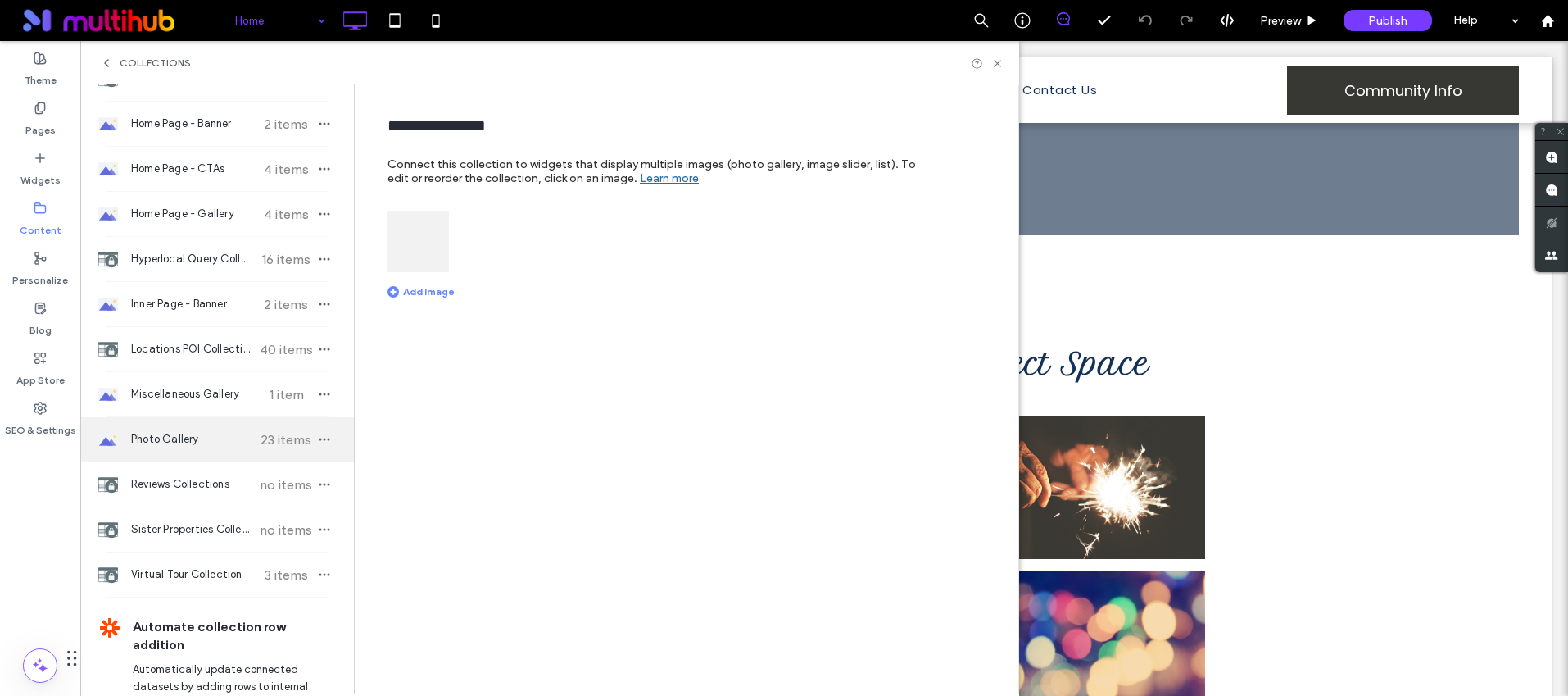
click at [176, 447] on span "Photo Gallery" at bounding box center [192, 439] width 122 height 17
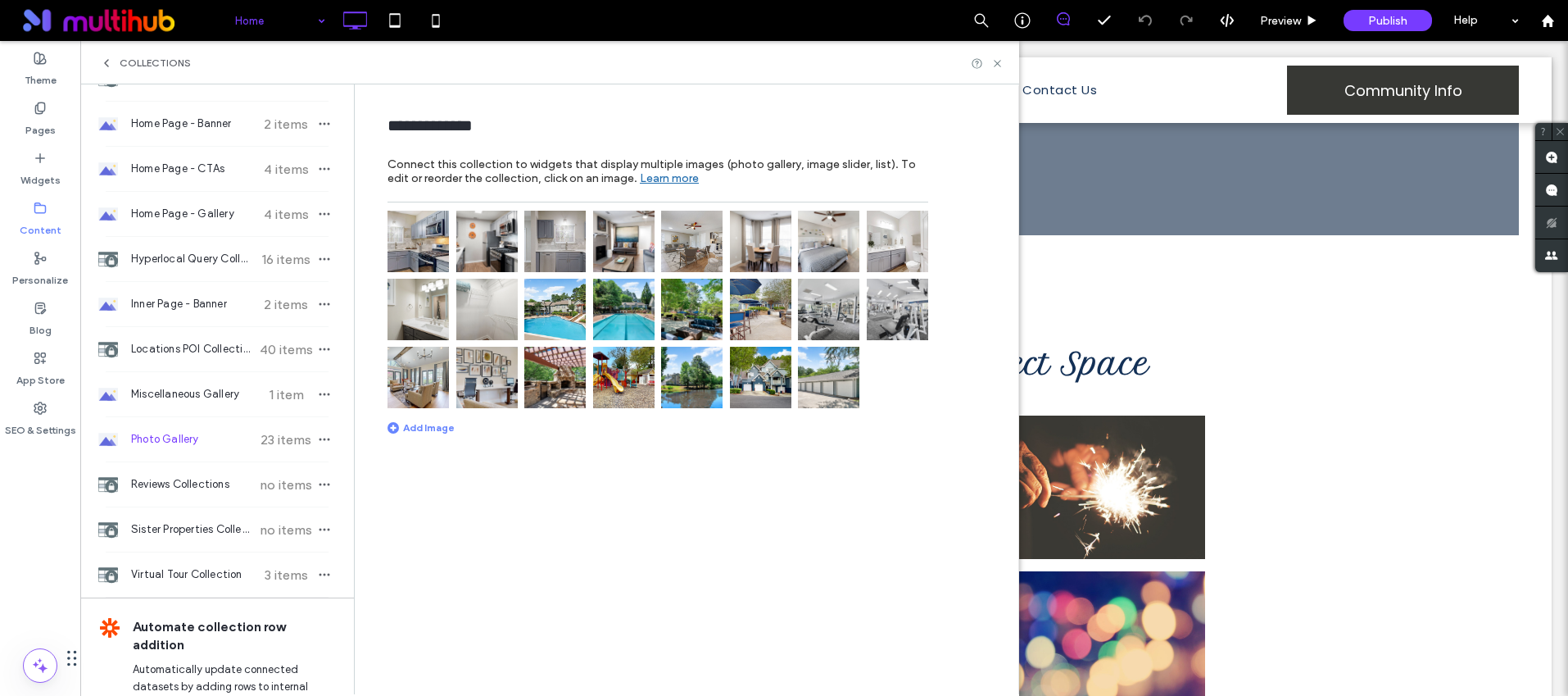
click at [634, 320] on img at bounding box center [624, 310] width 61 height 61
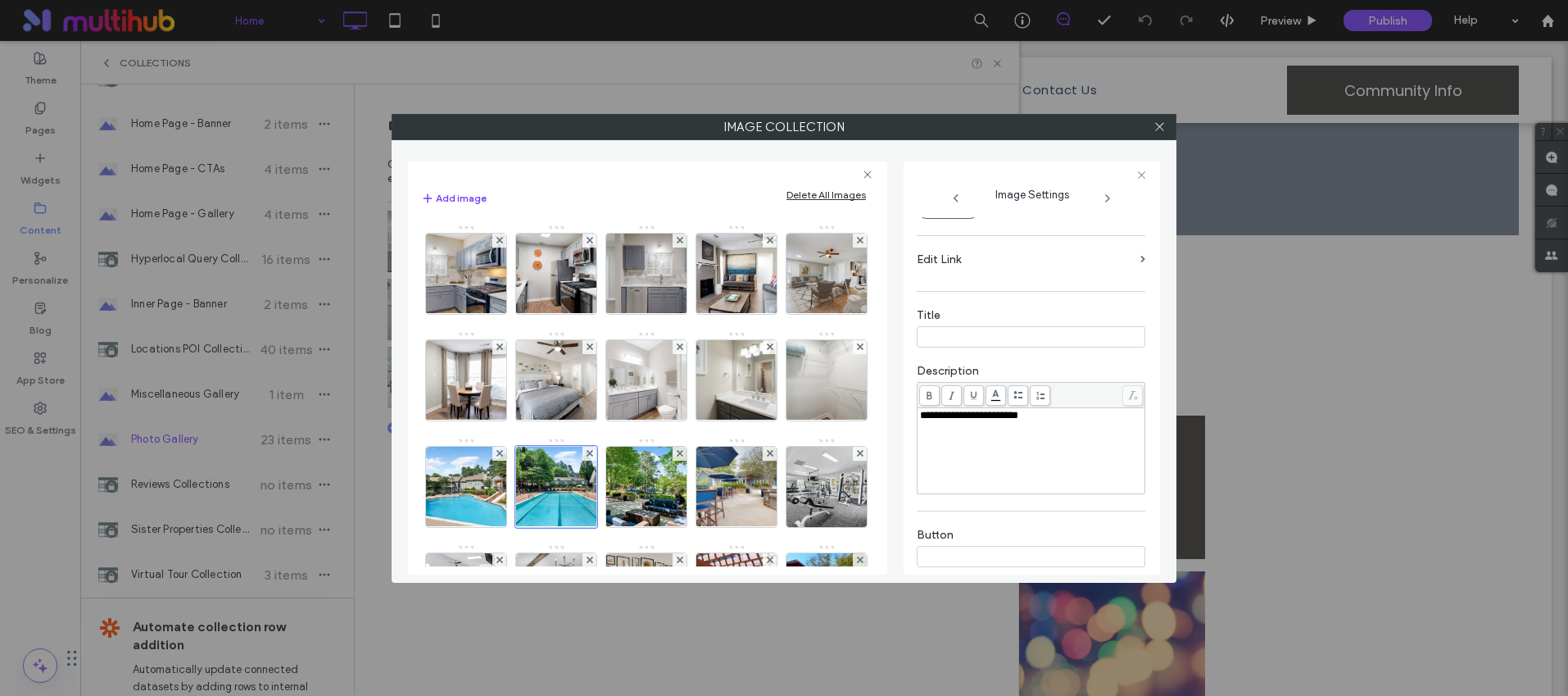
scroll to position [225, 0]
click at [1014, 404] on span "**********" at bounding box center [969, 400] width 98 height 10
click at [898, 410] on div "**********" at bounding box center [784, 361] width 752 height 426
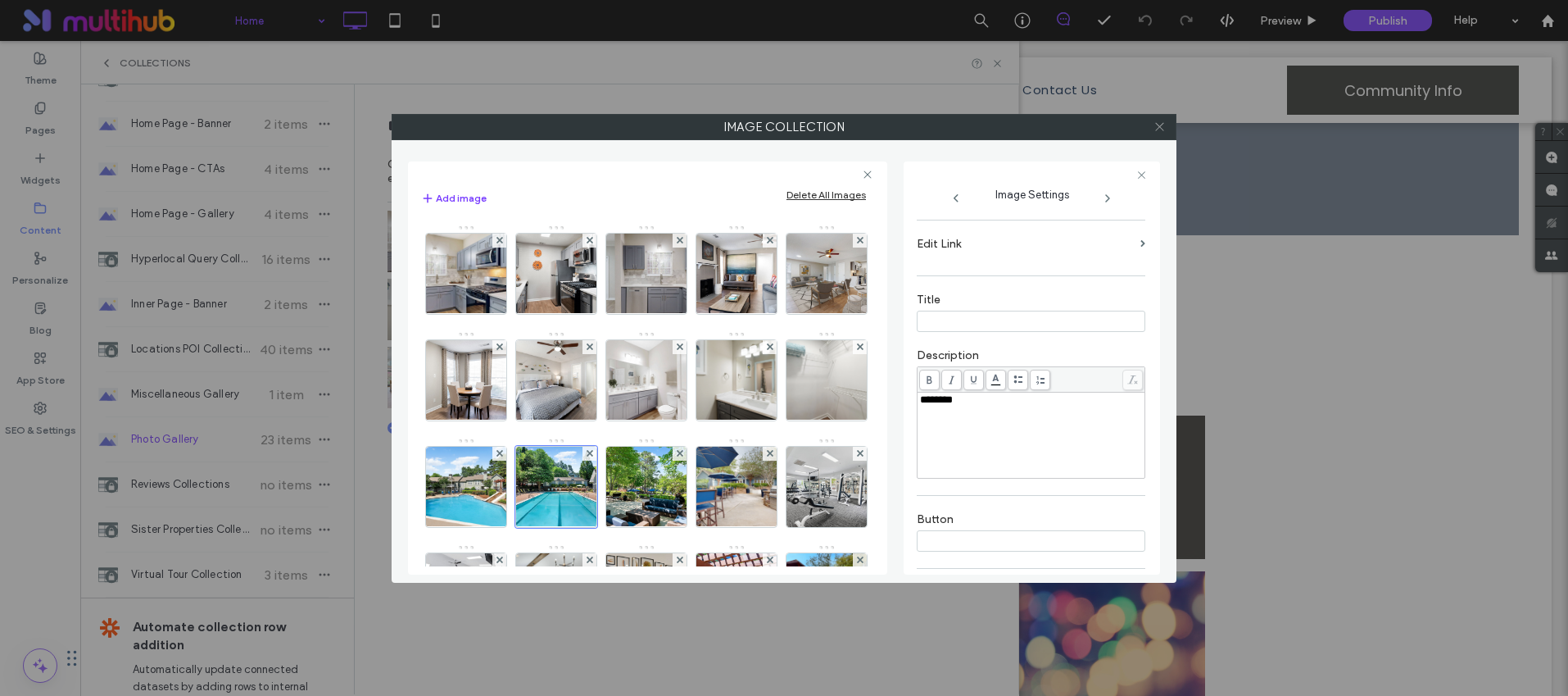
click at [1162, 128] on icon at bounding box center [1160, 127] width 12 height 12
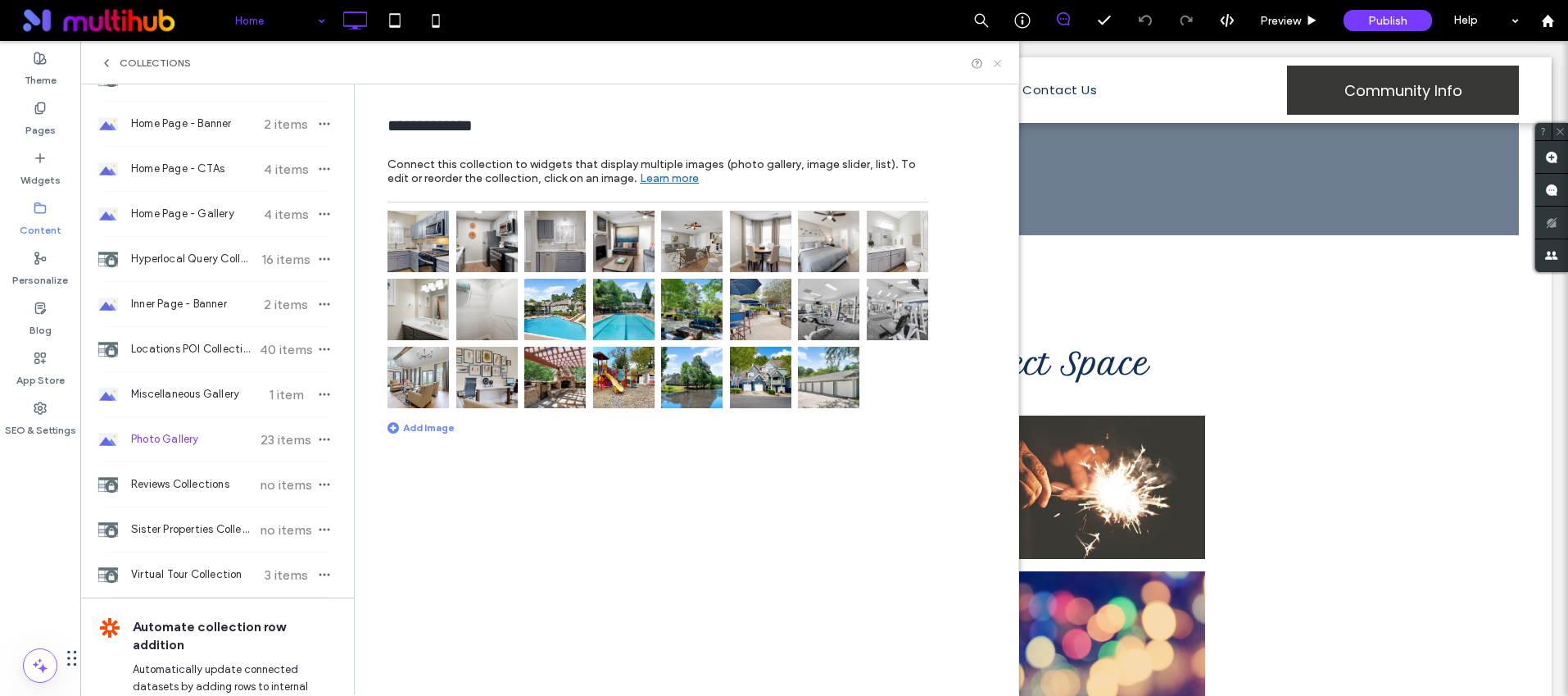
click at [999, 62] on icon at bounding box center [997, 64] width 12 height 12
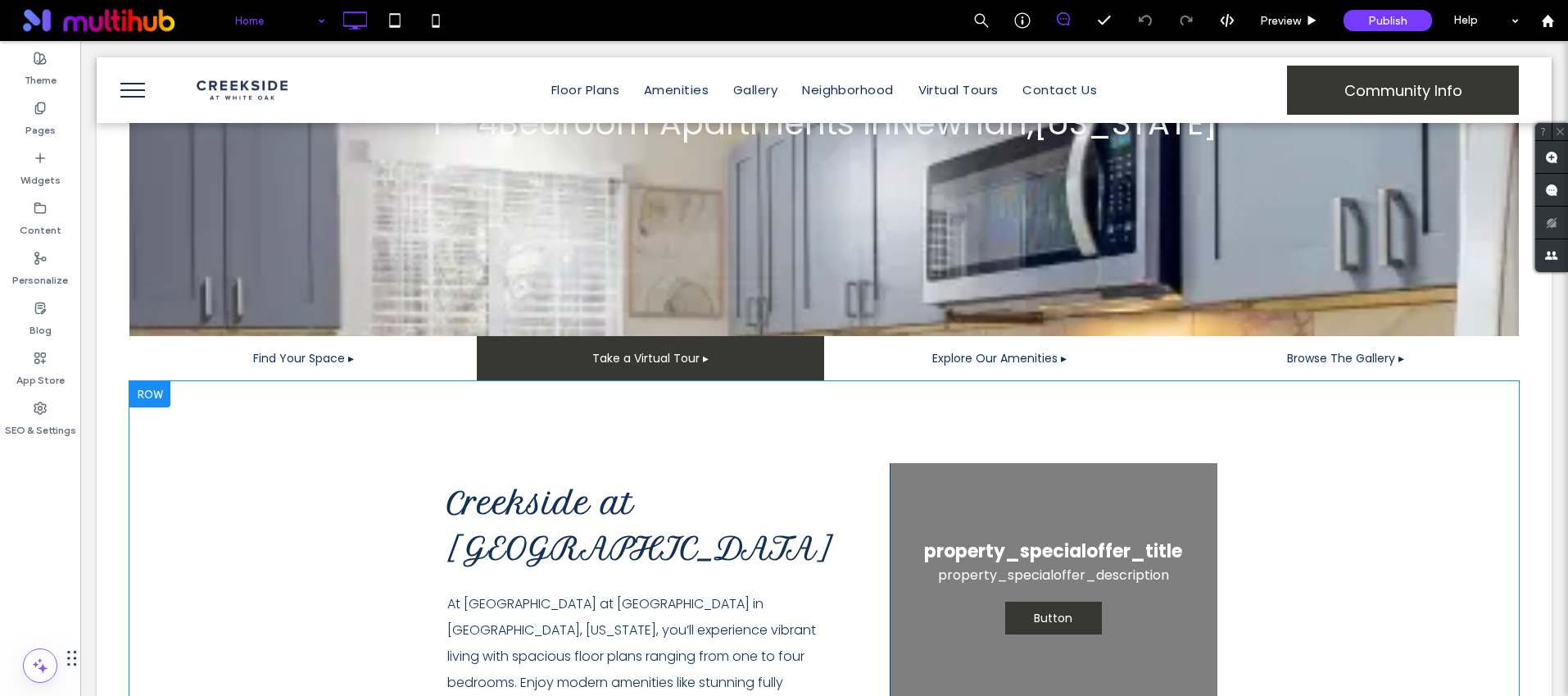
scroll to position [407, 0]
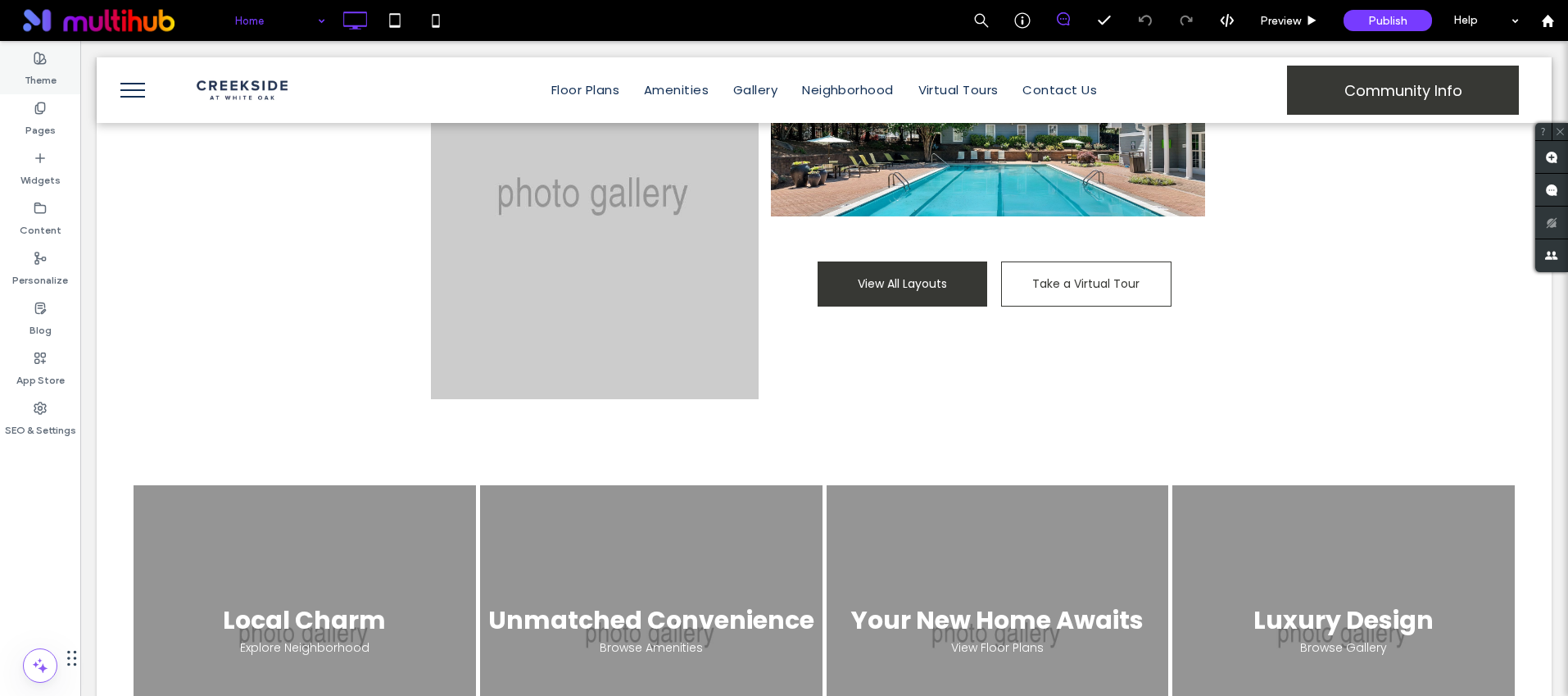
click at [39, 85] on label "Theme" at bounding box center [40, 76] width 32 height 23
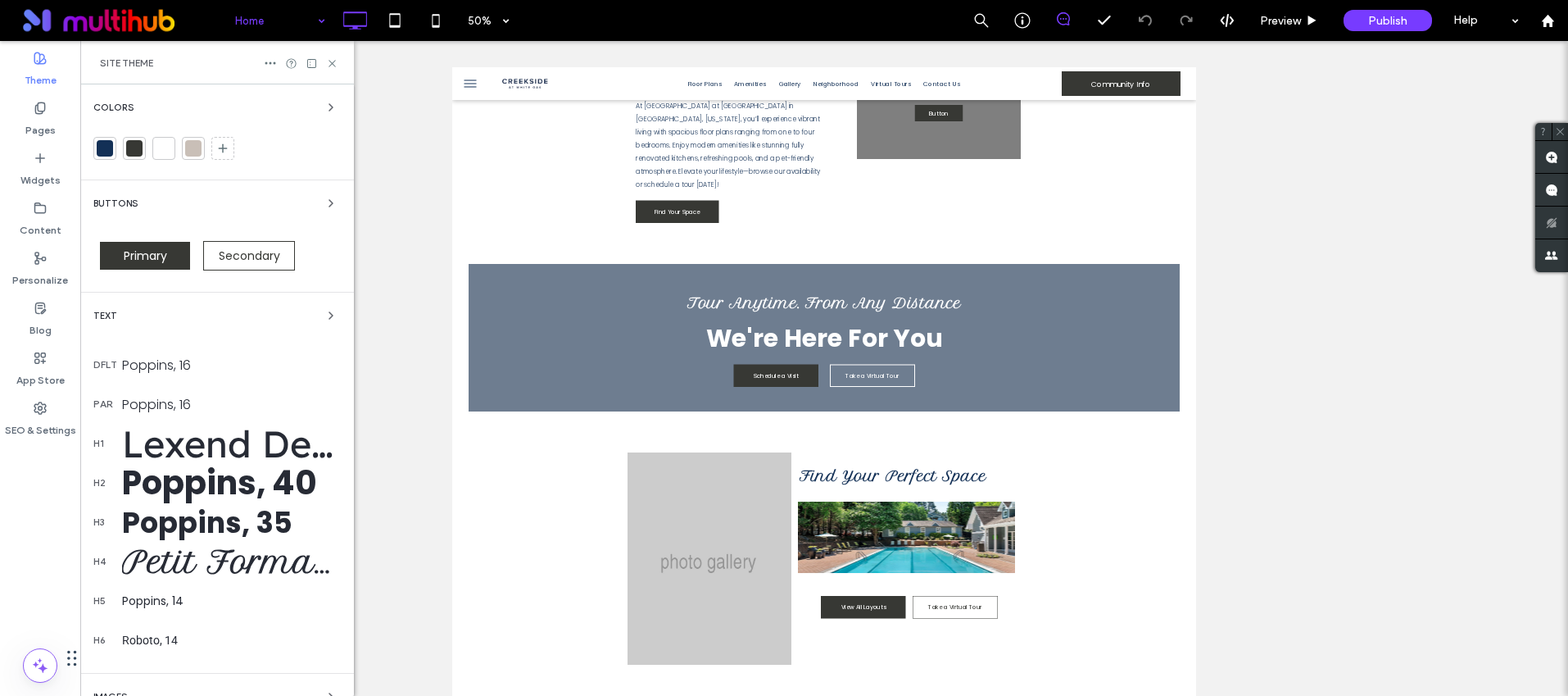
scroll to position [725, 0]
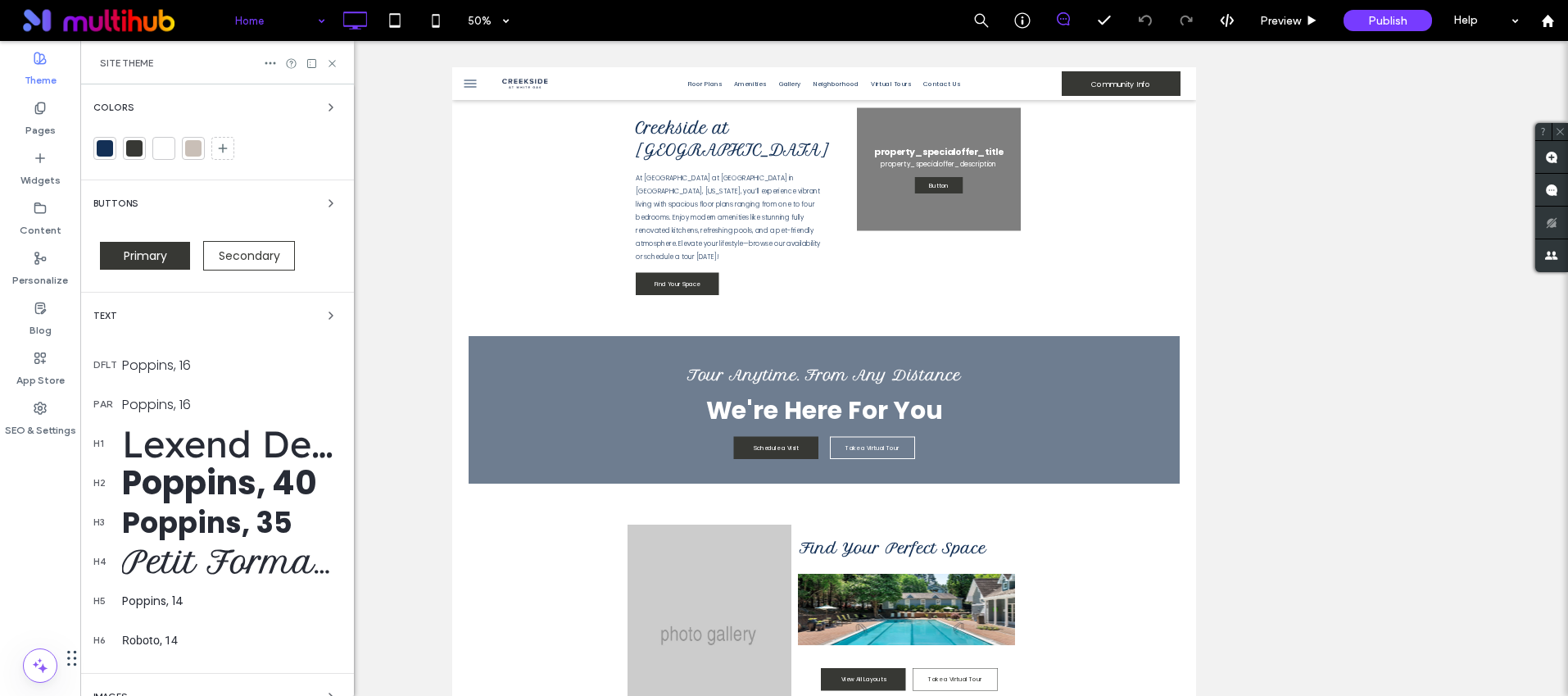
click at [102, 108] on span "Colors" at bounding box center [114, 108] width 40 height 9
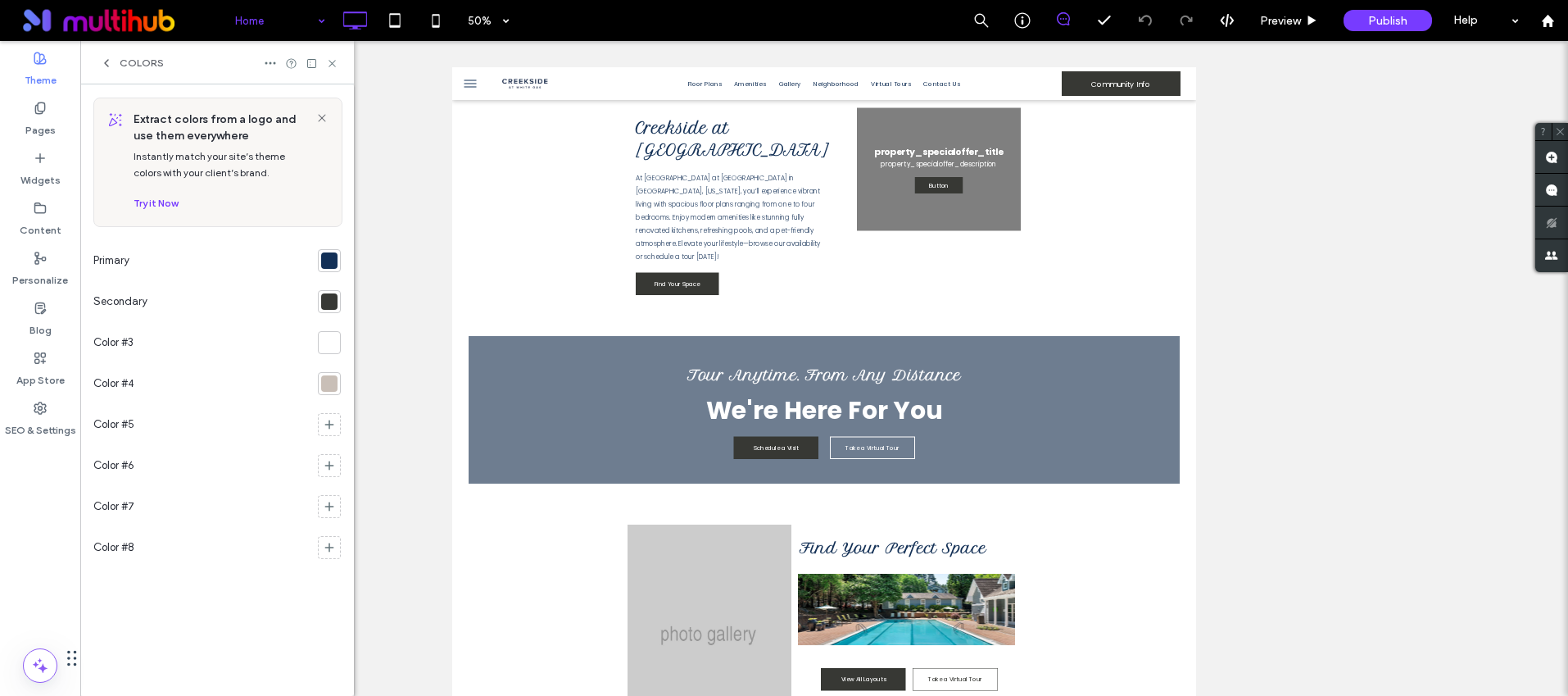
click at [333, 59] on icon at bounding box center [332, 64] width 12 height 12
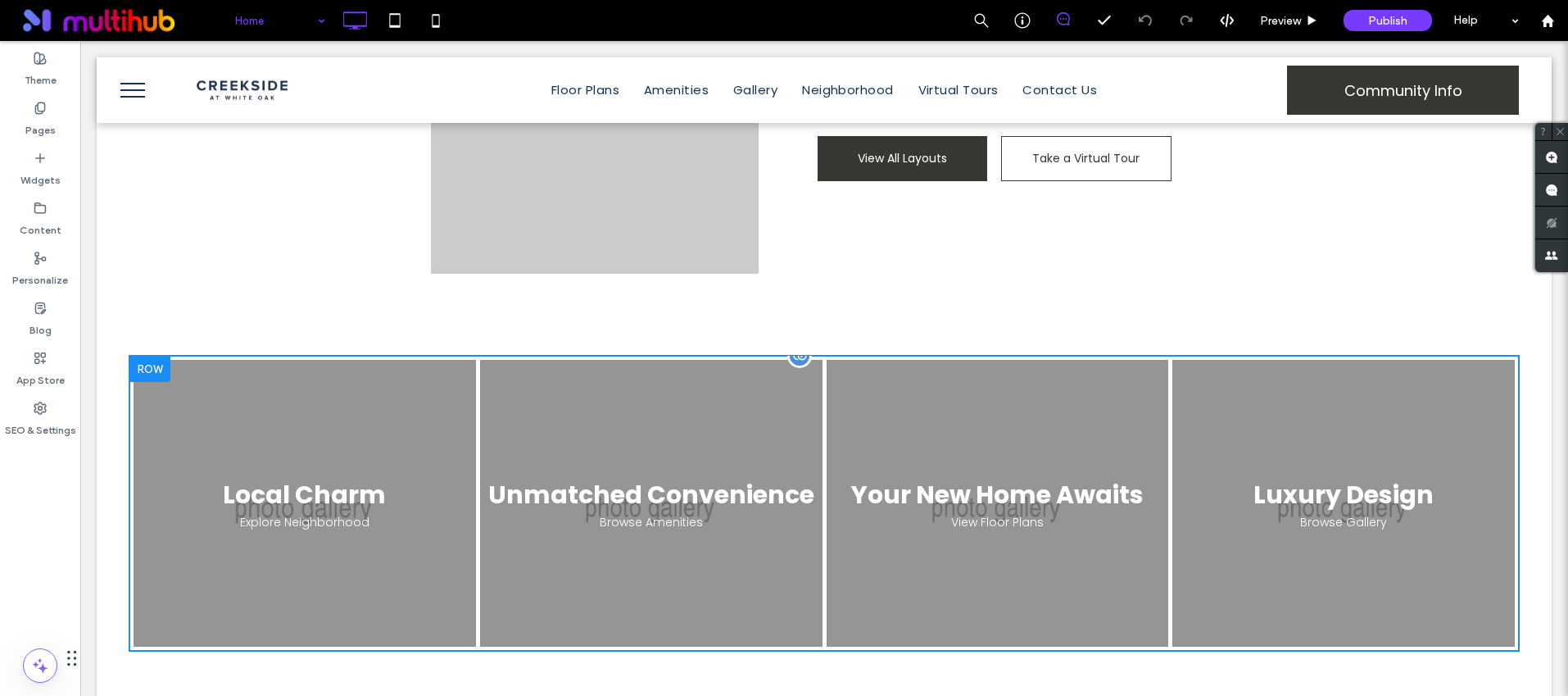
scroll to position [1848, 0]
click at [675, 372] on link at bounding box center [650, 503] width 363 height 304
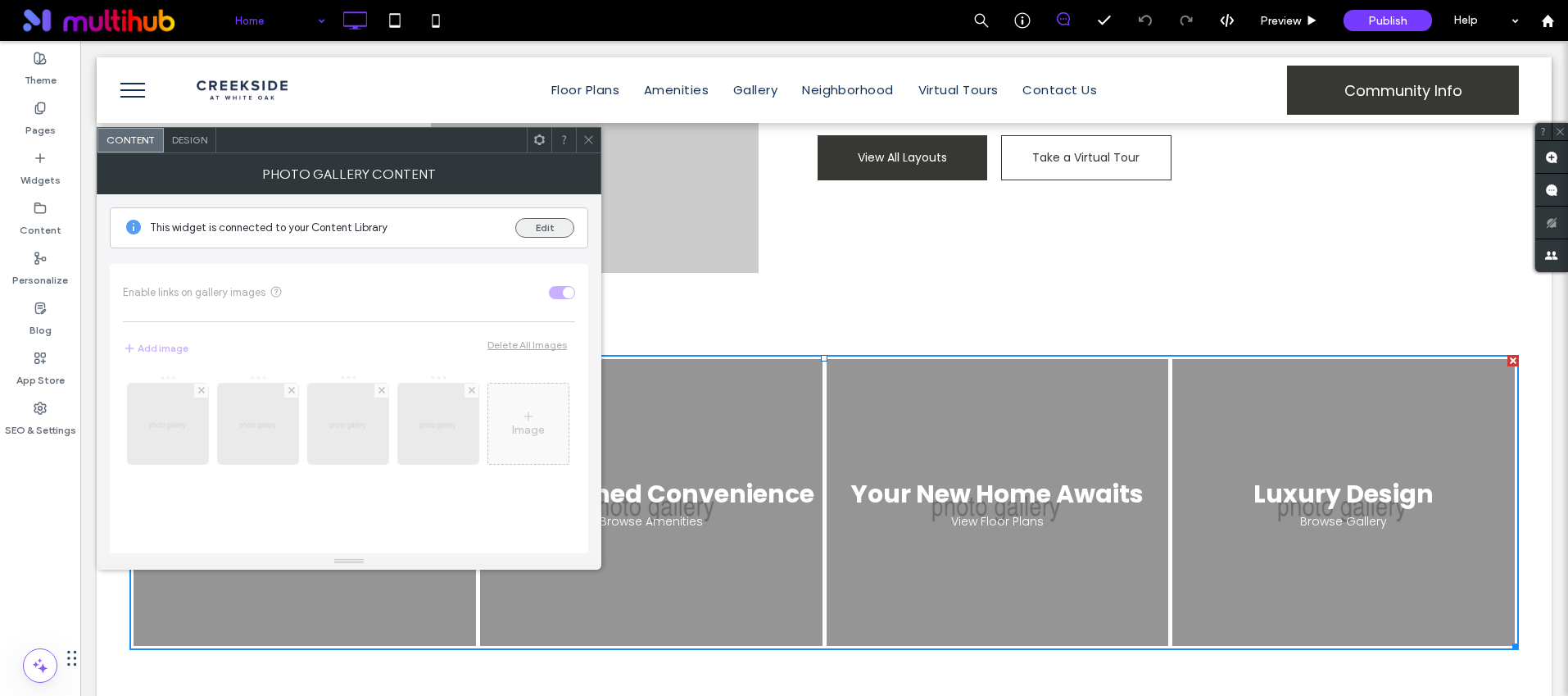
click at [525, 219] on button "Edit" at bounding box center [545, 227] width 59 height 19
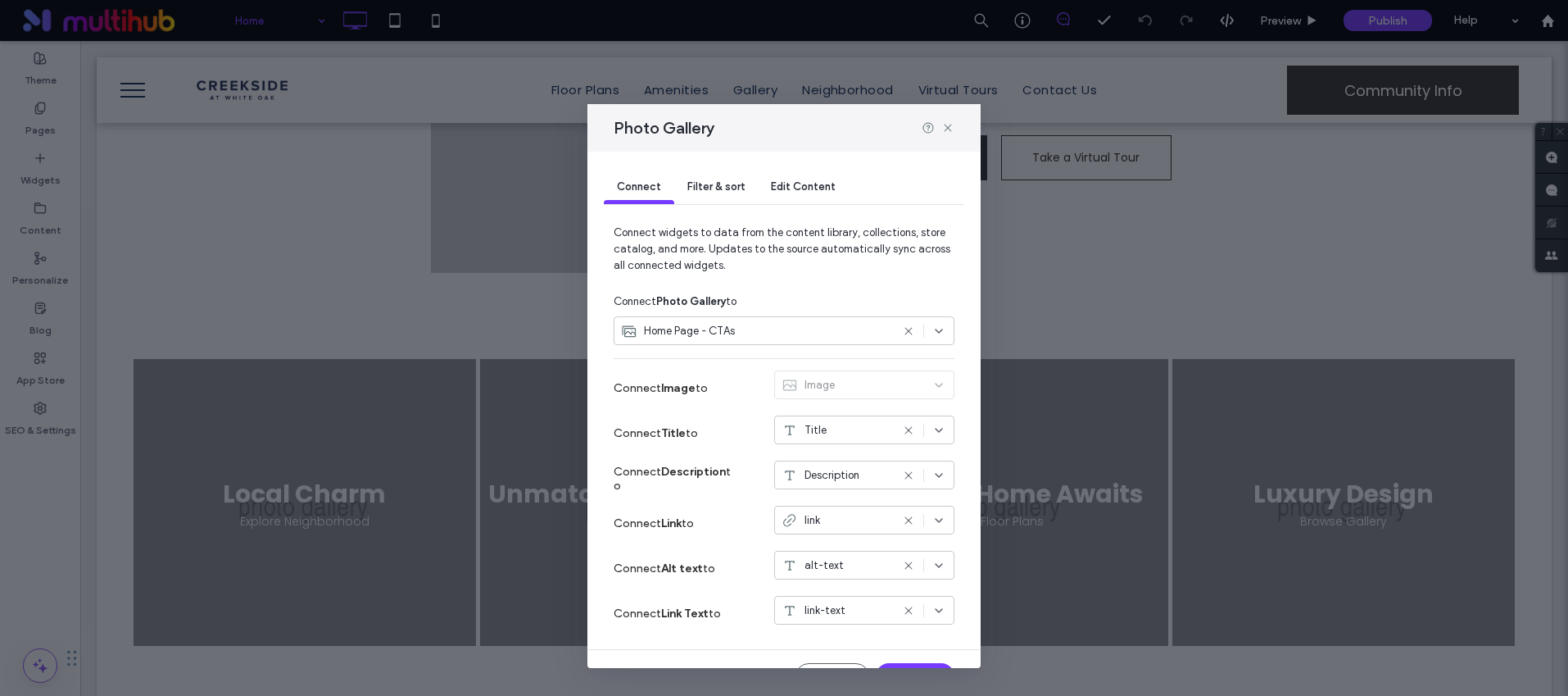
click at [718, 176] on div "Filter & sort" at bounding box center [716, 187] width 84 height 32
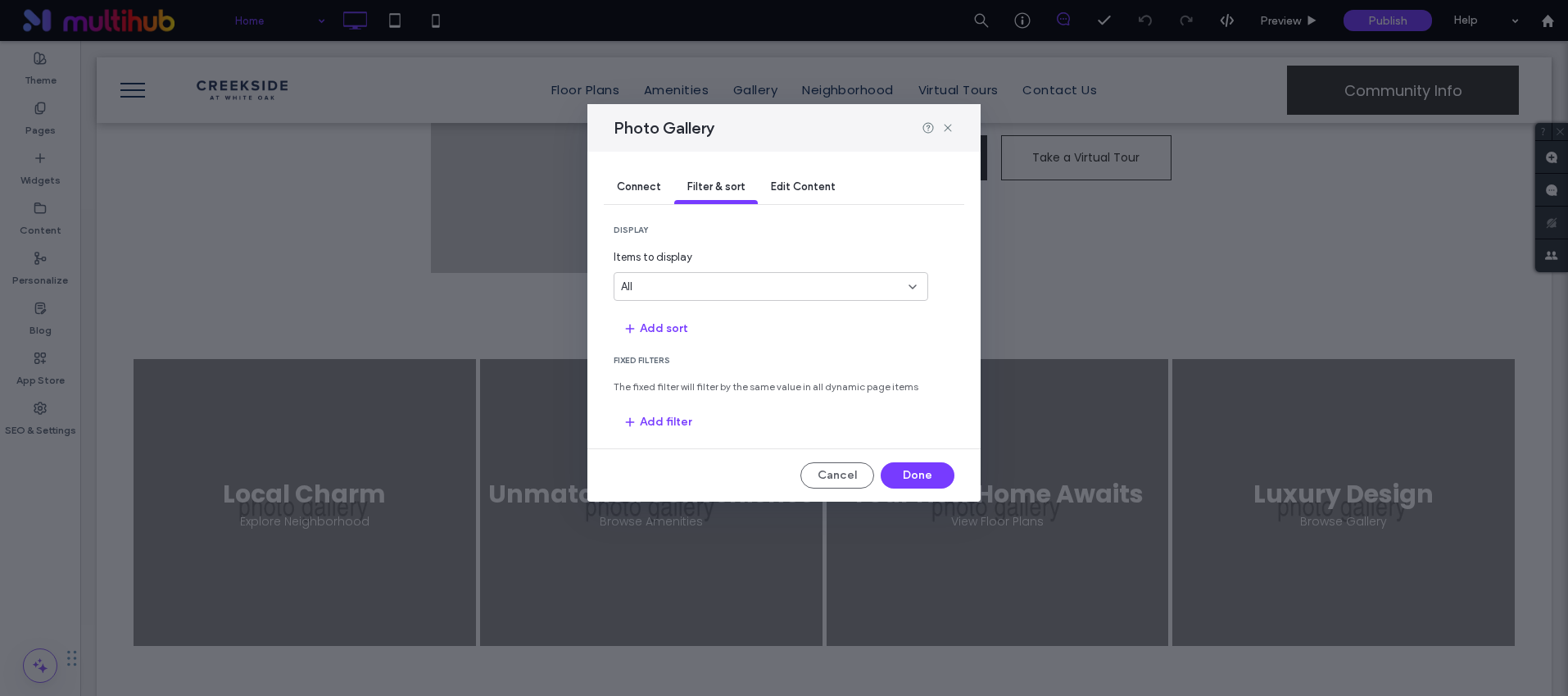
click at [615, 181] on div "Connect" at bounding box center [639, 187] width 71 height 32
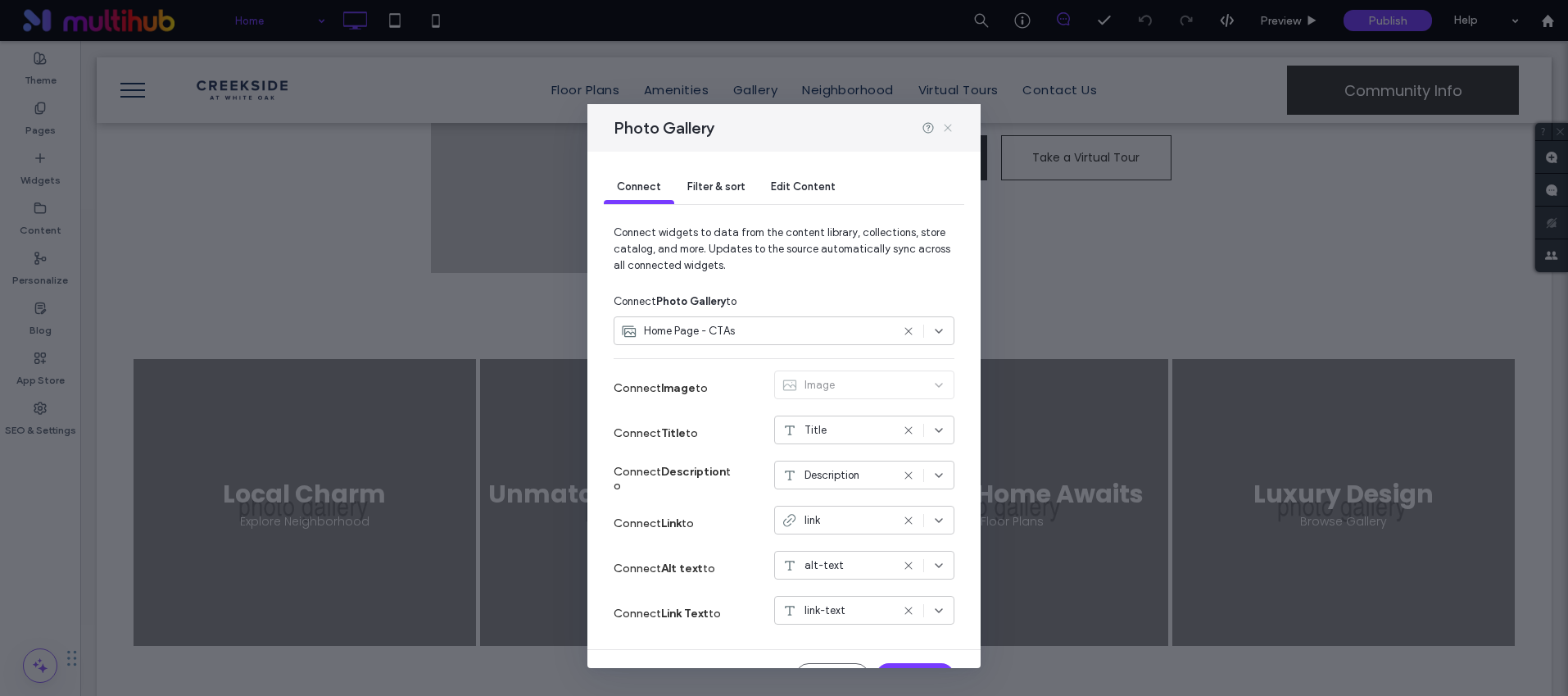
click at [944, 126] on icon at bounding box center [947, 128] width 13 height 13
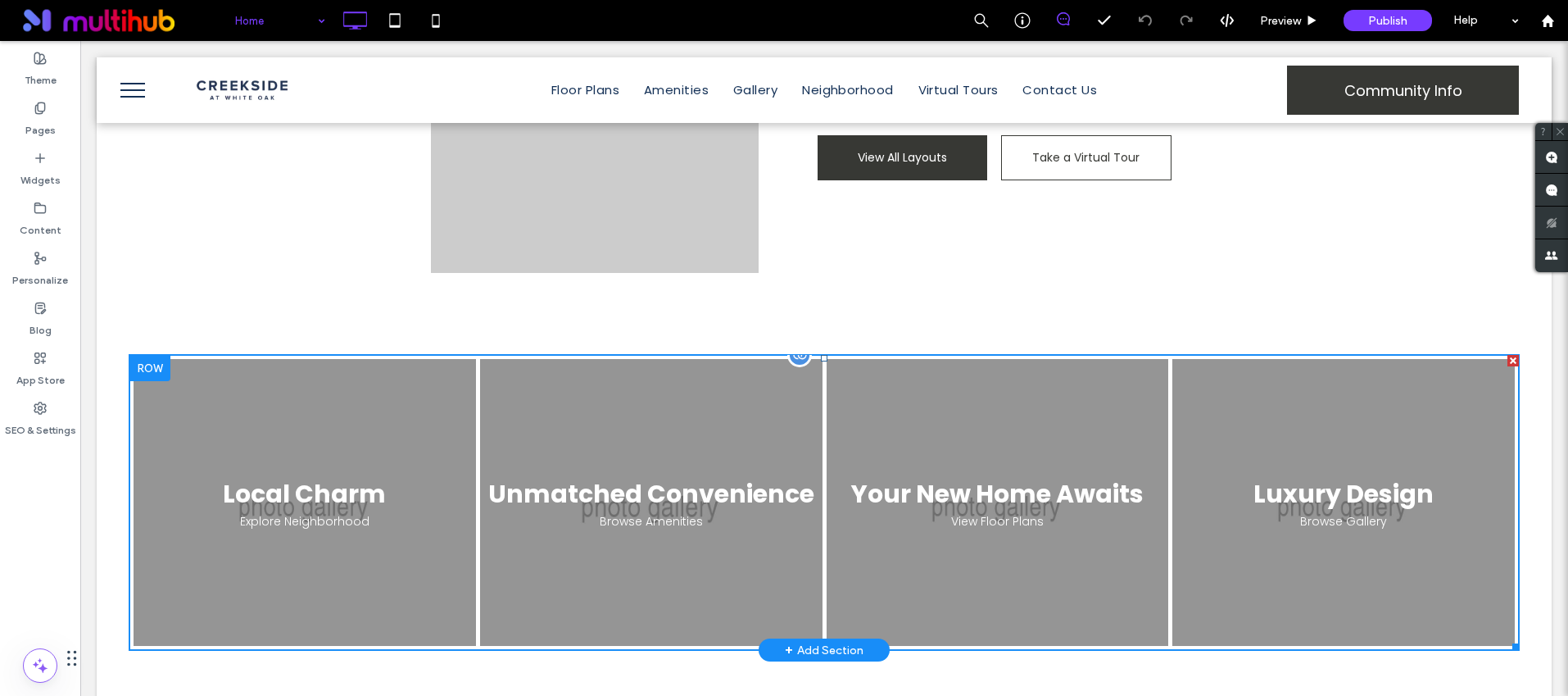
click at [567, 367] on link at bounding box center [650, 503] width 363 height 304
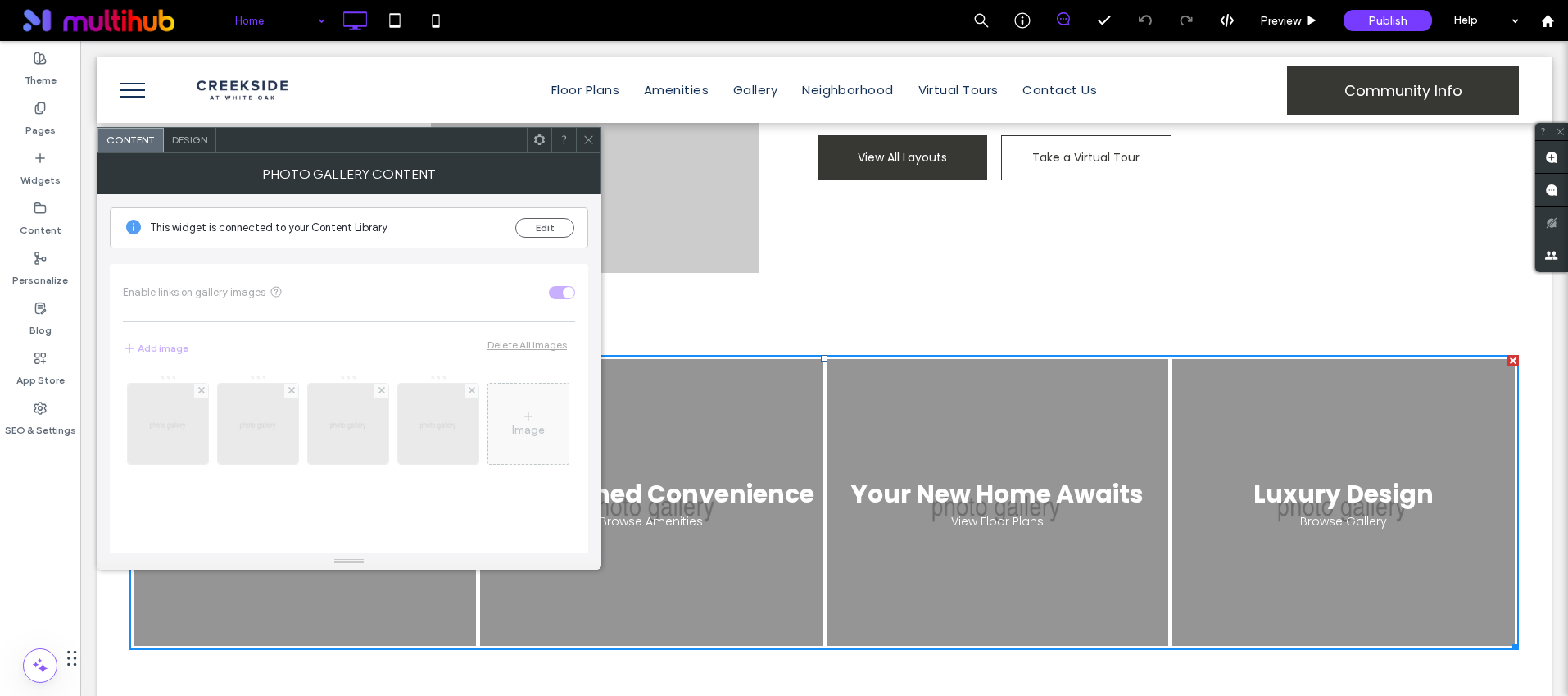
click at [589, 139] on use at bounding box center [587, 140] width 8 height 8
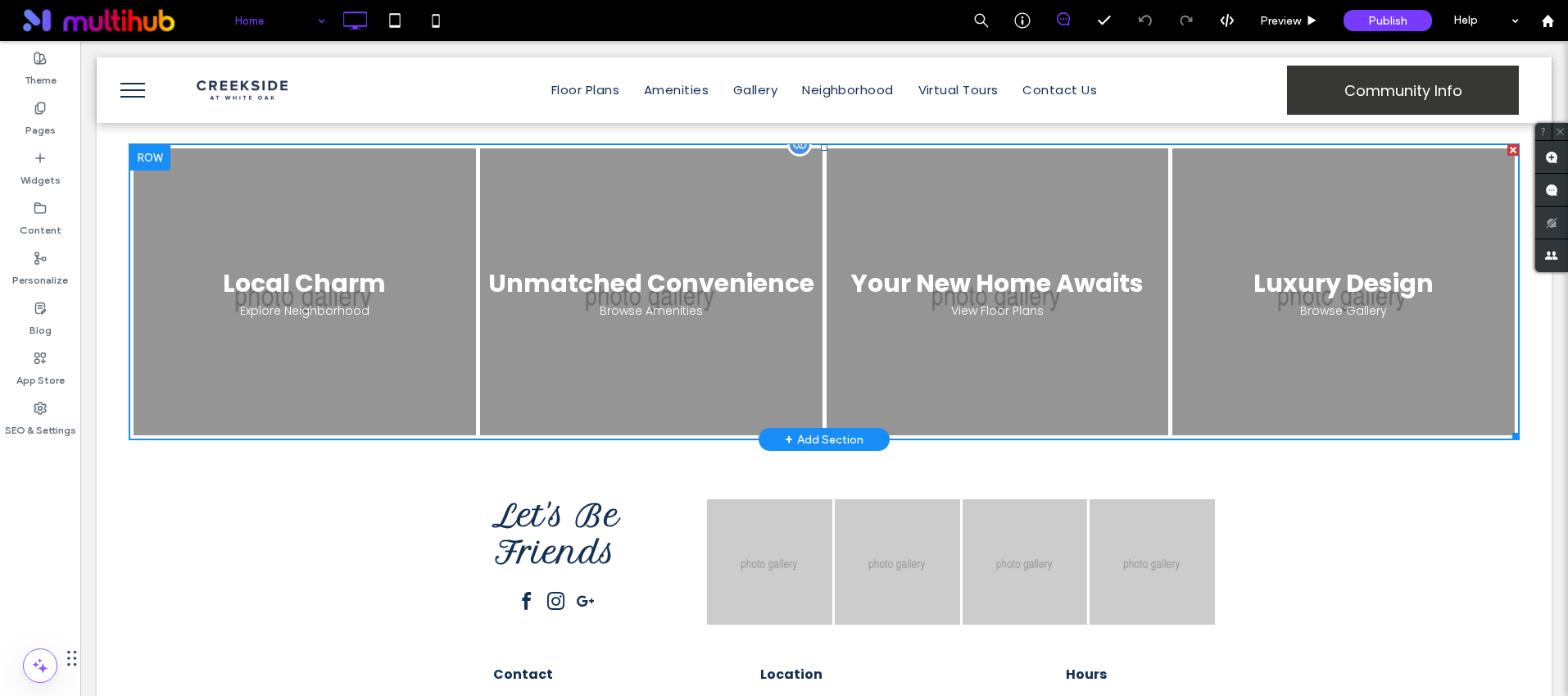
scroll to position [2133, 0]
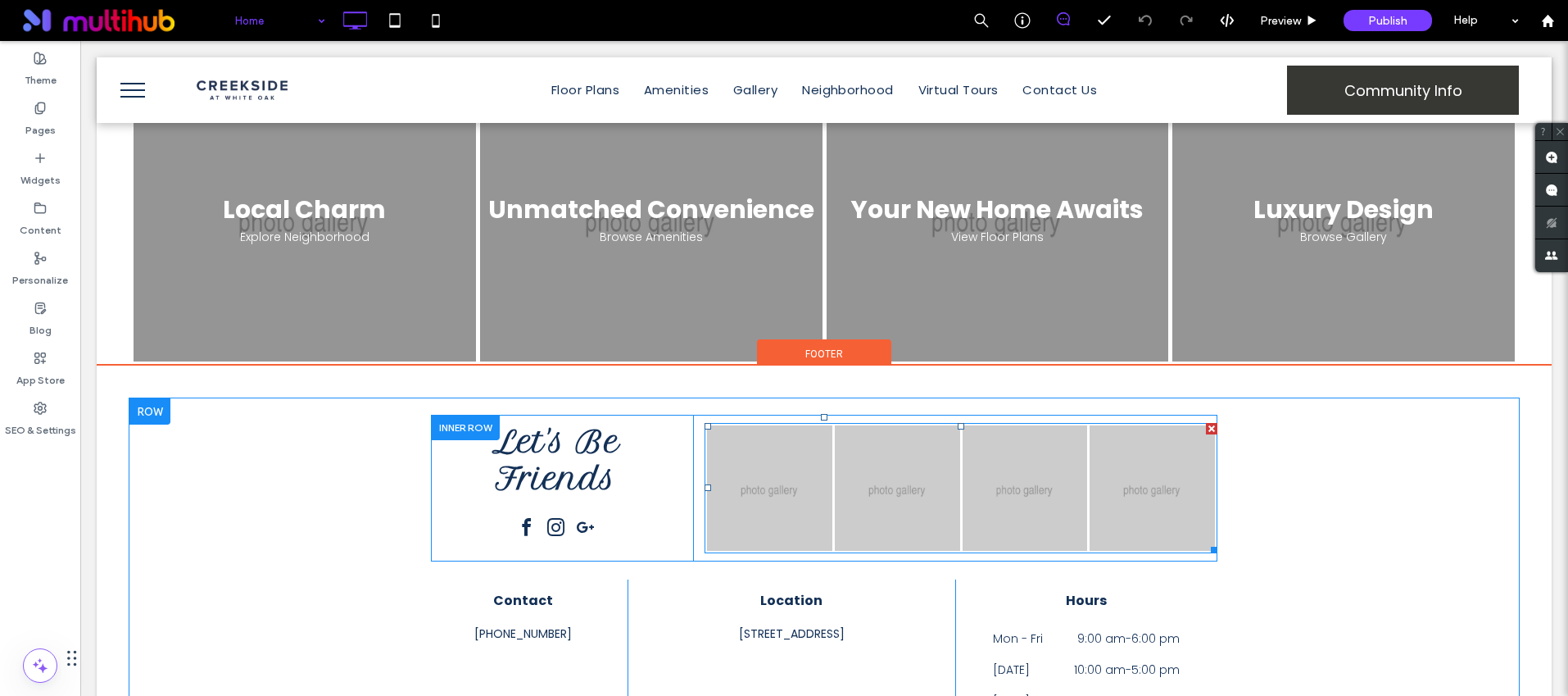
click at [884, 425] on link at bounding box center [897, 487] width 125 height 125
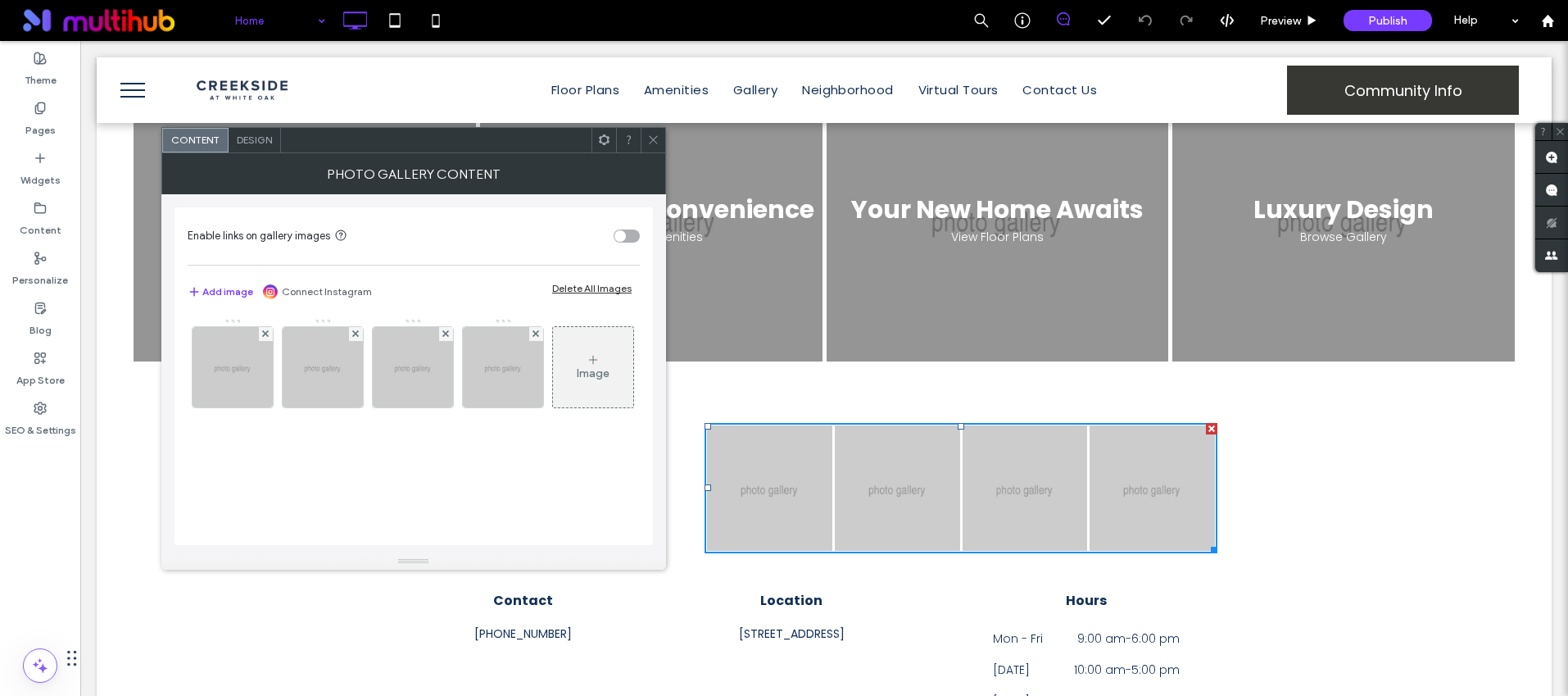
click at [652, 139] on icon at bounding box center [653, 140] width 12 height 12
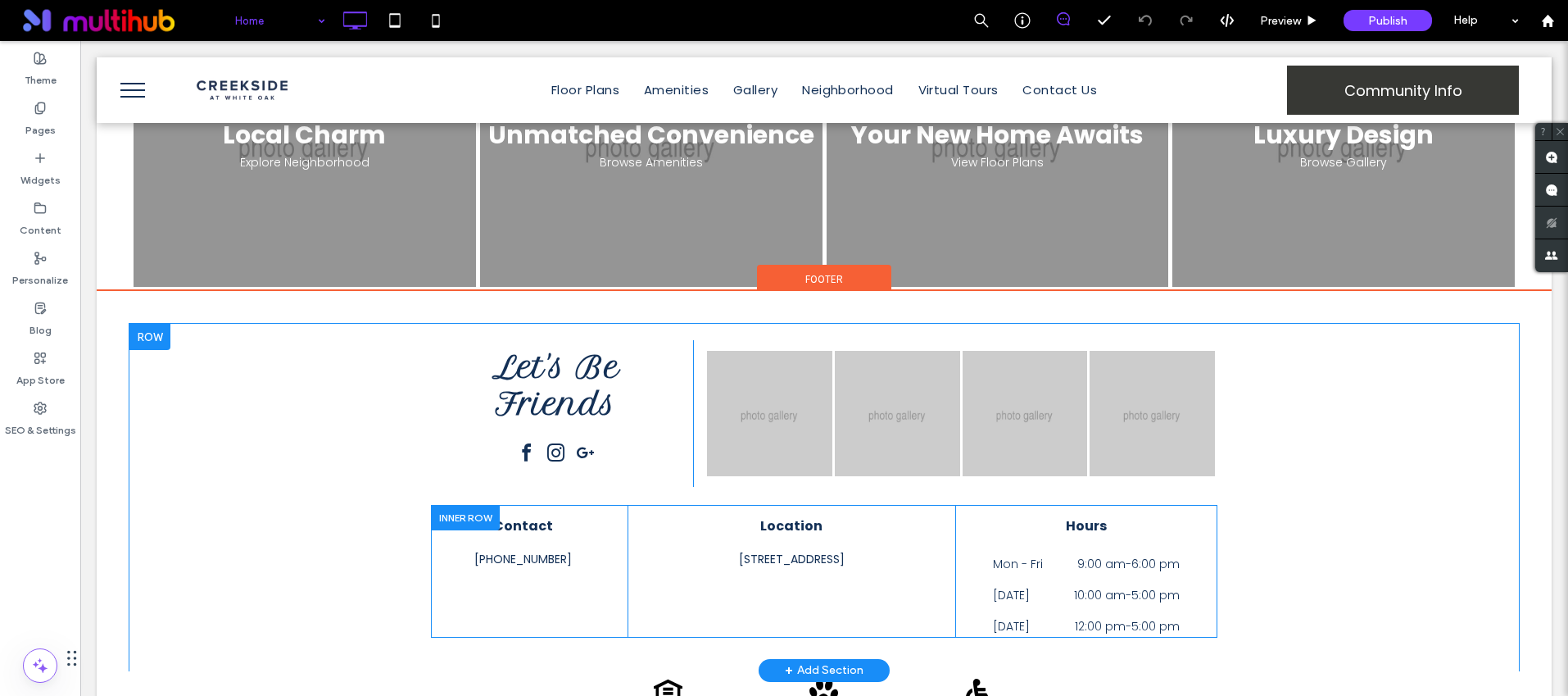
scroll to position [2230, 0]
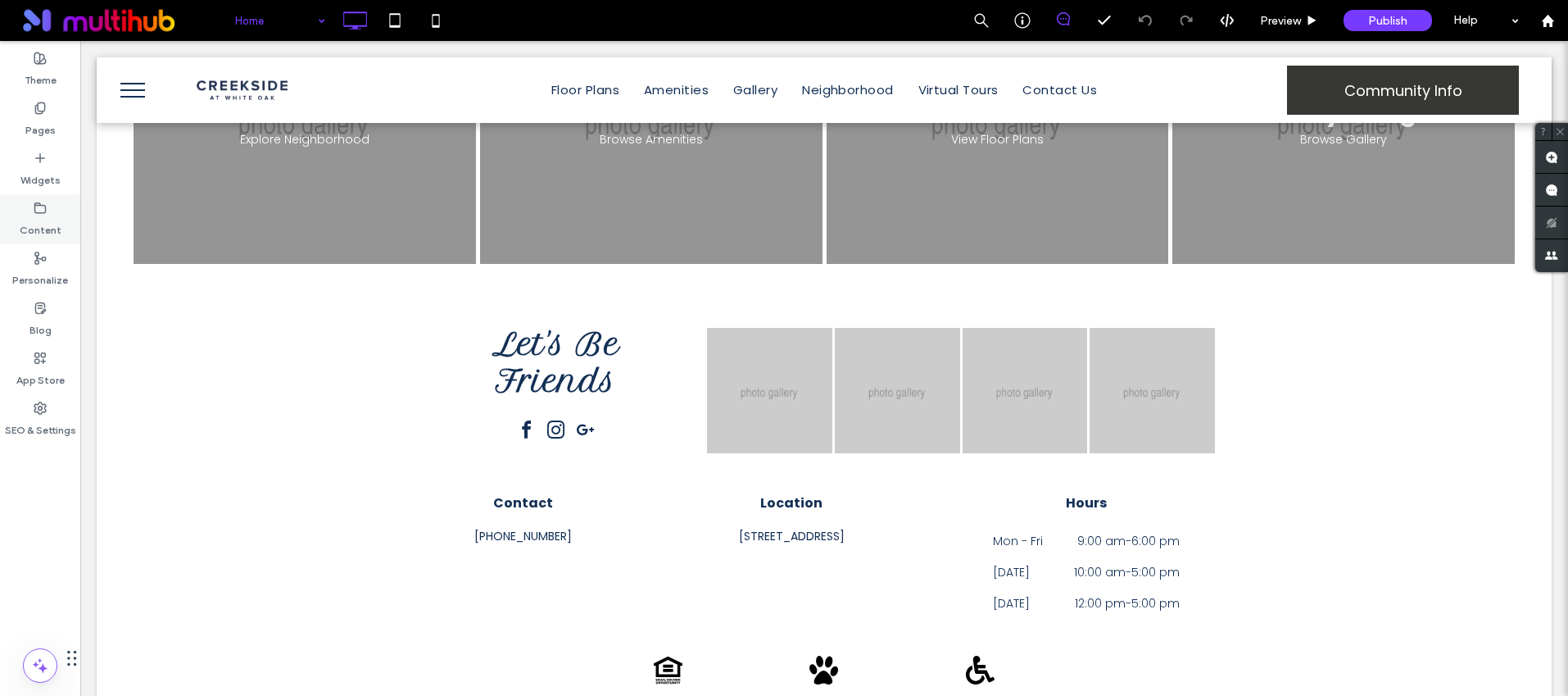
click at [50, 225] on label "Content" at bounding box center [40, 226] width 42 height 23
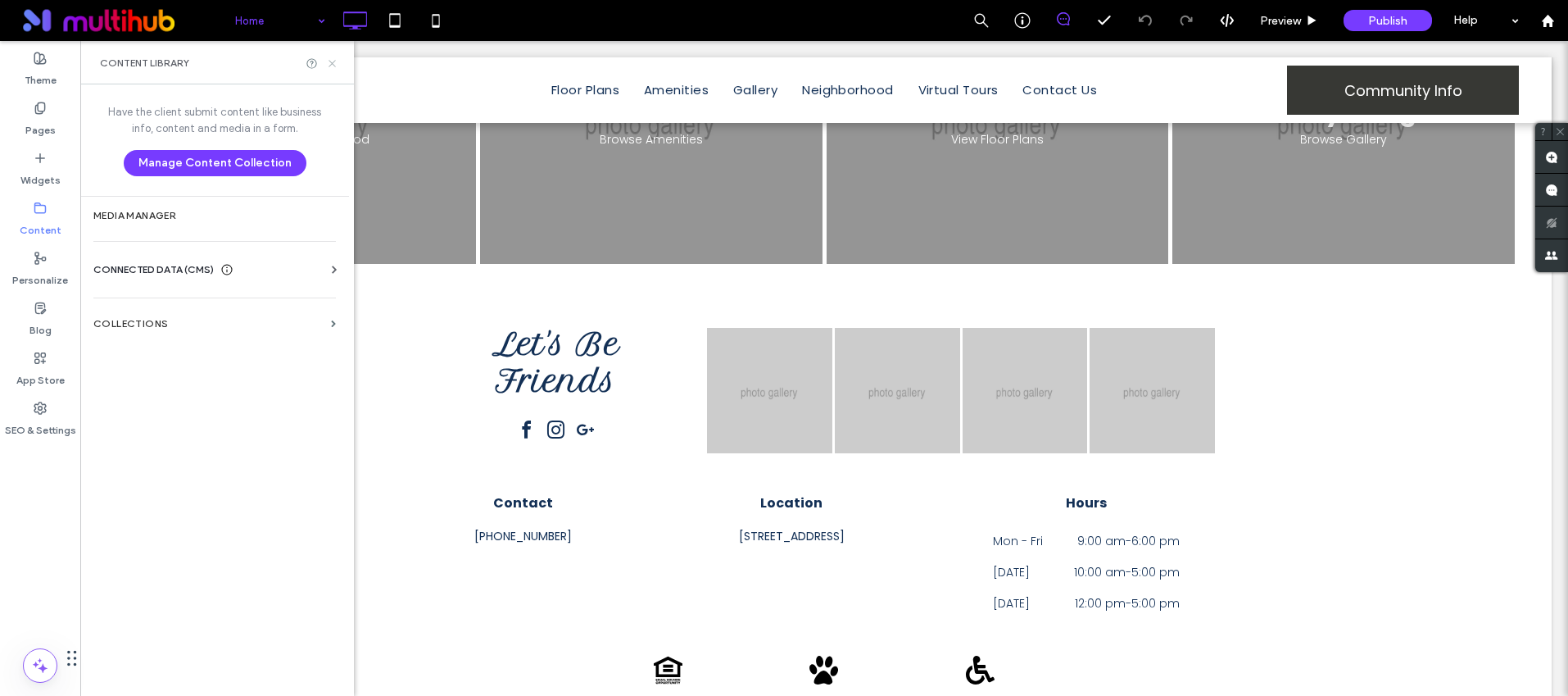
click at [335, 62] on icon at bounding box center [332, 64] width 12 height 12
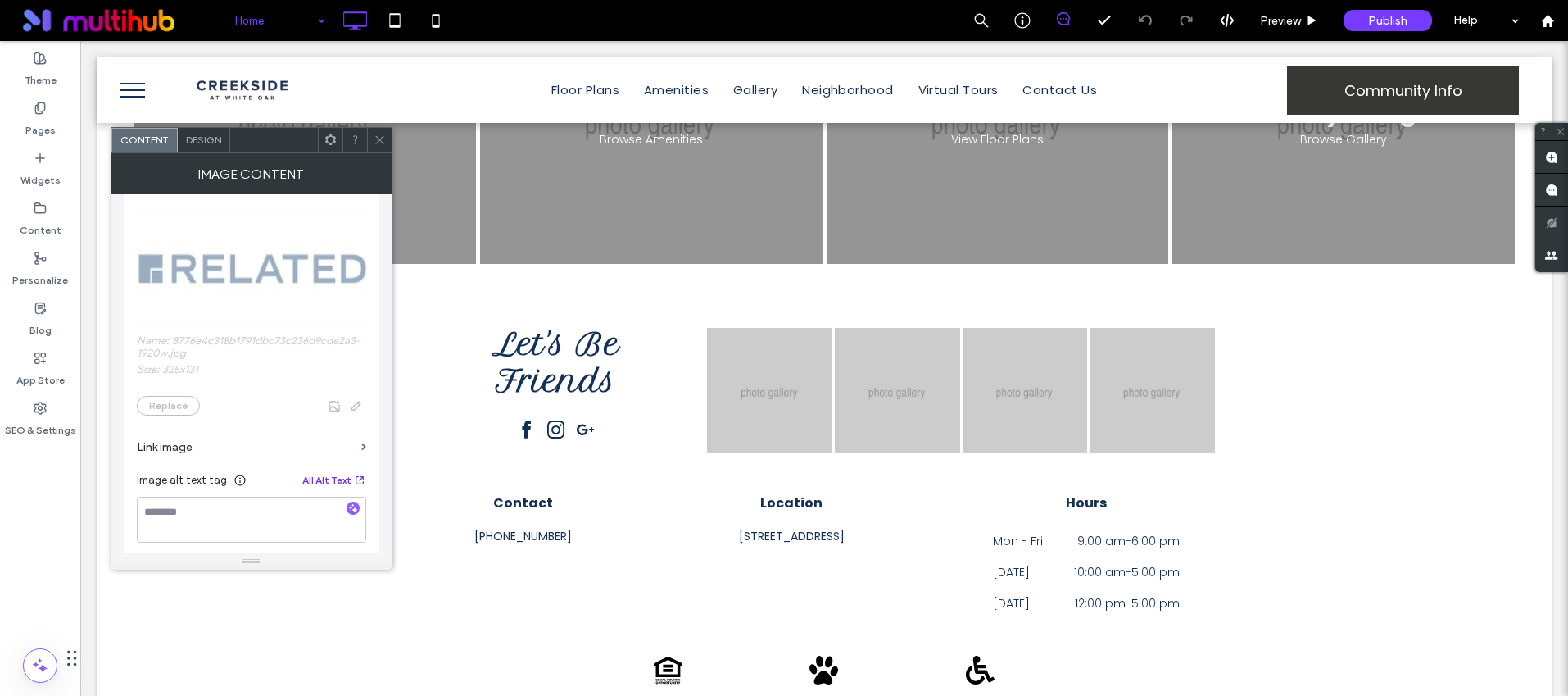
scroll to position [315, 0]
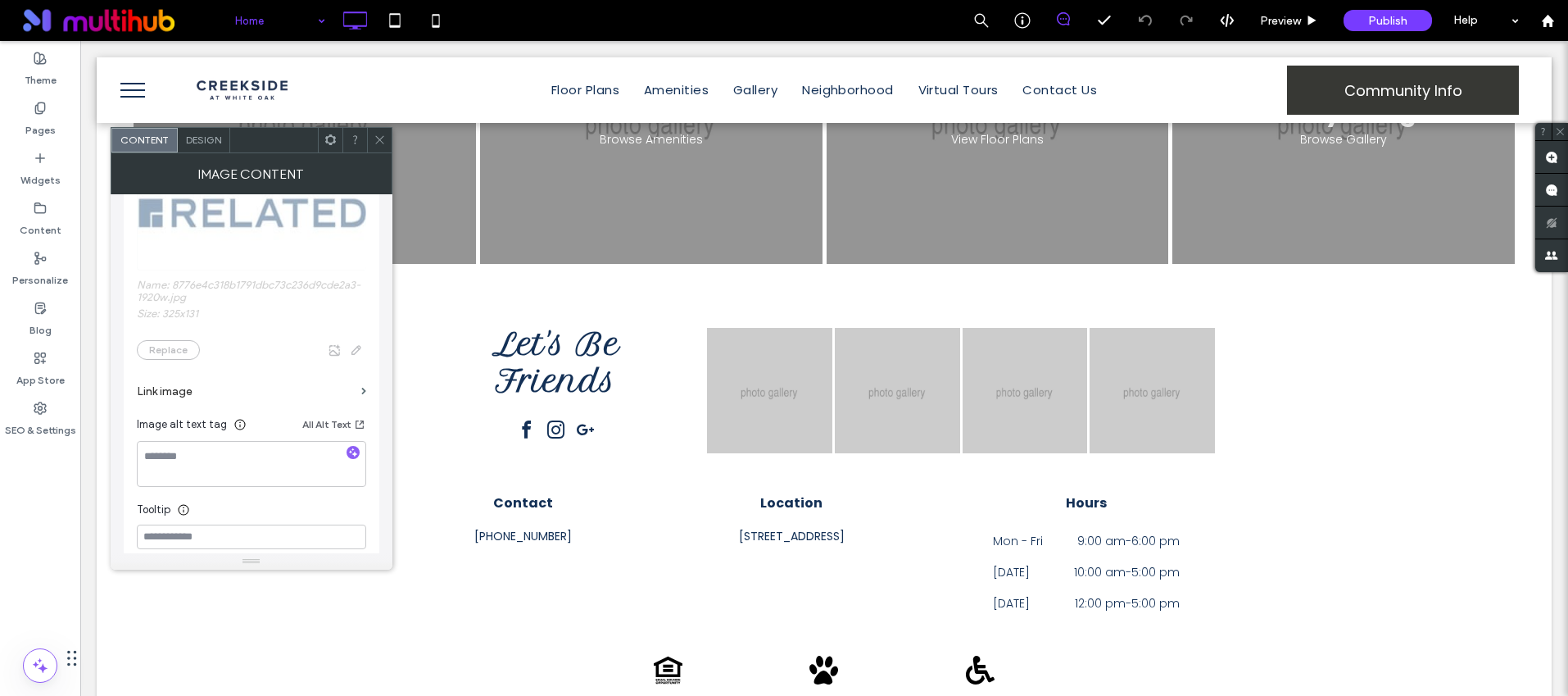
click at [381, 132] on span at bounding box center [379, 140] width 12 height 24
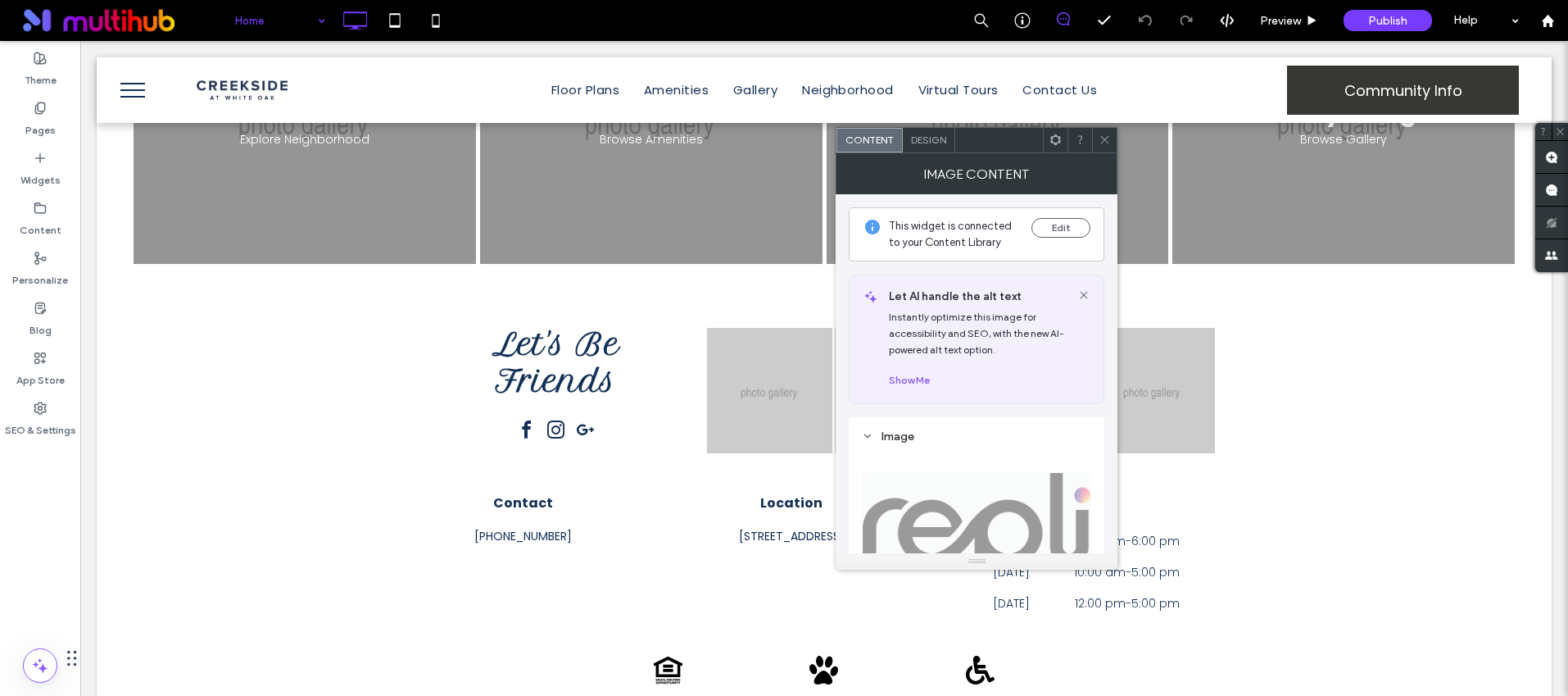
click at [1111, 142] on div at bounding box center [1104, 140] width 24 height 24
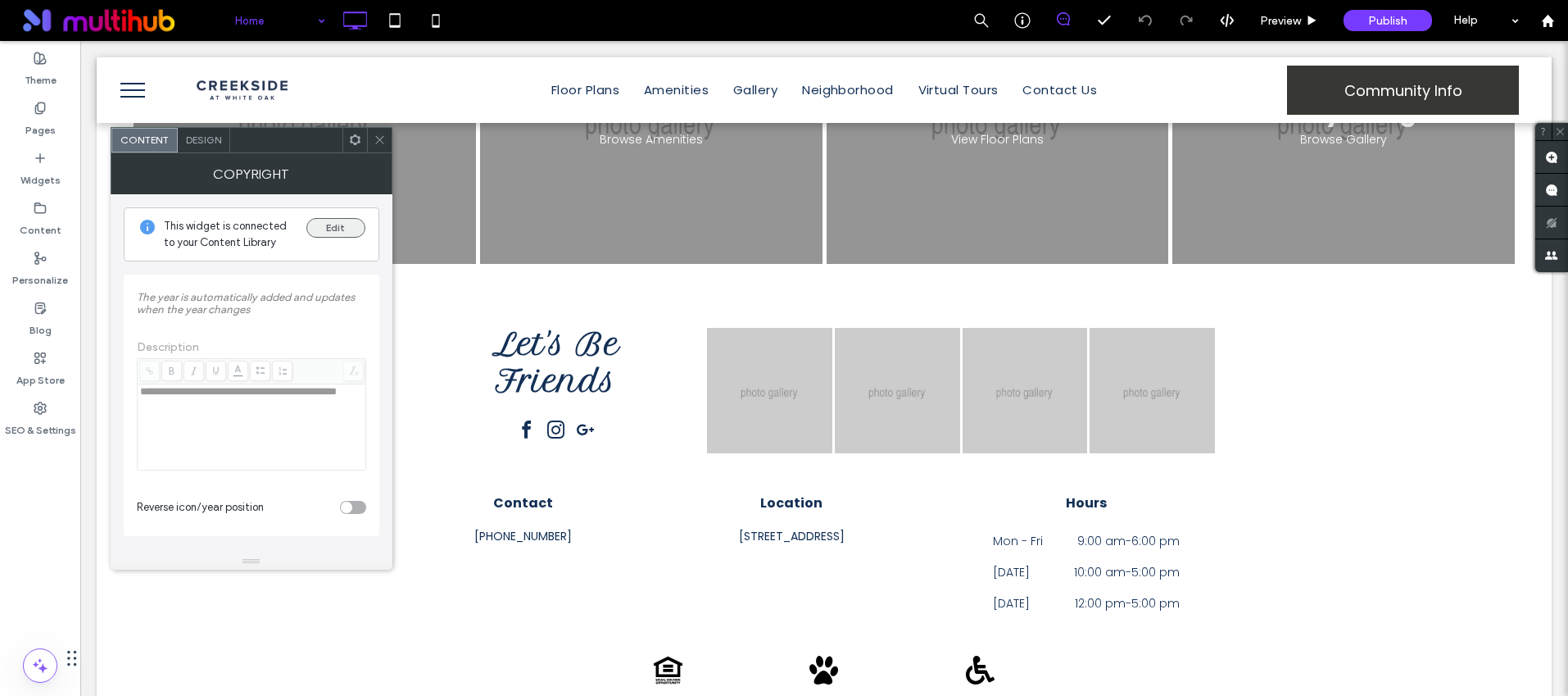
click at [339, 229] on button "Edit" at bounding box center [336, 227] width 59 height 19
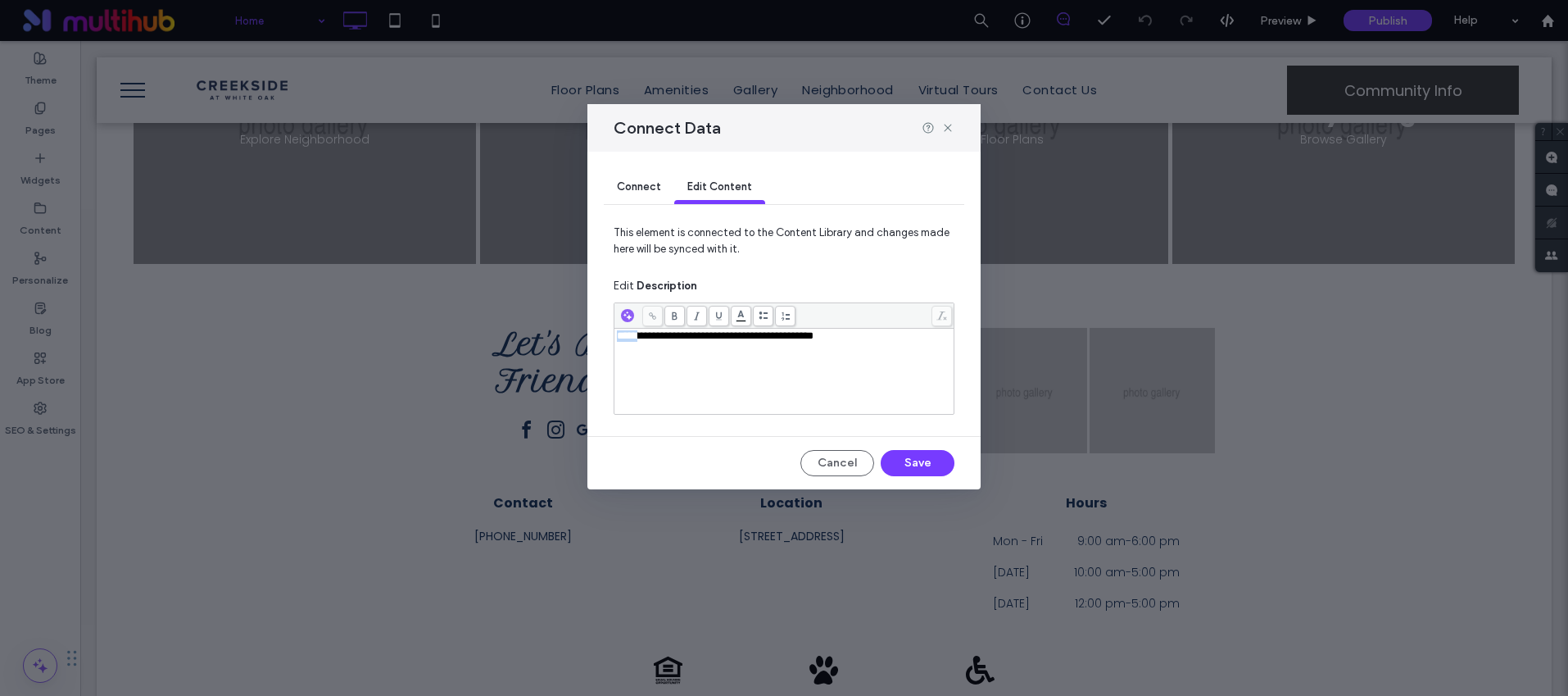
drag, startPoint x: 643, startPoint y: 336, endPoint x: 596, endPoint y: 335, distance: 47.0
click at [596, 335] on div "**********" at bounding box center [784, 320] width 393 height 338
click at [922, 460] on button "Save" at bounding box center [918, 463] width 73 height 26
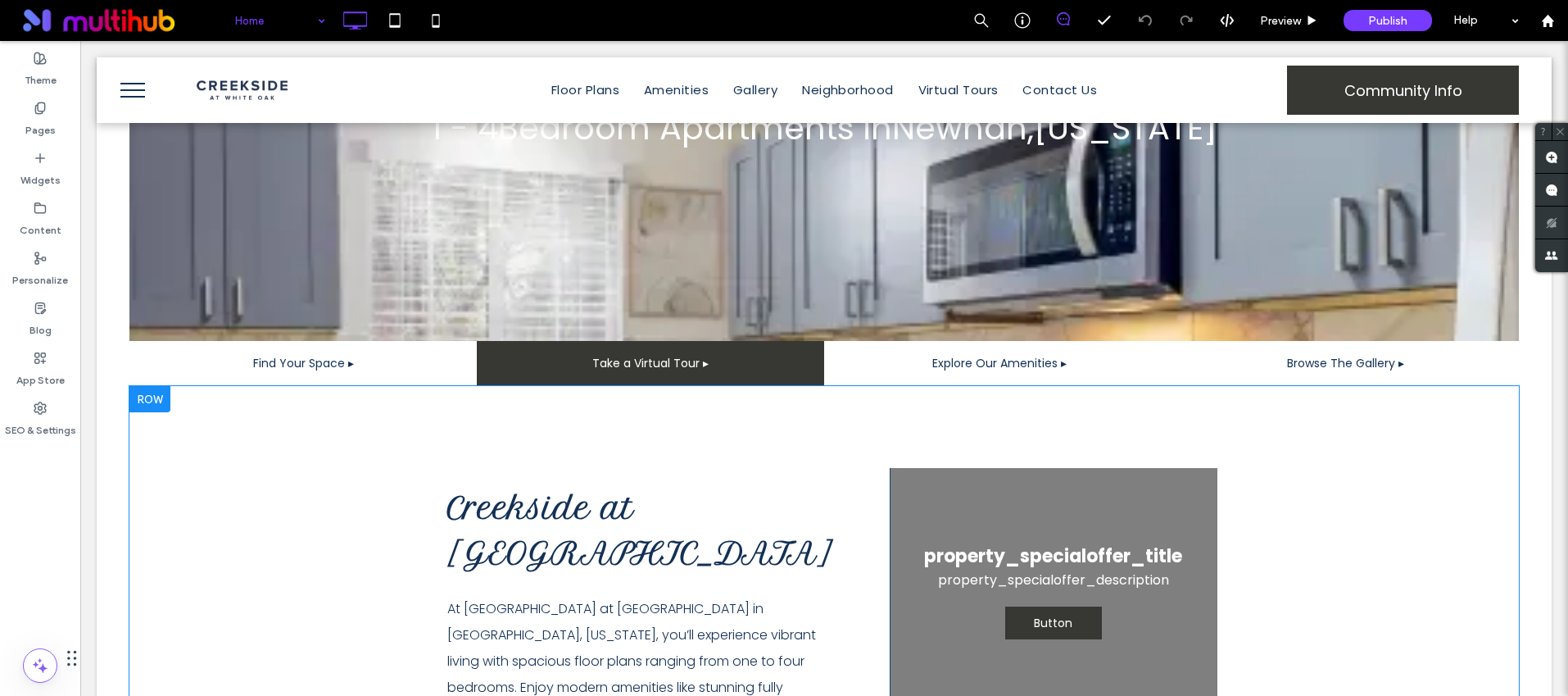
scroll to position [419, 0]
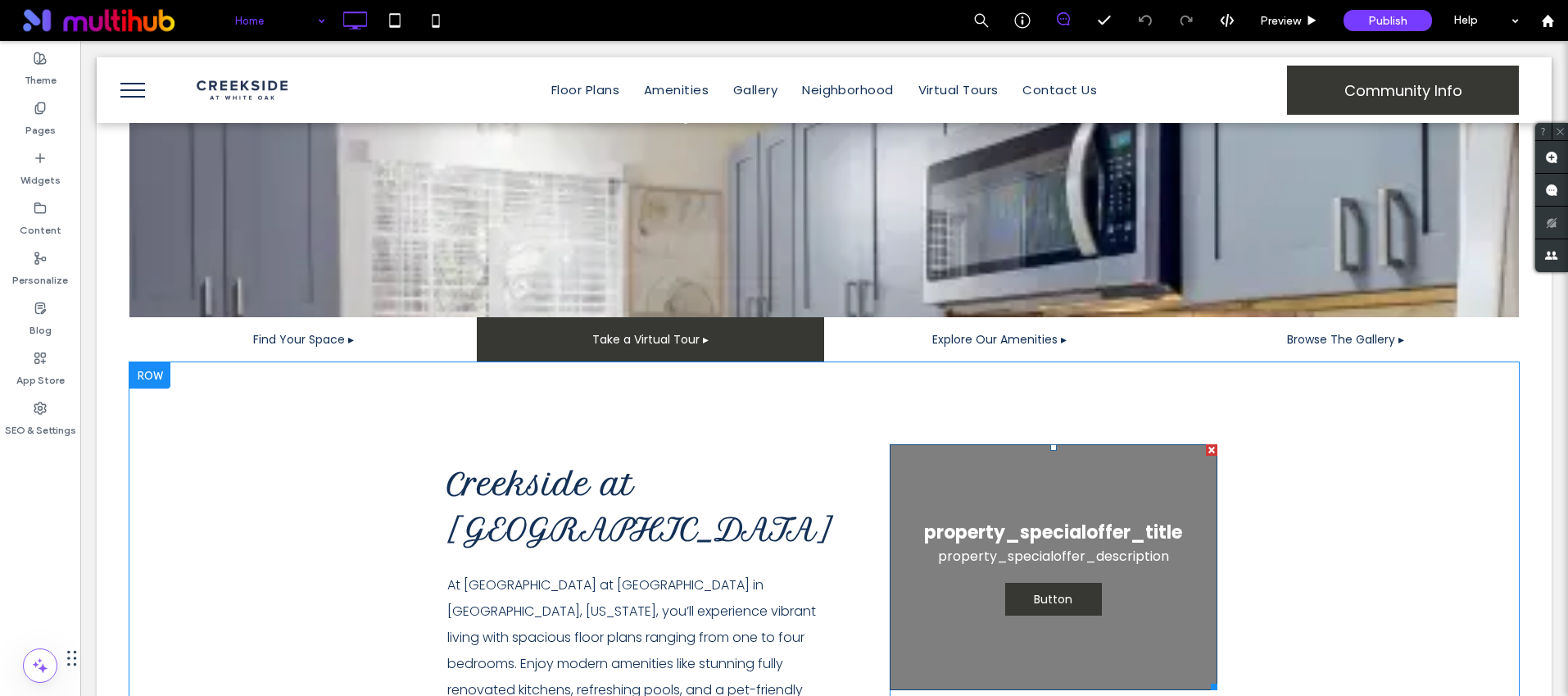
click at [1065, 519] on div "property_specialoffer_title property_specialoffer_description Button" at bounding box center [1052, 567] width 258 height 97
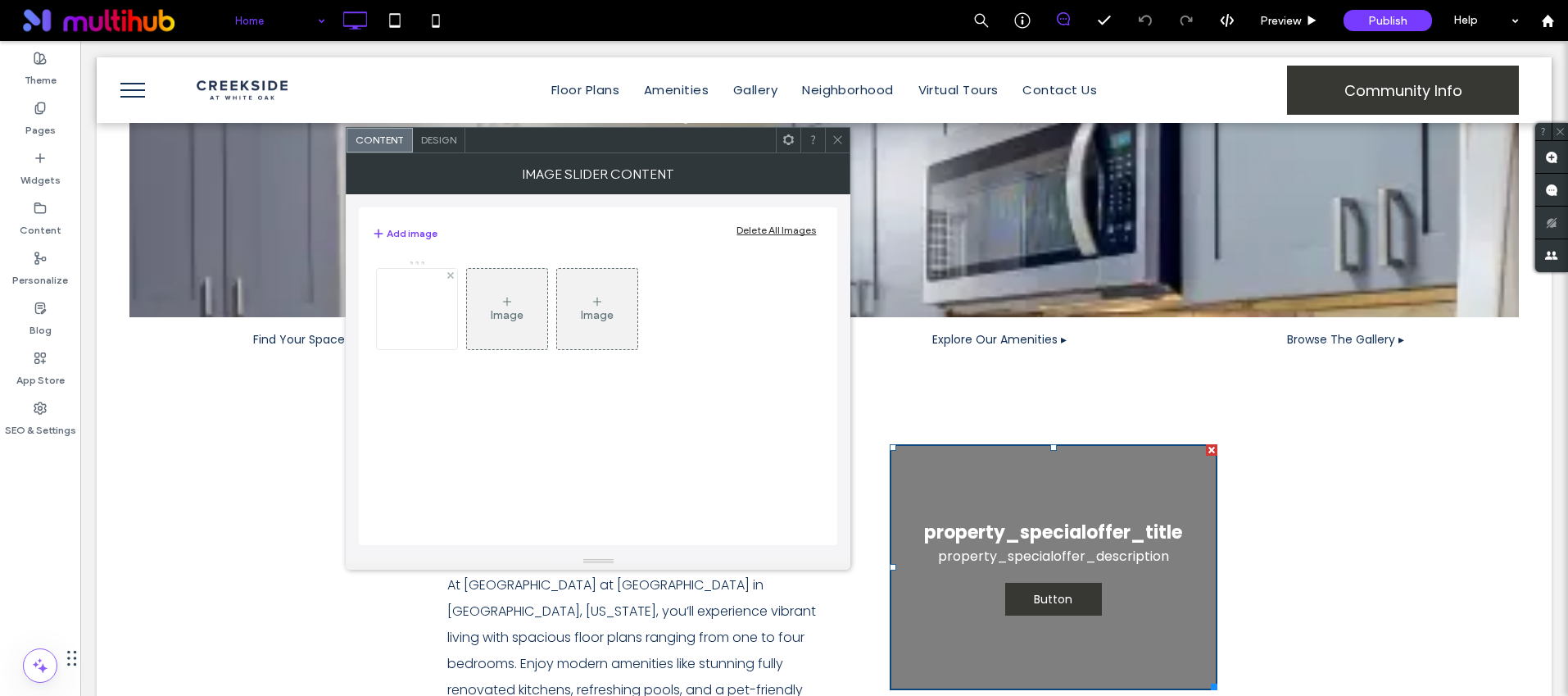
click at [421, 327] on img at bounding box center [417, 309] width 131 height 57
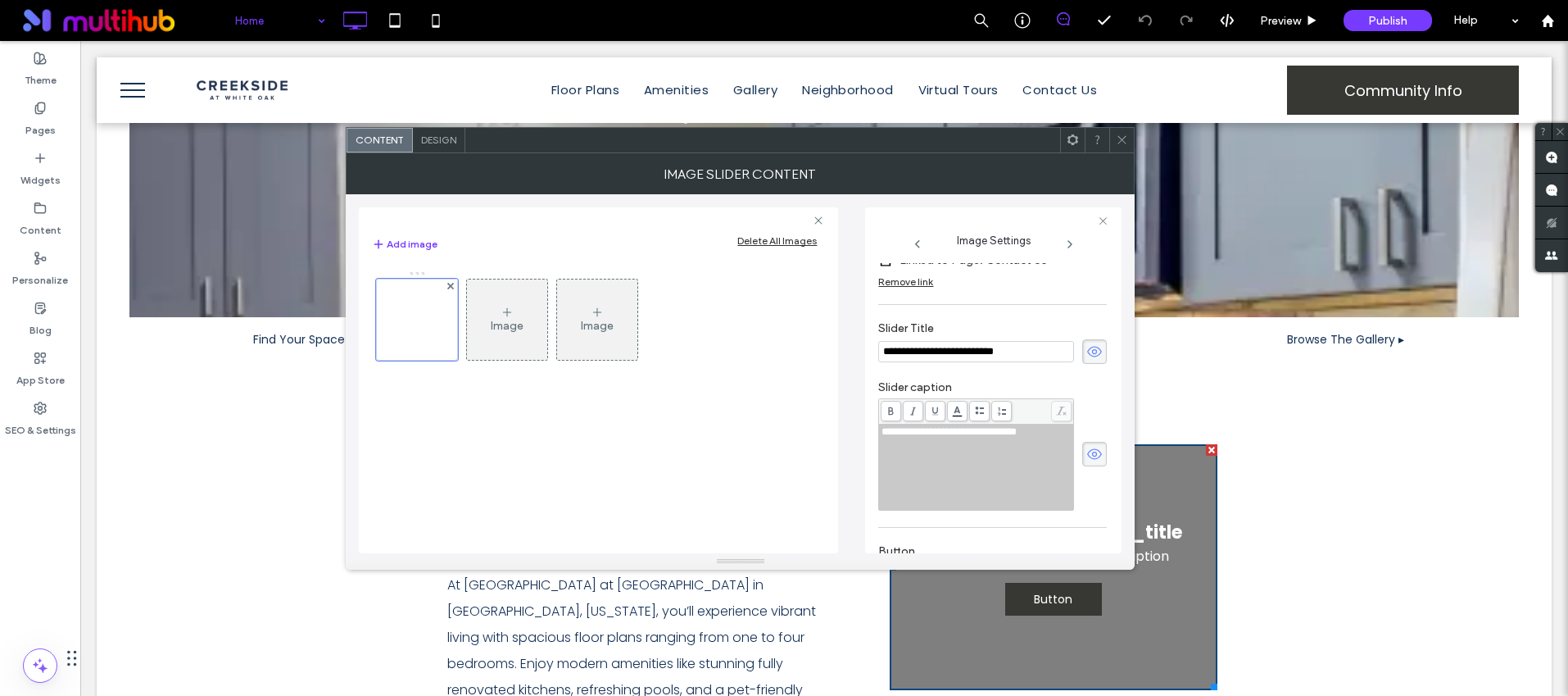
scroll to position [324, 0]
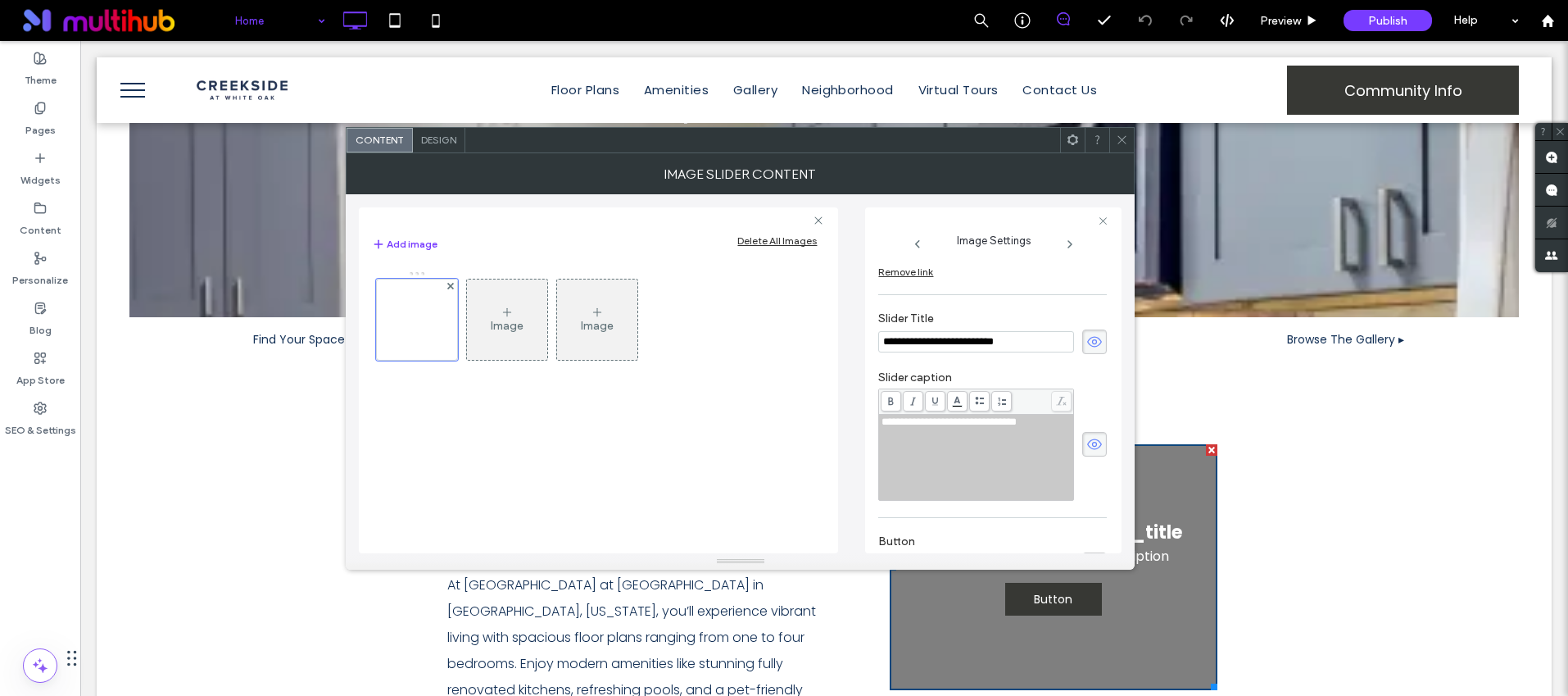
click at [983, 331] on input "**********" at bounding box center [976, 342] width 196 height 21
click at [980, 334] on input "**********" at bounding box center [976, 342] width 196 height 21
click at [980, 335] on input "**********" at bounding box center [976, 342] width 196 height 21
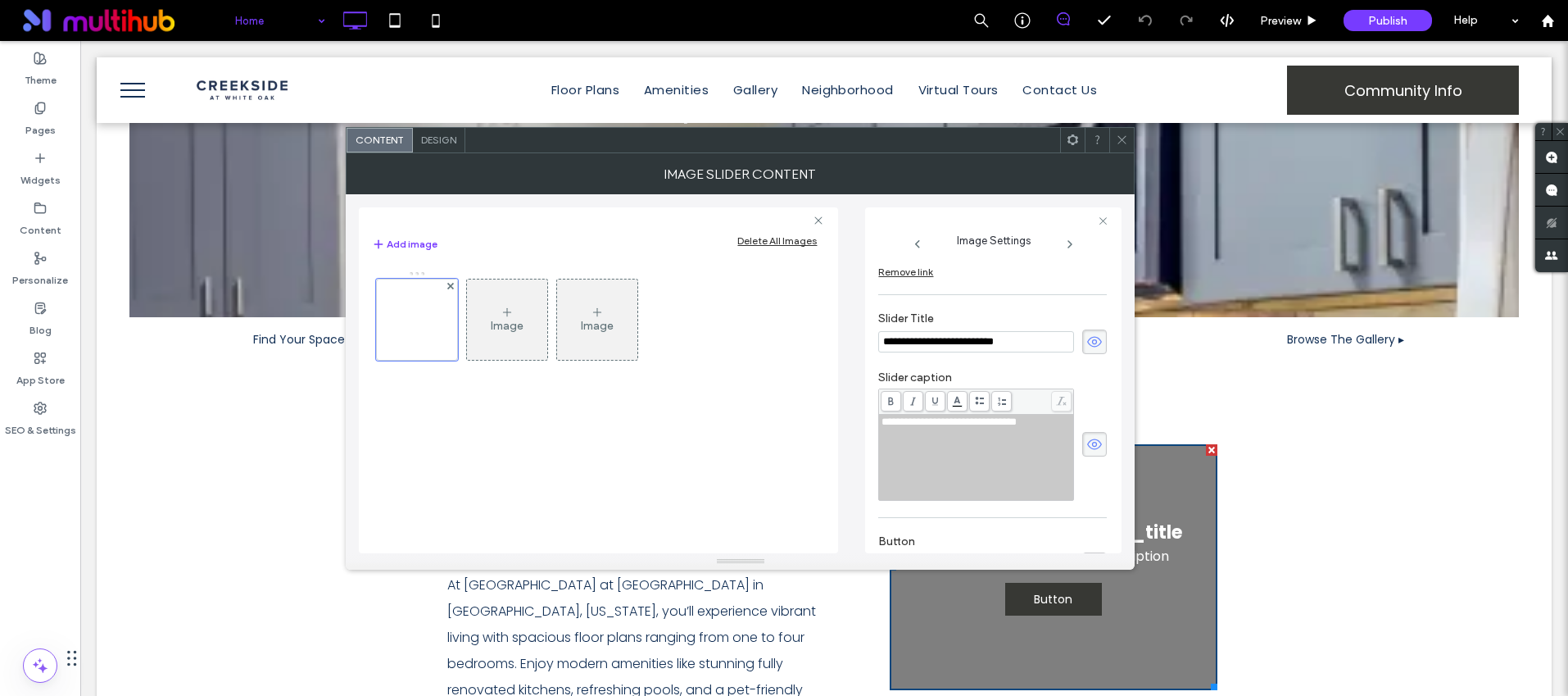
click at [1118, 131] on span at bounding box center [1122, 140] width 12 height 24
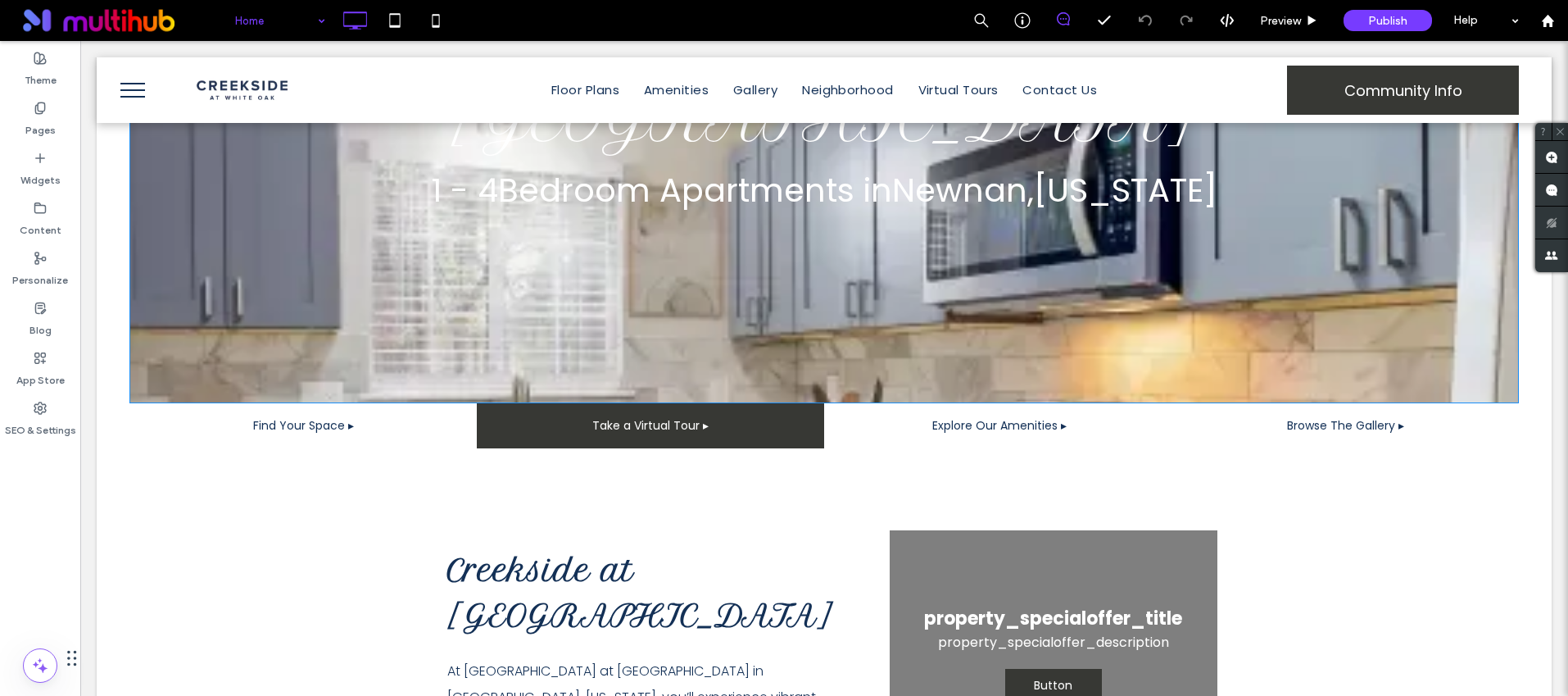
scroll to position [97, 0]
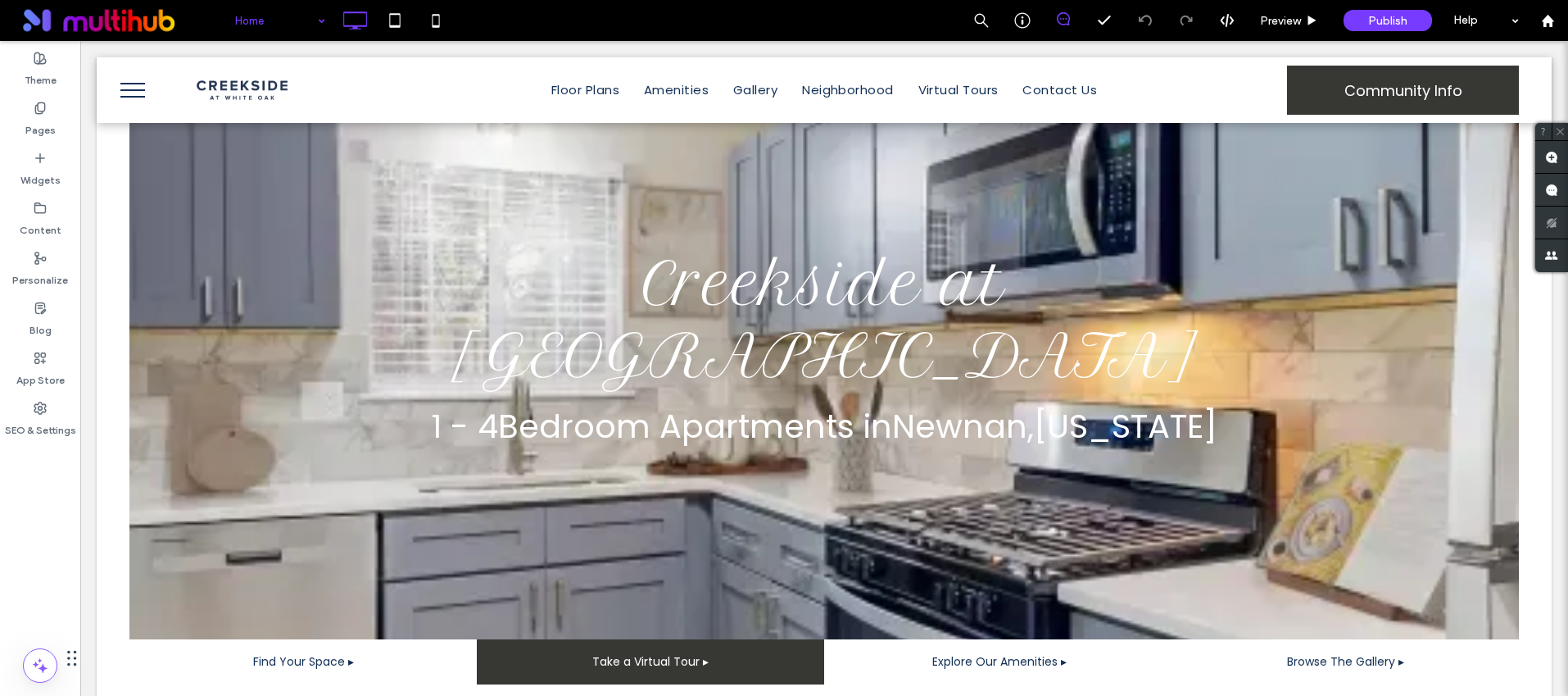
click at [136, 87] on button "menu" at bounding box center [132, 90] width 43 height 43
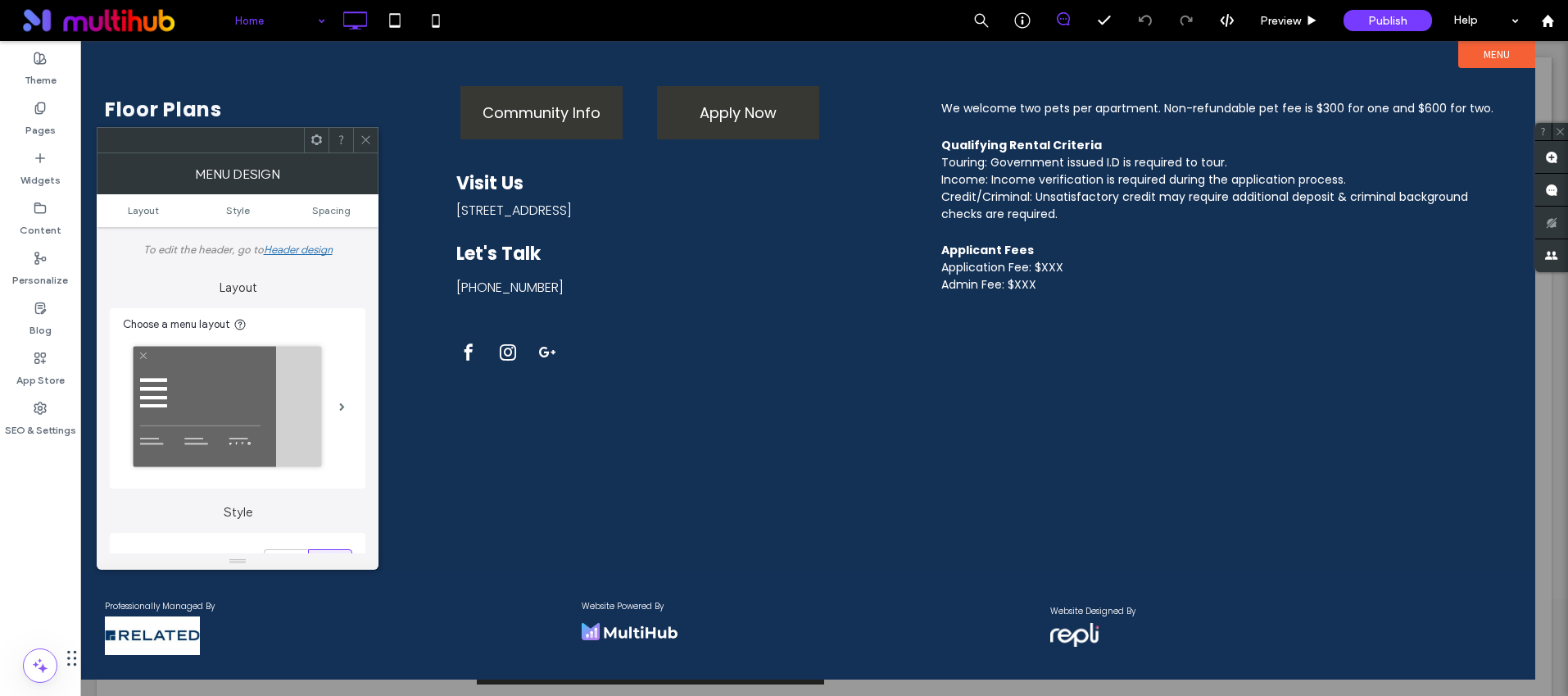
click at [365, 135] on icon at bounding box center [365, 140] width 12 height 12
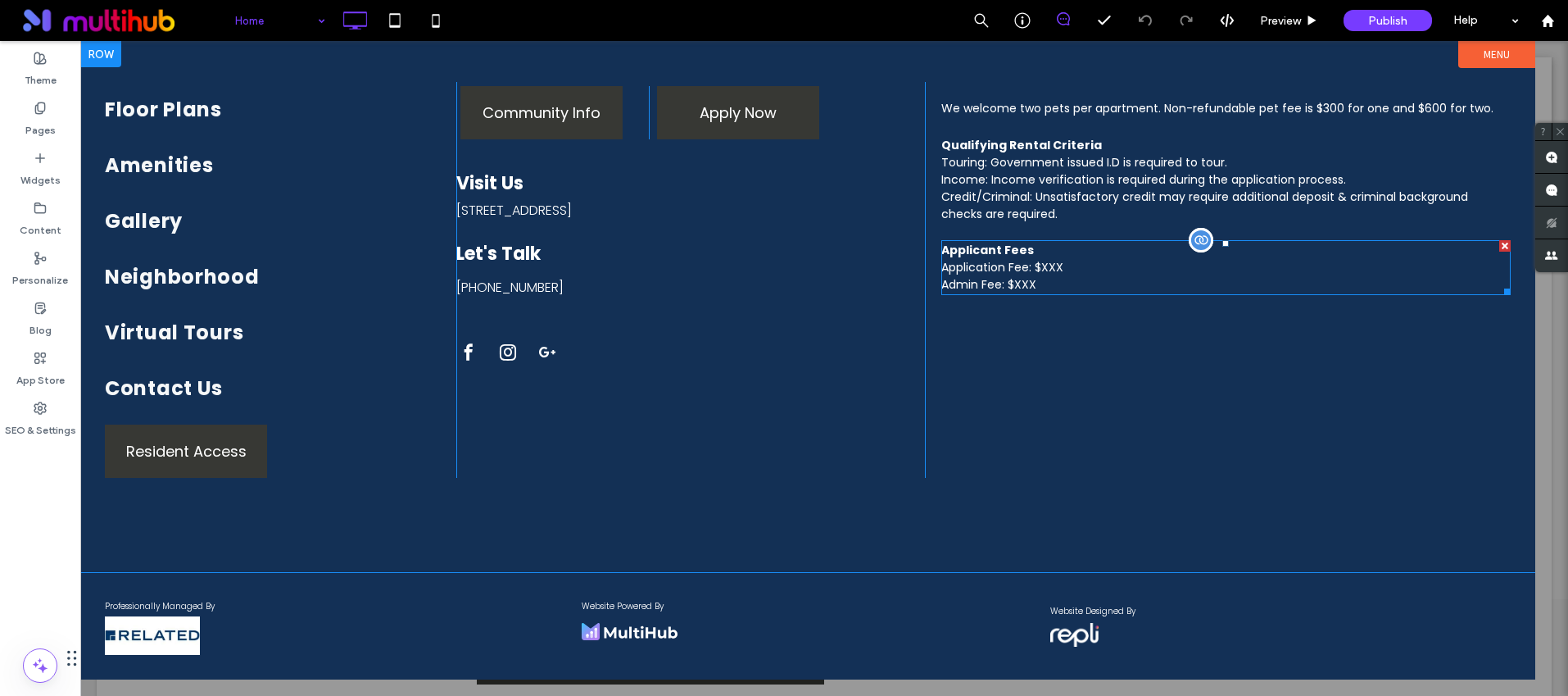
click at [1044, 284] on p "Admin Fee: $XXX" at bounding box center [1225, 285] width 569 height 17
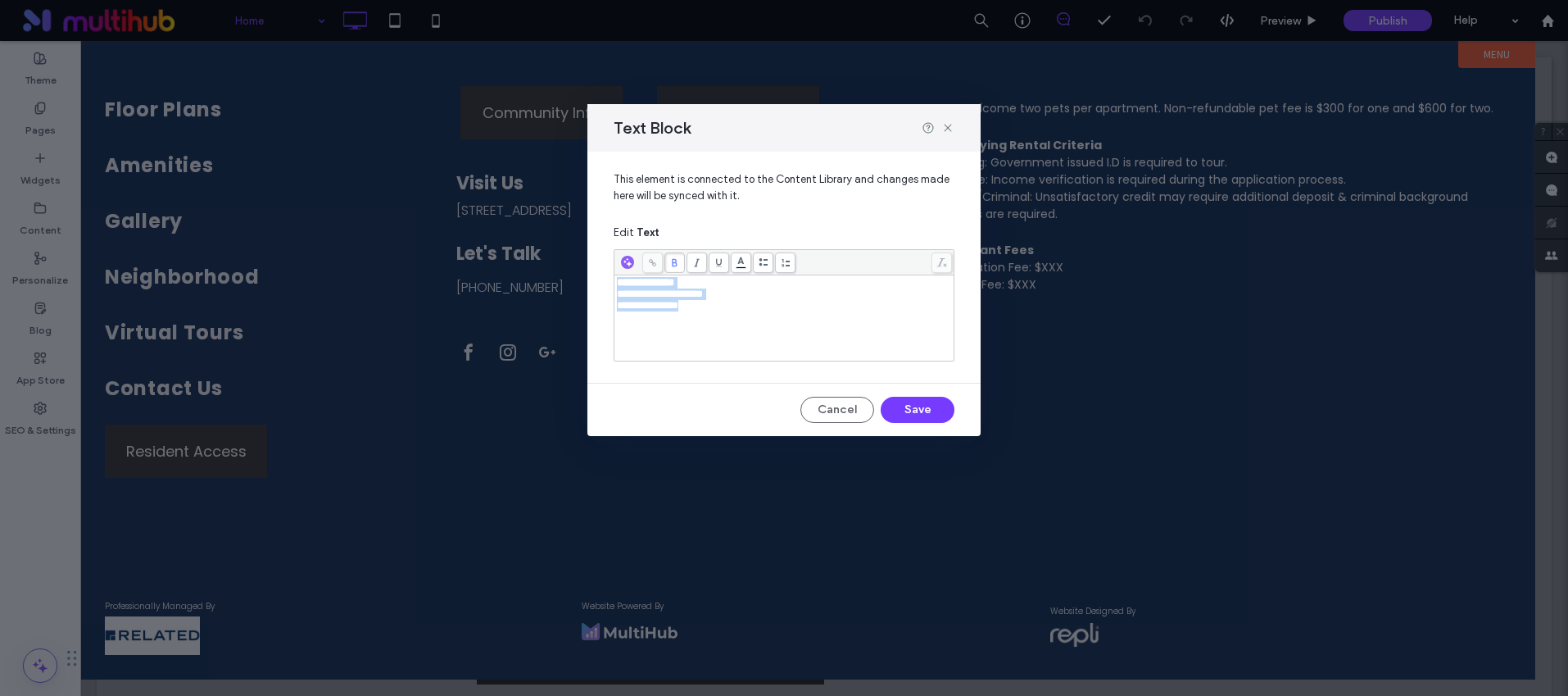
drag, startPoint x: 730, startPoint y: 313, endPoint x: 531, endPoint y: 263, distance: 205.2
click at [531, 263] on div "**********" at bounding box center [784, 348] width 1568 height 696
drag, startPoint x: 909, startPoint y: 397, endPoint x: 1160, endPoint y: 324, distance: 261.4
click at [909, 397] on button "Save" at bounding box center [918, 410] width 73 height 26
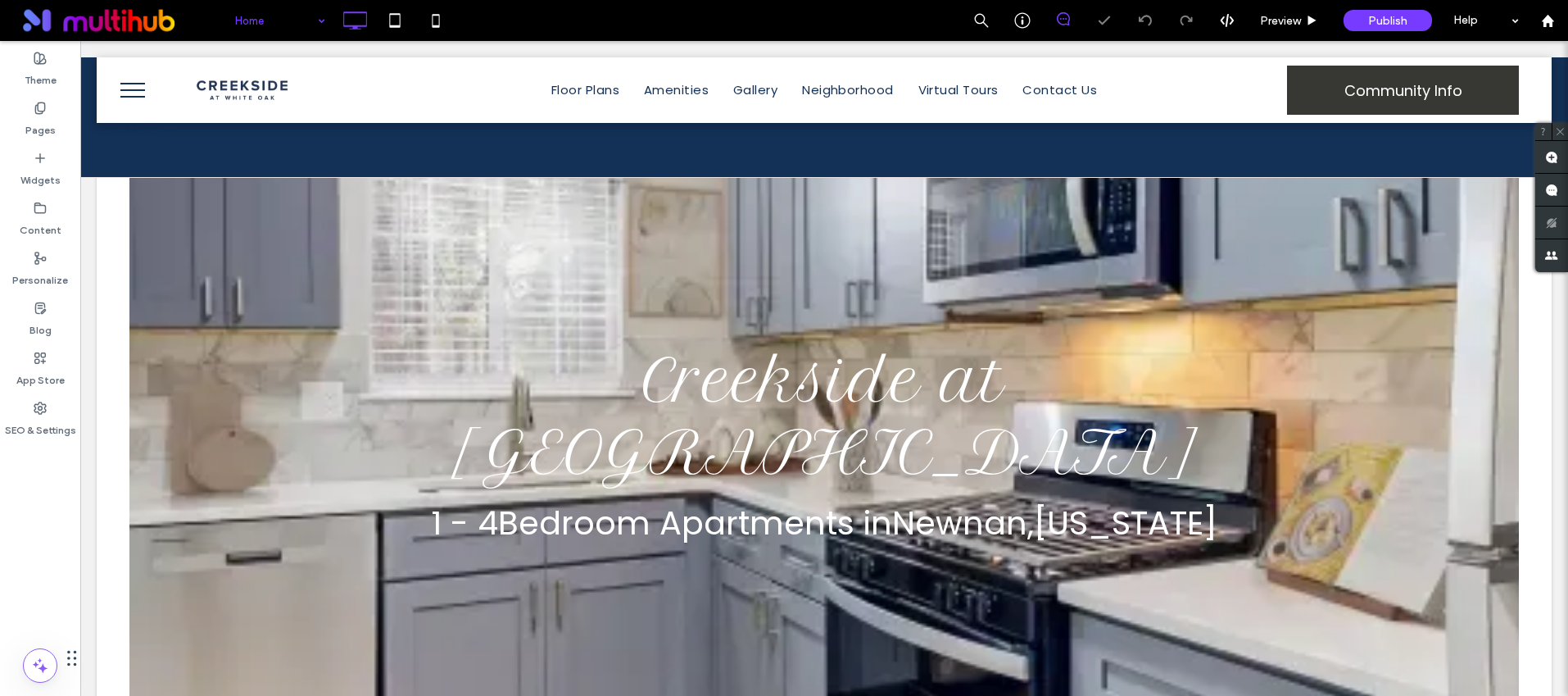
scroll to position [0, 0]
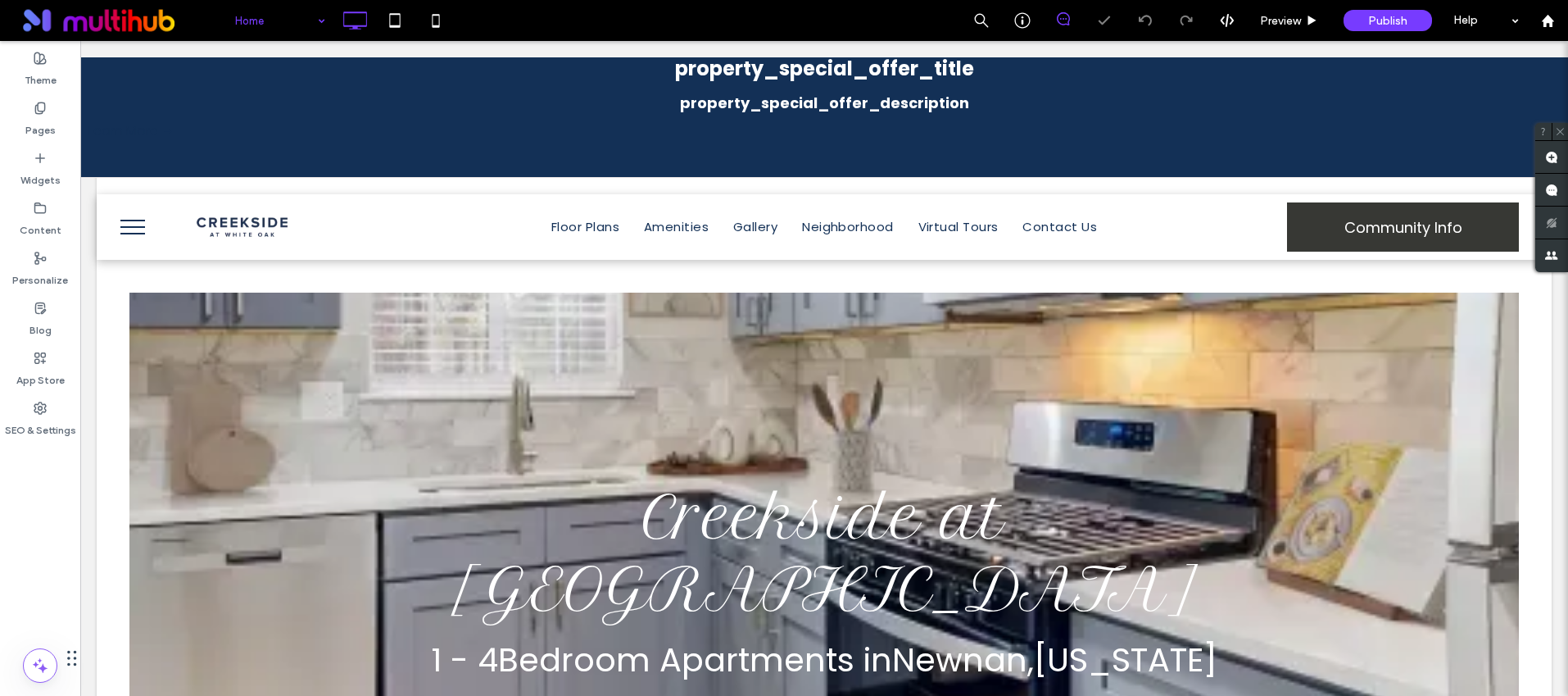
click at [122, 218] on button "menu" at bounding box center [132, 226] width 43 height 43
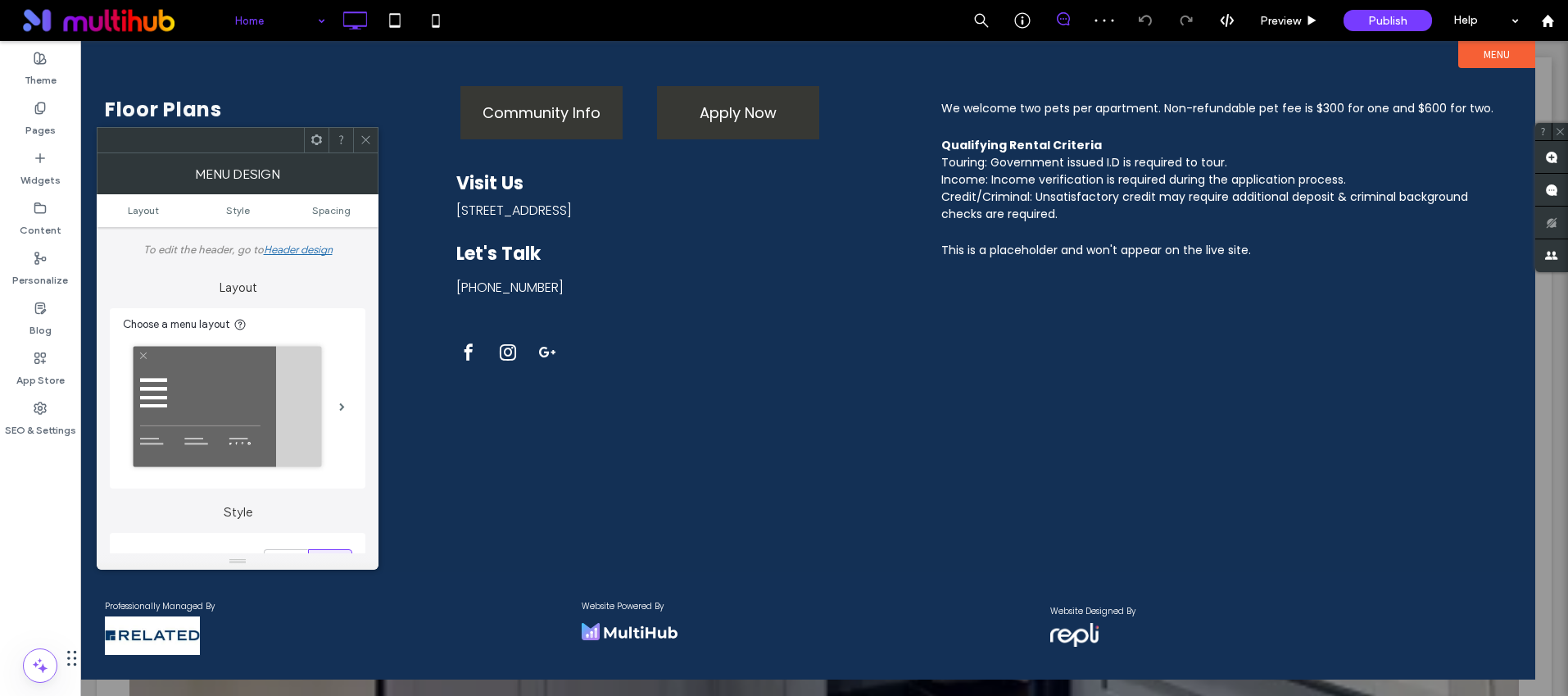
click at [359, 135] on icon at bounding box center [365, 140] width 12 height 12
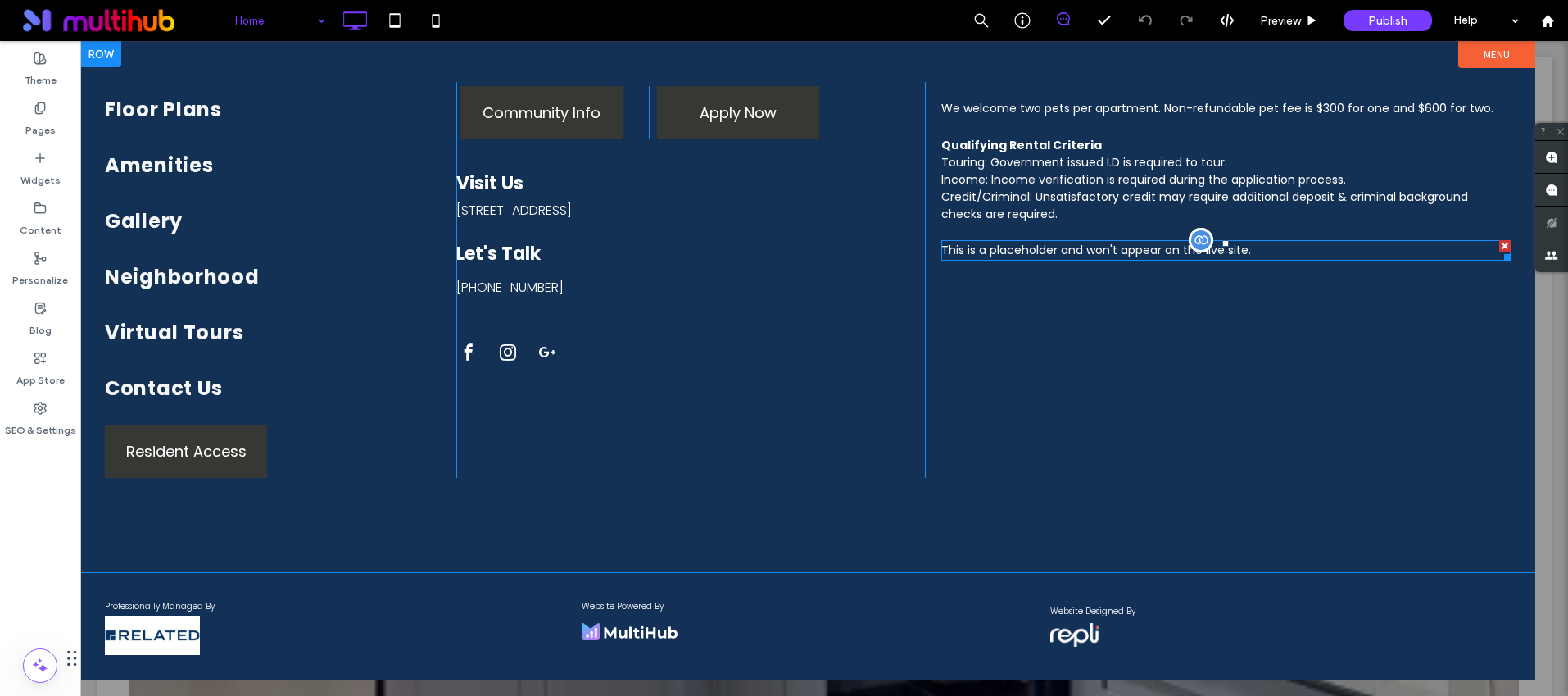
click at [1283, 253] on div "This is a placeholder and won't appear on the live site." at bounding box center [1225, 250] width 569 height 20
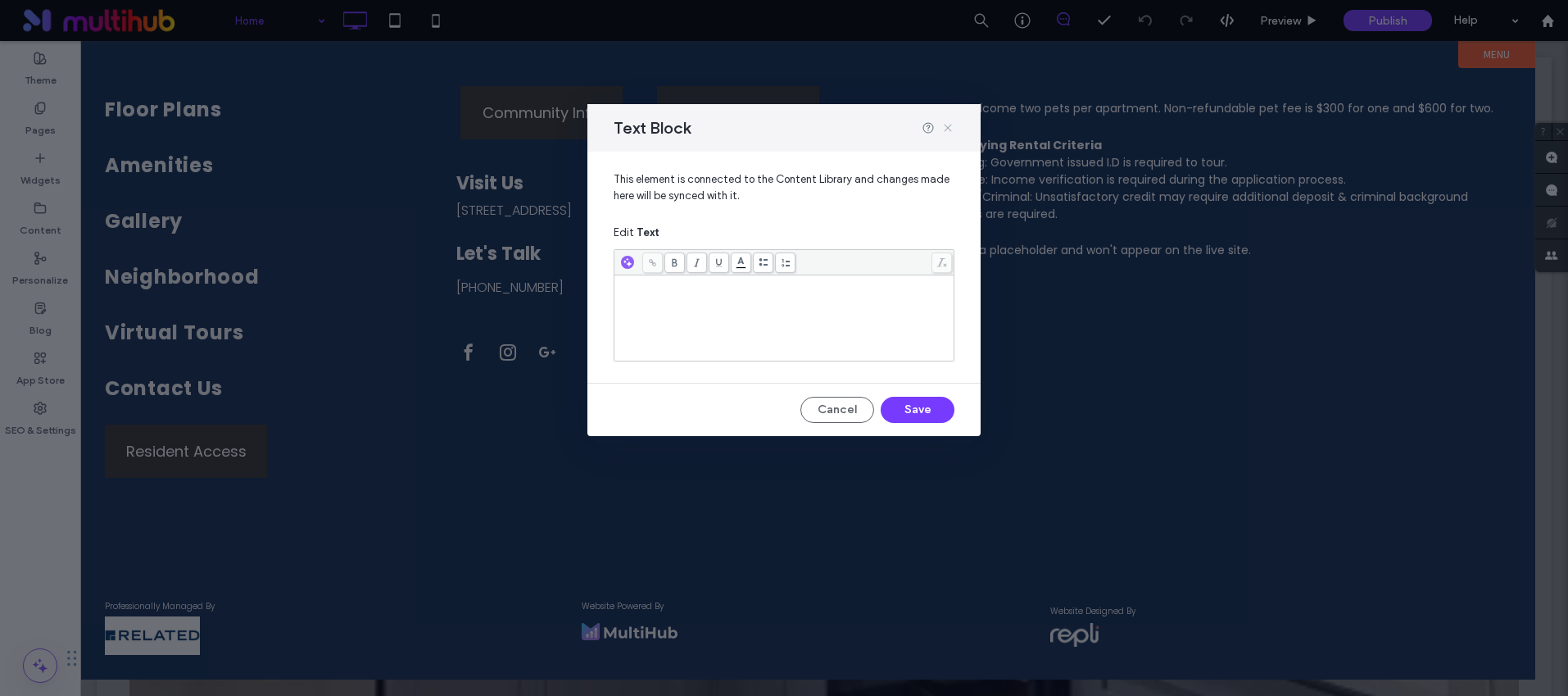
click at [945, 124] on icon at bounding box center [947, 128] width 13 height 13
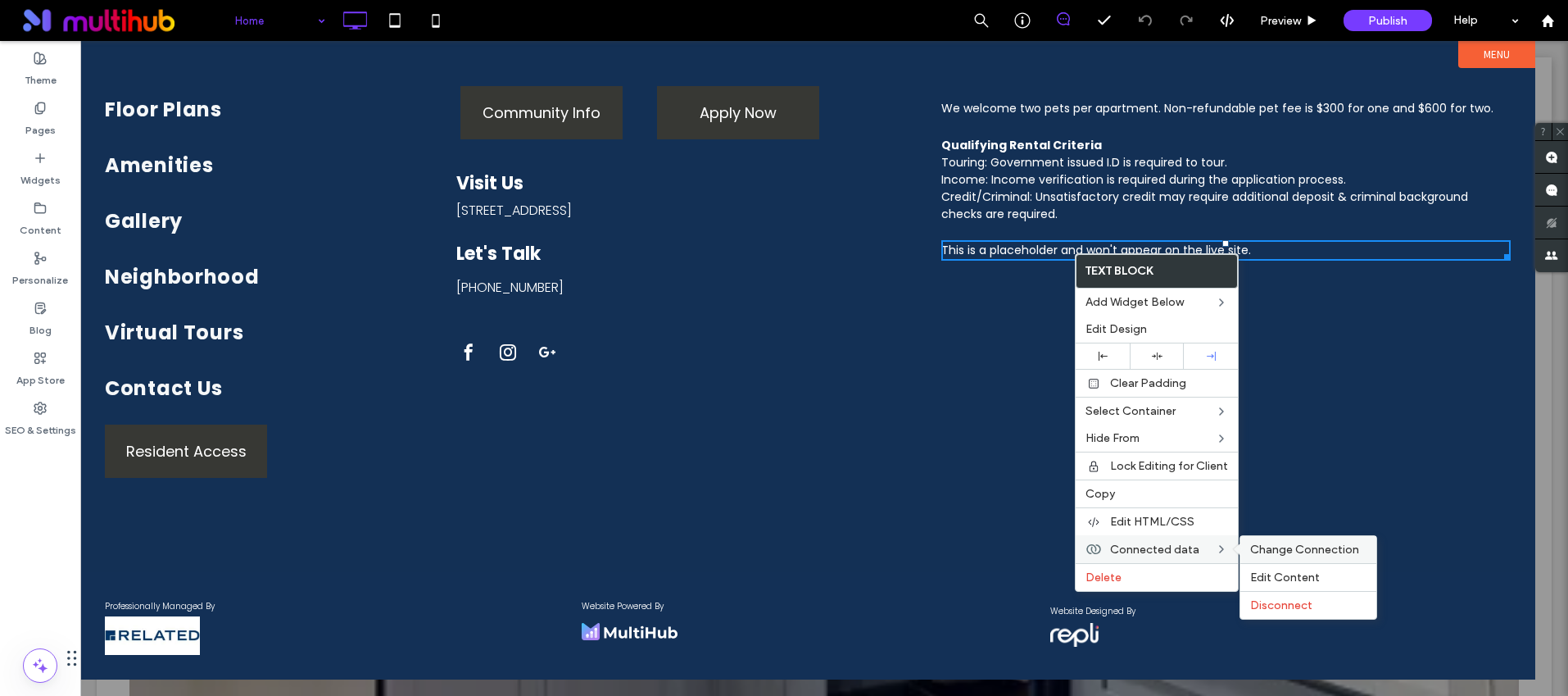
click at [1286, 540] on div "Change Connection" at bounding box center [1308, 549] width 136 height 27
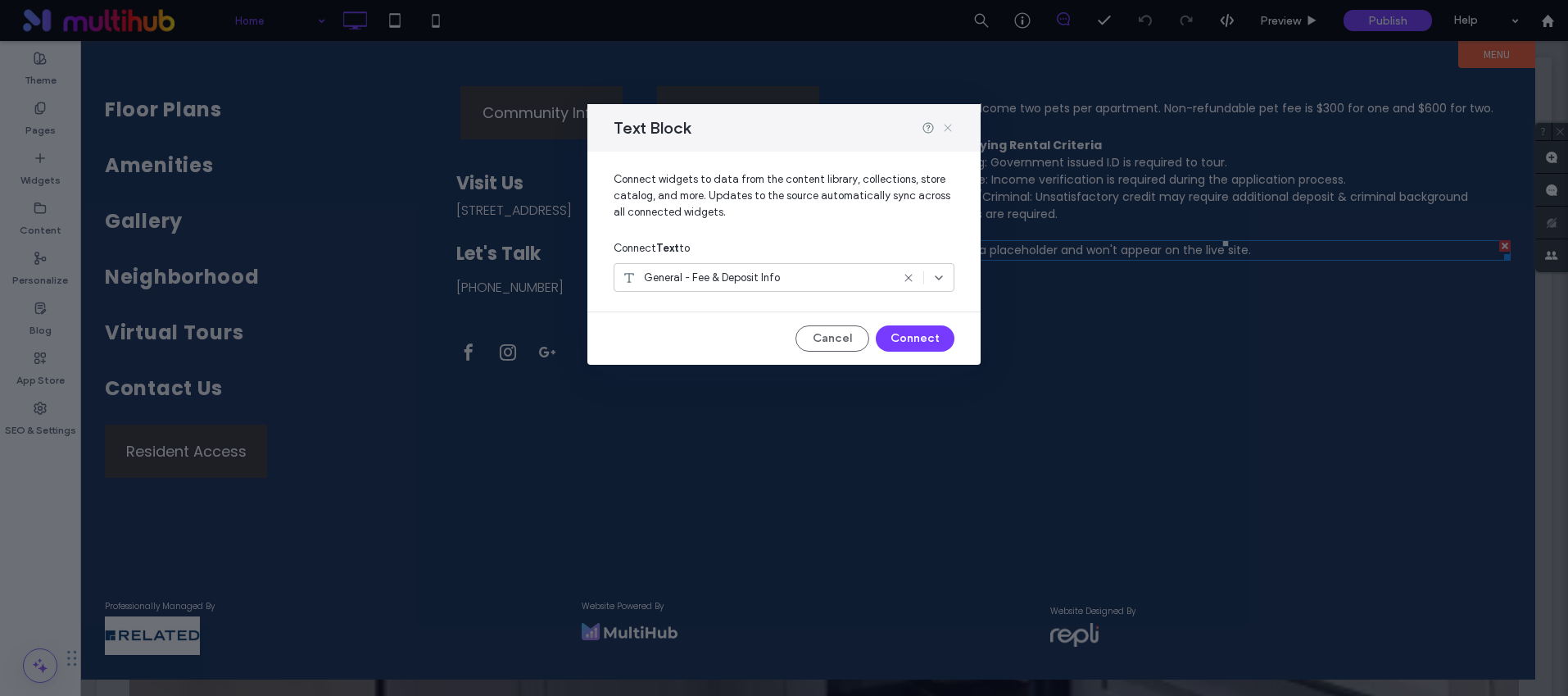
click at [947, 129] on use at bounding box center [947, 128] width 7 height 7
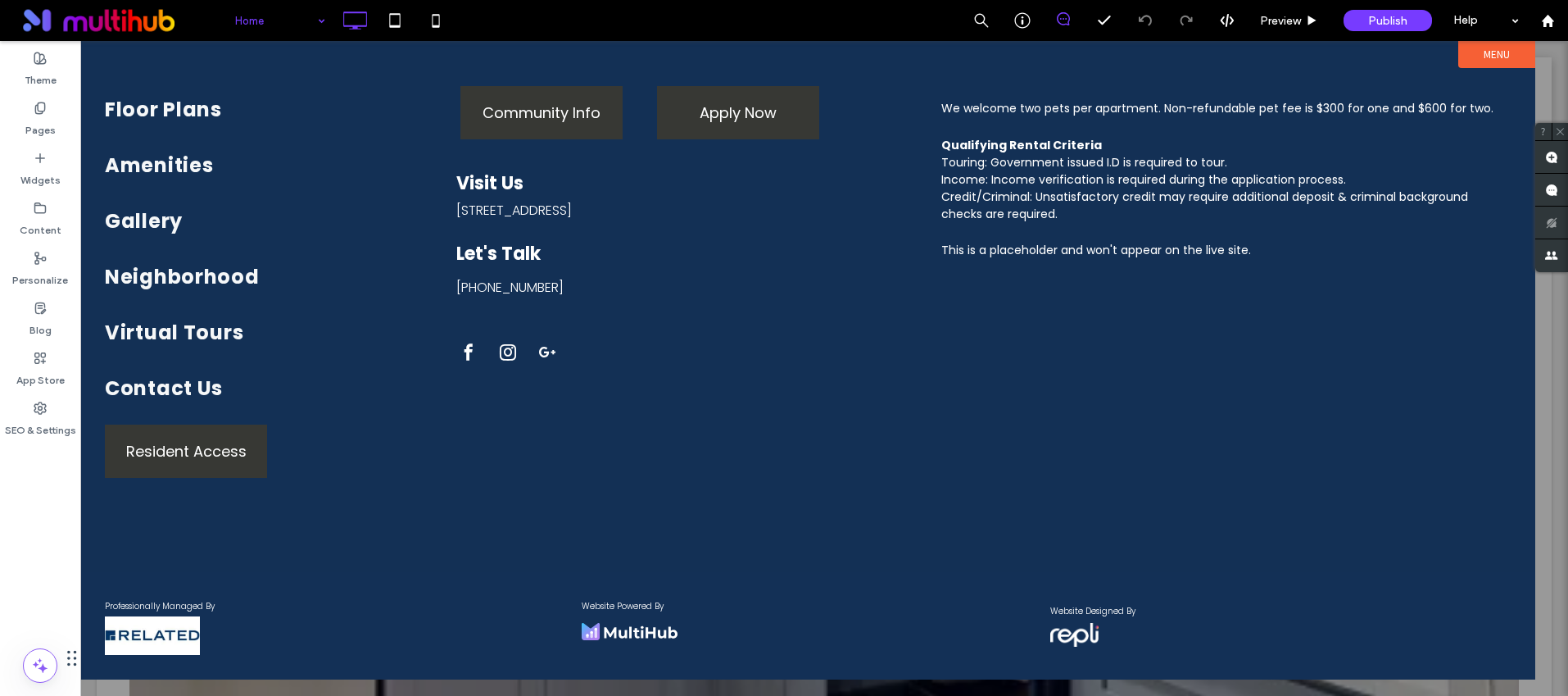
click at [1542, 57] on div at bounding box center [824, 368] width 1488 height 655
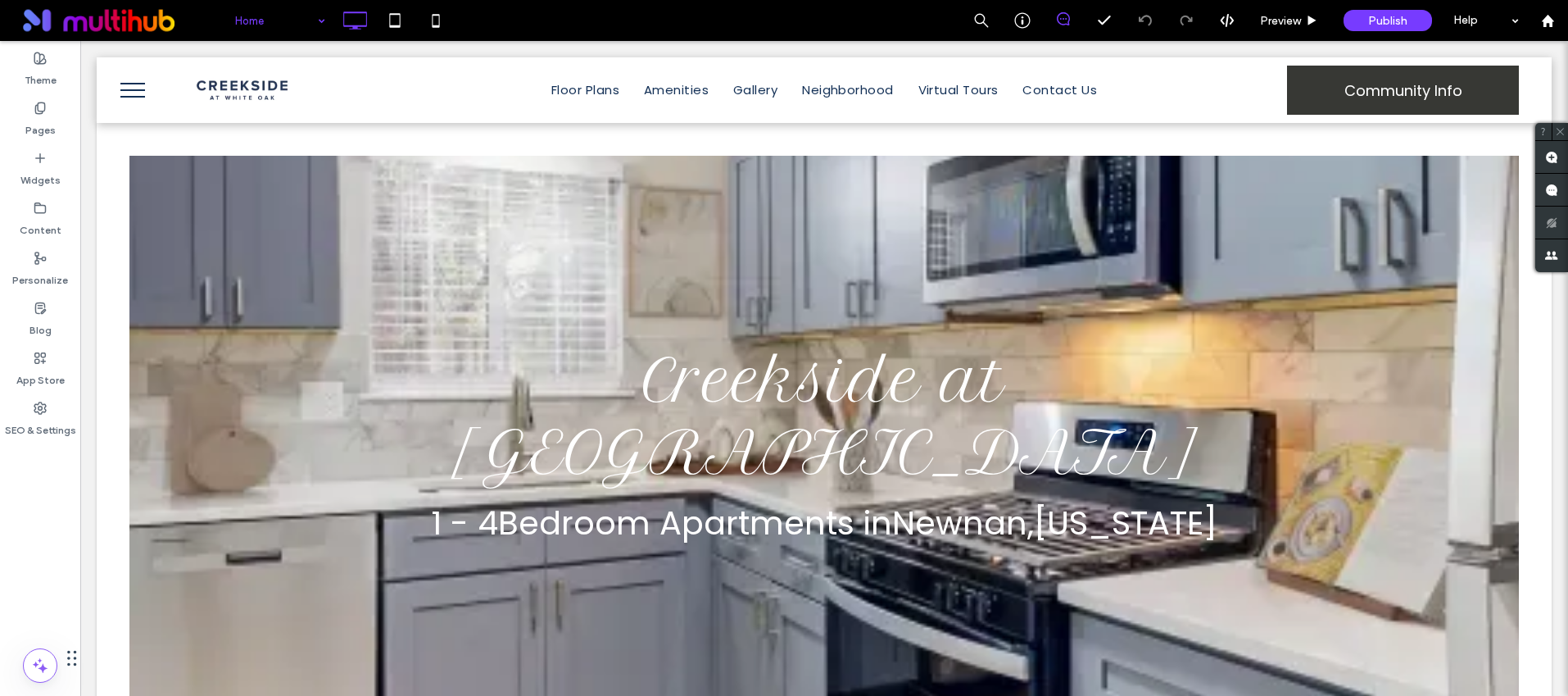
click at [123, 89] on span "menu" at bounding box center [133, 90] width 24 height 2
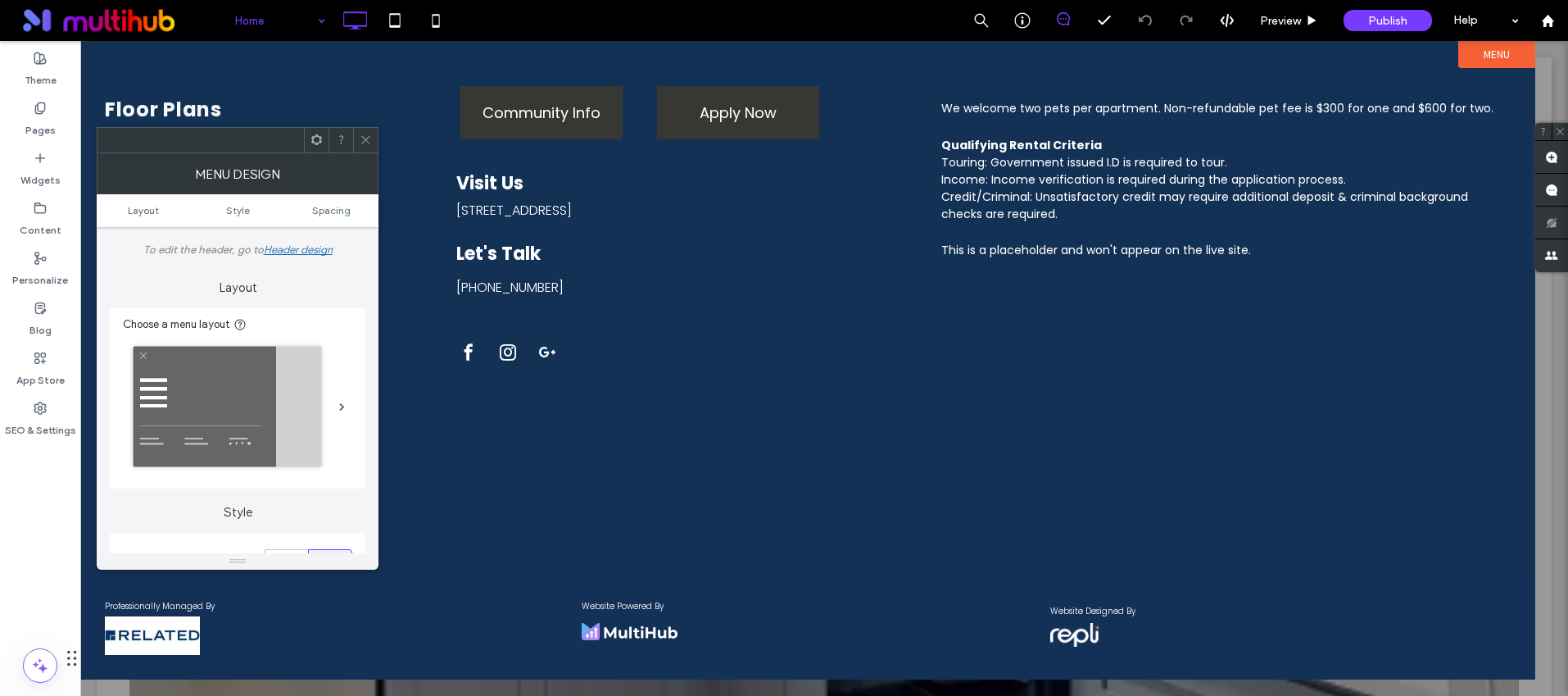
click at [1473, 53] on label "Menu" at bounding box center [1496, 54] width 77 height 27
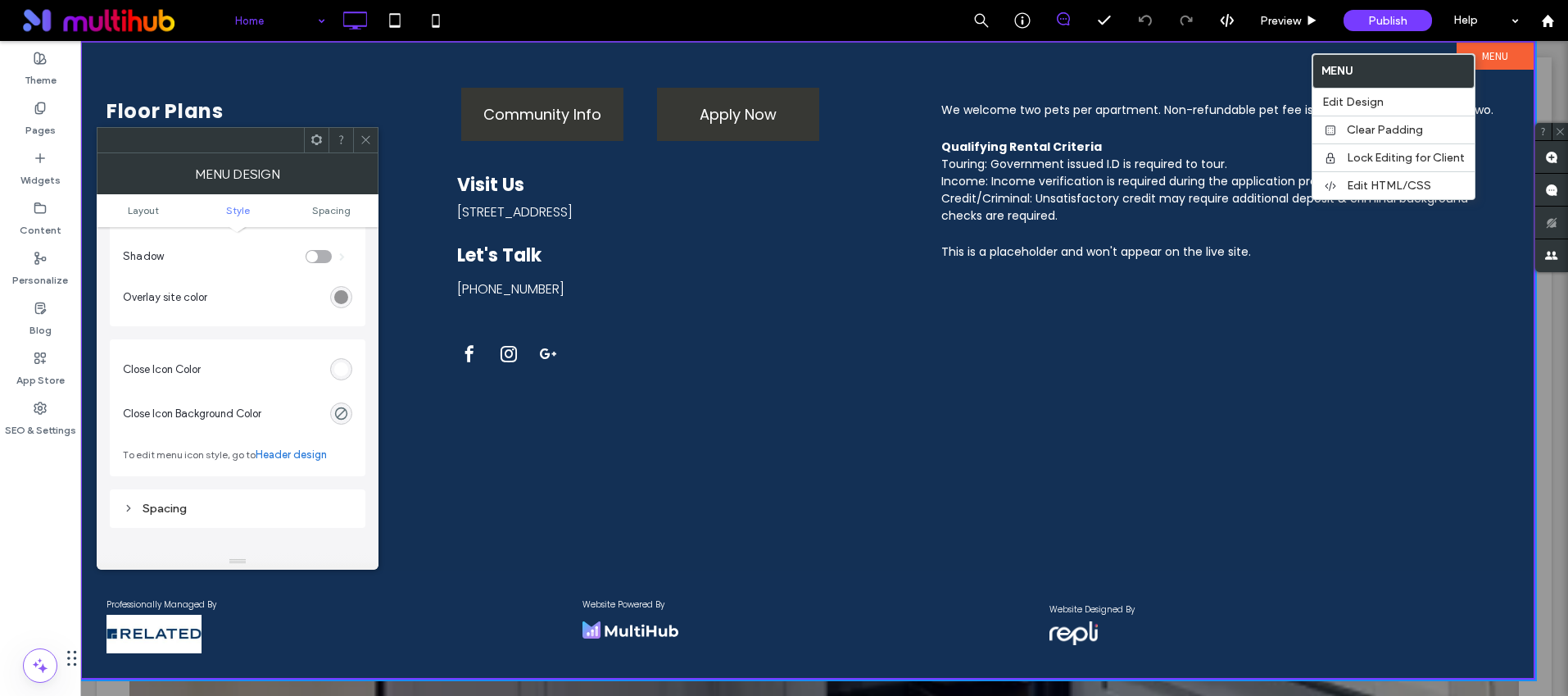
scroll to position [585, 0]
click at [346, 365] on div "rgb(255, 255, 255)" at bounding box center [341, 365] width 14 height 14
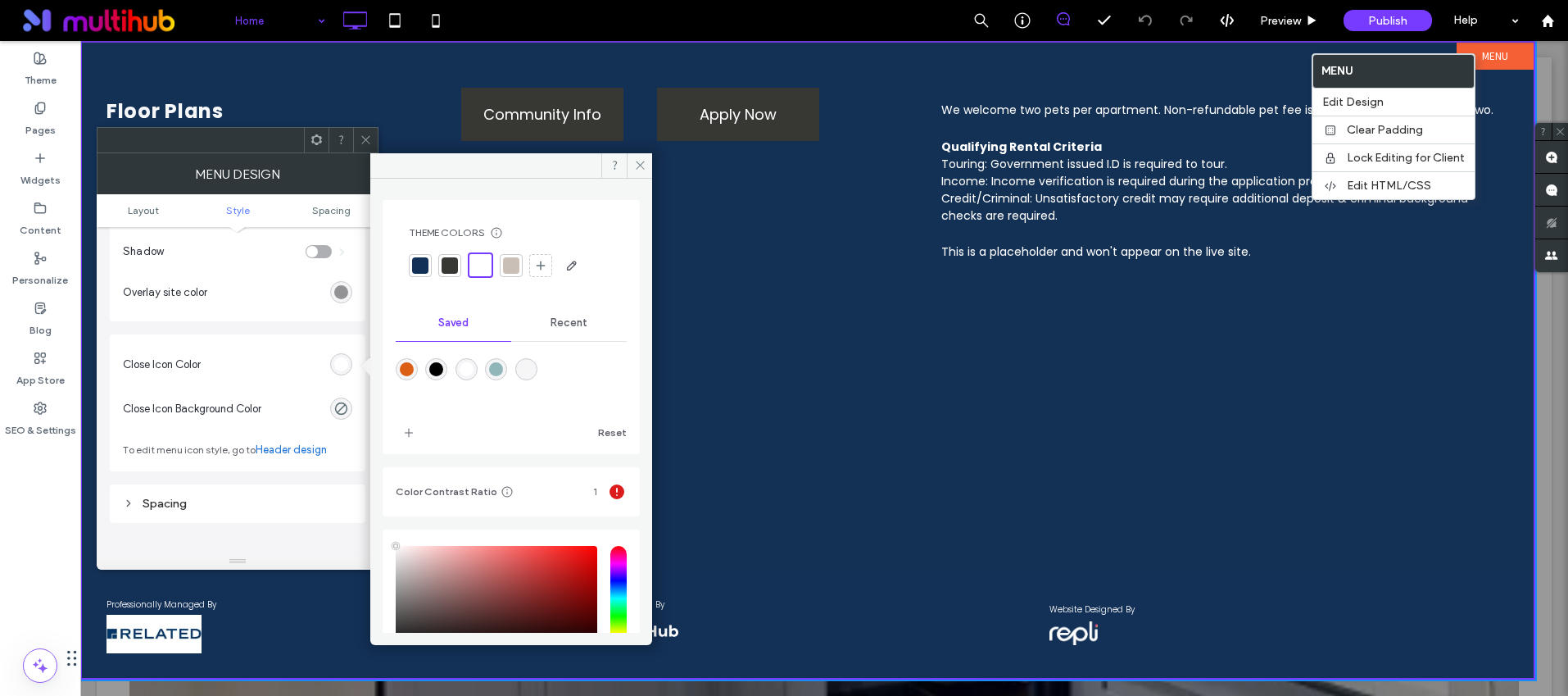
click at [478, 261] on div at bounding box center [481, 265] width 19 height 19
click at [365, 136] on icon at bounding box center [365, 140] width 12 height 12
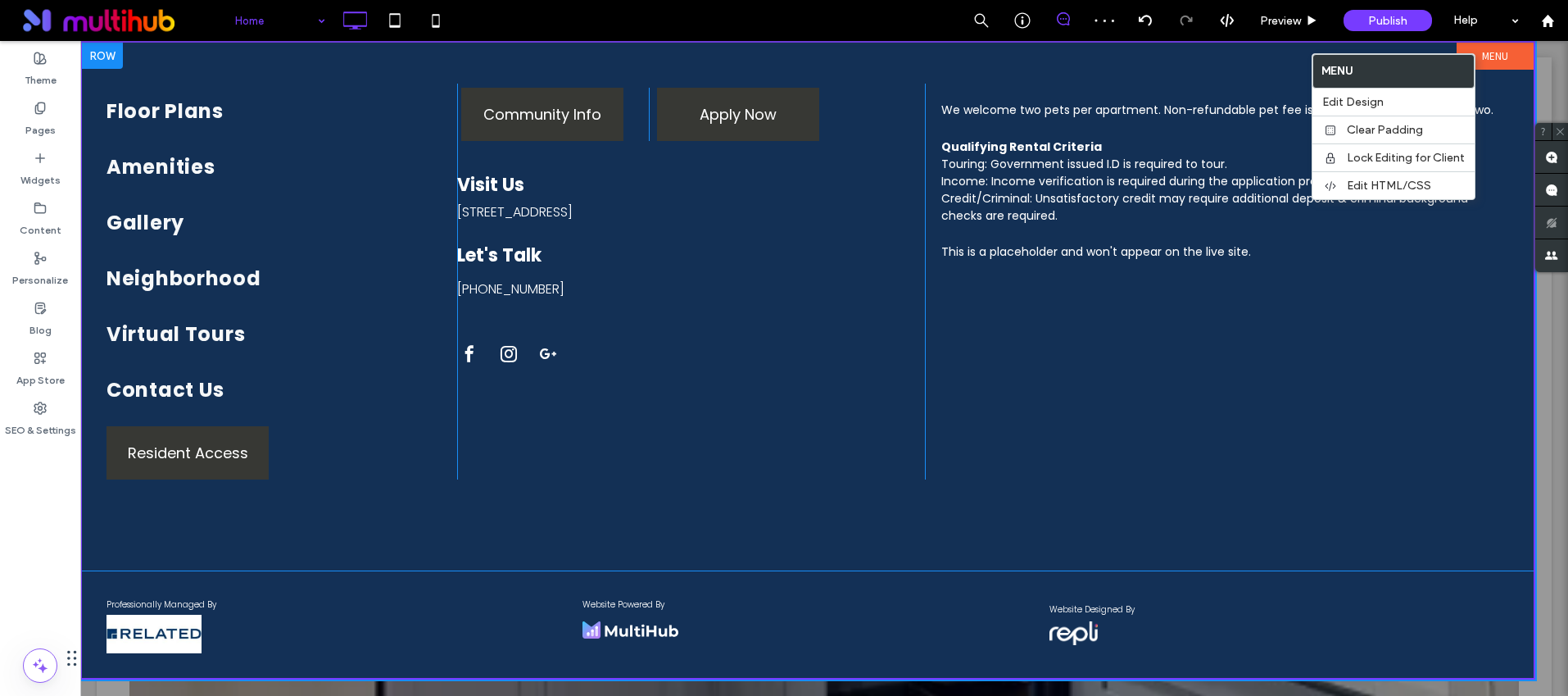
click at [1523, 79] on div "Floor Plans Amenities Gallery Neighborhood Virtual Tours Contact Us Resident Ac…" at bounding box center [808, 307] width 1452 height 528
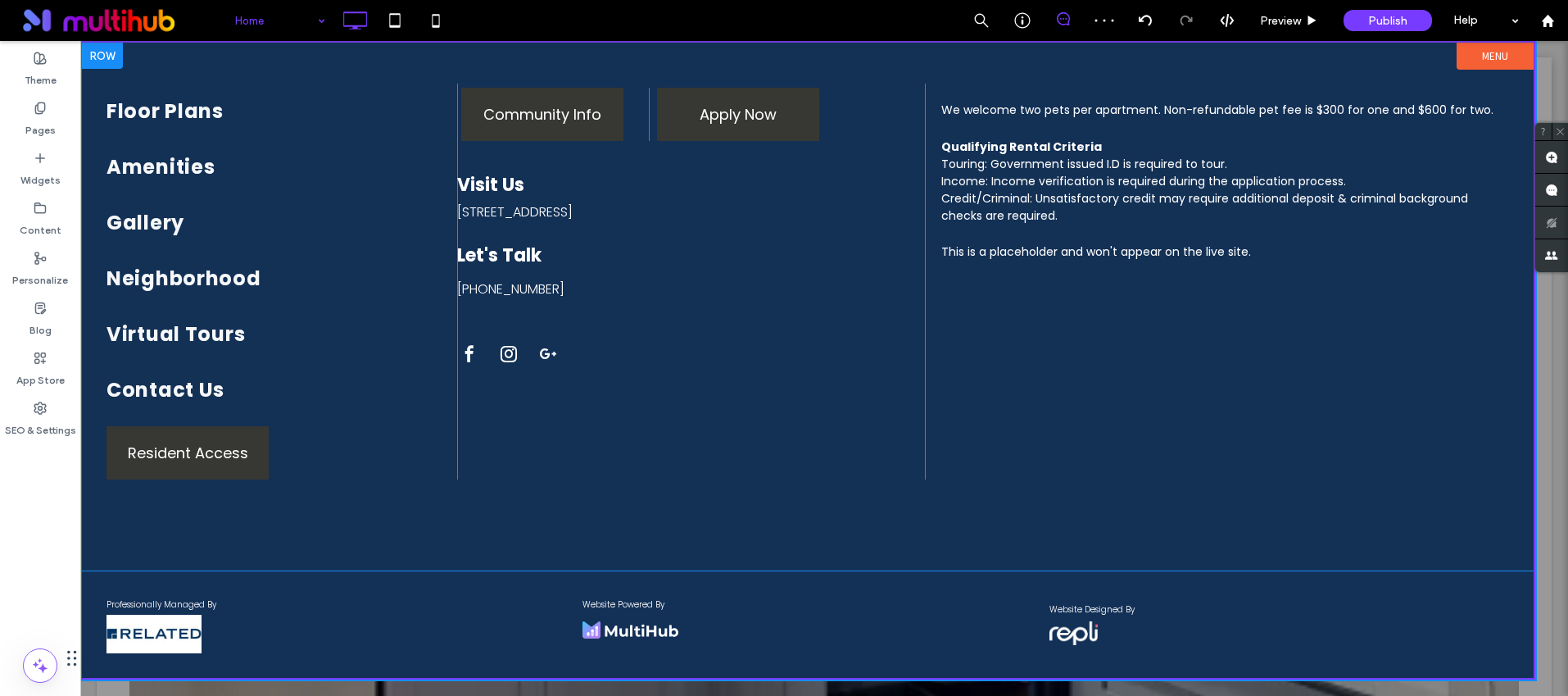
click at [1490, 69] on div "Floor Plans Amenities Gallery Neighborhood Virtual Tours Contact Us Resident Ac…" at bounding box center [808, 307] width 1452 height 528
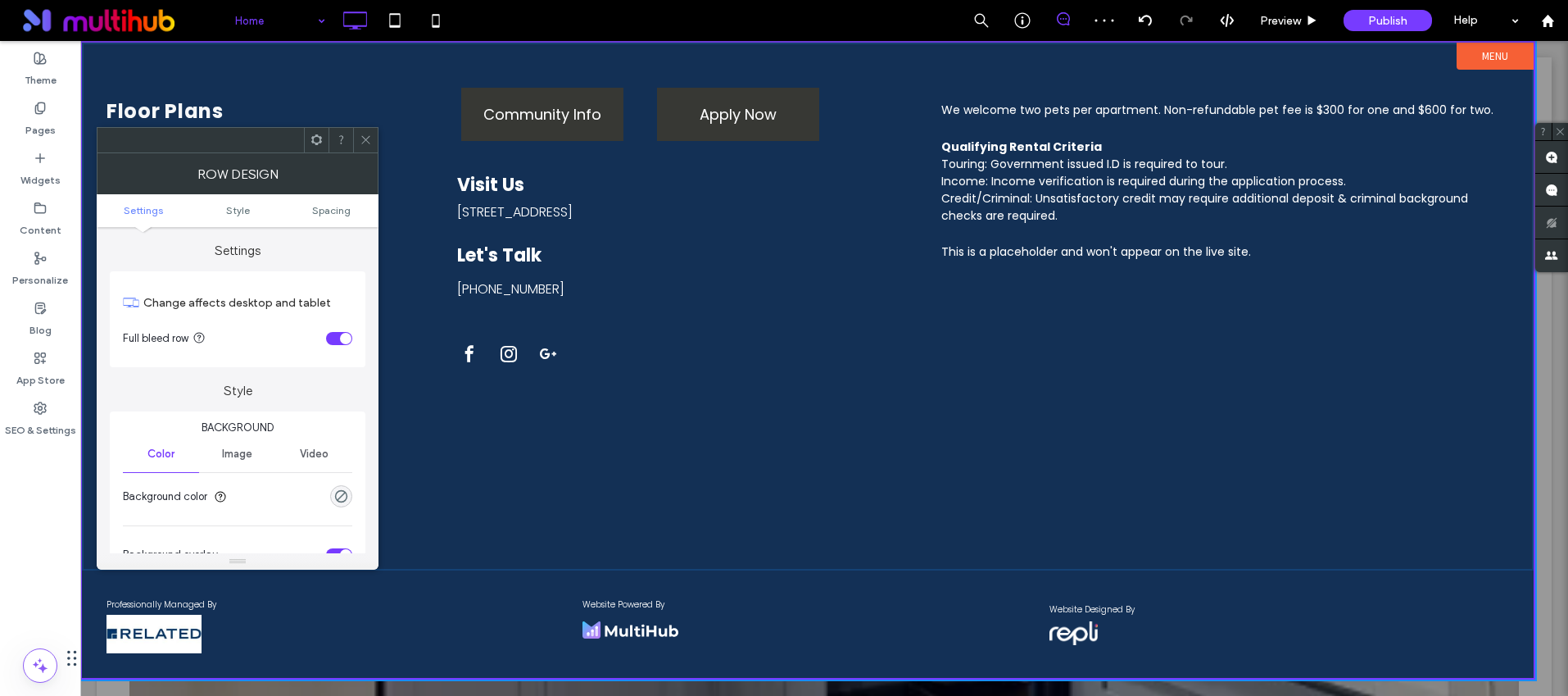
click at [1509, 72] on div "Floor Plans Amenities Gallery Neighborhood Virtual Tours Contact Us Resident Ac…" at bounding box center [808, 307] width 1452 height 528
click at [1538, 59] on div at bounding box center [824, 368] width 1488 height 655
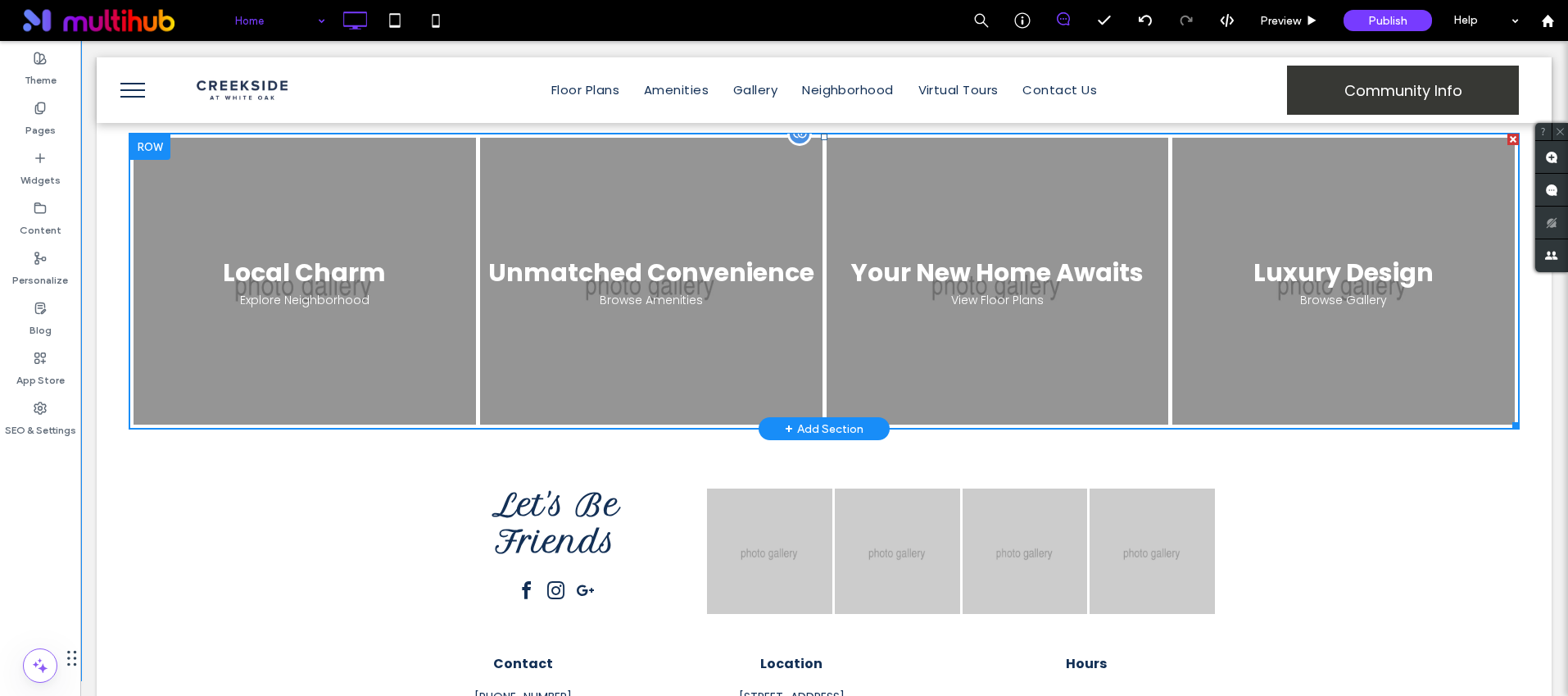
scroll to position [2080, 0]
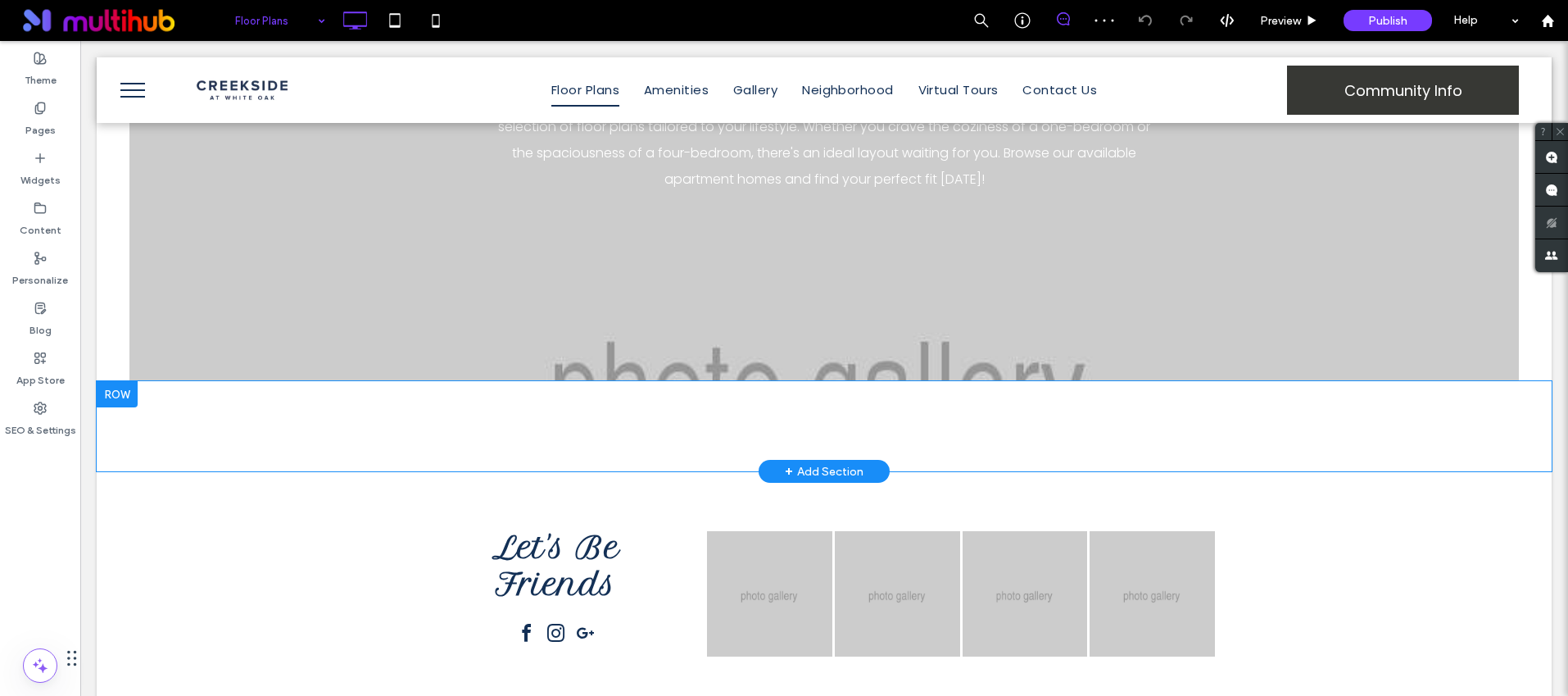
scroll to position [147, 0]
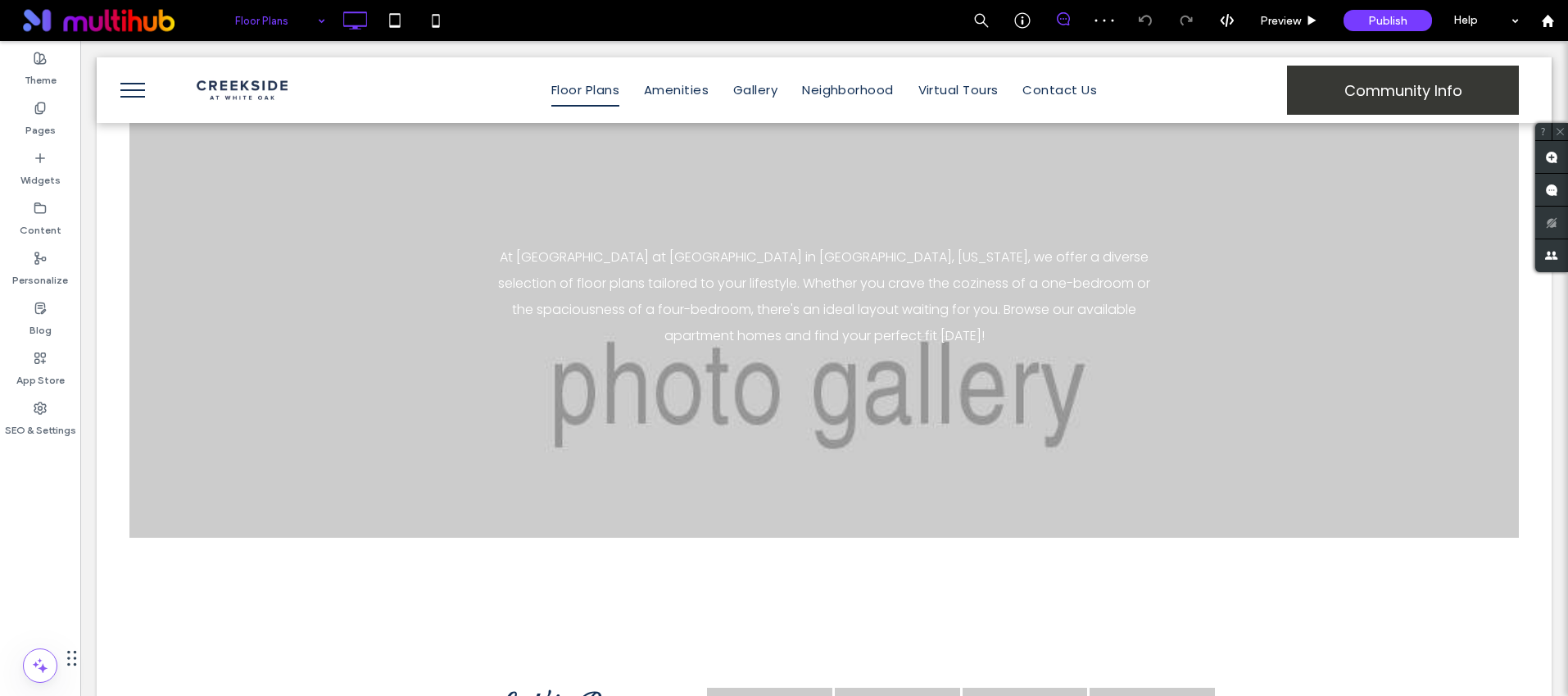
click at [116, 414] on div "Floor Plans Click To Paste ← Back To Home Click To Paste Row + Add Section At C…" at bounding box center [824, 302] width 1455 height 651
click at [242, 414] on div "At Creekside at White Oak in Newnan, Georgia, we offer a diverse selection of f…" at bounding box center [824, 300] width 1390 height 476
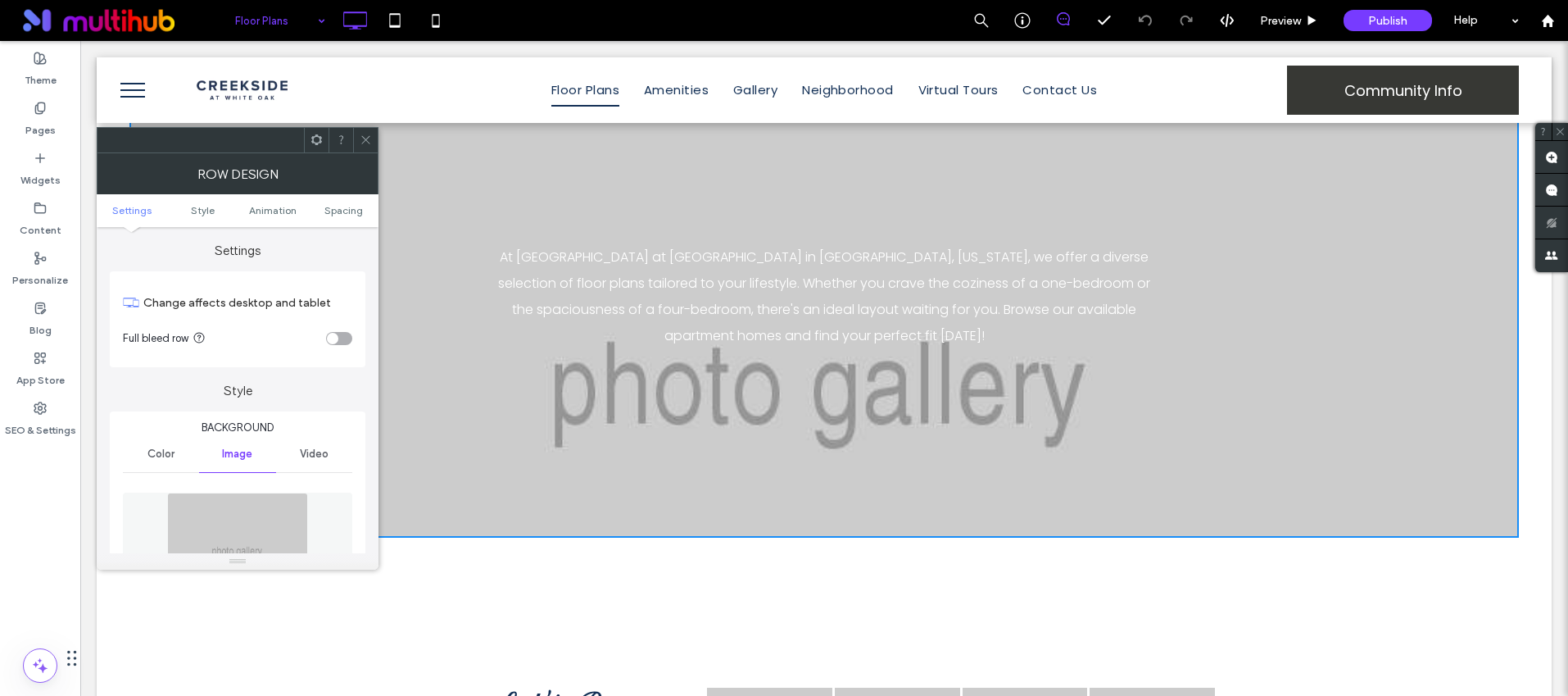
click at [365, 136] on icon at bounding box center [365, 140] width 12 height 12
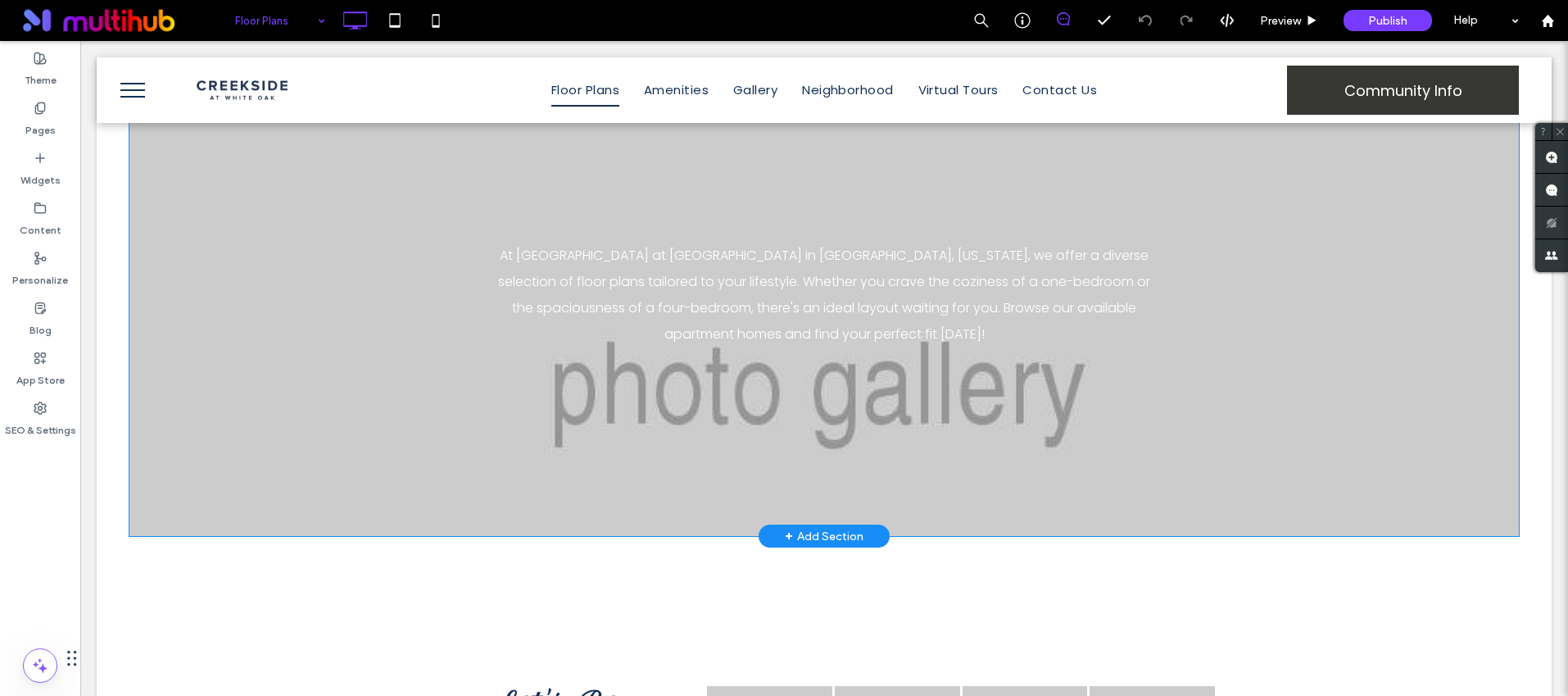
scroll to position [364, 0]
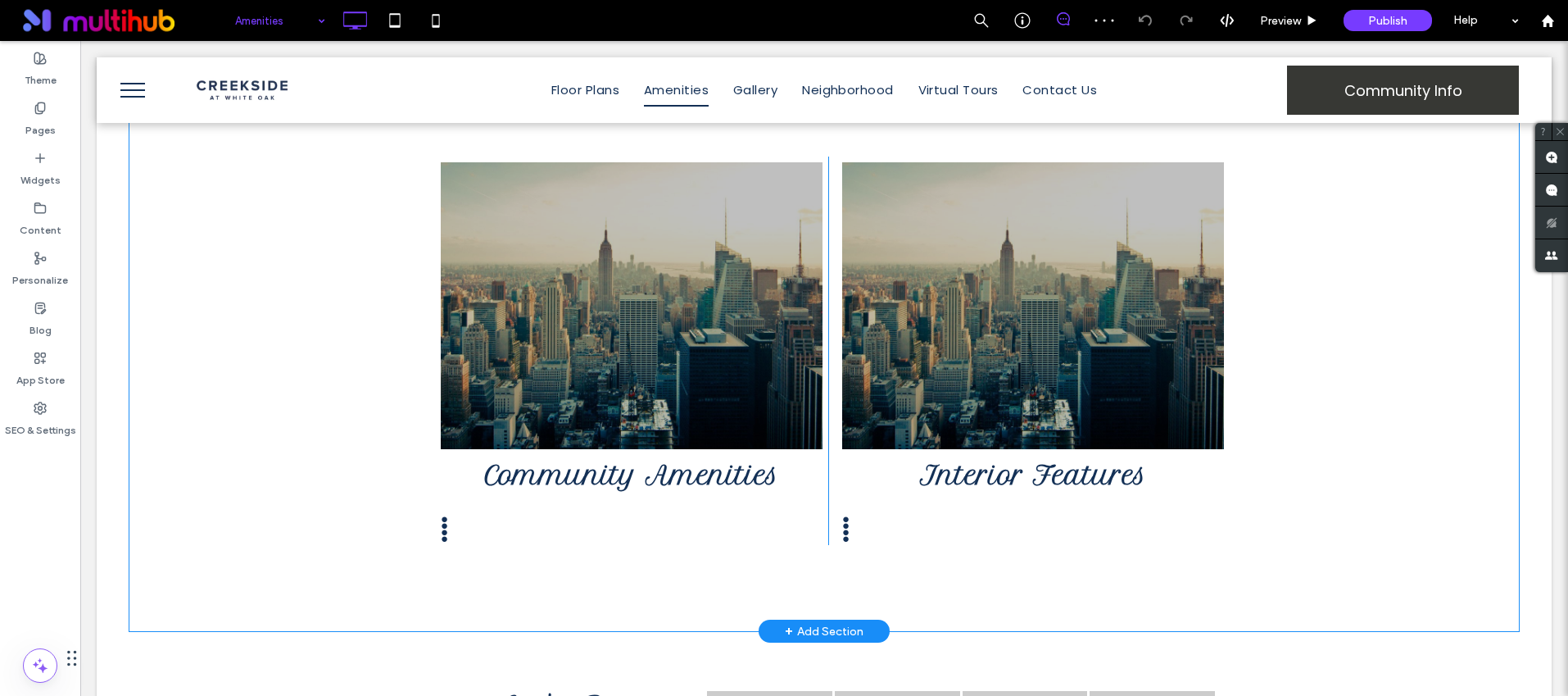
scroll to position [568, 0]
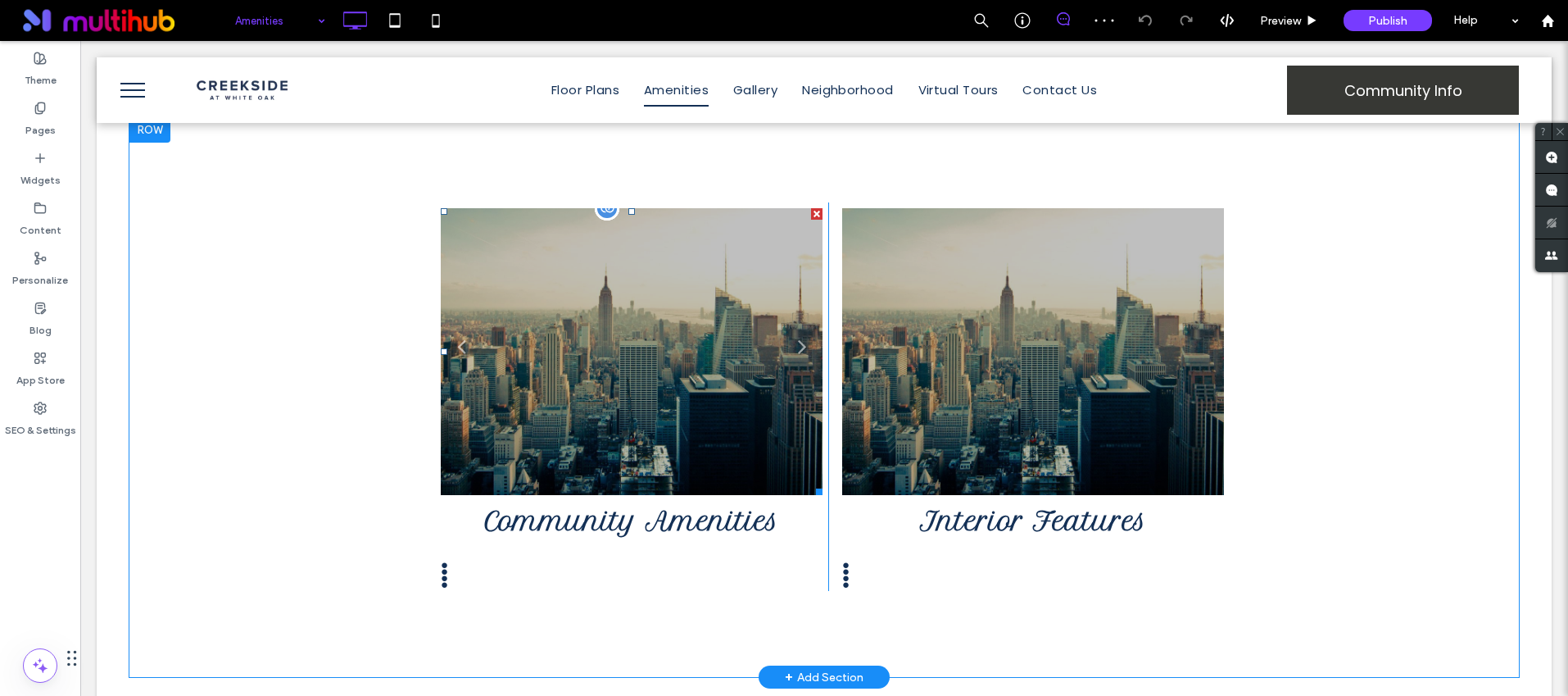
click at [633, 333] on li "City skyline This is a placeholder and won't appear on the live site." at bounding box center [631, 351] width 382 height 287
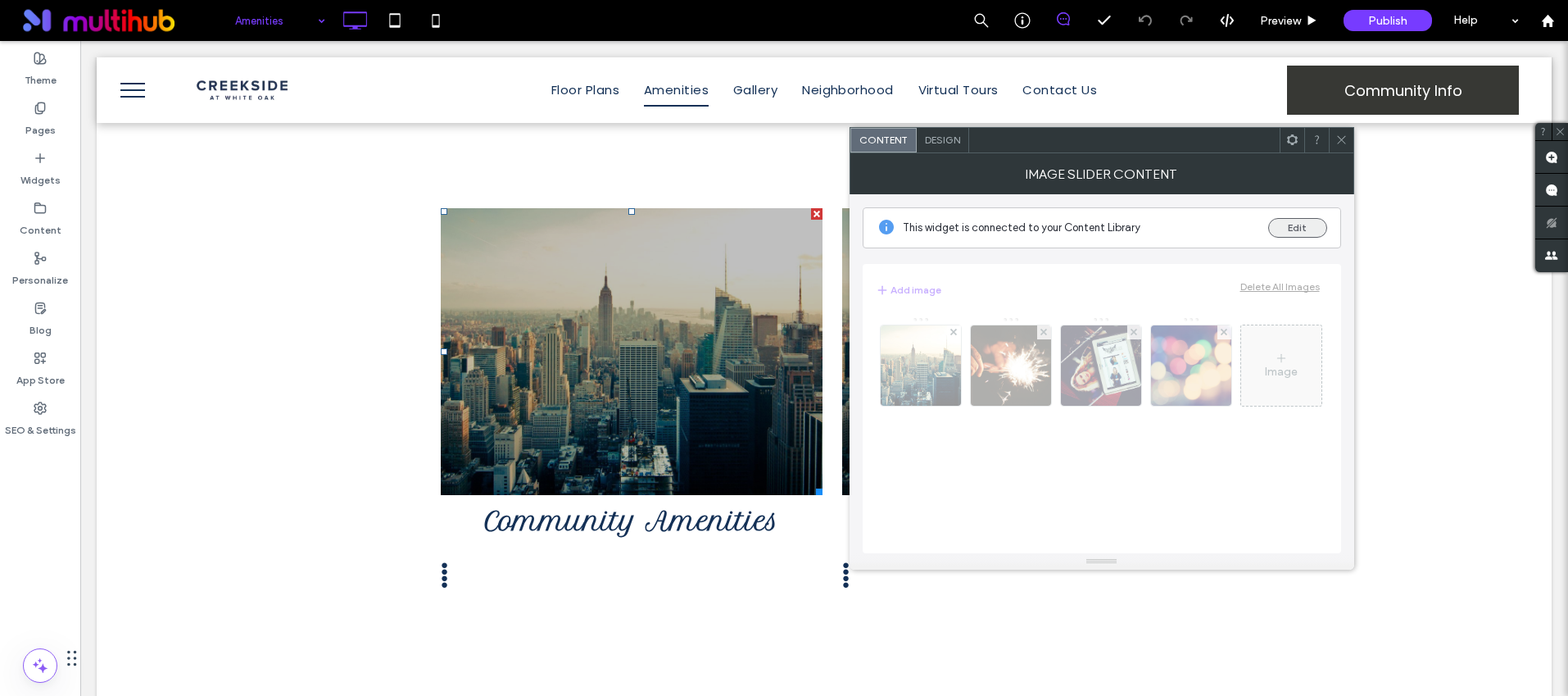
click at [1307, 233] on button "Edit" at bounding box center [1297, 227] width 59 height 19
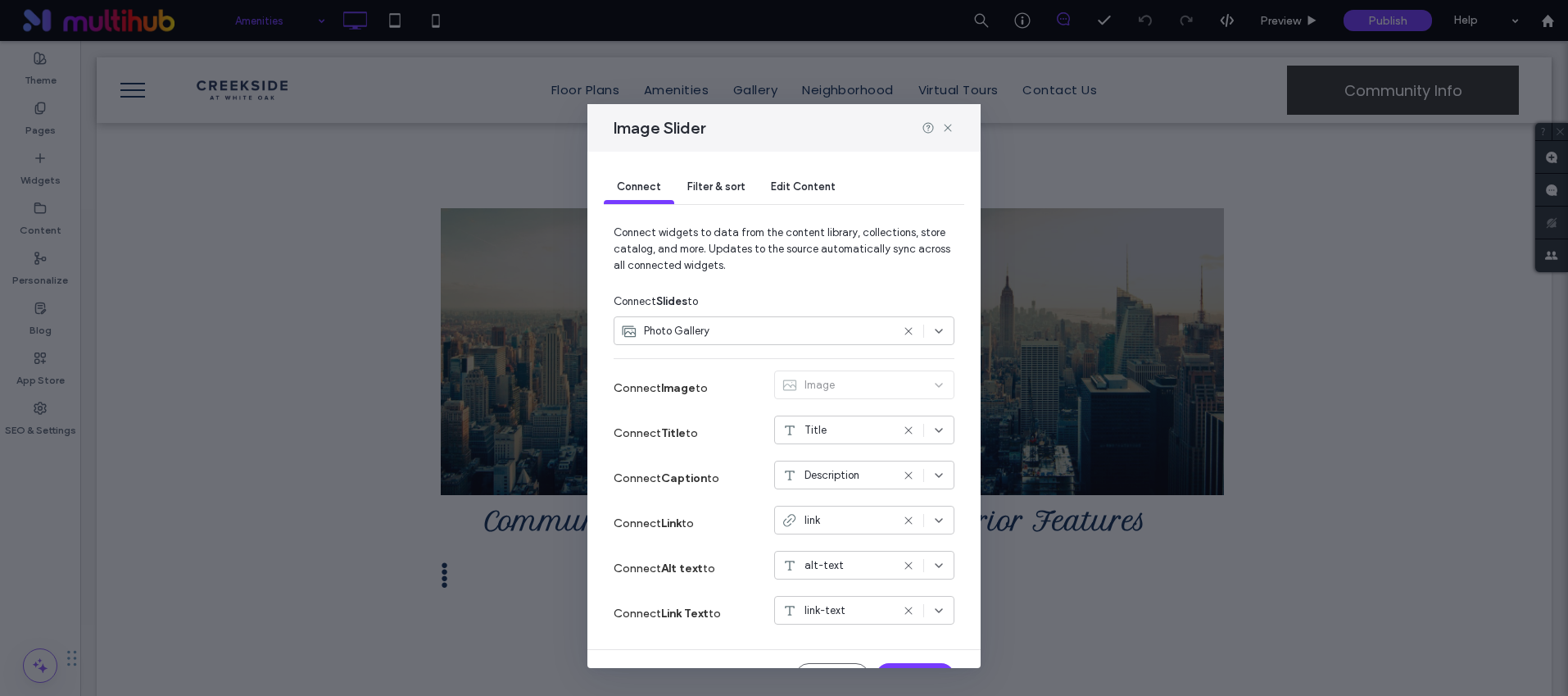
click at [706, 192] on div "Filter & sort" at bounding box center [716, 187] width 84 height 32
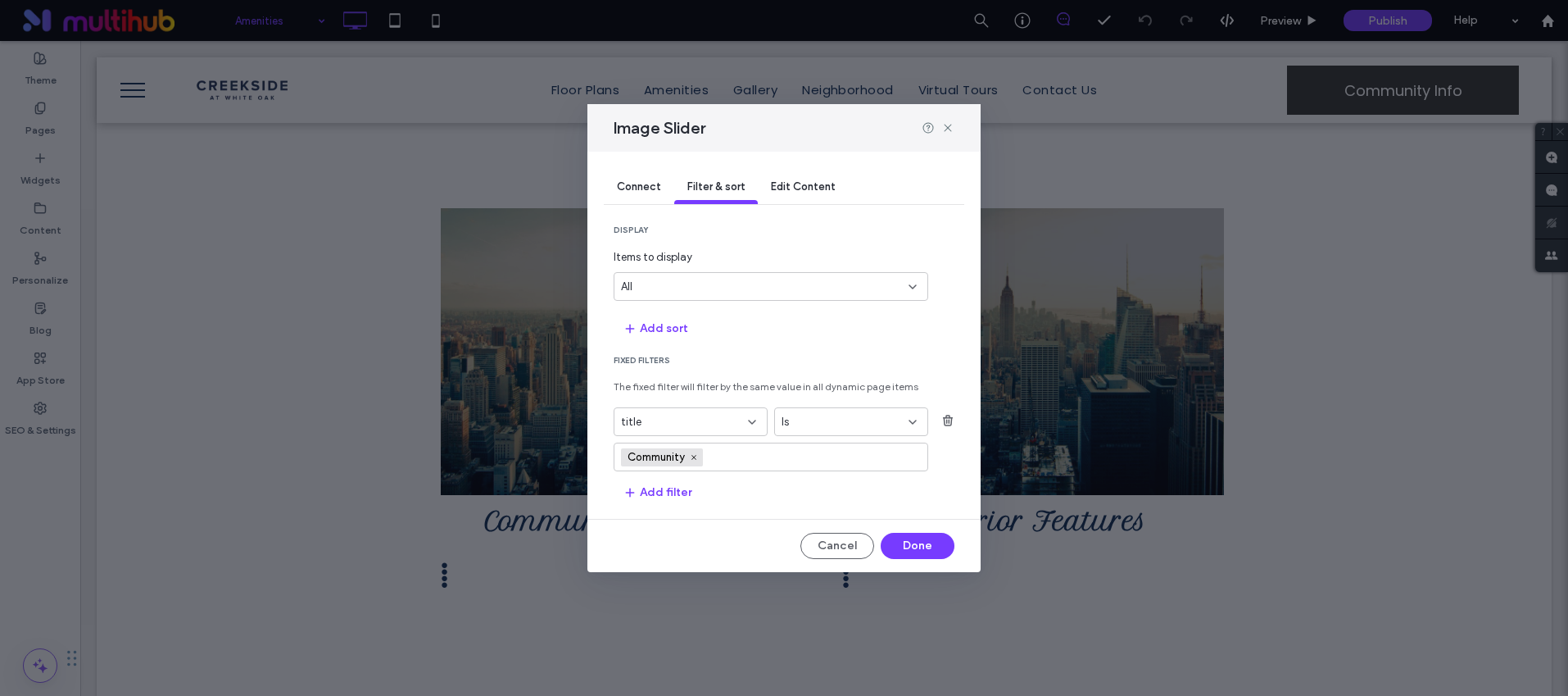
click at [636, 195] on div "Connect" at bounding box center [639, 187] width 71 height 32
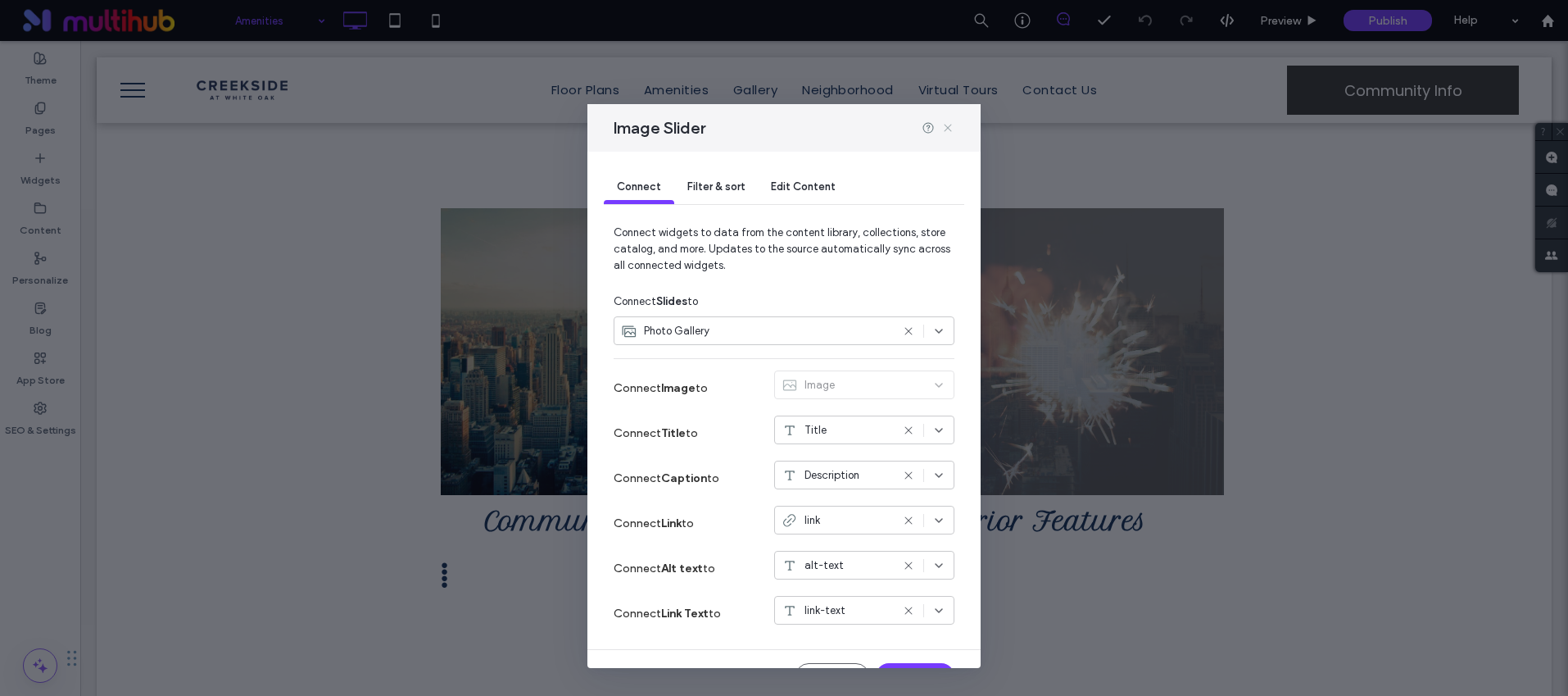
drag, startPoint x: 950, startPoint y: 124, endPoint x: 303, endPoint y: 283, distance: 666.3
click at [950, 124] on use at bounding box center [947, 128] width 7 height 7
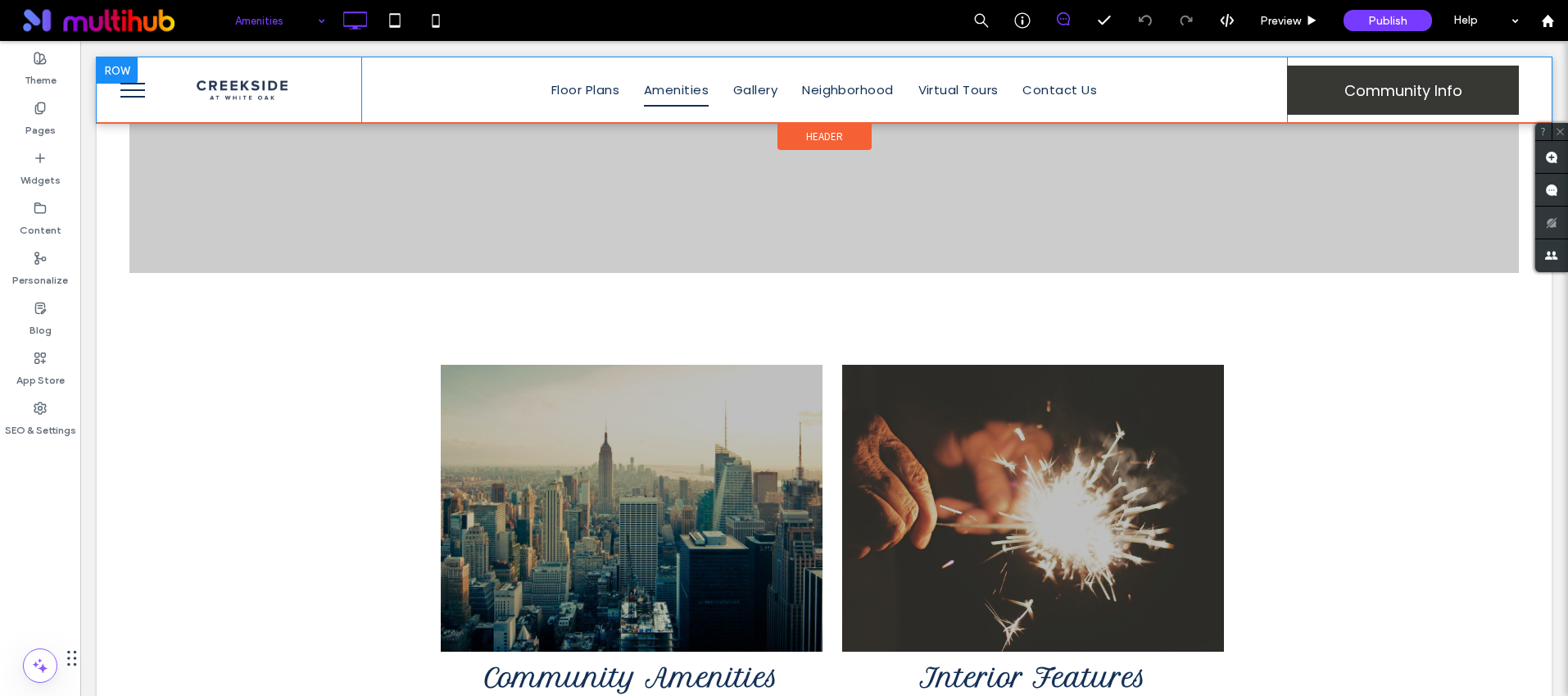
scroll to position [235, 0]
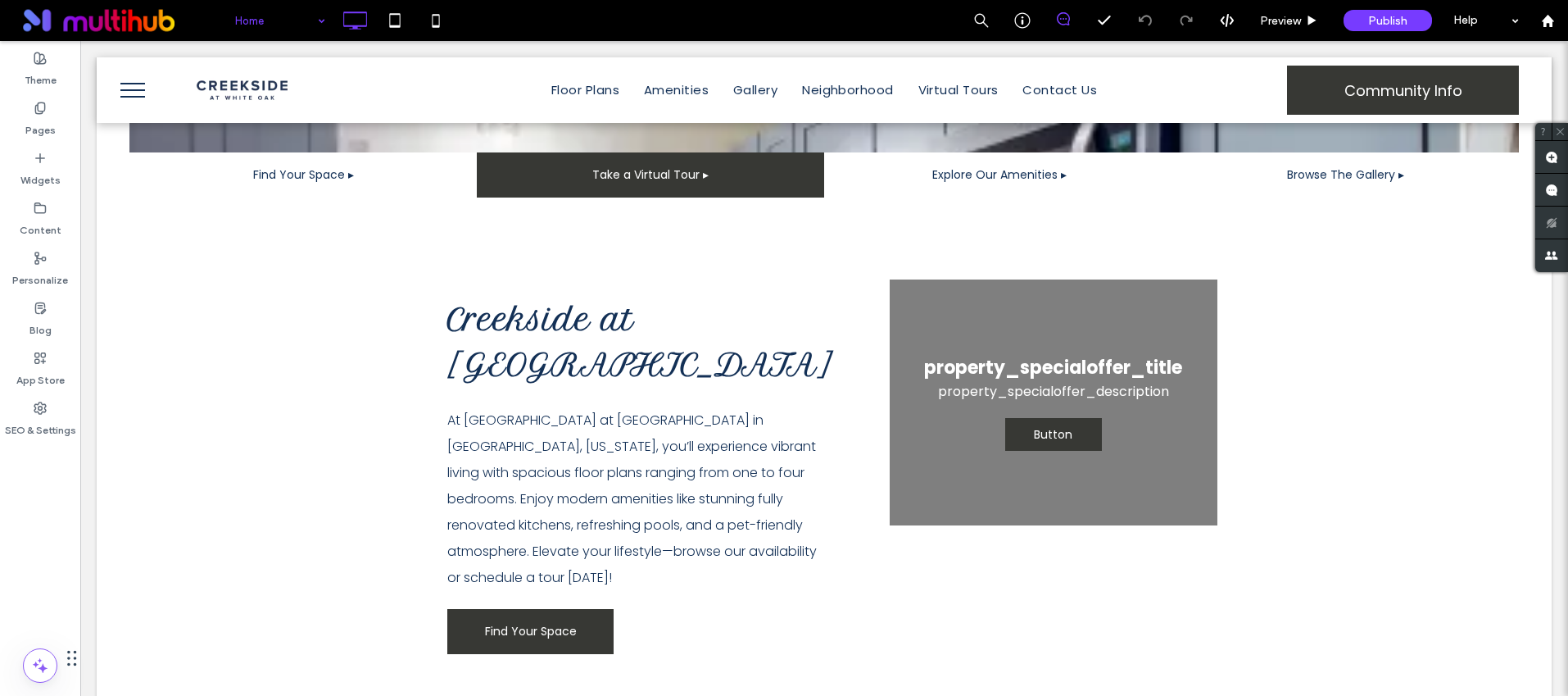
scroll to position [313, 0]
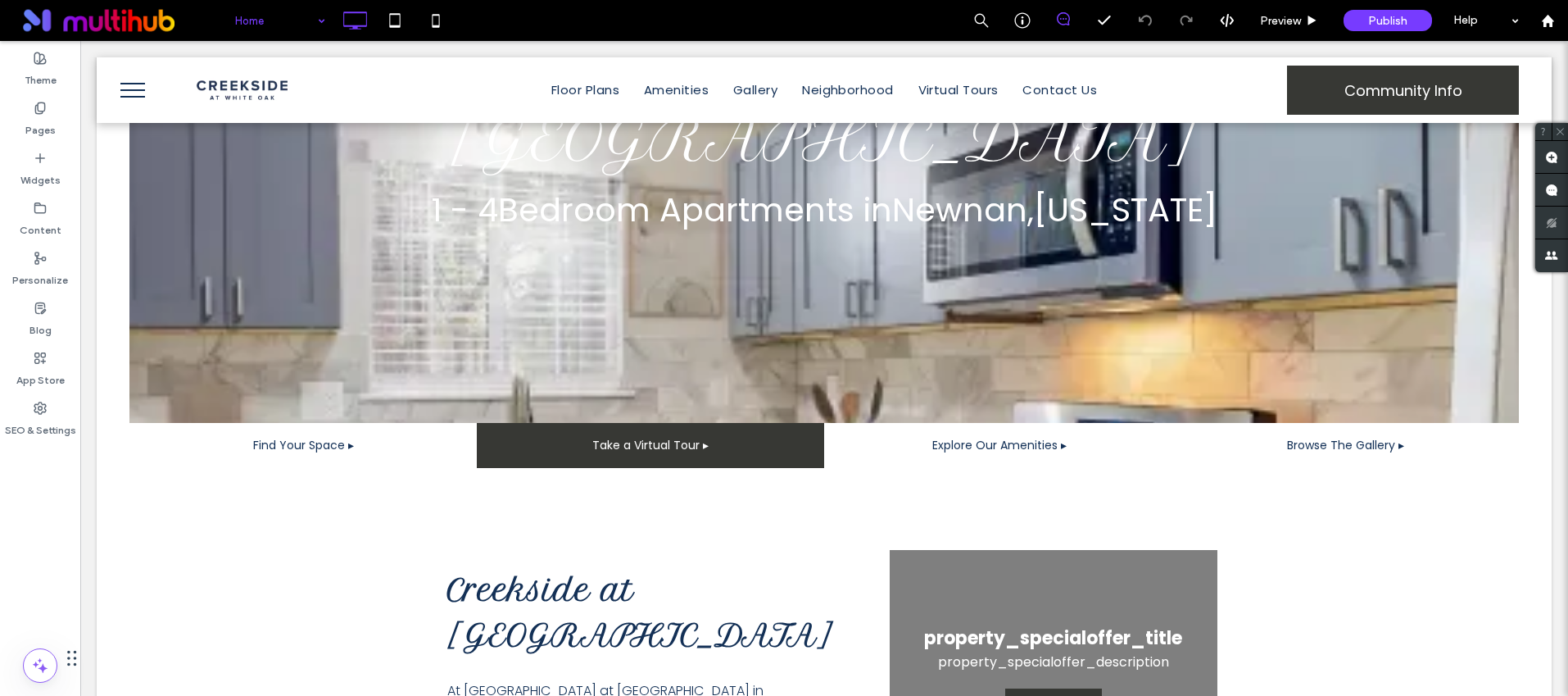
click at [289, 19] on input at bounding box center [276, 20] width 82 height 41
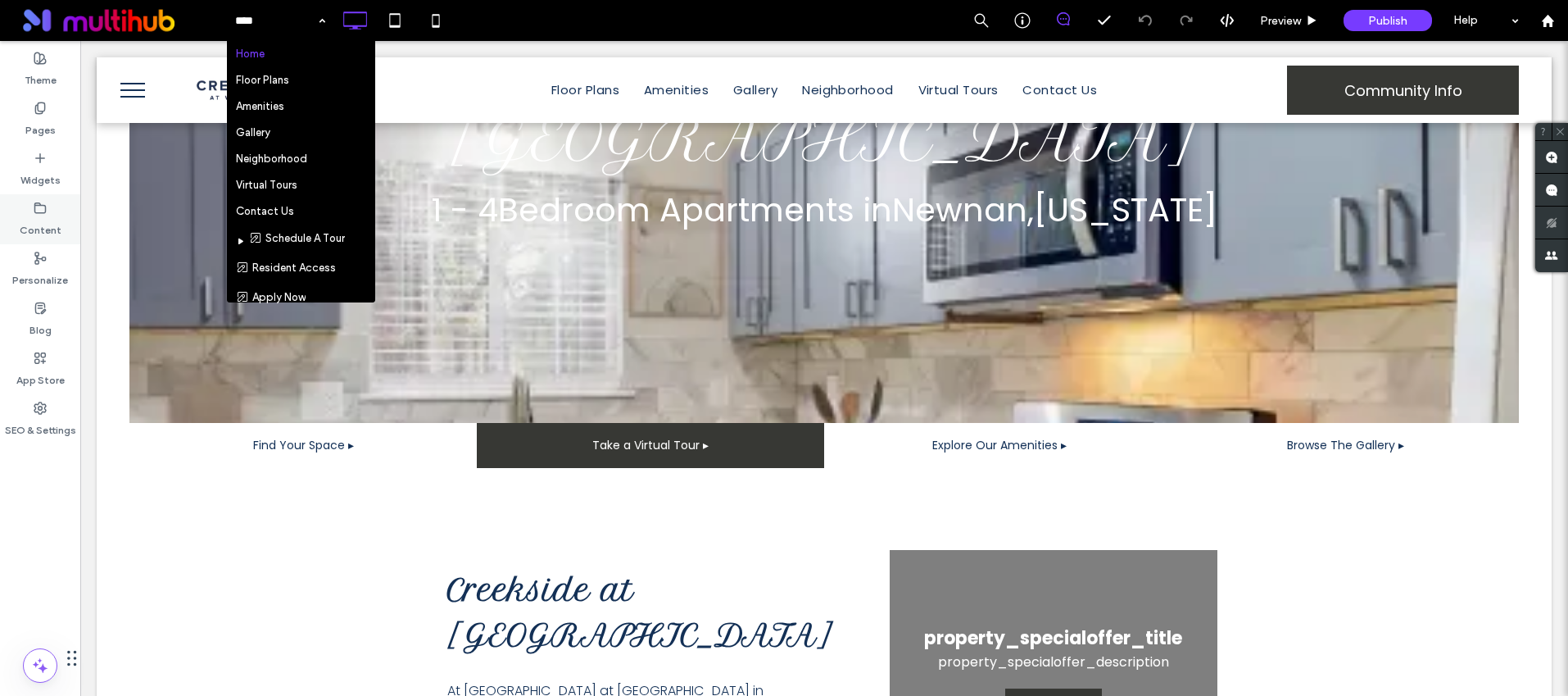
click at [48, 230] on label "Content" at bounding box center [40, 226] width 42 height 23
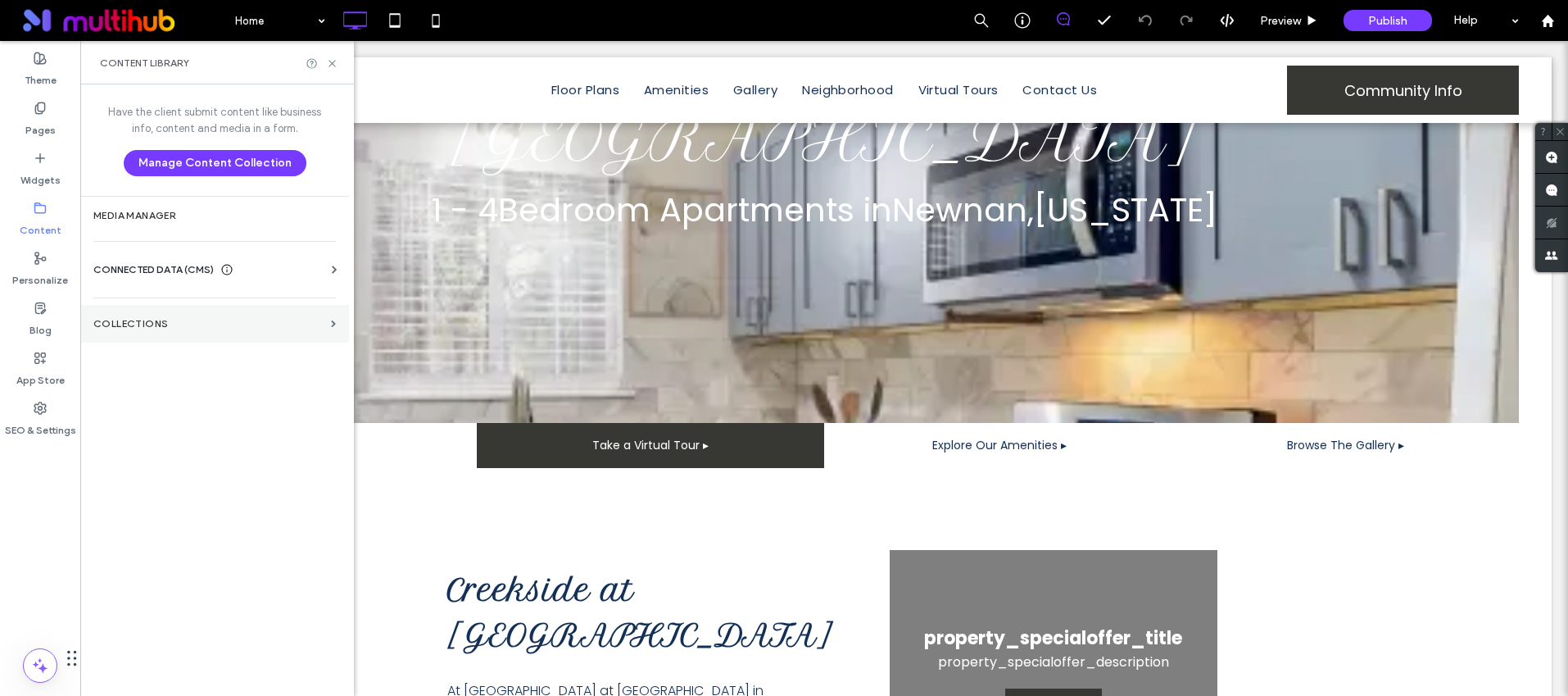
click at [129, 317] on section "Collections" at bounding box center [214, 324] width 268 height 38
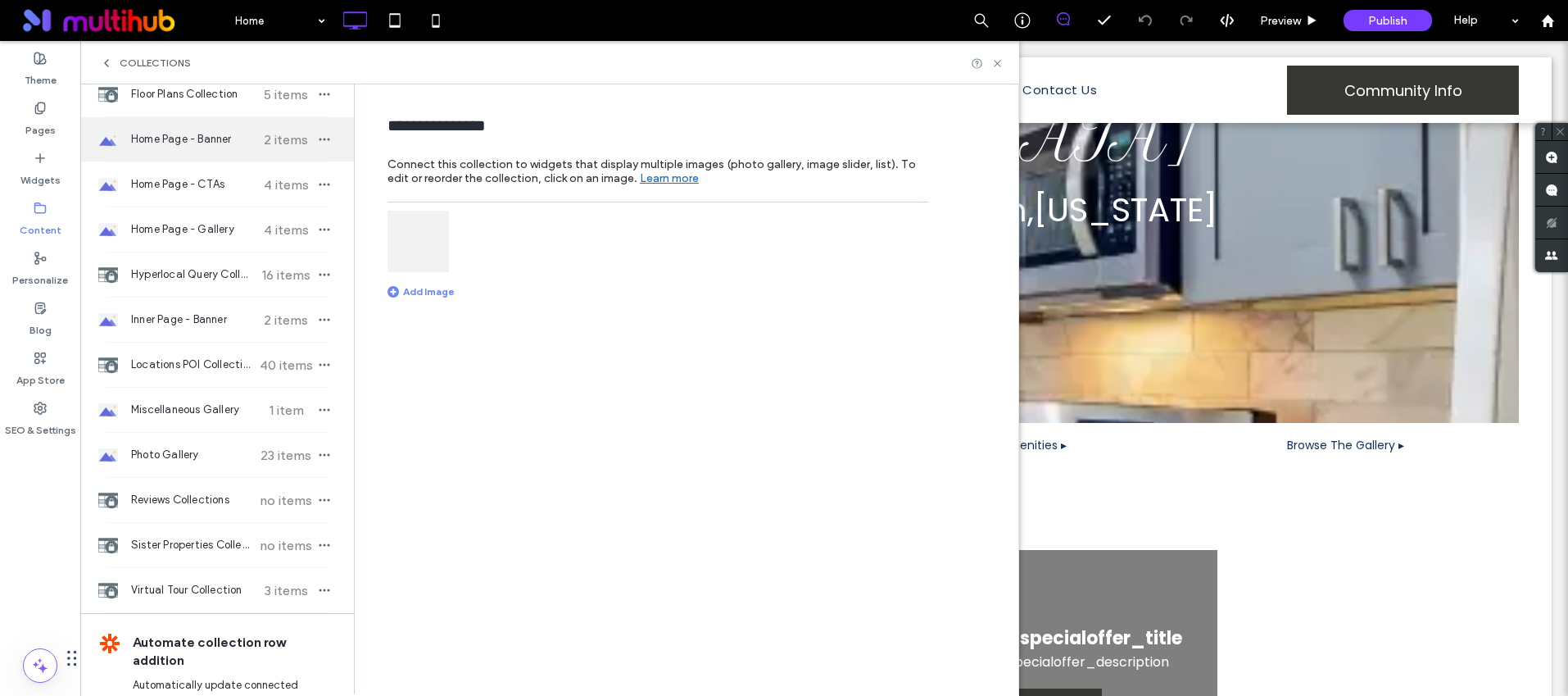
scroll to position [320, 0]
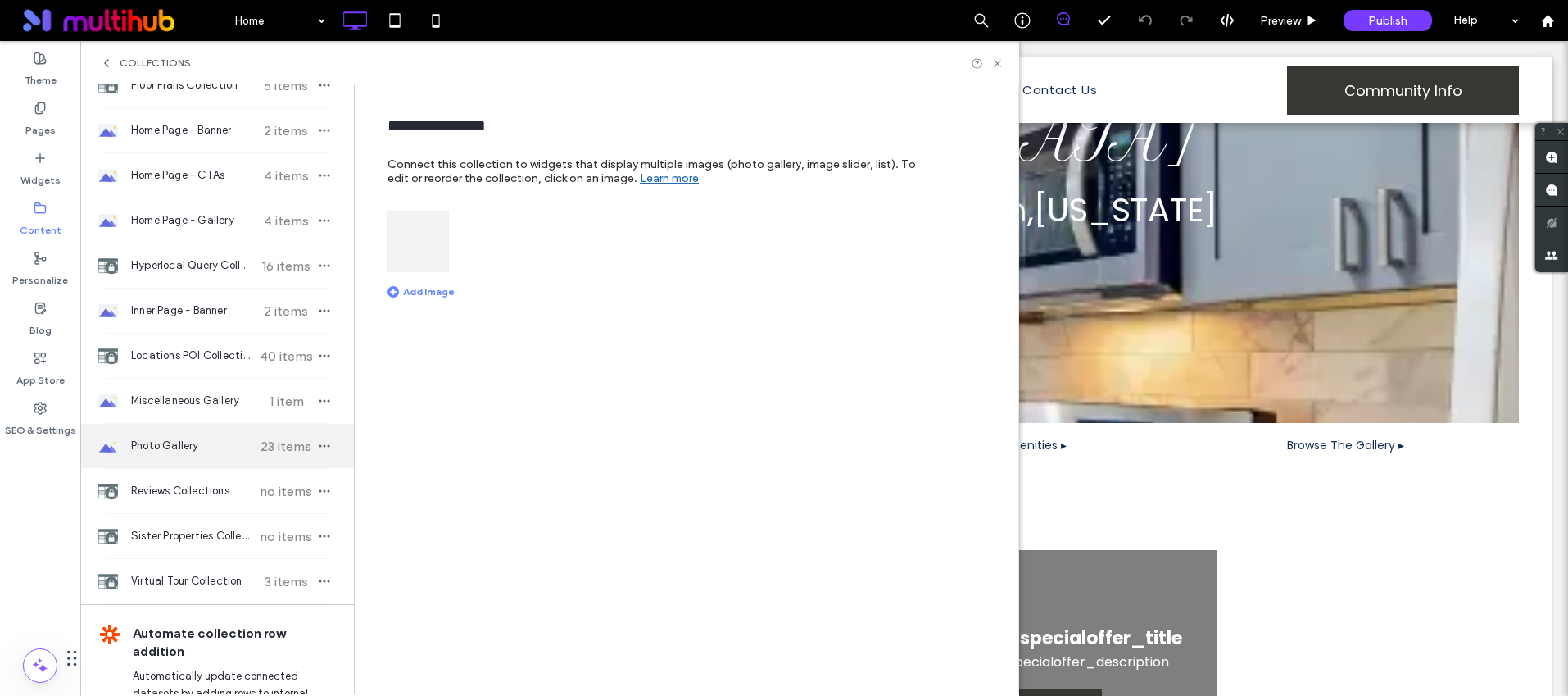
click at [198, 443] on span "Photo Gallery" at bounding box center [192, 446] width 122 height 17
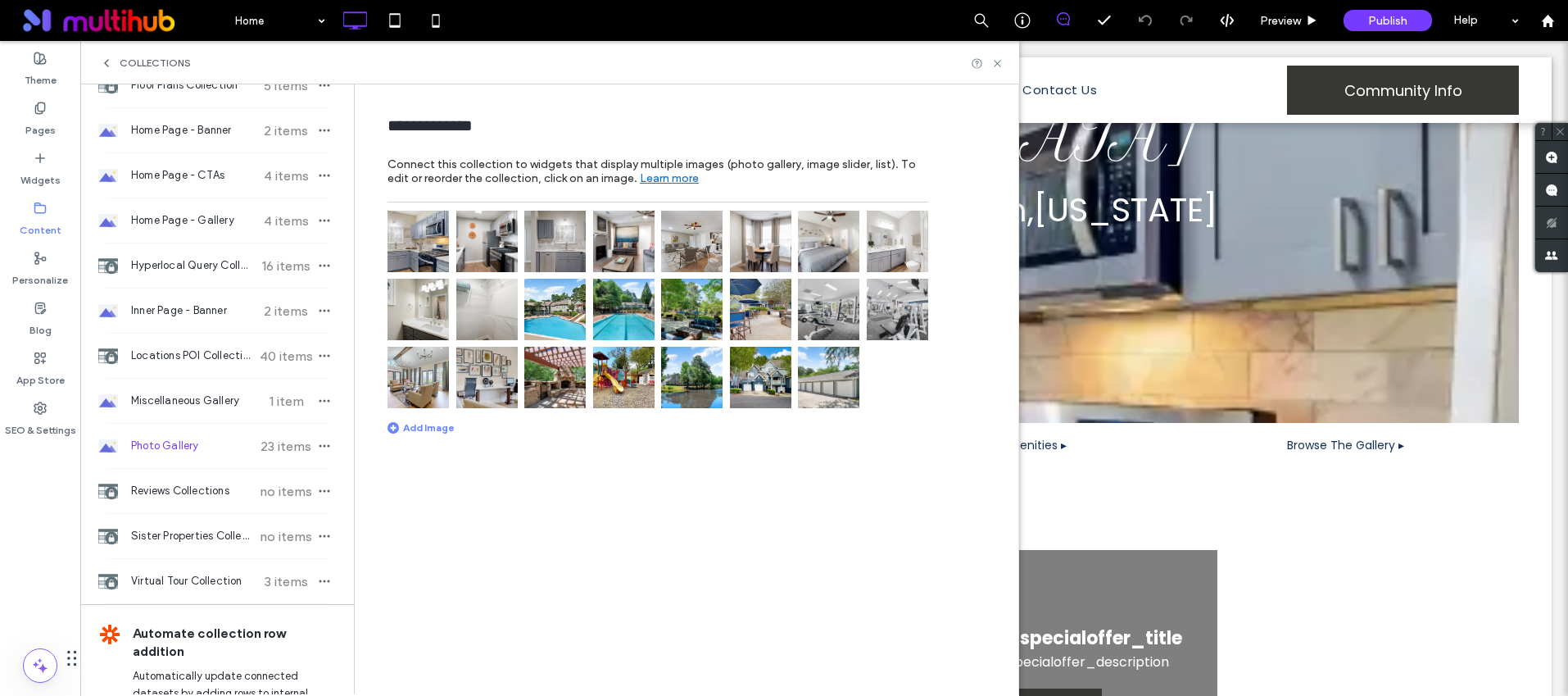
click at [608, 377] on img at bounding box center [624, 377] width 61 height 61
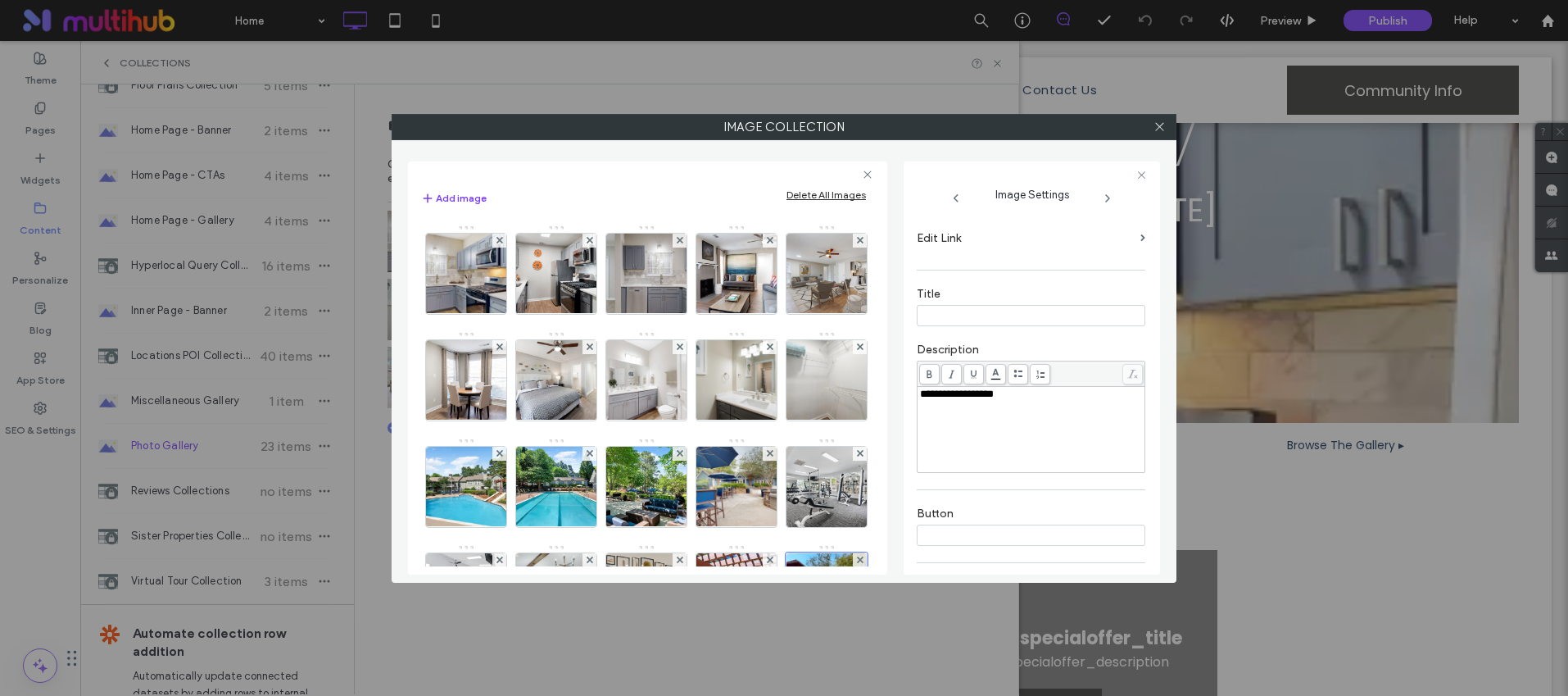
scroll to position [124, 0]
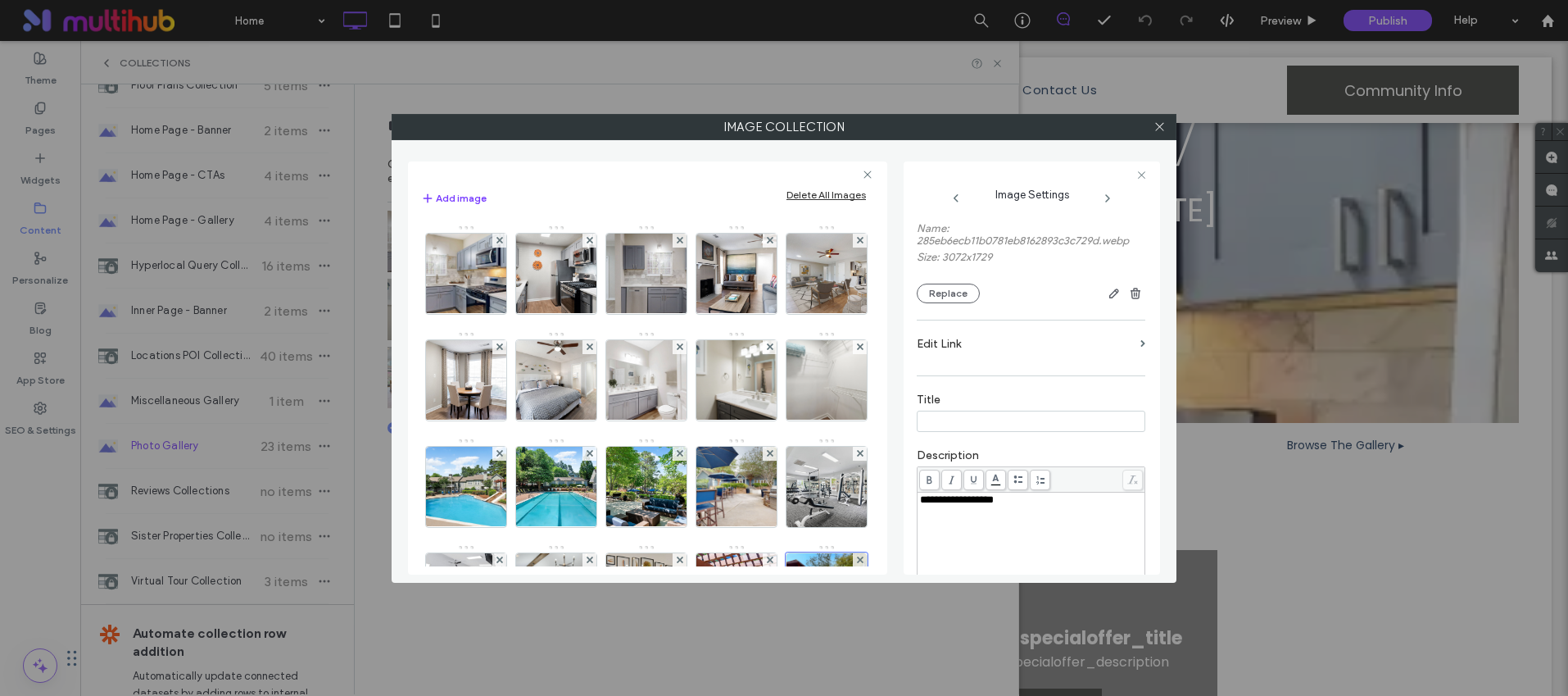
click at [969, 420] on input at bounding box center [1031, 421] width 229 height 21
click at [616, 392] on img at bounding box center [556, 380] width 121 height 80
click at [943, 411] on label "Title" at bounding box center [1031, 401] width 229 height 18
click at [939, 432] on input at bounding box center [1031, 421] width 229 height 21
click at [761, 301] on img at bounding box center [736, 274] width 121 height 80
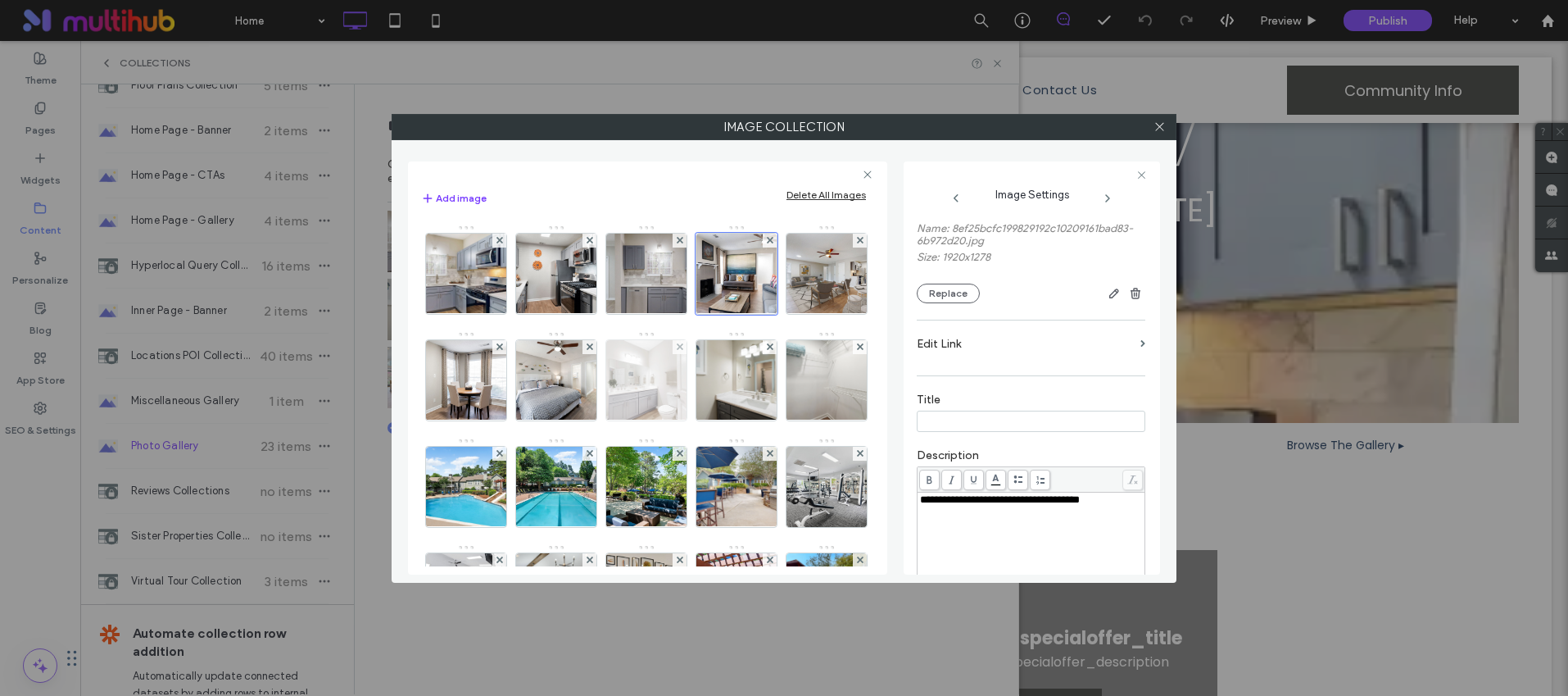
click at [718, 393] on img at bounding box center [646, 380] width 142 height 80
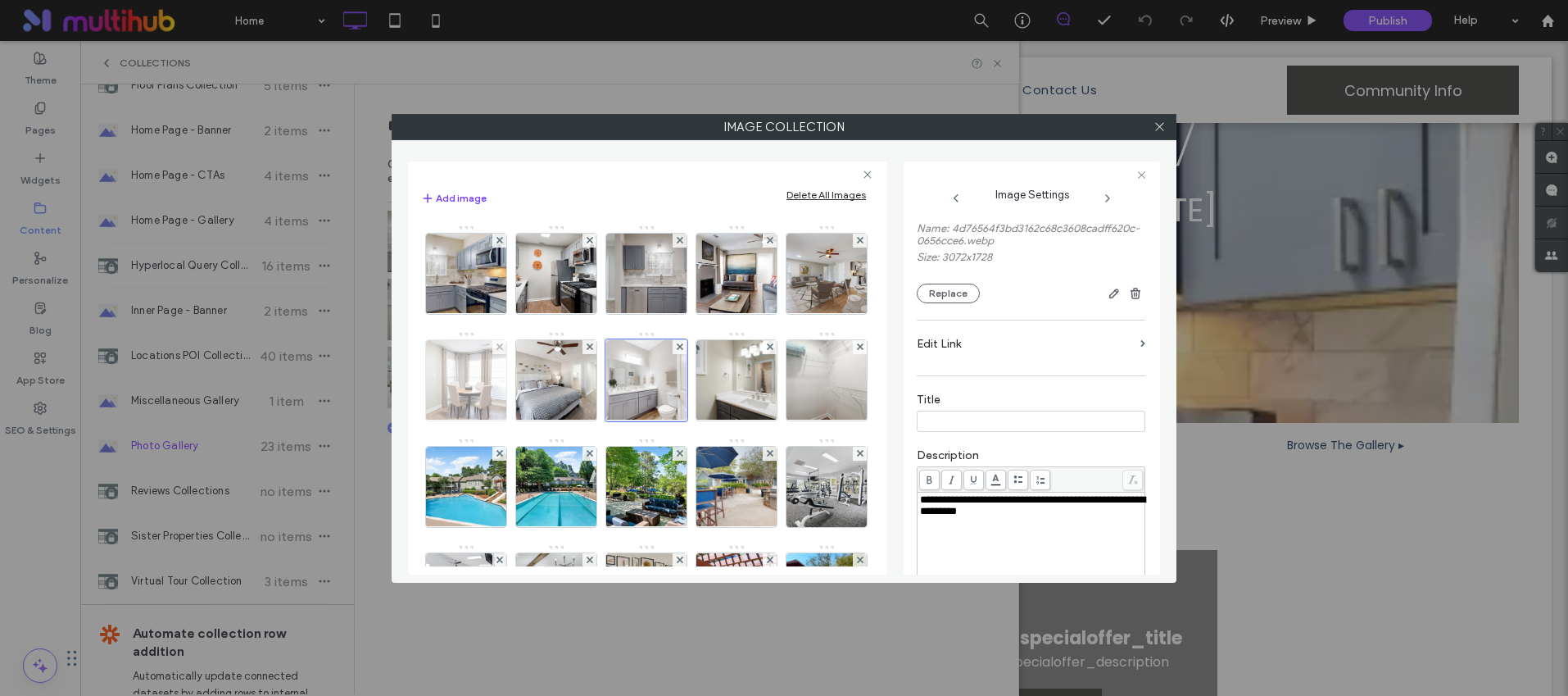
click at [526, 381] on img at bounding box center [466, 380] width 121 height 80
click at [996, 425] on input at bounding box center [1031, 421] width 229 height 21
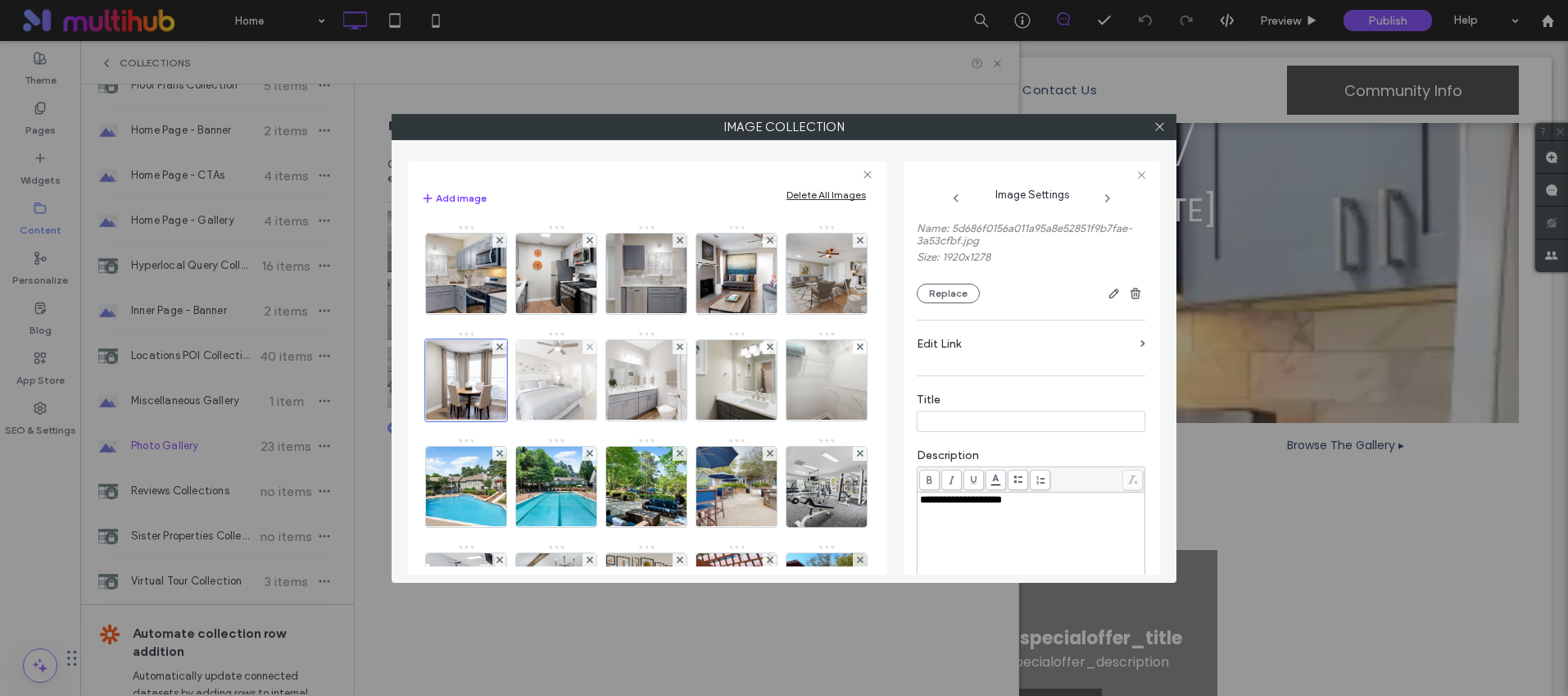
click at [616, 397] on img at bounding box center [556, 380] width 121 height 80
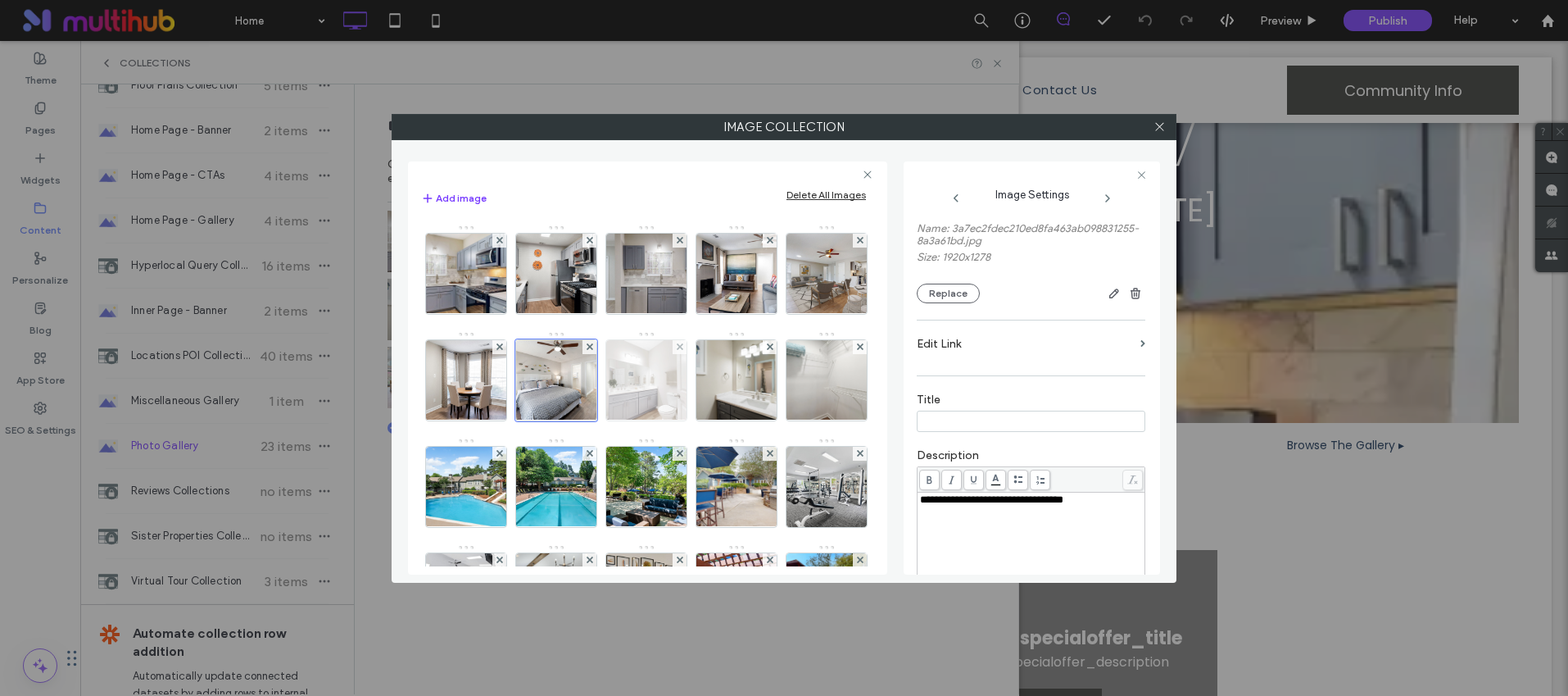
click at [718, 398] on img at bounding box center [646, 380] width 142 height 80
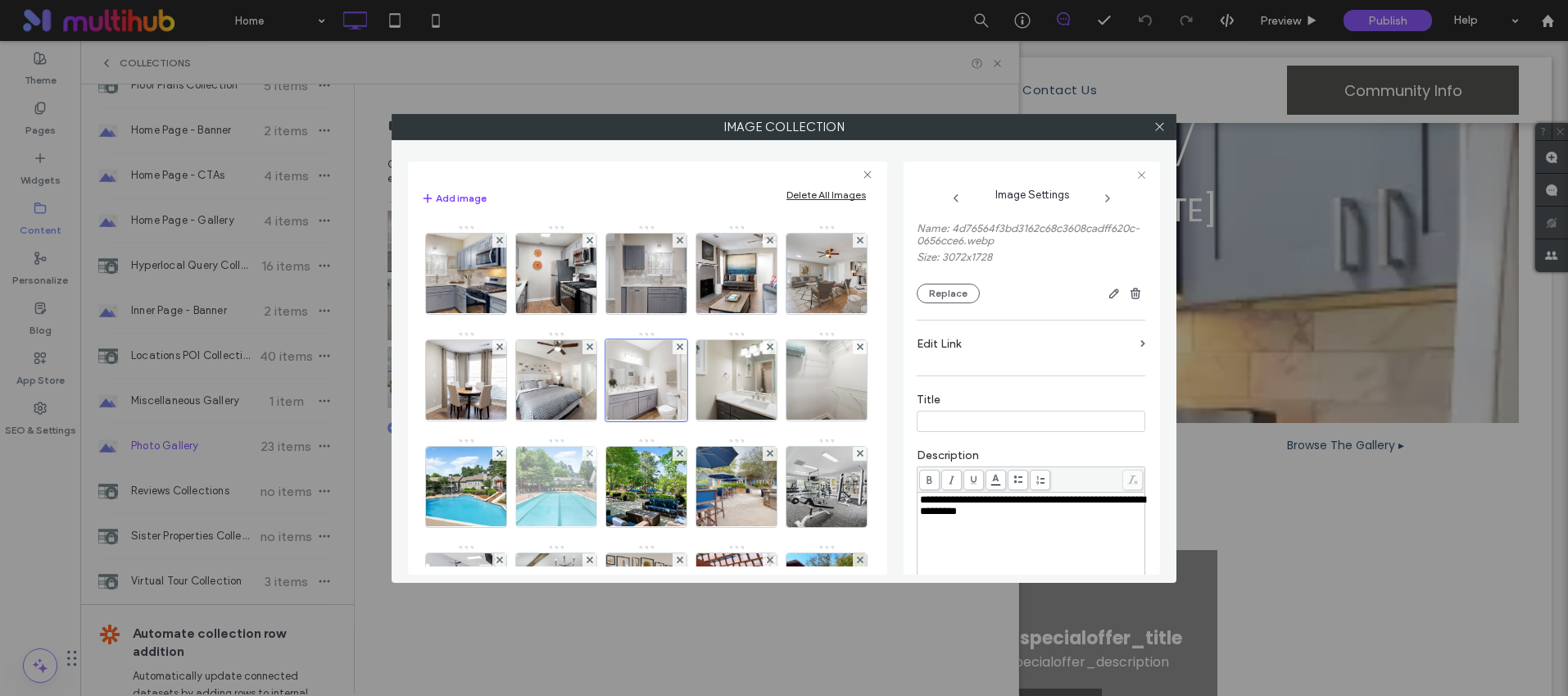
click at [616, 457] on img at bounding box center [556, 487] width 121 height 80
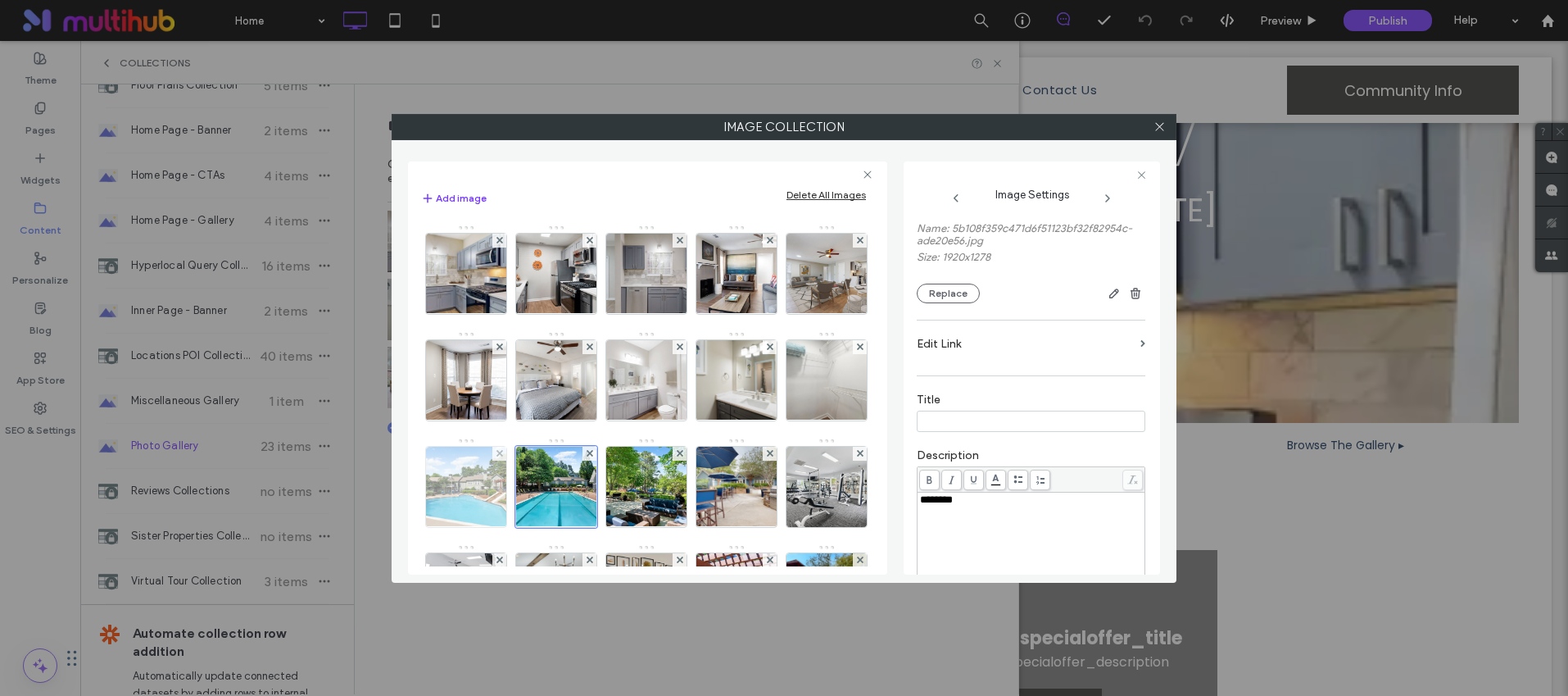
click at [526, 476] on img at bounding box center [466, 487] width 121 height 80
drag, startPoint x: 1158, startPoint y: 124, endPoint x: 1101, endPoint y: 102, distance: 61.1
click at [1158, 124] on icon at bounding box center [1160, 127] width 12 height 12
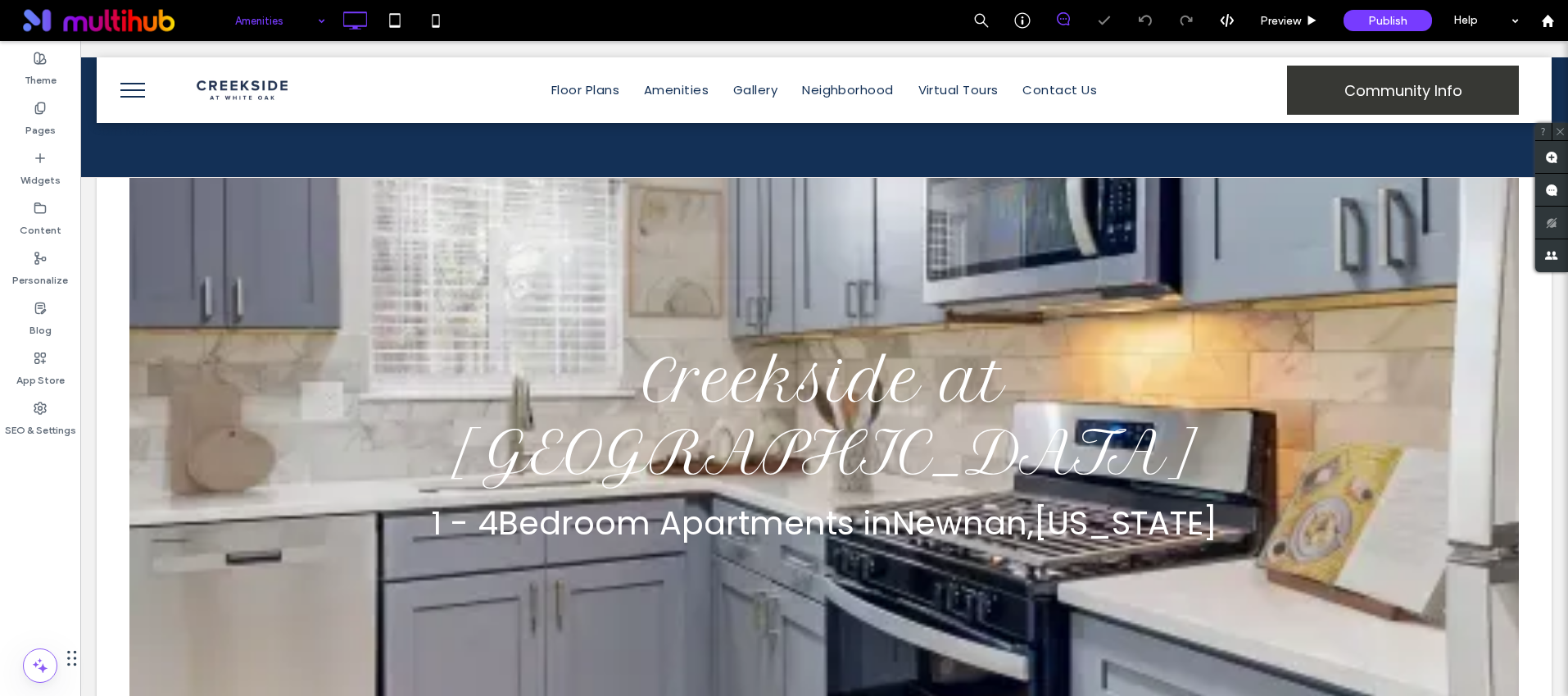
scroll to position [0, 0]
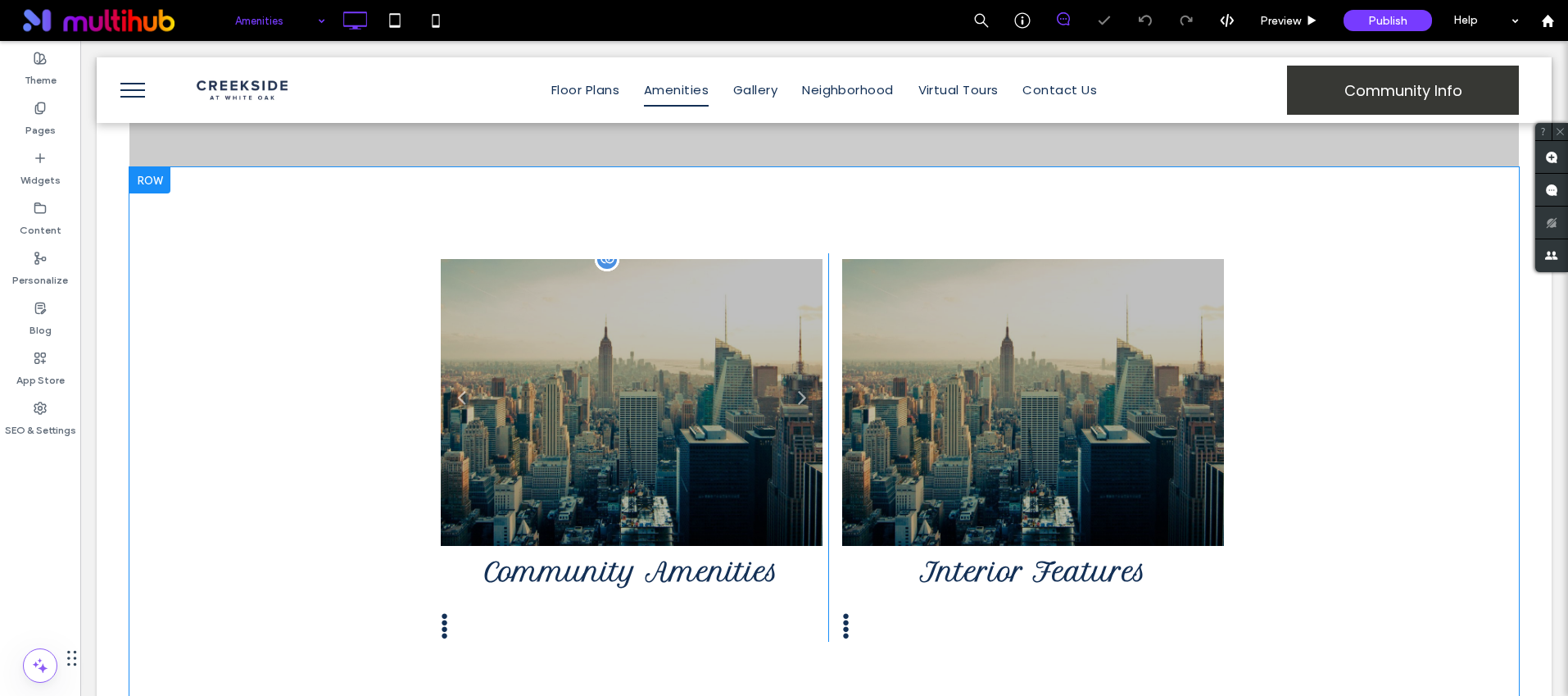
scroll to position [519, 0]
click at [640, 426] on li "City skyline This is a placeholder and won't appear on the live site." at bounding box center [631, 400] width 382 height 287
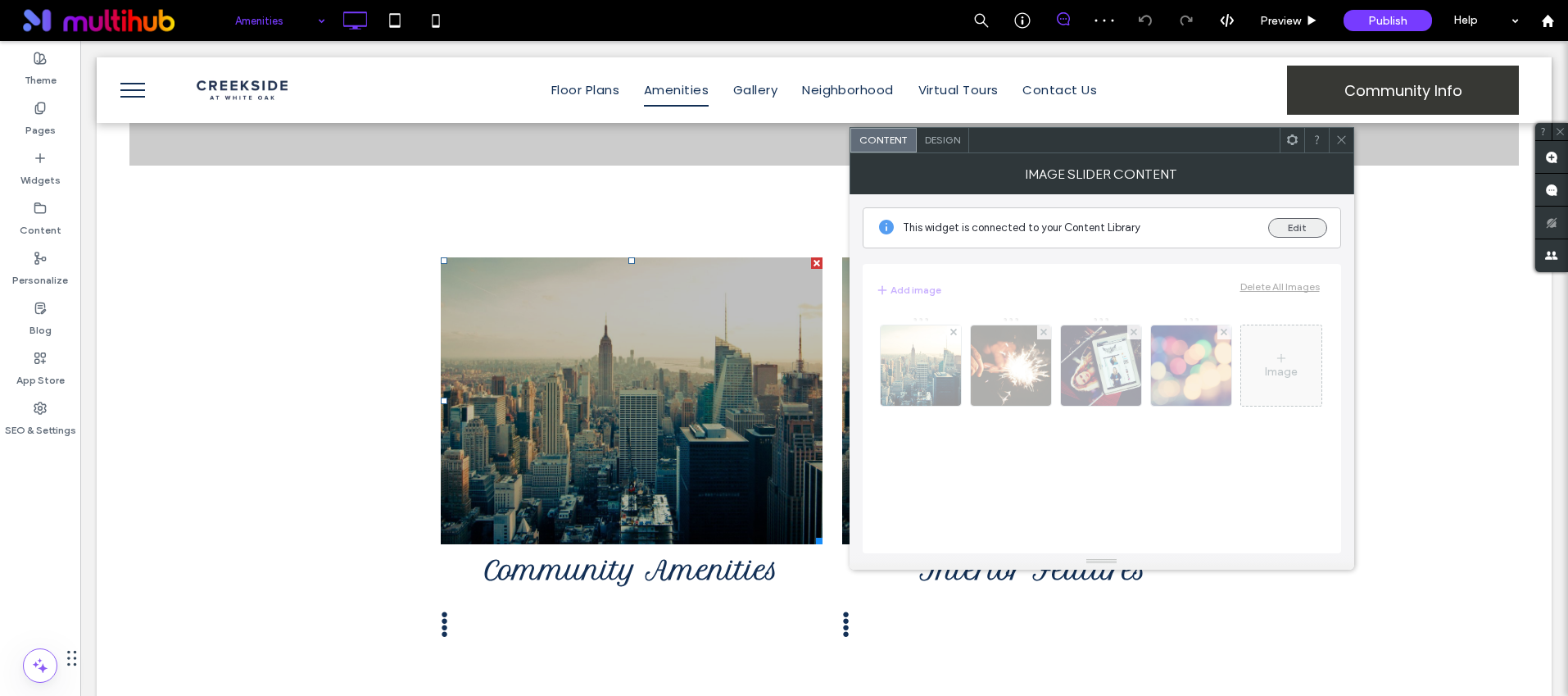
click at [1316, 230] on button "Edit" at bounding box center [1297, 227] width 59 height 19
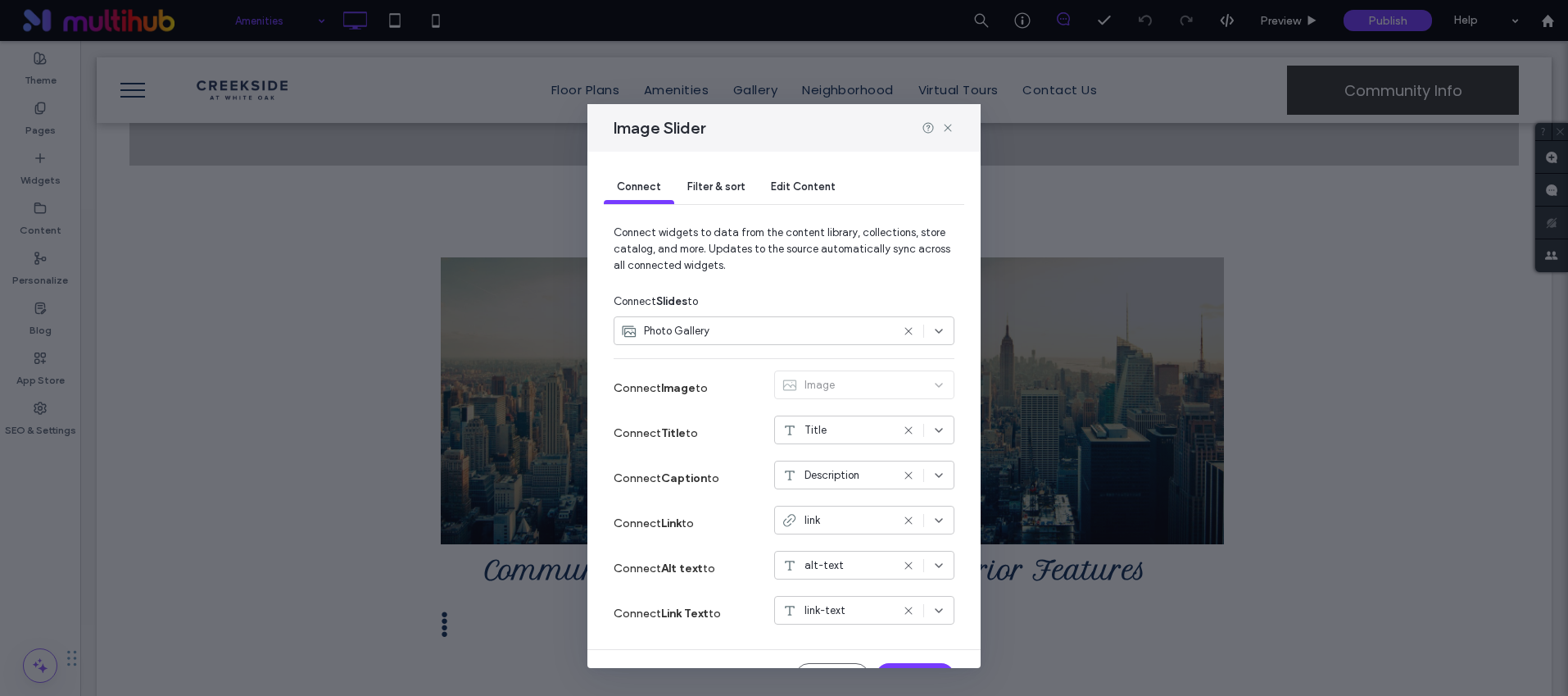
click at [727, 187] on span "Filter & sort" at bounding box center [716, 186] width 58 height 12
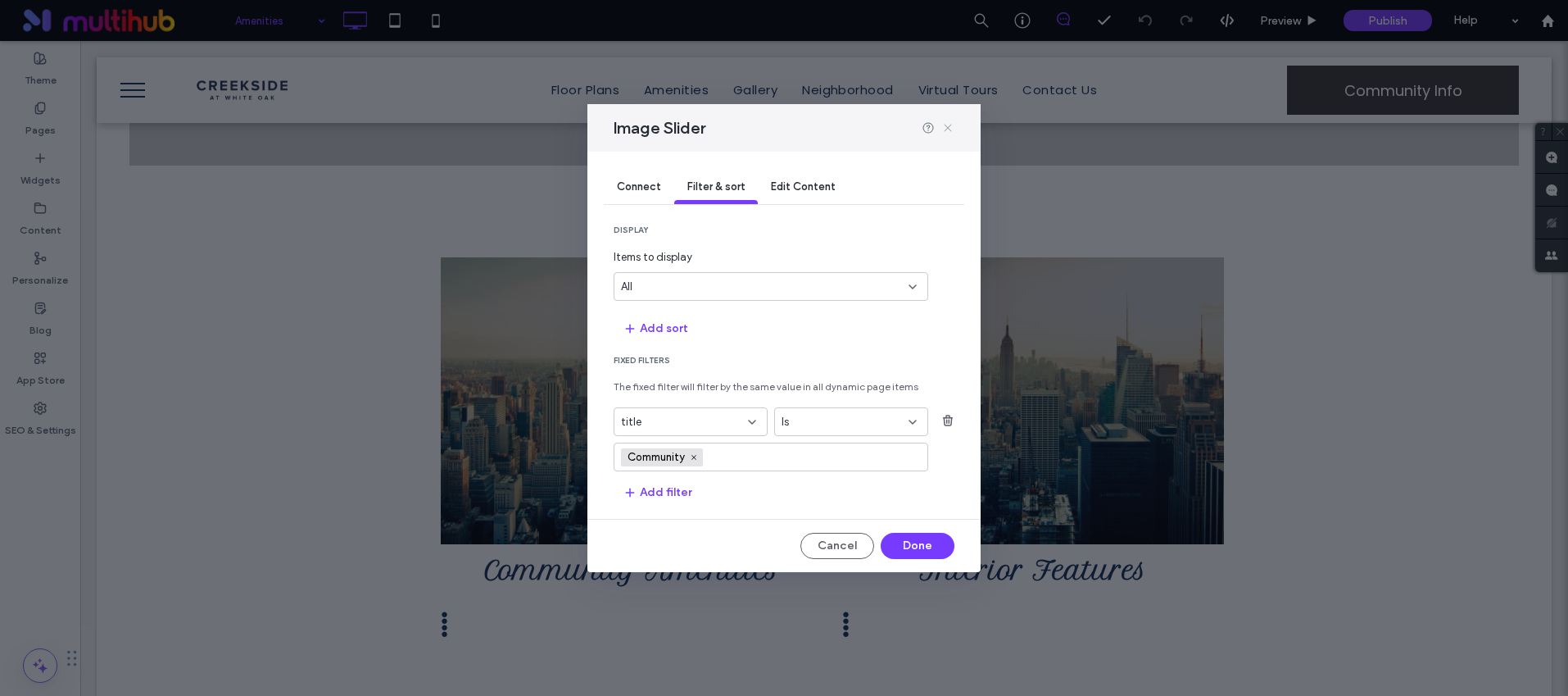
click at [947, 123] on icon at bounding box center [947, 128] width 13 height 13
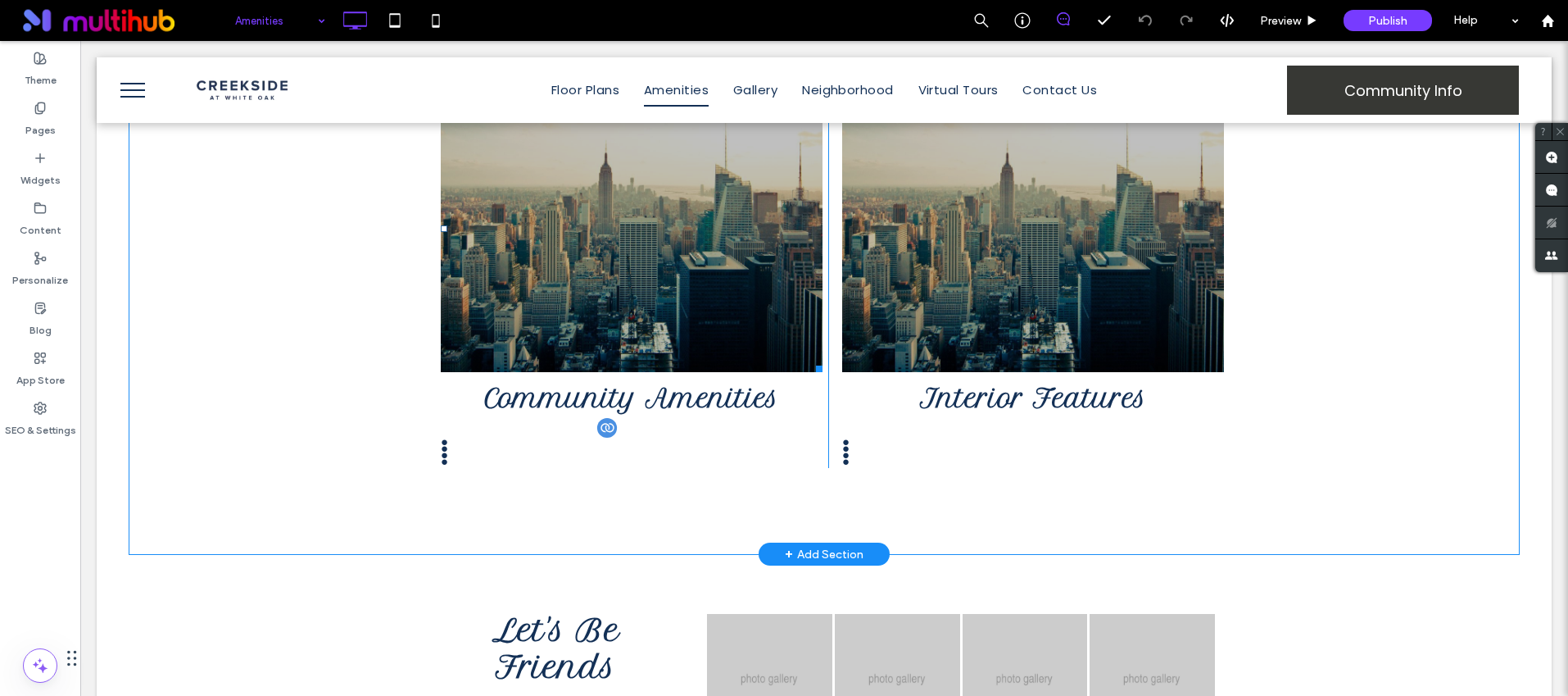
scroll to position [702, 0]
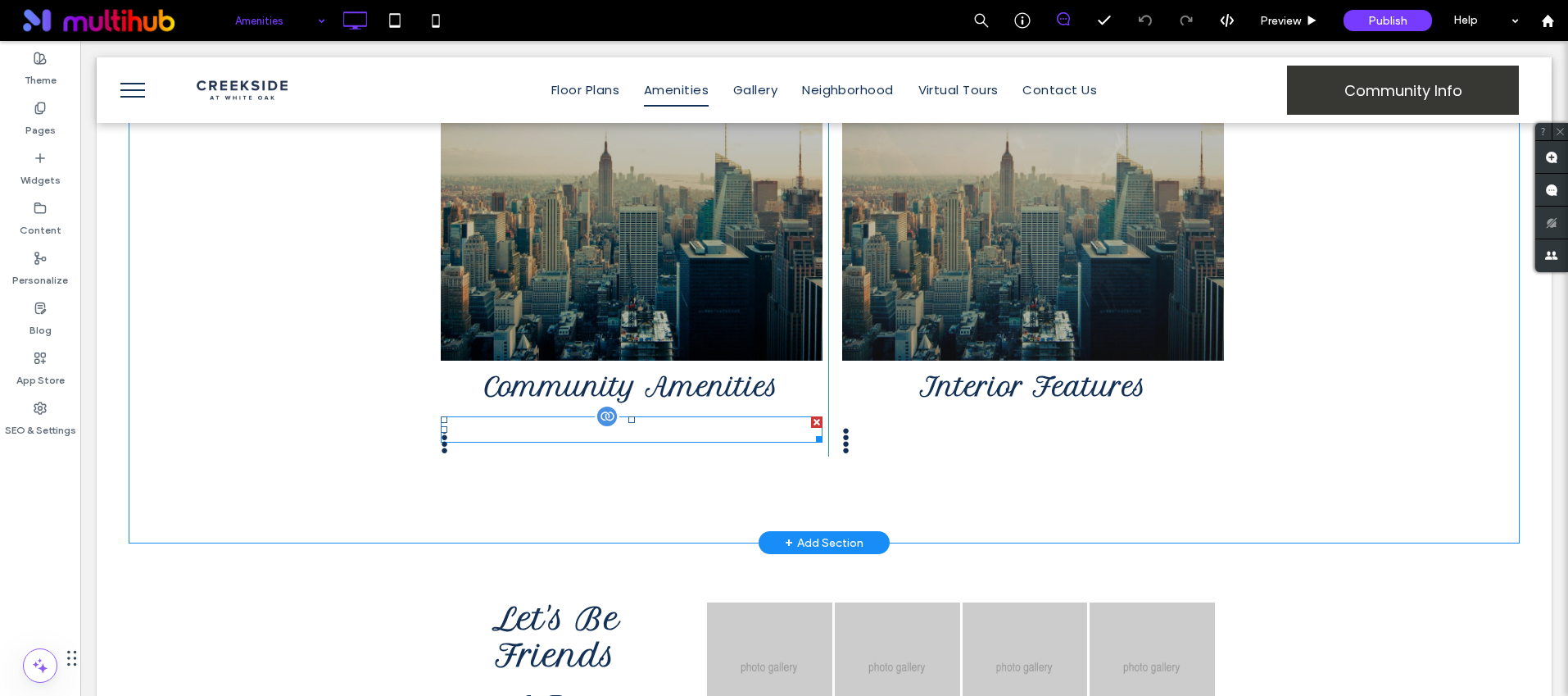
click at [524, 439] on span at bounding box center [631, 429] width 382 height 26
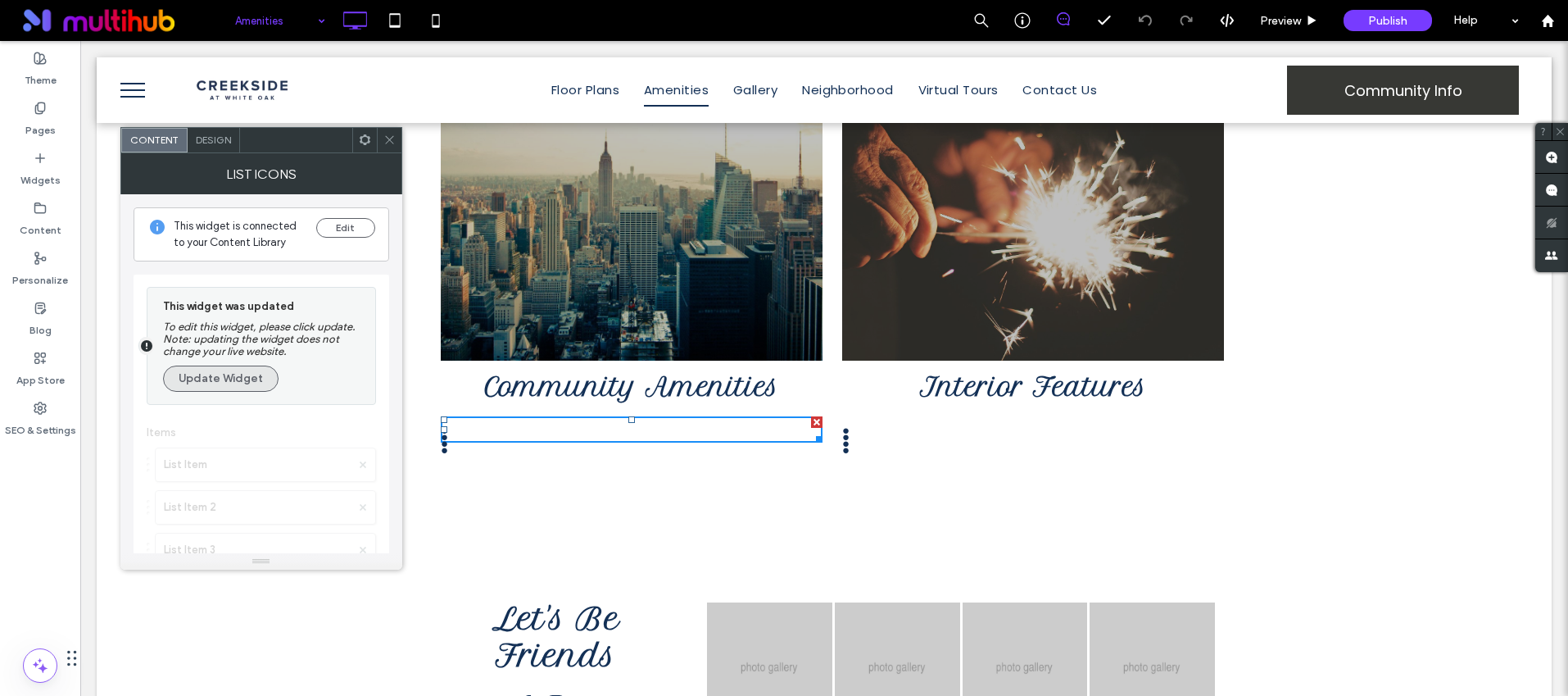
click at [241, 376] on button "Update Widget" at bounding box center [221, 379] width 115 height 26
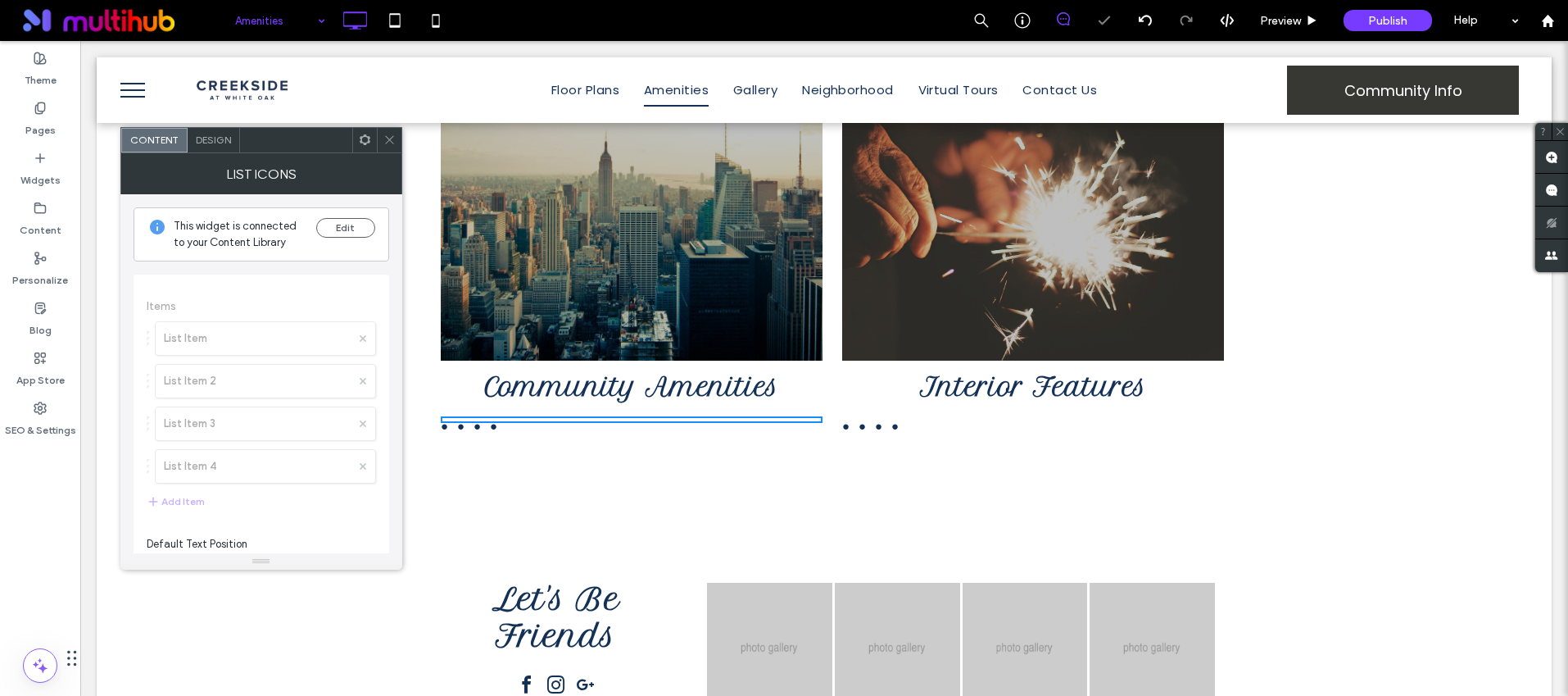
click at [192, 138] on div "Design" at bounding box center [214, 140] width 52 height 24
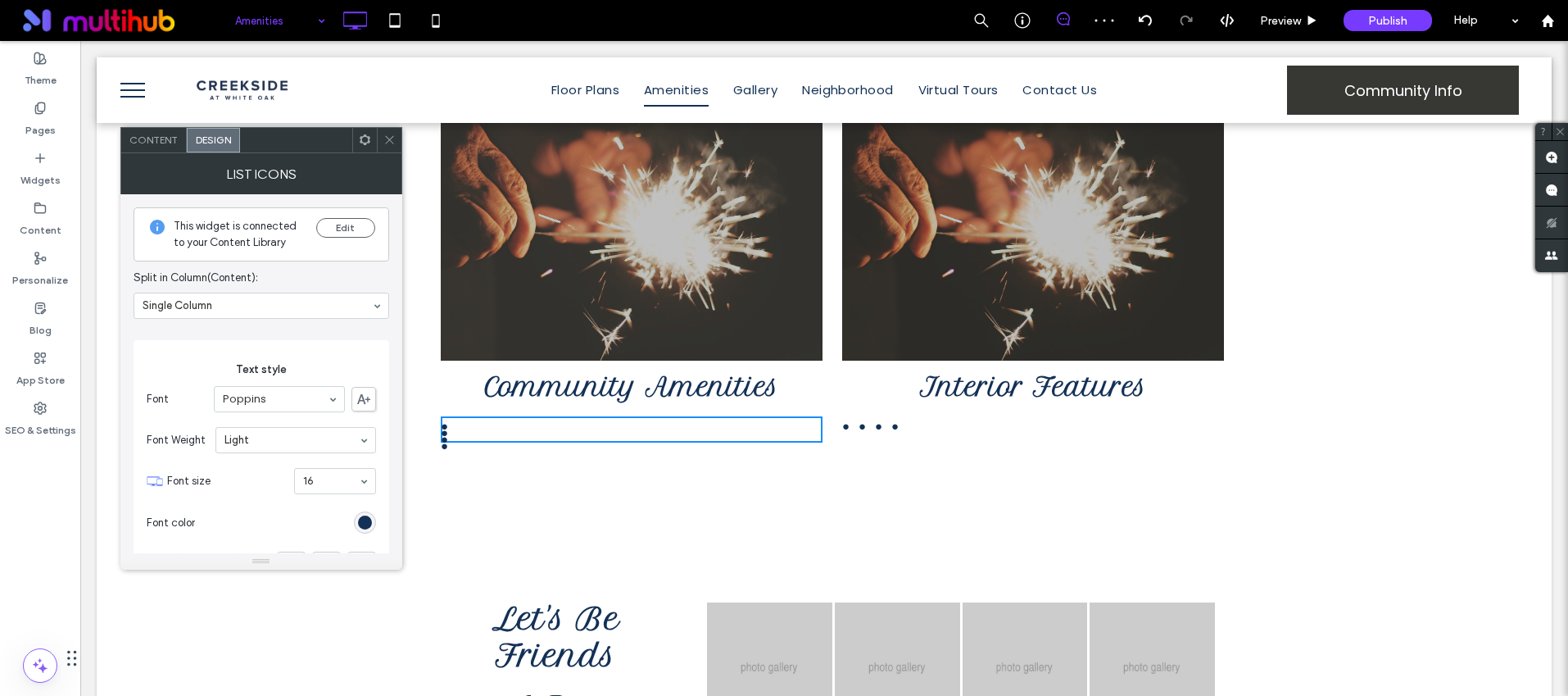
click at [150, 136] on span "Content" at bounding box center [153, 140] width 48 height 12
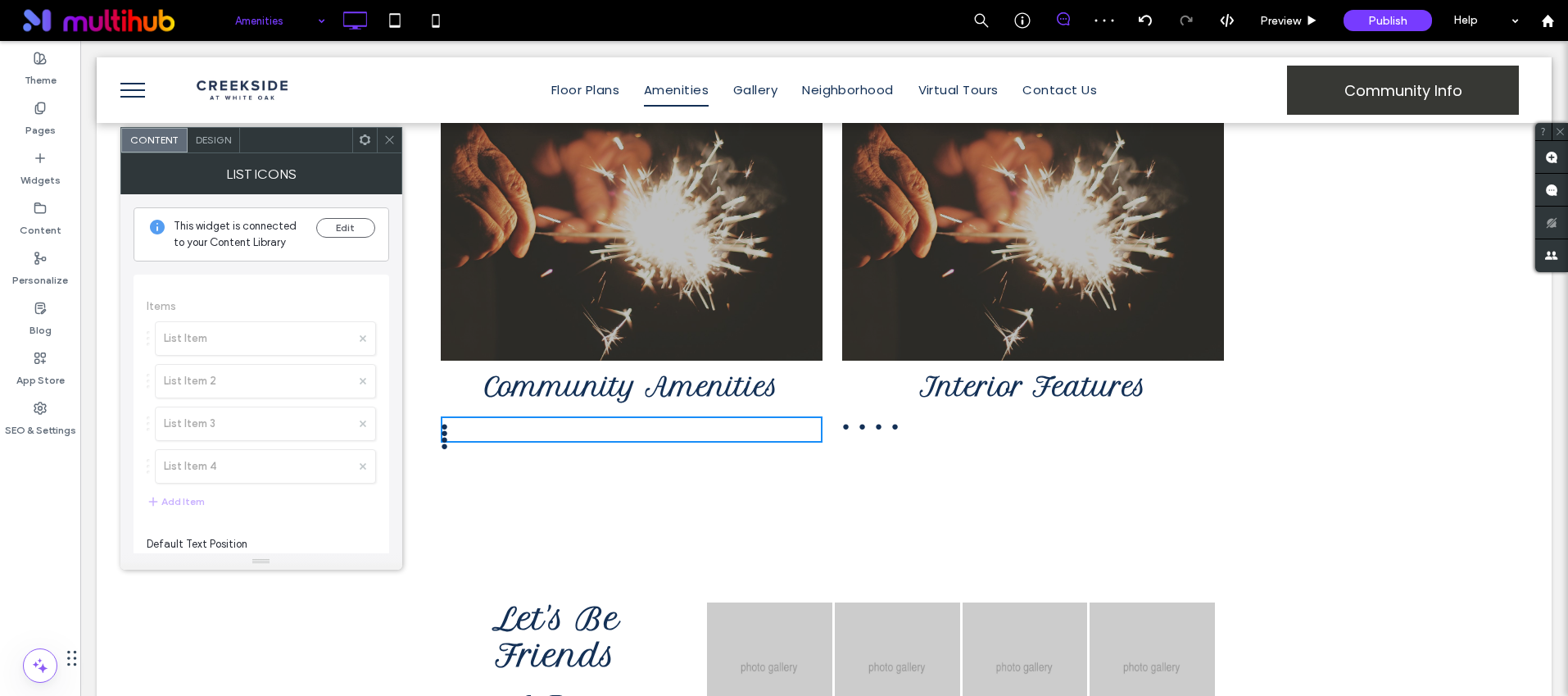
click at [336, 239] on div "Edit" at bounding box center [345, 233] width 59 height 32
click at [337, 232] on button "Edit" at bounding box center [345, 227] width 59 height 19
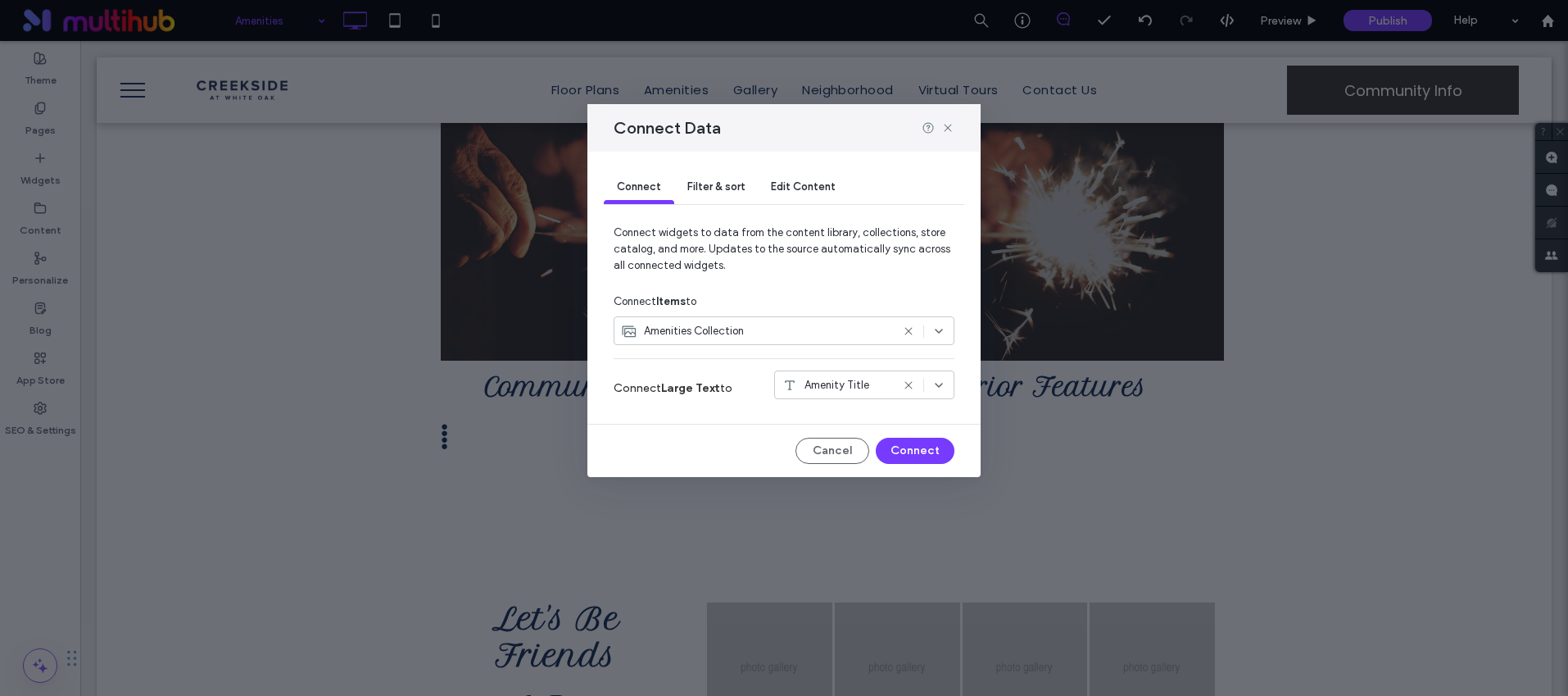
click at [737, 190] on span "Filter & sort" at bounding box center [716, 186] width 58 height 12
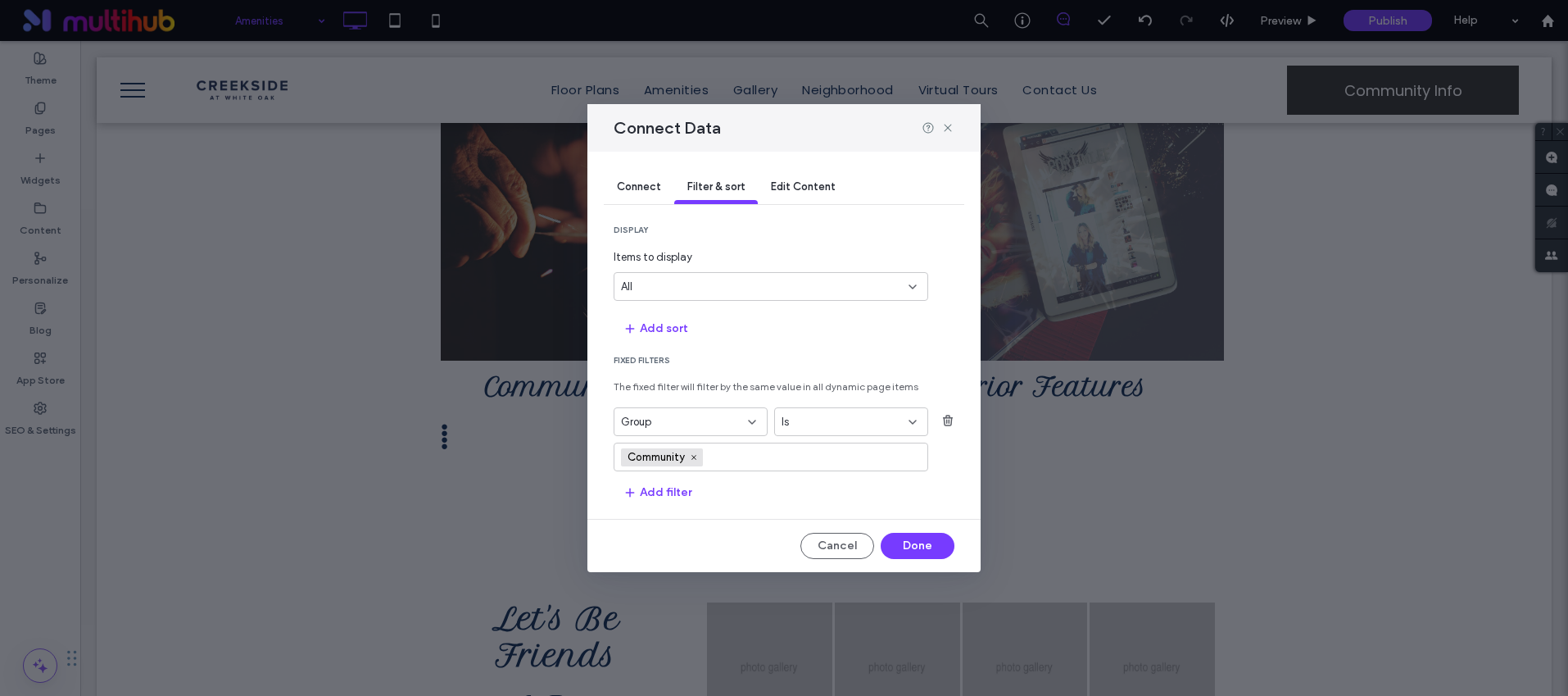
click at [668, 191] on div "Connect" at bounding box center [639, 187] width 71 height 32
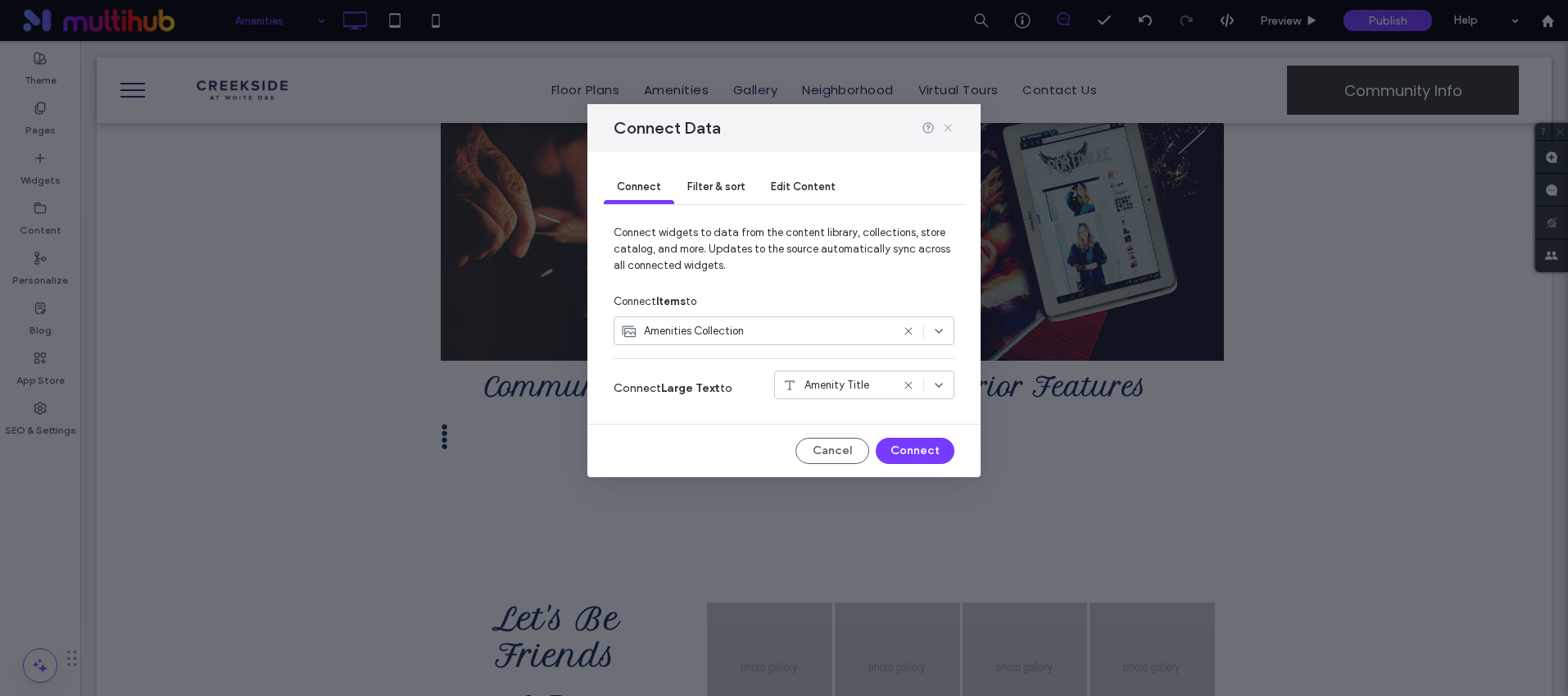
click at [951, 130] on icon at bounding box center [947, 128] width 13 height 13
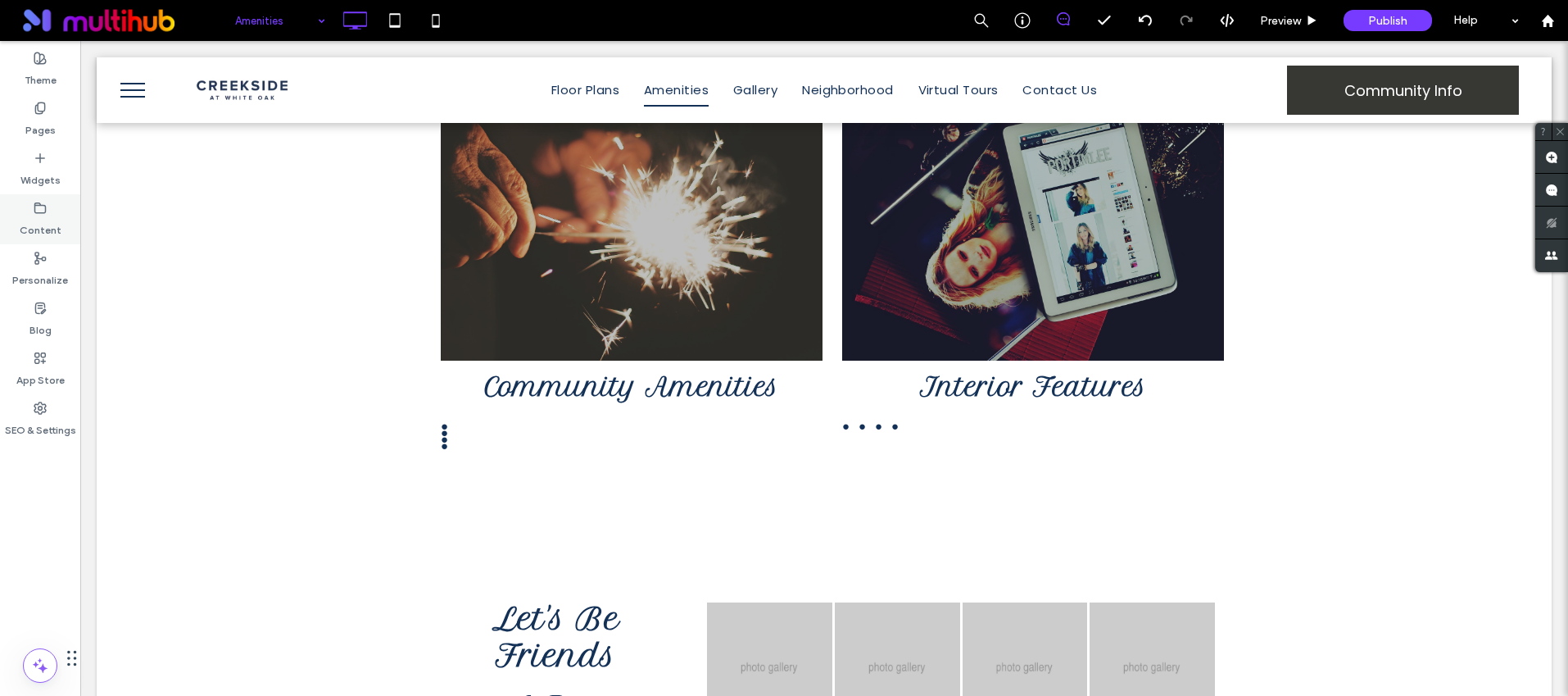
drag, startPoint x: 38, startPoint y: 226, endPoint x: 45, endPoint y: 240, distance: 15.7
click at [38, 226] on label "Content" at bounding box center [40, 226] width 42 height 23
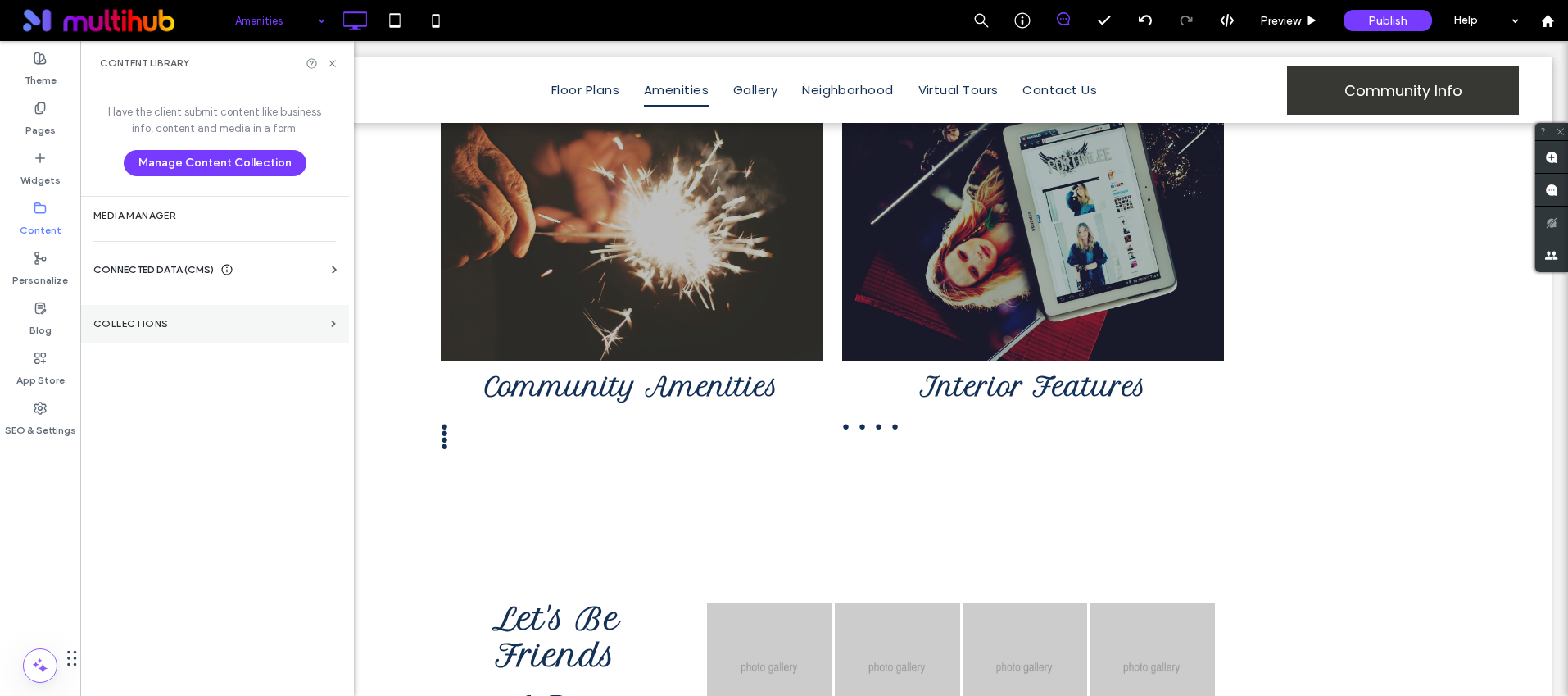
click at [158, 320] on label "Collections" at bounding box center [209, 324] width 231 height 11
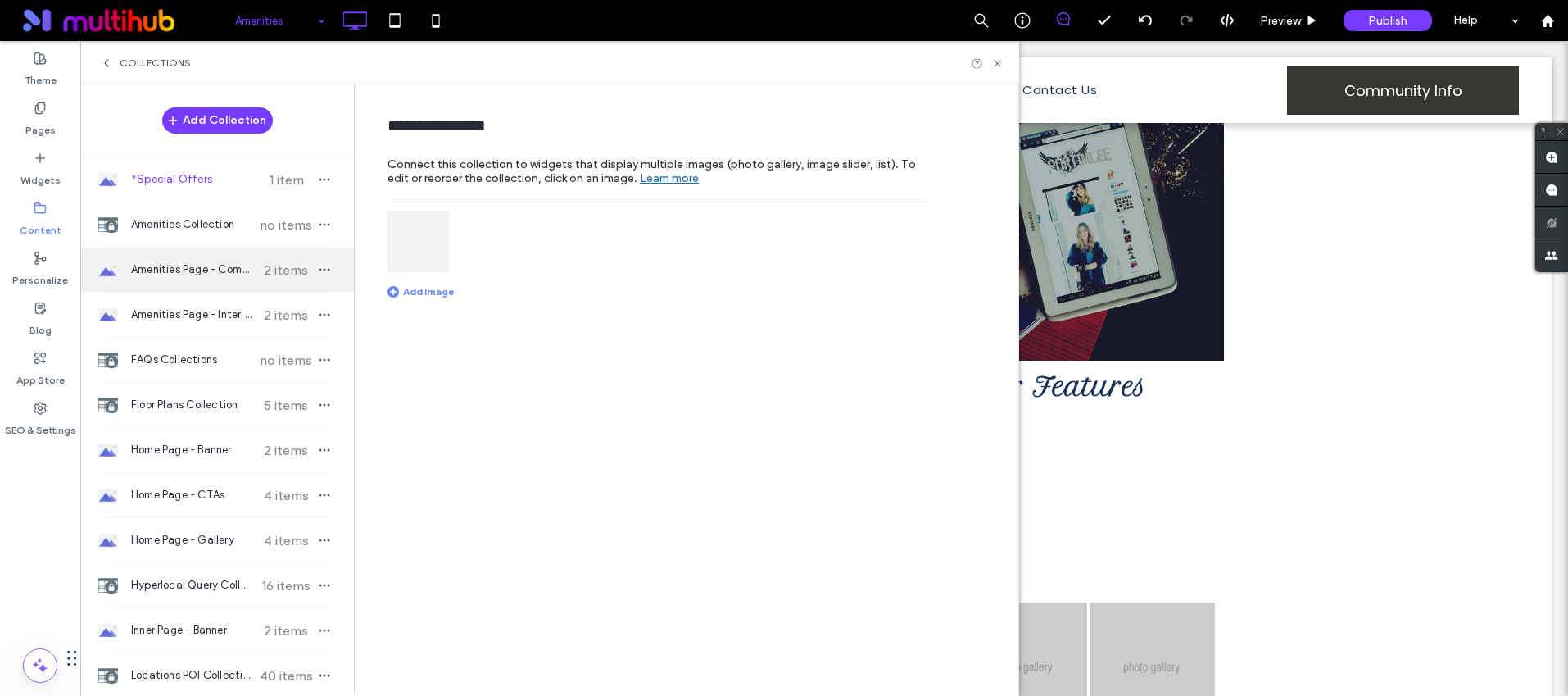
click at [174, 267] on span "Amenities Page - Community Amenities" at bounding box center [192, 269] width 122 height 17
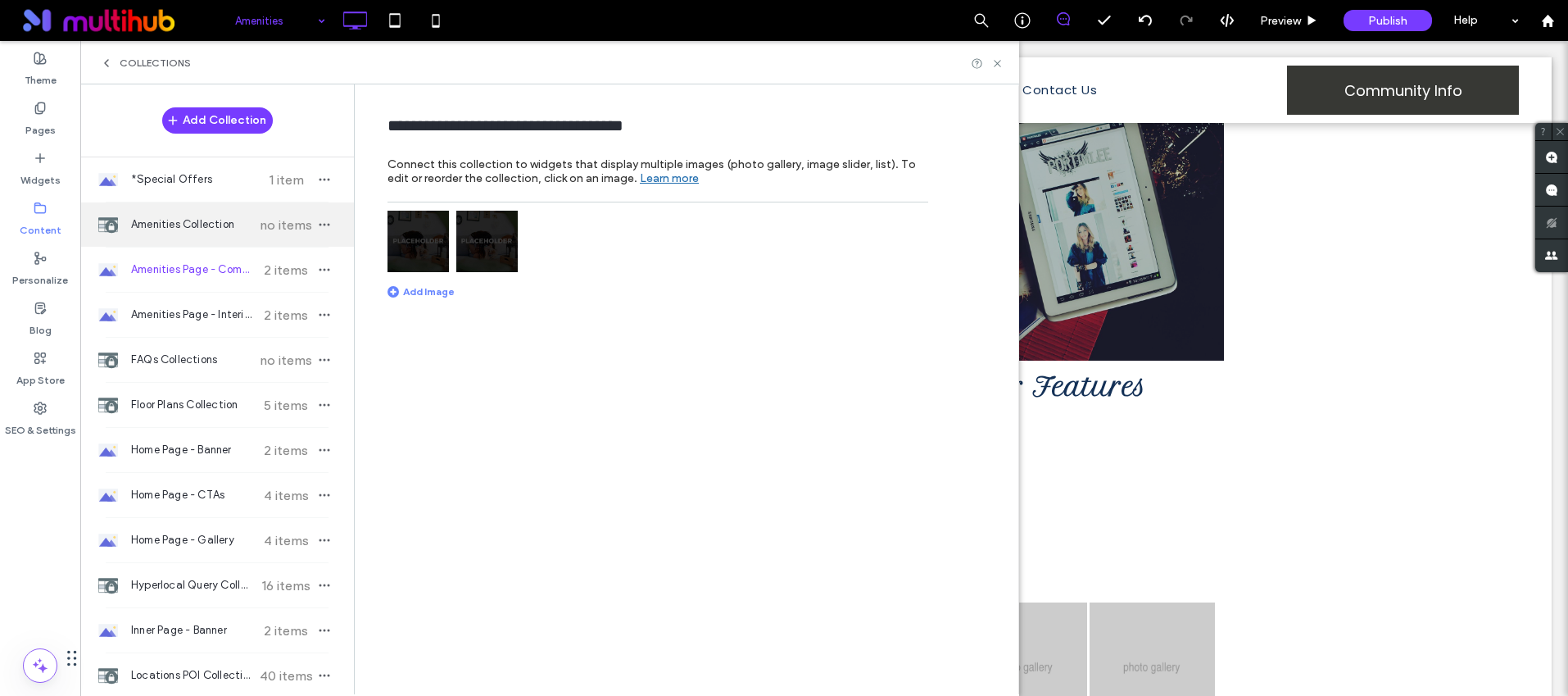
click at [173, 216] on span "Amenities Collection" at bounding box center [192, 224] width 122 height 17
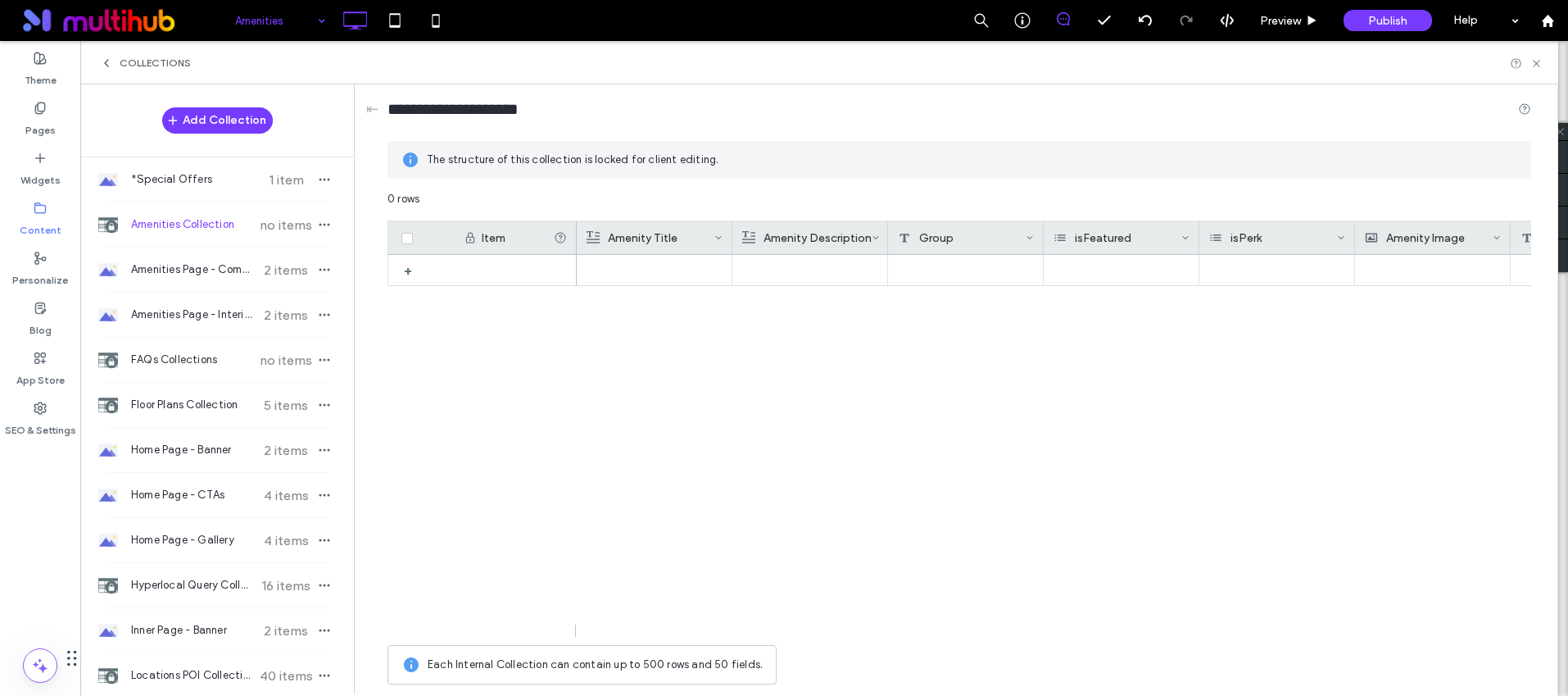
click at [1527, 60] on div at bounding box center [1525, 64] width 32 height 12
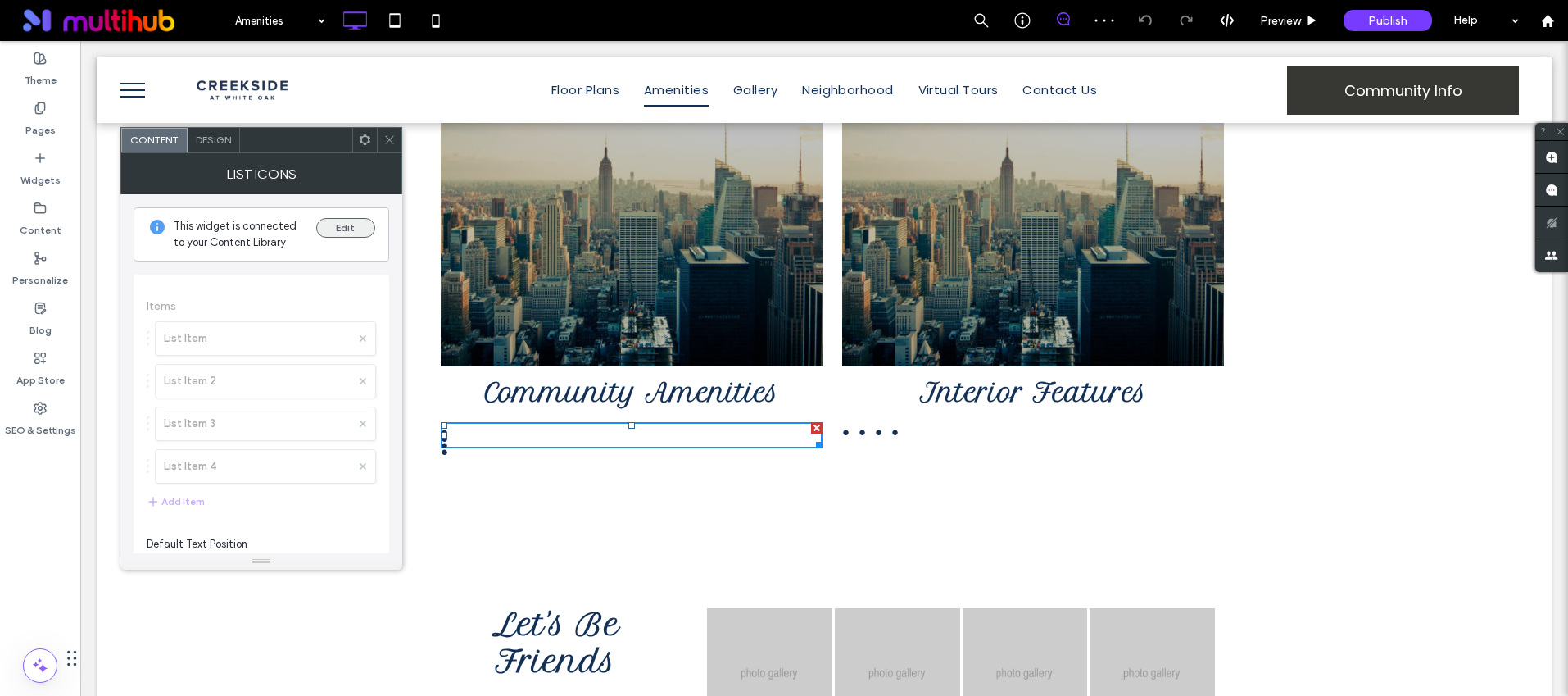
click at [336, 219] on button "Edit" at bounding box center [345, 227] width 59 height 19
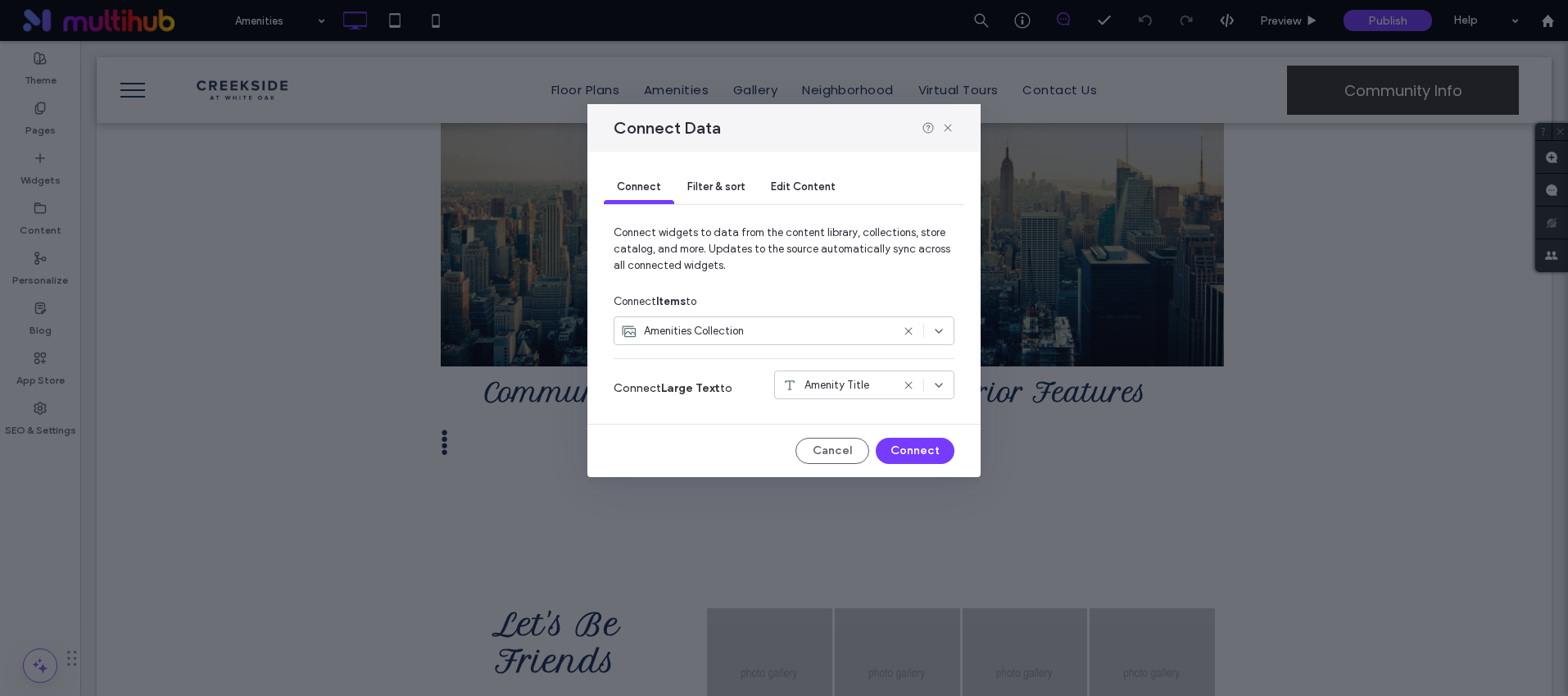
click at [702, 186] on span "Filter & sort" at bounding box center [716, 186] width 58 height 12
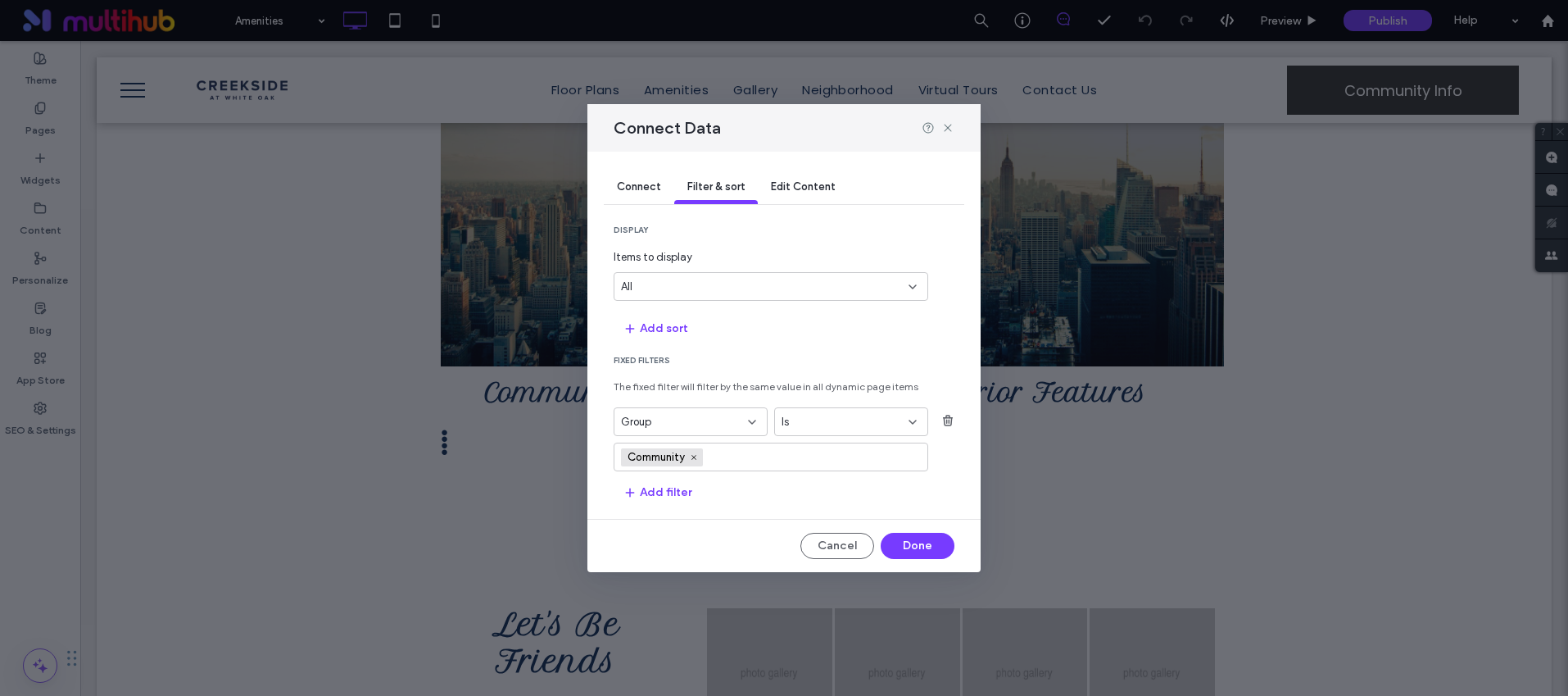
click at [777, 183] on span "Edit Content" at bounding box center [803, 186] width 65 height 12
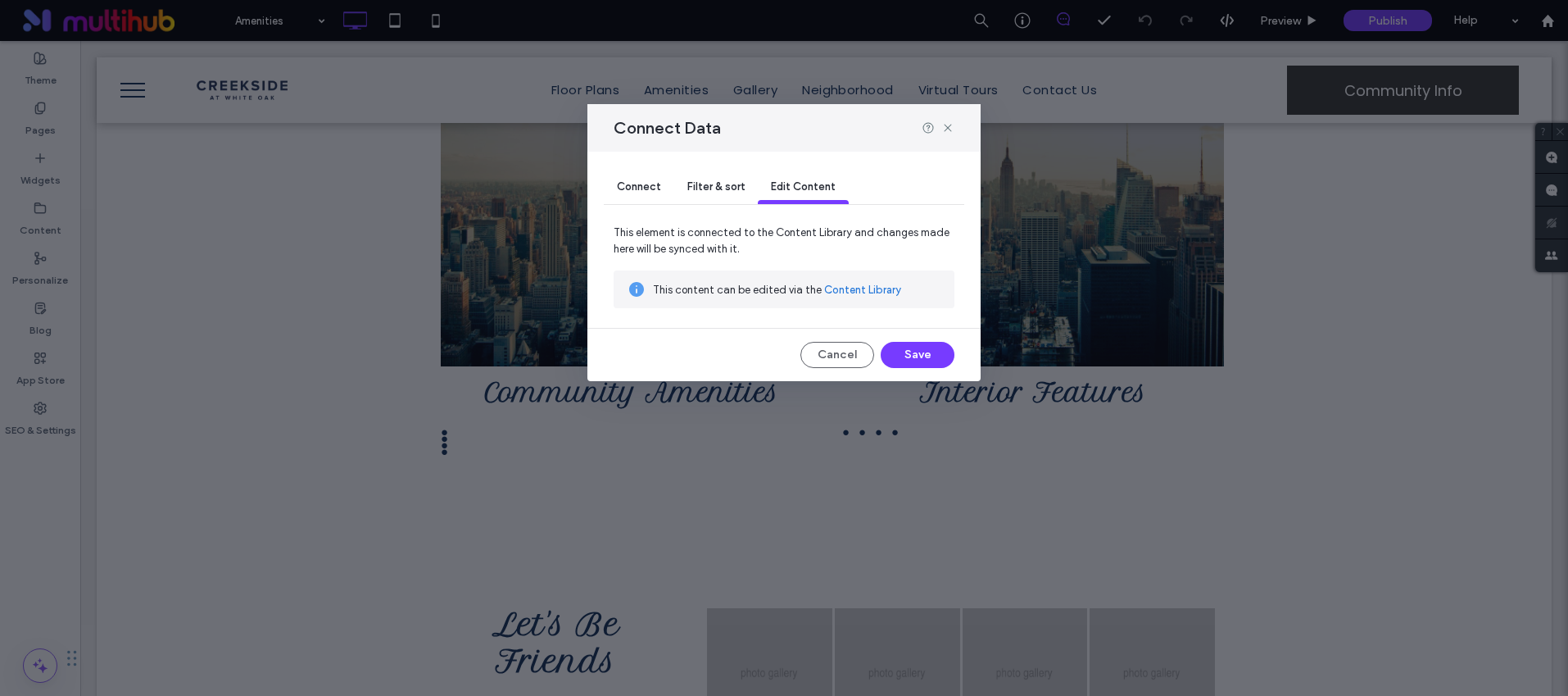
drag, startPoint x: 829, startPoint y: 290, endPoint x: 683, endPoint y: 271, distance: 147.2
click at [829, 290] on link "Content Library" at bounding box center [863, 289] width 77 height 17
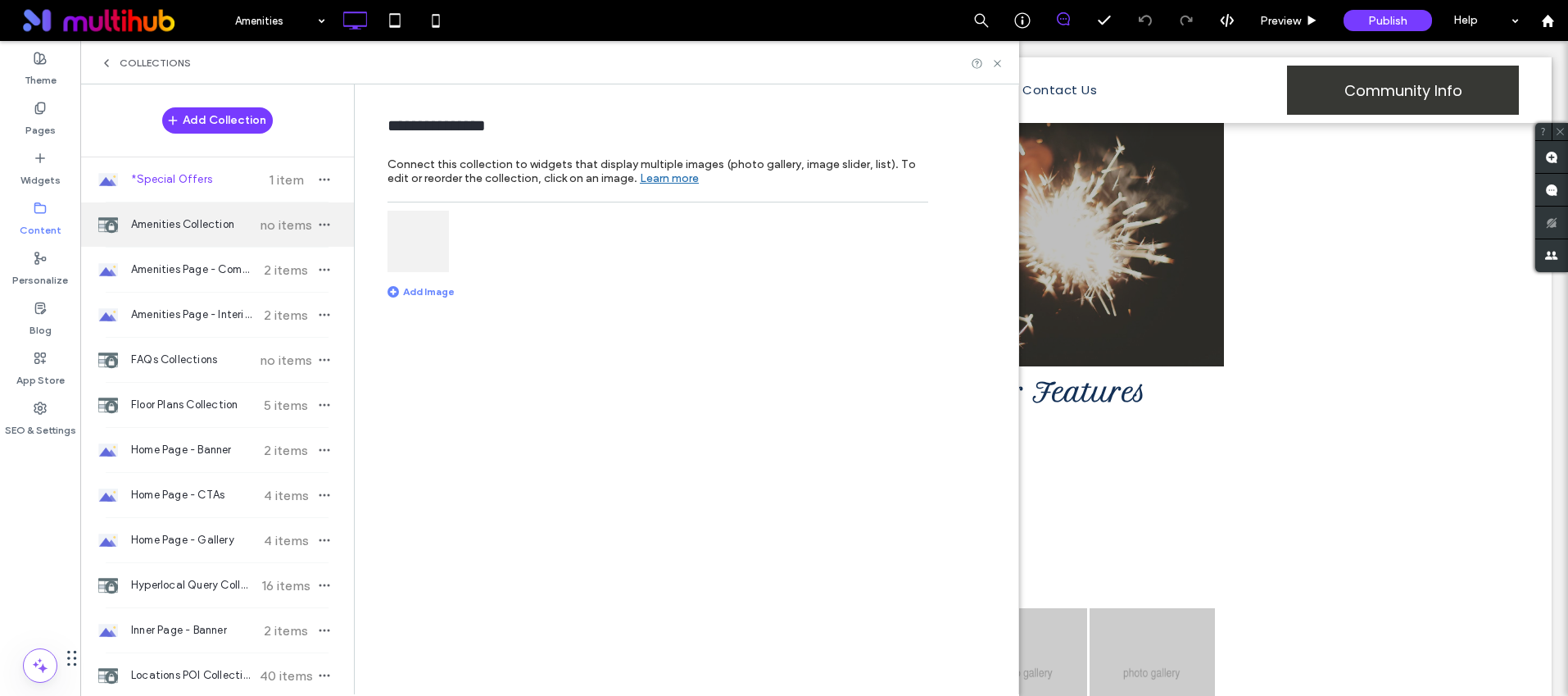
click at [197, 227] on span "Amenities Collection" at bounding box center [192, 224] width 122 height 17
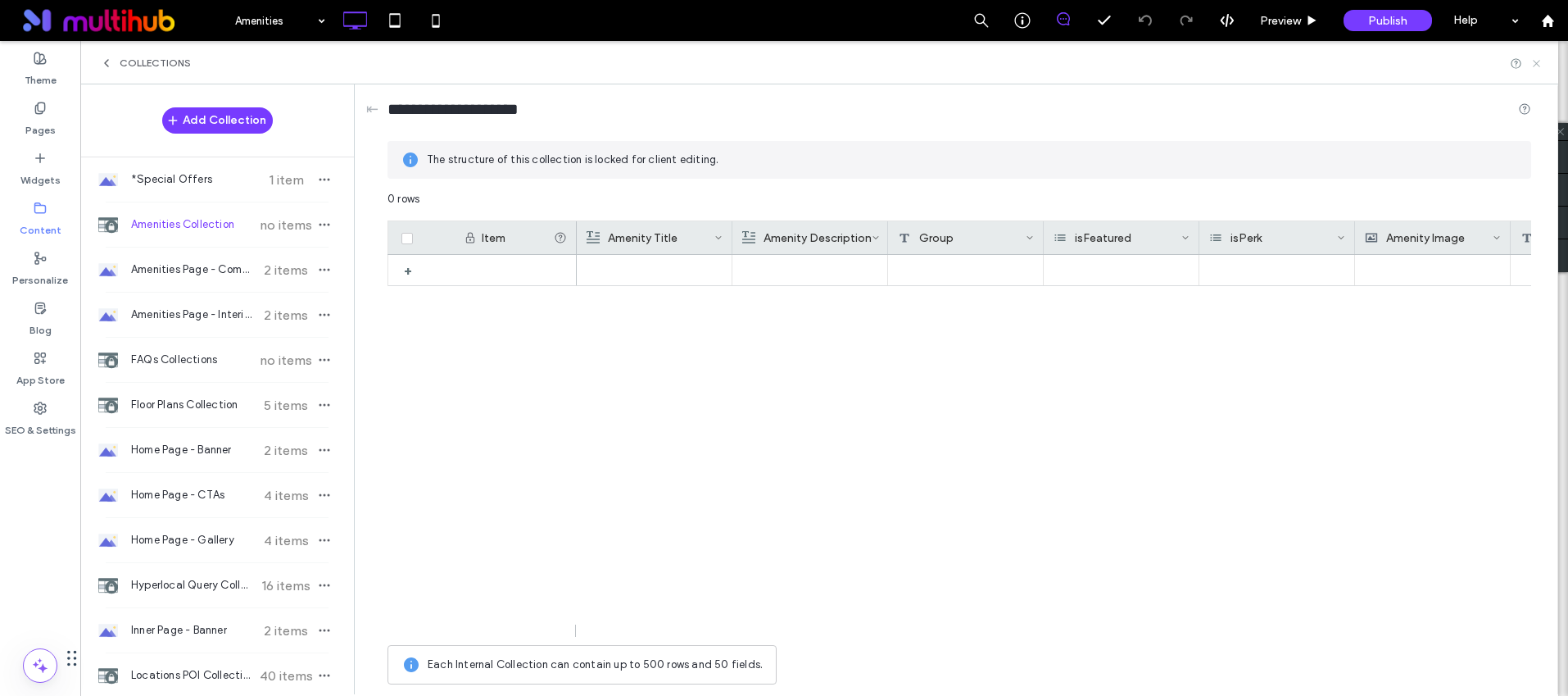
drag, startPoint x: 1541, startPoint y: 60, endPoint x: 1460, endPoint y: 19, distance: 90.8
click at [1541, 60] on icon at bounding box center [1537, 64] width 12 height 12
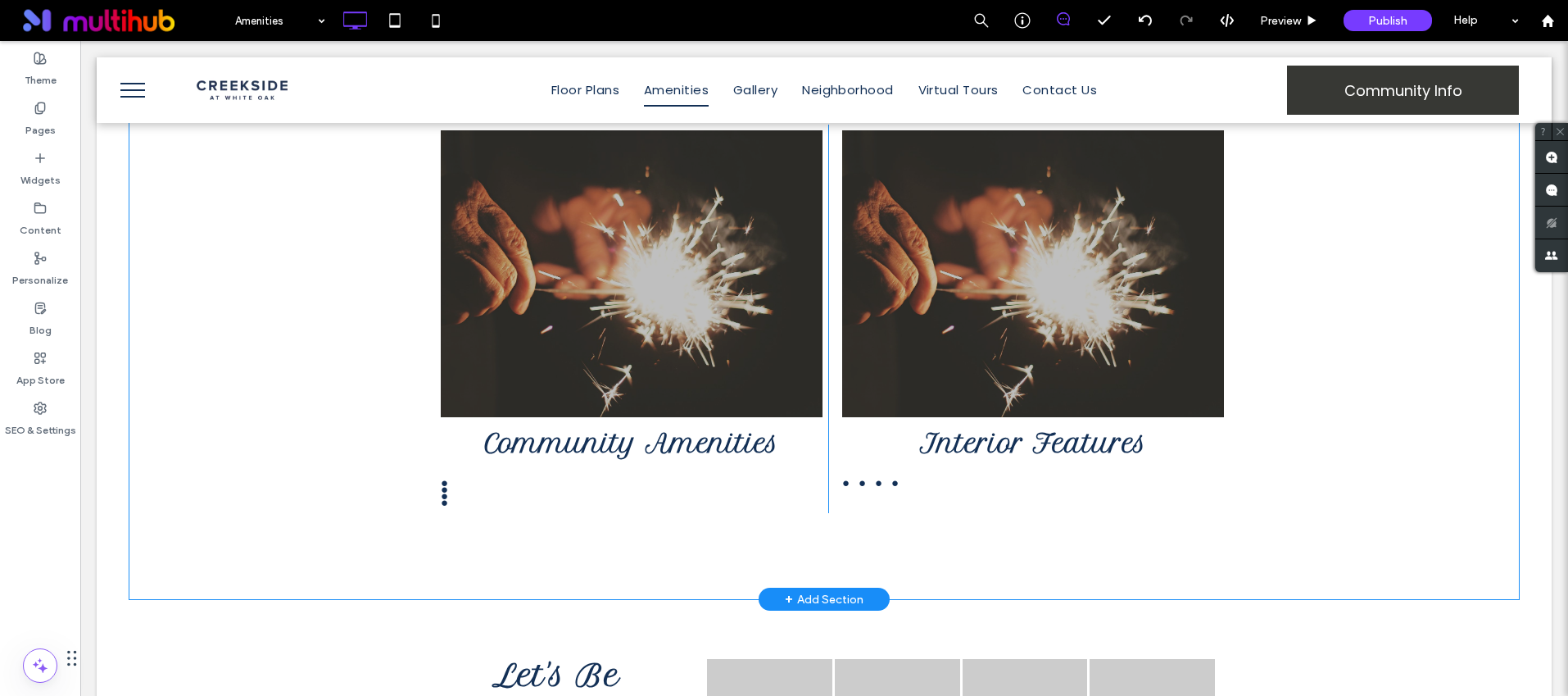
scroll to position [700, 0]
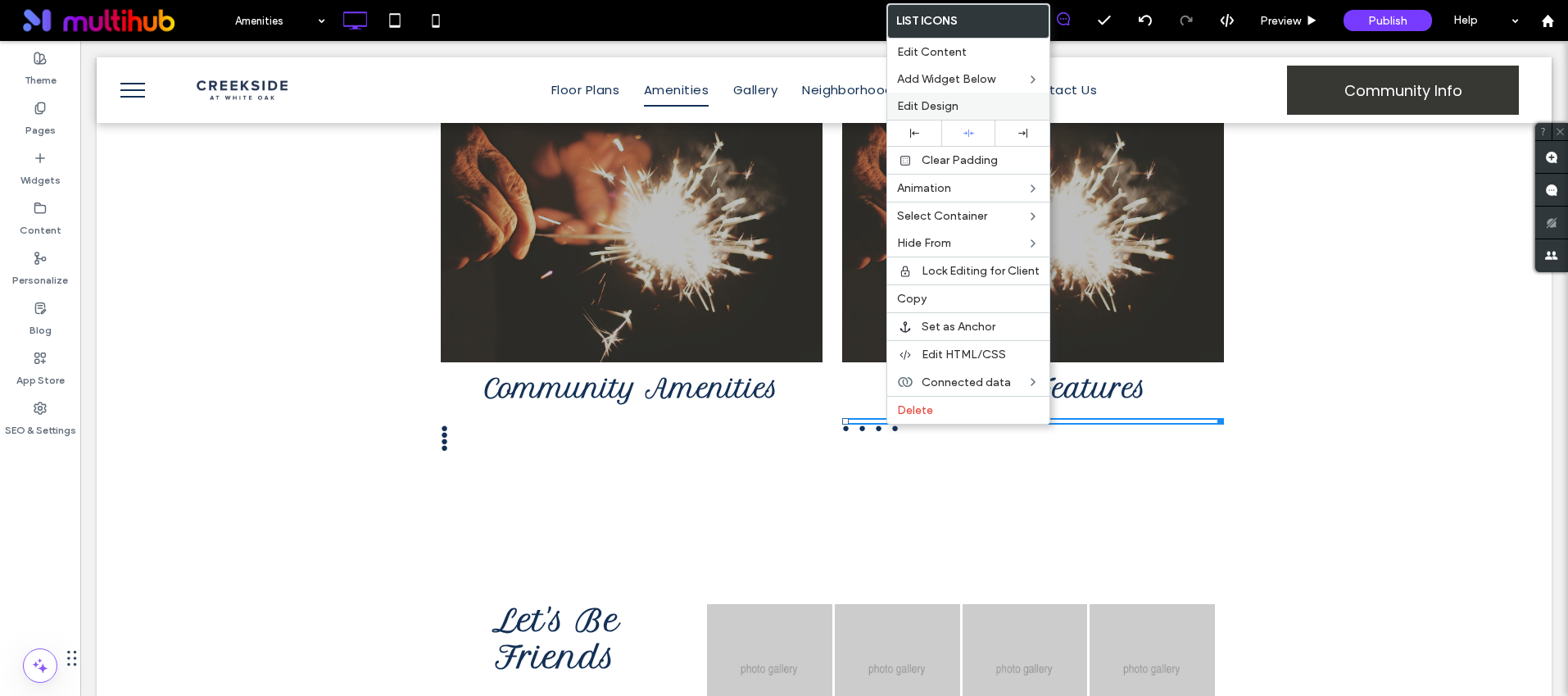
click at [933, 113] on div "Edit Design" at bounding box center [968, 106] width 163 height 27
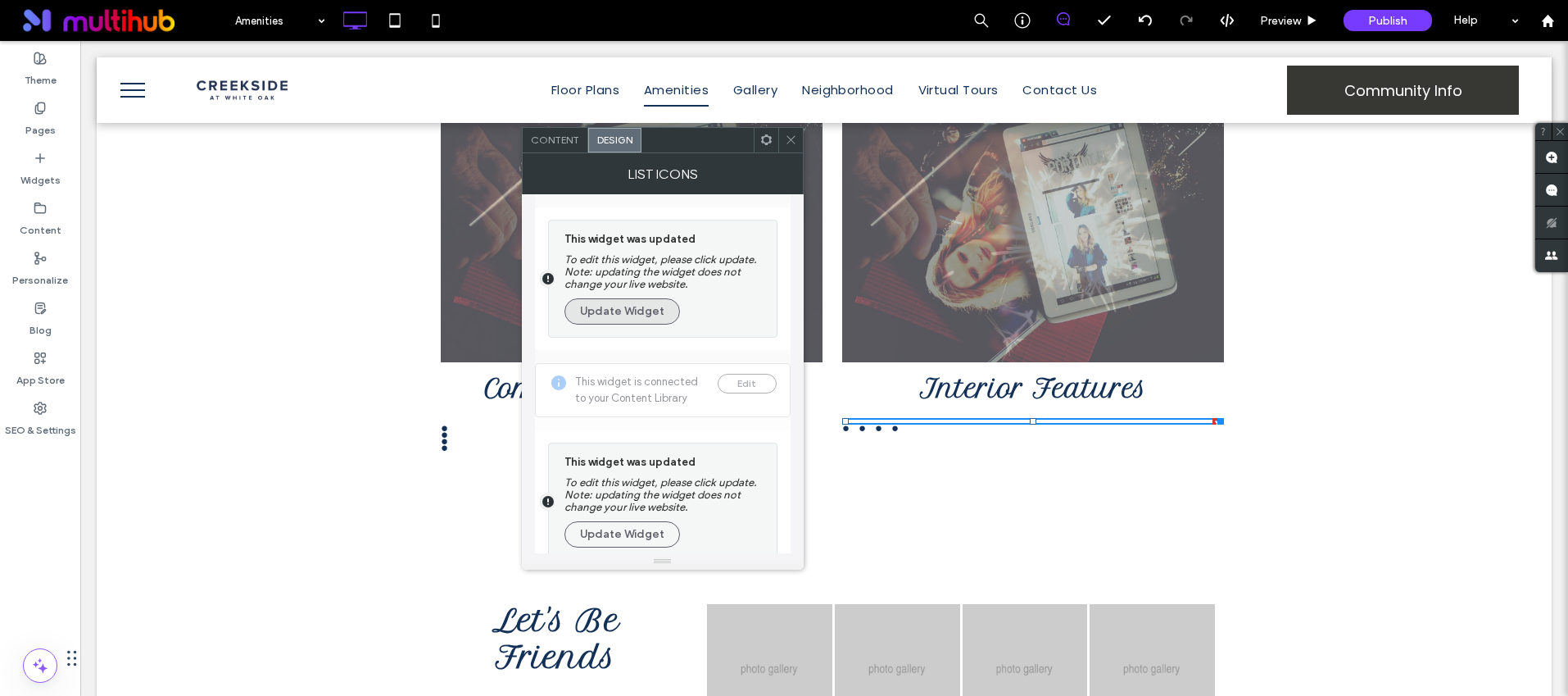
click at [644, 303] on button "Update Widget" at bounding box center [622, 311] width 115 height 26
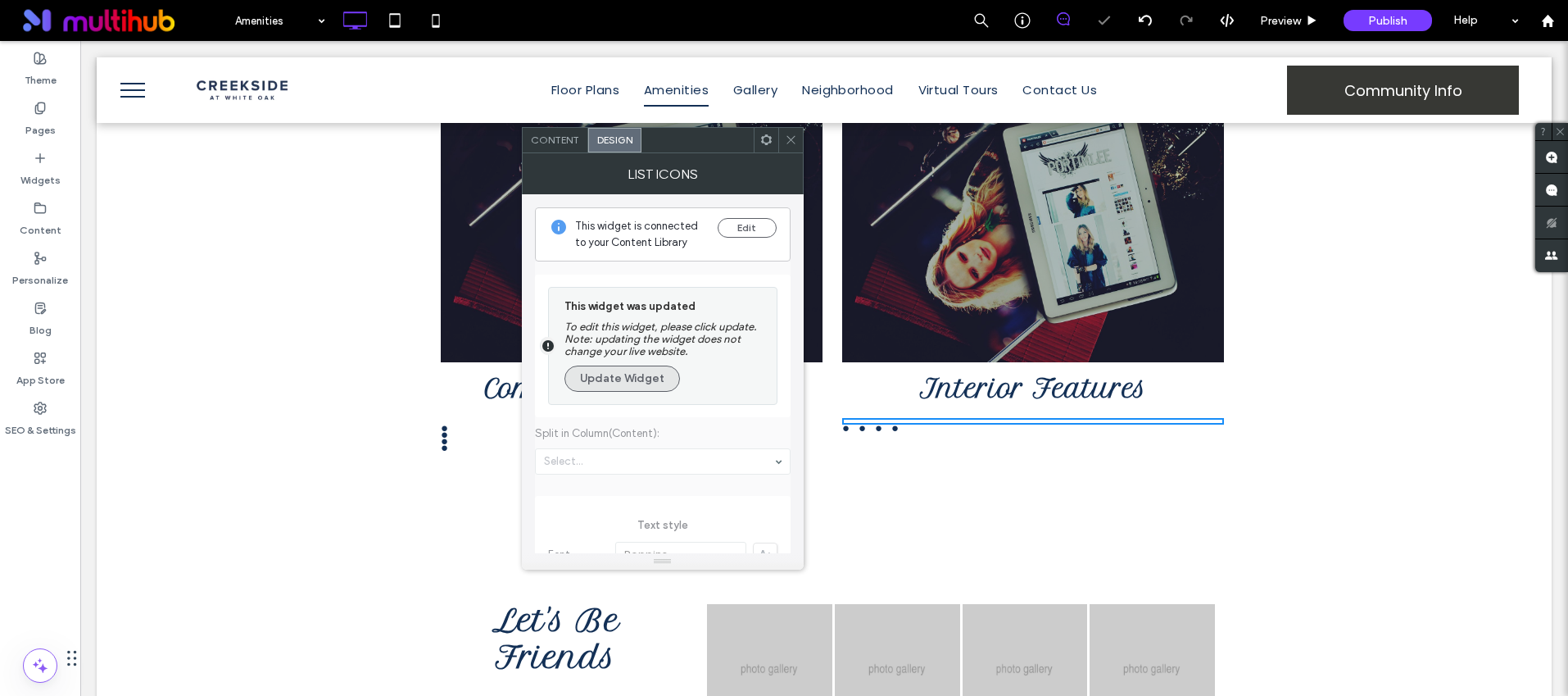
click at [609, 372] on button "Update Widget" at bounding box center [622, 379] width 115 height 26
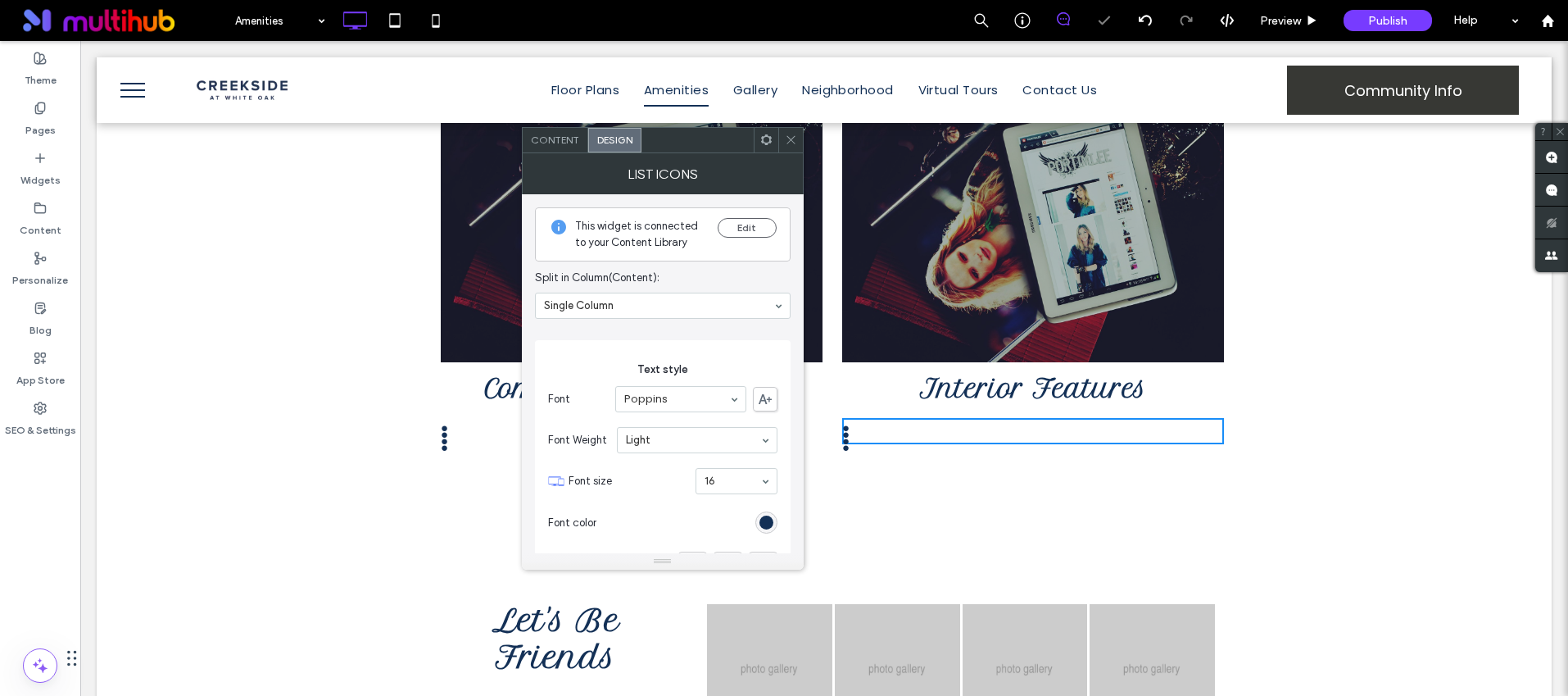
click at [792, 136] on icon at bounding box center [791, 140] width 12 height 12
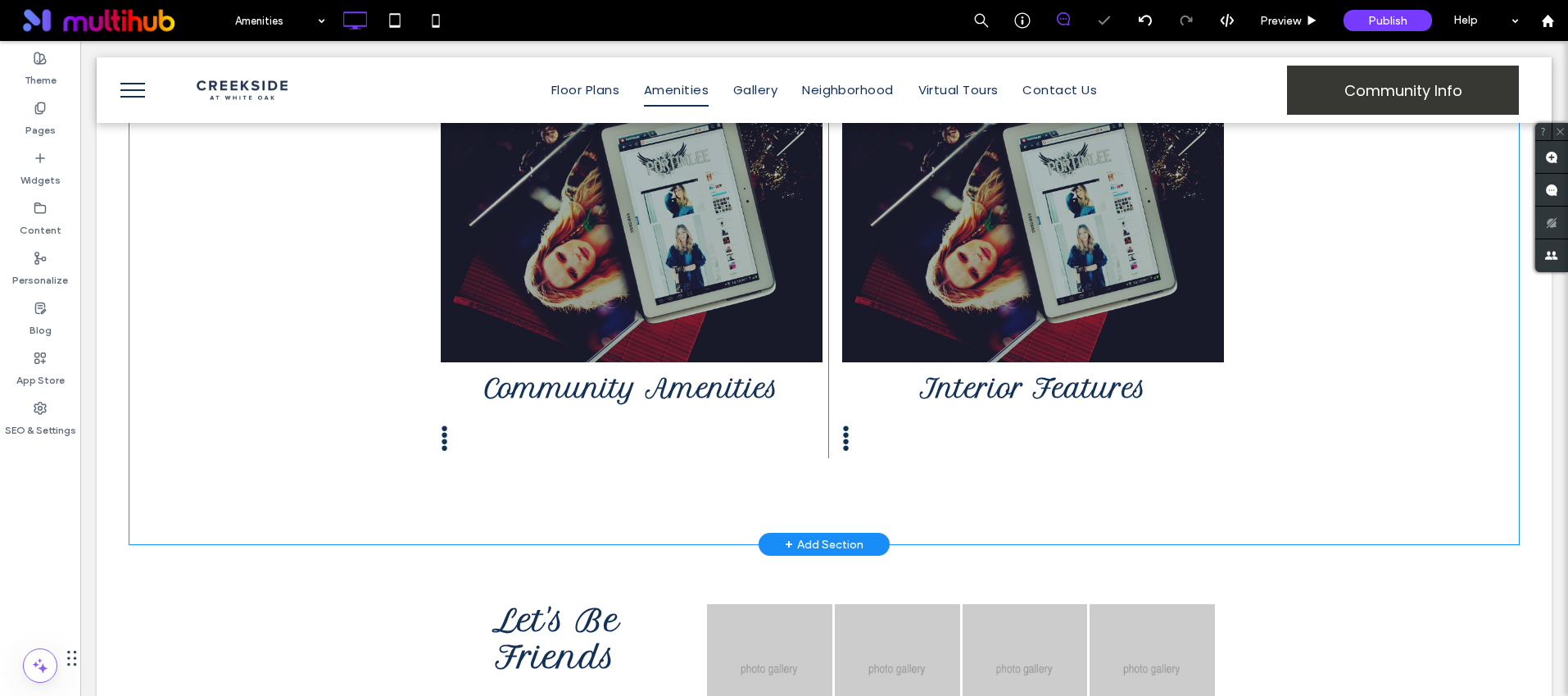
scroll to position [914, 0]
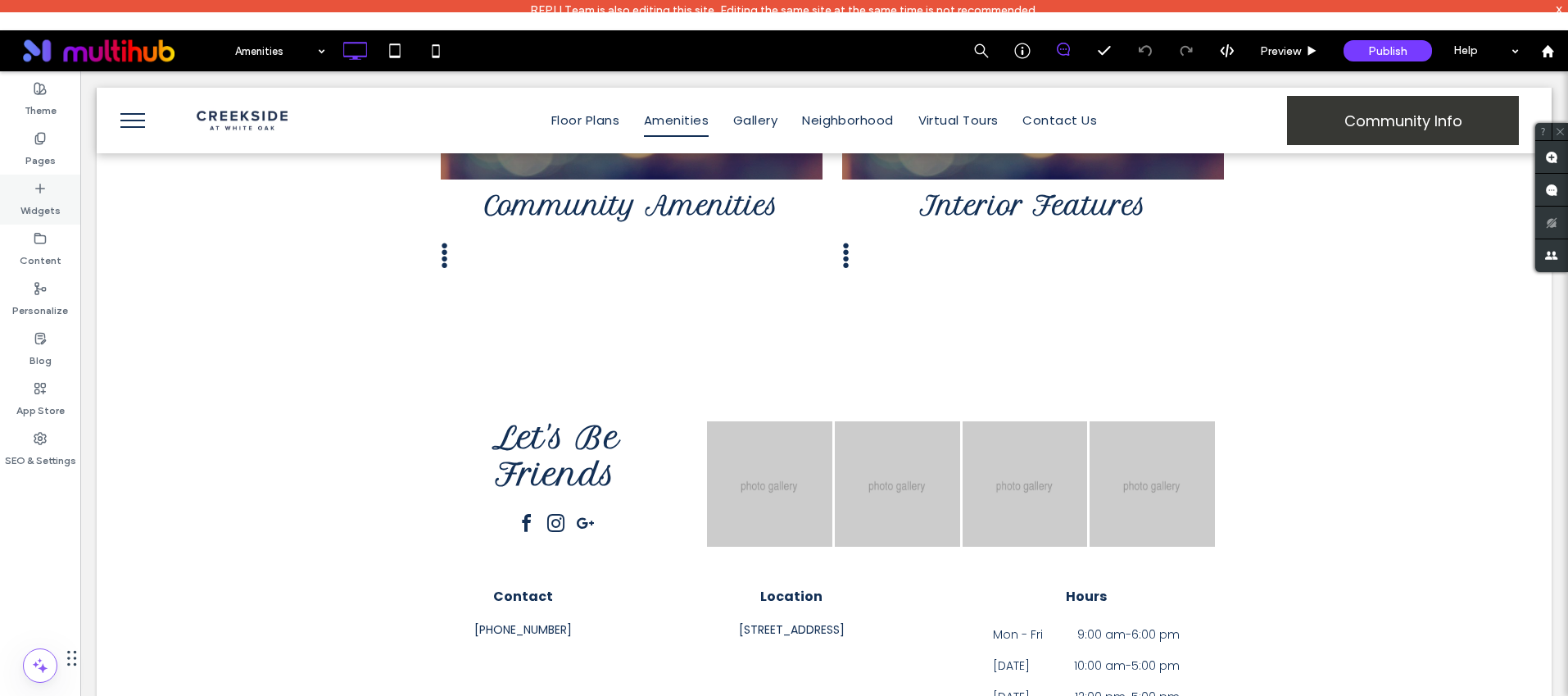
click at [61, 219] on div "Widgets" at bounding box center [40, 199] width 80 height 50
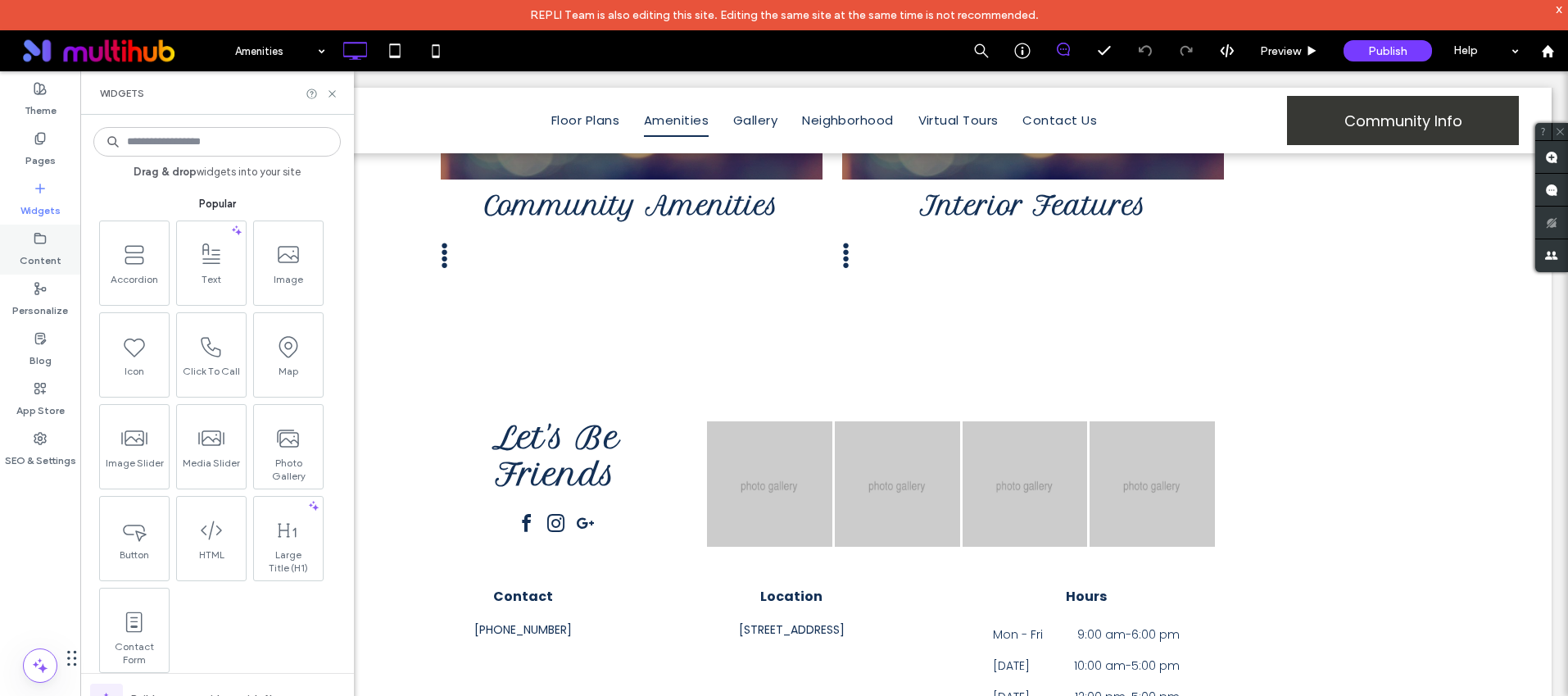
click at [41, 245] on label "Content" at bounding box center [40, 256] width 42 height 23
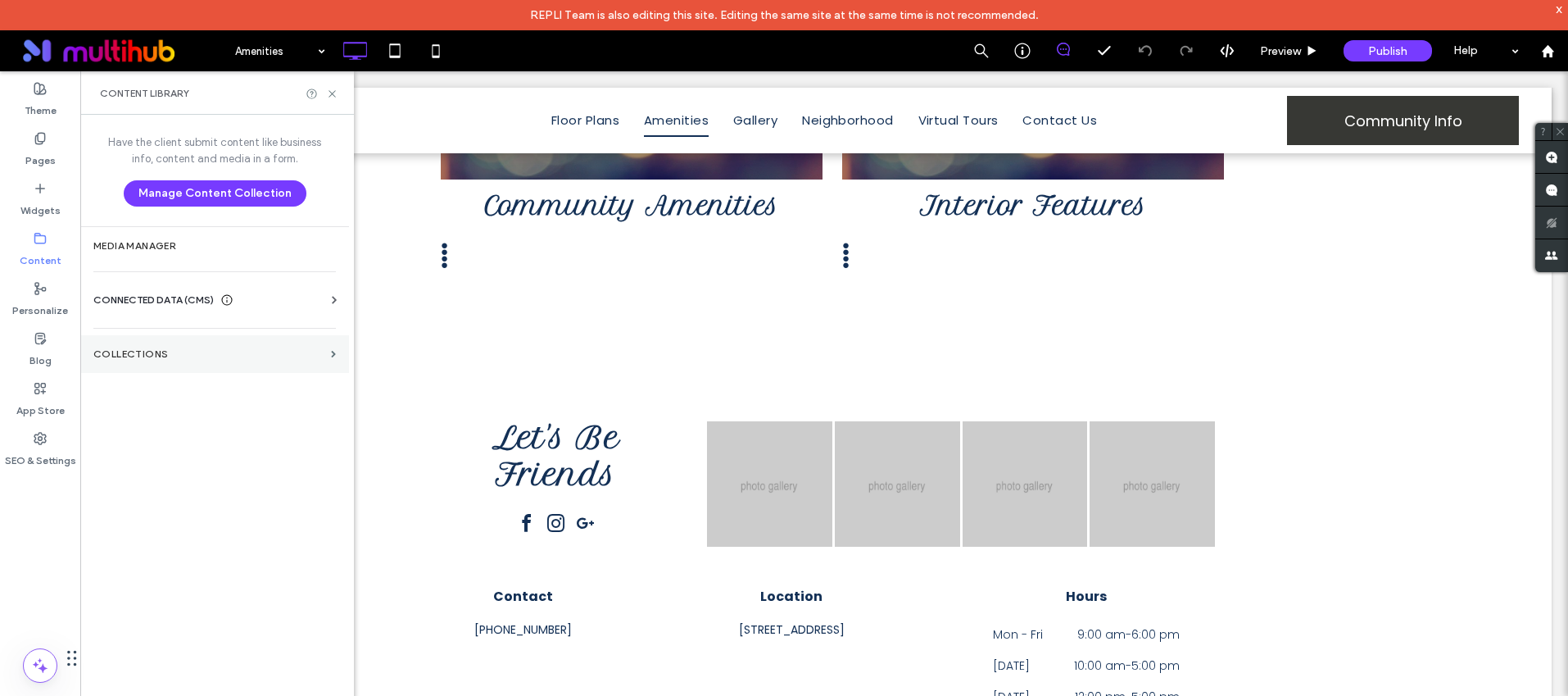
click at [145, 358] on label "Collections" at bounding box center [209, 353] width 231 height 11
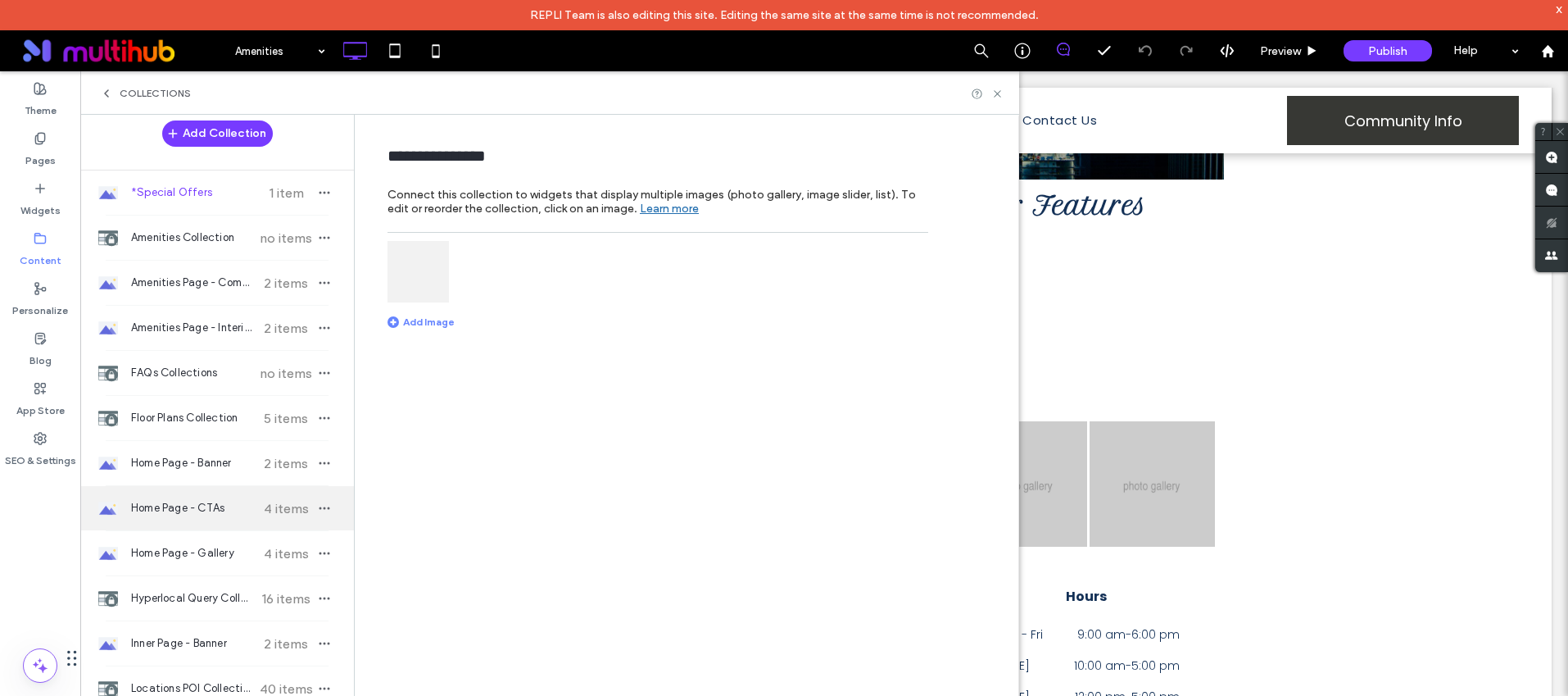
scroll to position [0, 0]
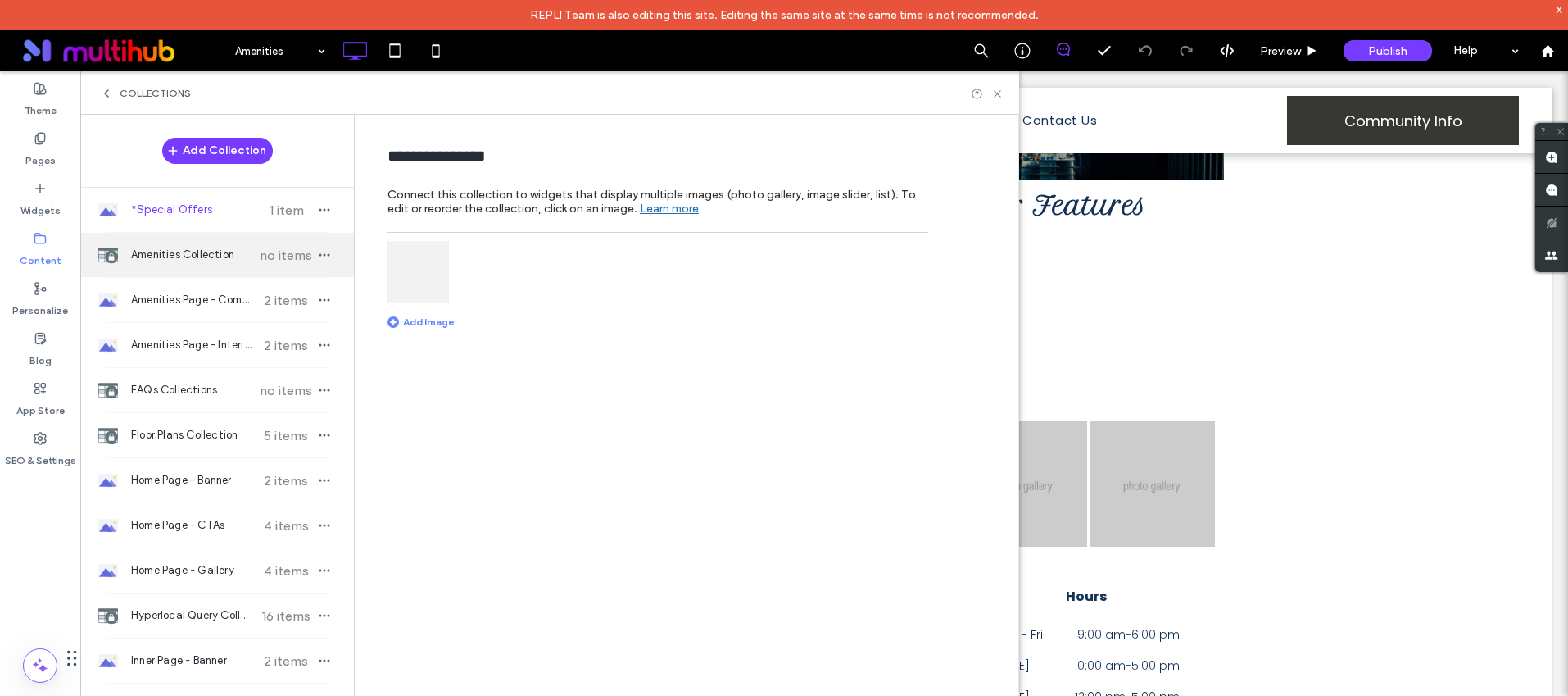
click at [191, 255] on span "Amenities Collection" at bounding box center [192, 254] width 122 height 17
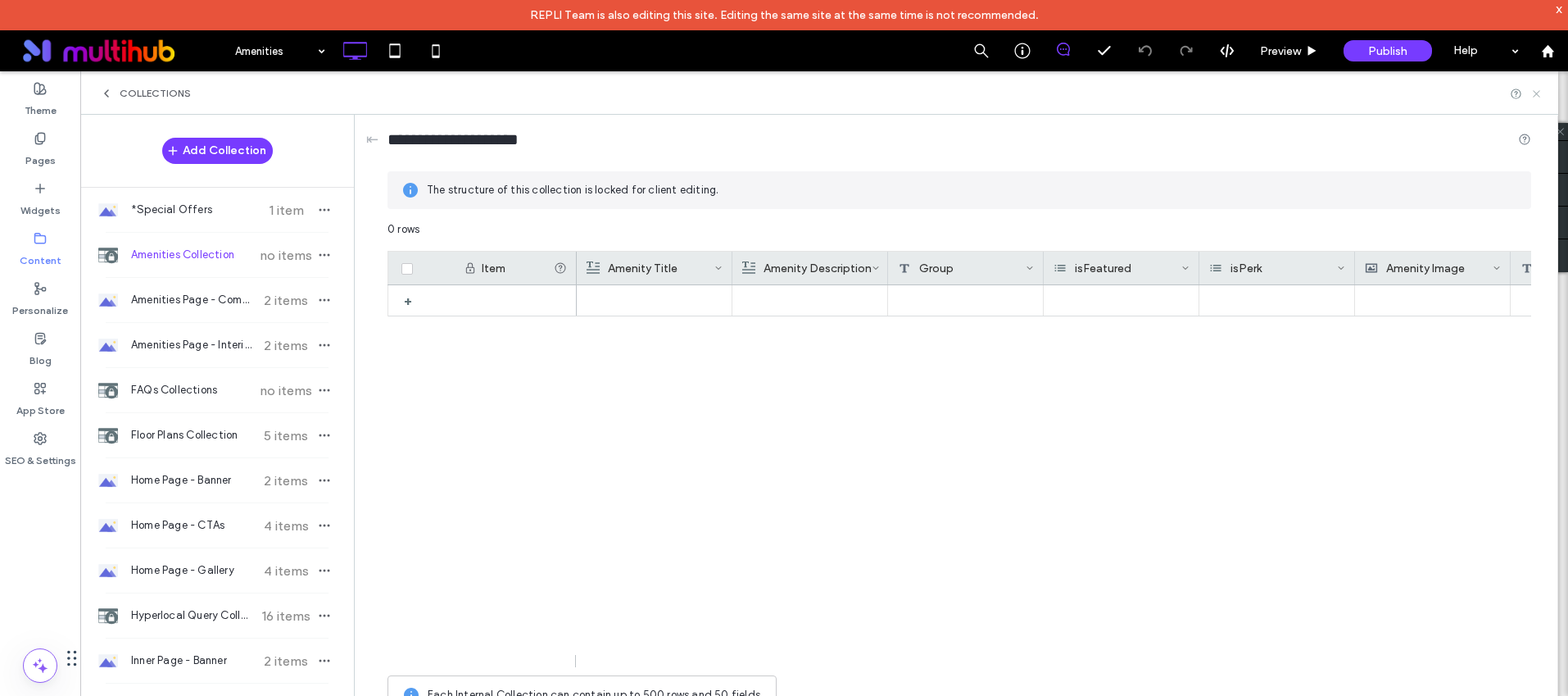
click at [1541, 97] on icon at bounding box center [1537, 94] width 12 height 12
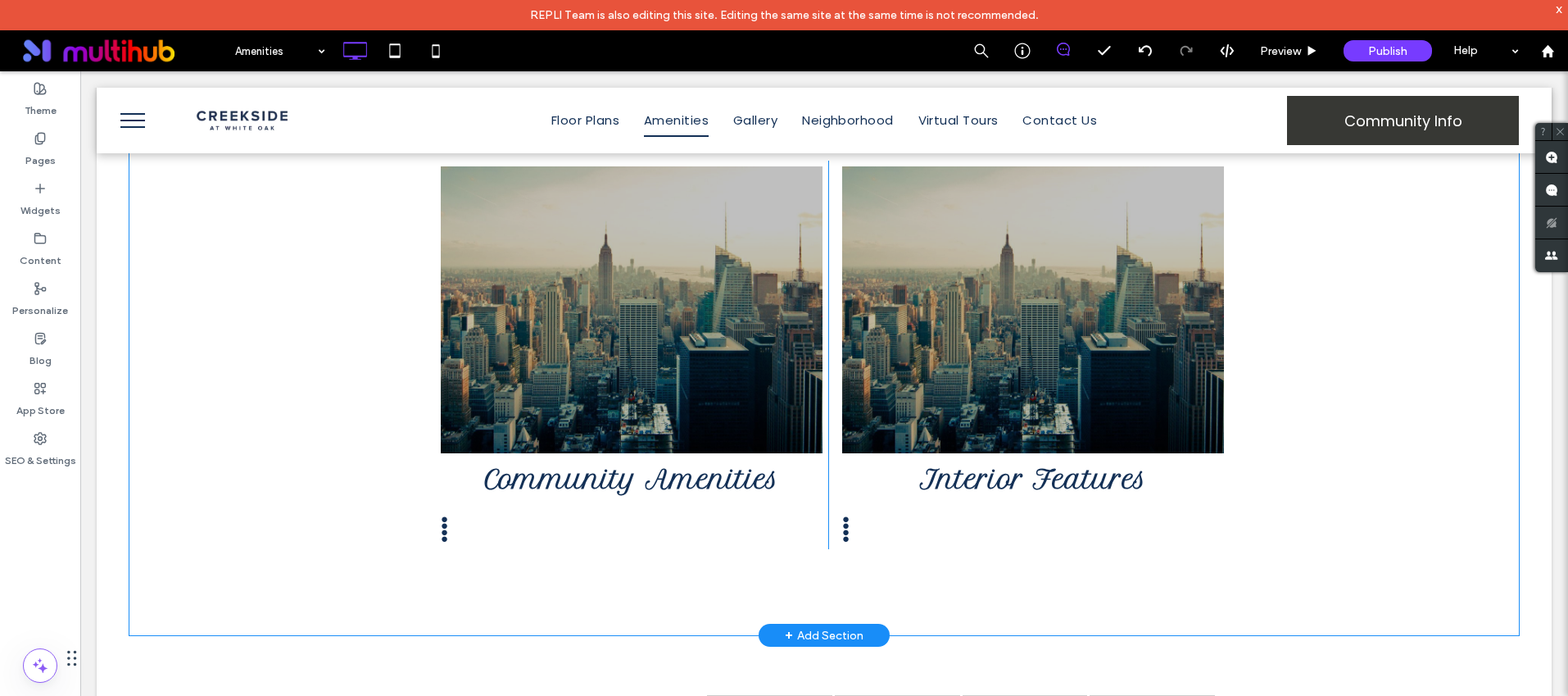
scroll to position [651, 0]
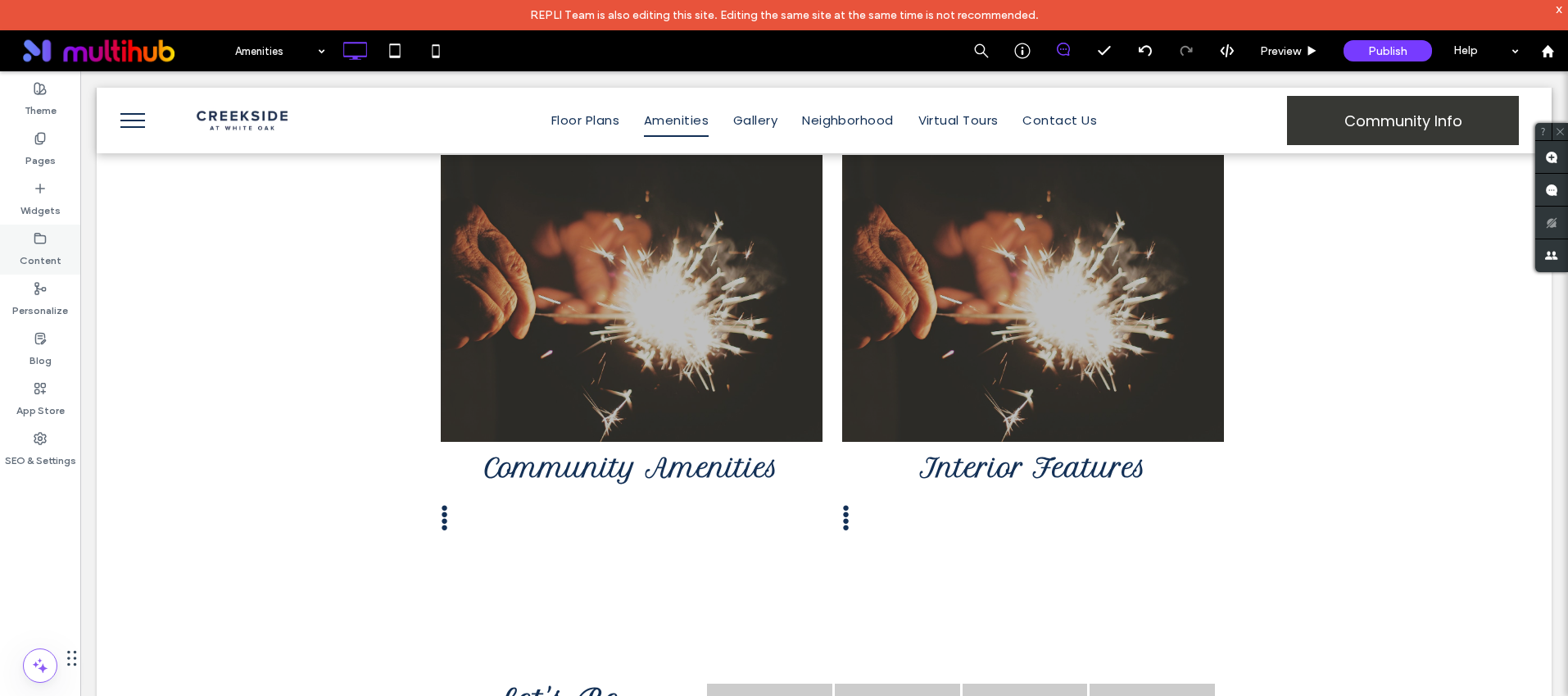
click at [38, 257] on label "Content" at bounding box center [40, 256] width 42 height 23
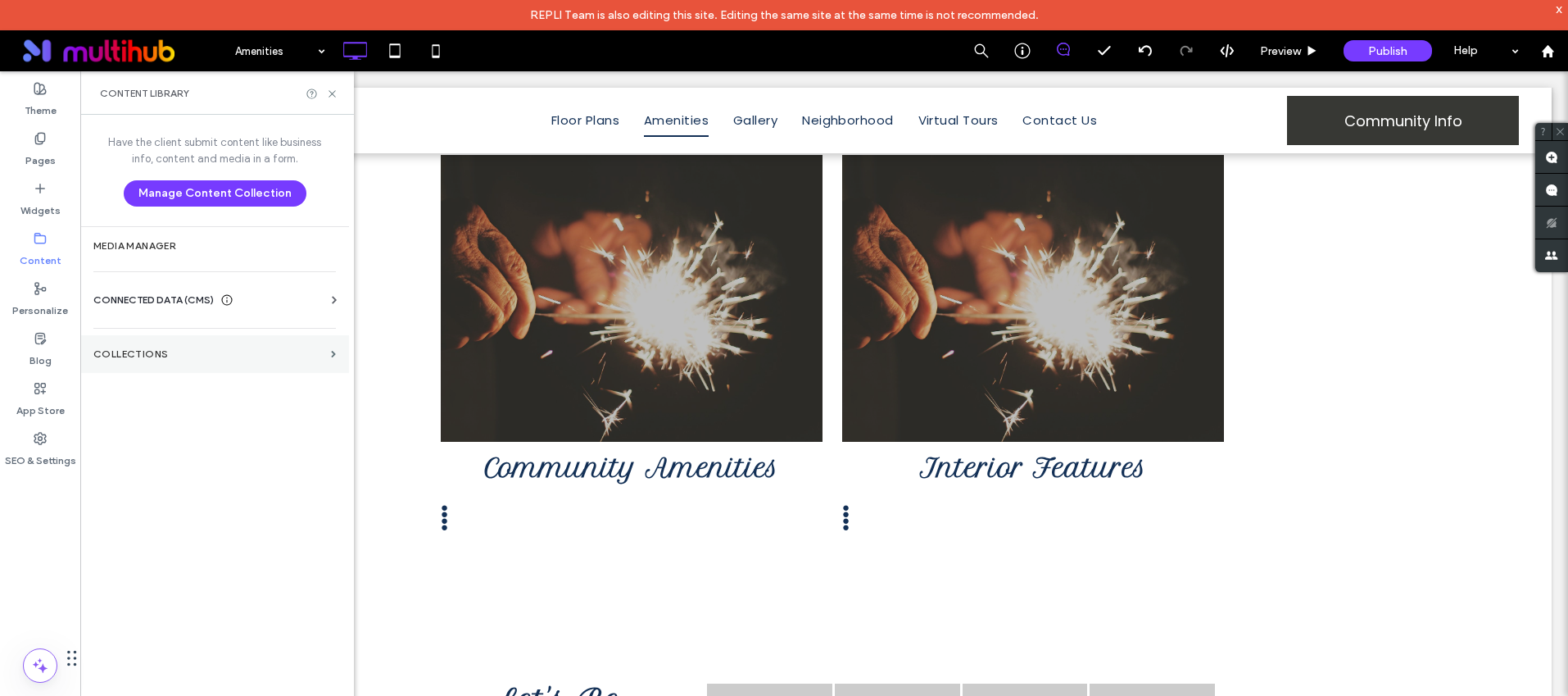
click at [149, 354] on label "Collections" at bounding box center [209, 353] width 231 height 11
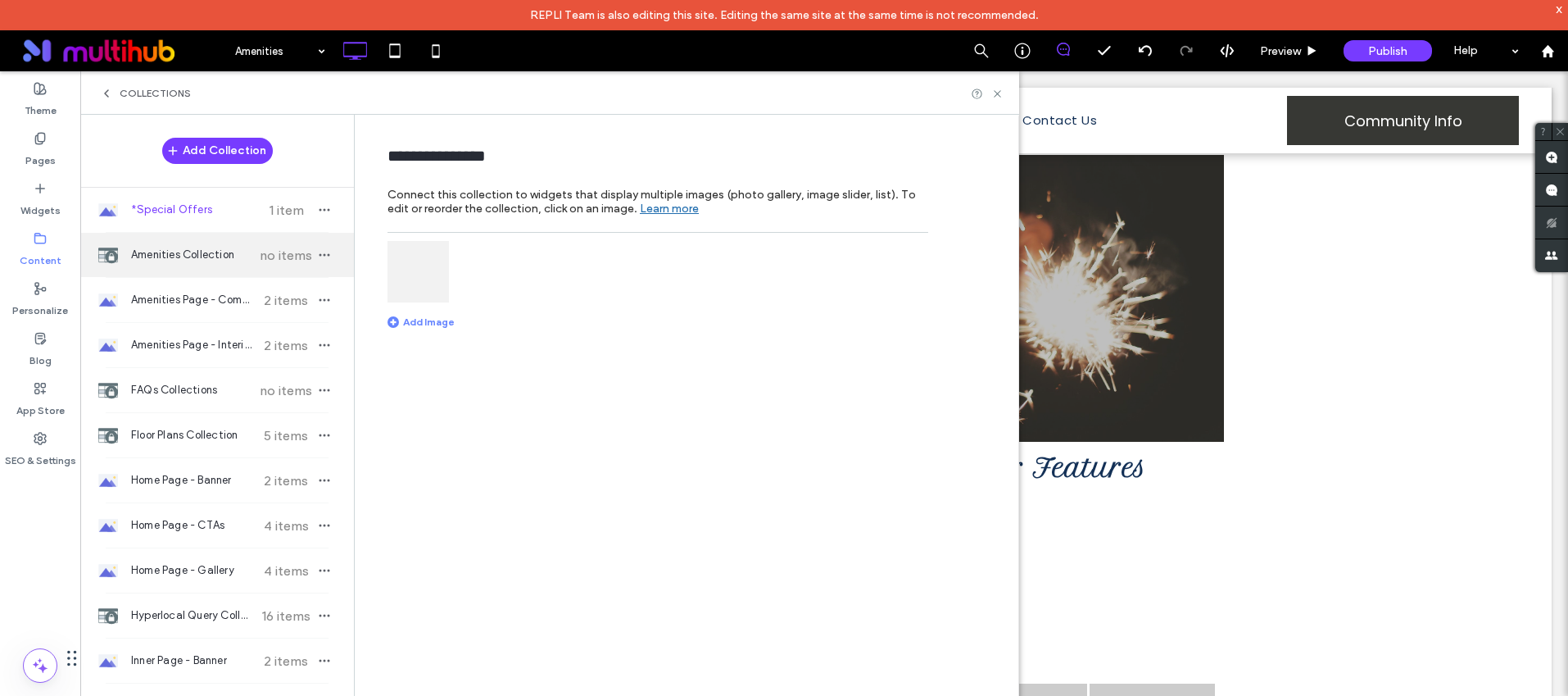
click at [181, 265] on div "Amenities Collection no items" at bounding box center [217, 254] width 274 height 45
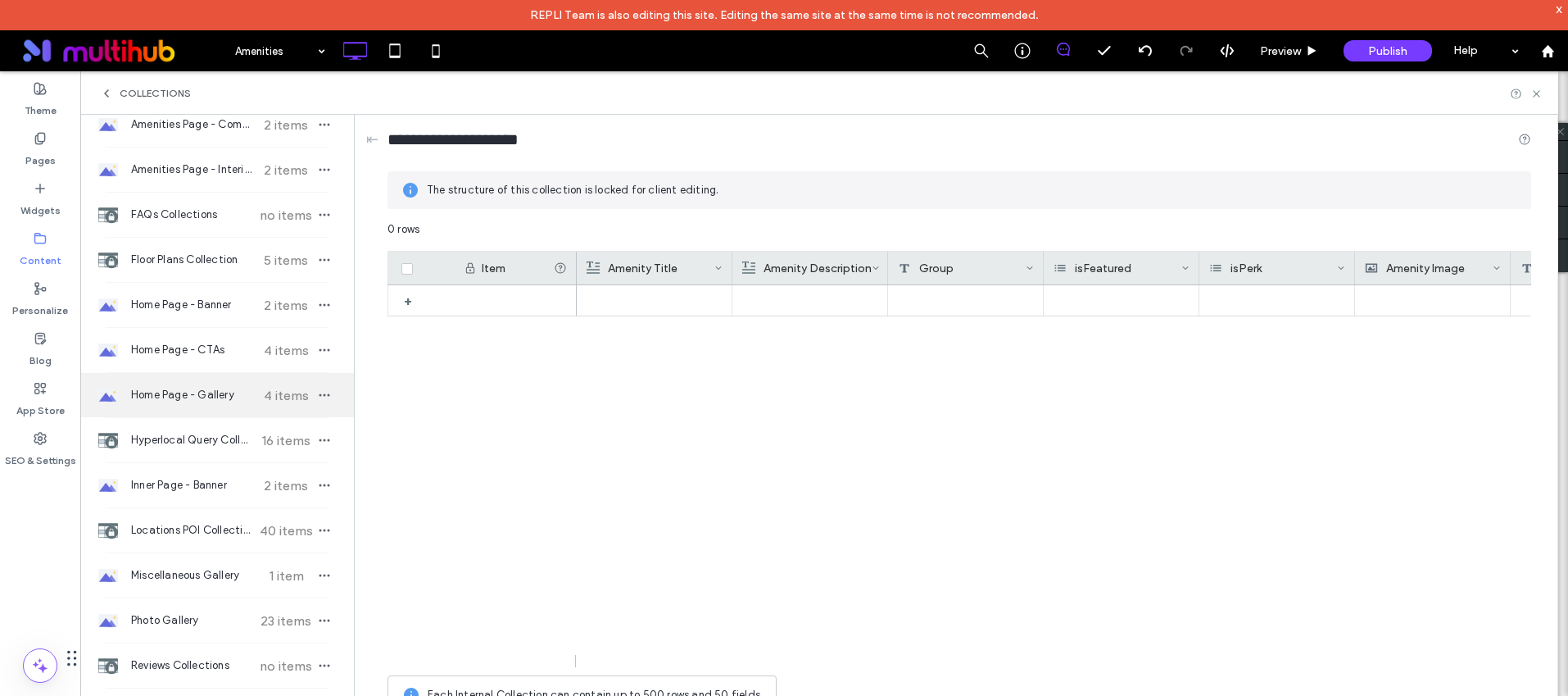
scroll to position [0, 0]
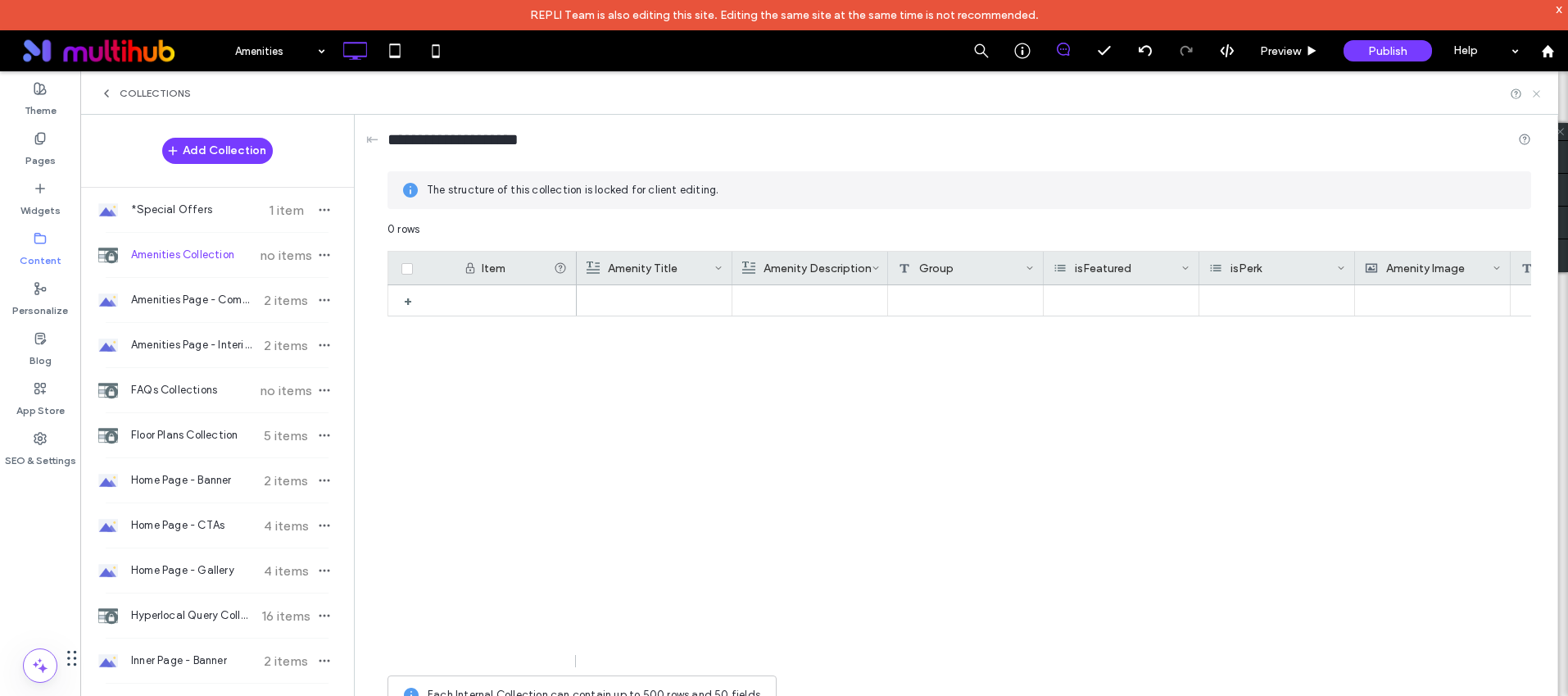
click at [1537, 90] on icon at bounding box center [1537, 94] width 12 height 12
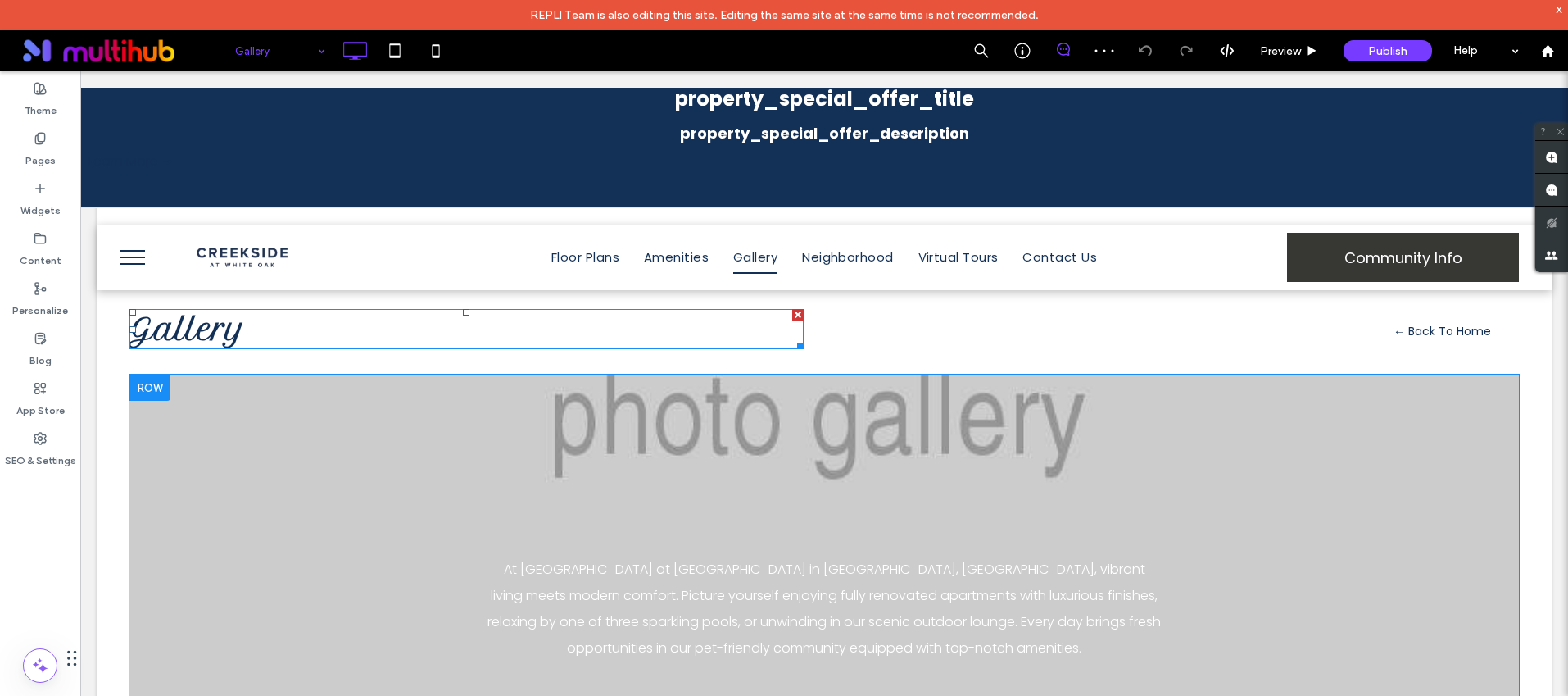
scroll to position [345, 0]
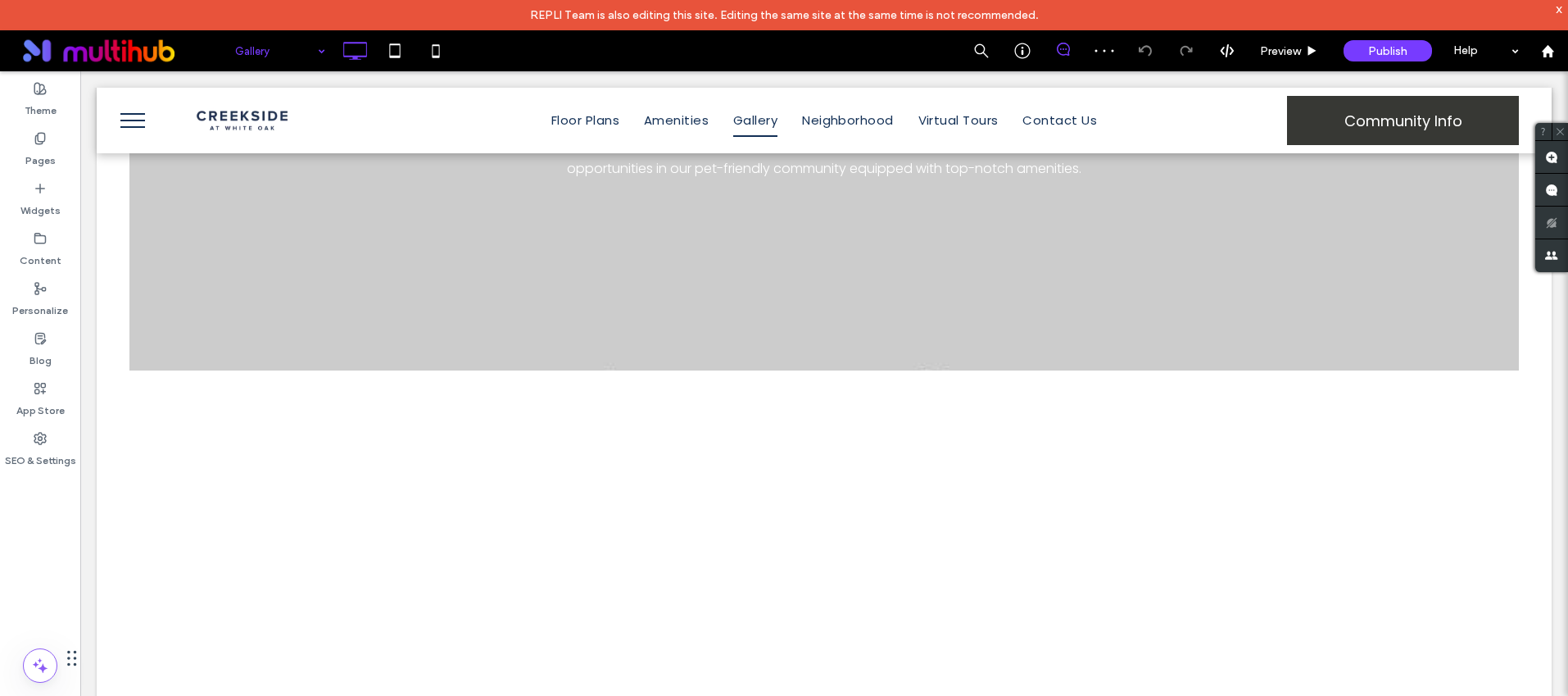
click at [260, 59] on input at bounding box center [276, 51] width 82 height 41
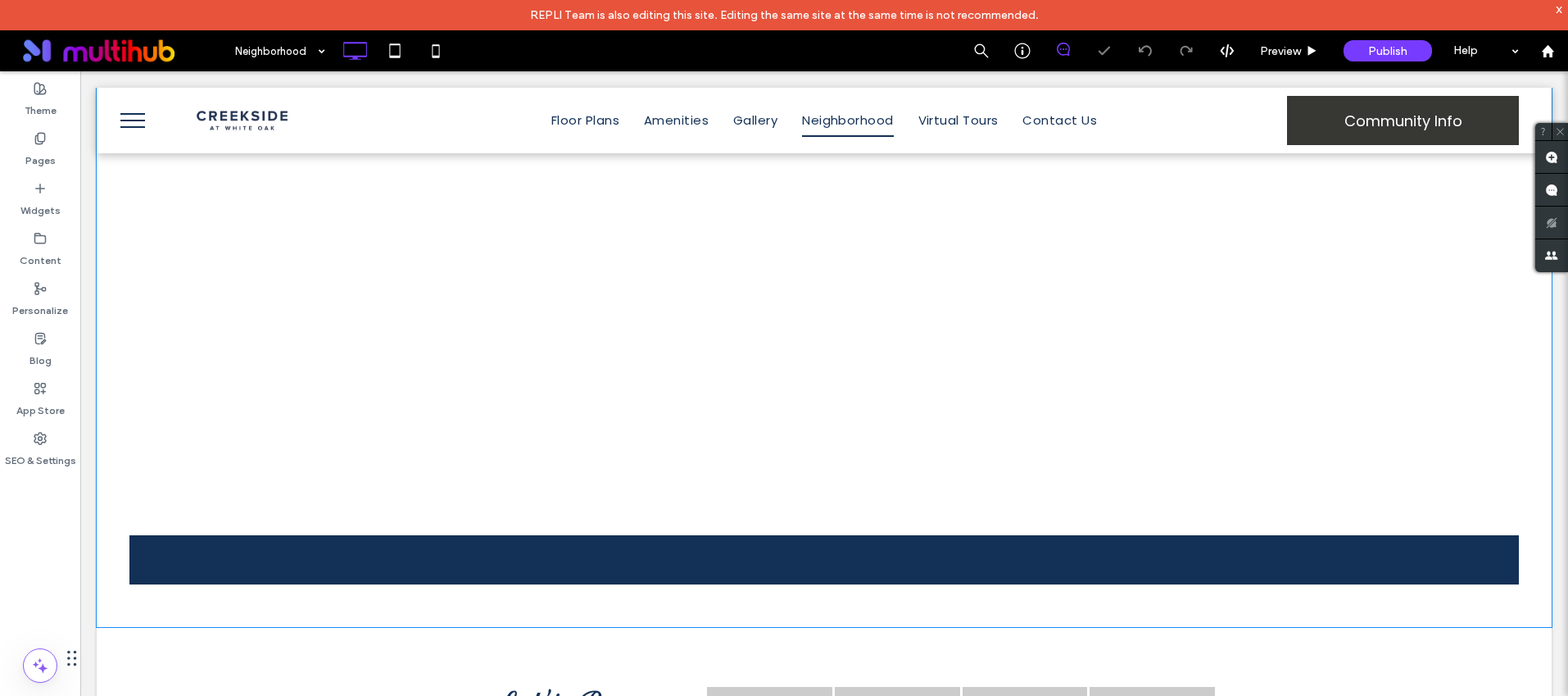
scroll to position [628, 0]
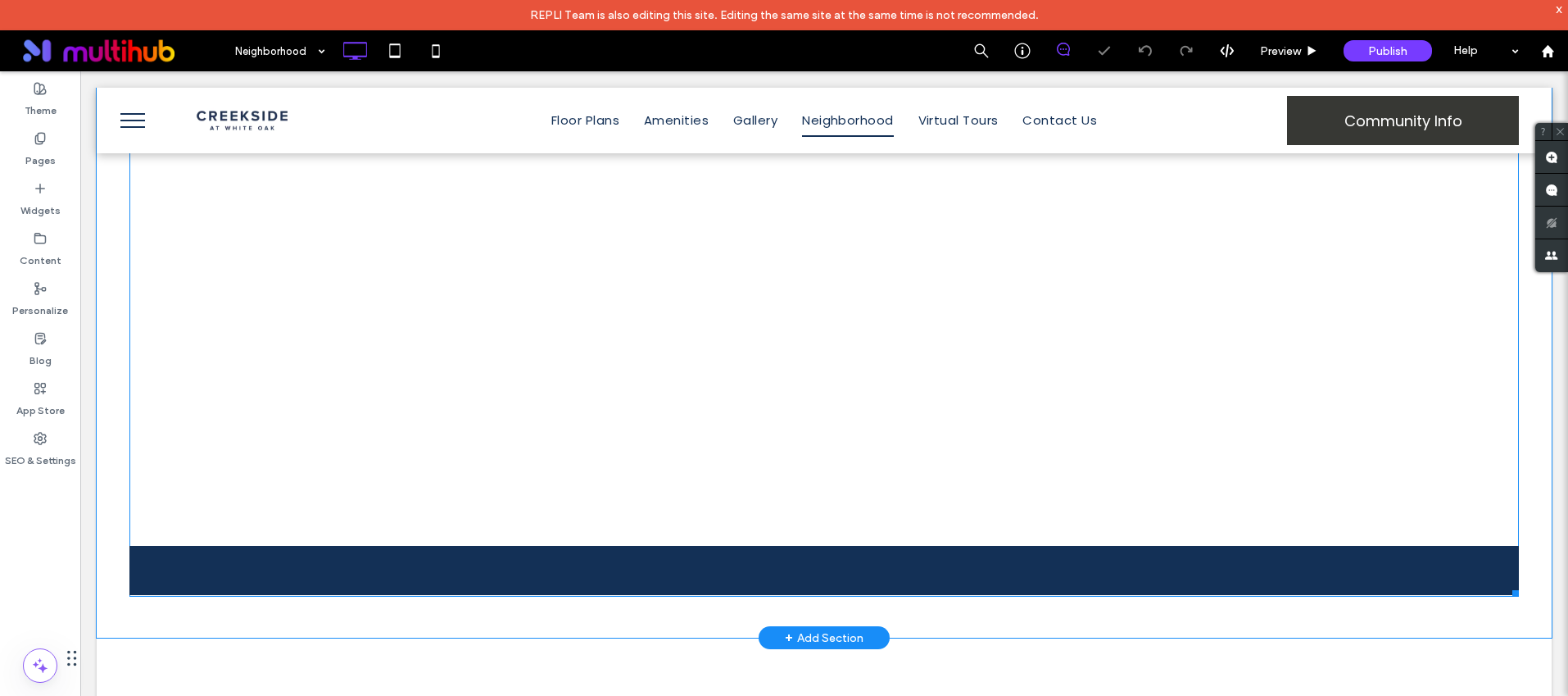
click at [961, 379] on span at bounding box center [824, 366] width 1390 height 461
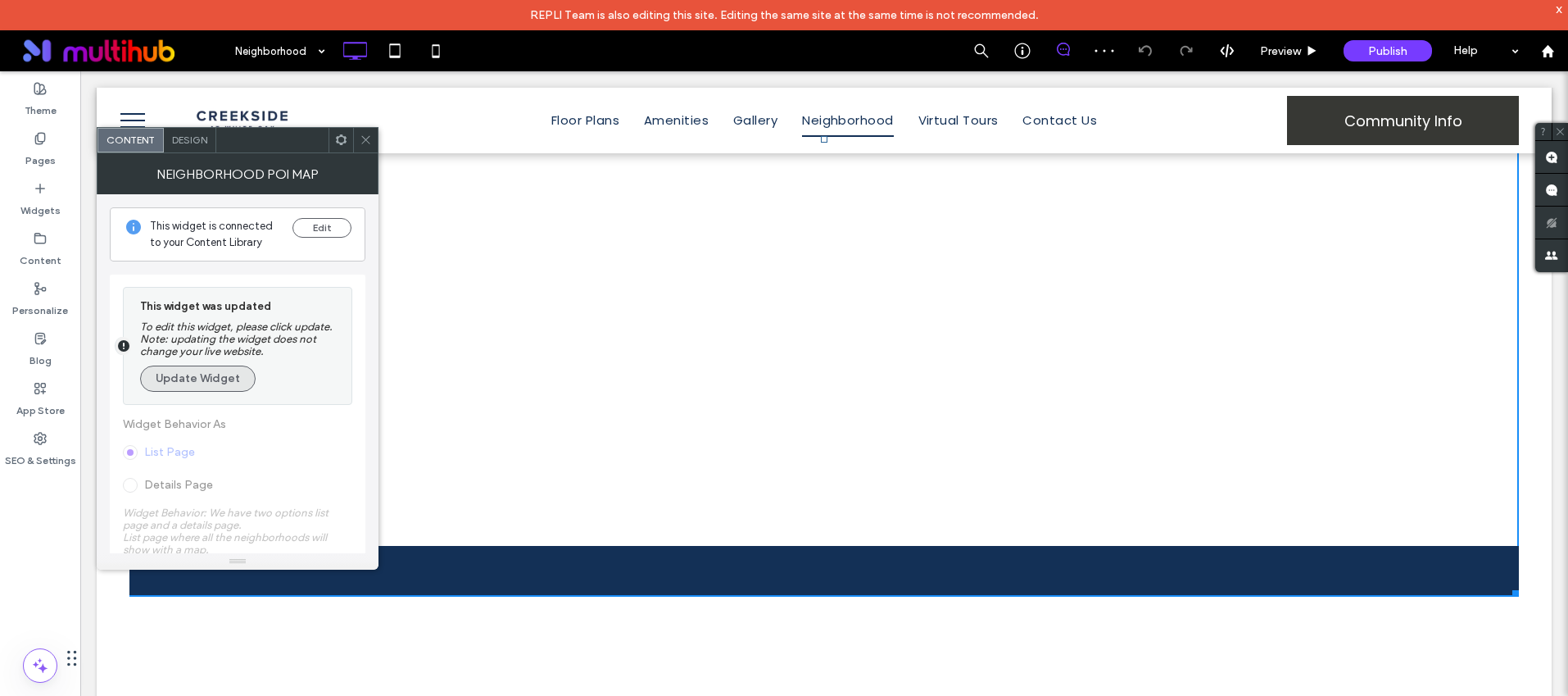
click at [208, 372] on button "Update Widget" at bounding box center [198, 379] width 115 height 26
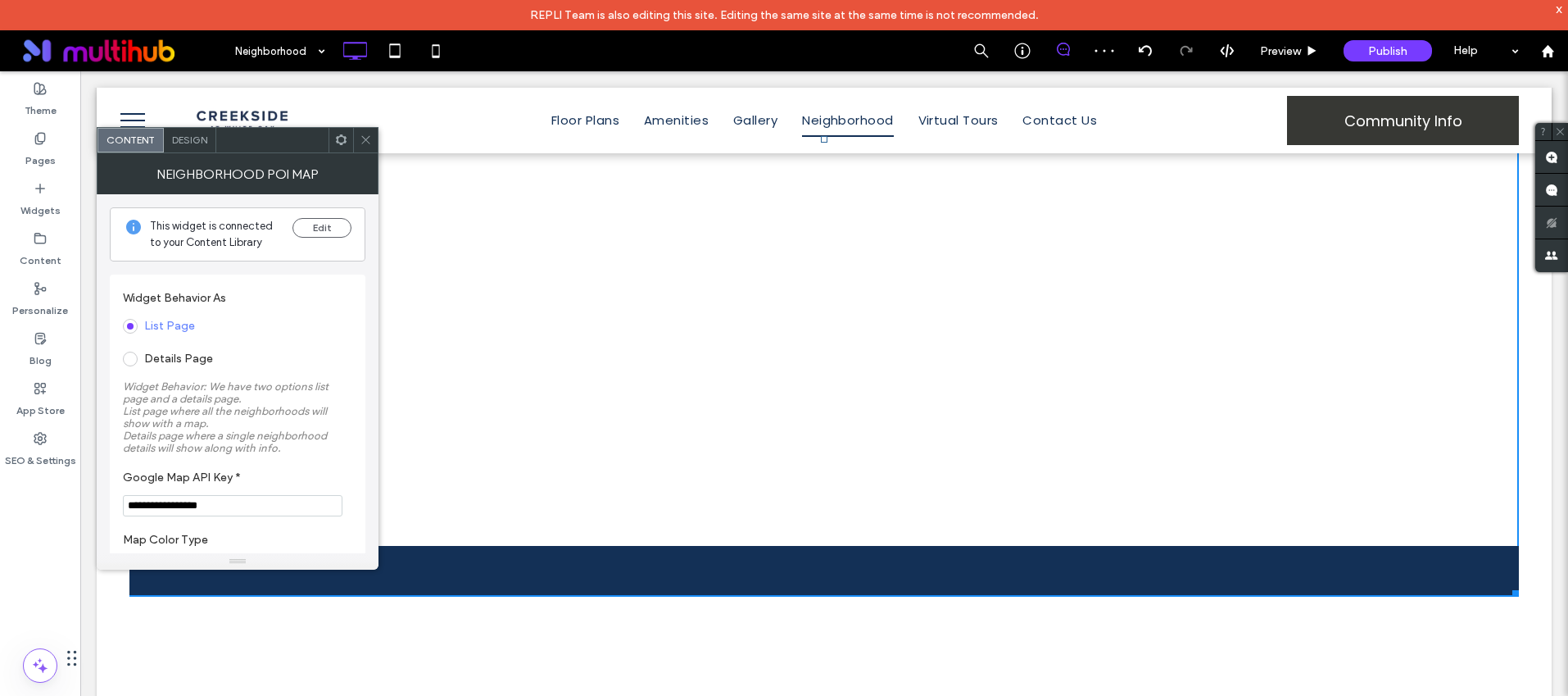
click at [368, 143] on use at bounding box center [364, 140] width 8 height 8
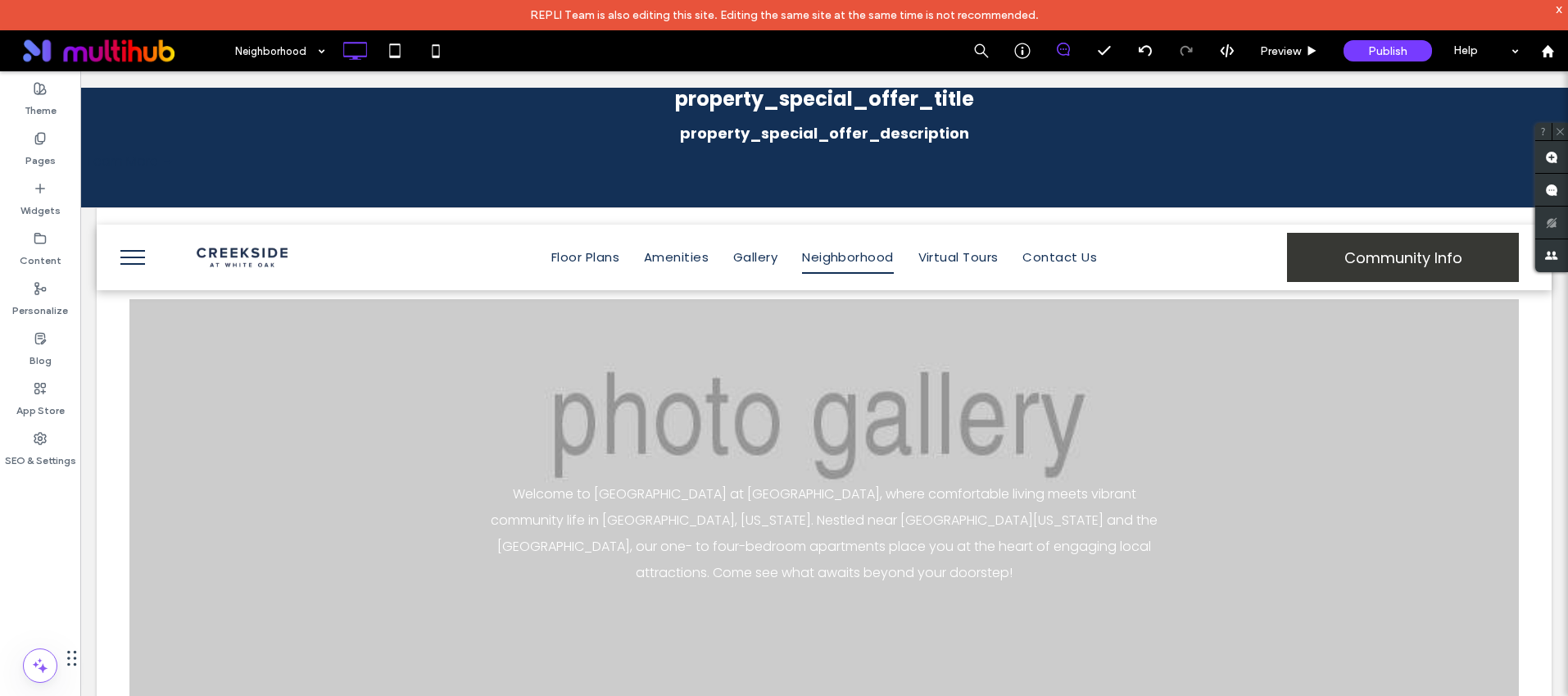
scroll to position [0, 0]
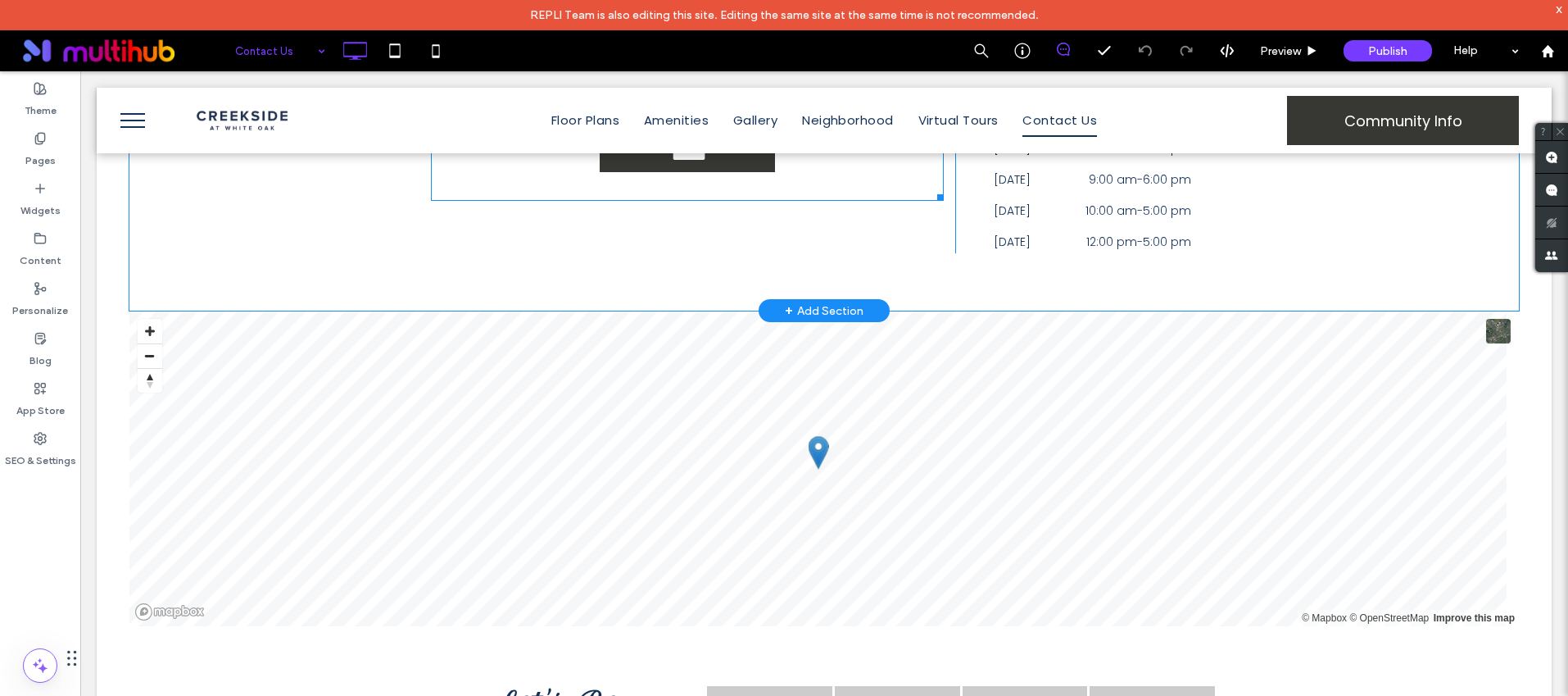
scroll to position [966, 0]
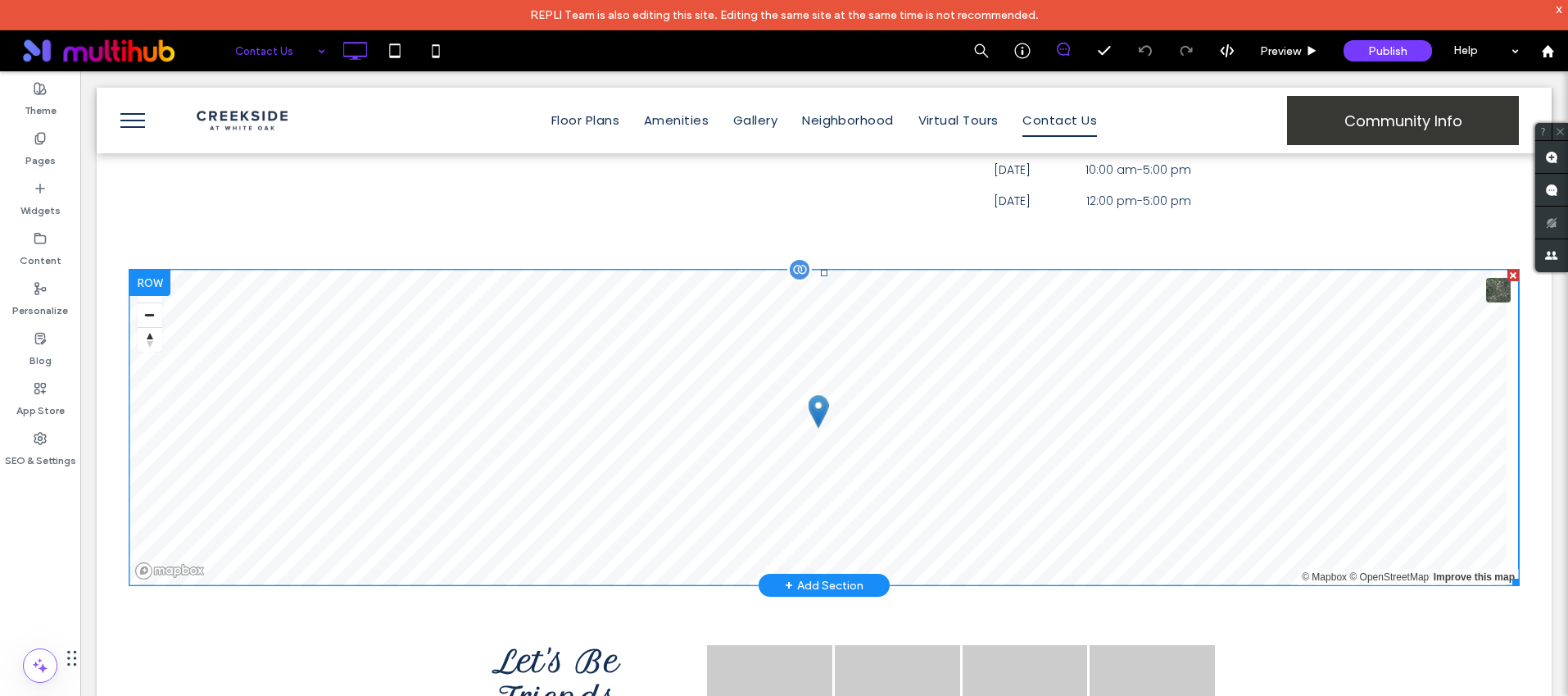
click at [738, 431] on span at bounding box center [824, 427] width 1390 height 316
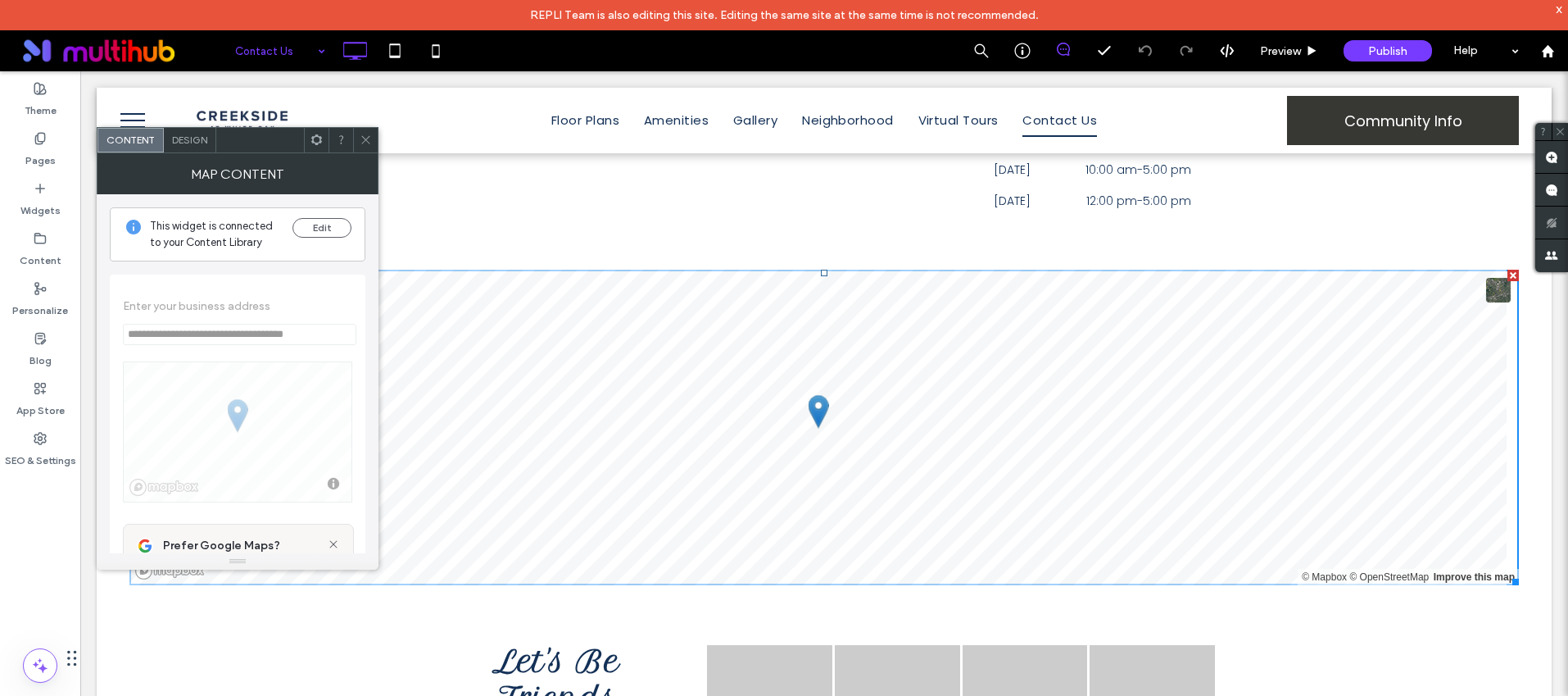
click at [364, 137] on icon at bounding box center [365, 140] width 12 height 12
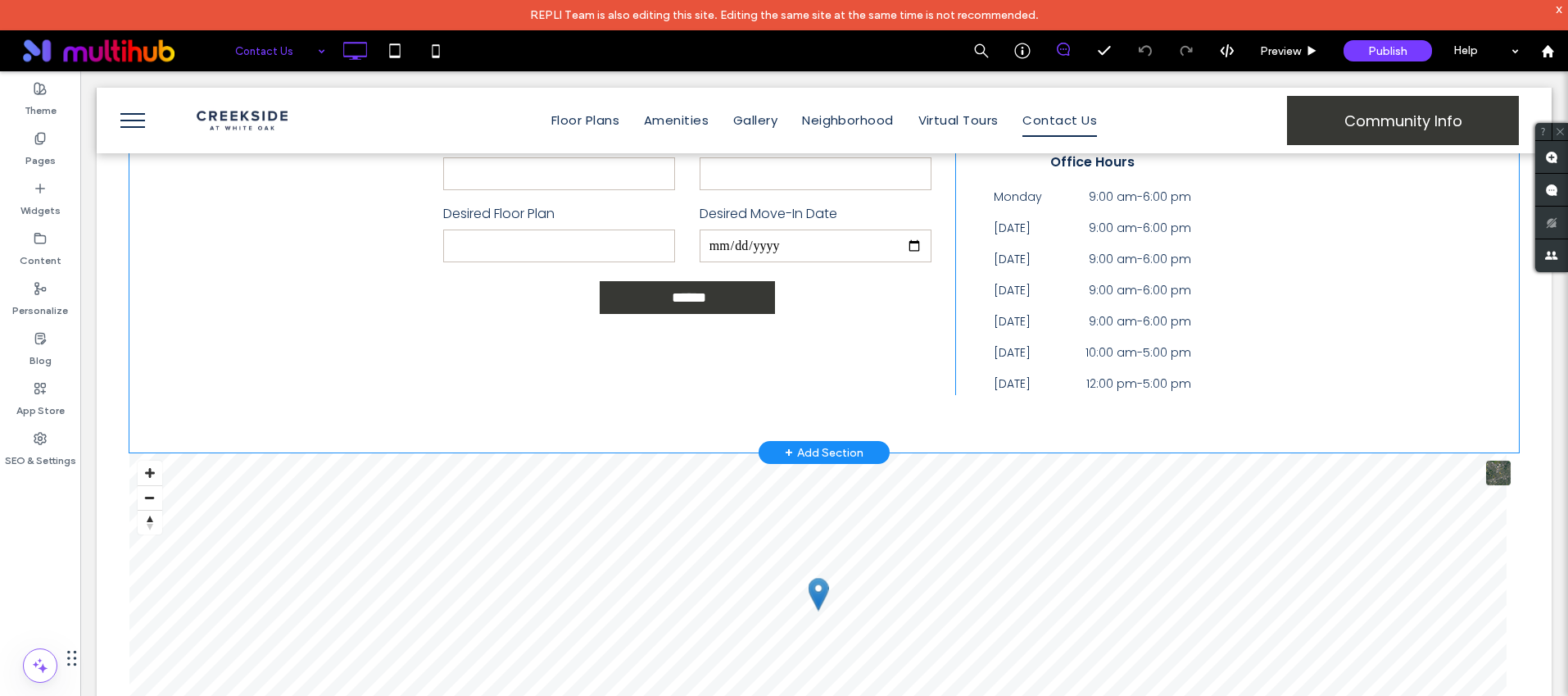
scroll to position [0, 0]
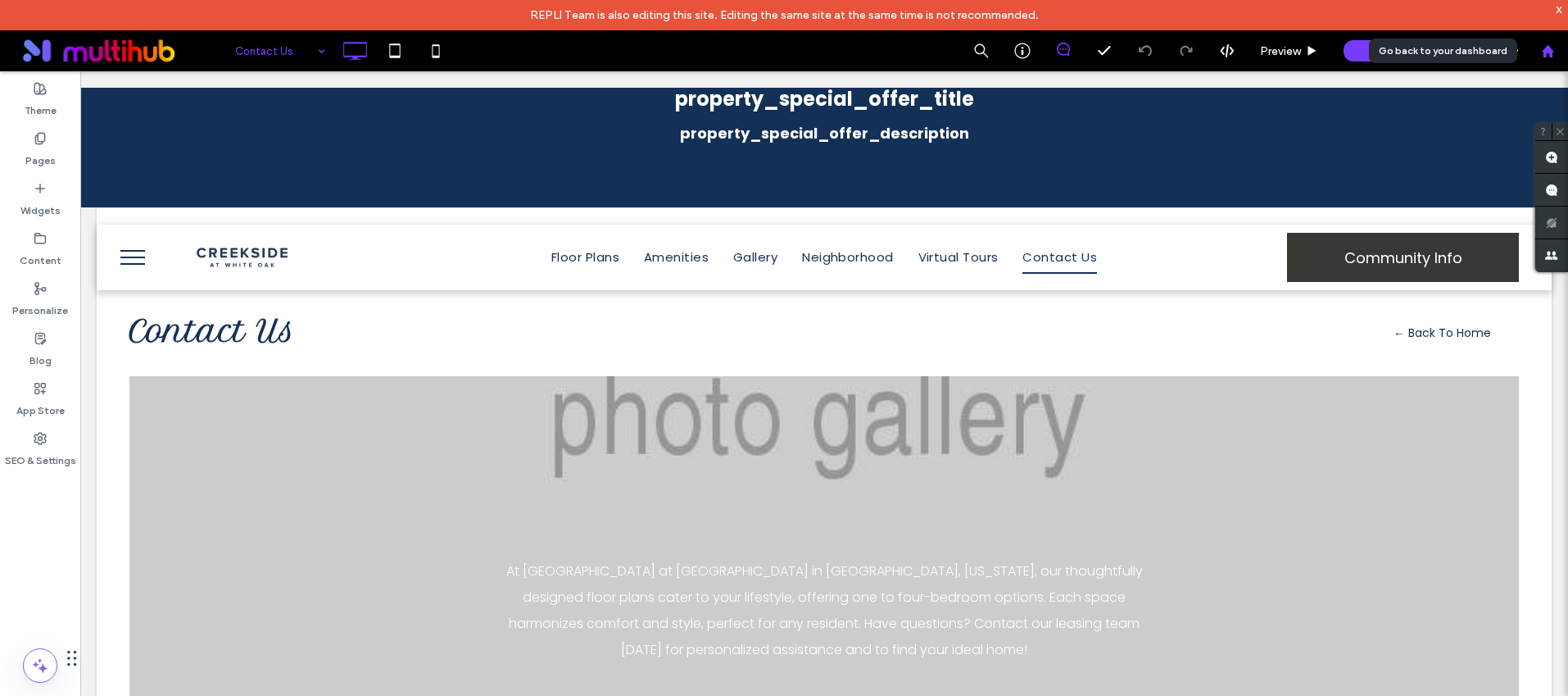
click at [1539, 40] on div at bounding box center [1547, 51] width 41 height 41
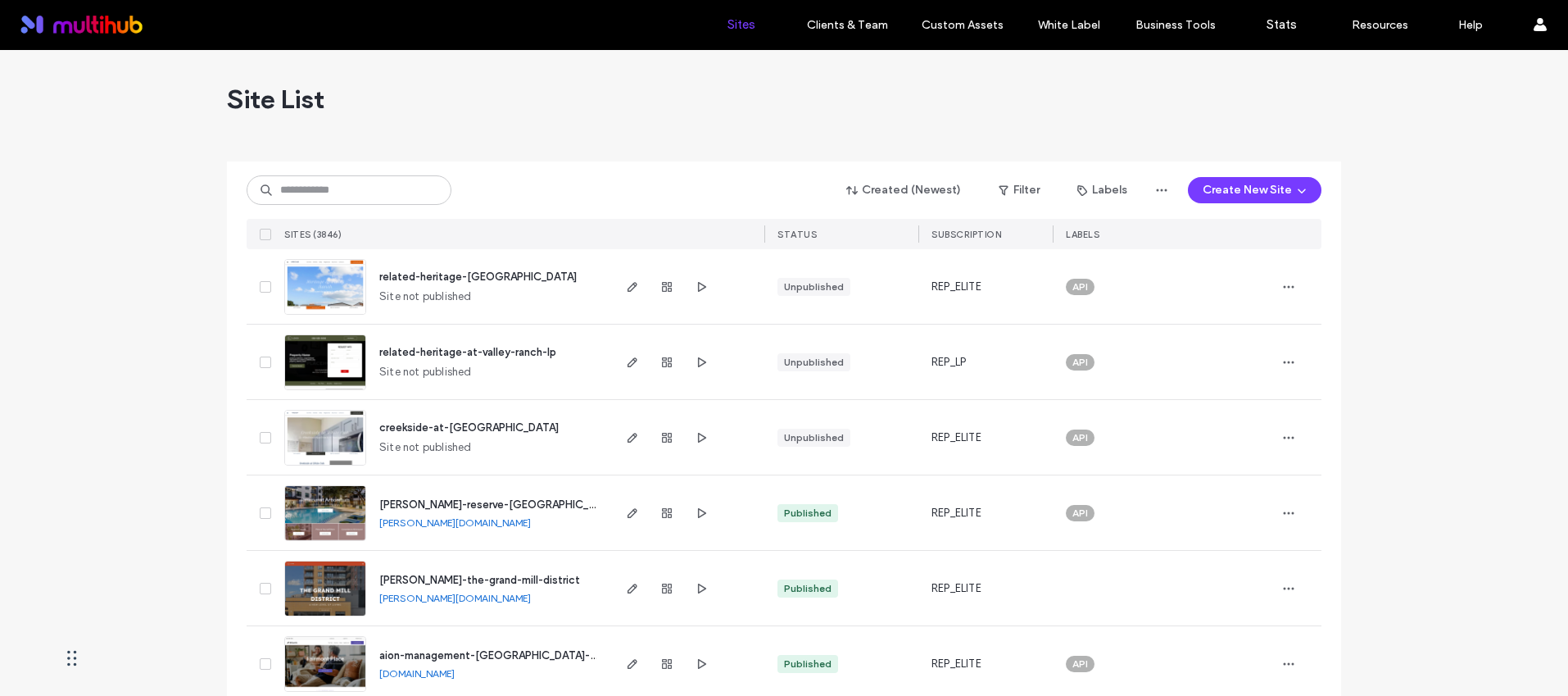
click at [385, 170] on div "Created (Newest) Filter Labels Create New Site SITES (3846) STATUS SUBSCRIPTION…" at bounding box center [784, 205] width 1075 height 87
click at [385, 203] on input at bounding box center [349, 191] width 205 height 30
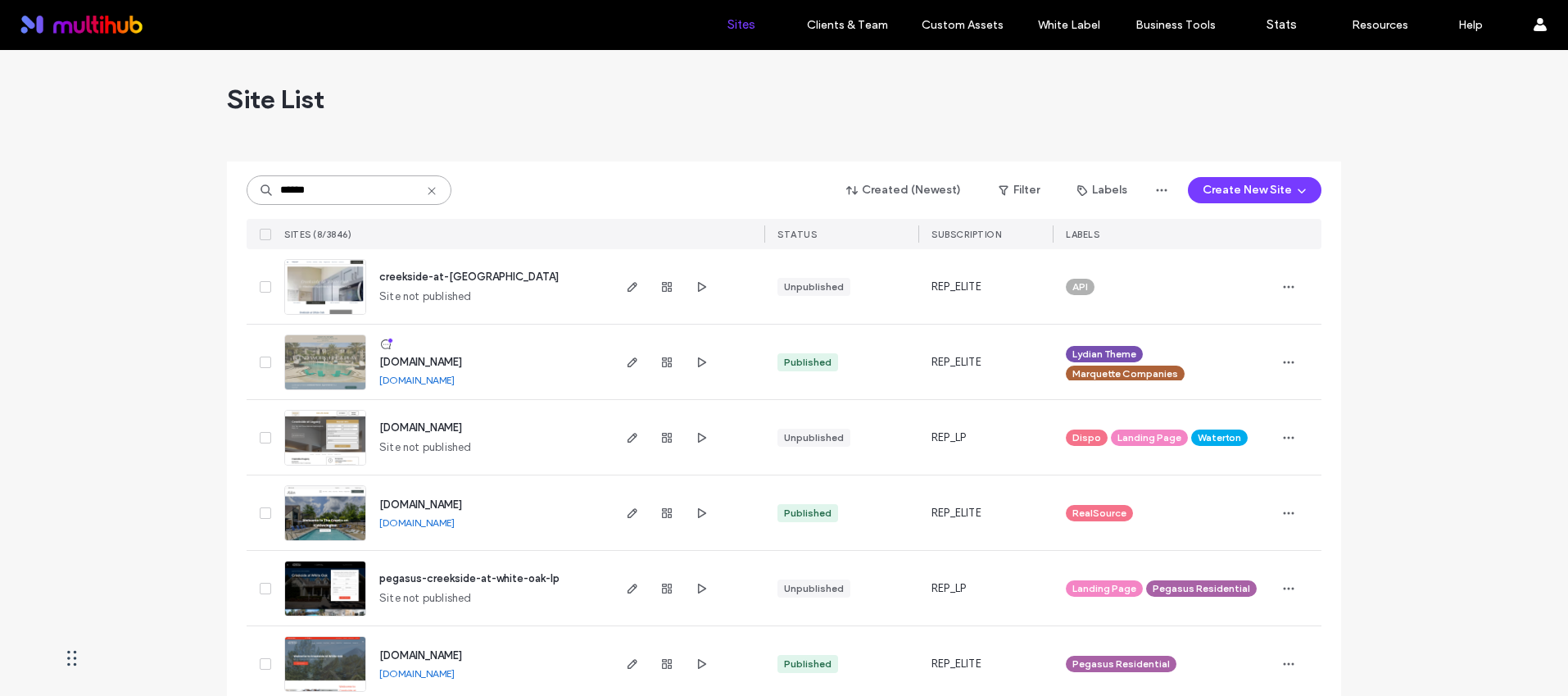
type input "******"
click at [468, 272] on span "creekside-at-[GEOGRAPHIC_DATA]" at bounding box center [468, 276] width 179 height 12
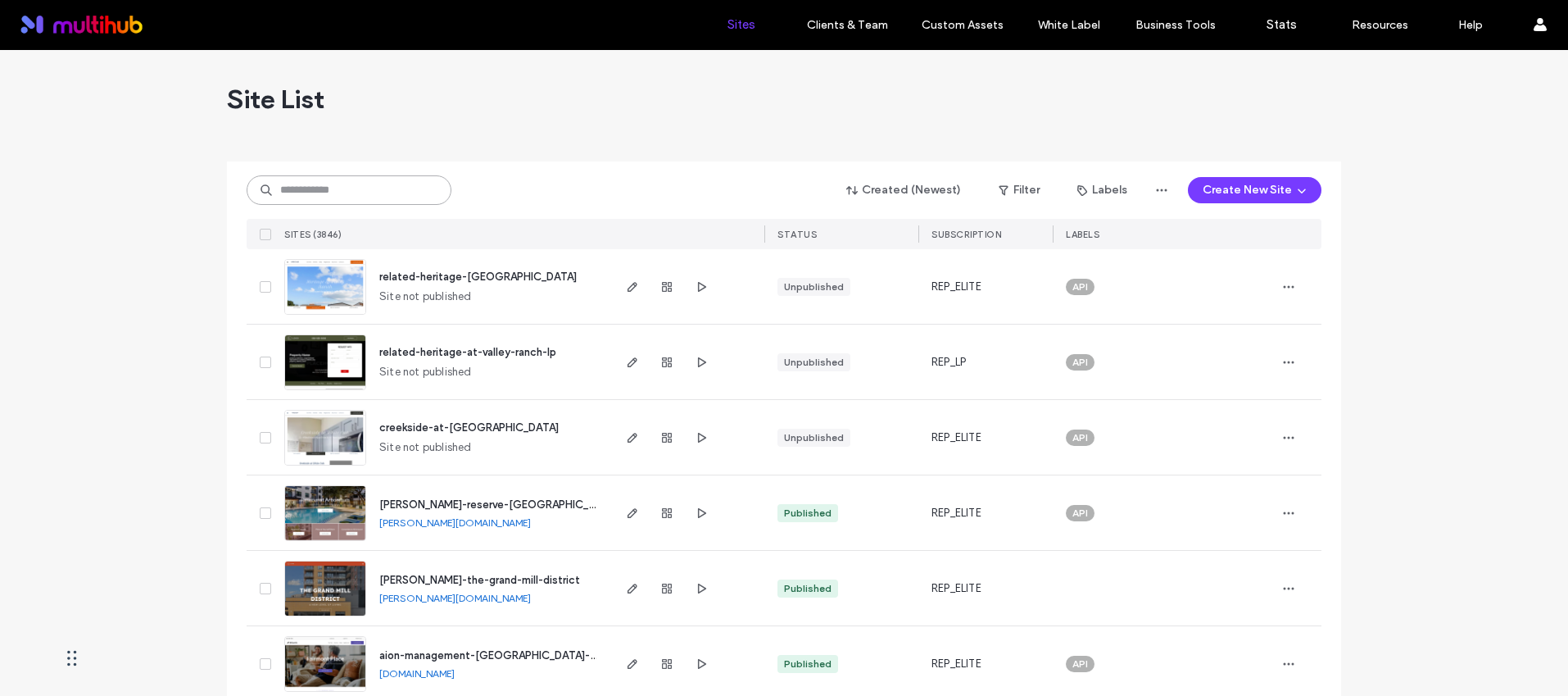
click at [342, 183] on input at bounding box center [349, 191] width 205 height 30
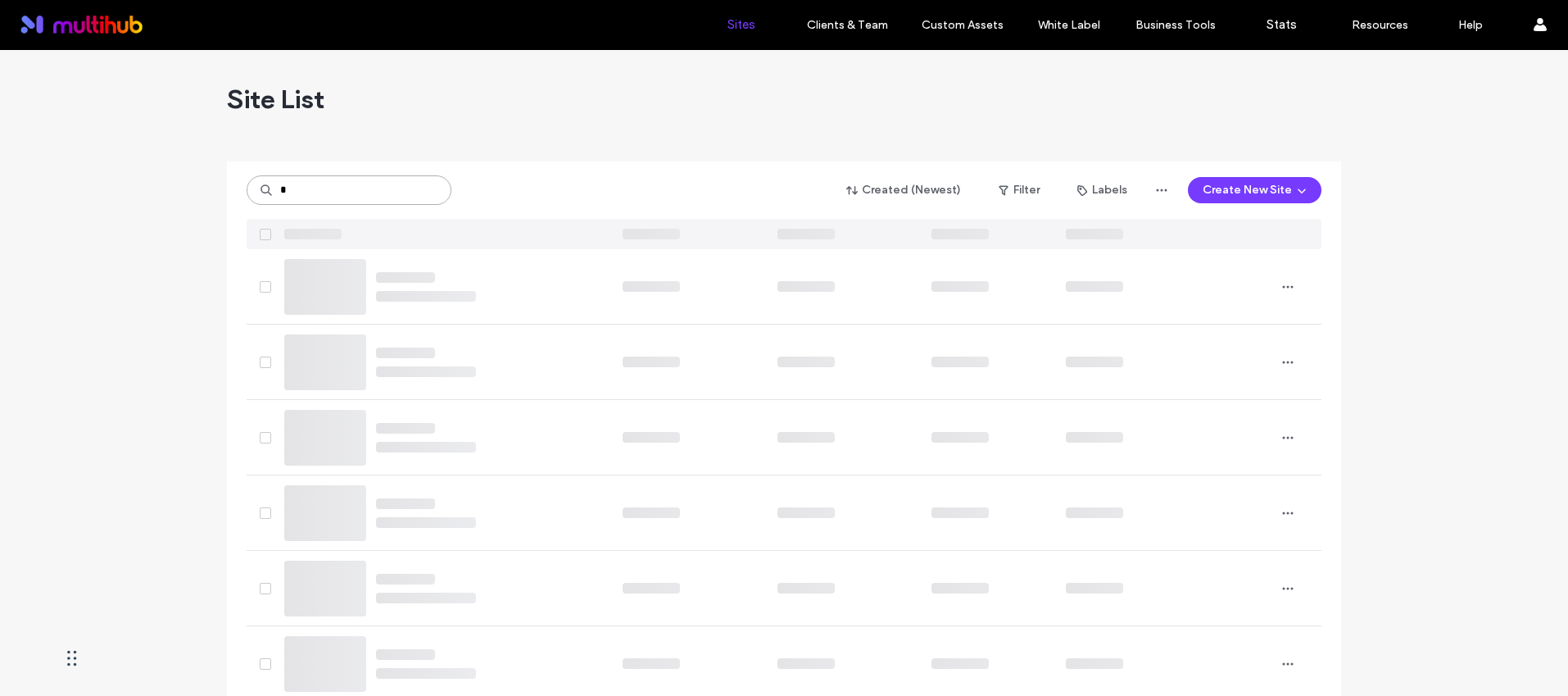
type input "*"
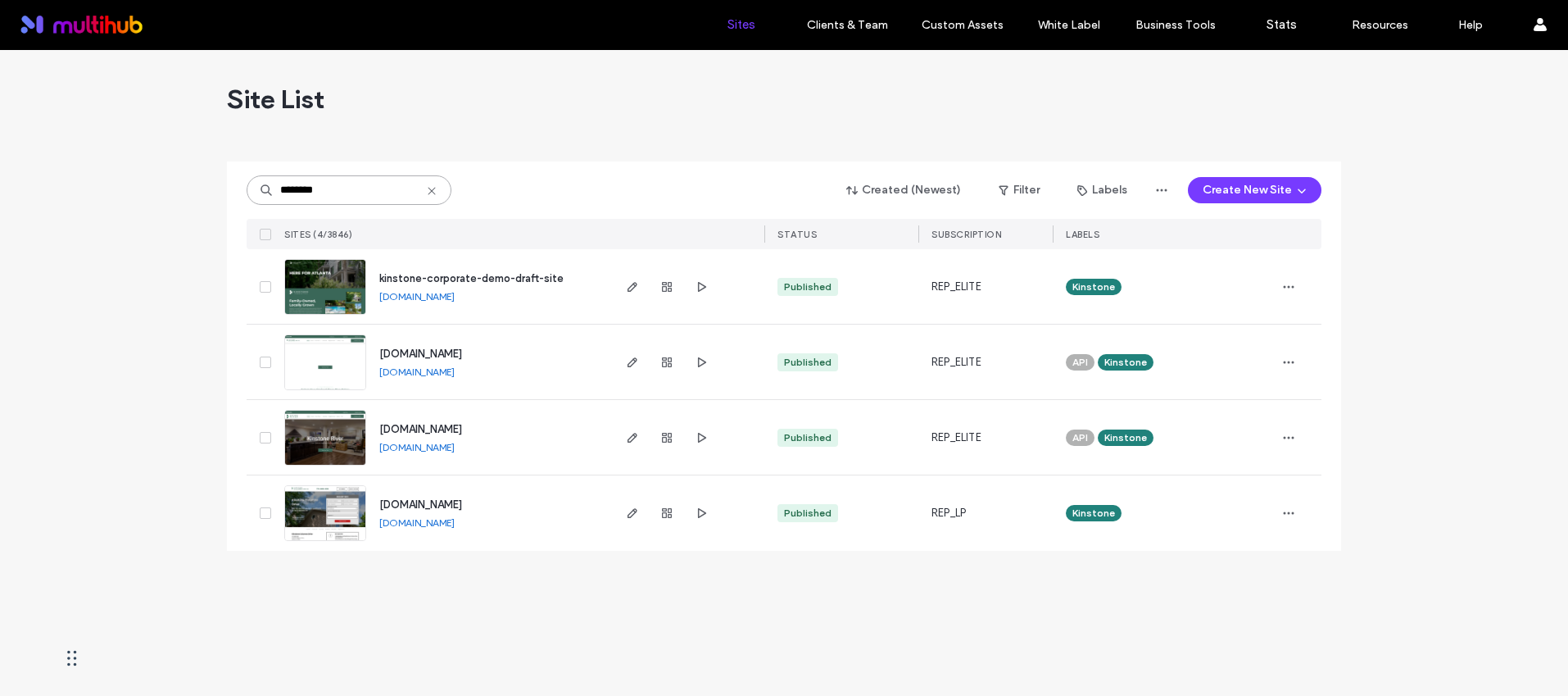
type input "********"
click at [540, 277] on span "kinstone-corporate-demo-draft-site" at bounding box center [471, 278] width 184 height 12
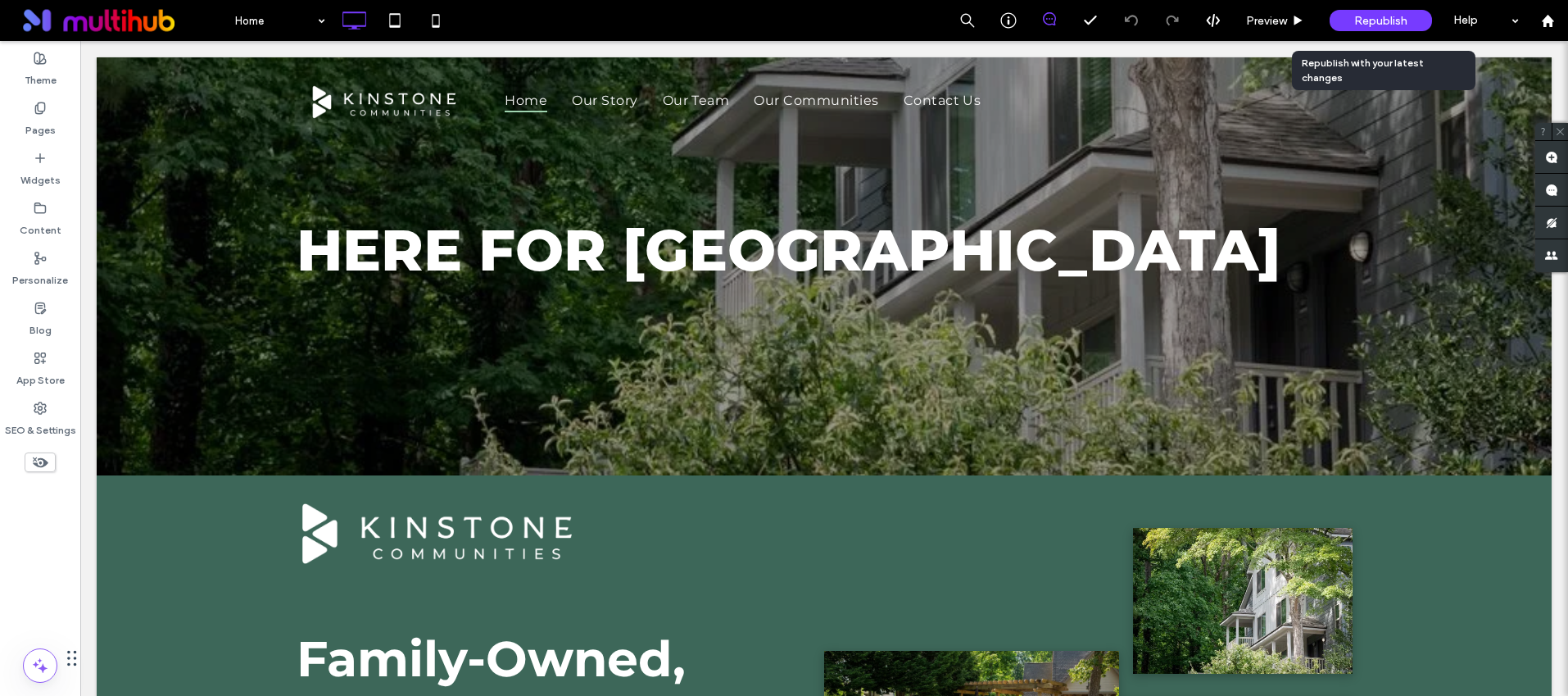
click at [1391, 14] on span "Republish" at bounding box center [1380, 21] width 53 height 14
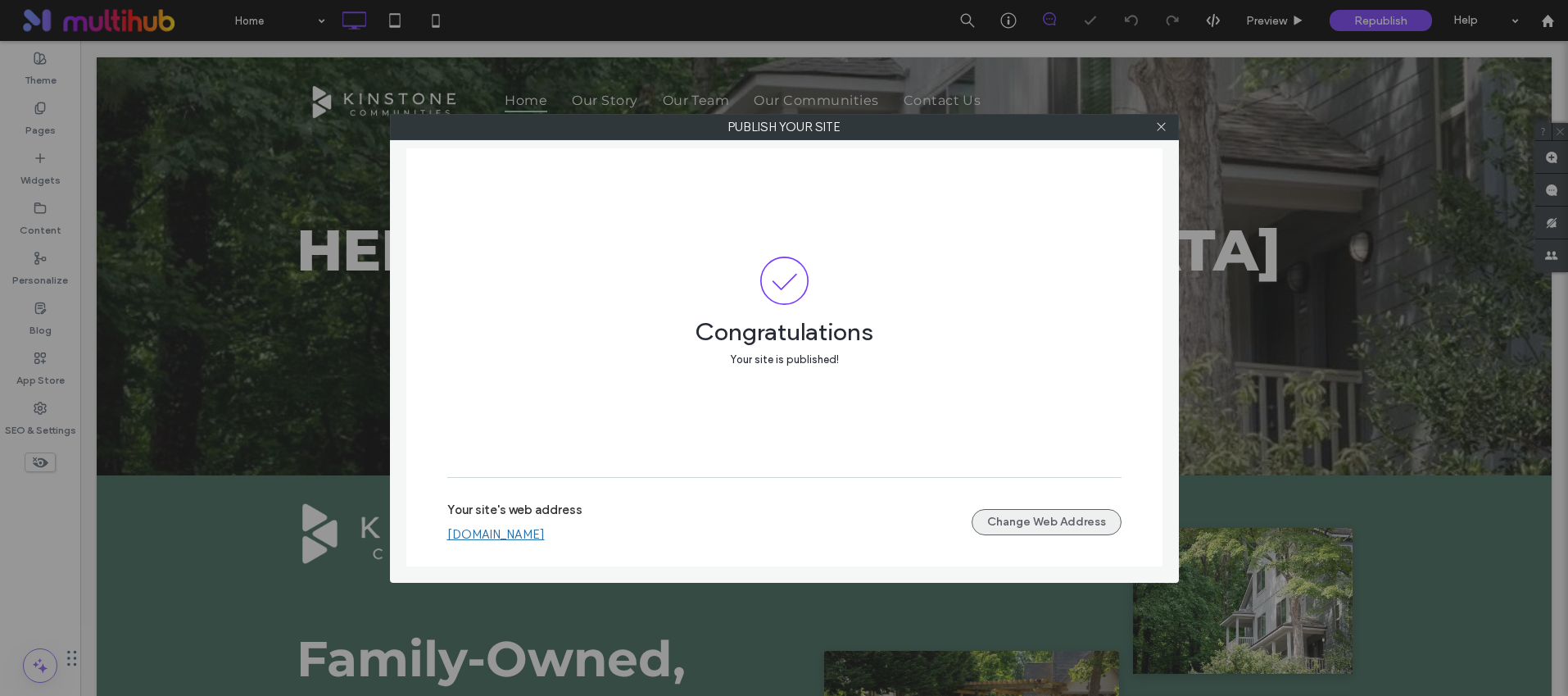
click at [1012, 514] on button "Change Web Address" at bounding box center [1047, 522] width 150 height 26
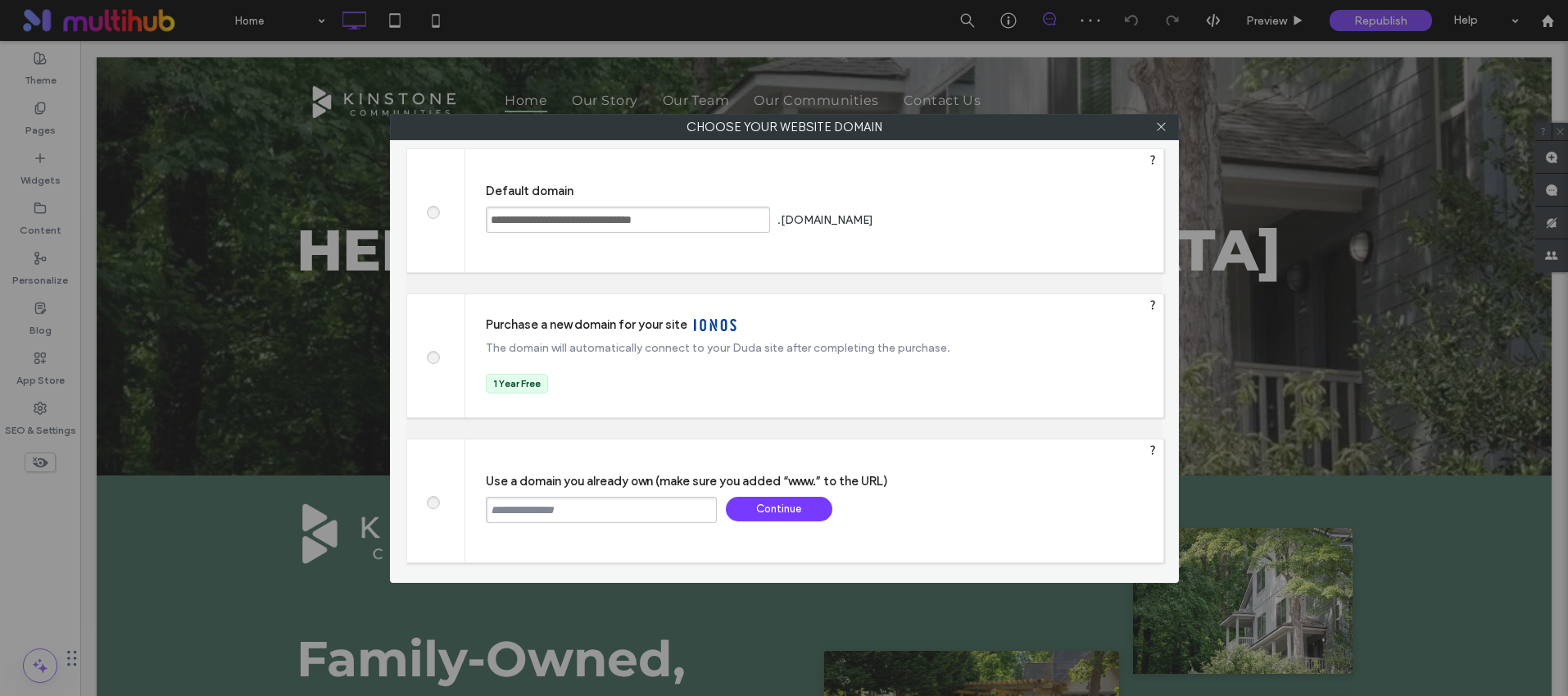
click at [614, 511] on input "text" at bounding box center [601, 510] width 231 height 26
click at [488, 510] on input "**********" at bounding box center [601, 510] width 231 height 26
type input "**********"
click at [762, 504] on div "Continue" at bounding box center [779, 509] width 107 height 24
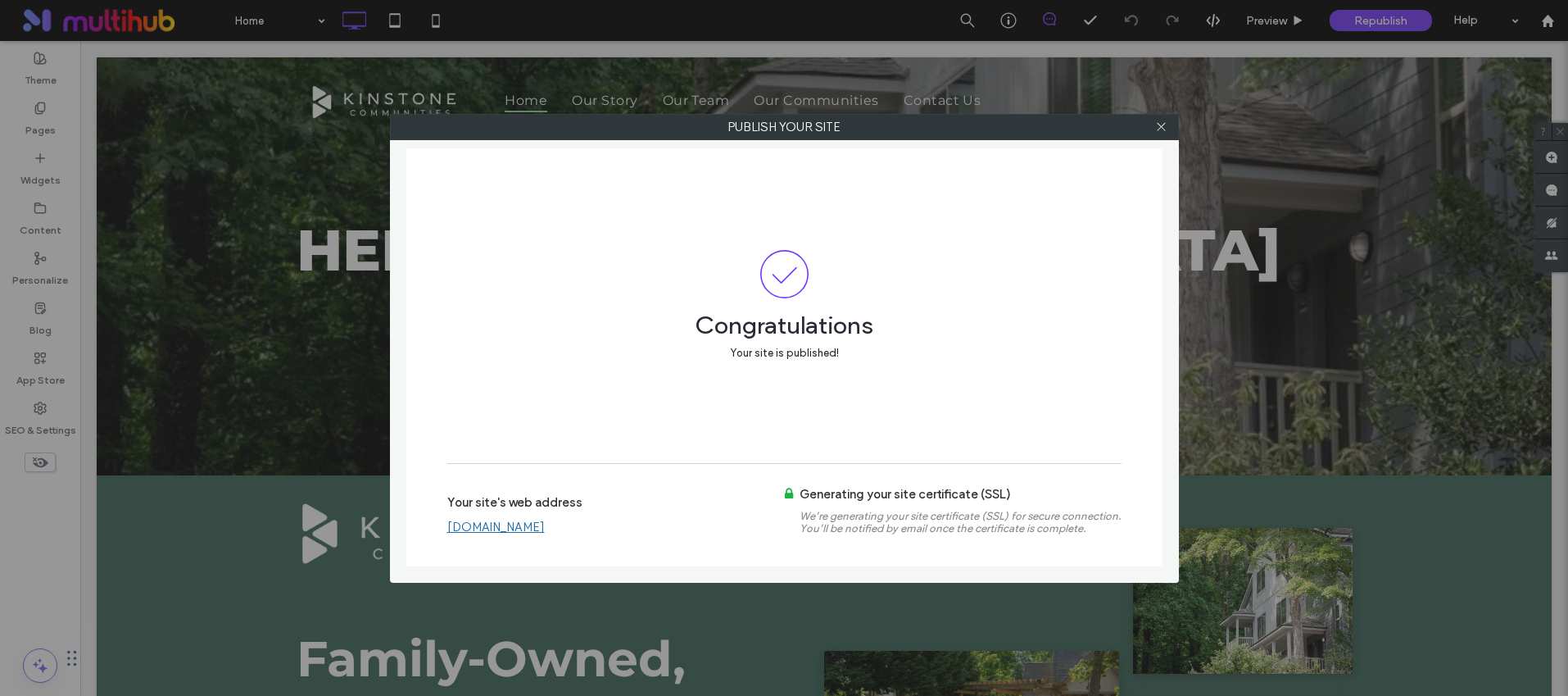
click at [670, 399] on div "Congratulations Your site is published!" at bounding box center [784, 306] width 674 height 316
click at [1154, 124] on div at bounding box center [1162, 127] width 24 height 24
click at [35, 421] on div "Publish your site Congratulations Your site is published! Your site's web addre…" at bounding box center [784, 348] width 1568 height 696
click at [1160, 132] on icon at bounding box center [1162, 127] width 12 height 12
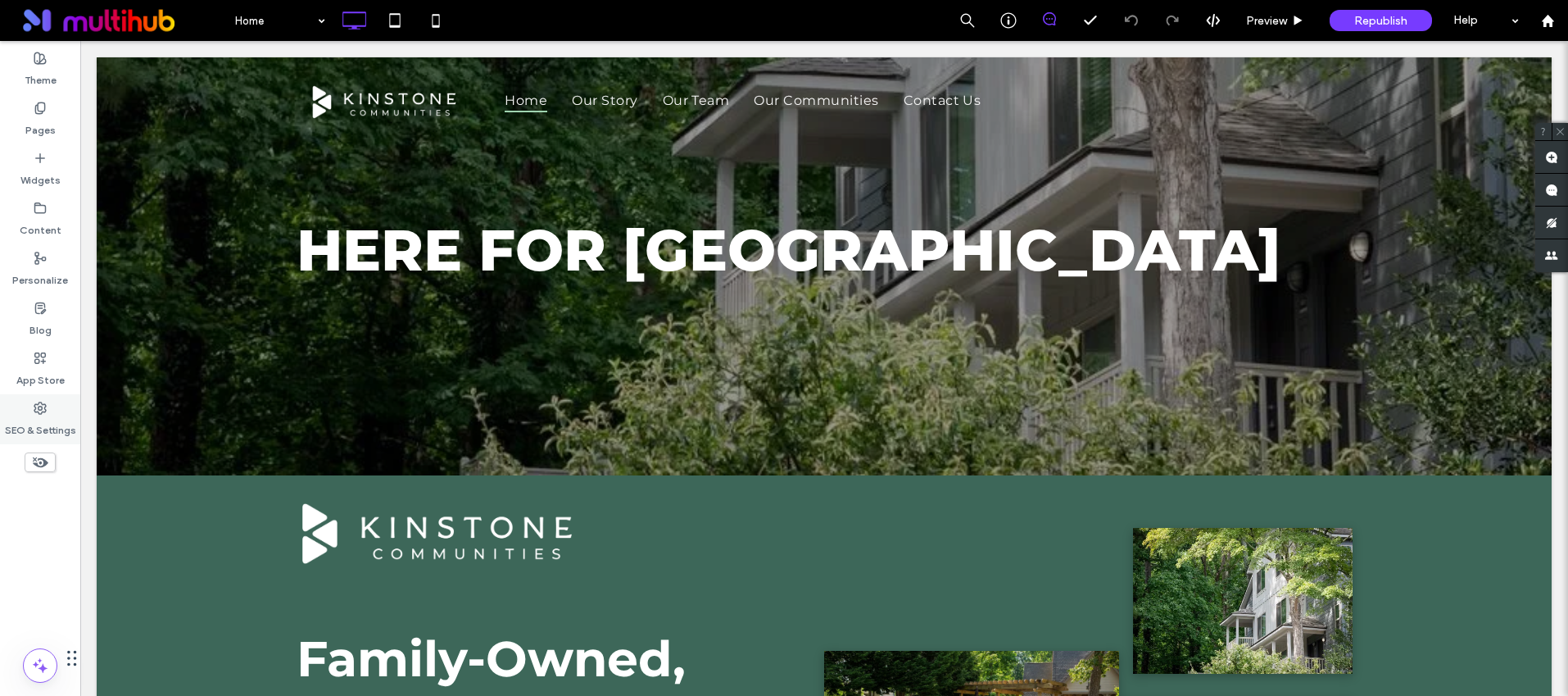
click at [33, 424] on label "SEO & Settings" at bounding box center [41, 426] width 72 height 23
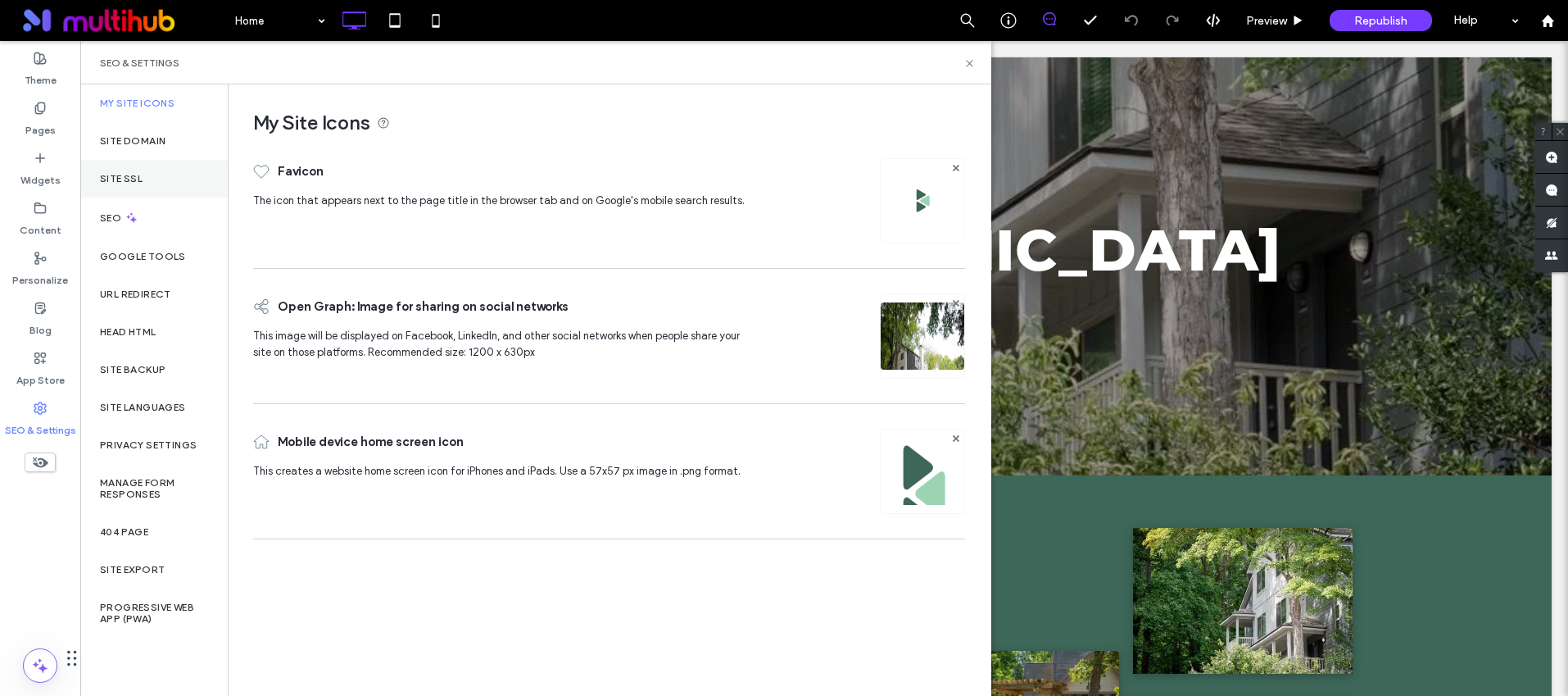
click at [126, 178] on label "Site SSL" at bounding box center [121, 178] width 43 height 11
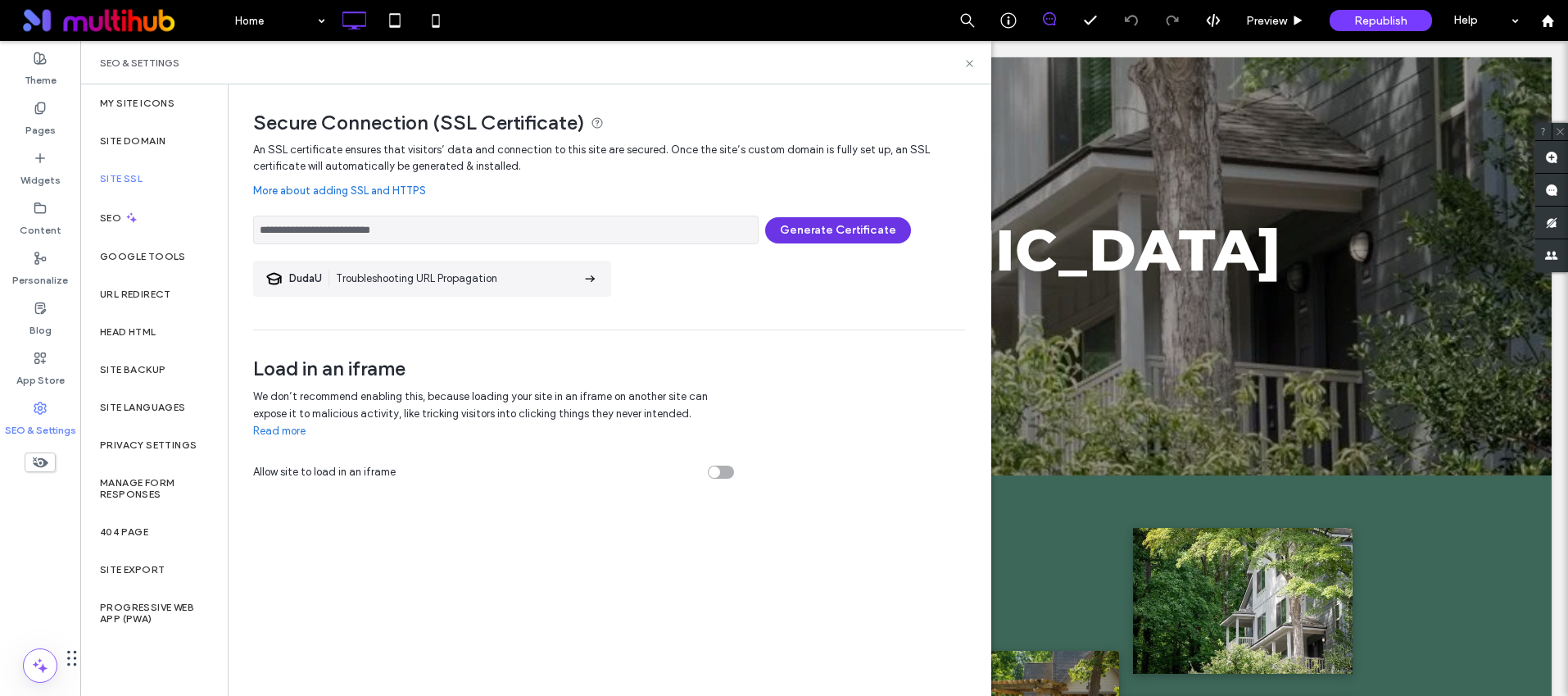
click at [867, 233] on button "Generate Certificate" at bounding box center [837, 230] width 146 height 26
click at [827, 168] on div at bounding box center [784, 348] width 1568 height 696
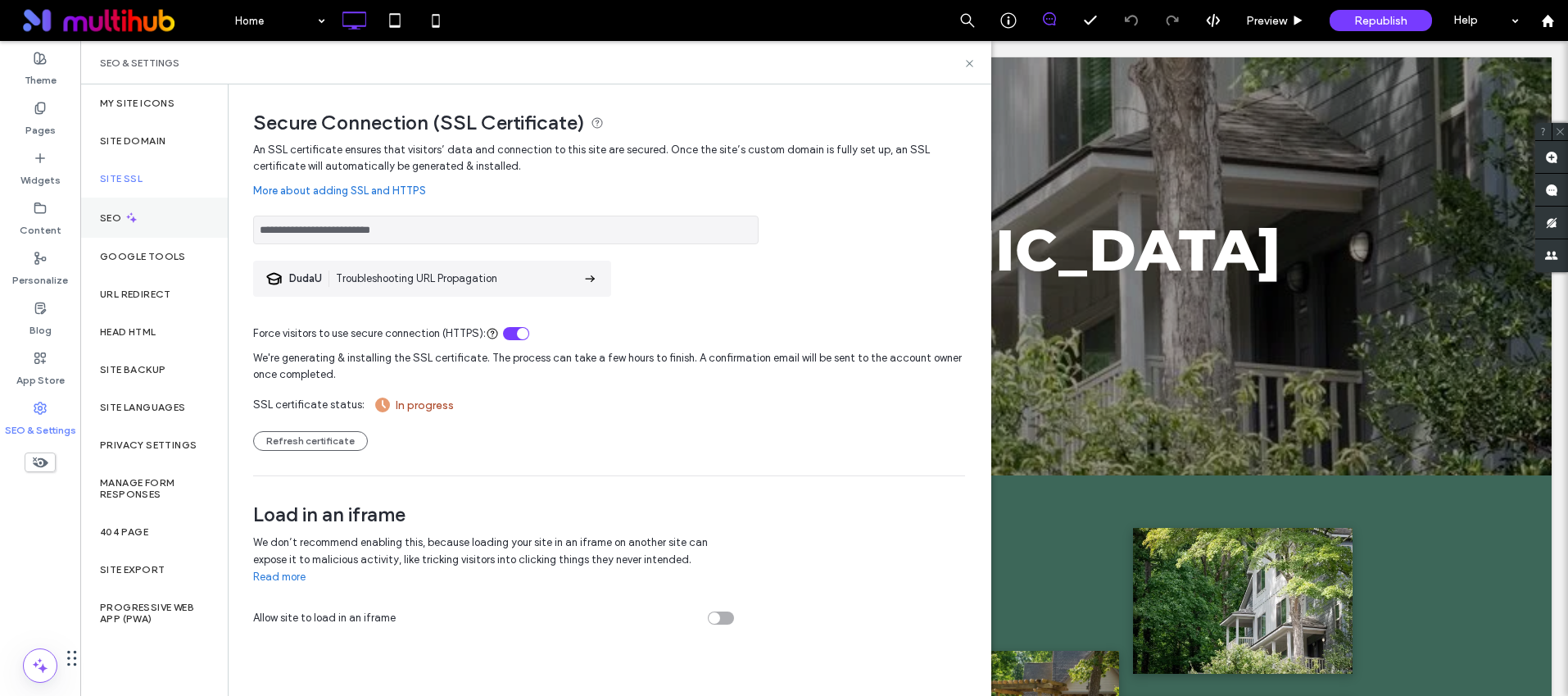
click at [169, 229] on div "SEO" at bounding box center [154, 218] width 148 height 40
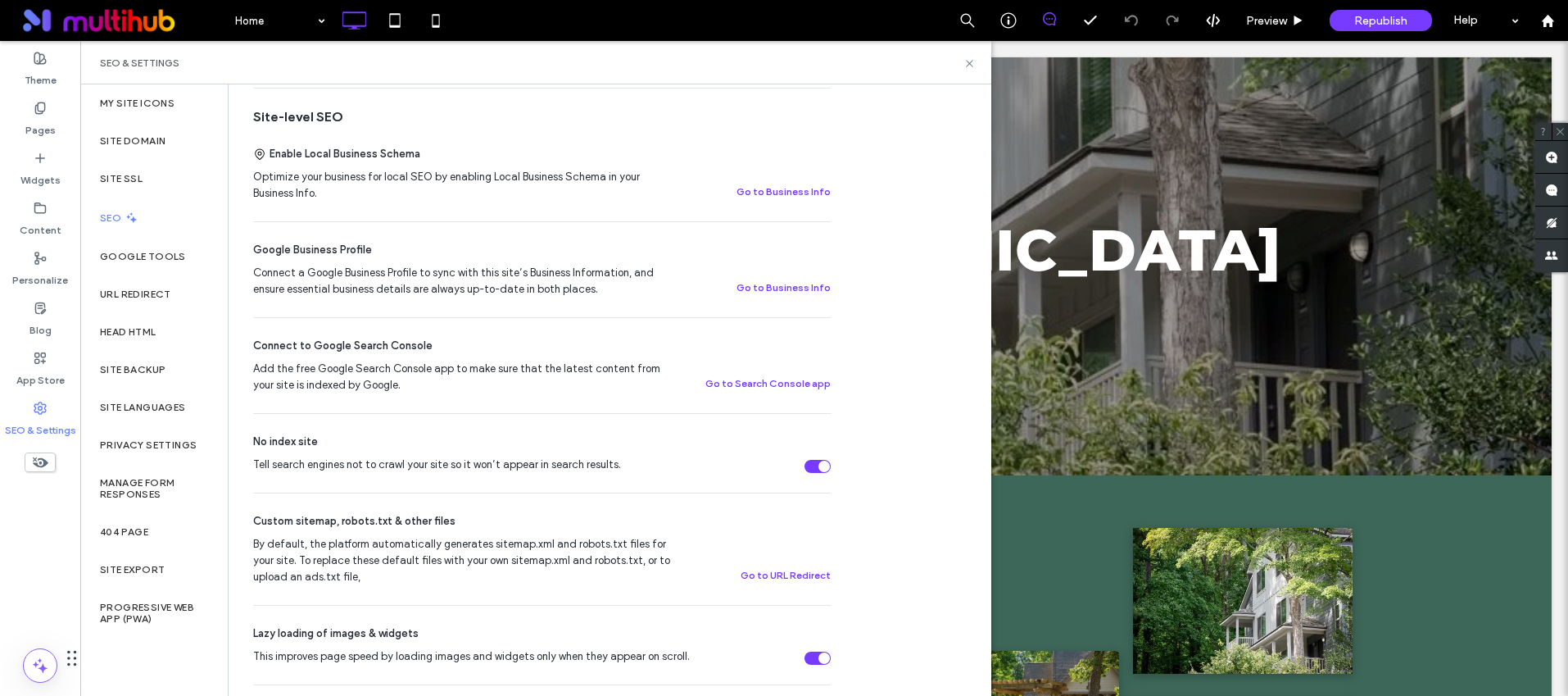
scroll to position [660, 0]
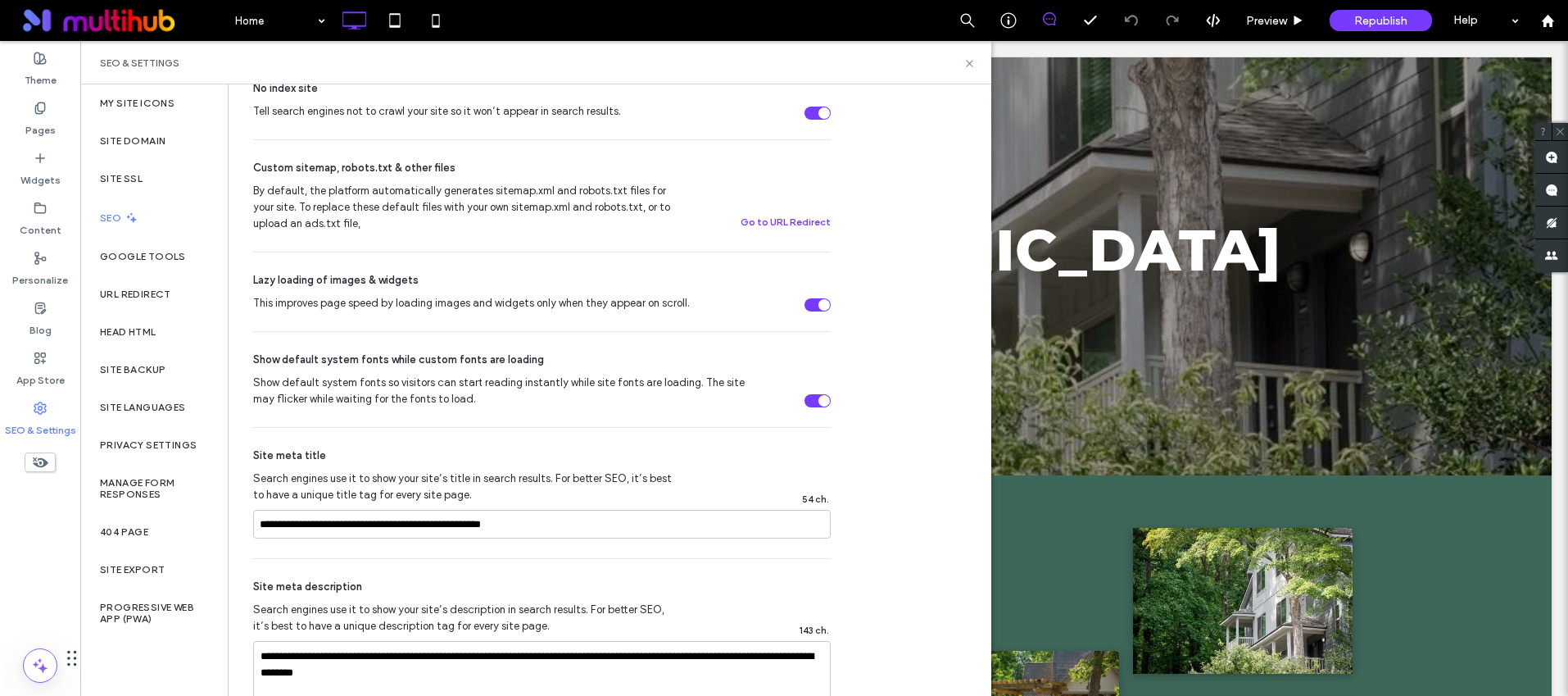
click at [816, 109] on div "Tell search engines not to crawl your site so it won’t appear in search results." at bounding box center [817, 113] width 26 height 13
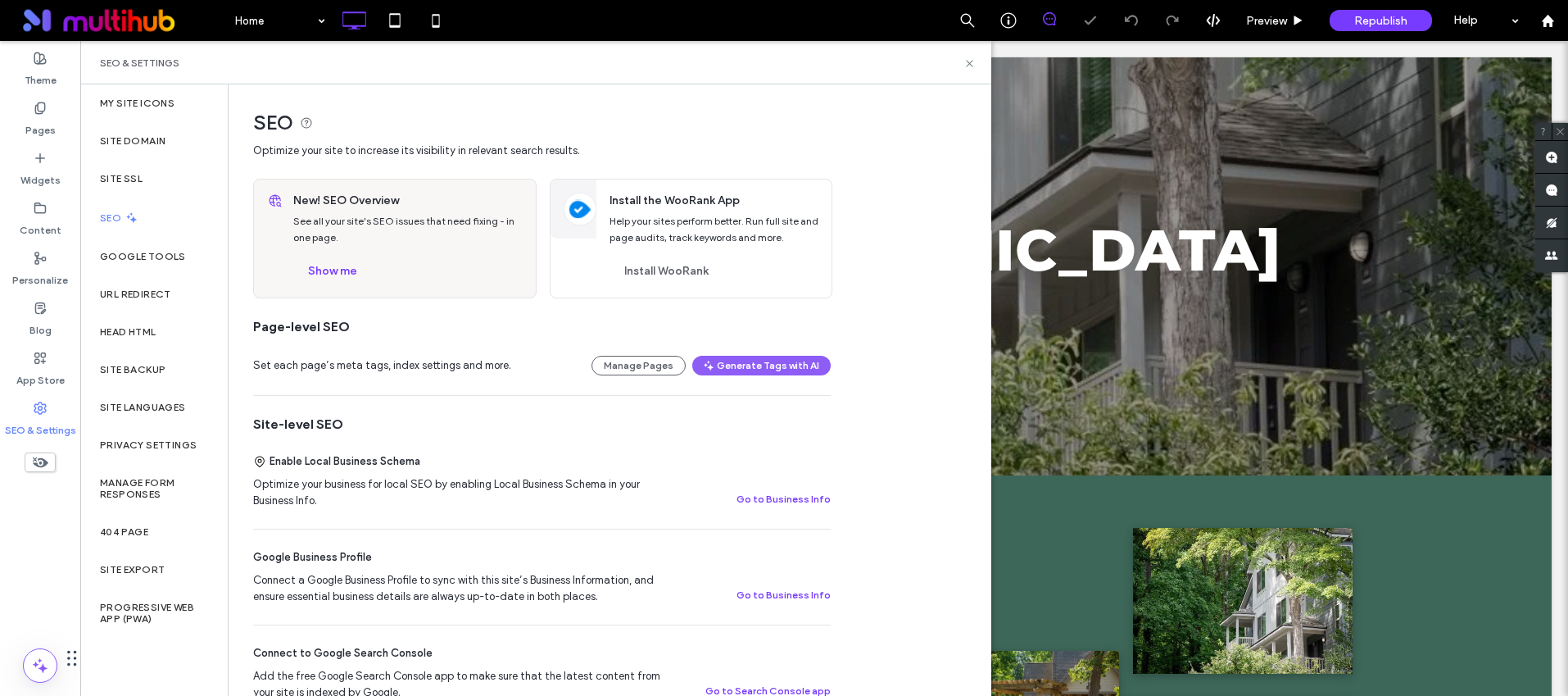
click at [1381, 18] on span "Republish" at bounding box center [1380, 21] width 53 height 14
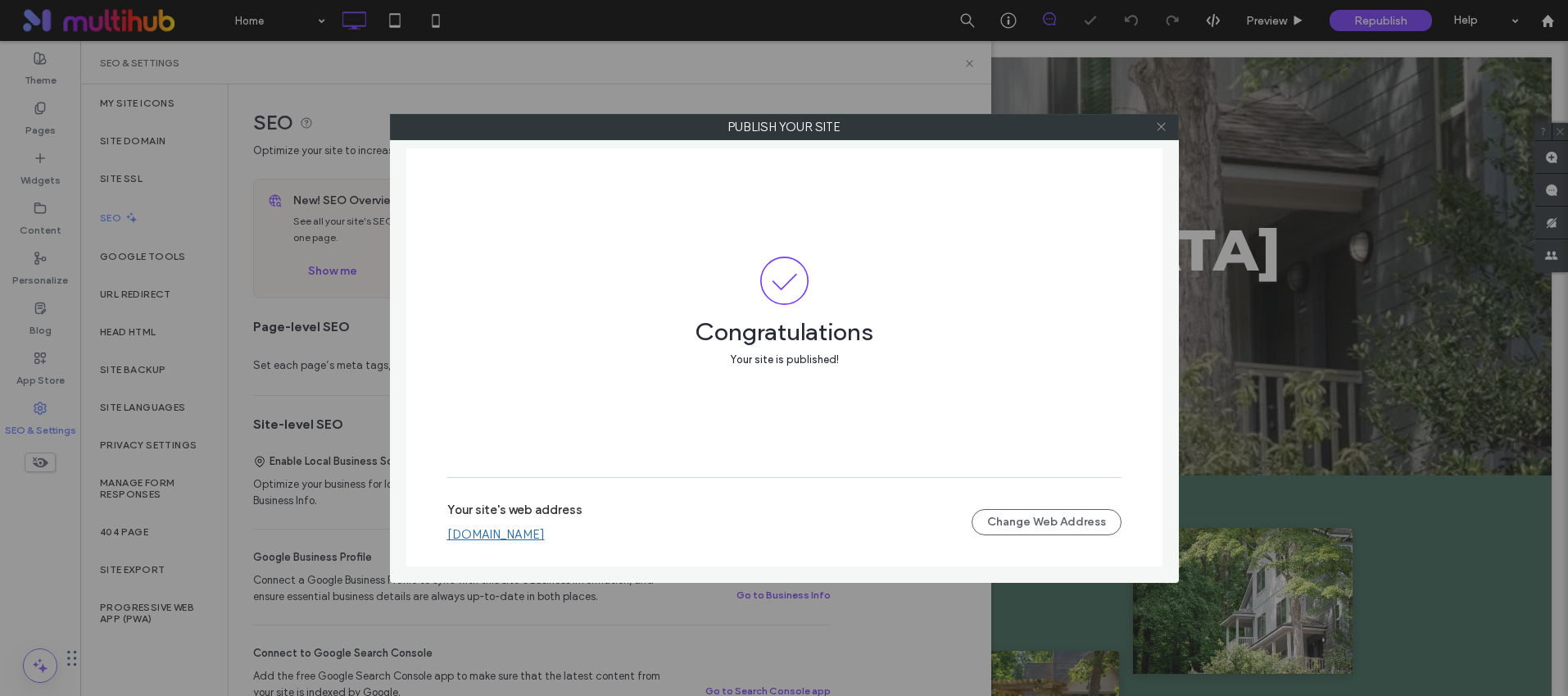
click at [1156, 123] on use at bounding box center [1160, 127] width 8 height 8
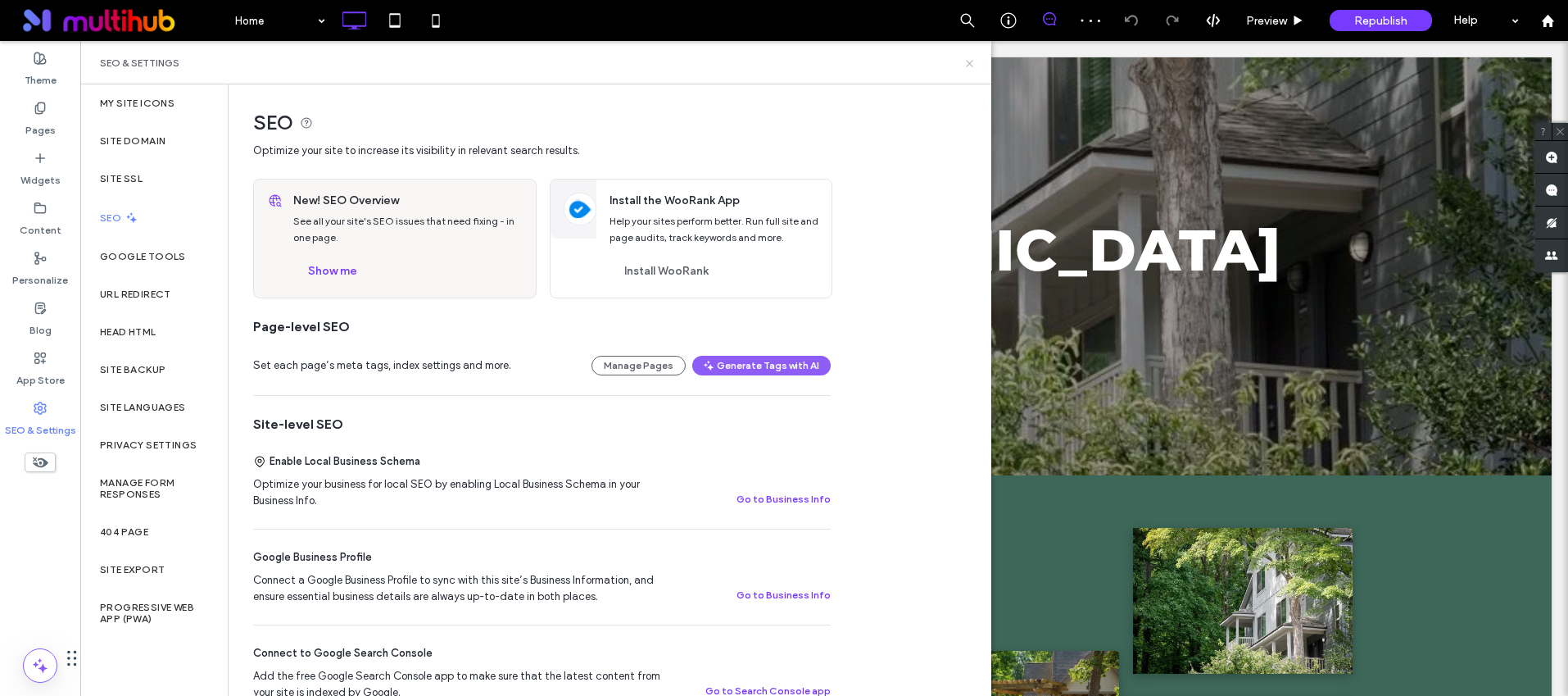
click at [970, 62] on icon at bounding box center [969, 64] width 12 height 12
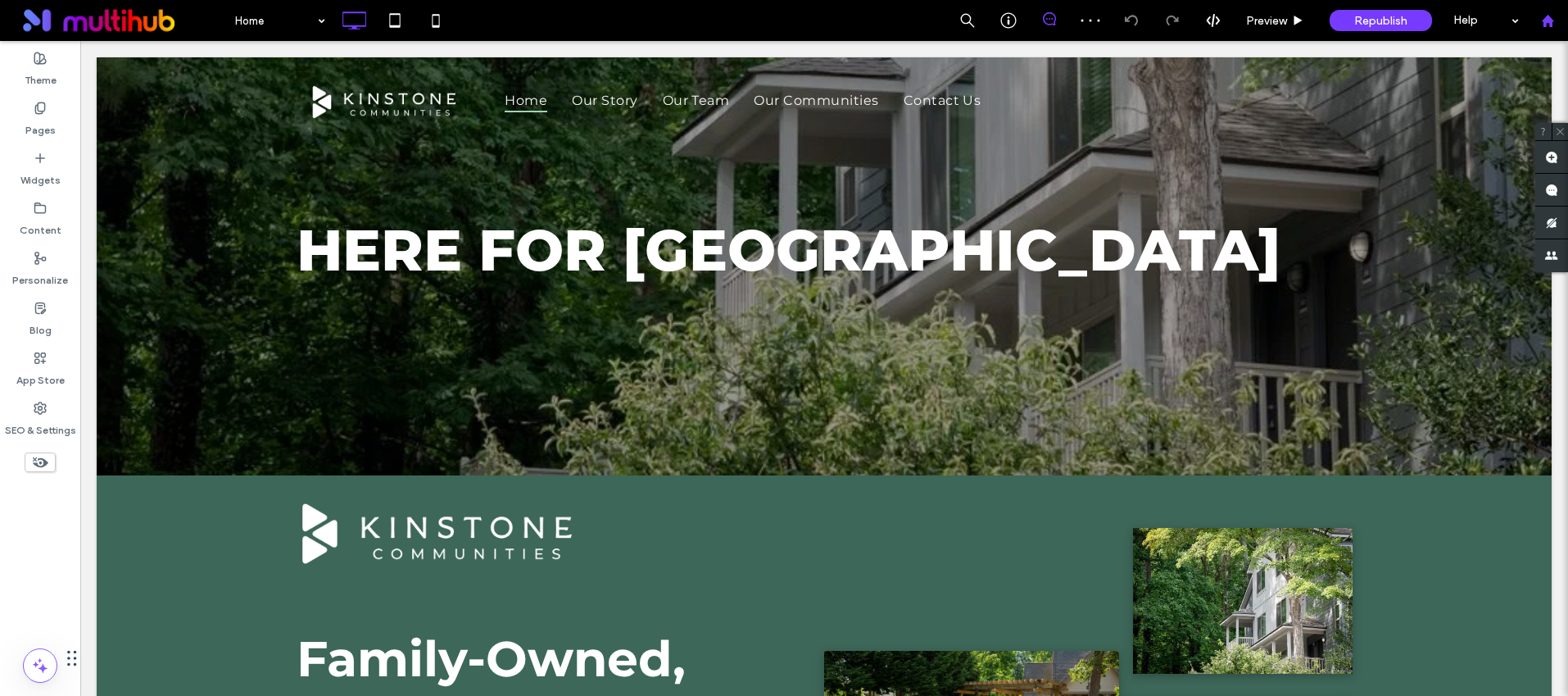
click at [1558, 24] on div at bounding box center [1547, 21] width 39 height 14
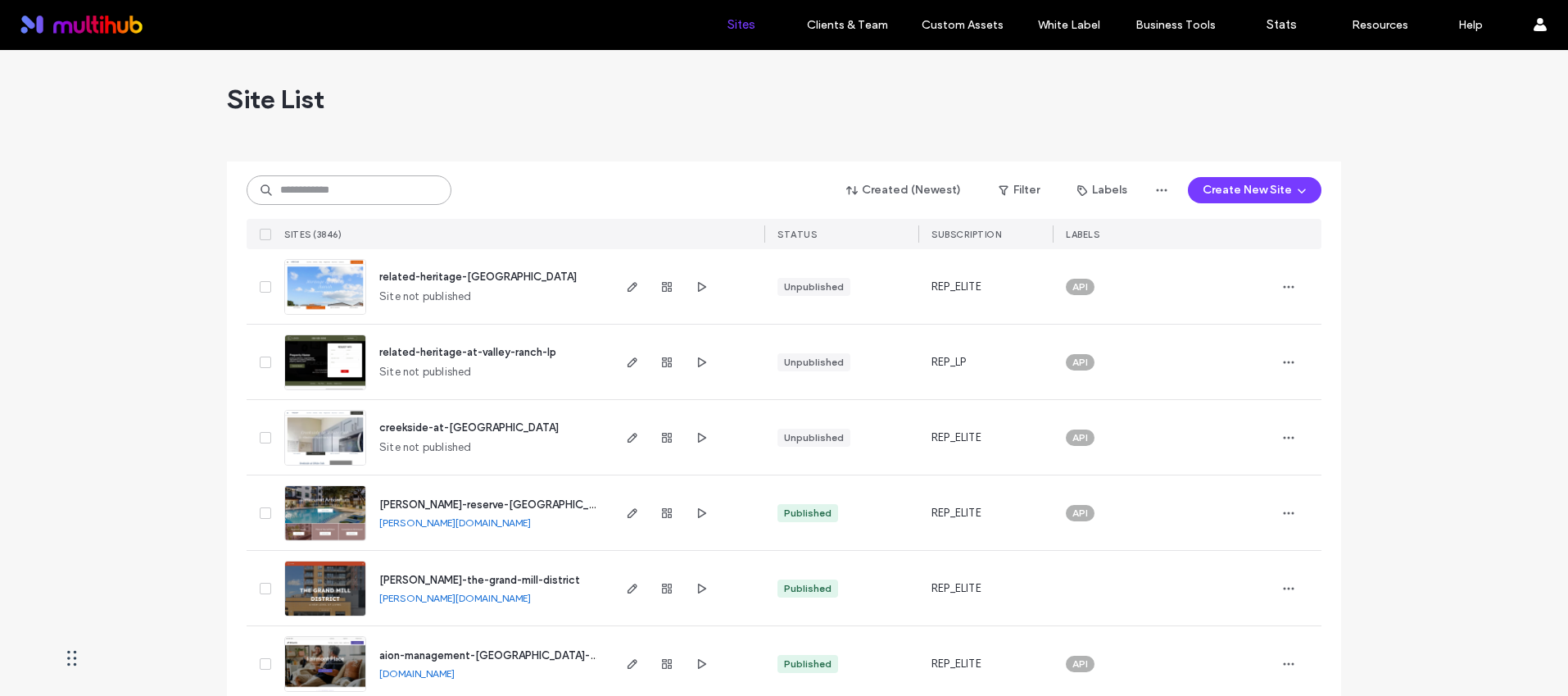
click at [385, 191] on input at bounding box center [349, 191] width 205 height 30
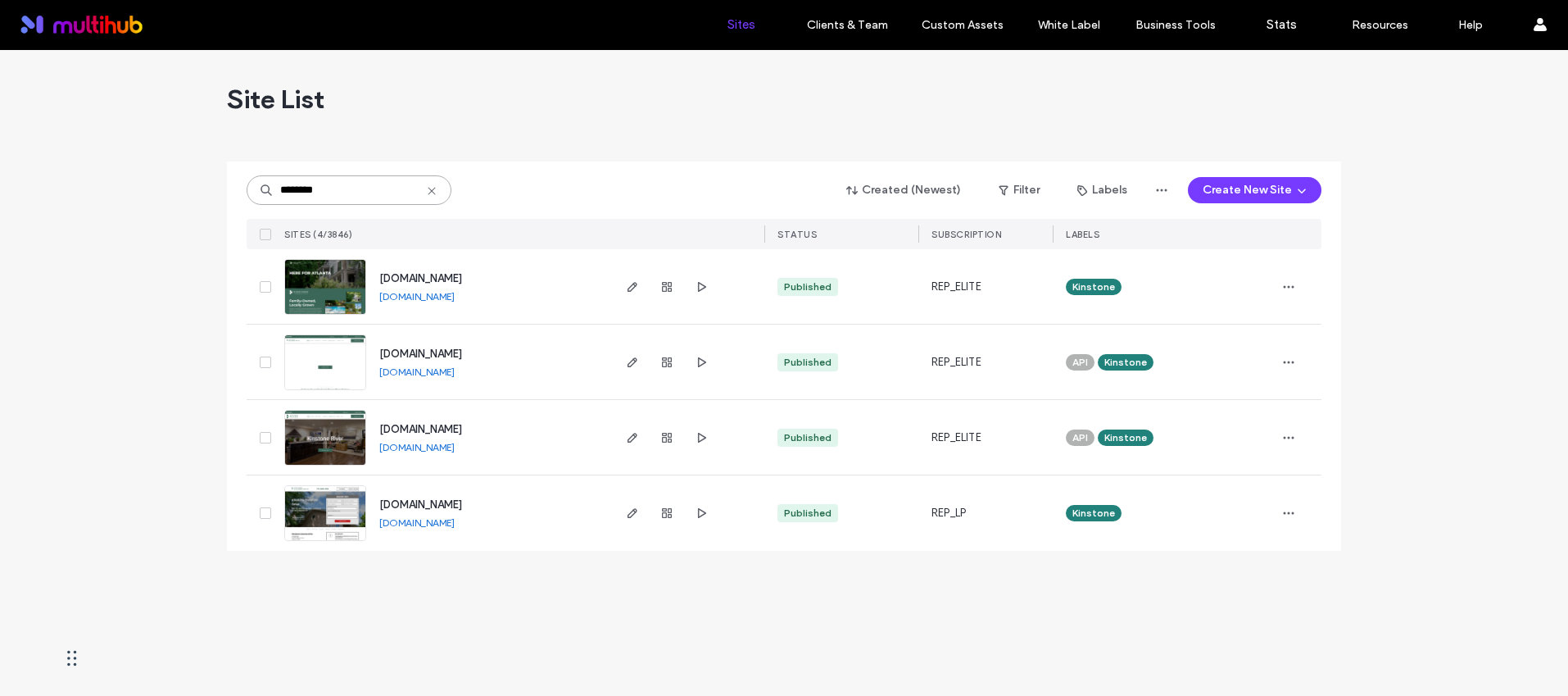
type input "********"
click at [462, 278] on span "www.kinstonecommunities.com" at bounding box center [420, 278] width 83 height 12
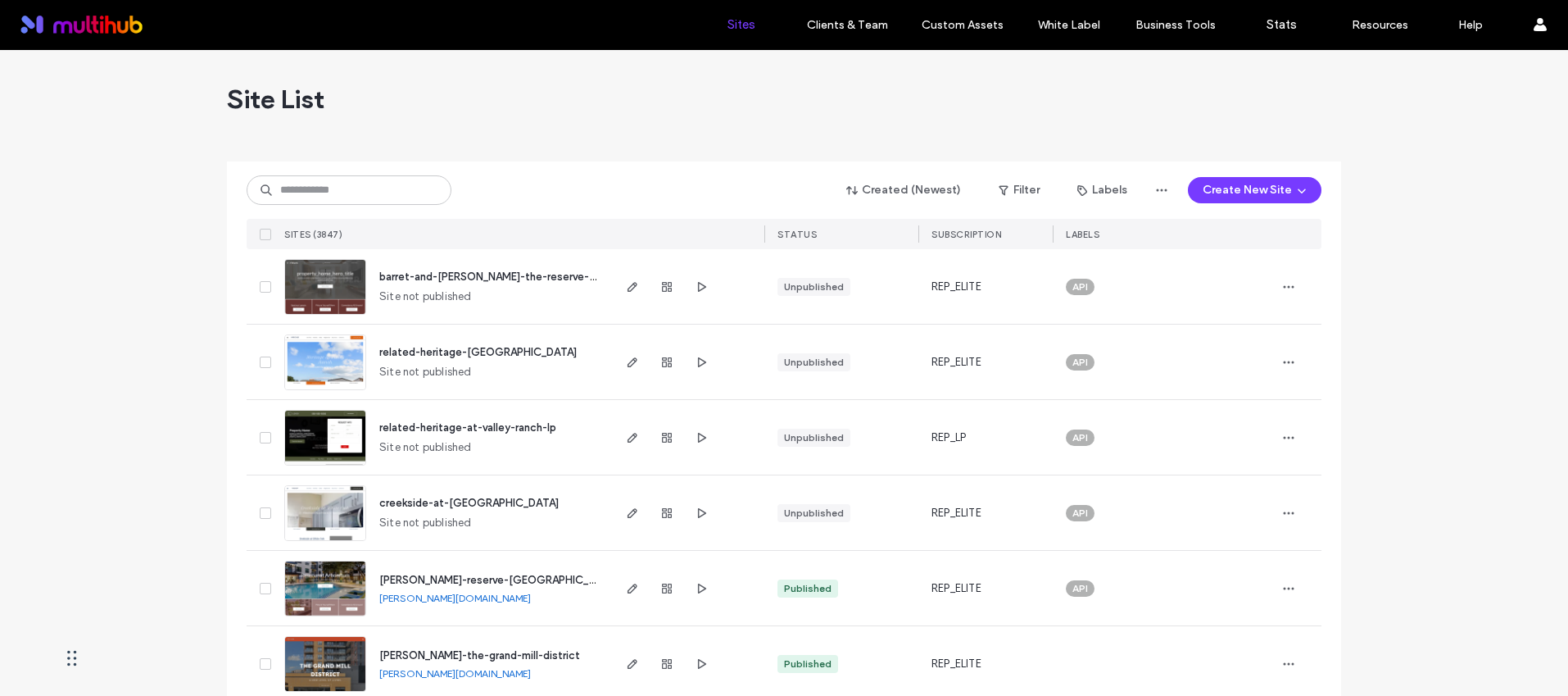
click at [342, 210] on div "Created (Newest) Filter Labels Create New Site SITES (3847) STATUS SUBSCRIPTION…" at bounding box center [784, 205] width 1075 height 87
click at [345, 195] on input at bounding box center [349, 191] width 205 height 30
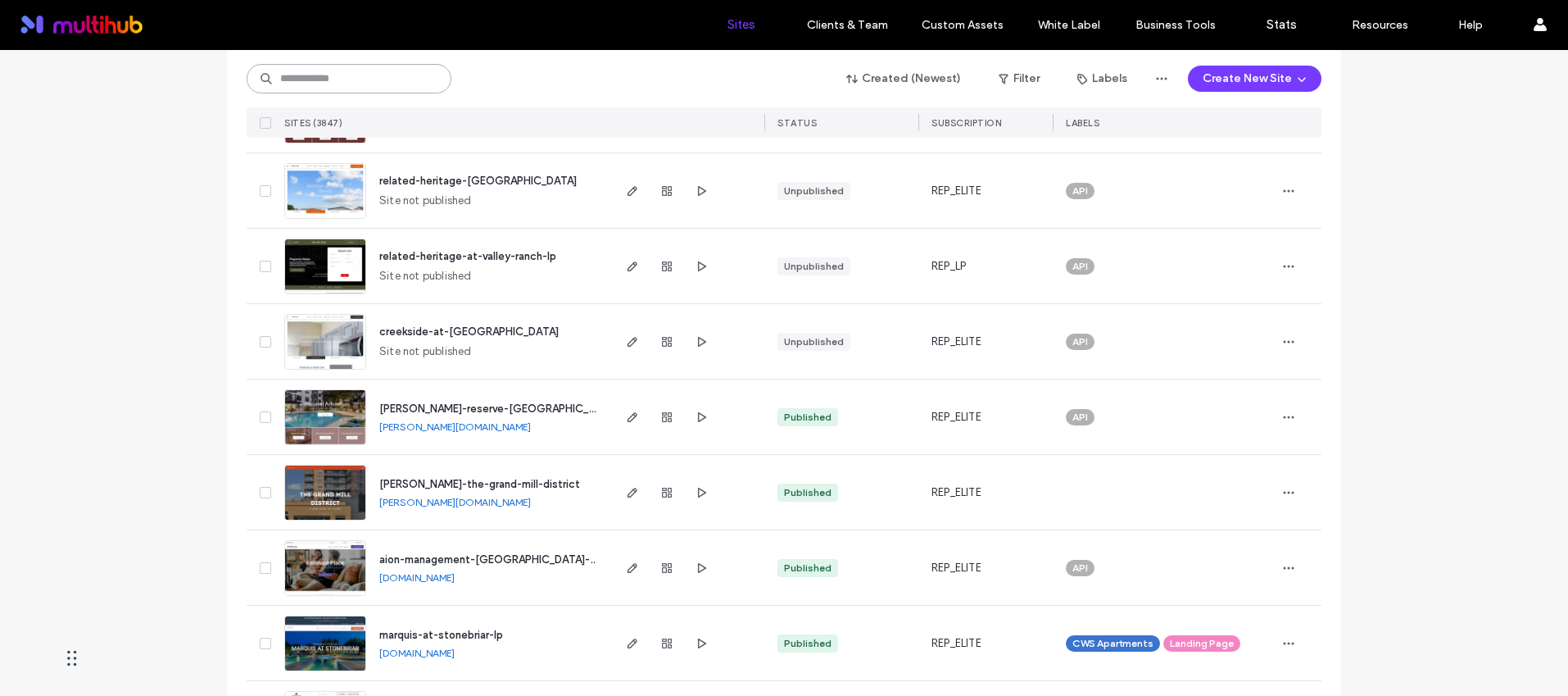
scroll to position [172, 0]
click at [505, 405] on span "[PERSON_NAME]-reserve-[GEOGRAPHIC_DATA]" at bounding box center [499, 407] width 239 height 12
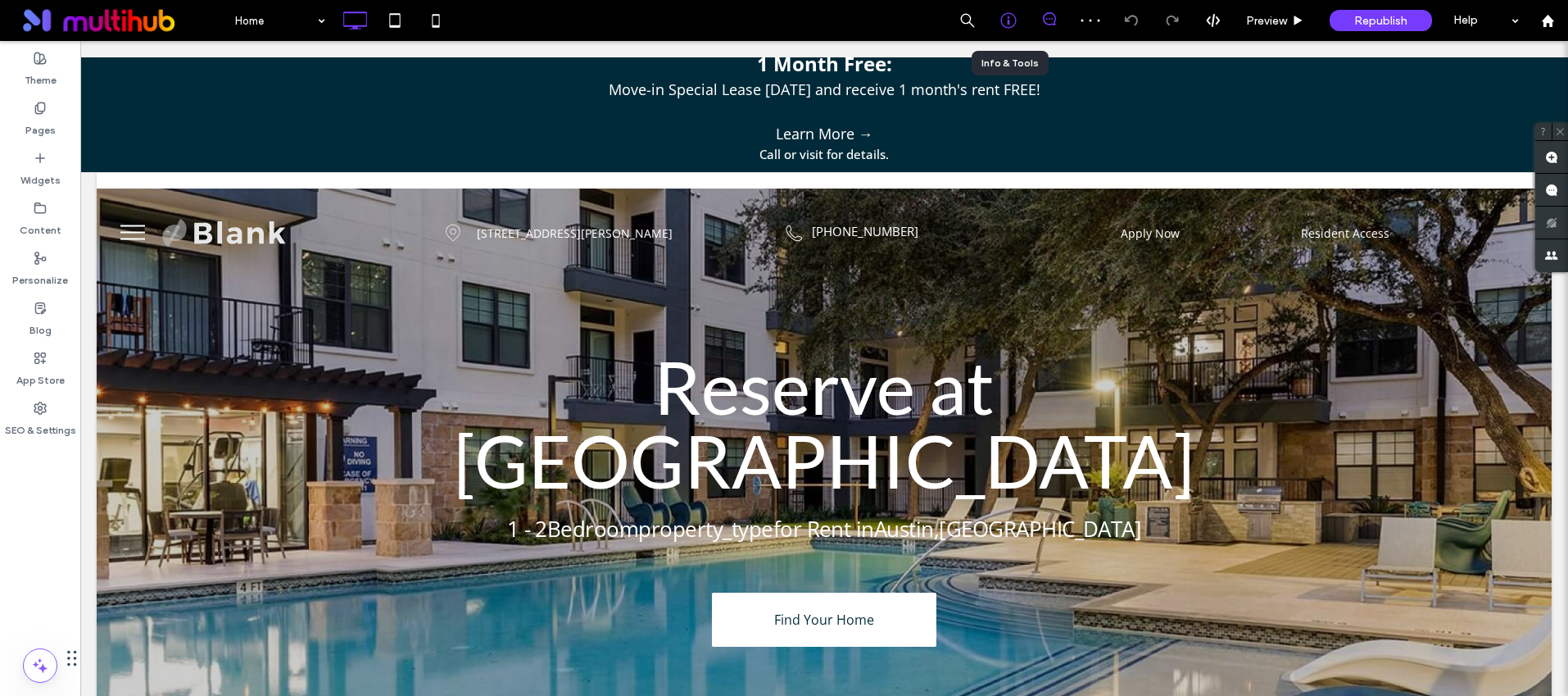
click at [1008, 13] on use at bounding box center [1008, 21] width 16 height 16
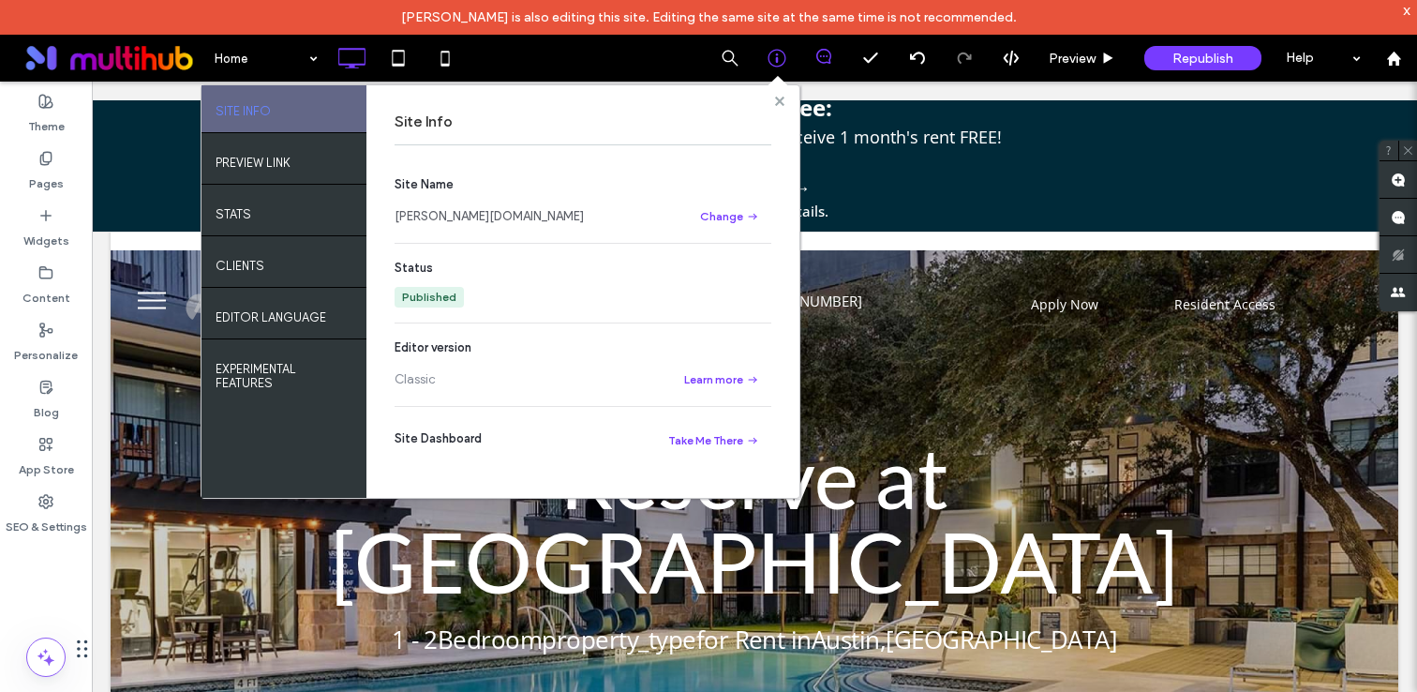
click at [778, 102] on use at bounding box center [778, 100] width 9 height 9
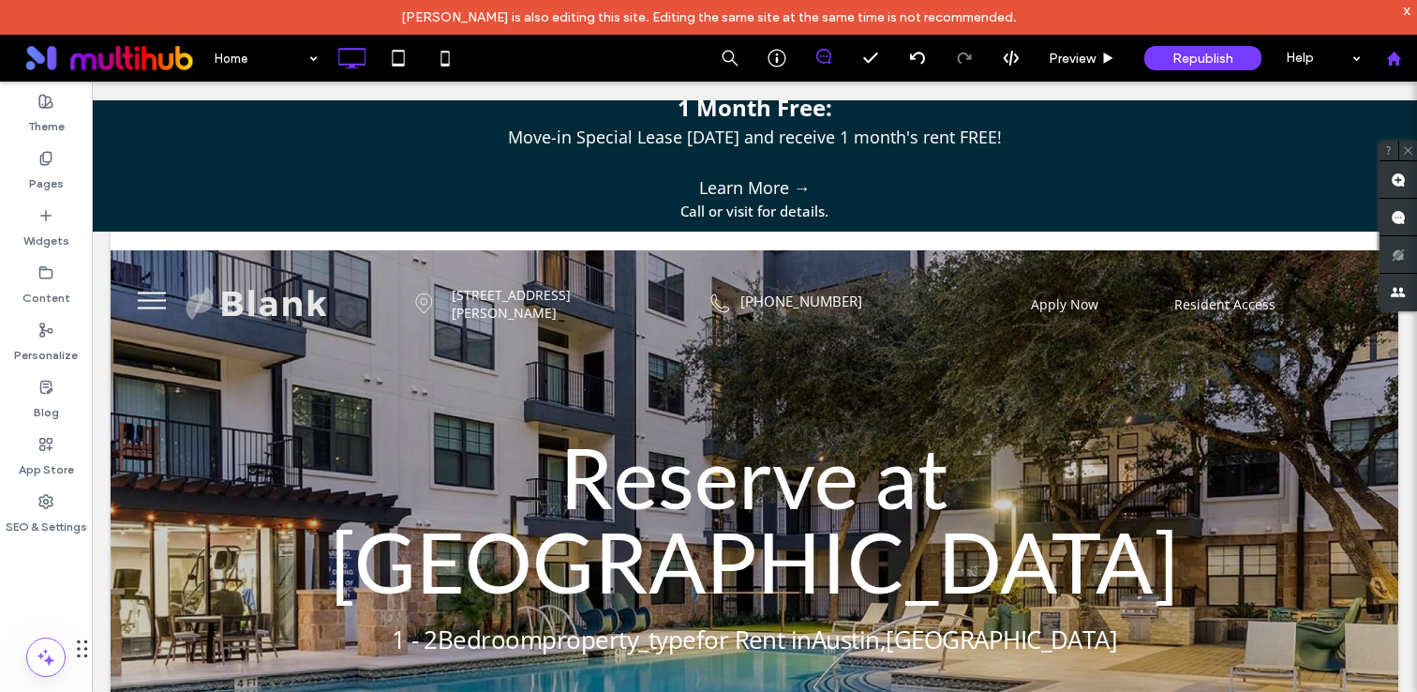
click at [1406, 67] on div at bounding box center [1393, 58] width 47 height 47
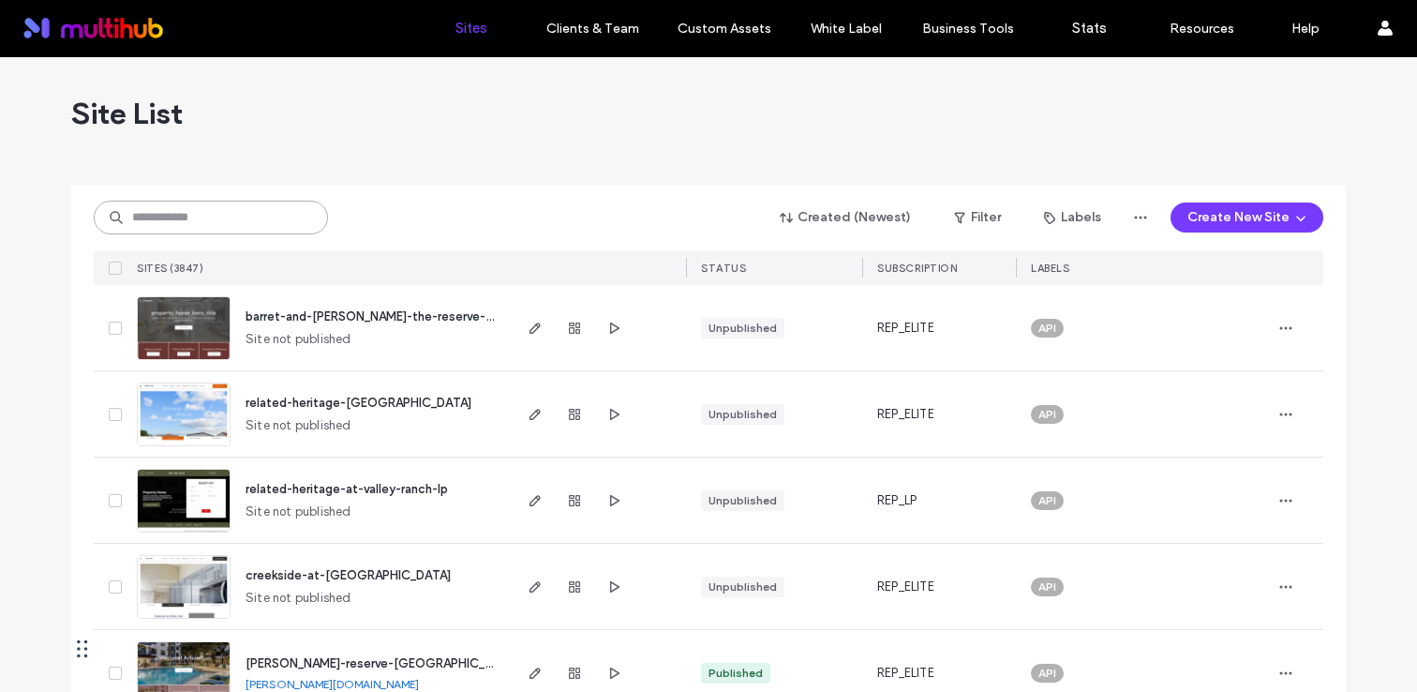
click at [268, 202] on input at bounding box center [211, 218] width 234 height 34
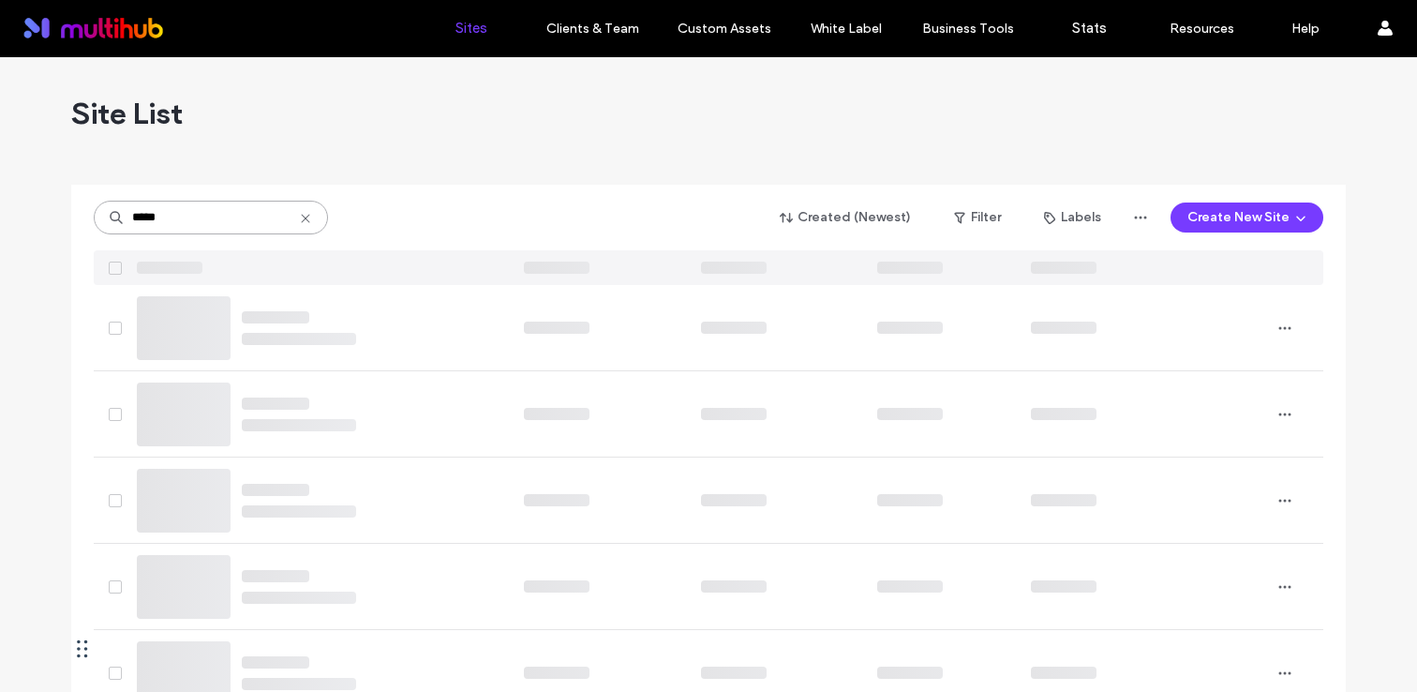
type input "*****"
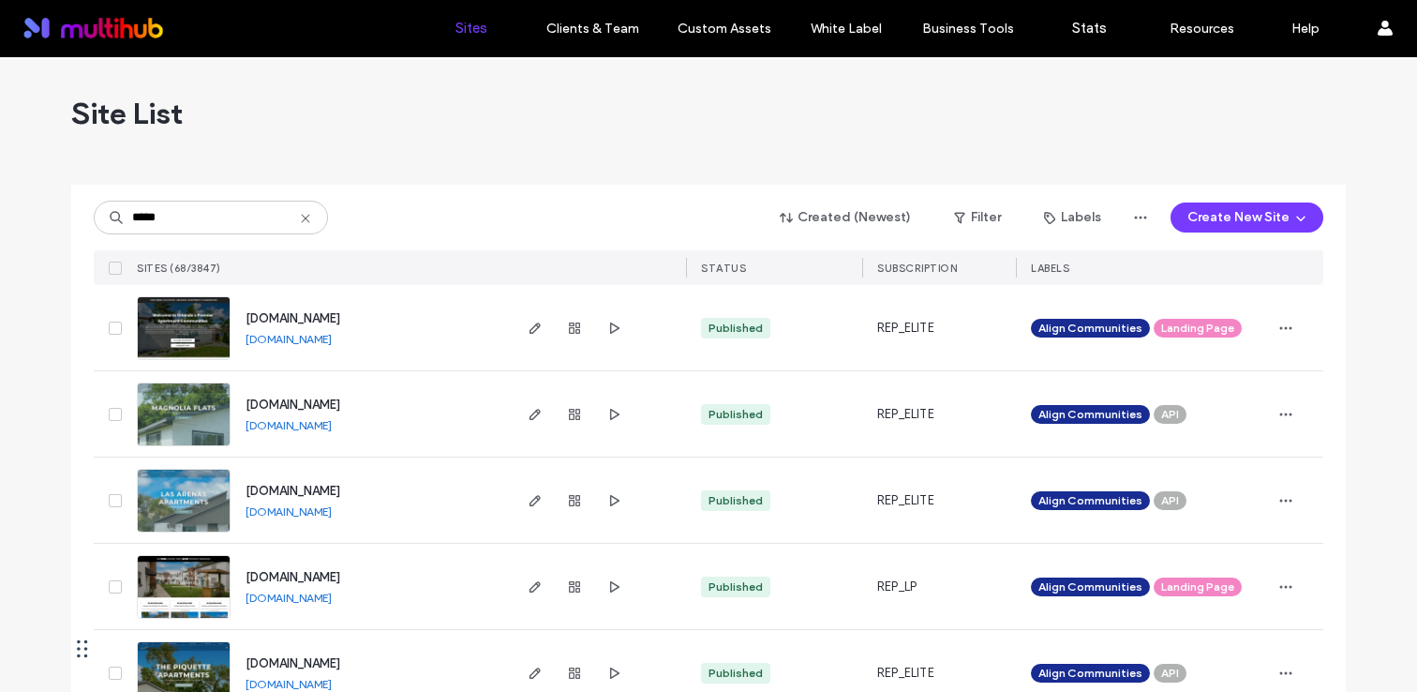
click at [340, 397] on span "www.magnoliaflats.apartments" at bounding box center [293, 404] width 95 height 14
